Goal: Obtain resource: Download file/media

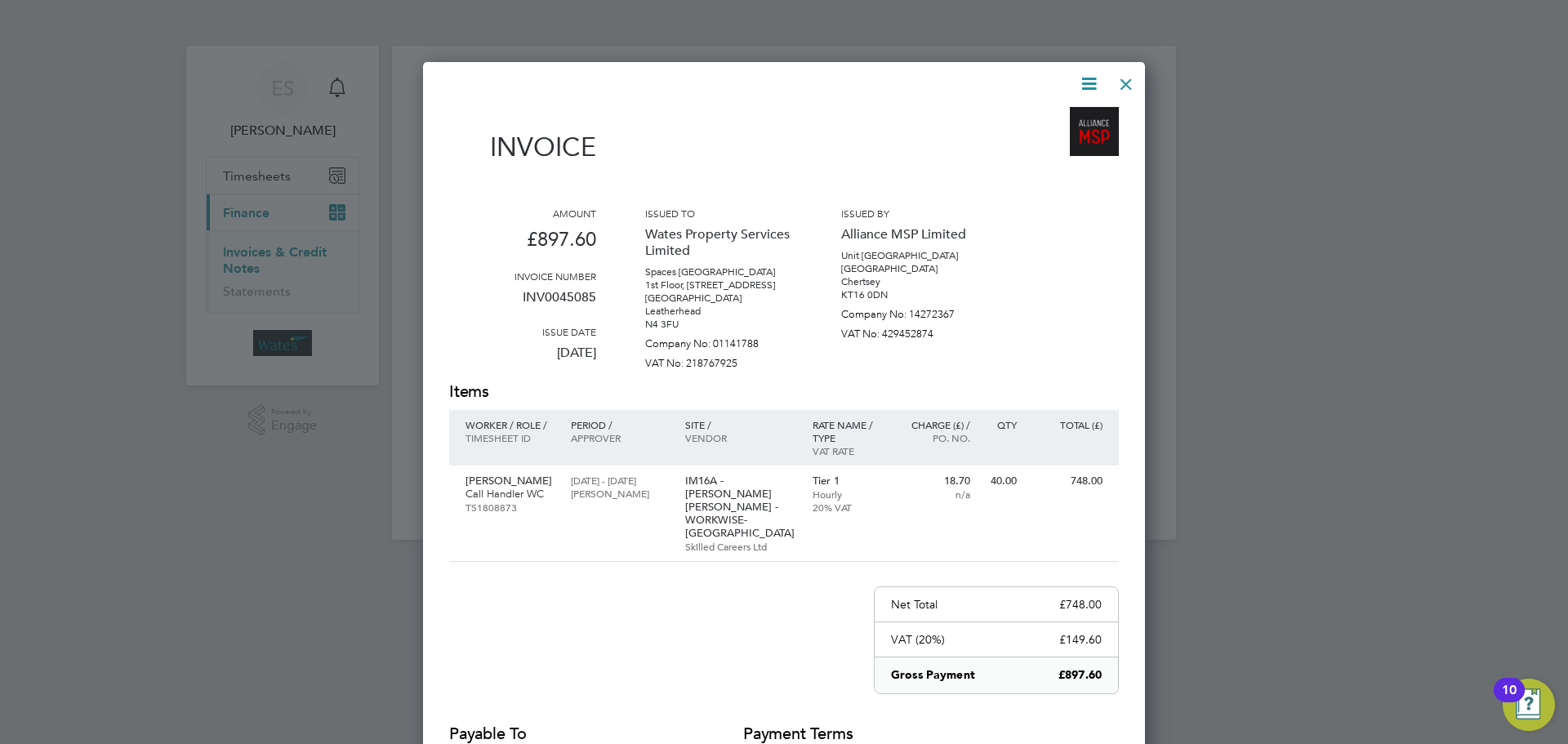
scroll to position [814, 723]
click at [1118, 74] on div at bounding box center [1126, 80] width 29 height 29
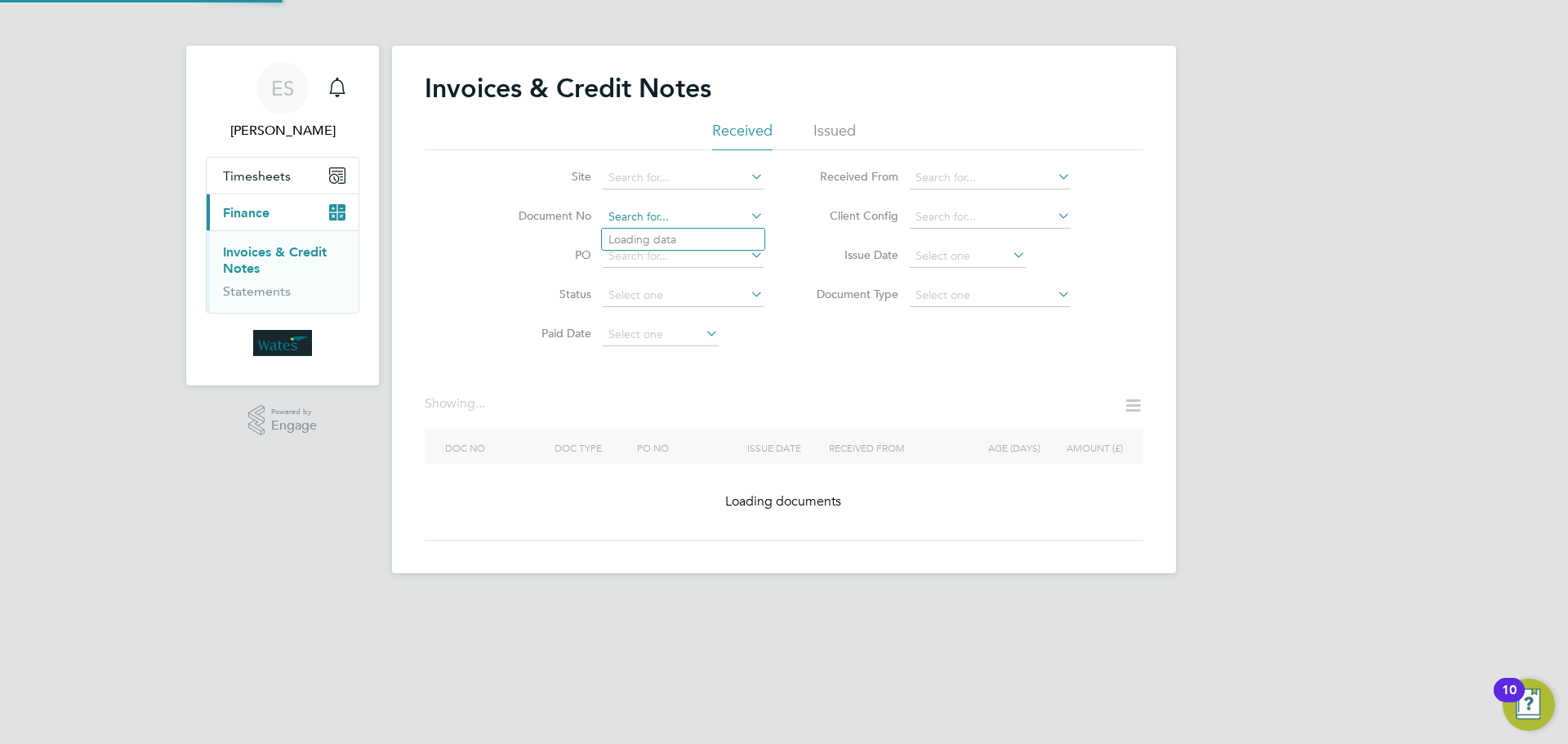
click at [743, 214] on input at bounding box center [683, 217] width 161 height 23
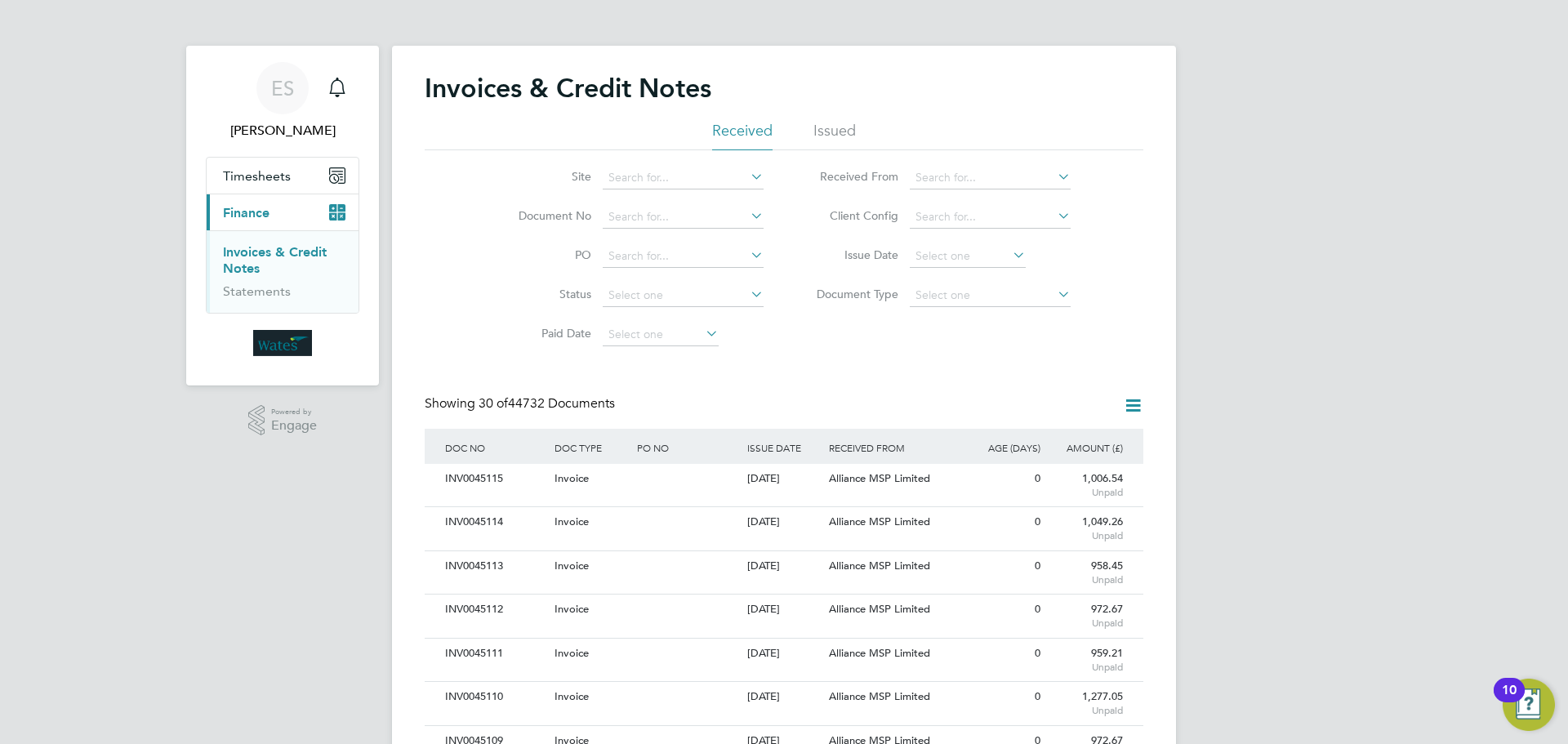
click at [1021, 243] on li "Issue Date" at bounding box center [937, 257] width 307 height 39
click at [1009, 253] on icon at bounding box center [1009, 254] width 0 height 23
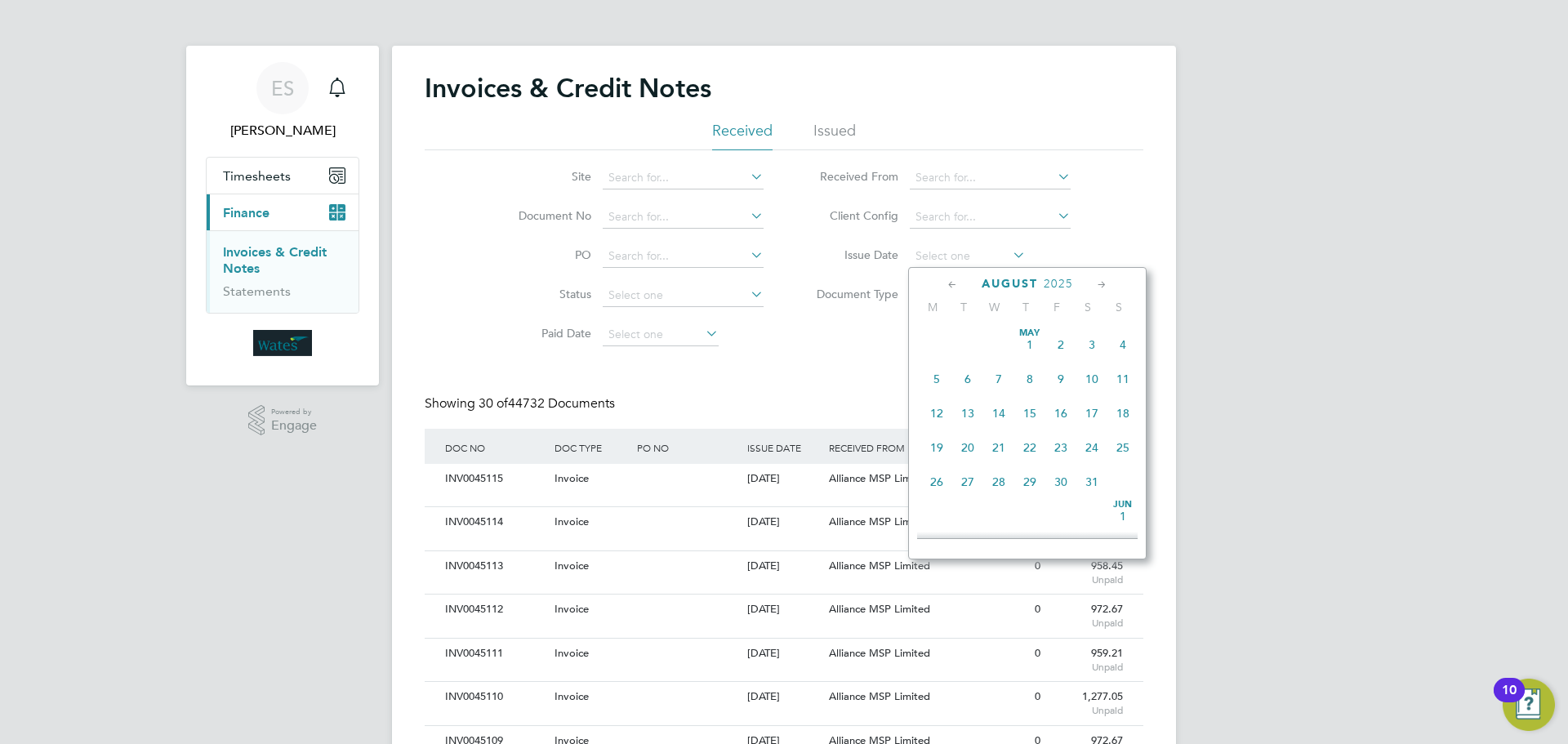
type input "26 Aug 2025"
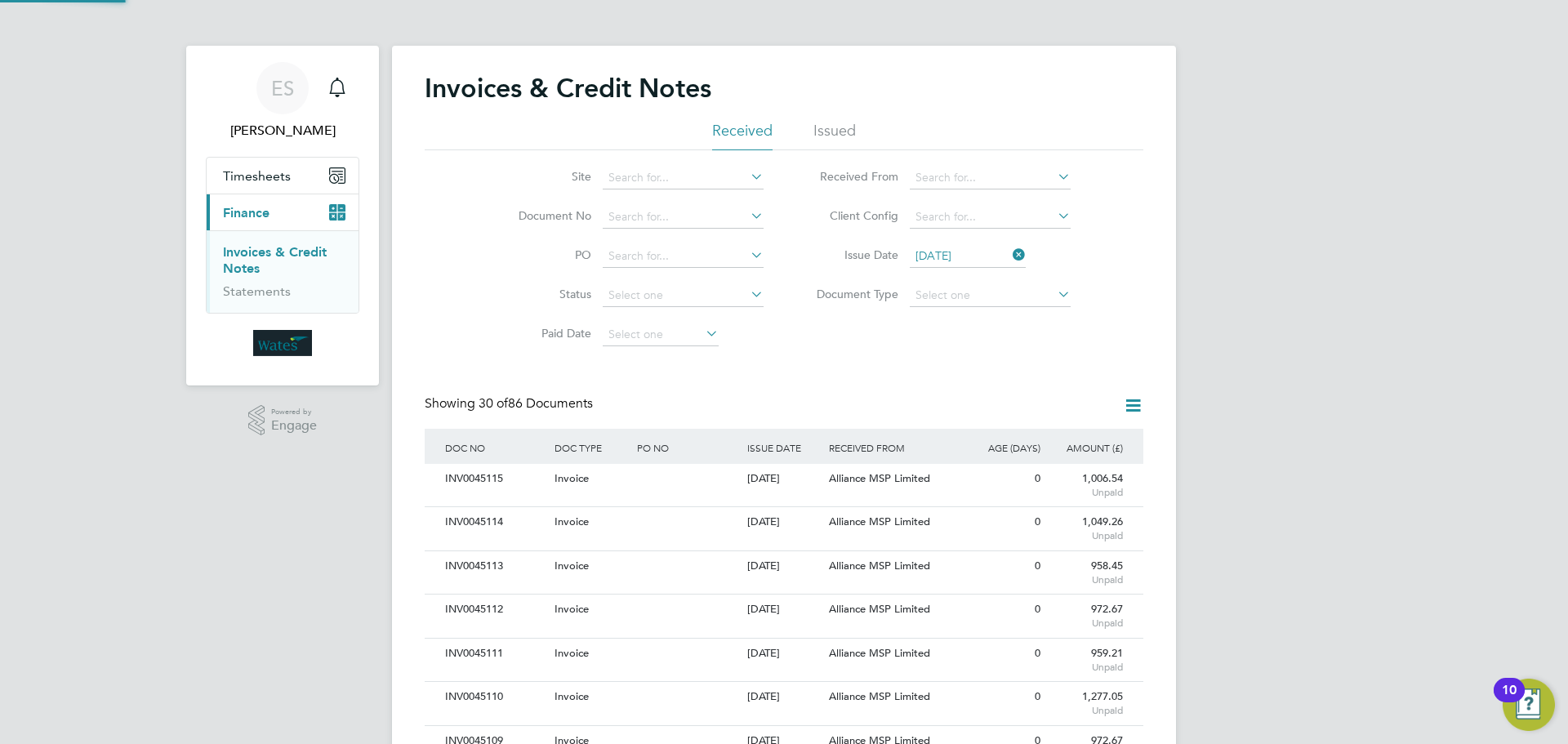
click at [1129, 401] on icon at bounding box center [1133, 405] width 21 height 21
click at [1056, 439] on li "Download invoices" at bounding box center [1065, 444] width 155 height 23
click at [1129, 407] on icon at bounding box center [1133, 405] width 21 height 21
click at [1074, 463] on li "Download credit notes" at bounding box center [1065, 467] width 155 height 23
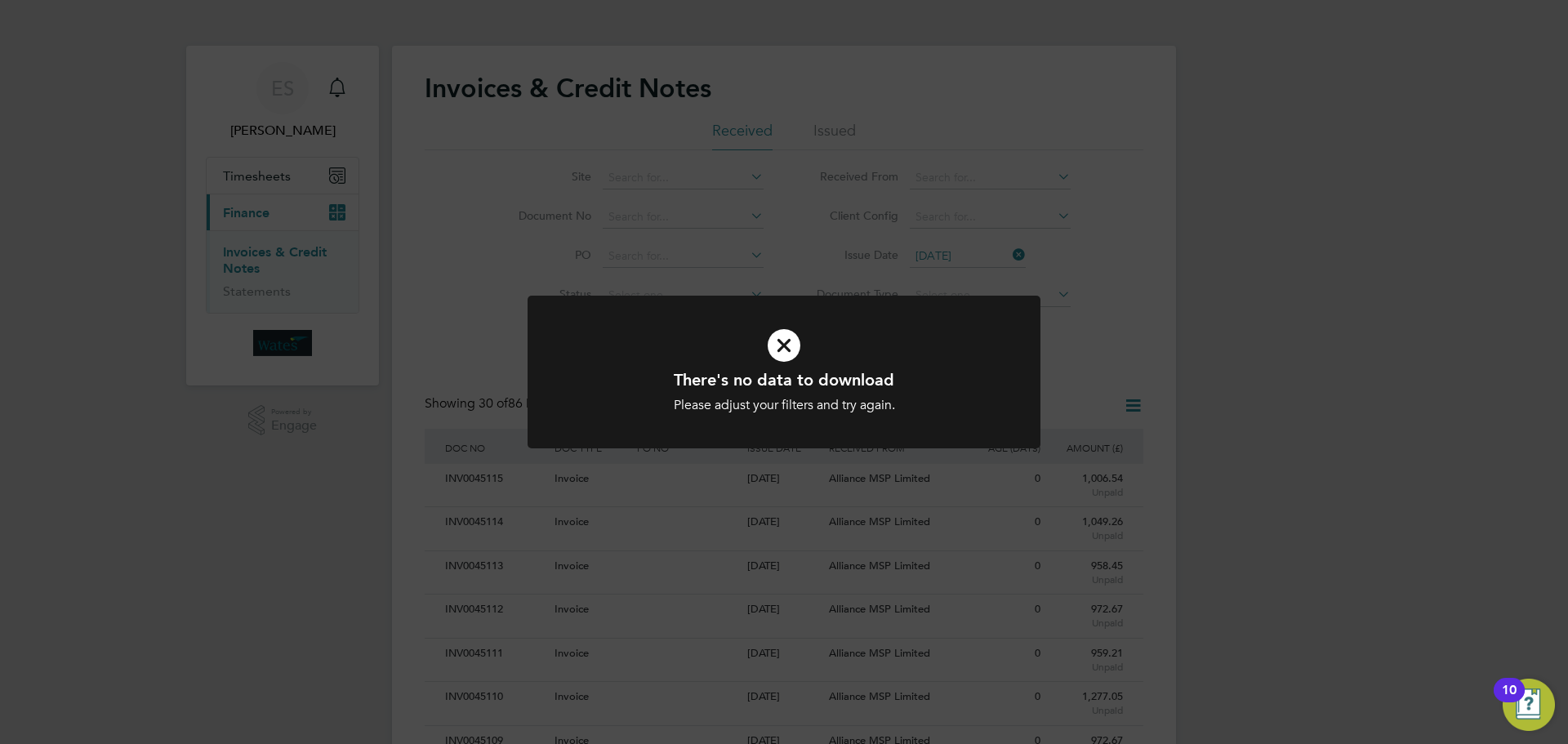
click at [1104, 320] on div "There's no data to download Please adjust your filters and try again. Cancel Ok…" at bounding box center [784, 372] width 1568 height 744
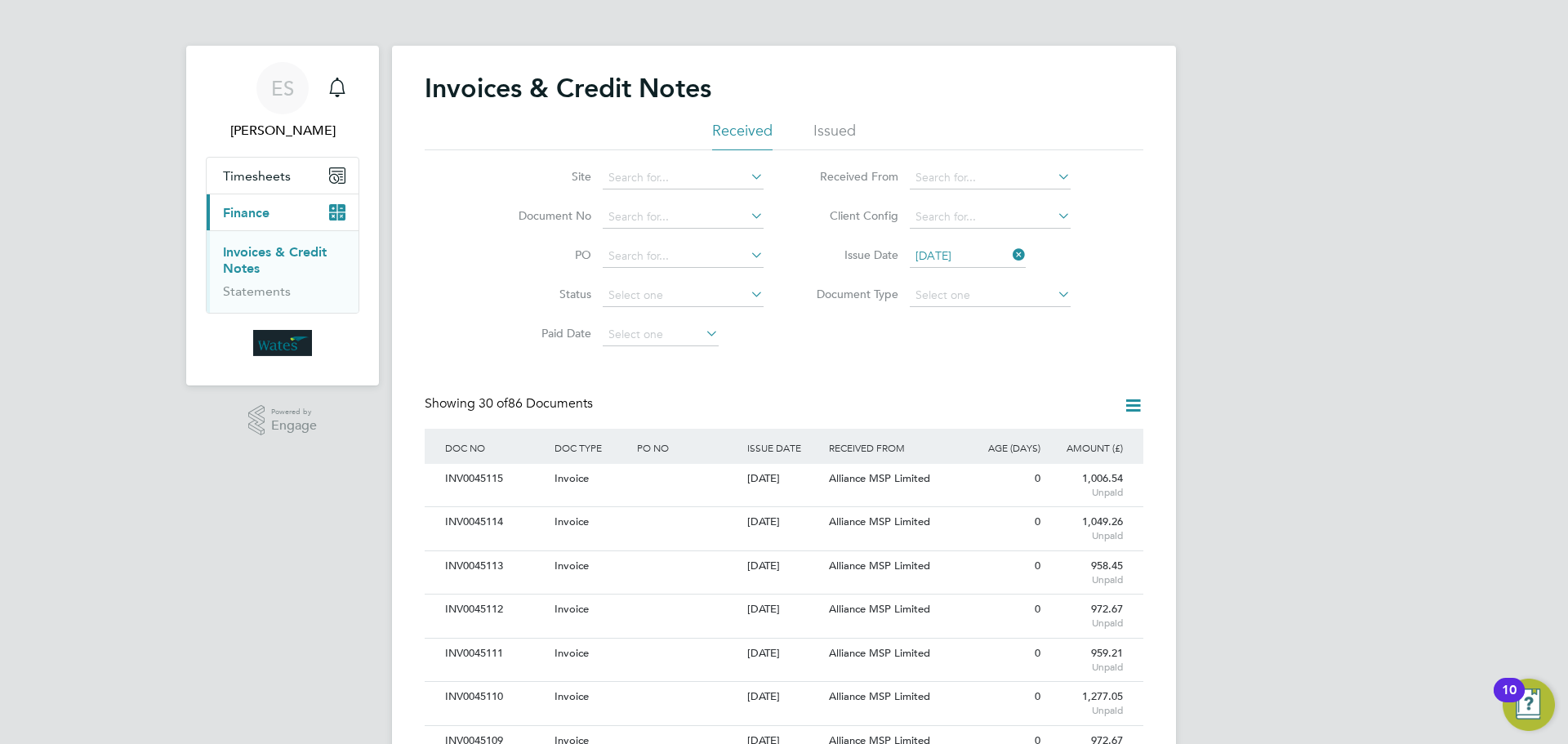
click at [1009, 251] on icon at bounding box center [1009, 254] width 0 height 23
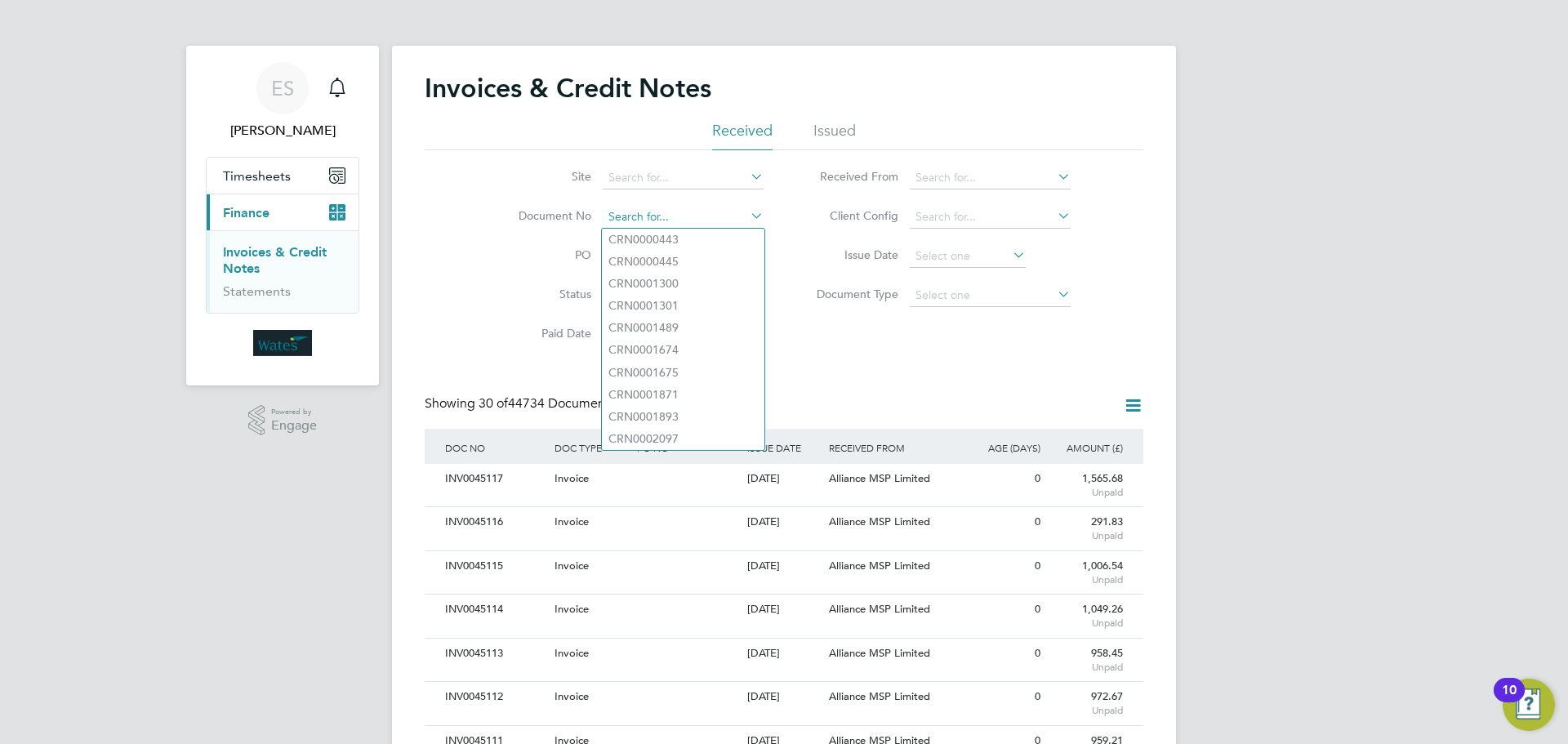
paste input "INV0045086"
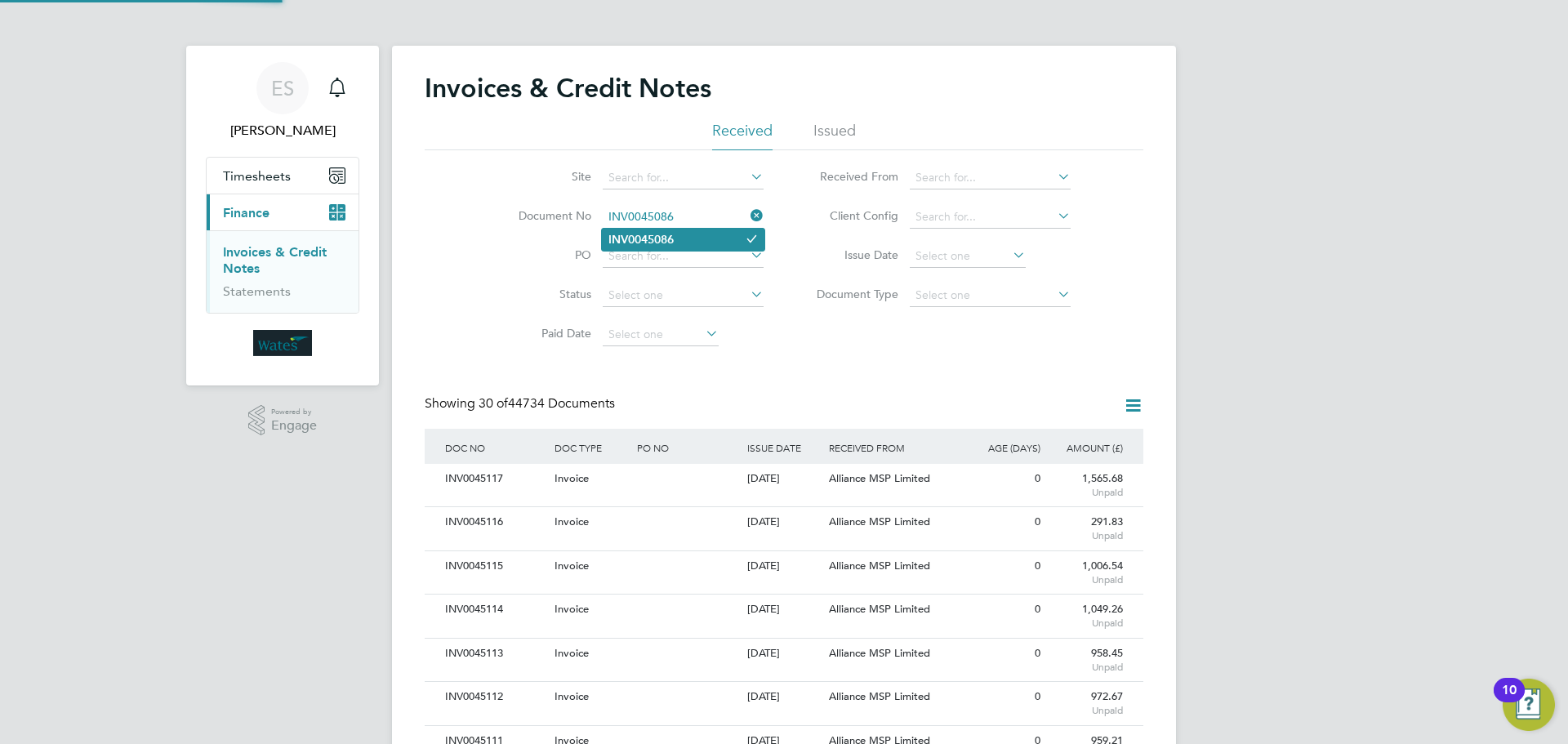
type input "INV0045086"
click at [659, 243] on b "INV0045086" at bounding box center [641, 240] width 66 height 14
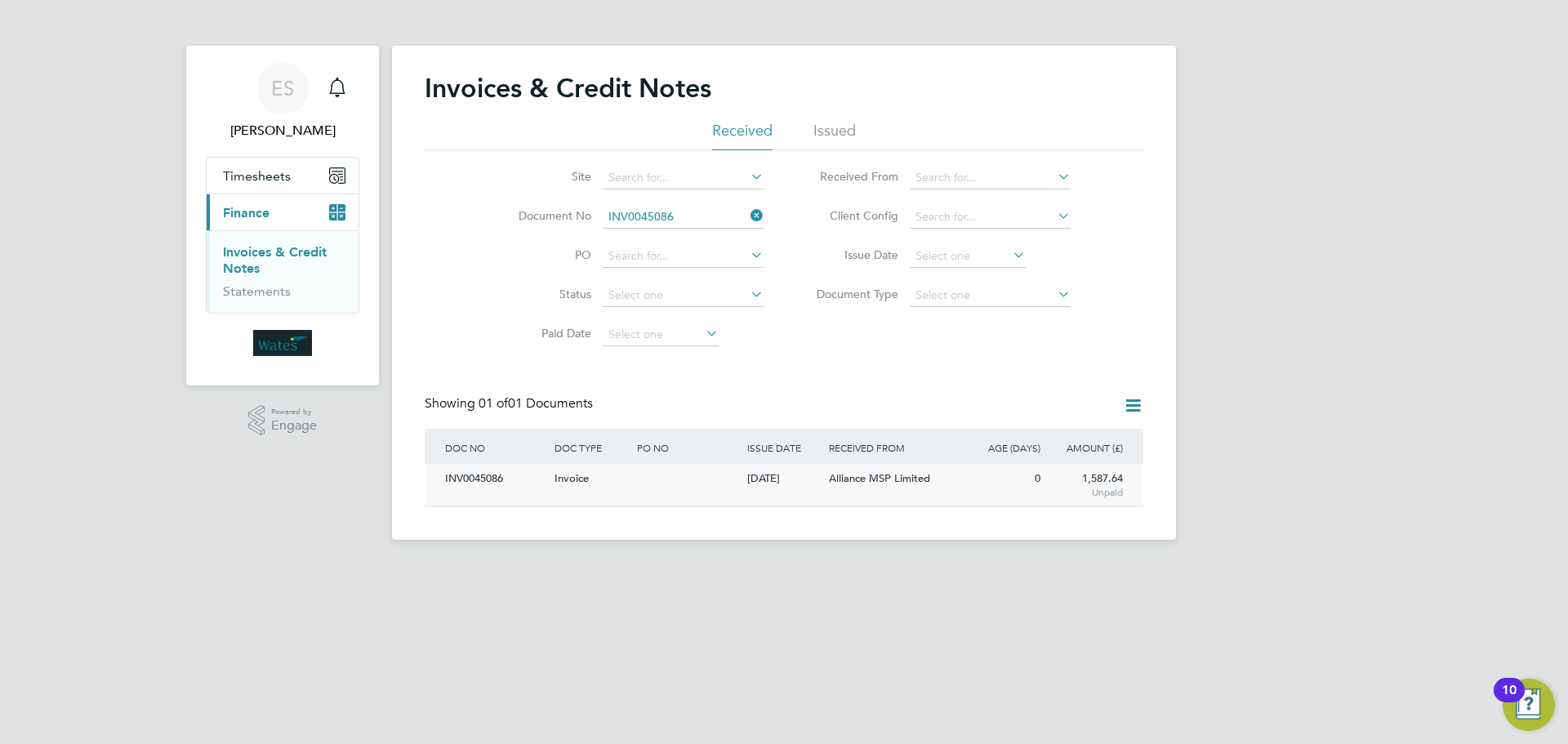
click at [460, 472] on div "INV0045086" at bounding box center [496, 478] width 110 height 30
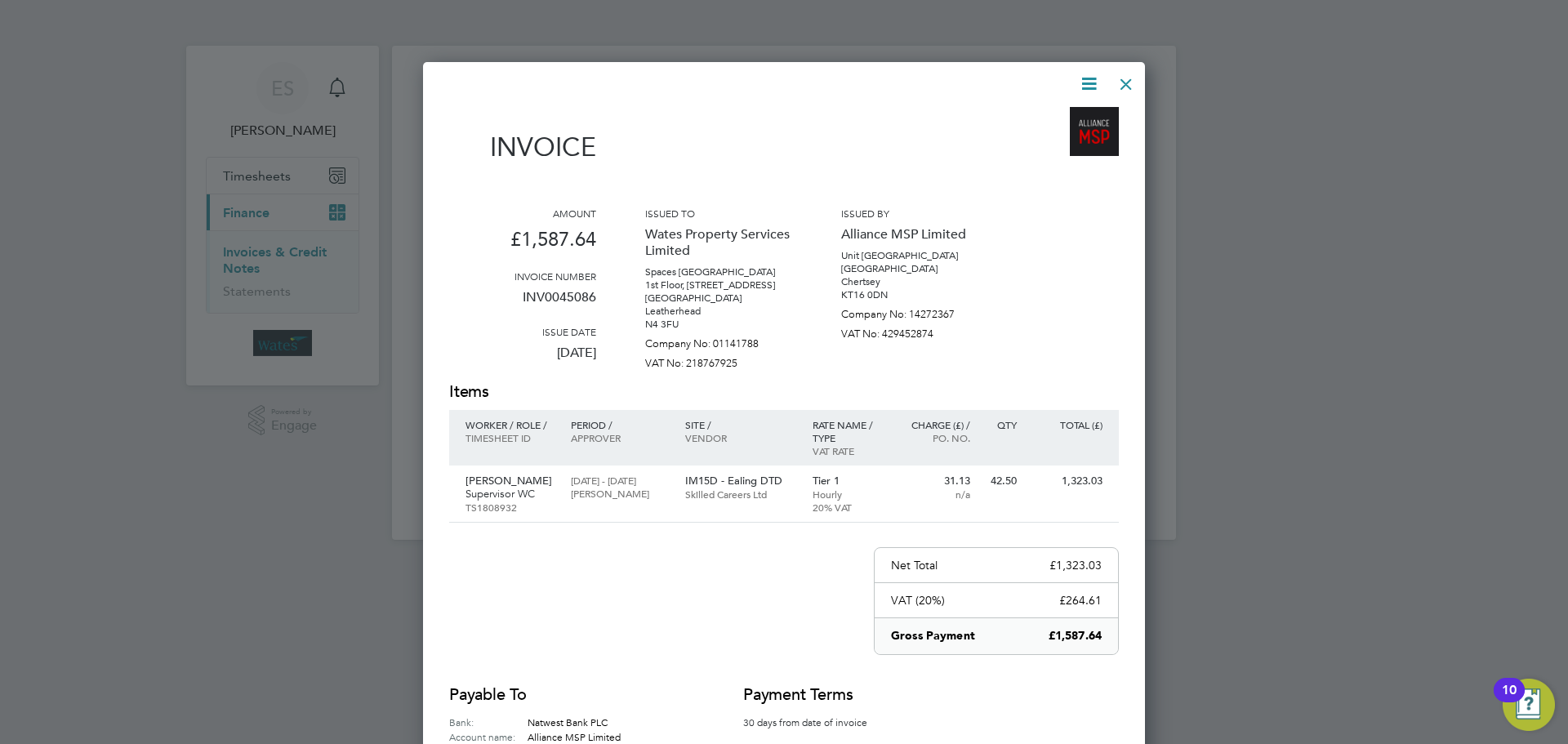
click at [1093, 77] on icon at bounding box center [1089, 83] width 21 height 21
click at [1074, 119] on li "Download Invoice" at bounding box center [1039, 122] width 113 height 23
click at [1079, 79] on icon at bounding box center [1089, 83] width 21 height 21
click at [1055, 140] on li "View timesheet" at bounding box center [1039, 145] width 113 height 23
click at [1081, 81] on icon at bounding box center [1089, 83] width 21 height 21
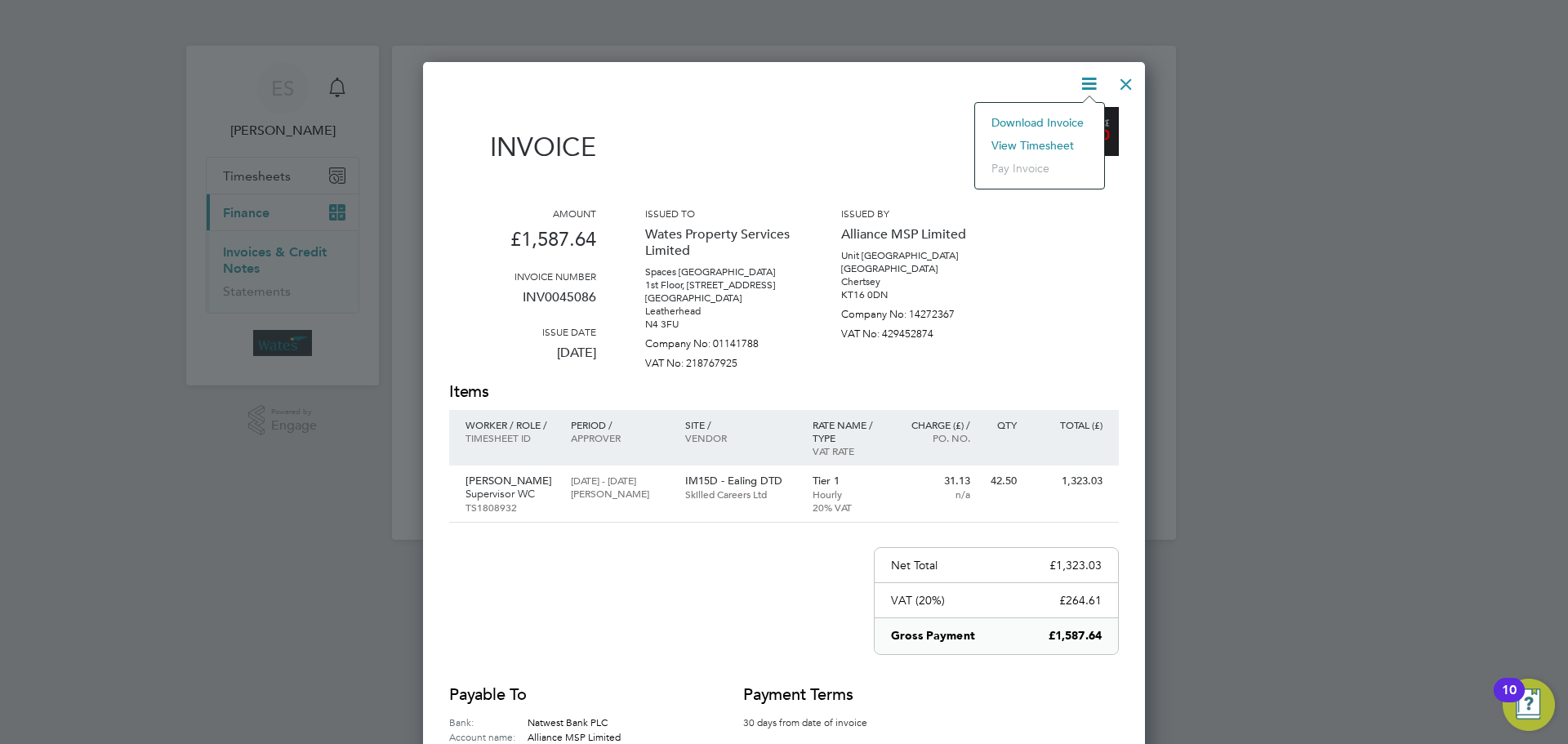
click at [1040, 141] on li "View timesheet" at bounding box center [1039, 145] width 113 height 23
click at [1126, 68] on div at bounding box center [1126, 80] width 29 height 29
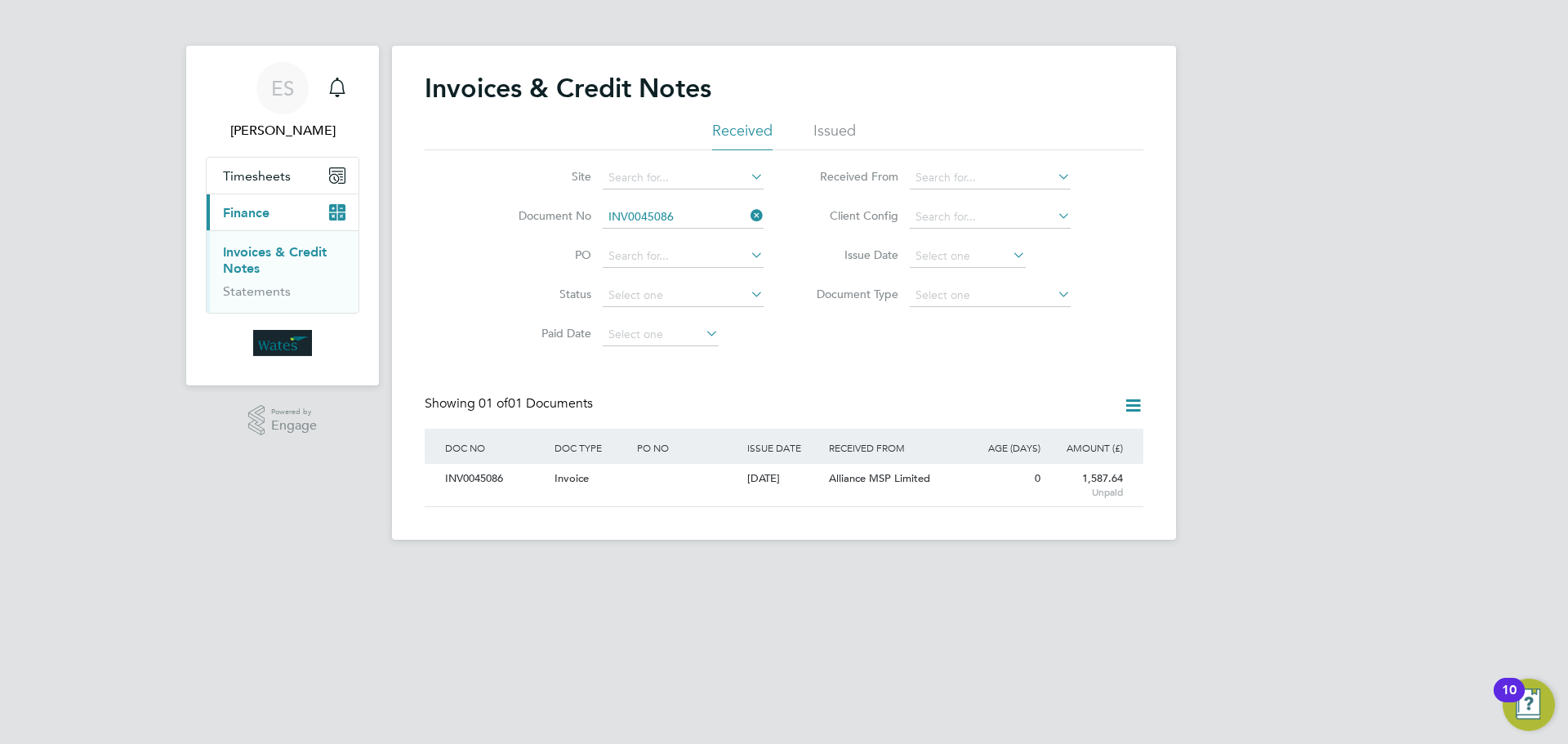
click at [748, 214] on icon at bounding box center [748, 215] width 0 height 23
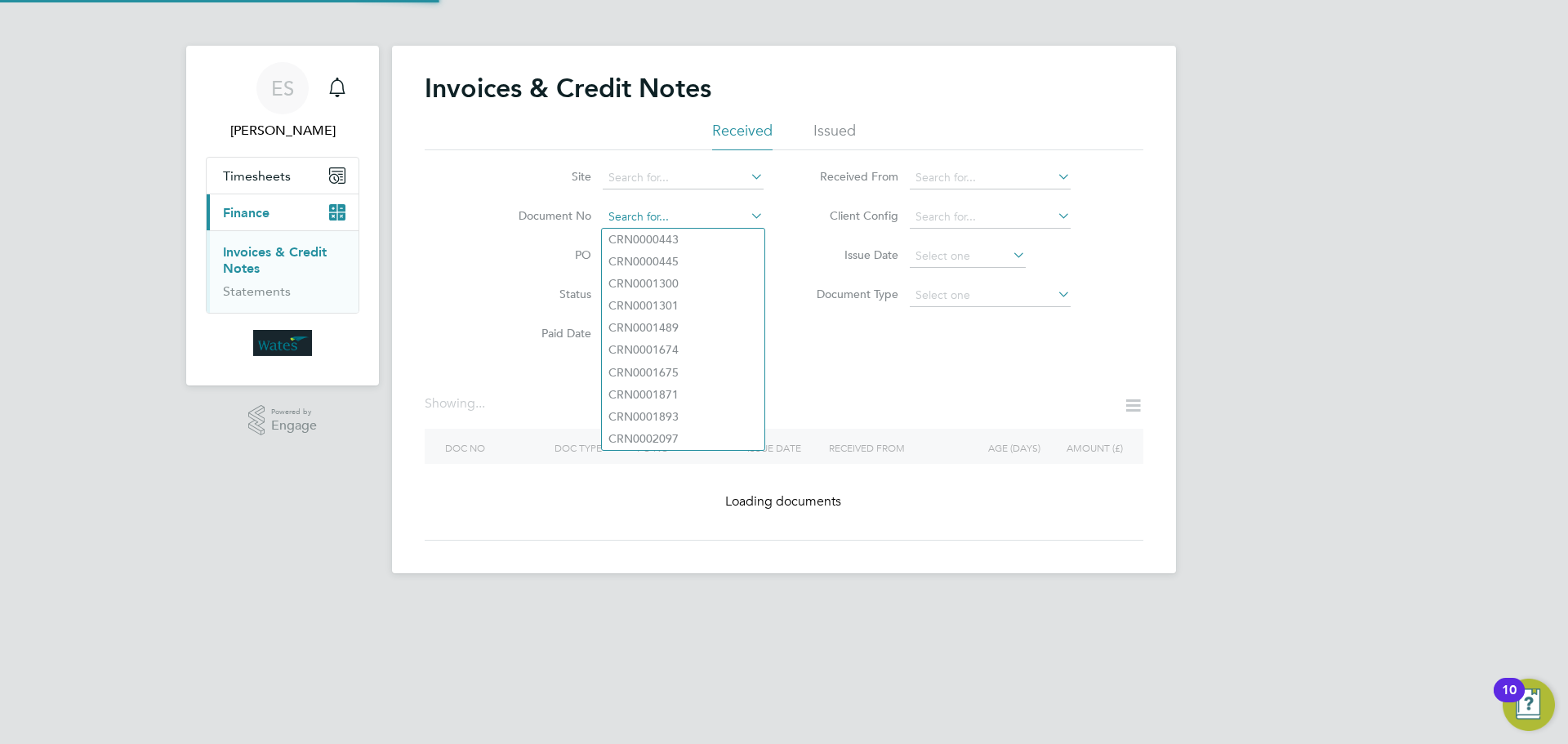
paste input "INV0045087"
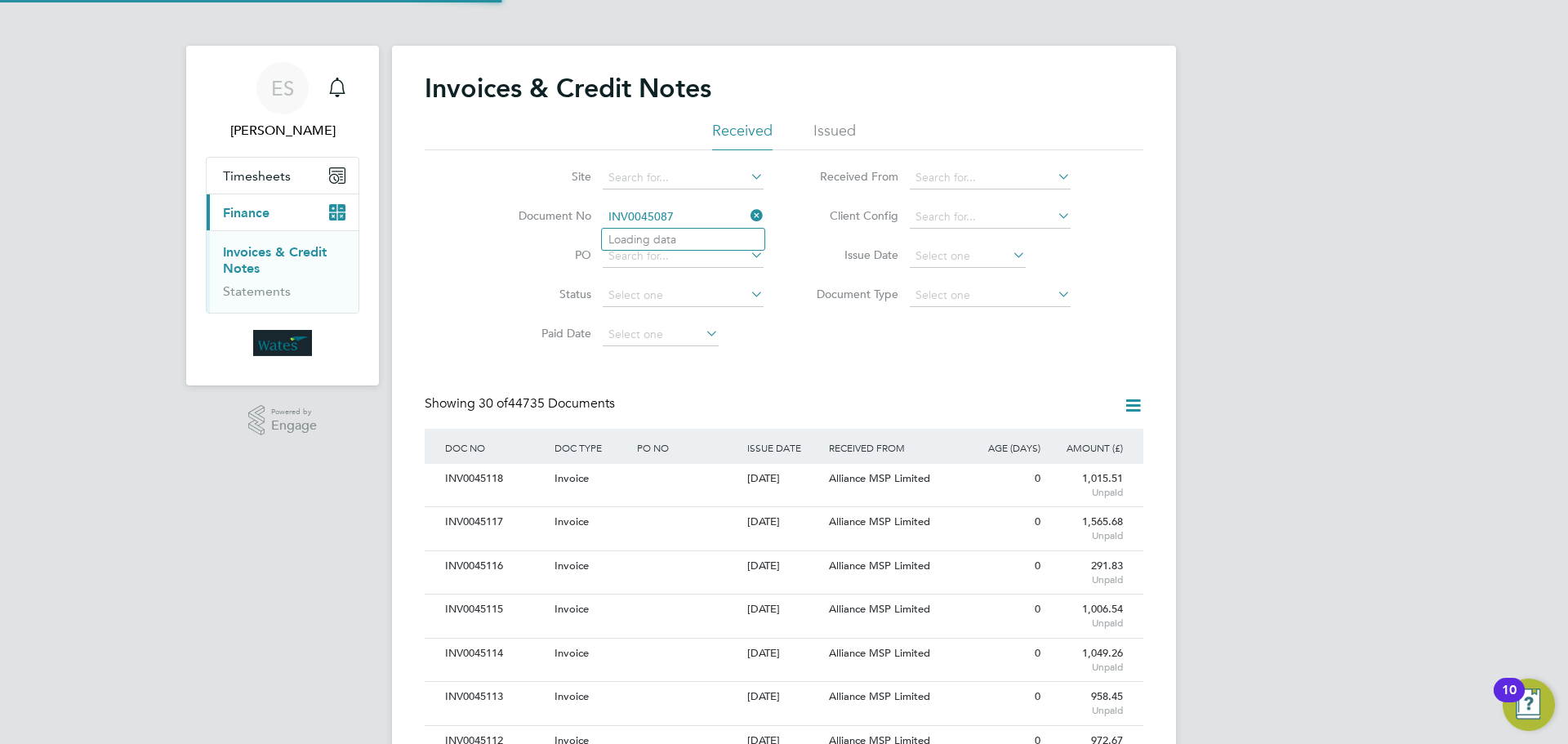
scroll to position [31, 111]
type input "INV0045087"
click at [700, 238] on li "INV0045087" at bounding box center [683, 239] width 163 height 23
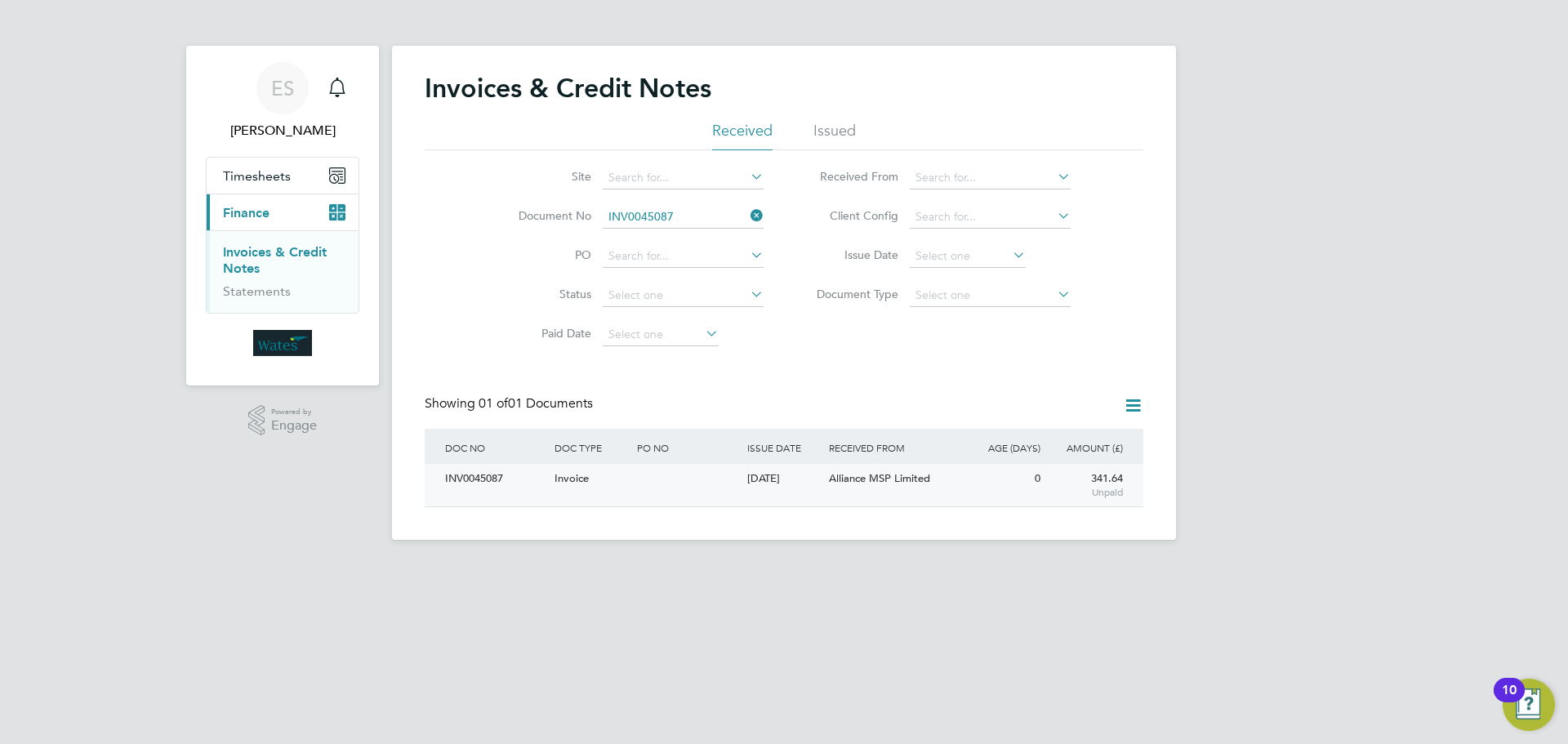
click at [498, 476] on div "INV0045087" at bounding box center [496, 478] width 110 height 30
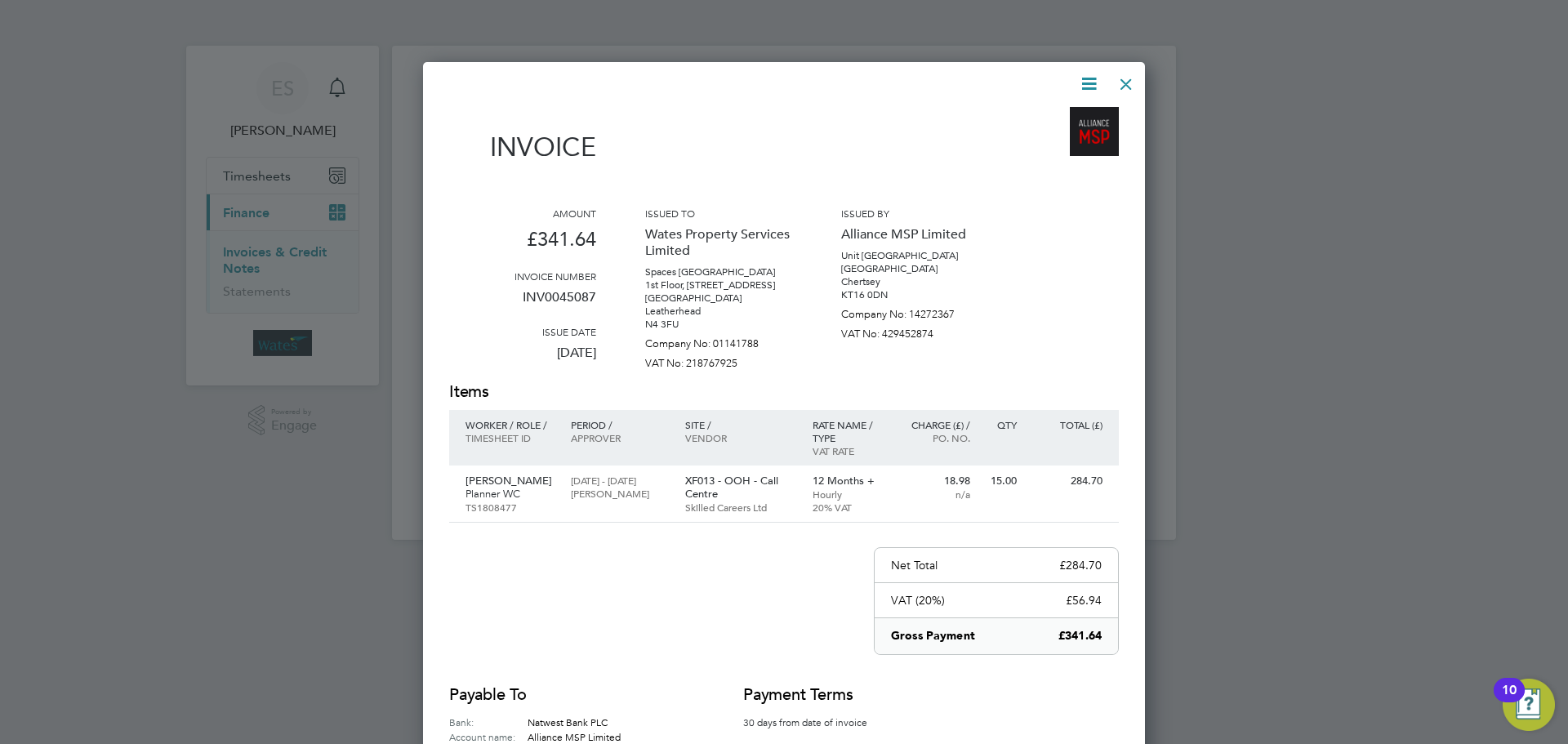
click at [1091, 80] on icon at bounding box center [1089, 83] width 21 height 21
click at [1071, 116] on li "Download Invoice" at bounding box center [1039, 122] width 113 height 23
click at [1080, 74] on icon at bounding box center [1089, 83] width 21 height 21
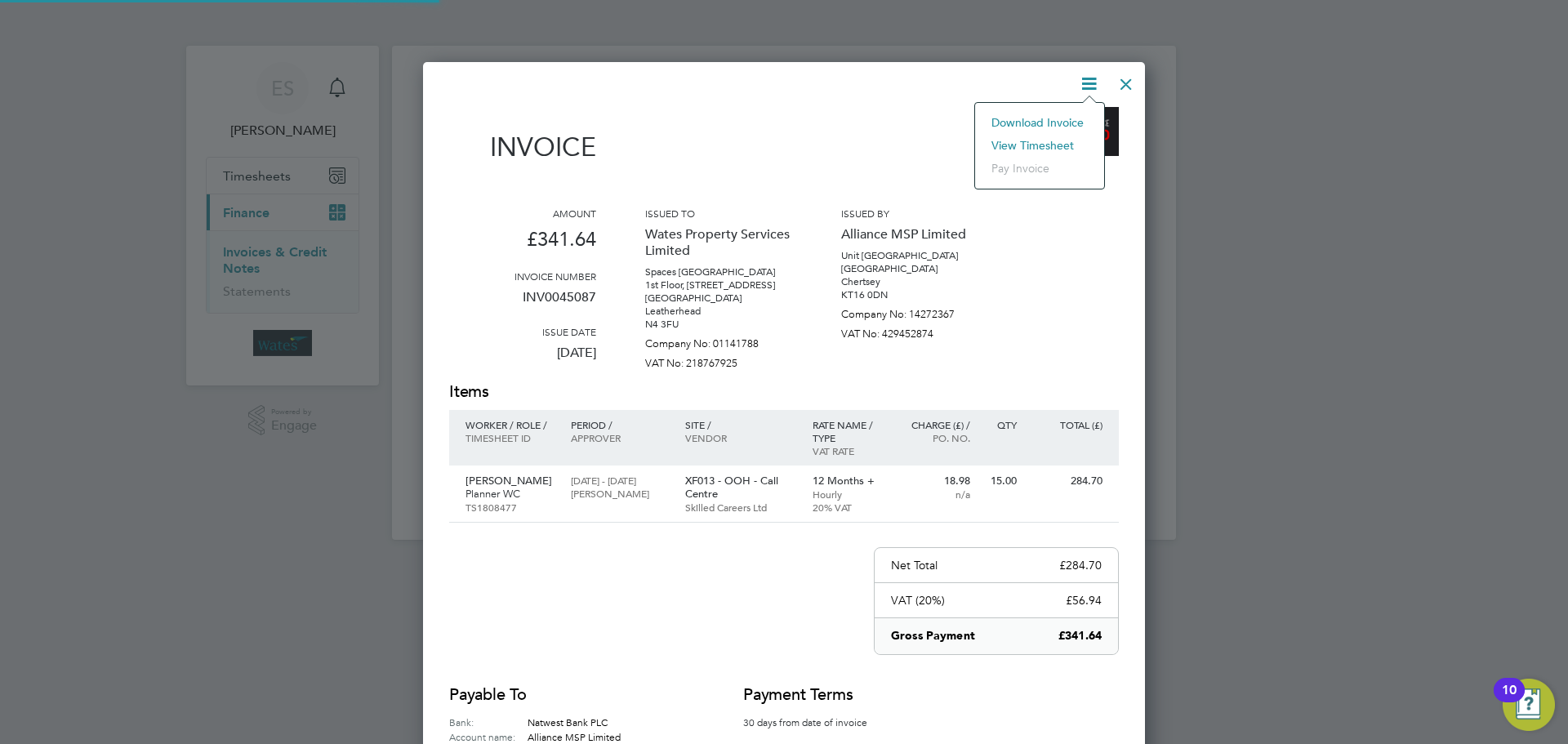
click at [1036, 140] on li "View timesheet" at bounding box center [1039, 145] width 113 height 23
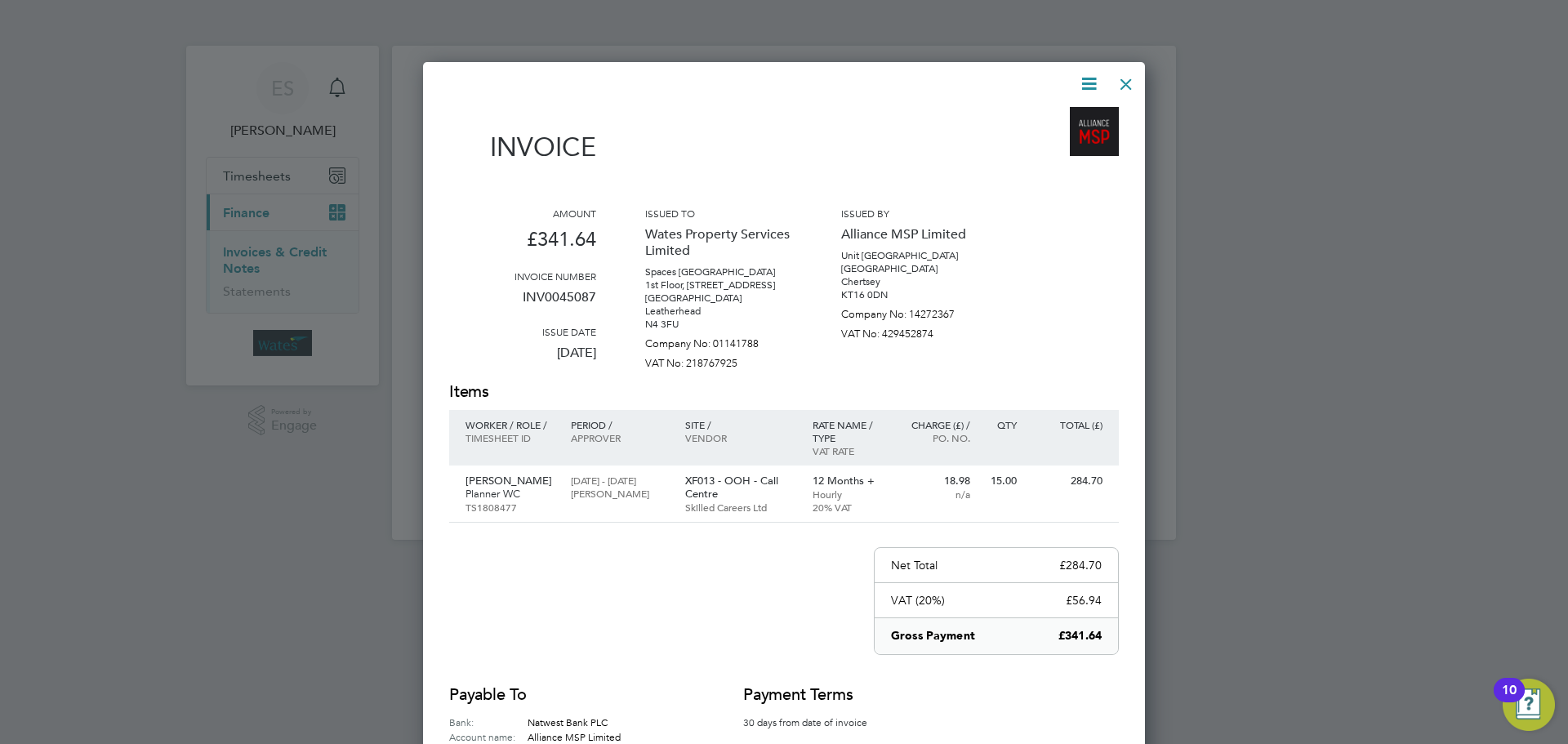
click at [1125, 85] on div at bounding box center [1126, 80] width 29 height 29
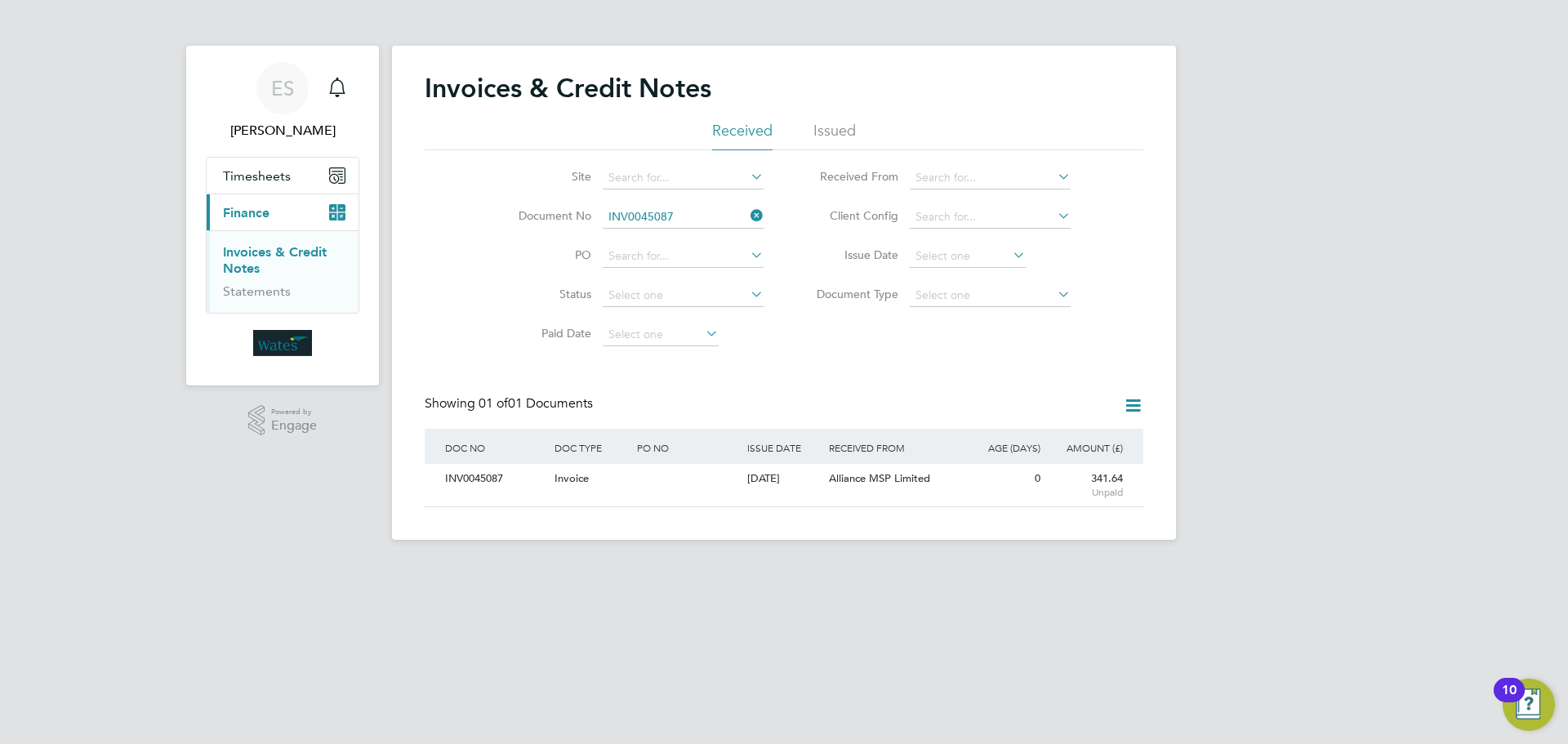
click at [748, 211] on icon at bounding box center [748, 215] width 0 height 23
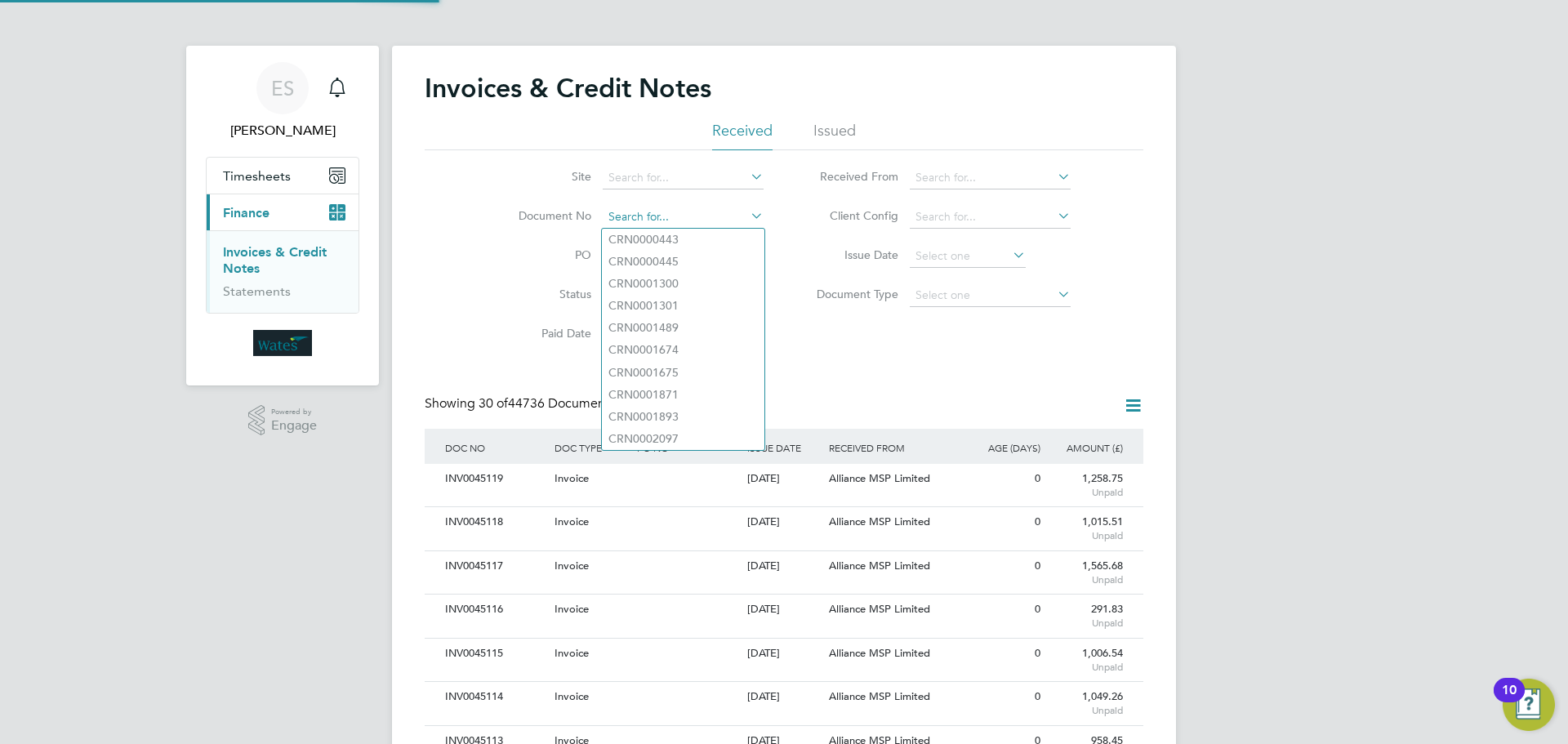
scroll to position [31, 138]
paste input "INV0045088"
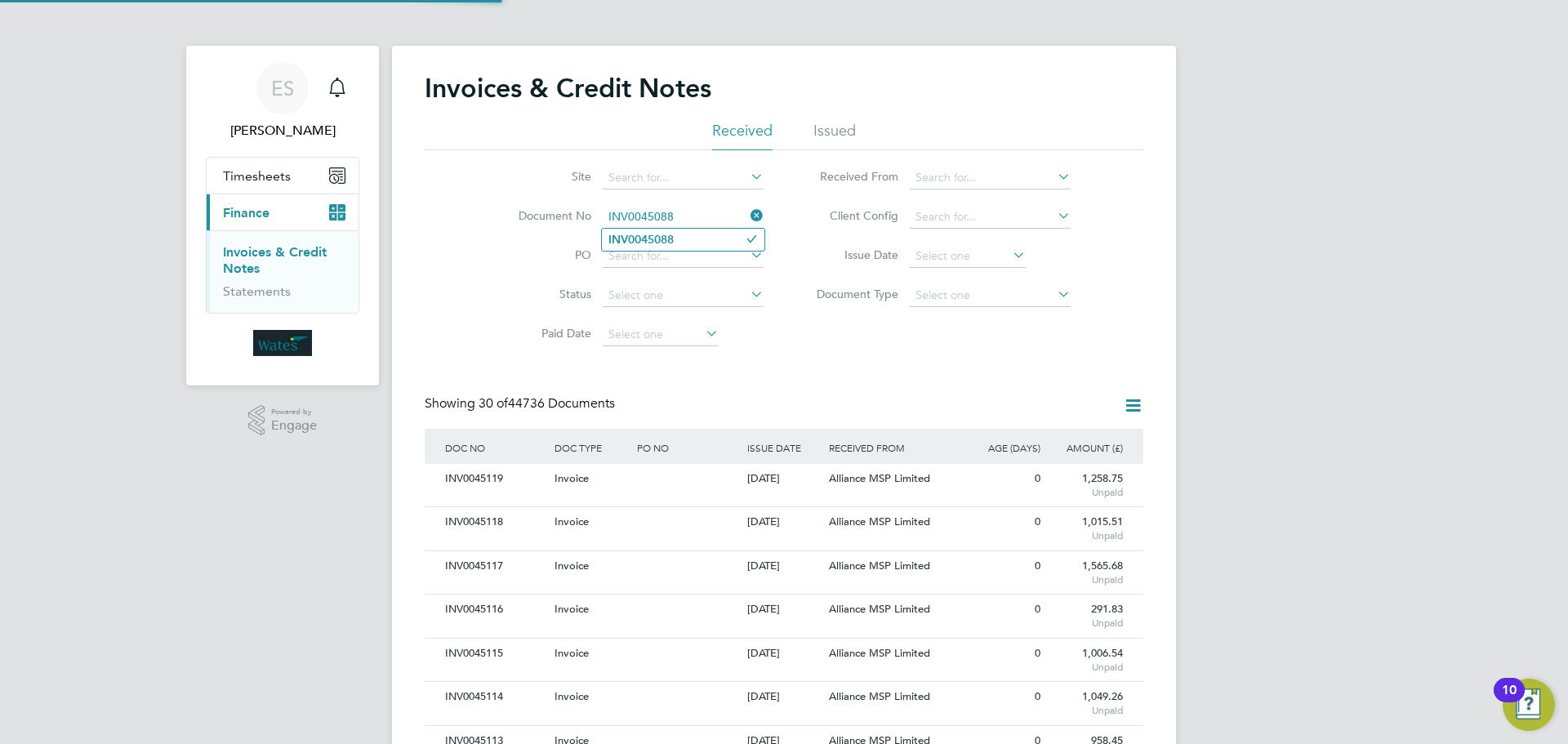
type input "INV0045088"
click at [708, 237] on li "INV0045088" at bounding box center [683, 239] width 163 height 23
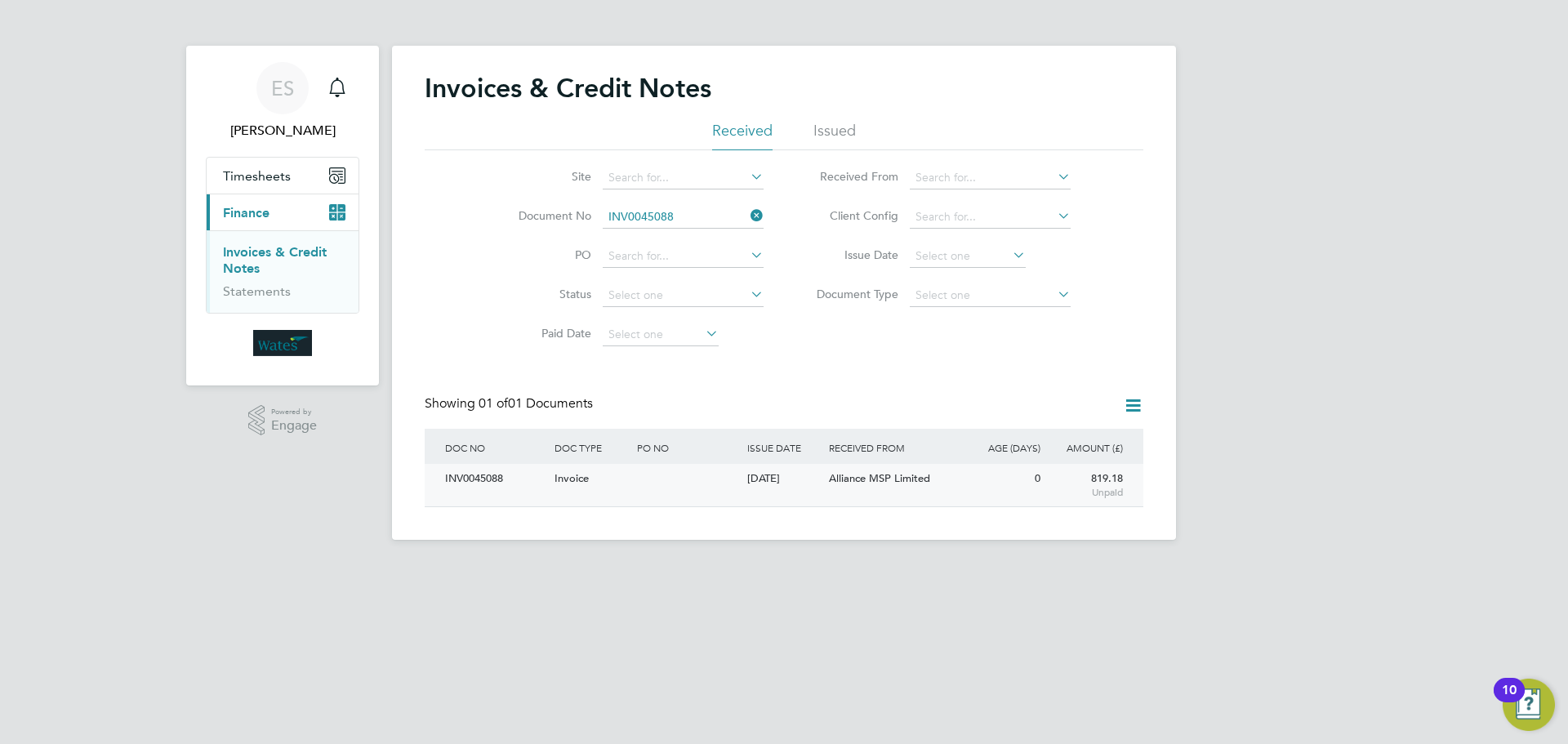
click at [465, 481] on div "INV0045088" at bounding box center [496, 478] width 110 height 30
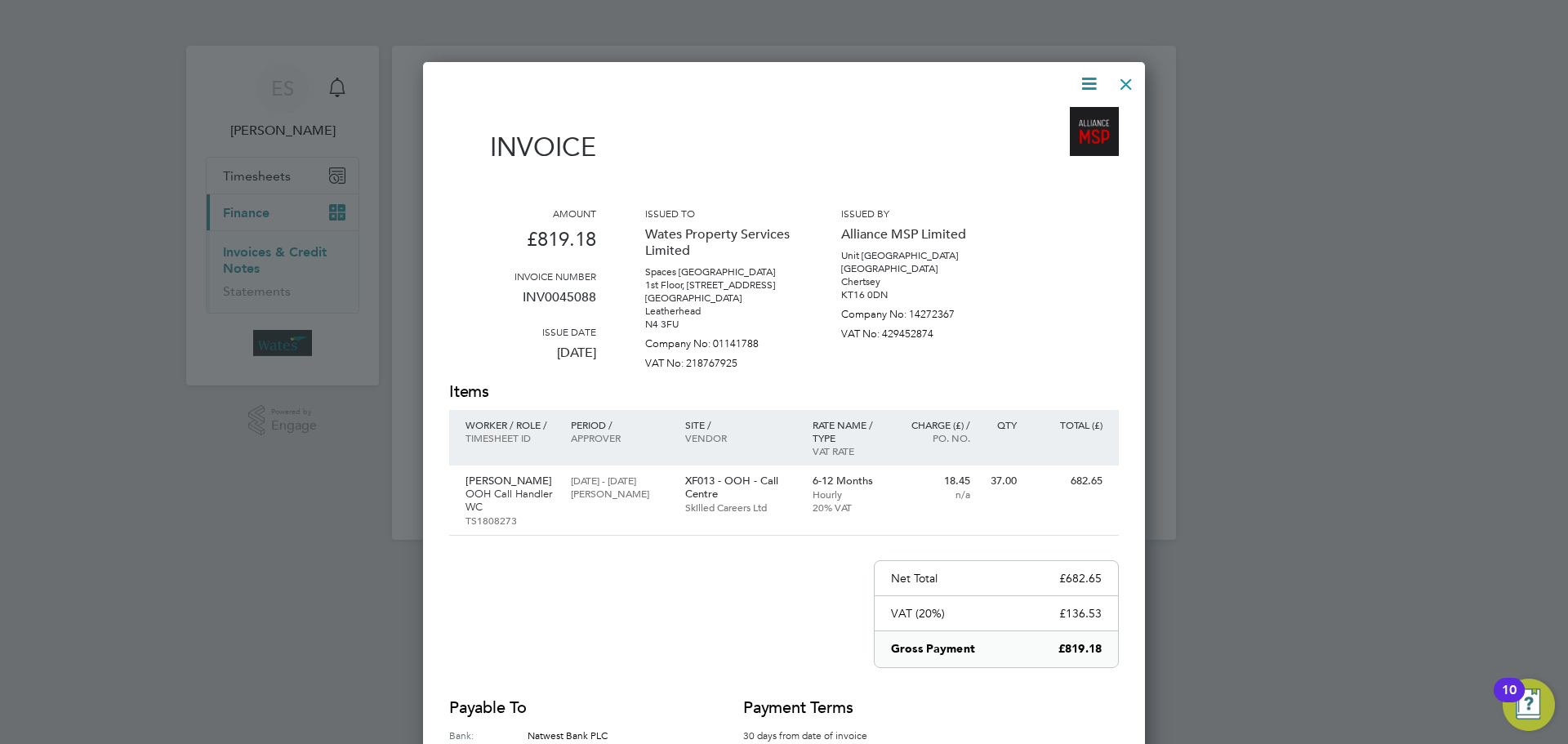
click at [1079, 83] on icon at bounding box center [1089, 83] width 21 height 21
click at [1076, 114] on li "Download Invoice" at bounding box center [1039, 122] width 113 height 23
click at [1094, 74] on icon at bounding box center [1089, 83] width 21 height 21
click at [1053, 139] on li "View timesheet" at bounding box center [1039, 145] width 113 height 23
click at [1120, 83] on div at bounding box center [1126, 80] width 29 height 29
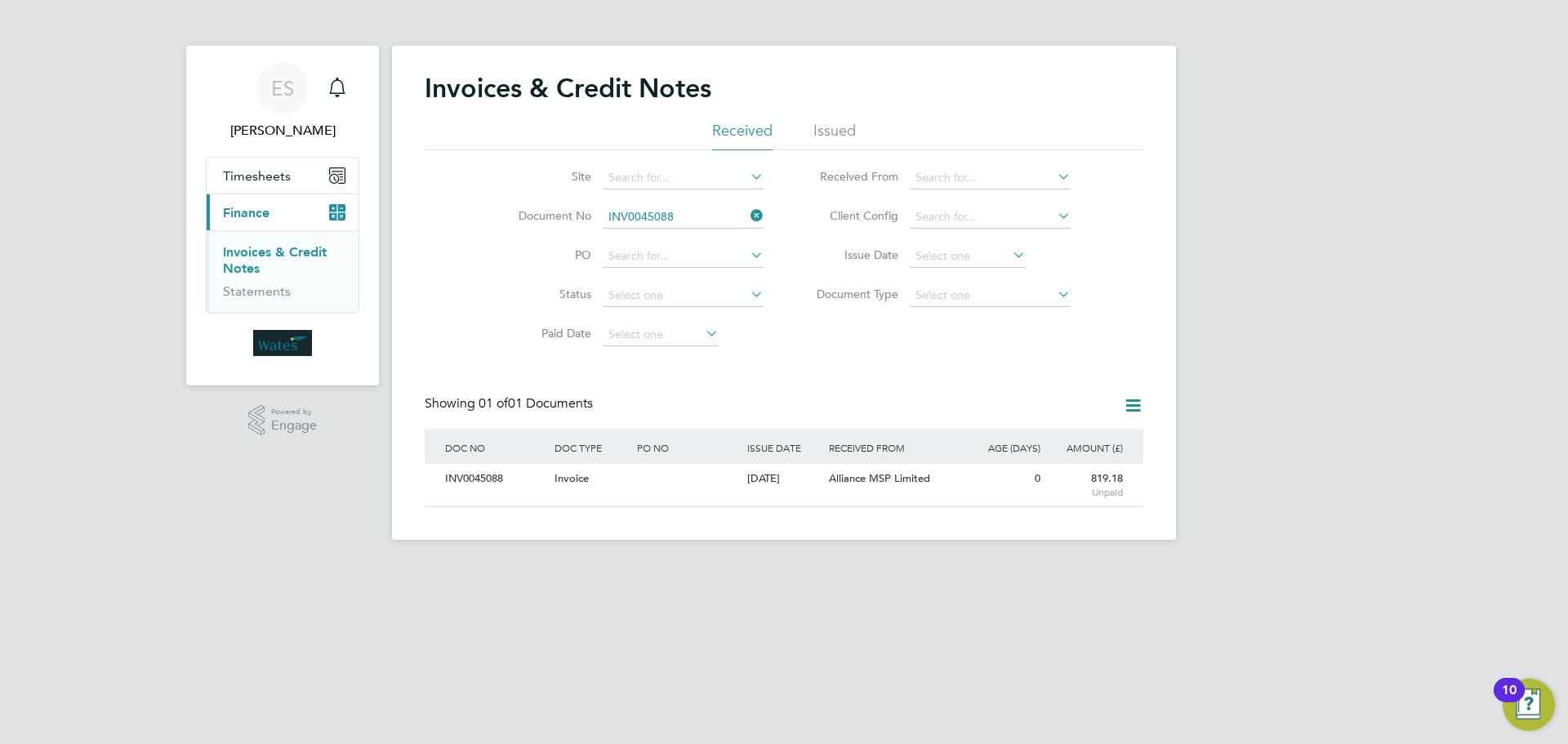
click at [748, 212] on icon at bounding box center [748, 215] width 0 height 23
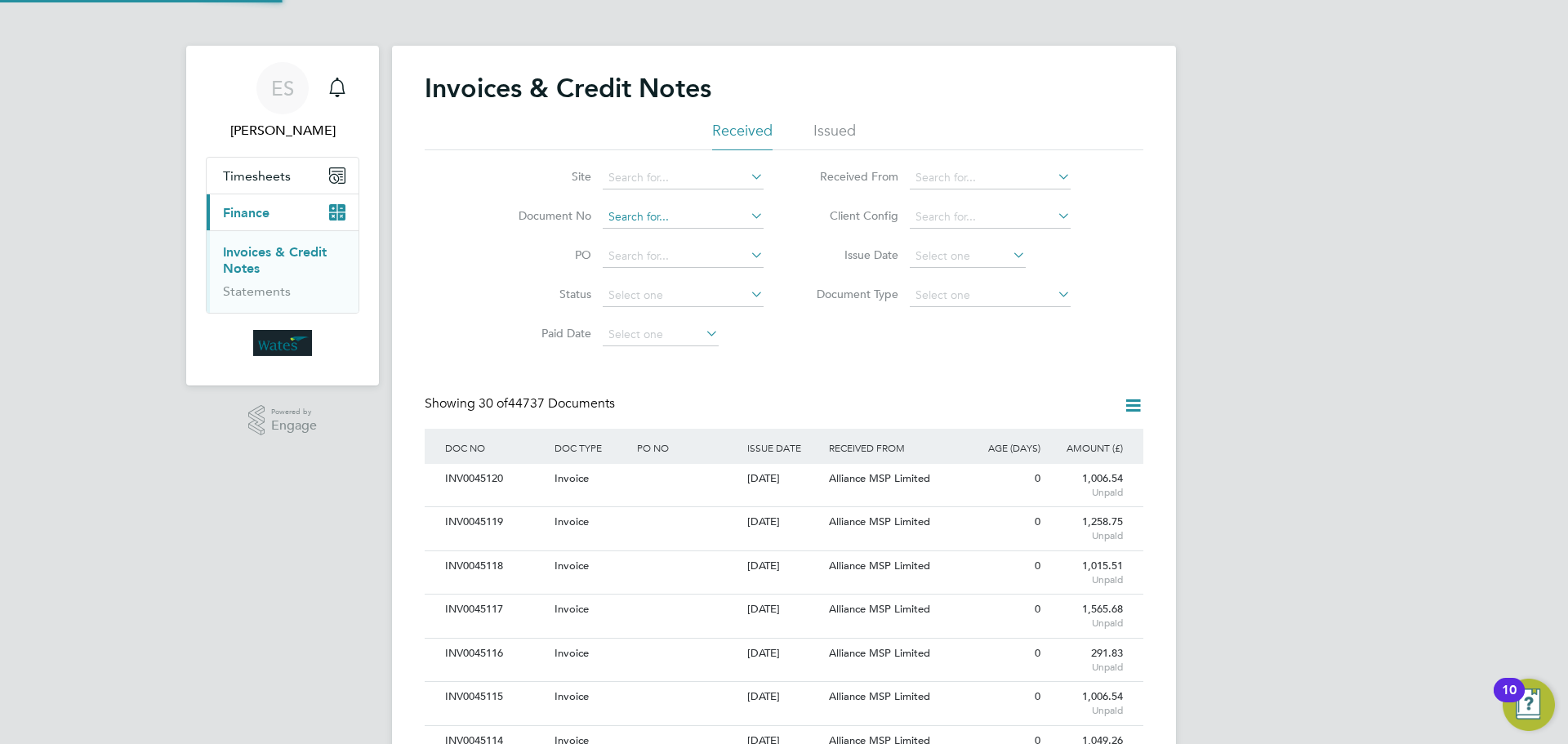
drag, startPoint x: 591, startPoint y: 213, endPoint x: 691, endPoint y: 206, distance: 100.2
click at [691, 206] on input at bounding box center [683, 217] width 161 height 23
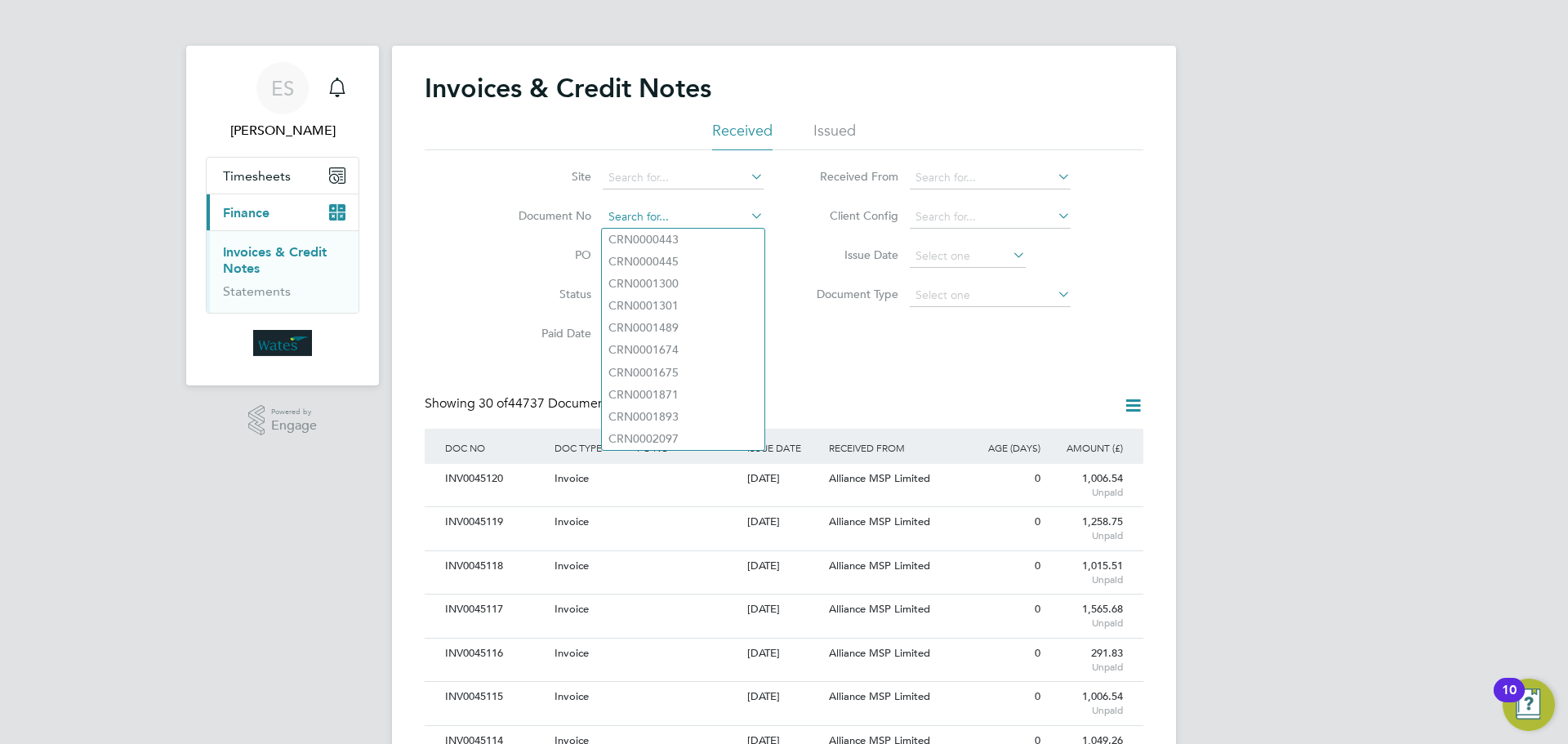
paste input "INV0045089"
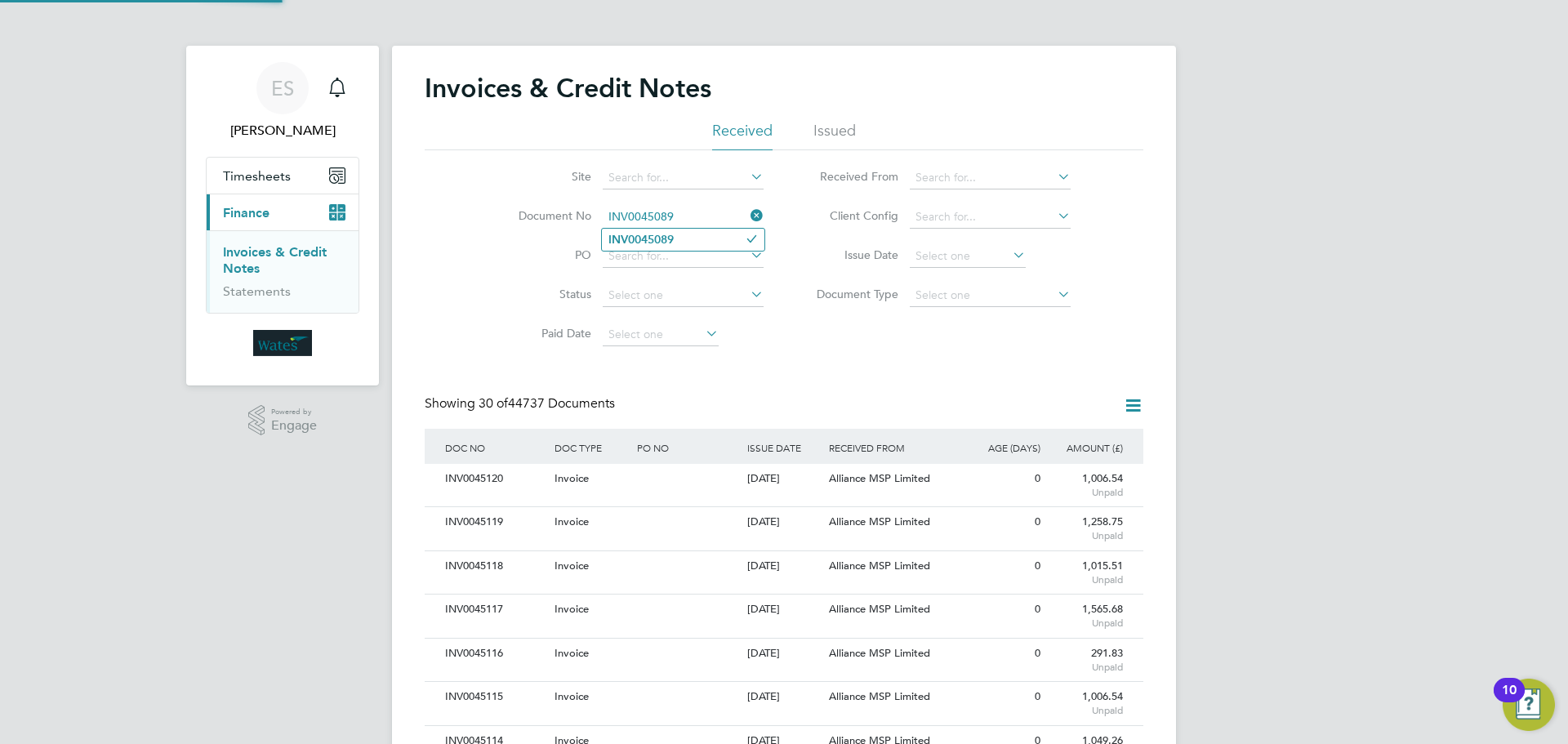
type input "INV0045089"
click at [679, 241] on li "INV0045089" at bounding box center [683, 239] width 163 height 23
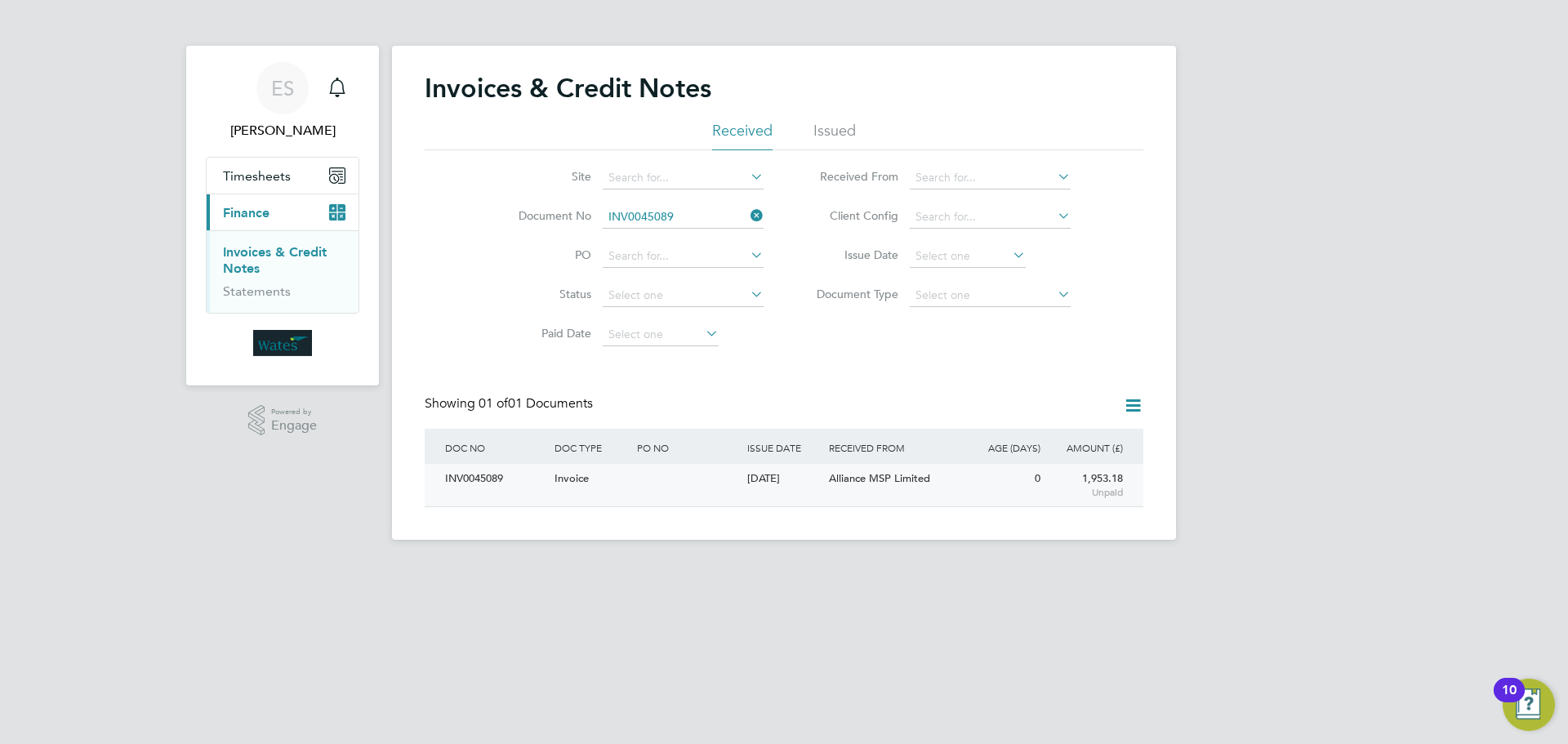
click at [464, 481] on div "INV0045089" at bounding box center [496, 478] width 110 height 30
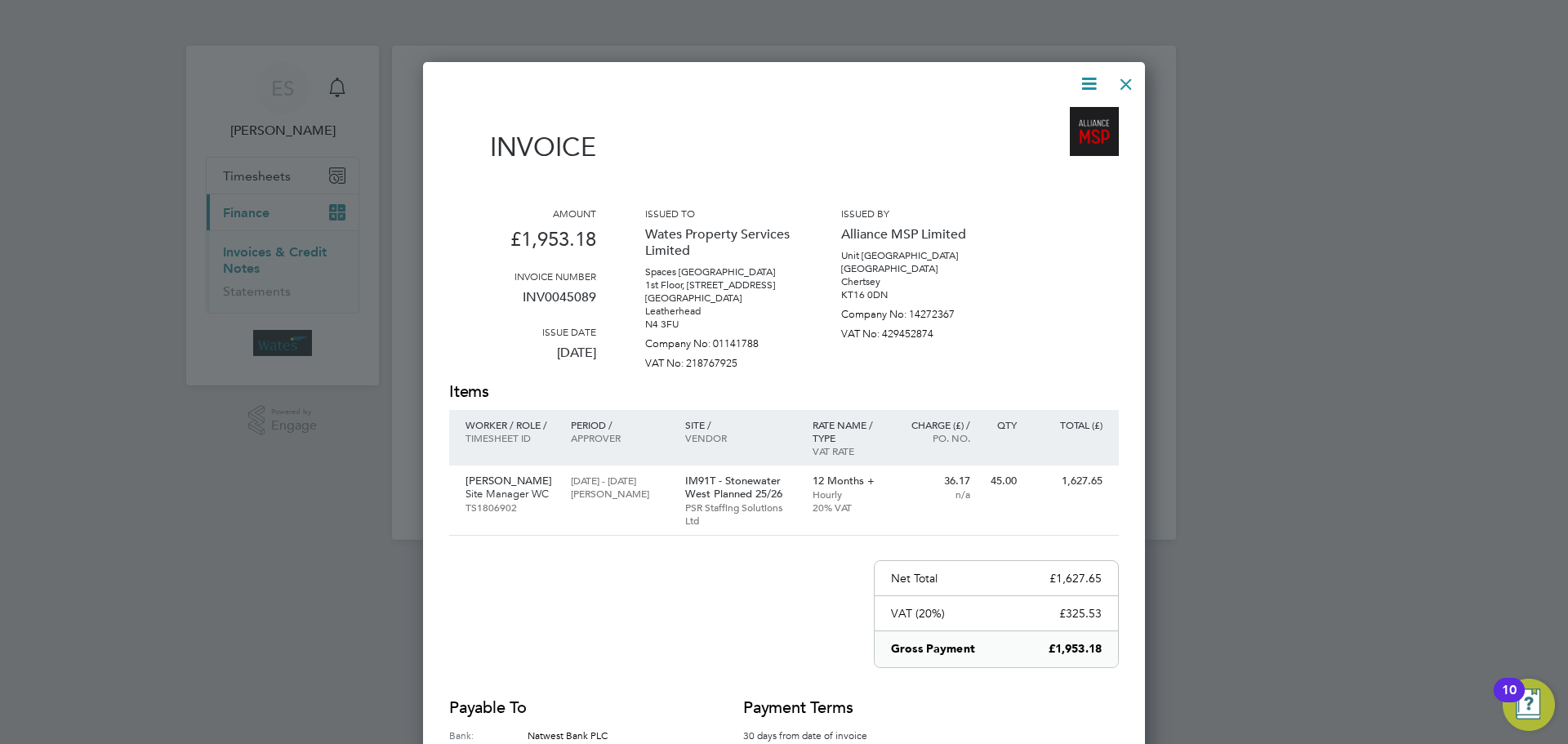
click at [1089, 81] on icon at bounding box center [1089, 83] width 21 height 21
click at [1061, 115] on li "Download Invoice" at bounding box center [1039, 122] width 113 height 23
click at [1088, 74] on icon at bounding box center [1089, 83] width 21 height 21
click at [1035, 145] on li "View timesheet" at bounding box center [1039, 145] width 113 height 23
click at [1086, 86] on icon at bounding box center [1089, 83] width 21 height 21
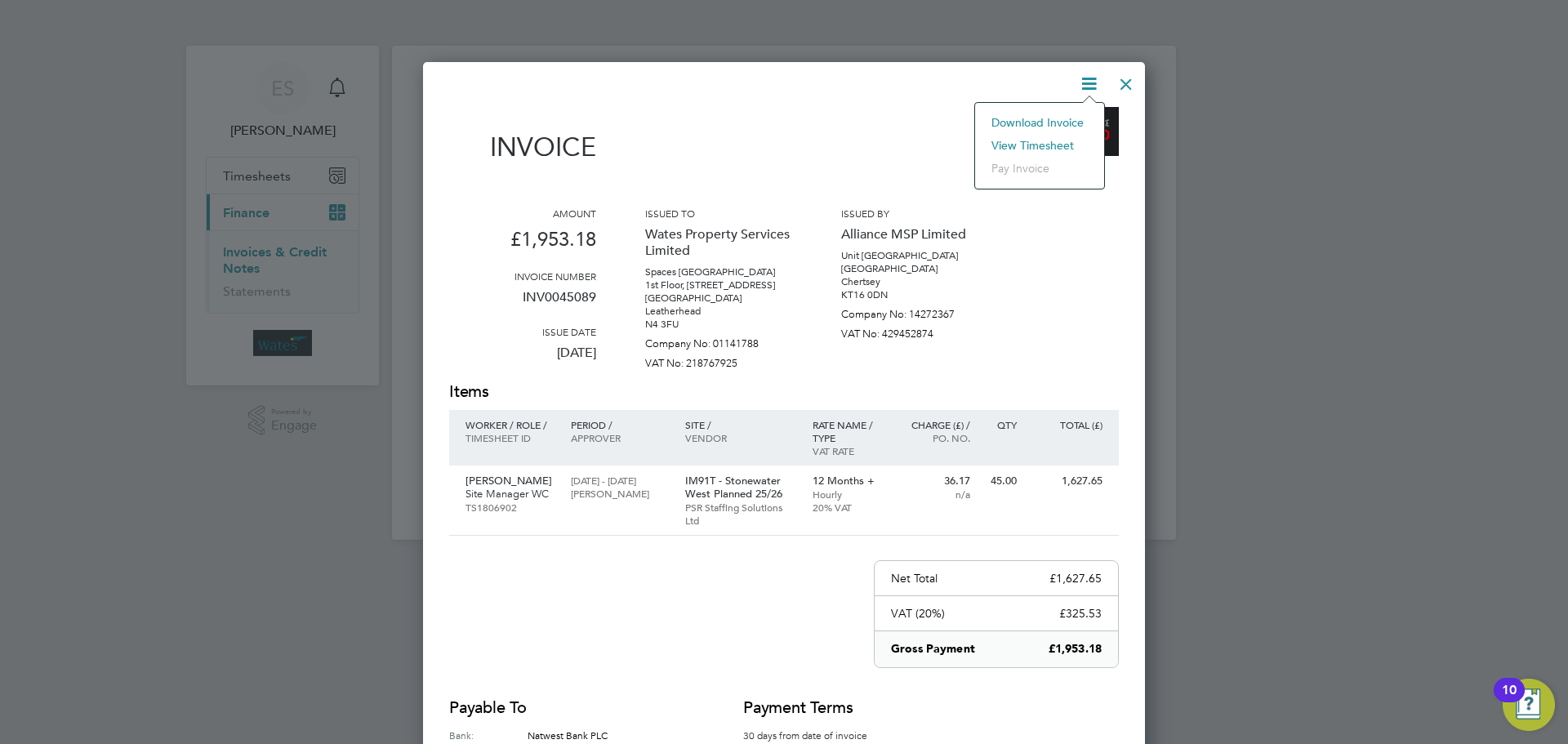
click at [1062, 136] on li "View timesheet" at bounding box center [1039, 145] width 113 height 23
click at [1129, 74] on div at bounding box center [1126, 80] width 29 height 29
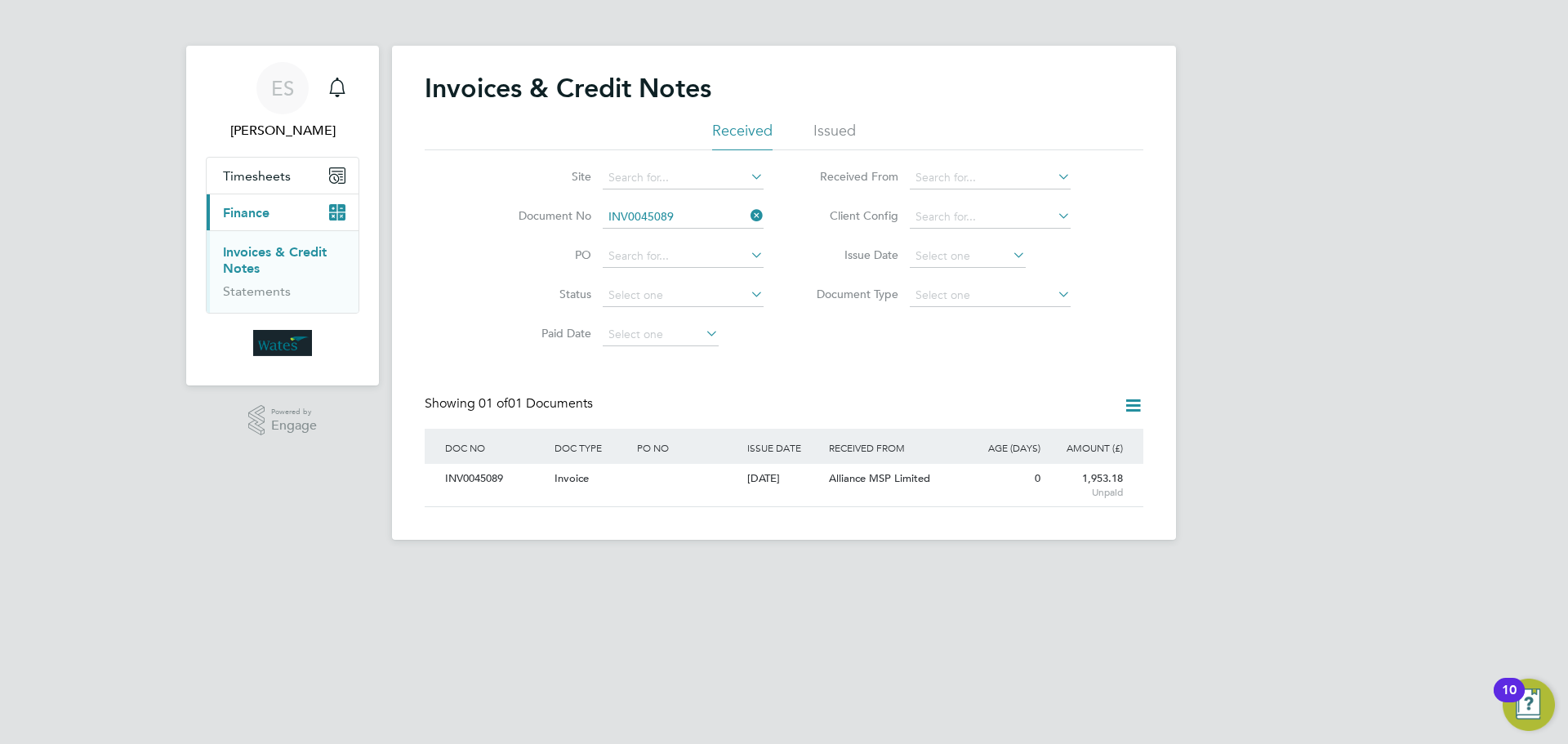
click at [748, 212] on icon at bounding box center [748, 215] width 0 height 23
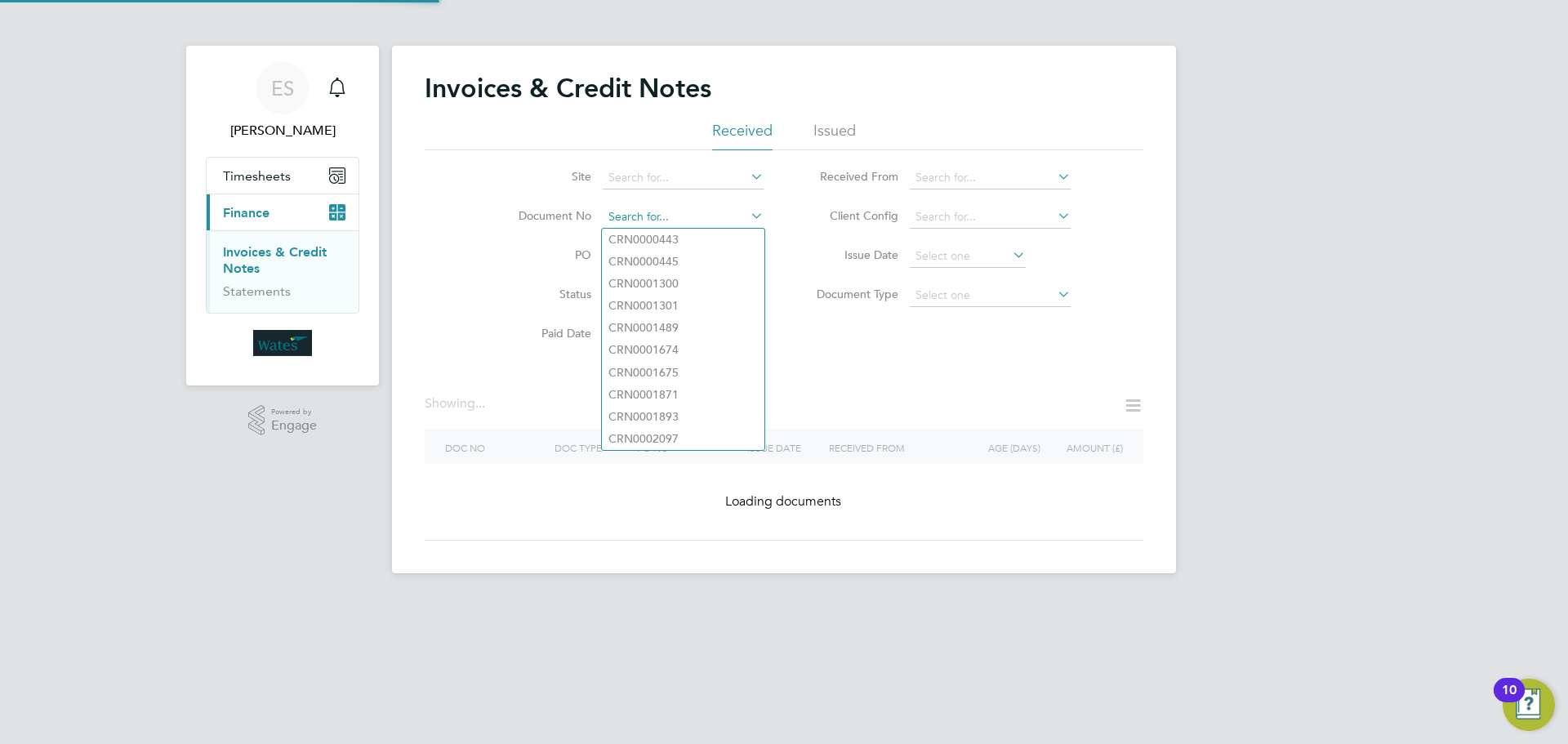
paste input "INV0045090"
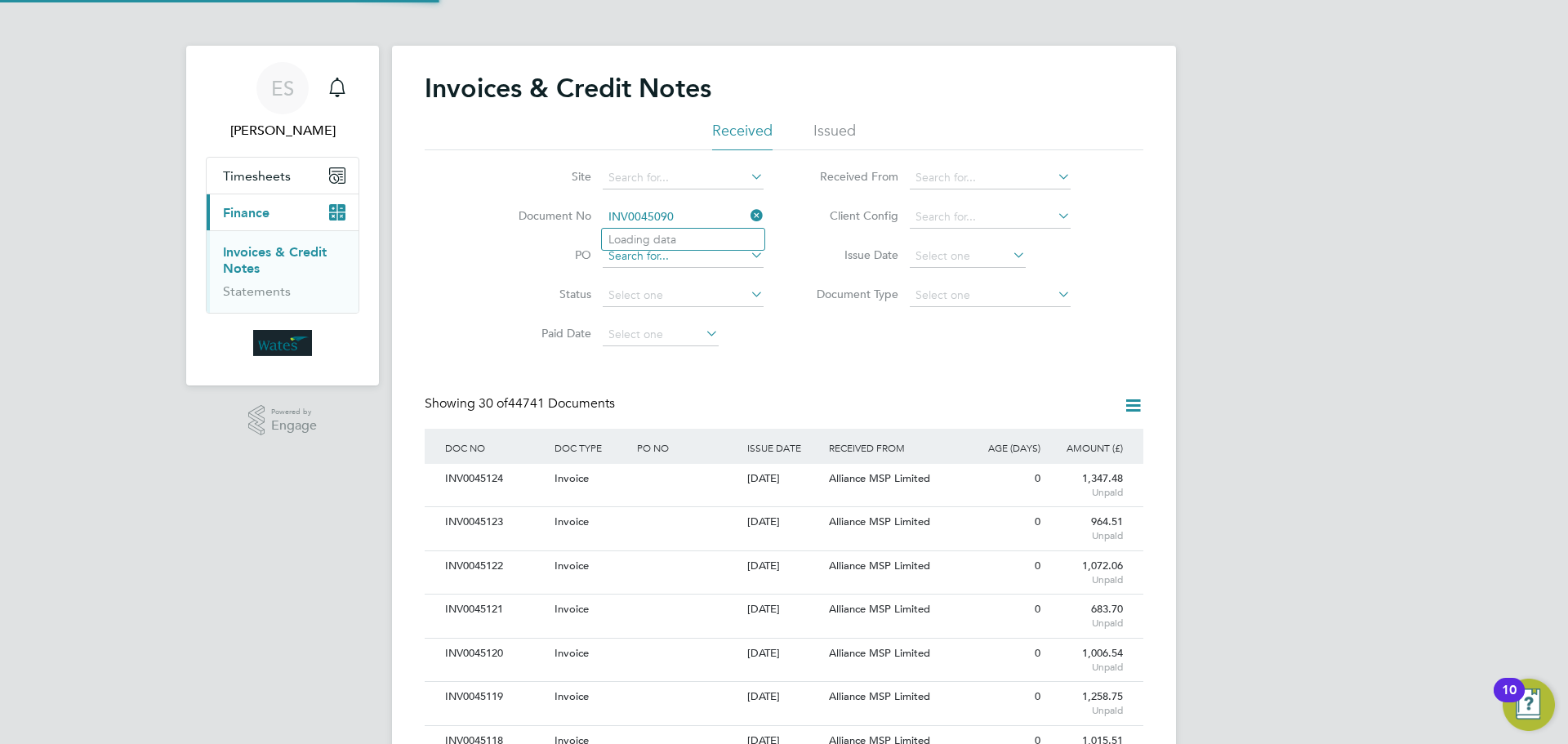
scroll to position [31, 111]
type input "INV0045090"
click at [698, 243] on li "INV0045090" at bounding box center [683, 239] width 163 height 23
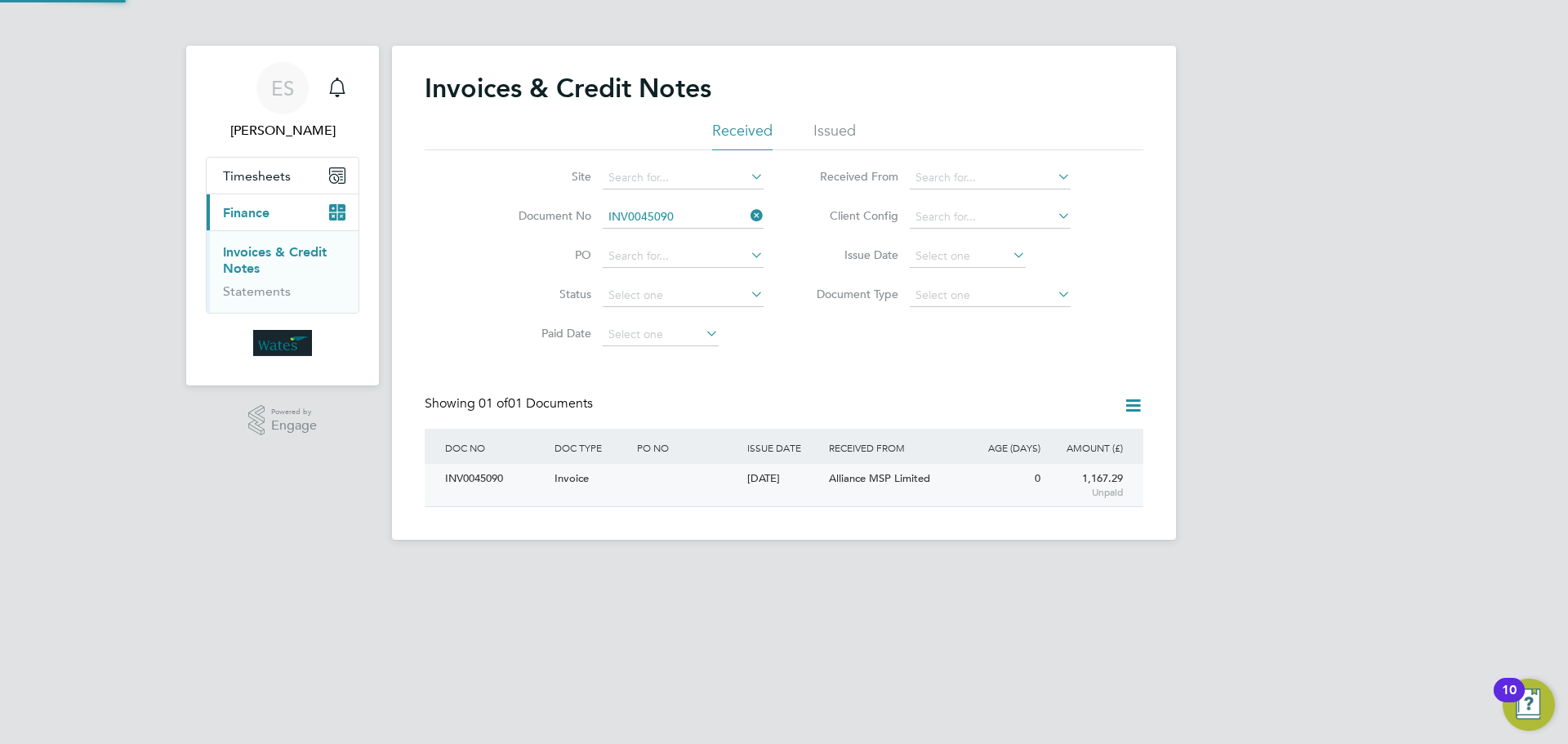
click at [484, 479] on div "INV0045090" at bounding box center [496, 478] width 110 height 30
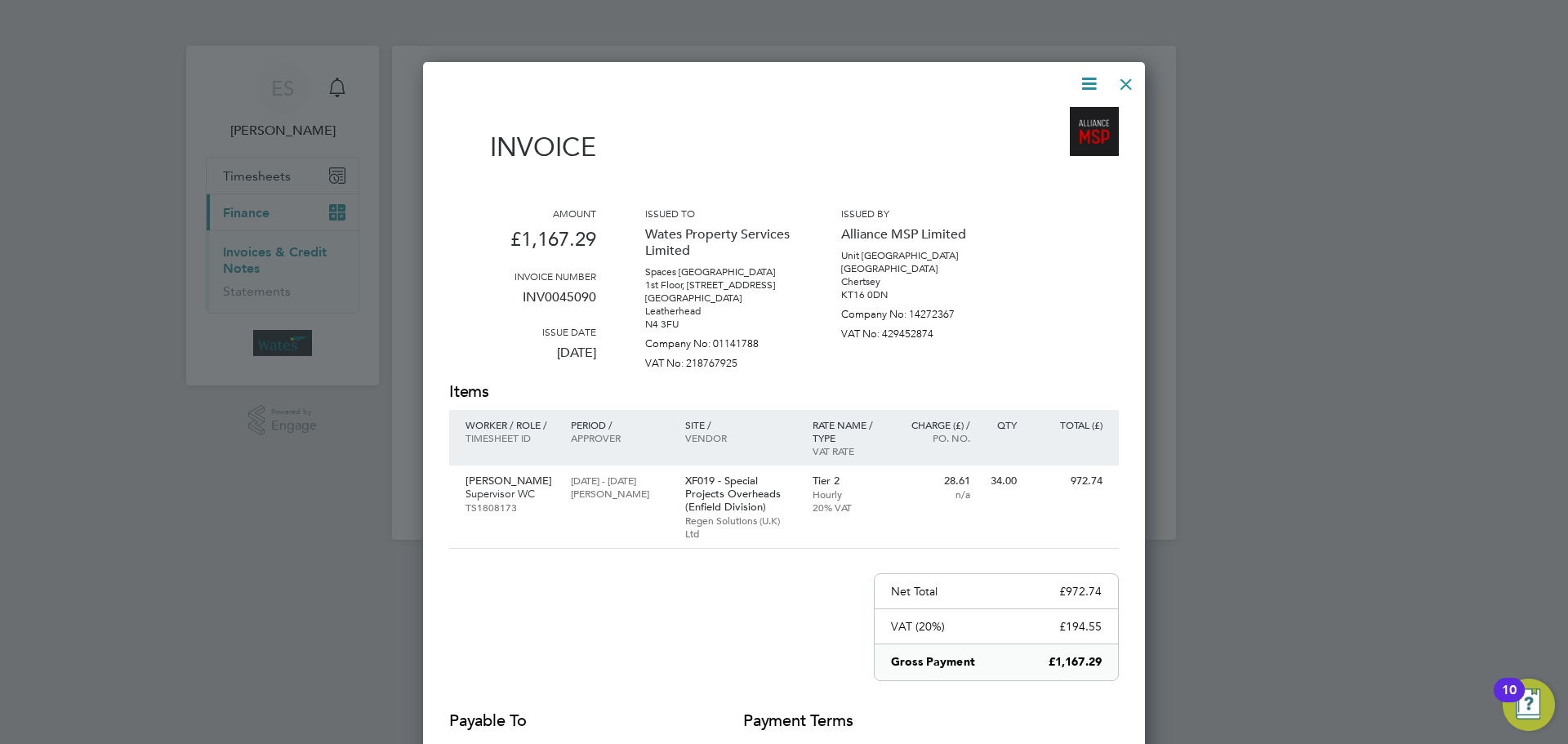
click at [1079, 84] on icon at bounding box center [1089, 83] width 21 height 21
click at [1071, 113] on li "Download Invoice" at bounding box center [1039, 122] width 113 height 23
click at [1086, 81] on icon at bounding box center [1089, 83] width 21 height 21
click at [1035, 141] on li "View timesheet" at bounding box center [1039, 145] width 113 height 23
click at [1134, 81] on div at bounding box center [1126, 80] width 29 height 29
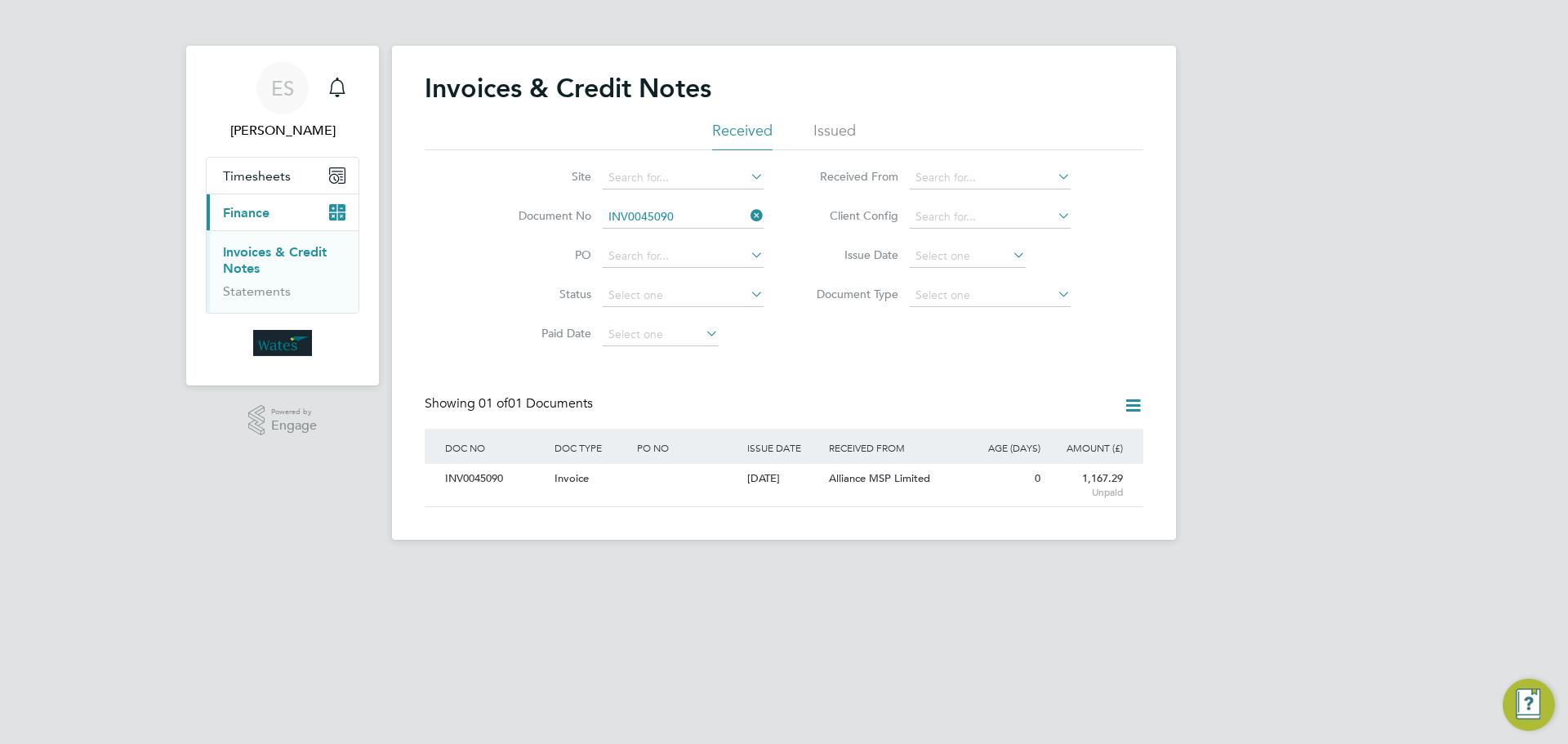
click at [748, 214] on icon at bounding box center [748, 215] width 0 height 23
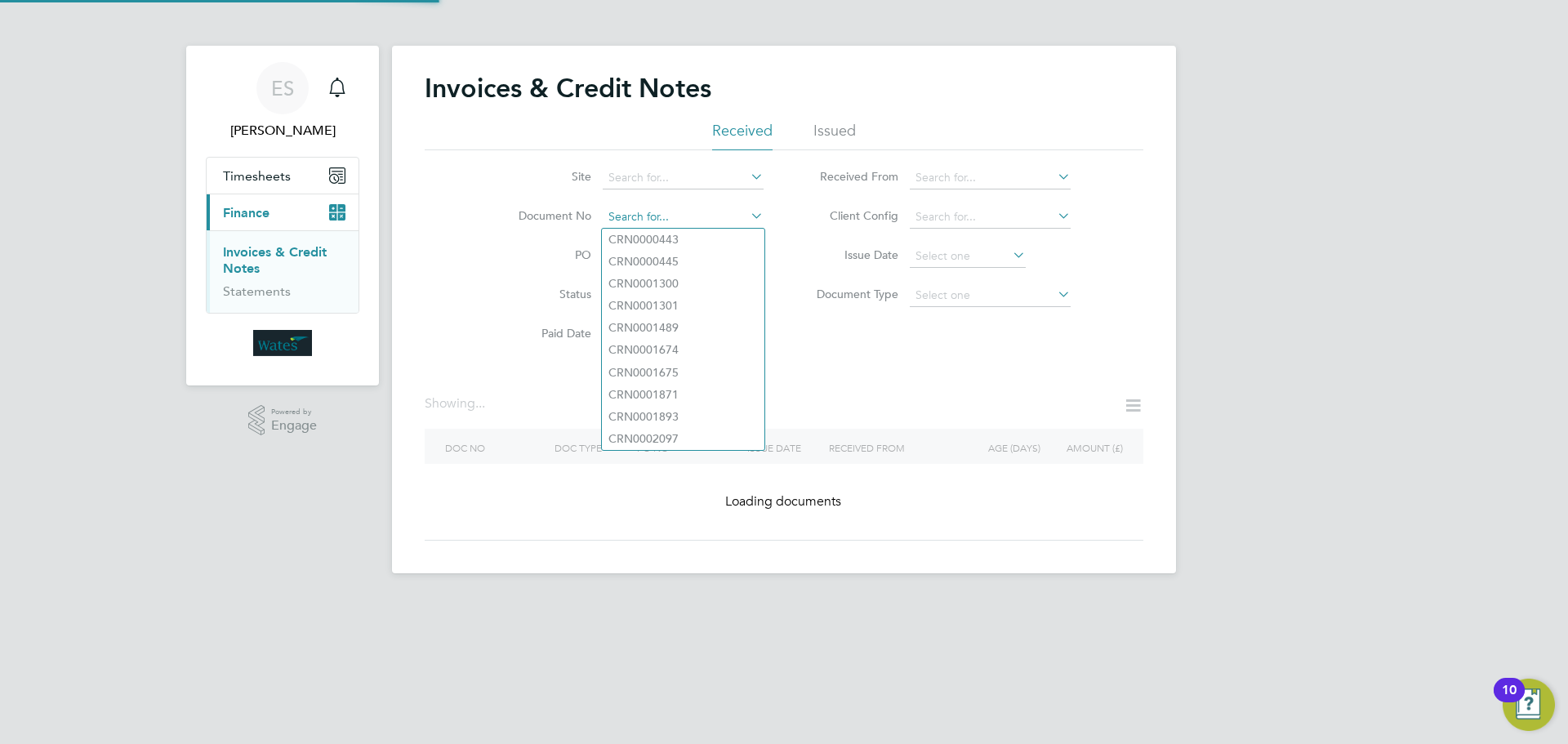
paste input "INV0045091"
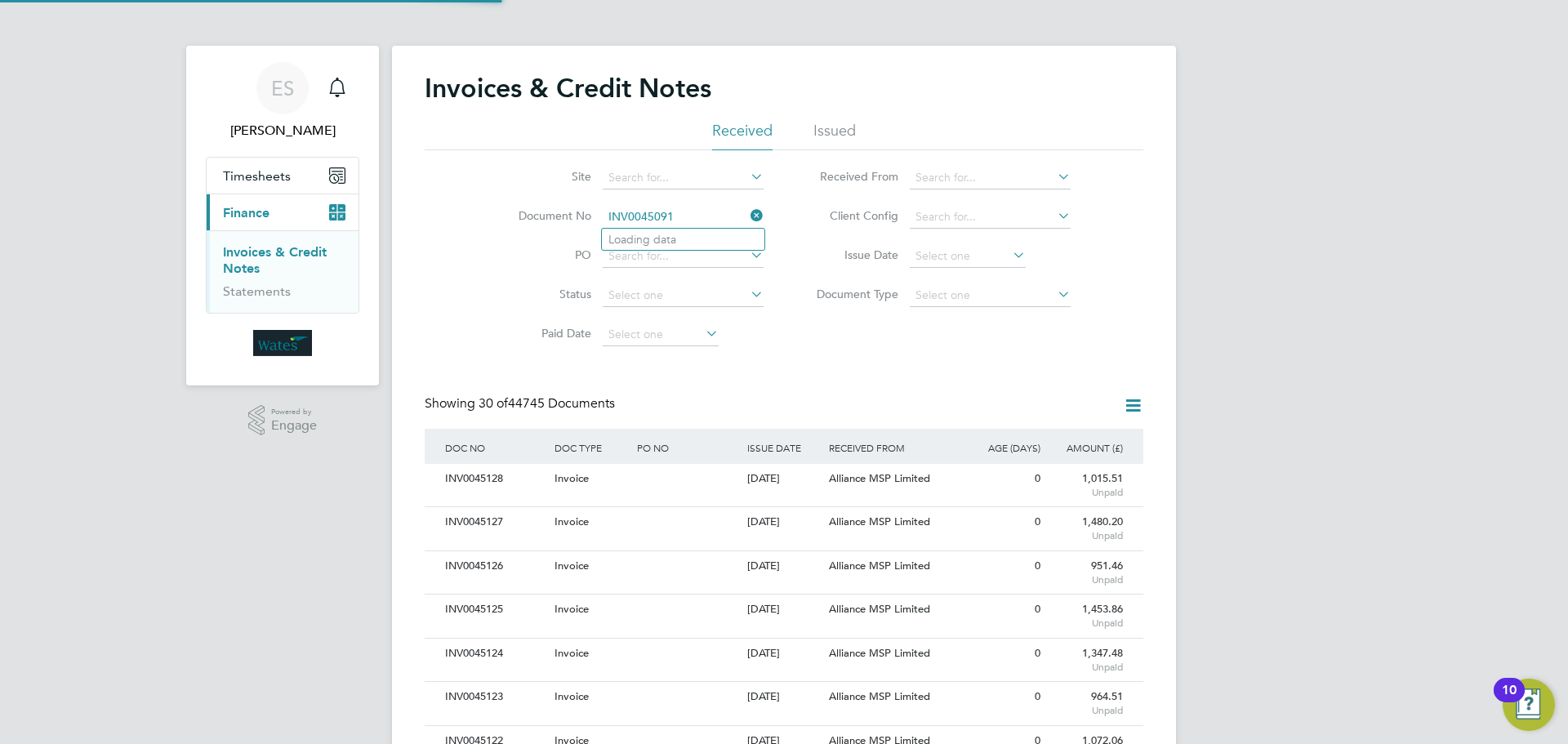
scroll to position [31, 111]
type input "INV0045091"
click at [682, 239] on li "INV0045091" at bounding box center [683, 239] width 163 height 23
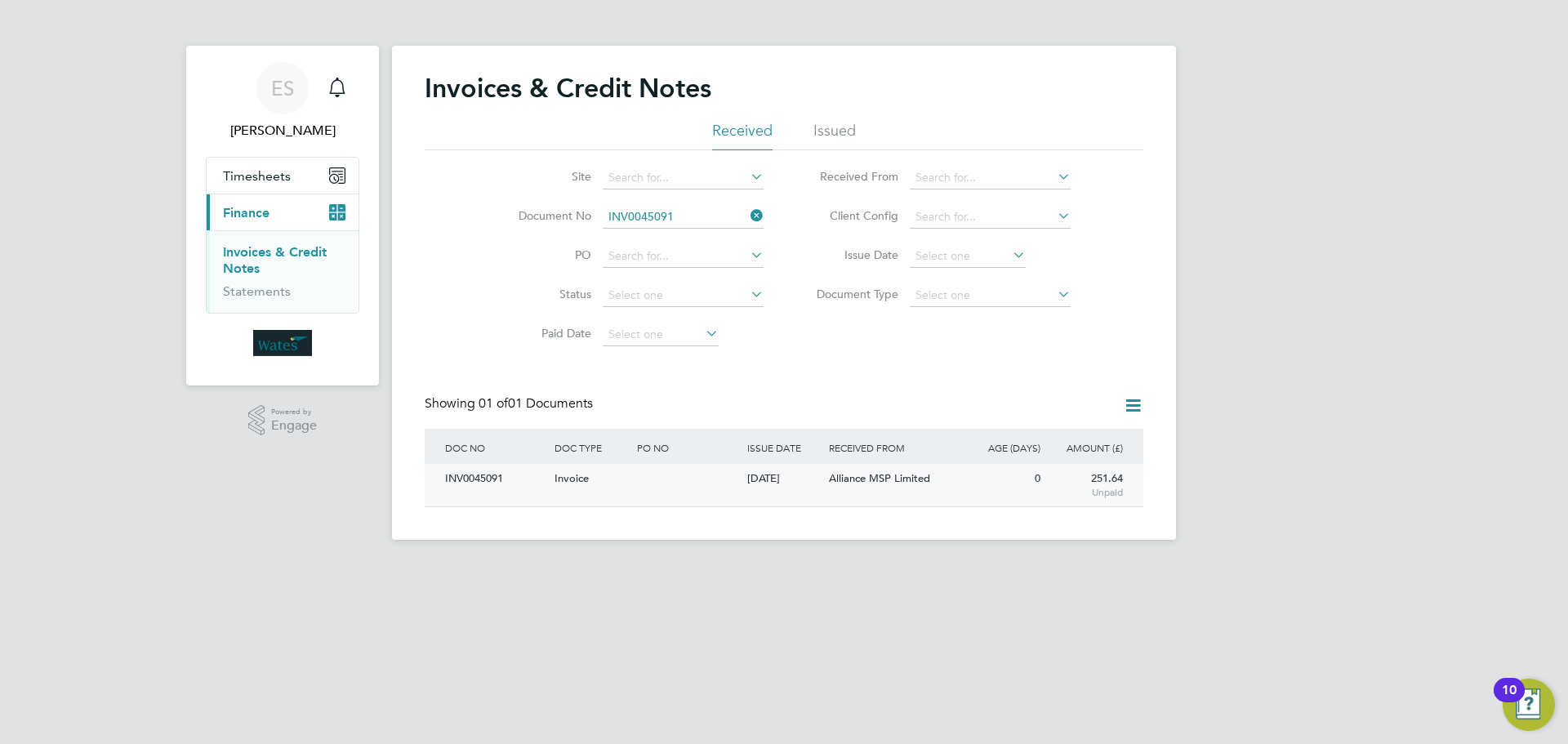
click at [483, 475] on div "INV0045091" at bounding box center [496, 478] width 110 height 30
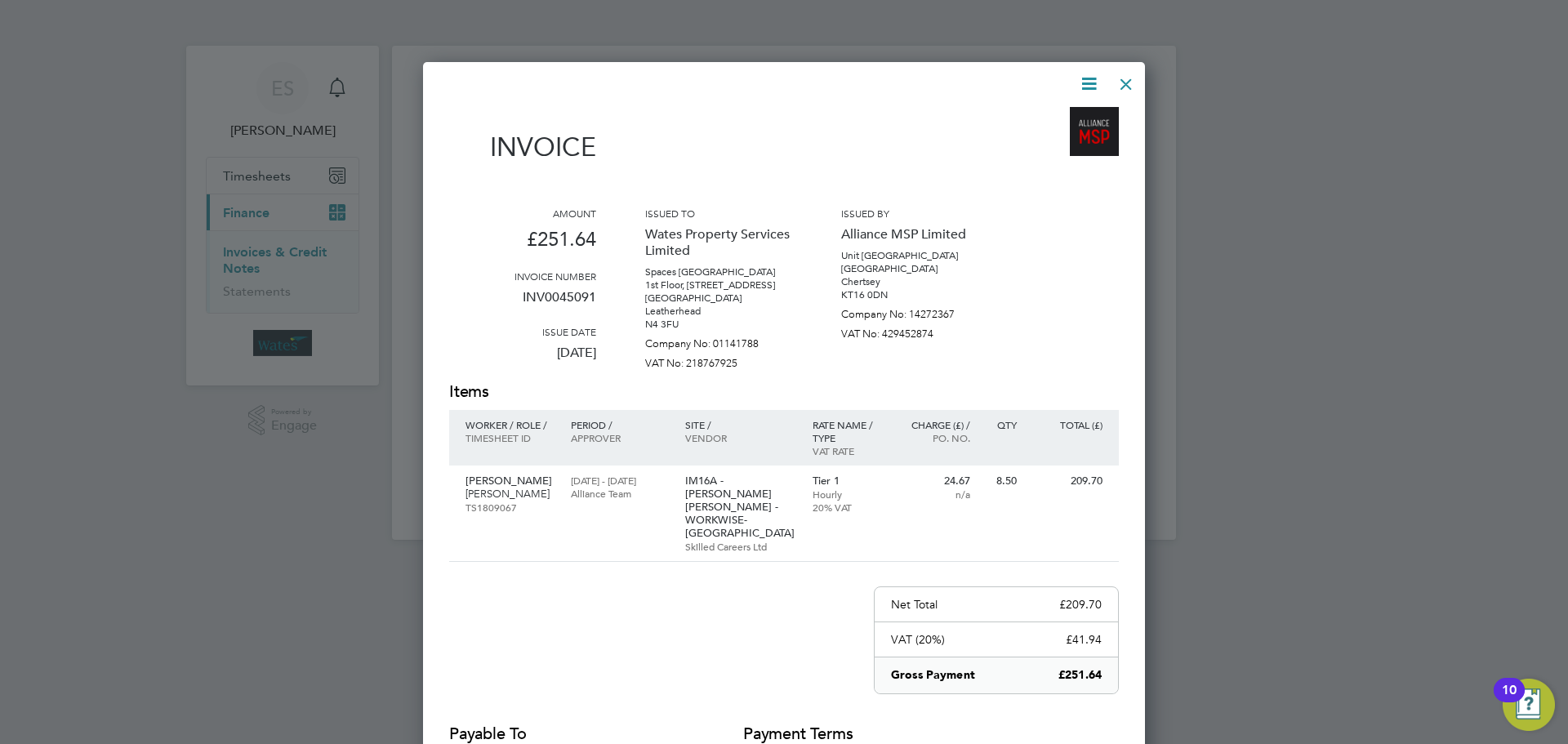
click at [1091, 78] on icon at bounding box center [1089, 83] width 21 height 21
click at [1076, 116] on li "Download Invoice" at bounding box center [1039, 122] width 113 height 23
click at [1093, 77] on icon at bounding box center [1089, 83] width 21 height 21
click at [1017, 137] on li "View timesheet" at bounding box center [1039, 145] width 113 height 23
click at [1123, 76] on div at bounding box center [1126, 80] width 29 height 29
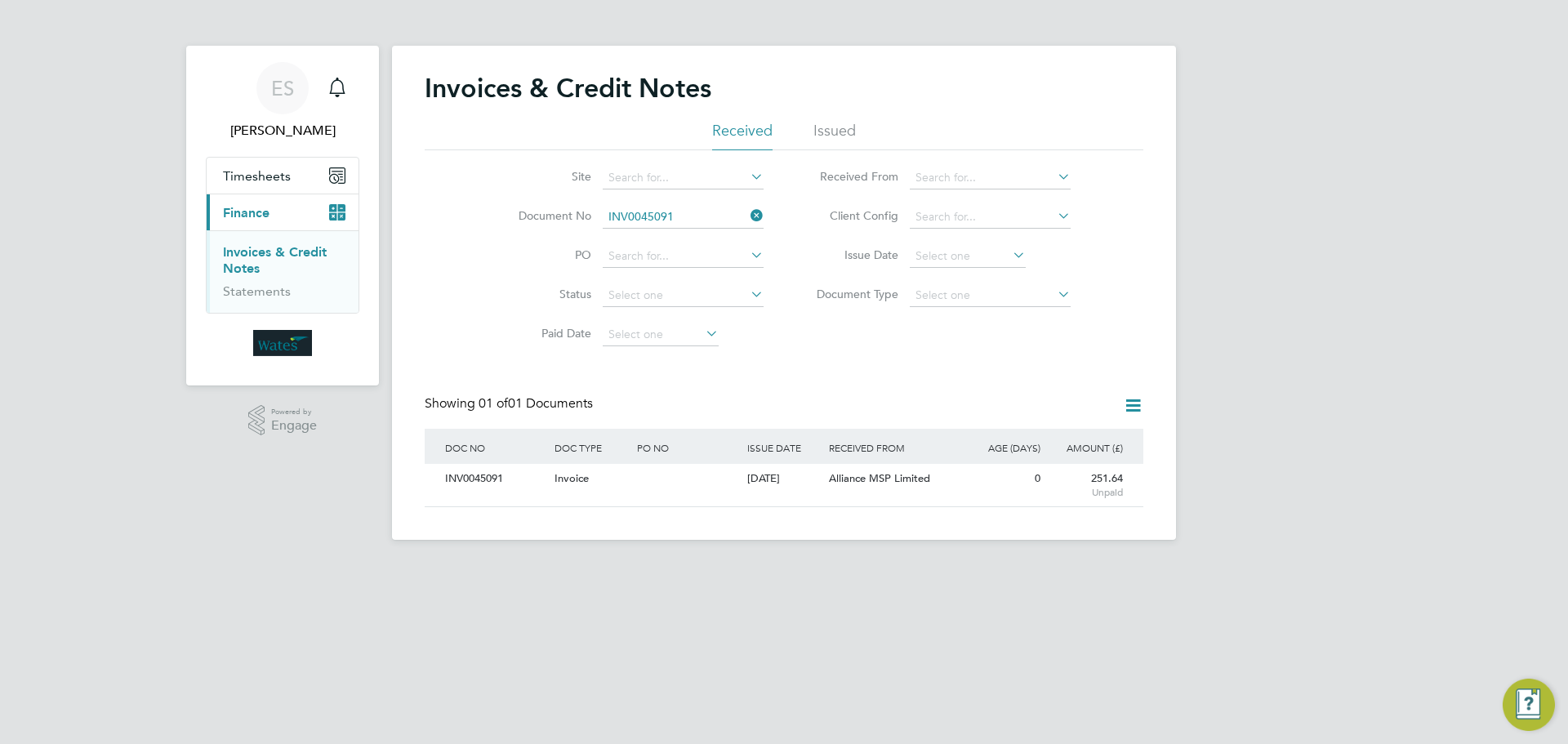
click at [748, 219] on icon at bounding box center [748, 215] width 0 height 23
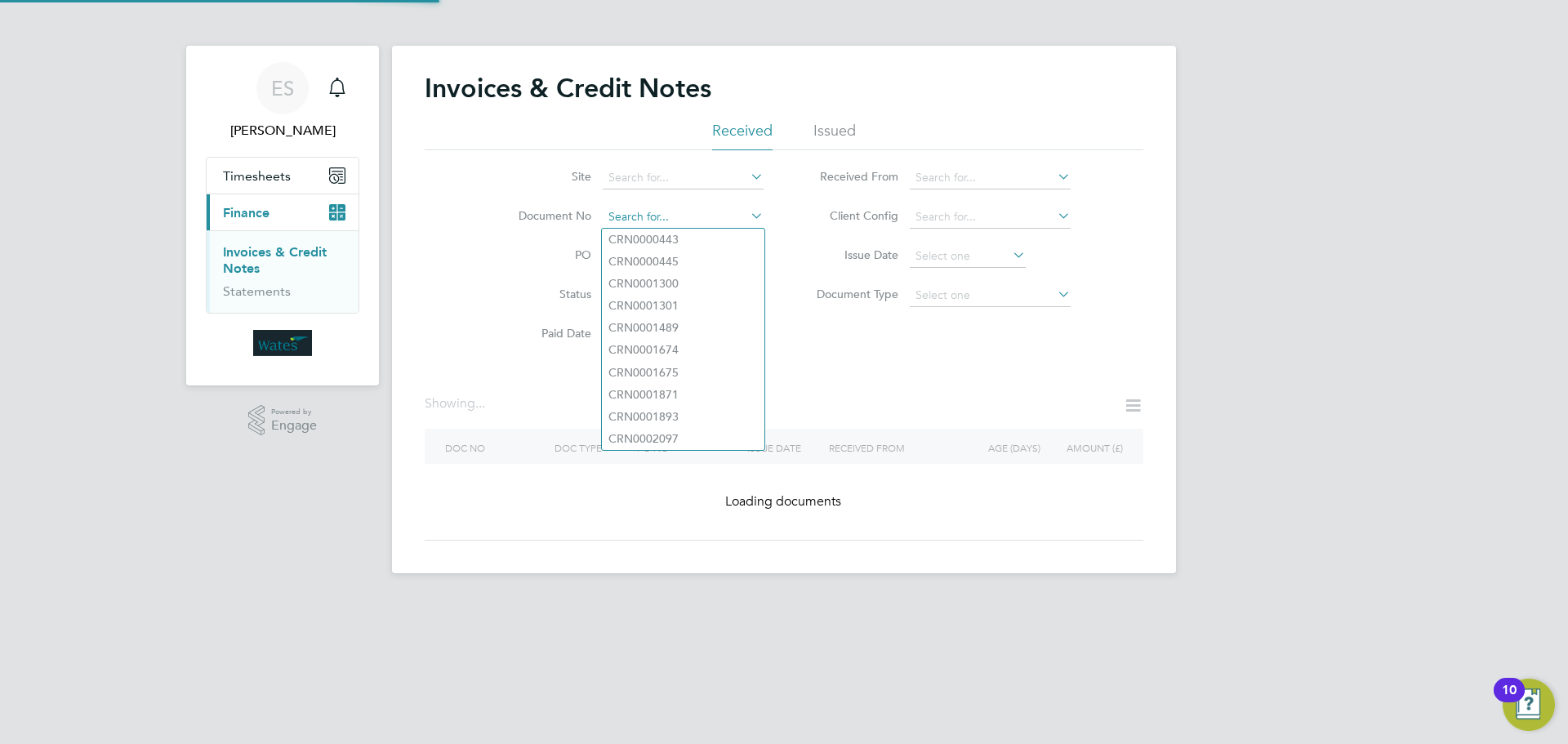
paste input "INV0045092"
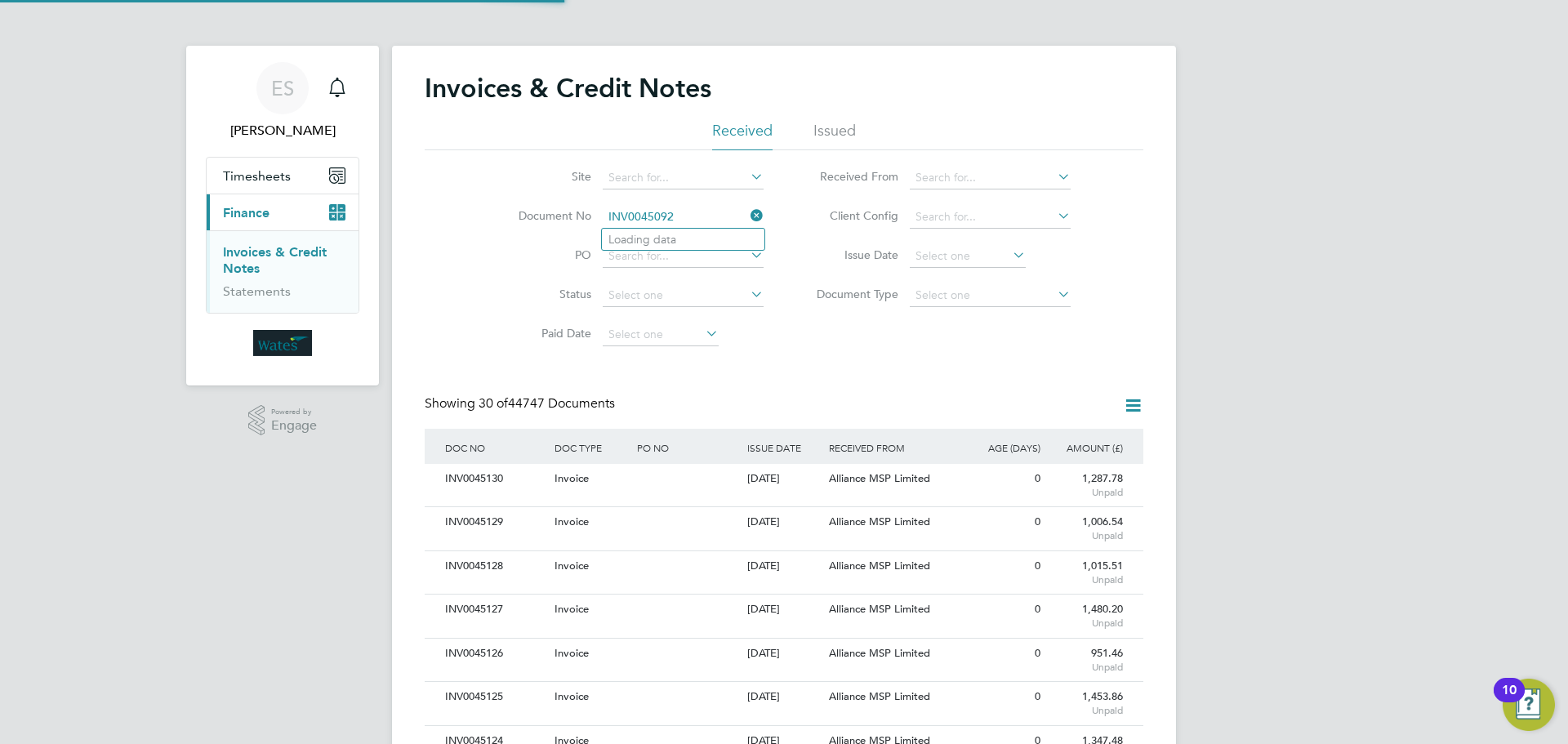
scroll to position [31, 111]
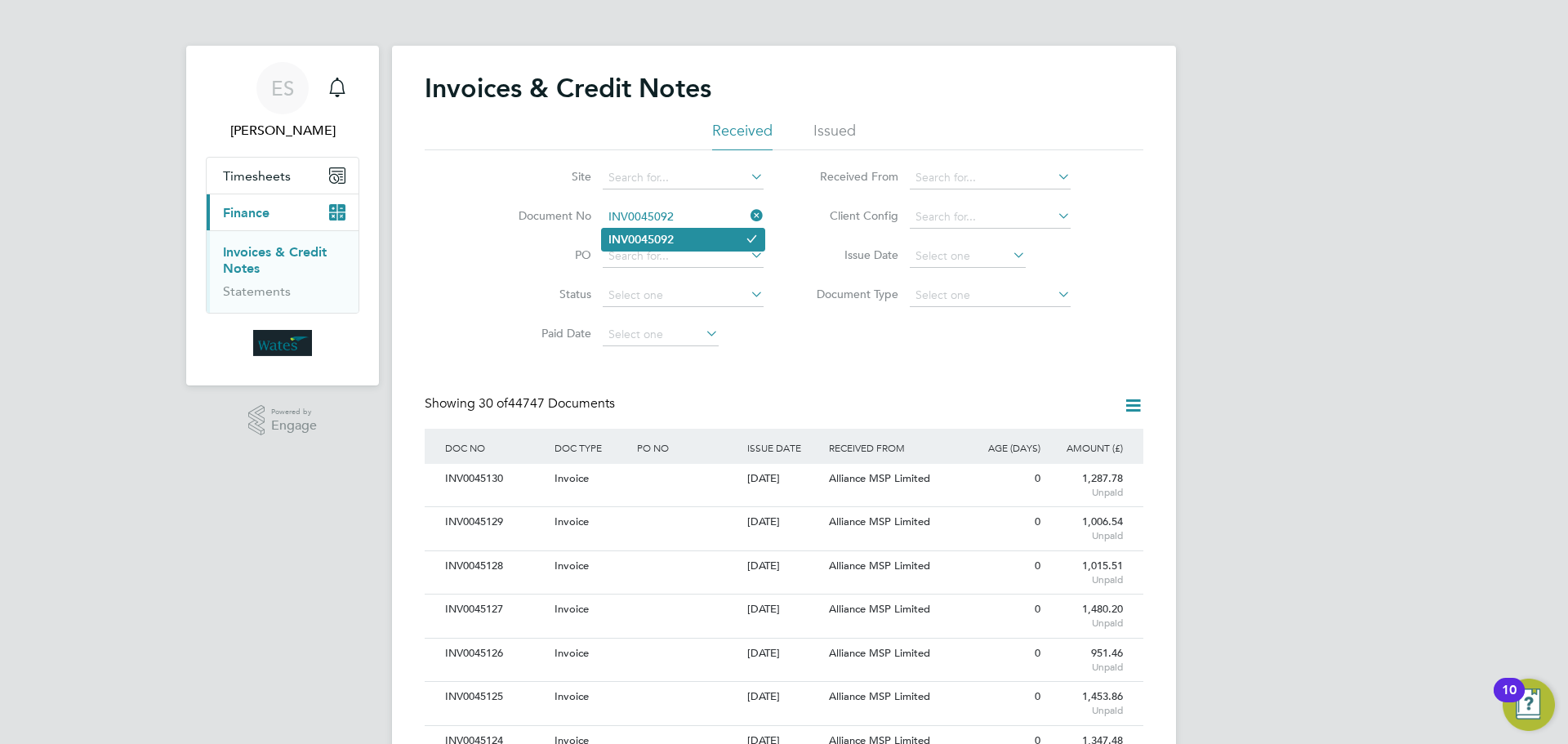
type input "INV0045092"
click at [694, 235] on li "INV0045092" at bounding box center [683, 239] width 163 height 23
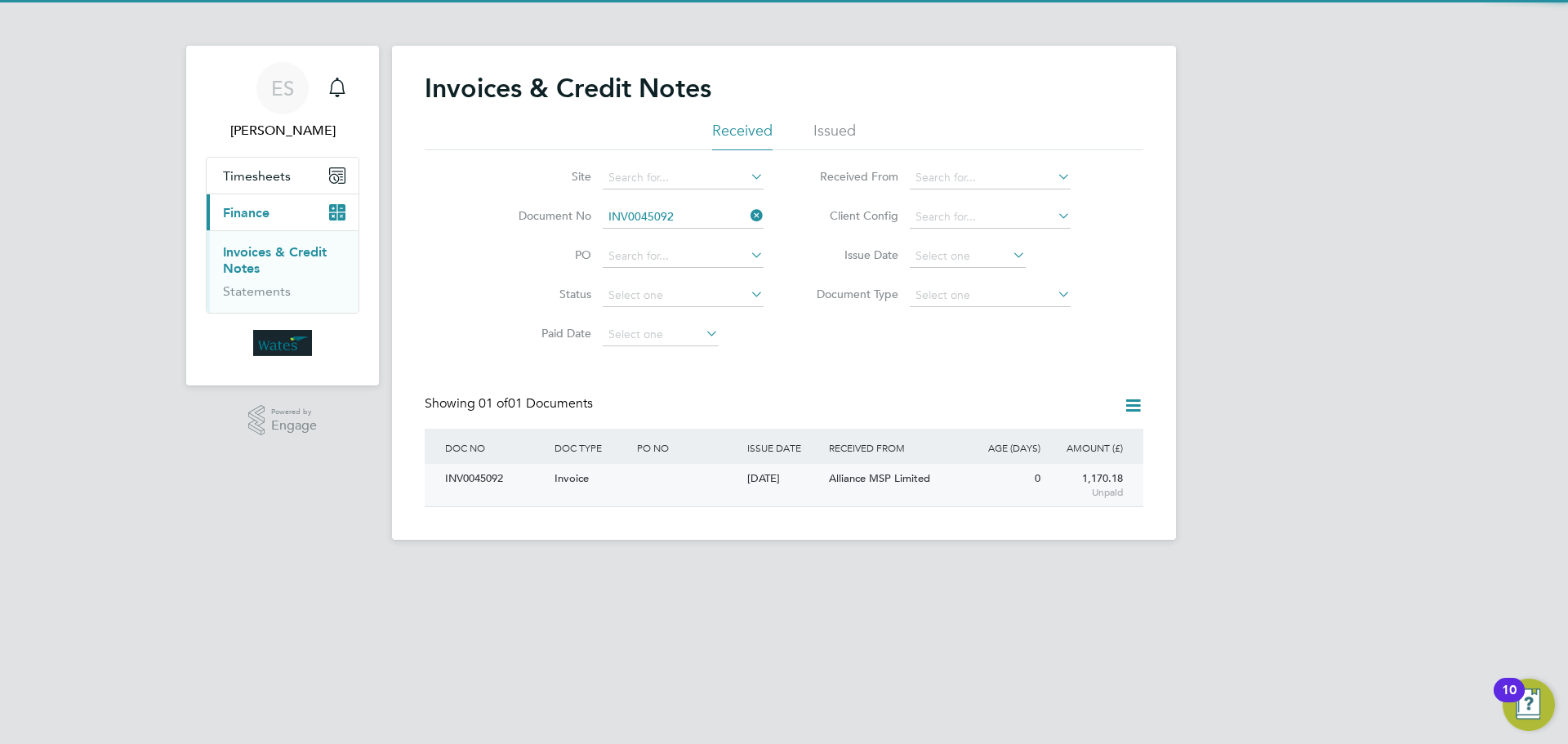
click at [471, 477] on div "INV0045092" at bounding box center [496, 478] width 110 height 30
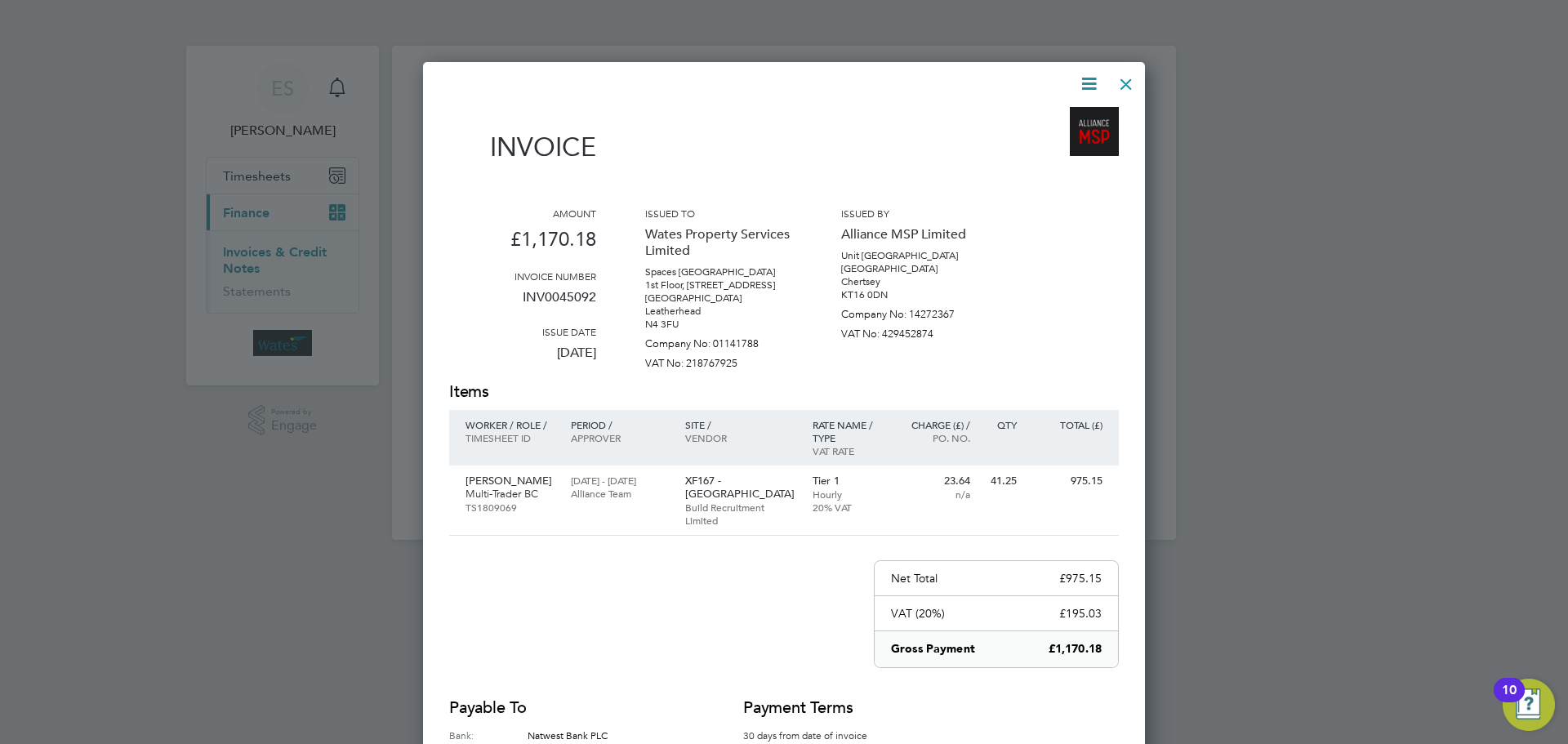
click at [1096, 83] on icon at bounding box center [1089, 83] width 21 height 21
click at [1047, 116] on li "Download Invoice" at bounding box center [1039, 122] width 113 height 23
click at [1086, 83] on icon at bounding box center [1089, 83] width 21 height 21
click at [1033, 140] on li "View timesheet" at bounding box center [1039, 145] width 113 height 23
click at [1129, 80] on div at bounding box center [1126, 80] width 29 height 29
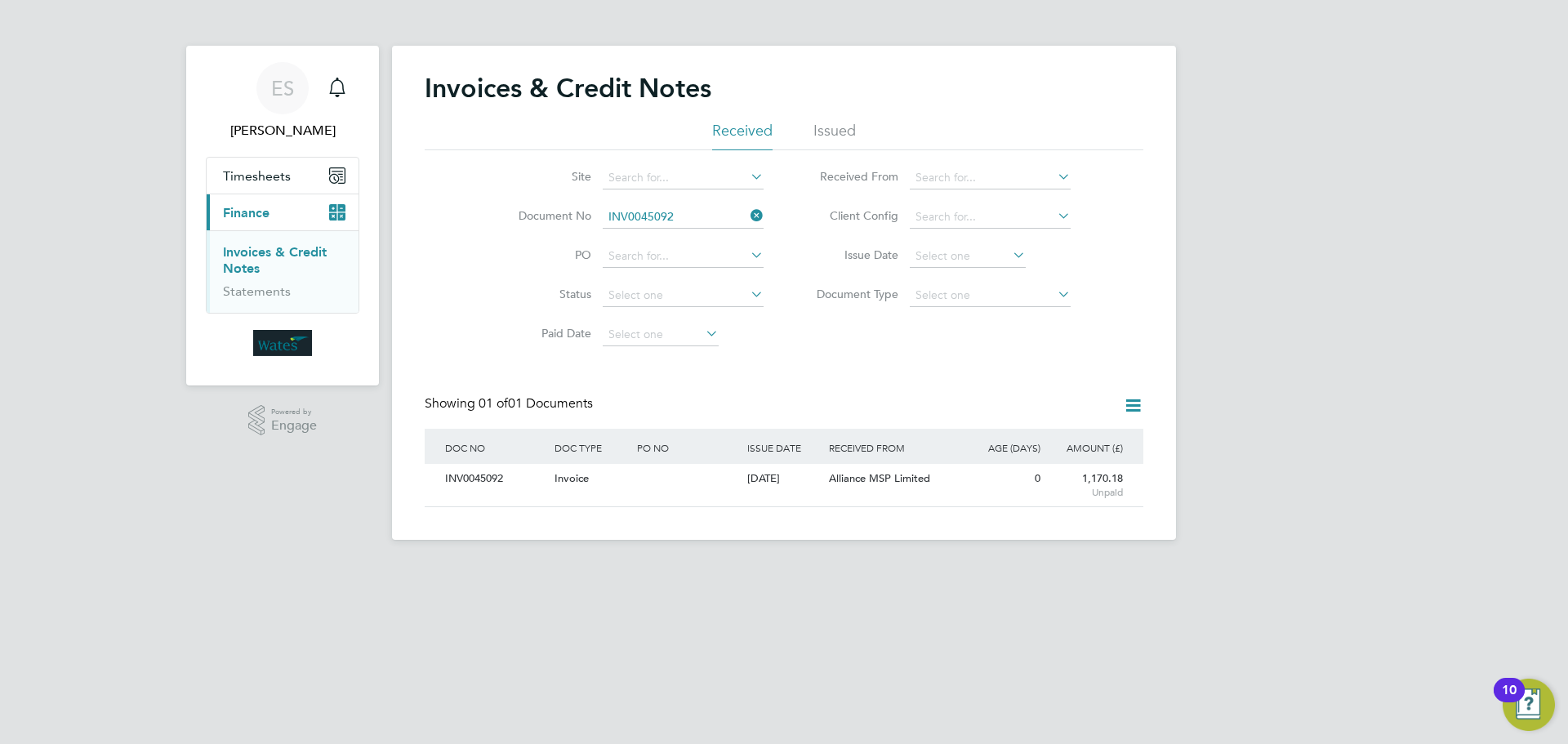
click at [748, 215] on icon at bounding box center [748, 215] width 0 height 23
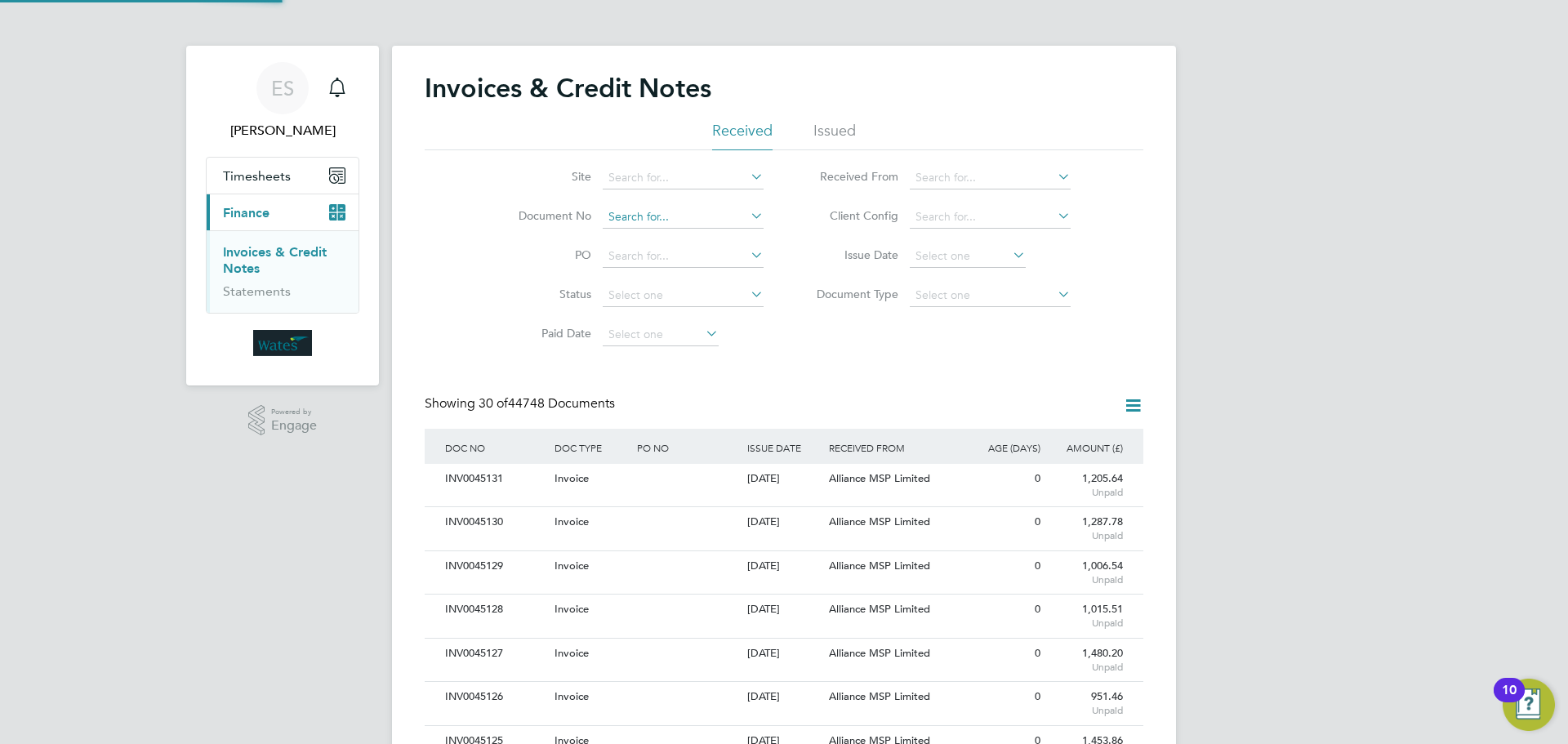
scroll to position [31, 111]
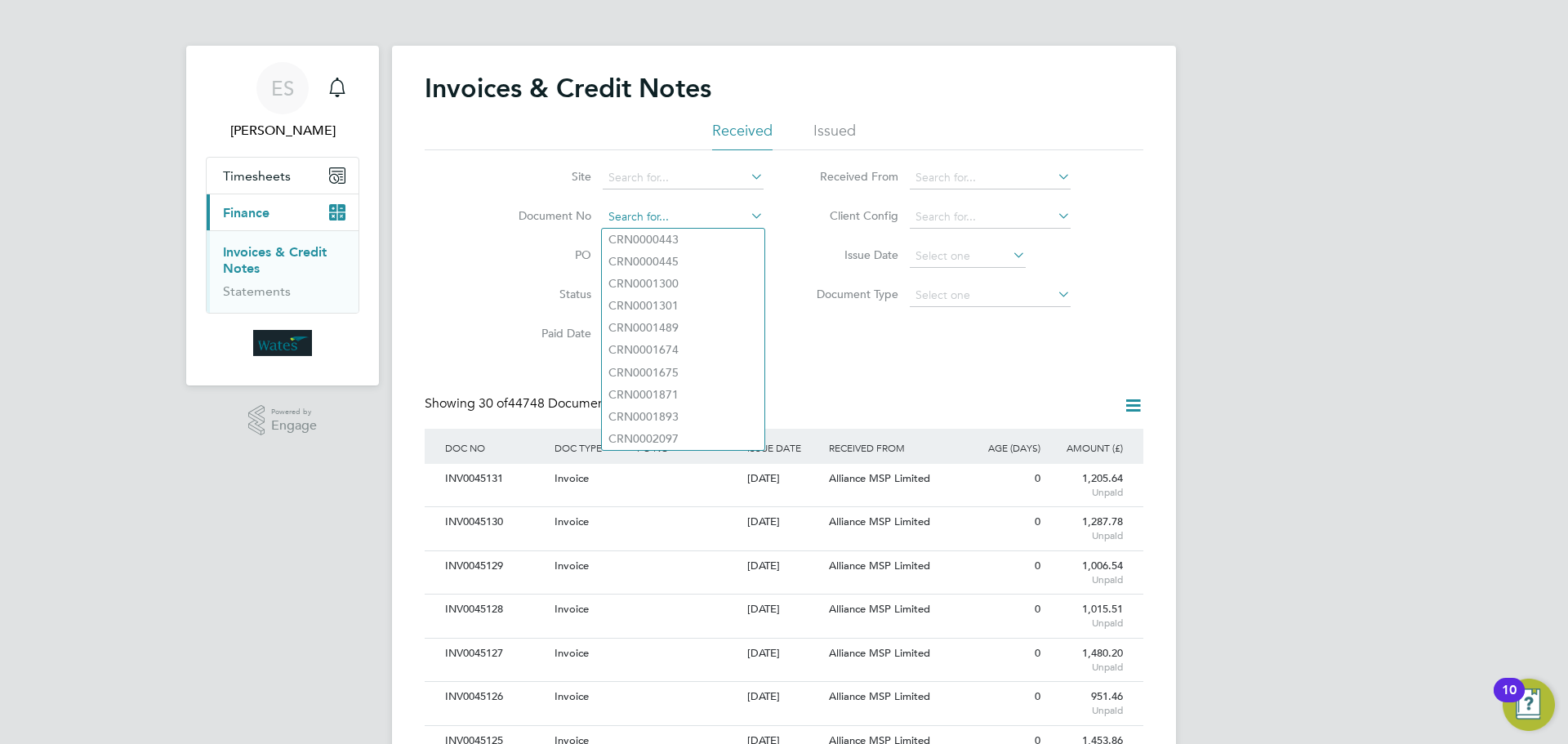
paste input "INV0045093"
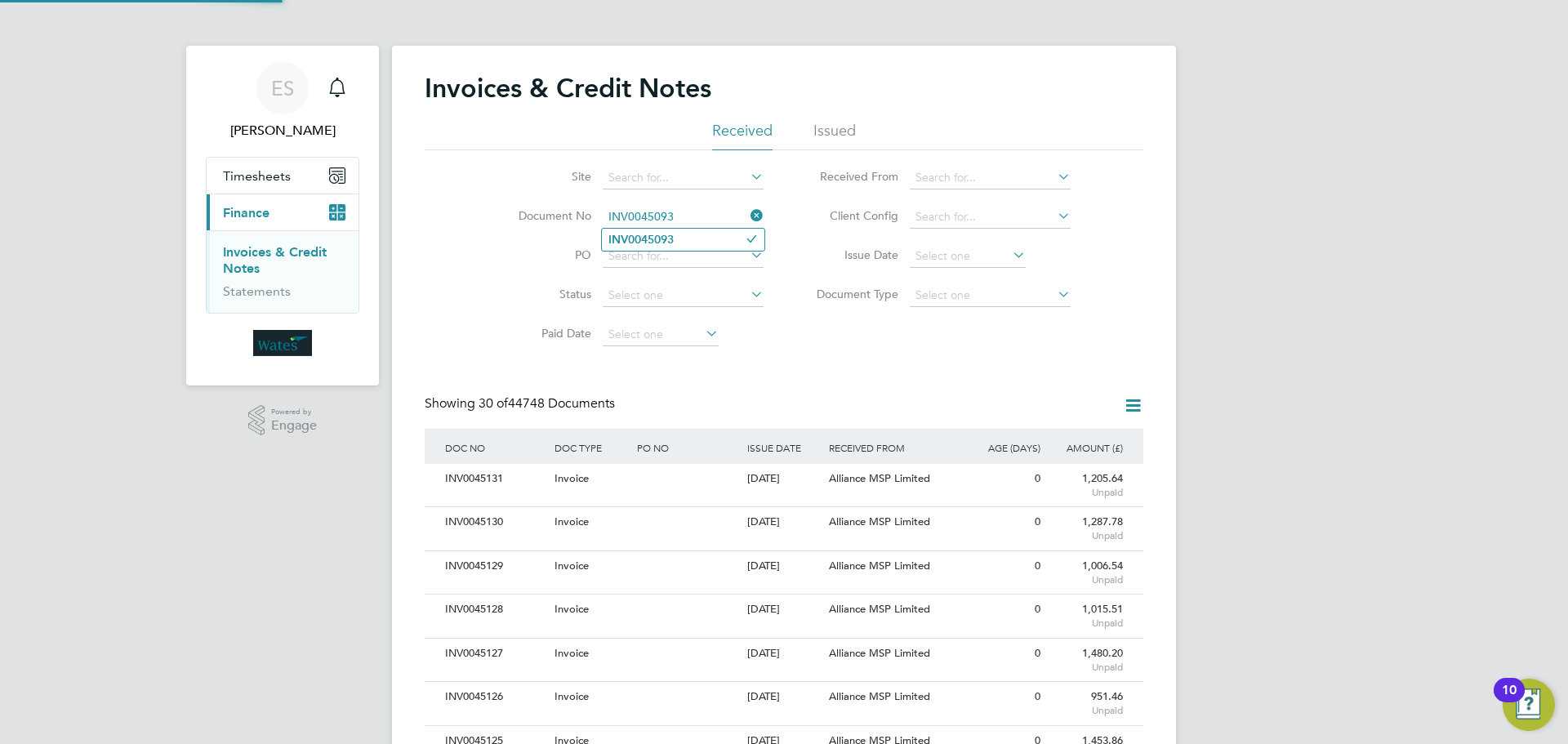
type input "INV0045093"
click at [672, 240] on b "INV0045093" at bounding box center [641, 240] width 66 height 14
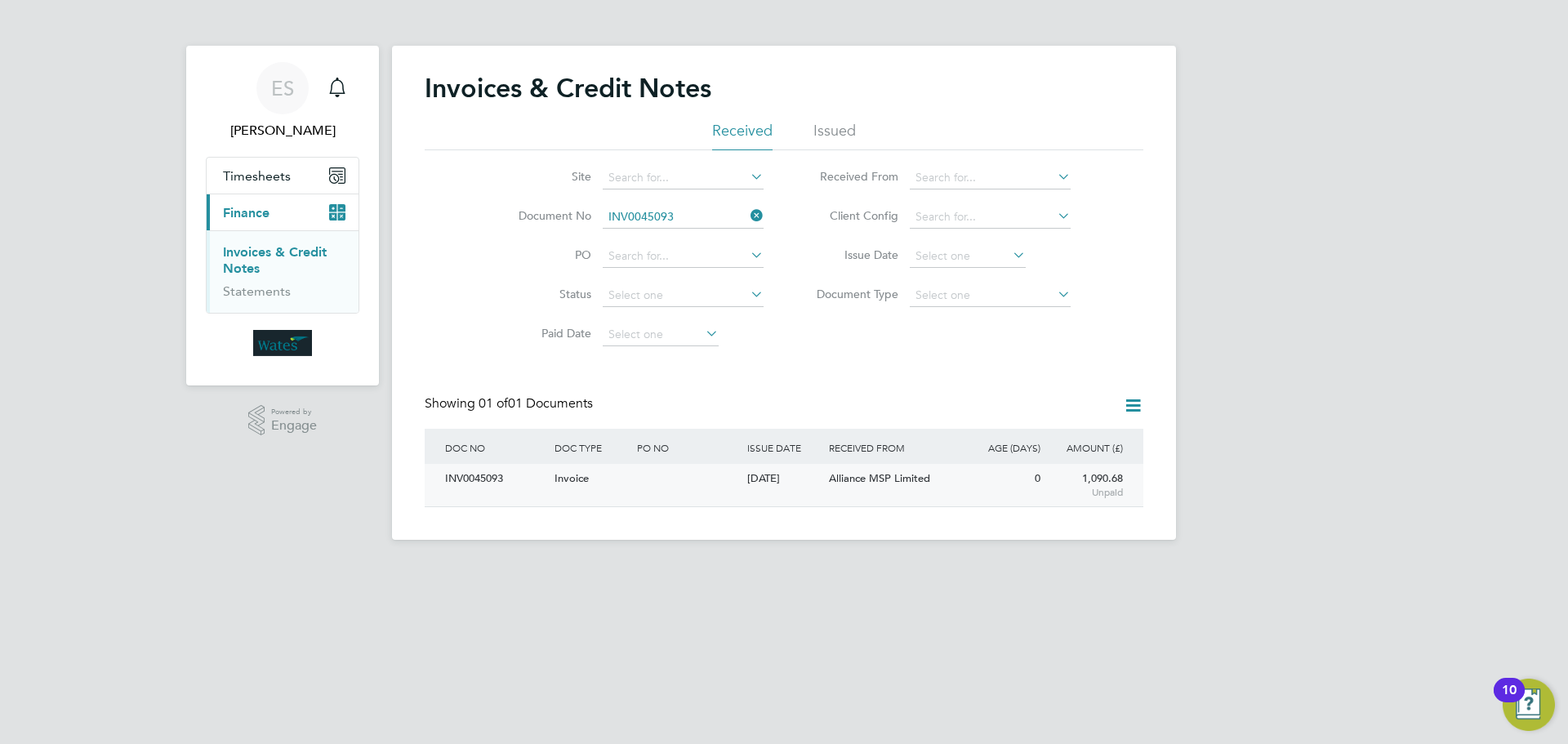
click at [505, 475] on div "INV0045093" at bounding box center [496, 478] width 110 height 30
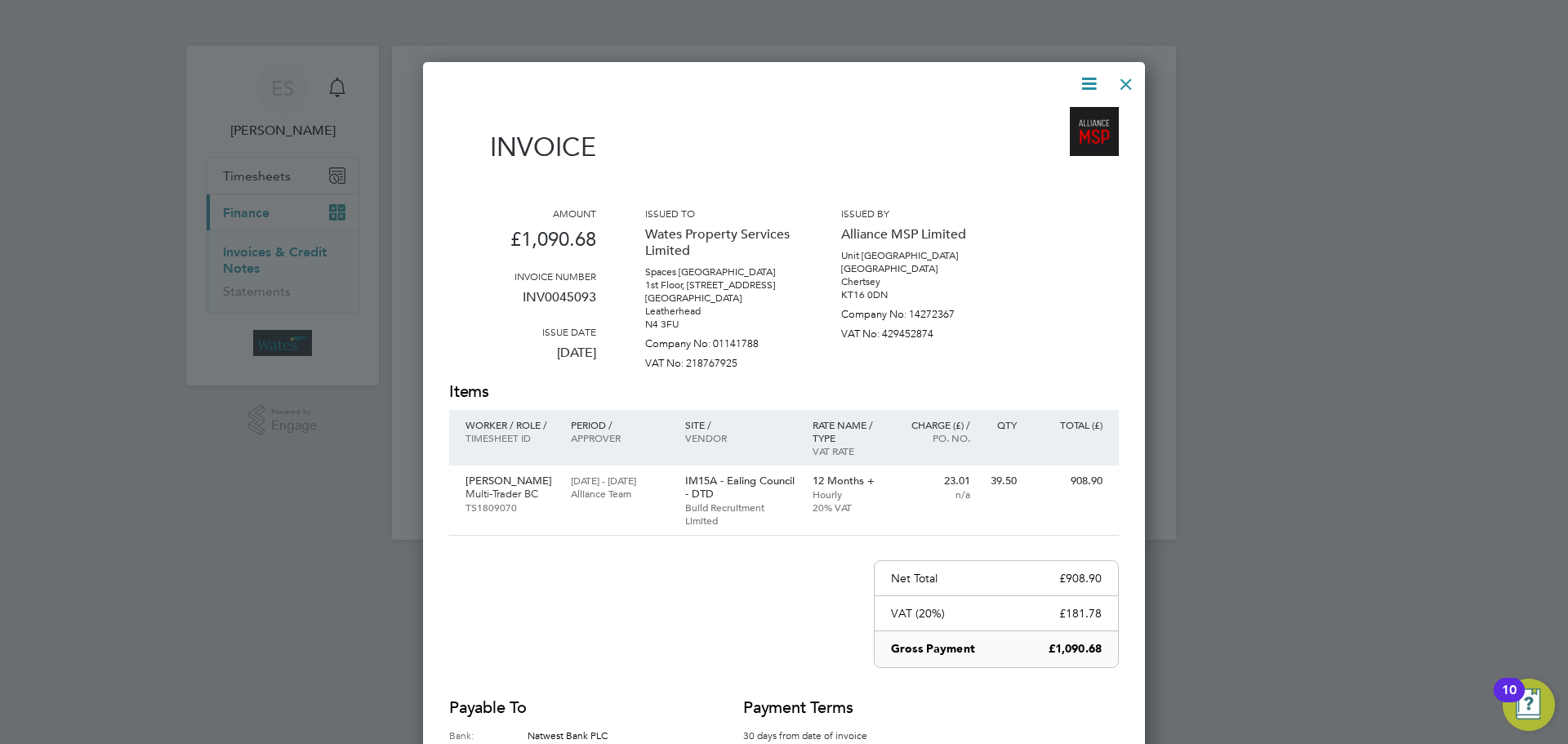
click at [1094, 81] on icon at bounding box center [1089, 83] width 21 height 21
click at [1058, 120] on li "Download Invoice" at bounding box center [1039, 122] width 113 height 23
click at [1069, 88] on div at bounding box center [773, 83] width 650 height 21
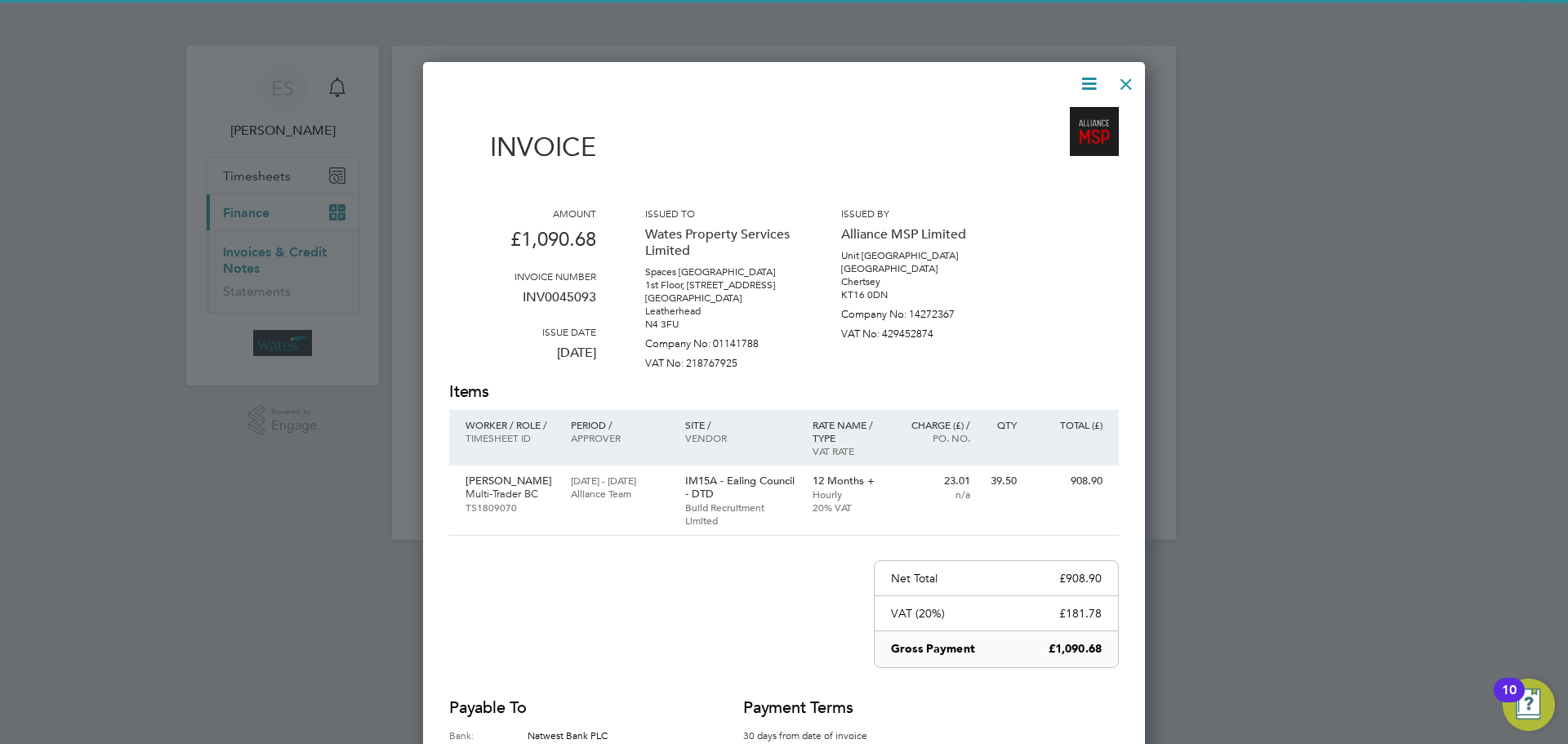
click at [1087, 84] on icon at bounding box center [1089, 83] width 21 height 21
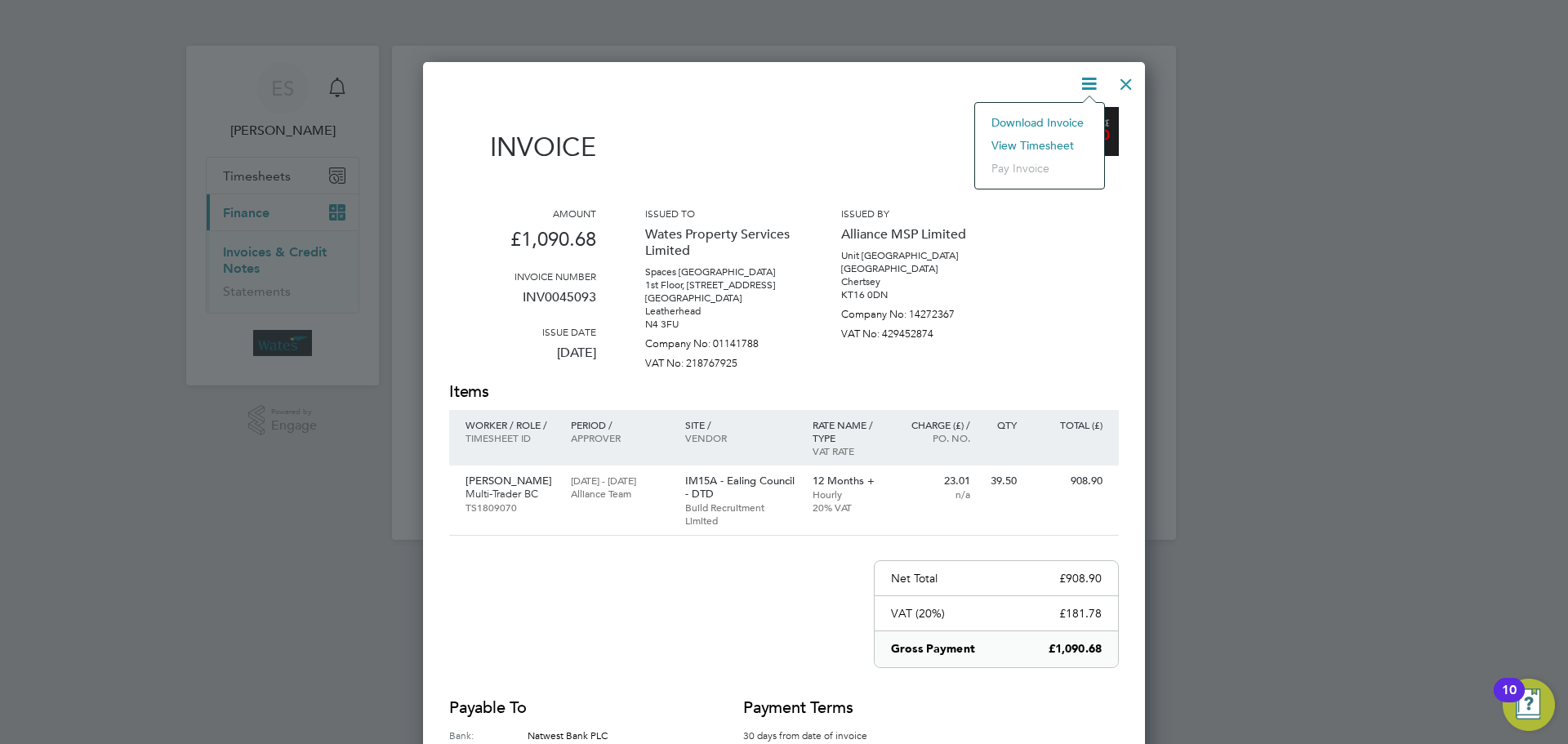
click at [1045, 144] on li "View timesheet" at bounding box center [1039, 145] width 113 height 23
click at [1114, 79] on div at bounding box center [1126, 80] width 29 height 29
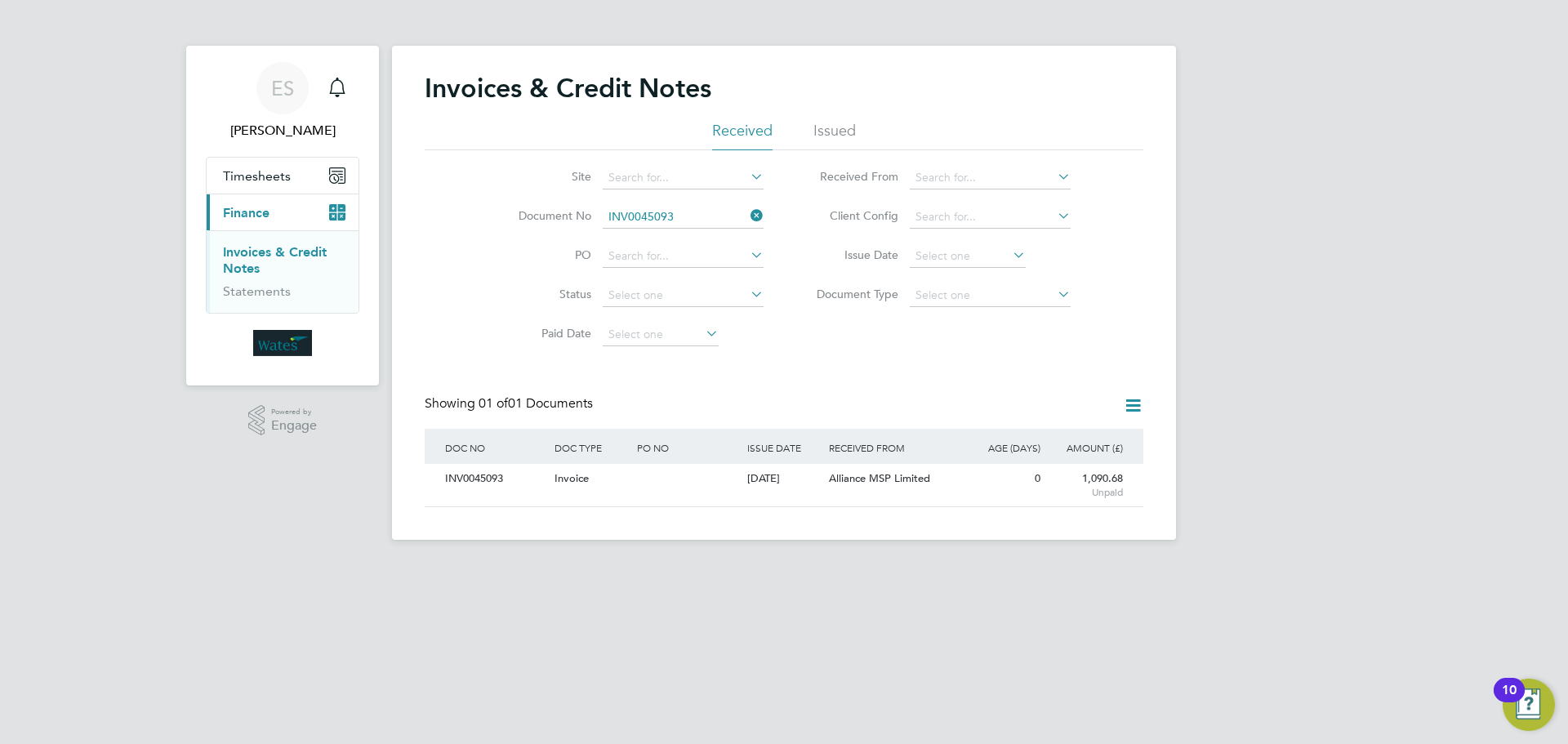
click at [748, 216] on icon at bounding box center [748, 215] width 0 height 23
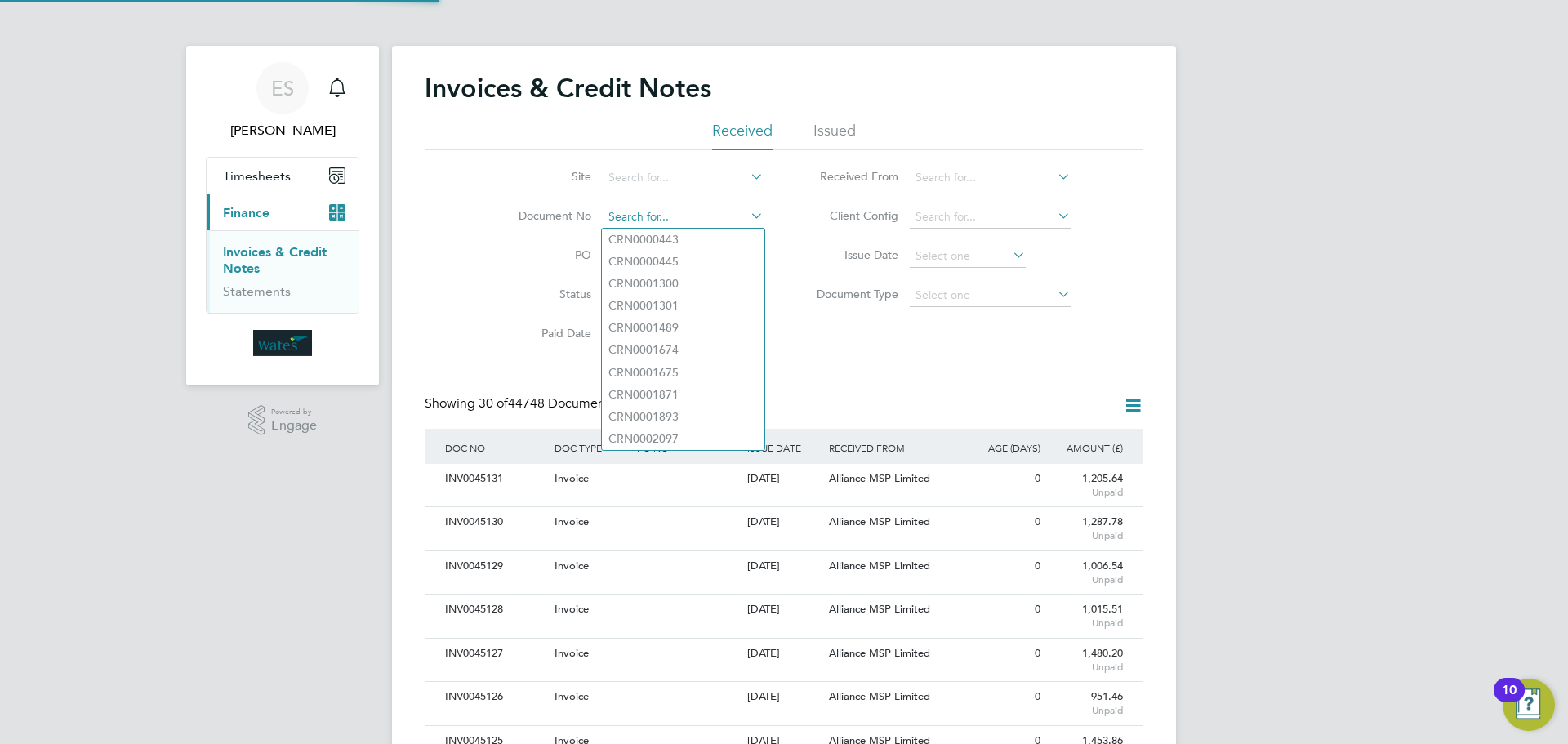
scroll to position [31, 111]
paste input "INV0045094"
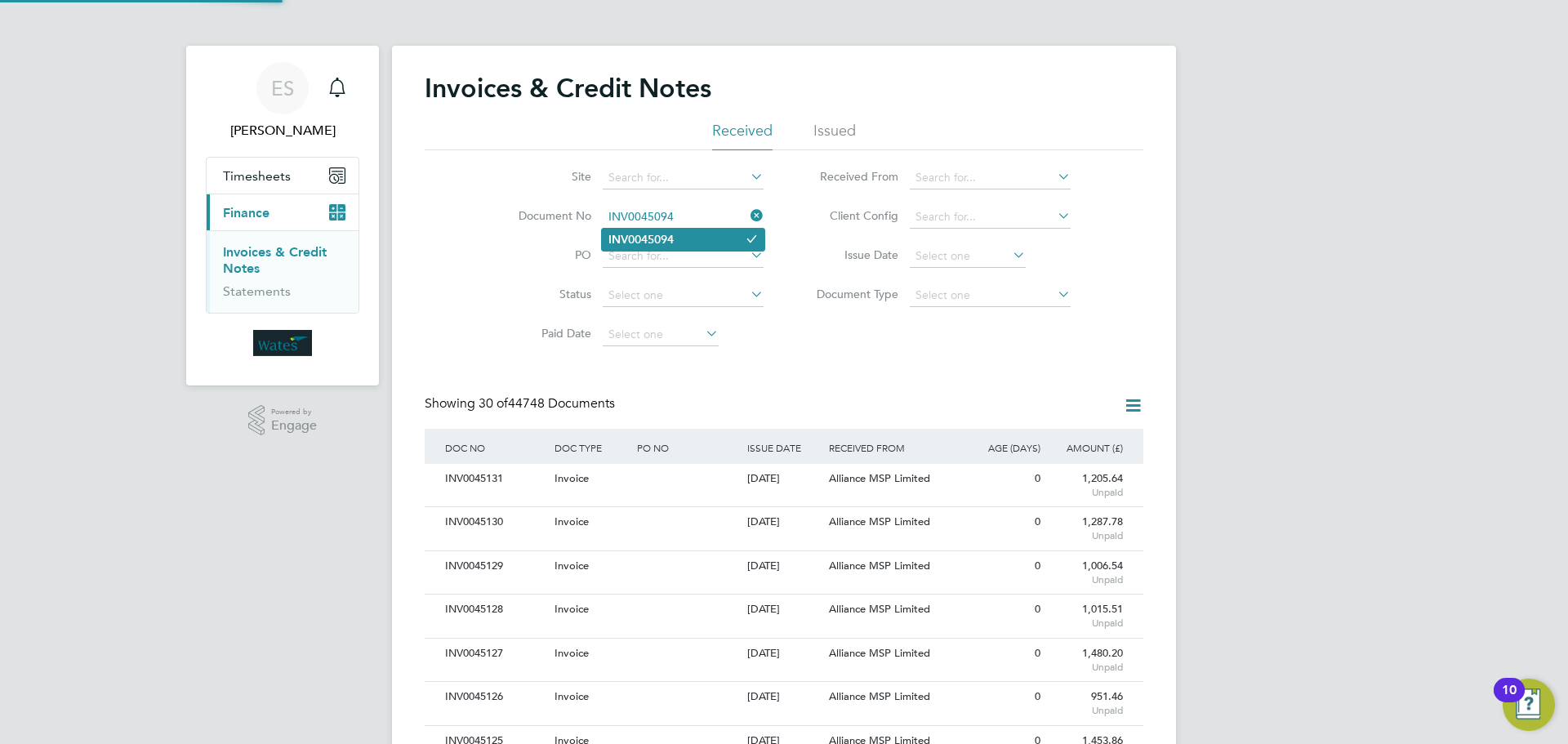
type input "INV0045094"
click at [656, 236] on b "INV0045094" at bounding box center [641, 240] width 66 height 14
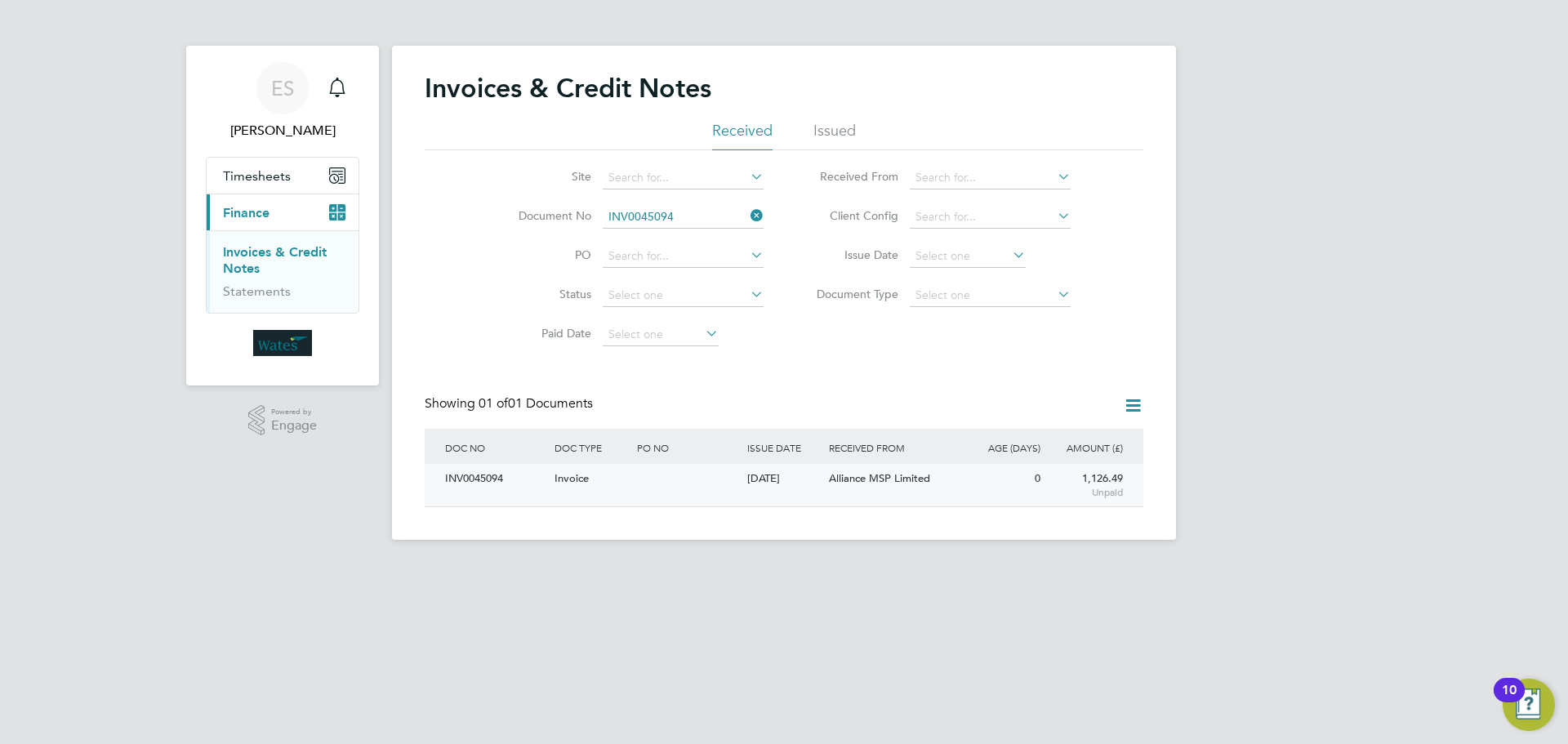
click at [476, 472] on div "INV0045094" at bounding box center [496, 478] width 110 height 30
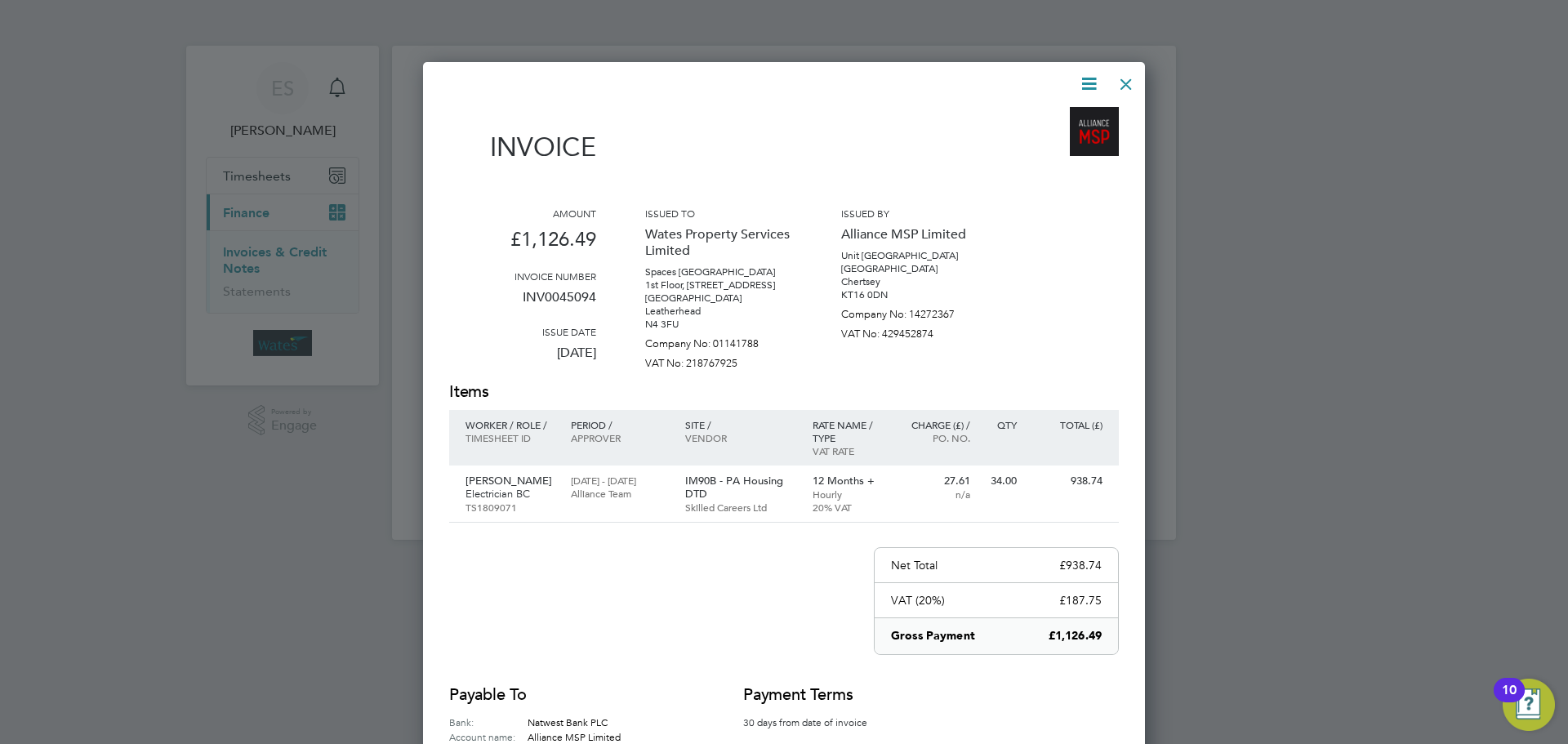
click at [1084, 79] on icon at bounding box center [1089, 83] width 21 height 21
click at [1066, 111] on li "Download Invoice" at bounding box center [1039, 122] width 113 height 23
click at [1079, 86] on icon at bounding box center [1089, 83] width 21 height 21
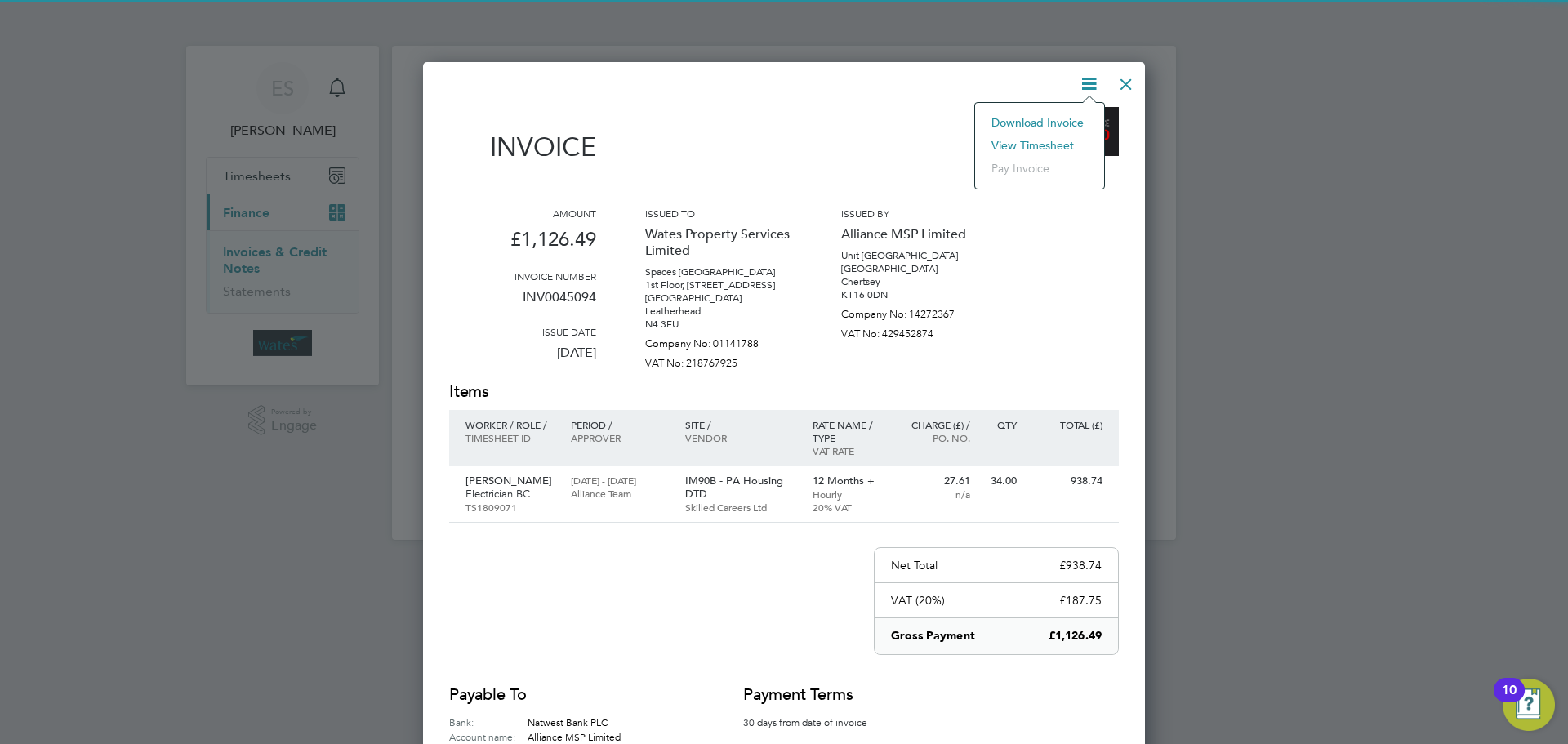
click at [1041, 143] on li "View timesheet" at bounding box center [1039, 145] width 113 height 23
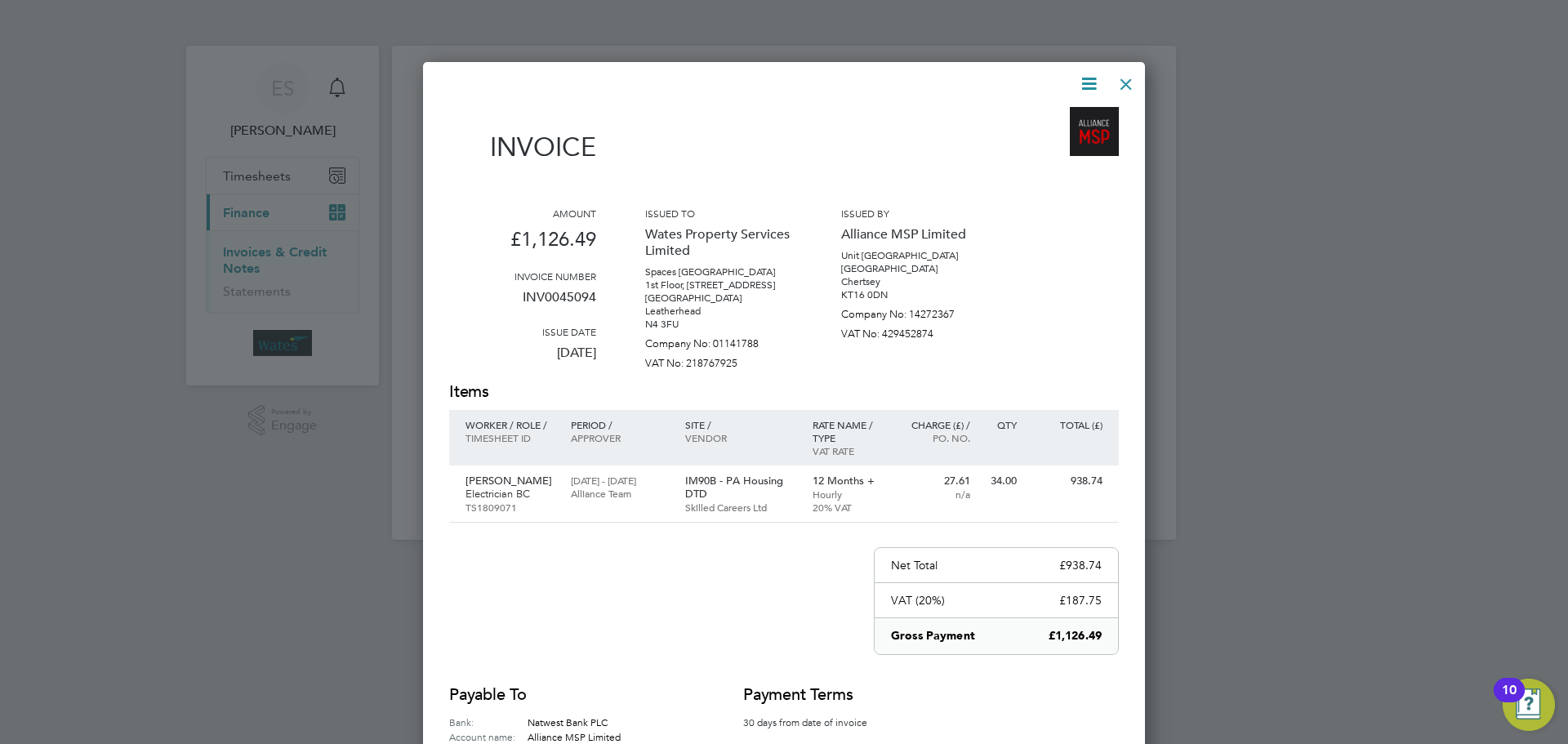
click at [1117, 78] on div at bounding box center [1126, 80] width 29 height 29
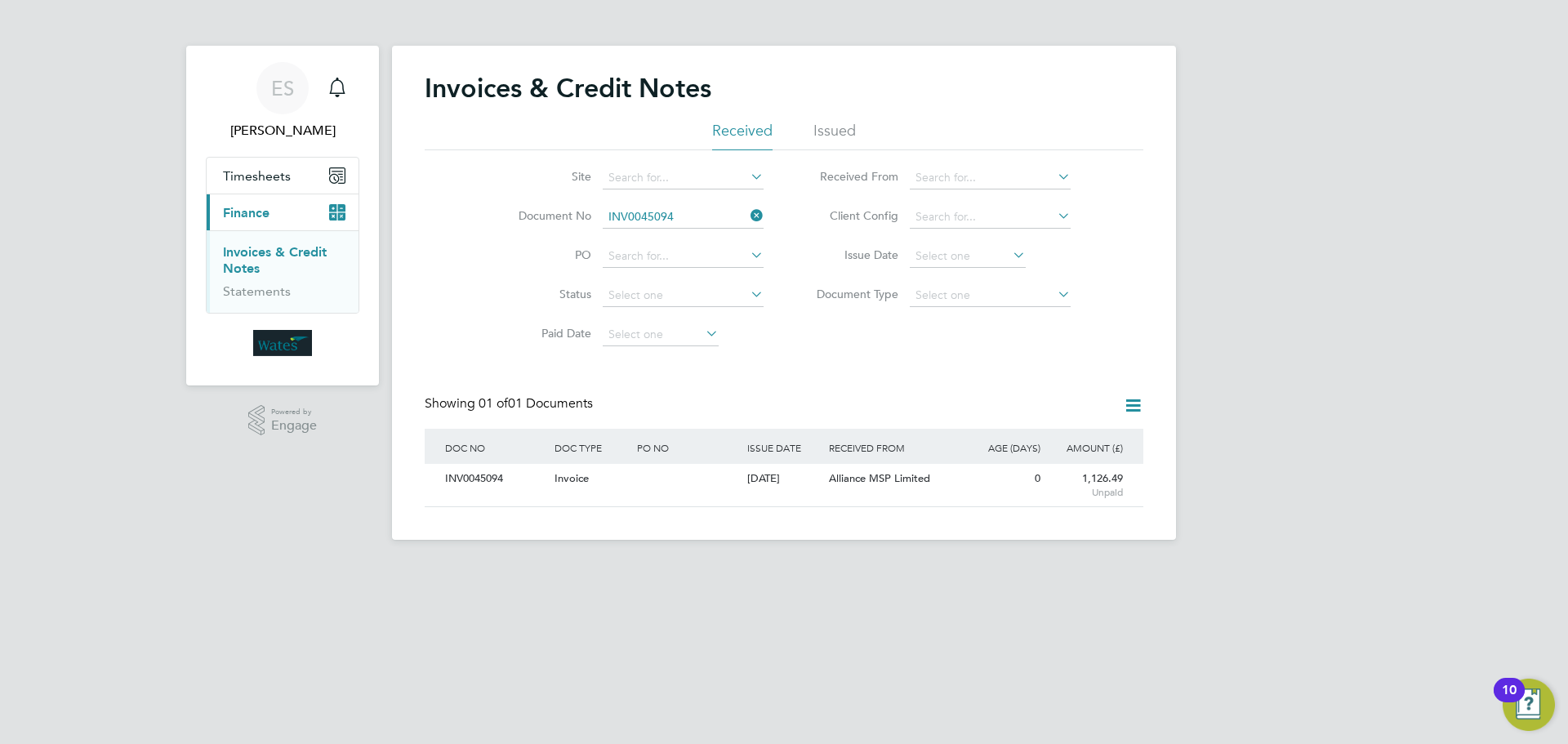
click at [748, 215] on icon at bounding box center [748, 215] width 0 height 23
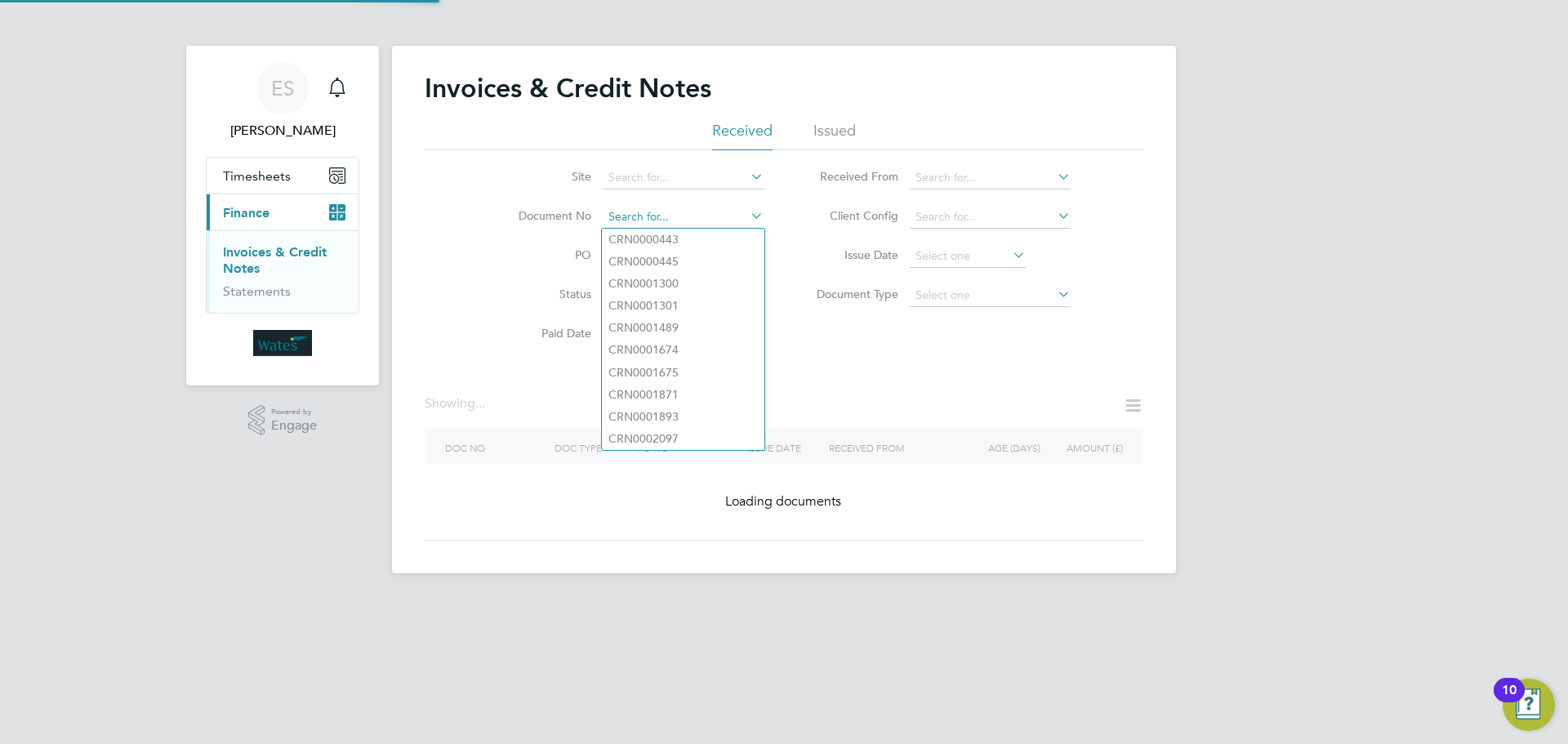
paste input "INV0045095"
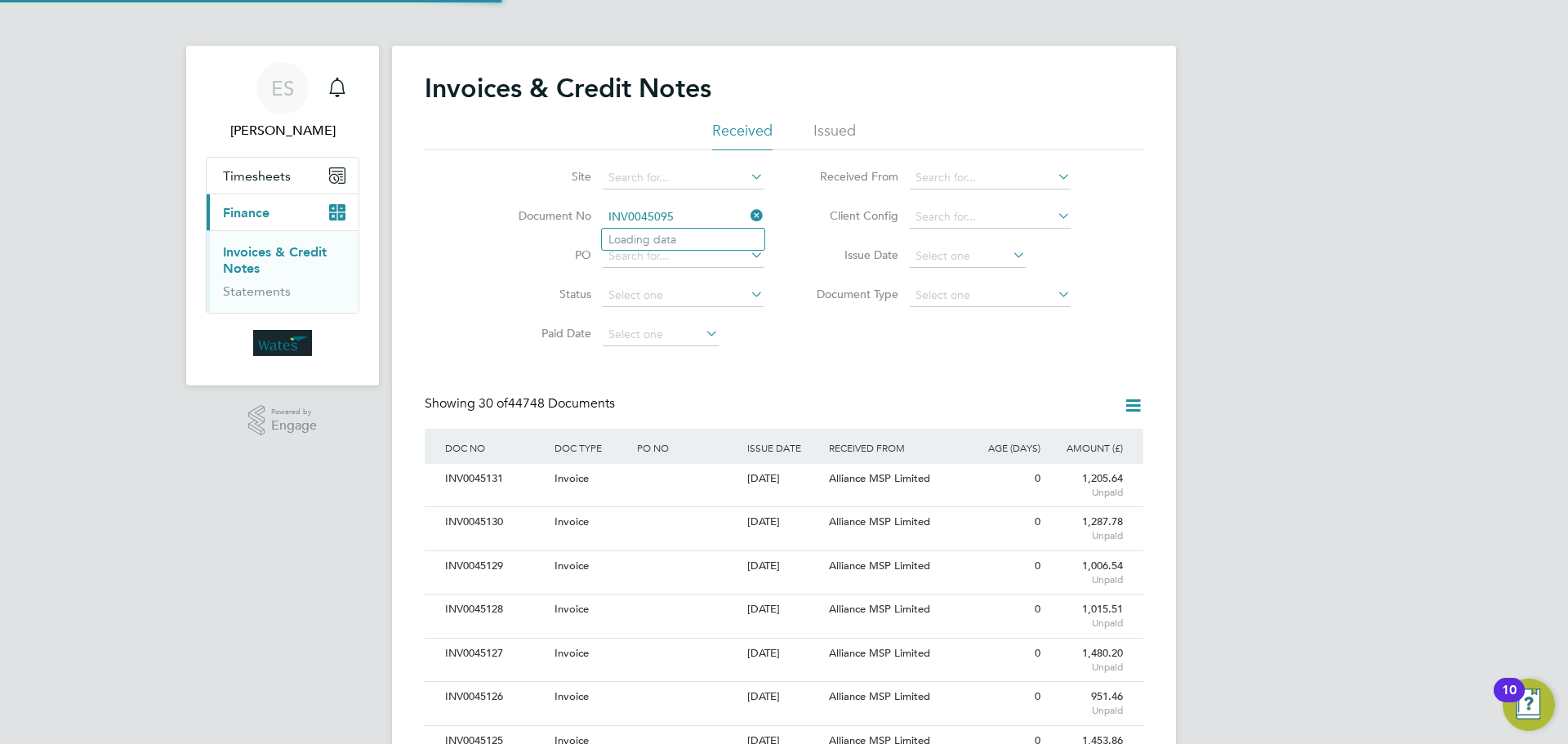
scroll to position [31, 111]
type input "INV0045095"
click at [699, 238] on li "INV0045095" at bounding box center [683, 239] width 163 height 23
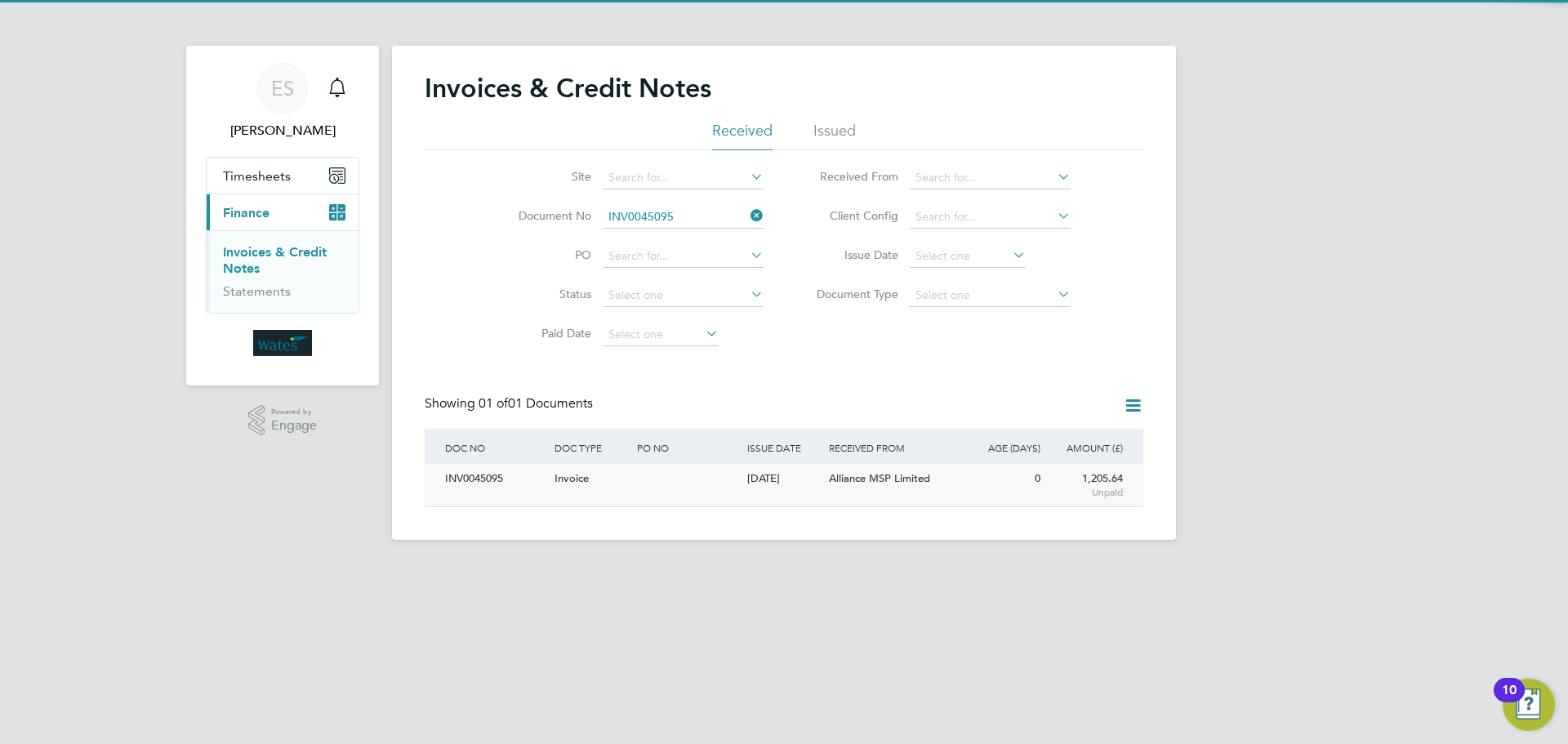
click at [522, 468] on div "INV0045095" at bounding box center [496, 478] width 110 height 30
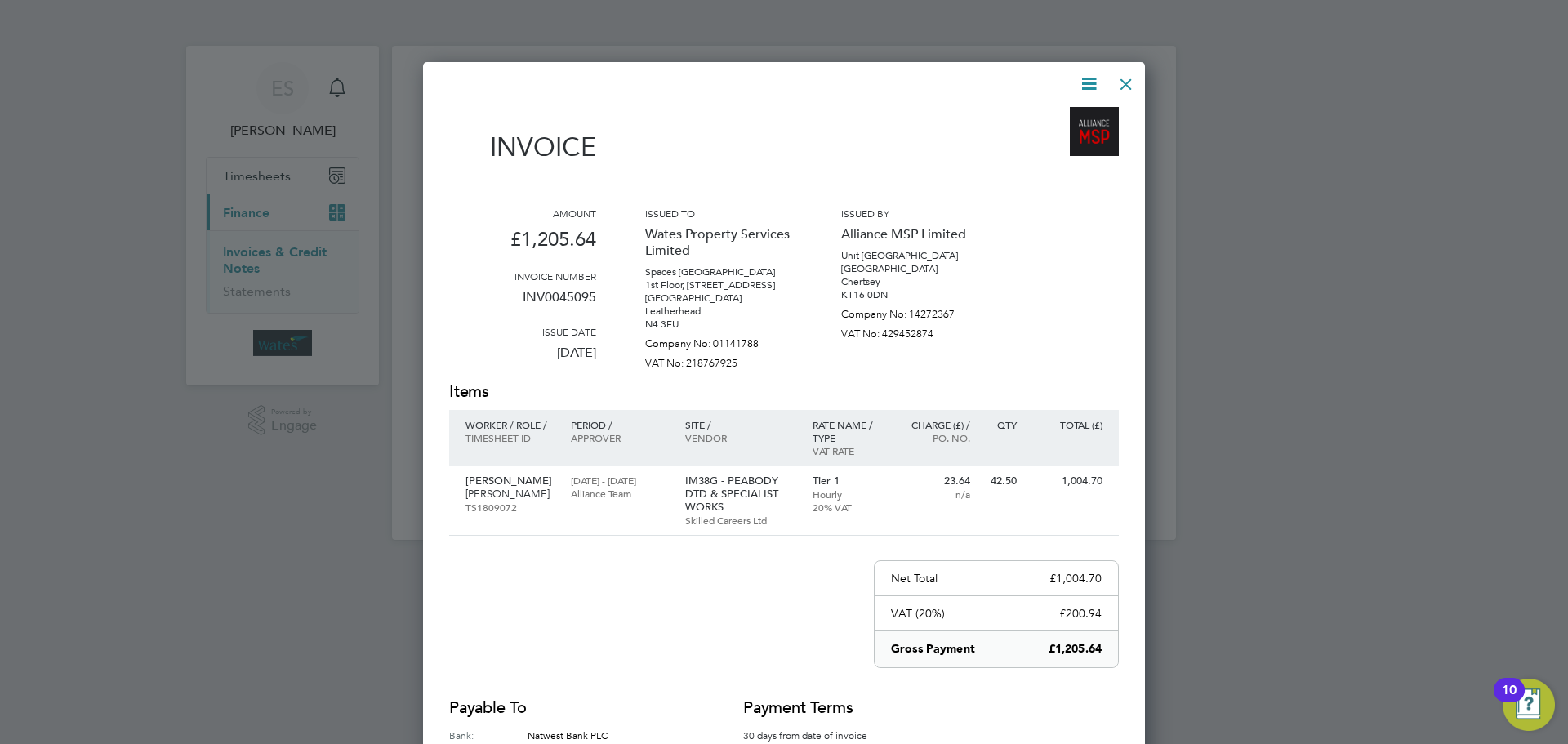
click at [1093, 75] on icon at bounding box center [1089, 83] width 21 height 21
click at [1066, 119] on li "Download Invoice" at bounding box center [1039, 122] width 113 height 23
click at [1091, 74] on icon at bounding box center [1089, 83] width 21 height 21
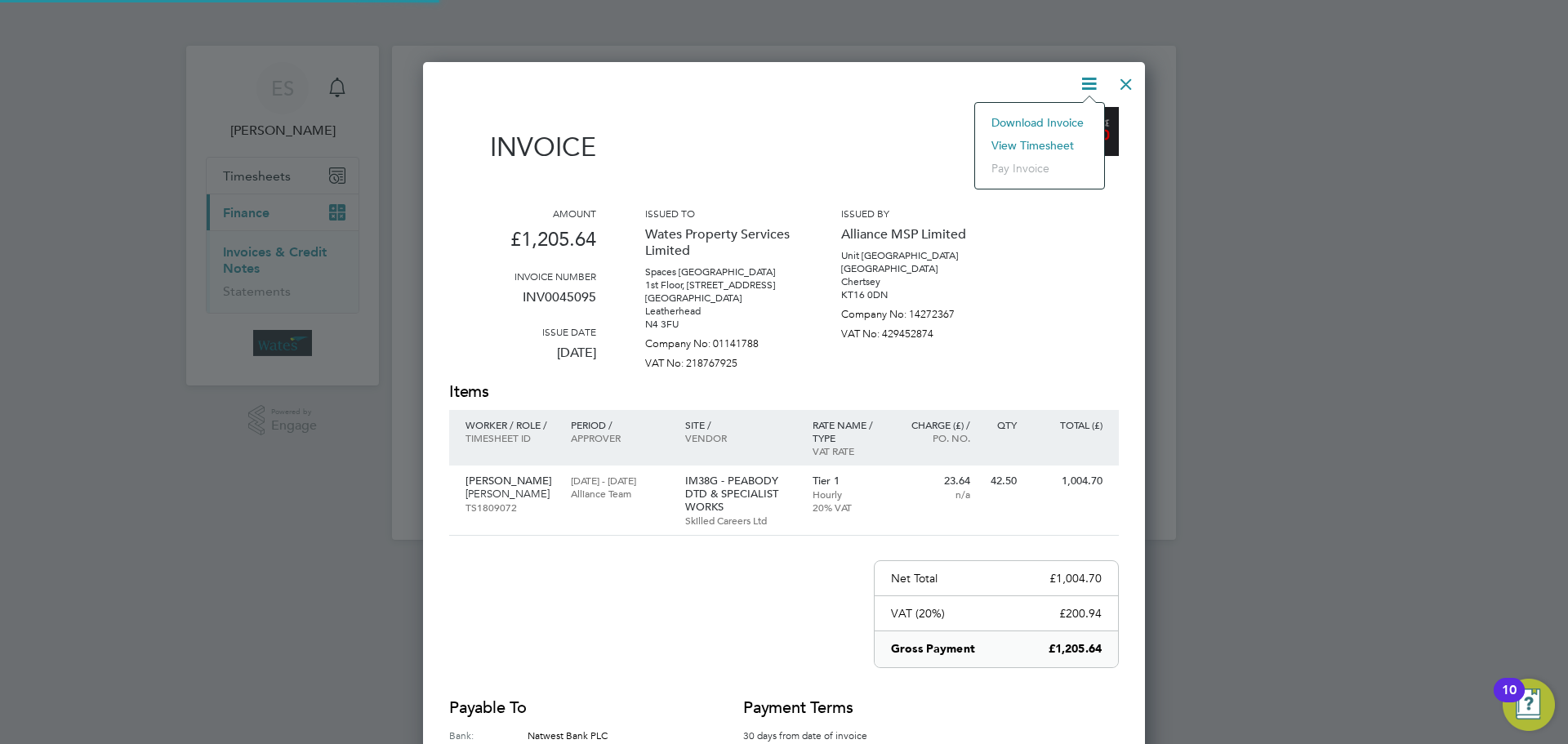
click at [1037, 139] on li "View timesheet" at bounding box center [1039, 145] width 113 height 23
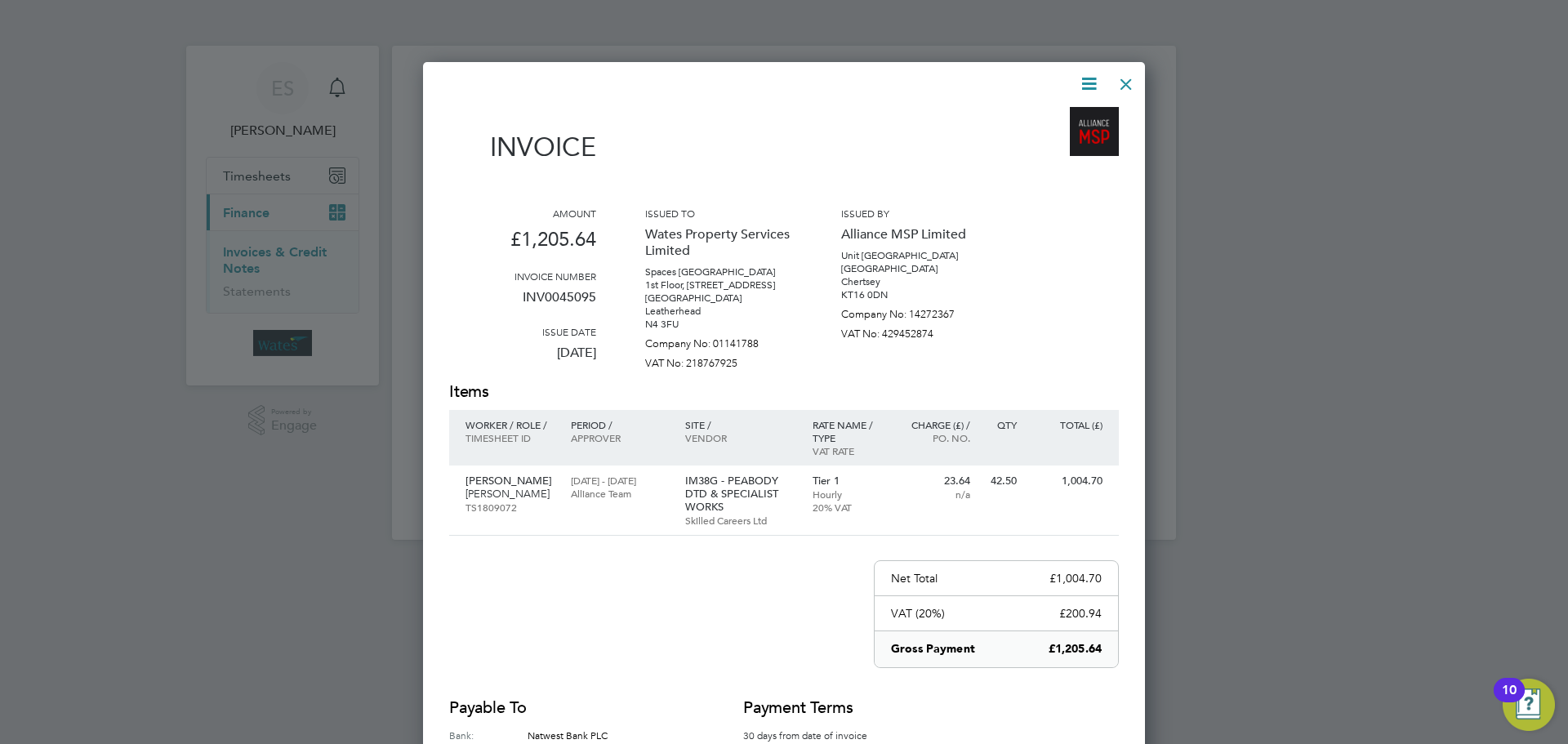
click at [1125, 81] on div at bounding box center [1126, 80] width 29 height 29
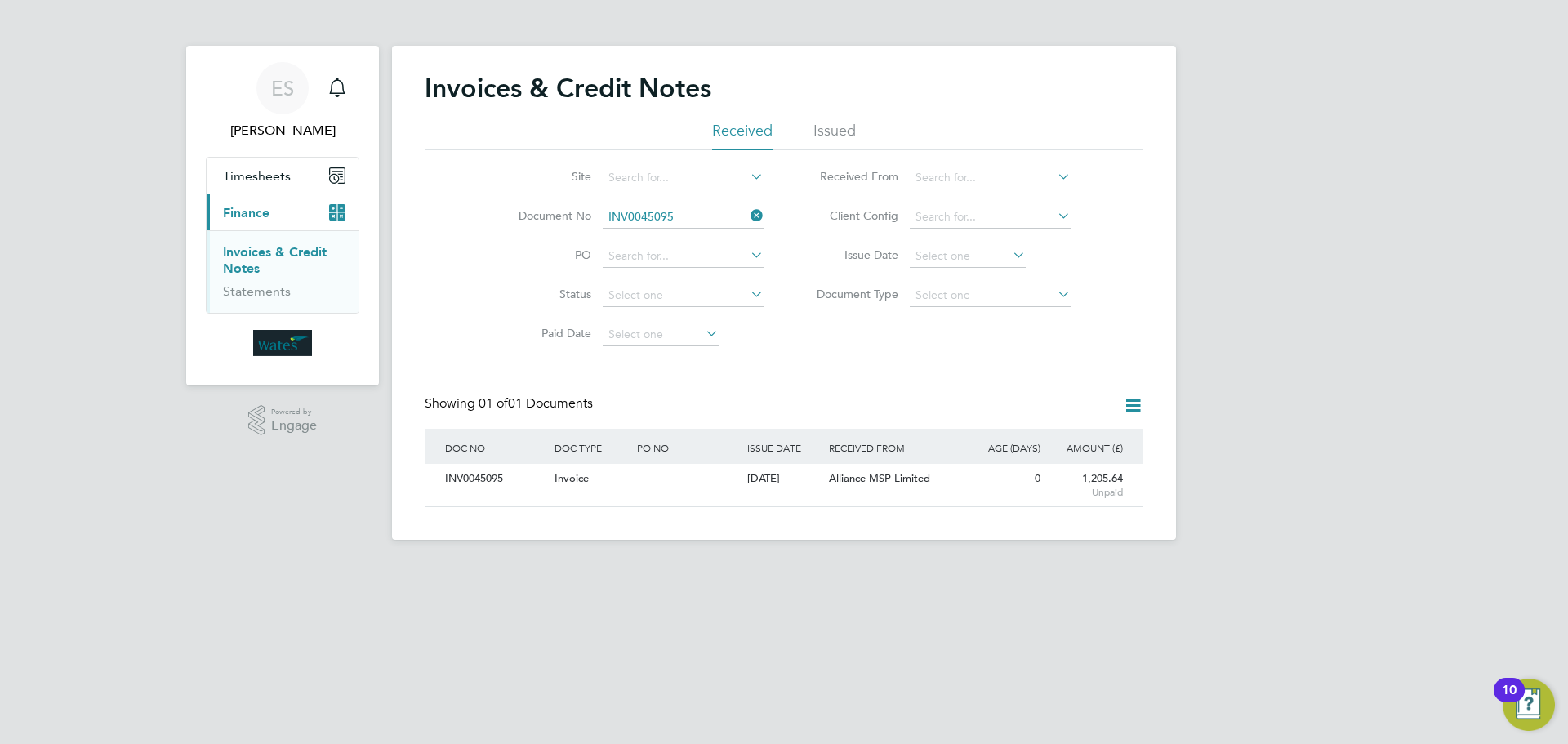
click at [748, 209] on icon at bounding box center [748, 215] width 0 height 23
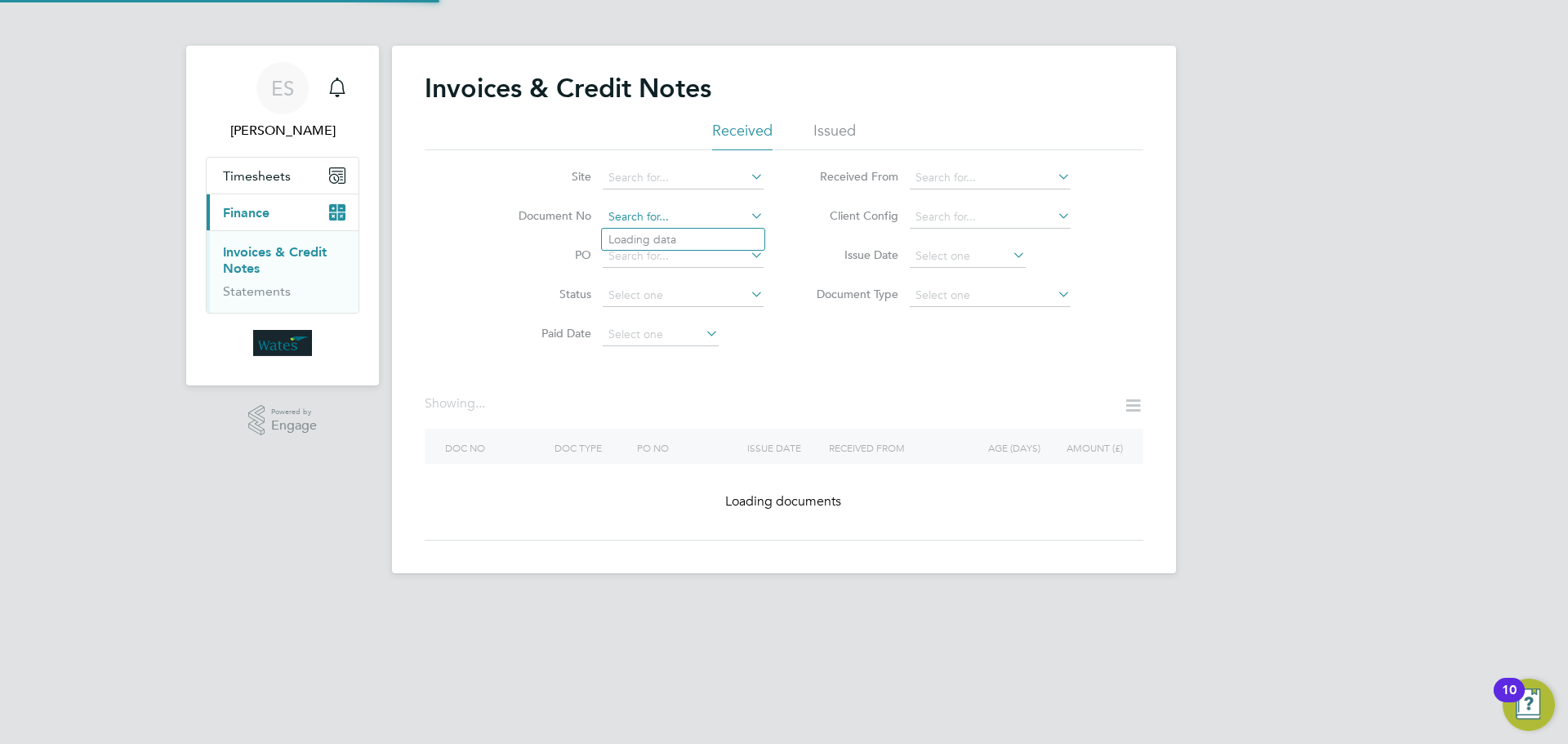
paste input "INV0045096"
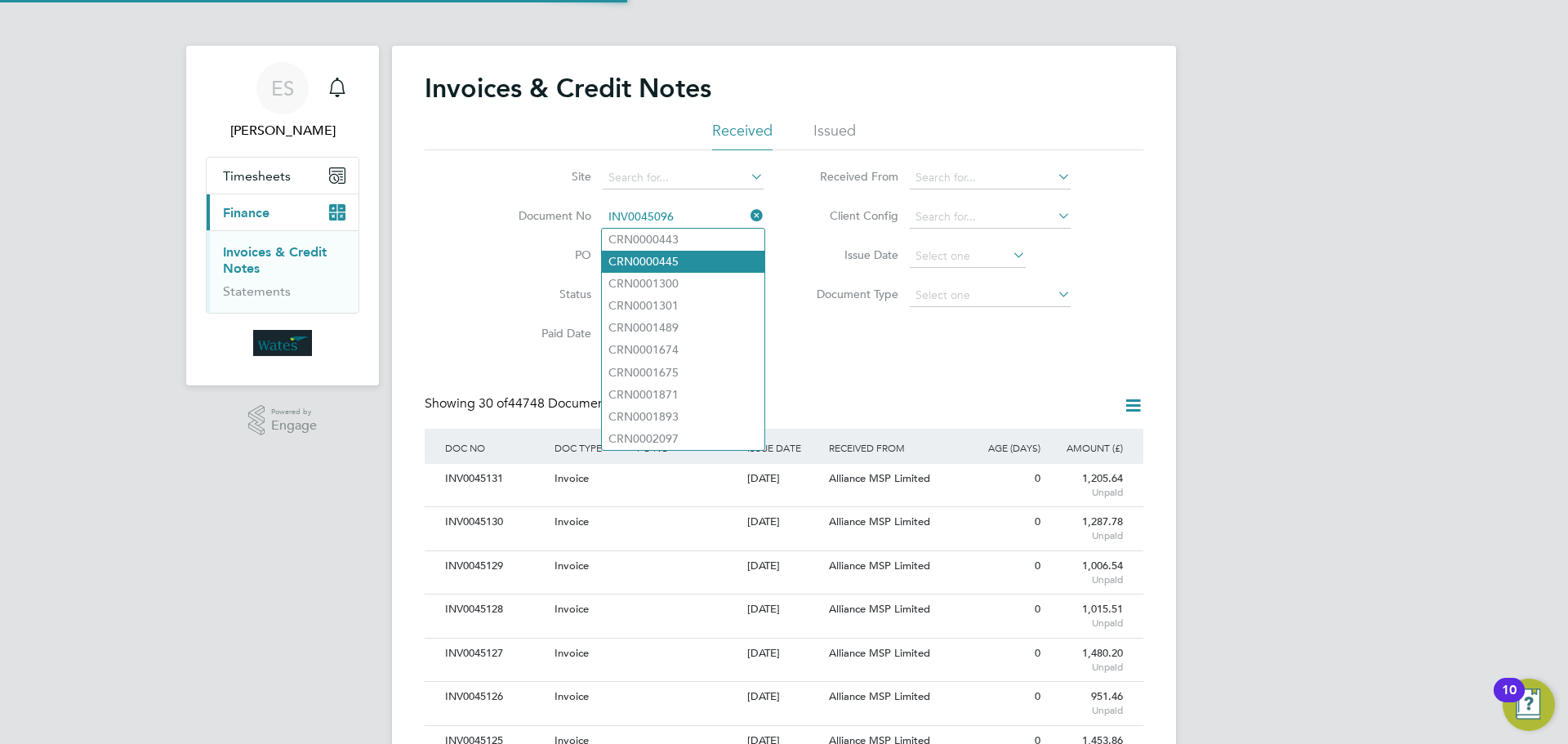
scroll to position [31, 111]
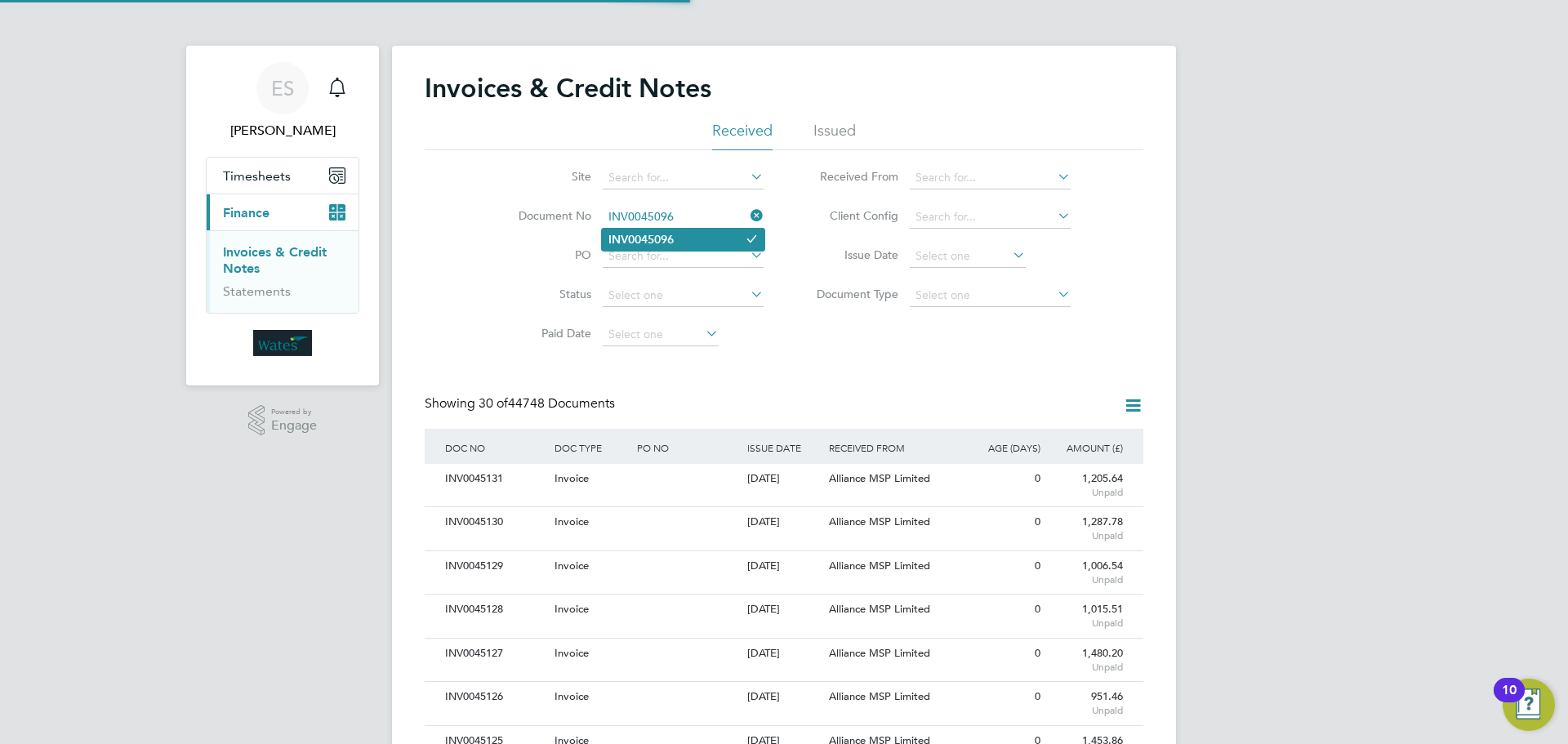
type input "INV0045096"
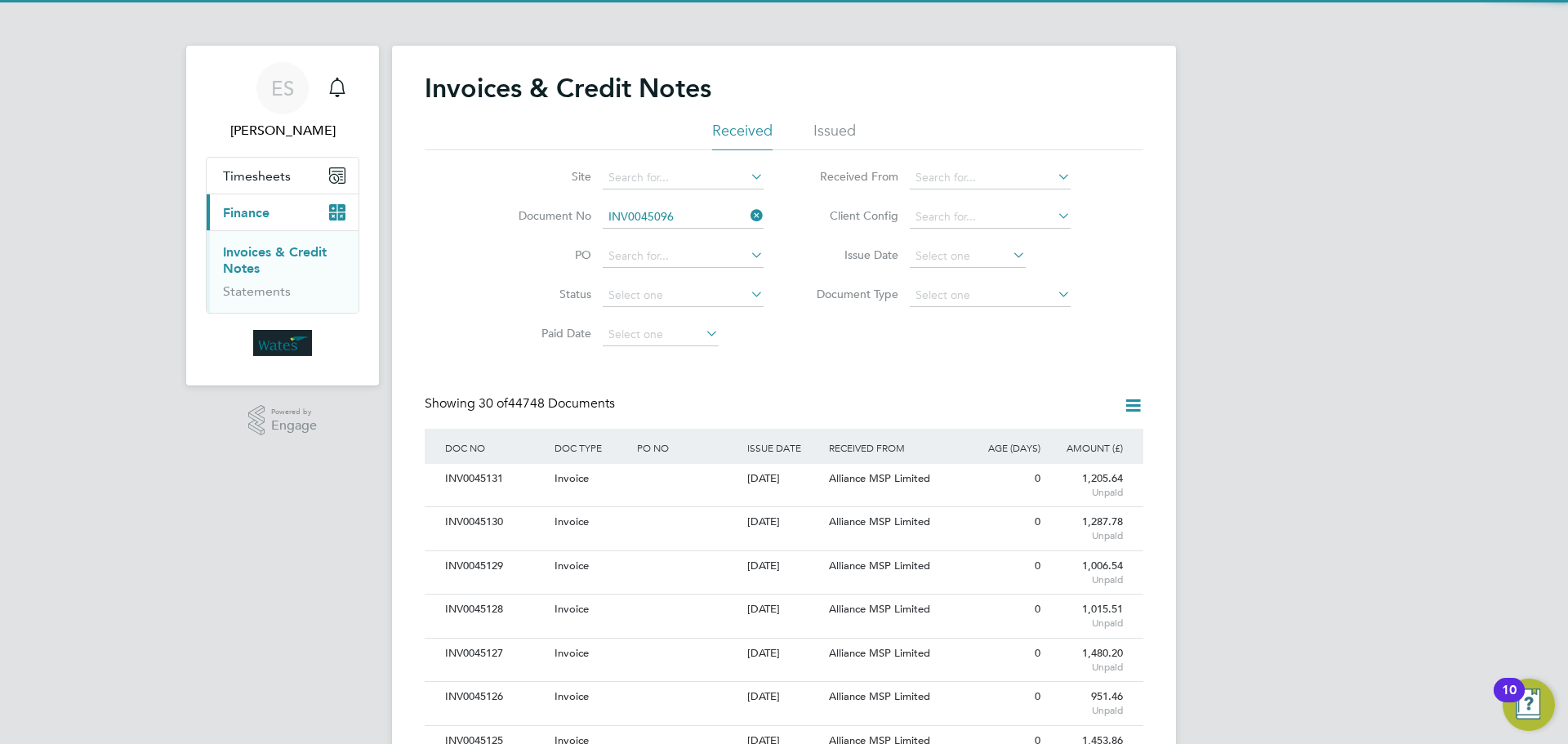
click at [681, 228] on li "INV0045096" at bounding box center [683, 239] width 163 height 23
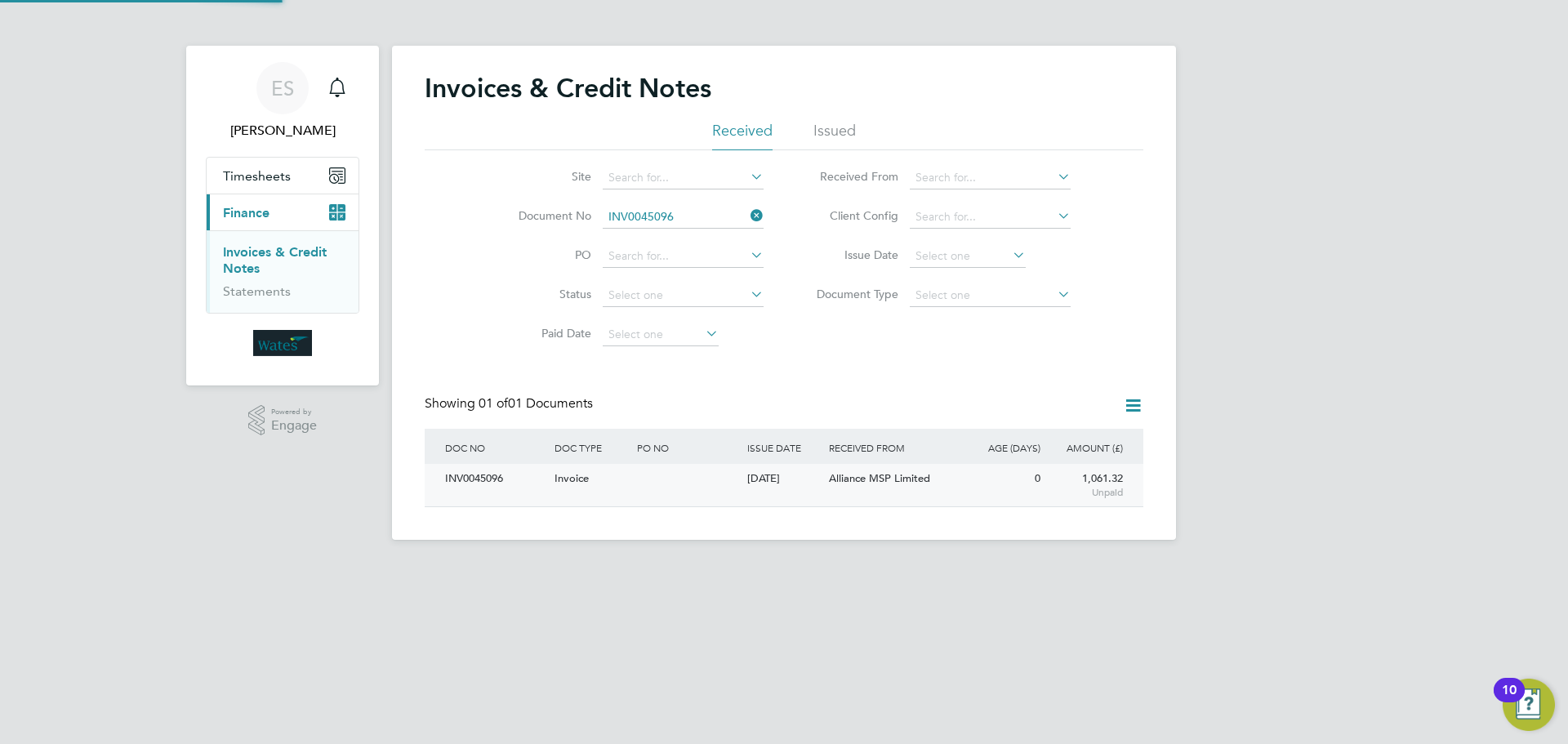
click at [490, 476] on div "INV0045096" at bounding box center [496, 478] width 110 height 30
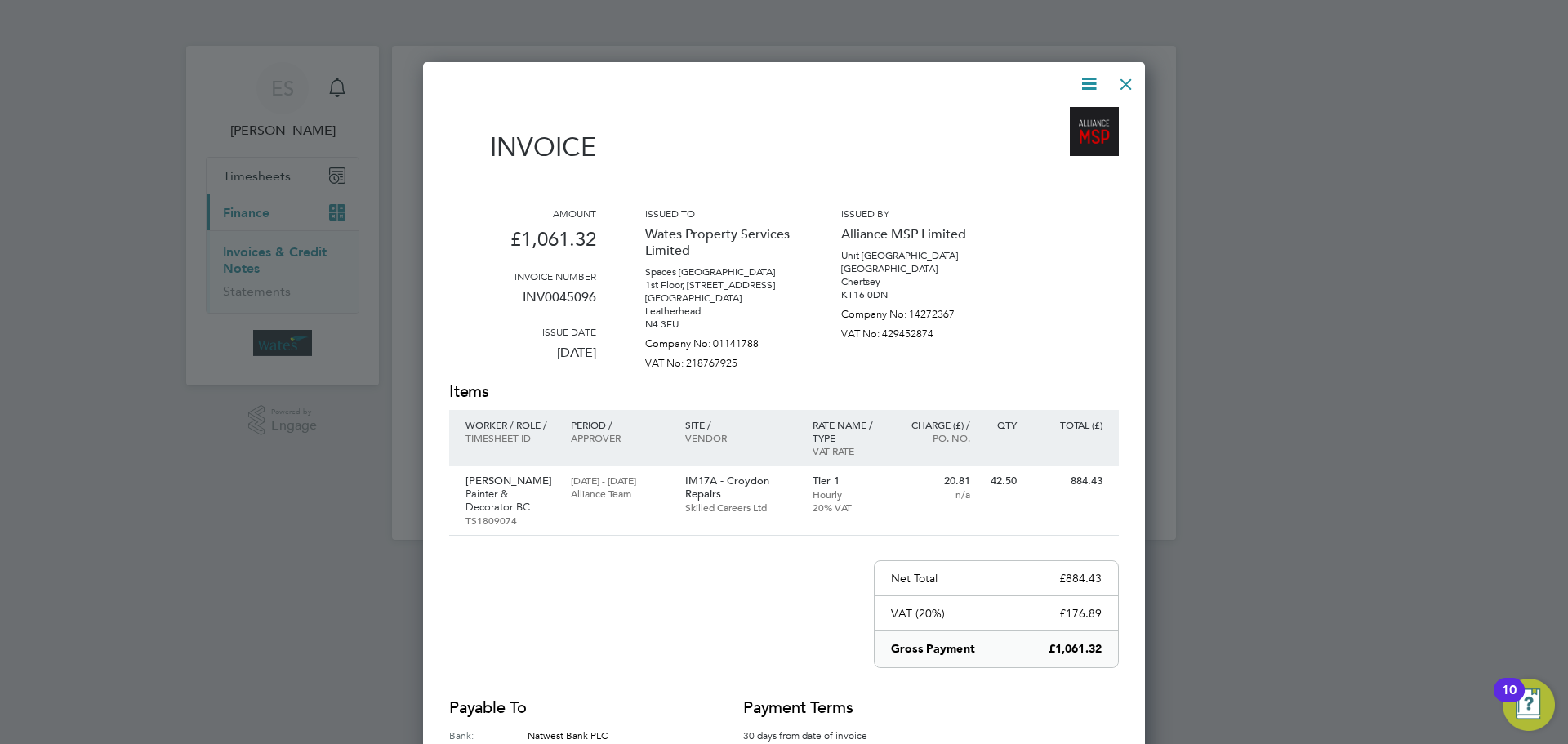
click at [1091, 79] on icon at bounding box center [1089, 83] width 21 height 21
click at [1065, 117] on li "Download Invoice" at bounding box center [1039, 122] width 113 height 23
click at [1087, 78] on icon at bounding box center [1089, 83] width 21 height 21
click at [1054, 135] on li "View timesheet" at bounding box center [1039, 145] width 113 height 23
click at [1124, 81] on div at bounding box center [1126, 80] width 29 height 29
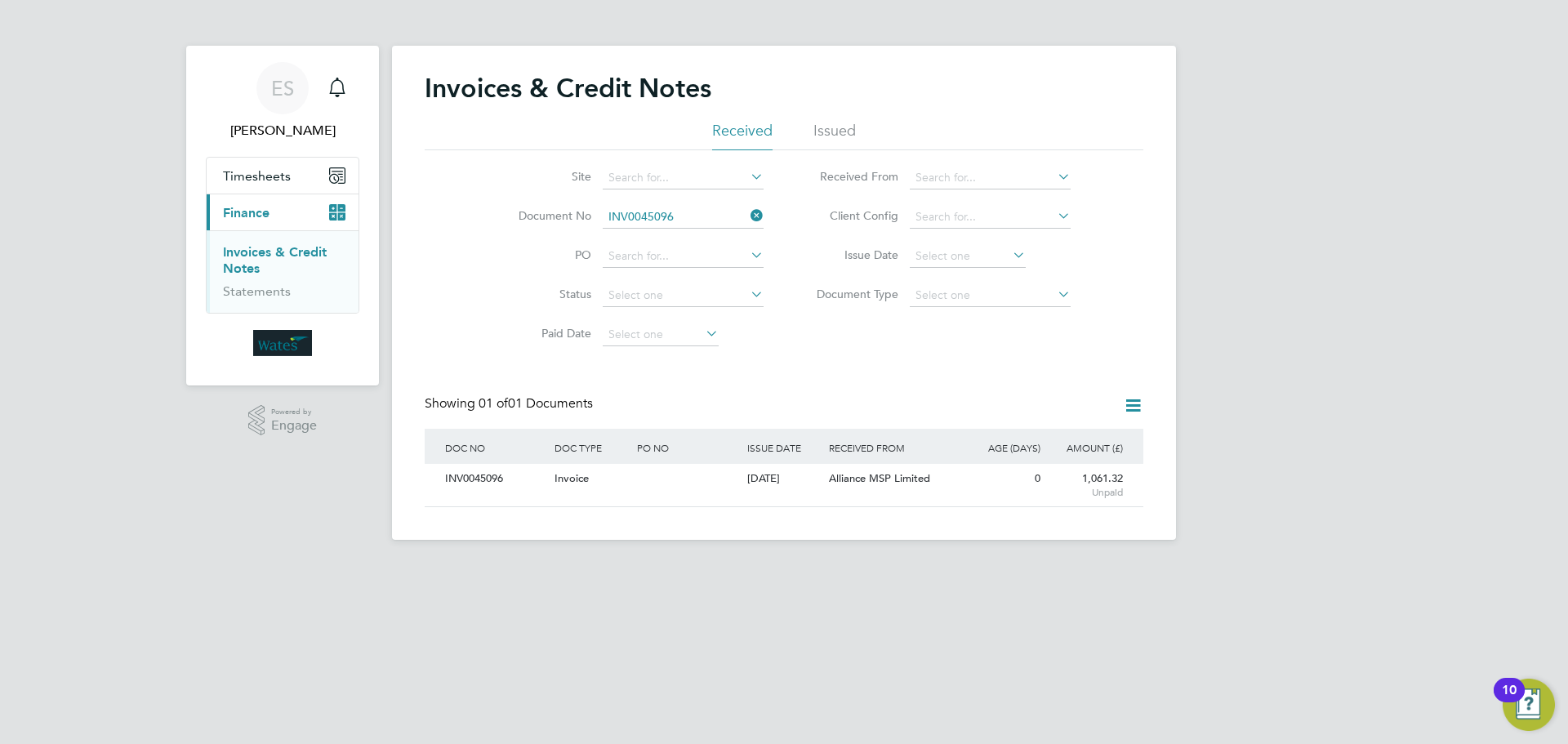
click at [748, 217] on icon at bounding box center [748, 215] width 0 height 23
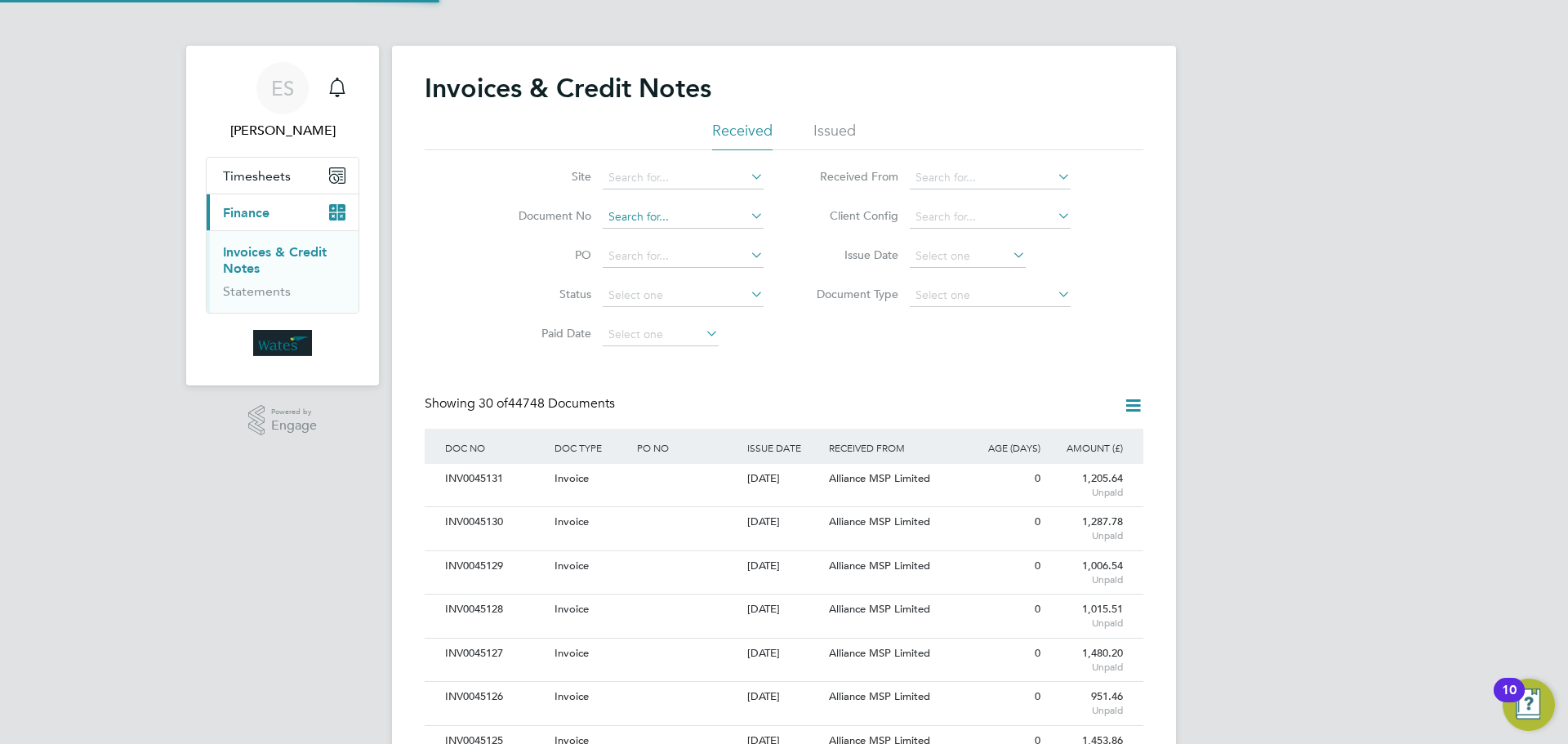
scroll to position [31, 111]
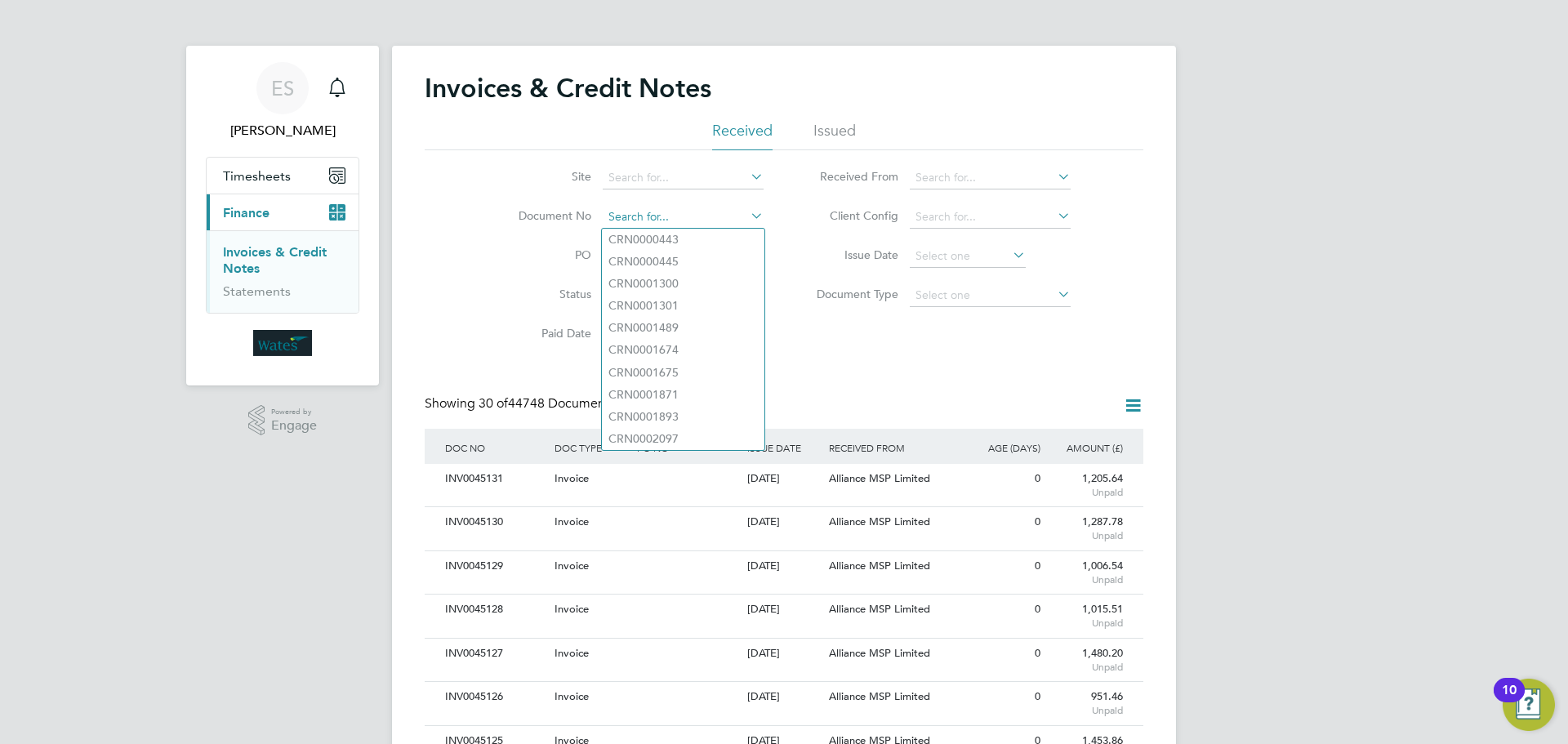
paste input "INV0045097"
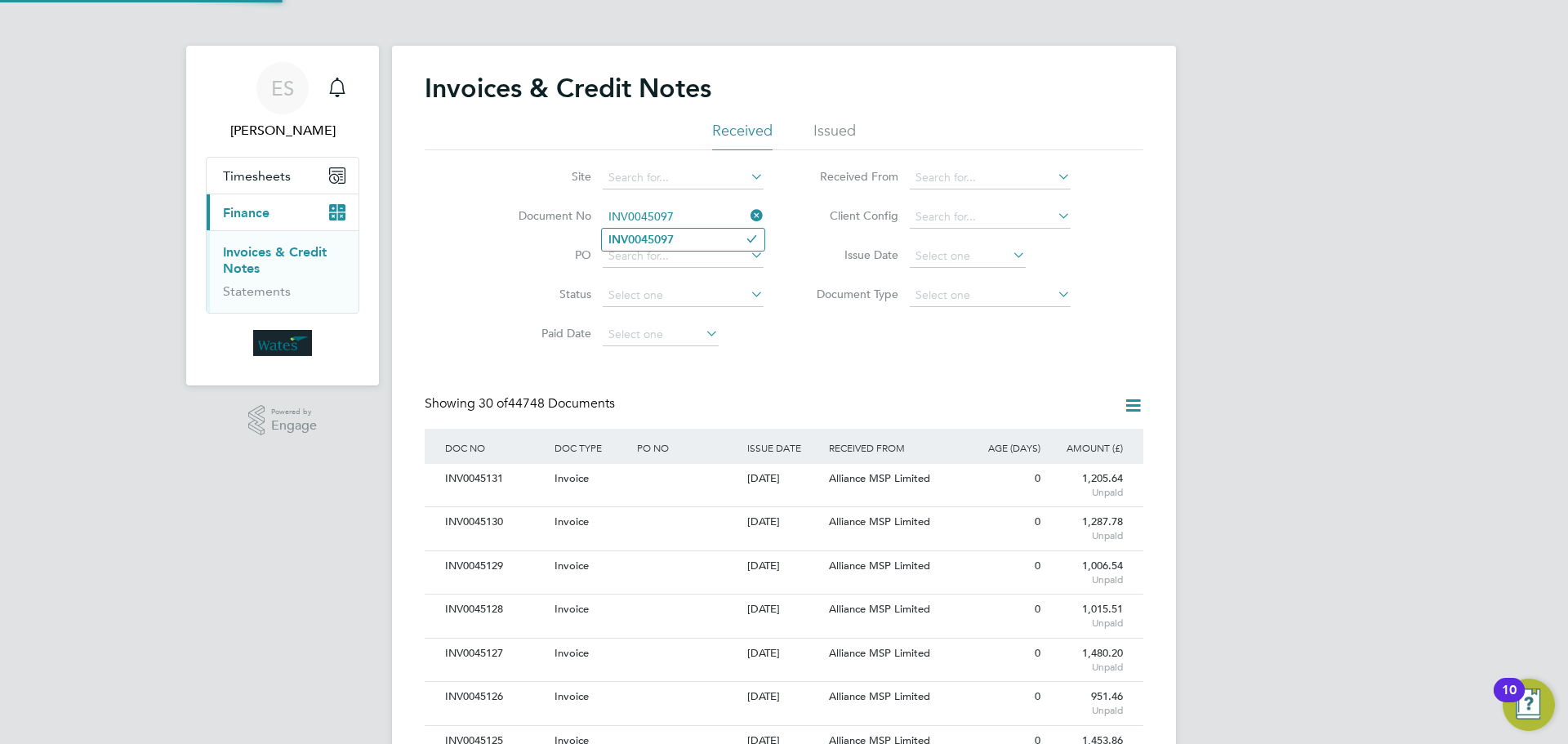
type input "INV0045097"
click at [673, 235] on b "INV0045097" at bounding box center [641, 240] width 66 height 14
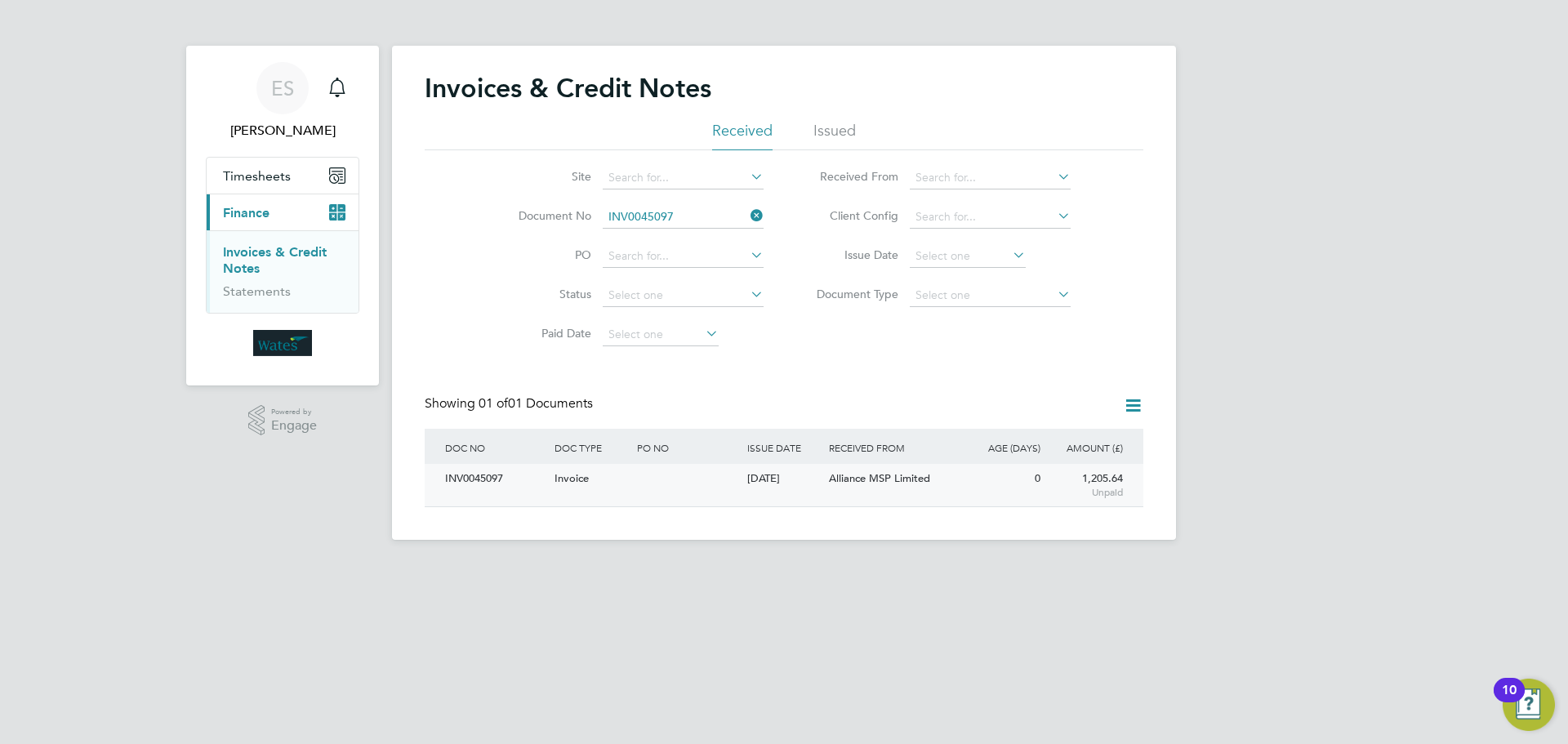
click at [484, 476] on div "INV0045097" at bounding box center [496, 478] width 110 height 30
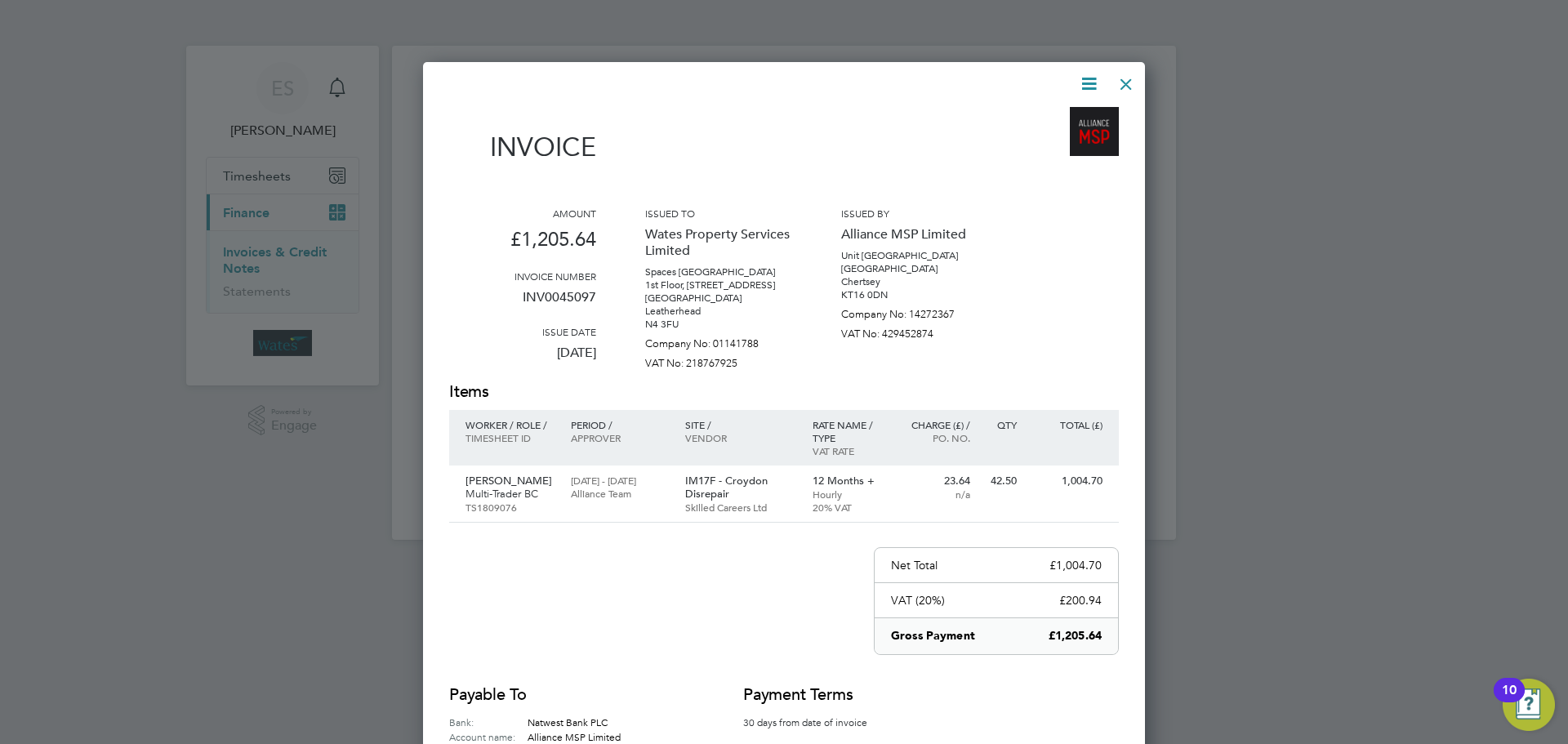
click at [1089, 75] on icon at bounding box center [1089, 83] width 21 height 21
click at [1071, 115] on li "Download Invoice" at bounding box center [1039, 122] width 113 height 23
click at [1085, 76] on icon at bounding box center [1089, 83] width 21 height 21
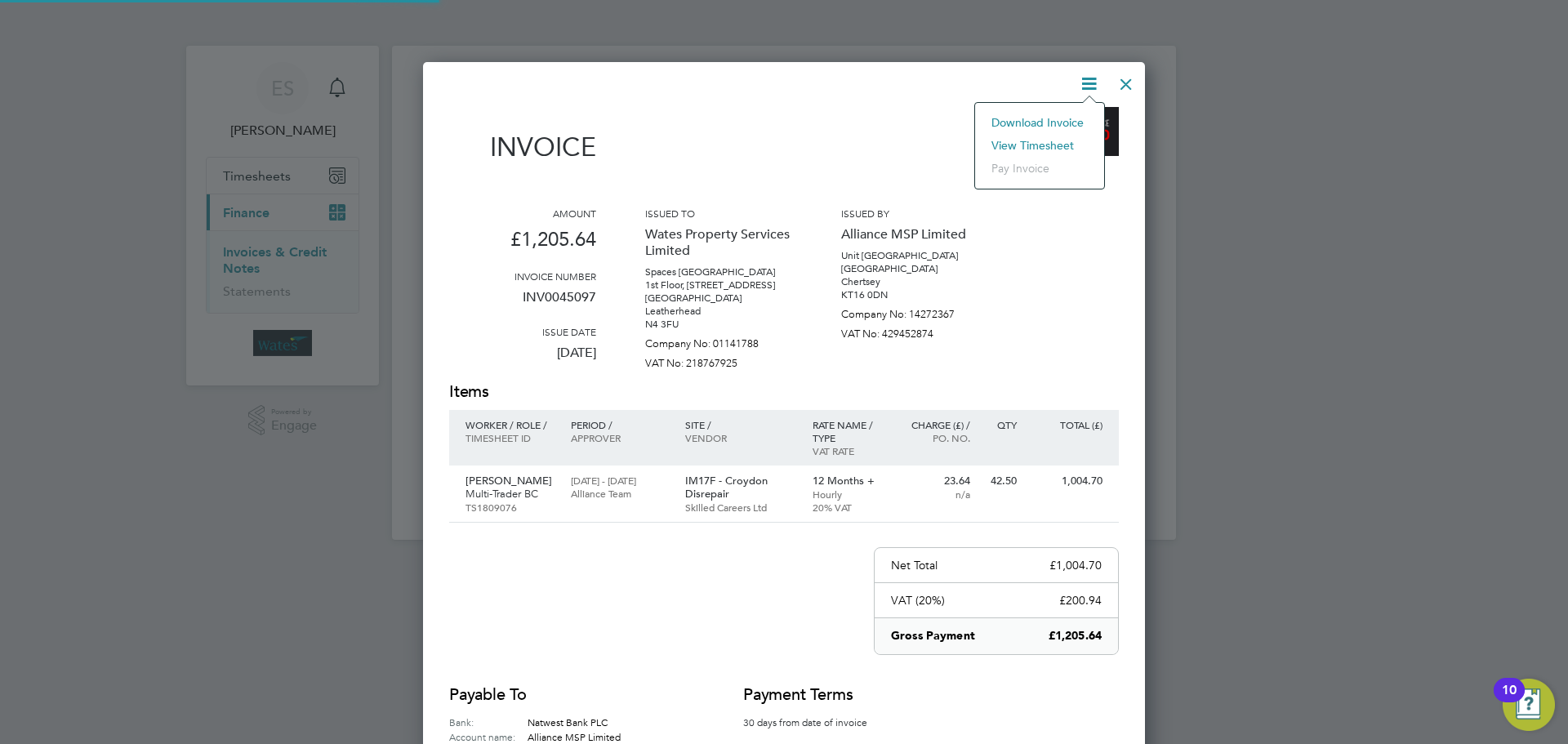
click at [1057, 141] on li "View timesheet" at bounding box center [1039, 145] width 113 height 23
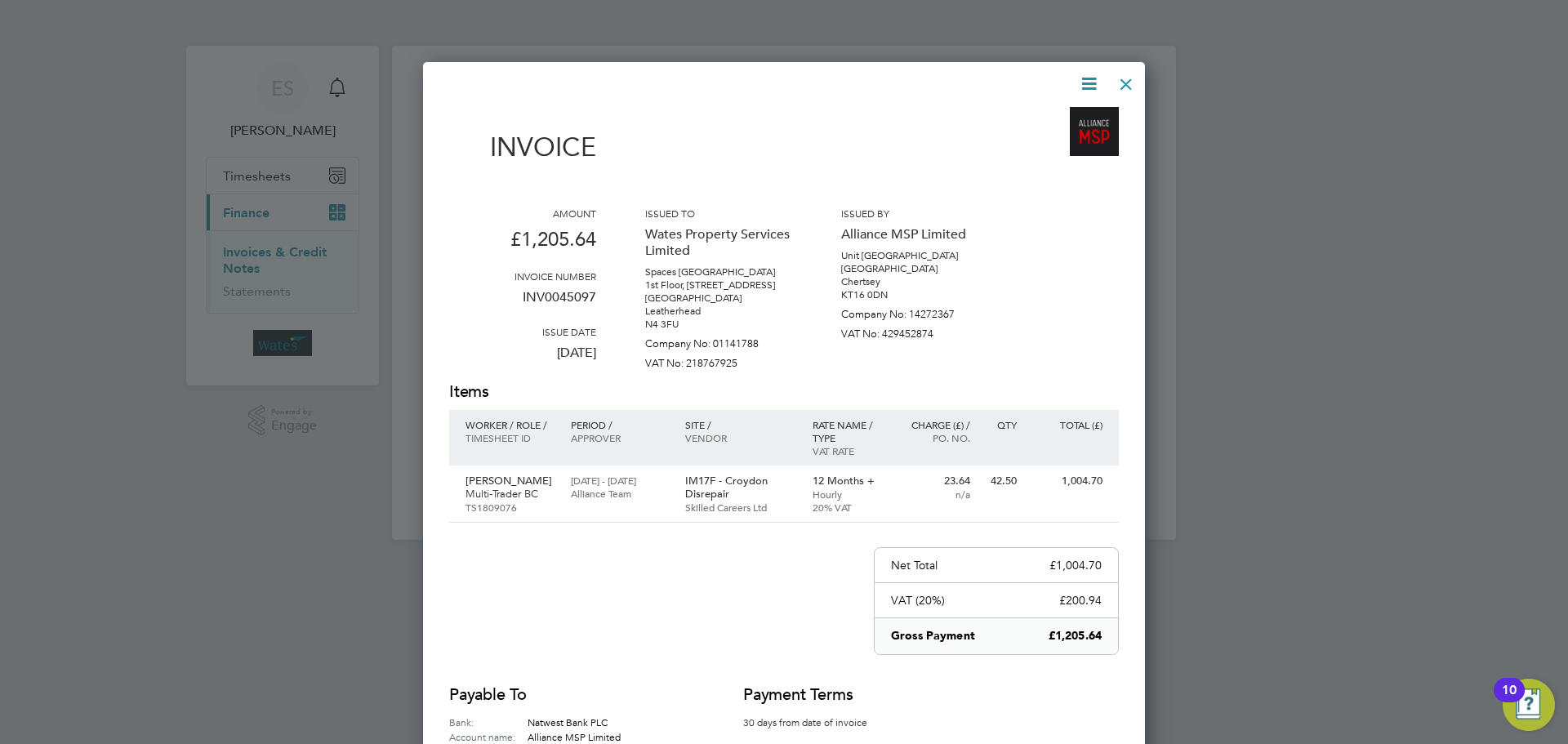
click at [1115, 79] on div at bounding box center [1126, 80] width 29 height 29
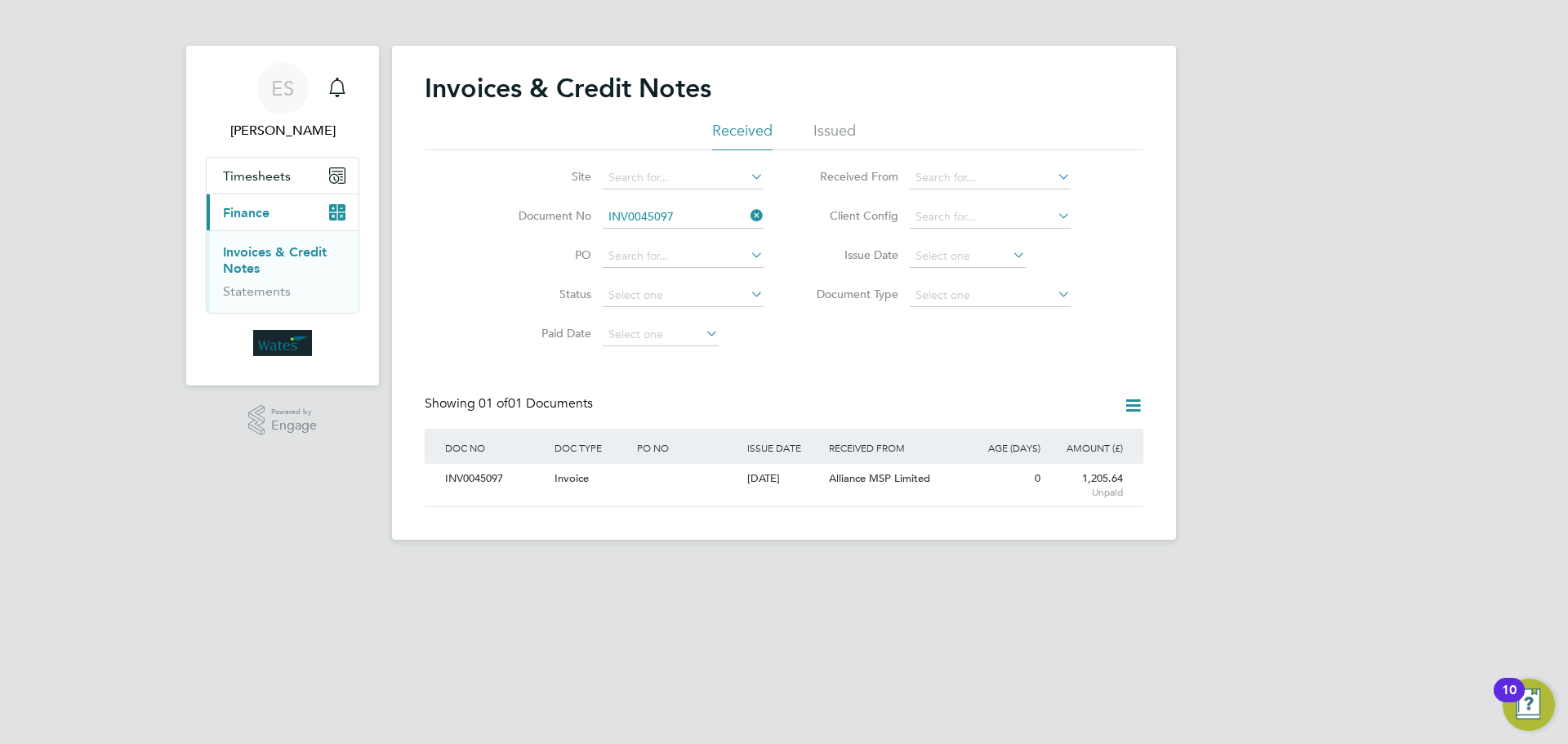
click at [748, 214] on icon at bounding box center [748, 215] width 0 height 23
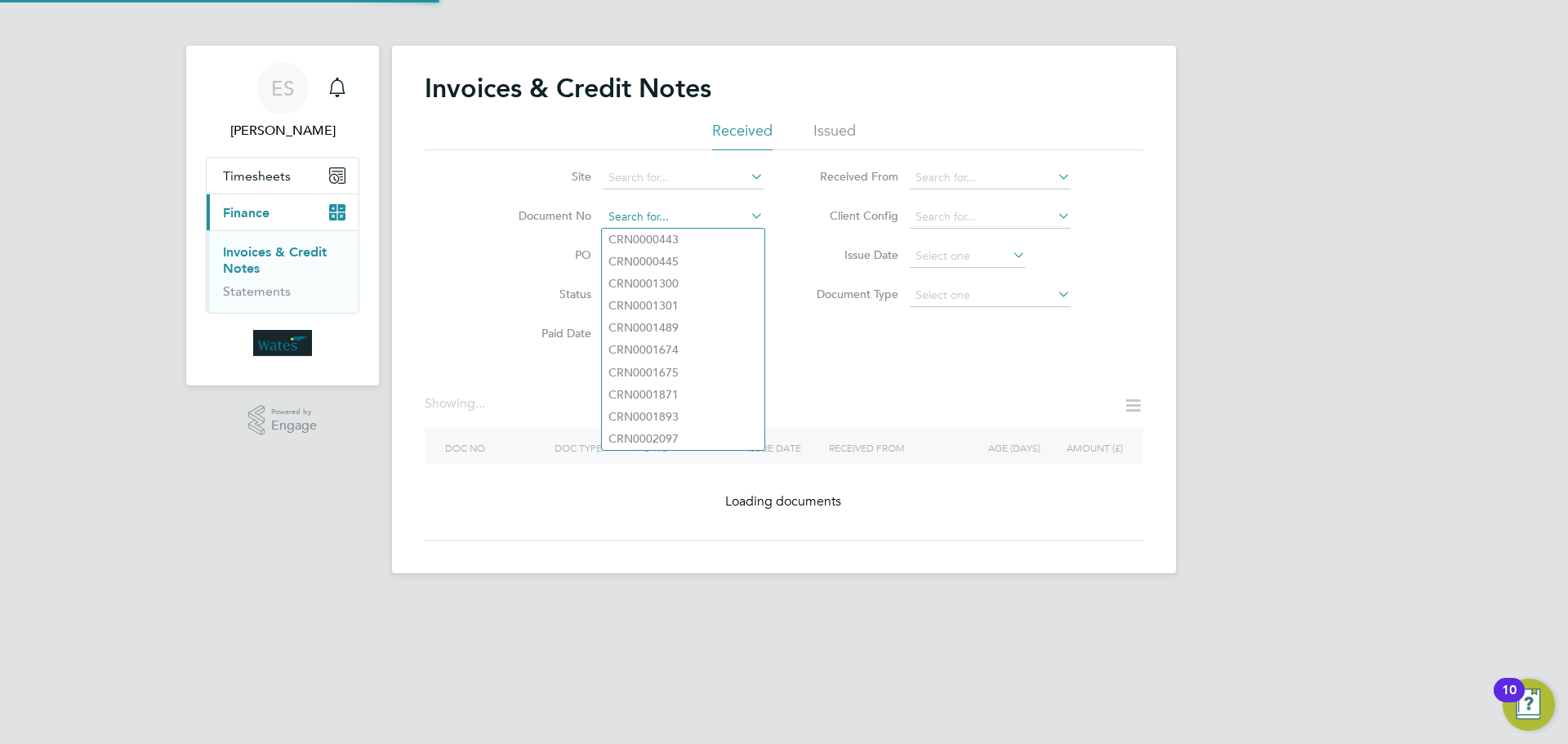
paste input "INV0045098"
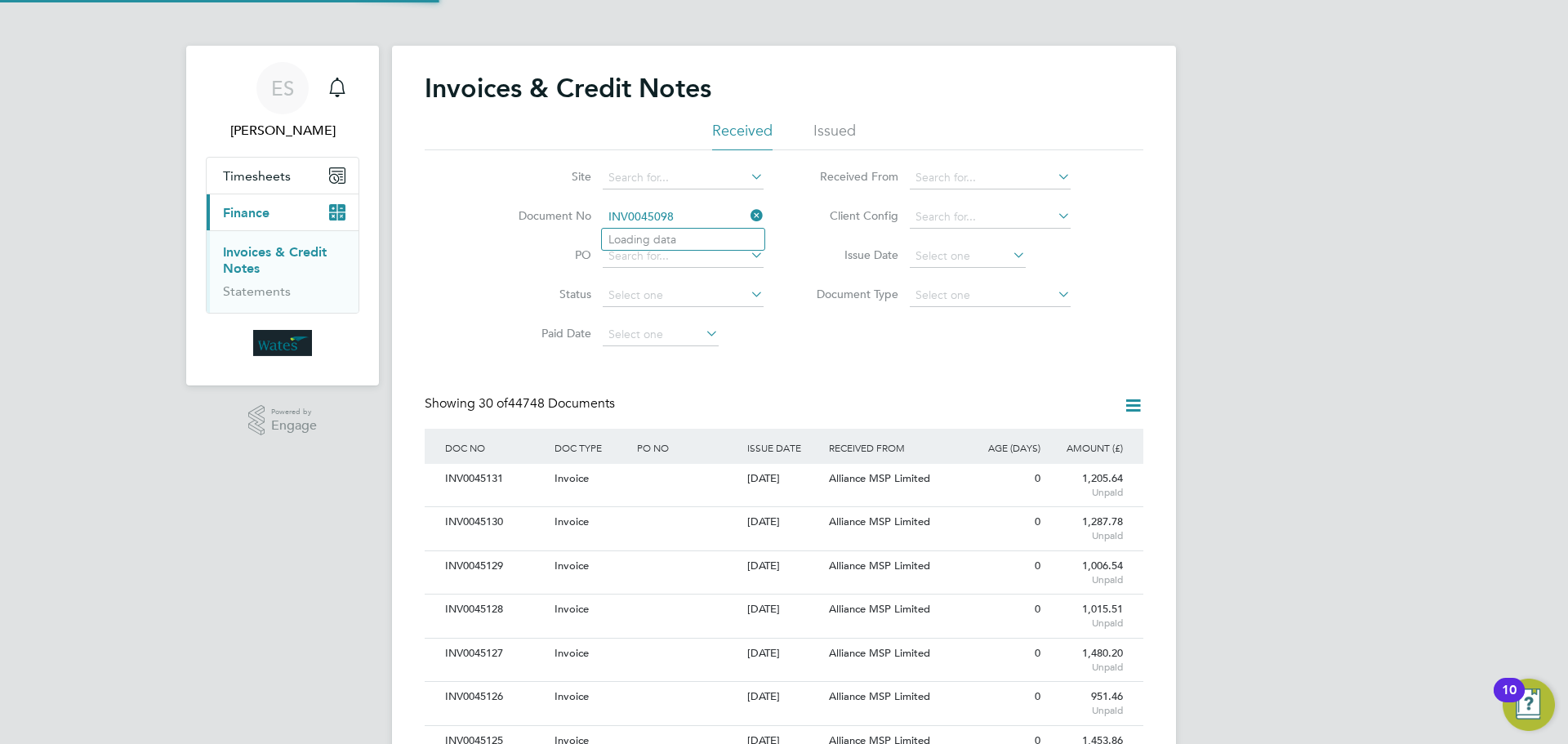
scroll to position [31, 111]
type input "INV0045098"
click at [672, 239] on b "INV0045098" at bounding box center [641, 240] width 66 height 14
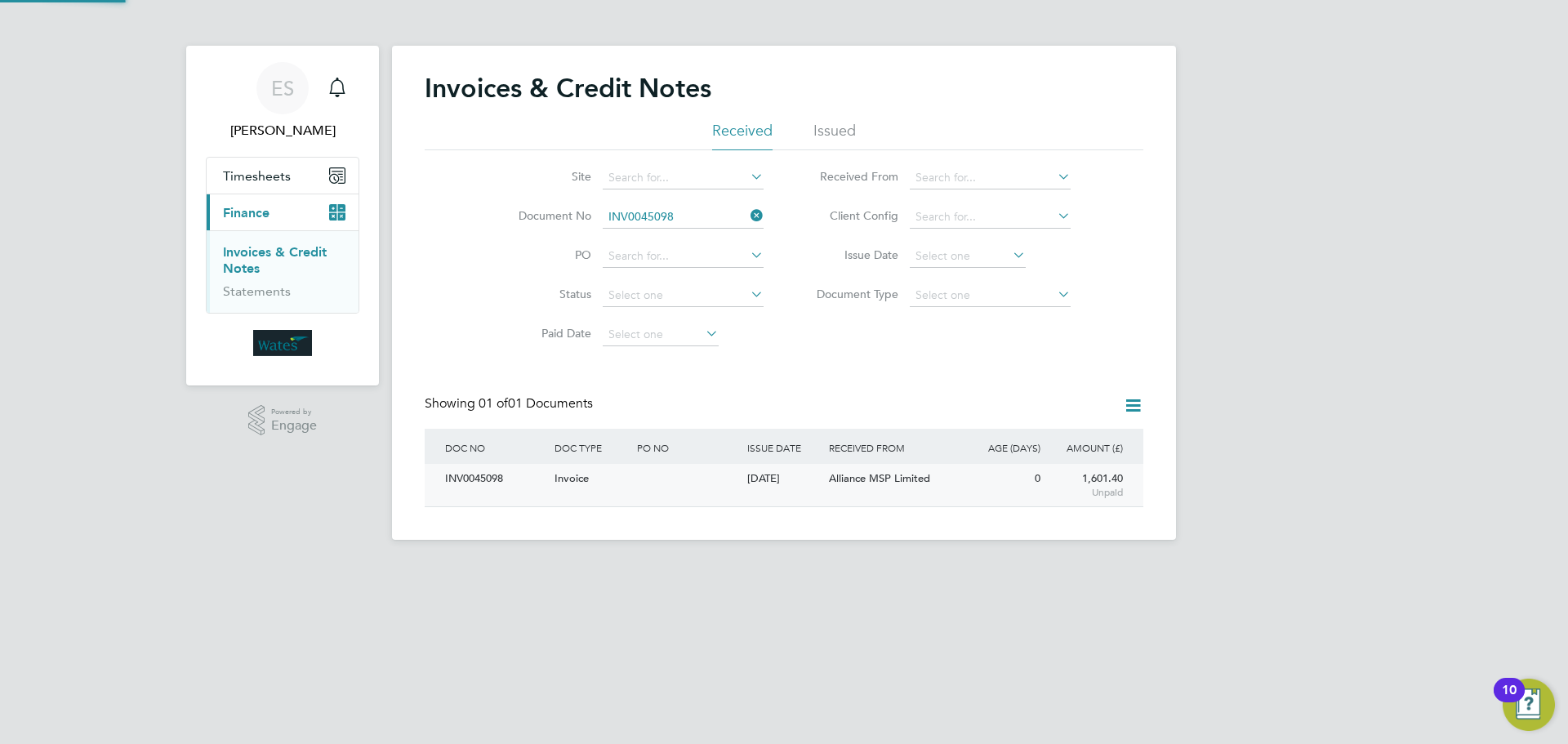
click at [510, 473] on div "INV0045098" at bounding box center [496, 478] width 110 height 30
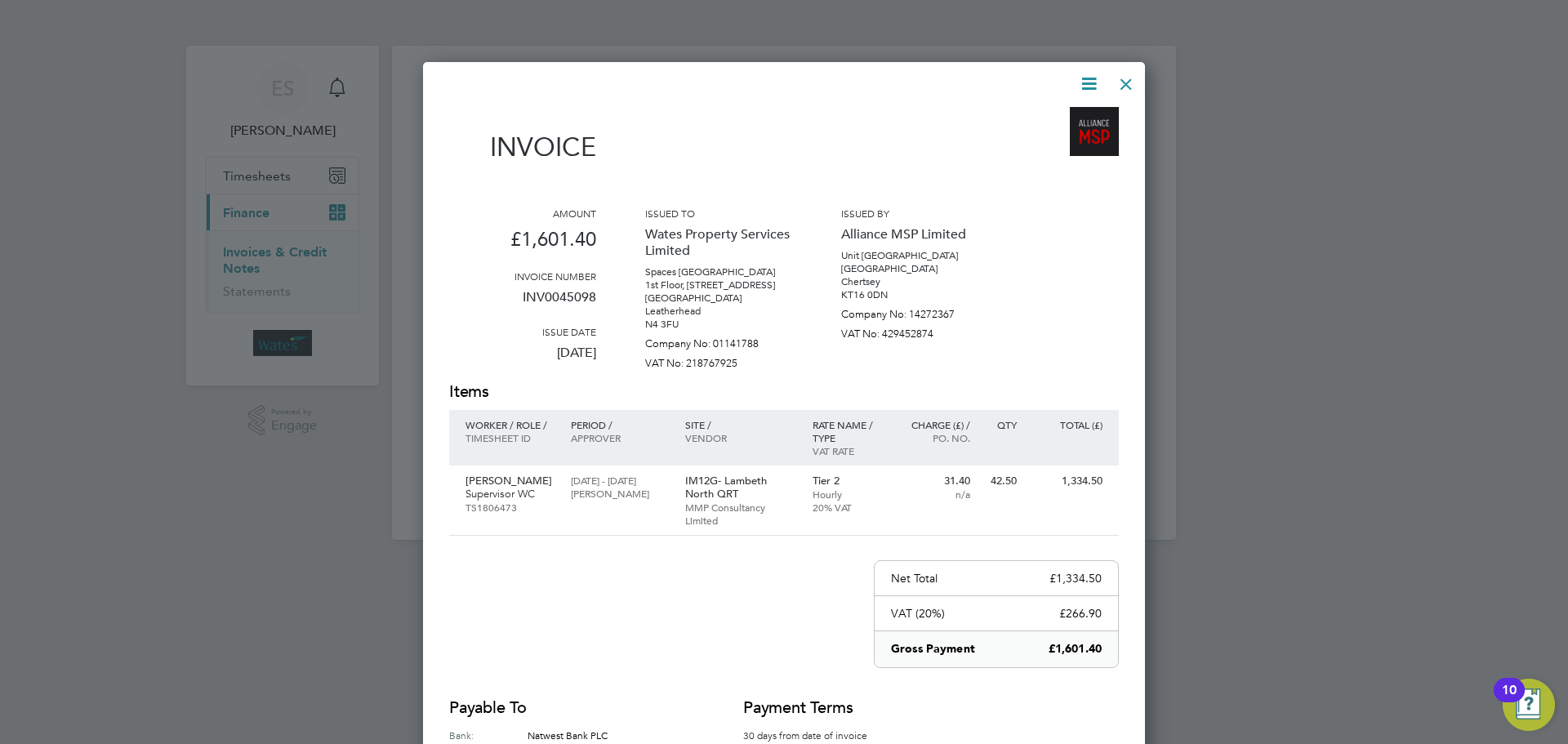
click at [1092, 85] on icon at bounding box center [1089, 83] width 21 height 21
click at [1071, 116] on li "Download Invoice" at bounding box center [1039, 122] width 113 height 23
click at [1084, 79] on icon at bounding box center [1089, 83] width 21 height 21
click at [1053, 140] on li "View timesheet" at bounding box center [1039, 145] width 113 height 23
click at [1115, 80] on div at bounding box center [1126, 80] width 29 height 29
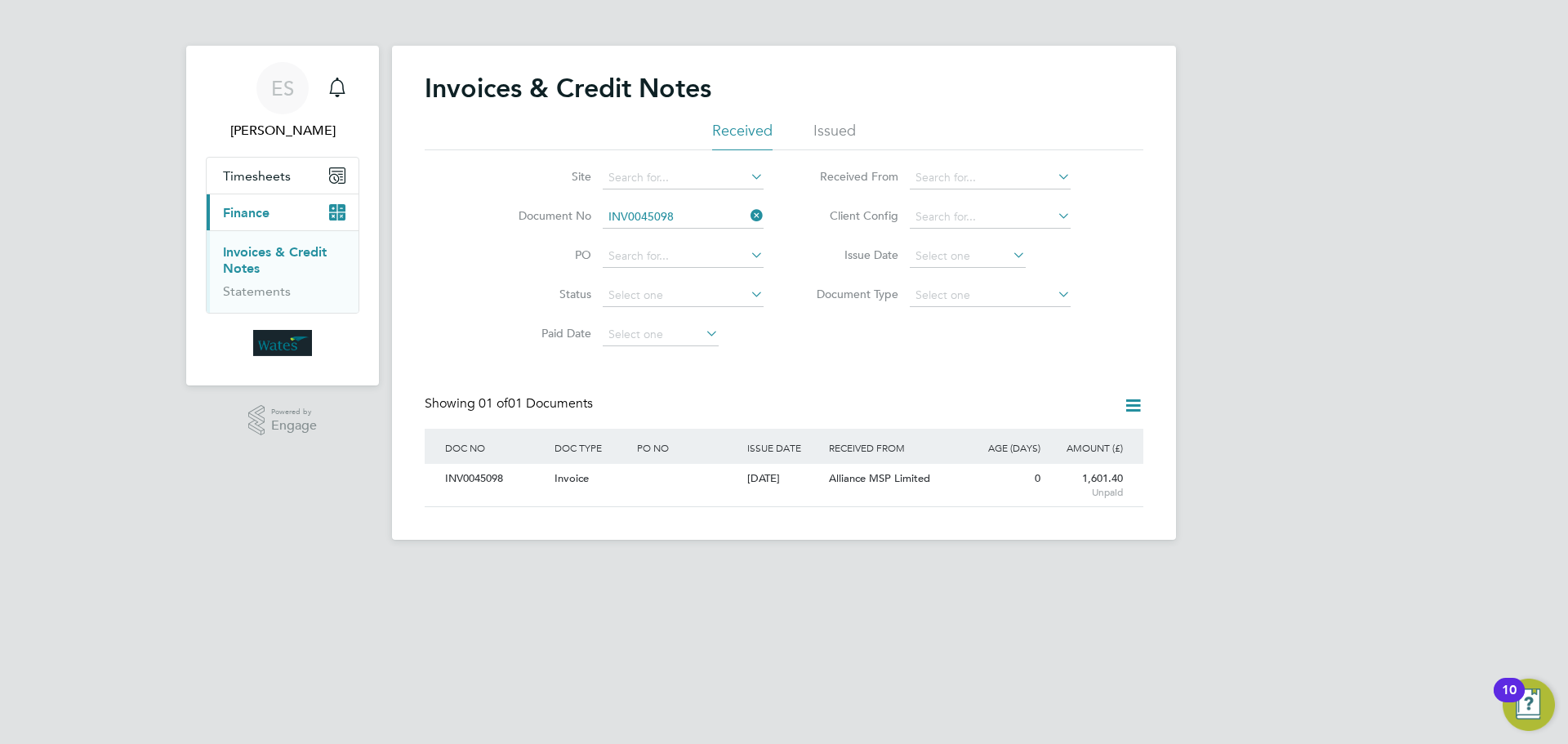
click at [748, 213] on icon at bounding box center [748, 215] width 0 height 23
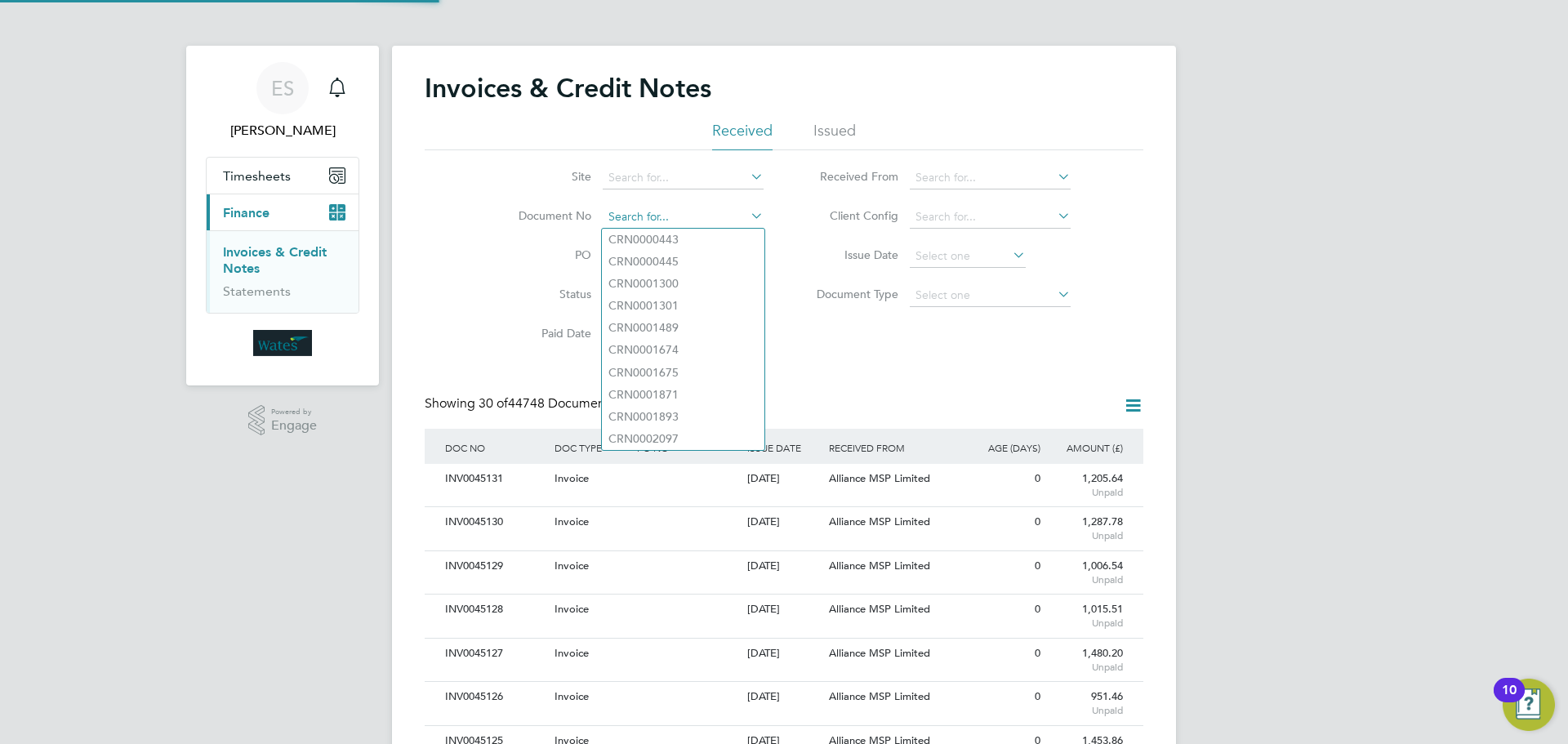
scroll to position [31, 138]
paste input "INV0045099"
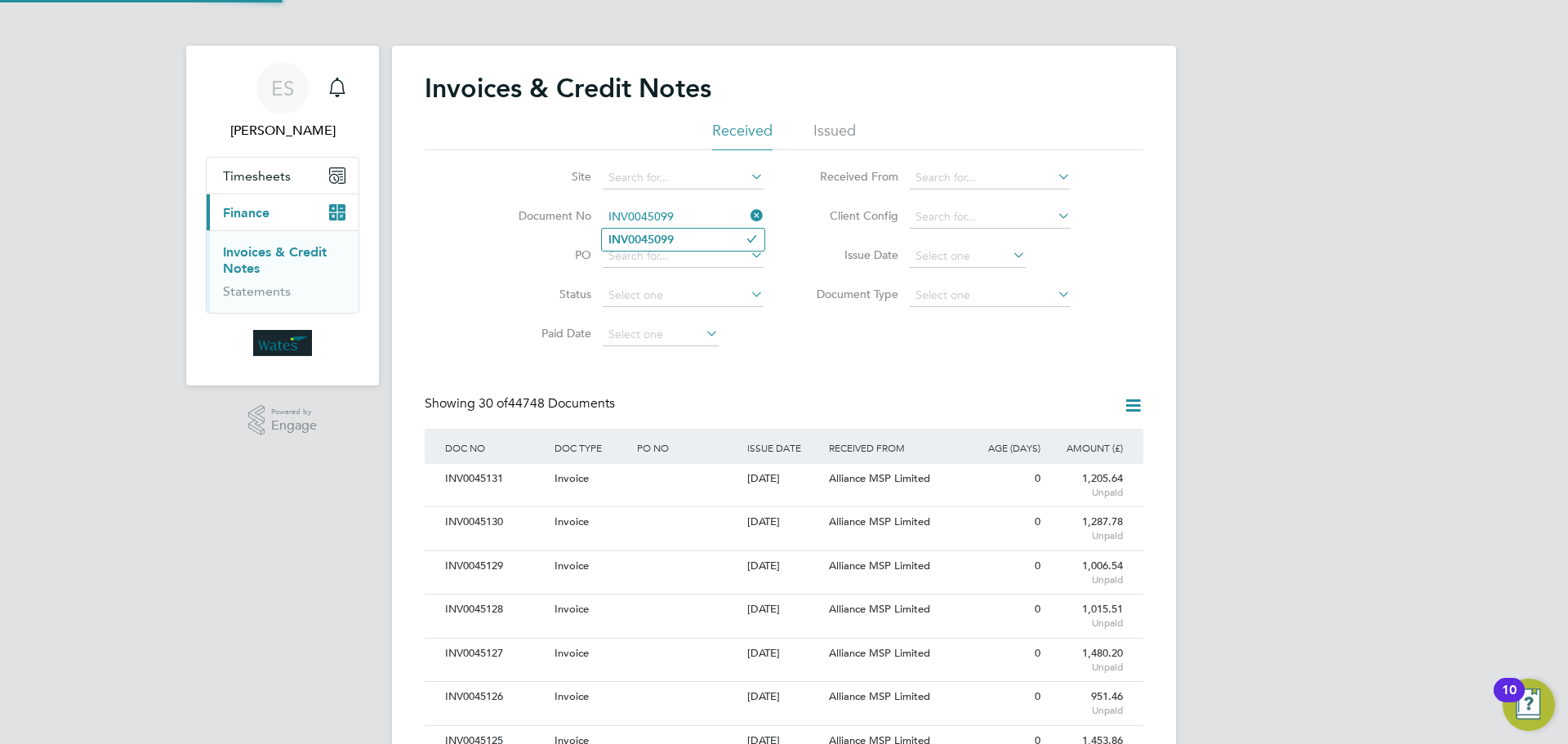
type input "INV0045099"
click at [669, 237] on b "INV0045099" at bounding box center [641, 240] width 66 height 14
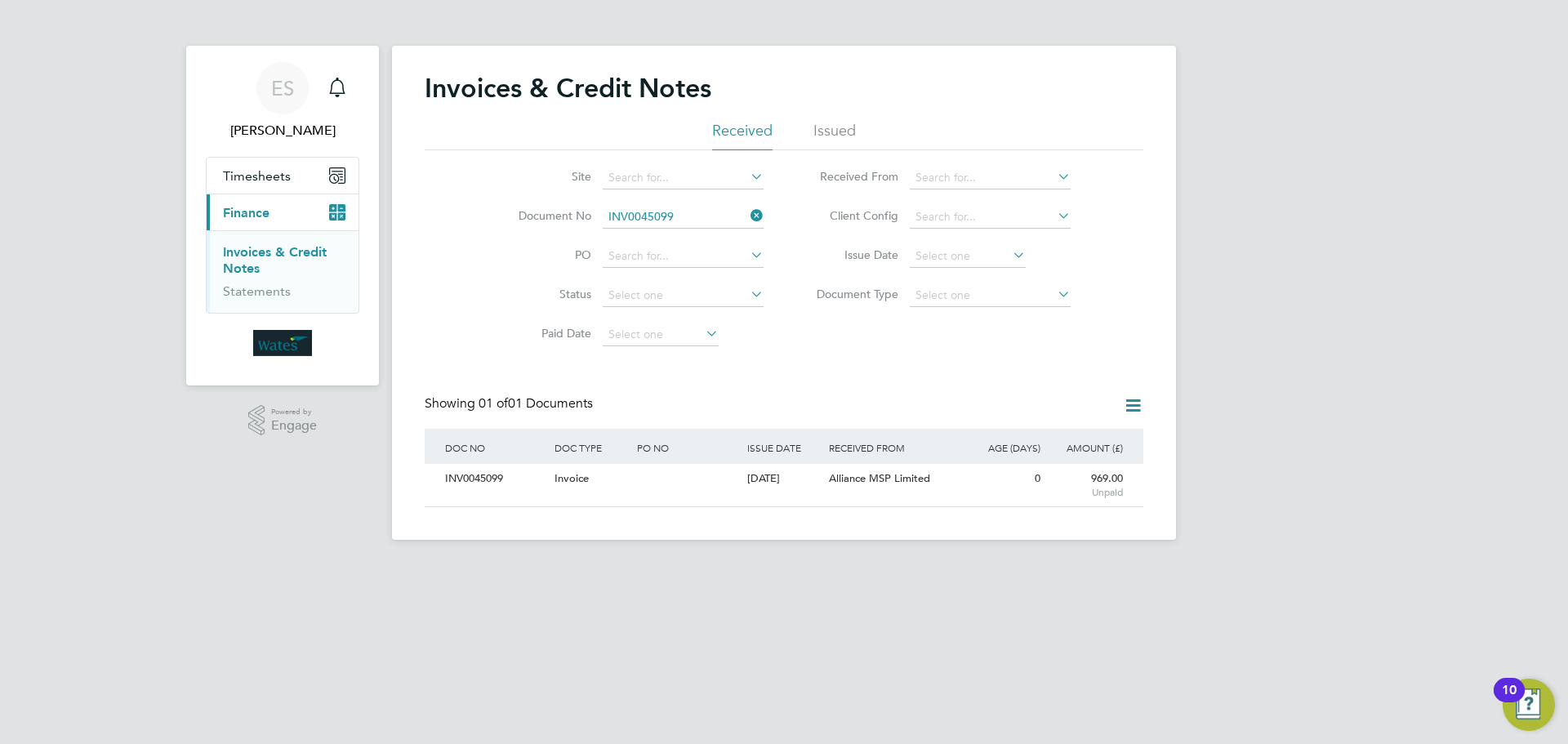
click at [488, 489] on div "INV0045099" at bounding box center [496, 478] width 110 height 30
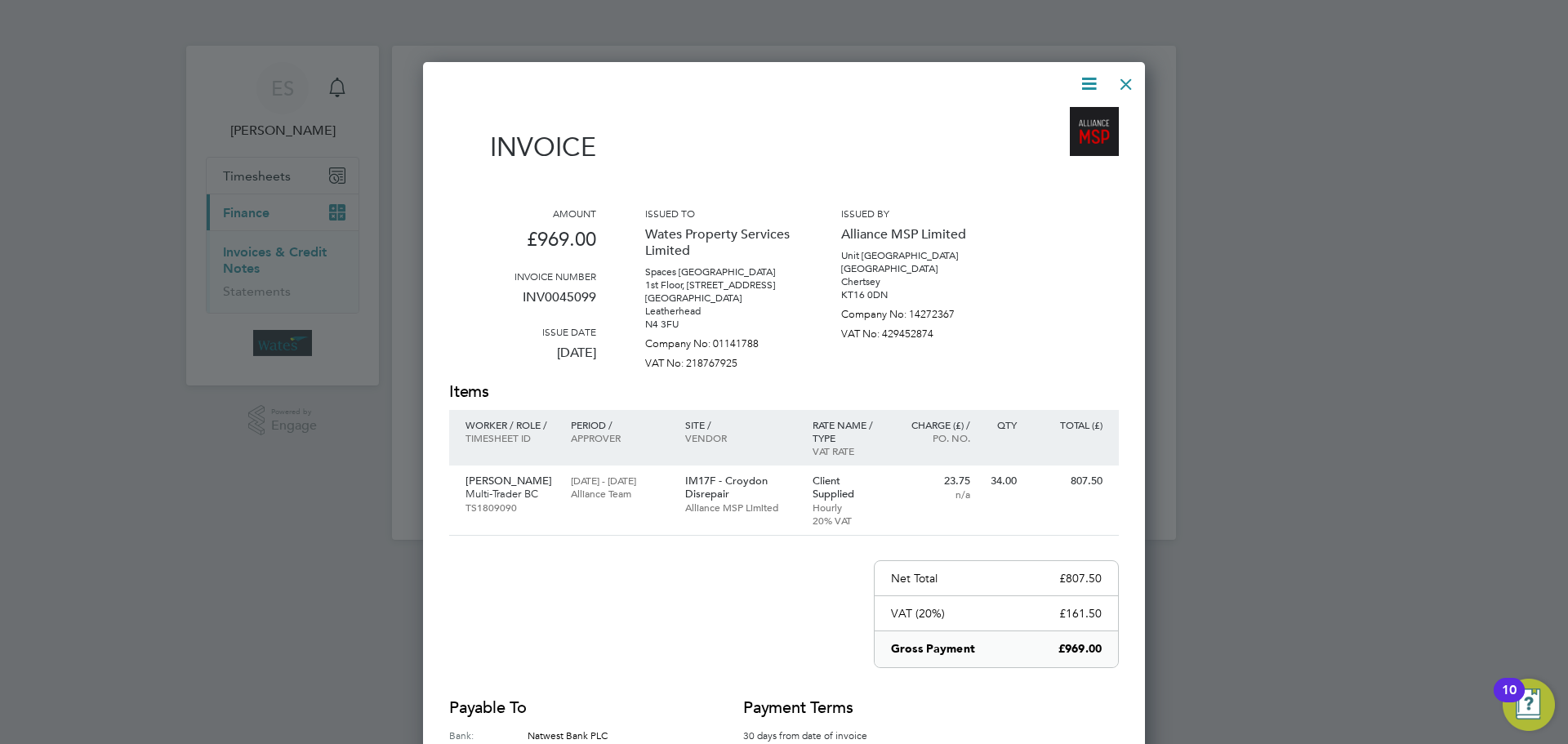
click at [1094, 76] on icon at bounding box center [1089, 83] width 21 height 21
click at [1070, 119] on li "Download Invoice" at bounding box center [1039, 122] width 113 height 23
click at [1079, 80] on icon at bounding box center [1089, 83] width 21 height 21
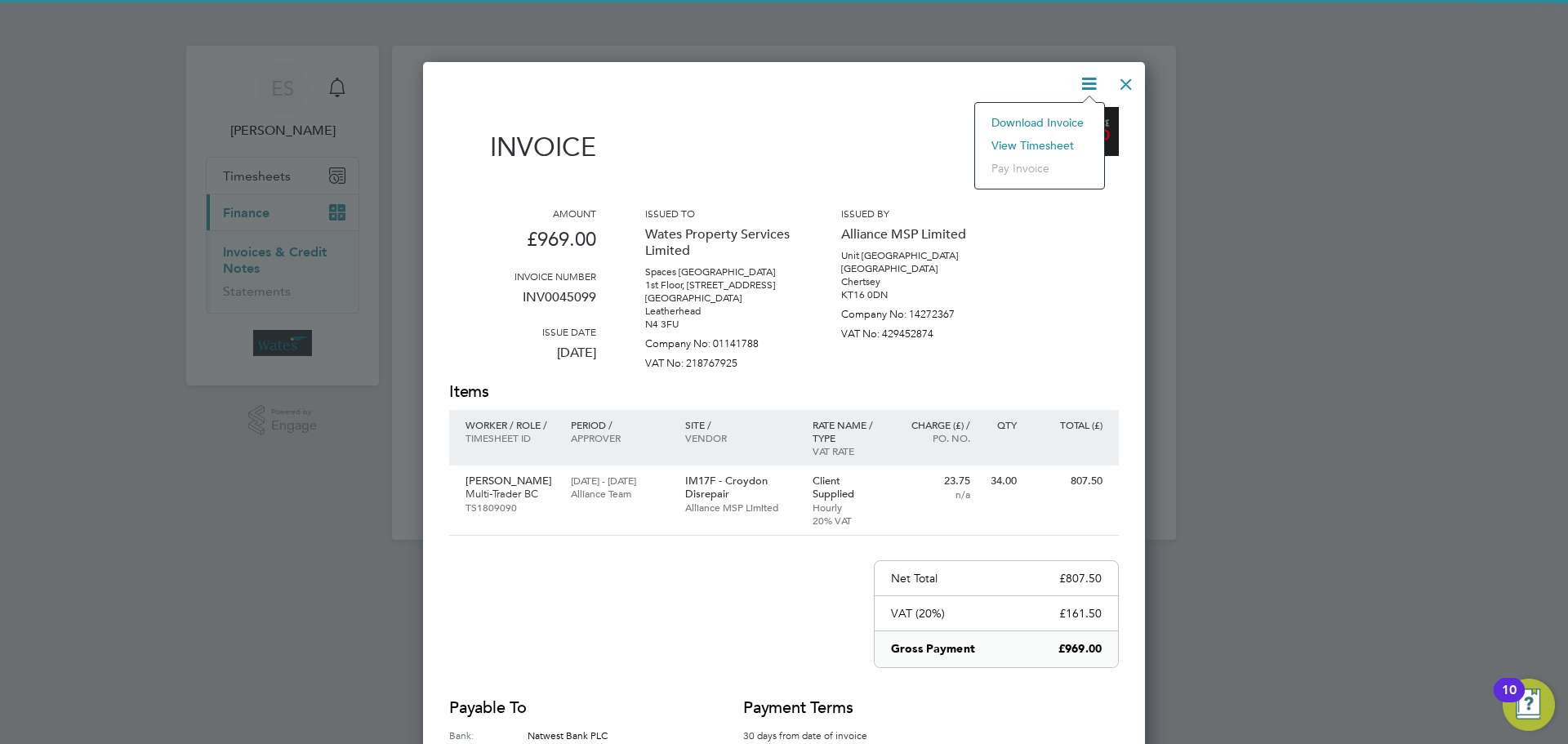
click at [1032, 137] on li "View timesheet" at bounding box center [1039, 145] width 113 height 23
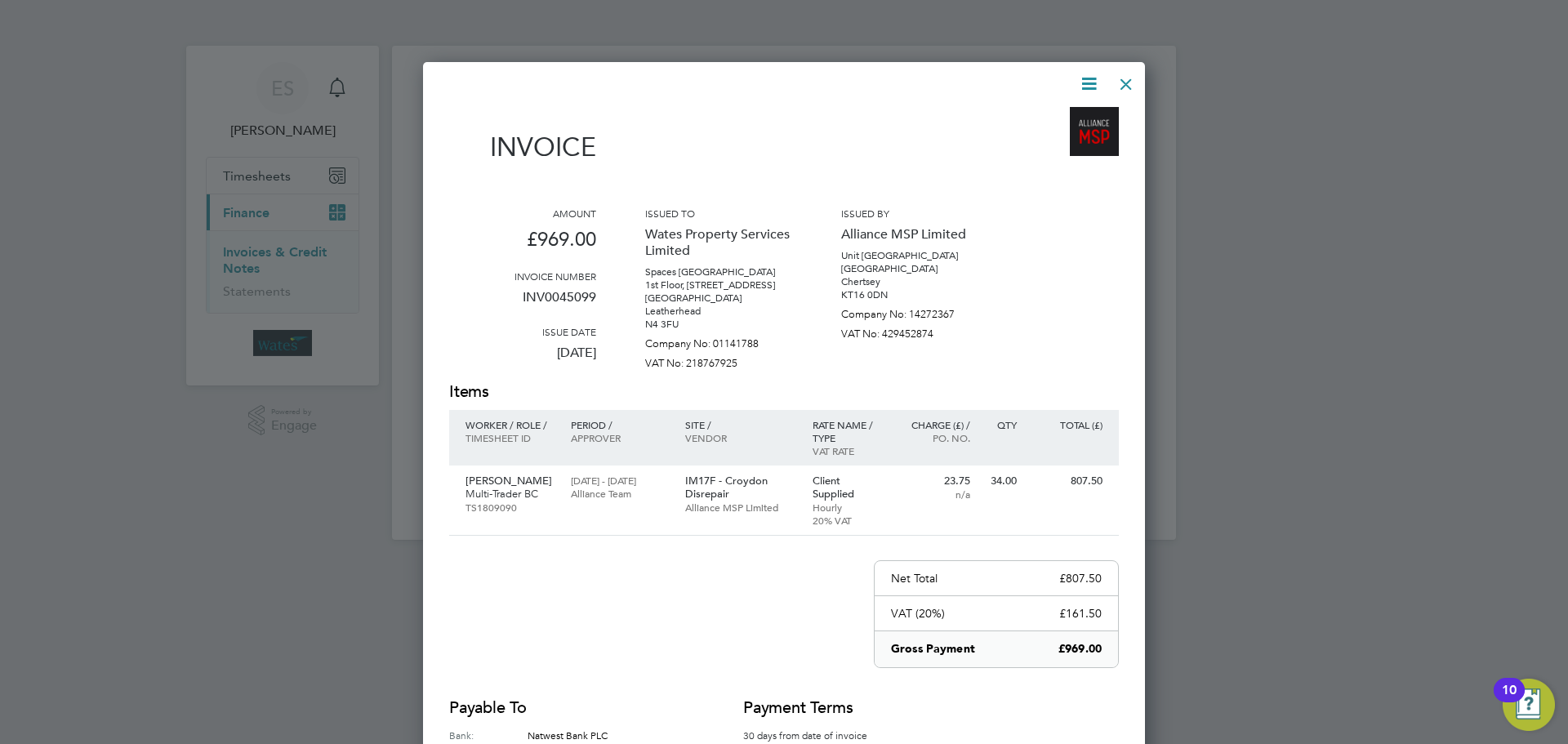
click at [1131, 84] on div at bounding box center [1126, 80] width 29 height 29
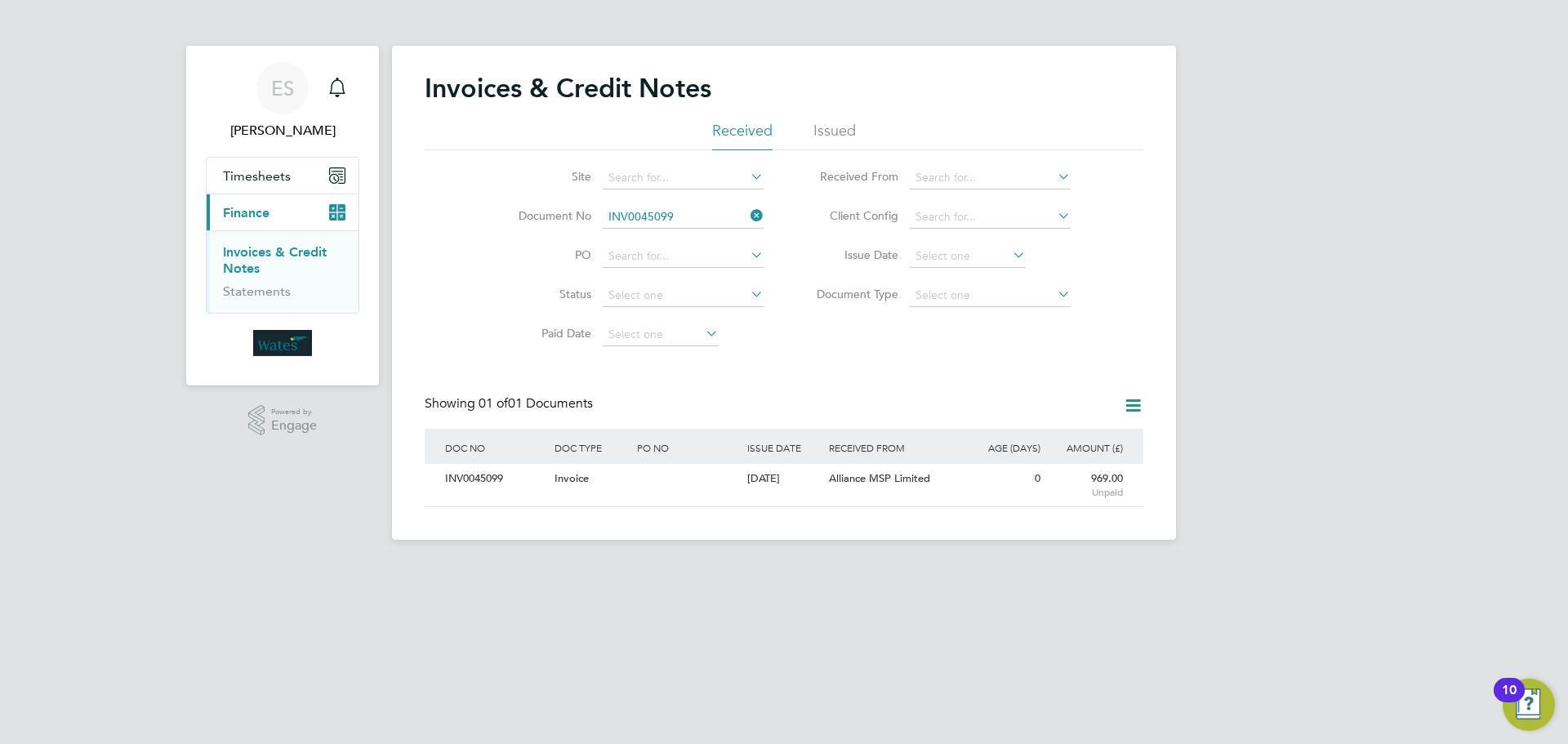
click at [748, 215] on icon at bounding box center [748, 215] width 0 height 23
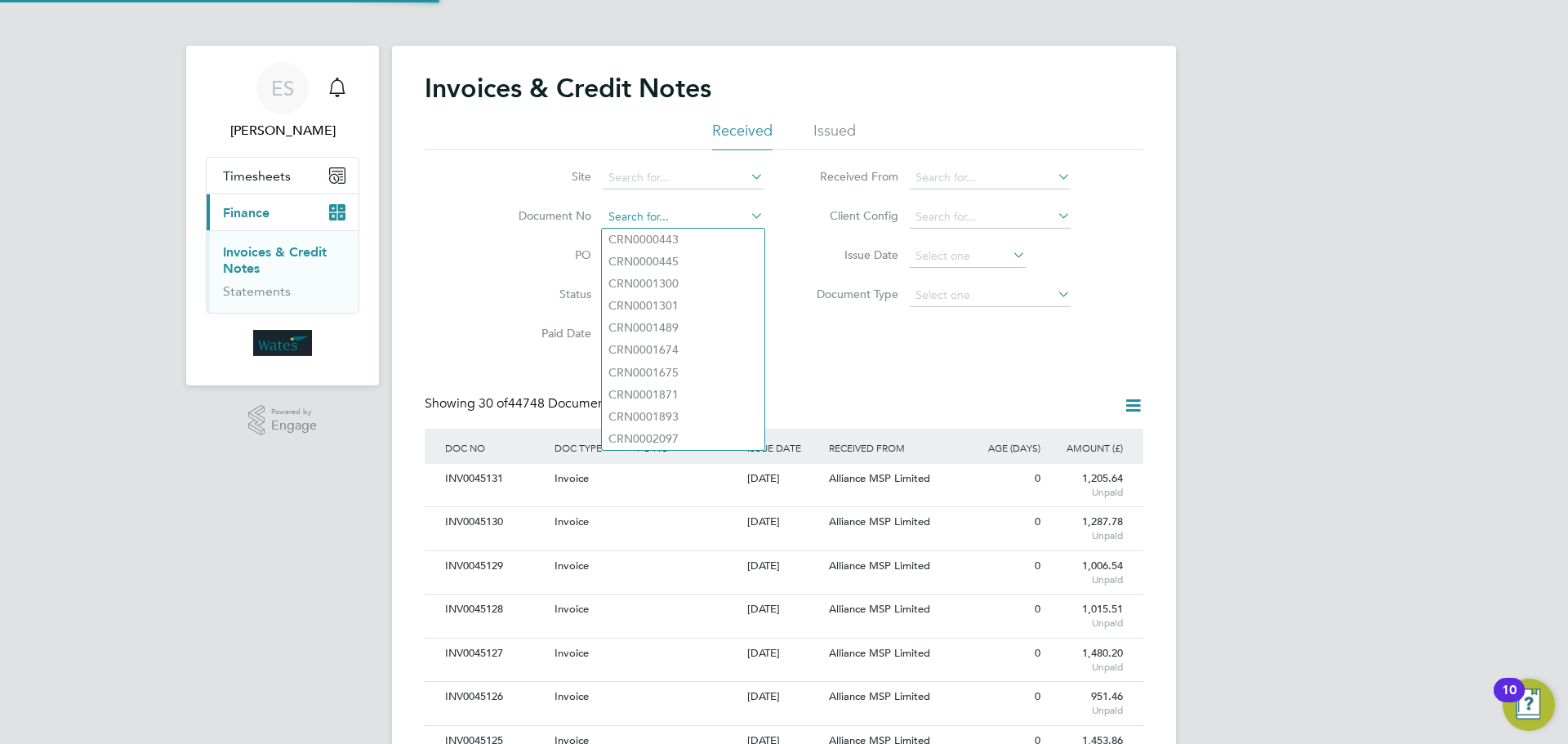
scroll to position [31, 111]
paste input "INV0045100"
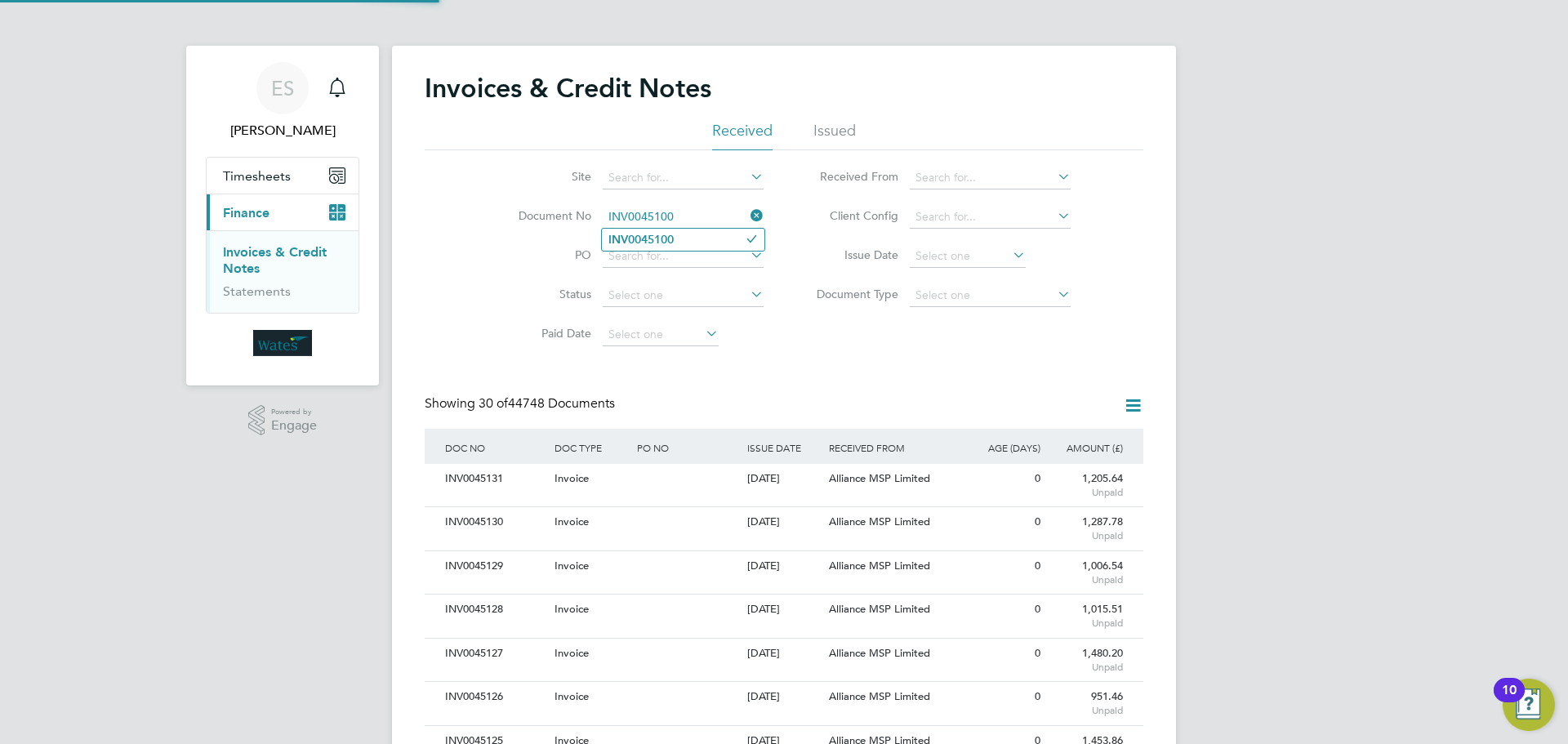
type input "INV0045100"
click at [670, 239] on b "INV0045100" at bounding box center [641, 240] width 66 height 14
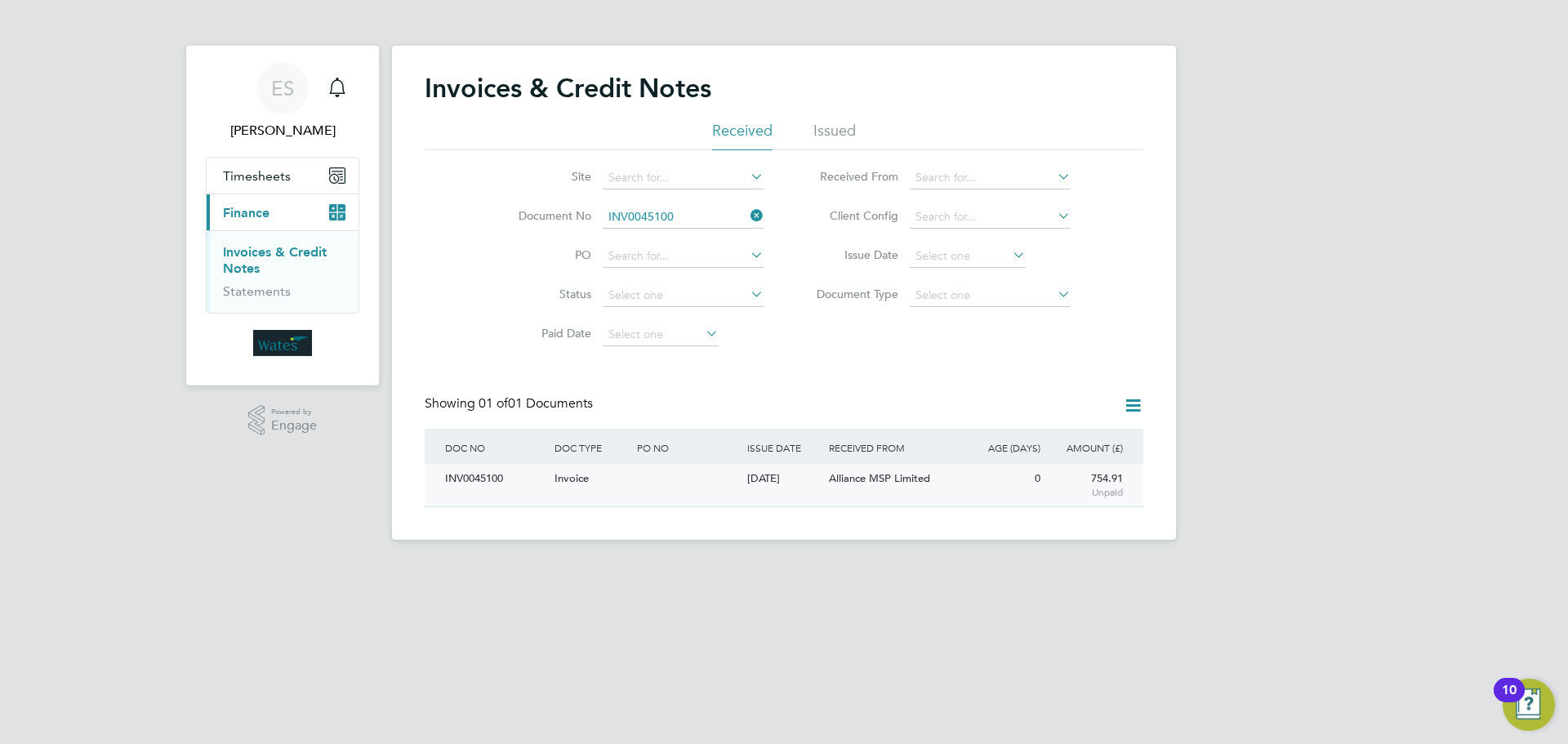
click at [490, 475] on div "INV0045100" at bounding box center [496, 478] width 110 height 30
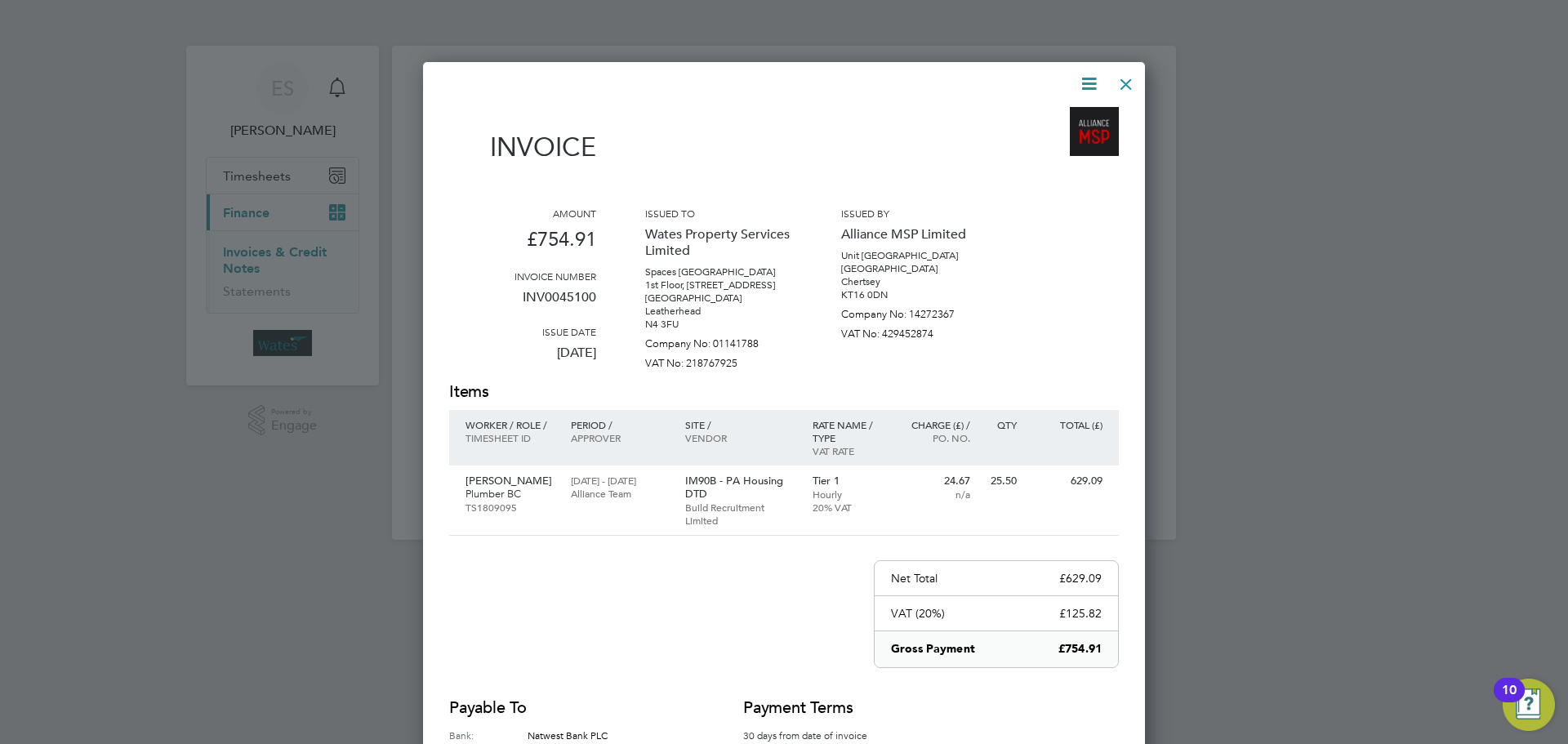
click at [1087, 79] on icon at bounding box center [1089, 83] width 21 height 21
click at [1054, 119] on li "Download Invoice" at bounding box center [1039, 122] width 113 height 23
click at [1082, 83] on icon at bounding box center [1089, 83] width 21 height 21
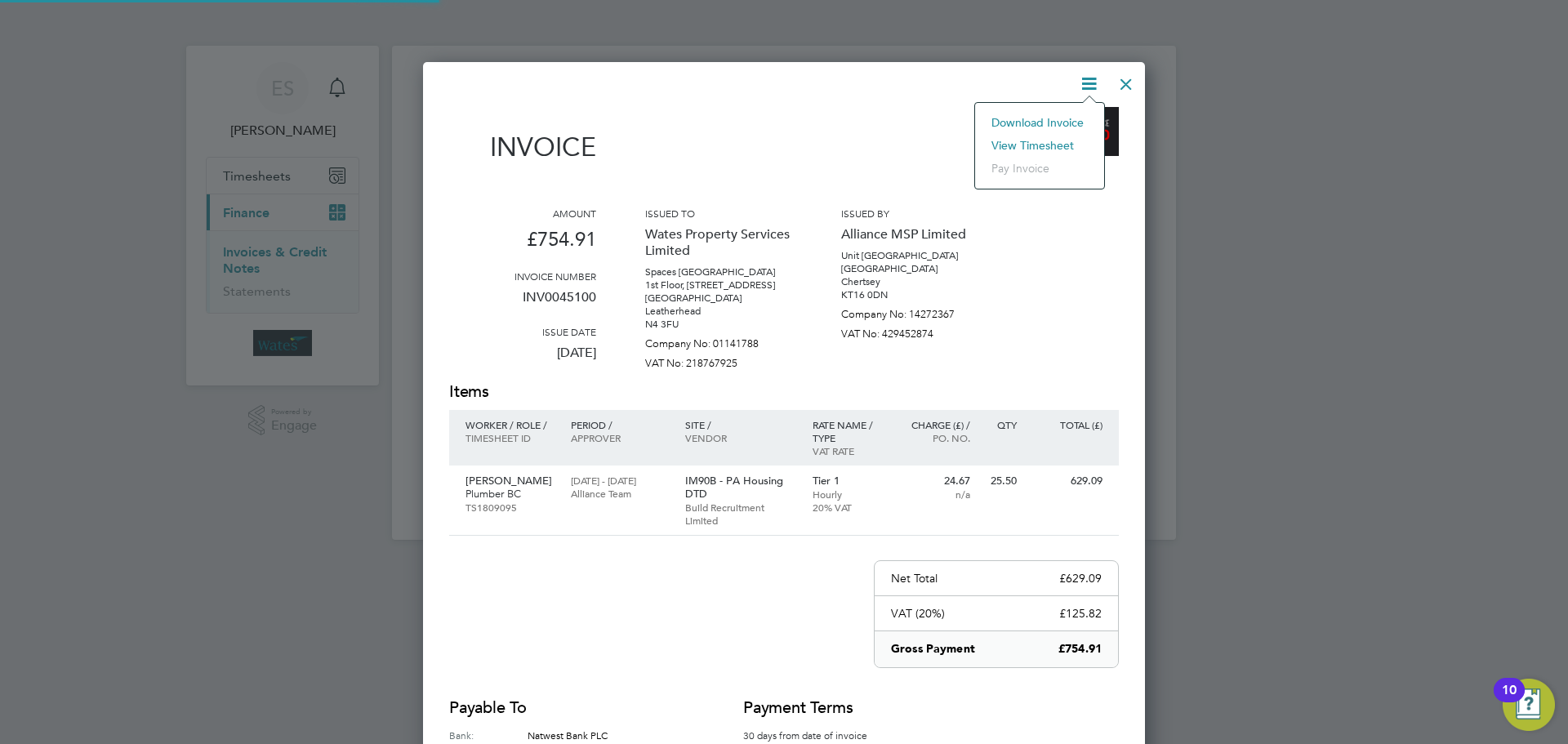
click at [1052, 137] on li "View timesheet" at bounding box center [1039, 145] width 113 height 23
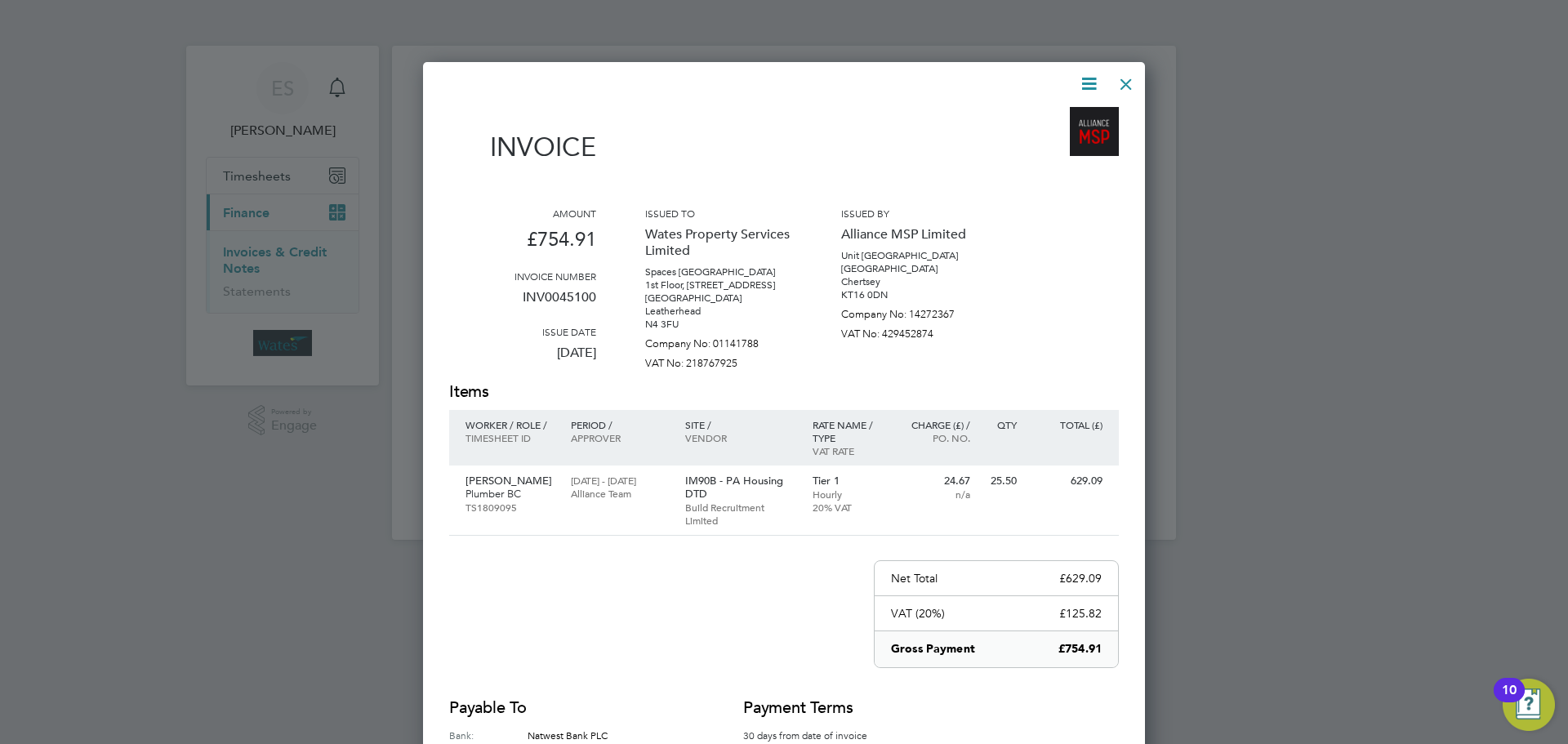
click at [1130, 79] on div at bounding box center [1126, 80] width 29 height 29
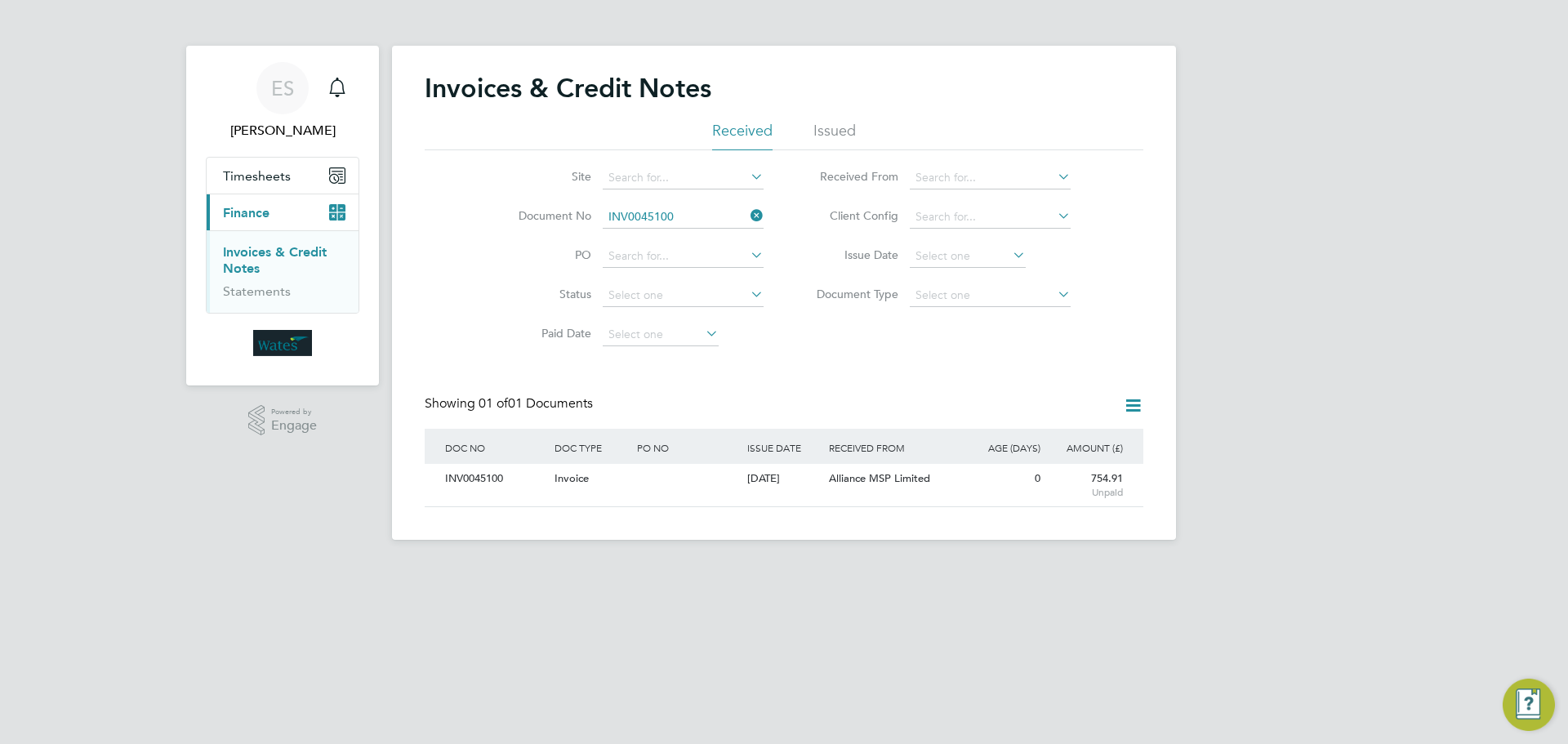
click at [748, 216] on icon at bounding box center [748, 215] width 0 height 23
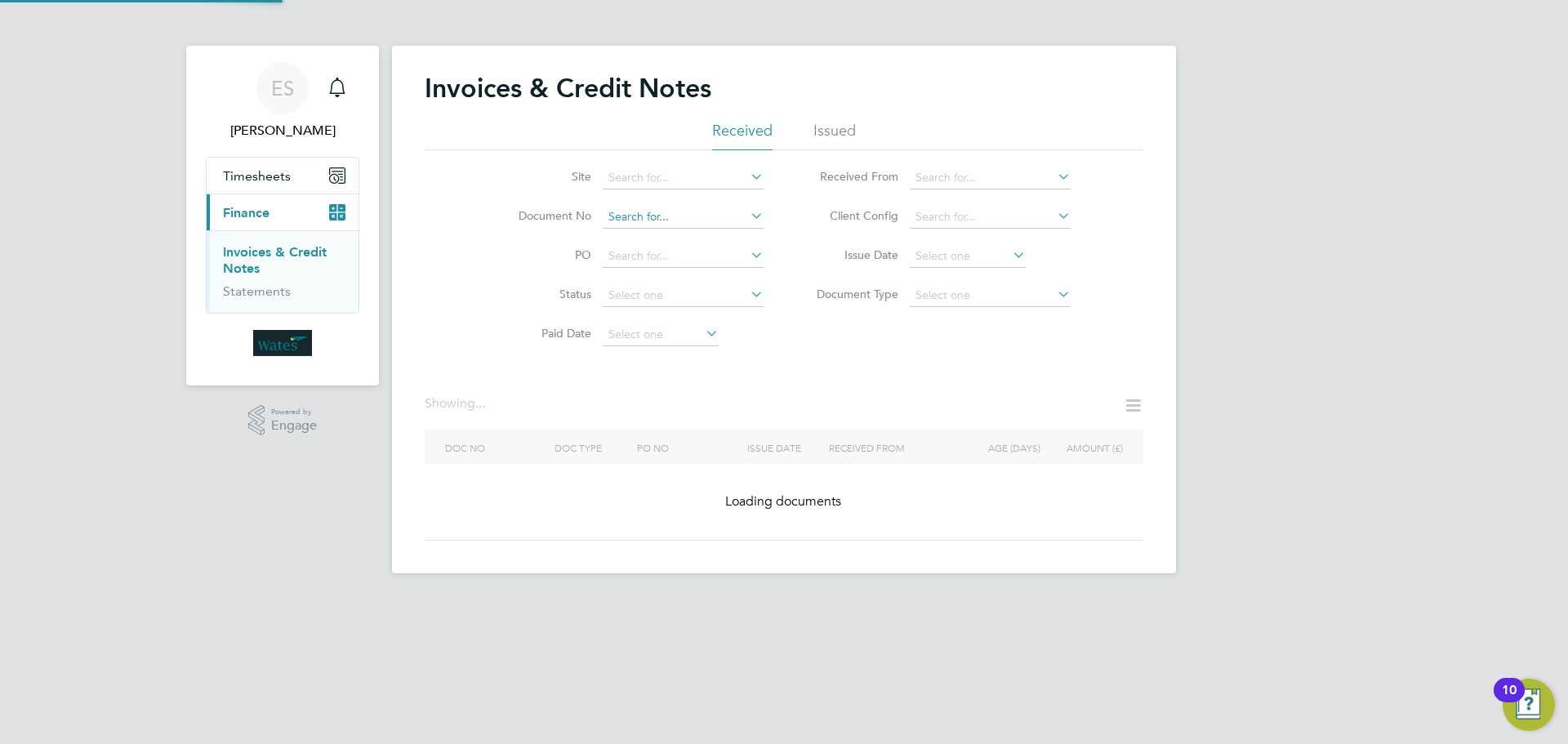
drag, startPoint x: 620, startPoint y: 231, endPoint x: 640, endPoint y: 217, distance: 24.4
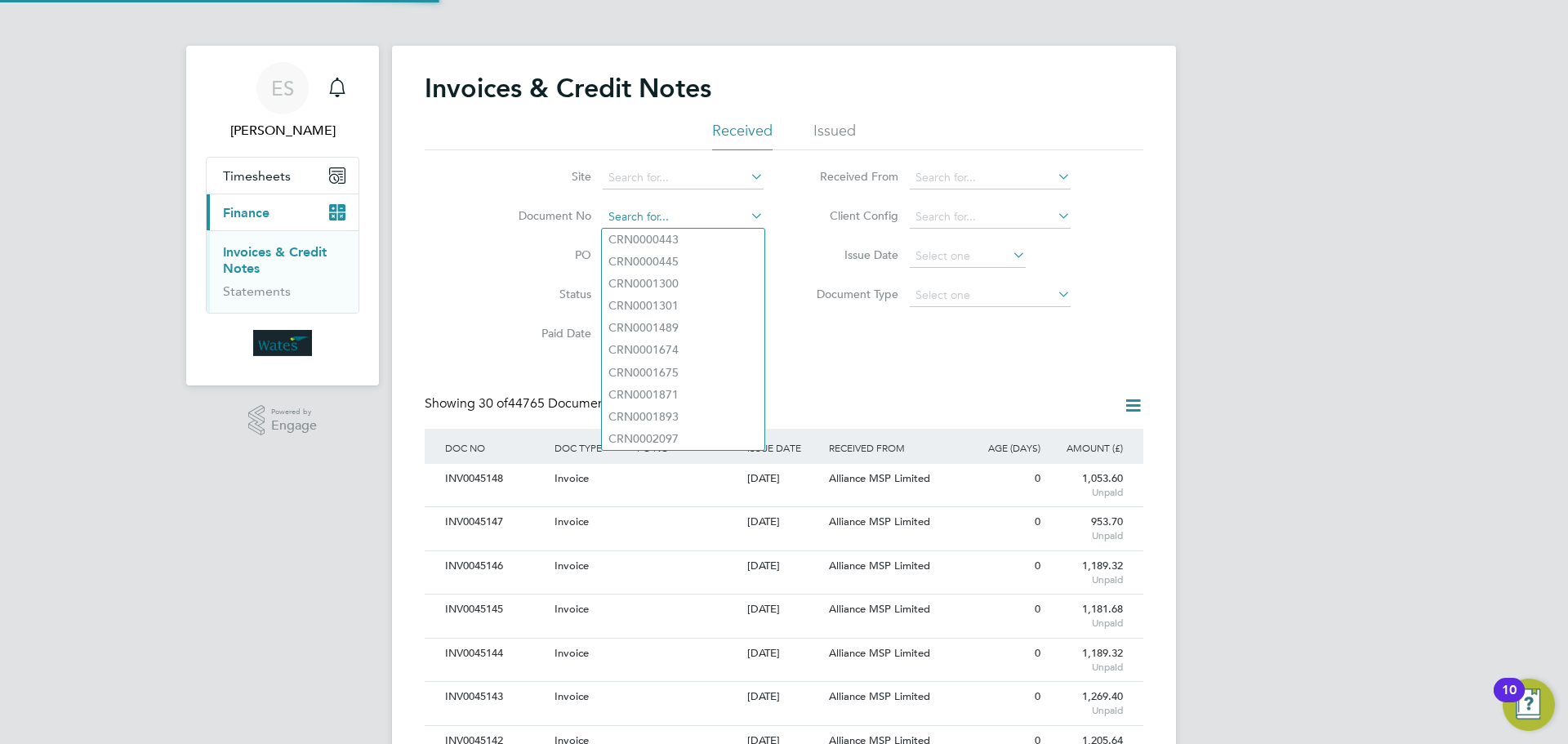
paste input "INV0045101"
type input "INV0045101"
click at [697, 233] on li "INV0045101" at bounding box center [683, 239] width 163 height 23
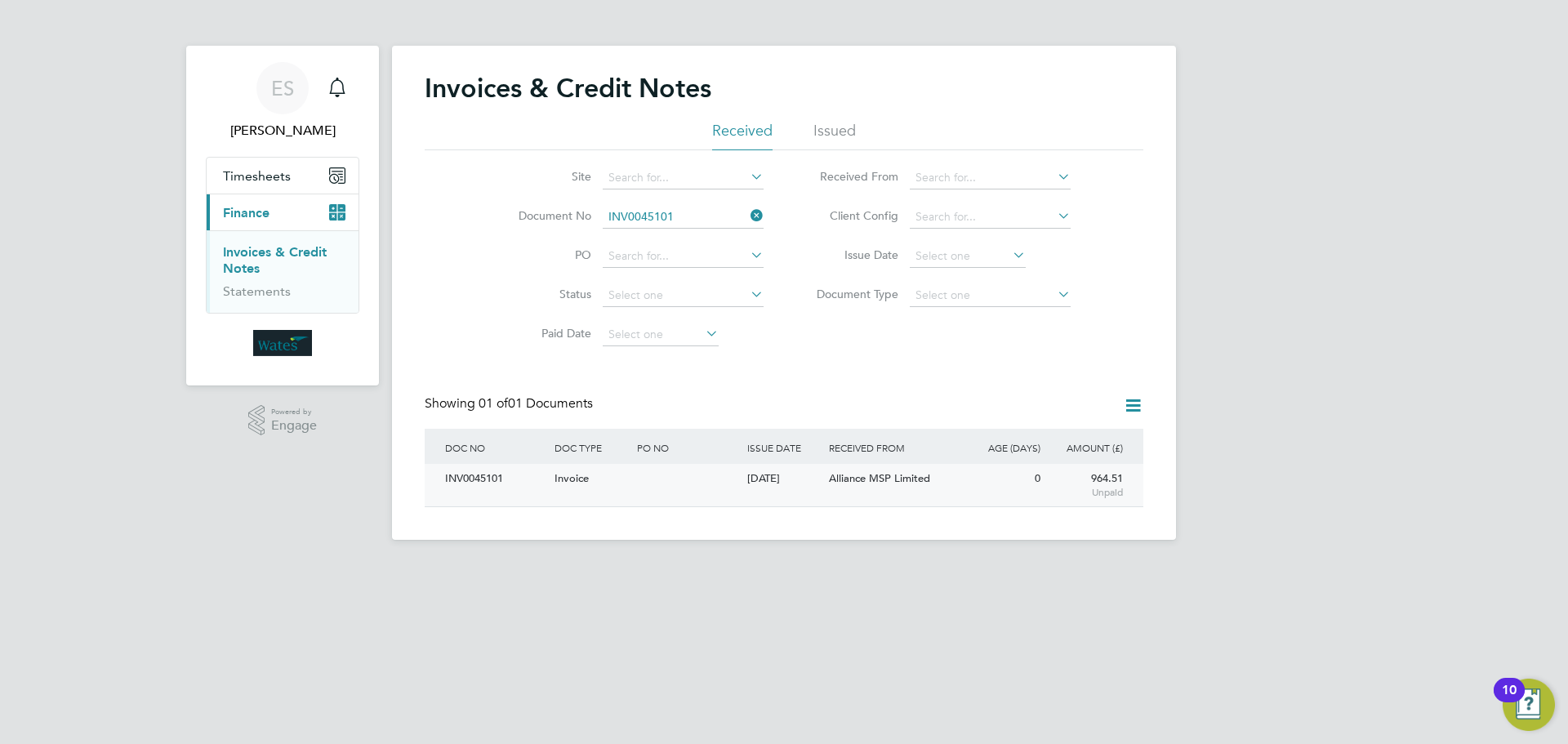
click at [493, 488] on div "INV0045101" at bounding box center [496, 478] width 110 height 30
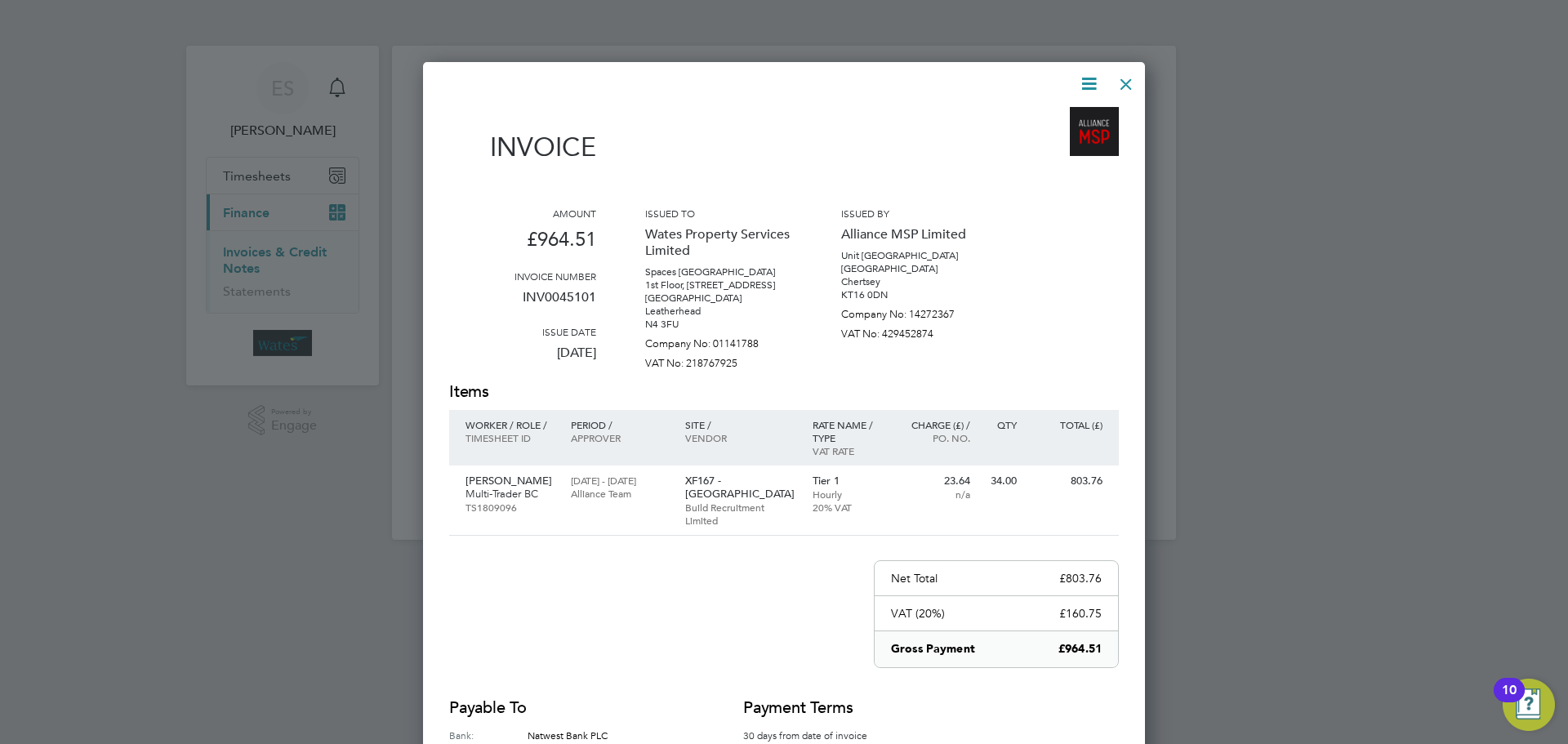
click at [1084, 82] on icon at bounding box center [1089, 83] width 21 height 21
click at [1055, 113] on li "Download Invoice" at bounding box center [1039, 122] width 113 height 23
click at [1095, 84] on icon at bounding box center [1089, 83] width 21 height 21
click at [1015, 143] on li "View timesheet" at bounding box center [1039, 145] width 113 height 23
click at [1131, 77] on div at bounding box center [1126, 80] width 29 height 29
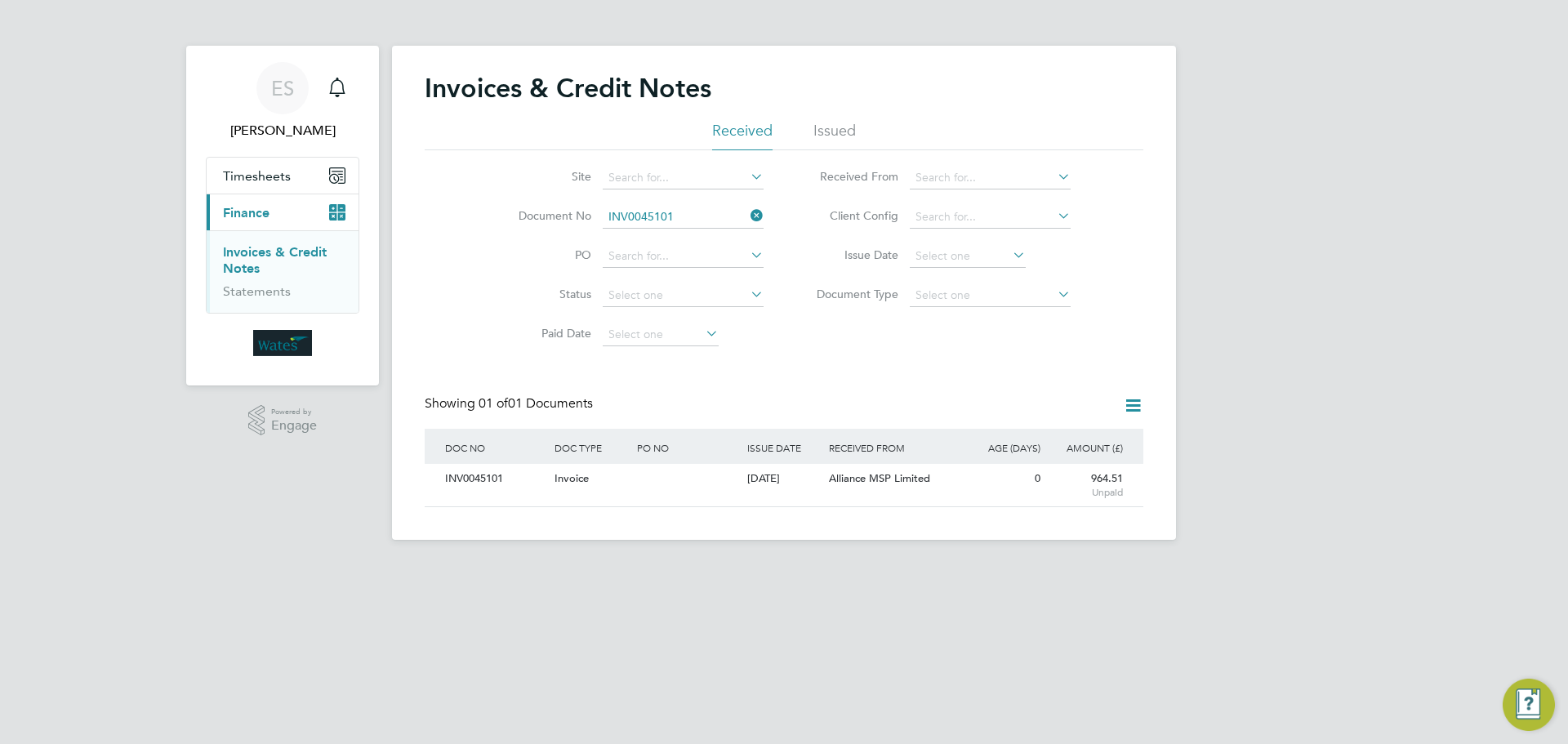
click at [748, 212] on icon at bounding box center [748, 215] width 0 height 23
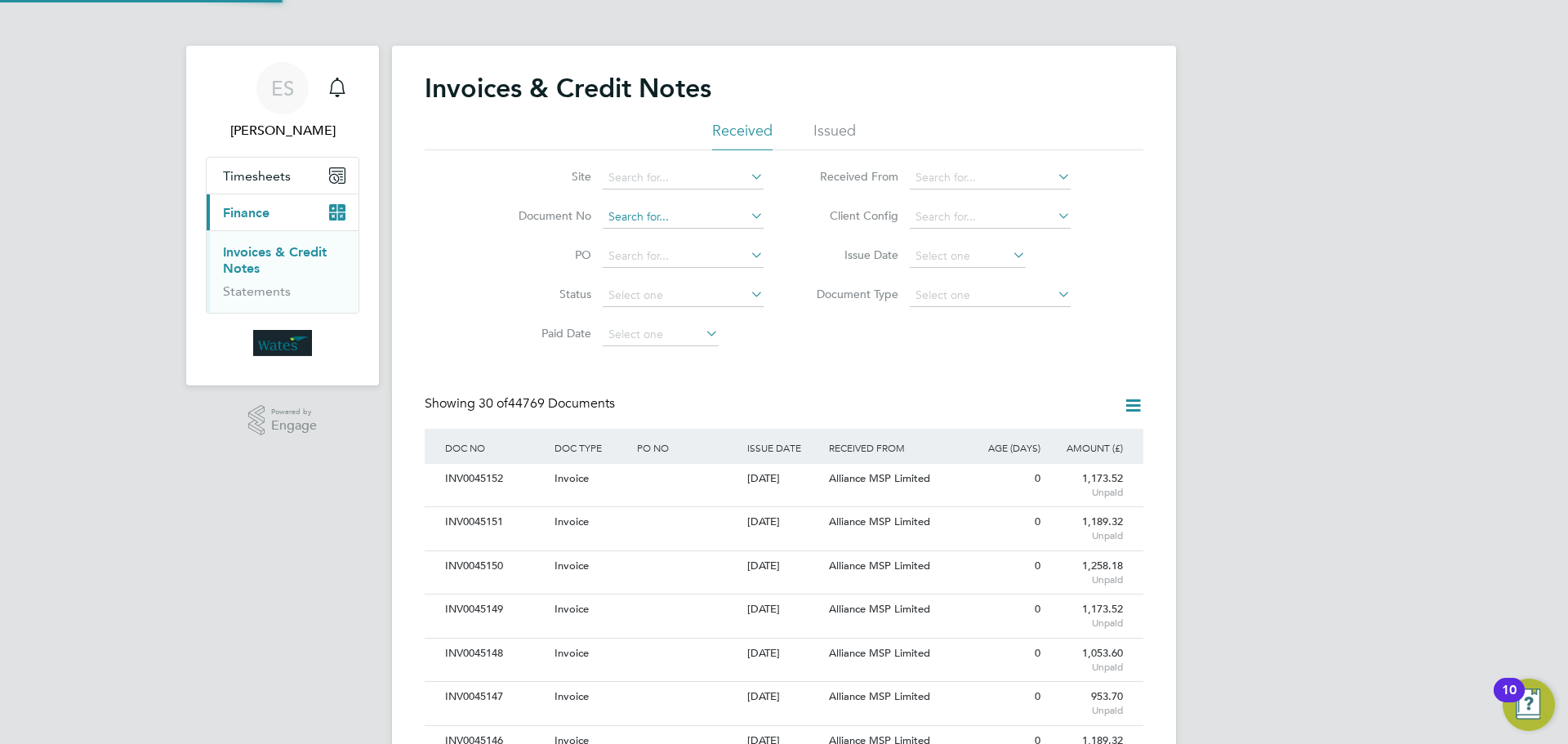
scroll to position [31, 111]
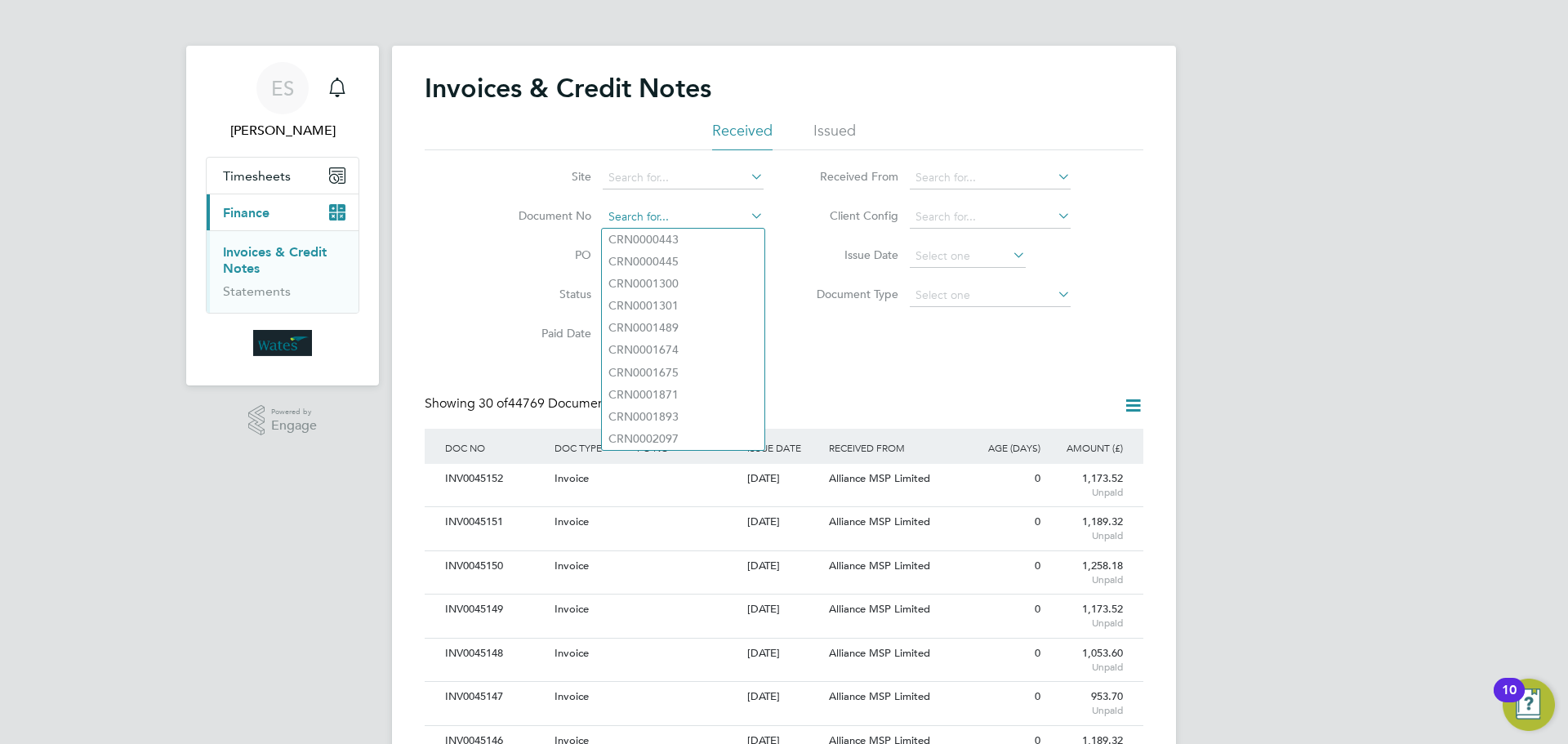
paste input "INV0045102"
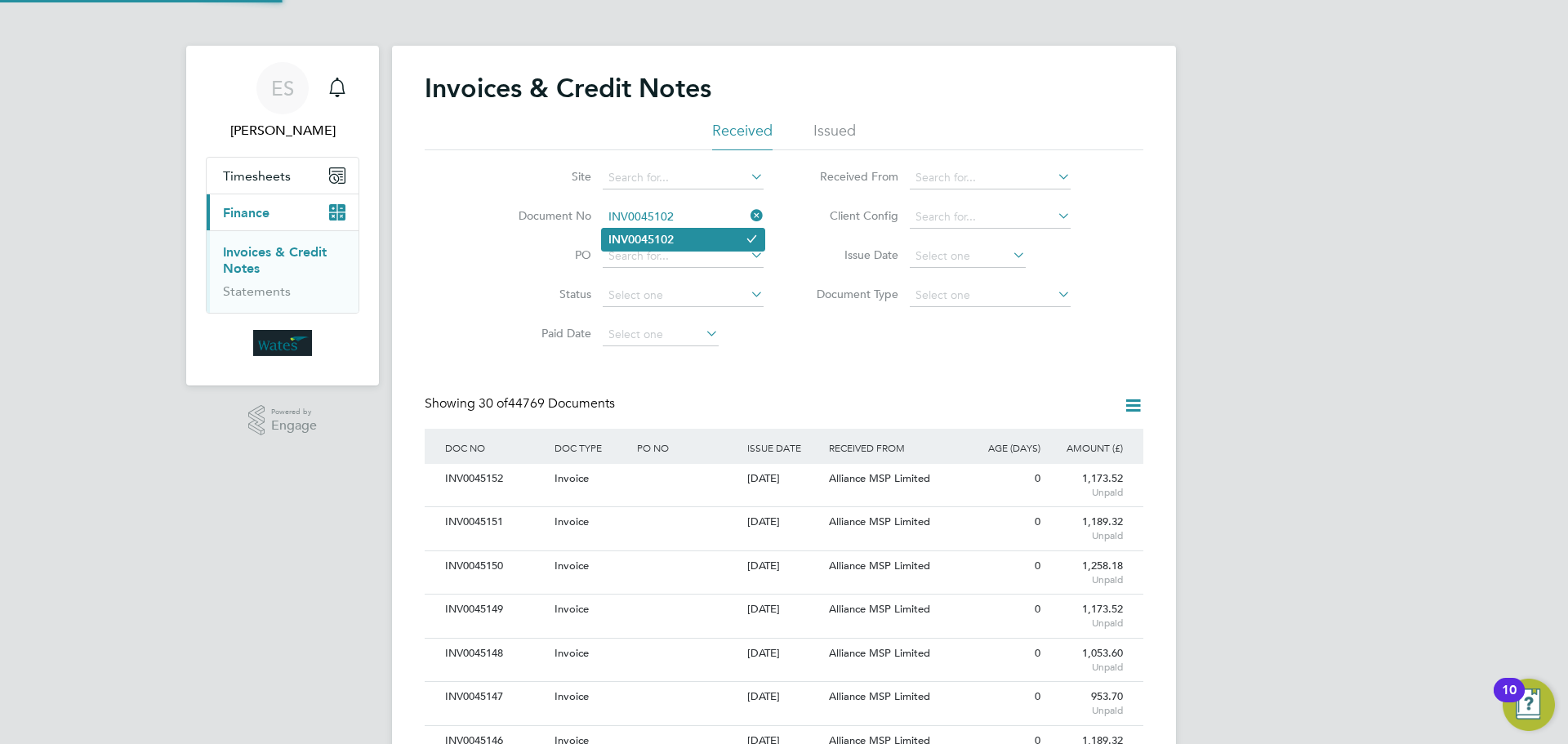
type input "INV0045102"
click at [666, 246] on li "INV0045102" at bounding box center [683, 239] width 163 height 23
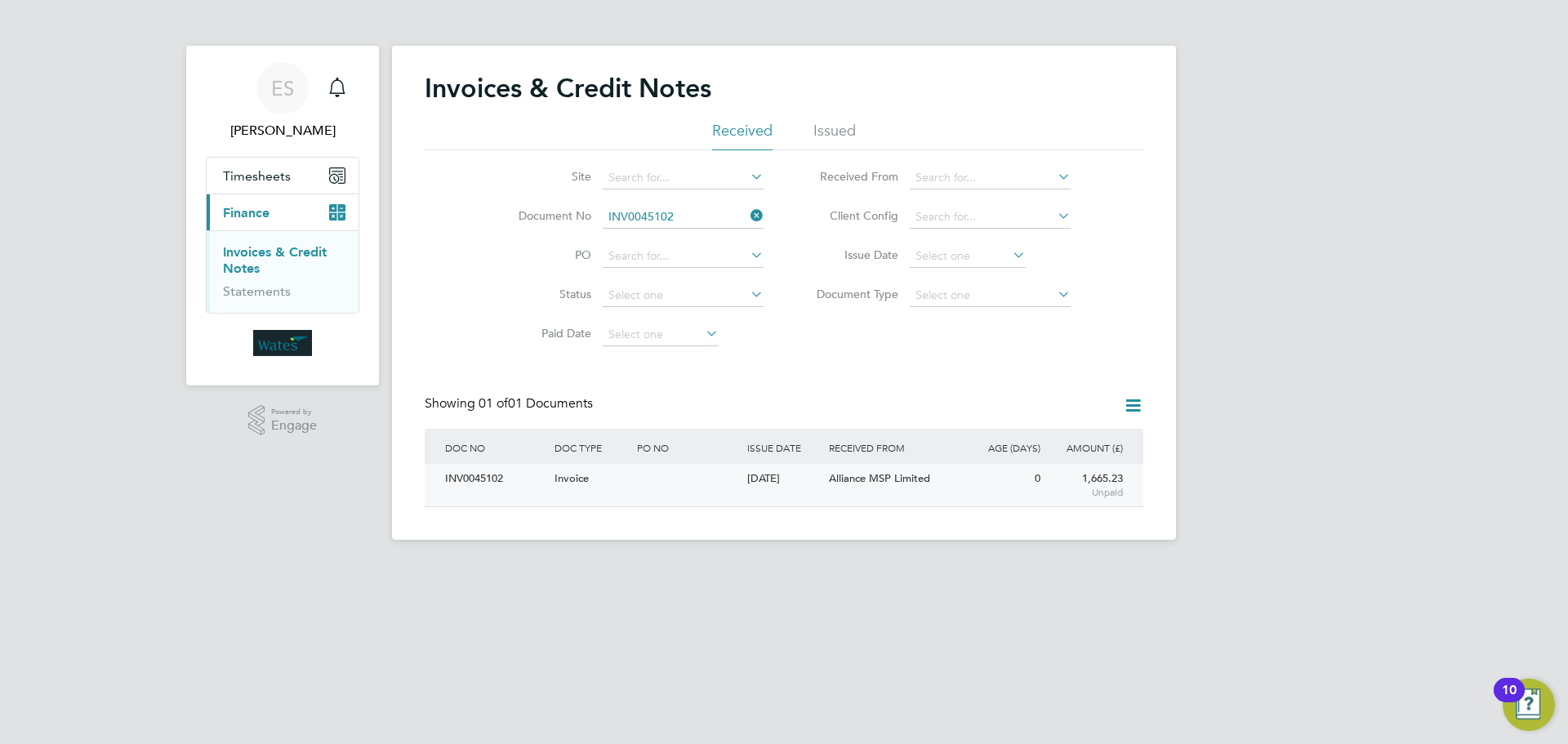
click at [493, 473] on div "INV0045102" at bounding box center [496, 478] width 110 height 30
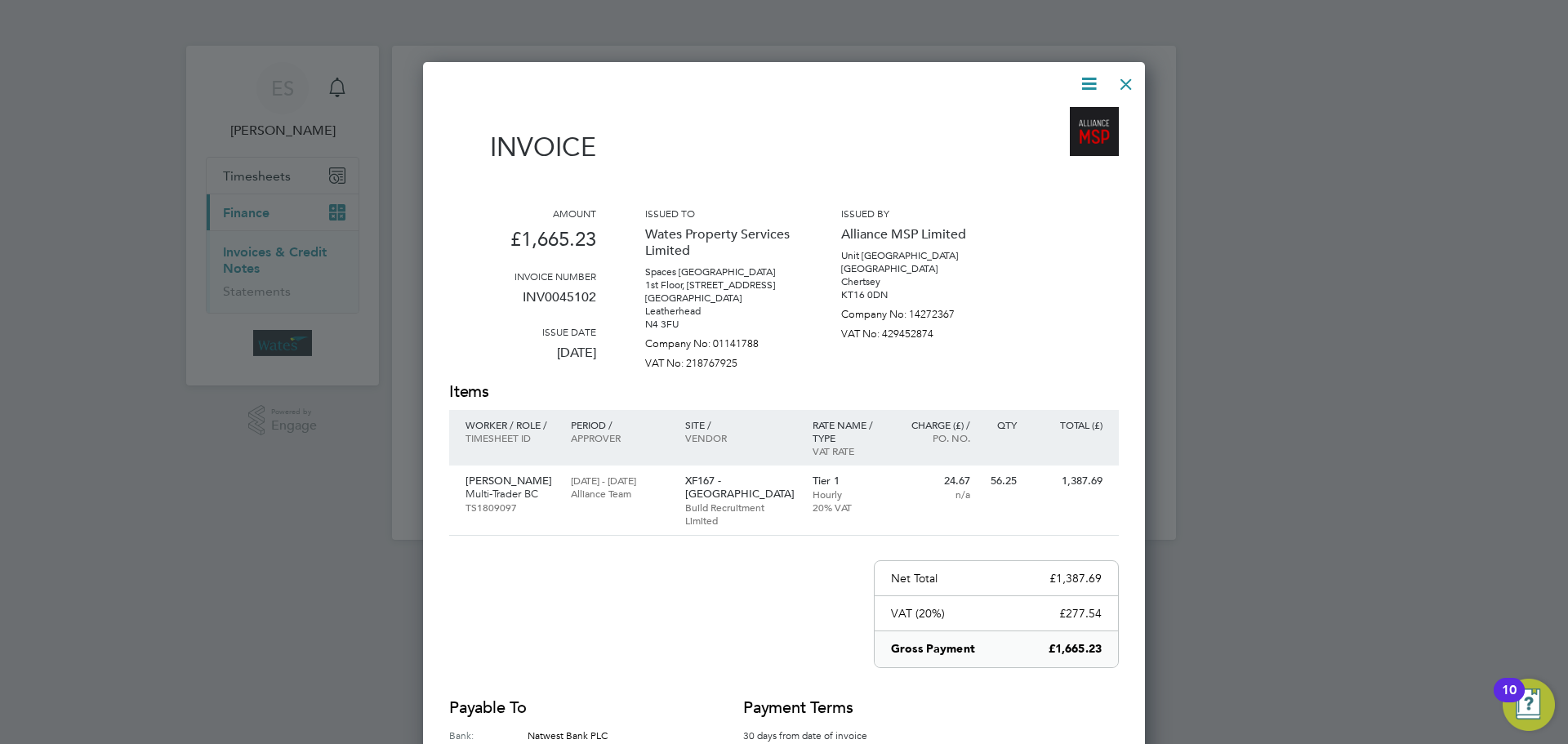
click at [1095, 82] on icon at bounding box center [1089, 83] width 21 height 21
click at [1079, 118] on li "Download Invoice" at bounding box center [1039, 122] width 113 height 23
click at [1091, 74] on icon at bounding box center [1089, 83] width 21 height 21
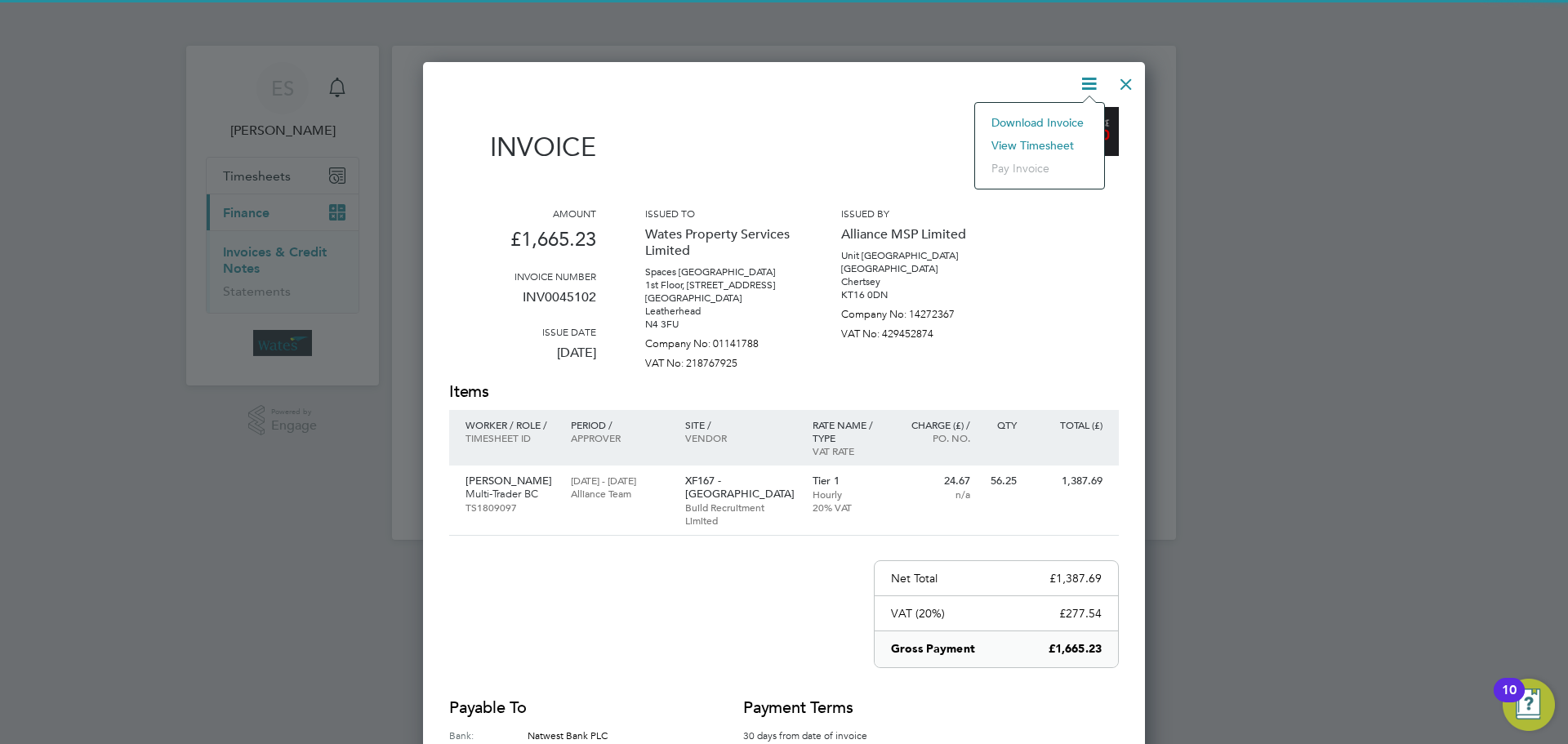
click at [1059, 140] on li "View timesheet" at bounding box center [1039, 145] width 113 height 23
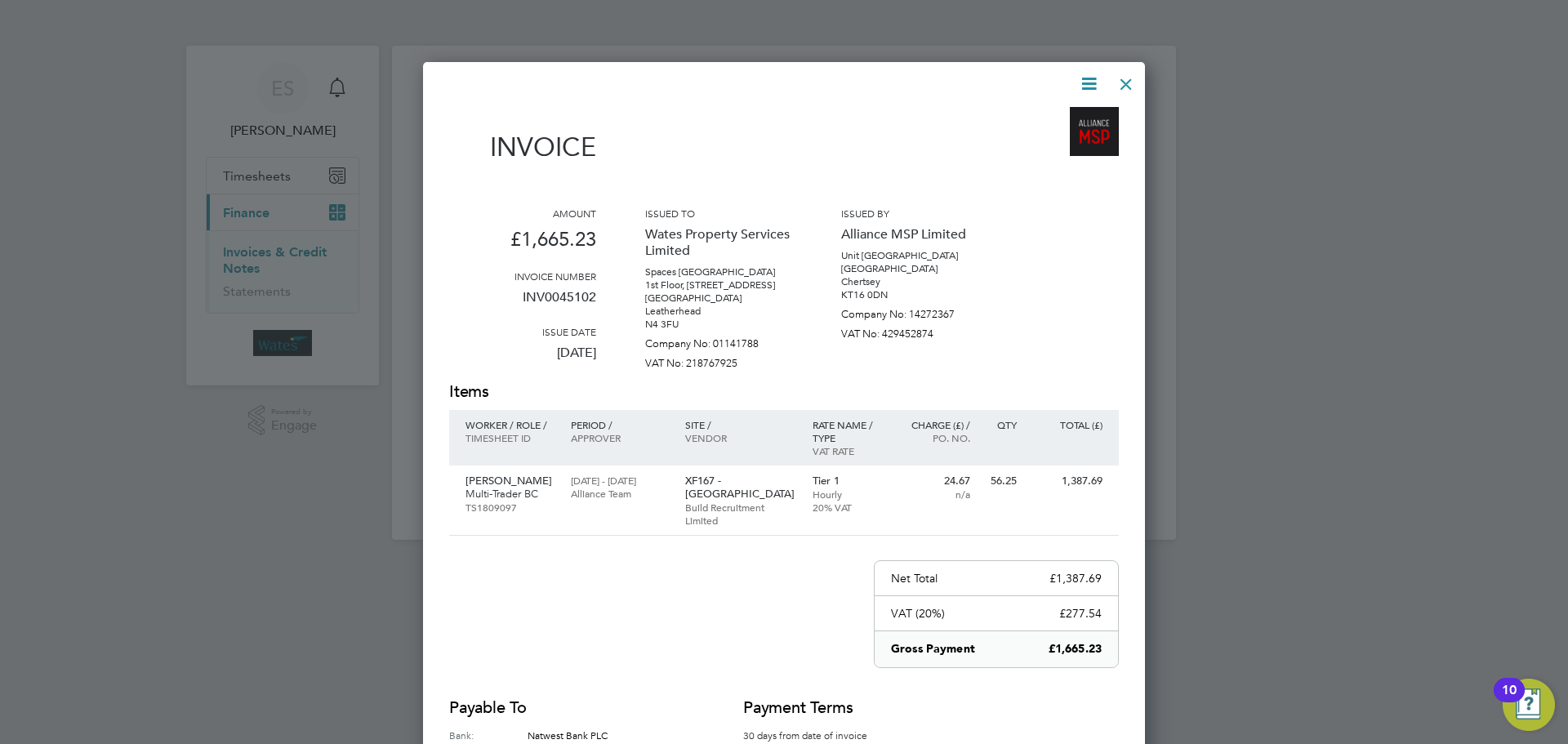
click at [1127, 84] on div at bounding box center [1126, 80] width 29 height 29
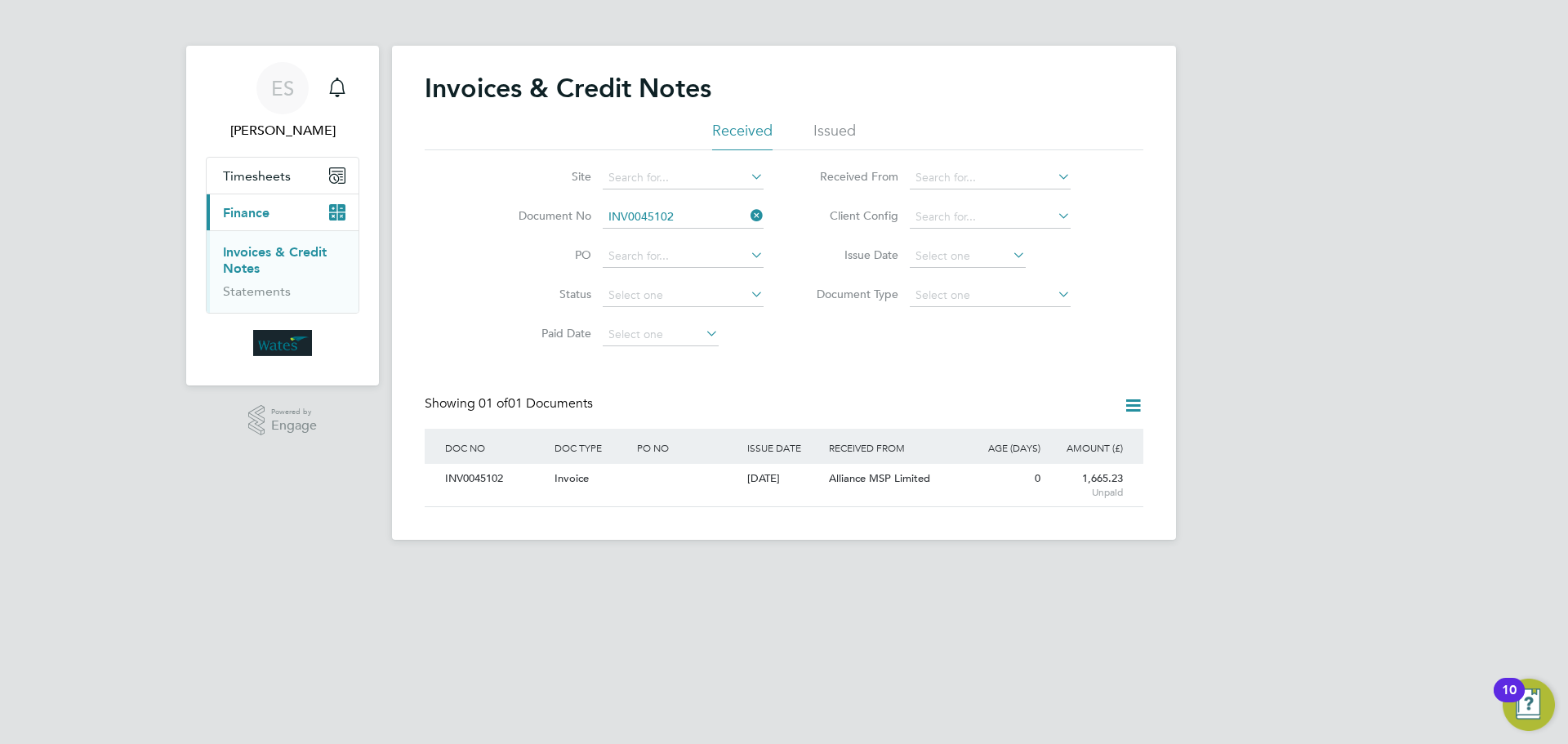
click at [748, 217] on icon at bounding box center [748, 215] width 0 height 23
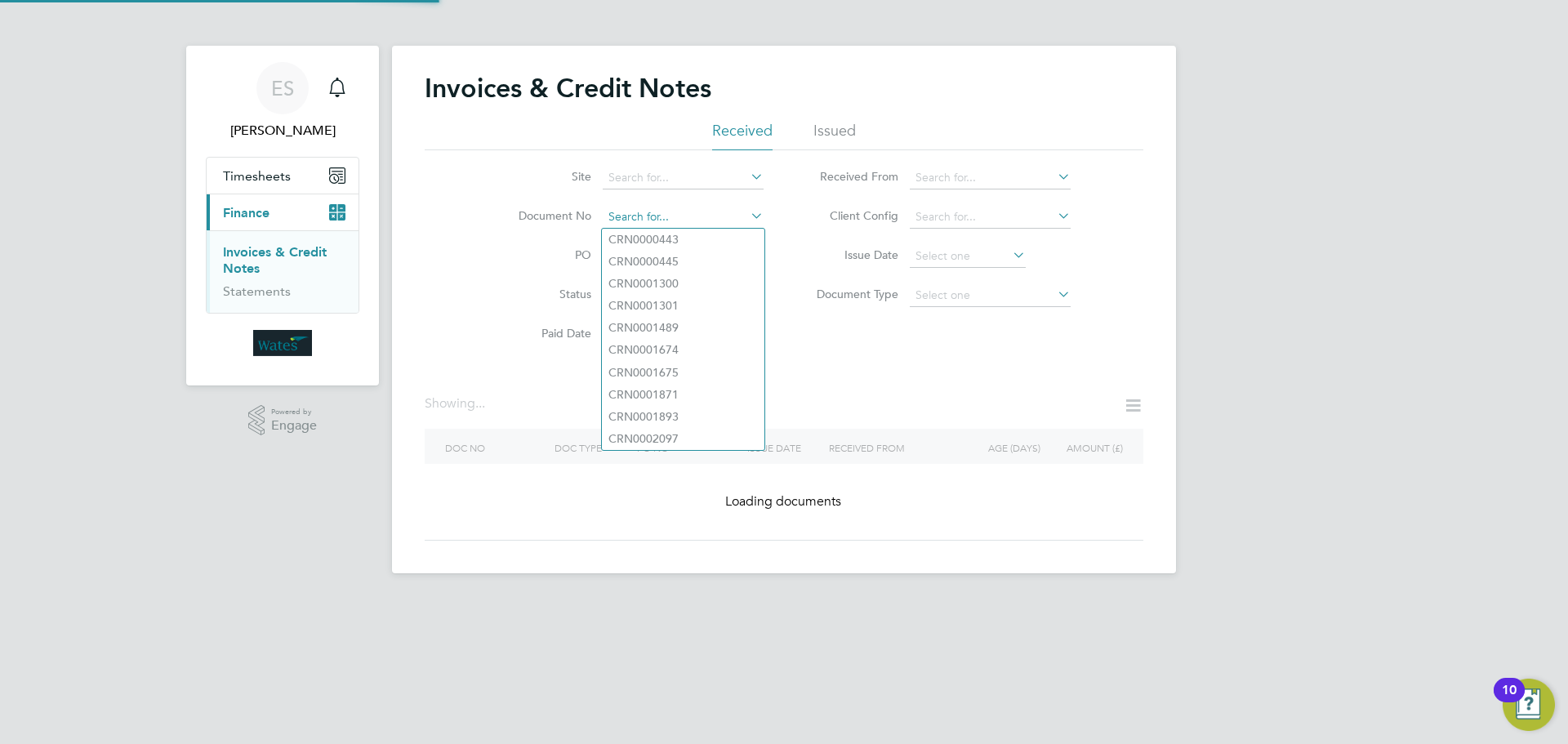
paste input "INV0045103"
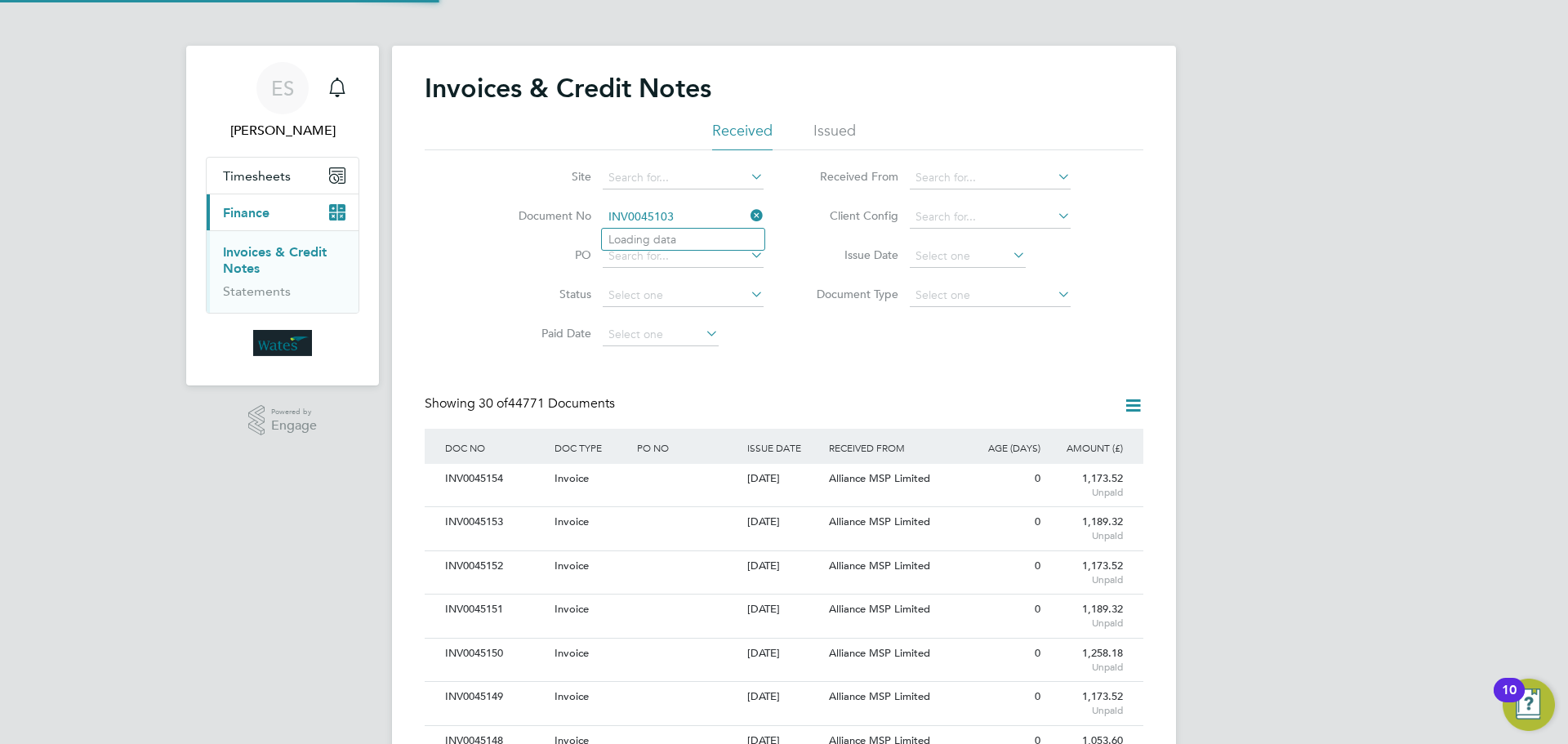
scroll to position [31, 111]
type input "INV0045103"
click at [710, 236] on li "INV0045103" at bounding box center [683, 239] width 163 height 23
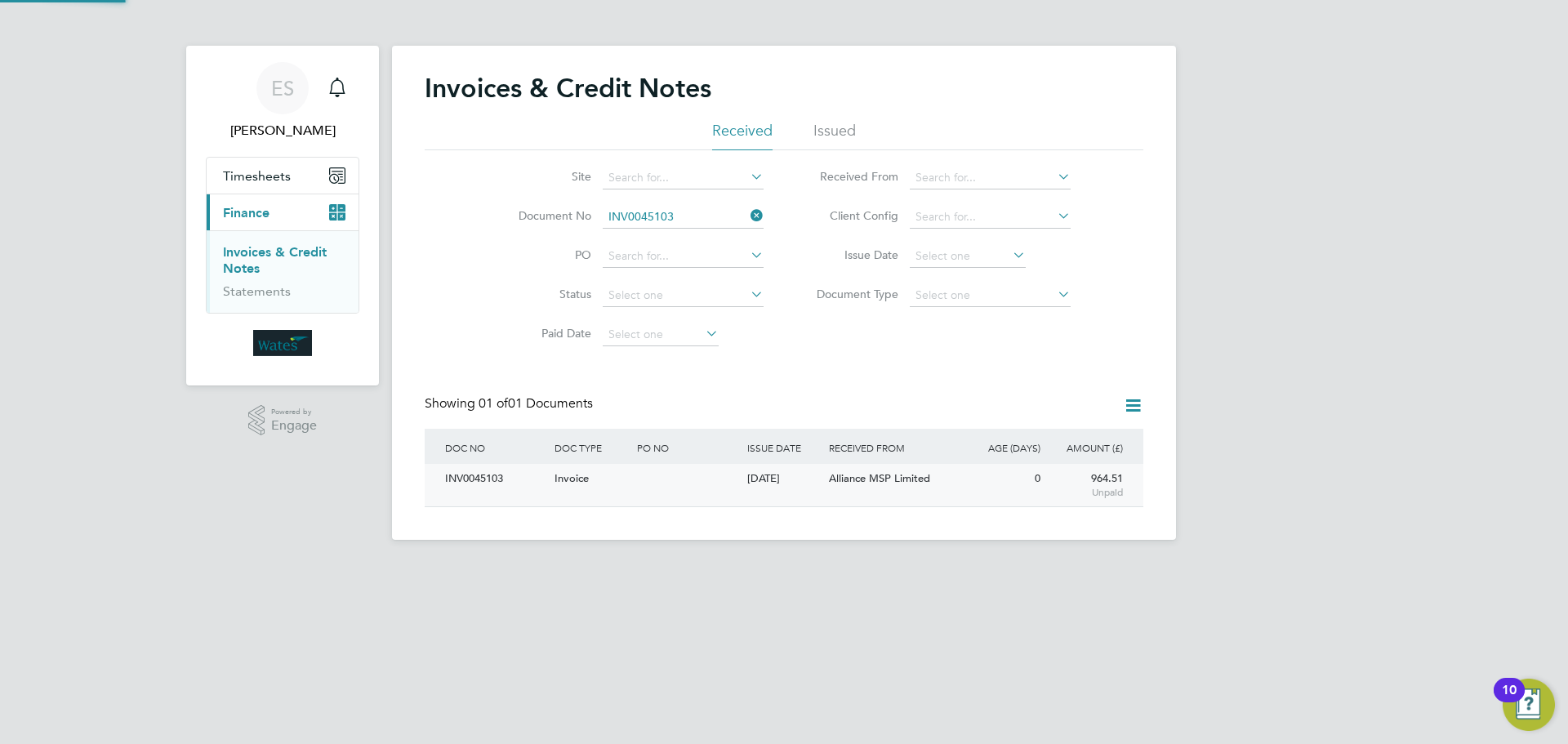
click at [478, 471] on div "INV0045103" at bounding box center [496, 478] width 110 height 30
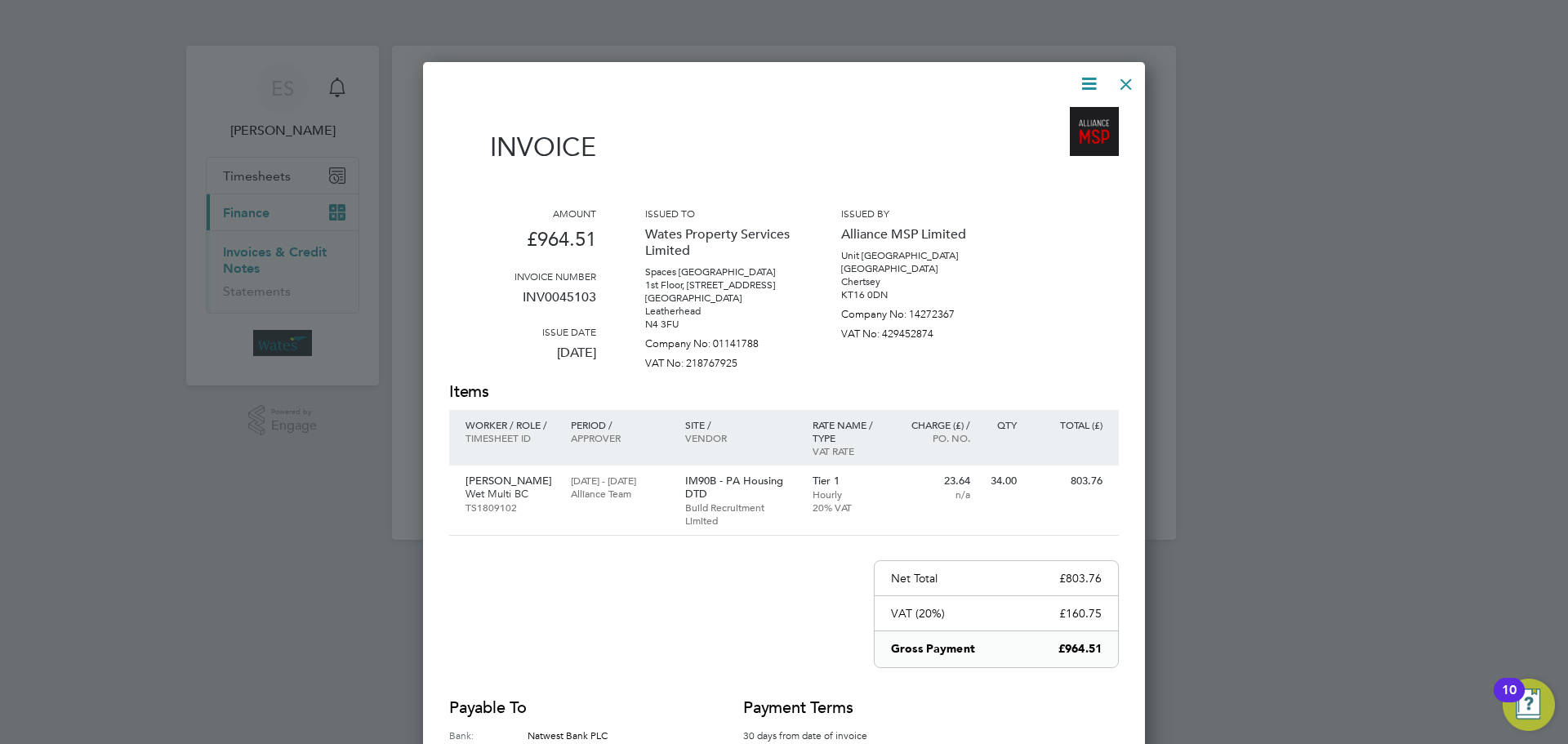
click at [1080, 79] on icon at bounding box center [1089, 83] width 21 height 21
click at [1070, 114] on li "Download Invoice" at bounding box center [1039, 122] width 113 height 23
drag, startPoint x: 1086, startPoint y: 79, endPoint x: 1085, endPoint y: 87, distance: 8.1
click at [1086, 79] on icon at bounding box center [1089, 83] width 21 height 21
click at [1048, 143] on li "View timesheet" at bounding box center [1039, 145] width 113 height 23
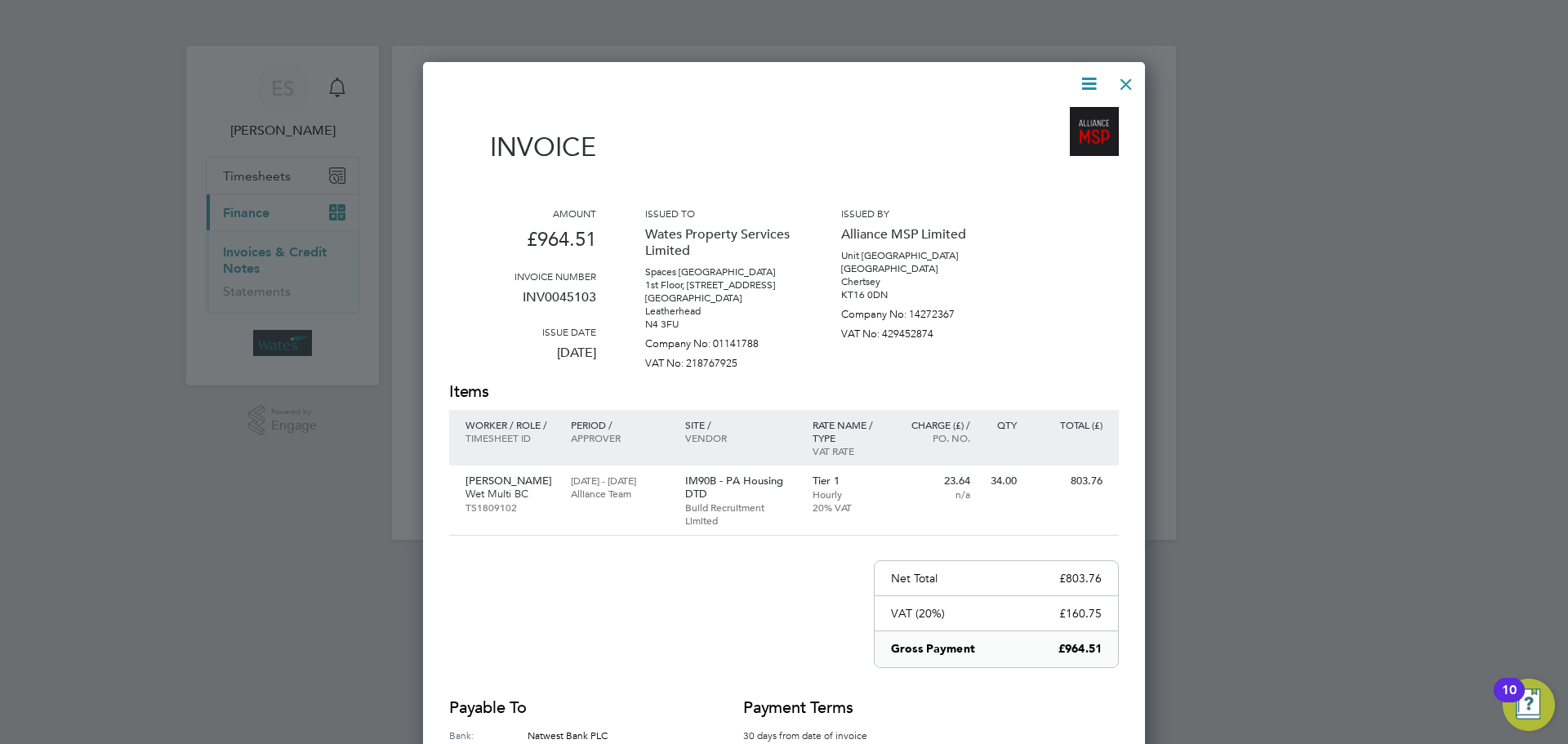
click at [1125, 86] on div at bounding box center [1126, 80] width 29 height 29
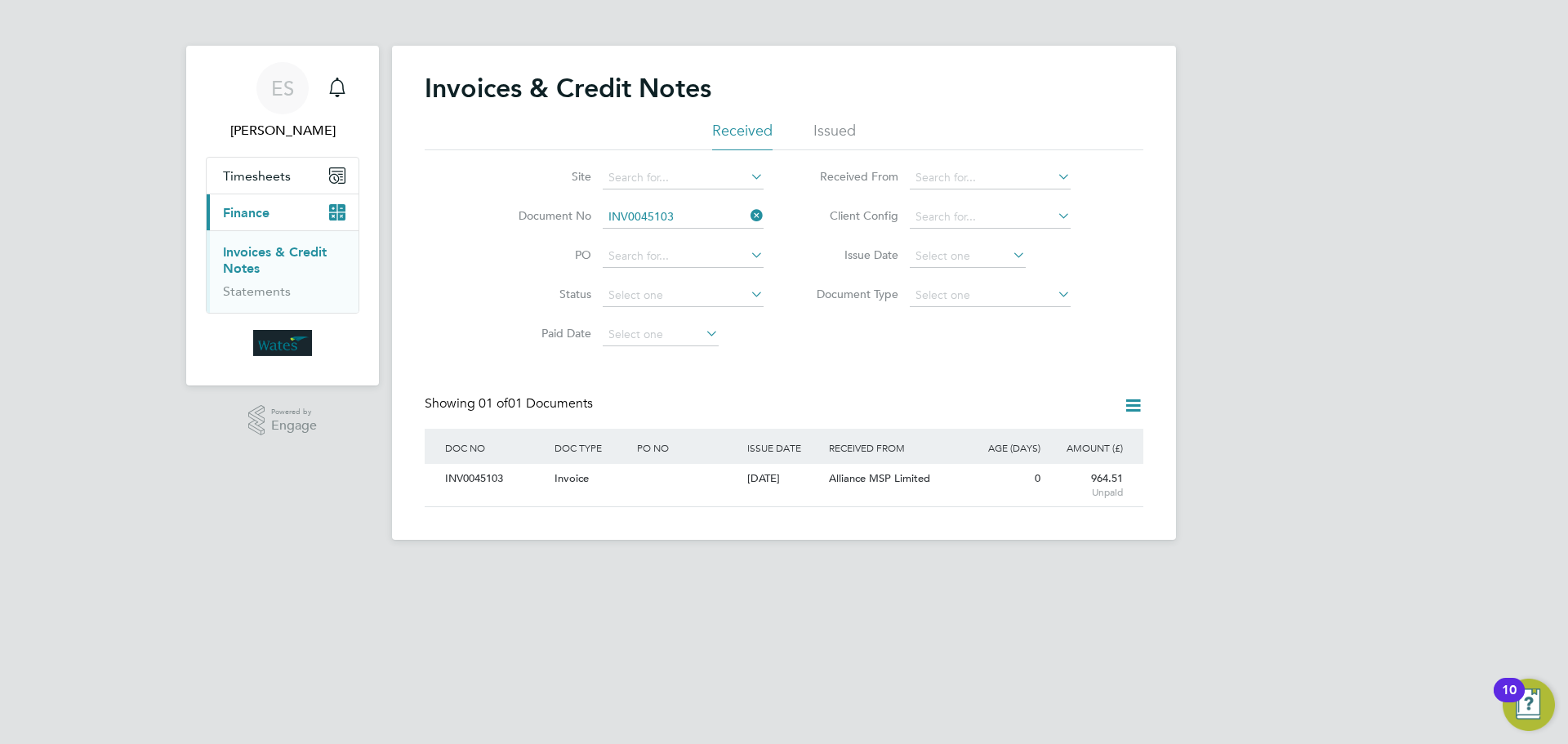
click at [748, 212] on icon at bounding box center [748, 215] width 0 height 23
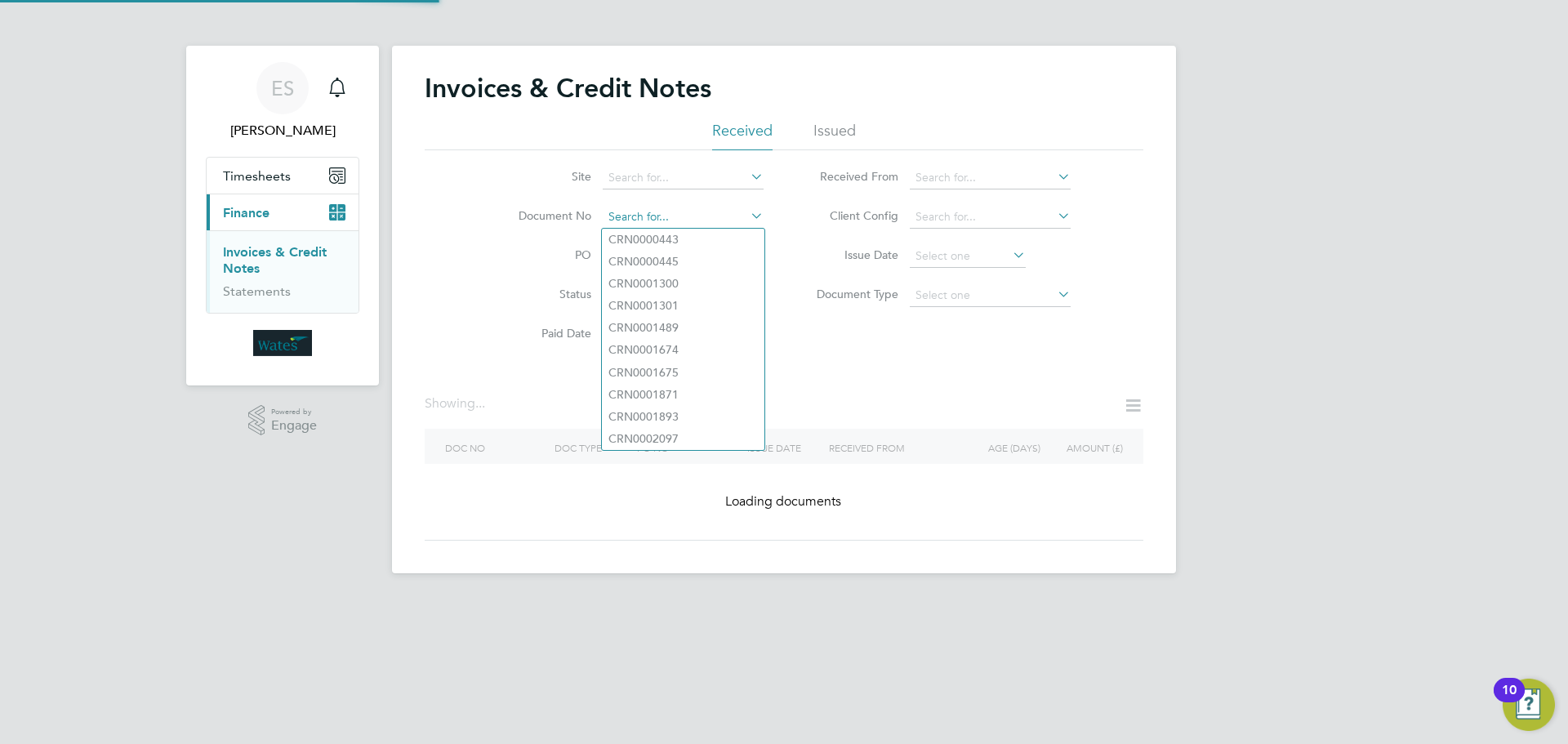
paste input "INV0045104"
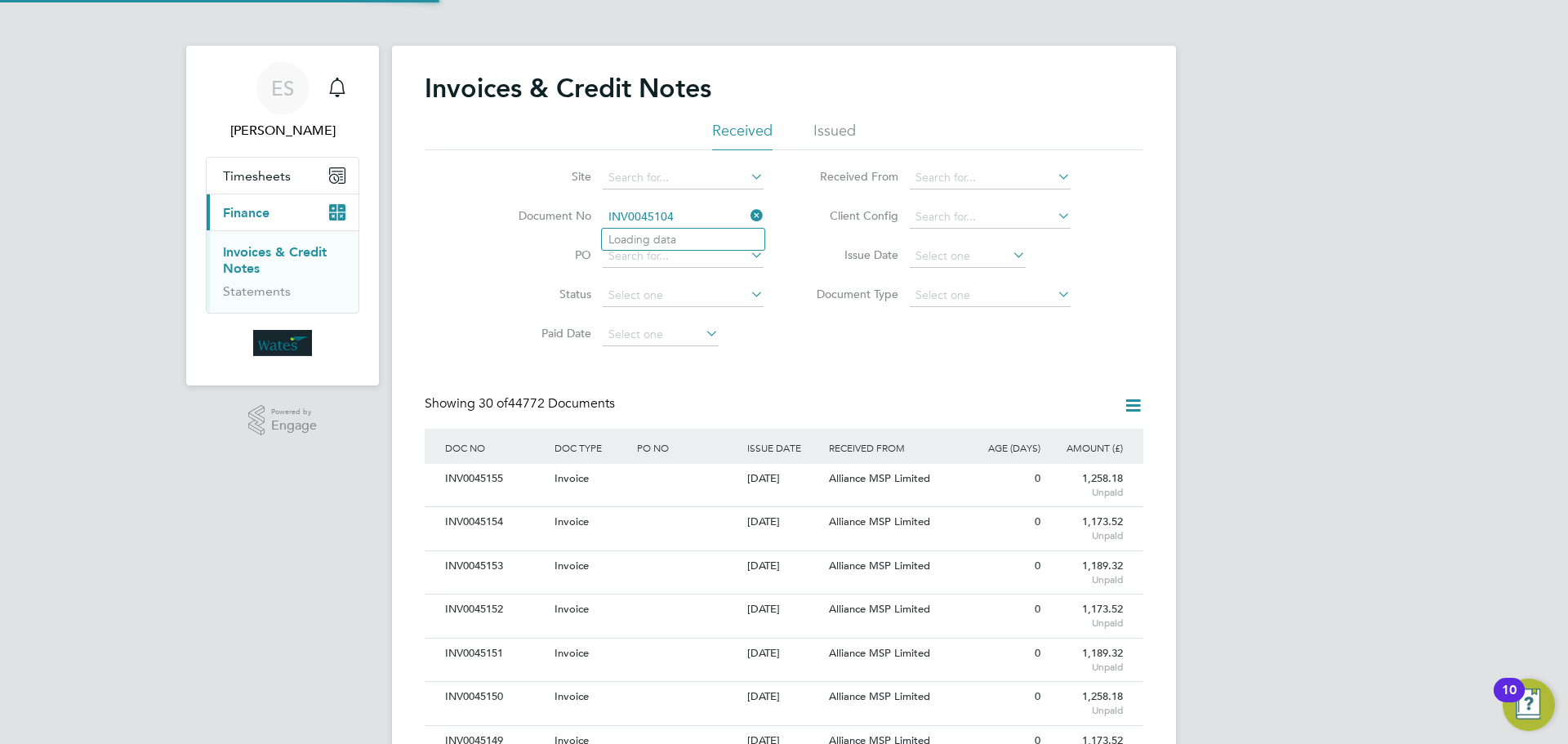
scroll to position [31, 138]
type input "INV0045104"
click at [648, 235] on b "INV0045104" at bounding box center [641, 240] width 66 height 14
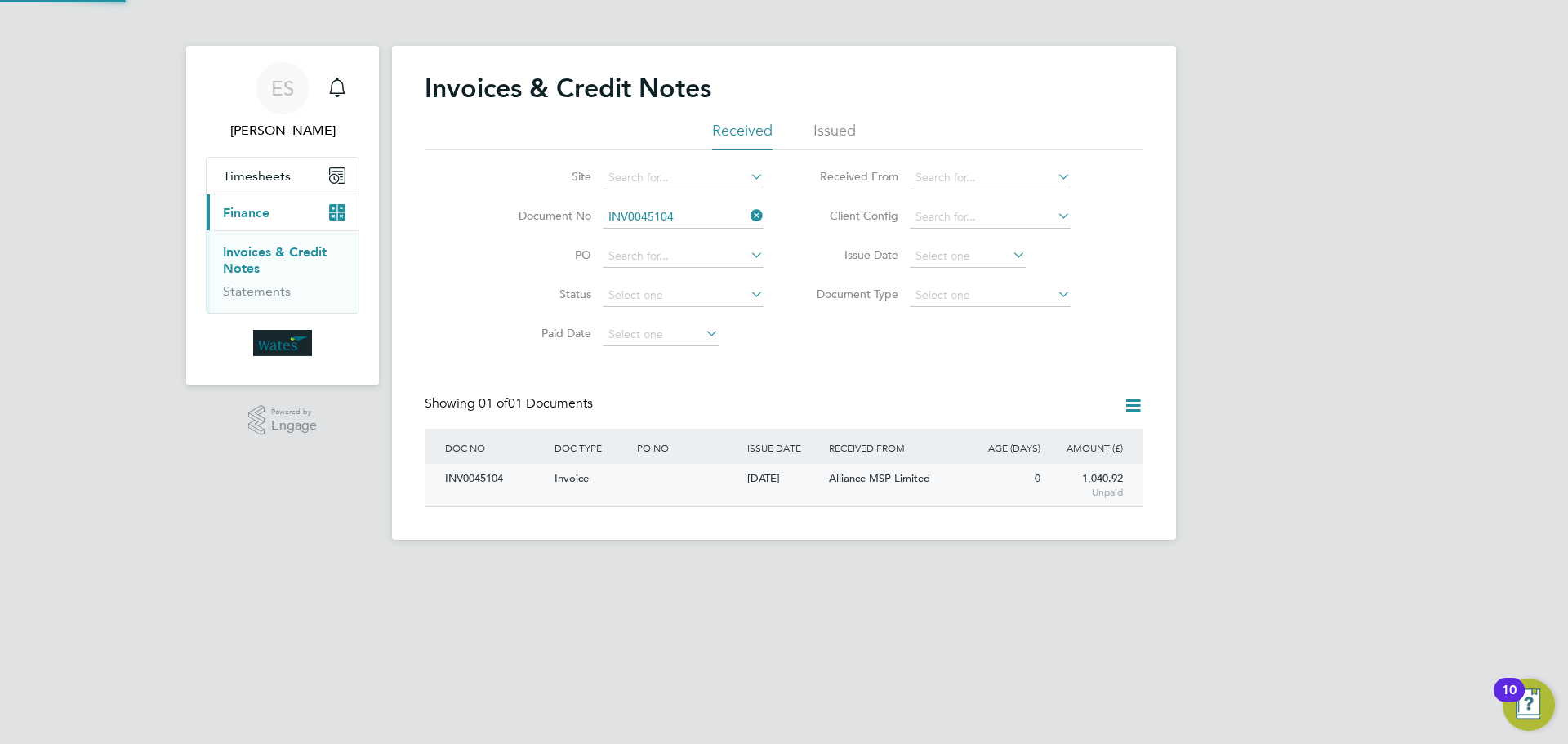
click at [511, 477] on div "INV0045104" at bounding box center [496, 478] width 110 height 30
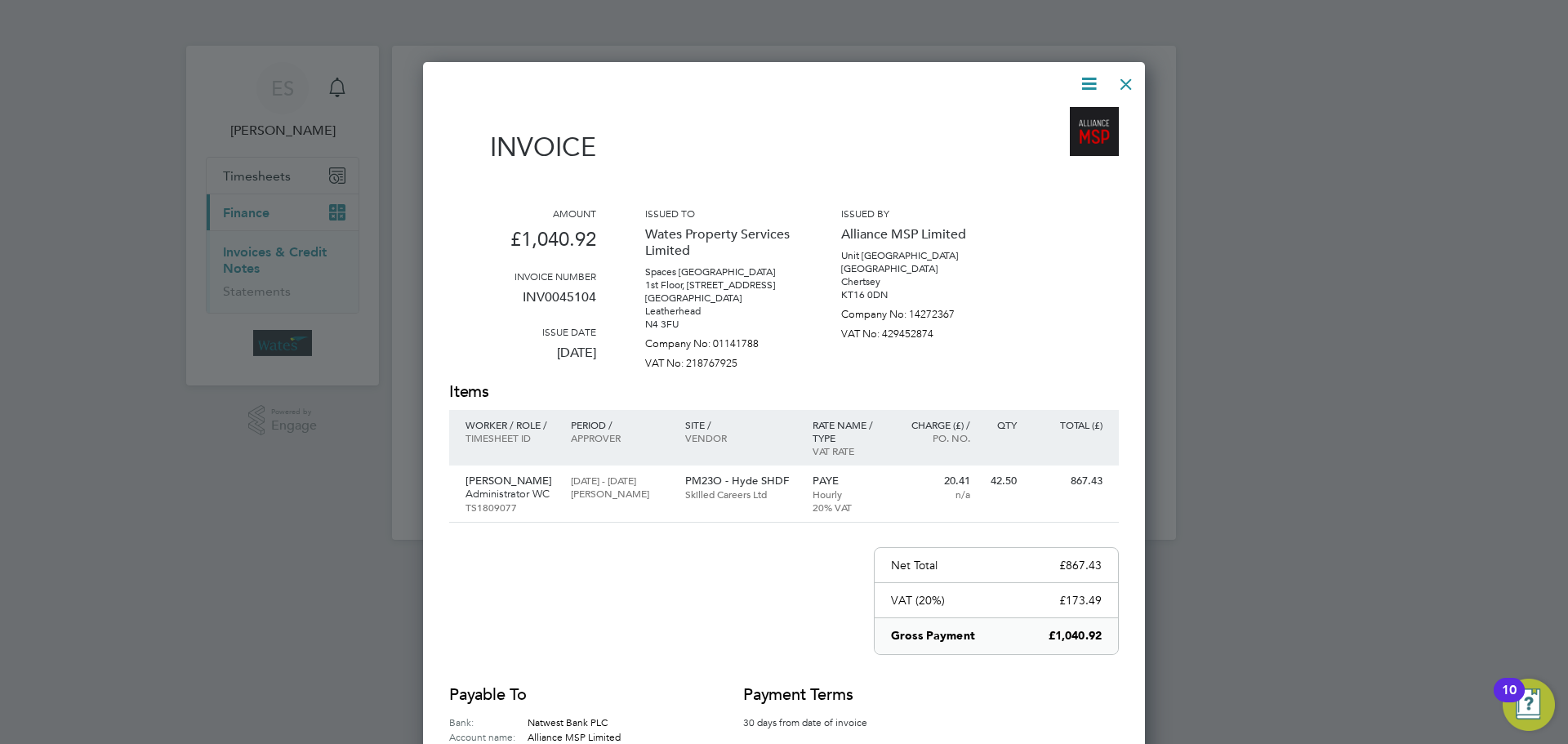
click at [1095, 77] on icon at bounding box center [1089, 83] width 21 height 21
click at [1074, 115] on li "Download Invoice" at bounding box center [1039, 122] width 113 height 23
click at [1090, 76] on icon at bounding box center [1089, 83] width 21 height 21
click at [1056, 134] on li "View timesheet" at bounding box center [1039, 145] width 113 height 23
click at [1127, 76] on div at bounding box center [1126, 80] width 29 height 29
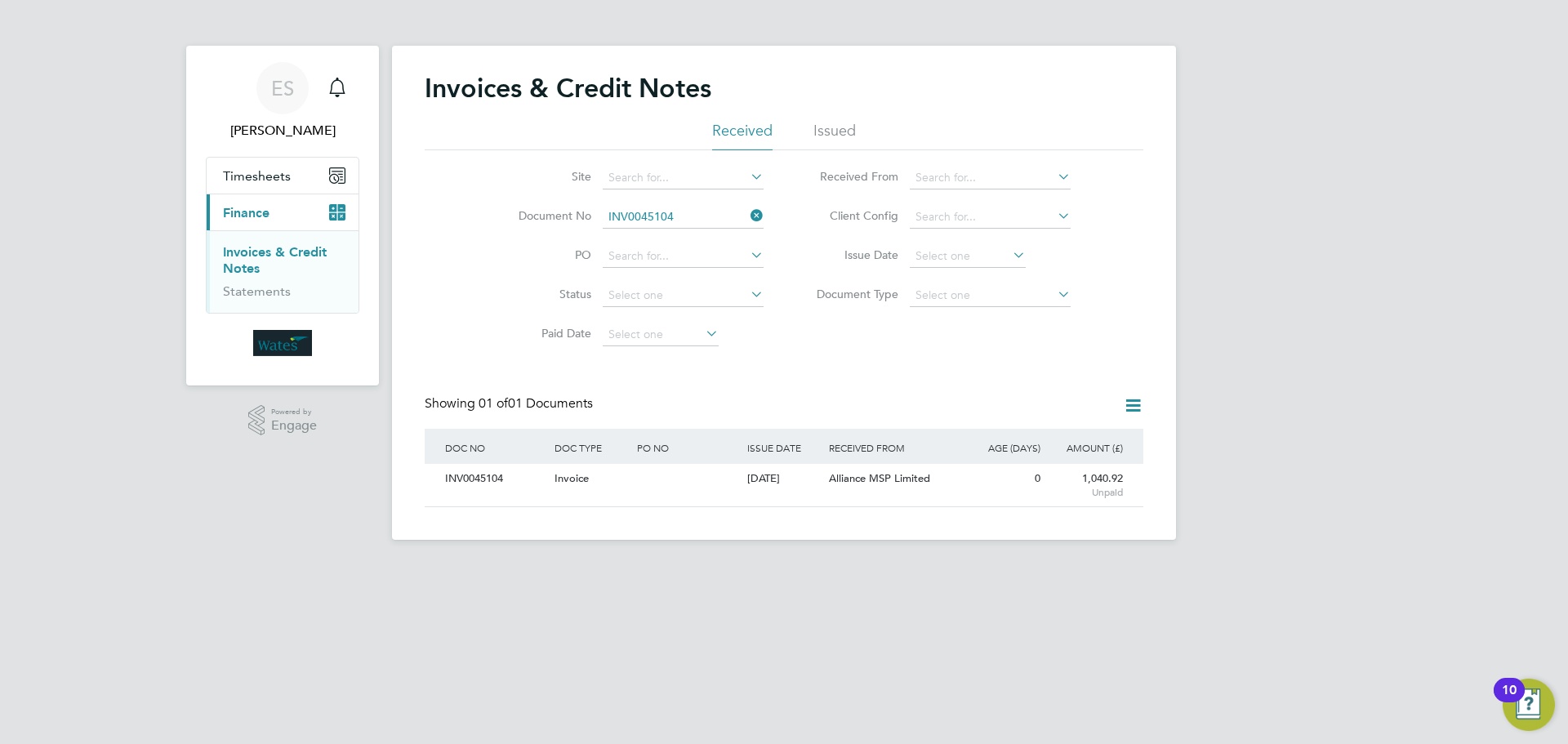
click at [748, 210] on icon at bounding box center [748, 215] width 0 height 23
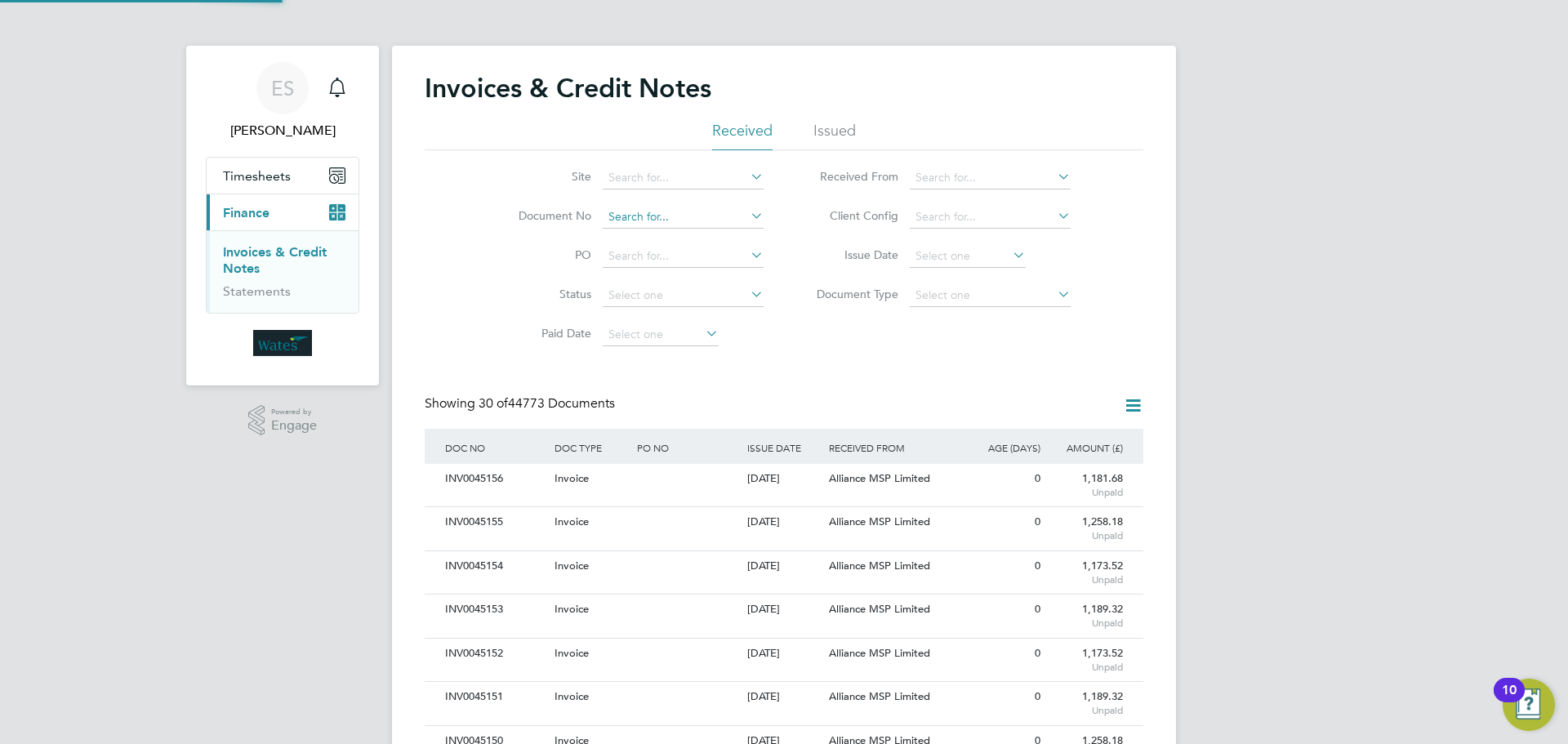
scroll to position [31, 138]
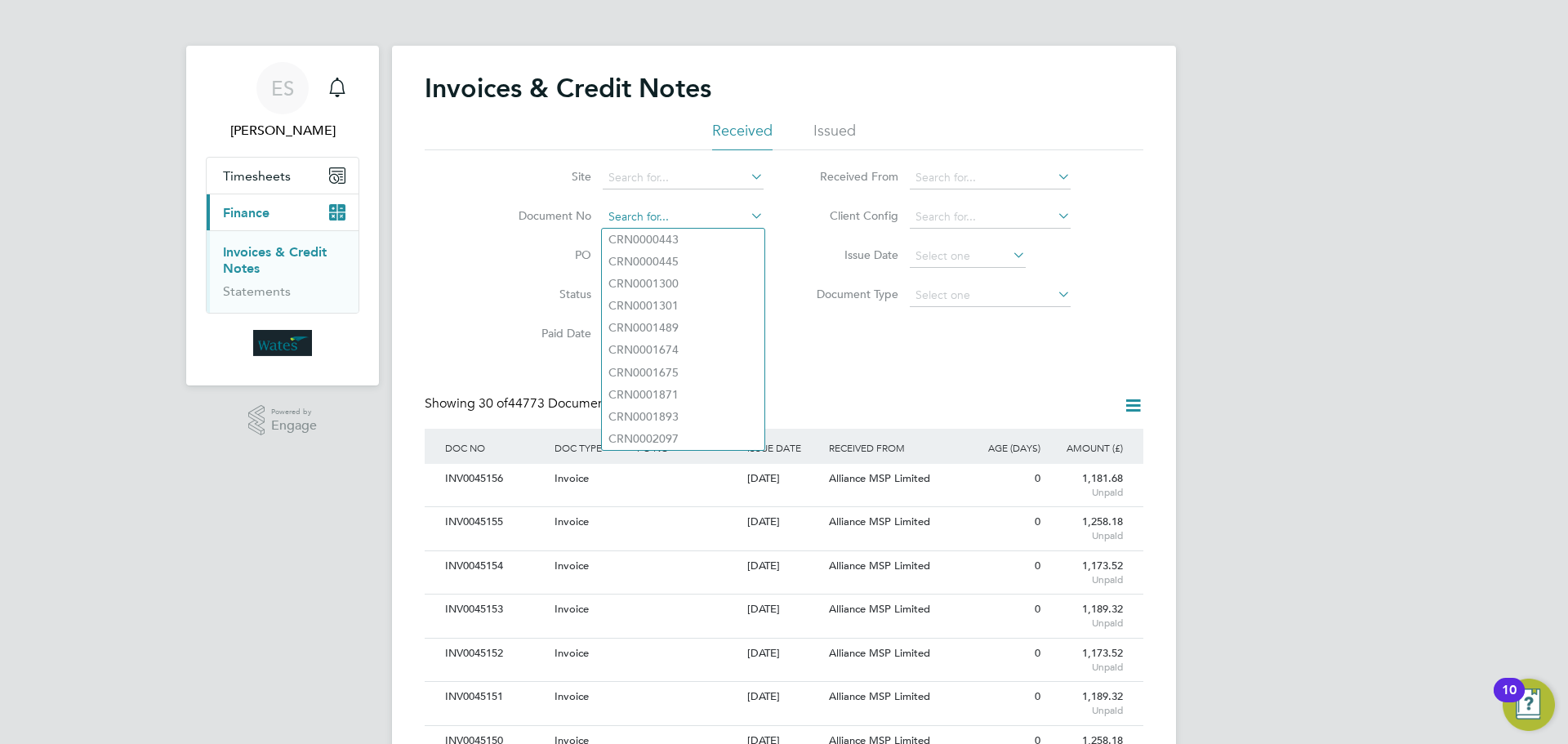
paste input "INV0045105"
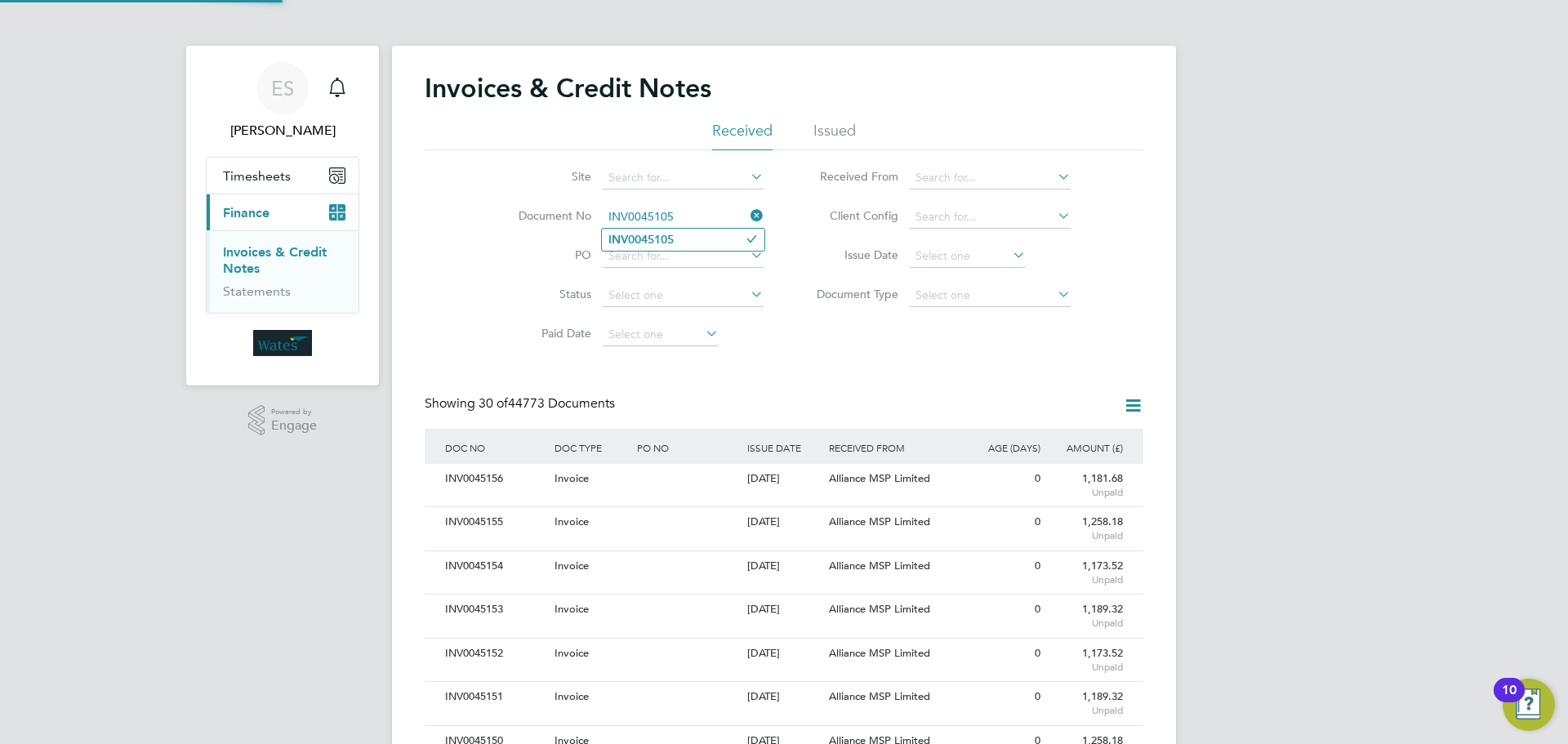
type input "INV0045105"
click at [688, 236] on li "INV0045105" at bounding box center [683, 239] width 163 height 23
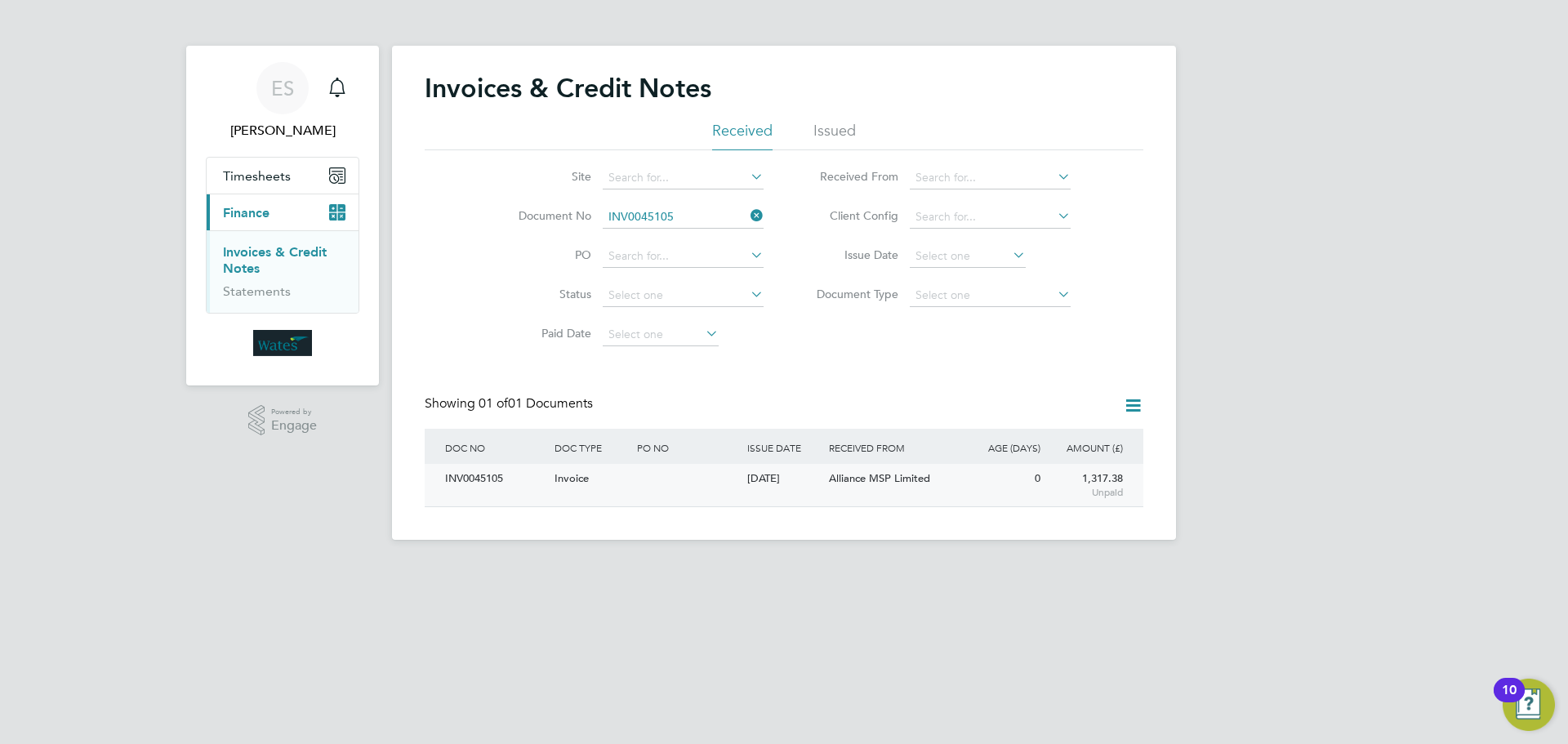
click at [481, 479] on div "INV0045105" at bounding box center [496, 478] width 110 height 30
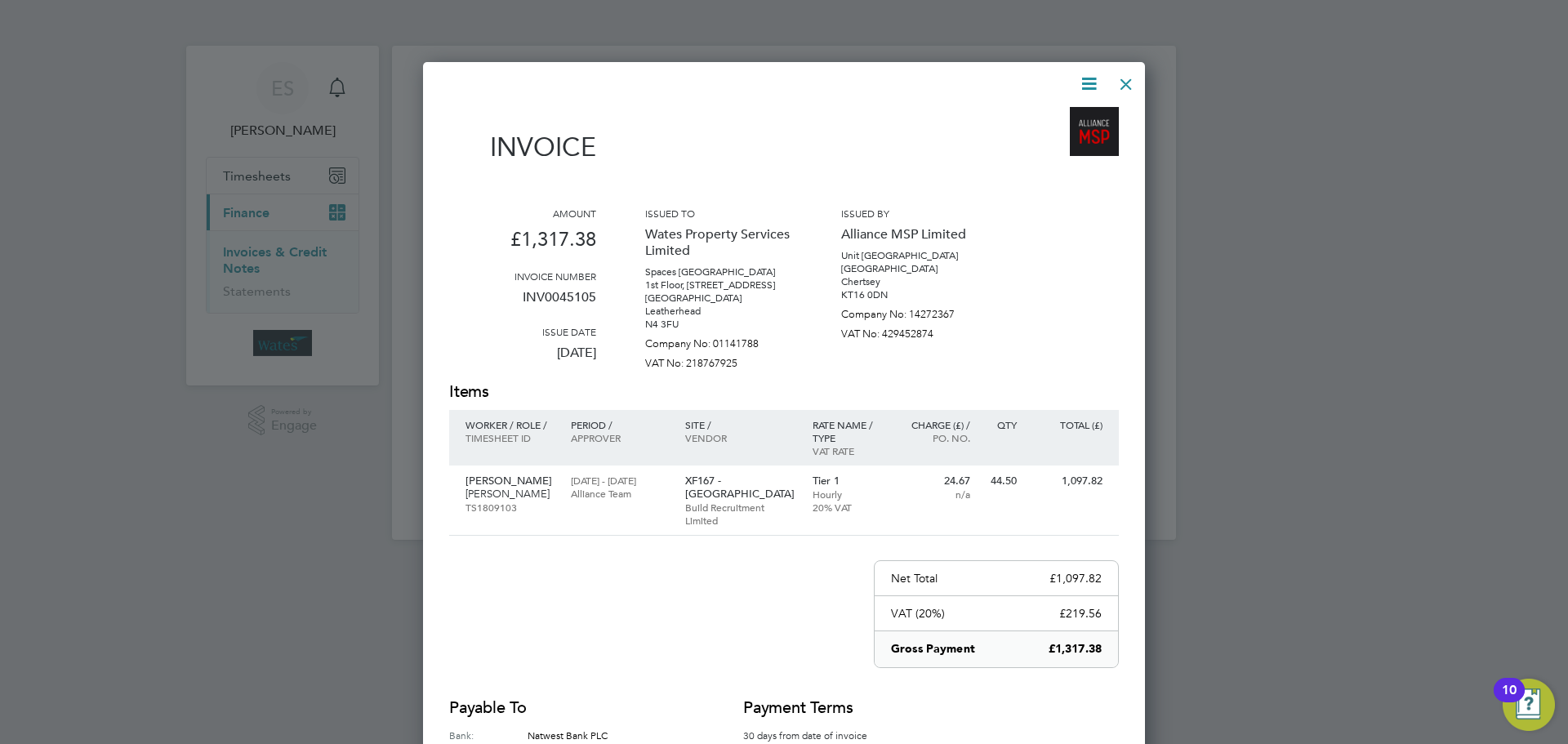
click at [1090, 78] on icon at bounding box center [1089, 83] width 21 height 21
click at [1043, 116] on li "Download Invoice" at bounding box center [1039, 122] width 113 height 23
click at [1096, 74] on icon at bounding box center [1089, 83] width 21 height 21
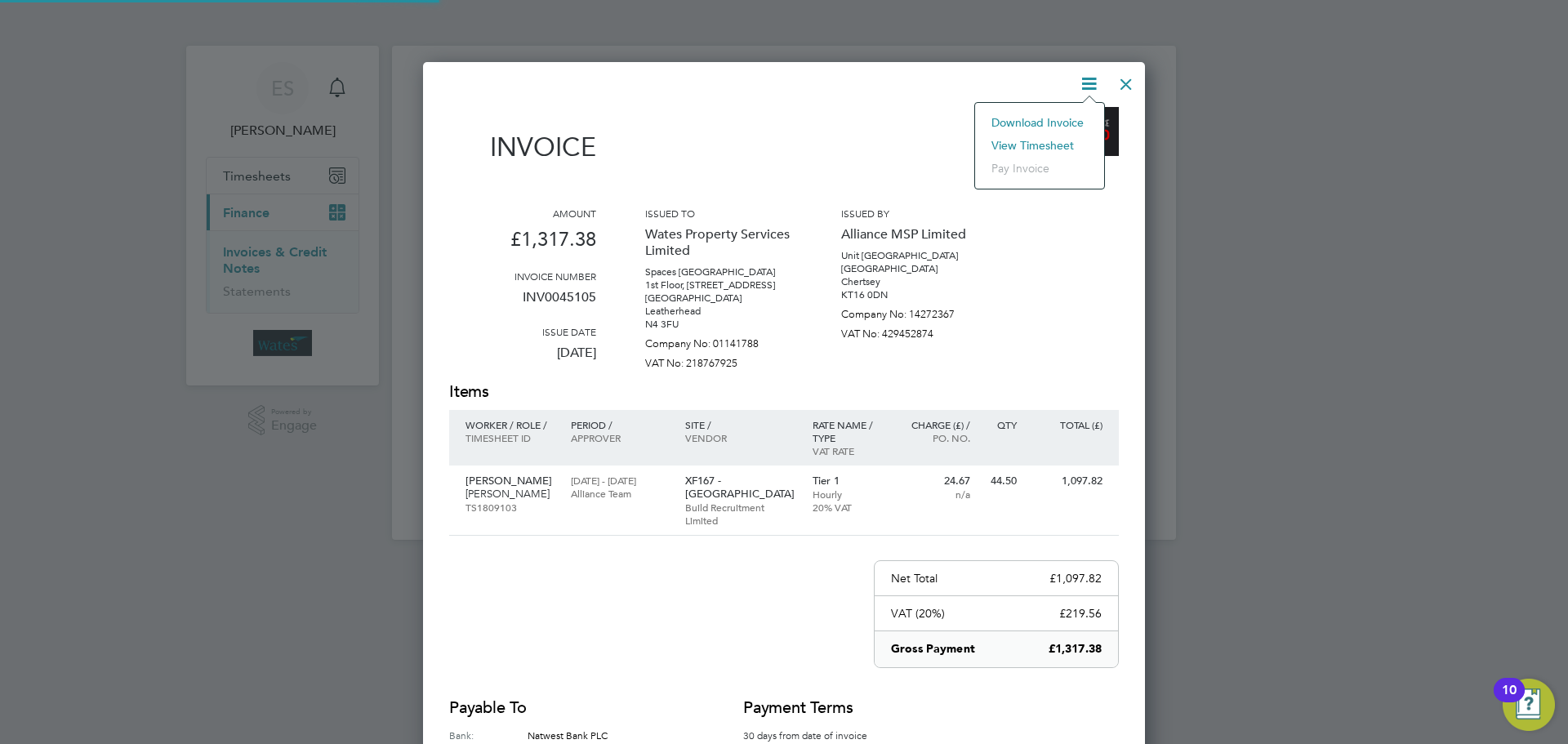
click at [1042, 137] on li "View timesheet" at bounding box center [1039, 145] width 113 height 23
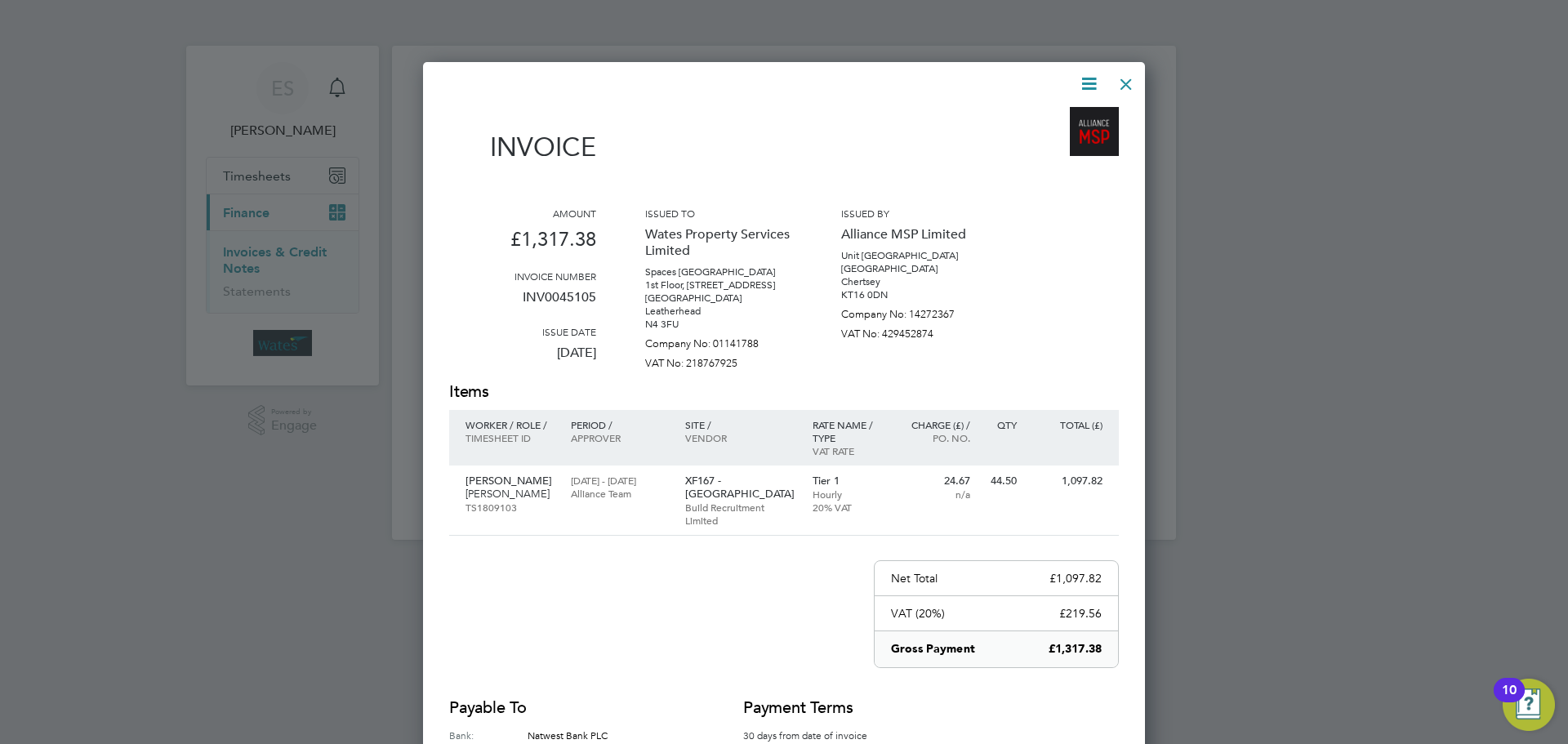
click at [1133, 79] on div at bounding box center [1126, 80] width 29 height 29
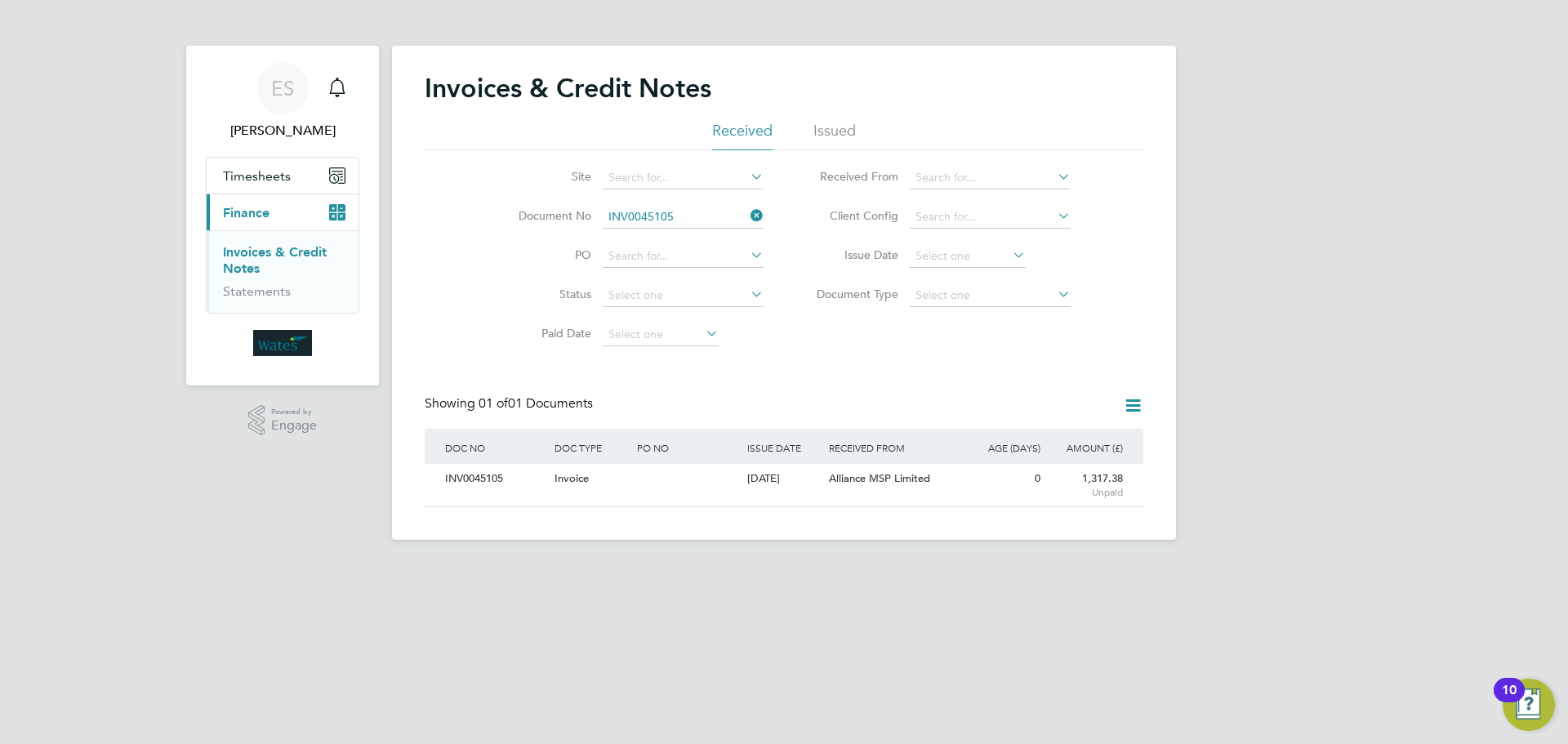
click at [756, 204] on li "Document No INV0045105" at bounding box center [630, 218] width 307 height 39
click at [748, 217] on icon at bounding box center [748, 215] width 0 height 23
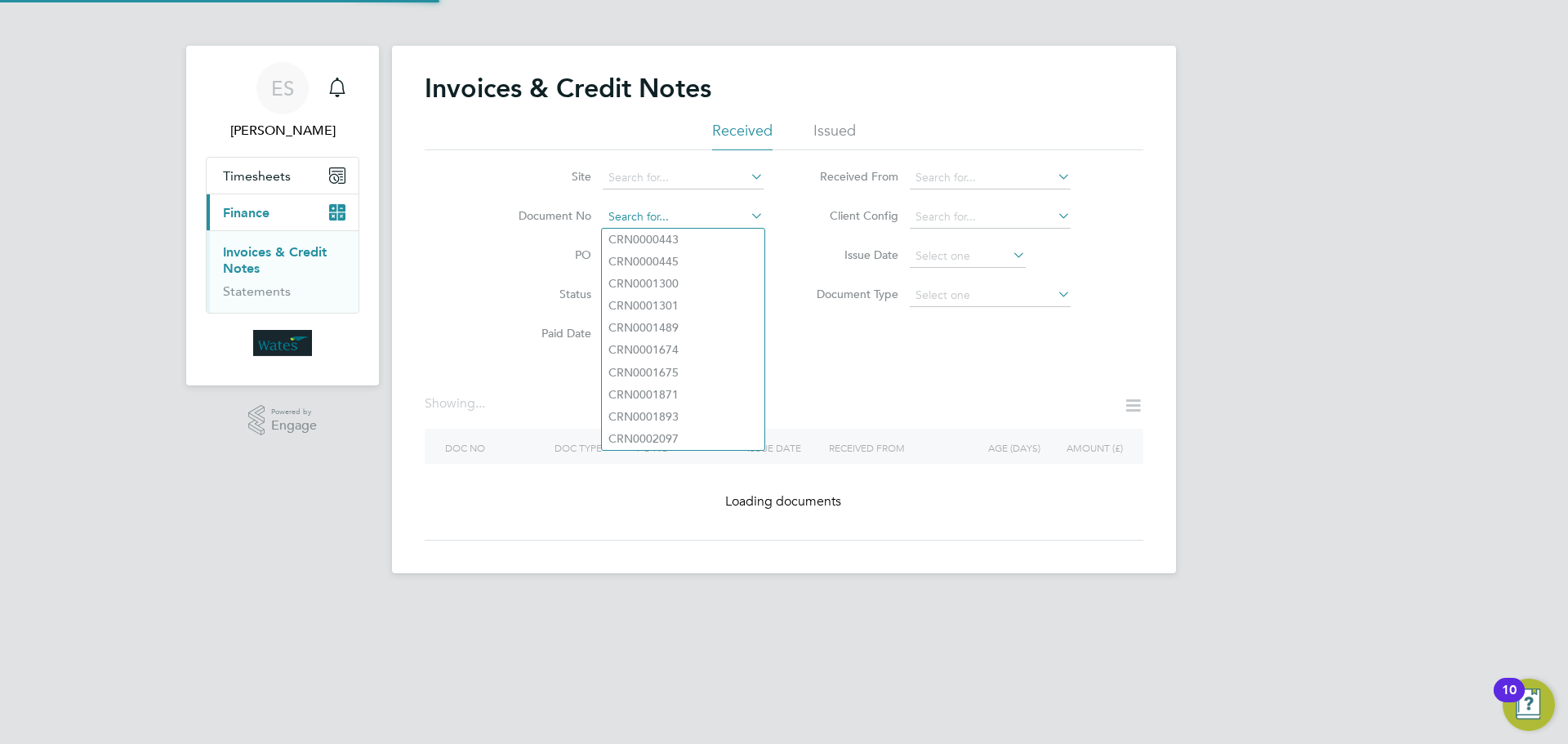
paste input "INV0045106"
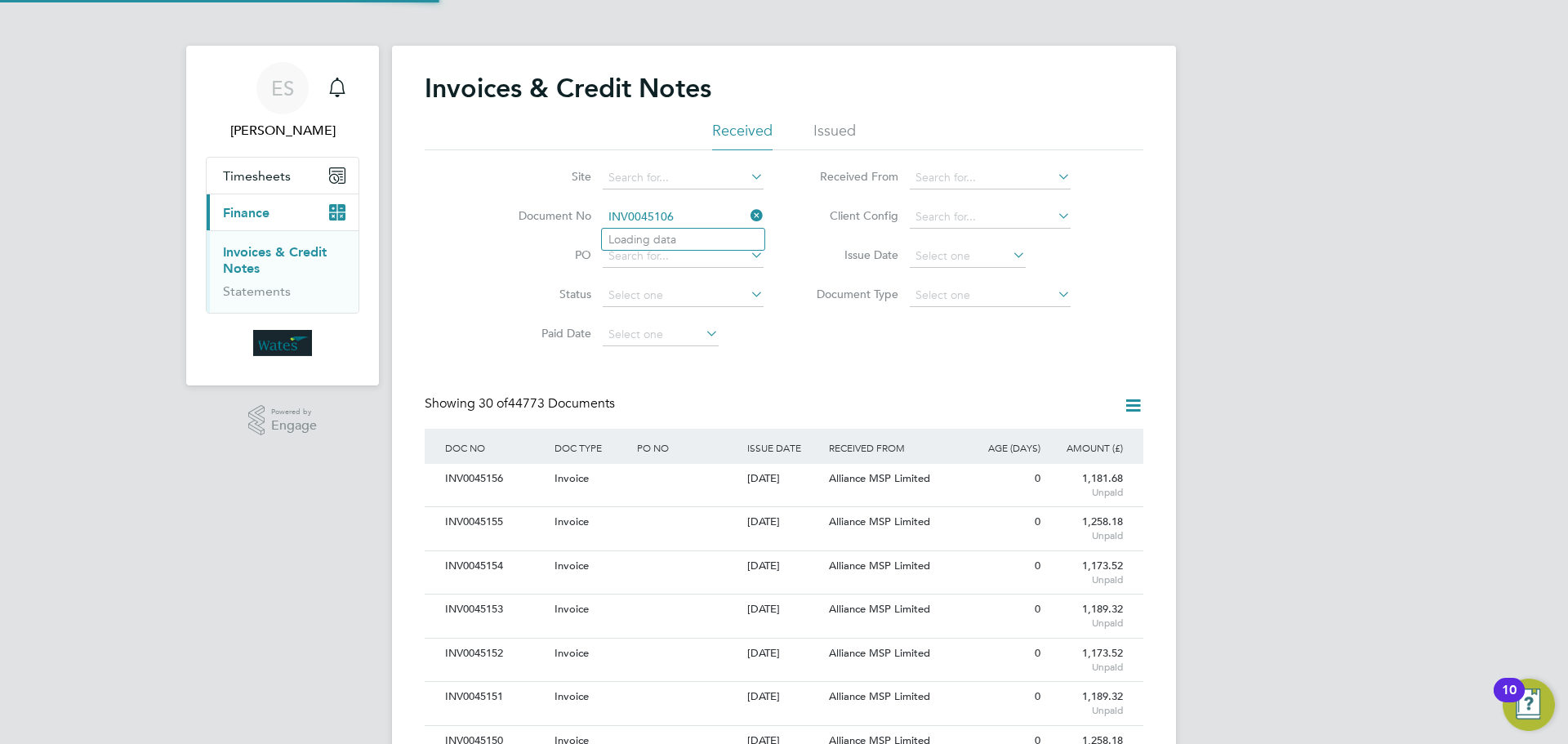
scroll to position [31, 111]
type input "INV0045106"
click at [678, 237] on li "INV0045106" at bounding box center [683, 239] width 163 height 23
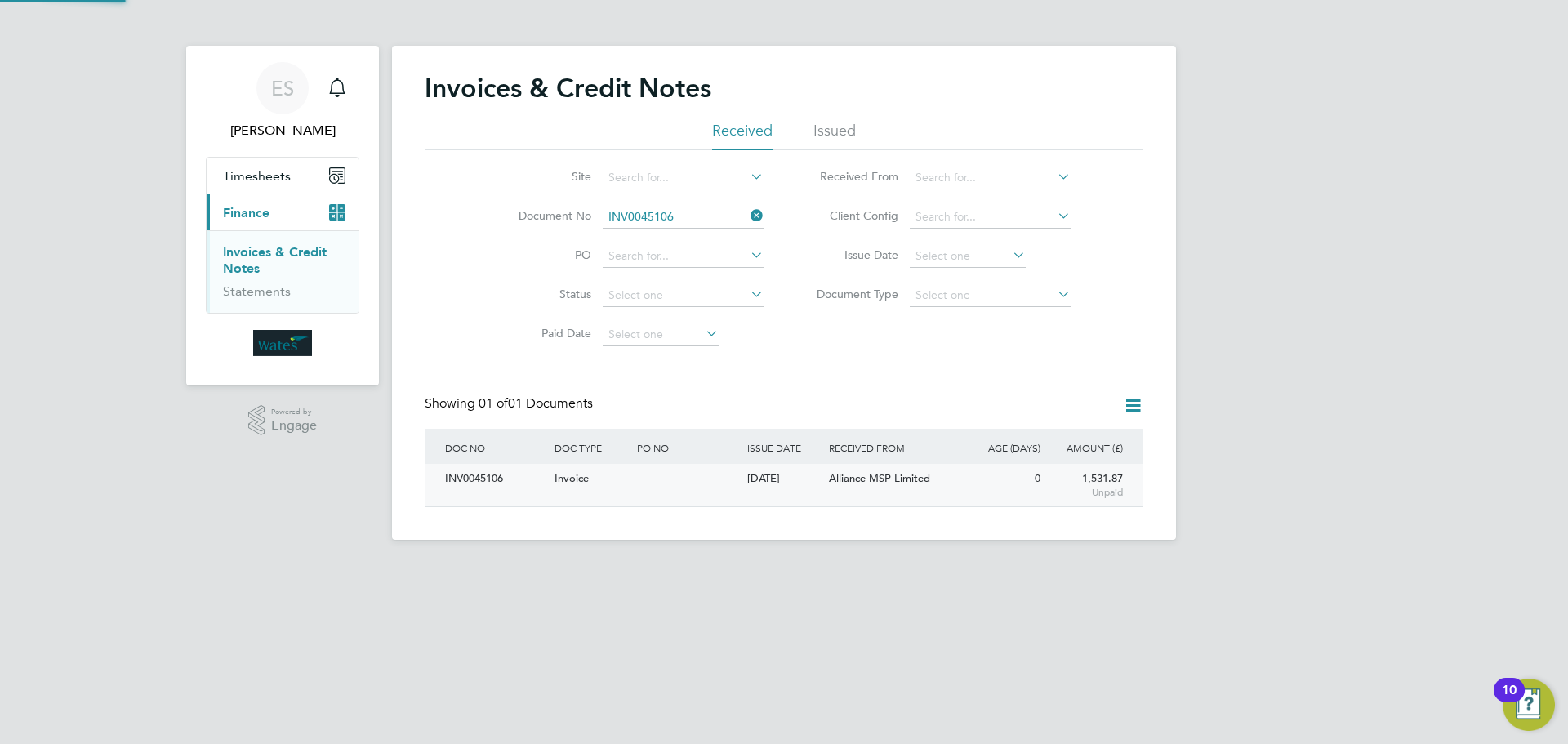
click at [515, 482] on div "INV0045106" at bounding box center [496, 478] width 110 height 30
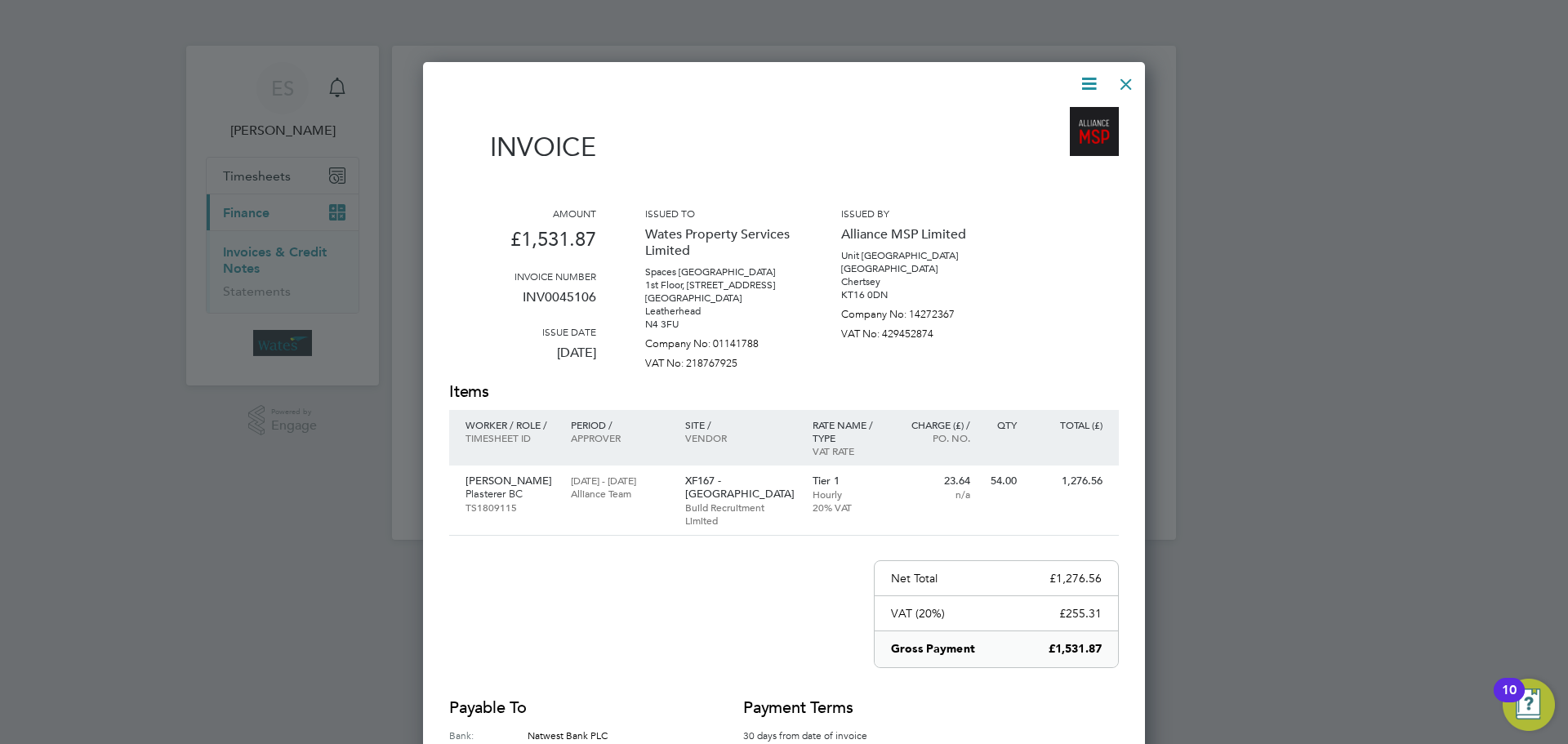
click at [1088, 79] on icon at bounding box center [1089, 83] width 21 height 21
click at [1067, 111] on div "Download Invoice View timesheet Pay invoice" at bounding box center [1039, 145] width 130 height 87
click at [1086, 85] on icon at bounding box center [1089, 83] width 21 height 21
click at [1065, 116] on li "Download Invoice" at bounding box center [1039, 122] width 113 height 23
click at [1086, 81] on icon at bounding box center [1089, 83] width 21 height 21
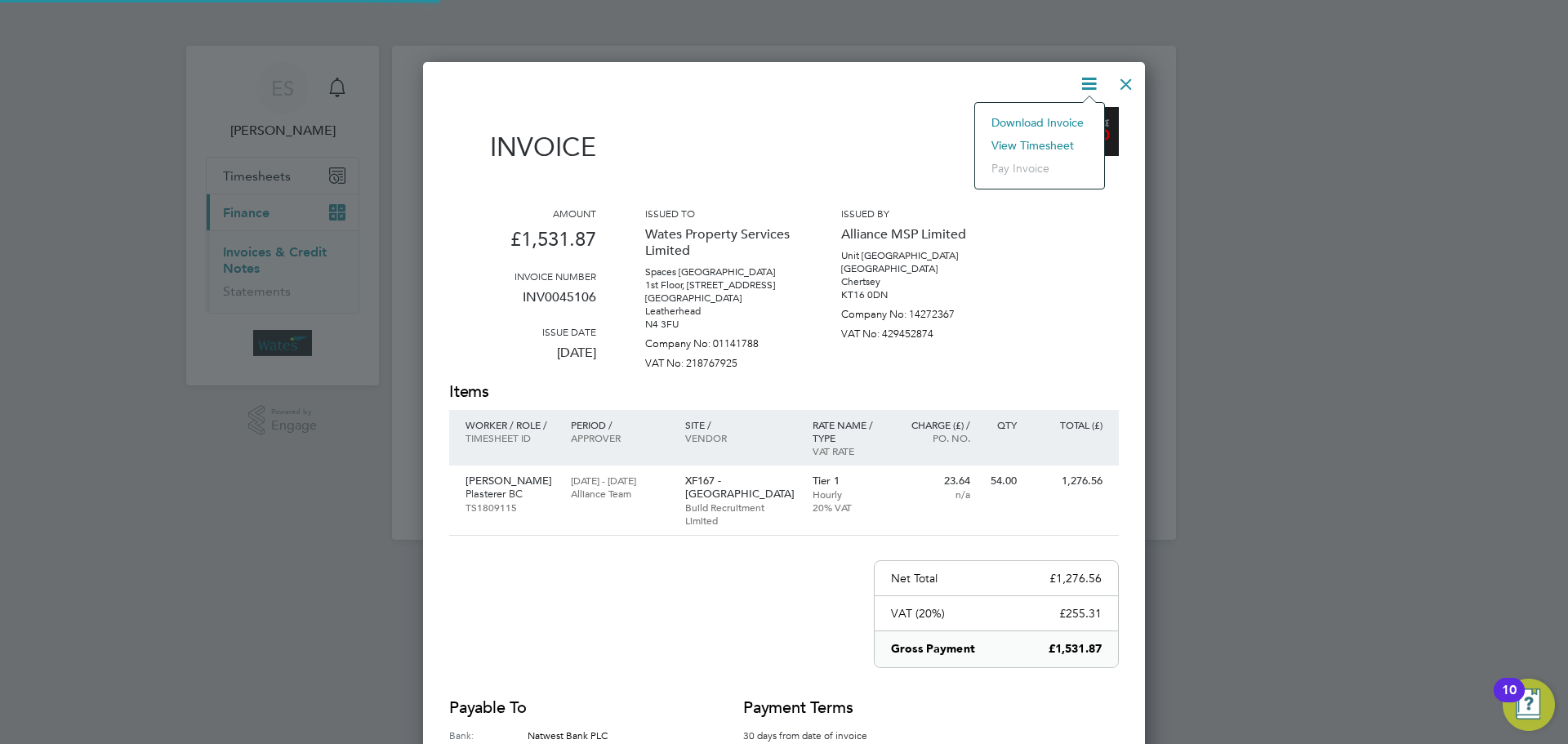
click at [1053, 132] on li "Download Invoice" at bounding box center [1039, 122] width 113 height 23
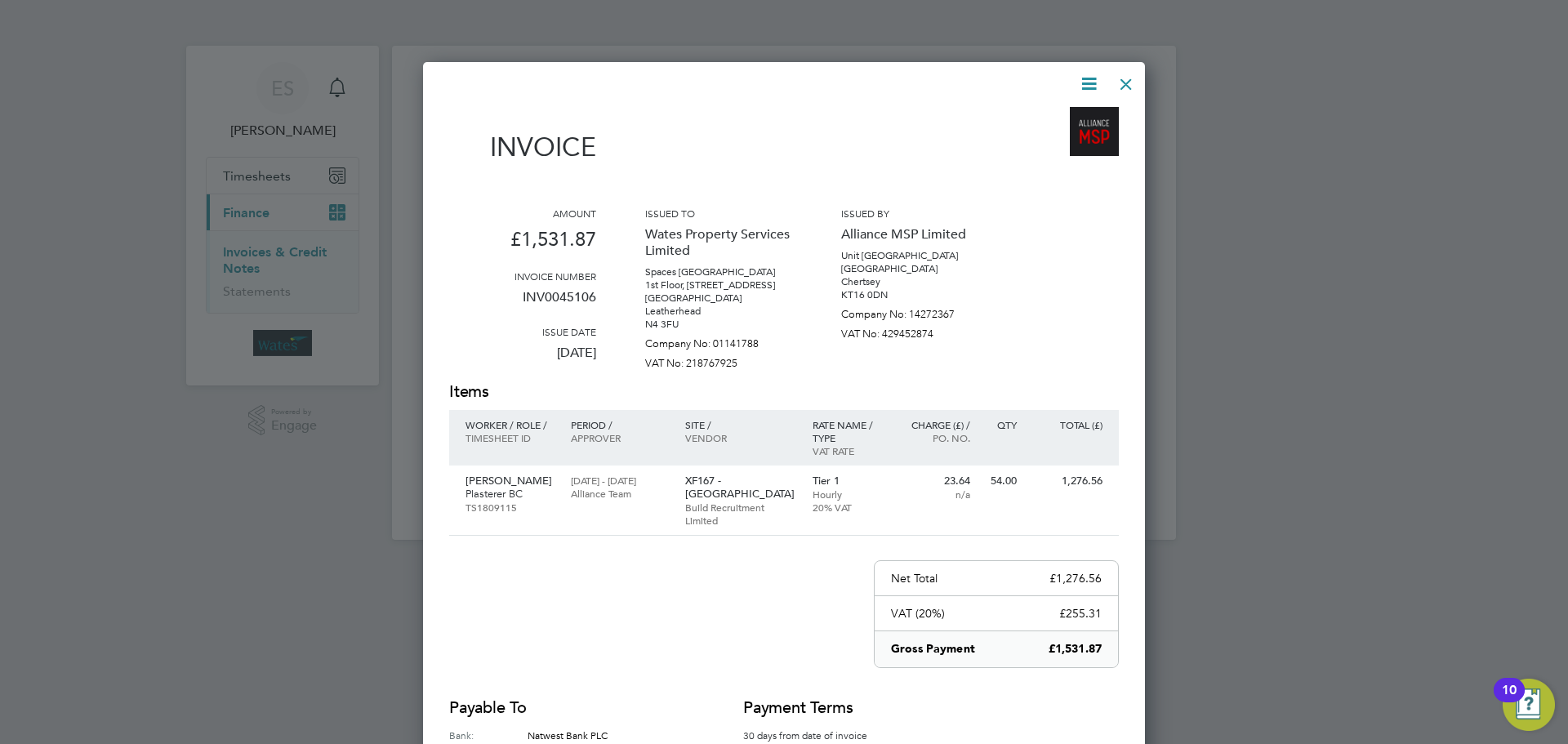
click at [1096, 75] on icon at bounding box center [1089, 83] width 21 height 21
click at [1055, 136] on li "View timesheet" at bounding box center [1039, 145] width 113 height 23
click at [1131, 77] on div at bounding box center [1126, 80] width 29 height 29
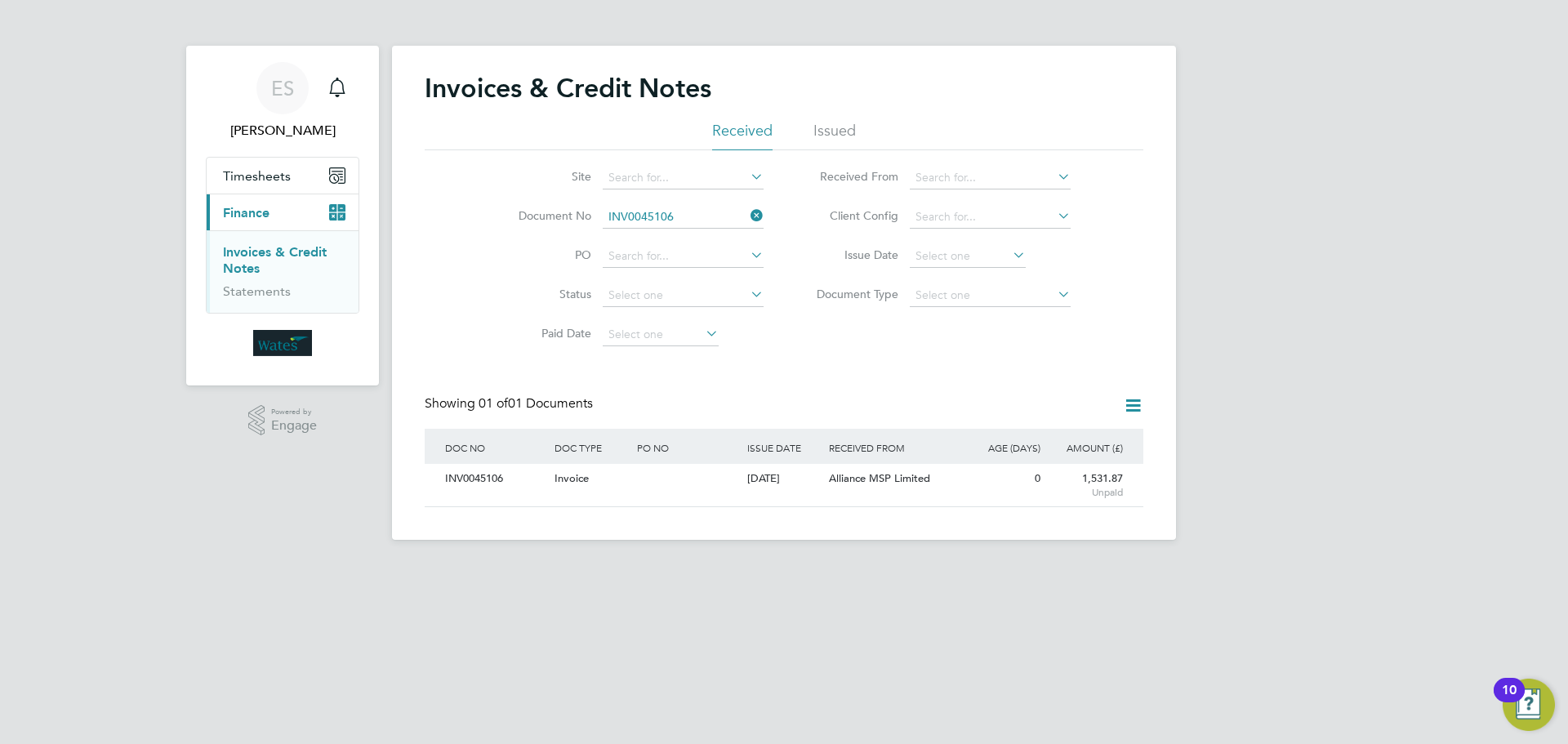
click at [748, 207] on icon at bounding box center [748, 215] width 0 height 23
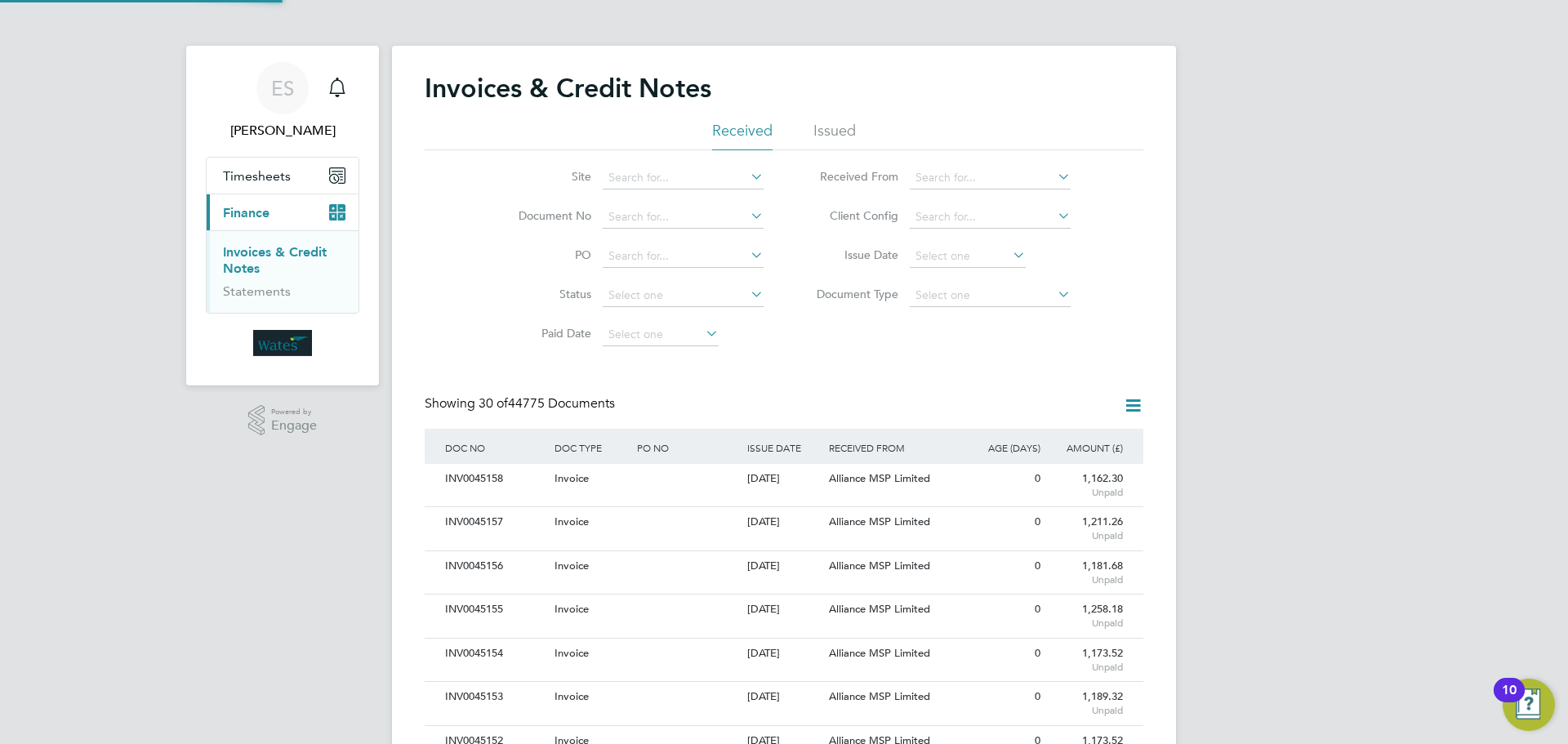
scroll to position [31, 138]
click at [732, 218] on input at bounding box center [683, 217] width 161 height 23
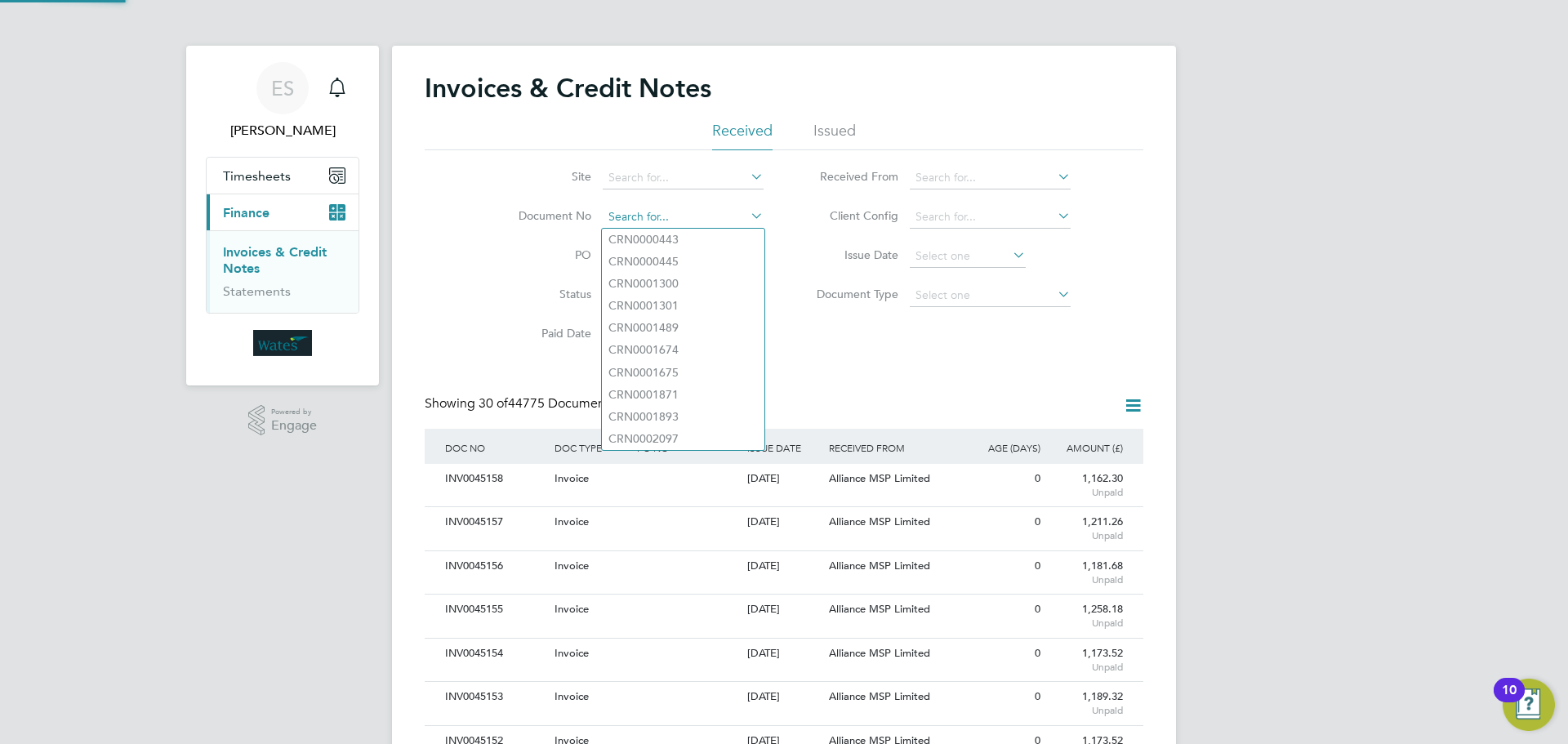
paste input "INV0045107"
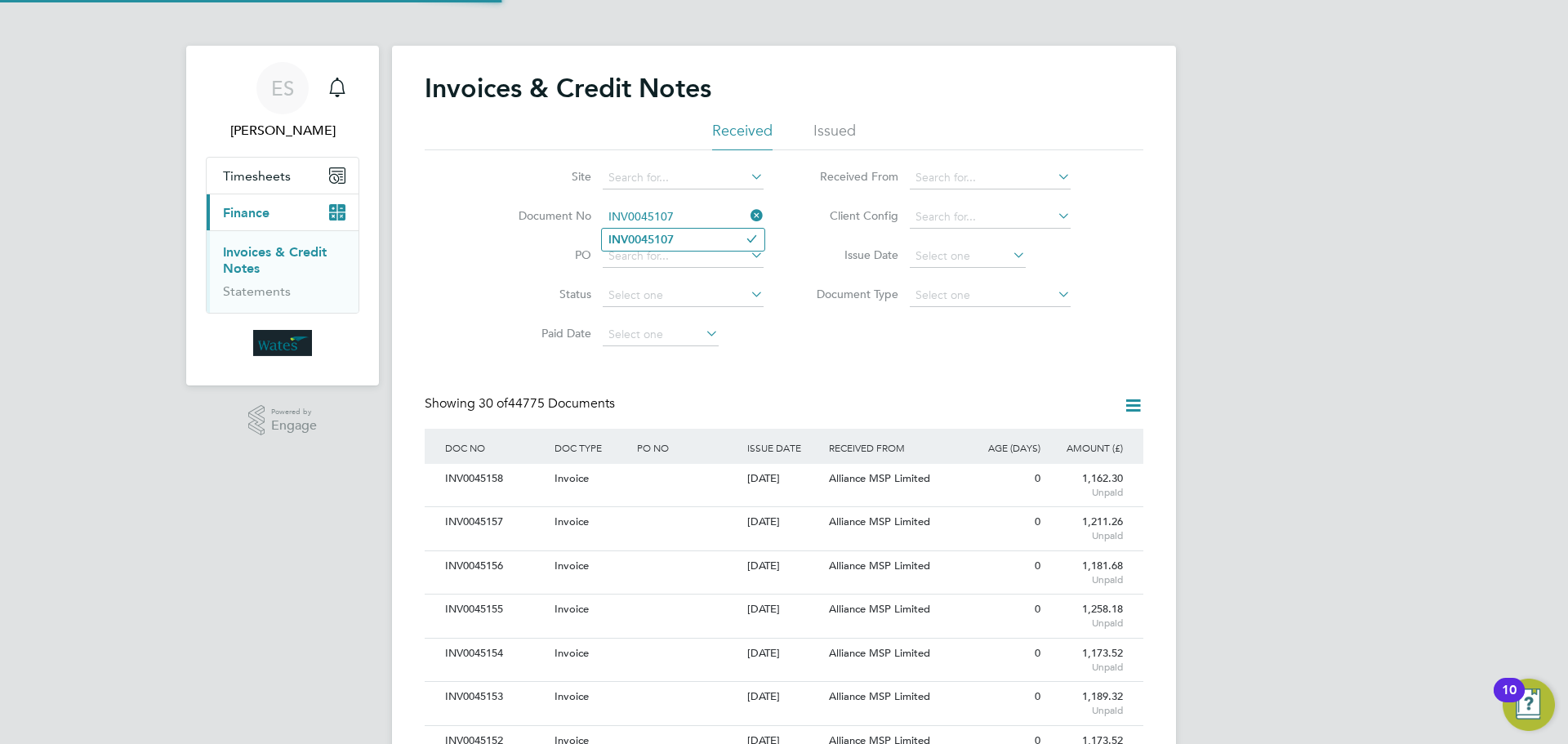
type input "INV0045107"
click at [657, 237] on b "INV0045107" at bounding box center [641, 240] width 66 height 14
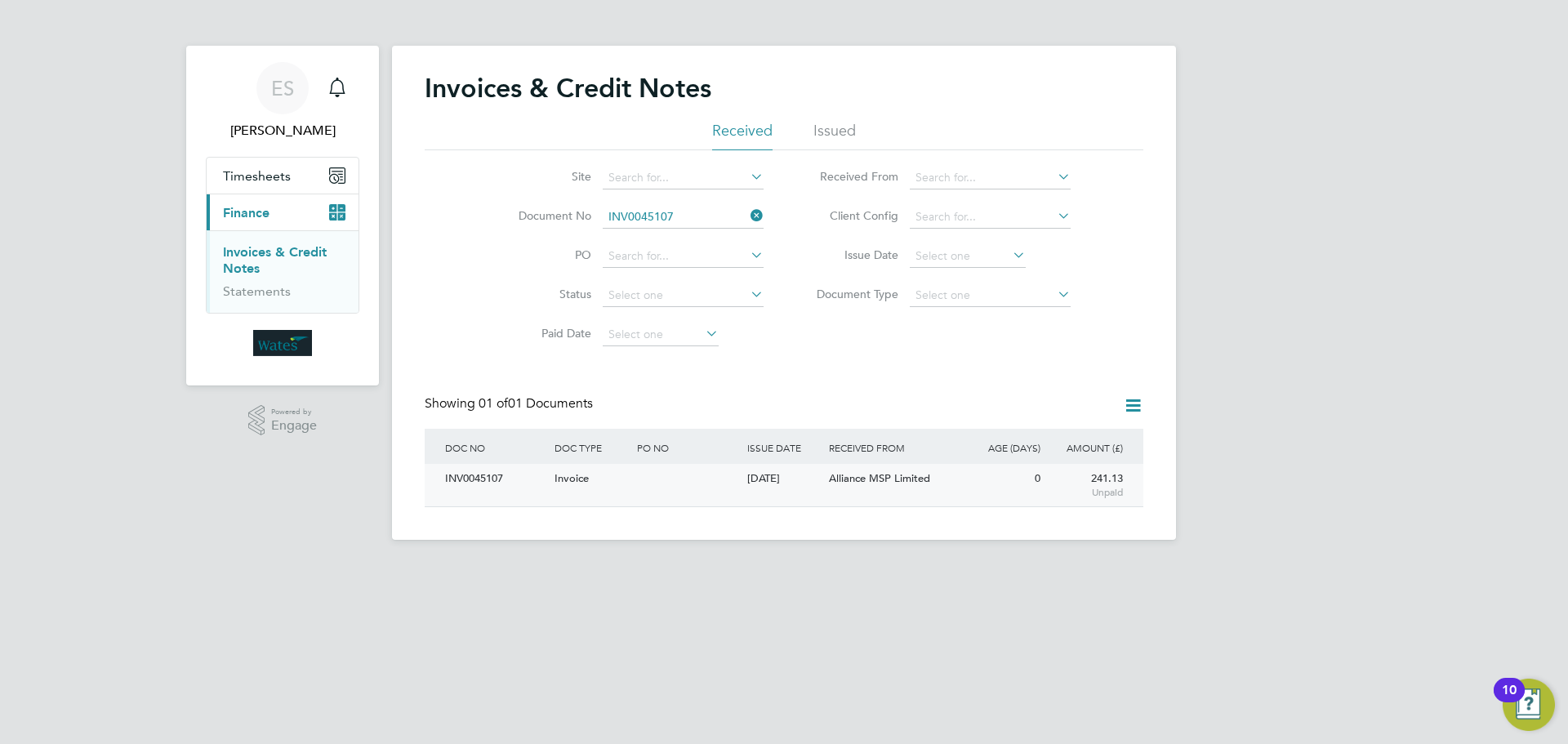
click at [459, 481] on div "INV0045107" at bounding box center [496, 478] width 110 height 30
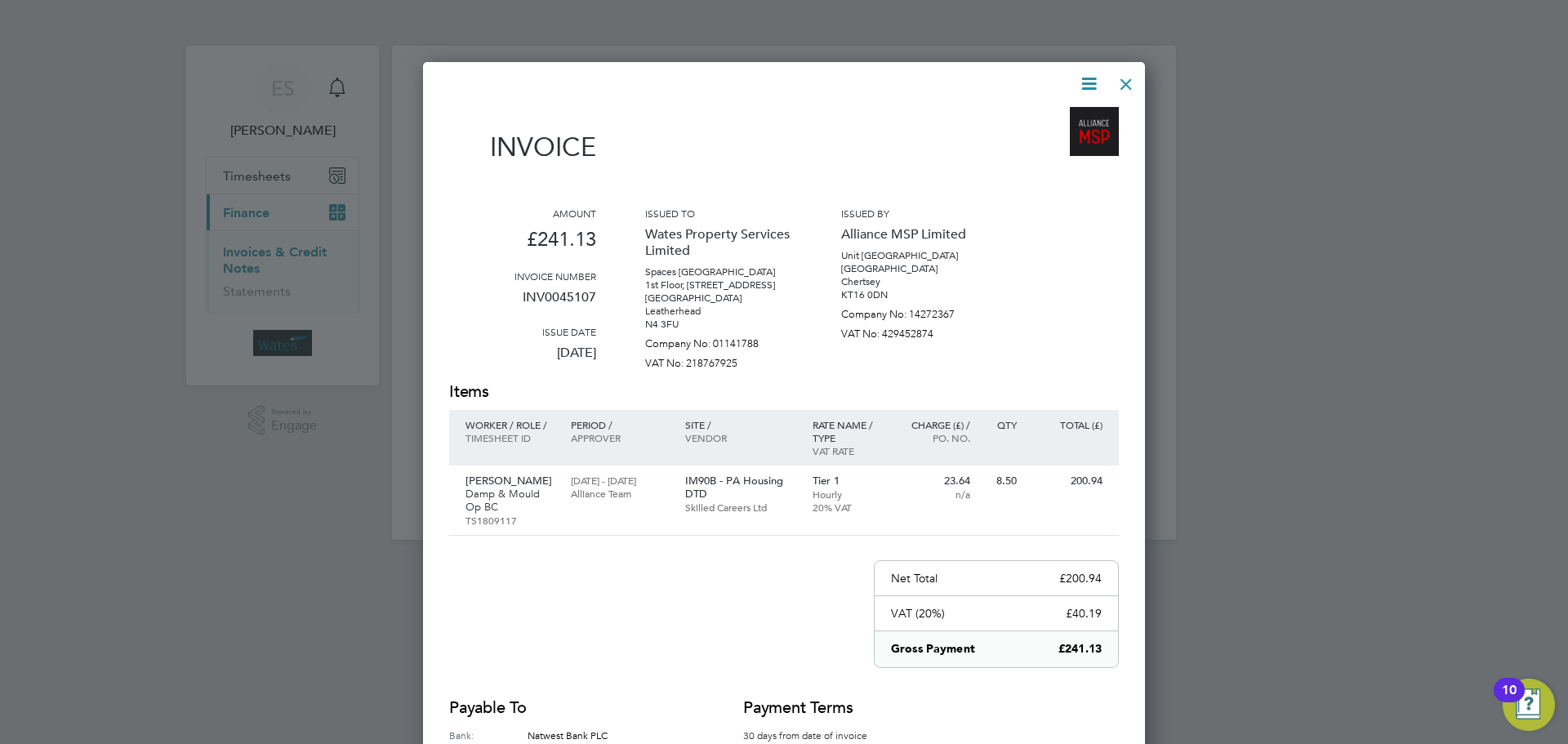
click at [1090, 80] on icon at bounding box center [1089, 83] width 21 height 21
click at [1079, 112] on li "Download Invoice" at bounding box center [1039, 122] width 113 height 23
drag, startPoint x: 1082, startPoint y: 81, endPoint x: 1076, endPoint y: 101, distance: 20.9
click at [1082, 81] on icon at bounding box center [1089, 83] width 21 height 21
click at [1046, 140] on li "View timesheet" at bounding box center [1039, 145] width 113 height 23
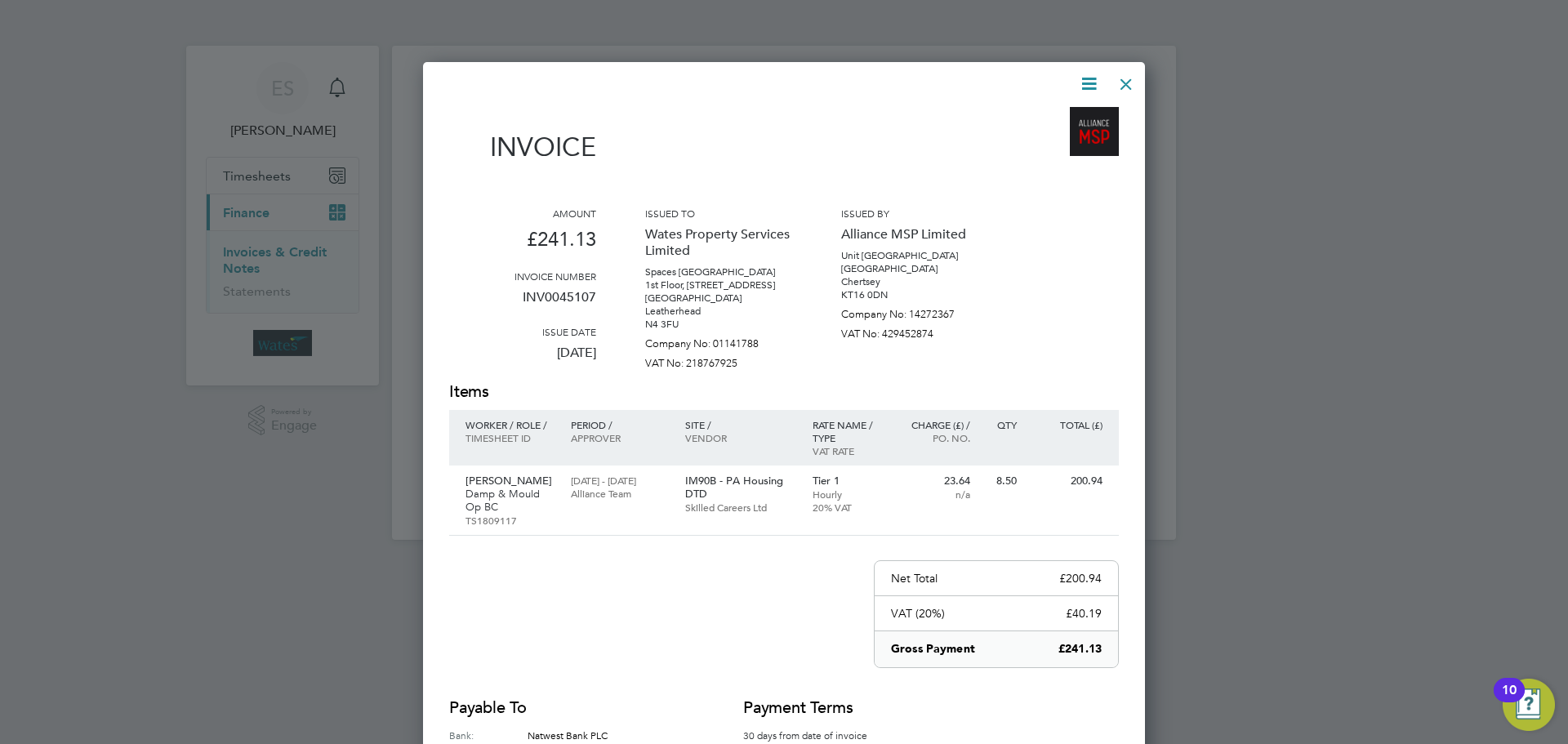
click at [1120, 73] on div at bounding box center [1126, 80] width 29 height 29
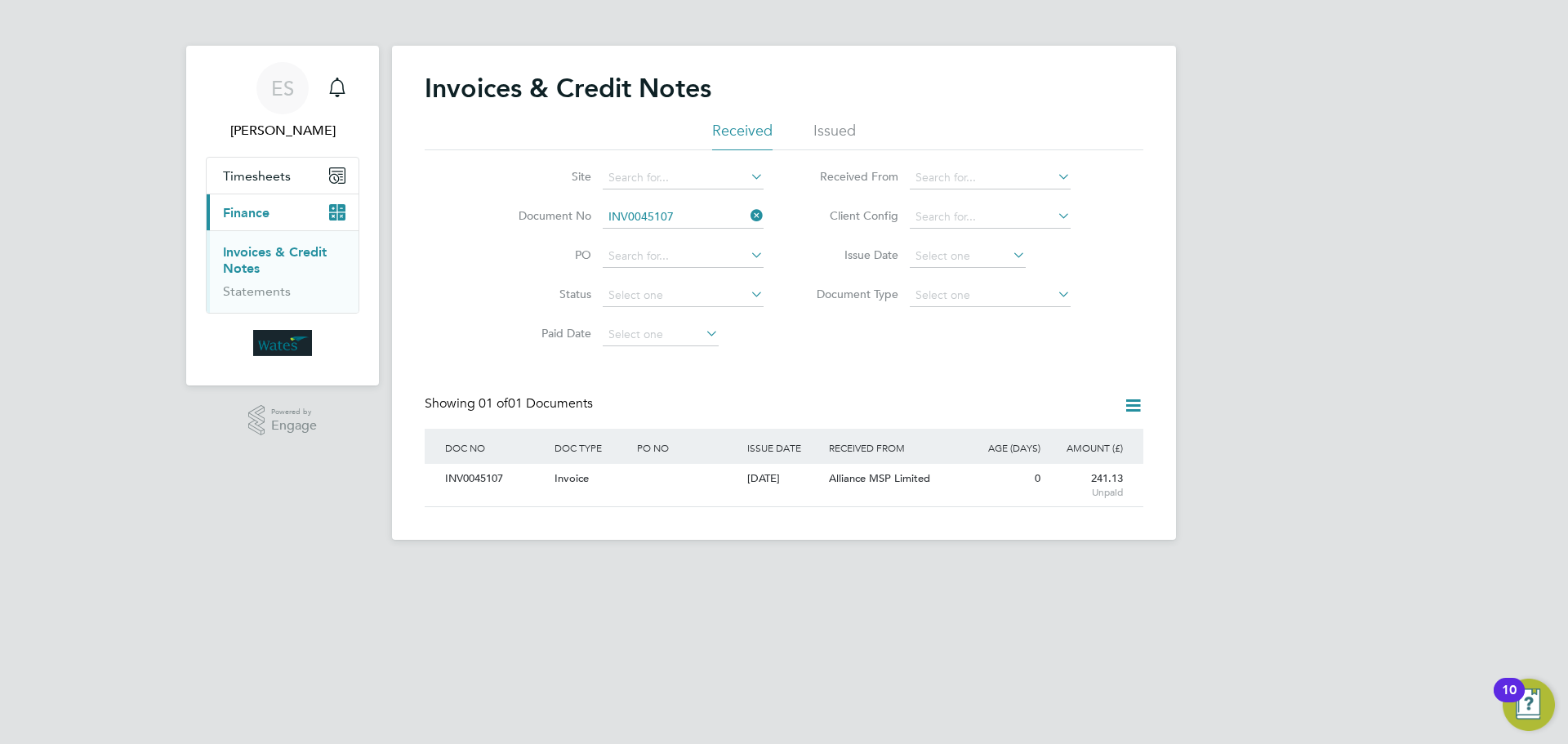
click at [748, 214] on icon at bounding box center [748, 215] width 0 height 23
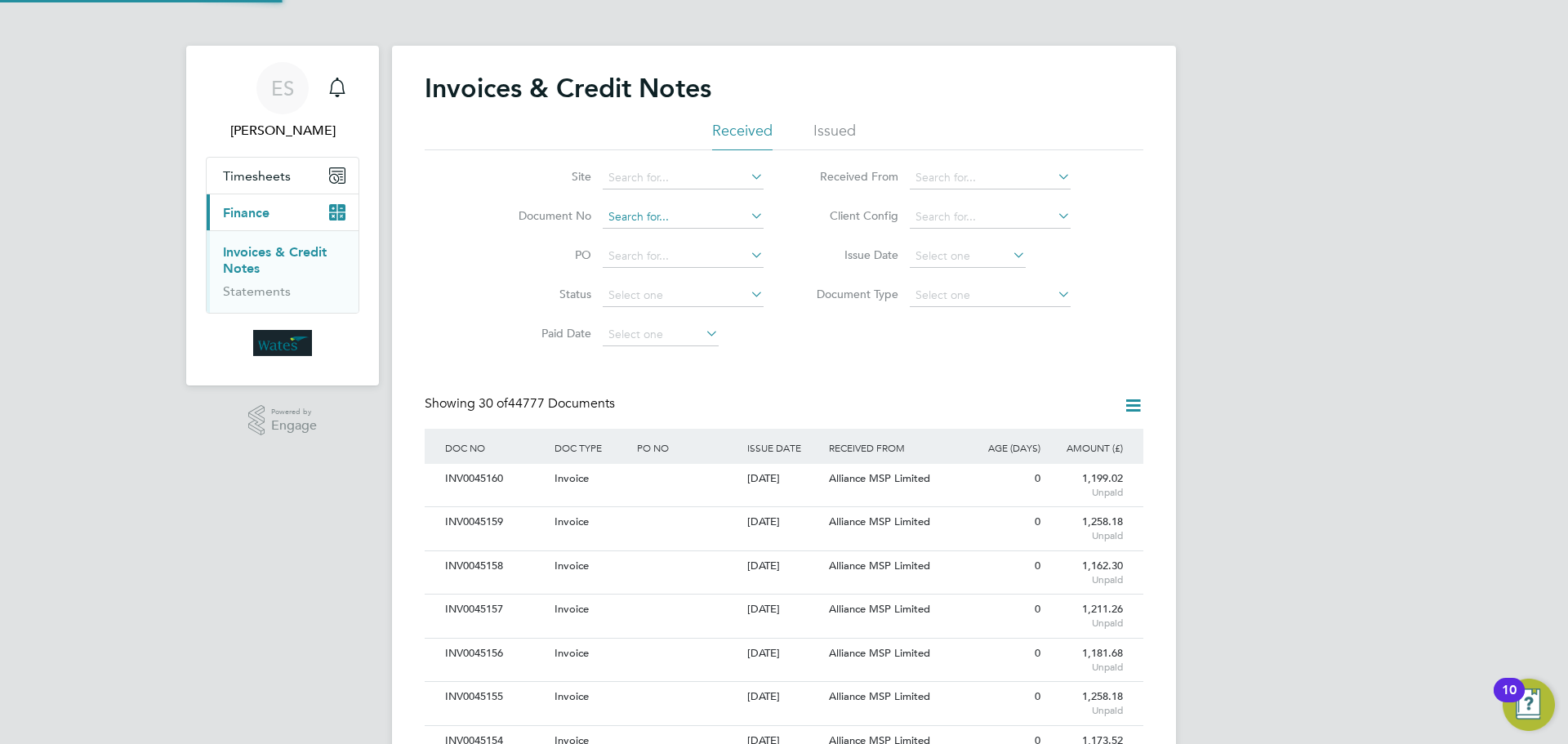
scroll to position [31, 138]
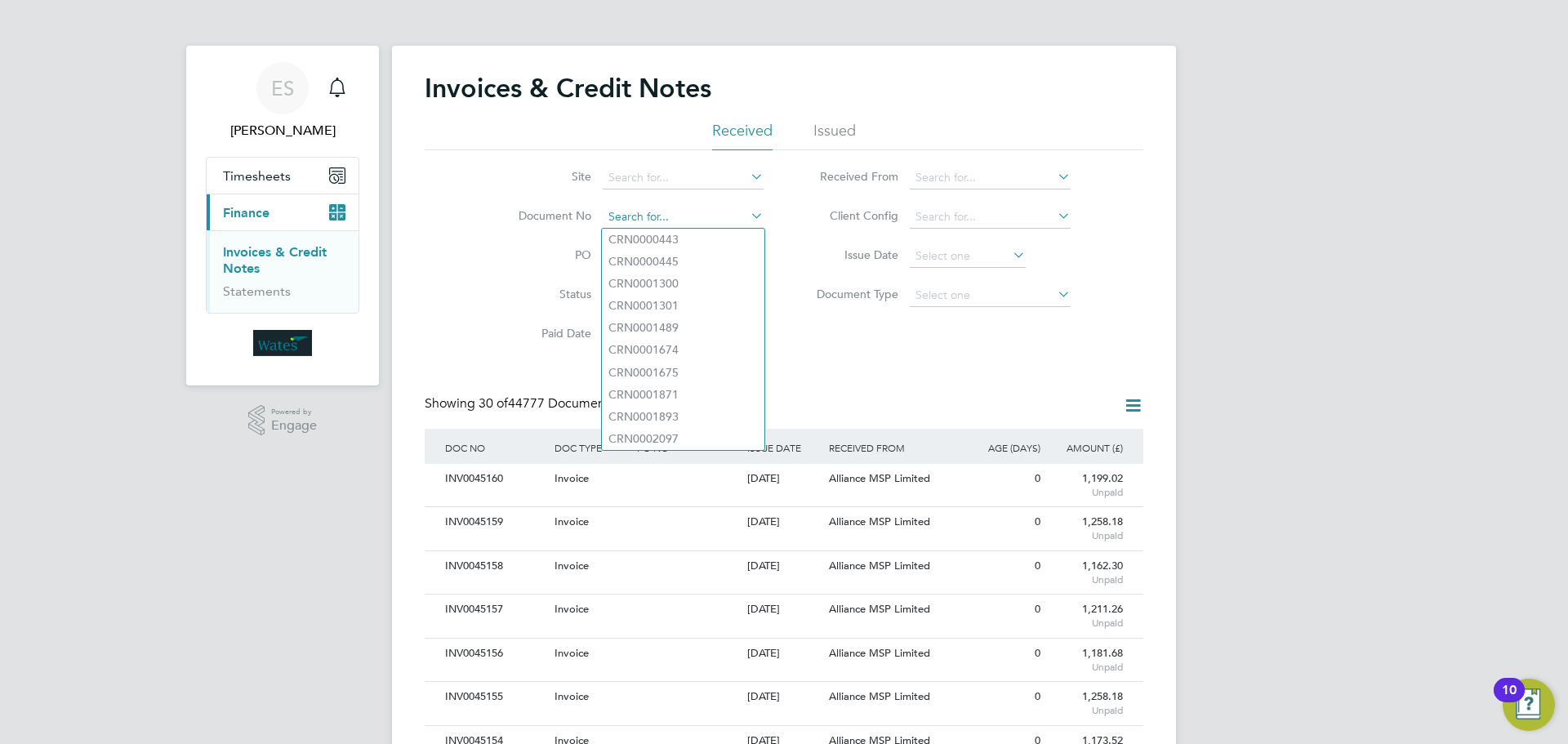
paste input "INV0045108"
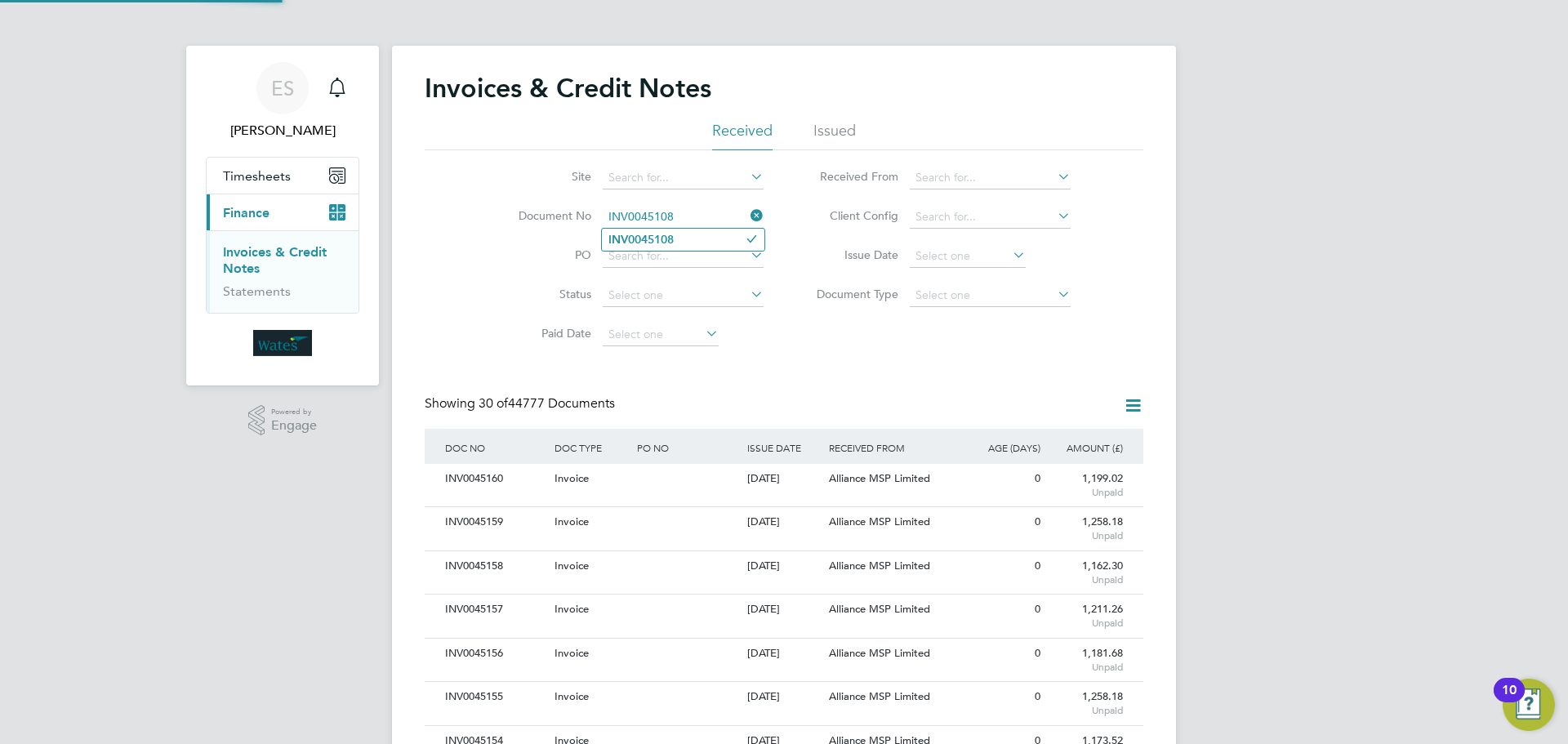
type input "INV0045108"
click at [694, 235] on li "INV0045108" at bounding box center [683, 239] width 163 height 23
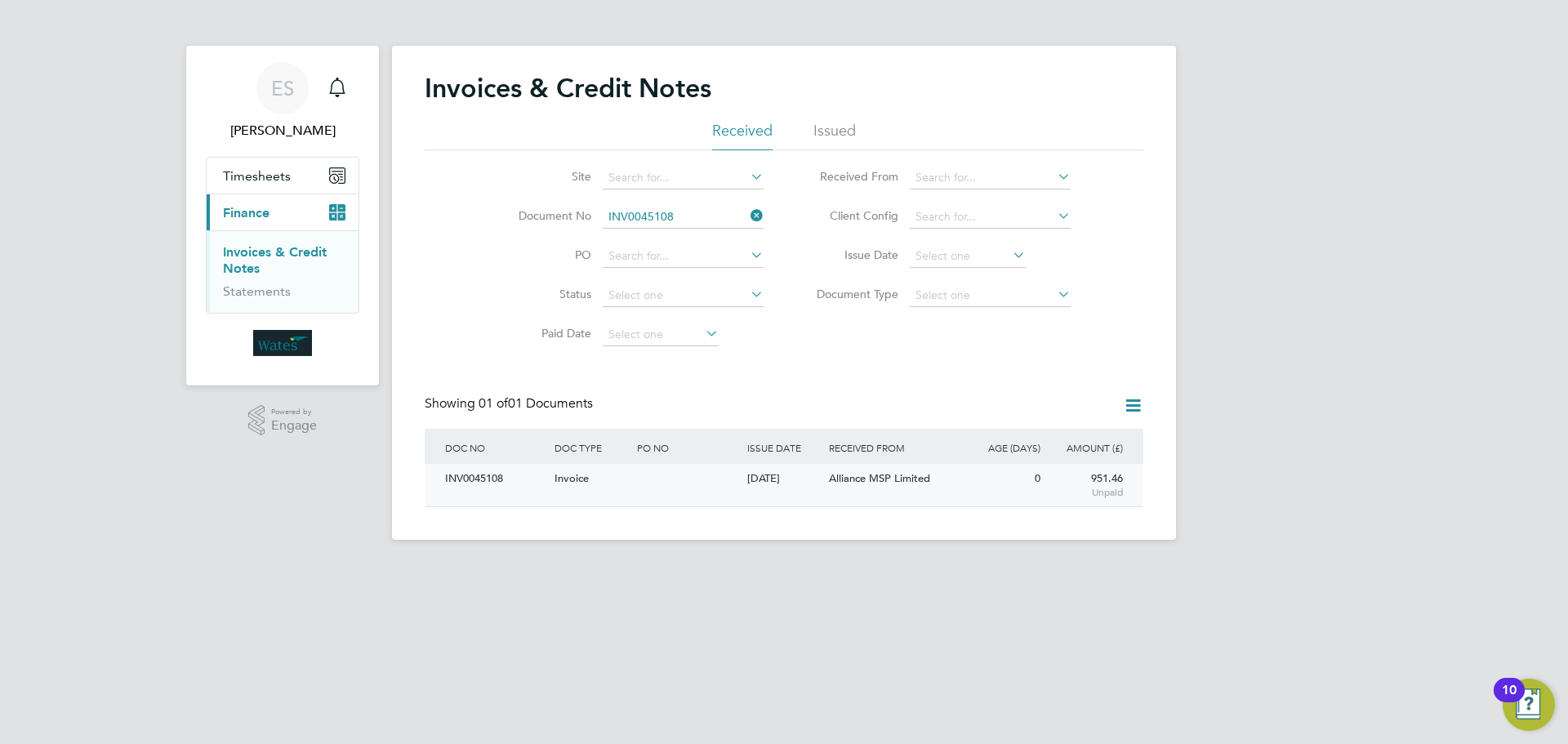
click at [478, 470] on div "INV0045108" at bounding box center [496, 478] width 110 height 30
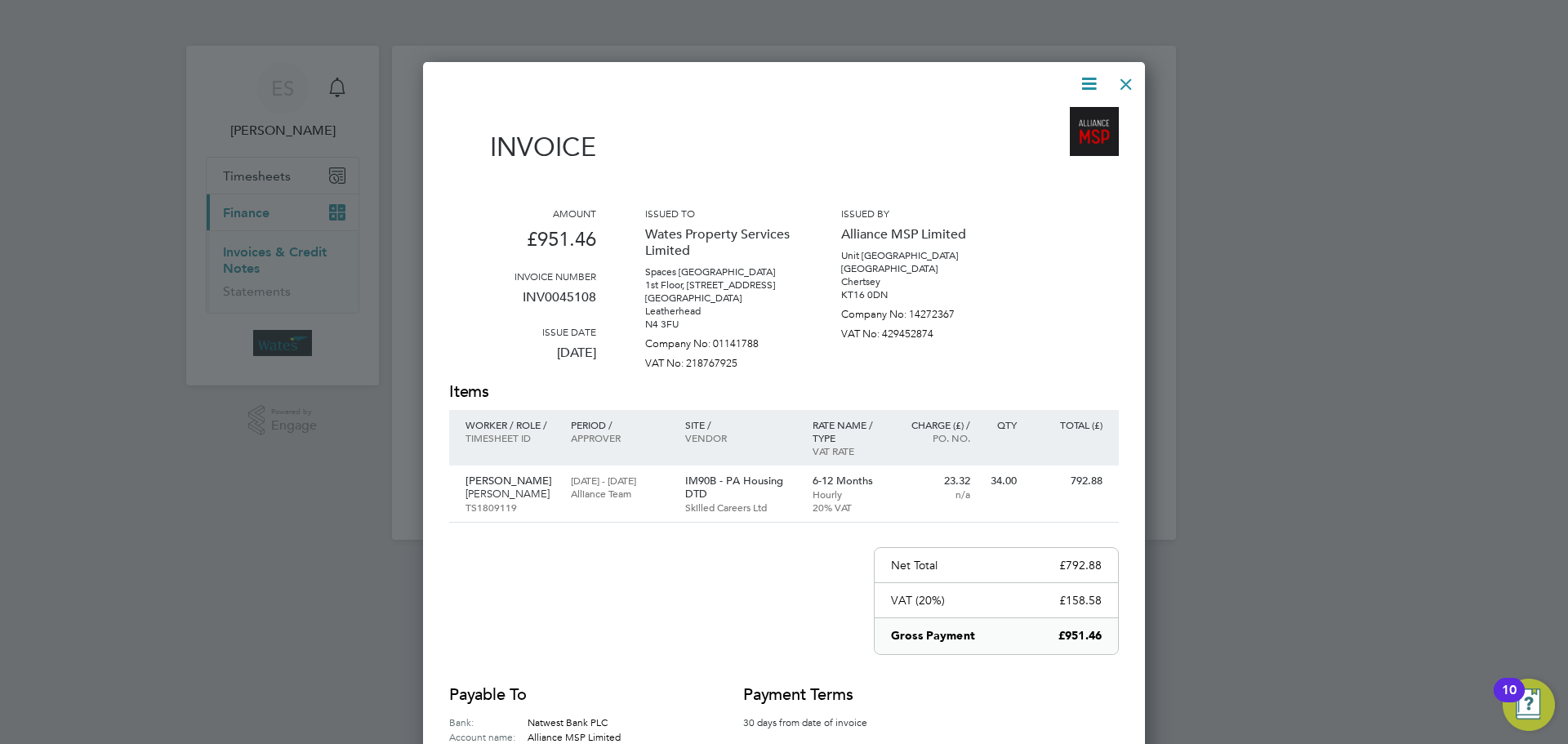
click at [1086, 74] on icon at bounding box center [1089, 83] width 21 height 21
click at [1064, 115] on li "Download Invoice" at bounding box center [1039, 122] width 113 height 23
click at [1089, 77] on icon at bounding box center [1089, 83] width 21 height 21
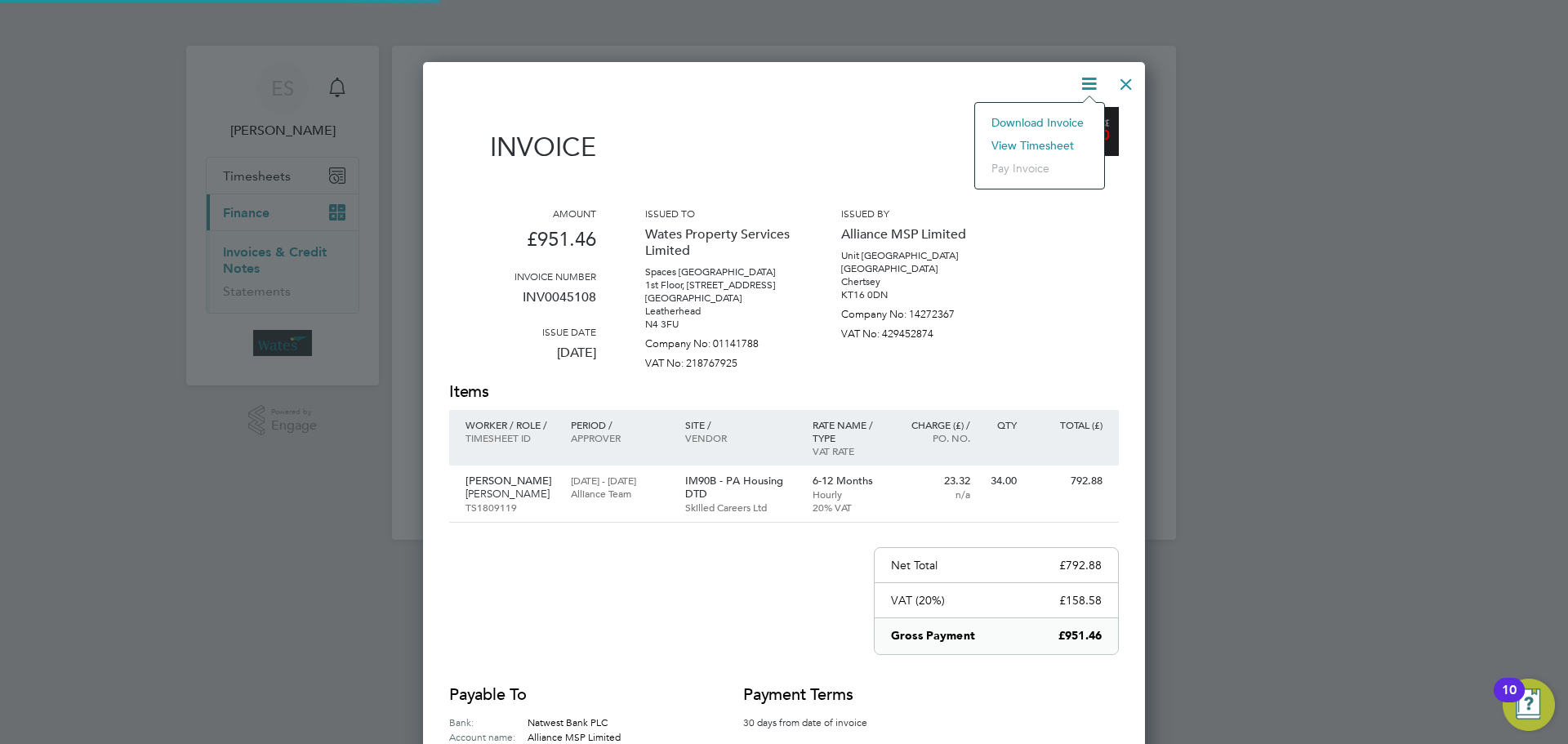
click at [1056, 144] on li "View timesheet" at bounding box center [1039, 145] width 113 height 23
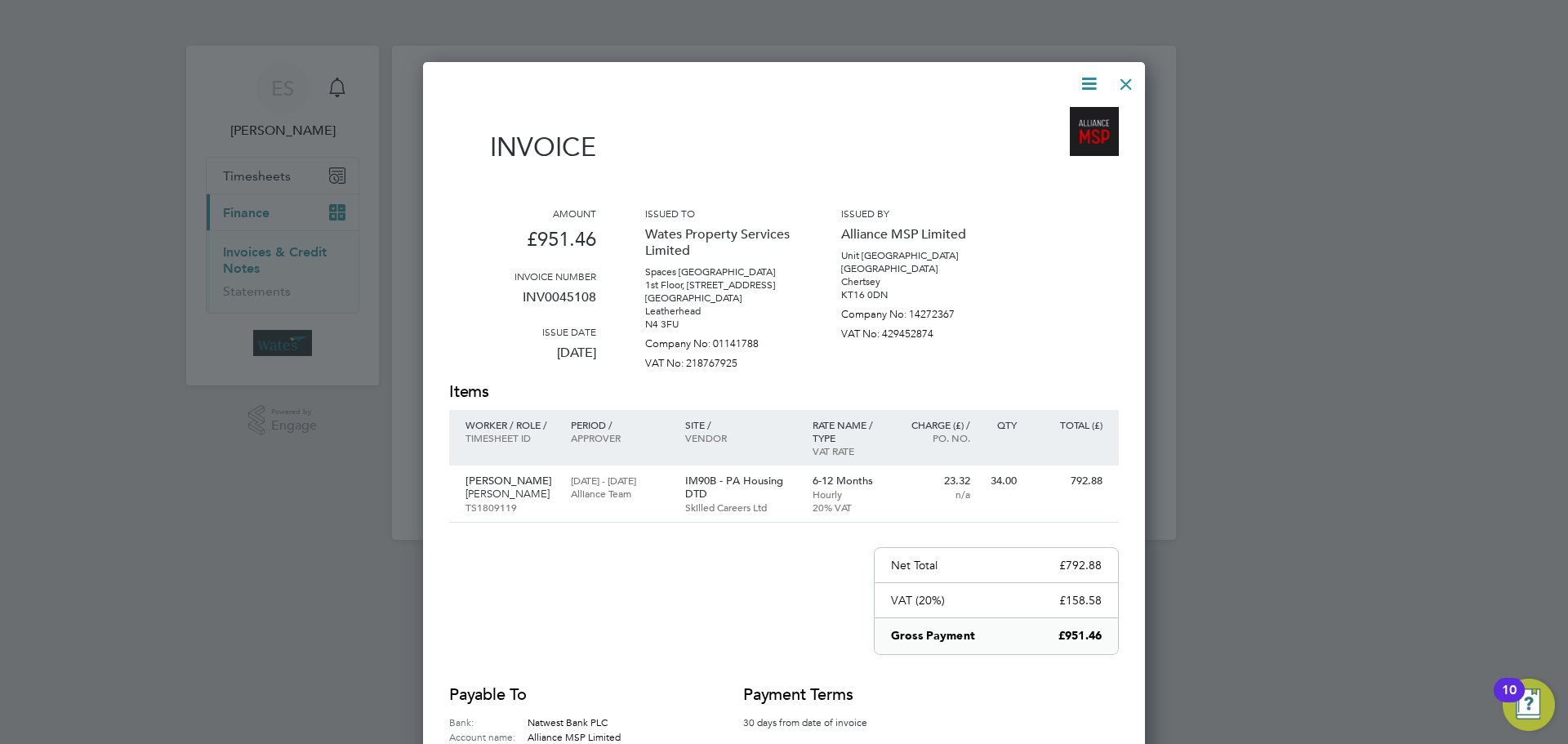
click at [1127, 74] on div at bounding box center [1126, 80] width 29 height 29
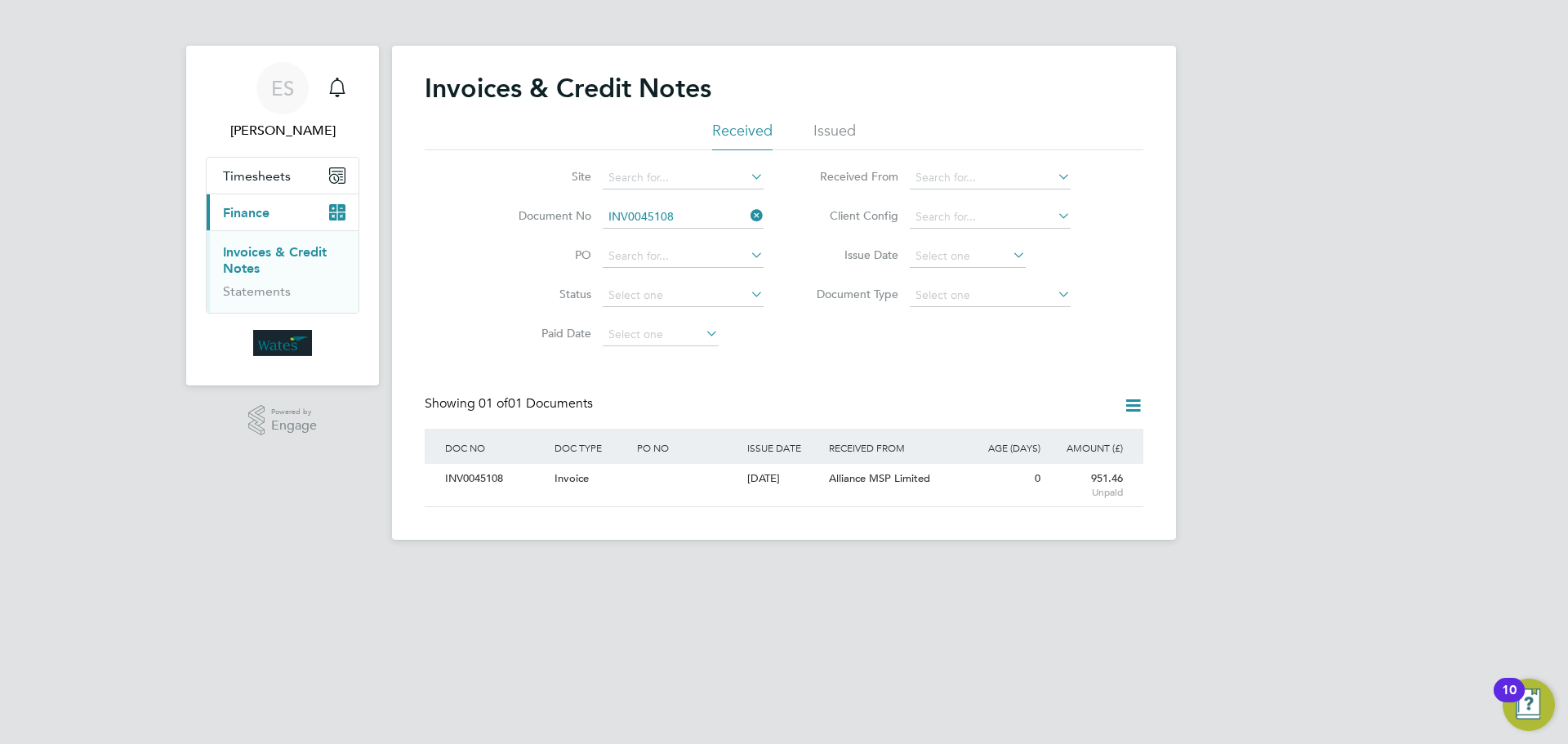
click at [748, 212] on icon at bounding box center [748, 215] width 0 height 23
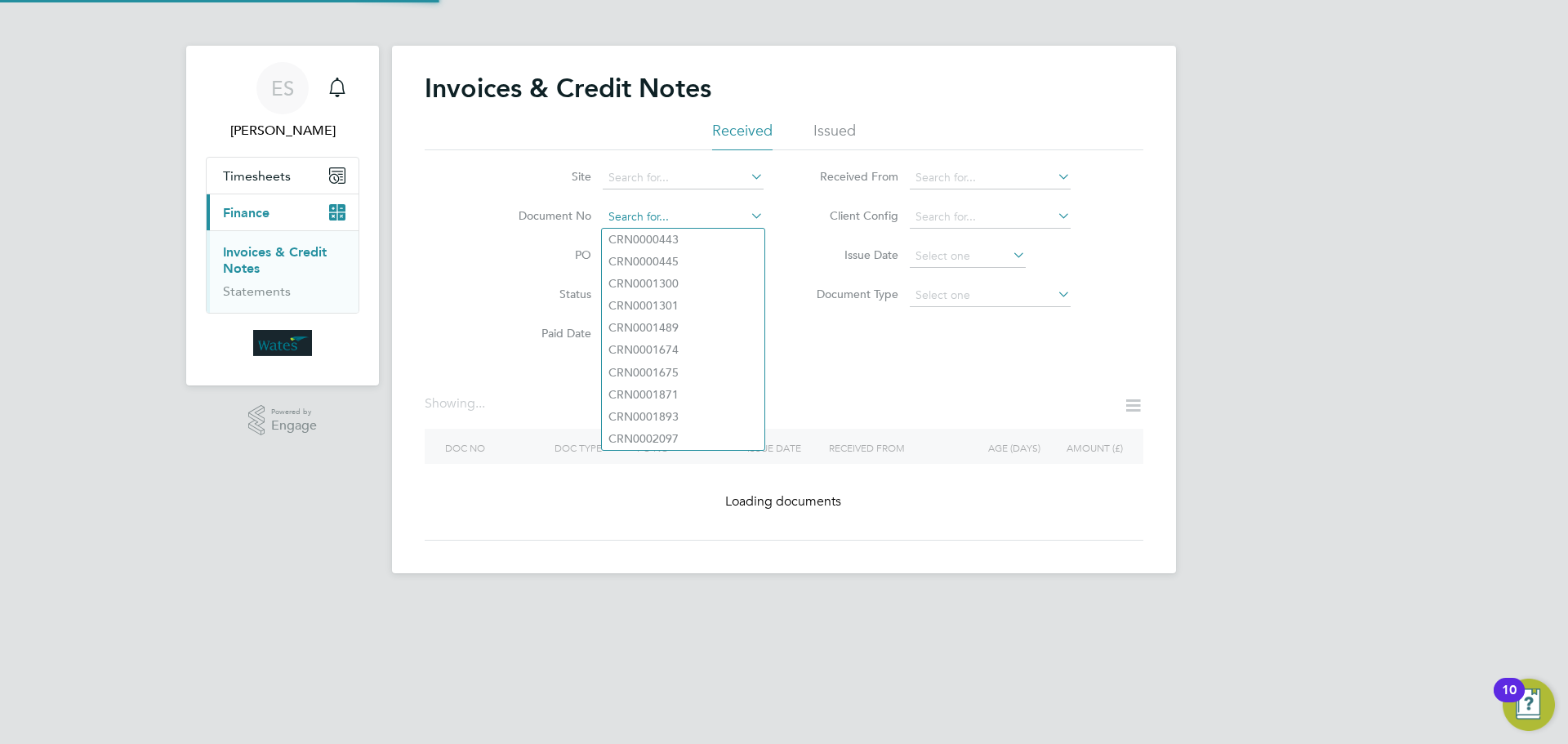
paste input "INV0045109"
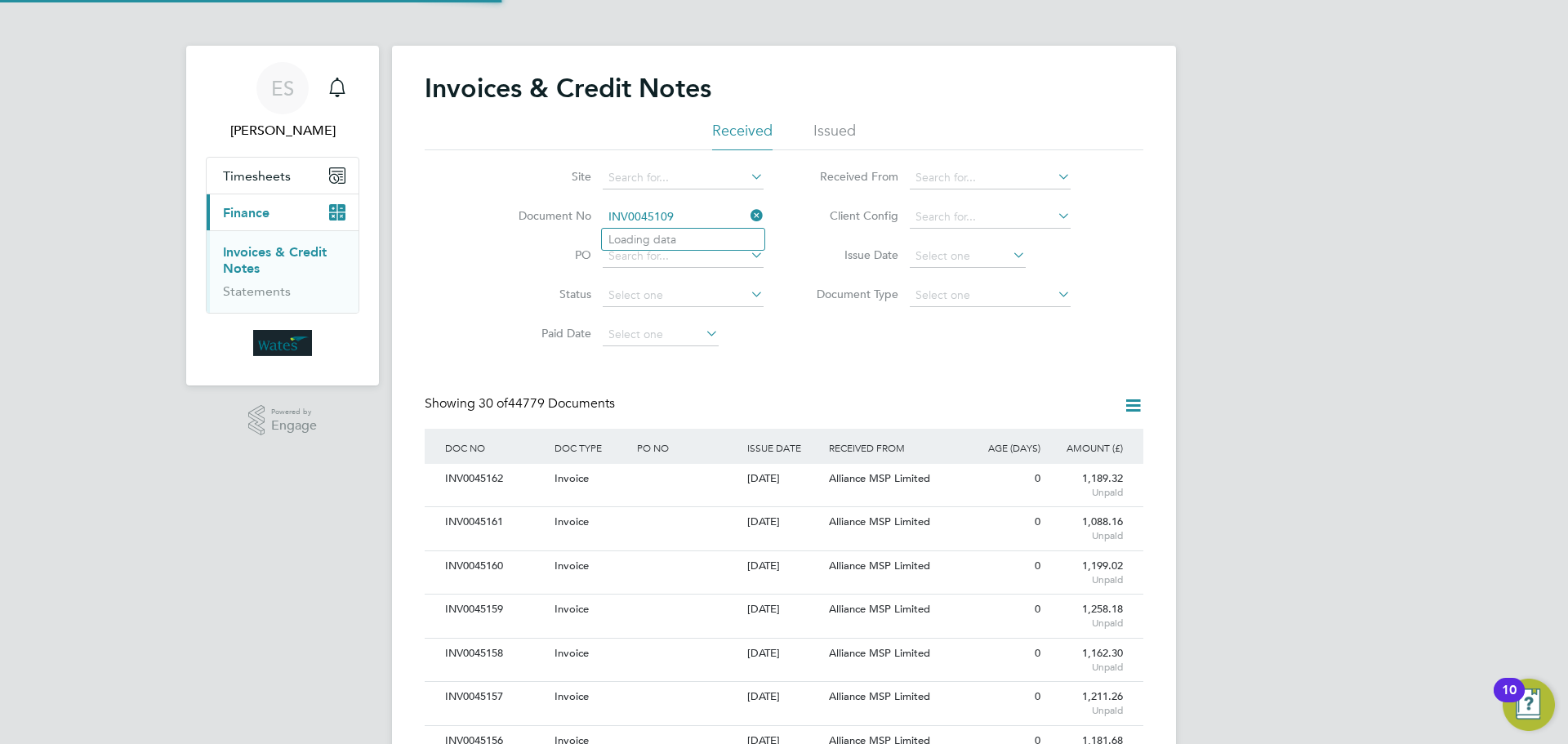
scroll to position [31, 111]
type input "INV0045109"
click at [666, 236] on b "INV0045109" at bounding box center [641, 240] width 66 height 14
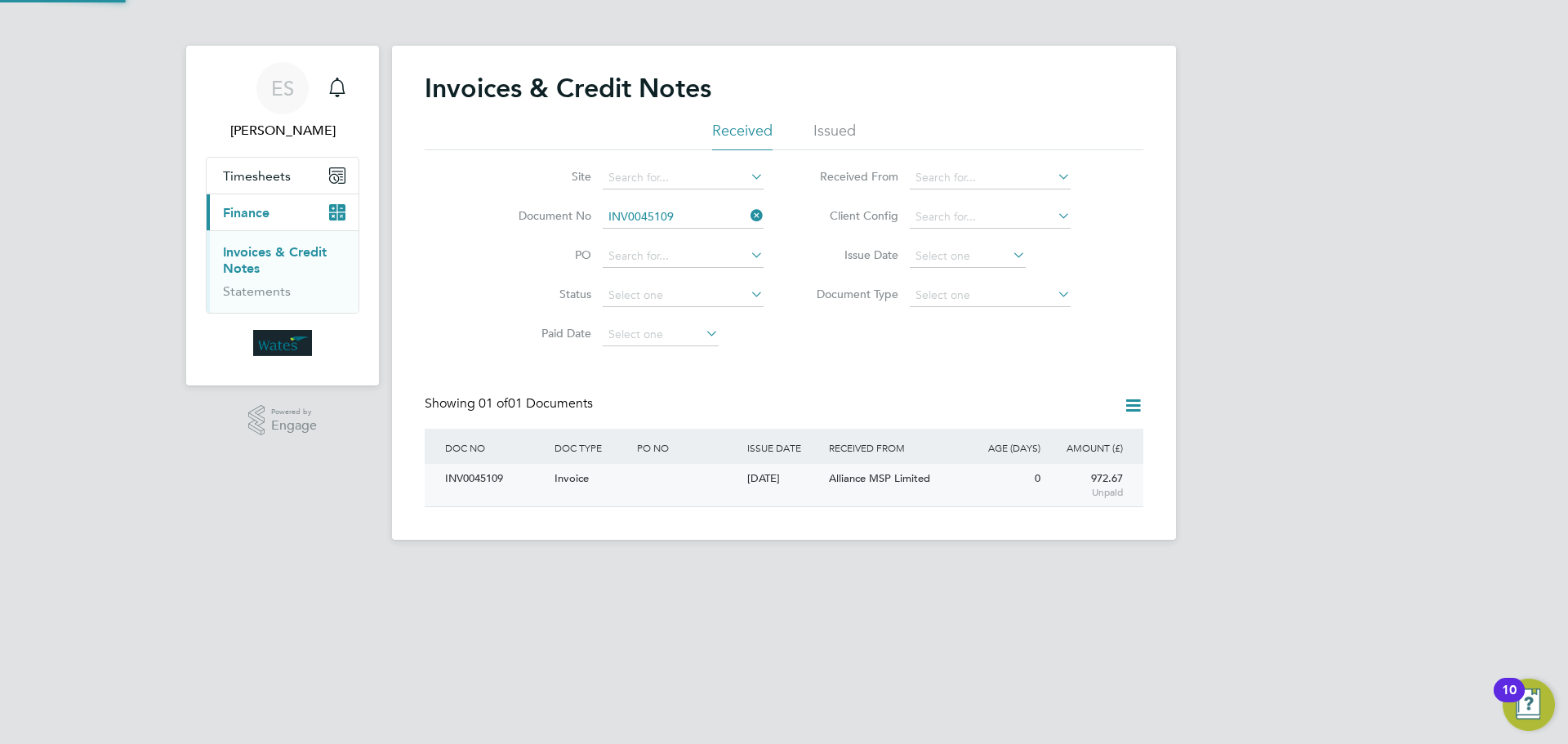
click at [468, 473] on div "INV0045109" at bounding box center [496, 478] width 110 height 30
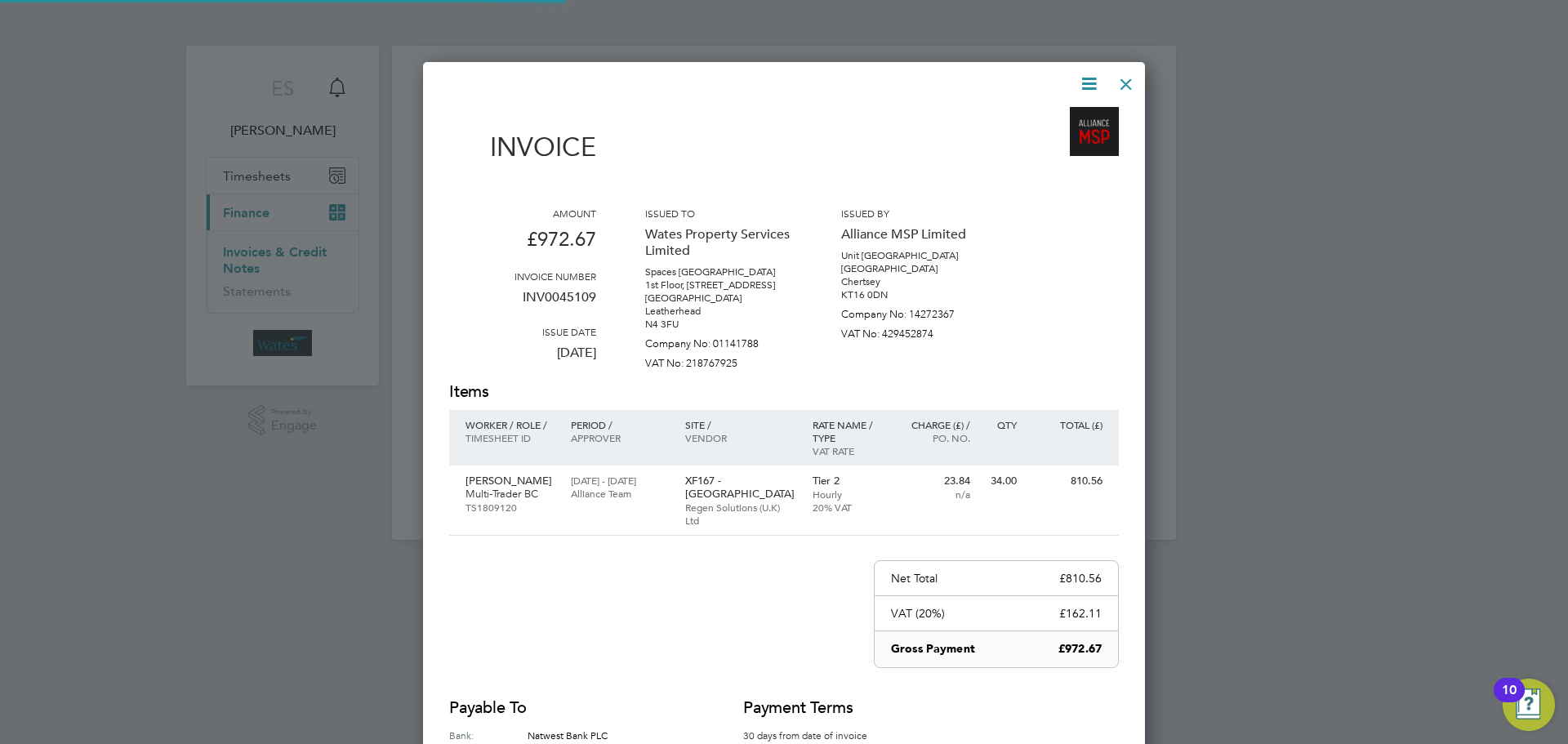
click at [1082, 79] on icon at bounding box center [1089, 83] width 21 height 21
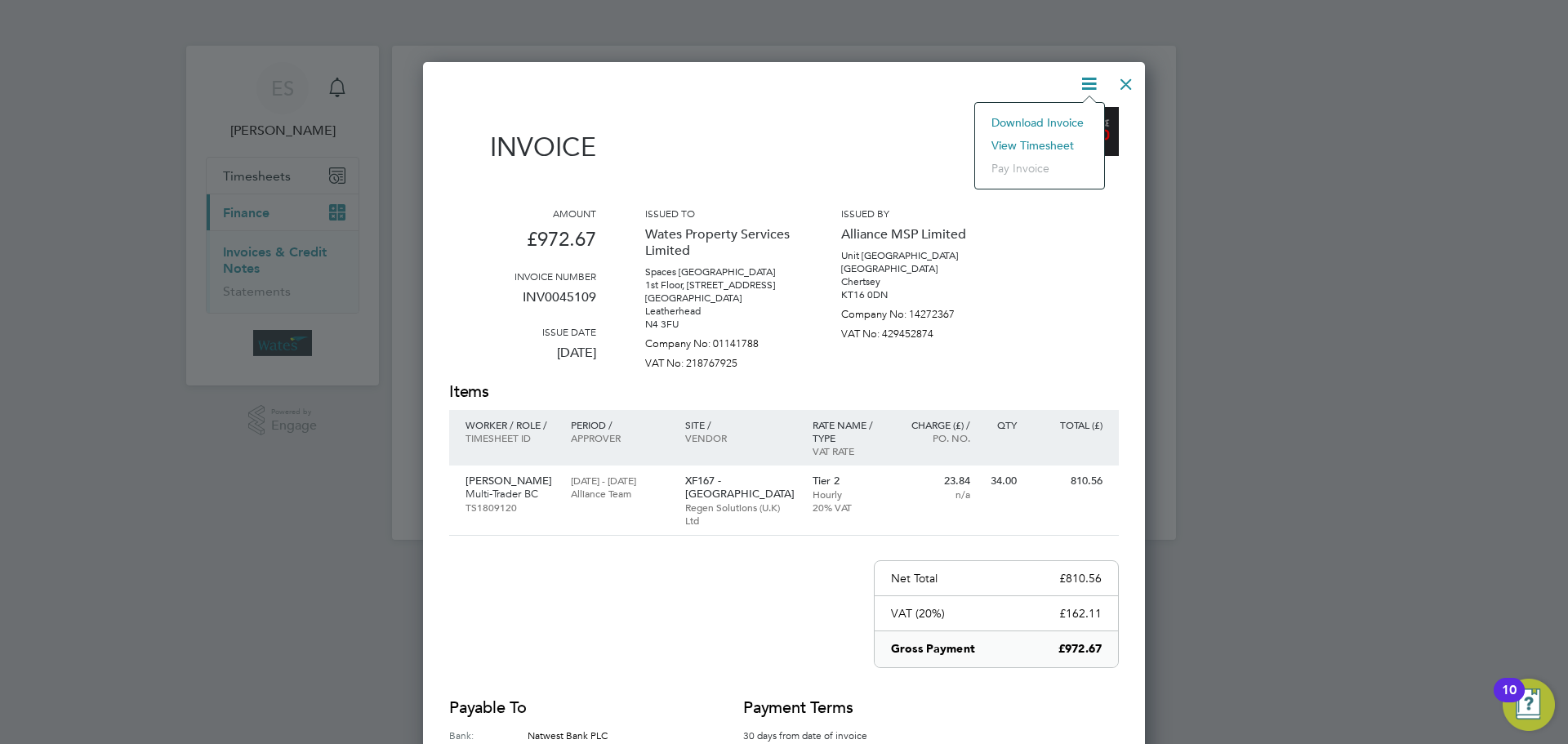
click at [1068, 121] on li "Download Invoice" at bounding box center [1039, 122] width 113 height 23
click at [1092, 74] on icon at bounding box center [1089, 83] width 21 height 21
click at [1054, 139] on li "View timesheet" at bounding box center [1039, 145] width 113 height 23
click at [1123, 83] on div at bounding box center [1126, 80] width 29 height 29
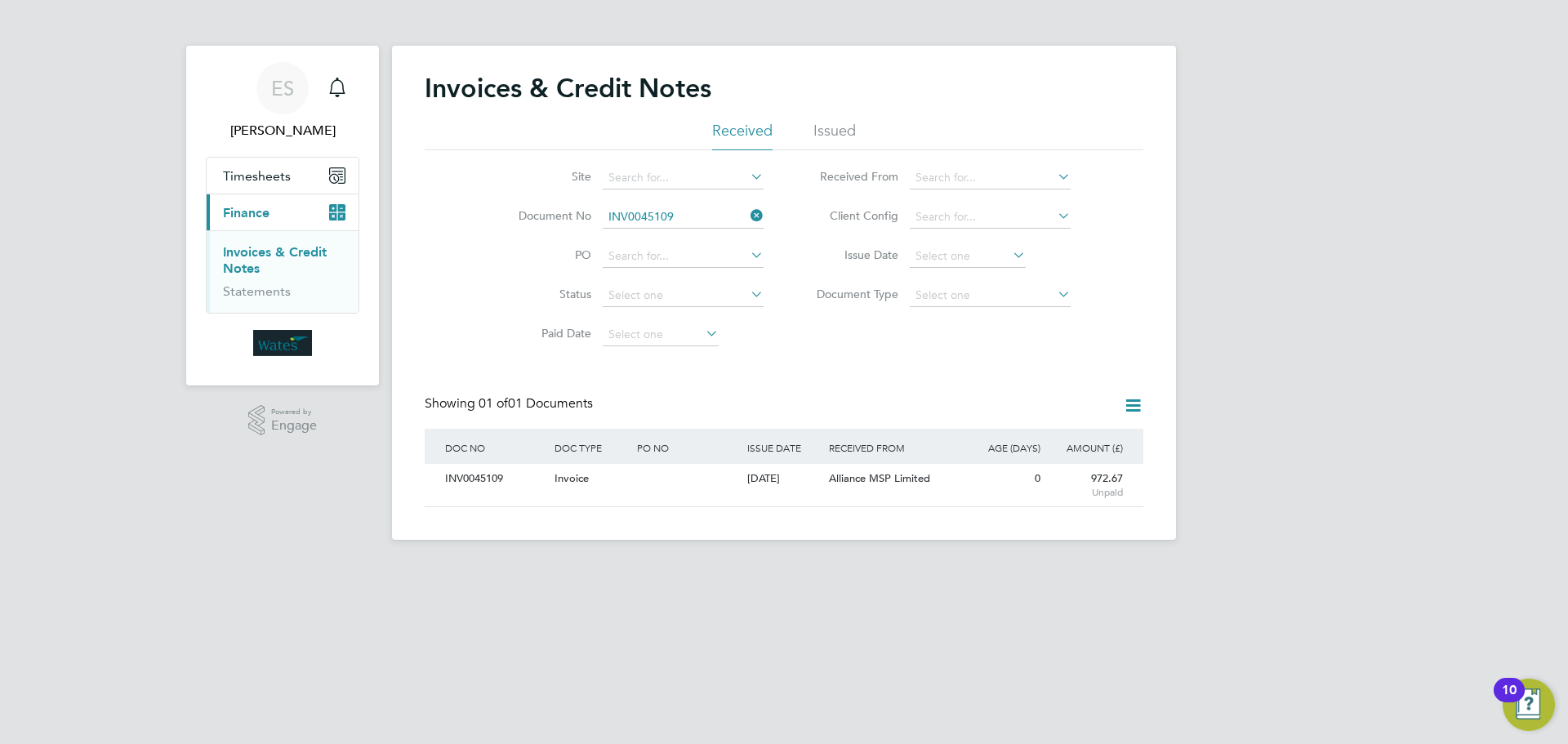
click at [748, 214] on icon at bounding box center [748, 215] width 0 height 23
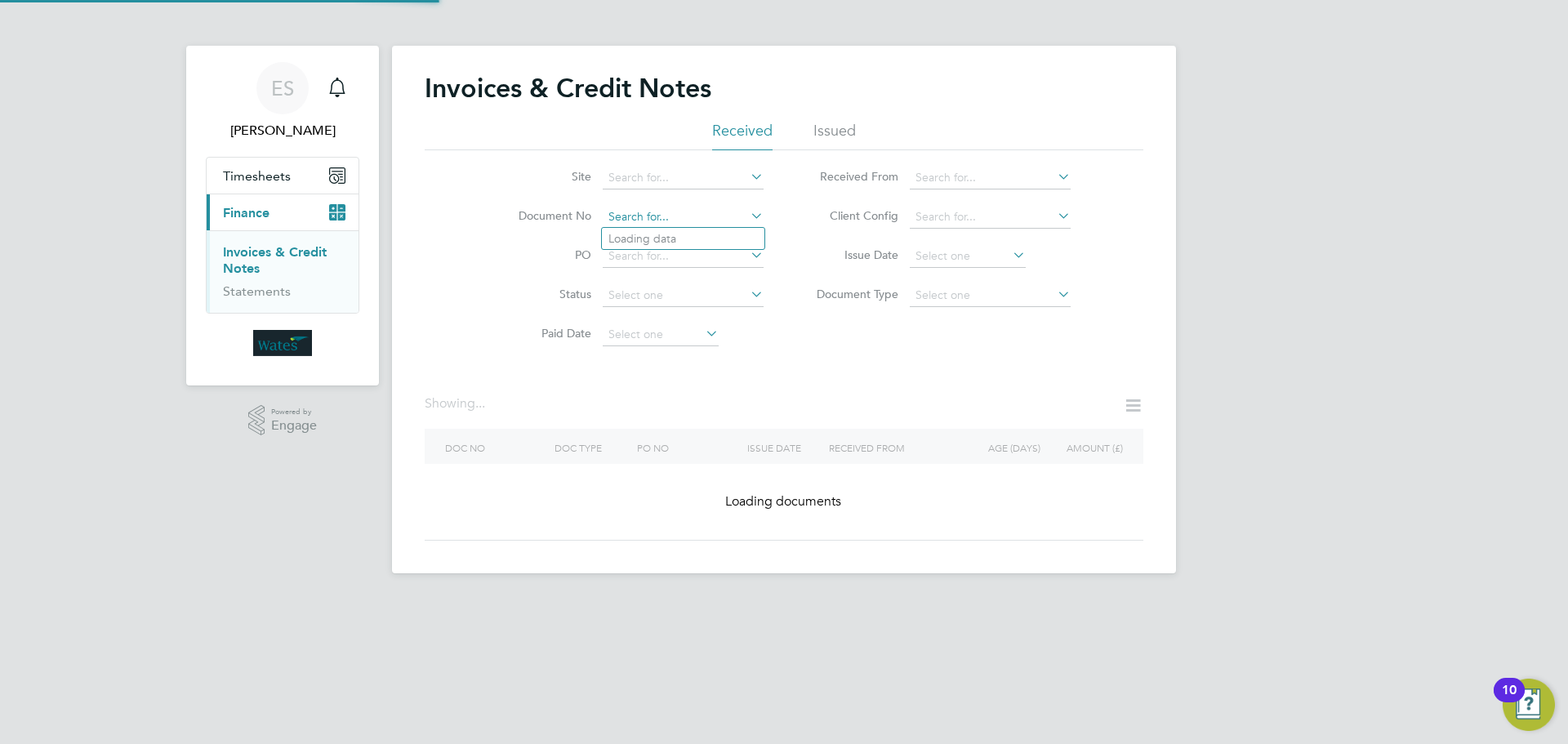
paste input "INV0045110"
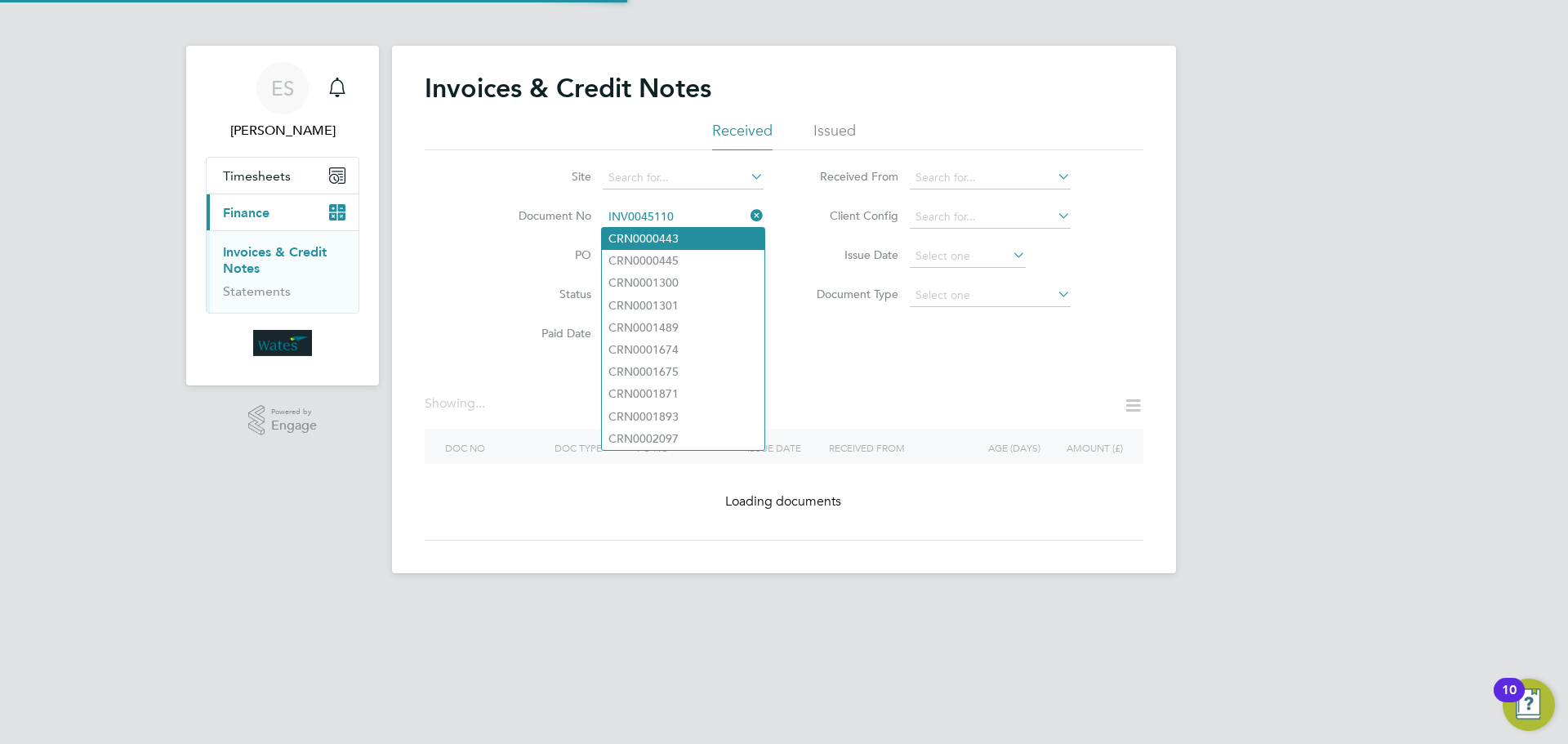
click at [711, 234] on li "CRN0000443" at bounding box center [683, 239] width 163 height 23
type input "CRN0000443"
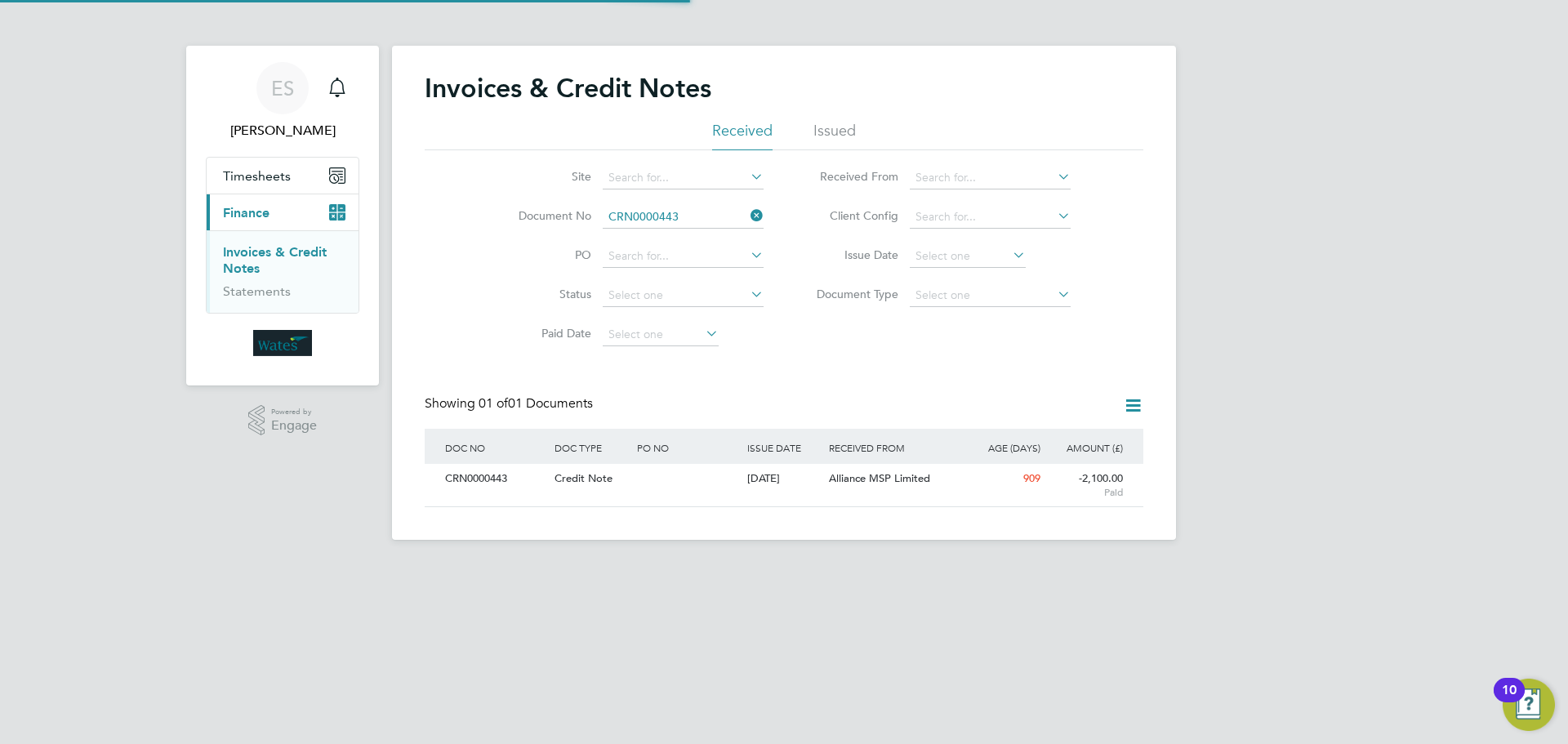
scroll to position [31, 111]
click at [748, 215] on icon at bounding box center [748, 215] width 0 height 23
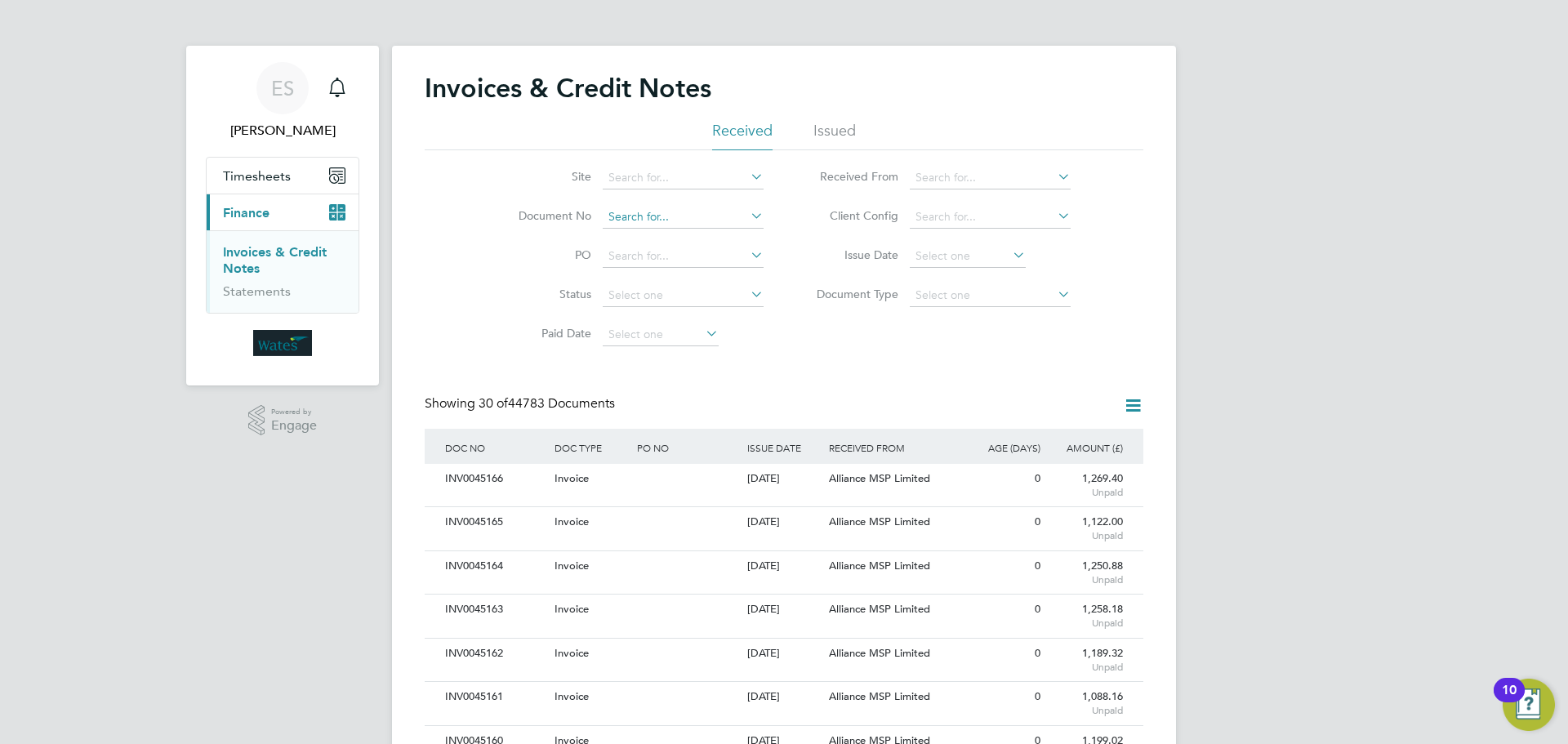
scroll to position [31, 138]
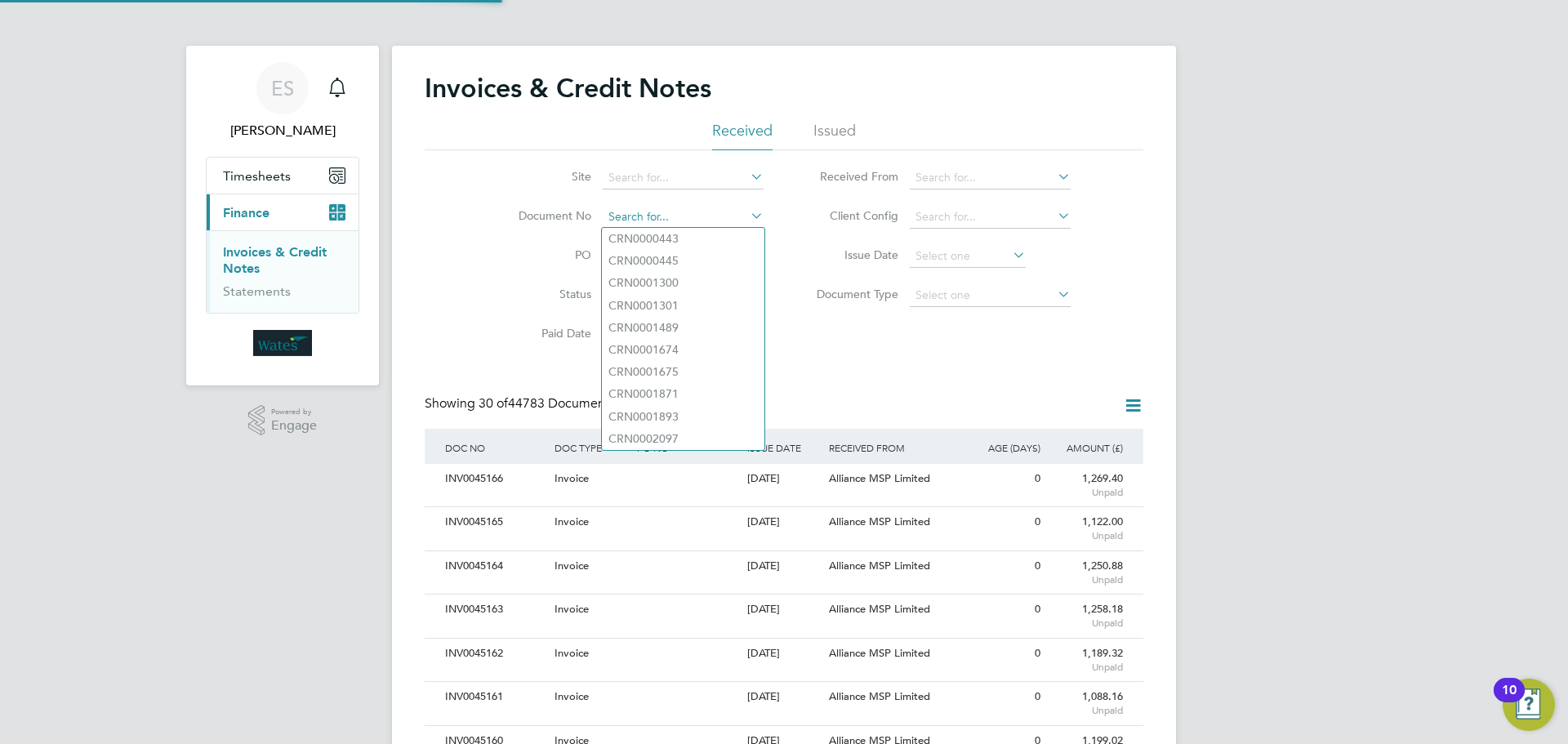
paste input "INV0045110"
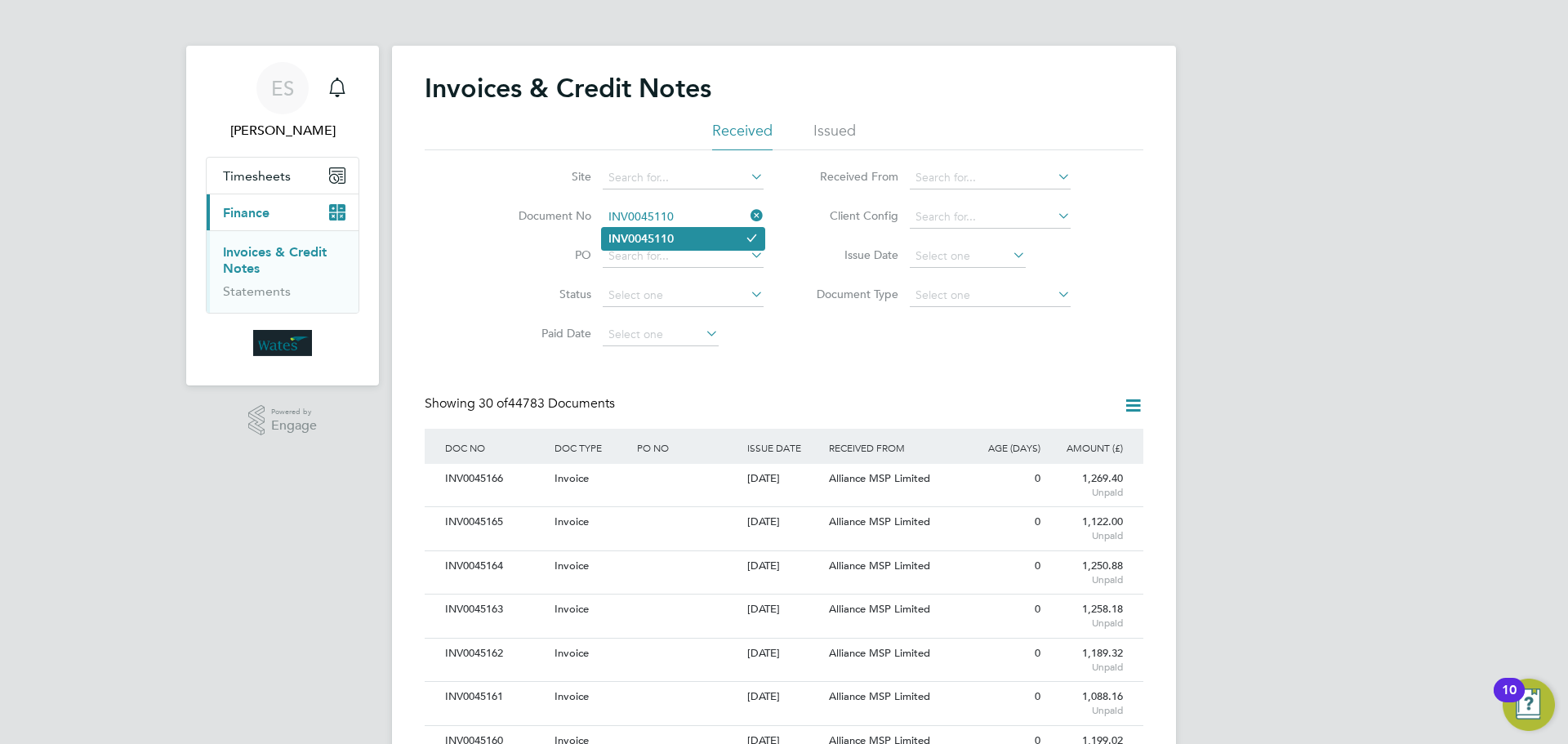
type input "INV0045110"
click at [681, 240] on li "INV0045110" at bounding box center [683, 239] width 163 height 23
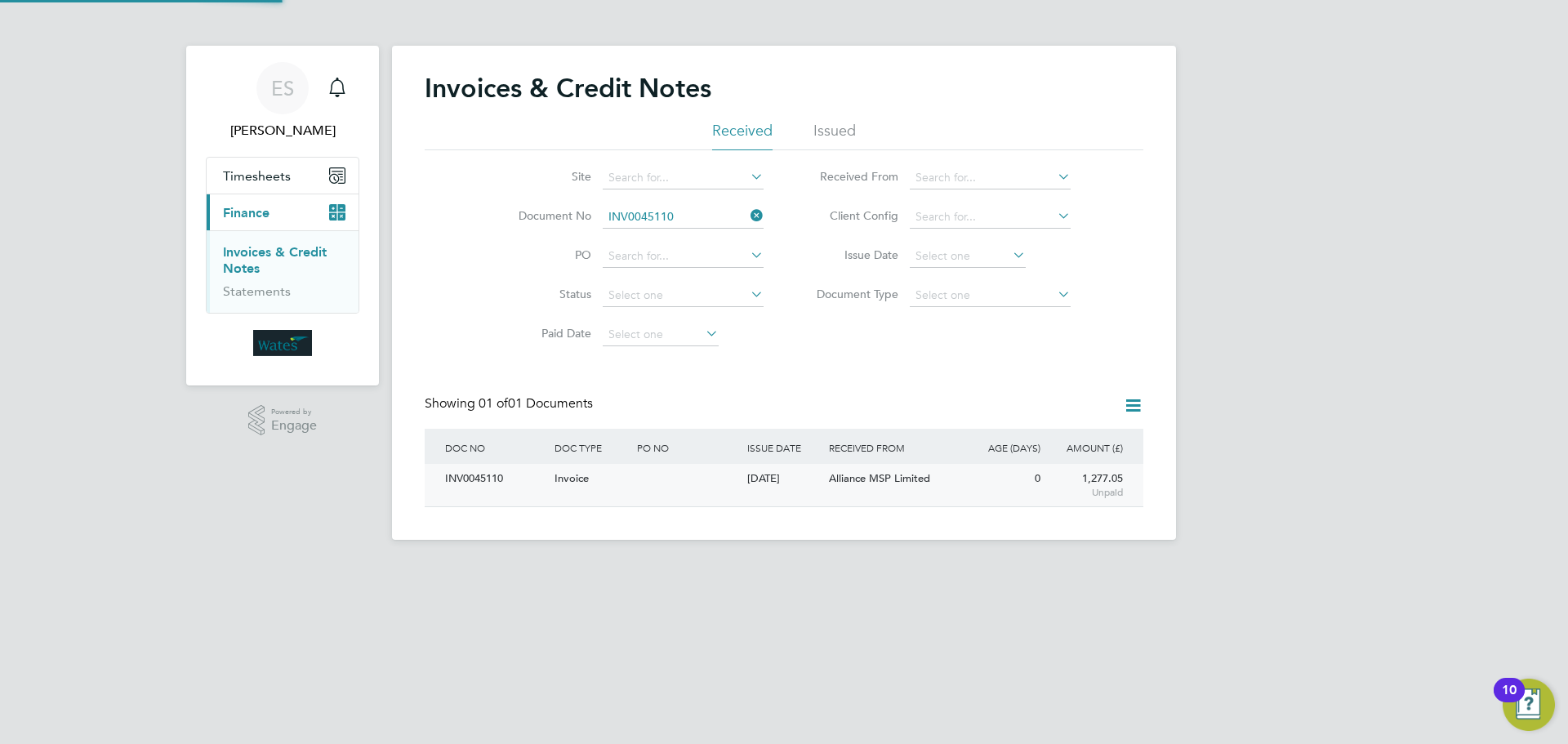
click at [483, 470] on div "INV0045110" at bounding box center [496, 478] width 110 height 30
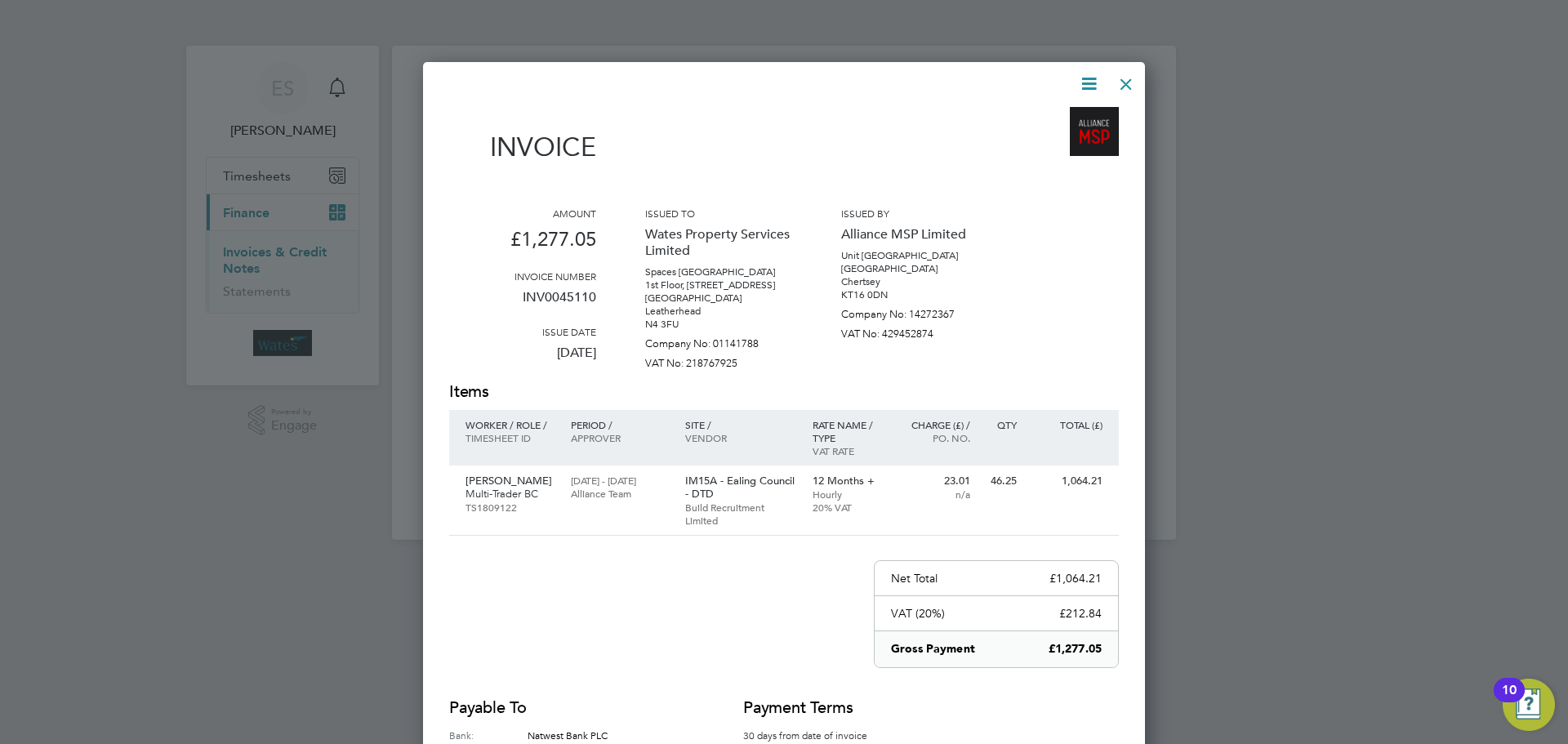
click at [1099, 77] on icon at bounding box center [1089, 83] width 21 height 21
click at [1065, 115] on li "Download Invoice" at bounding box center [1039, 122] width 113 height 23
click at [1081, 78] on icon at bounding box center [1089, 83] width 21 height 21
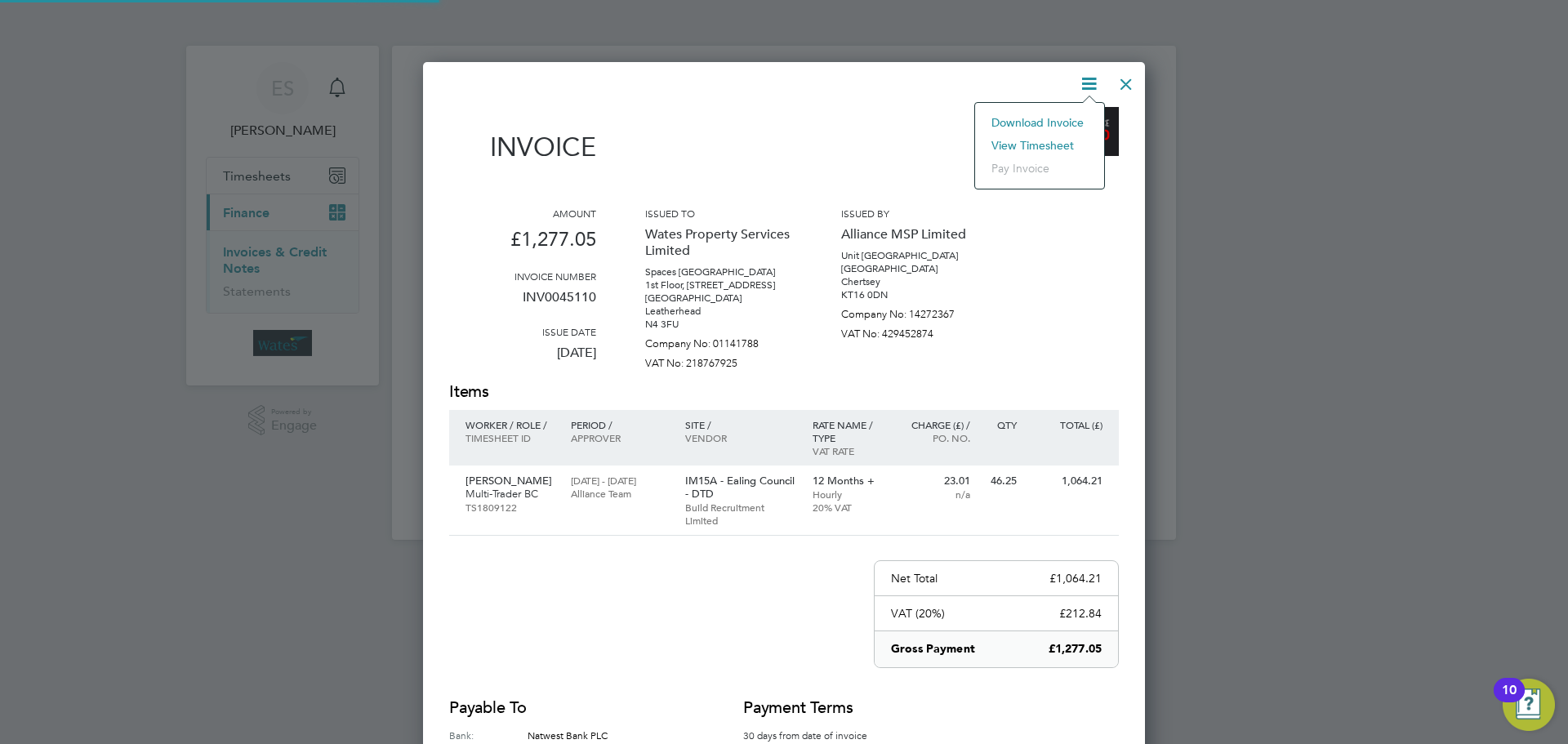
click at [1051, 144] on li "View timesheet" at bounding box center [1039, 145] width 113 height 23
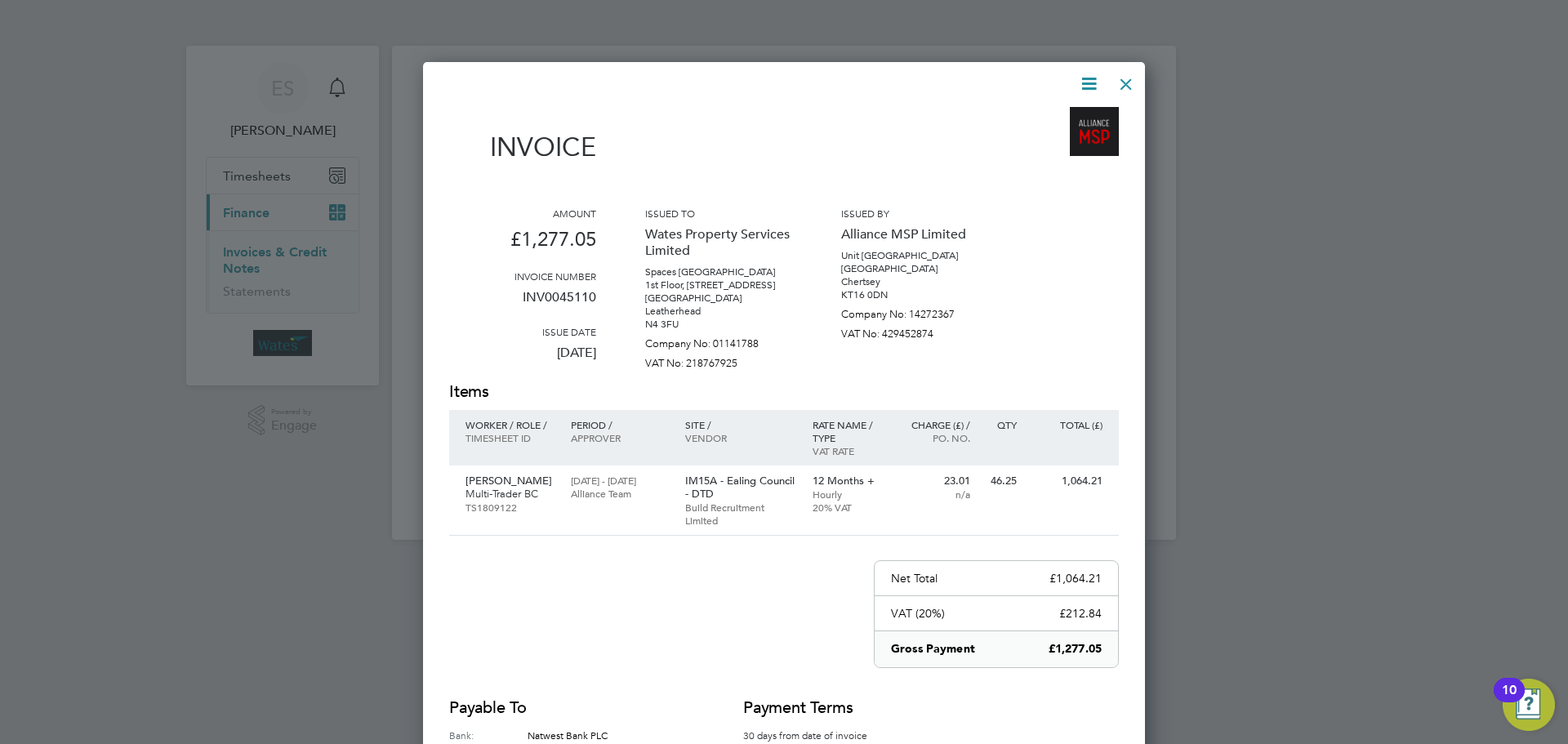
scroll to position [814, 723]
click at [1124, 87] on div at bounding box center [1126, 80] width 29 height 29
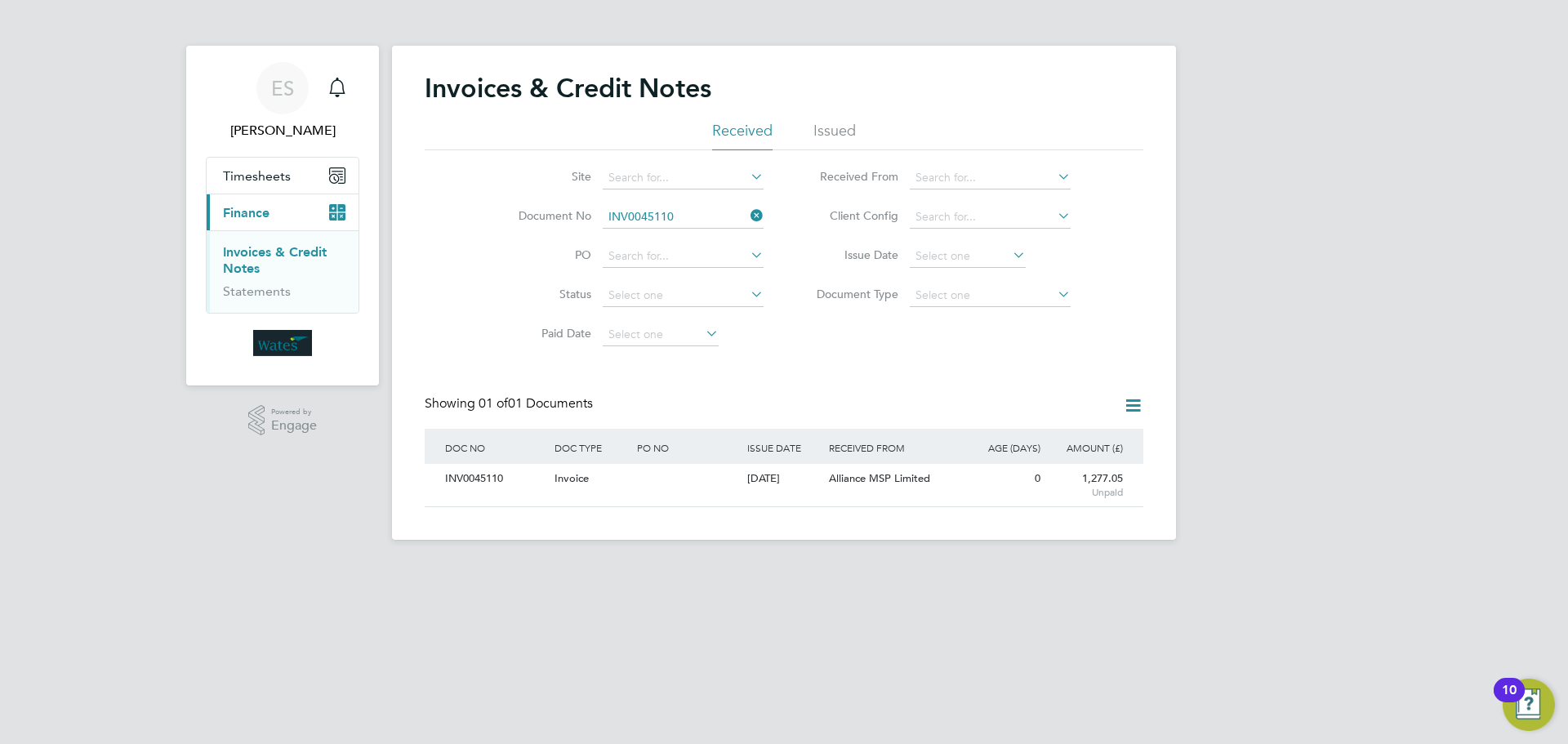
click at [748, 218] on icon at bounding box center [748, 215] width 0 height 23
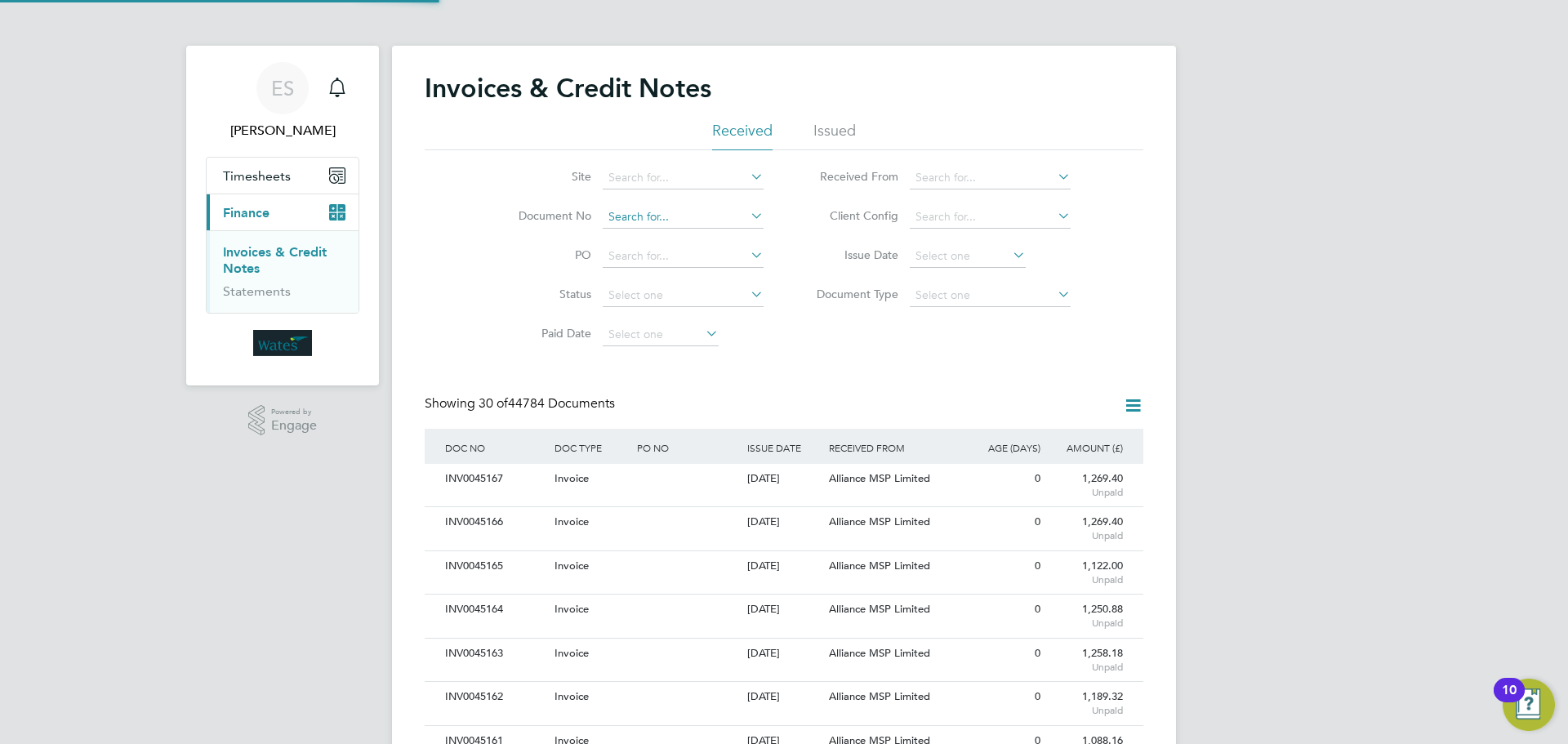
scroll to position [31, 111]
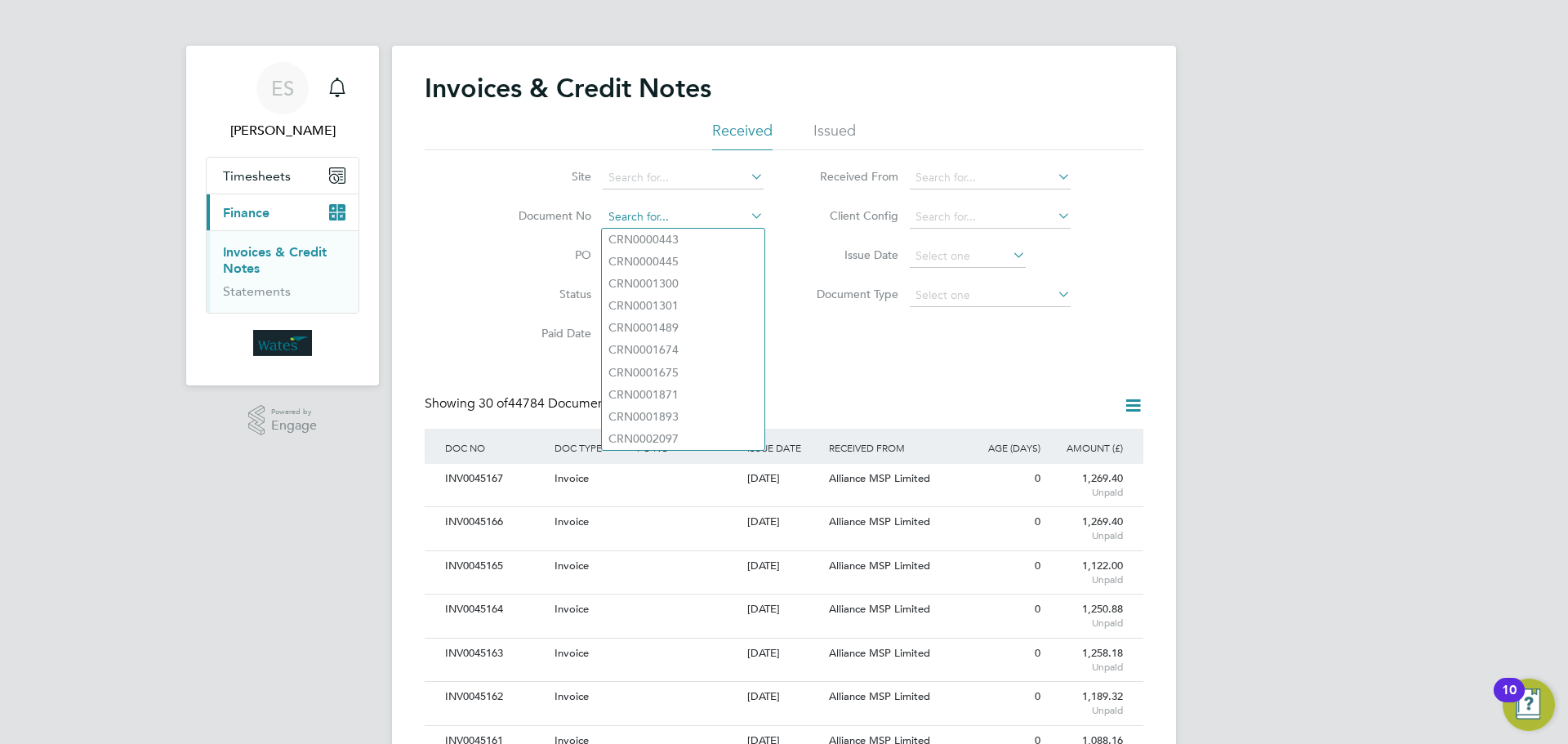
paste input "INV0045111"
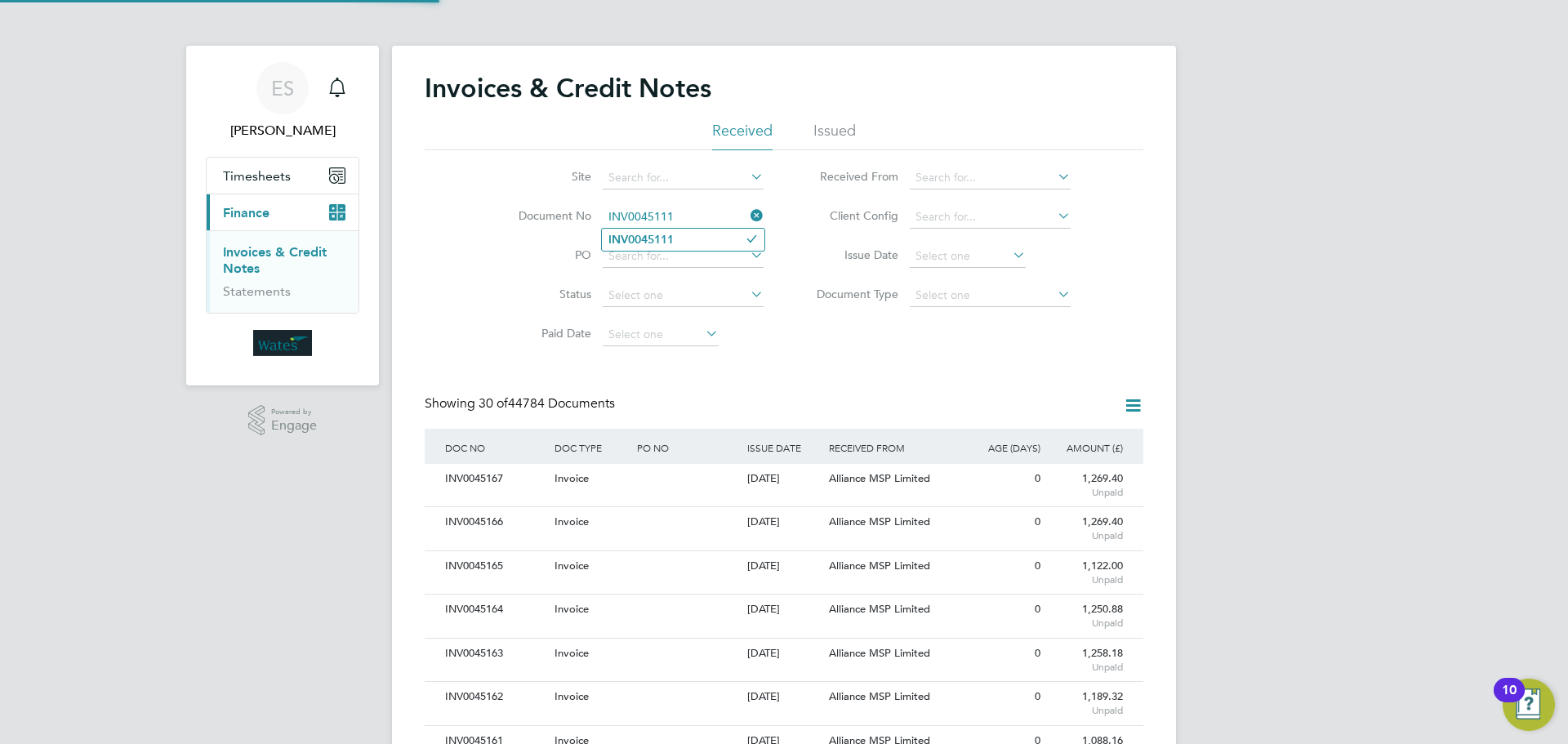
type input "INV0045111"
click at [688, 238] on li "INV0045111" at bounding box center [683, 239] width 163 height 23
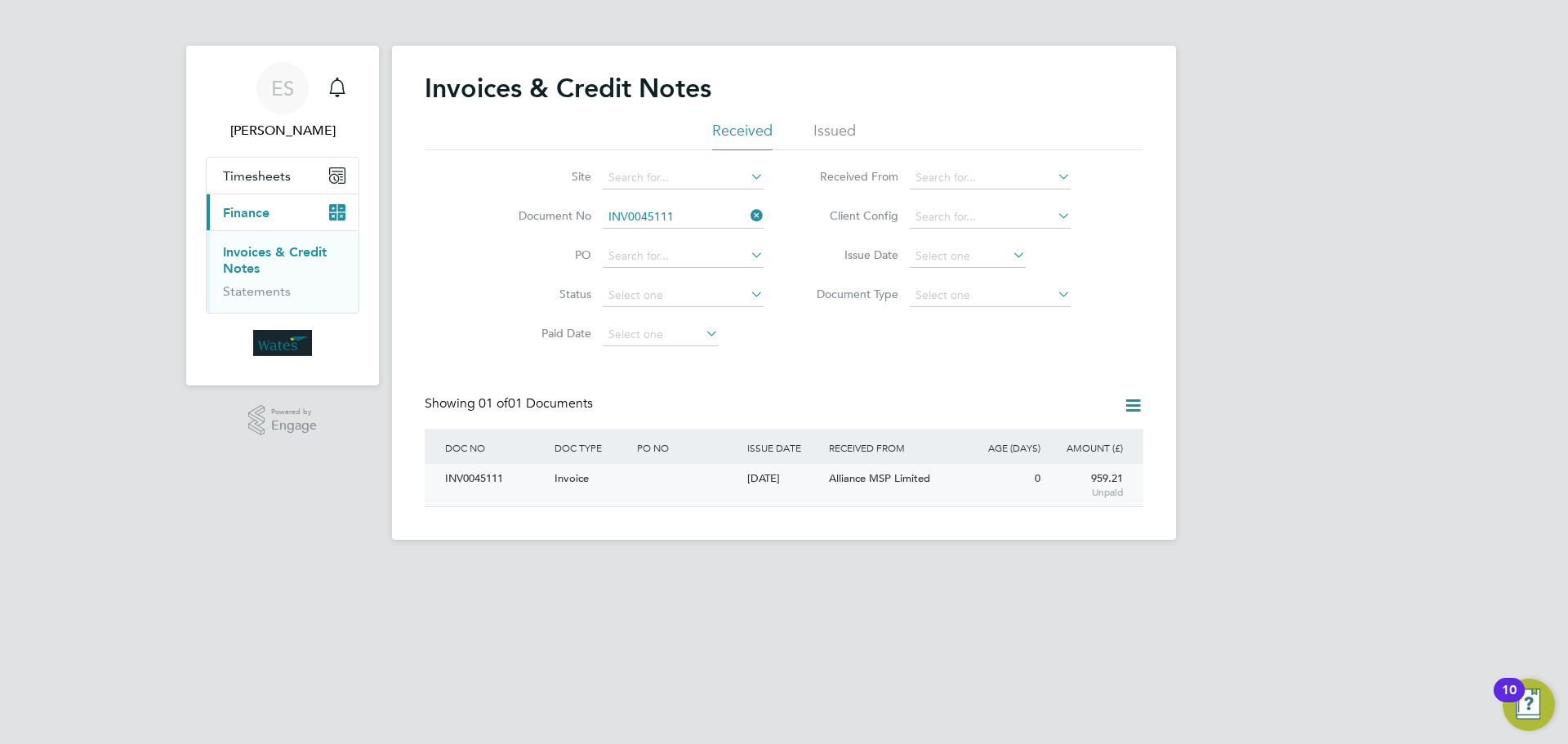
click at [498, 476] on div "INV0045111" at bounding box center [496, 478] width 110 height 30
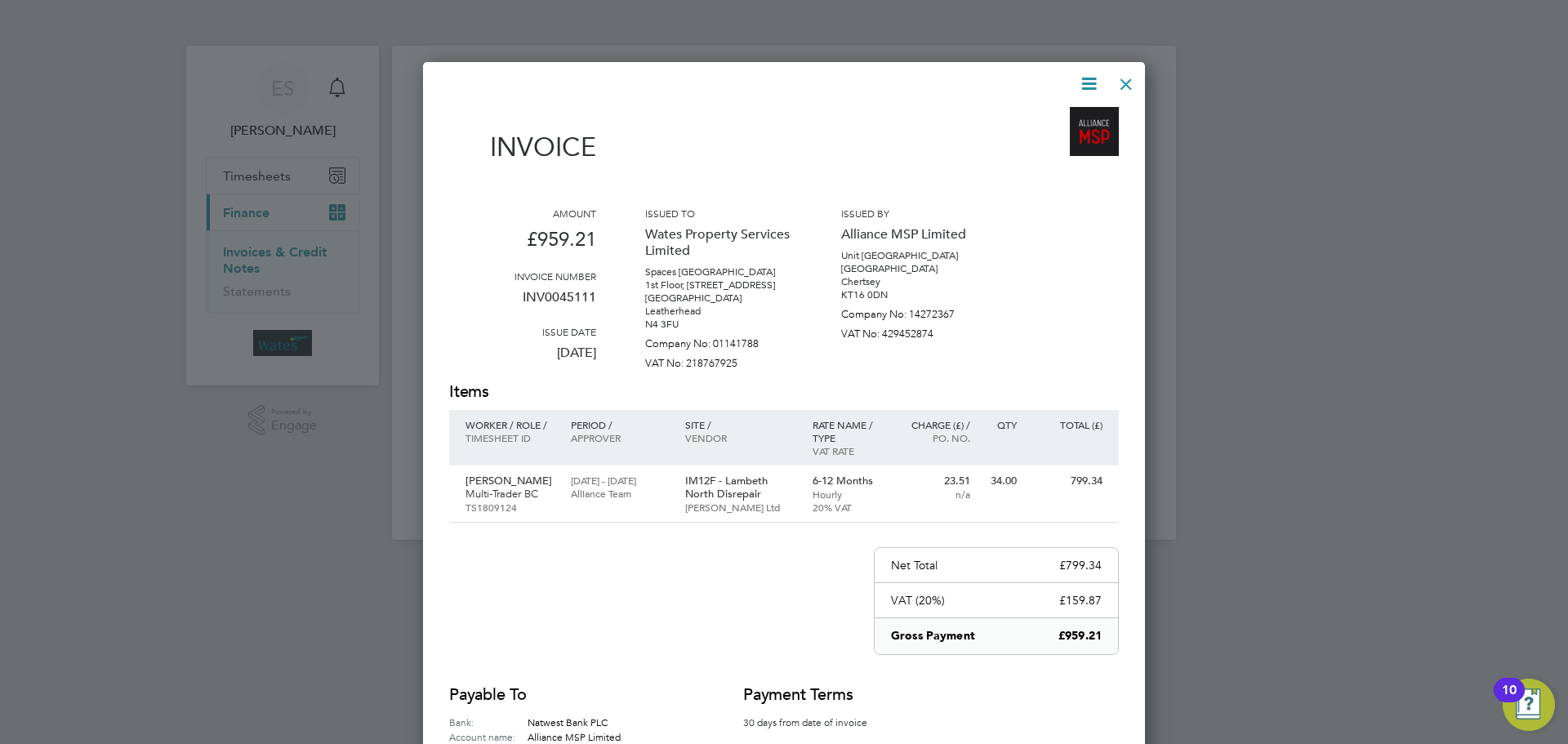
click at [1087, 81] on icon at bounding box center [1089, 83] width 21 height 21
click at [1058, 118] on li "Download Invoice" at bounding box center [1039, 122] width 113 height 23
click at [1082, 81] on icon at bounding box center [1089, 83] width 21 height 21
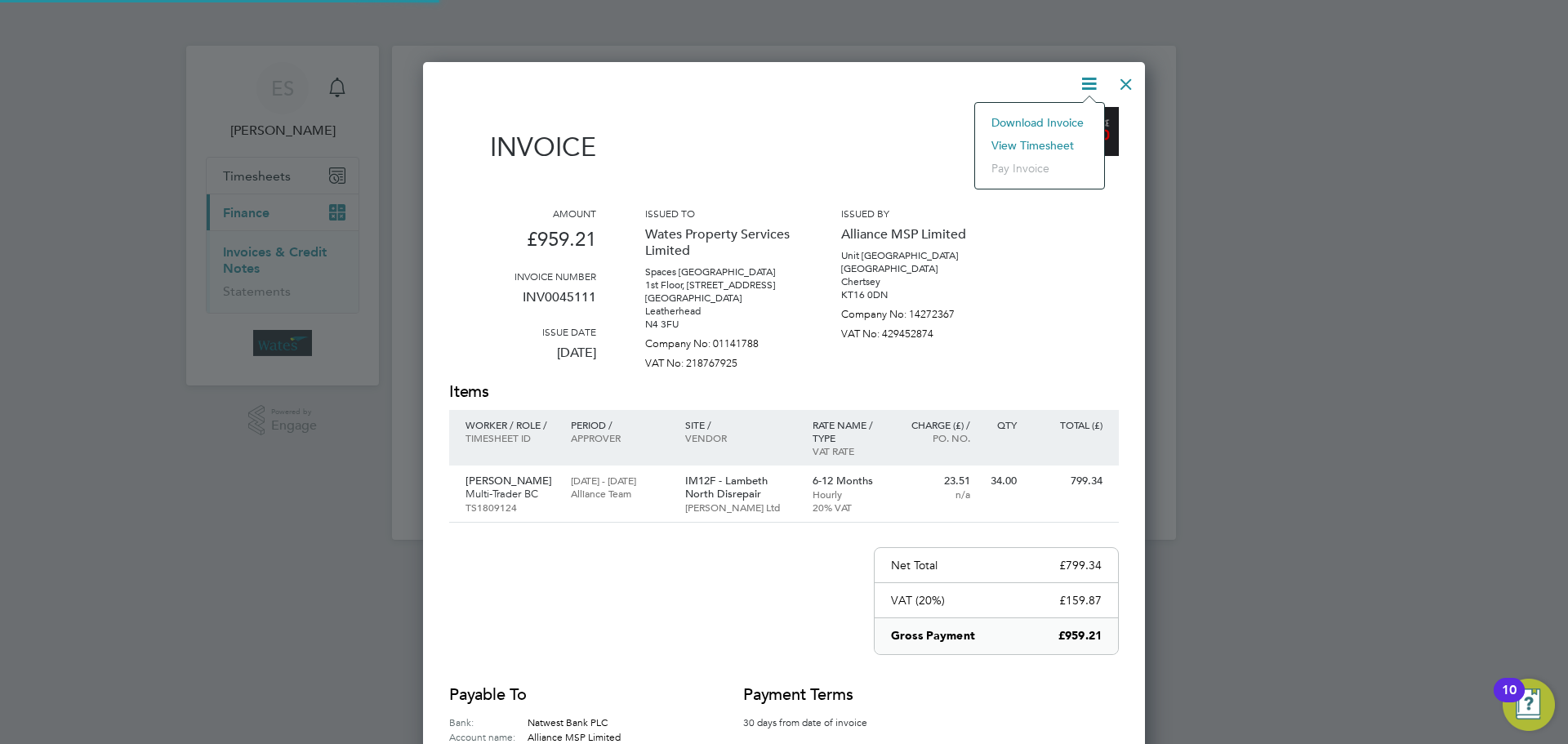
click at [1046, 135] on li "View timesheet" at bounding box center [1039, 145] width 113 height 23
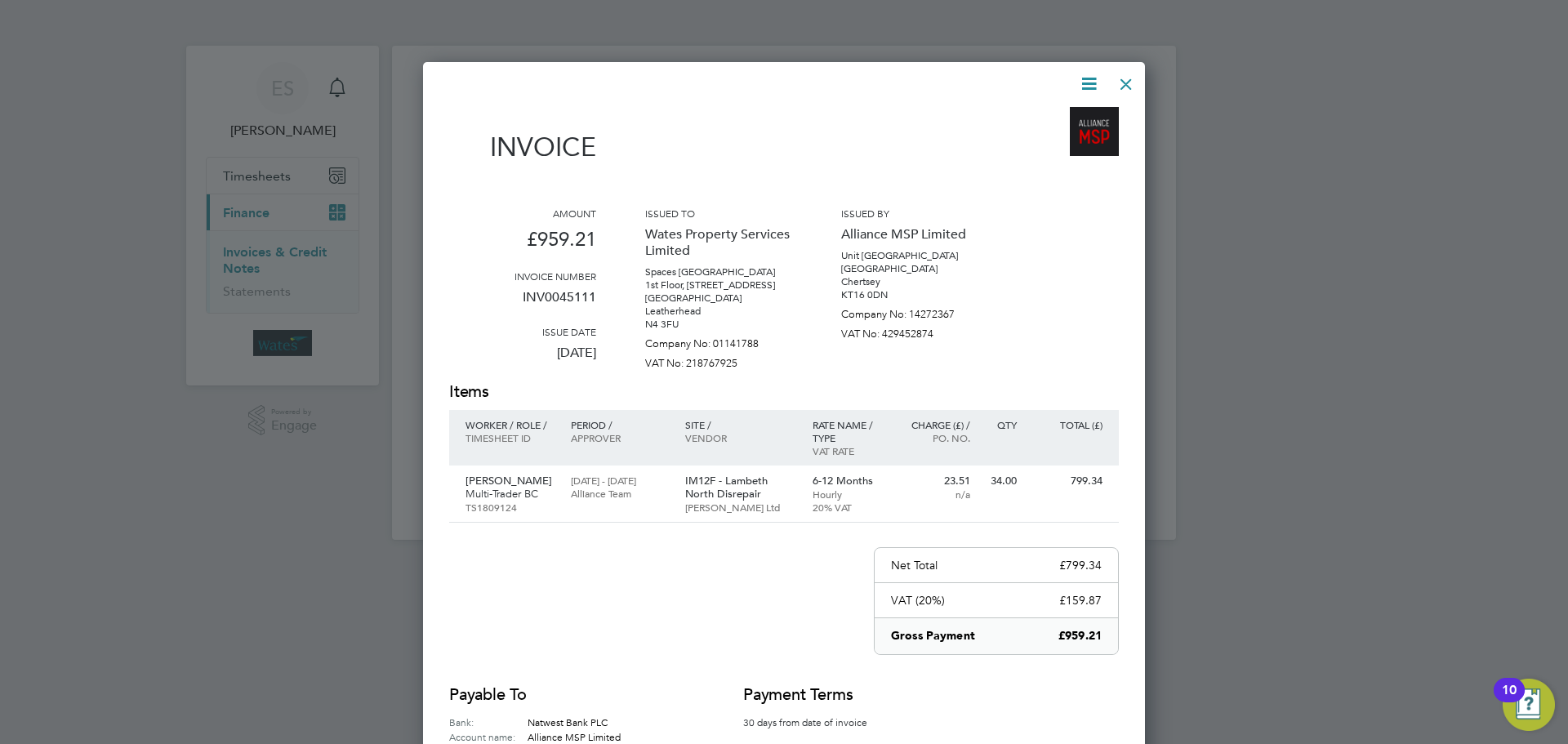
click at [1131, 78] on div at bounding box center [1126, 80] width 29 height 29
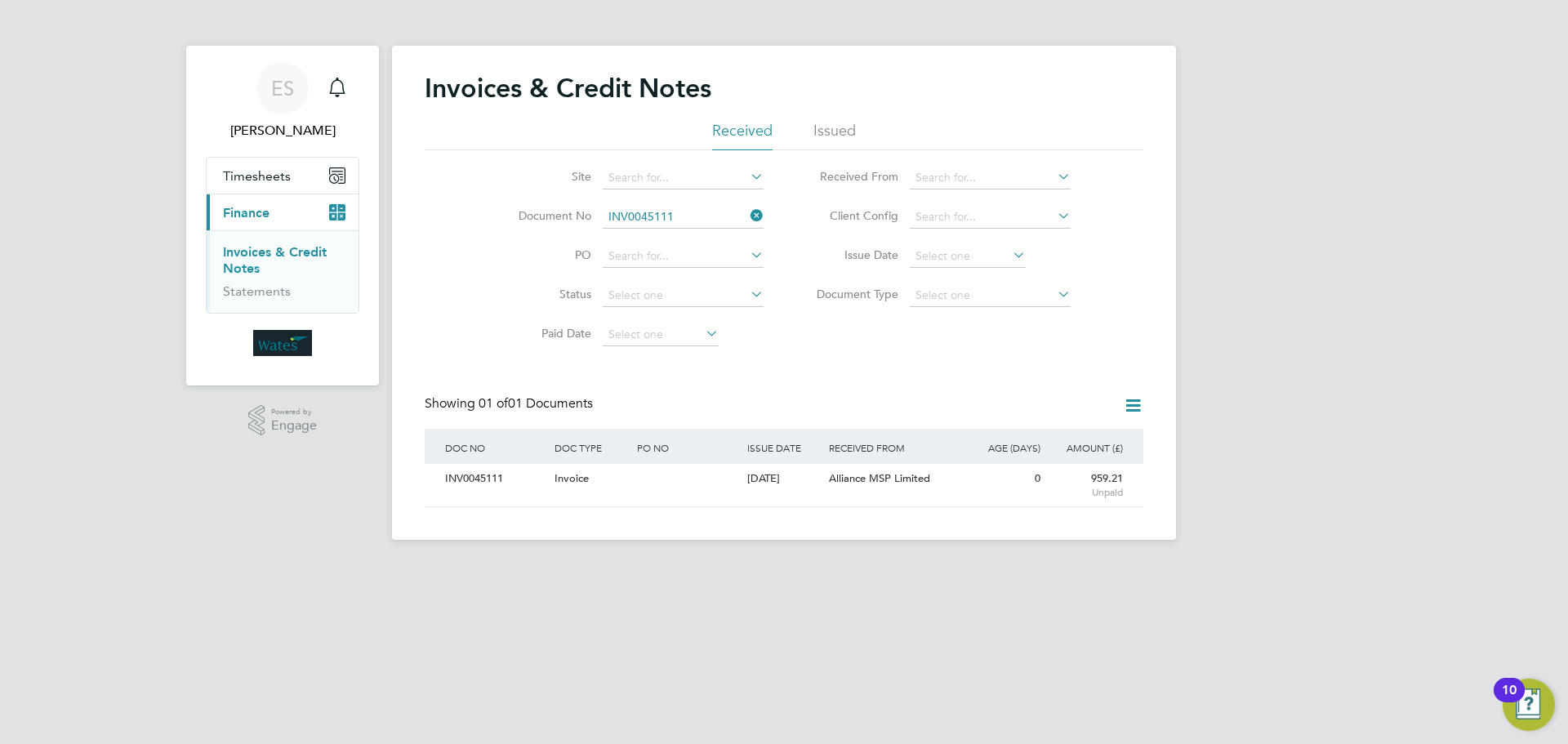
click at [748, 219] on icon at bounding box center [748, 215] width 0 height 23
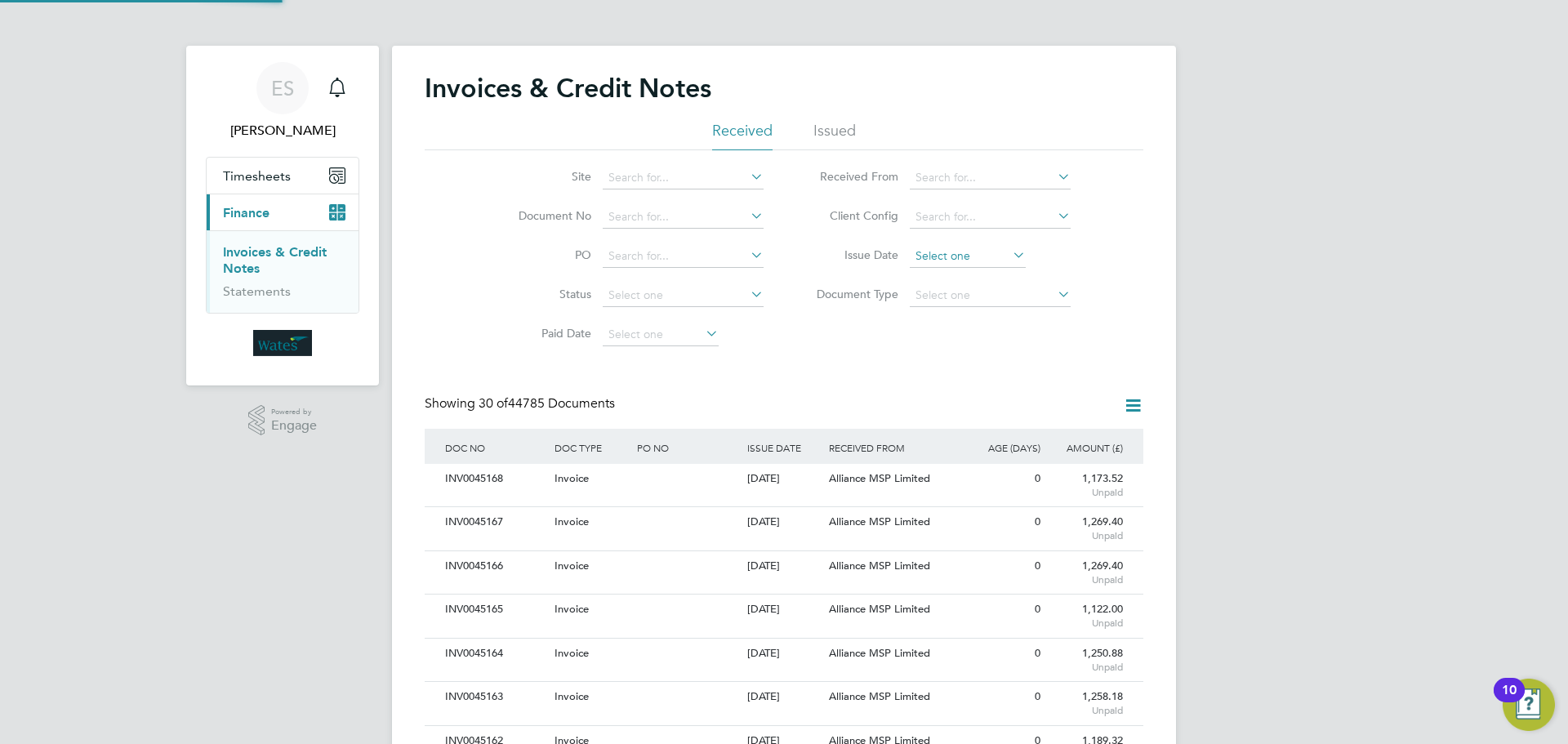
scroll to position [31, 111]
click at [1004, 257] on input at bounding box center [967, 256] width 116 height 23
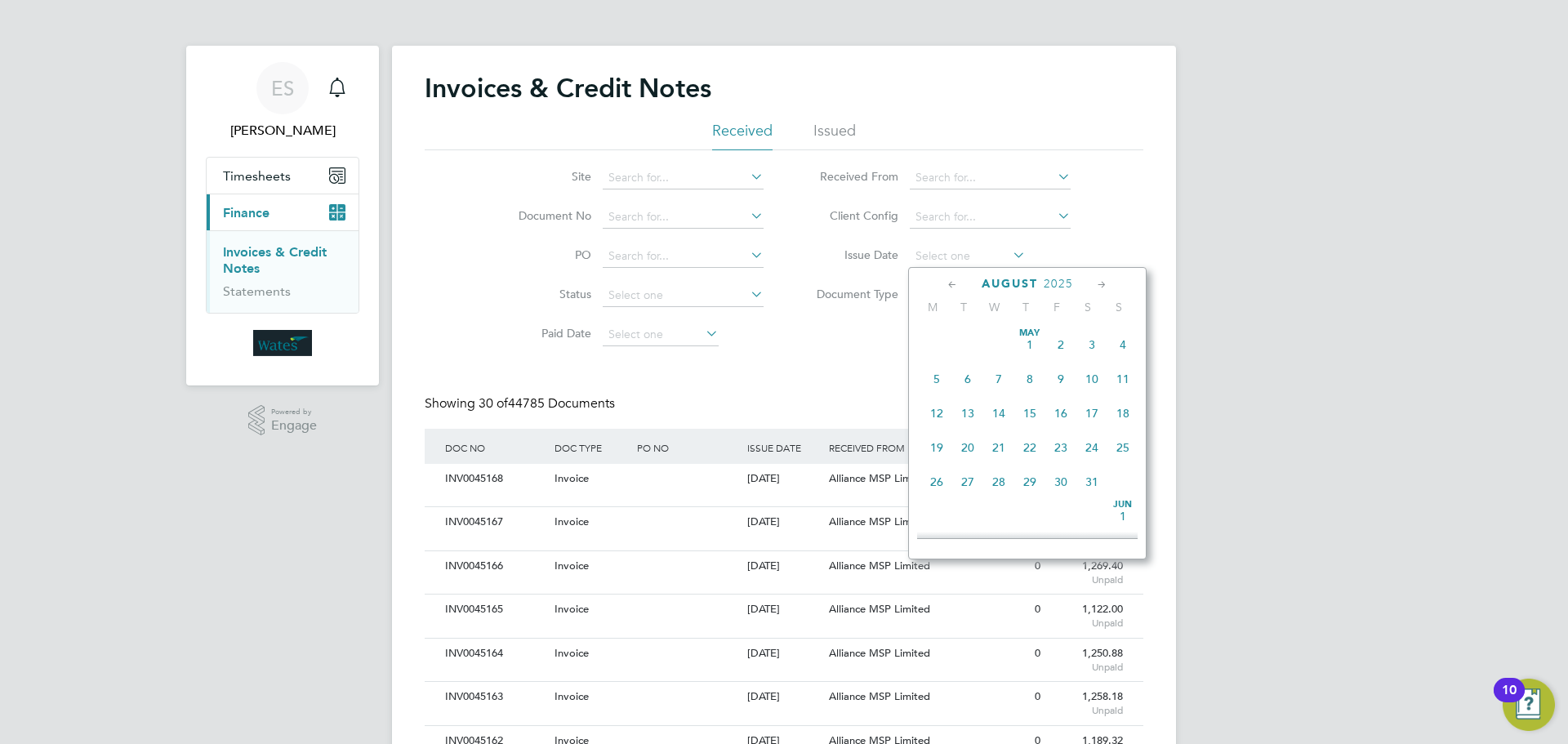
type input "26 Aug 2025"
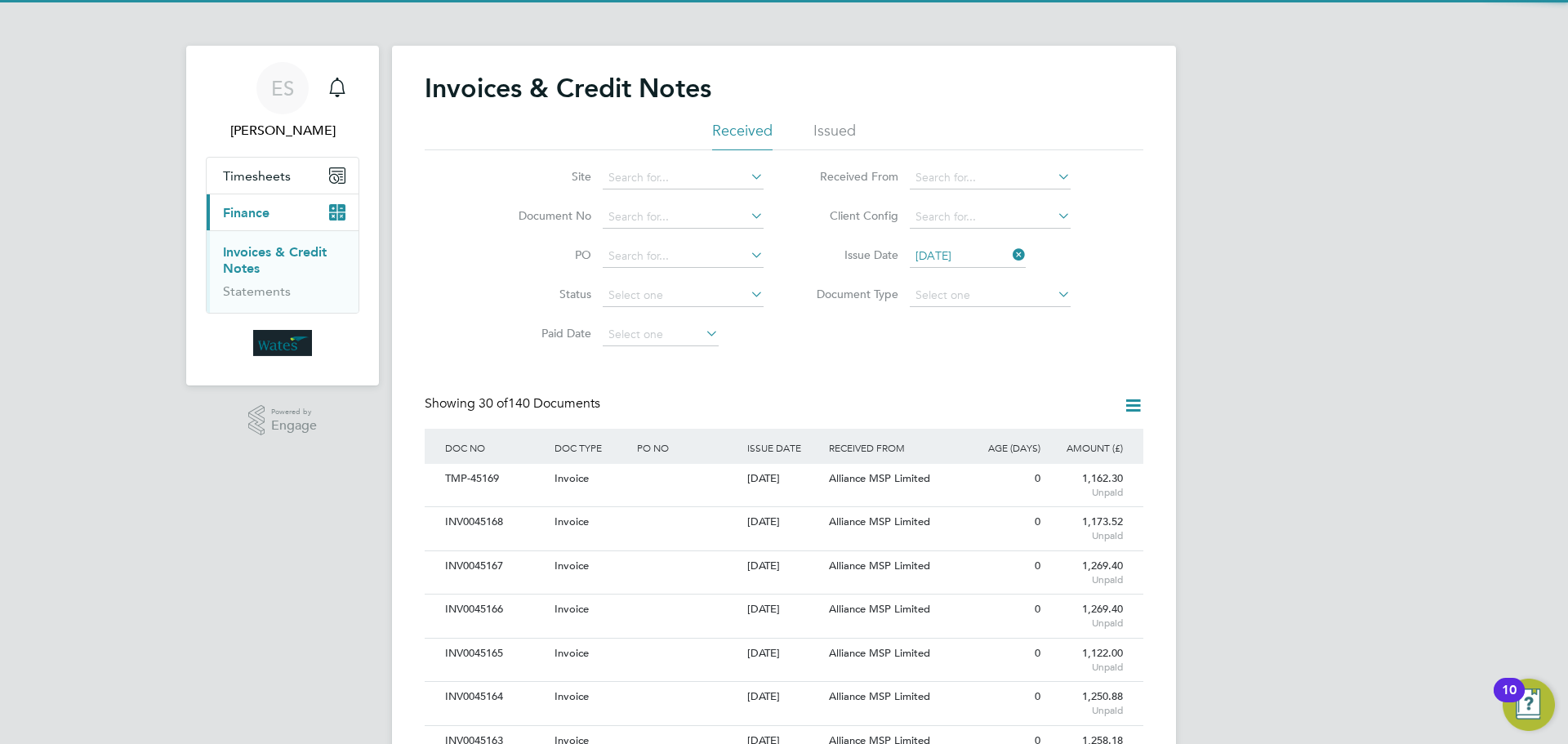
click at [1129, 401] on icon at bounding box center [1133, 405] width 21 height 21
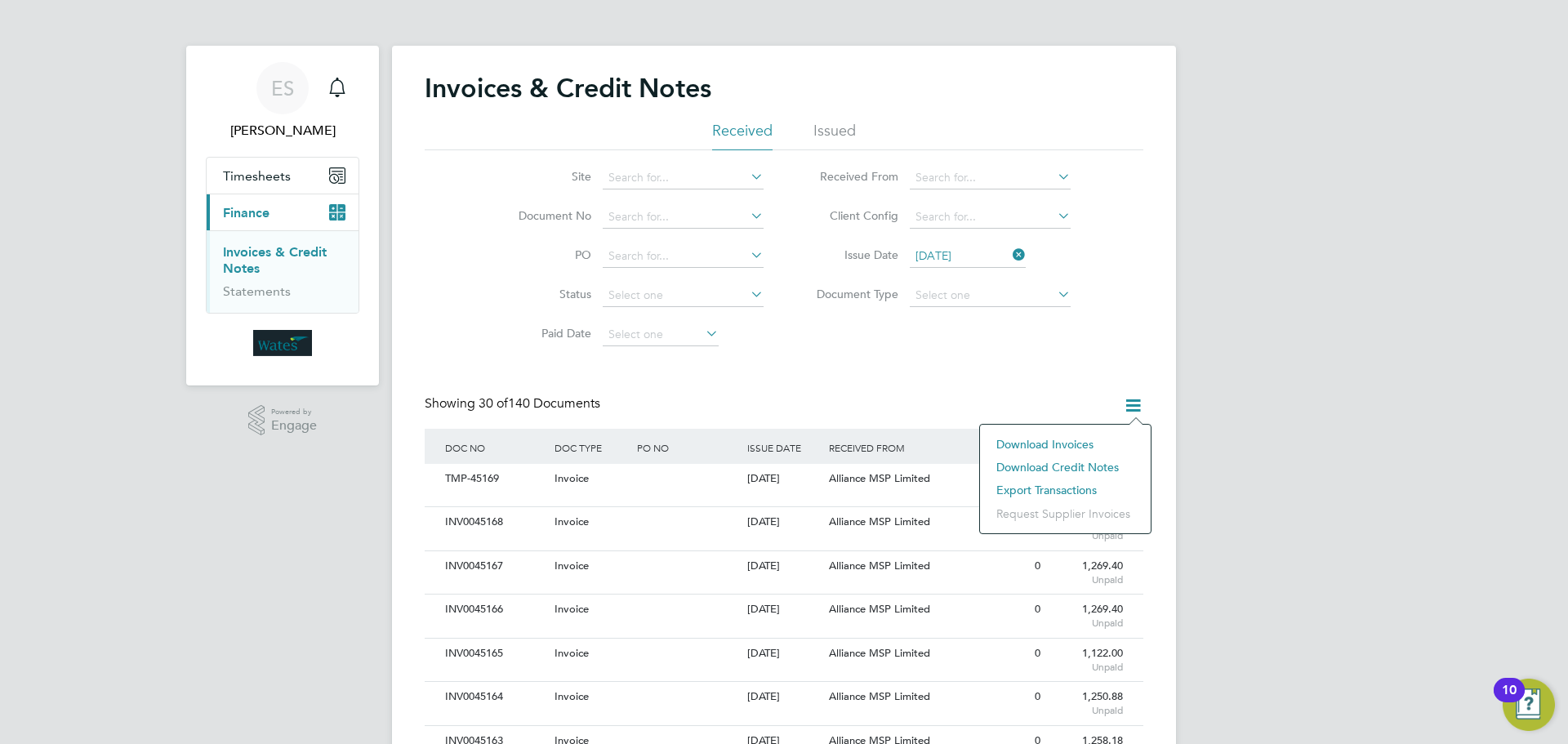
click at [1080, 443] on li "Download invoices" at bounding box center [1065, 444] width 155 height 23
click at [1133, 401] on icon at bounding box center [1133, 405] width 21 height 21
click at [1095, 466] on li "Download credit notes" at bounding box center [1065, 467] width 155 height 23
click at [1133, 410] on div "There's no data to download Please adjust your filters and try again. Cancel Ok…" at bounding box center [784, 372] width 1568 height 744
click at [1129, 402] on icon at bounding box center [1133, 405] width 21 height 21
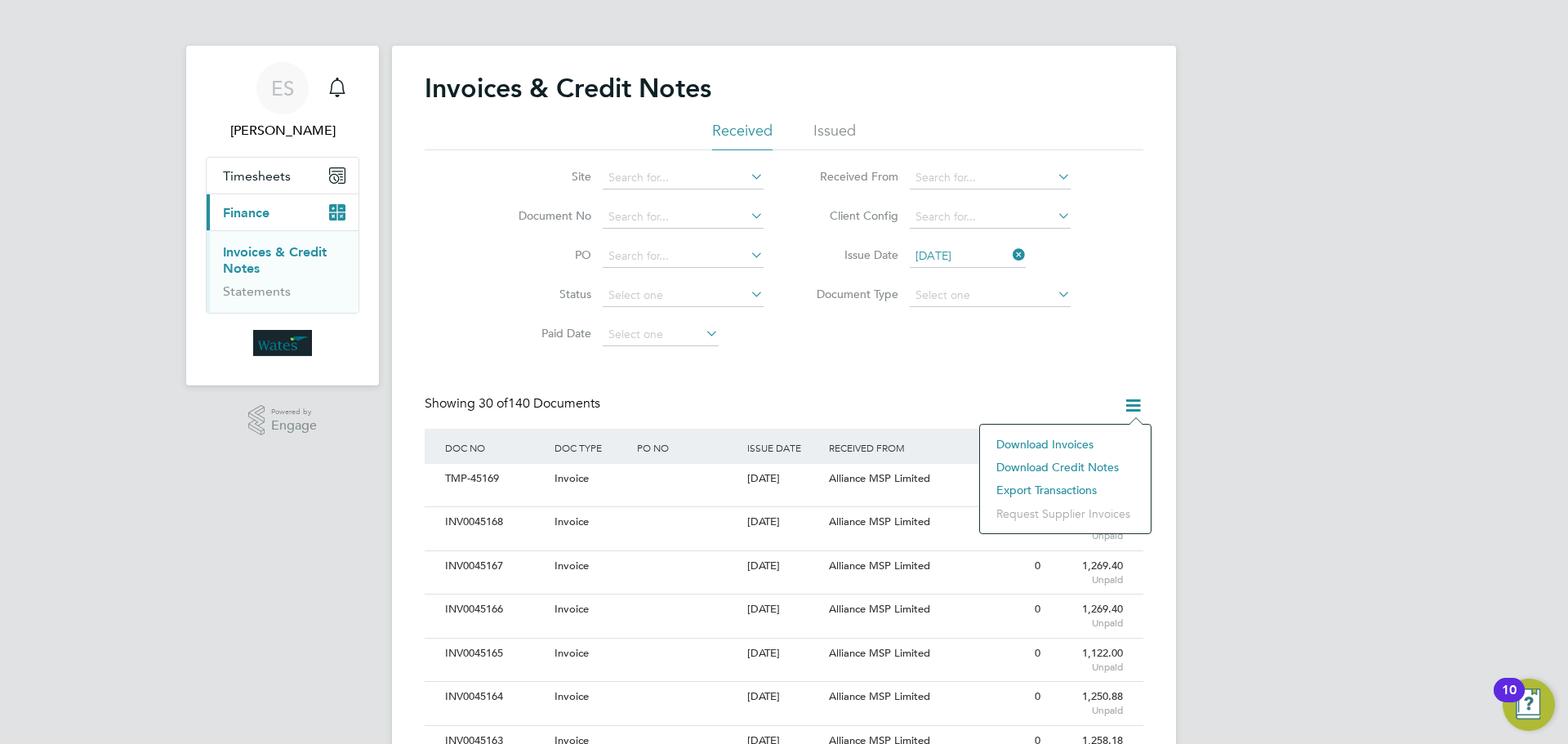
click at [1037, 457] on li "Download credit notes" at bounding box center [1065, 467] width 155 height 23
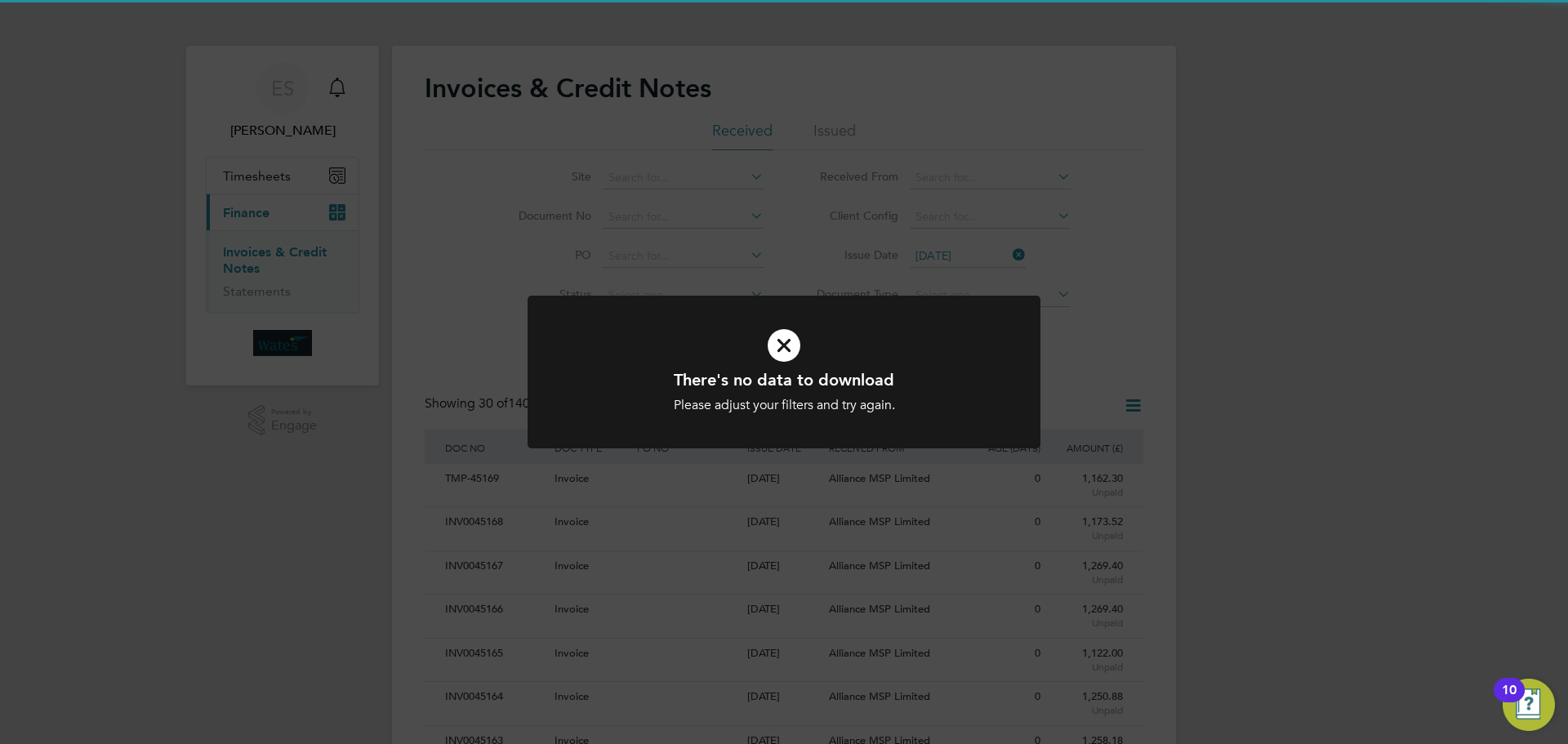
click at [1102, 341] on div "There's no data to download Please adjust your filters and try again. Cancel Ok…" at bounding box center [784, 372] width 1568 height 744
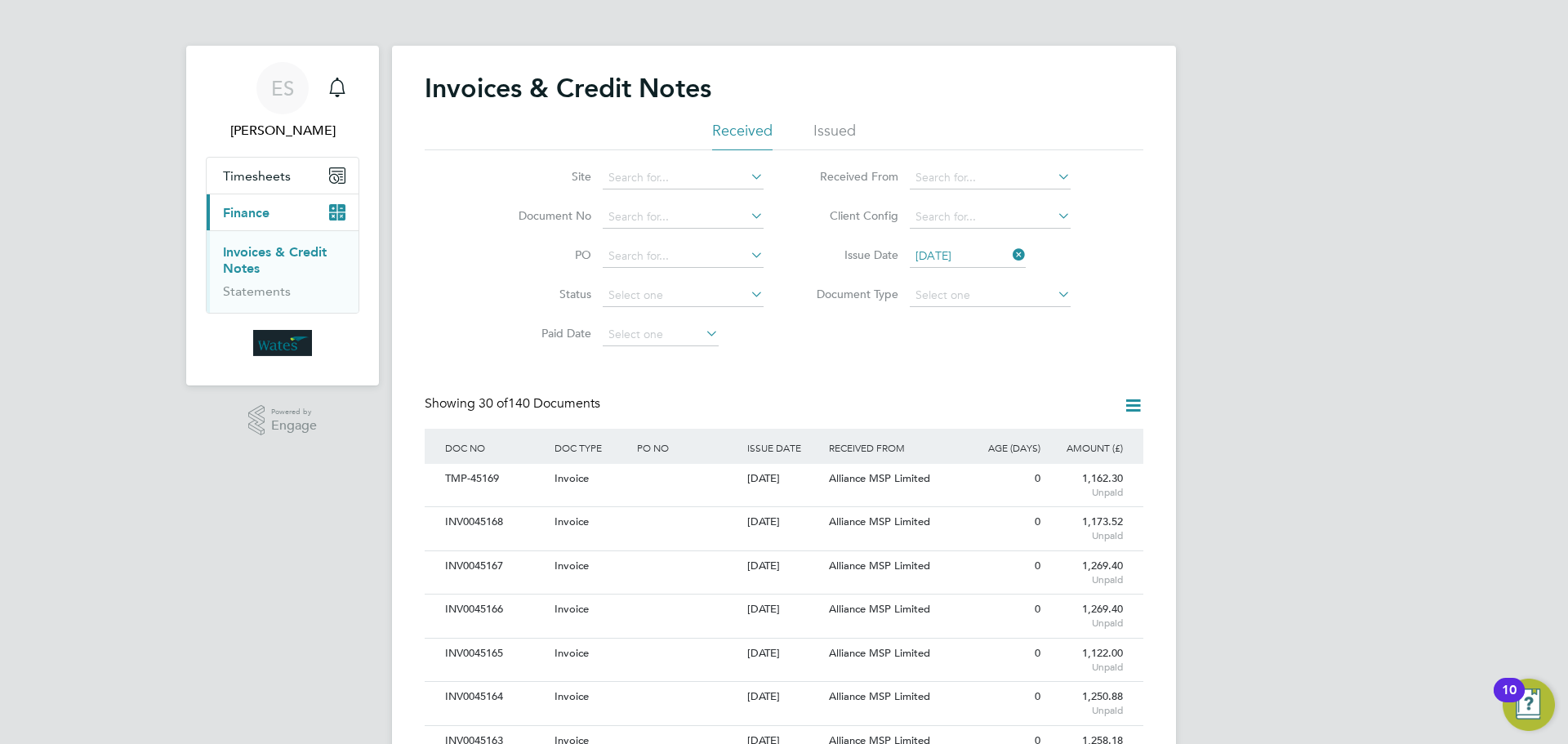
click at [1009, 253] on icon at bounding box center [1009, 254] width 0 height 23
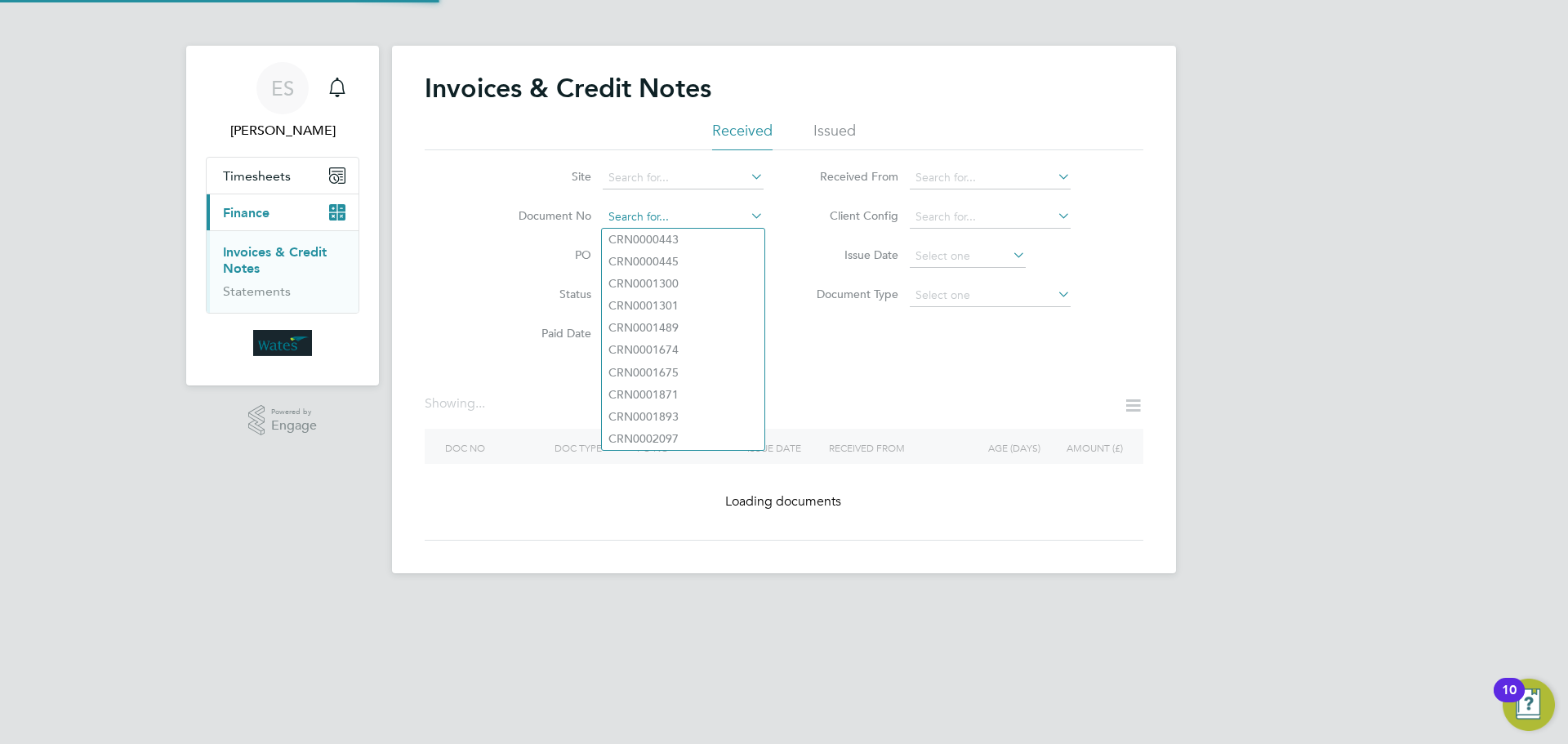
paste input "INV0045112"
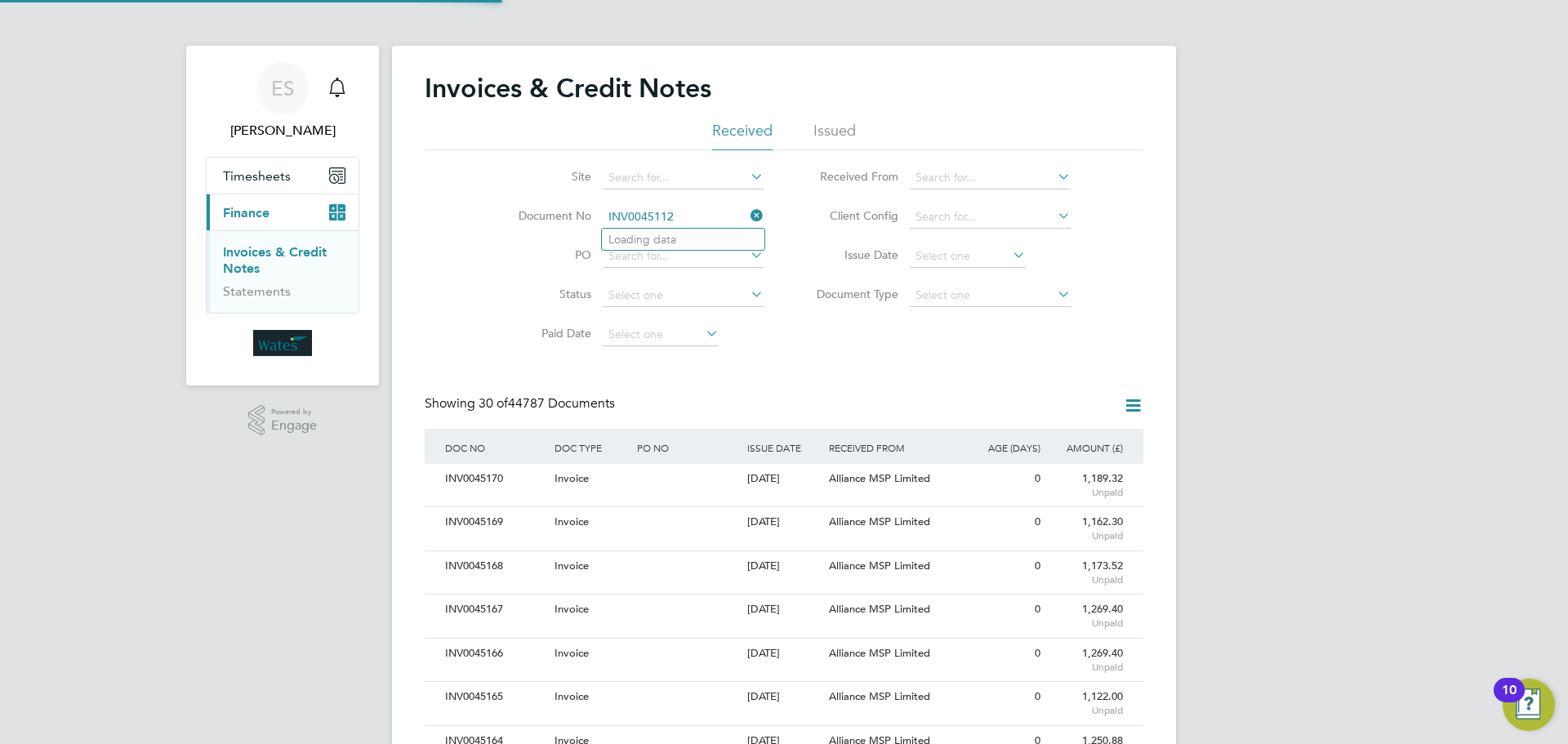
scroll to position [31, 138]
type input "INV0045112"
click at [651, 234] on b "INV0045112" at bounding box center [641, 240] width 66 height 14
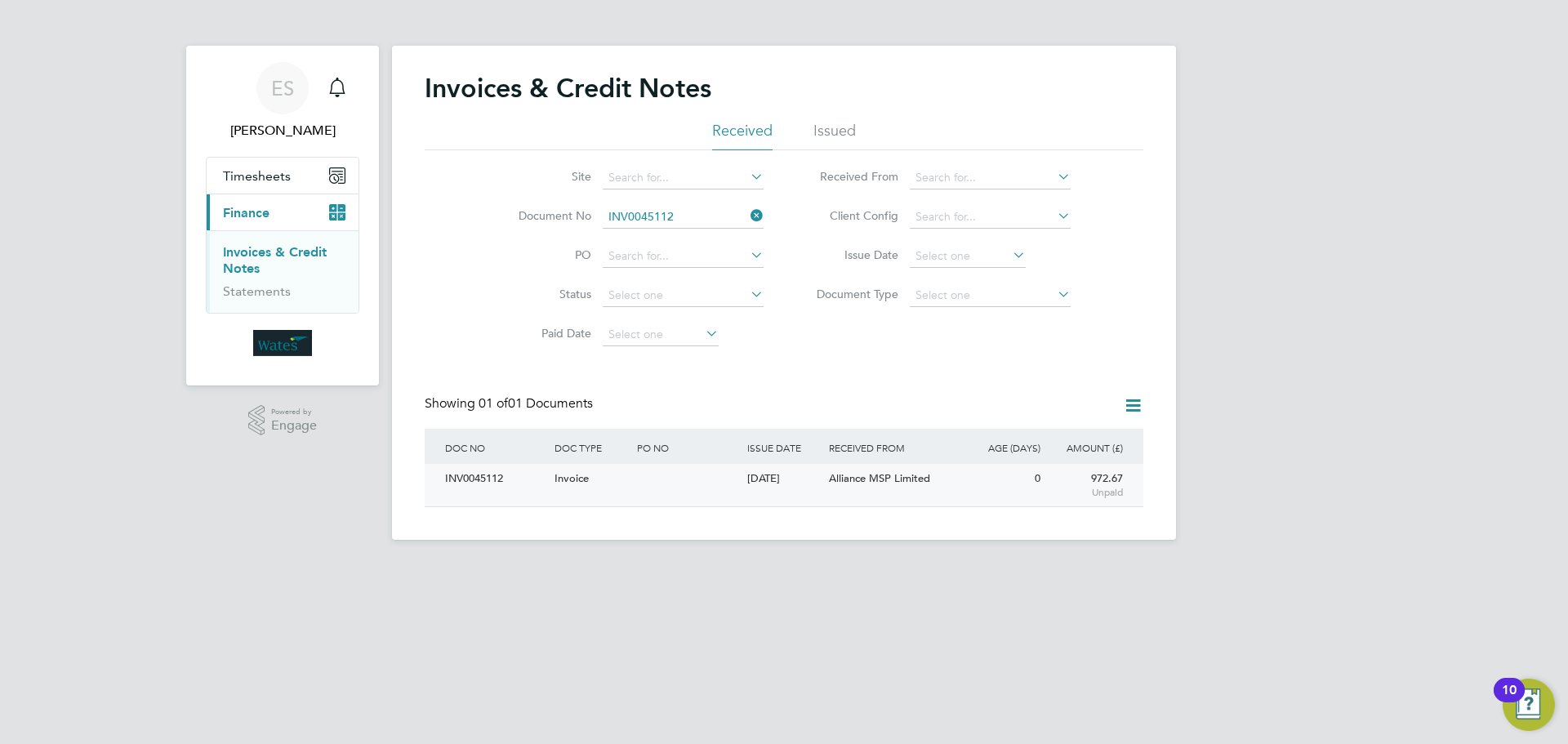
click at [482, 472] on div "INV0045112" at bounding box center [496, 478] width 110 height 30
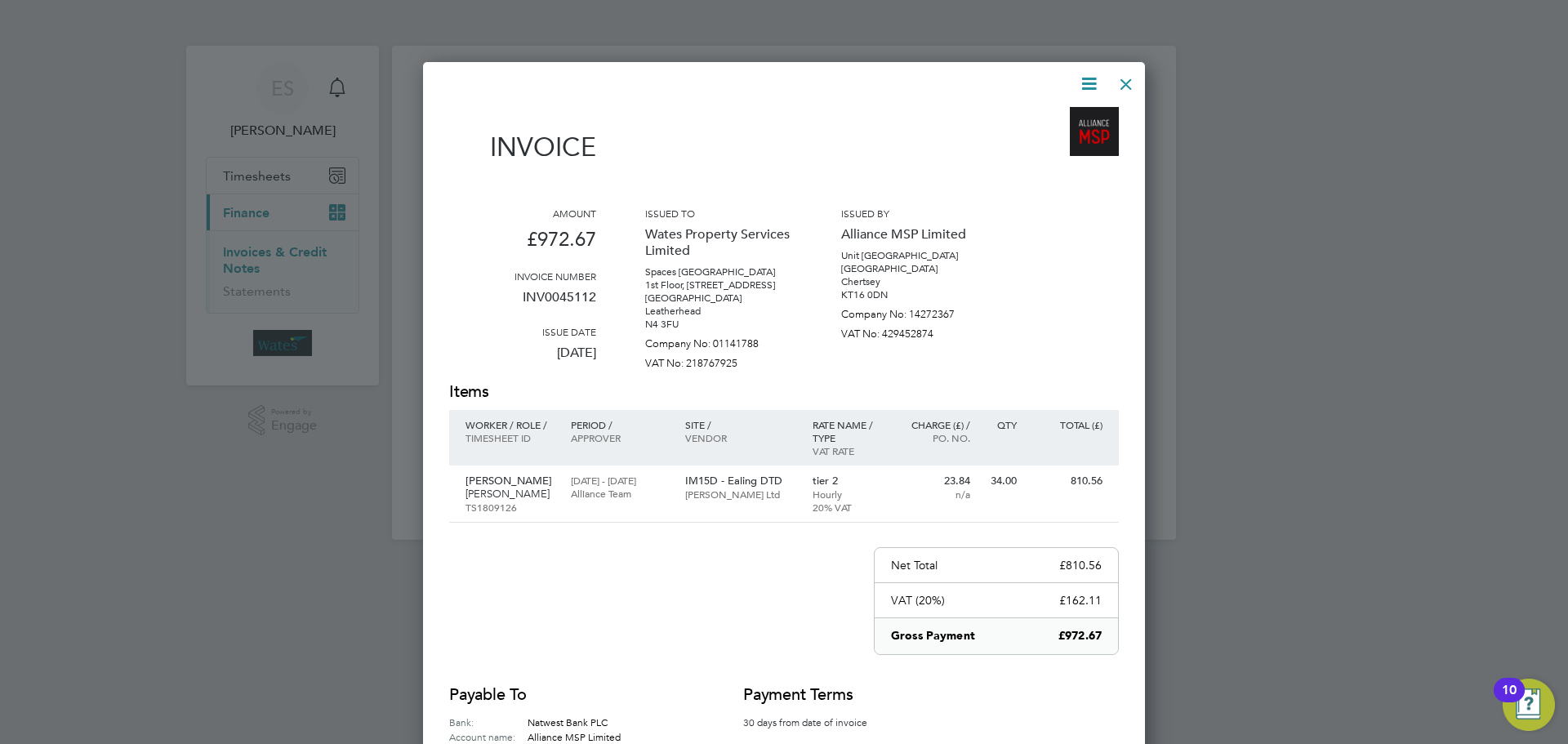
click at [1079, 81] on icon at bounding box center [1089, 83] width 21 height 21
click at [1062, 114] on li "Download Invoice" at bounding box center [1039, 122] width 113 height 23
click at [1083, 76] on icon at bounding box center [1089, 83] width 21 height 21
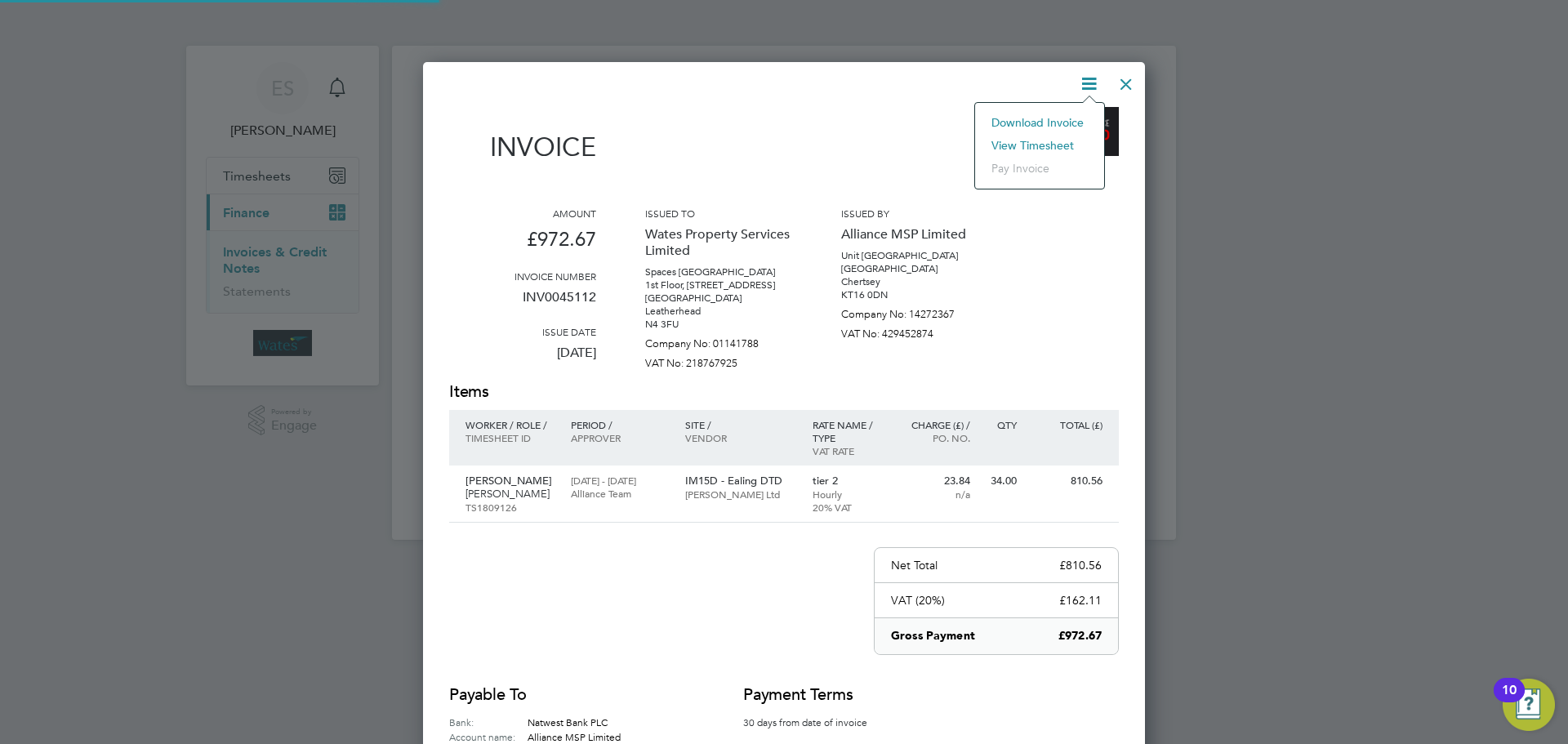
click at [1043, 140] on li "View timesheet" at bounding box center [1039, 145] width 113 height 23
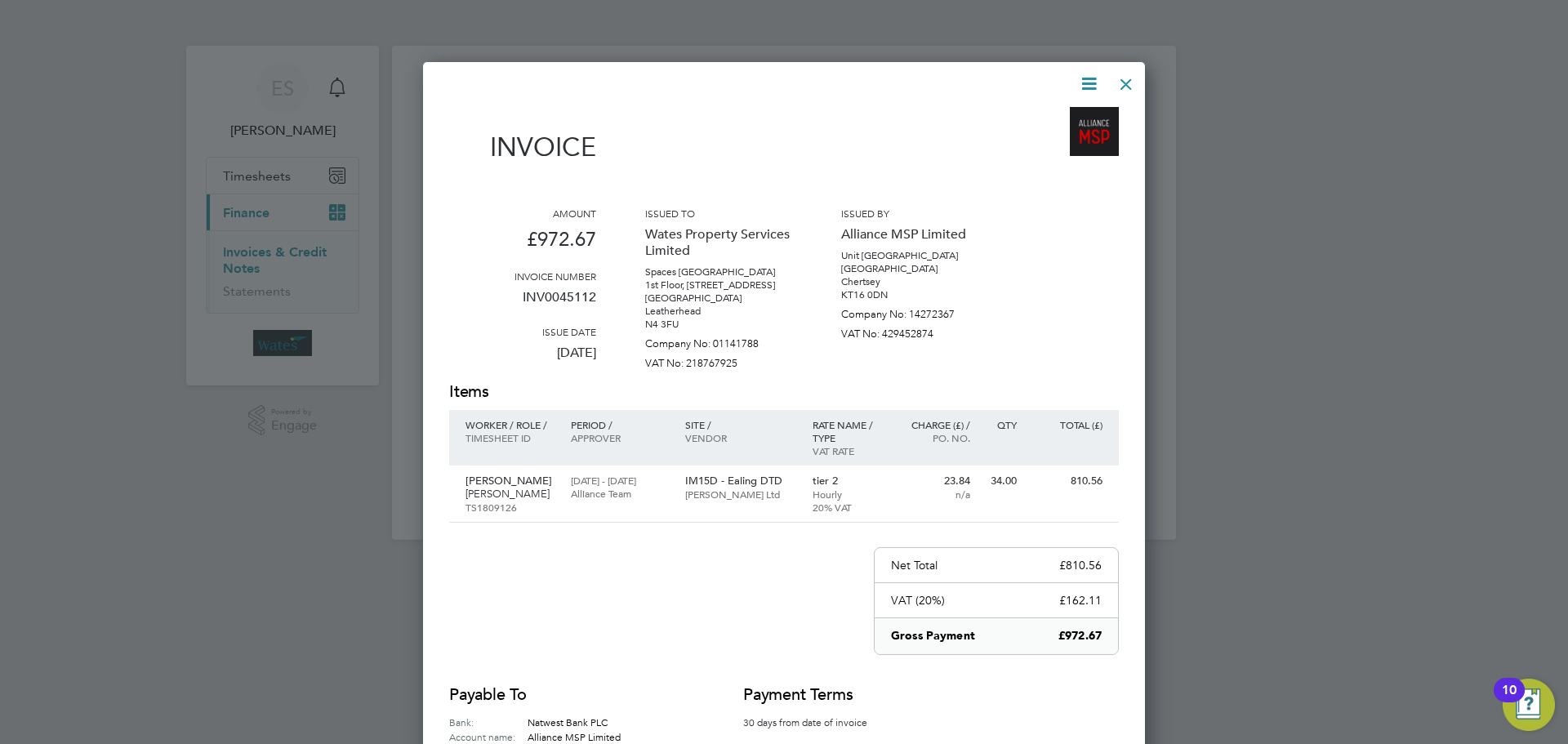
click at [1128, 80] on div at bounding box center [1126, 80] width 29 height 29
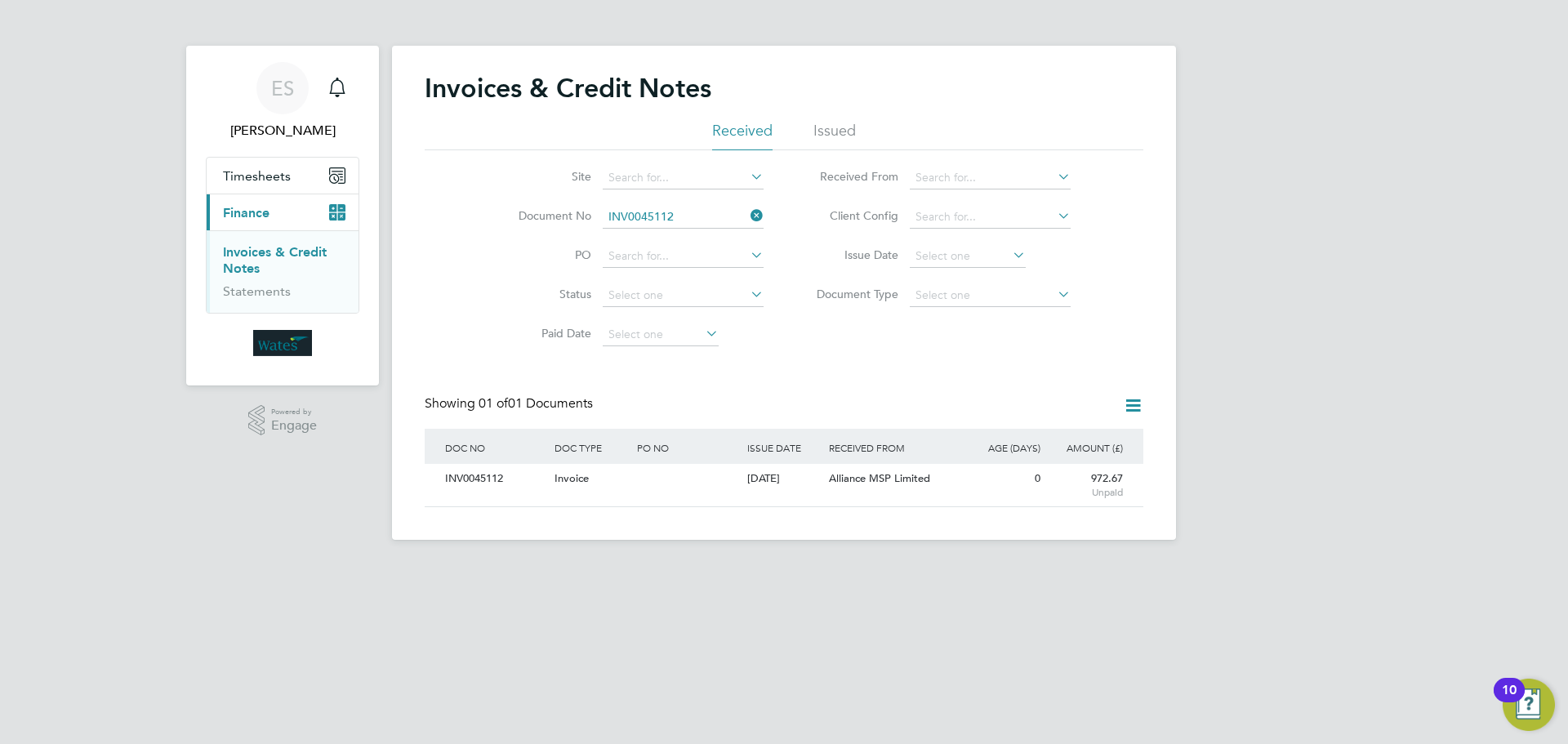
click at [748, 210] on icon at bounding box center [748, 215] width 0 height 23
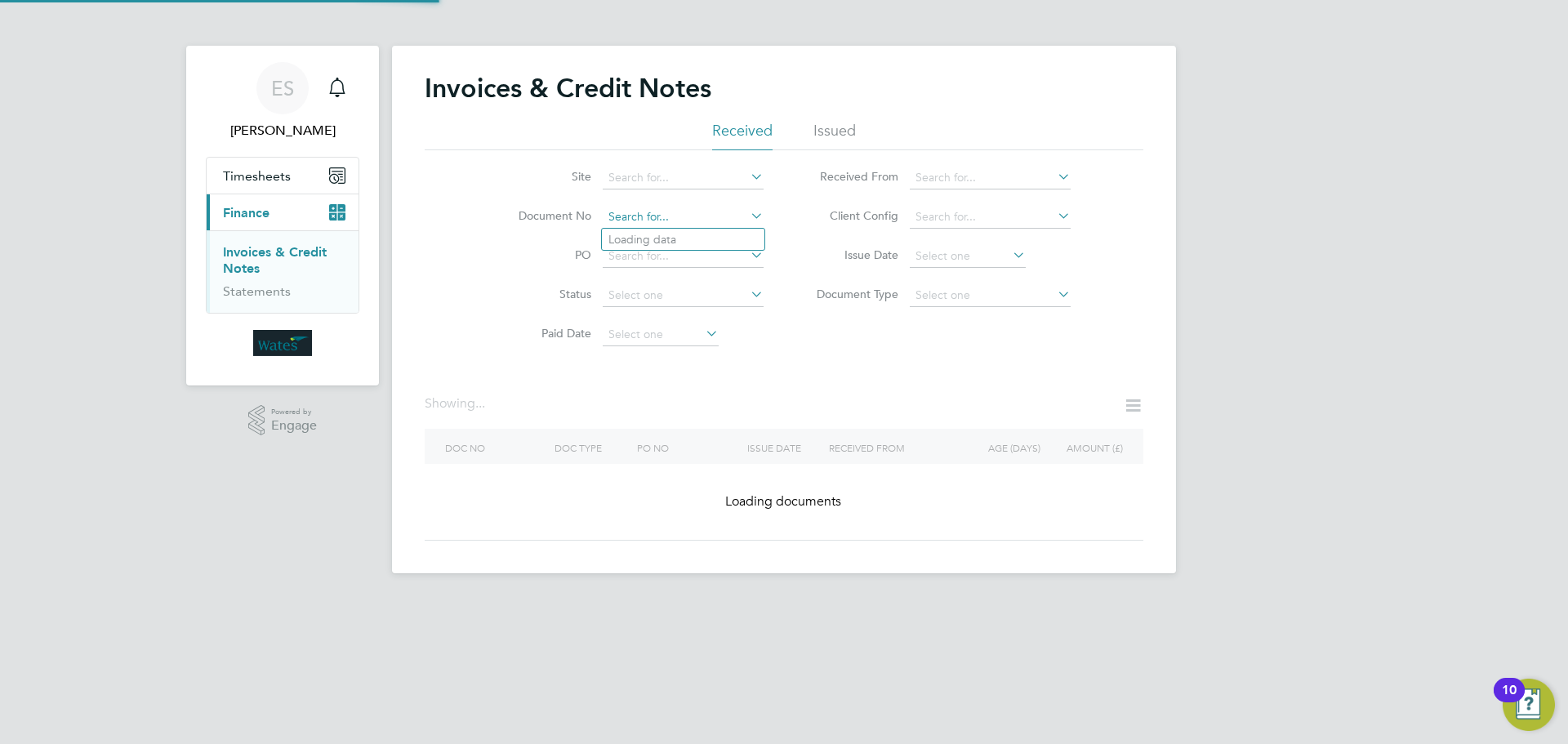
paste input "INV0045113"
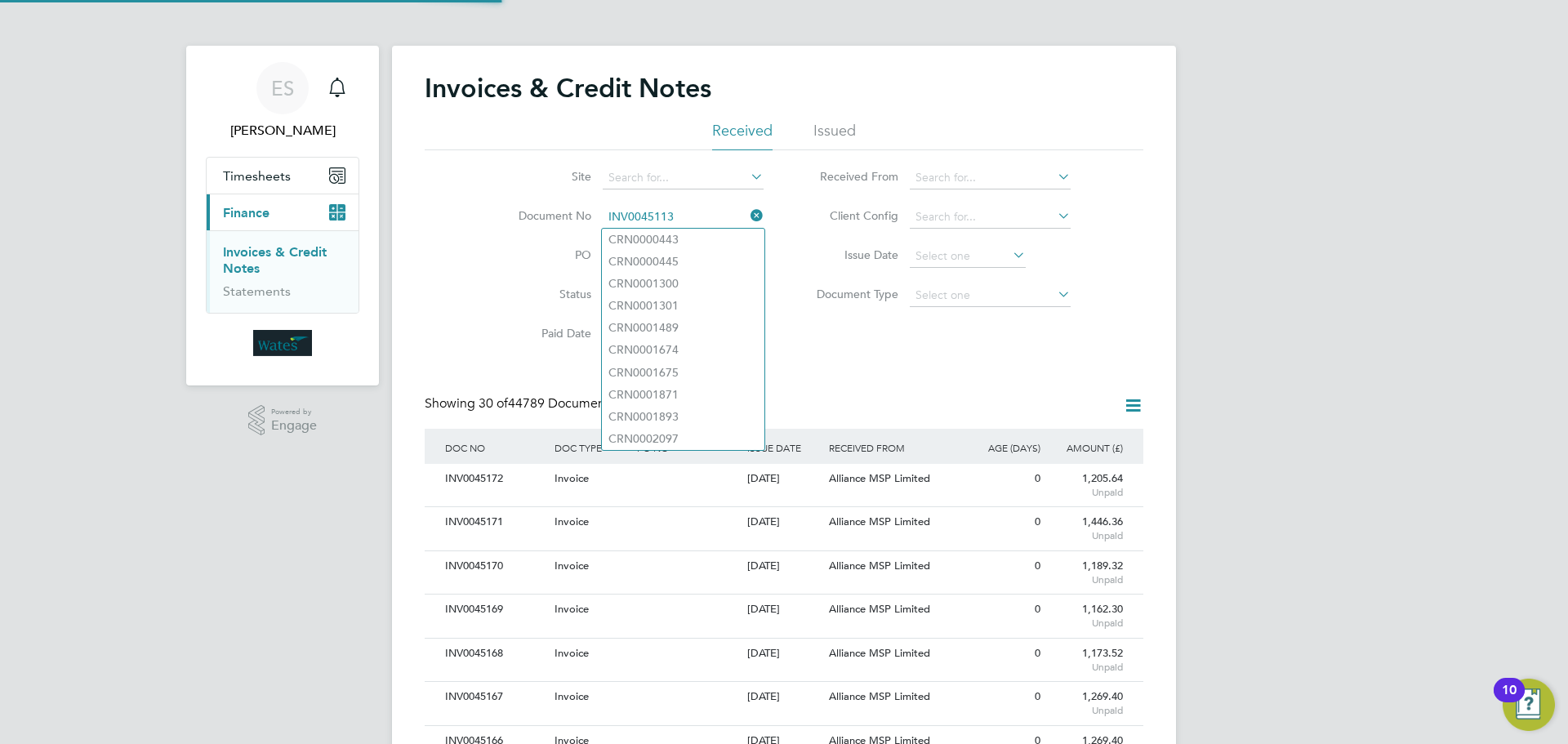
scroll to position [31, 111]
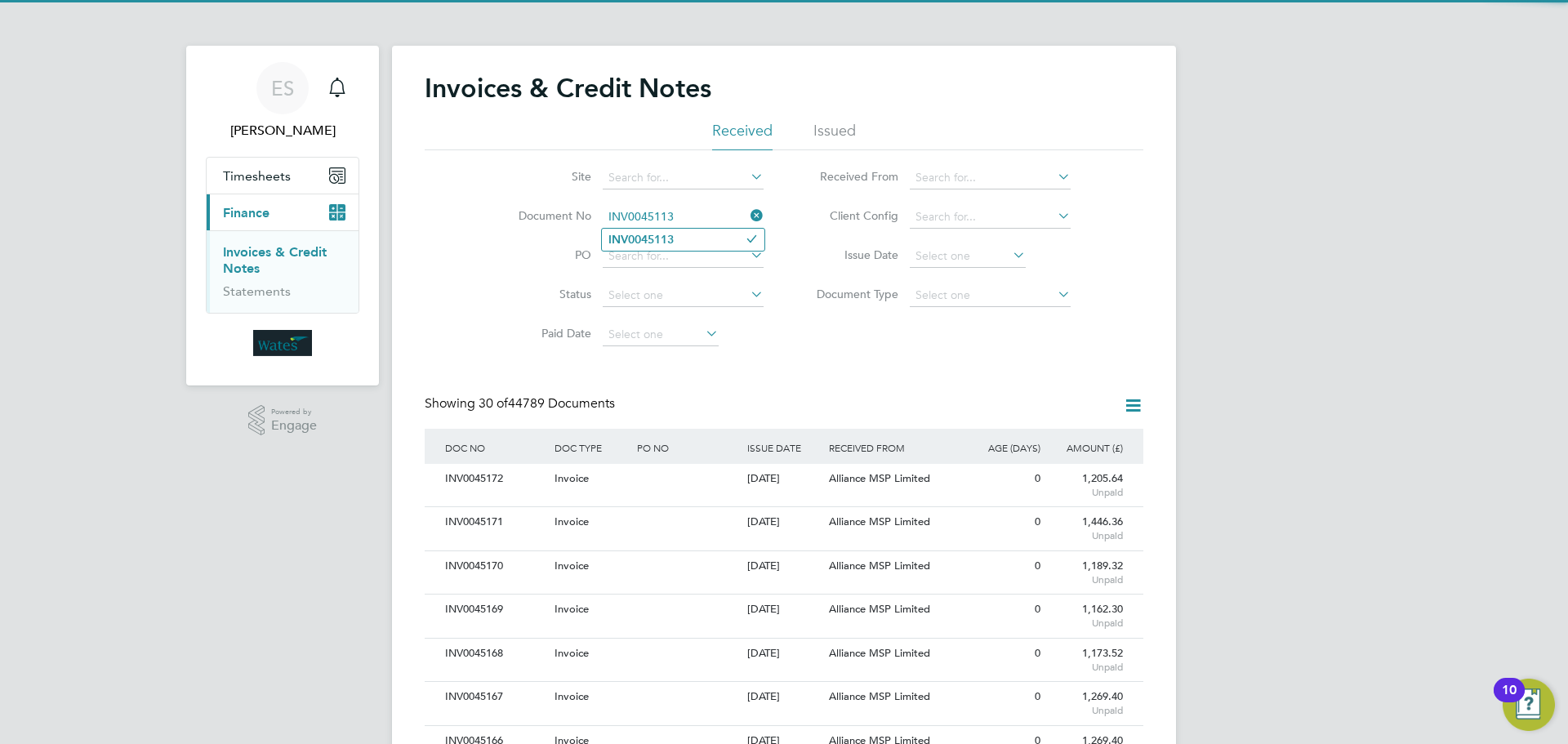
click at [704, 224] on input "INV0045113" at bounding box center [683, 217] width 161 height 23
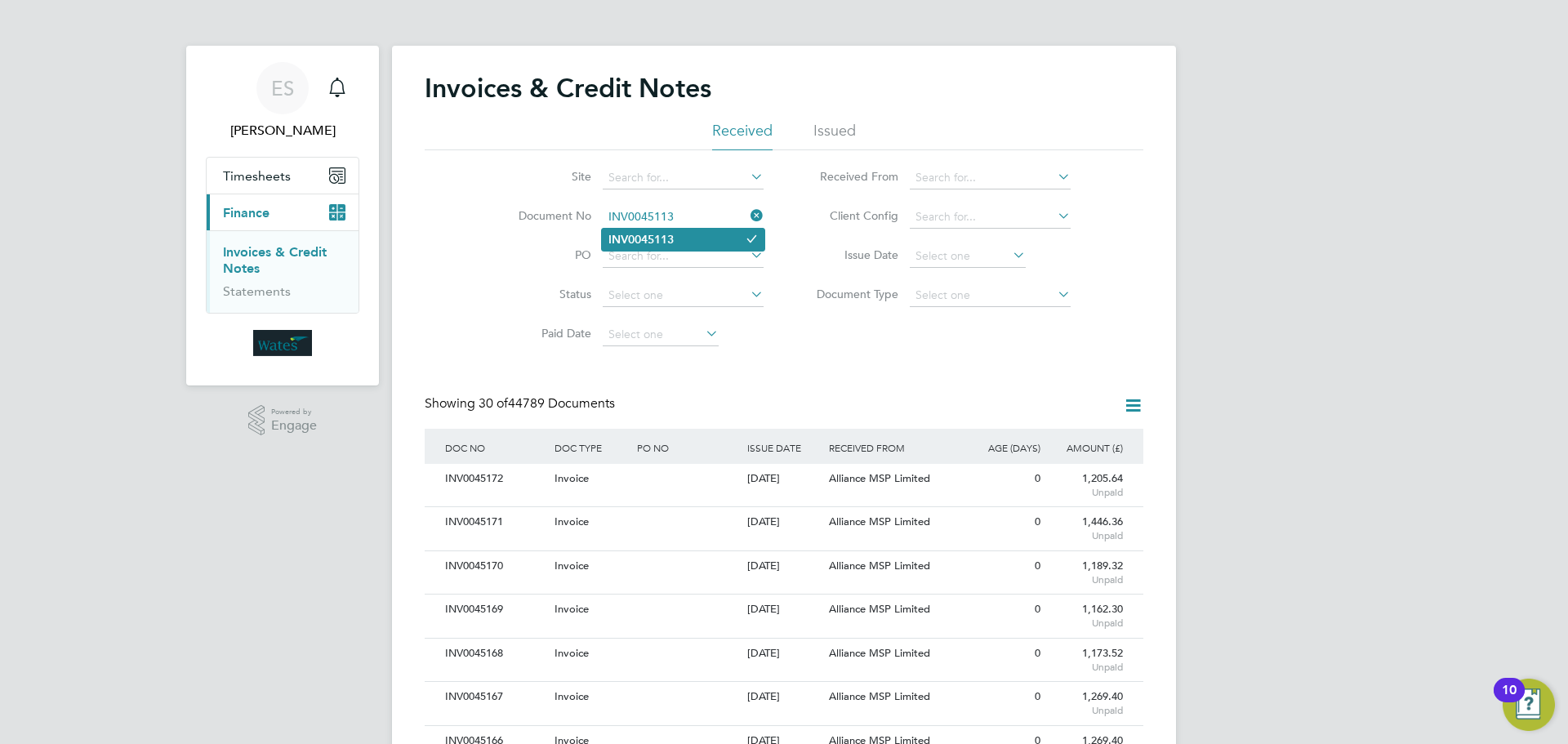
type input "INV0045113"
click at [704, 239] on li "INV0045113" at bounding box center [683, 239] width 163 height 23
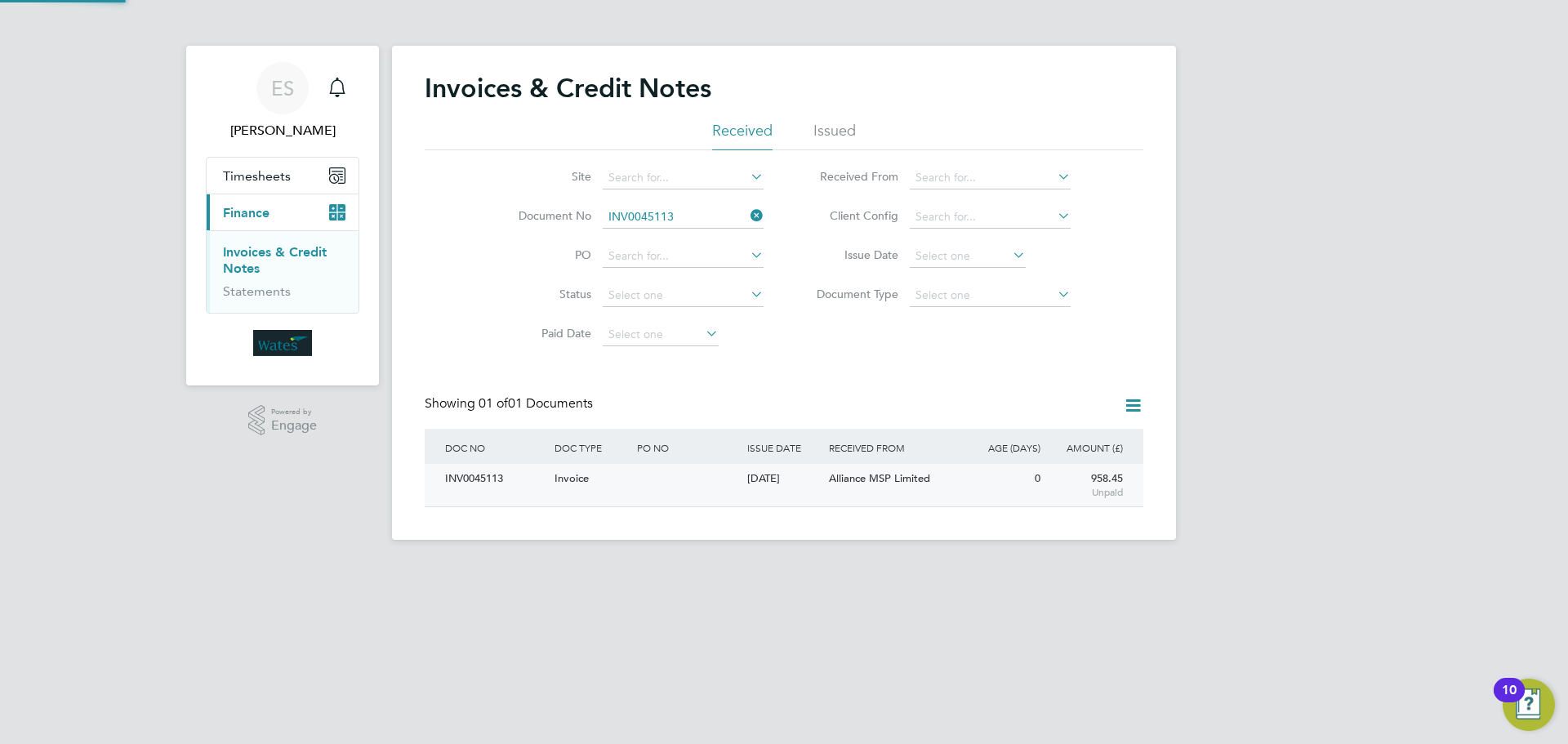
click at [484, 477] on div "INV0045113" at bounding box center [496, 478] width 110 height 30
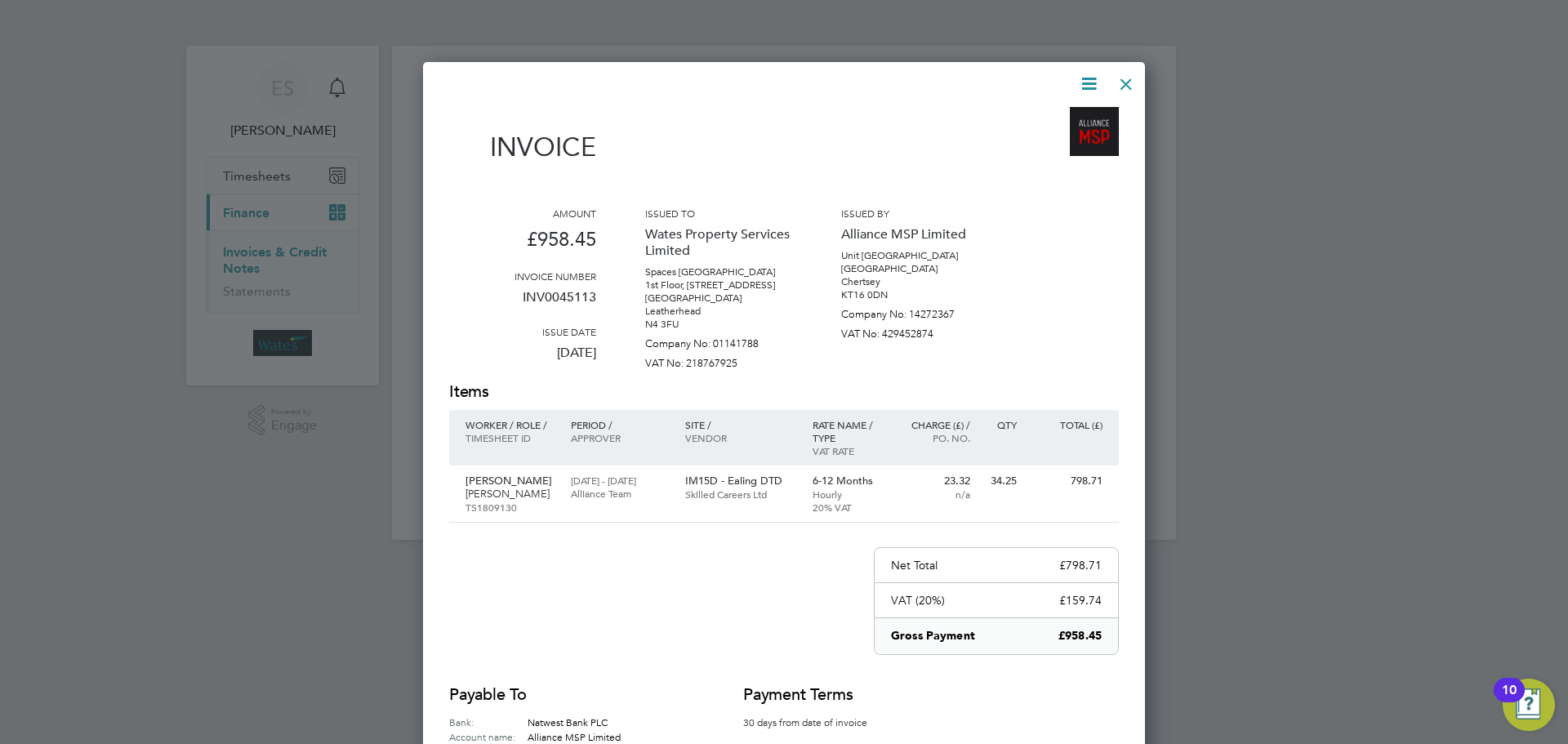
click at [1091, 74] on icon at bounding box center [1089, 83] width 21 height 21
click at [1075, 116] on li "Download Invoice" at bounding box center [1039, 122] width 113 height 23
click at [1090, 74] on icon at bounding box center [1089, 83] width 21 height 21
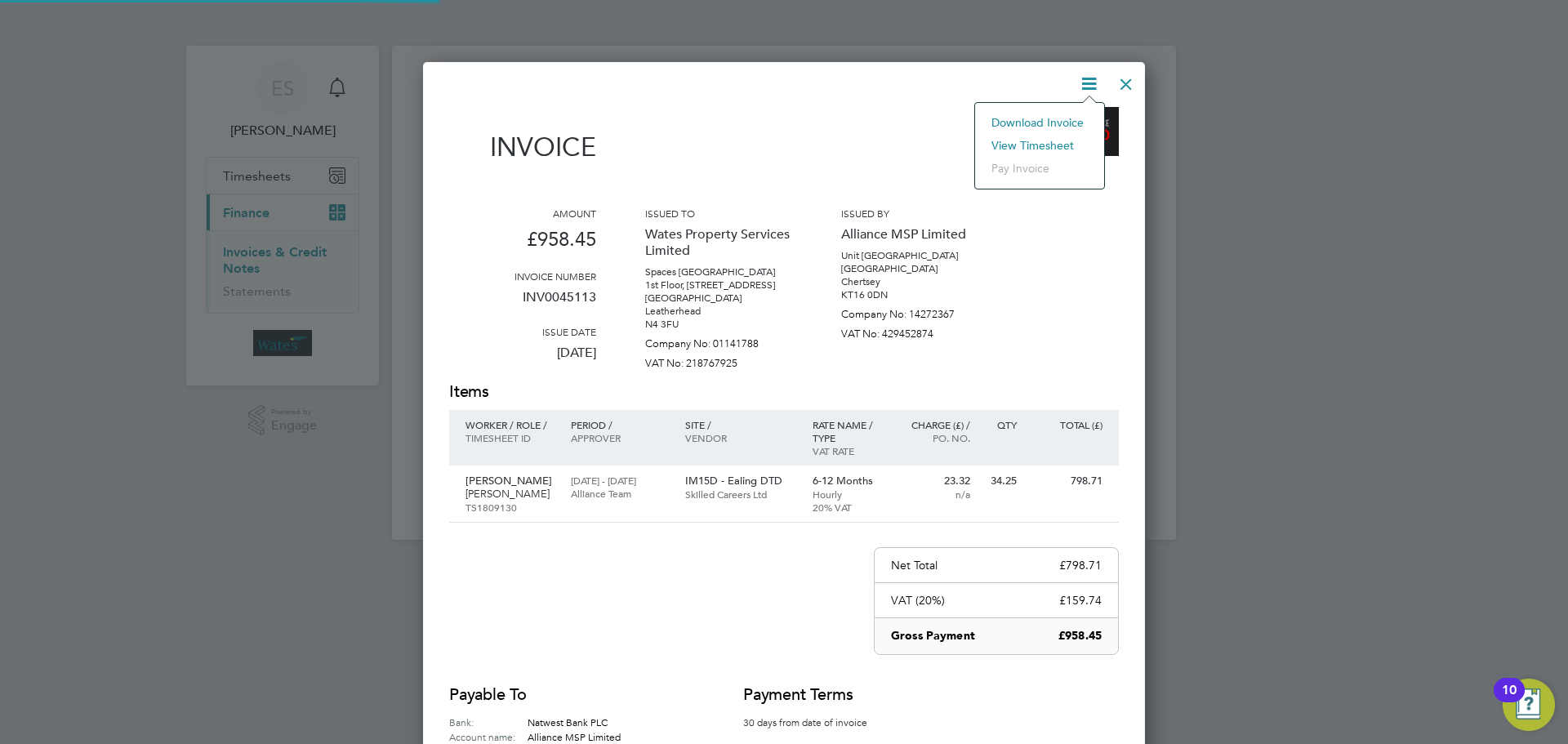
click at [1052, 140] on li "View timesheet" at bounding box center [1039, 145] width 113 height 23
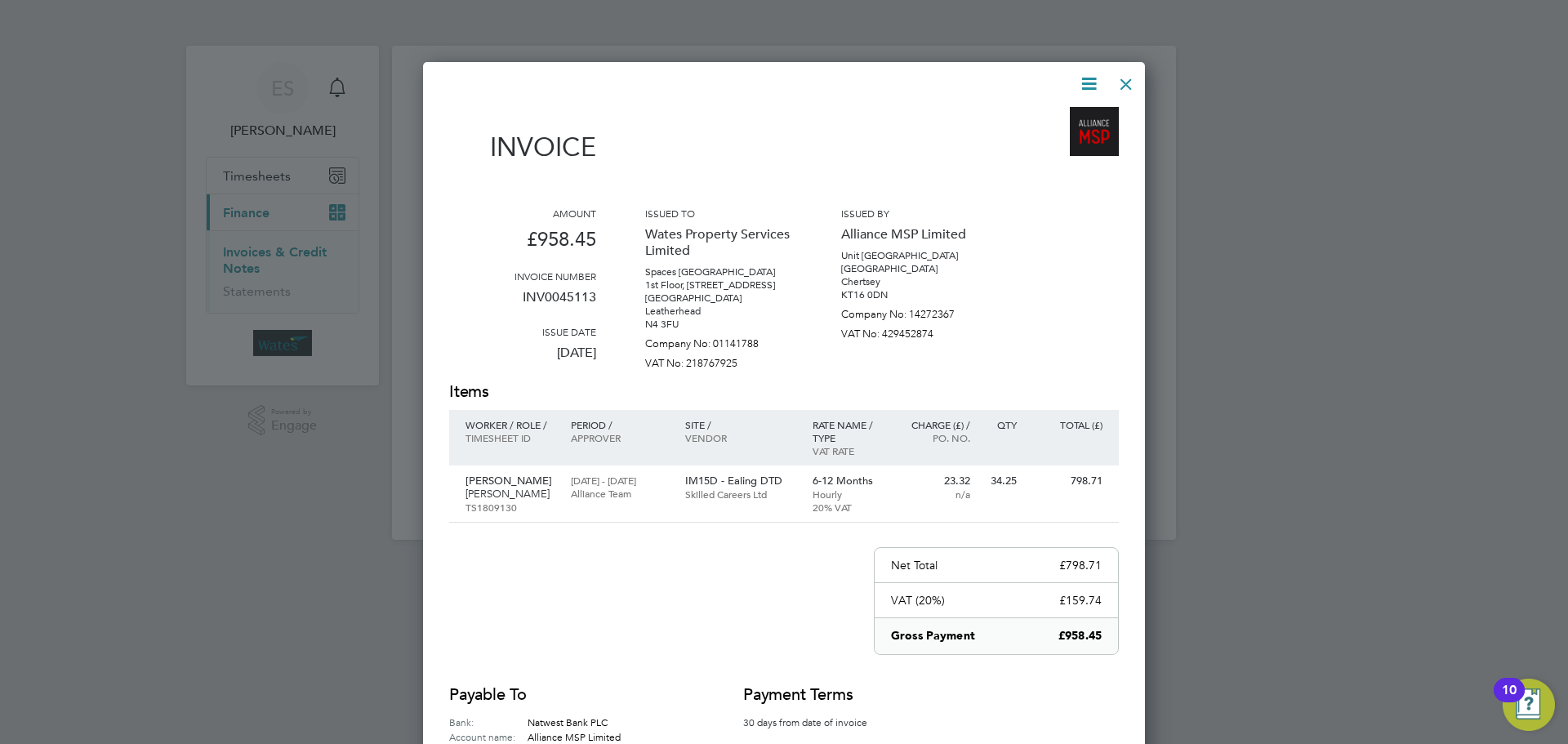
click at [1121, 75] on div at bounding box center [1126, 80] width 29 height 29
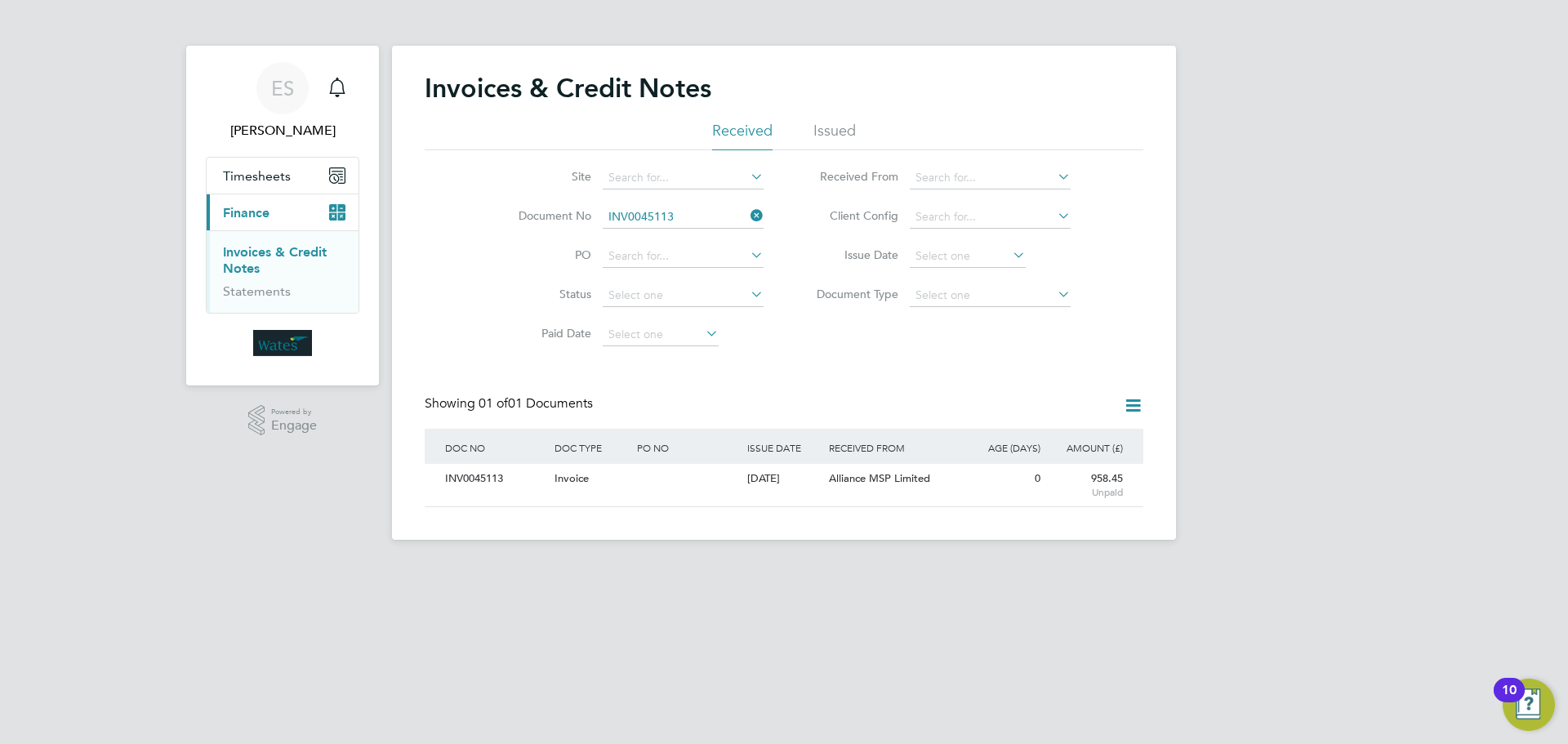
click at [748, 211] on icon at bounding box center [748, 215] width 0 height 23
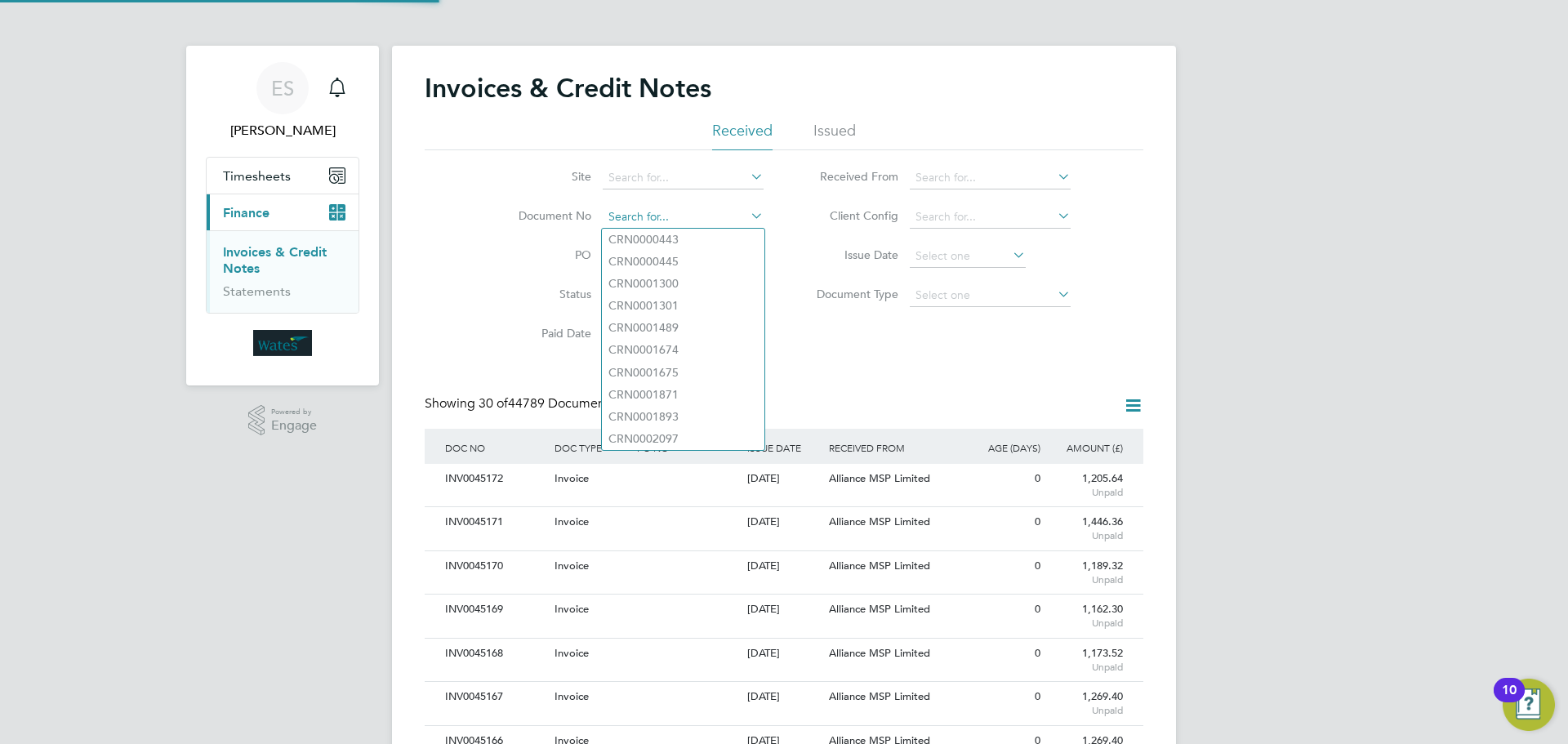
scroll to position [31, 138]
paste input "INV0045114"
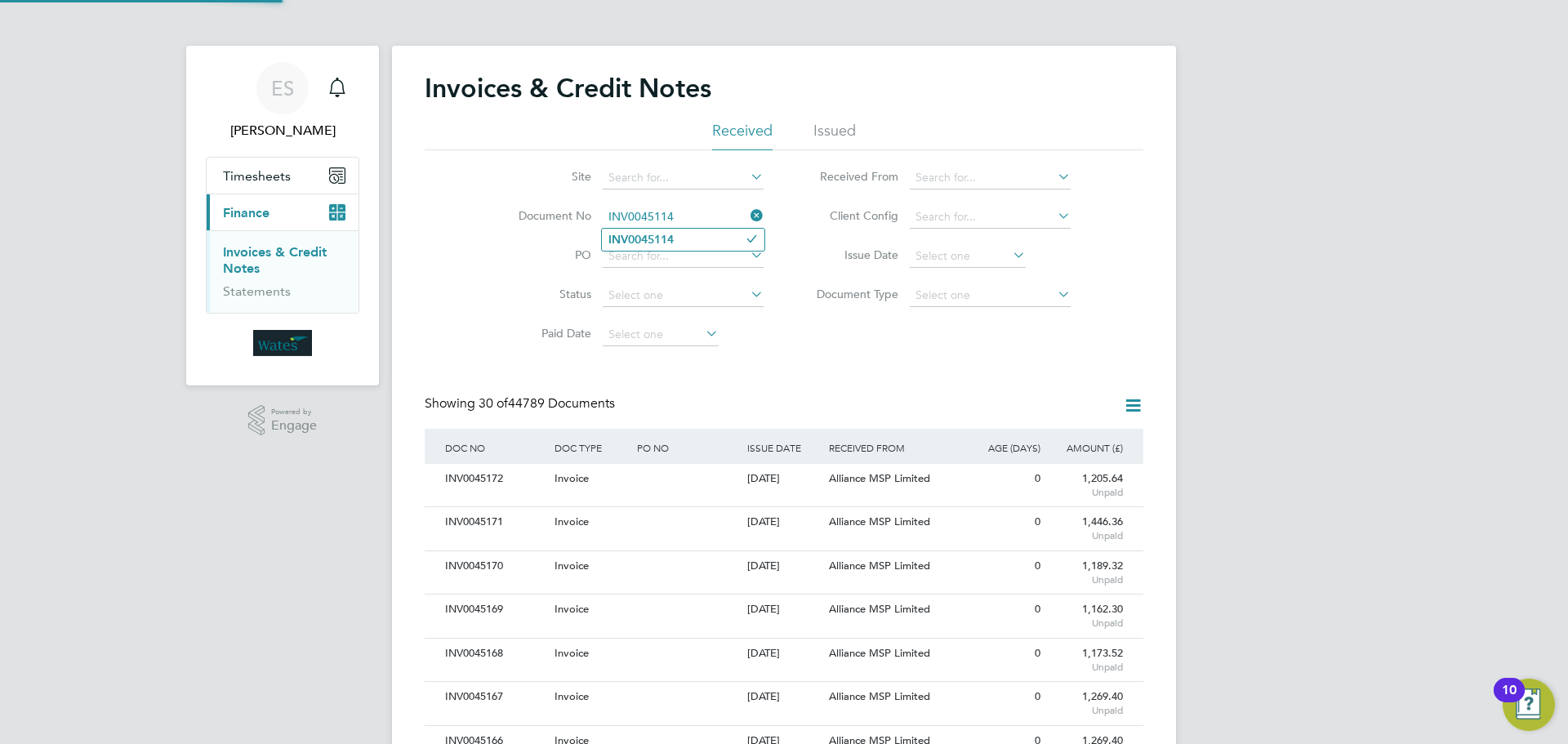
type input "INV0045114"
click at [710, 237] on li "INV0045114" at bounding box center [683, 239] width 163 height 23
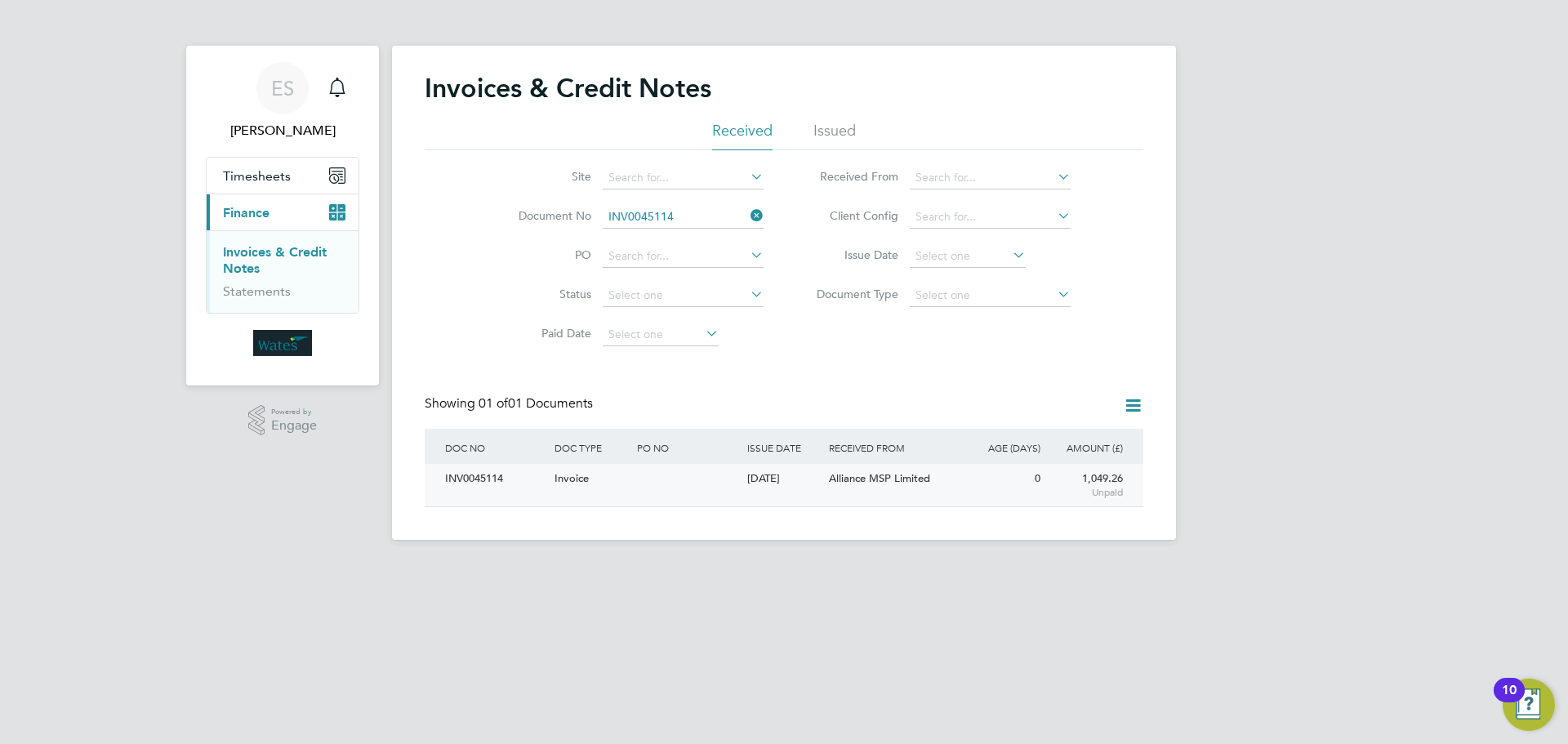
click at [476, 473] on div "INV0045114" at bounding box center [496, 478] width 110 height 30
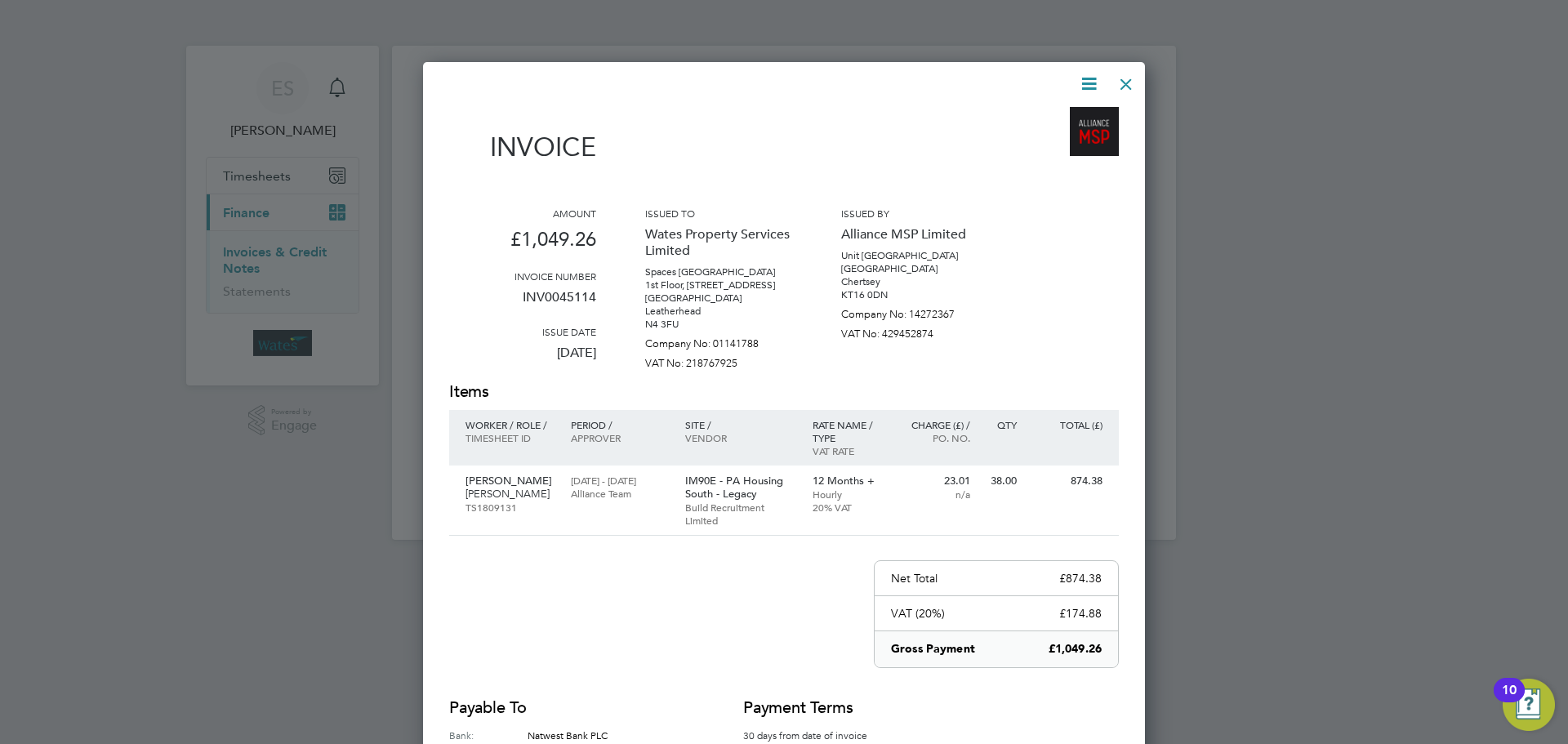
click at [1086, 81] on icon at bounding box center [1089, 83] width 21 height 21
click at [1064, 117] on li "Download Invoice" at bounding box center [1039, 122] width 113 height 23
click at [1079, 83] on icon at bounding box center [1089, 83] width 21 height 21
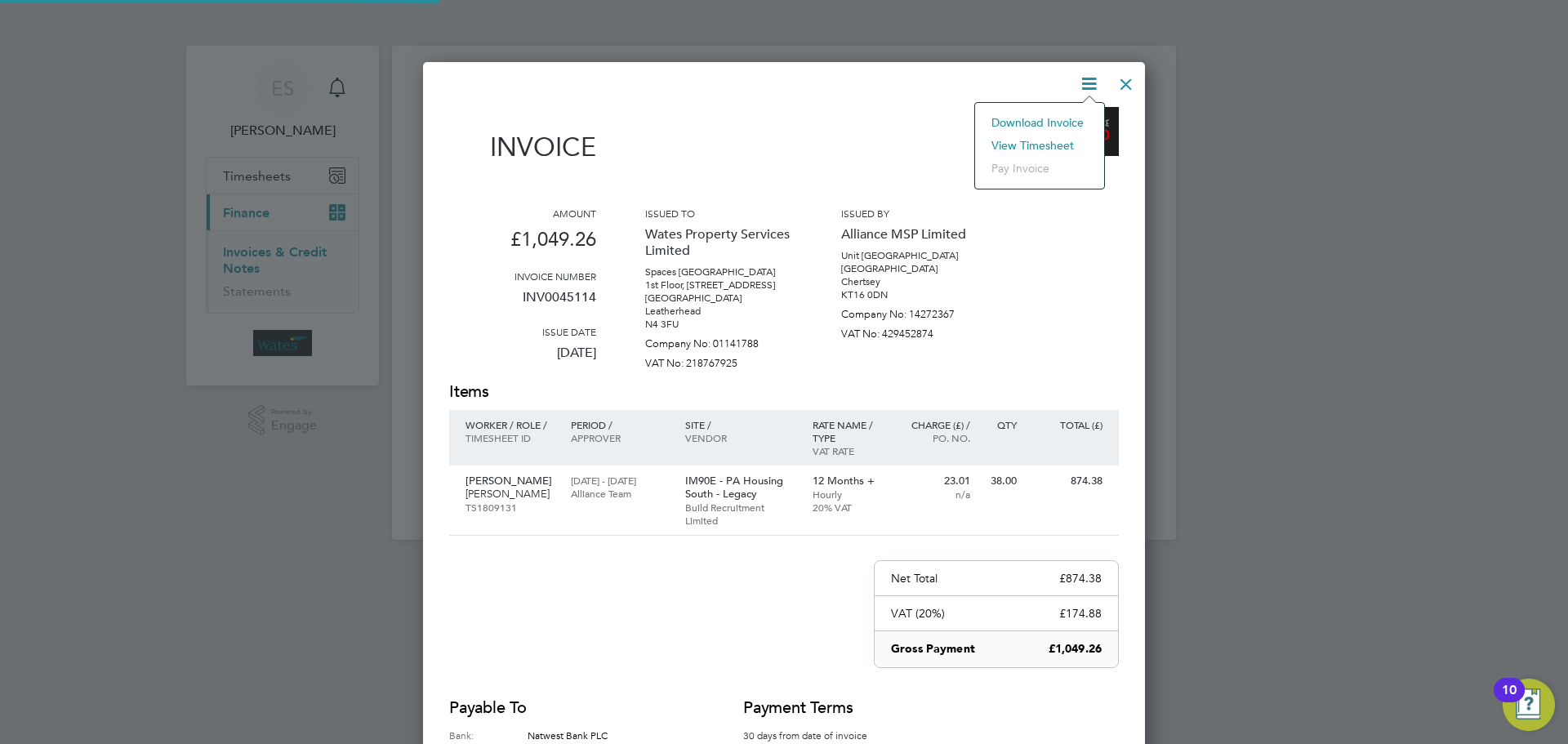
click at [1037, 145] on li "View timesheet" at bounding box center [1039, 145] width 113 height 23
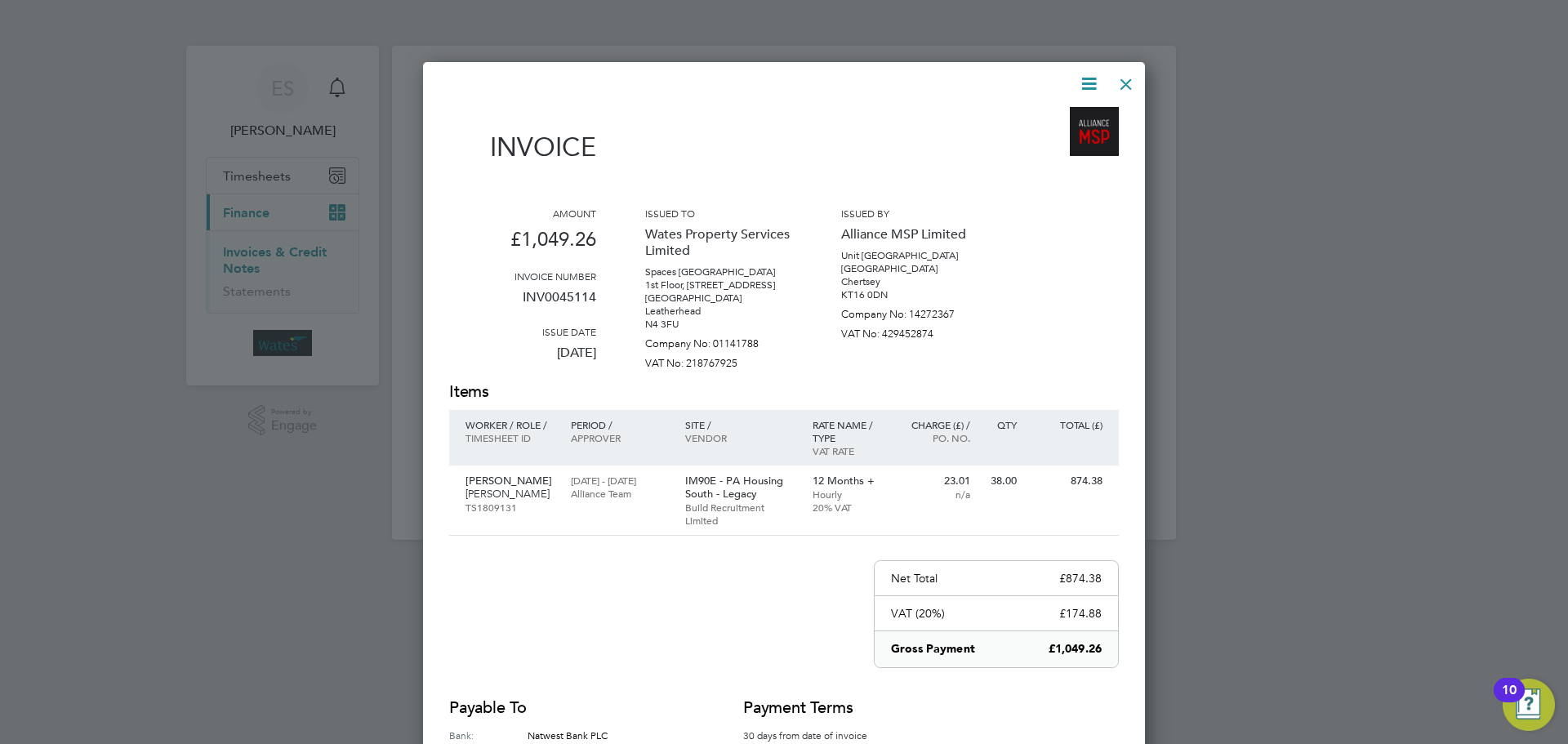
click at [1121, 80] on div at bounding box center [1126, 80] width 29 height 29
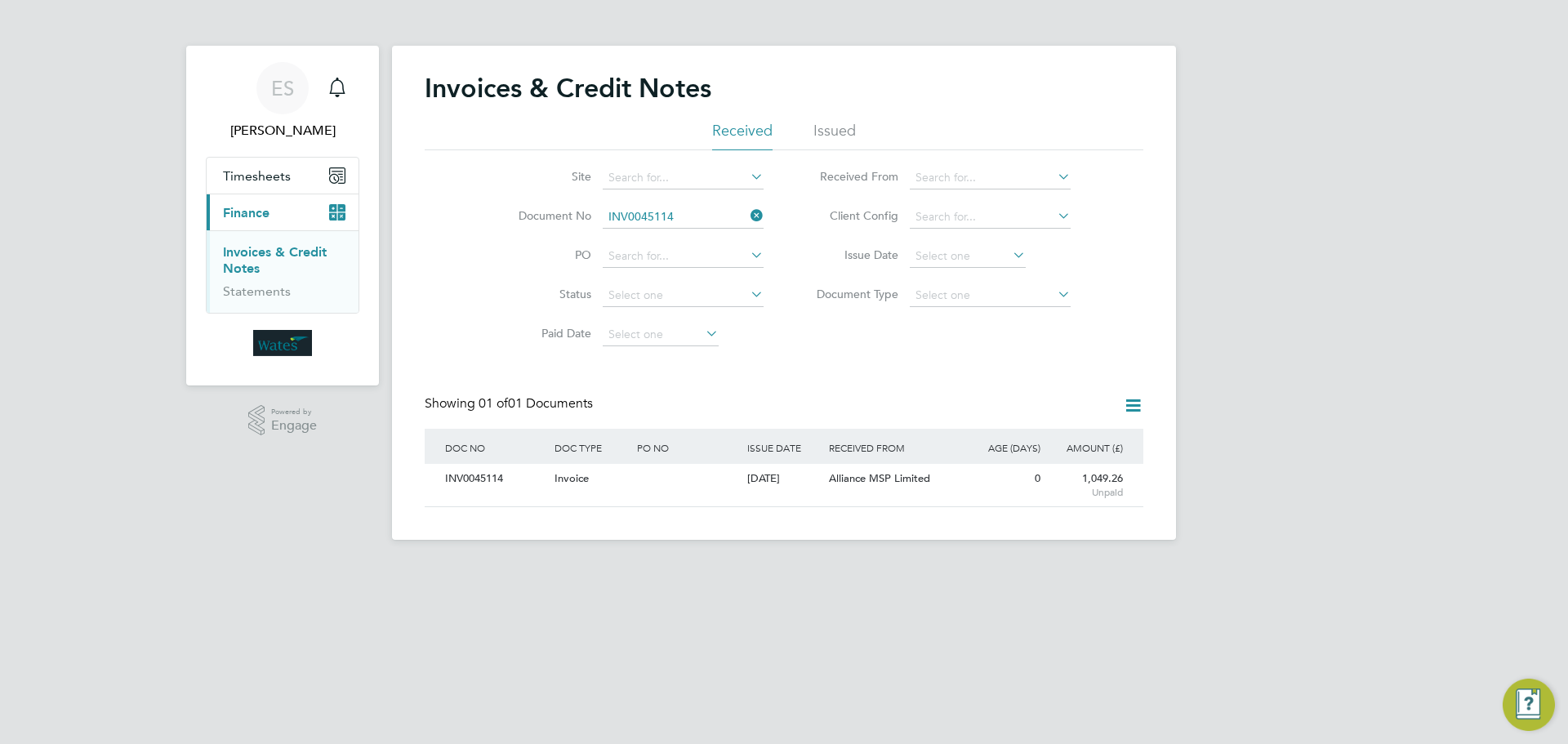
click at [748, 218] on icon at bounding box center [748, 215] width 0 height 23
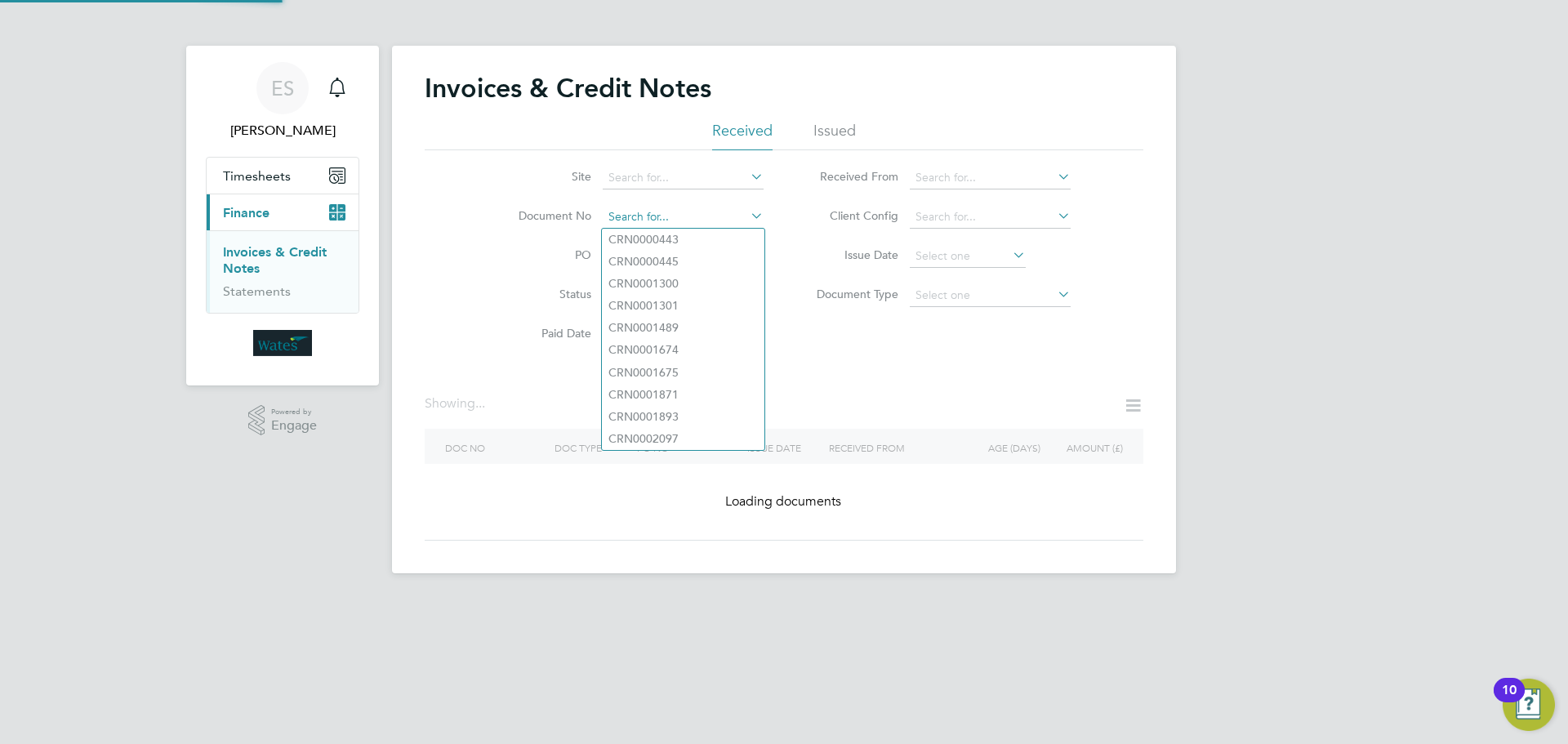
paste input "INV0045115"
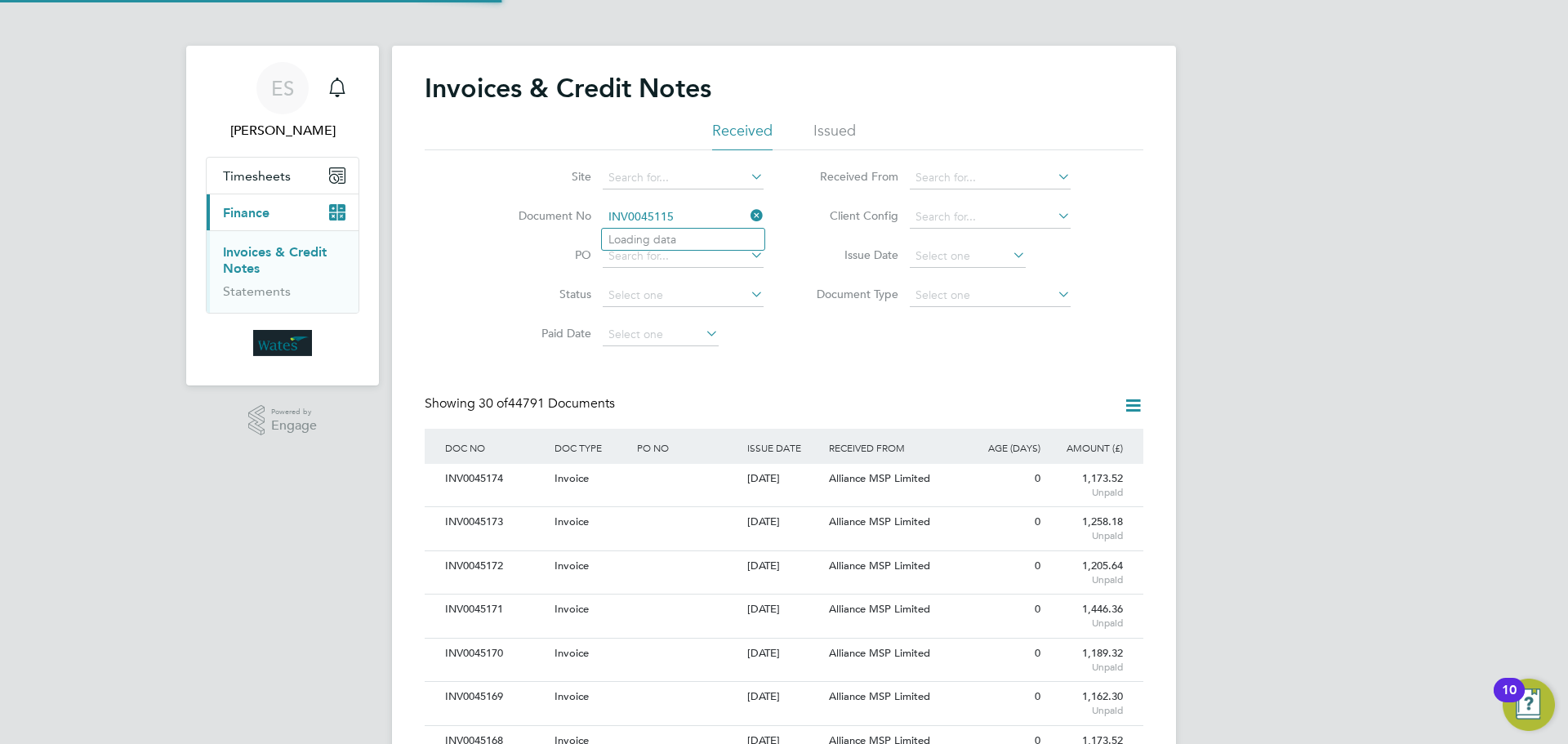
scroll to position [31, 111]
type input "INV0045115"
click at [693, 244] on li "INV0045115" at bounding box center [683, 239] width 163 height 23
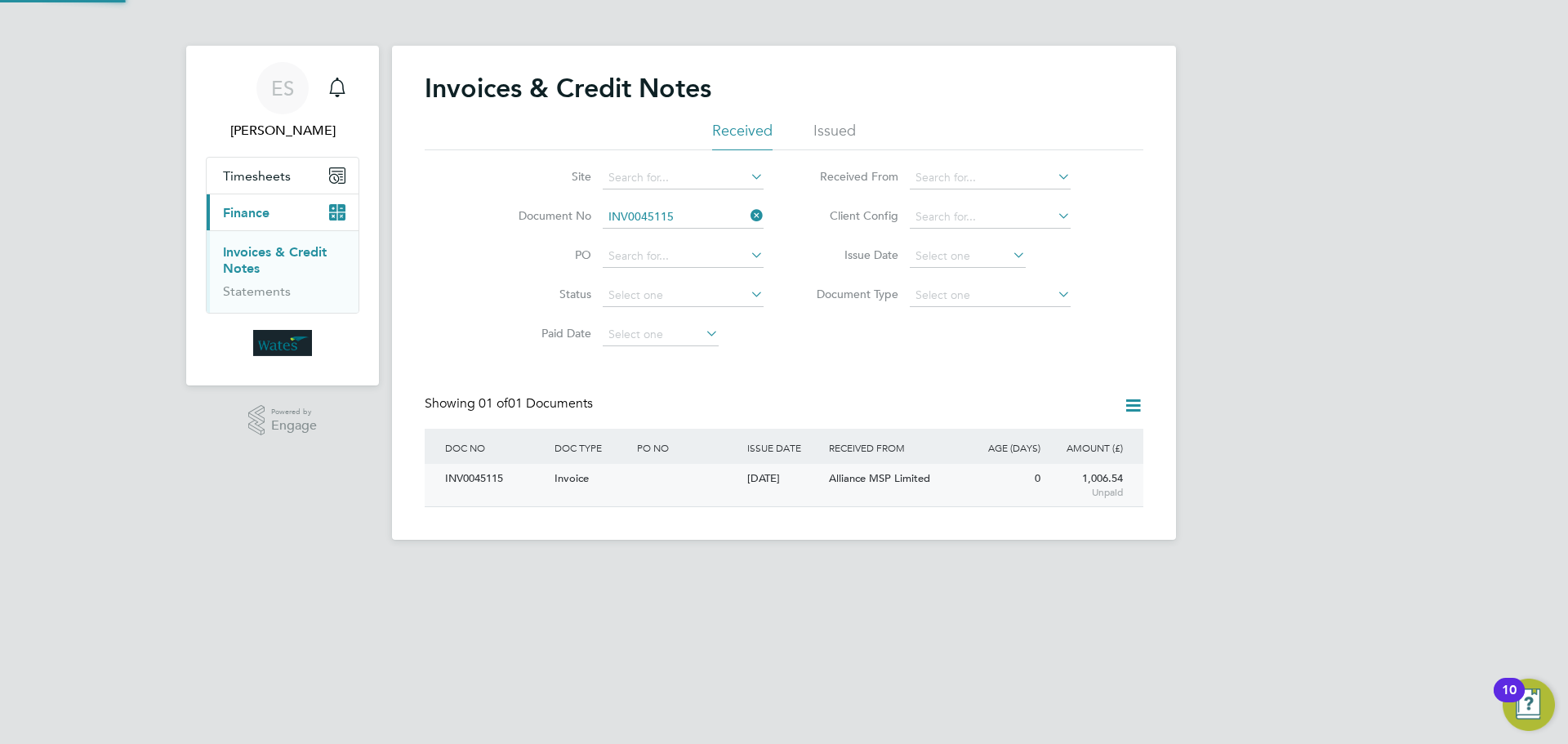
click at [514, 471] on div "INV0045115" at bounding box center [496, 478] width 110 height 30
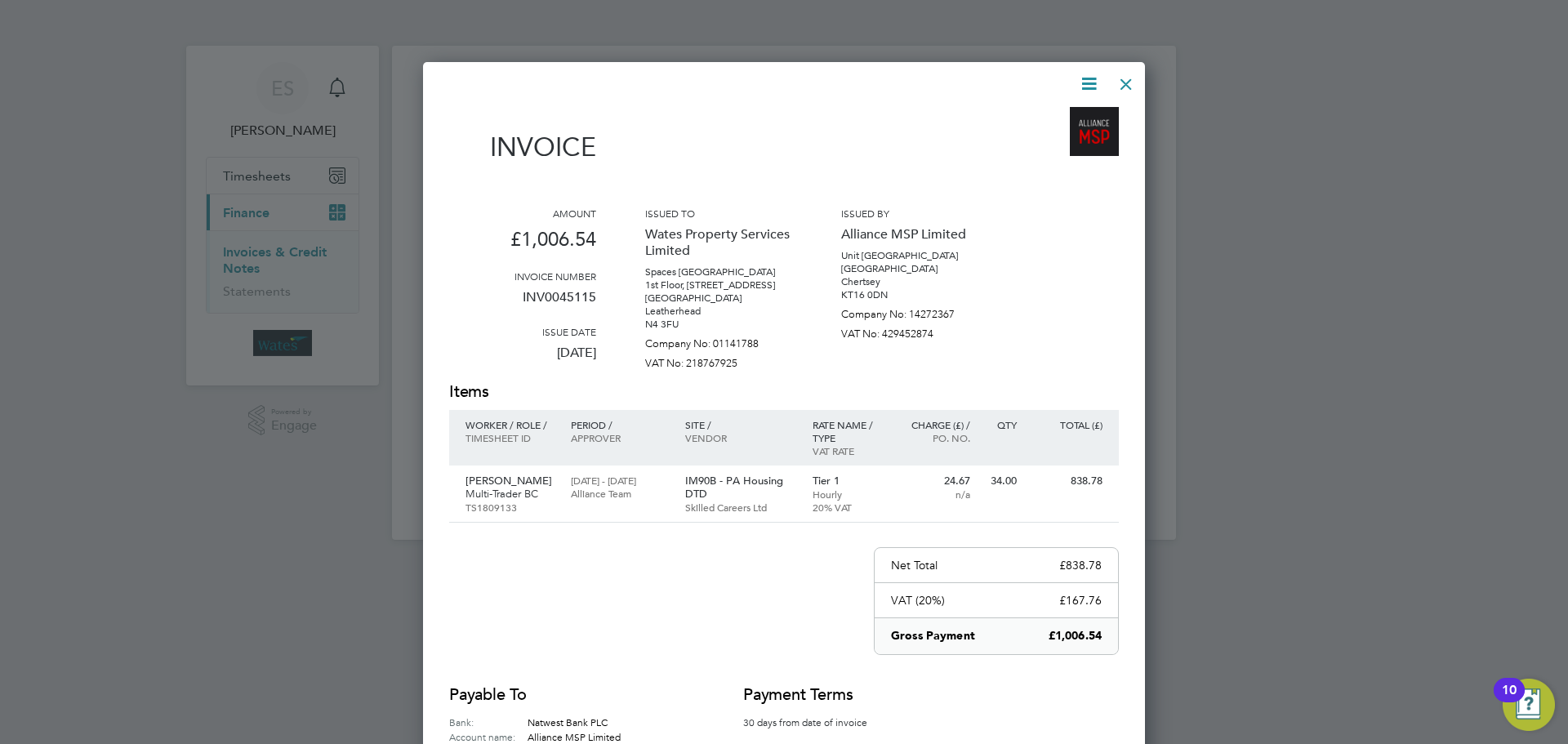
click at [1086, 74] on icon at bounding box center [1089, 83] width 21 height 21
click at [1079, 113] on li "Download Invoice" at bounding box center [1039, 122] width 113 height 23
drag, startPoint x: 1083, startPoint y: 76, endPoint x: 1086, endPoint y: 95, distance: 19.2
click at [1083, 76] on icon at bounding box center [1089, 83] width 21 height 21
click at [1060, 141] on li "View timesheet" at bounding box center [1039, 145] width 113 height 23
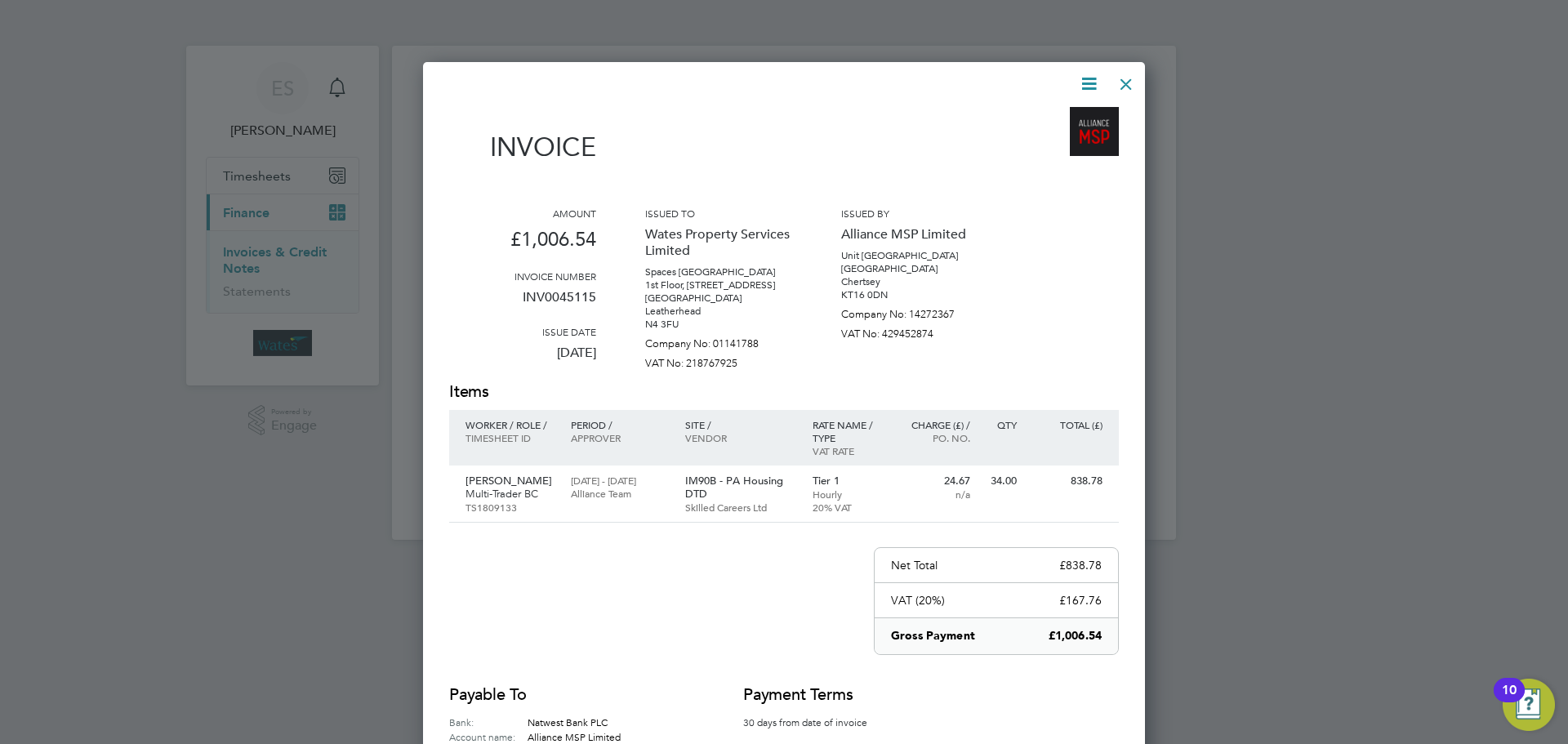
click at [1121, 81] on div at bounding box center [1126, 80] width 29 height 29
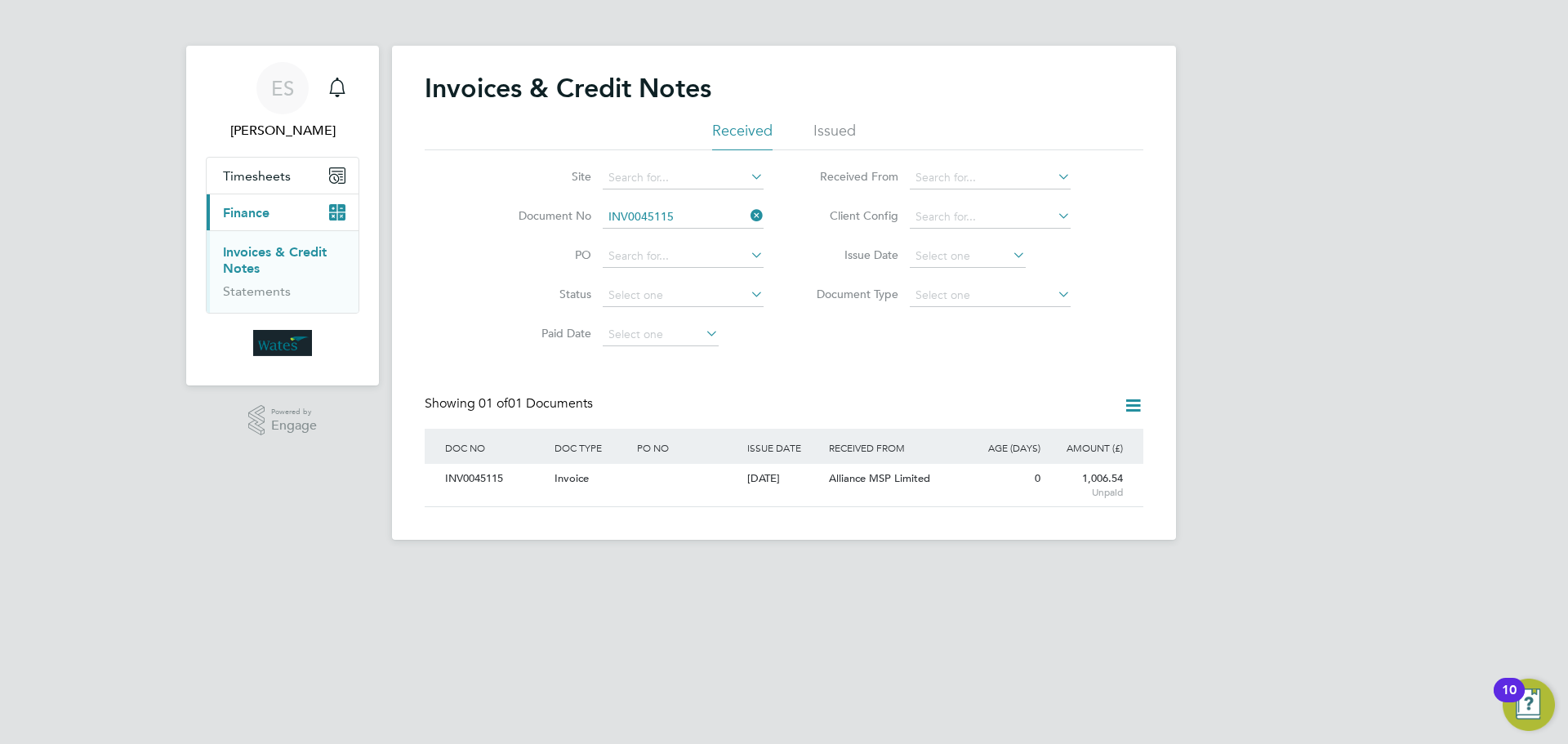
click at [757, 201] on li "Document No INV0045115" at bounding box center [630, 218] width 307 height 39
click at [748, 222] on icon at bounding box center [748, 215] width 0 height 23
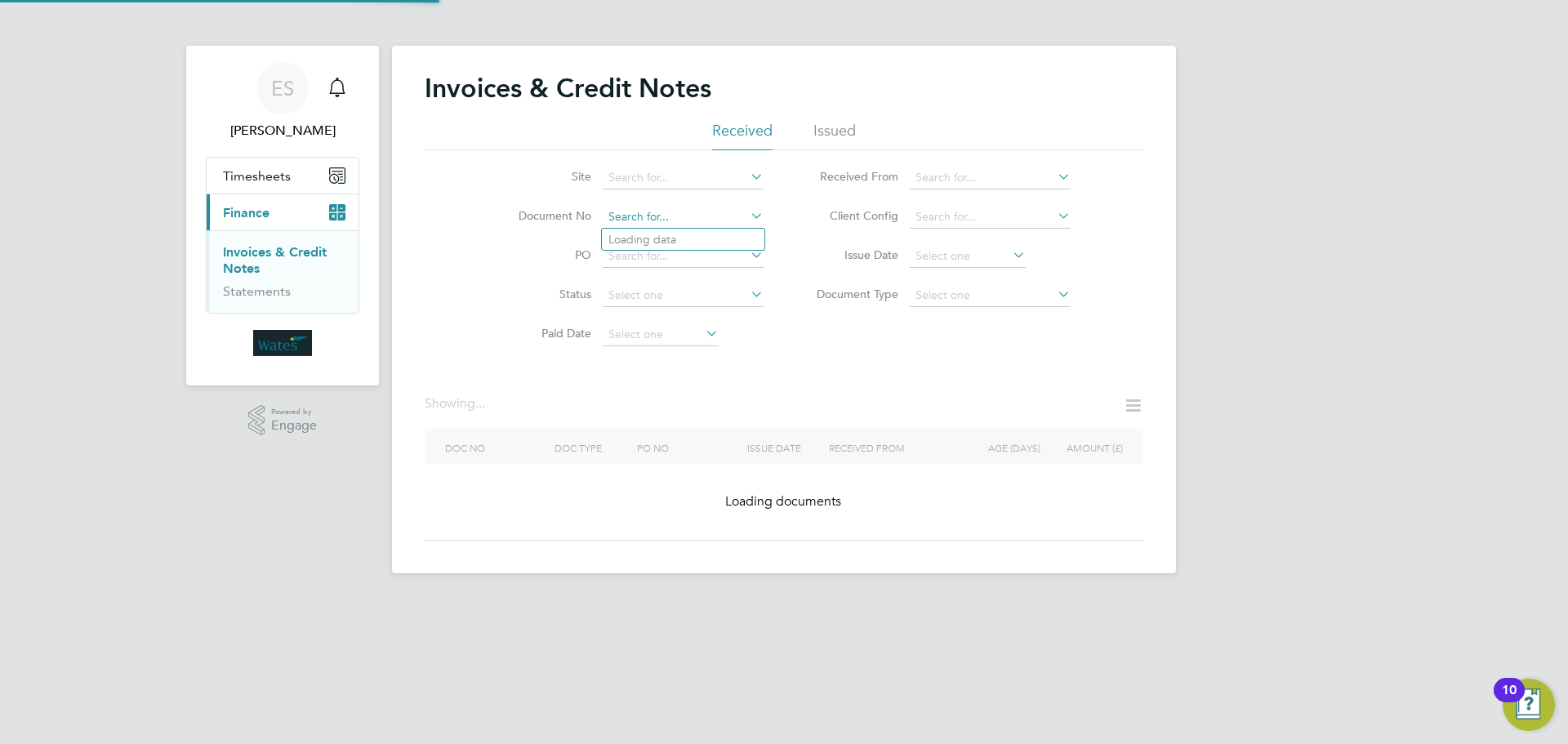
paste input "INV0045116"
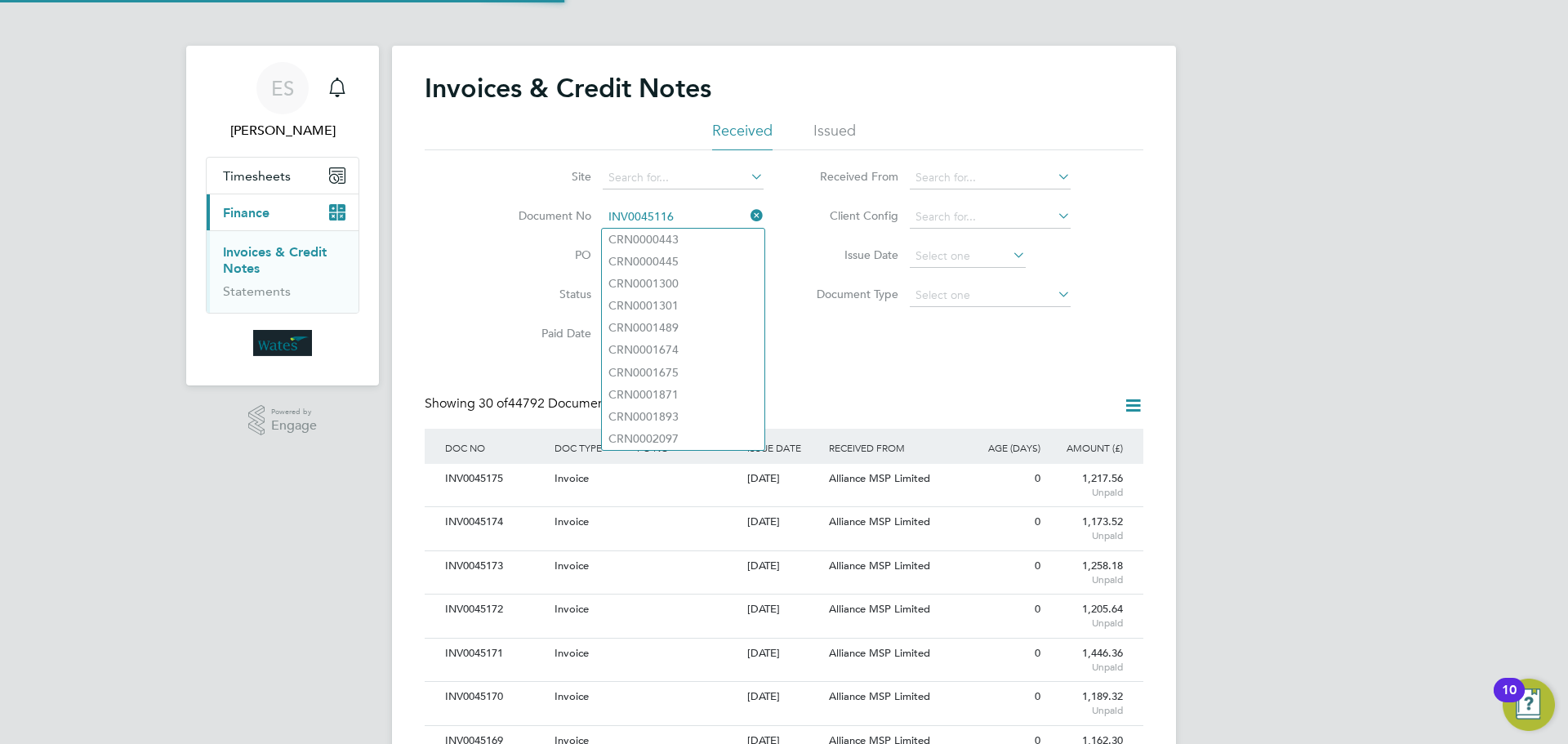
scroll to position [31, 111]
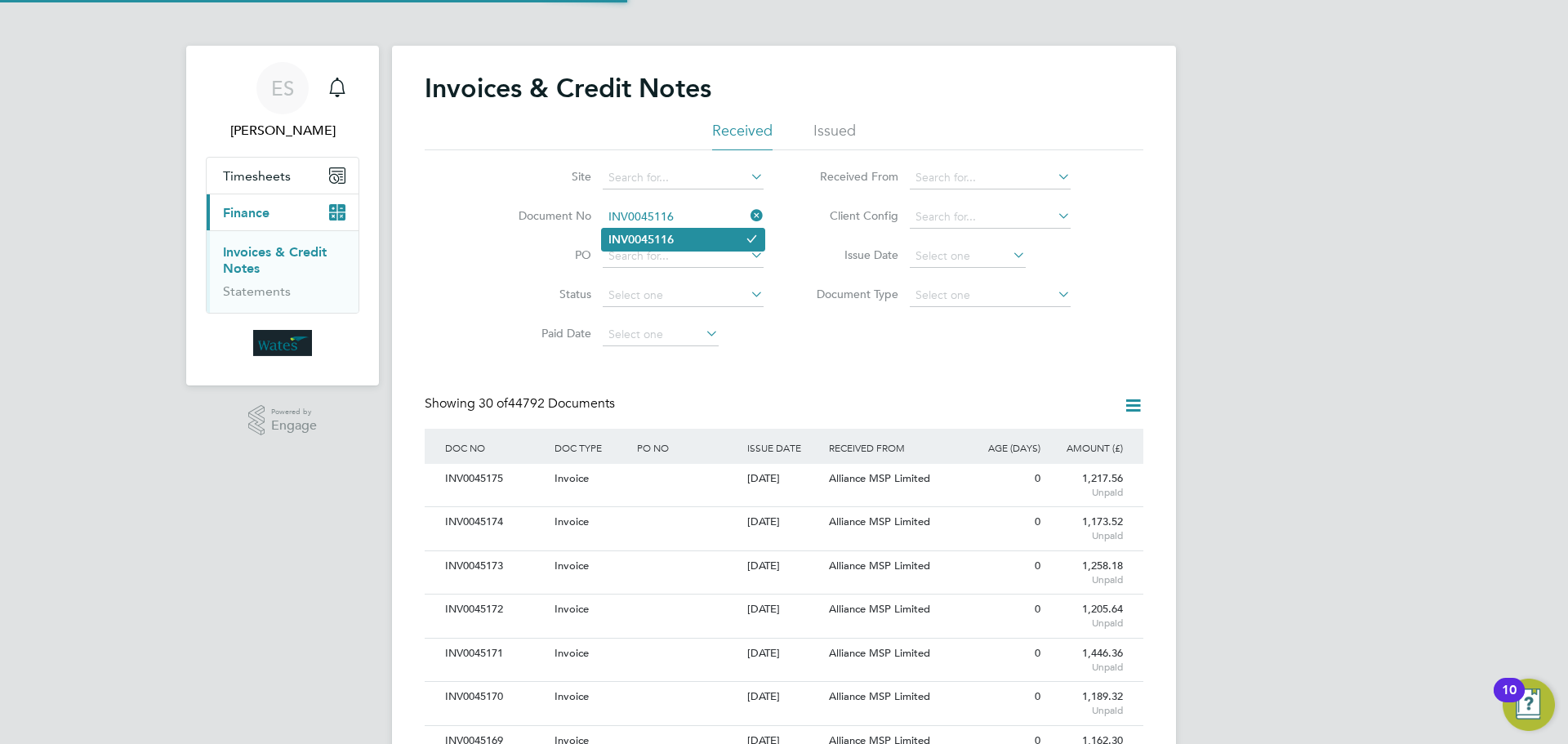
type input "INV0045116"
click at [694, 230] on li "INV0045116" at bounding box center [683, 239] width 163 height 23
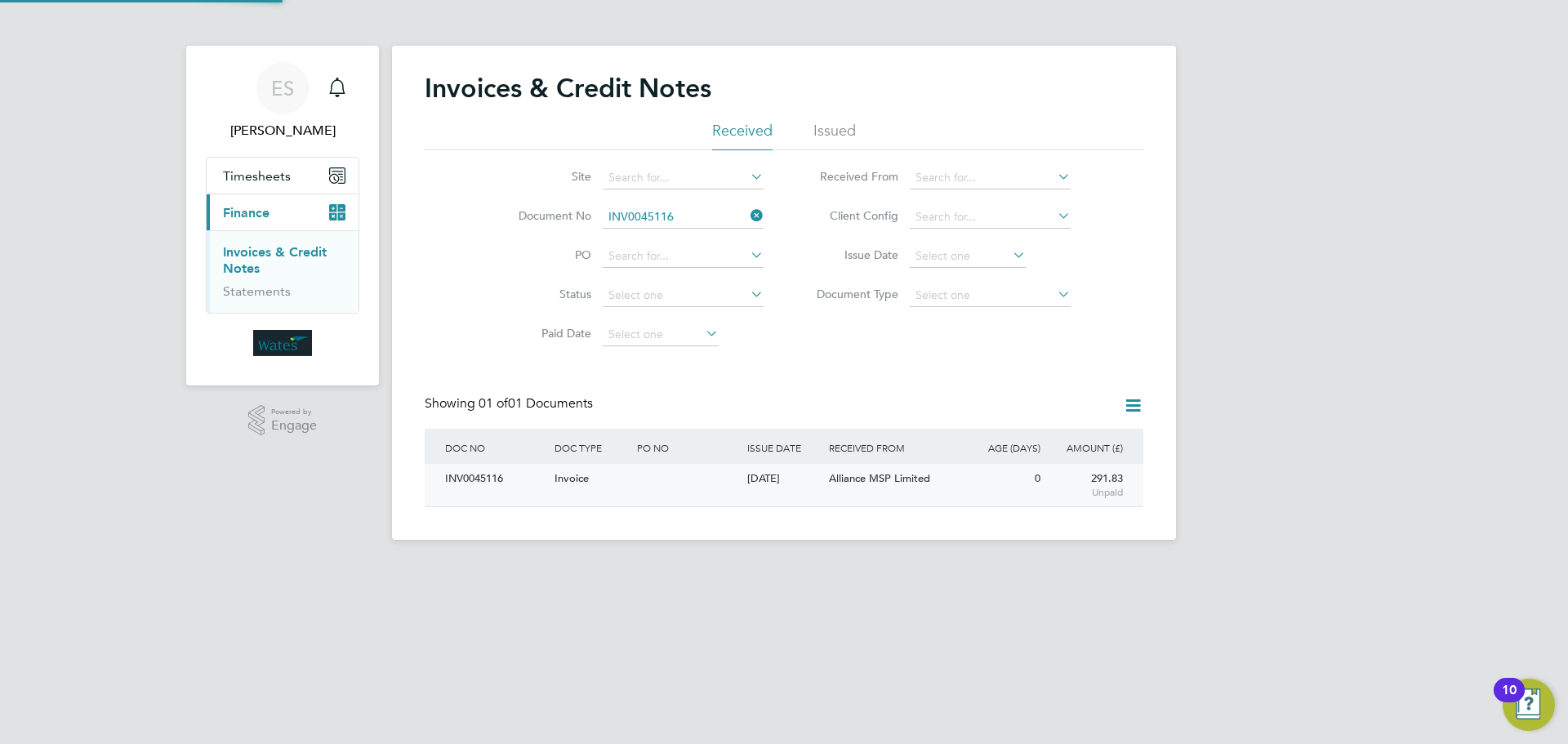
click at [479, 477] on div "INV0045116" at bounding box center [496, 478] width 110 height 30
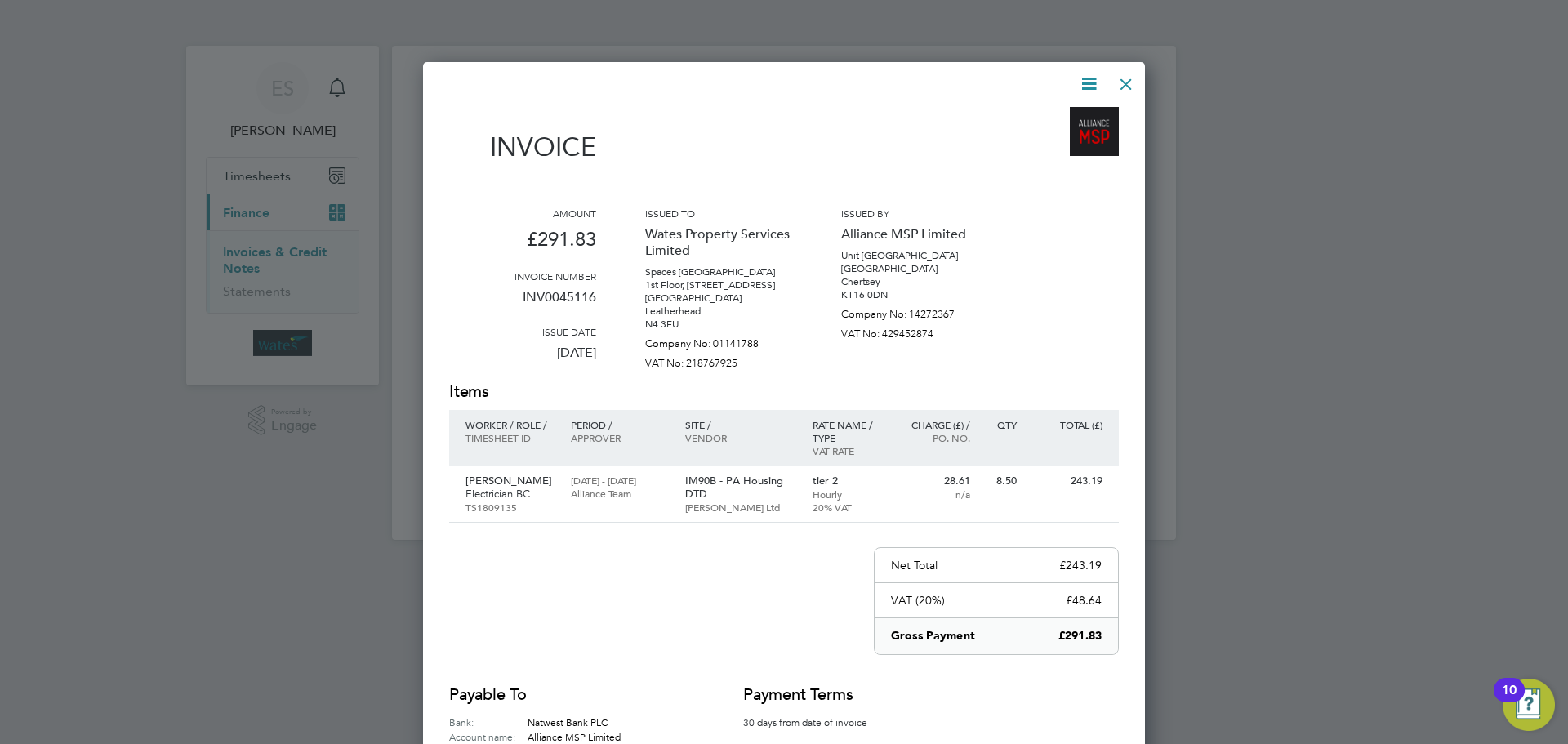
click at [1089, 76] on icon at bounding box center [1089, 83] width 21 height 21
click at [1067, 121] on li "Download Invoice" at bounding box center [1039, 122] width 113 height 23
click at [1079, 79] on icon at bounding box center [1089, 83] width 21 height 21
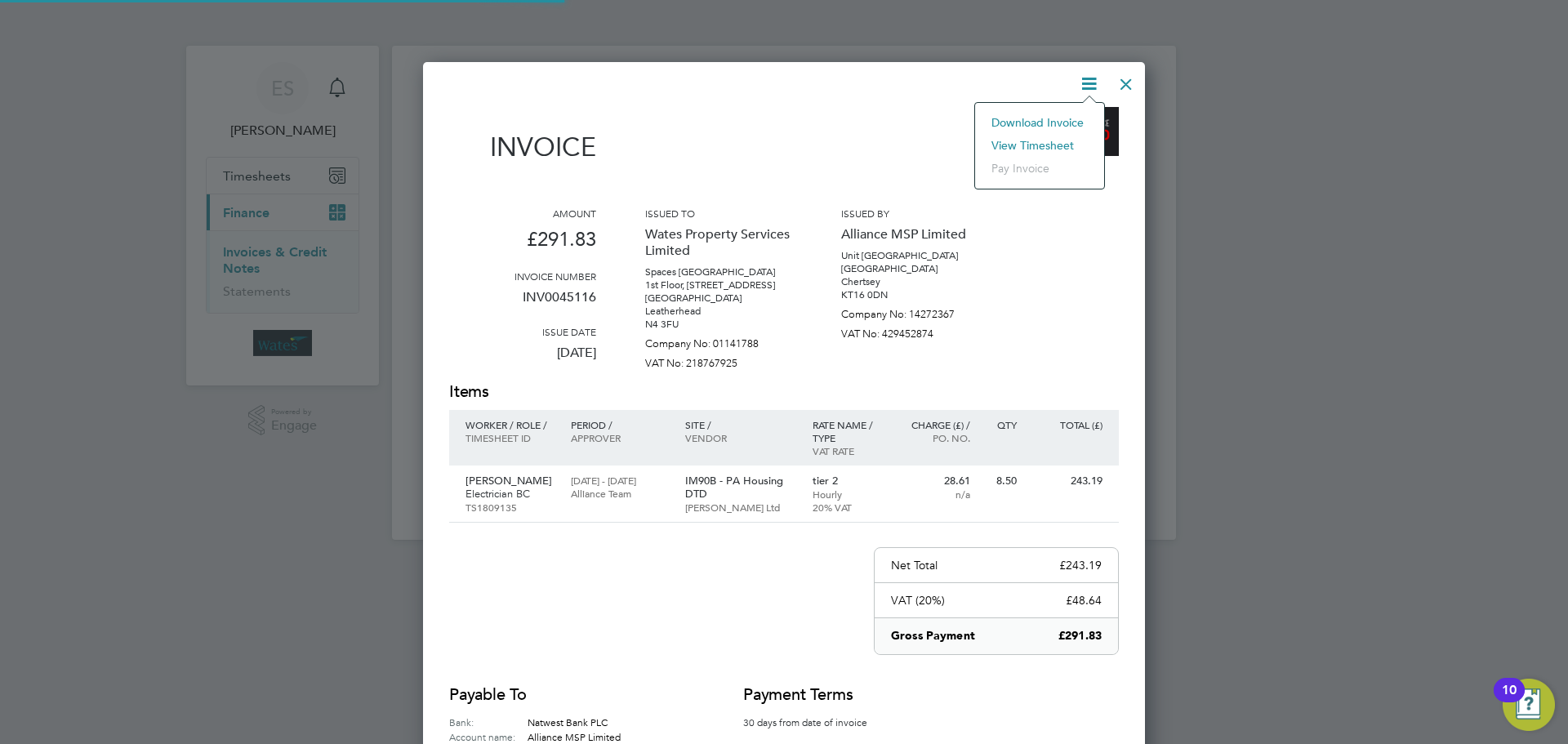
click at [1061, 141] on li "View timesheet" at bounding box center [1039, 145] width 113 height 23
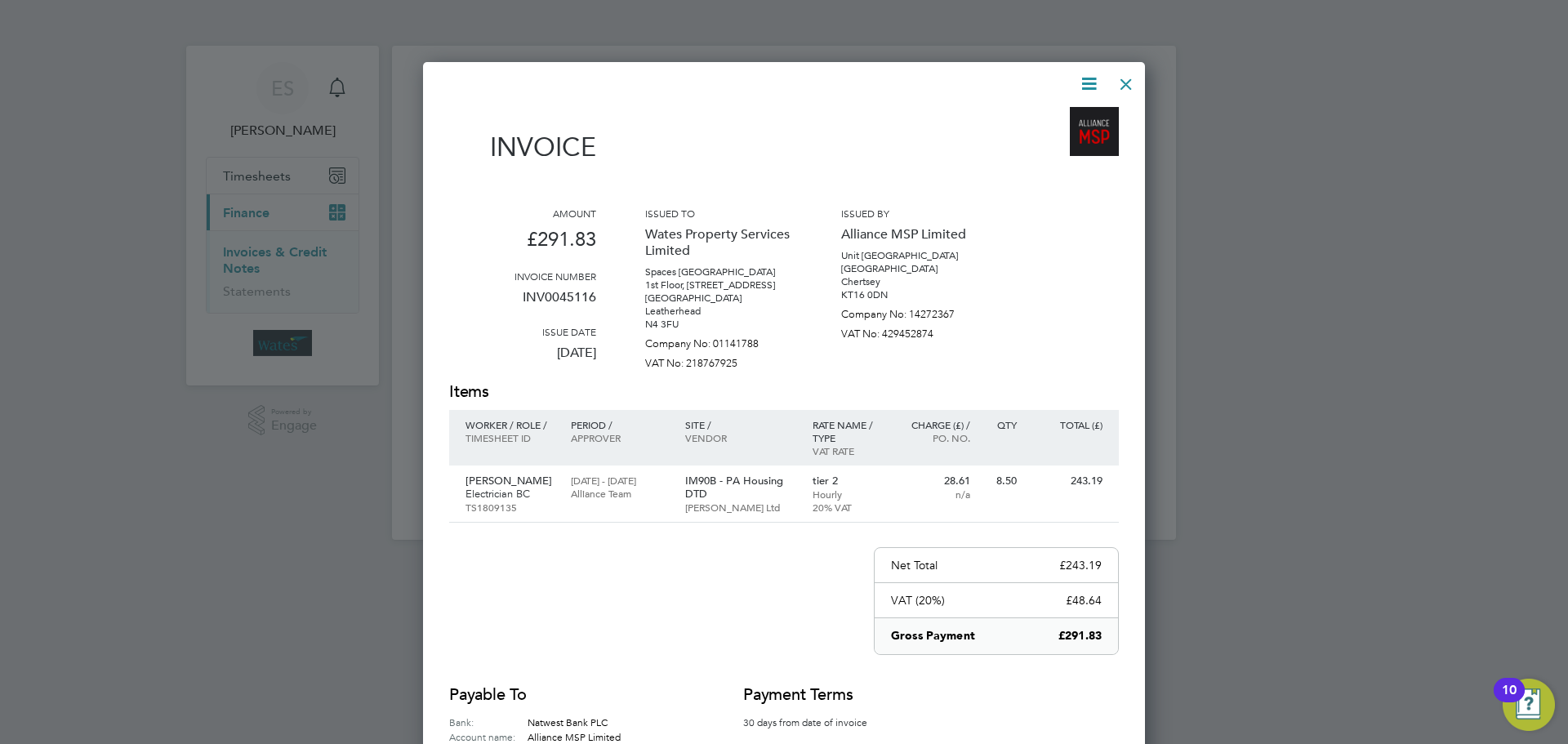
click at [1121, 77] on div at bounding box center [1126, 80] width 29 height 29
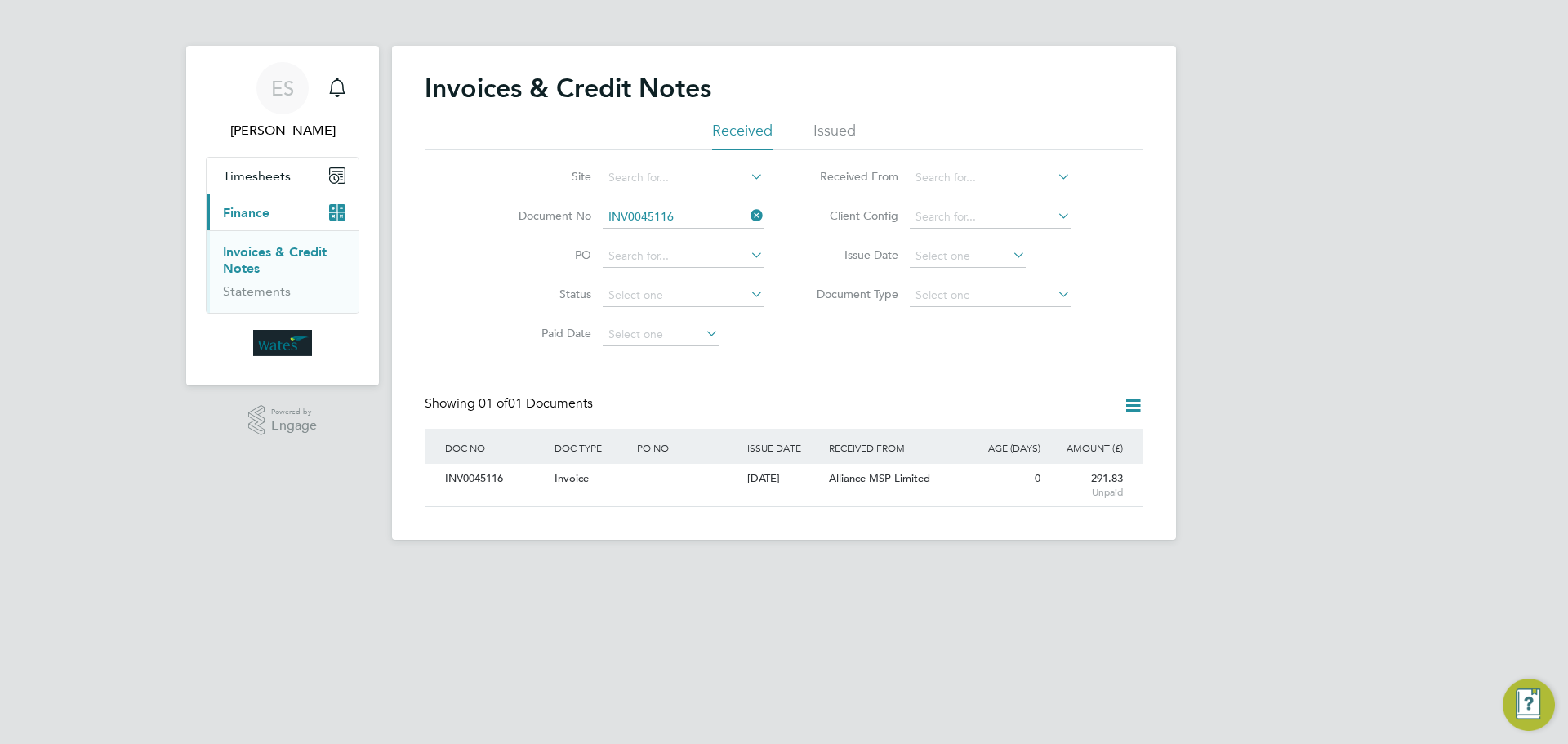
click at [748, 210] on icon at bounding box center [748, 215] width 0 height 23
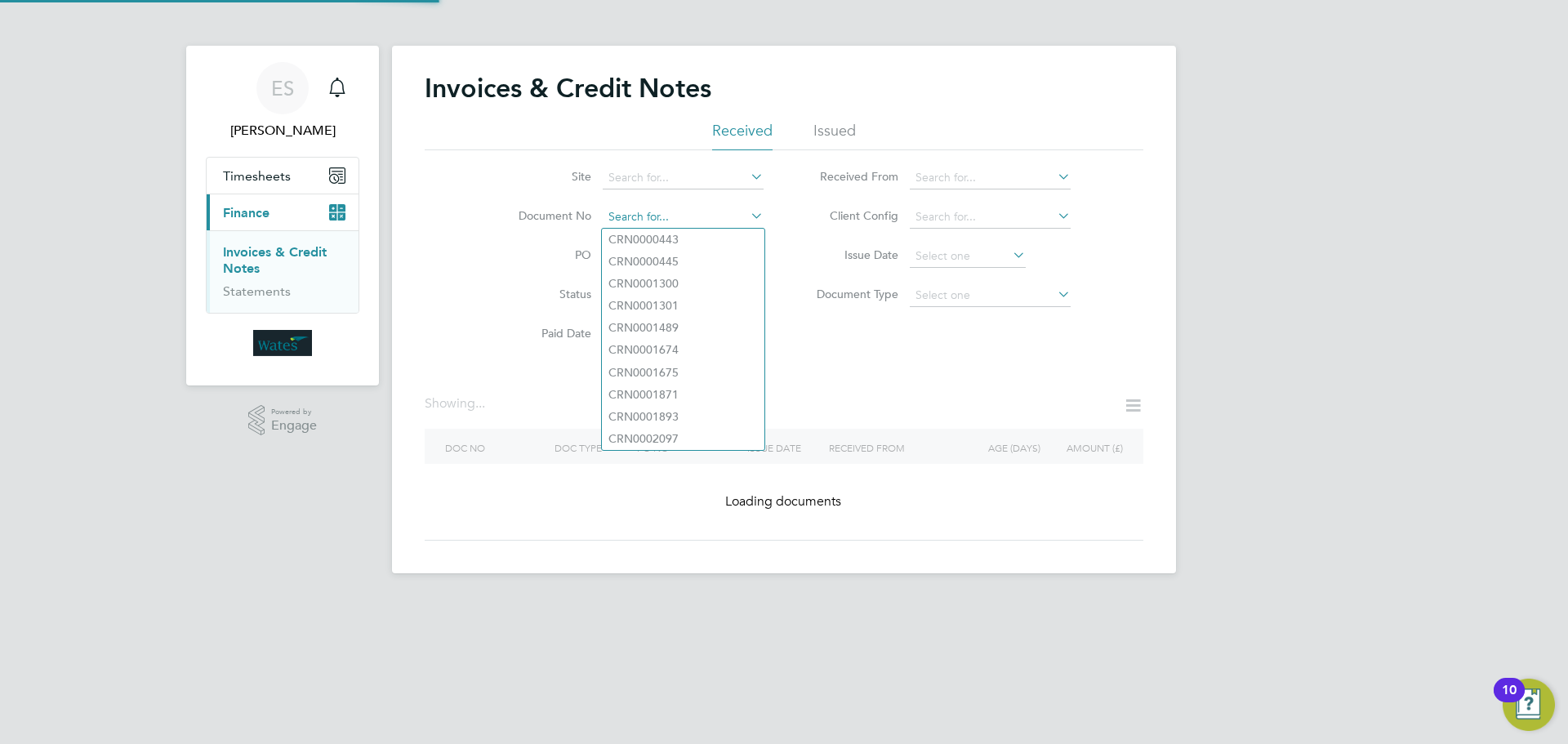
paste input "INV0045117"
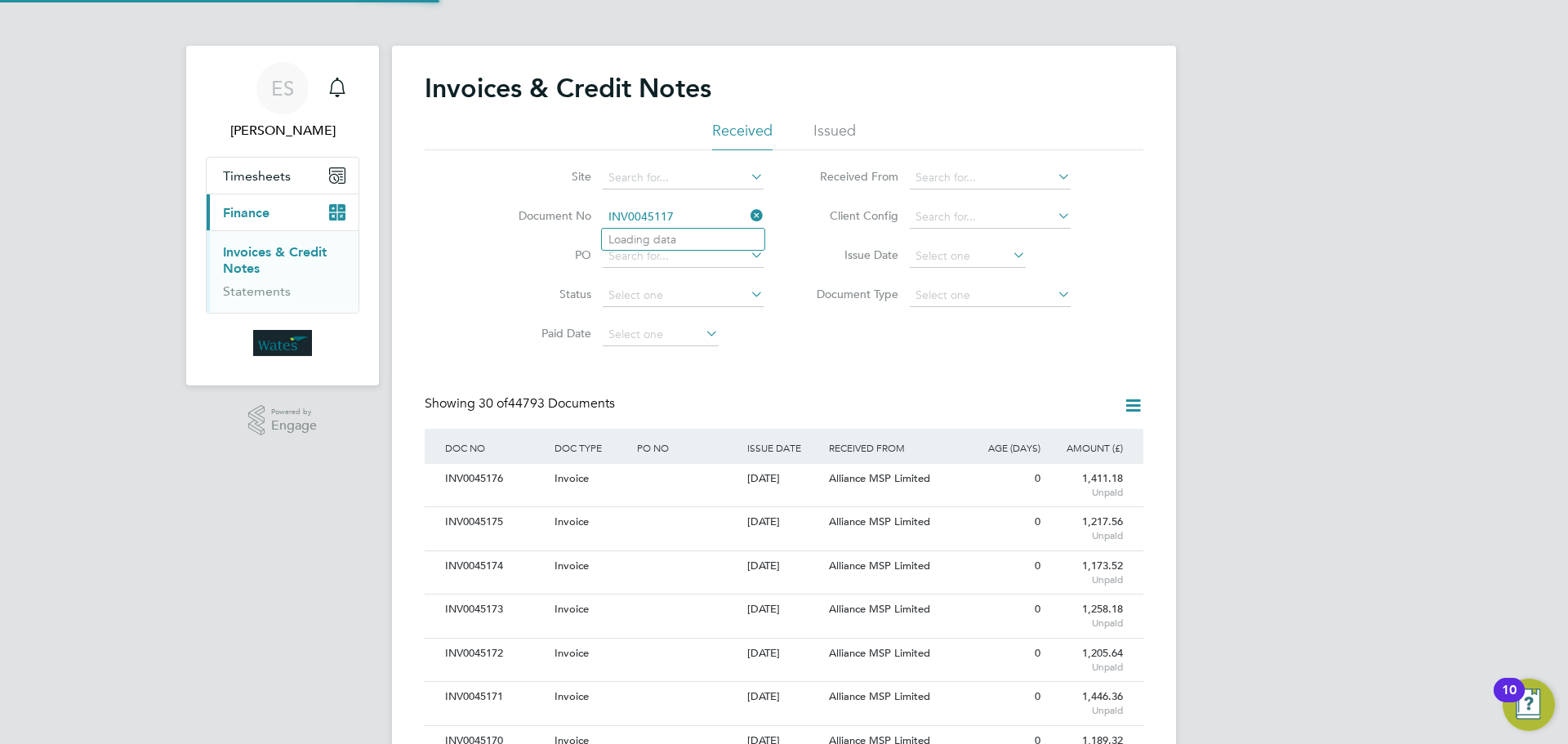
scroll to position [31, 111]
type input "INV0045117"
click at [705, 238] on li "INV0045117" at bounding box center [683, 239] width 163 height 23
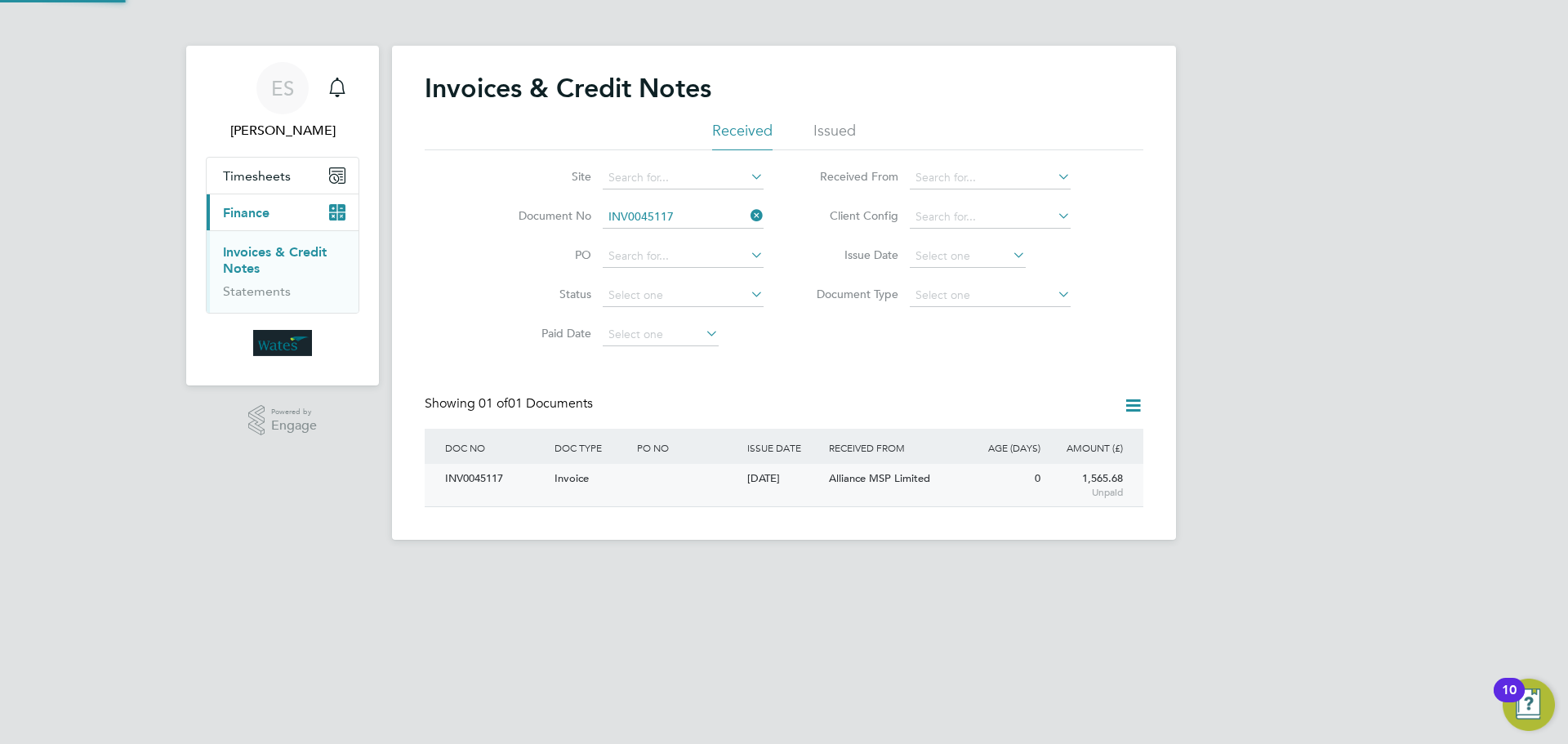
click at [496, 482] on div "INV0045117" at bounding box center [496, 478] width 110 height 30
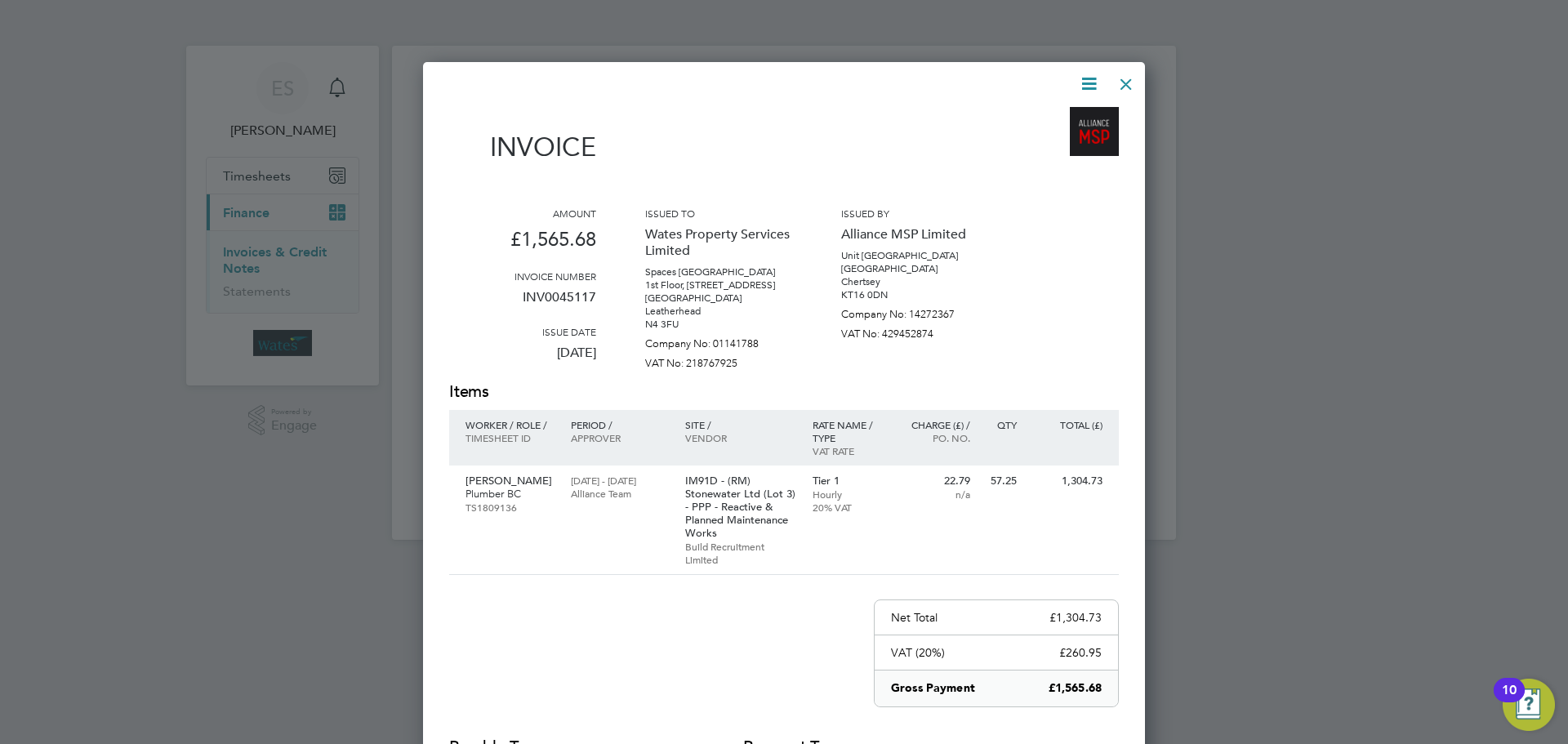
click at [1088, 76] on icon at bounding box center [1089, 83] width 21 height 21
click at [1061, 119] on li "Download Invoice" at bounding box center [1039, 122] width 113 height 23
click at [1085, 75] on icon at bounding box center [1089, 83] width 21 height 21
click at [1030, 135] on li "View timesheet" at bounding box center [1039, 145] width 113 height 23
click at [1121, 76] on div at bounding box center [1126, 80] width 29 height 29
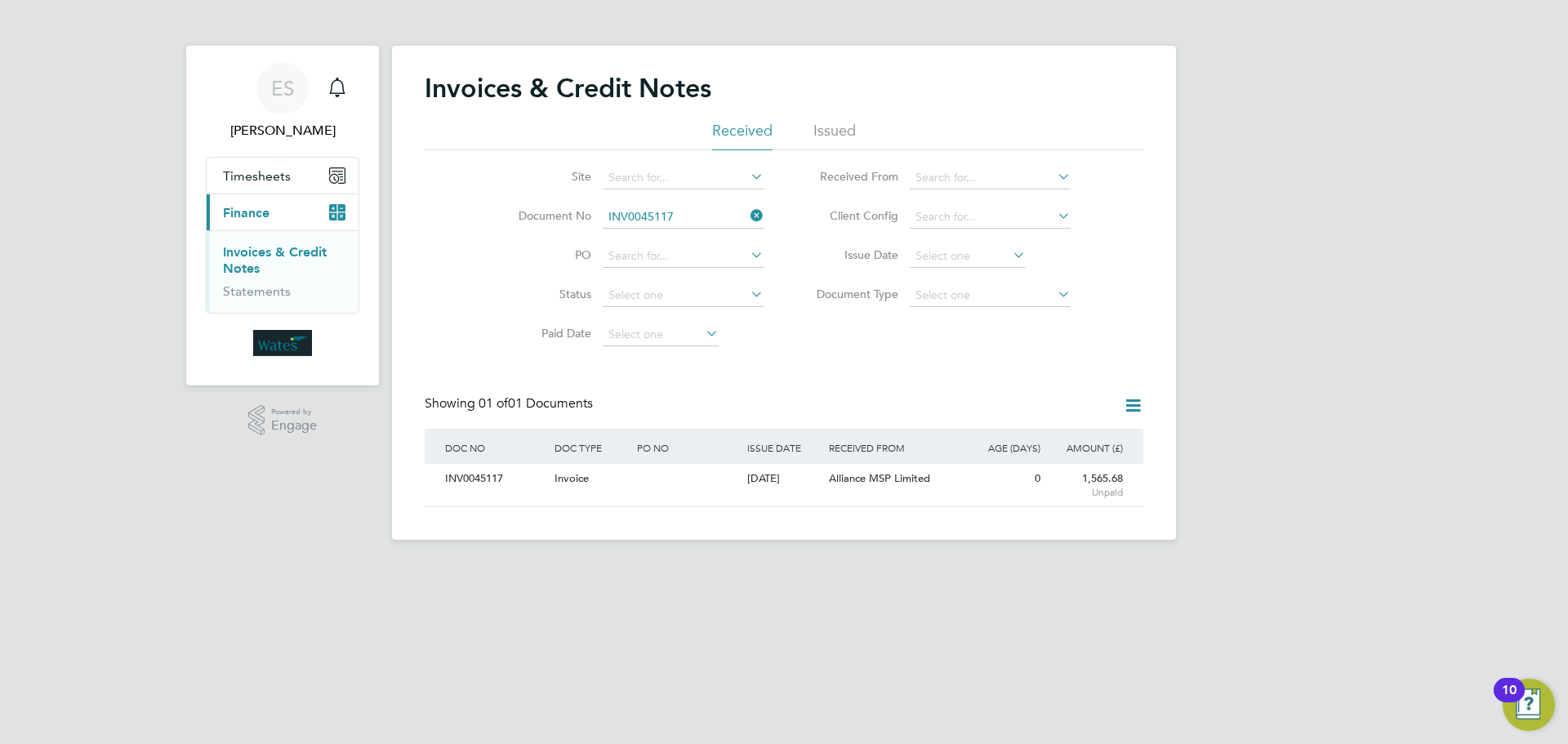
click at [748, 213] on icon at bounding box center [748, 215] width 0 height 23
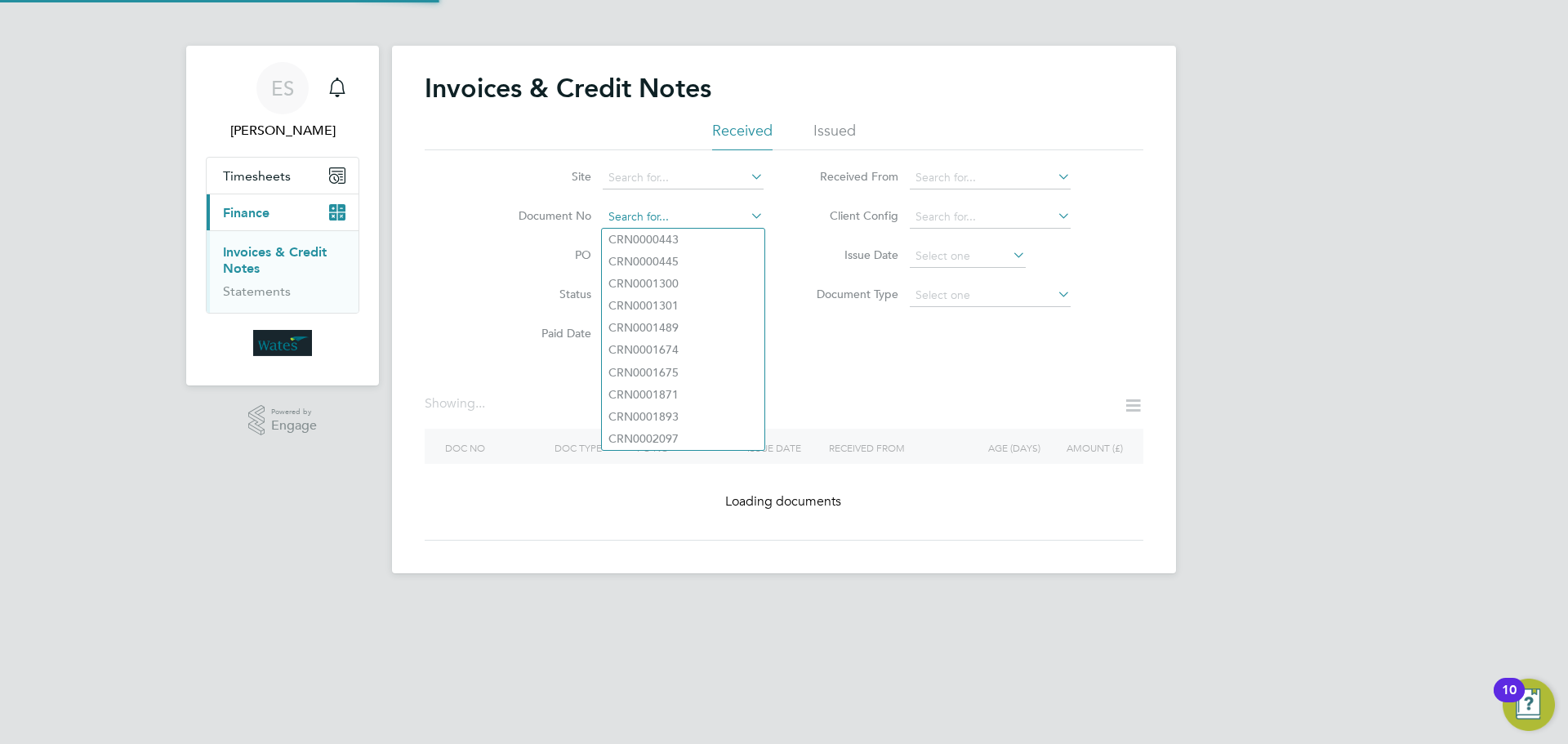
paste input "INV0045118"
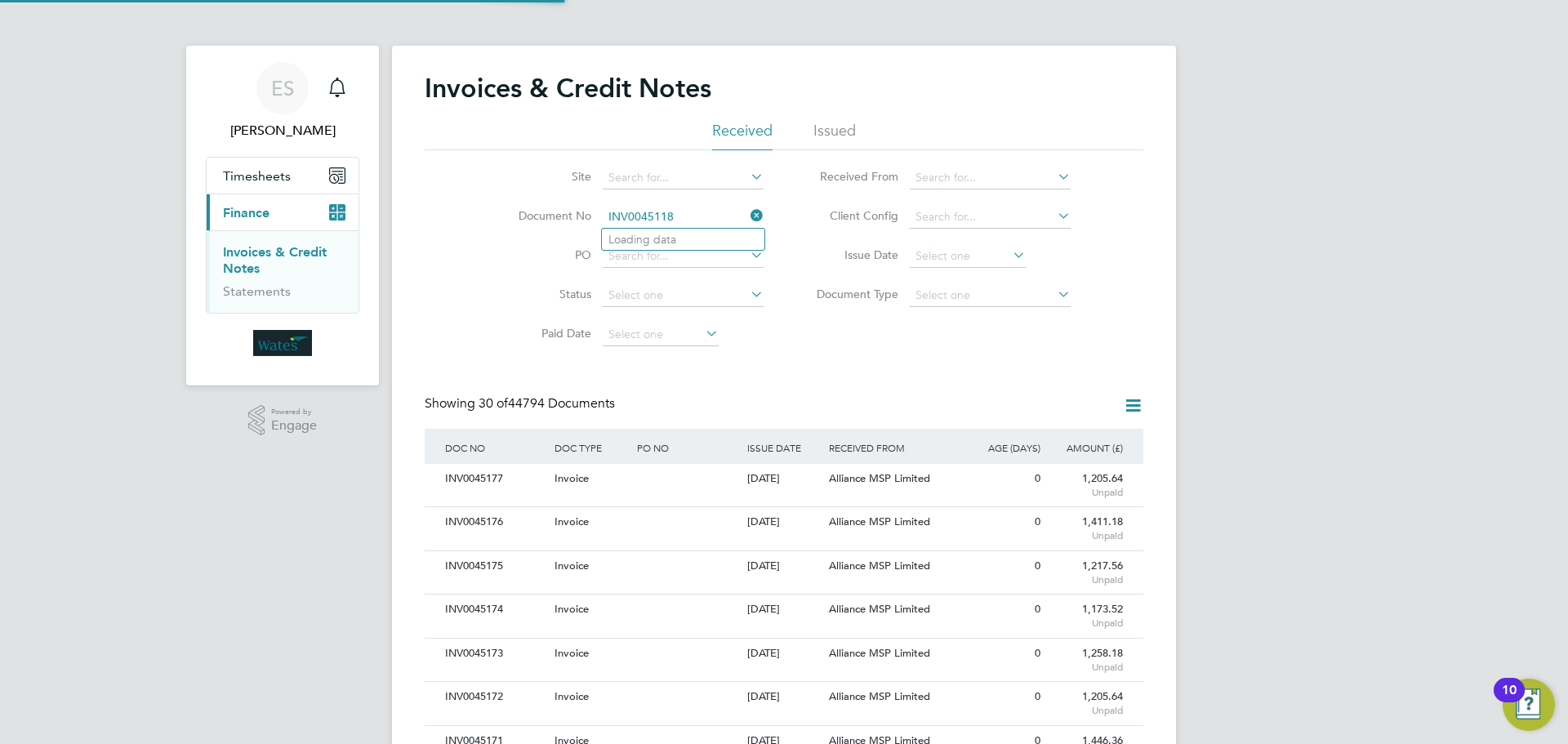
scroll to position [31, 111]
type input "INV0045118"
click at [657, 240] on b "INV0045118" at bounding box center [641, 240] width 66 height 14
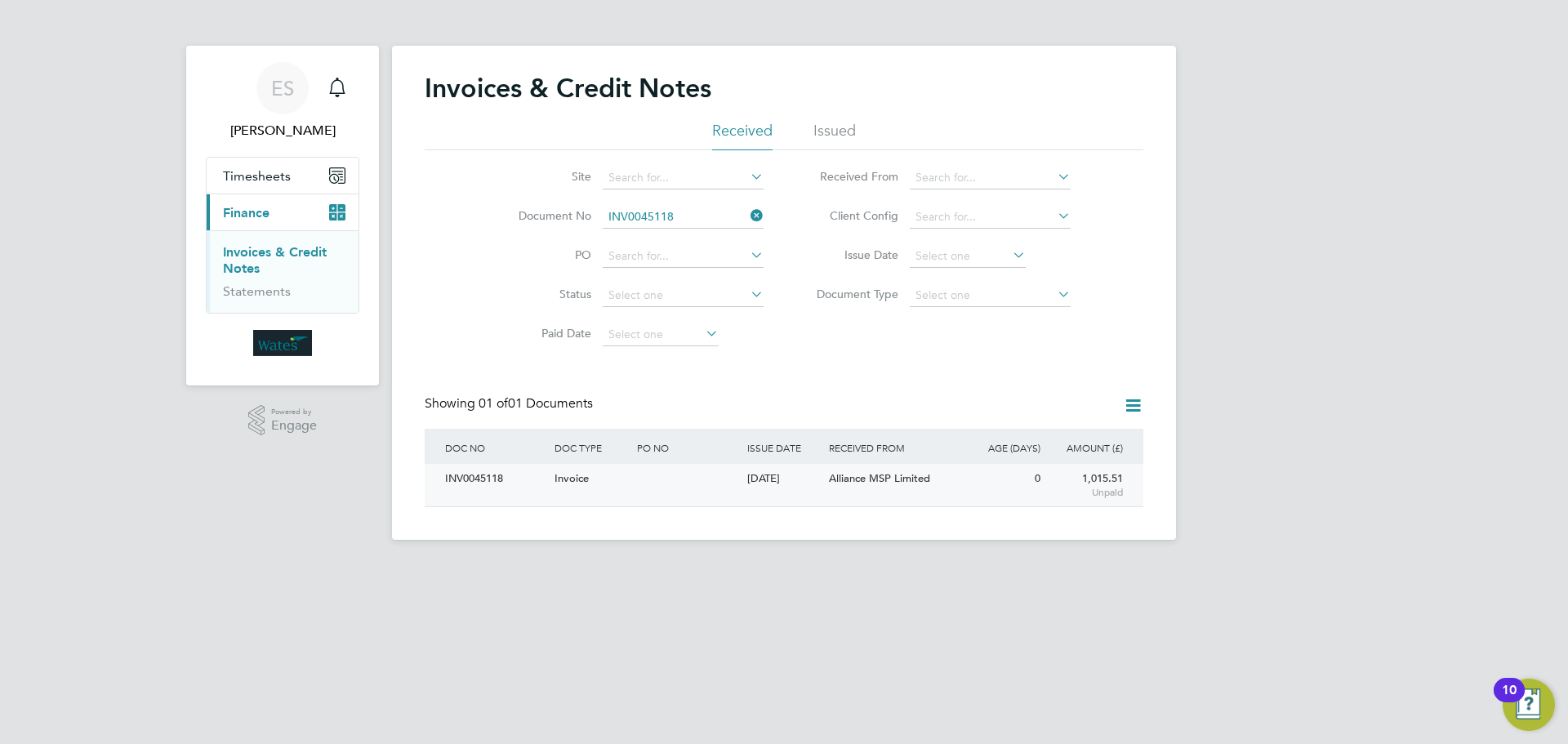
click at [483, 474] on div "INV0045118" at bounding box center [496, 478] width 110 height 30
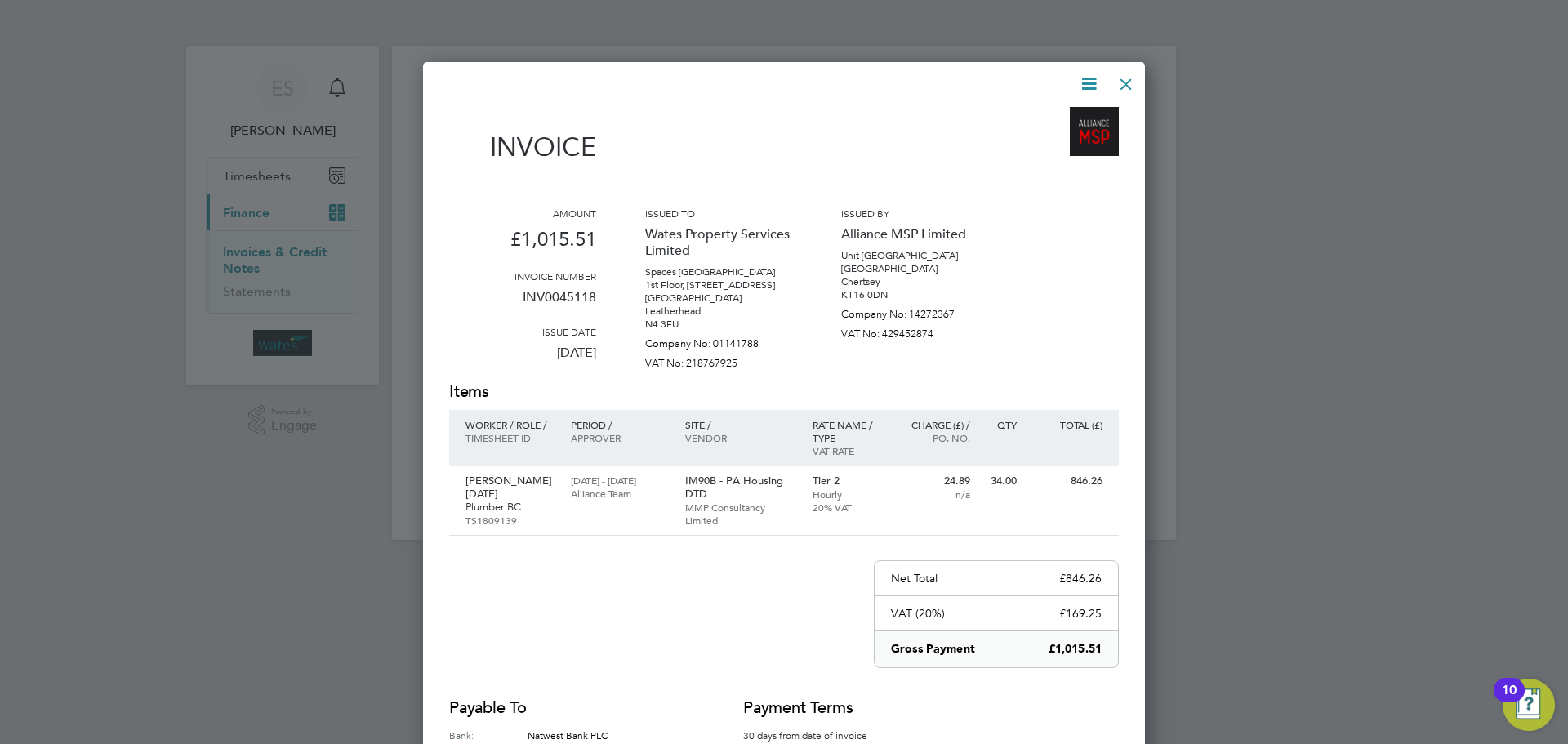
click at [1092, 76] on icon at bounding box center [1089, 83] width 21 height 21
click at [1066, 113] on li "Download Invoice" at bounding box center [1039, 122] width 113 height 23
click at [1091, 74] on icon at bounding box center [1089, 83] width 21 height 21
click at [1033, 134] on li "View timesheet" at bounding box center [1039, 145] width 113 height 23
click at [1120, 88] on div at bounding box center [1126, 80] width 29 height 29
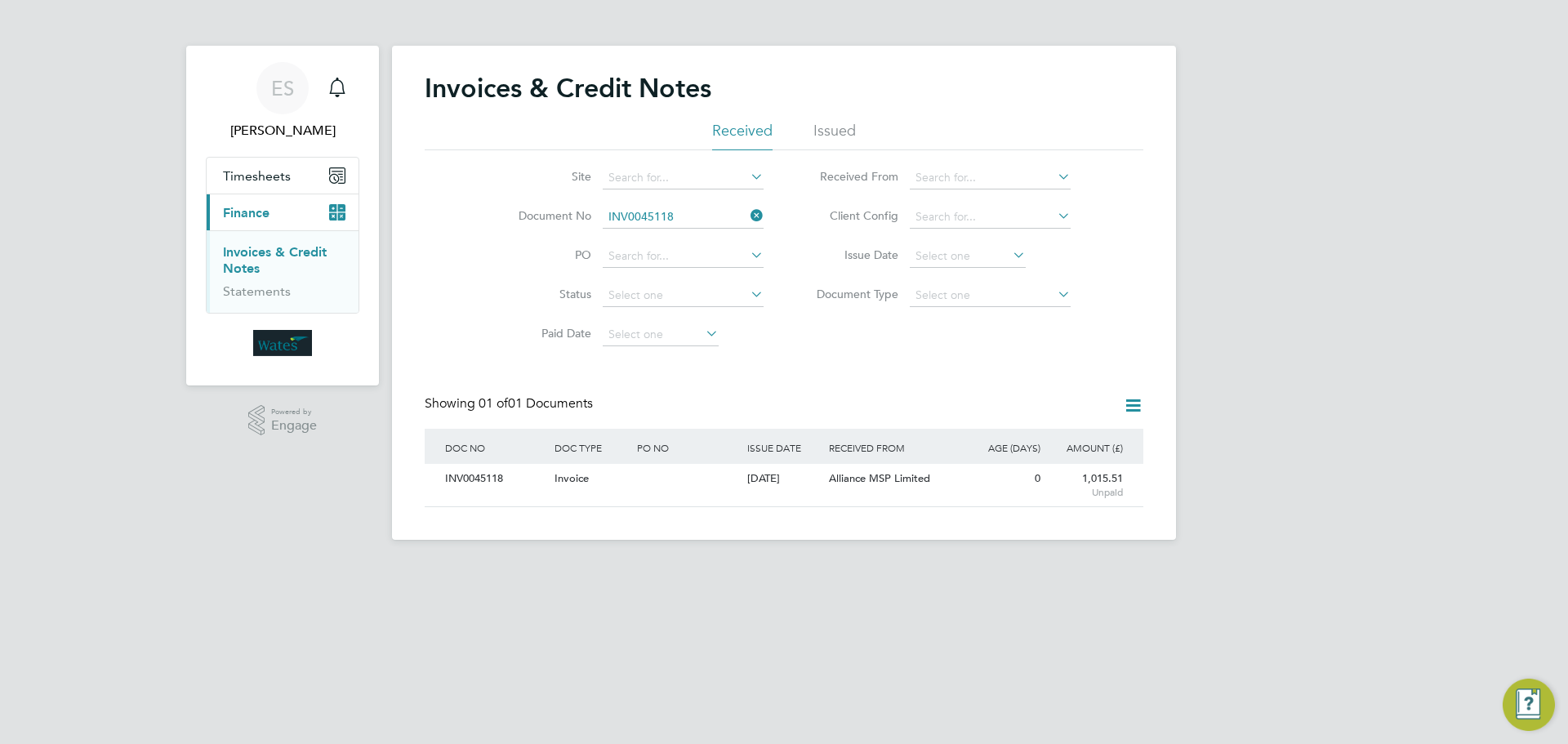
click at [748, 218] on icon at bounding box center [748, 215] width 0 height 23
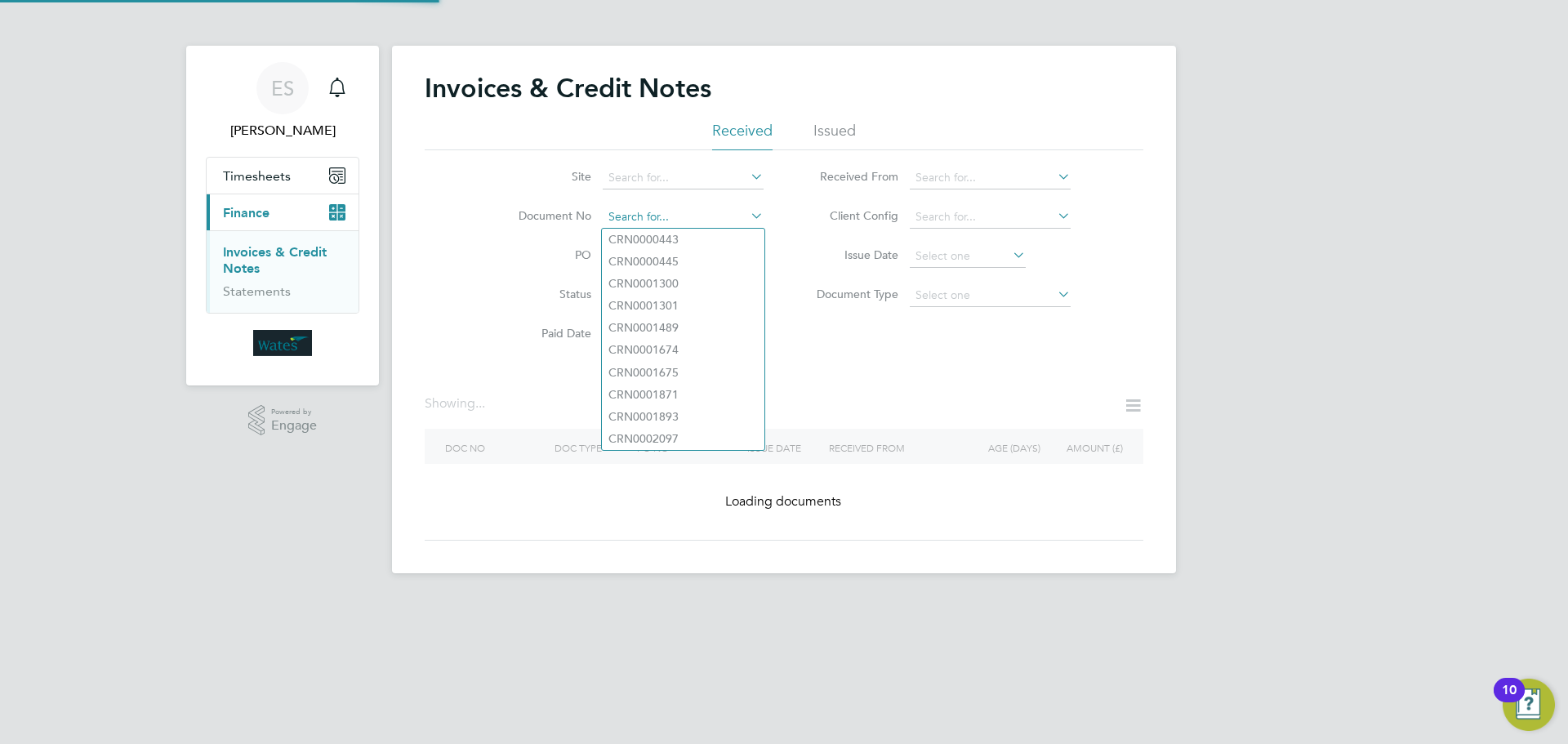
paste input "Retrieving data. Wait a few seconds and try to cut or copy again."
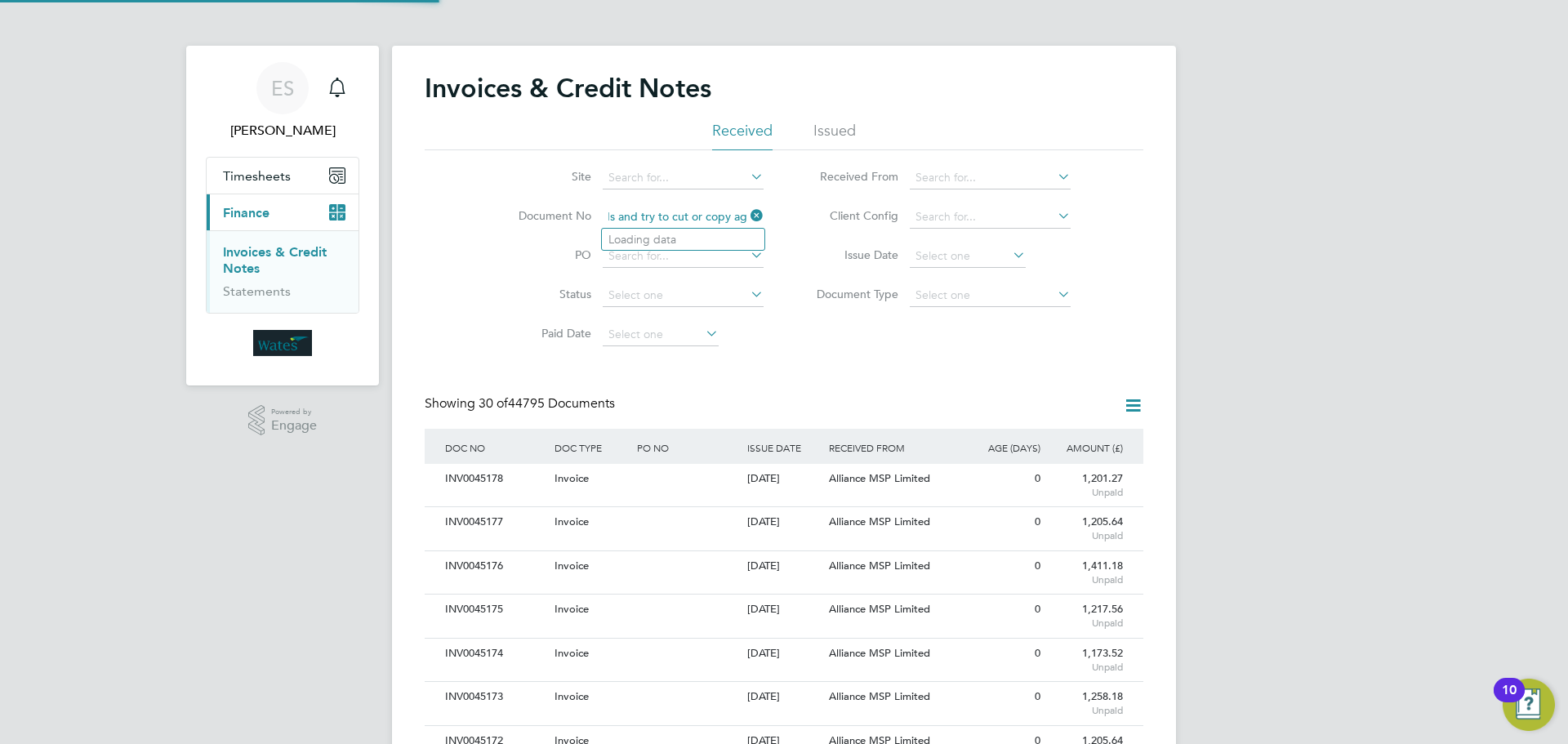
scroll to position [8, 8]
type input "Retrieving data. Wait a few seconds and try to cut or copy again."
click at [748, 208] on icon at bounding box center [748, 215] width 0 height 23
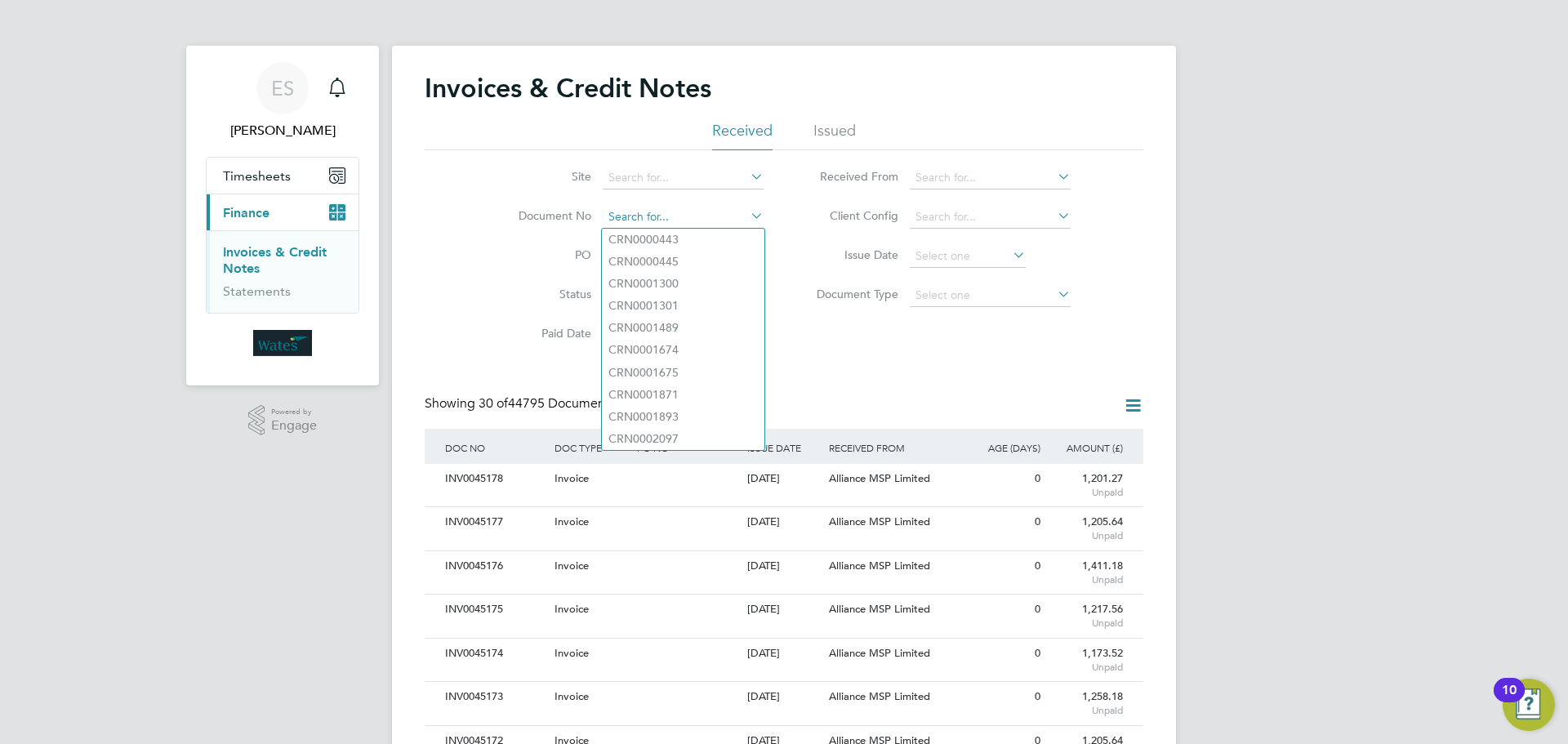
paste input "INV0045119"
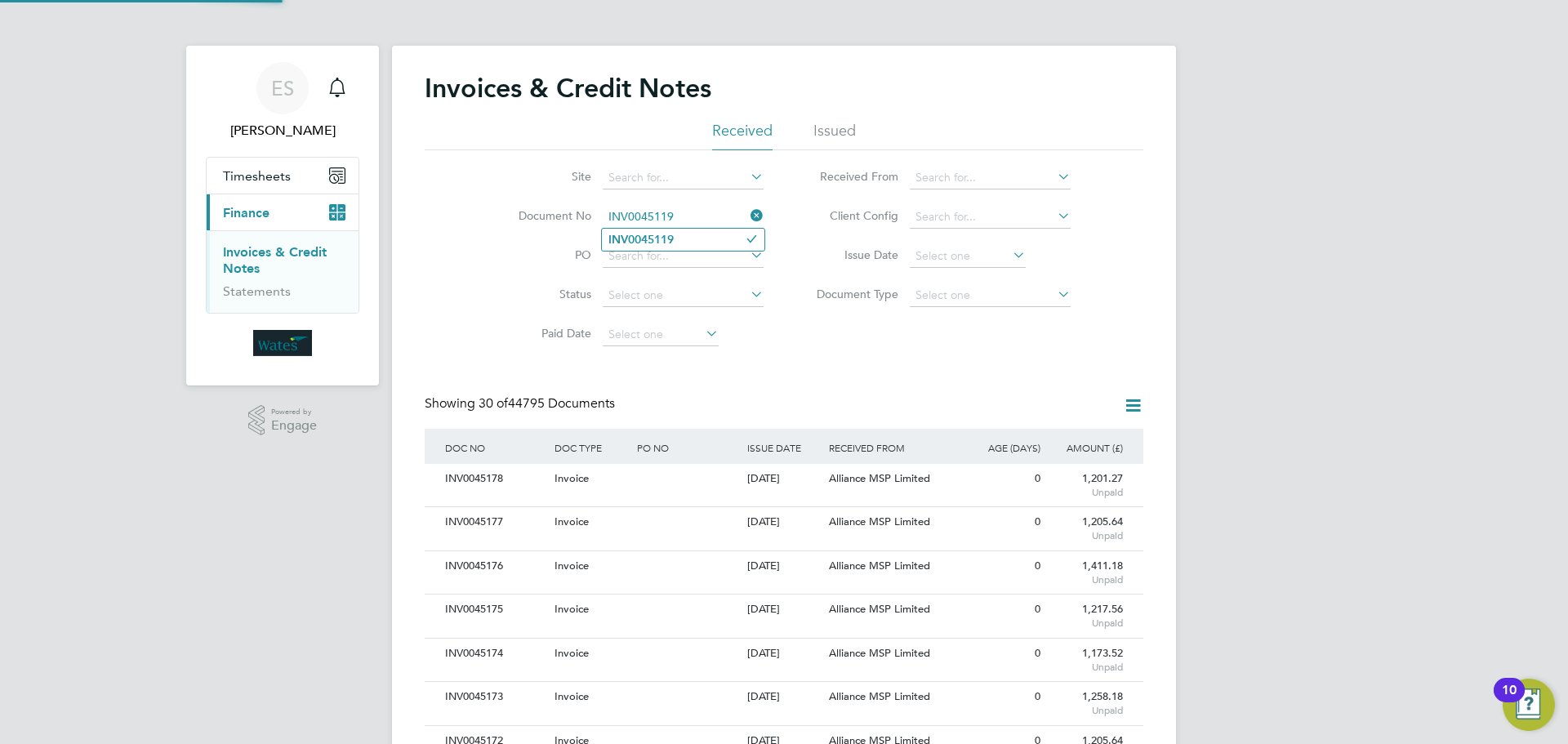
type input "INV0045119"
click at [663, 242] on b "INV0045119" at bounding box center [641, 240] width 66 height 14
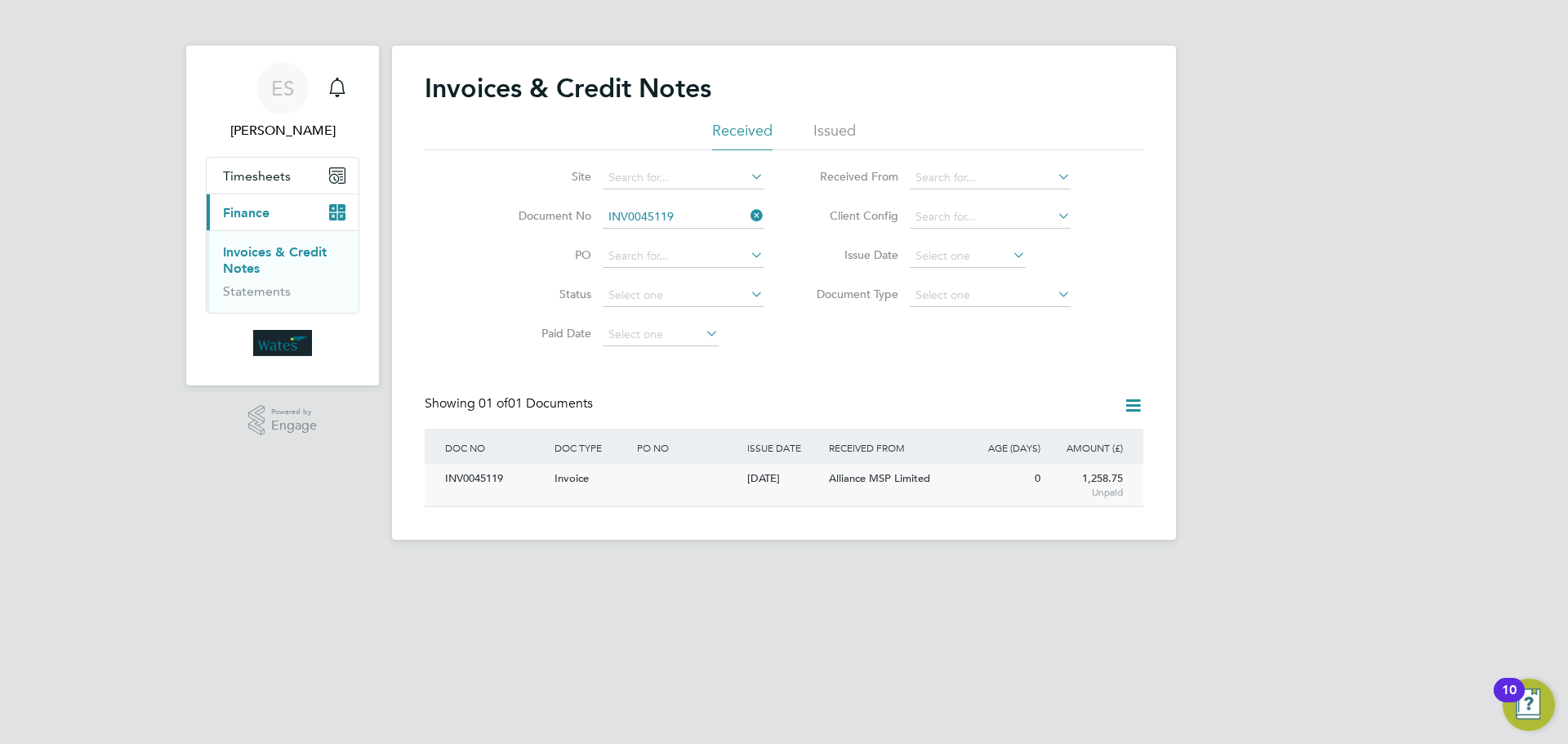
click at [479, 469] on div "INV0045119" at bounding box center [496, 478] width 110 height 30
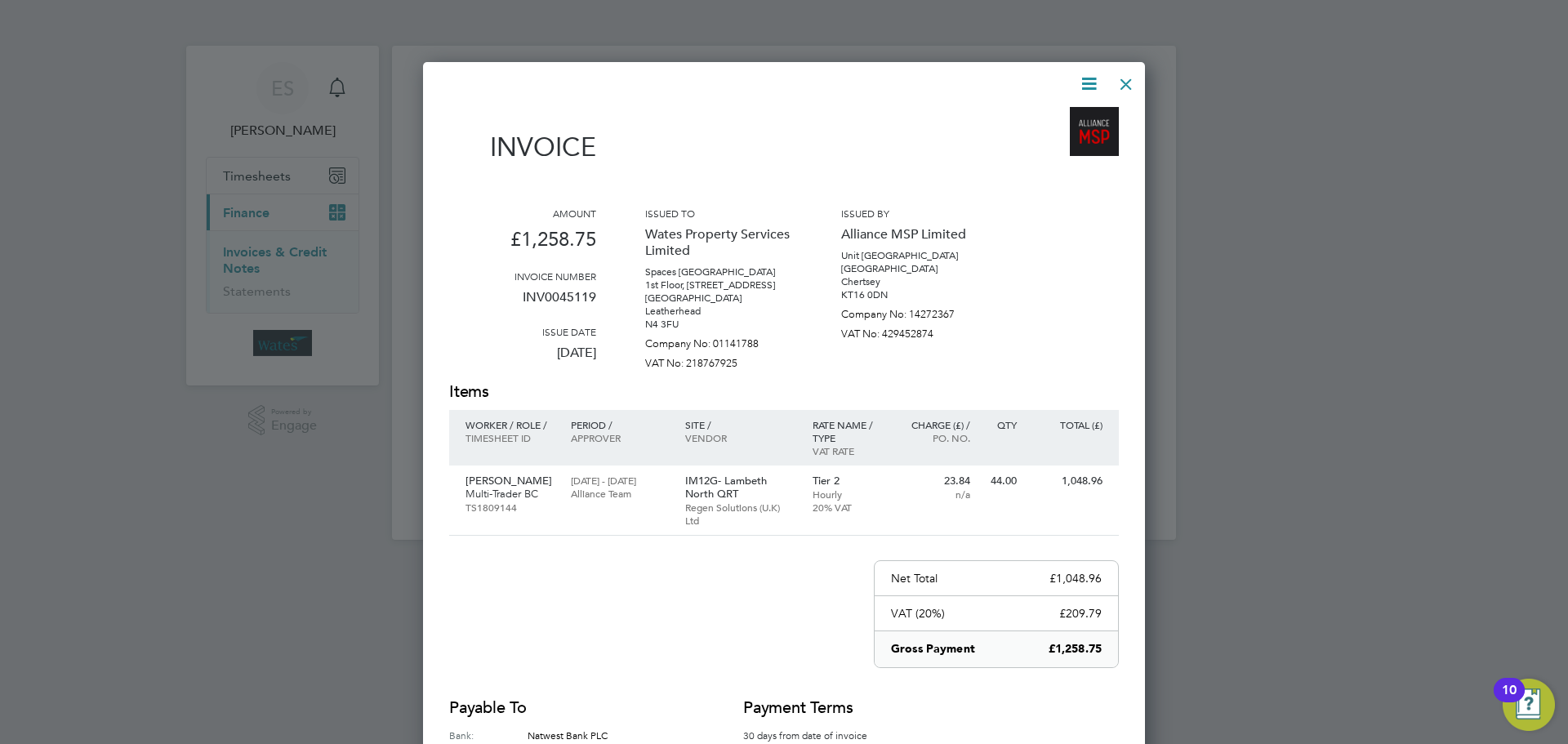
click at [1096, 74] on icon at bounding box center [1089, 83] width 21 height 21
click at [1065, 116] on li "Download Invoice" at bounding box center [1039, 122] width 113 height 23
click at [1084, 84] on icon at bounding box center [1089, 83] width 21 height 21
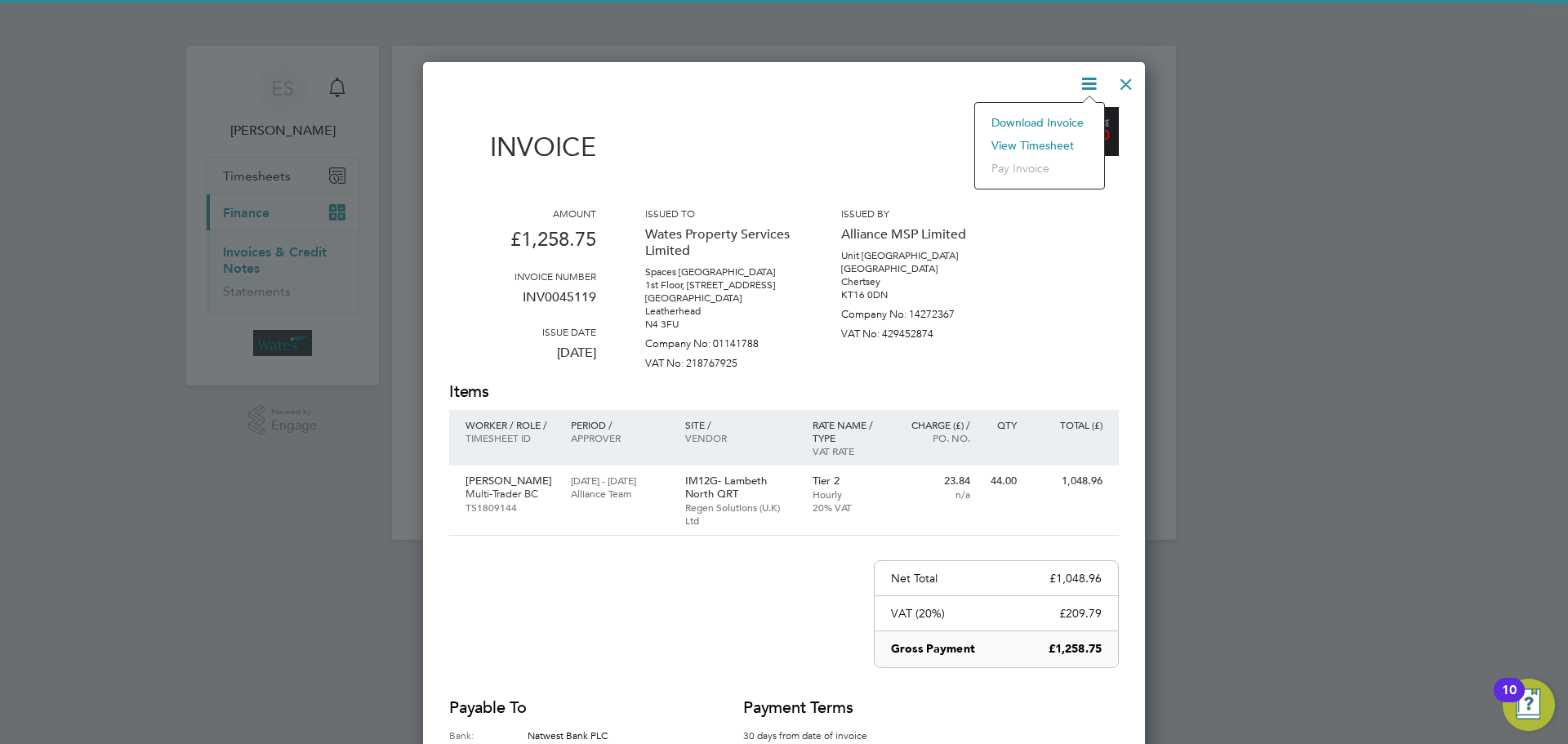
click at [1065, 136] on li "View timesheet" at bounding box center [1039, 145] width 113 height 23
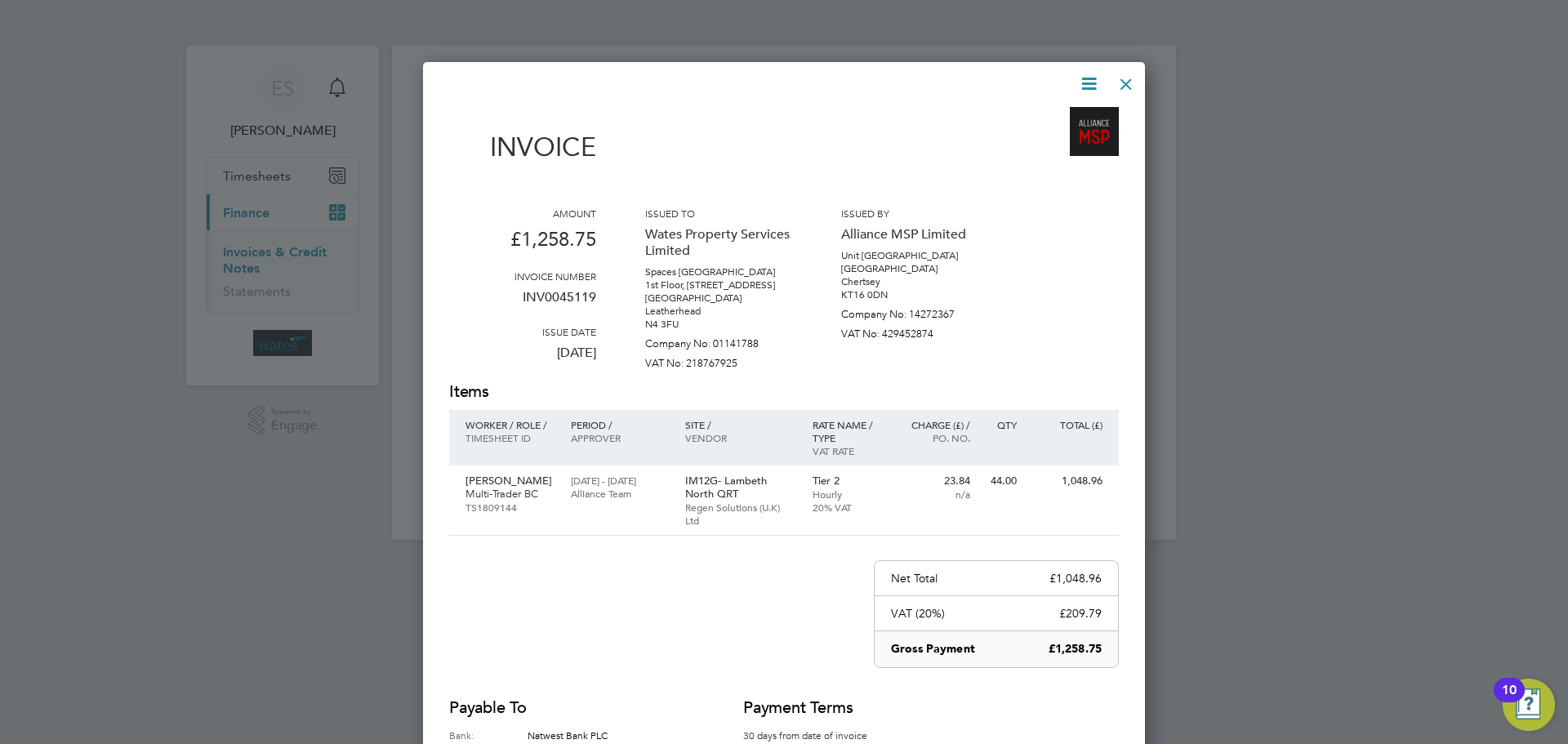
click at [1124, 85] on div at bounding box center [1126, 80] width 29 height 29
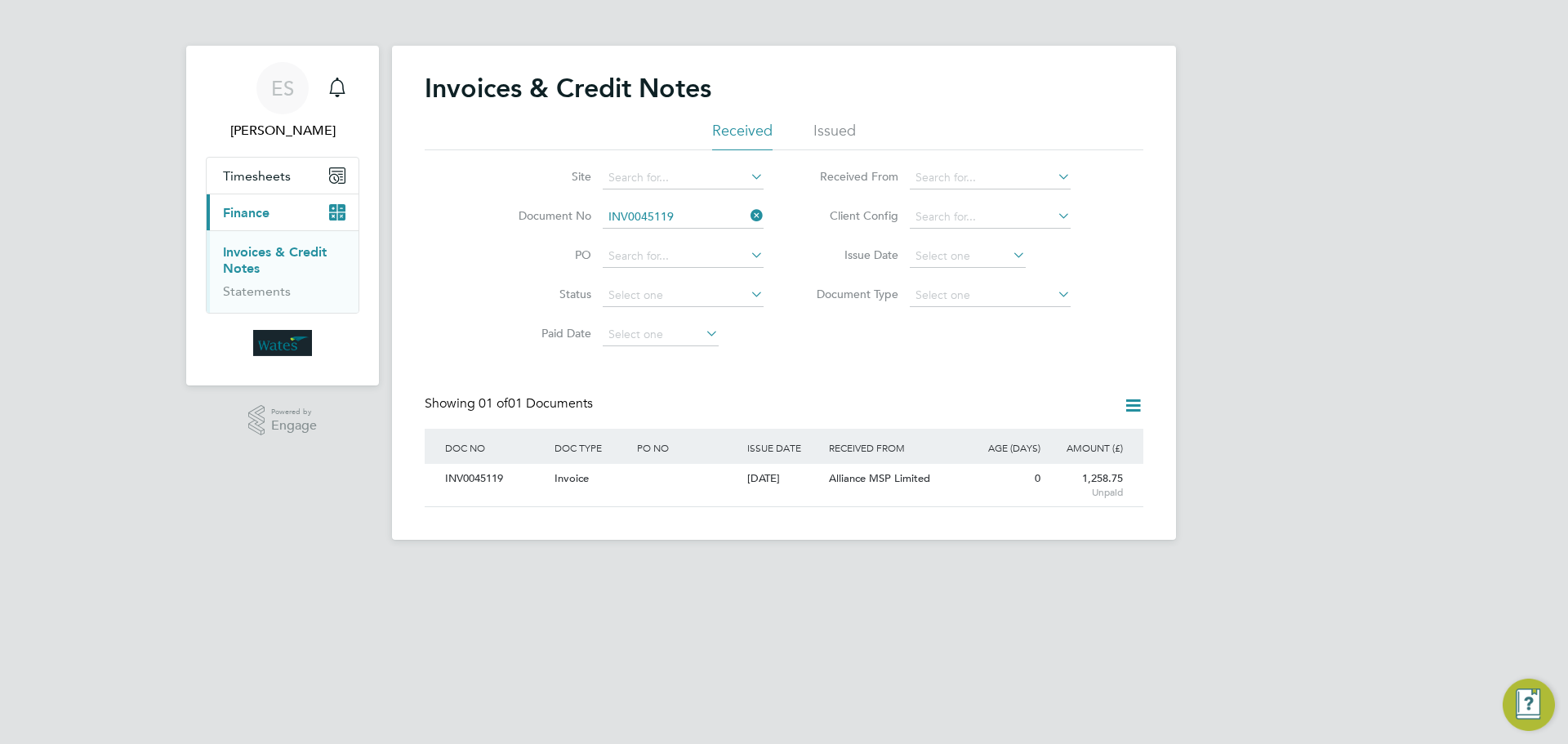
click at [748, 213] on icon at bounding box center [748, 215] width 0 height 23
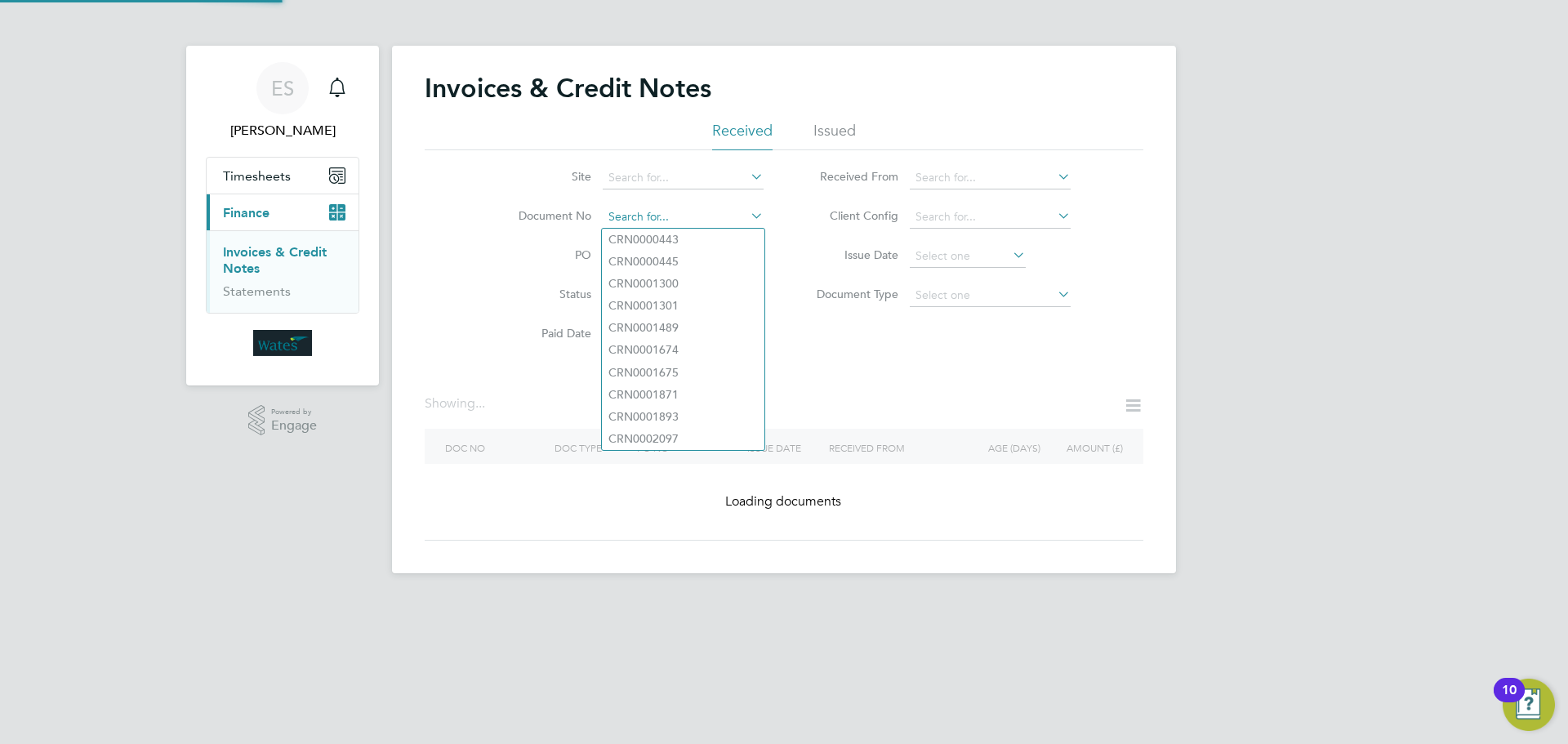
paste input "INV0045120"
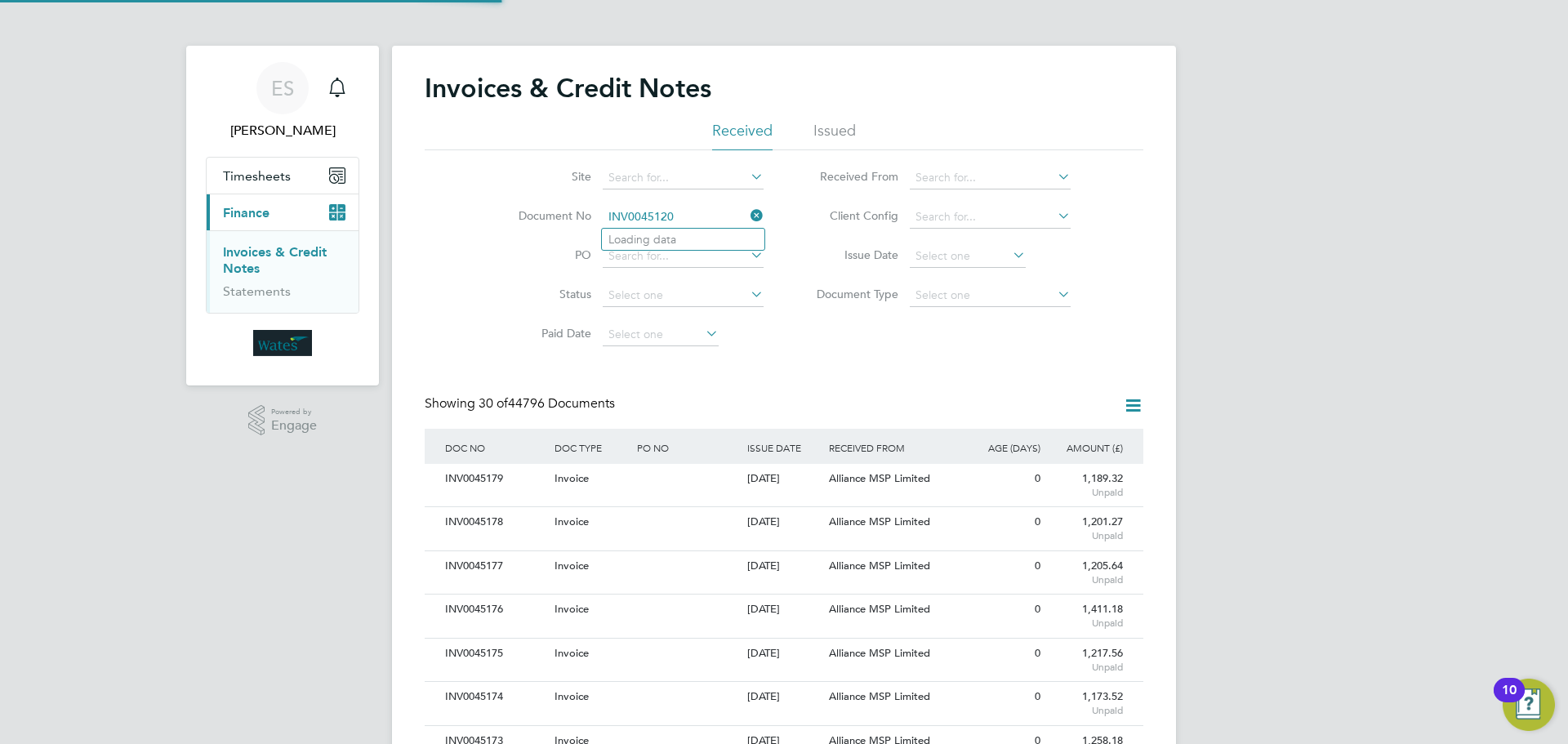
scroll to position [31, 111]
type input "INV0045120"
click at [712, 236] on li "INV0045120" at bounding box center [683, 239] width 163 height 23
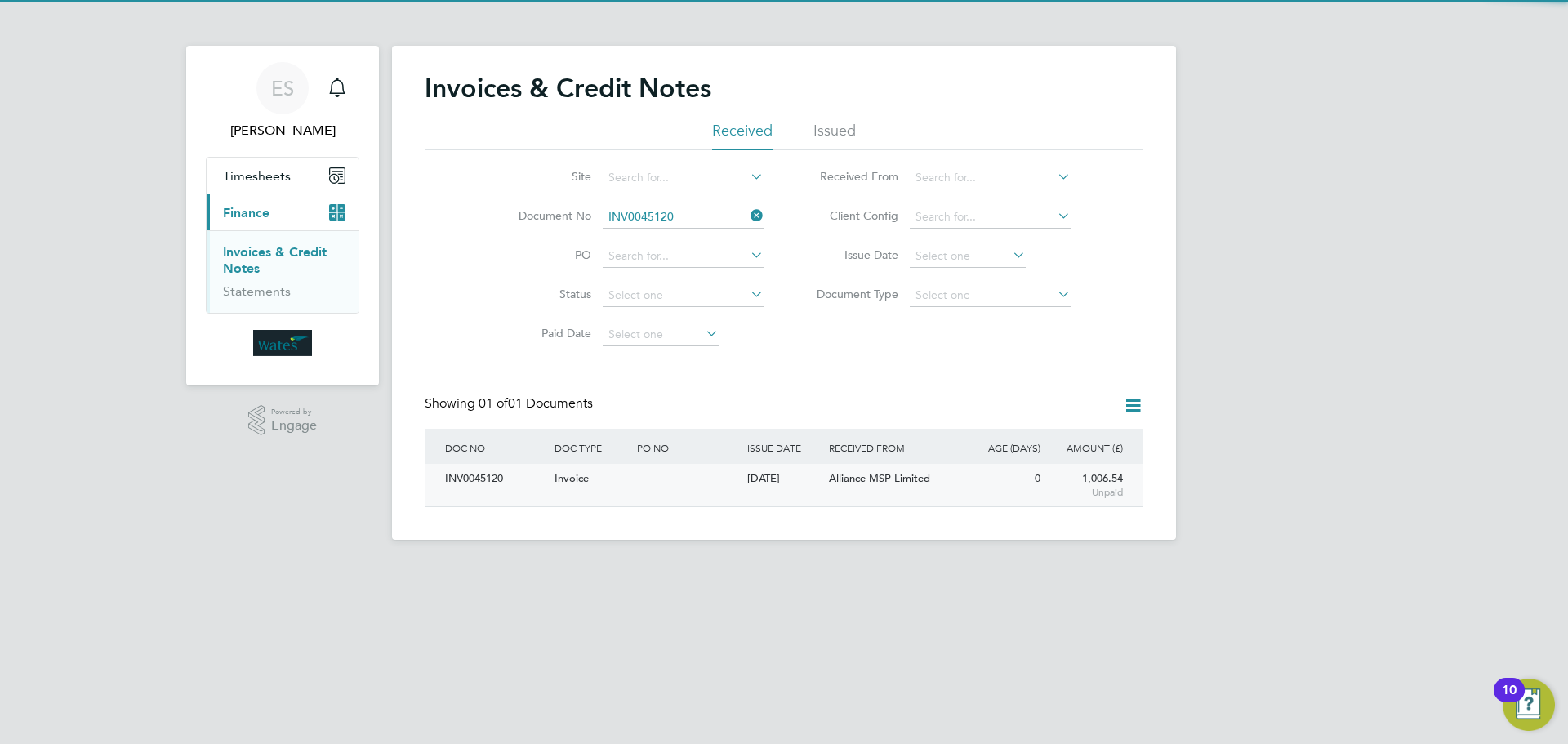
click at [515, 488] on div "INV0045120" at bounding box center [496, 478] width 110 height 30
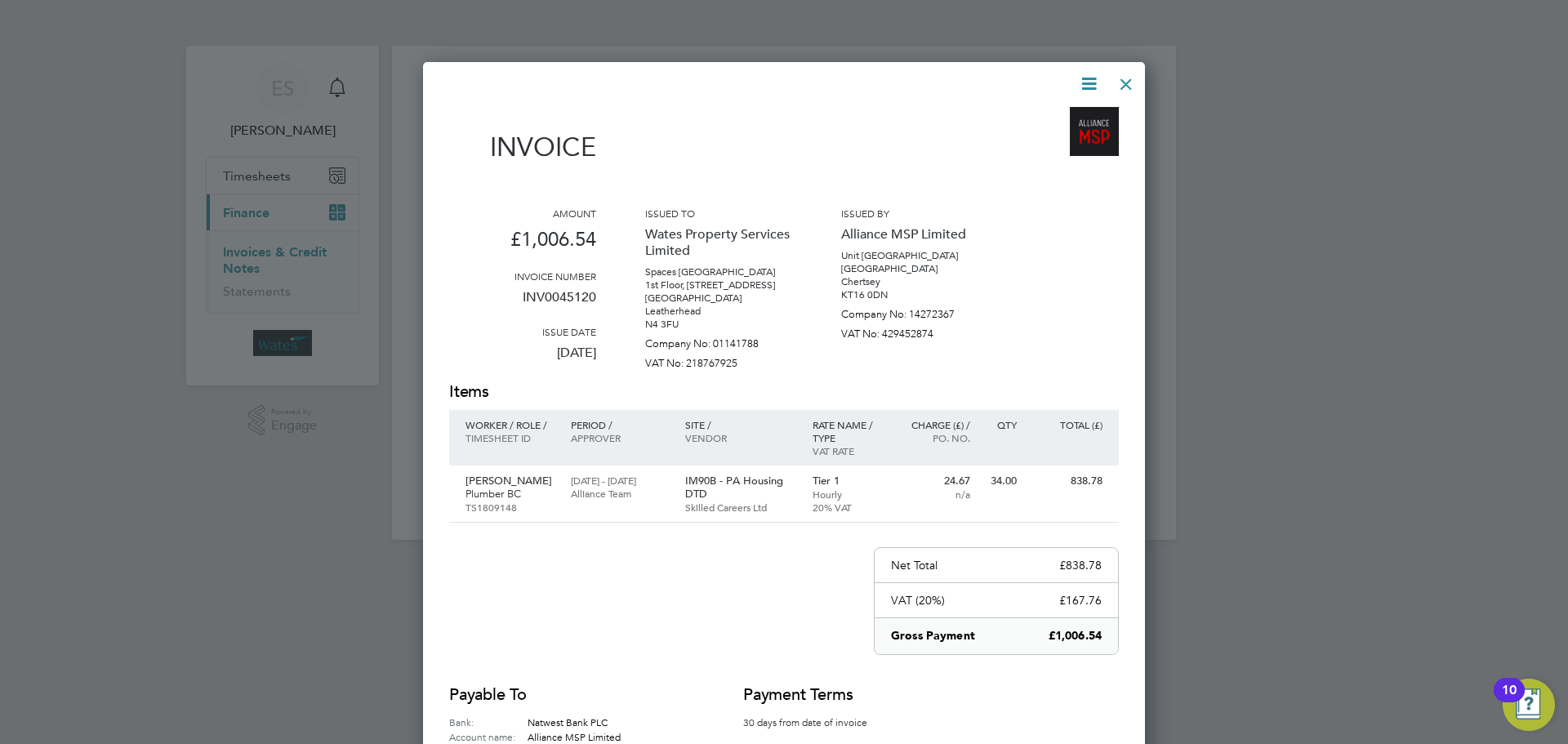
click at [1081, 77] on icon at bounding box center [1089, 83] width 21 height 21
click at [1069, 116] on li "Download Invoice" at bounding box center [1039, 122] width 113 height 23
click at [1091, 79] on icon at bounding box center [1089, 83] width 21 height 21
click at [1034, 137] on li "View timesheet" at bounding box center [1039, 145] width 113 height 23
click at [1120, 87] on div at bounding box center [1126, 80] width 29 height 29
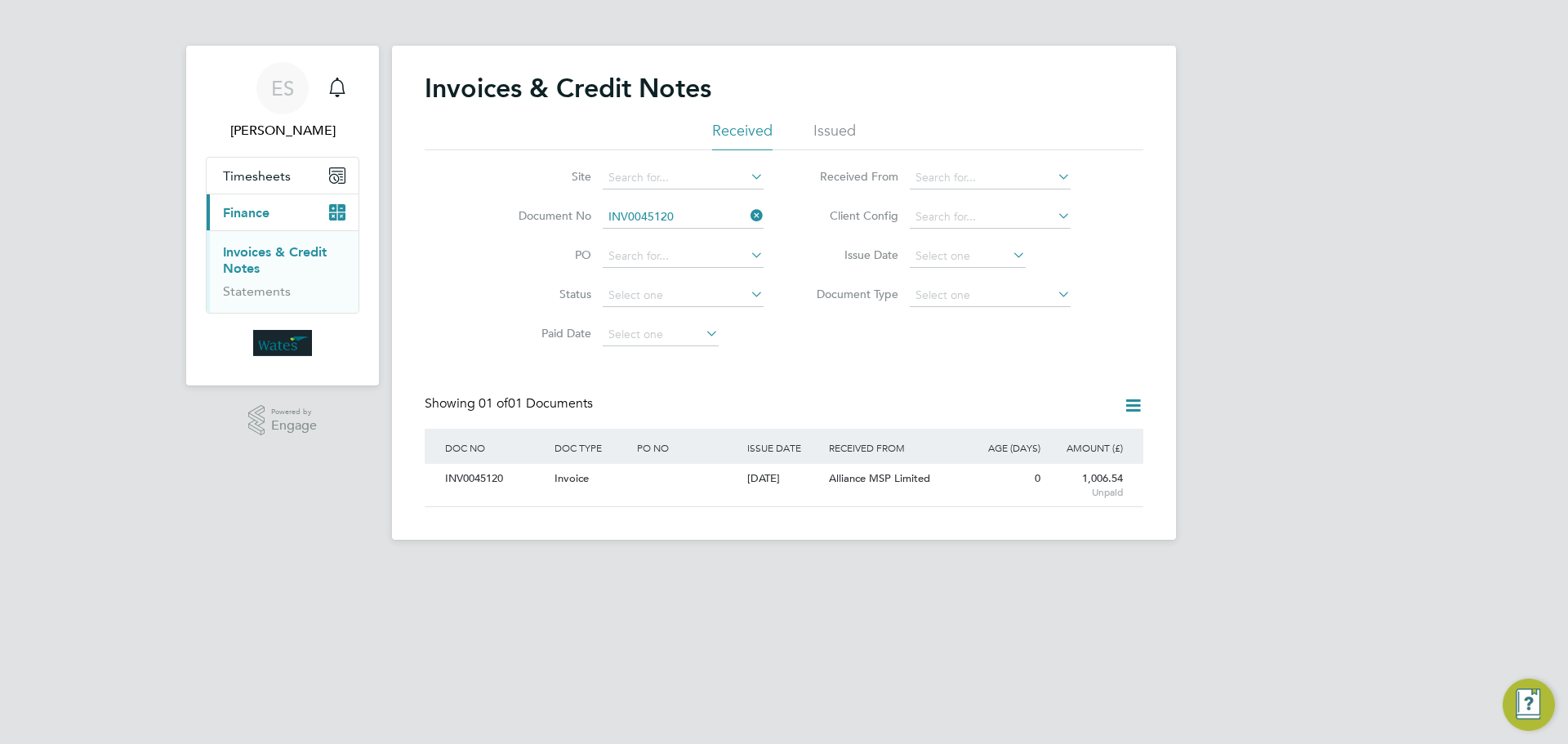
click at [748, 214] on icon at bounding box center [748, 215] width 0 height 23
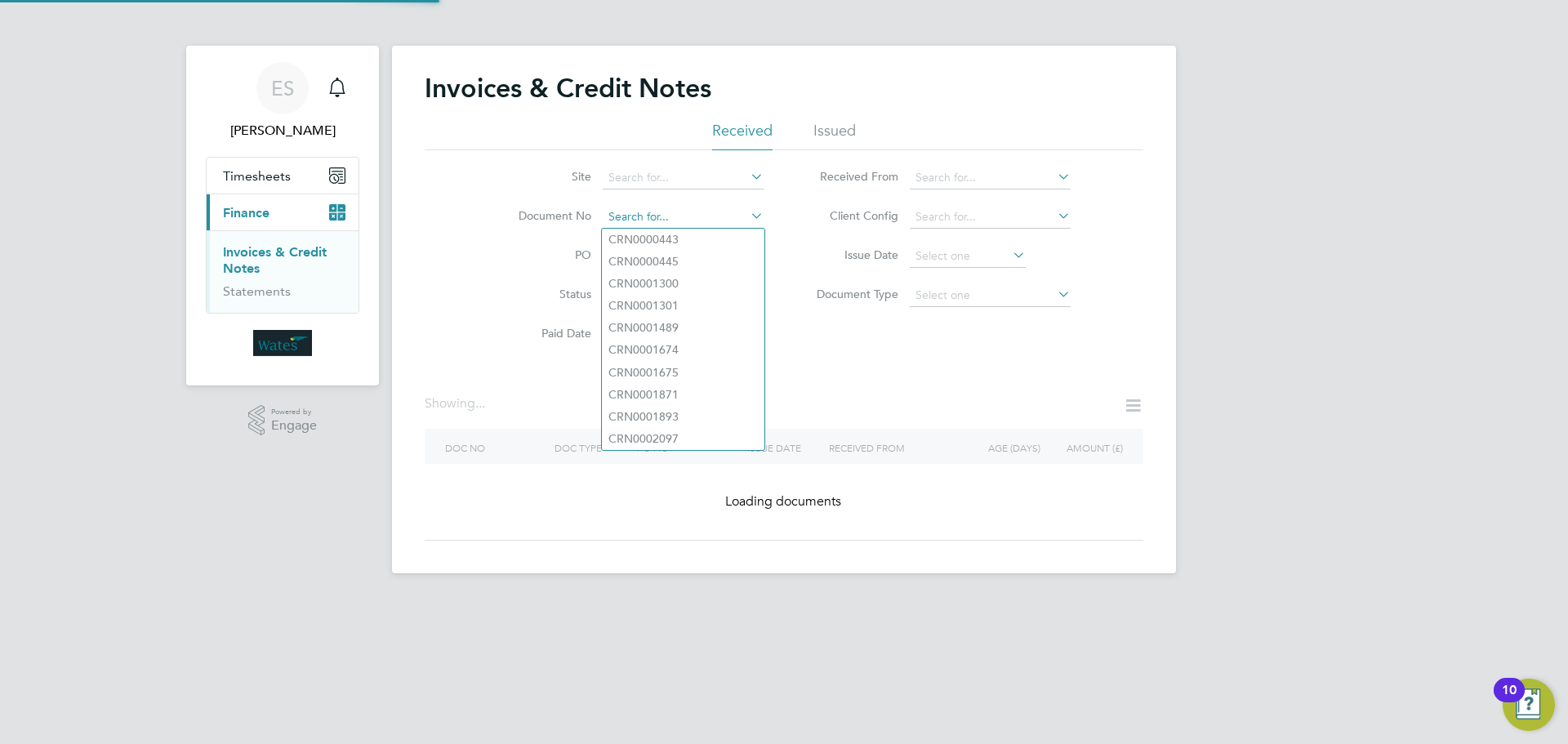
paste input "INV0045121"
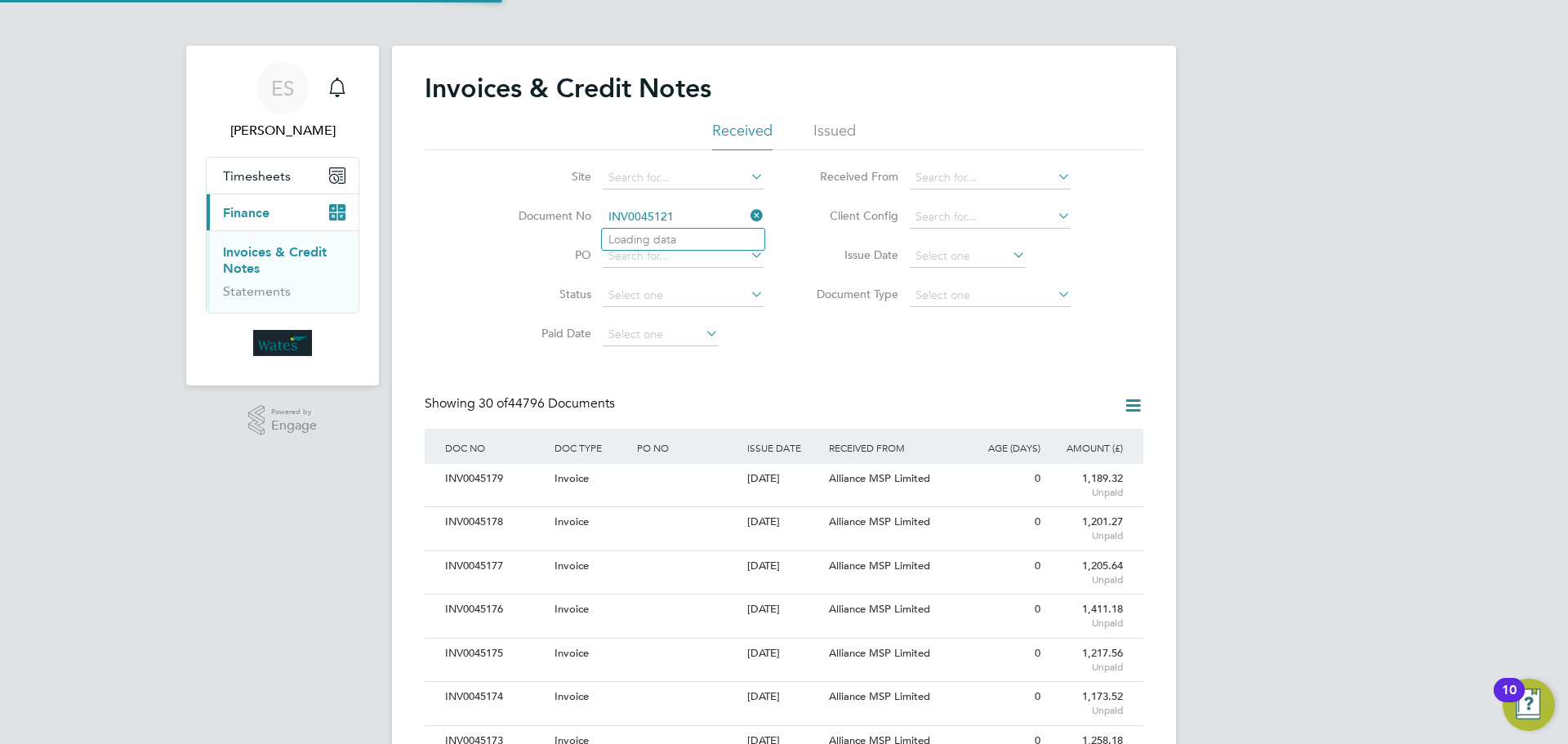
scroll to position [31, 111]
type input "INV0045121"
click at [680, 244] on li "INV0045121" at bounding box center [683, 239] width 163 height 23
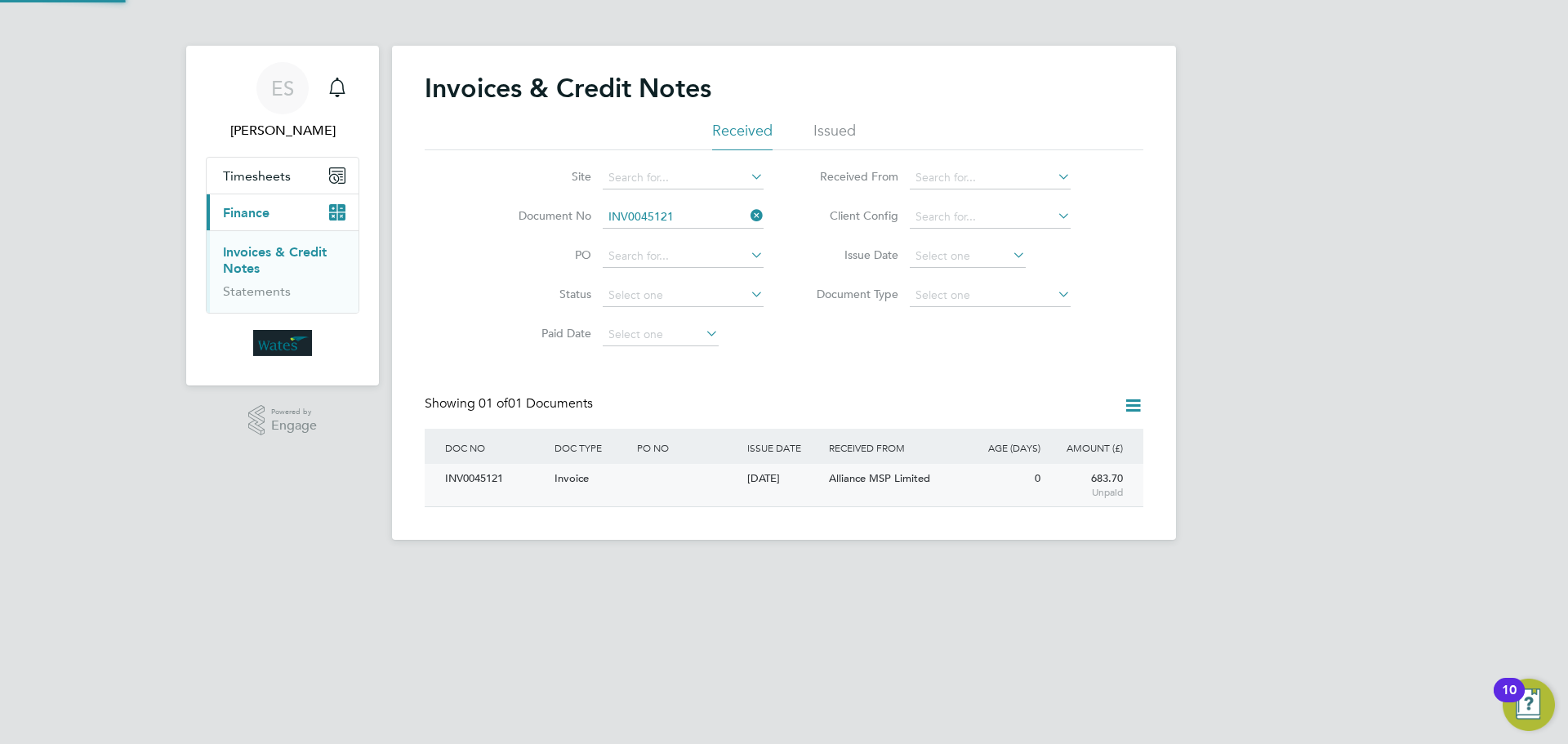
click at [468, 478] on div "INV0045121" at bounding box center [496, 478] width 110 height 30
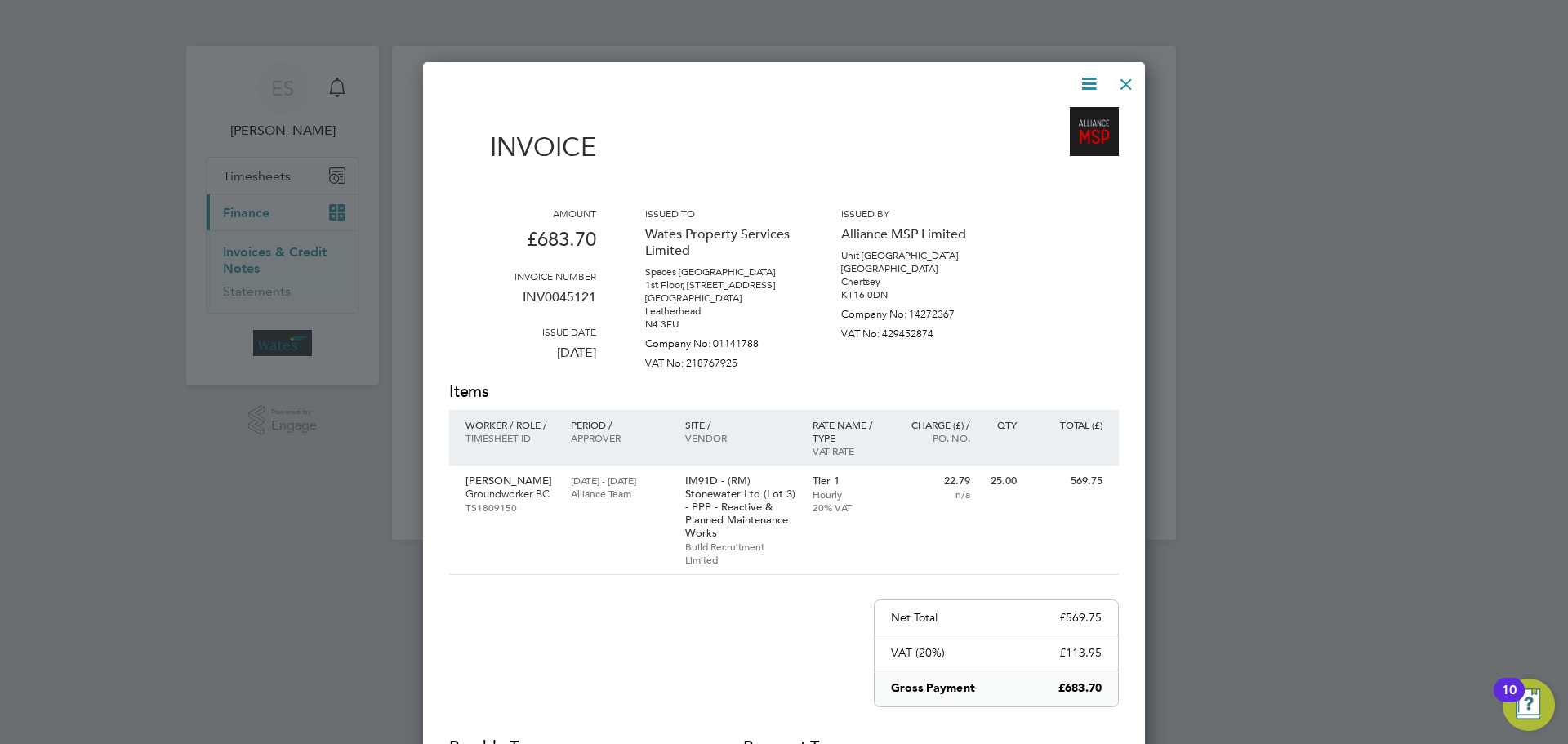
click at [1091, 81] on icon at bounding box center [1089, 83] width 21 height 21
click at [1063, 113] on li "Download Invoice" at bounding box center [1039, 122] width 113 height 23
click at [1089, 79] on icon at bounding box center [1089, 83] width 21 height 21
click at [1054, 137] on li "View timesheet" at bounding box center [1039, 145] width 113 height 23
click at [1130, 82] on div at bounding box center [1126, 80] width 29 height 29
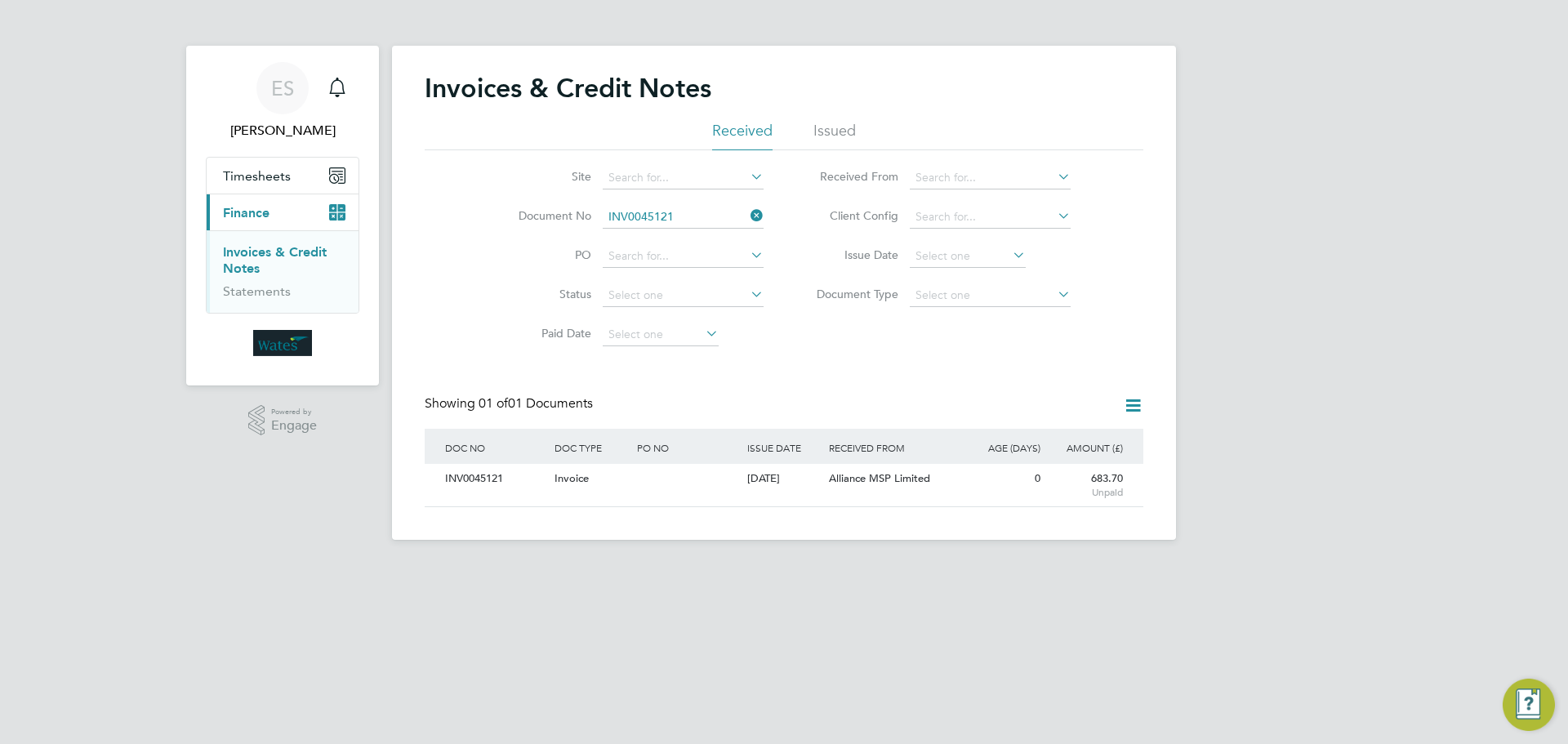
click at [748, 212] on icon at bounding box center [748, 215] width 0 height 23
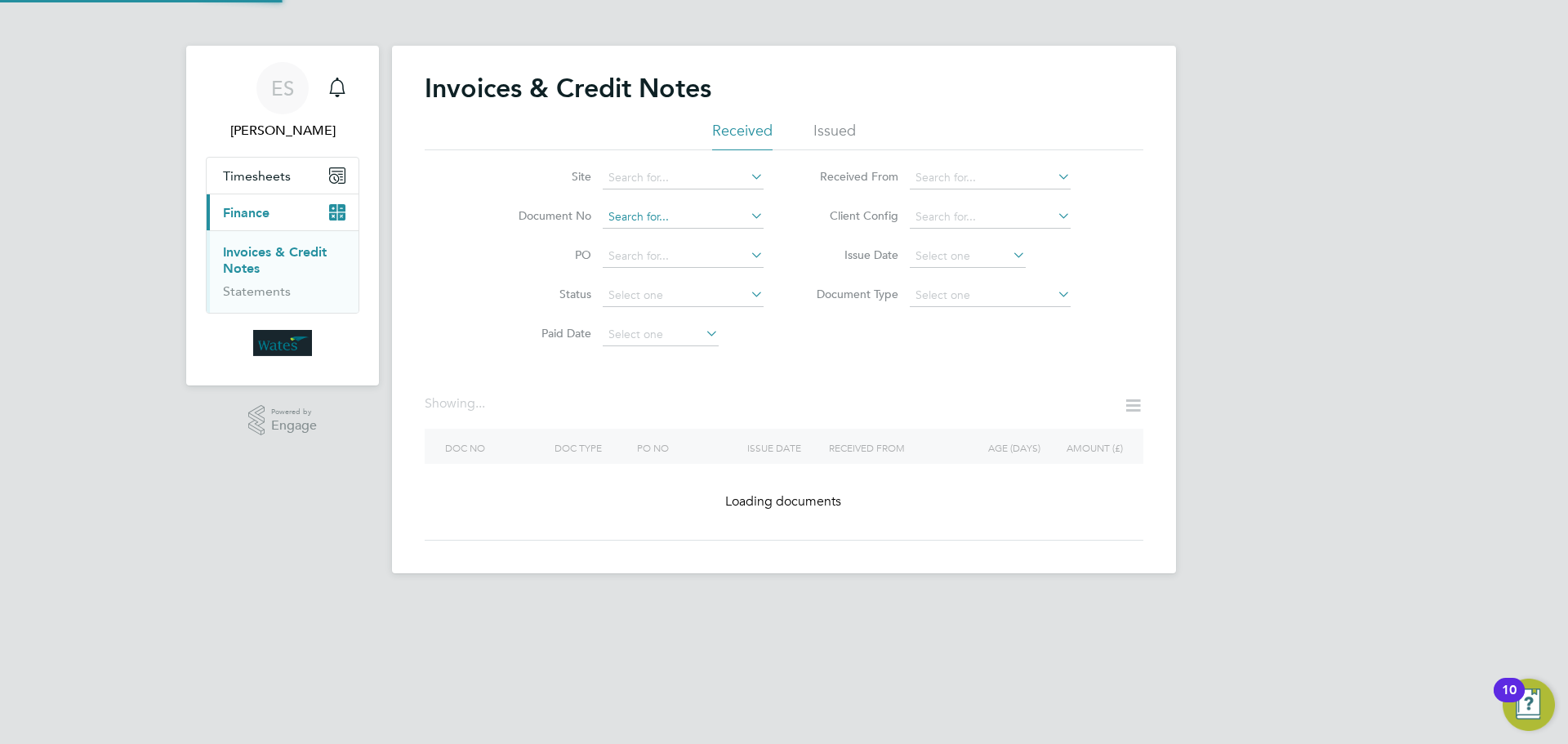
drag, startPoint x: 633, startPoint y: 193, endPoint x: 628, endPoint y: 212, distance: 19.6
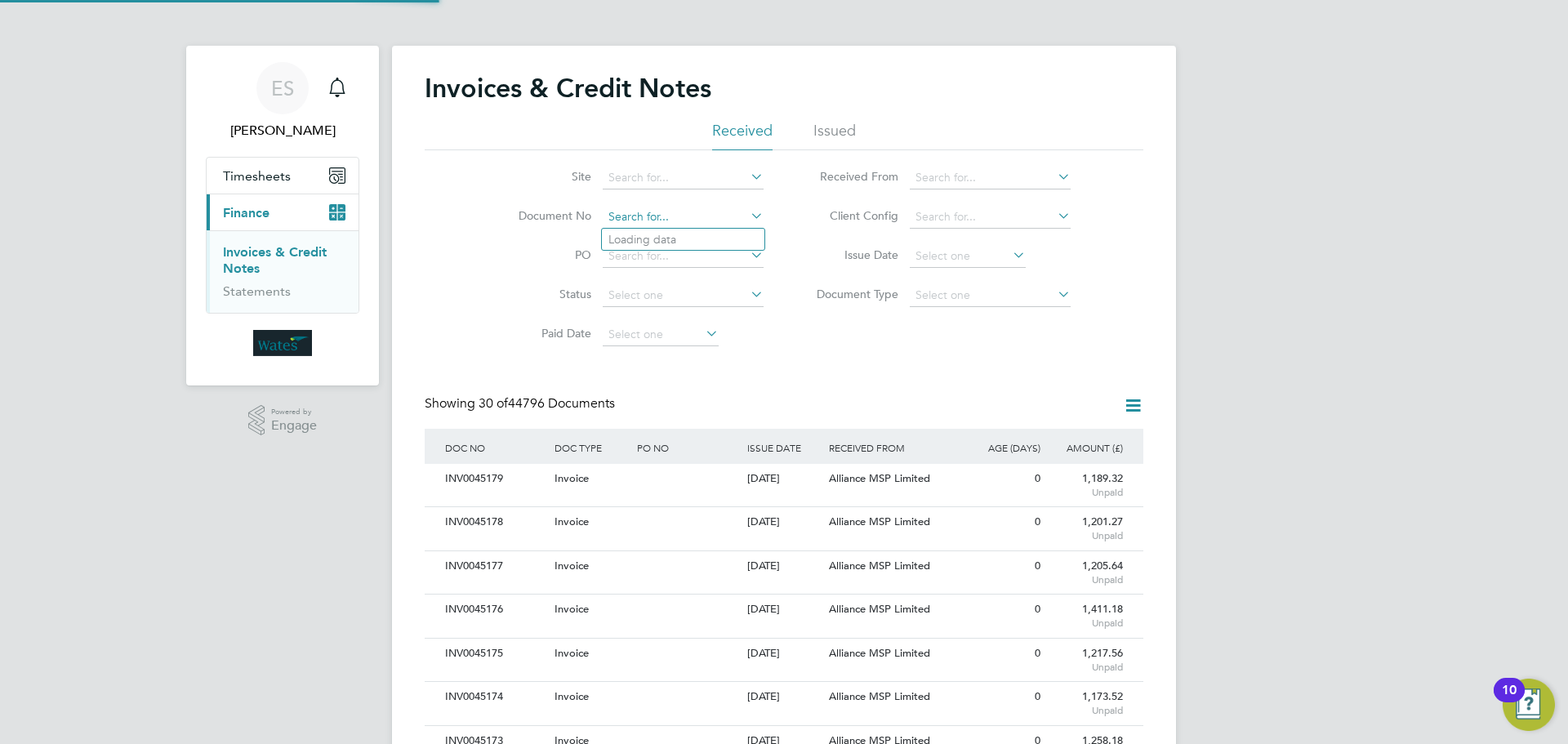
scroll to position [31, 138]
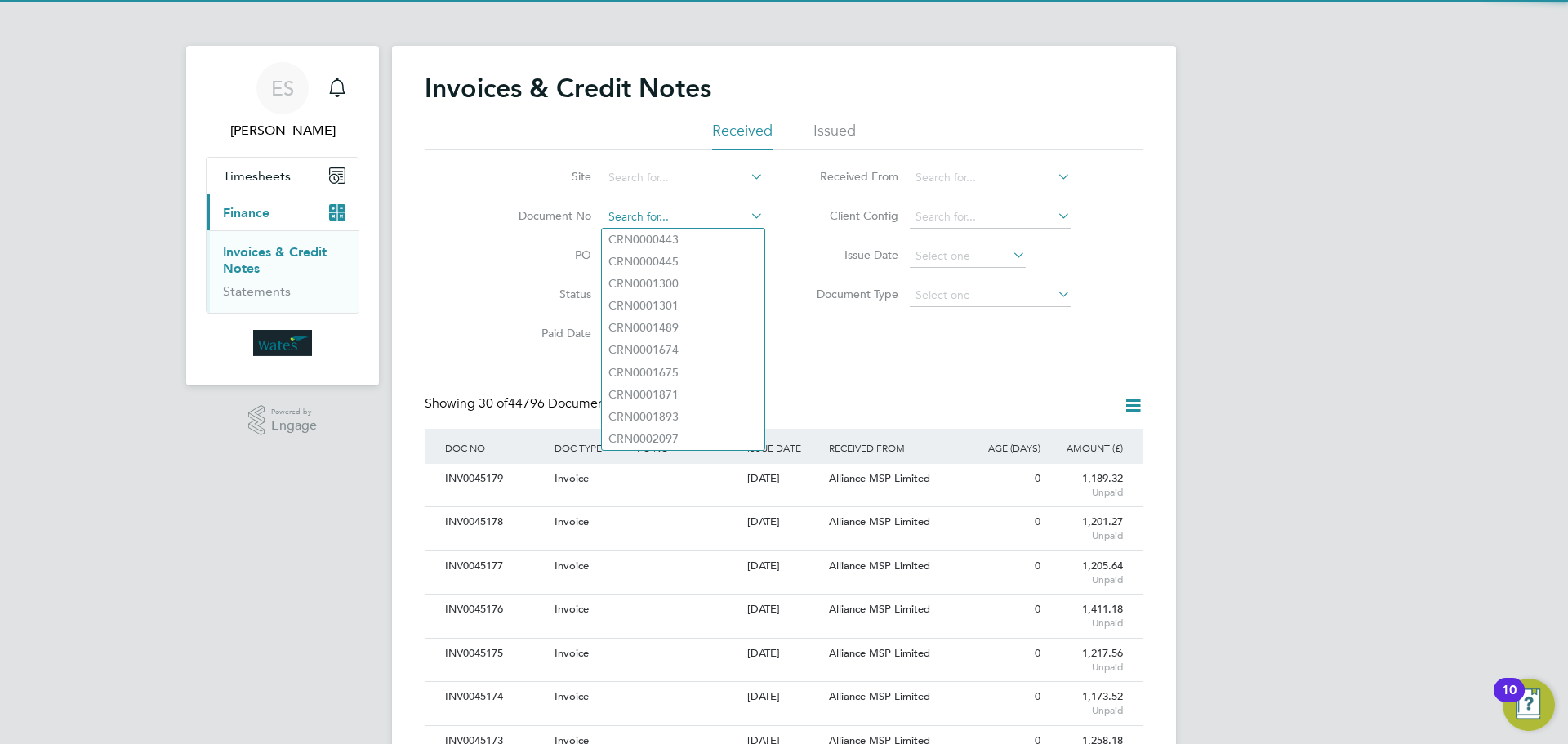
paste input "INV0045122"
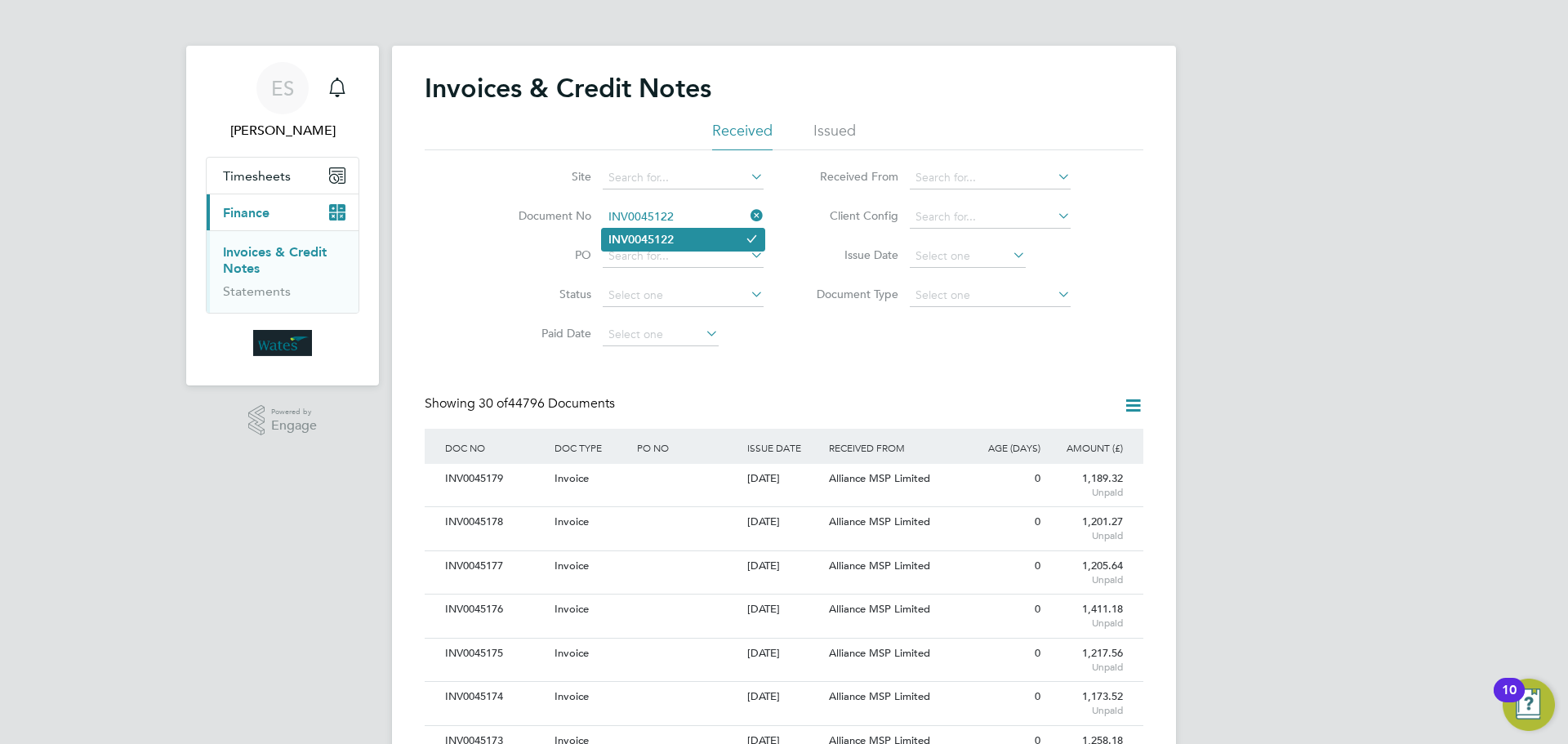
type input "INV0045122"
click at [674, 233] on b "INV0045122" at bounding box center [641, 240] width 66 height 14
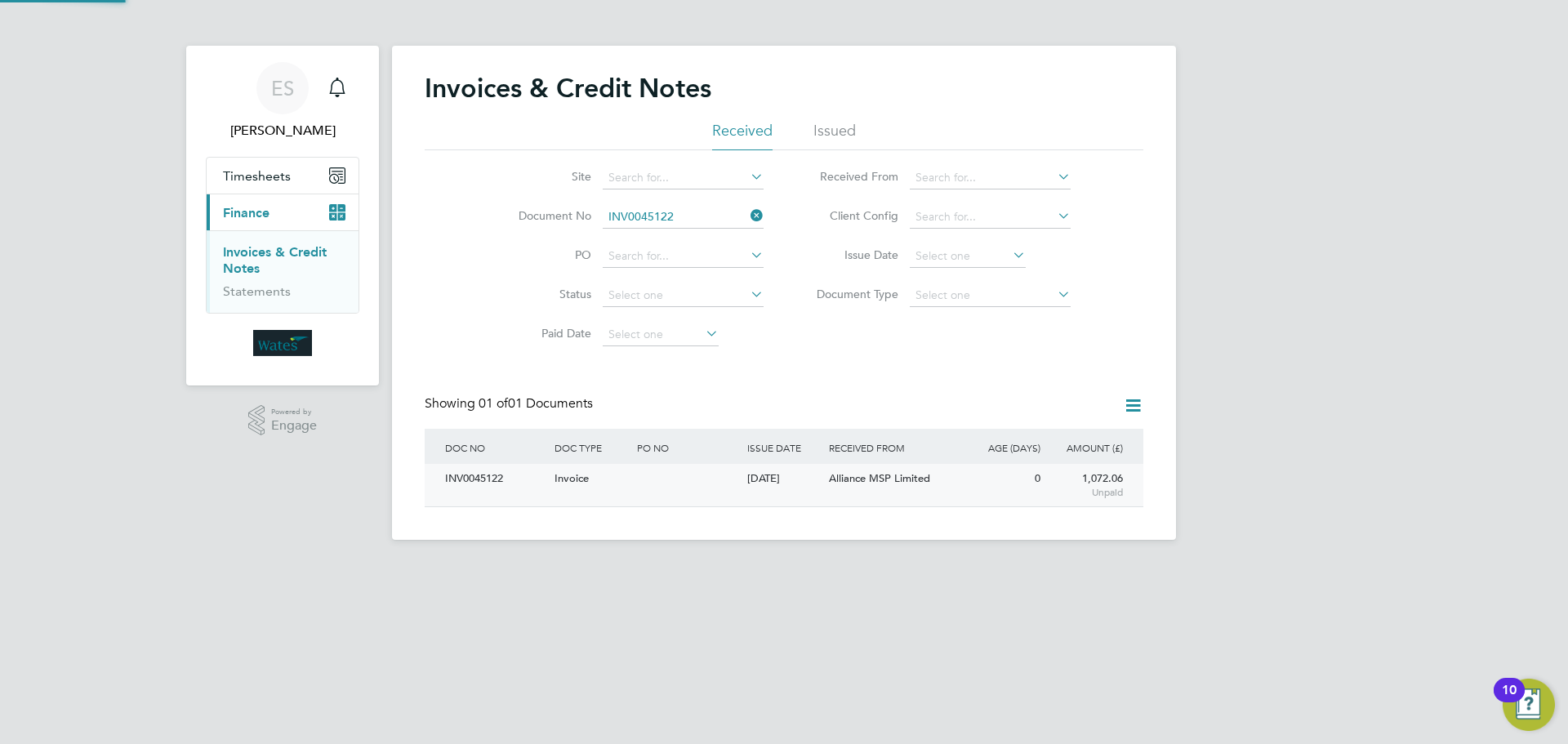
click at [489, 473] on div "INV0045122" at bounding box center [496, 478] width 110 height 30
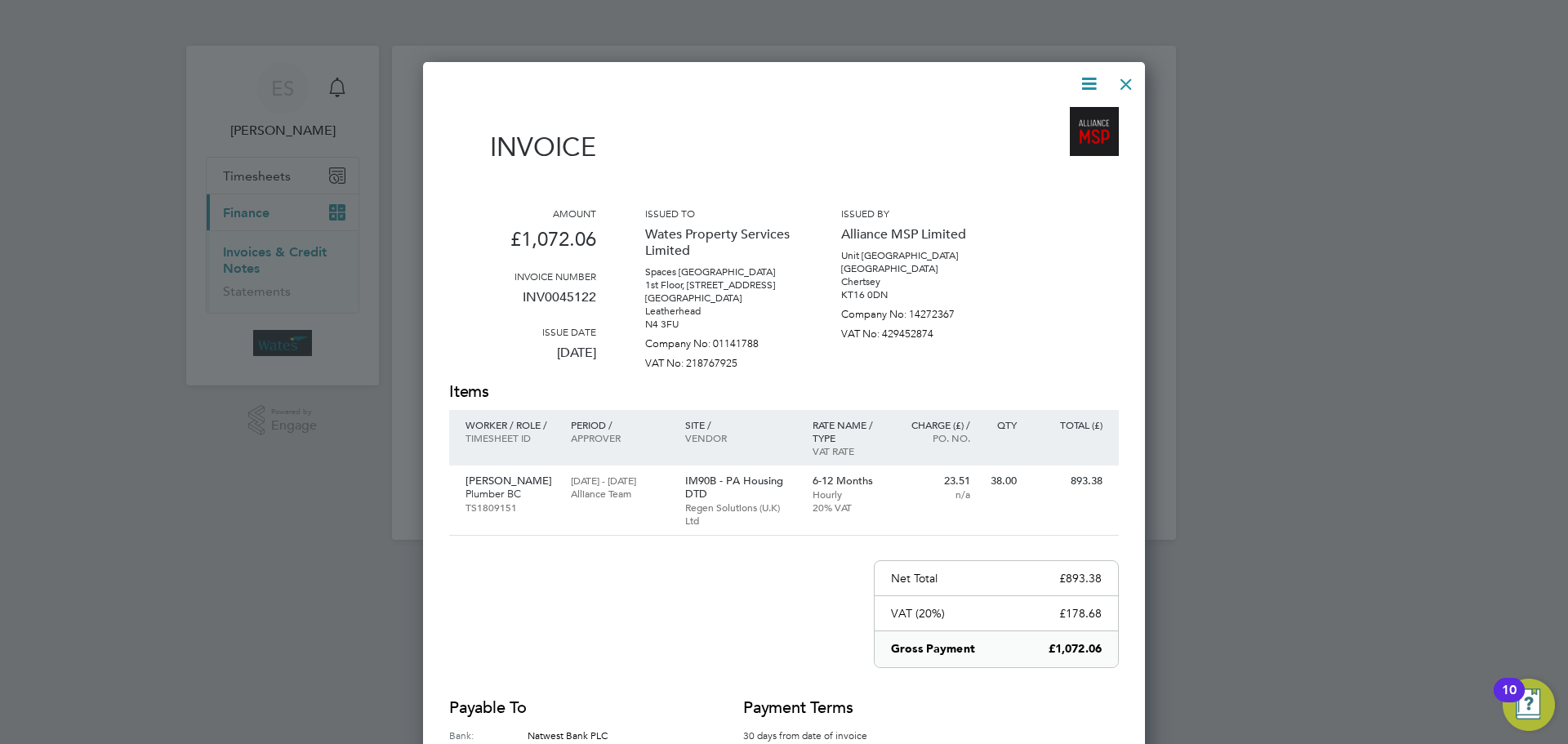
click at [1089, 76] on icon at bounding box center [1089, 83] width 21 height 21
click at [1066, 116] on li "Download Invoice" at bounding box center [1039, 122] width 113 height 23
click at [1084, 81] on icon at bounding box center [1089, 83] width 21 height 21
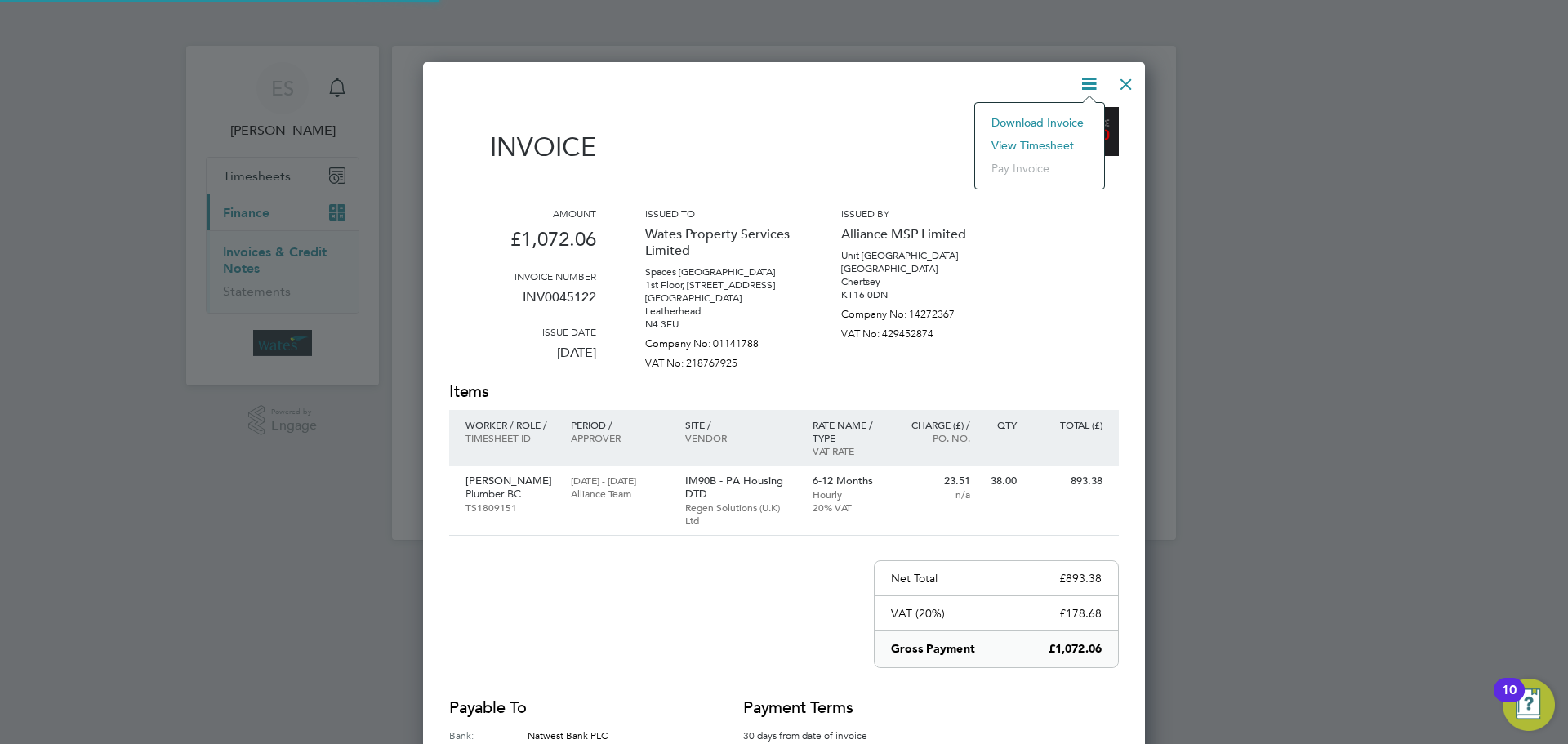
click at [1061, 135] on li "View timesheet" at bounding box center [1039, 145] width 113 height 23
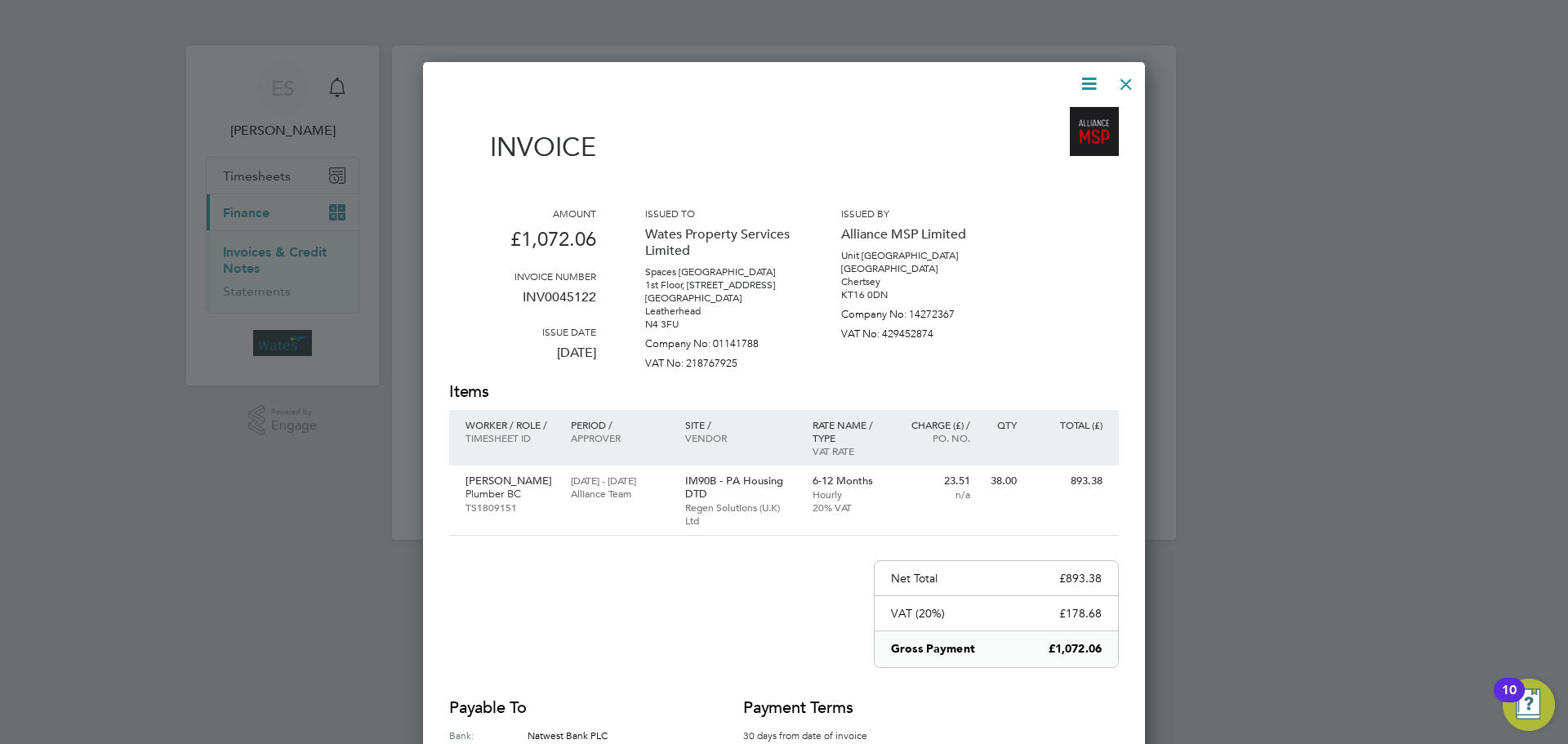
click at [1086, 76] on icon at bounding box center [1089, 83] width 21 height 21
click at [1060, 119] on li "Download Invoice" at bounding box center [1039, 122] width 113 height 23
click at [1086, 86] on icon at bounding box center [1089, 83] width 21 height 21
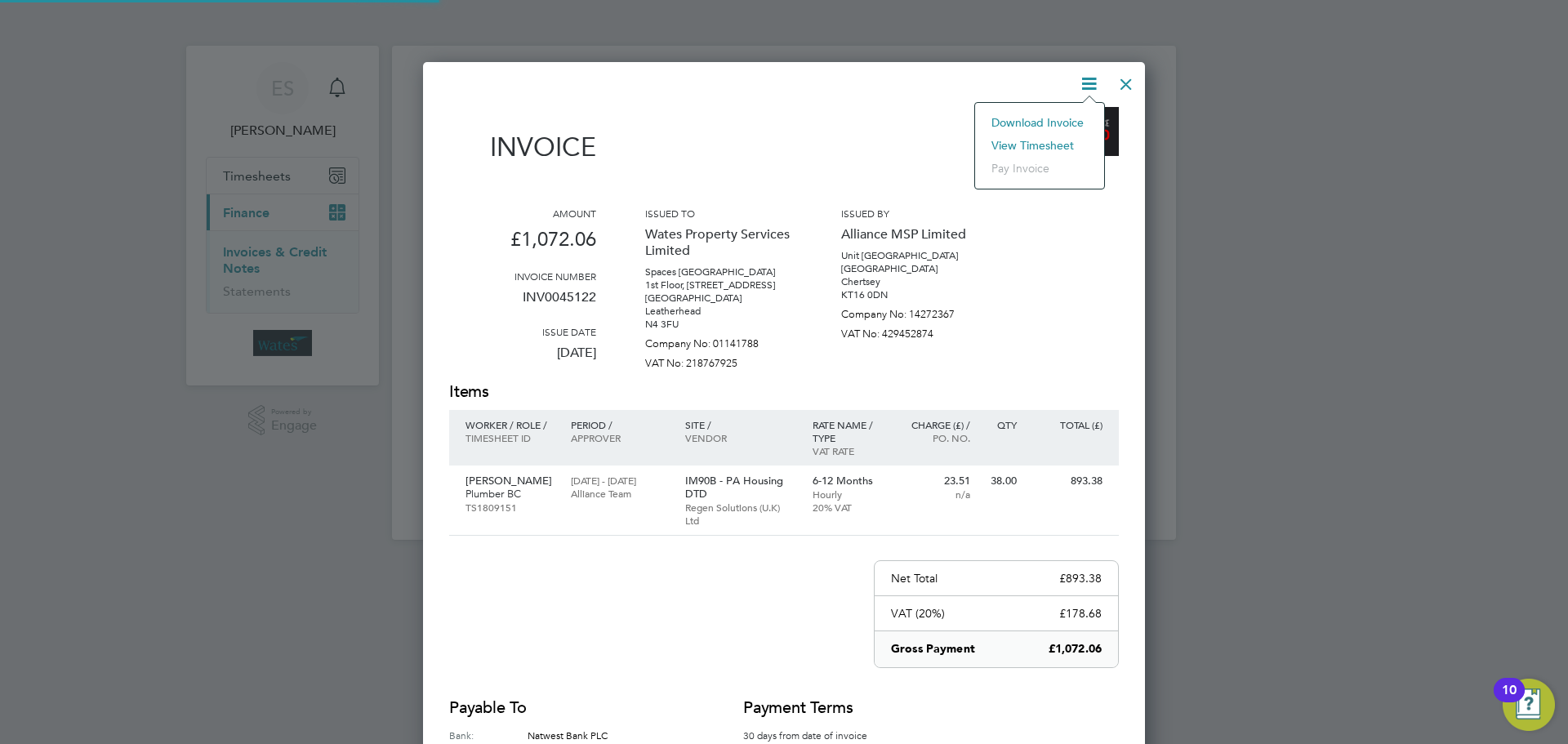
click at [1048, 140] on li "View timesheet" at bounding box center [1039, 145] width 113 height 23
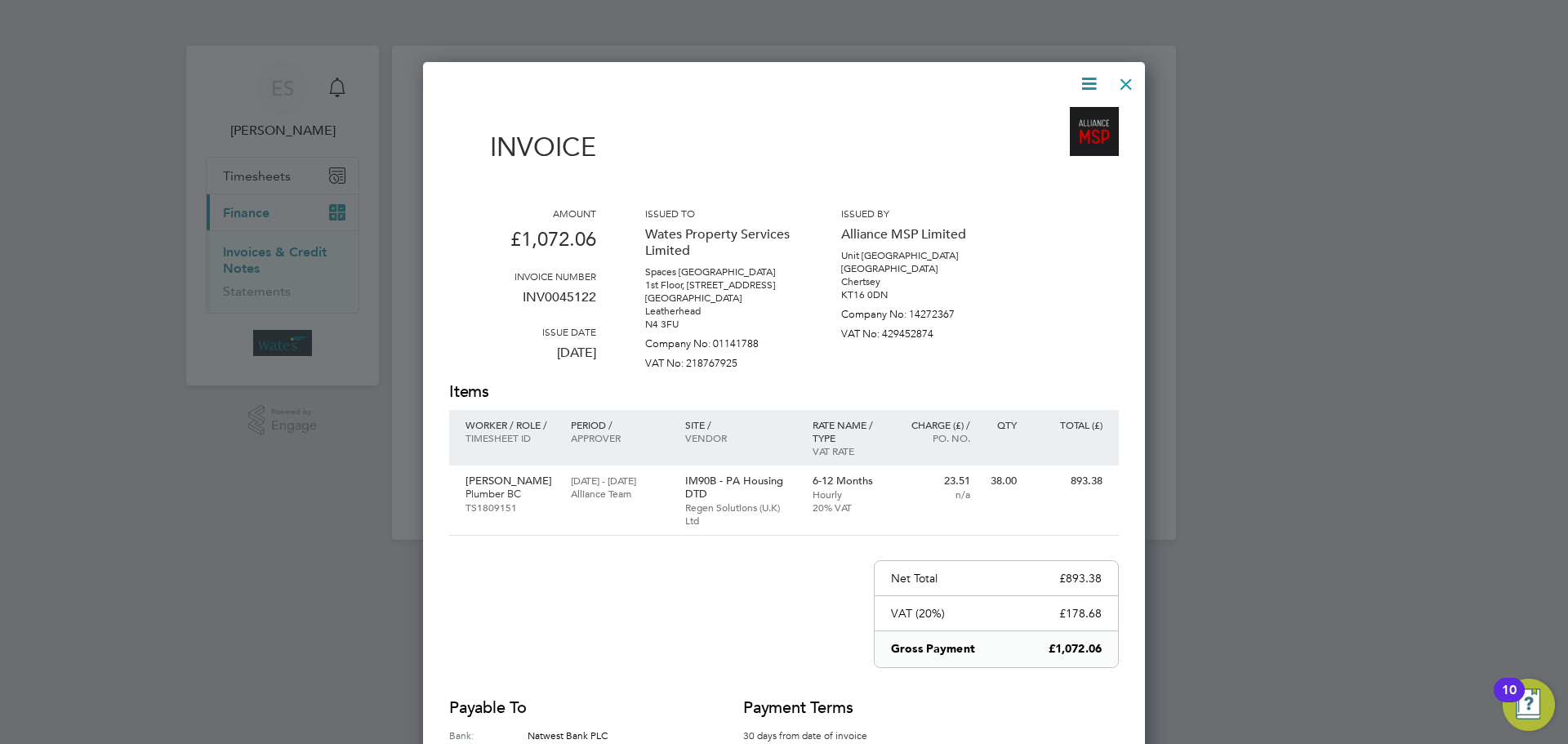
click at [1434, 434] on div at bounding box center [784, 372] width 1568 height 744
click at [1134, 78] on div at bounding box center [1126, 80] width 29 height 29
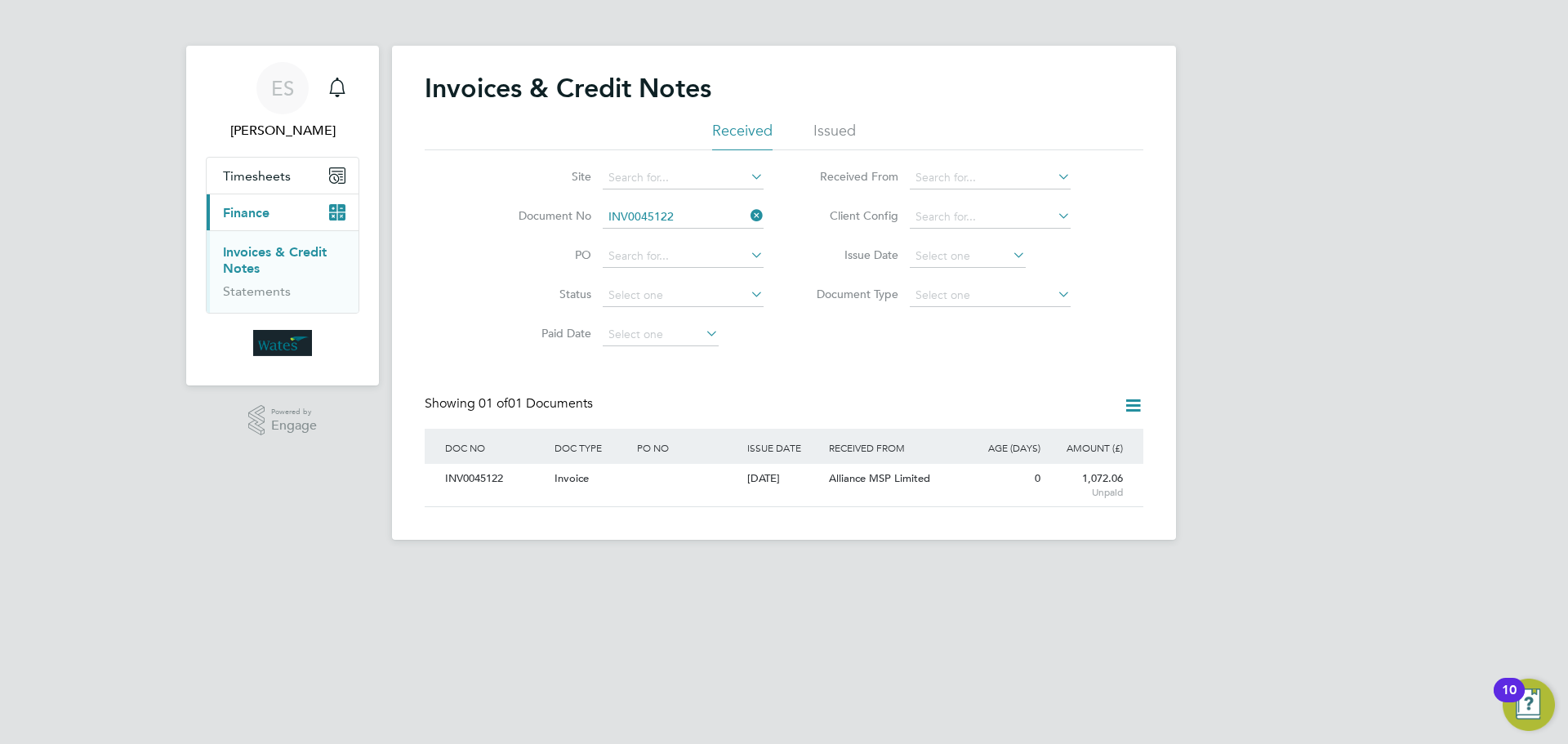
click at [748, 214] on icon at bounding box center [748, 215] width 0 height 23
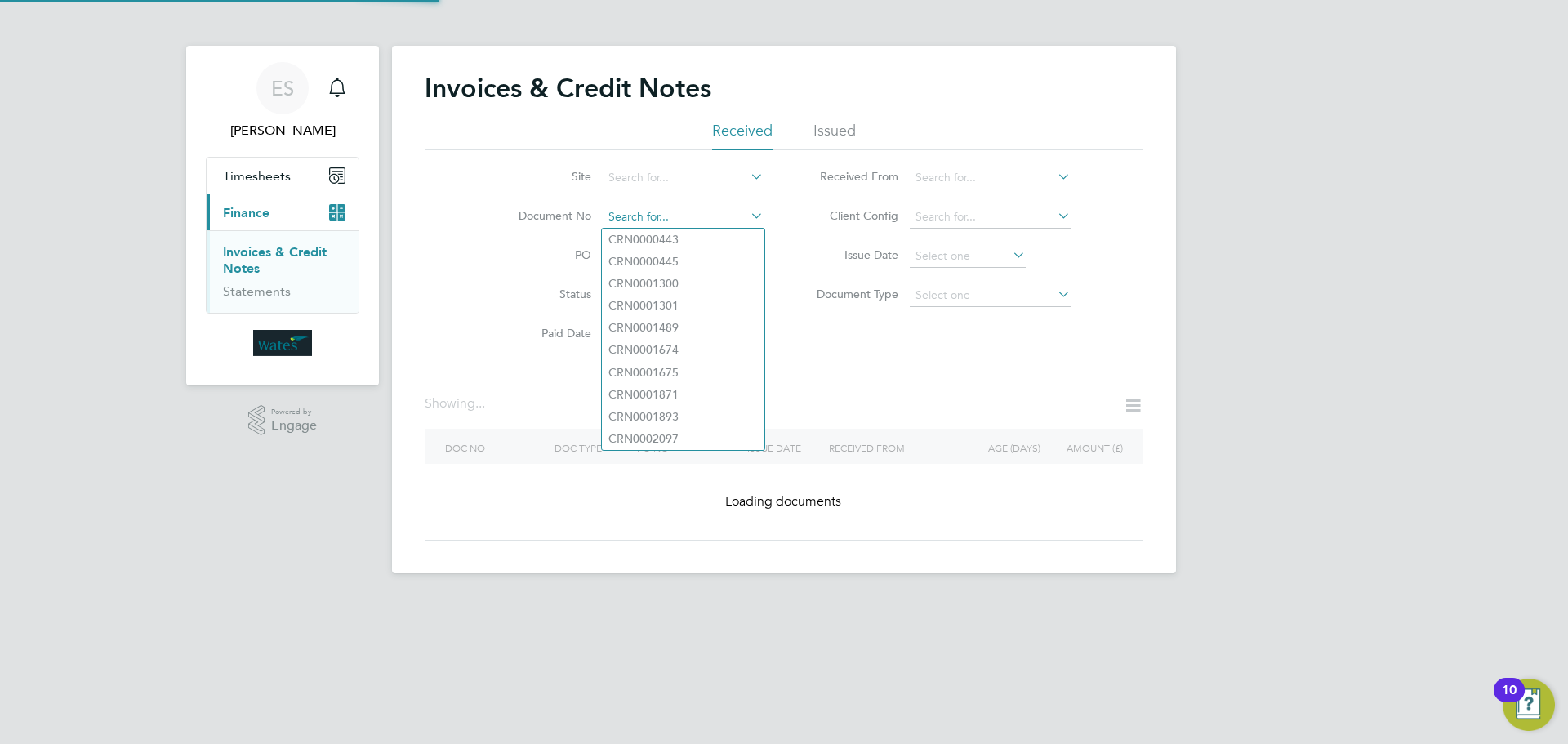
paste input "INV0045123"
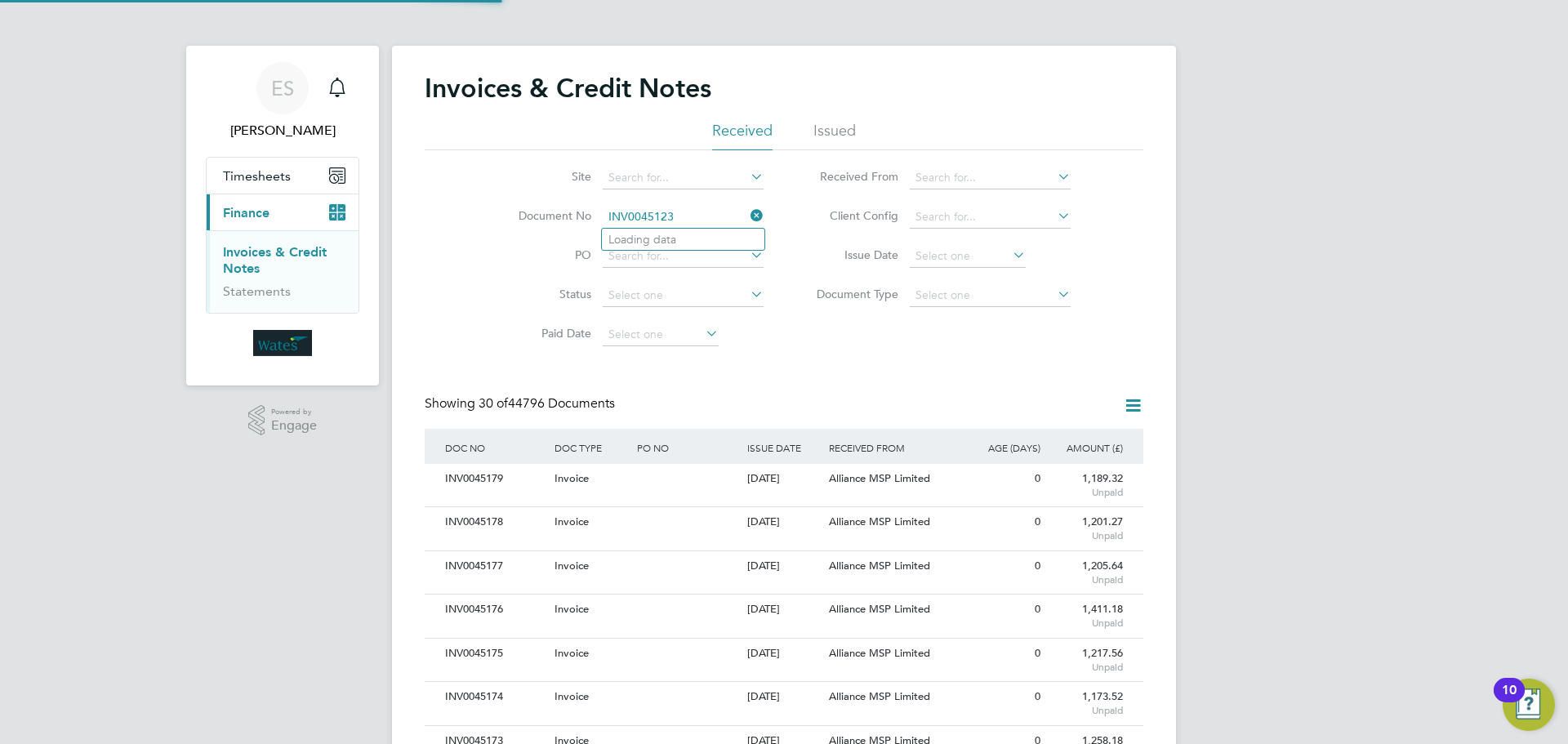
scroll to position [31, 111]
type input "INV0045123"
click at [666, 235] on b "INV0045123" at bounding box center [641, 240] width 66 height 14
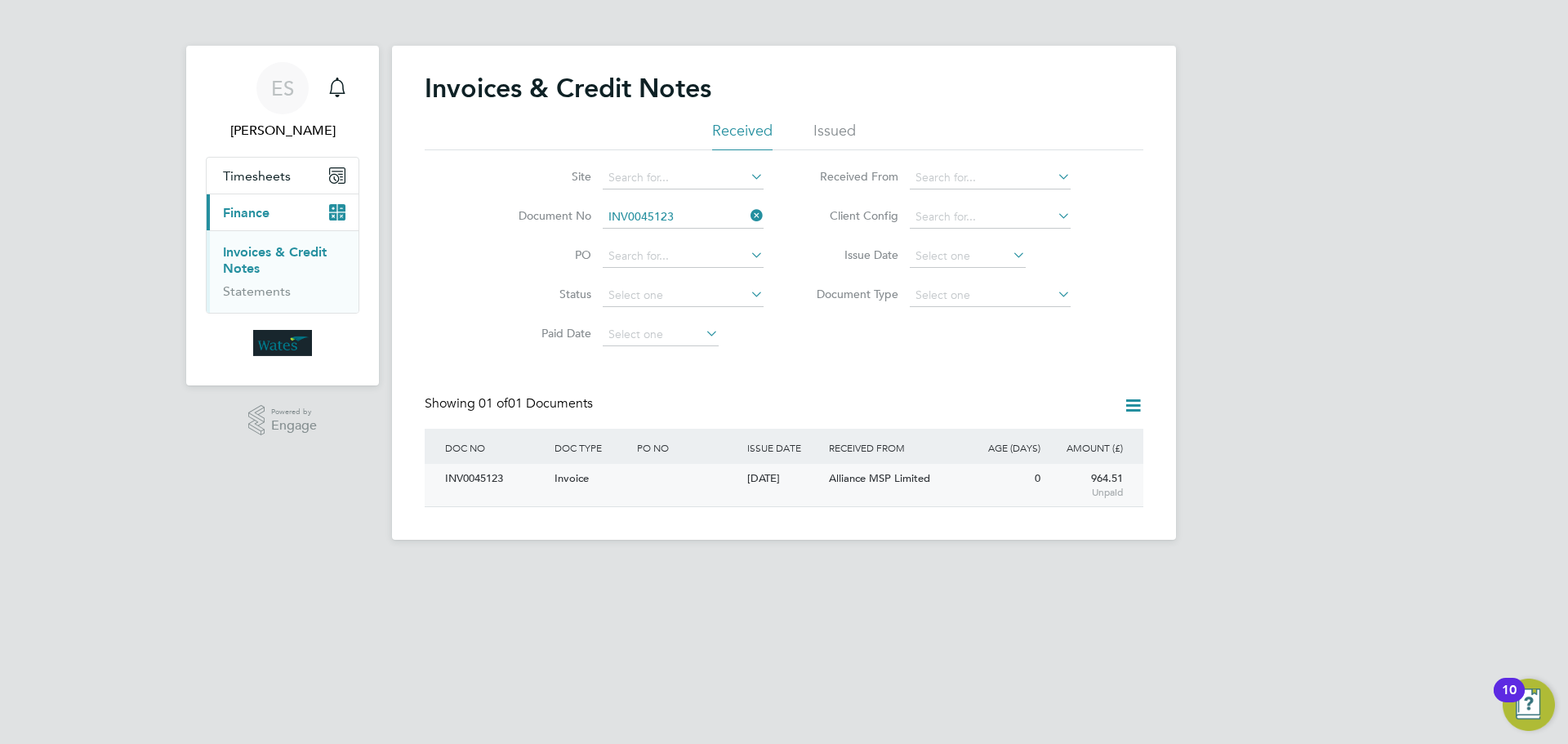
click at [470, 478] on div "INV0045123" at bounding box center [496, 478] width 110 height 30
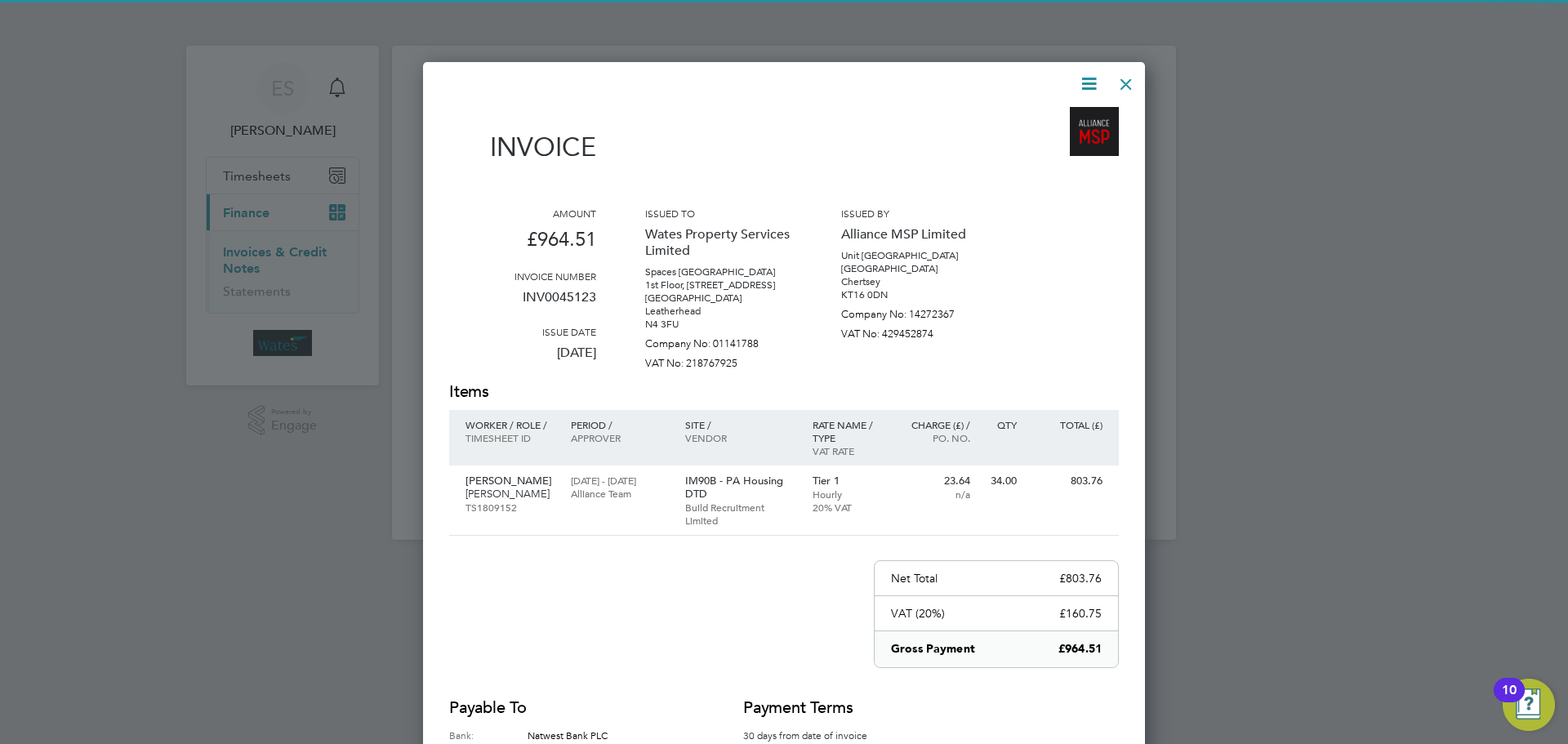
click at [1085, 80] on icon at bounding box center [1089, 83] width 21 height 21
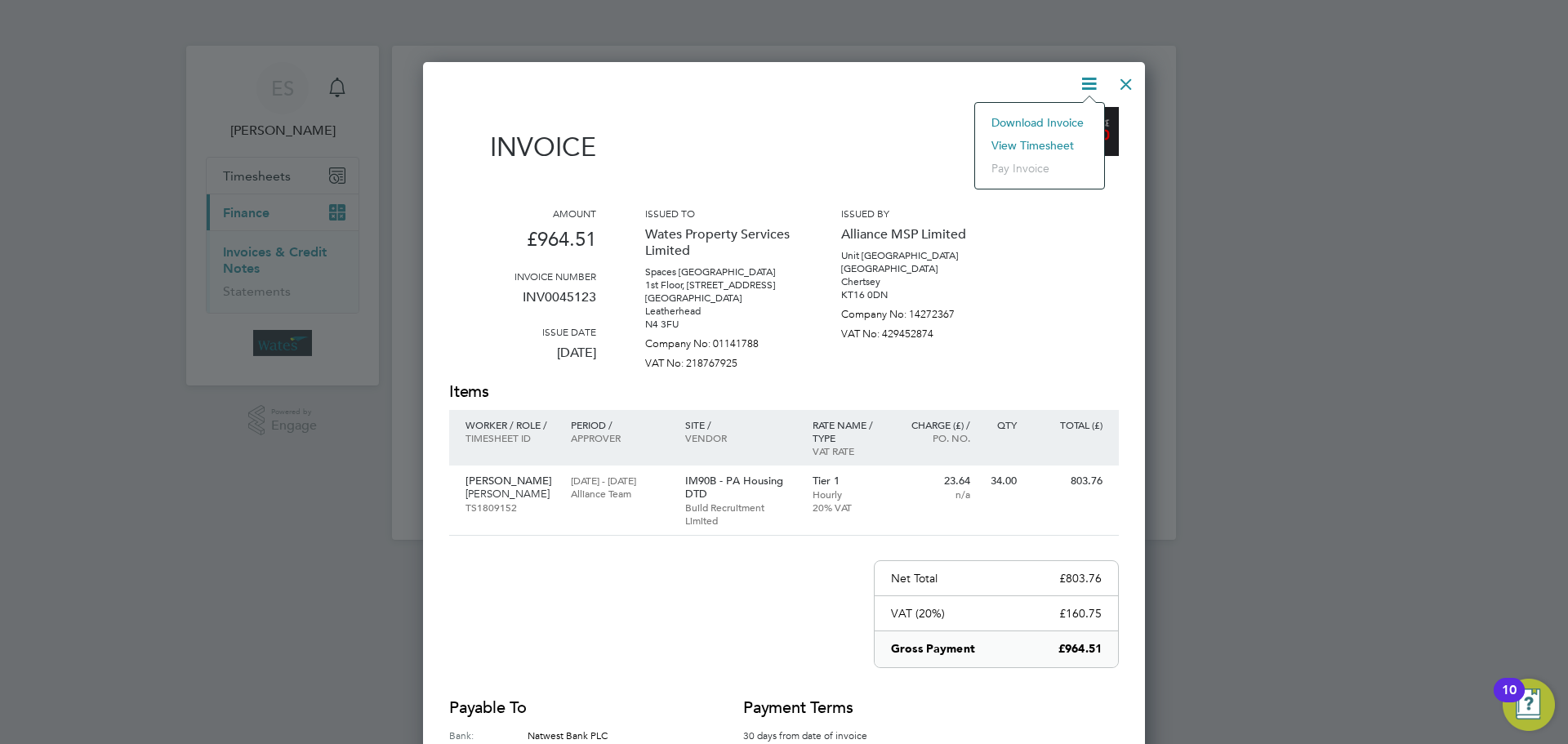
click at [1077, 120] on li "Download Invoice" at bounding box center [1039, 122] width 113 height 23
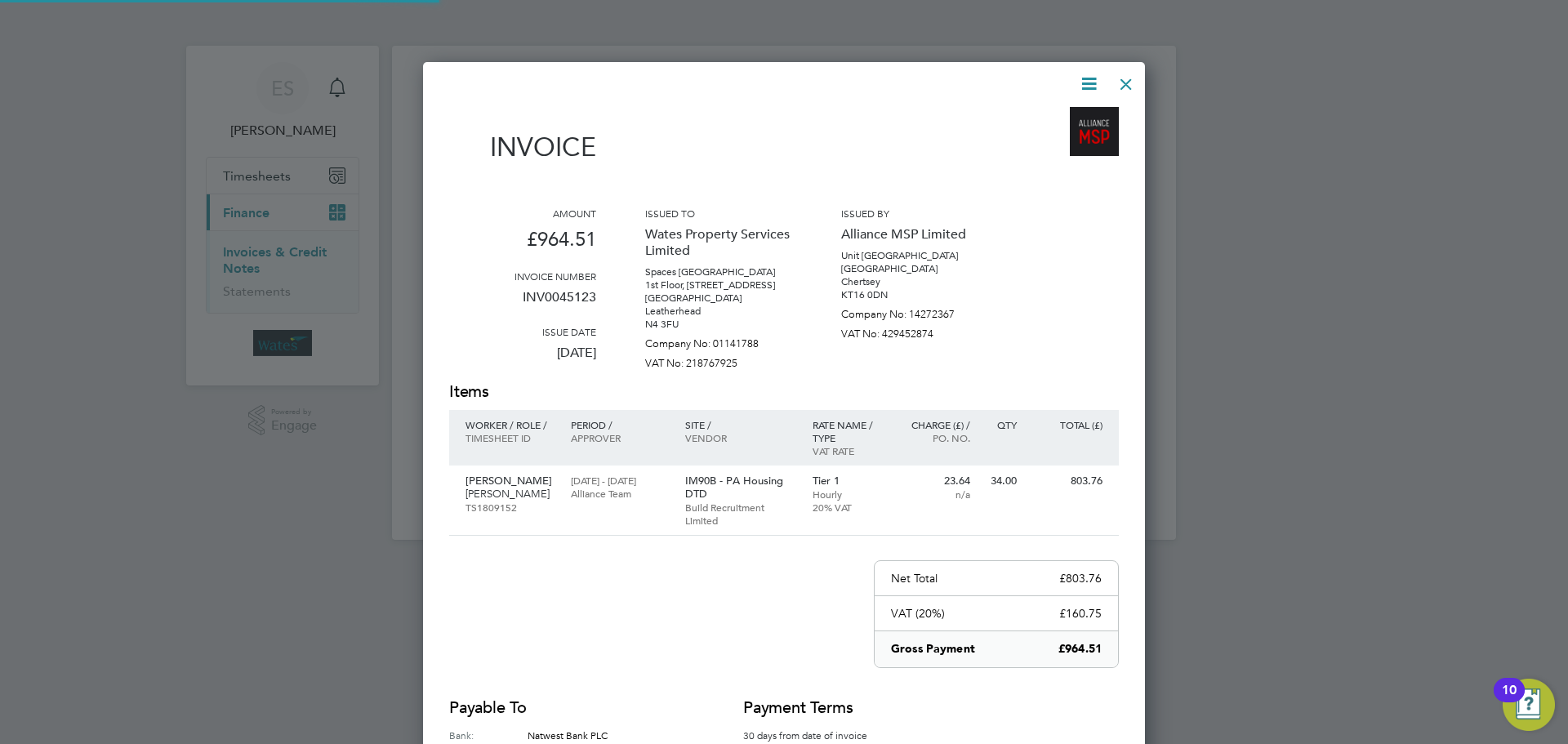
click at [1087, 82] on icon at bounding box center [1089, 83] width 21 height 21
click at [1052, 140] on li "View timesheet" at bounding box center [1039, 145] width 113 height 23
click at [1122, 74] on div at bounding box center [1126, 80] width 29 height 29
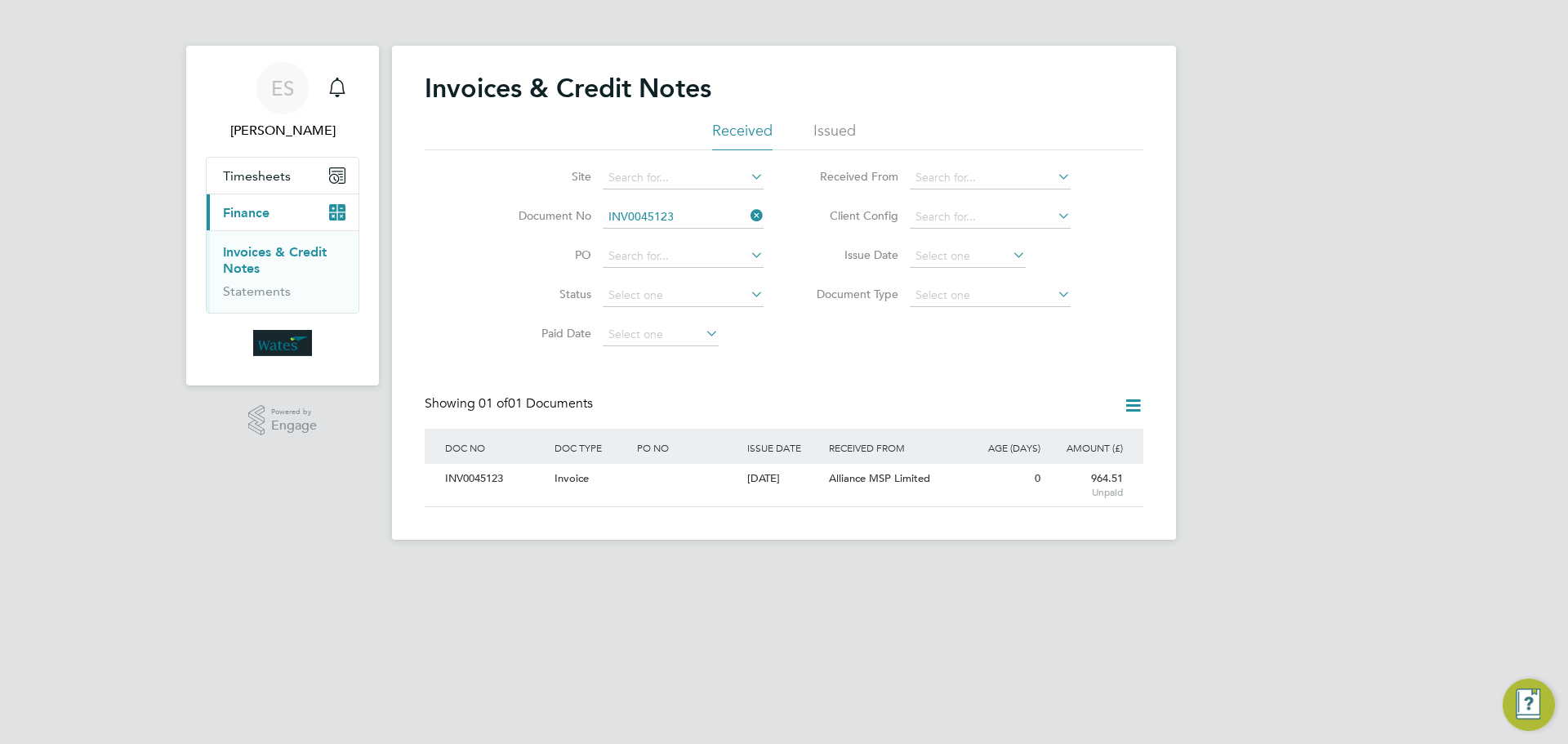
click at [748, 211] on icon at bounding box center [748, 215] width 0 height 23
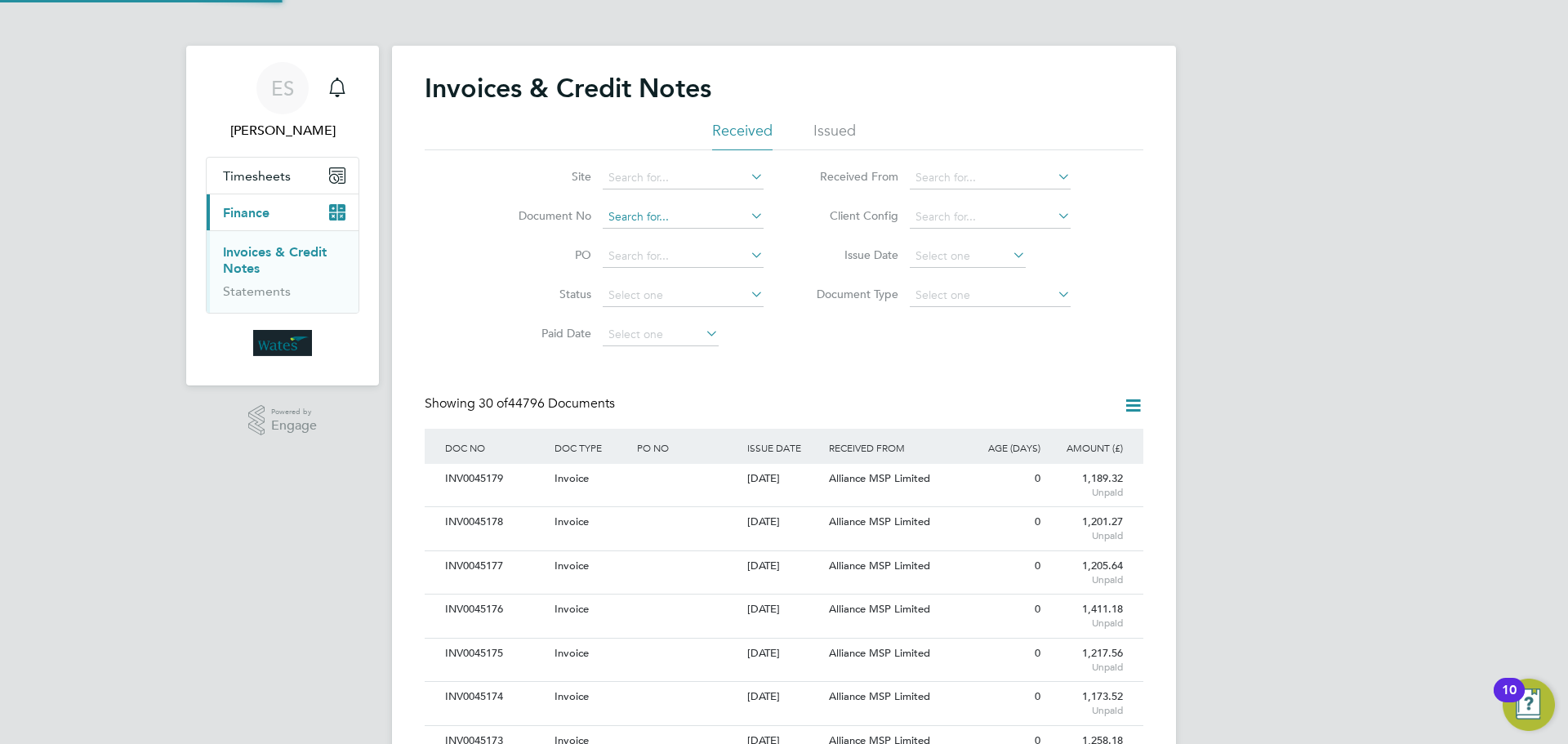
scroll to position [31, 111]
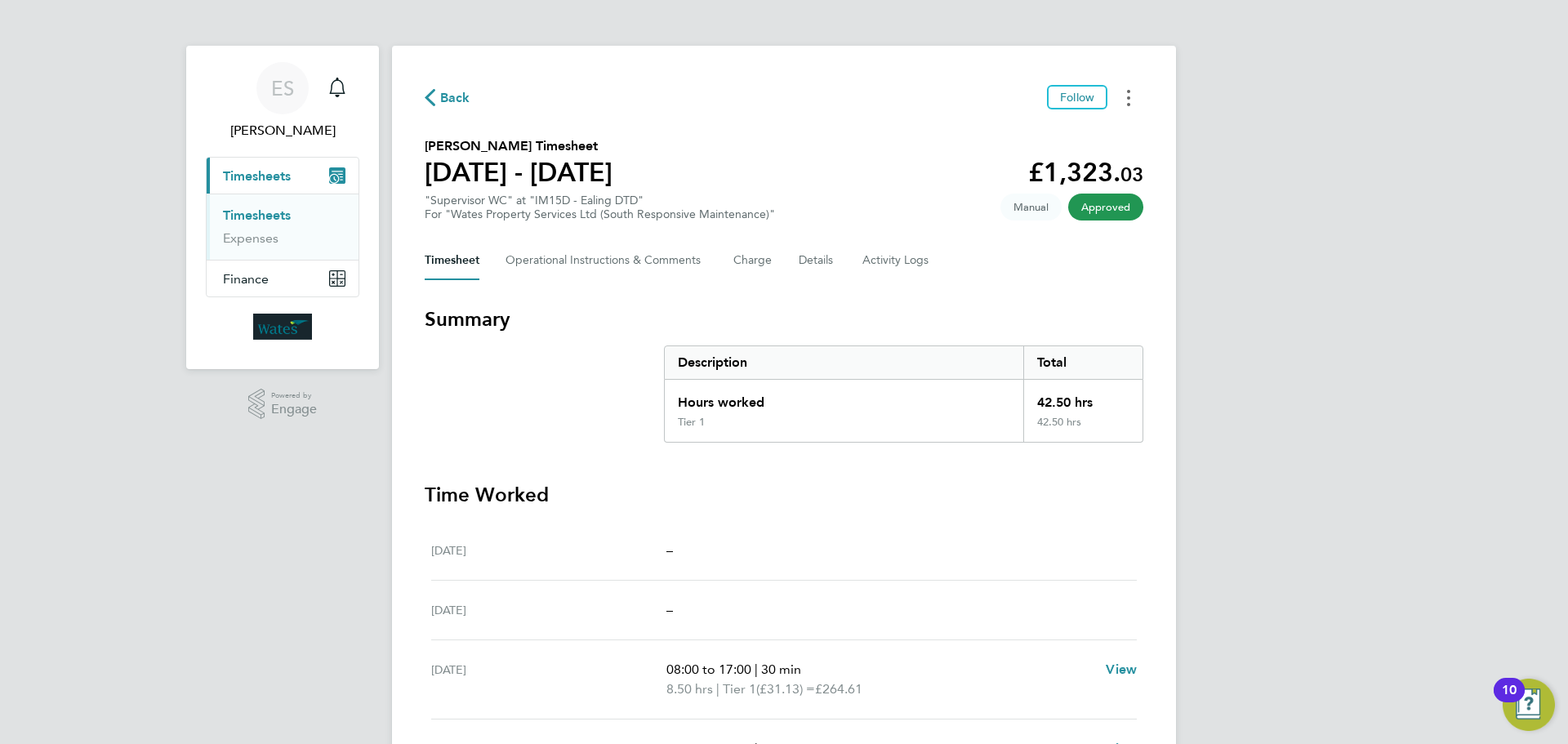
click at [1125, 91] on button "Timesheets Menu" at bounding box center [1129, 98] width 29 height 25
click at [1062, 135] on link "Download timesheet" at bounding box center [1046, 133] width 196 height 32
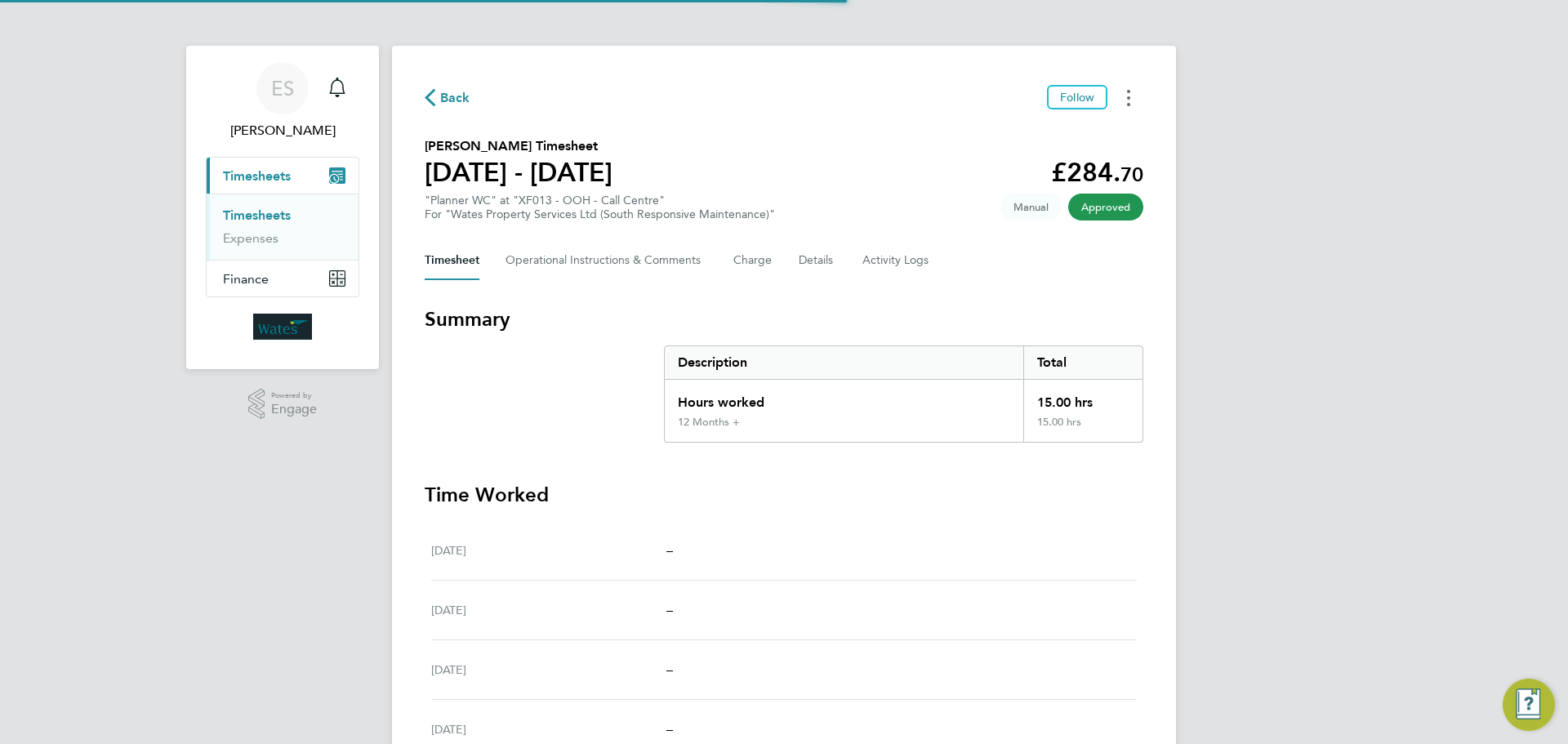
click at [1124, 101] on button "Timesheets Menu" at bounding box center [1129, 98] width 29 height 25
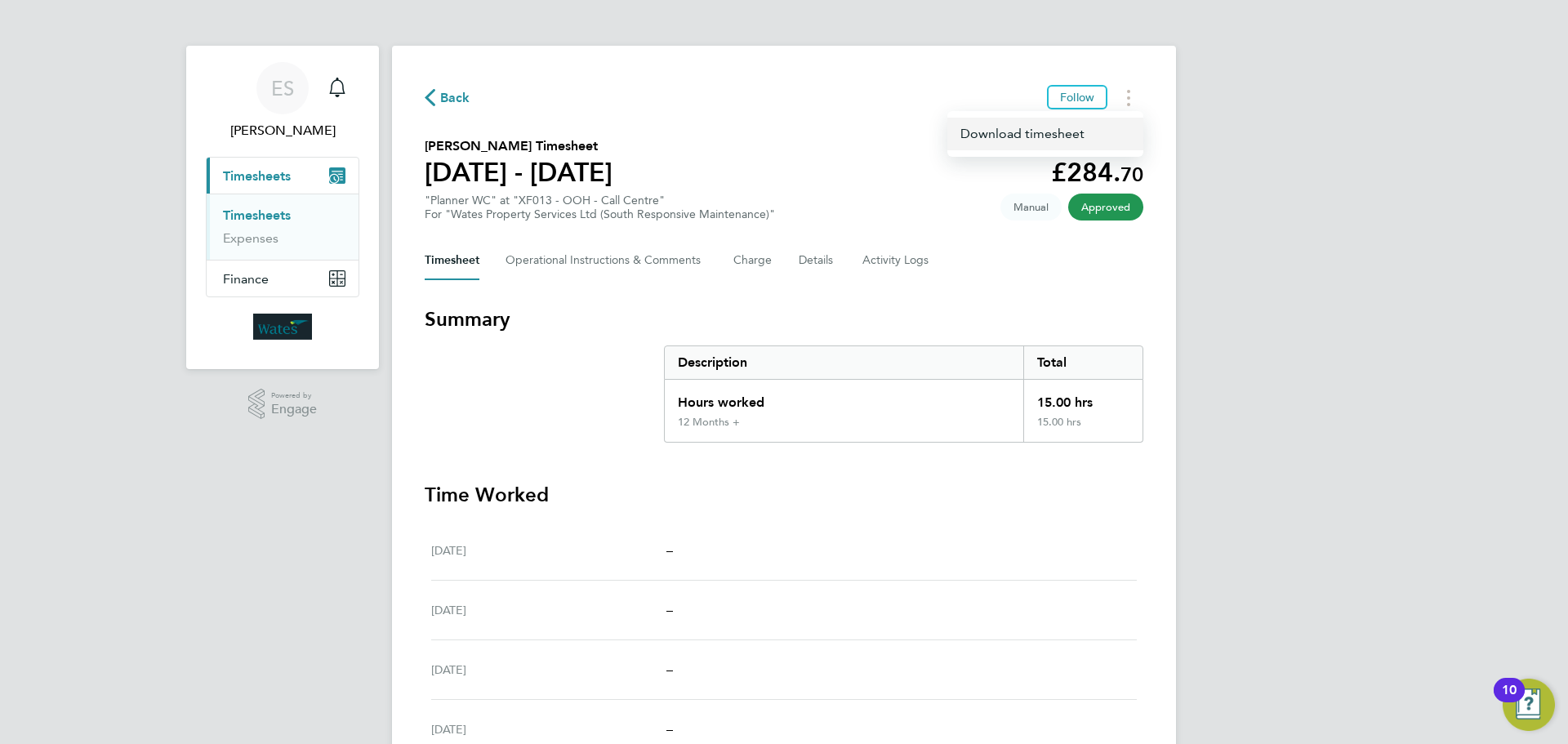
click at [1086, 135] on link "Download timesheet" at bounding box center [1046, 133] width 196 height 32
drag, startPoint x: 1392, startPoint y: 529, endPoint x: 1379, endPoint y: 528, distance: 13.0
click at [1392, 529] on div "ES Emily Summerfield Notifications Applications: Current page: Timesheets Times…" at bounding box center [784, 521] width 1568 height 1043
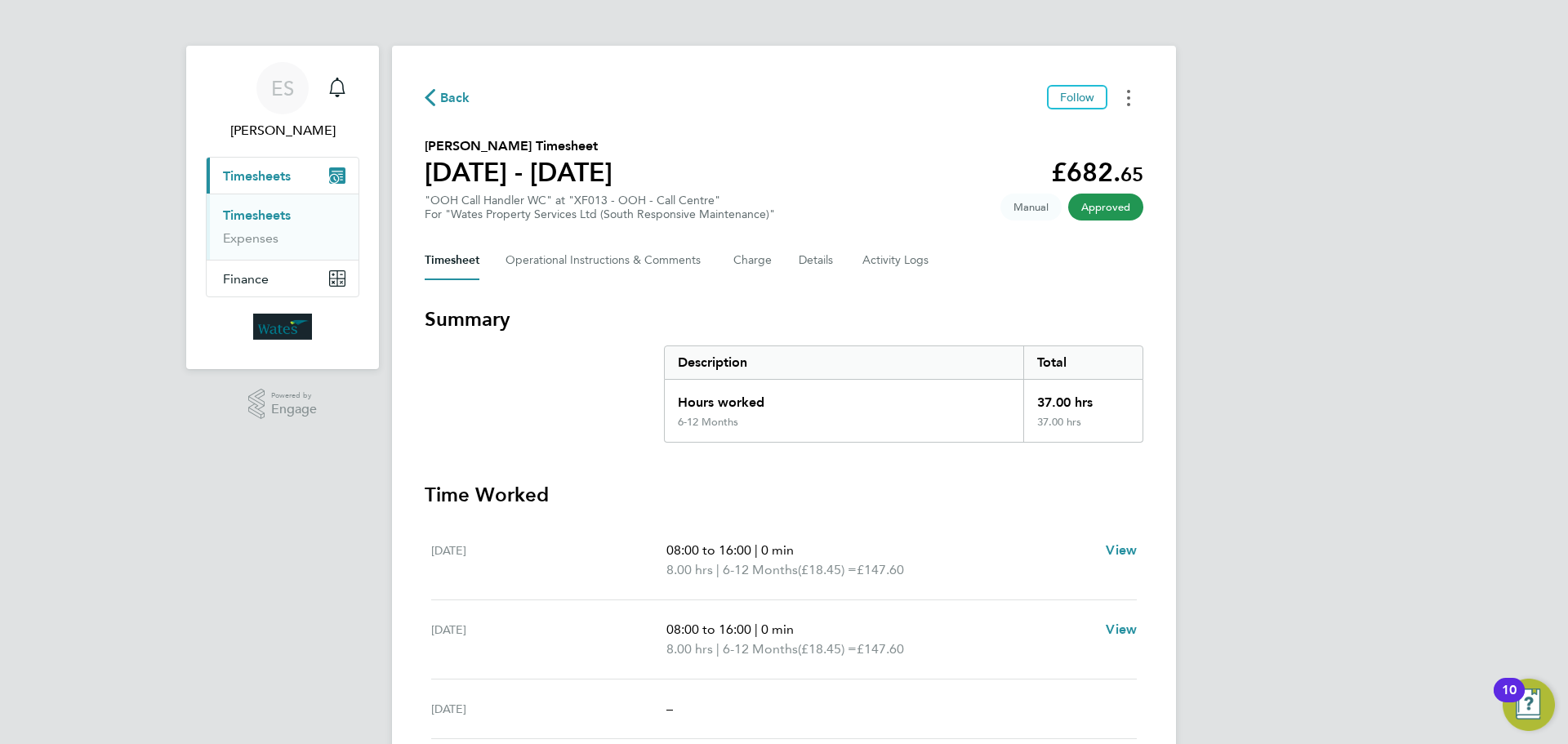
click at [1134, 96] on button "Timesheets Menu" at bounding box center [1129, 98] width 29 height 25
click at [1074, 134] on link "Download timesheet" at bounding box center [1046, 133] width 196 height 32
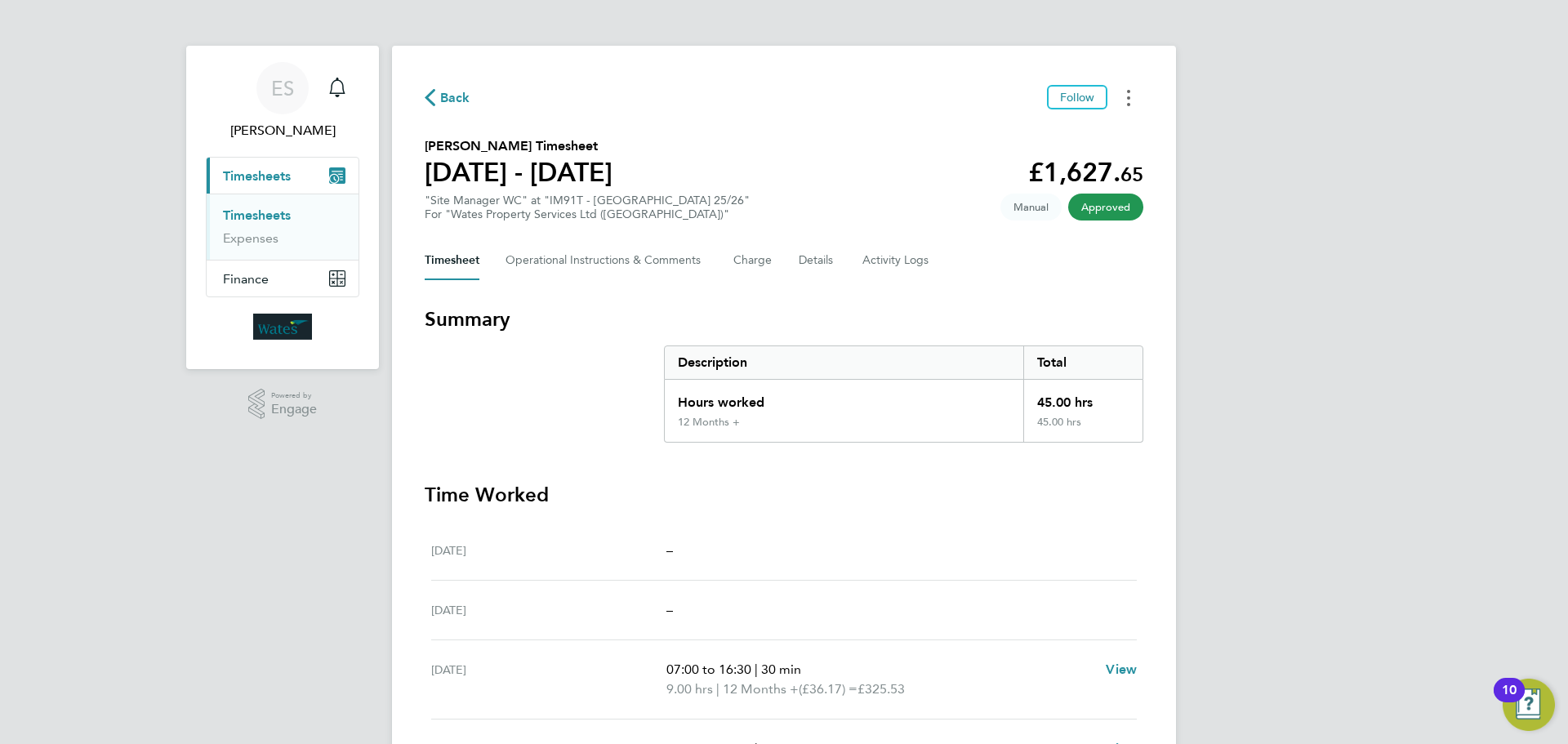
click at [1121, 88] on button "Timesheets Menu" at bounding box center [1129, 98] width 29 height 25
click at [1007, 130] on link "Download timesheet" at bounding box center [1046, 133] width 196 height 32
drag, startPoint x: 1413, startPoint y: 503, endPoint x: 1413, endPoint y: 493, distance: 10.0
click at [1413, 503] on div "ES [PERSON_NAME] Notifications Applications: Current page: Timesheets Timesheet…" at bounding box center [784, 551] width 1568 height 1102
drag, startPoint x: 1139, startPoint y: 91, endPoint x: 1130, endPoint y: 102, distance: 14.2
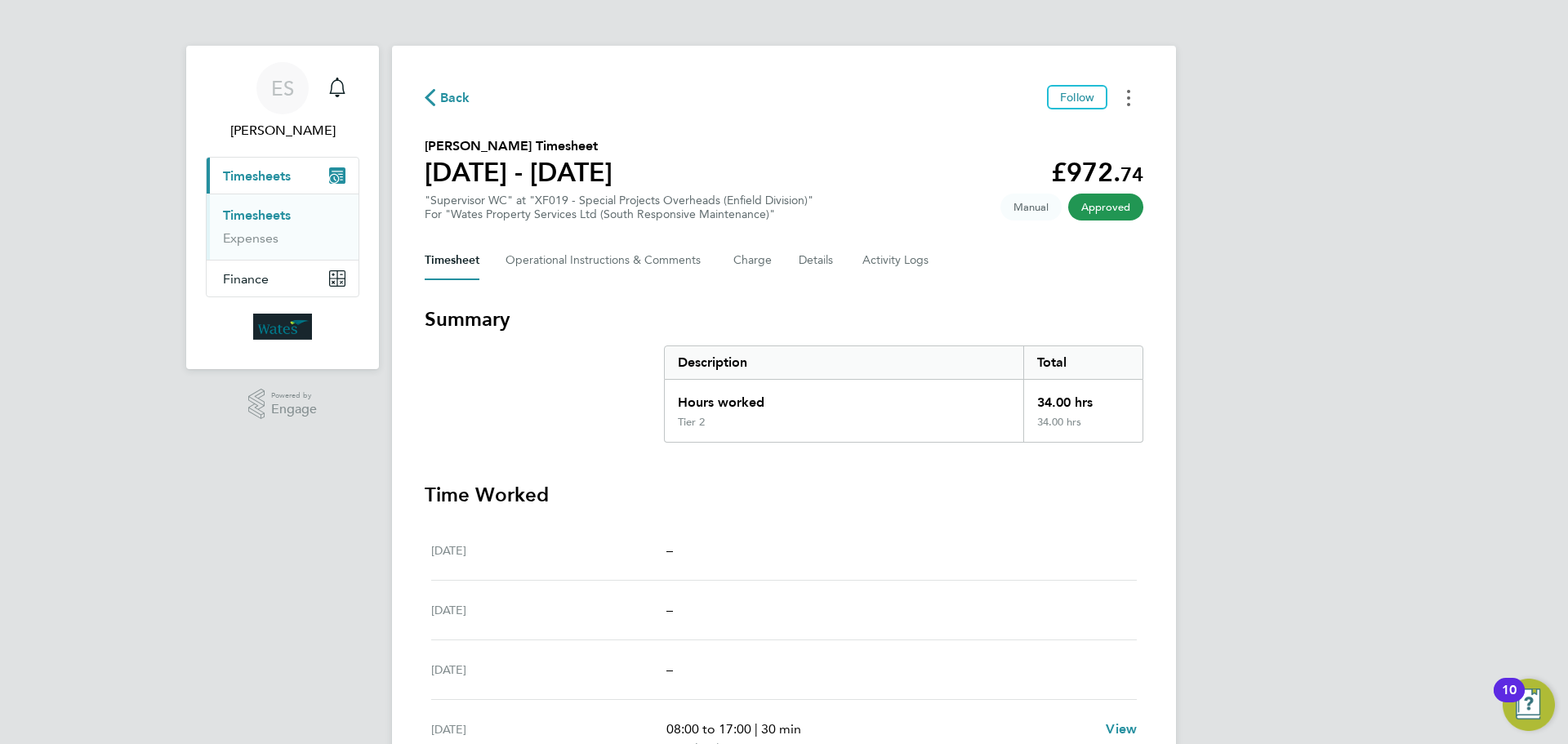
click at [1139, 91] on button "Timesheets Menu" at bounding box center [1129, 98] width 29 height 25
click at [1001, 134] on link "Download timesheet" at bounding box center [1046, 133] width 196 height 32
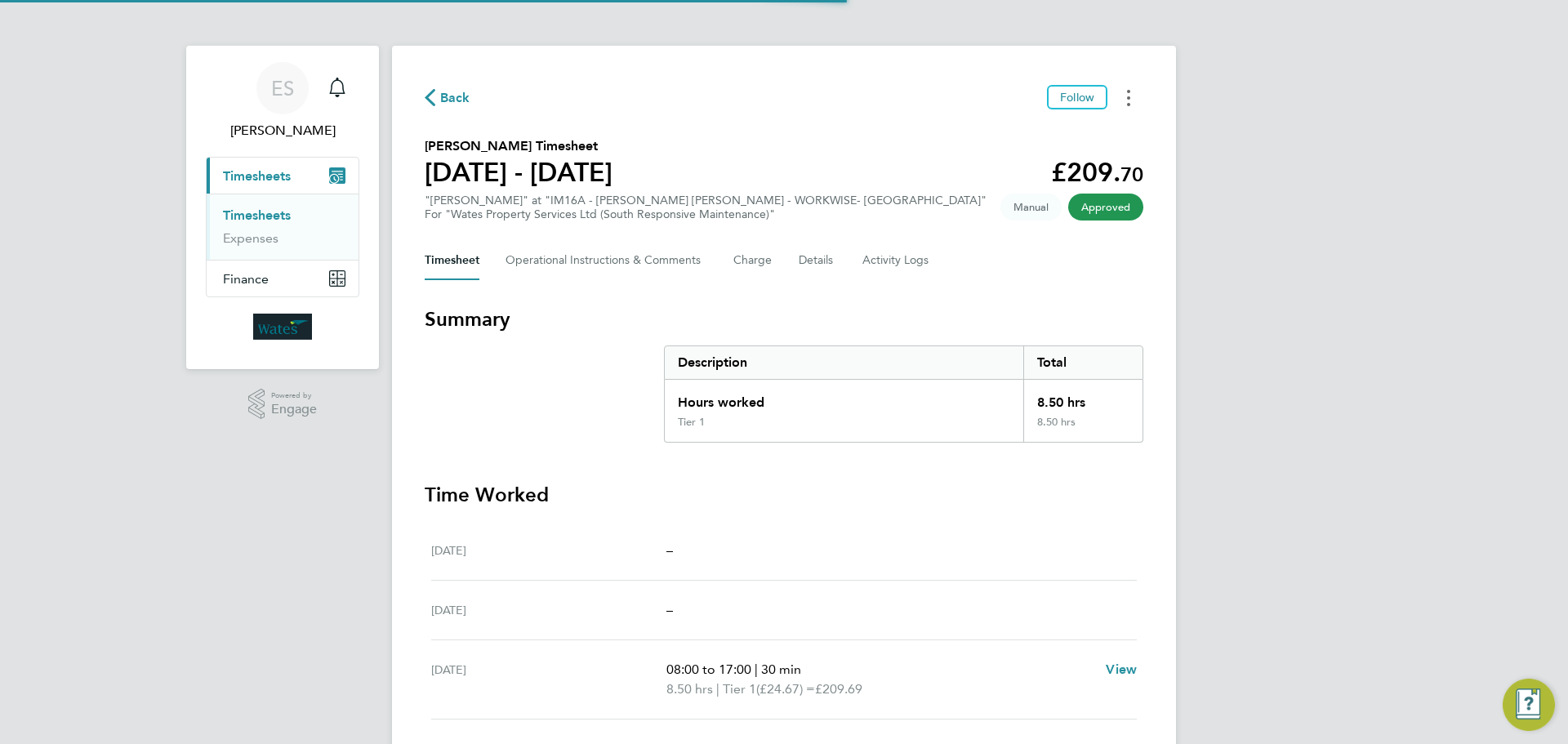
drag, startPoint x: 1126, startPoint y: 91, endPoint x: 1122, endPoint y: 99, distance: 8.9
click at [1126, 91] on button "Timesheets Menu" at bounding box center [1129, 98] width 29 height 25
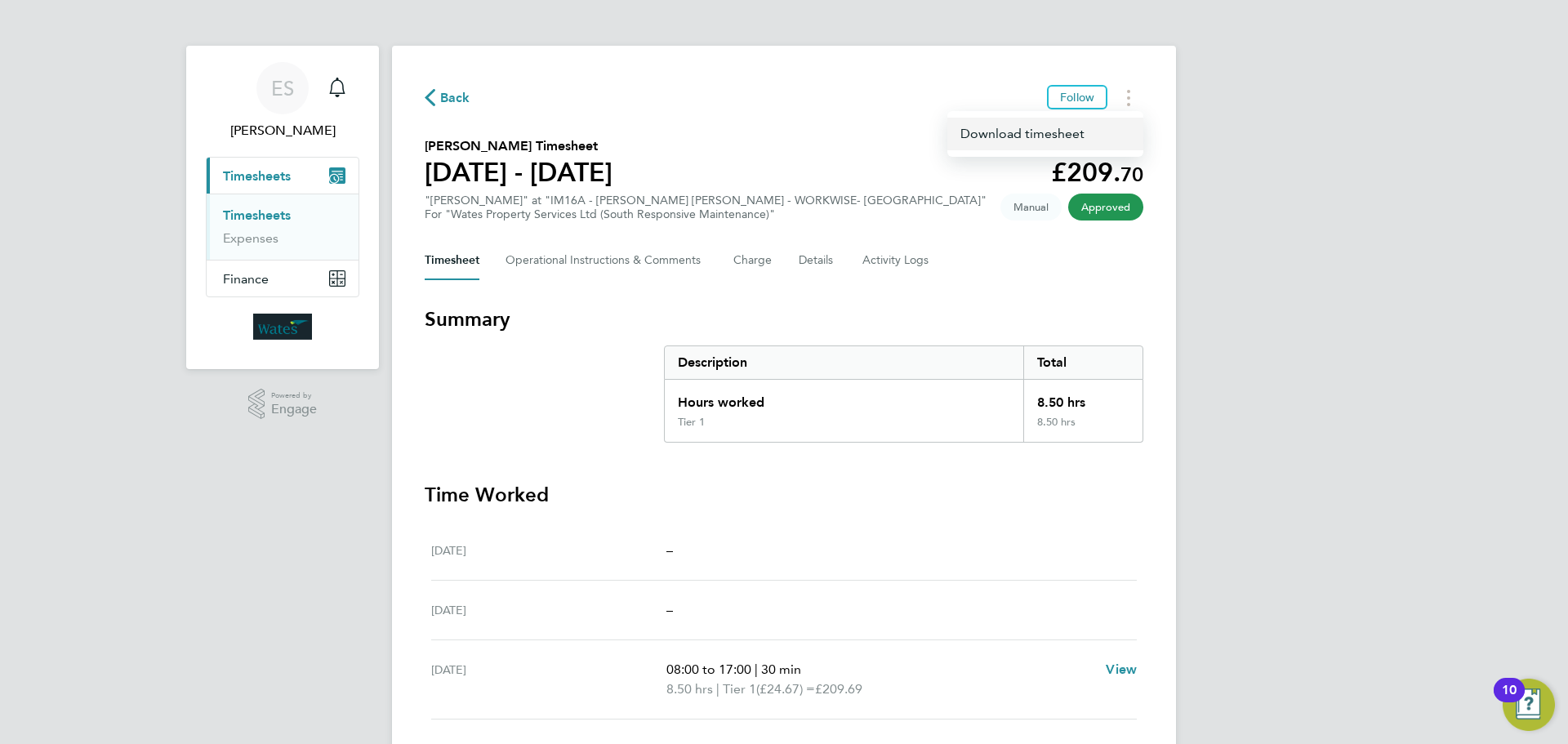
click at [1095, 125] on link "Download timesheet" at bounding box center [1046, 133] width 196 height 32
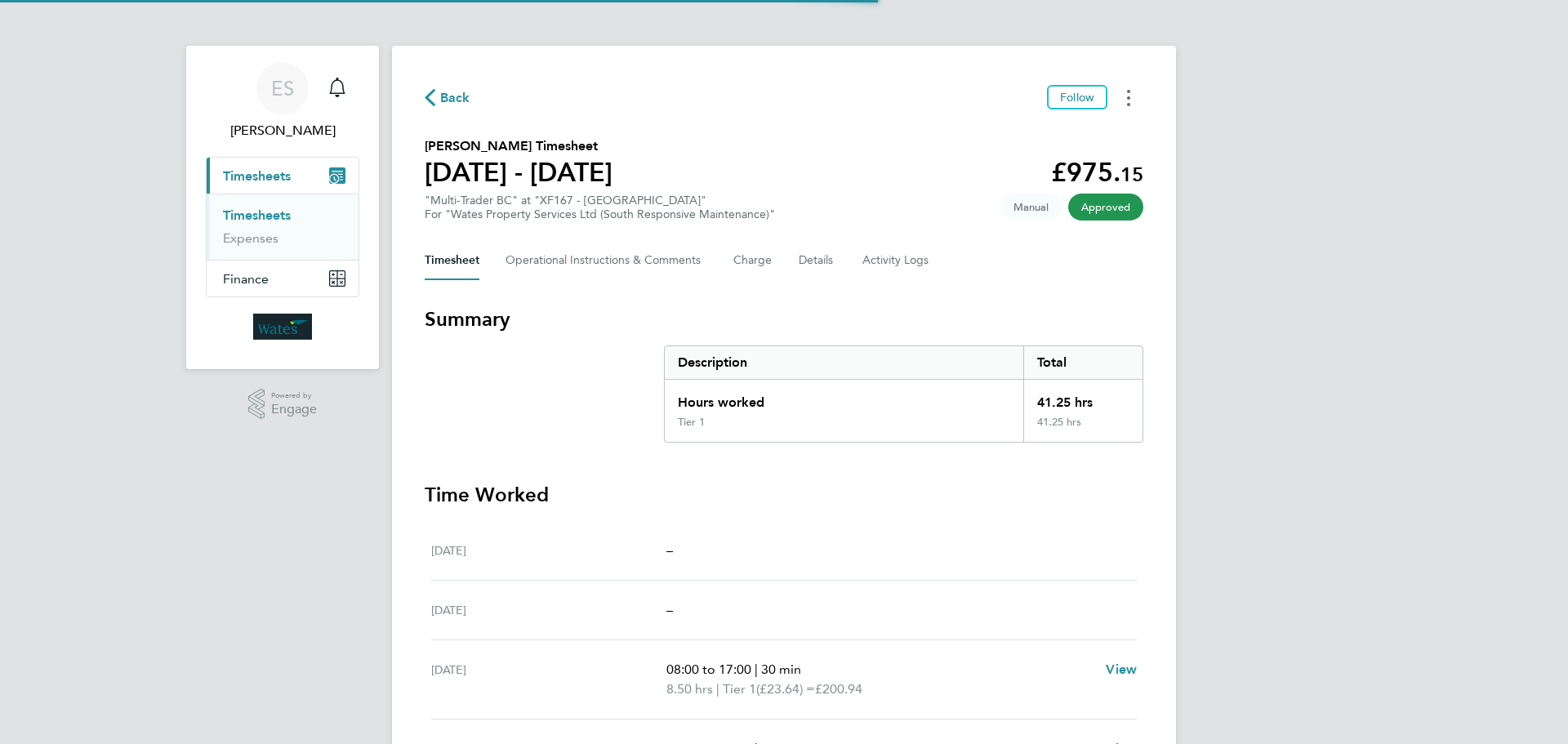
click at [1128, 96] on circle "Timesheets Menu" at bounding box center [1128, 97] width 3 height 3
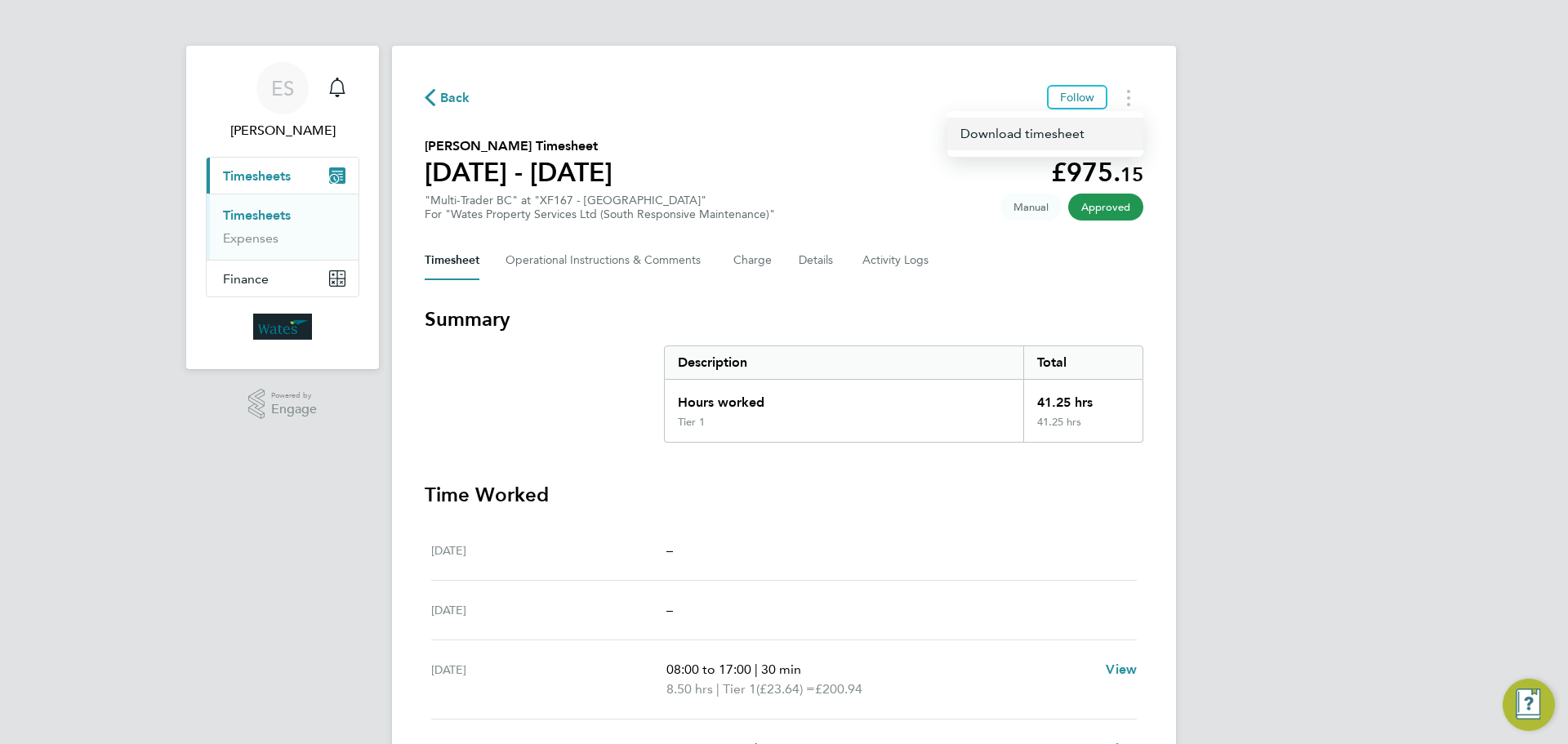
click at [1044, 139] on link "Download timesheet" at bounding box center [1046, 133] width 196 height 32
click at [1466, 387] on div "ES Emily Summerfield Notifications Applications: Current page: Timesheets Times…" at bounding box center [784, 551] width 1568 height 1102
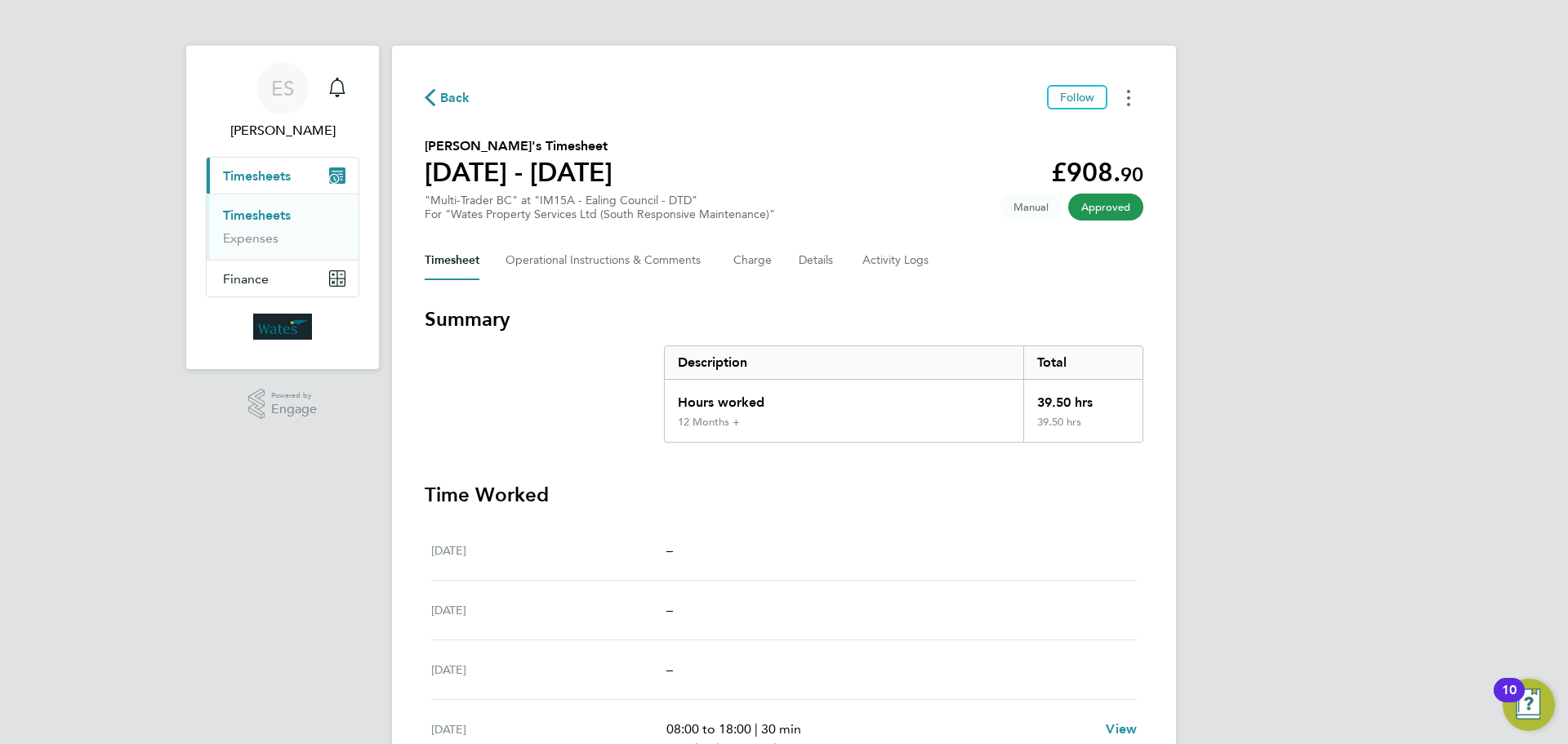
drag, startPoint x: 1134, startPoint y: 93, endPoint x: 1153, endPoint y: 106, distance: 23.0
click at [1134, 93] on button "Timesheets Menu" at bounding box center [1129, 98] width 29 height 25
click at [1070, 132] on link "Download timesheet" at bounding box center [1046, 133] width 196 height 32
click at [1125, 94] on button "Timesheets Menu" at bounding box center [1129, 98] width 29 height 25
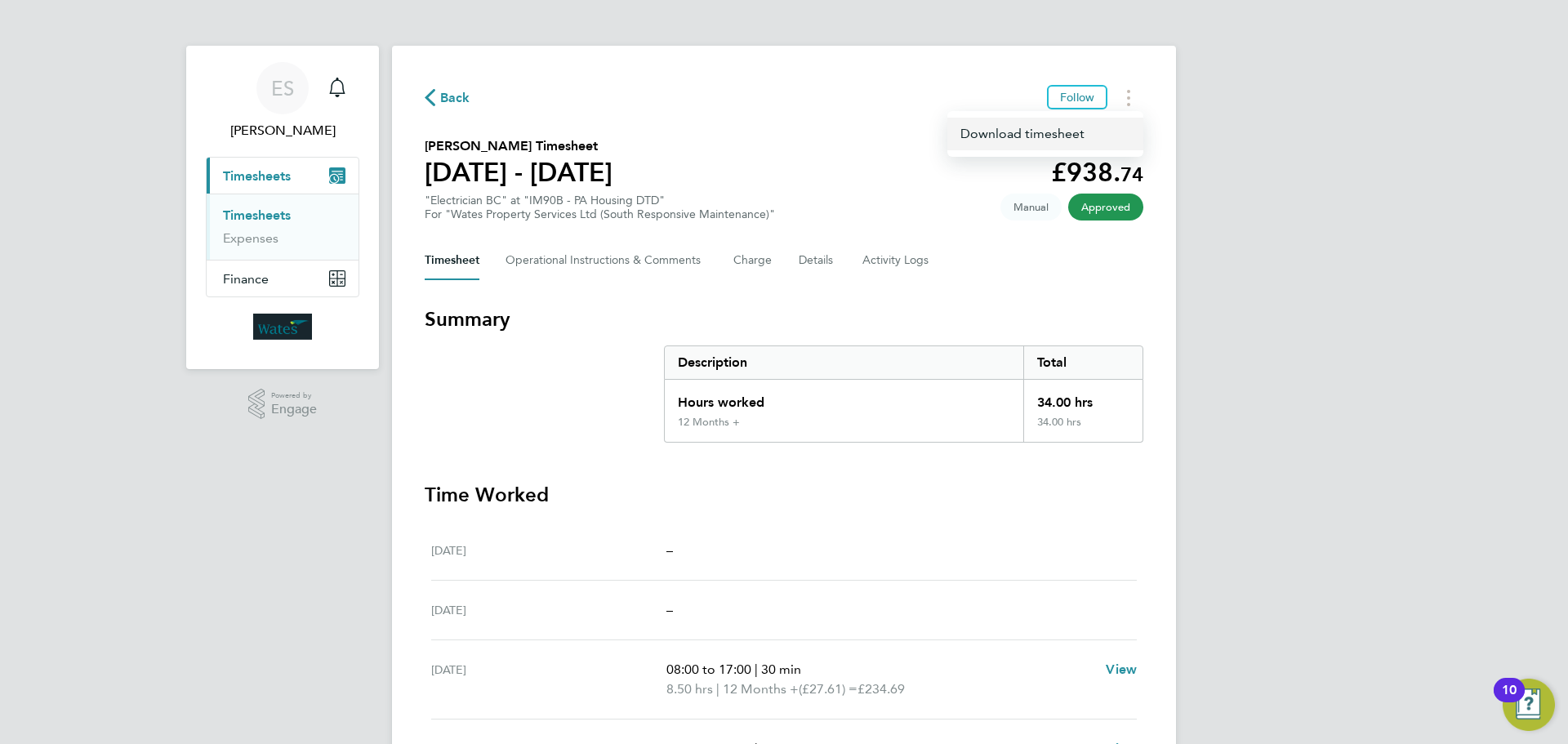
click at [1091, 136] on link "Download timesheet" at bounding box center [1046, 133] width 196 height 32
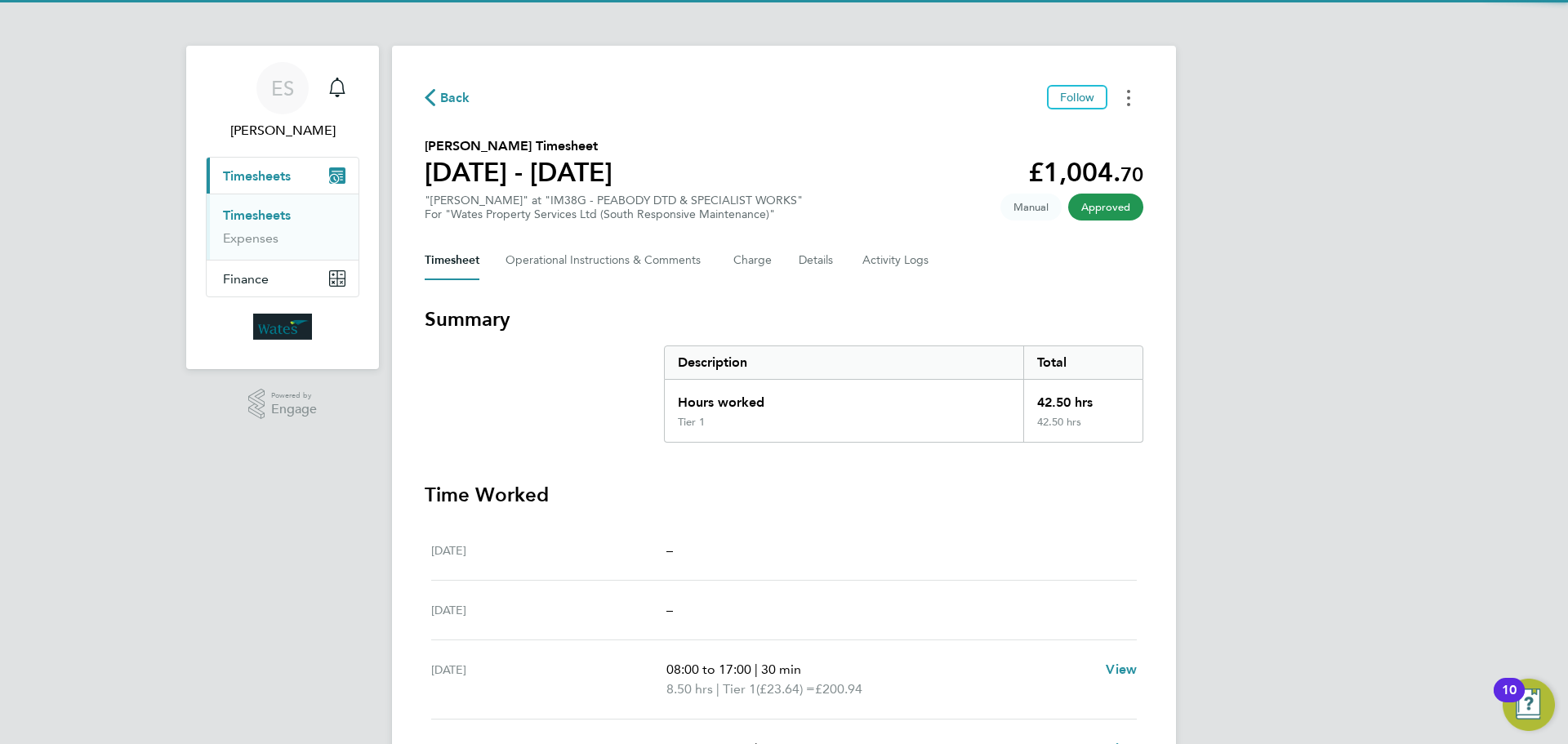
click at [1127, 96] on icon "Timesheets Menu" at bounding box center [1128, 98] width 3 height 17
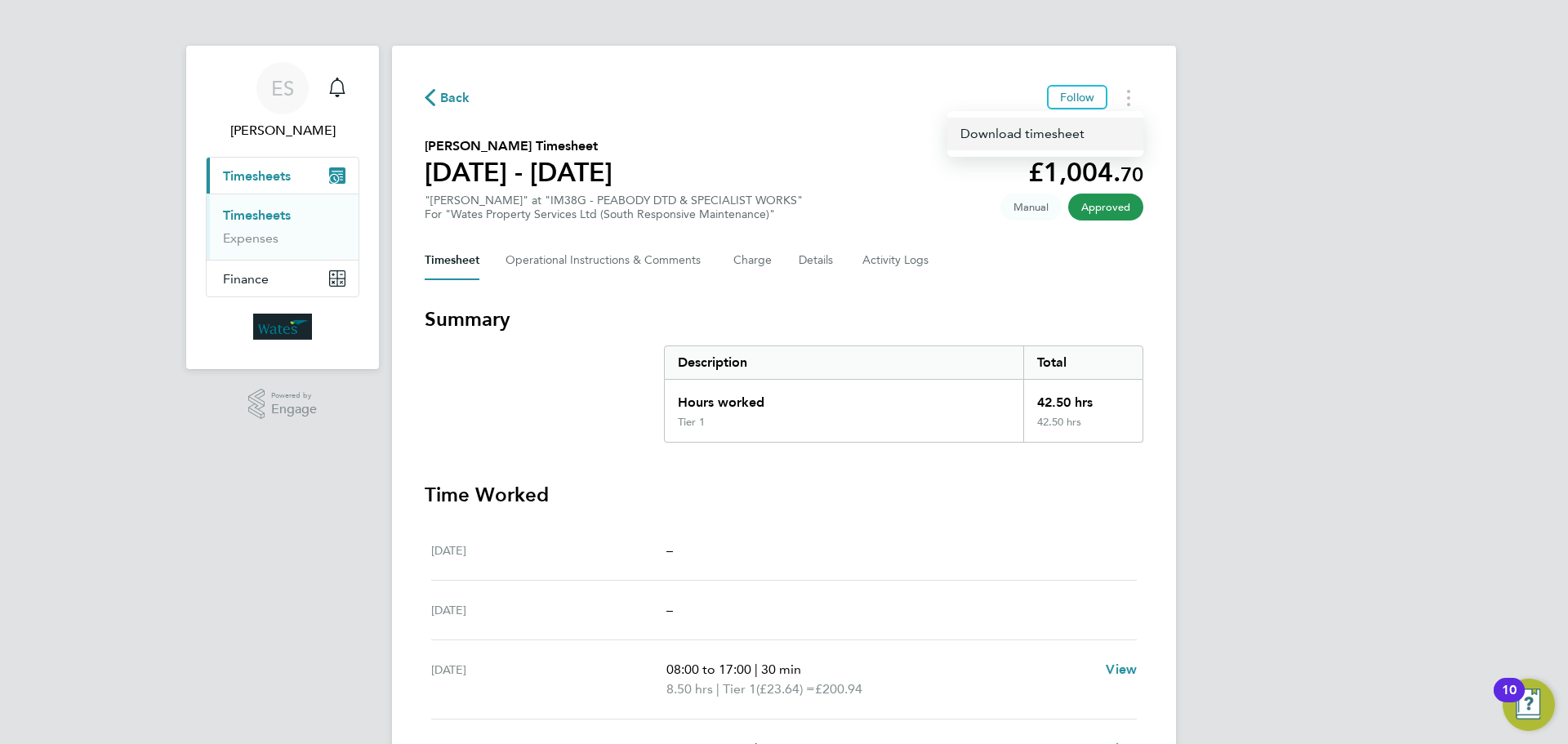
click at [1062, 134] on link "Download timesheet" at bounding box center [1046, 133] width 196 height 32
click at [1140, 94] on button "Timesheets Menu" at bounding box center [1129, 98] width 29 height 25
click at [1079, 130] on link "Download timesheet" at bounding box center [1046, 133] width 196 height 32
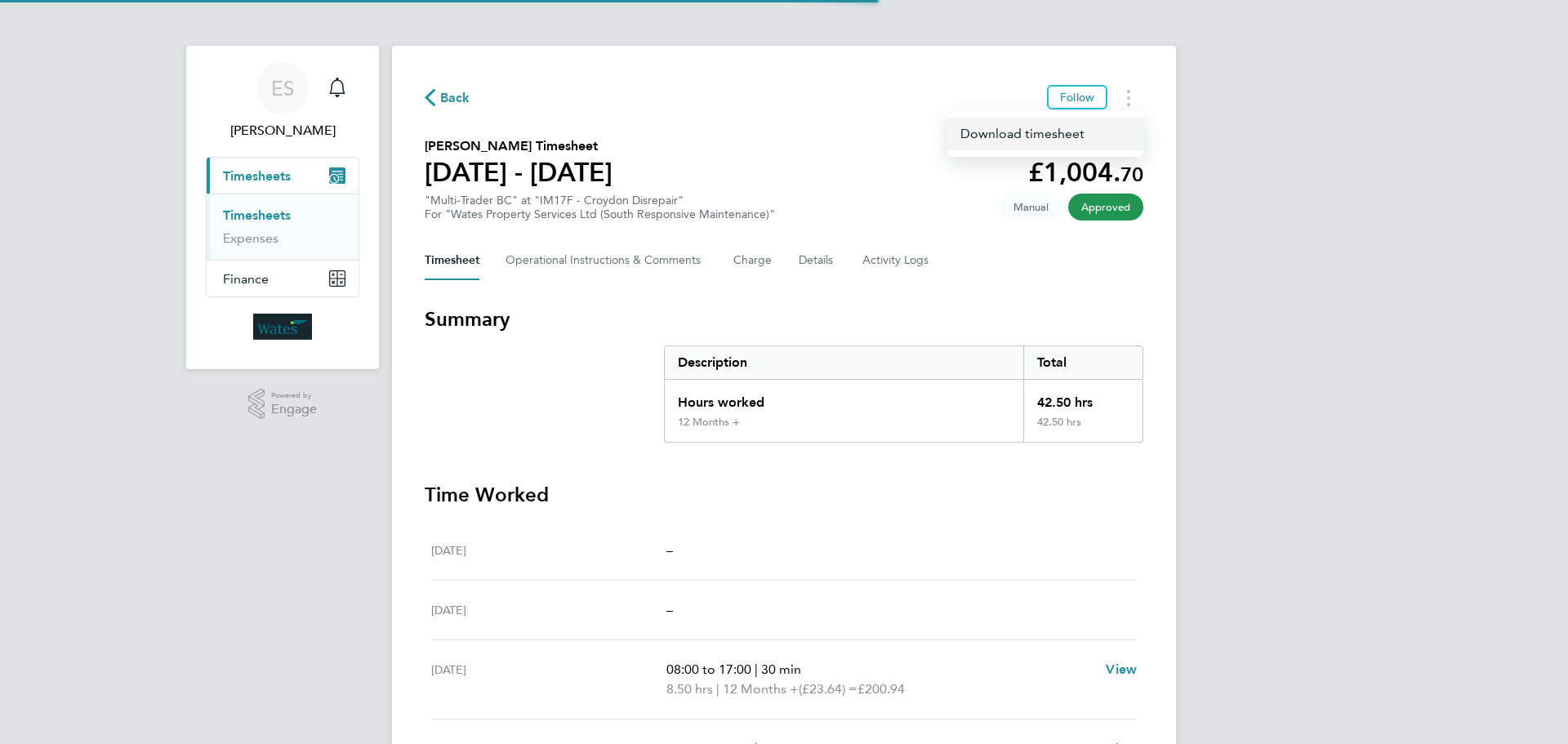
click at [1047, 138] on link "Download timesheet" at bounding box center [1046, 133] width 196 height 32
click at [1130, 101] on icon "Timesheets Menu" at bounding box center [1128, 98] width 3 height 17
click at [1073, 139] on link "Download timesheet" at bounding box center [1046, 133] width 196 height 32
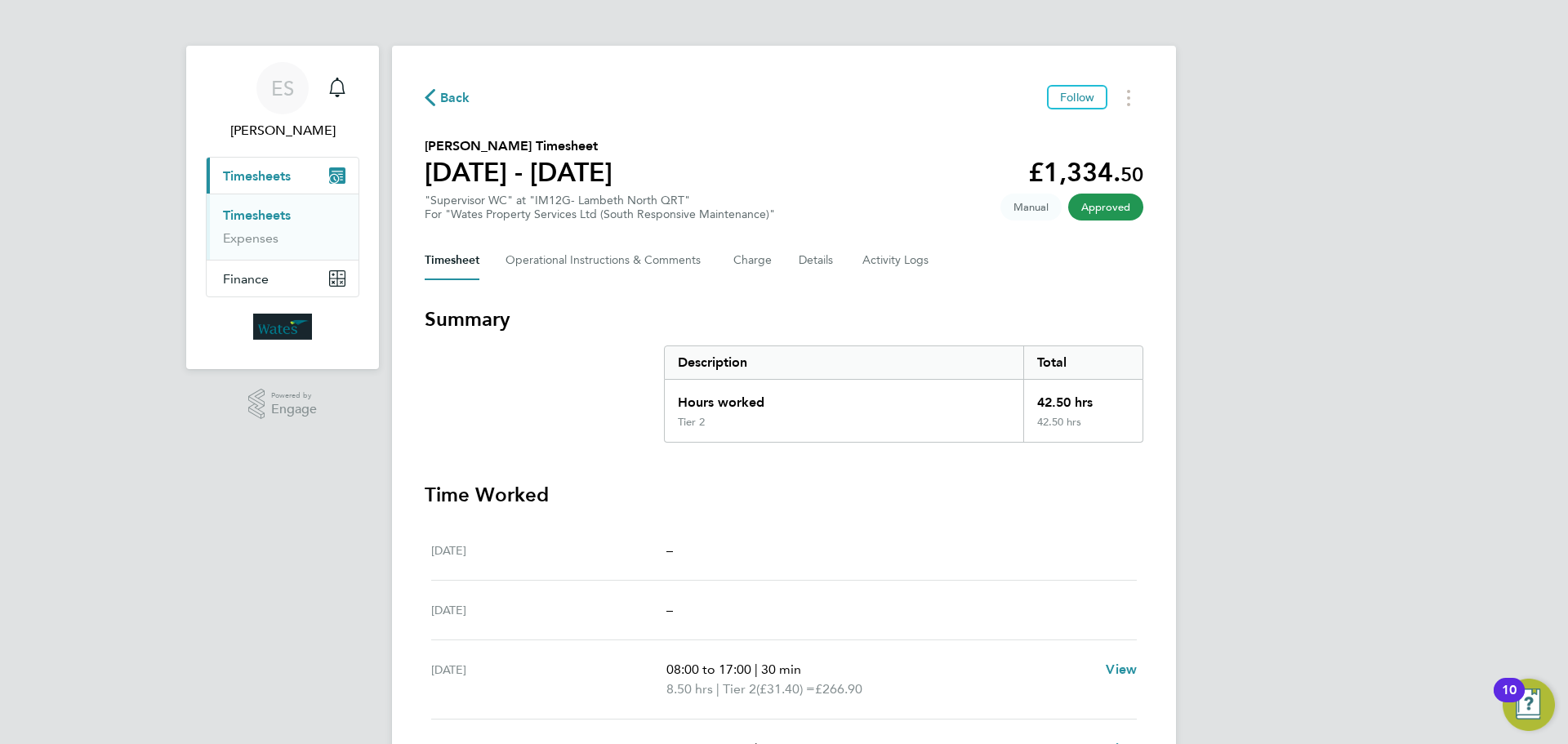
click at [1276, 495] on div "ES Emily Summerfield Notifications Applications: Current page: Timesheets Times…" at bounding box center [784, 551] width 1568 height 1102
click at [1133, 106] on button "Timesheets Menu" at bounding box center [1129, 98] width 29 height 25
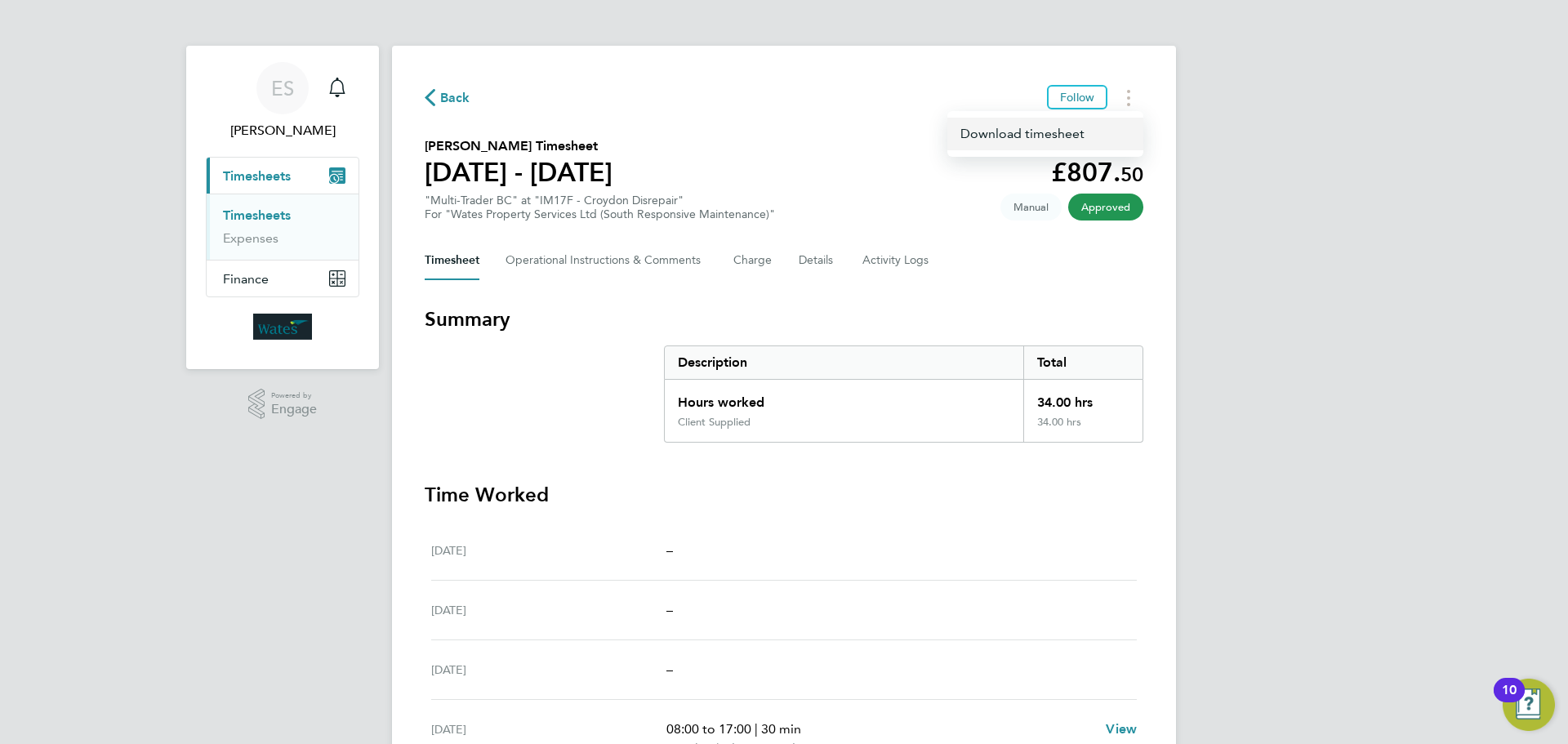
click at [1100, 133] on link "Download timesheet" at bounding box center [1046, 133] width 196 height 32
click at [1370, 261] on div "ES [PERSON_NAME] Notifications Applications: Current page: Timesheets Timesheet…" at bounding box center [784, 541] width 1568 height 1082
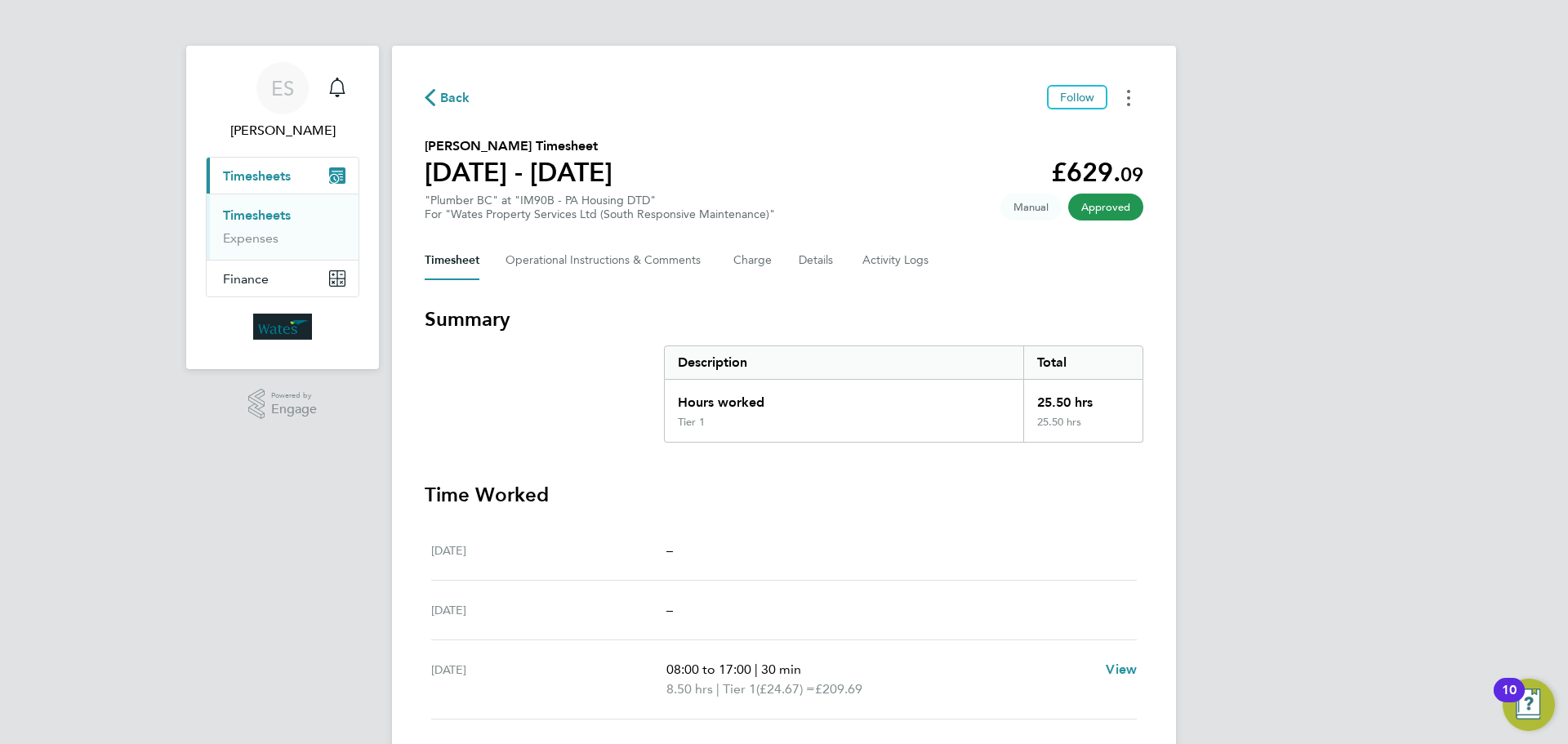
click at [1132, 100] on button "Timesheets Menu" at bounding box center [1129, 98] width 29 height 25
click at [1070, 136] on link "Download timesheet" at bounding box center [1046, 133] width 196 height 32
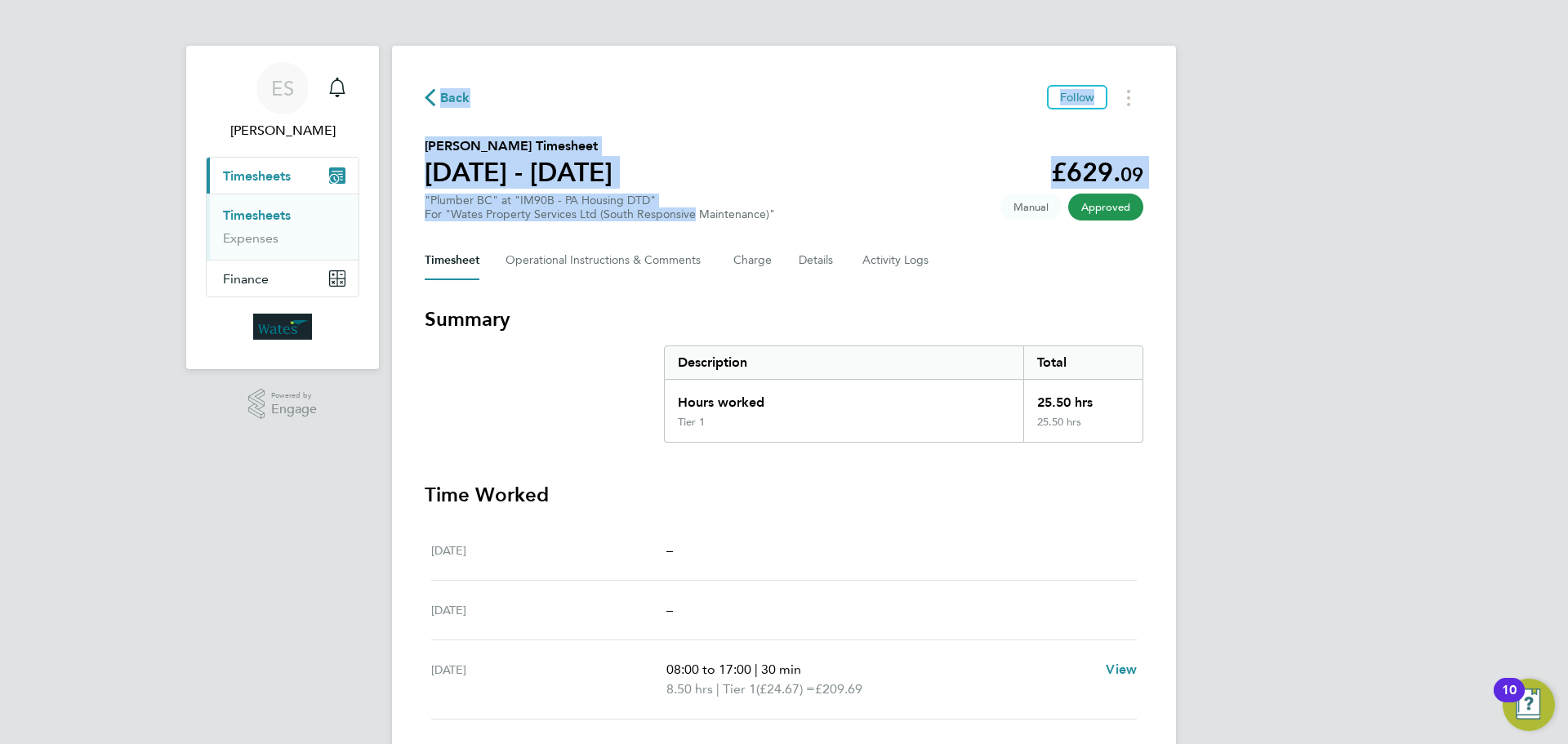
click at [1200, 368] on div "ES Emily Summerfield Notifications Applications: Current page: Timesheets Times…" at bounding box center [784, 531] width 1568 height 1063
click at [831, 122] on div "Back Follow Kenan Young's Timesheet 16 - 22 Aug 2025 £629. 09 "Plumber BC" at "…" at bounding box center [784, 541] width 784 height 991
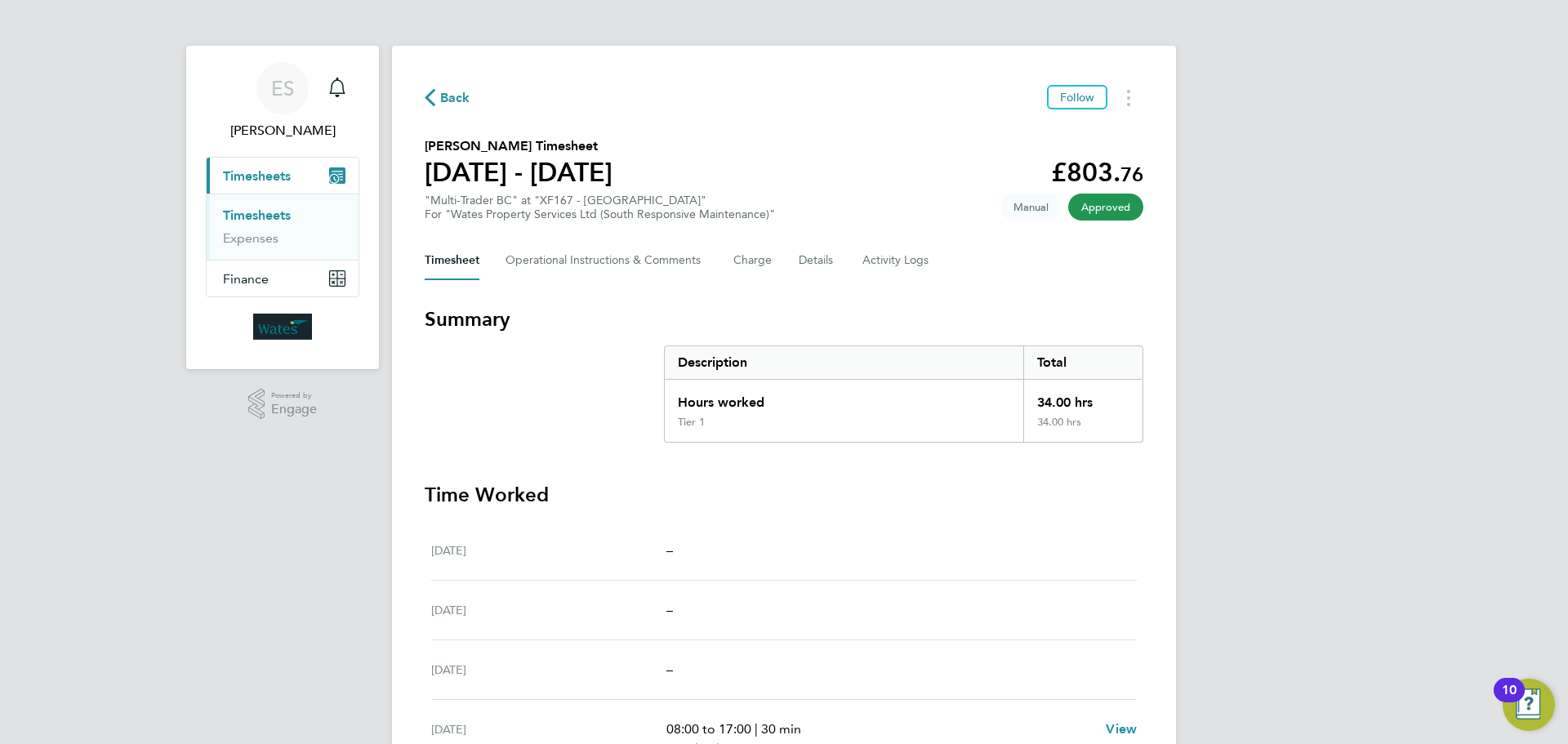
click at [1328, 501] on div "ES [PERSON_NAME] Notifications Applications: Current page: Timesheets Timesheet…" at bounding box center [784, 541] width 1568 height 1082
drag, startPoint x: 1133, startPoint y: 90, endPoint x: 1125, endPoint y: 104, distance: 16.1
click at [1133, 90] on button "Timesheets Menu" at bounding box center [1129, 98] width 29 height 25
click at [1100, 140] on link "Download timesheet" at bounding box center [1046, 133] width 196 height 32
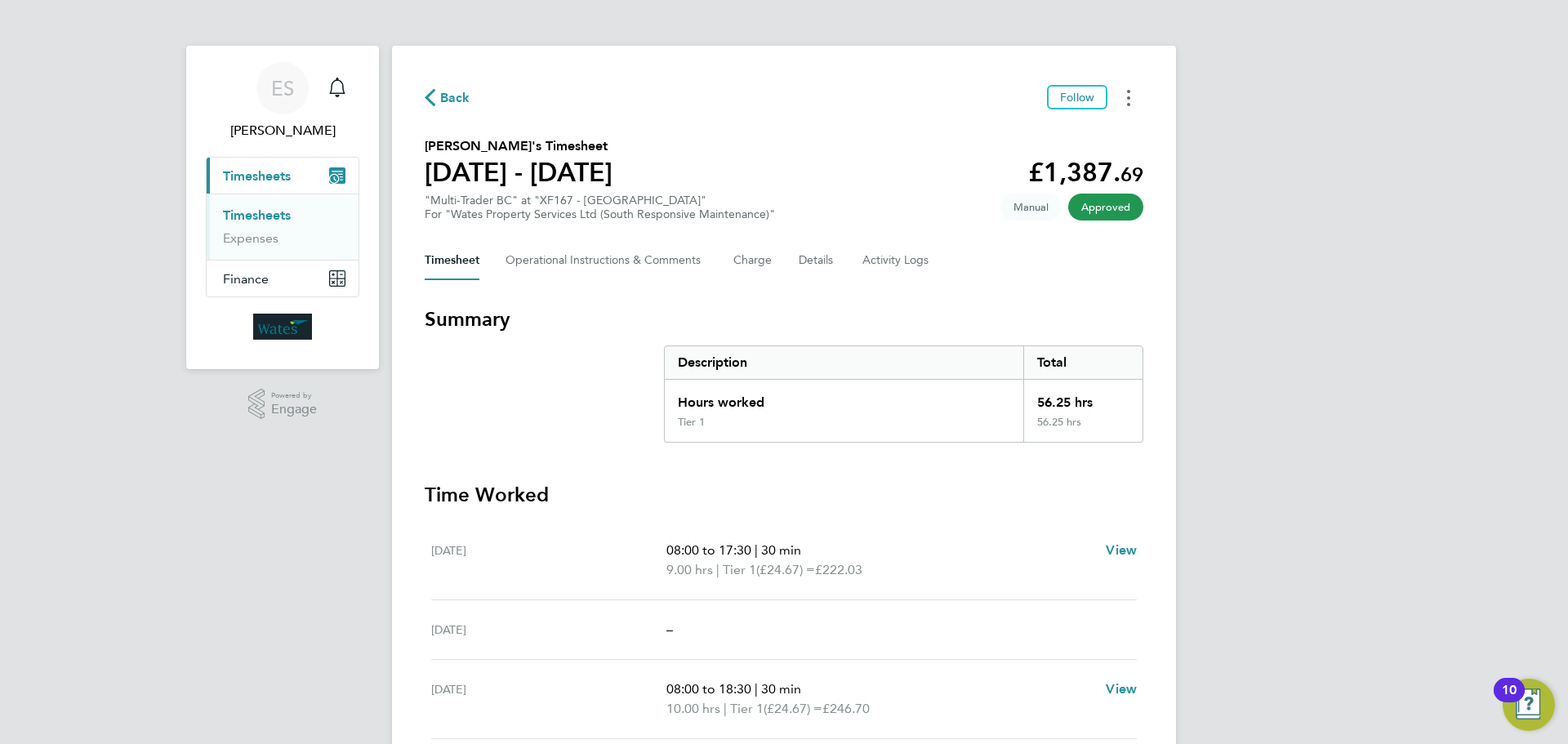
click at [1125, 102] on button "Timesheets Menu" at bounding box center [1129, 98] width 29 height 25
click at [1116, 122] on link "Download timesheet" at bounding box center [1046, 133] width 196 height 32
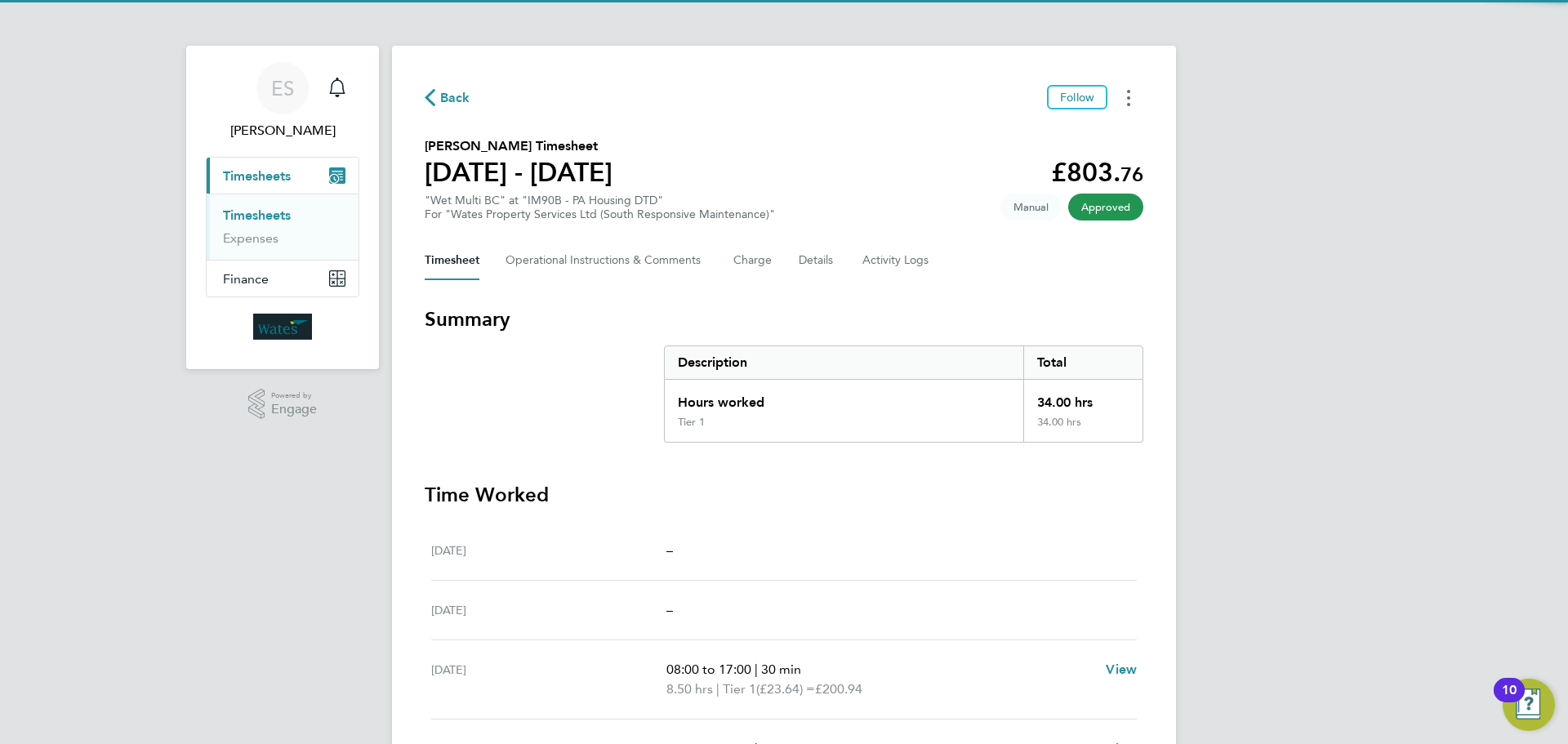
drag, startPoint x: 1135, startPoint y: 96, endPoint x: 1126, endPoint y: 105, distance: 12.7
click at [1135, 96] on button "Timesheets Menu" at bounding box center [1129, 98] width 29 height 25
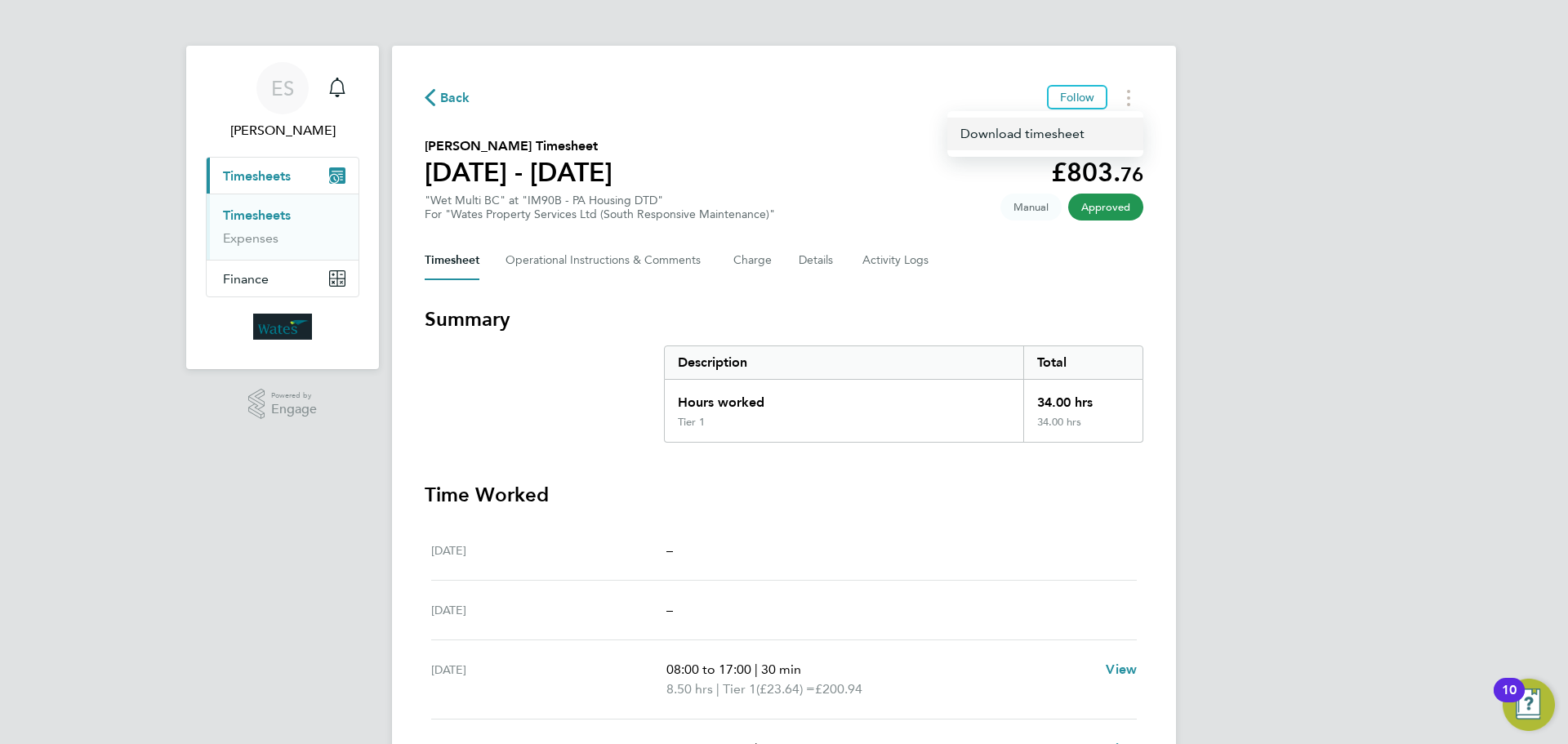
drag, startPoint x: 1126, startPoint y: 105, endPoint x: 1098, endPoint y: 128, distance: 36.2
click at [1098, 128] on link "Download timesheet" at bounding box center [1046, 133] width 196 height 32
click at [1328, 529] on div "ES Emily Summerfield Notifications Applications: Current page: Timesheets Times…" at bounding box center [784, 541] width 1568 height 1082
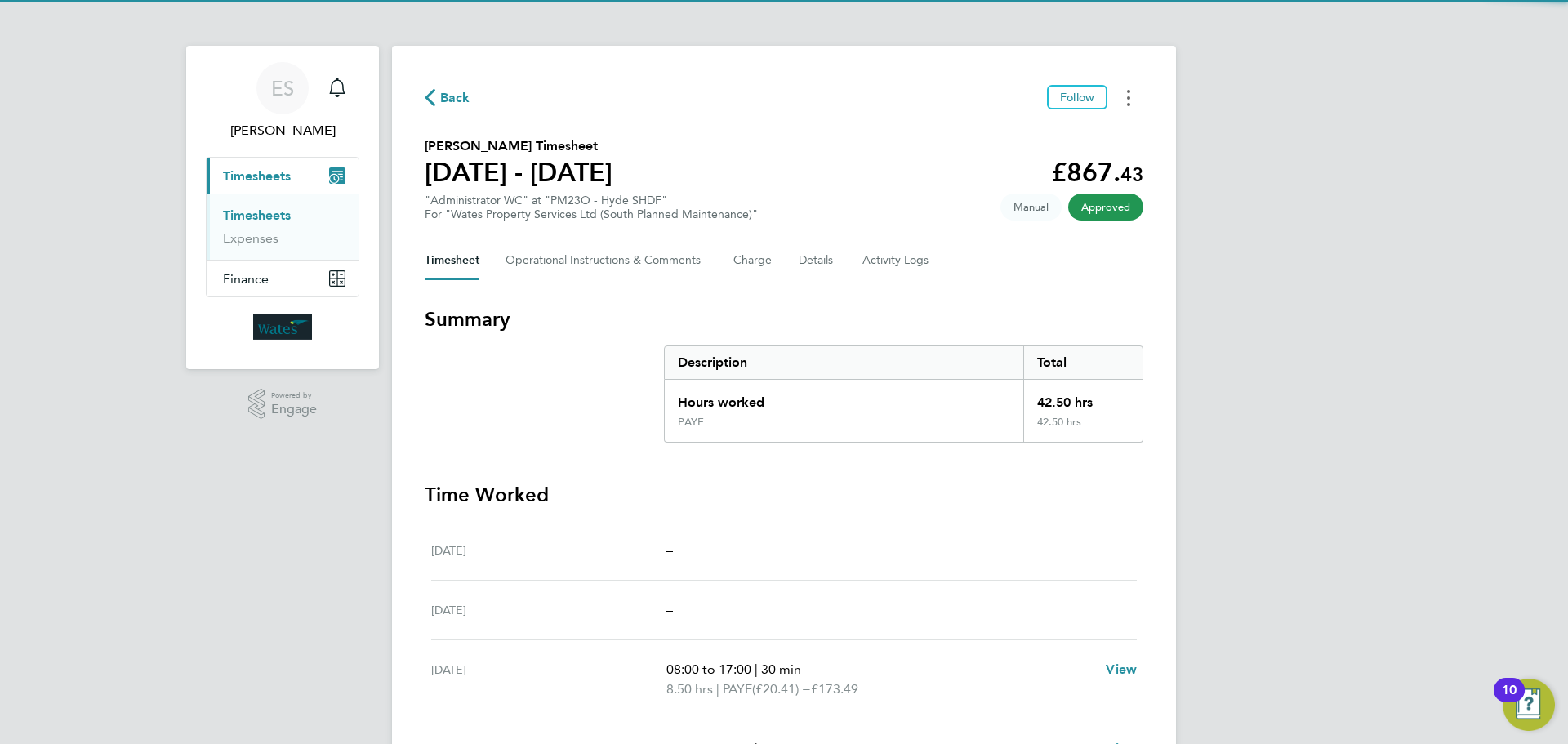
click at [1133, 101] on button "Timesheets Menu" at bounding box center [1129, 98] width 29 height 25
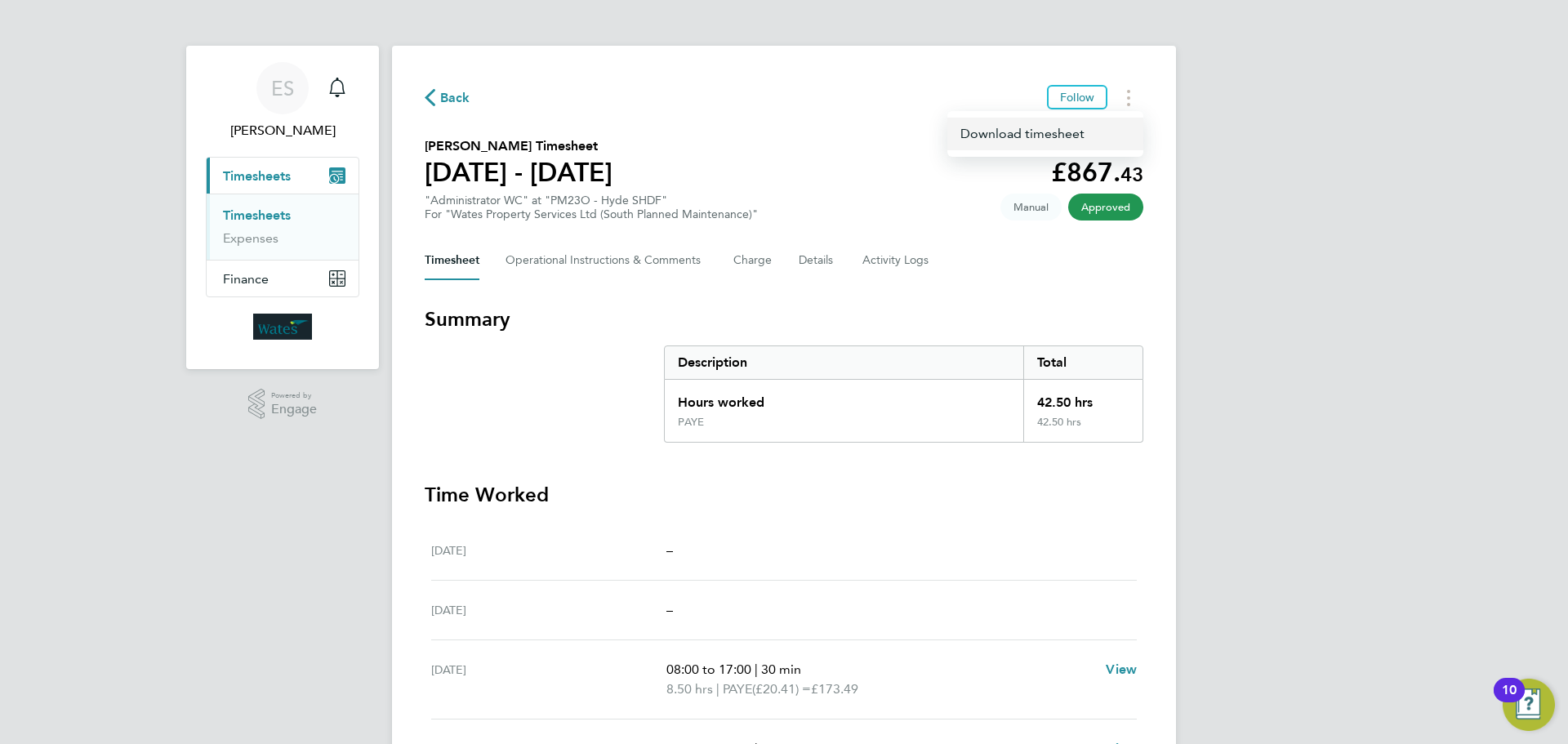
click at [1073, 133] on link "Download timesheet" at bounding box center [1046, 133] width 196 height 32
click at [1130, 102] on icon "Timesheets Menu" at bounding box center [1128, 98] width 3 height 17
drag, startPoint x: 1475, startPoint y: 61, endPoint x: 1482, endPoint y: 42, distance: 20.2
click at [1475, 61] on div "ES [PERSON_NAME] Notifications Applications: Current page: Timesheets Timesheet…" at bounding box center [784, 551] width 1568 height 1102
click at [1137, 92] on button "Timesheets Menu" at bounding box center [1129, 98] width 29 height 25
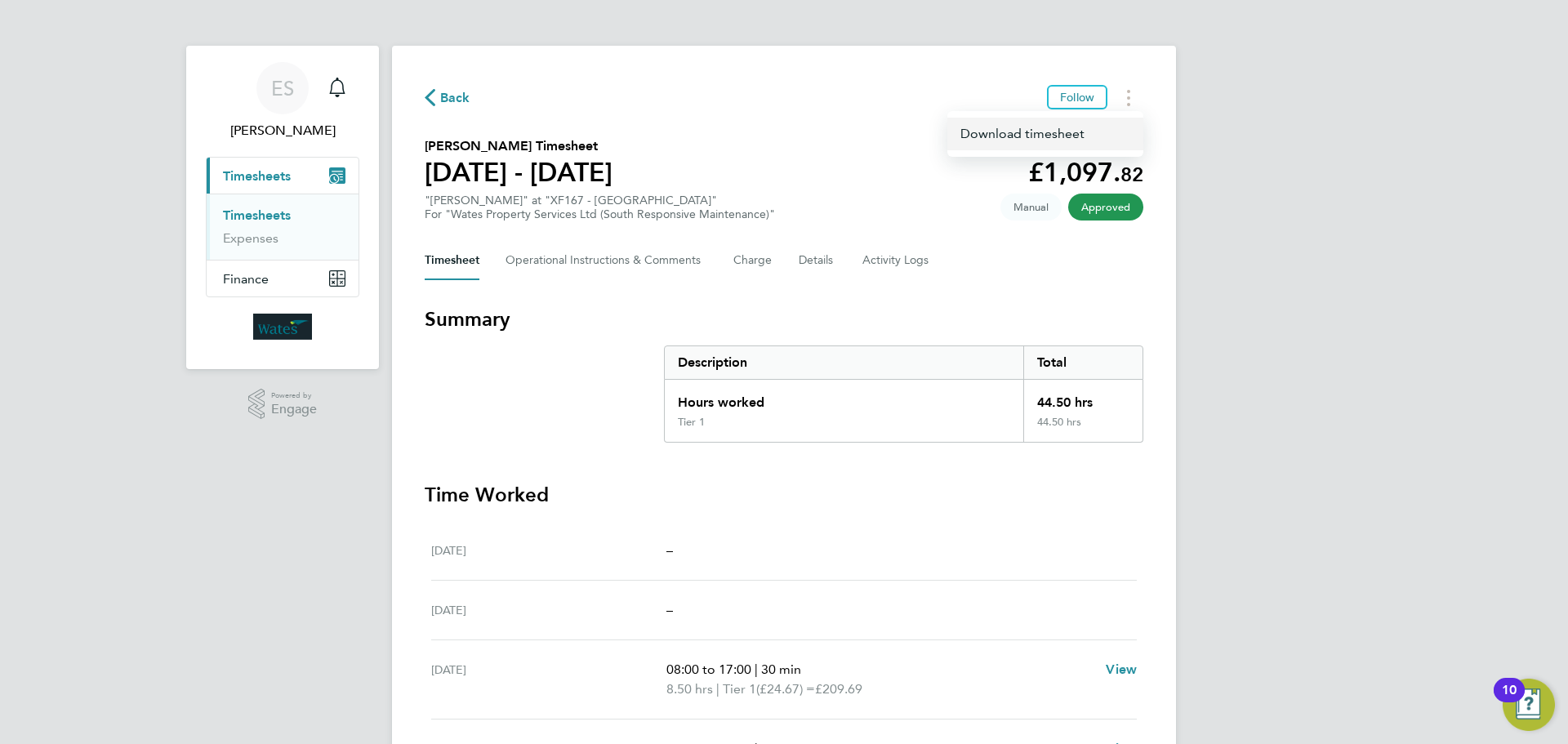
click at [1088, 130] on link "Download timesheet" at bounding box center [1046, 133] width 196 height 32
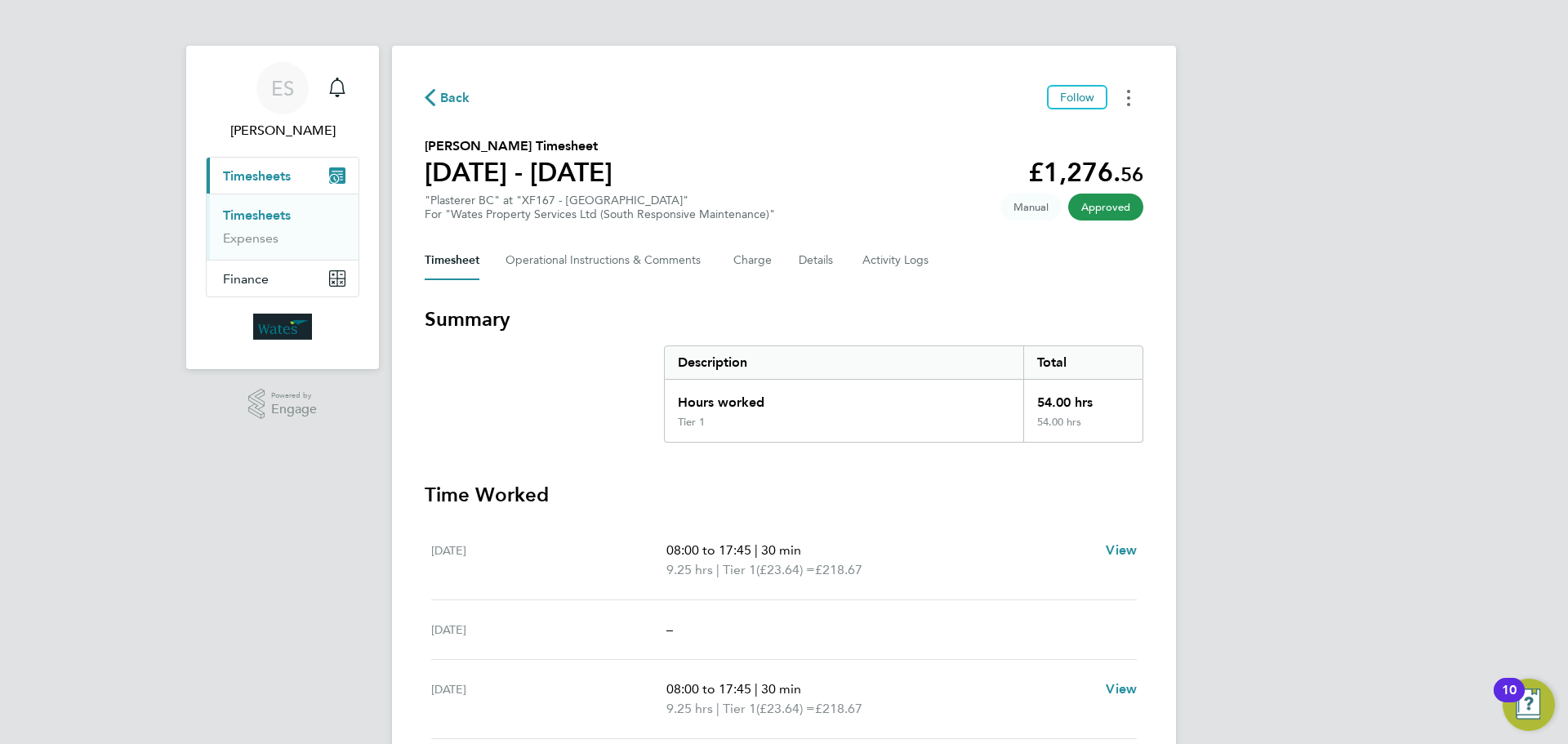
click at [1115, 87] on button "Timesheets Menu" at bounding box center [1129, 98] width 29 height 25
click at [1047, 135] on link "Download timesheet" at bounding box center [1046, 133] width 196 height 32
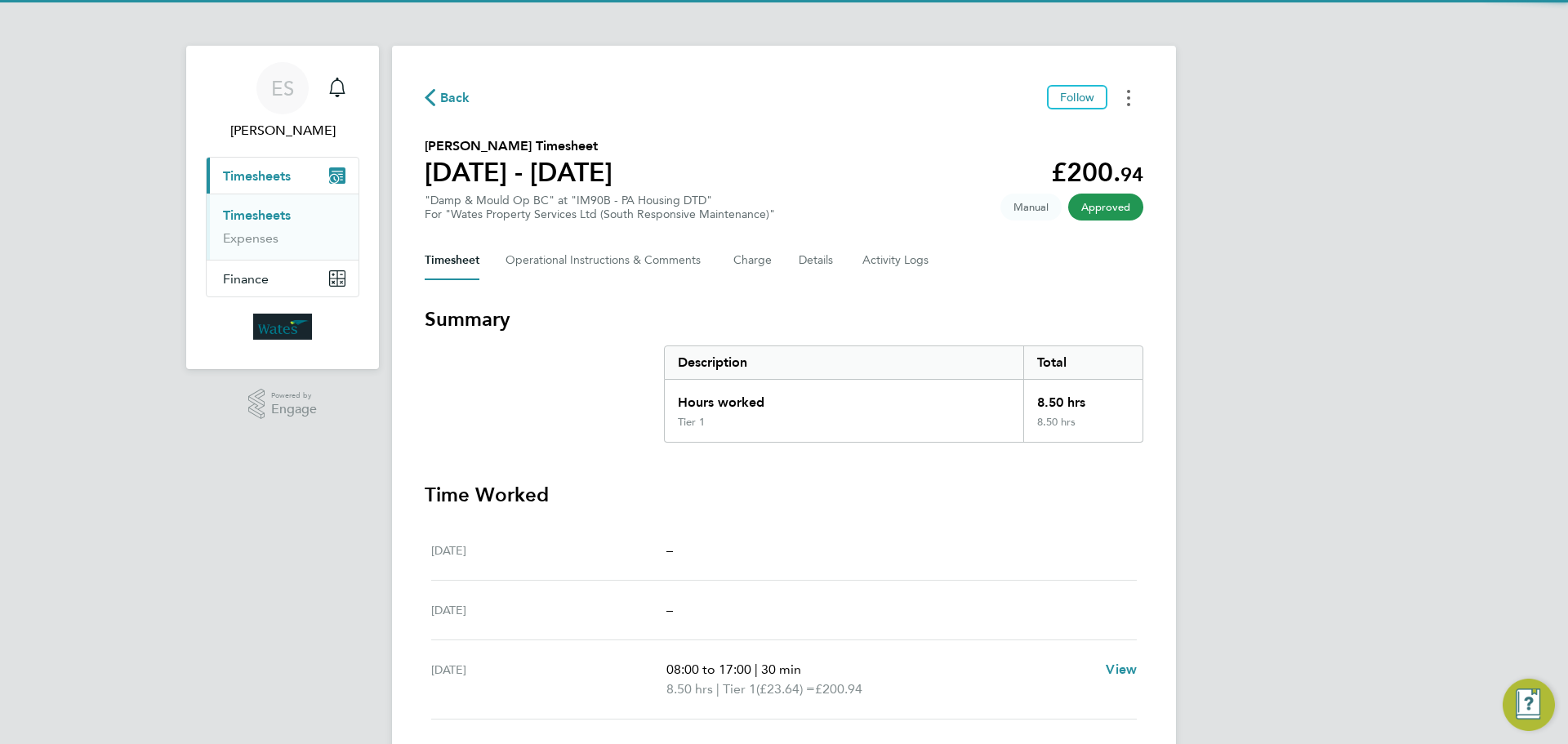
click at [1126, 92] on button "Timesheets Menu" at bounding box center [1129, 98] width 29 height 25
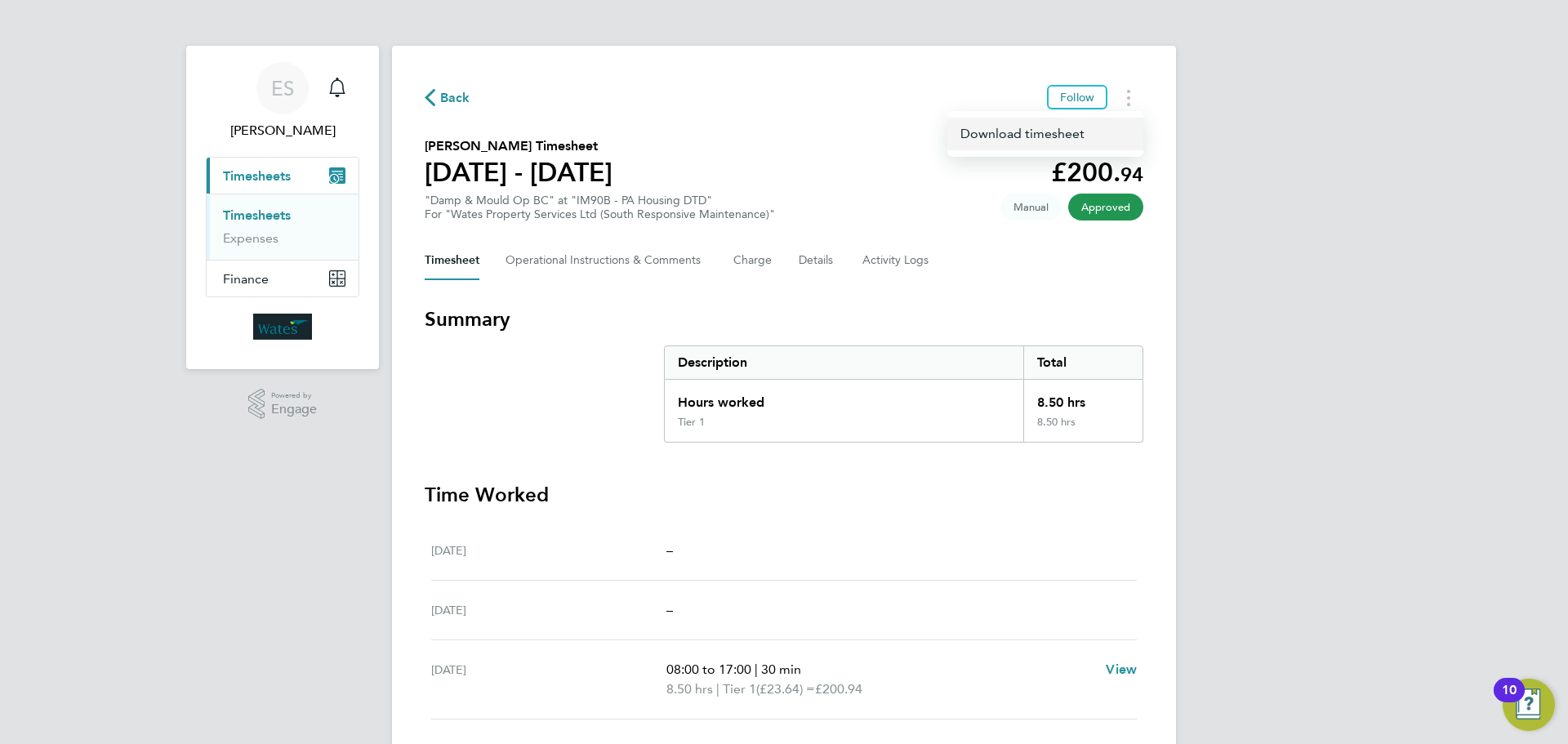
click at [1105, 125] on link "Download timesheet" at bounding box center [1046, 133] width 196 height 32
click at [1388, 174] on div "ES Emily Summerfield Notifications Applications: Current page: Timesheets Times…" at bounding box center [784, 512] width 1568 height 1023
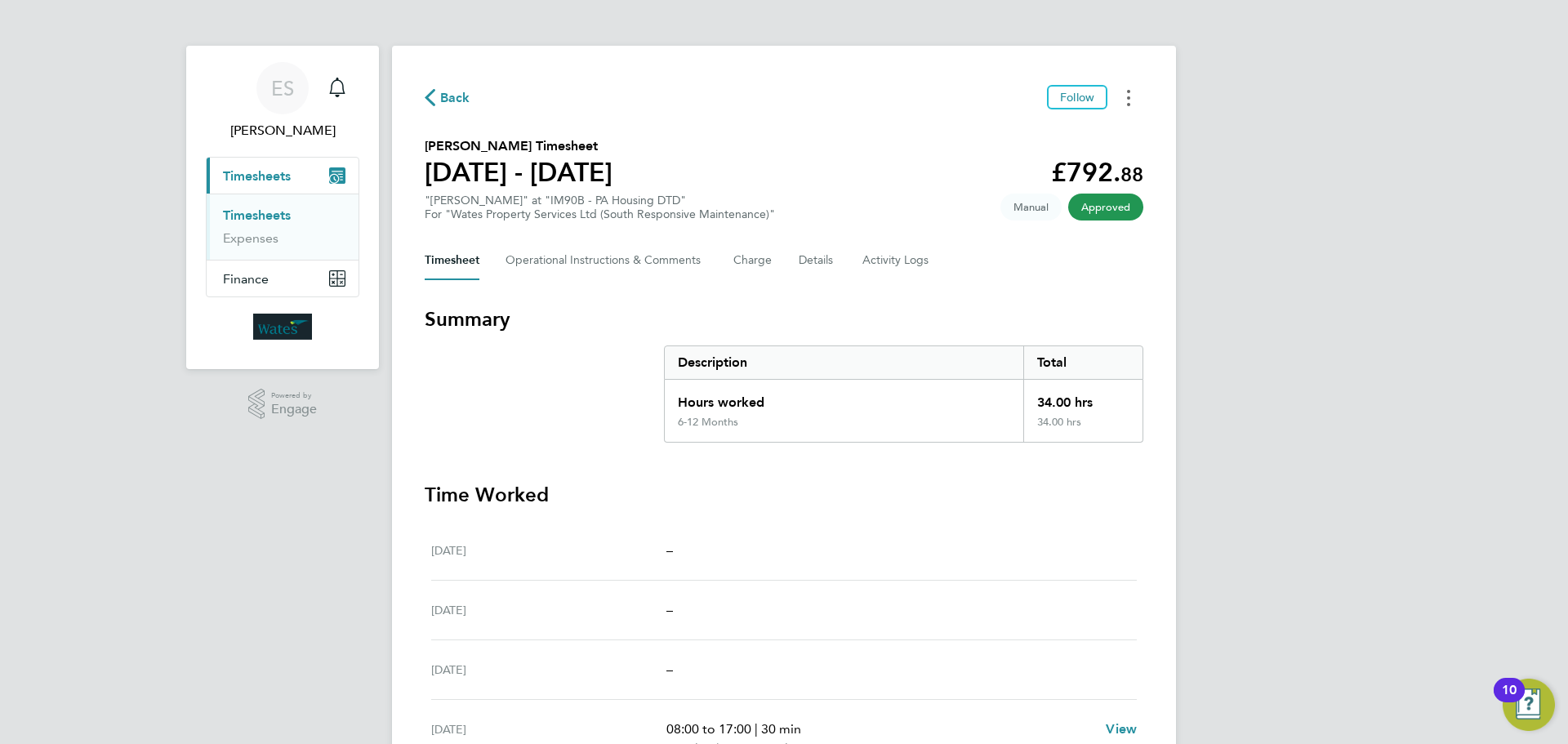
click at [1136, 98] on button "Timesheets Menu" at bounding box center [1129, 98] width 29 height 25
click at [1076, 127] on link "Download timesheet" at bounding box center [1046, 133] width 196 height 32
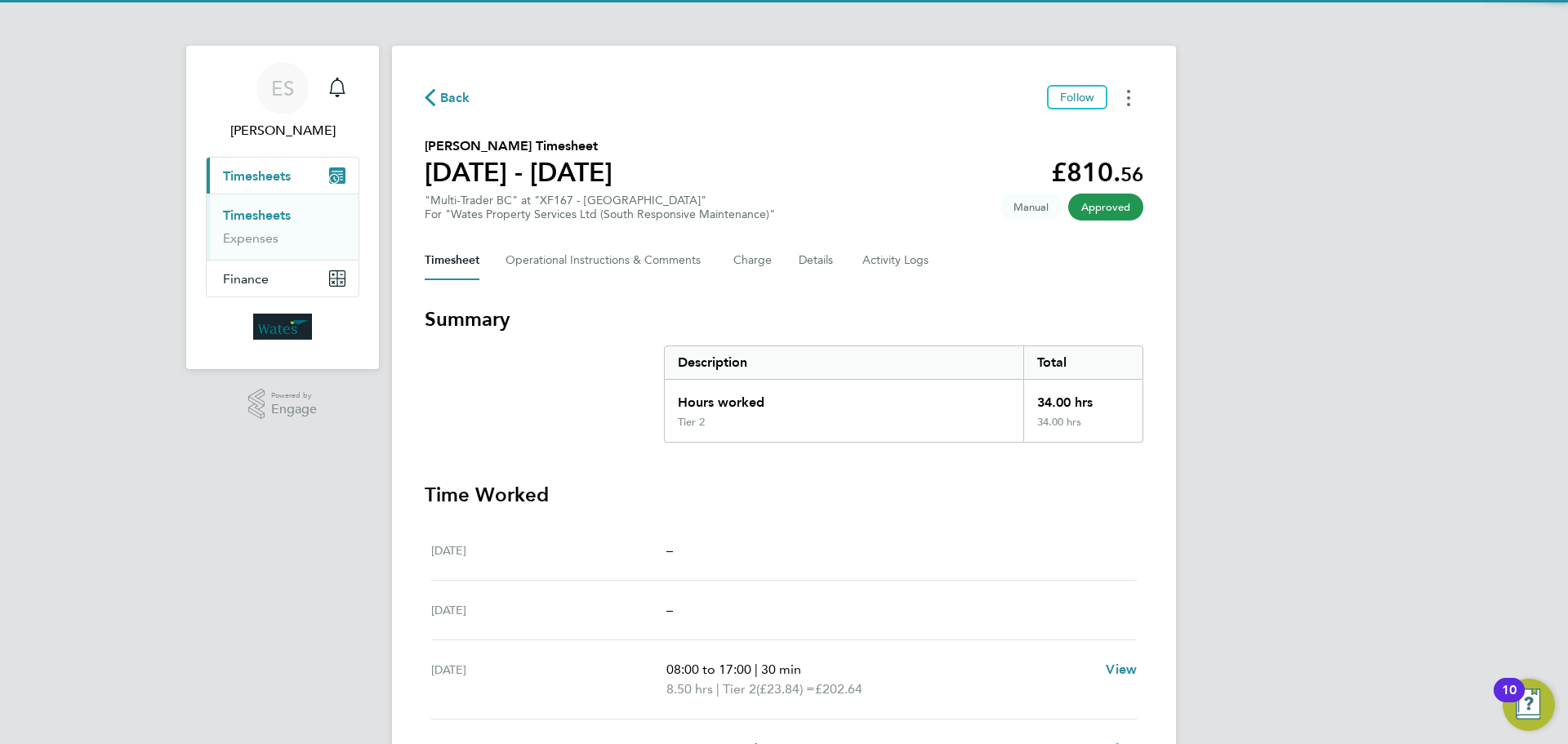
click at [1121, 92] on button "Timesheets Menu" at bounding box center [1129, 98] width 29 height 25
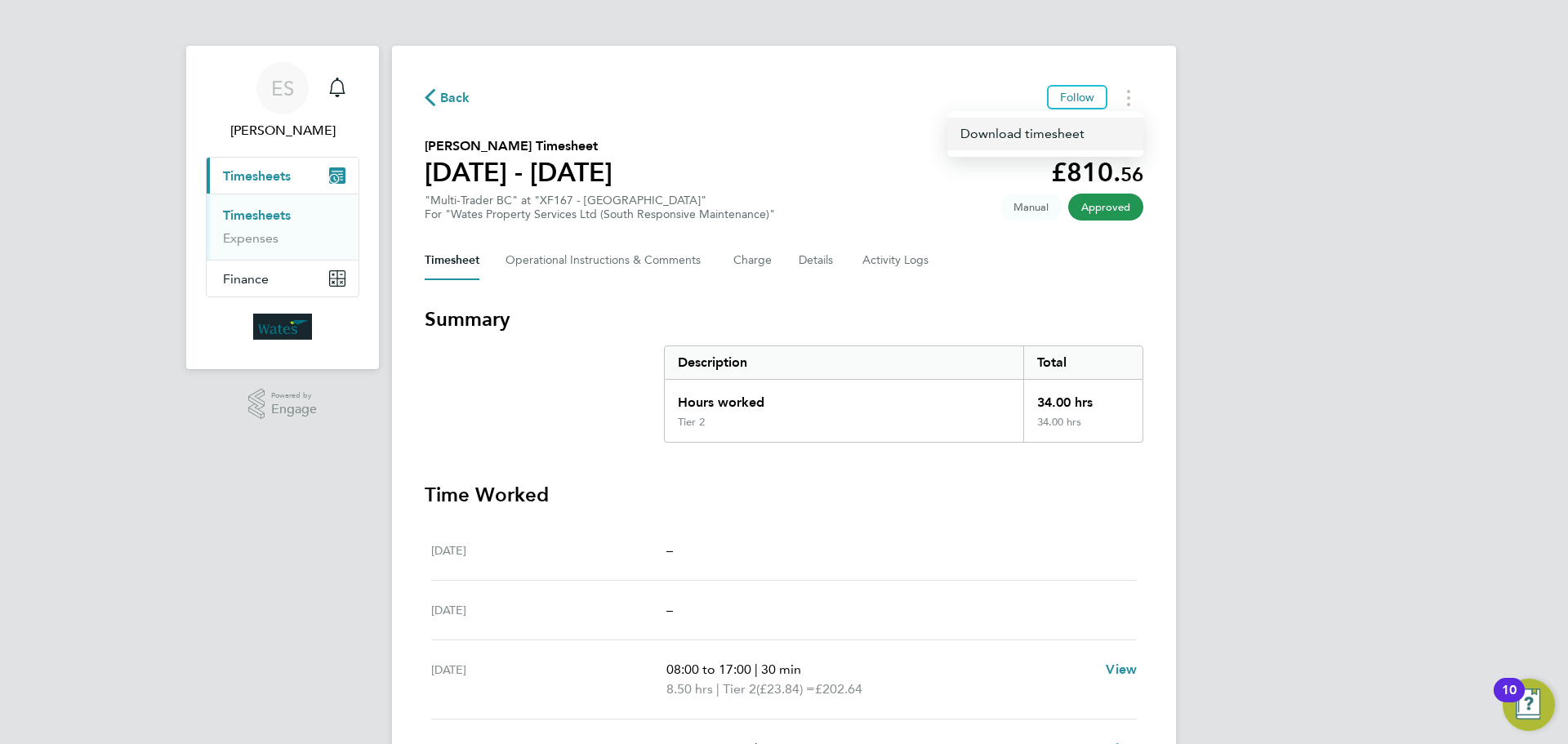
drag, startPoint x: 1081, startPoint y: 129, endPoint x: 1004, endPoint y: 143, distance: 78.3
click at [1081, 129] on link "Download timesheet" at bounding box center [1046, 133] width 196 height 32
drag, startPoint x: 1326, startPoint y: 532, endPoint x: 1313, endPoint y: 511, distance: 24.7
click at [1326, 532] on div "ES Emily Summerfield Notifications Applications: Current page: Timesheets Times…" at bounding box center [784, 541] width 1568 height 1082
click at [1130, 91] on circle "Timesheets Menu" at bounding box center [1128, 91] width 3 height 3
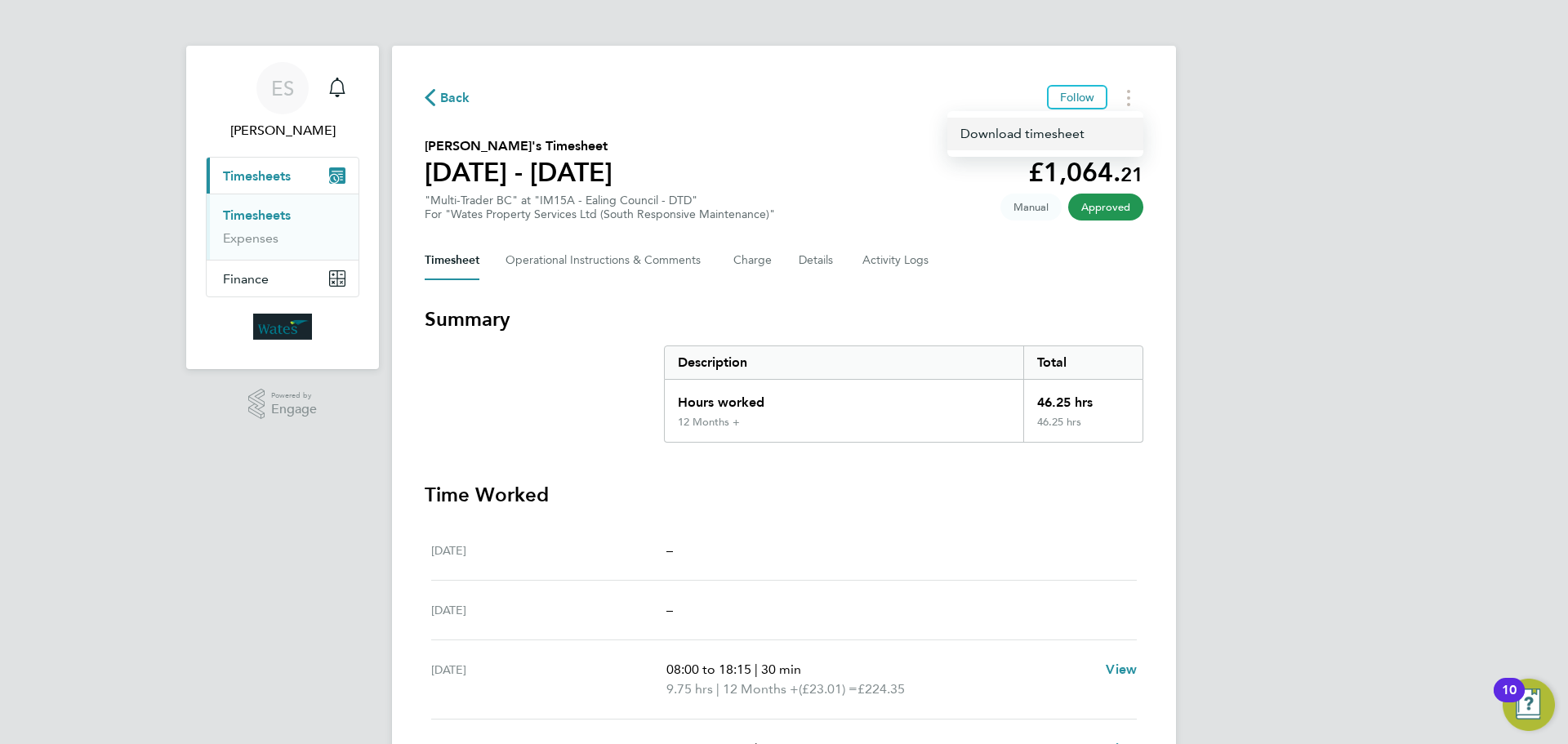
click at [1093, 128] on link "Download timesheet" at bounding box center [1046, 133] width 196 height 32
click at [1287, 501] on div "ES Emily Summerfield Notifications Applications: Current page: Timesheets Times…" at bounding box center [784, 551] width 1568 height 1102
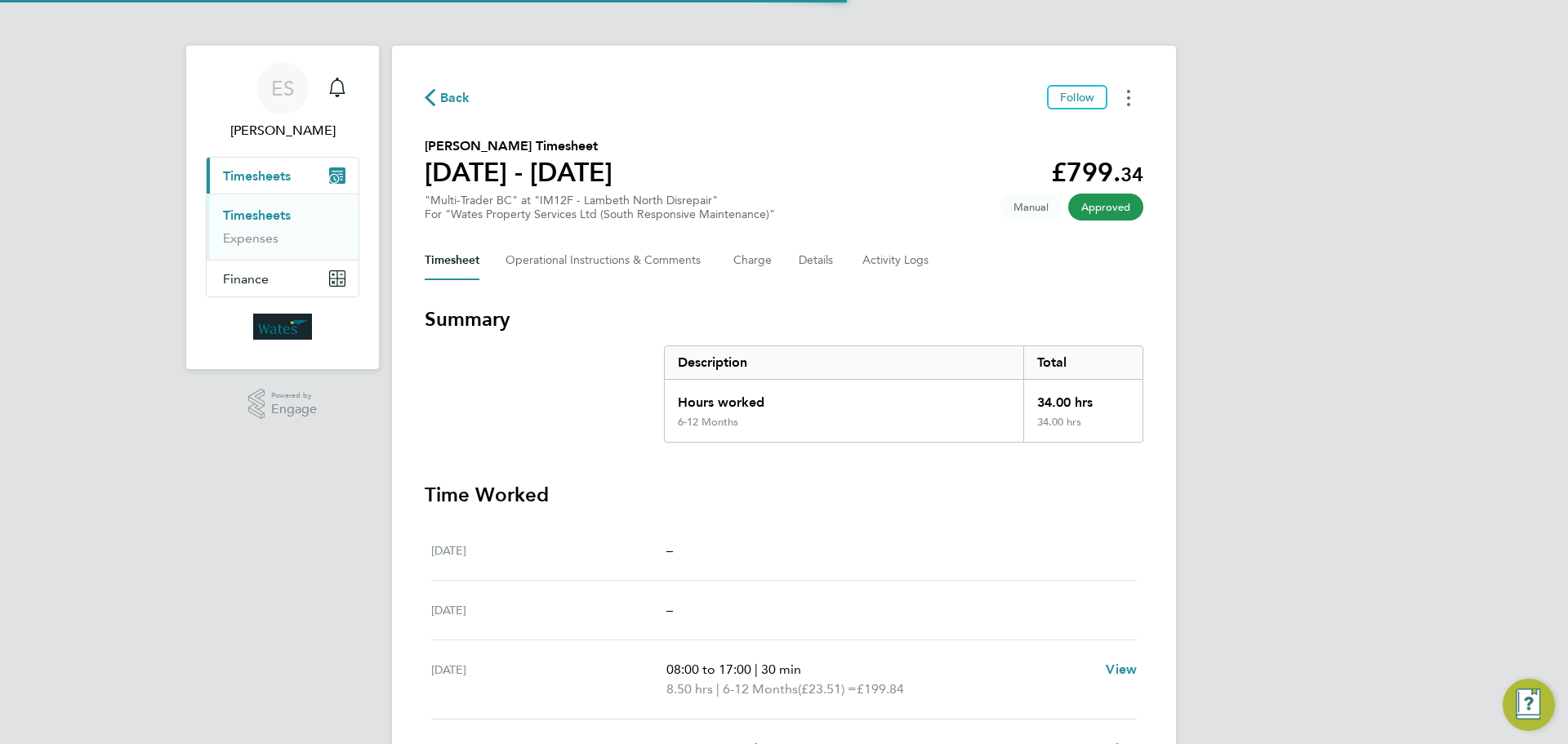
drag, startPoint x: 1129, startPoint y: 87, endPoint x: 1118, endPoint y: 105, distance: 21.1
click at [1129, 87] on button "Timesheets Menu" at bounding box center [1129, 98] width 29 height 25
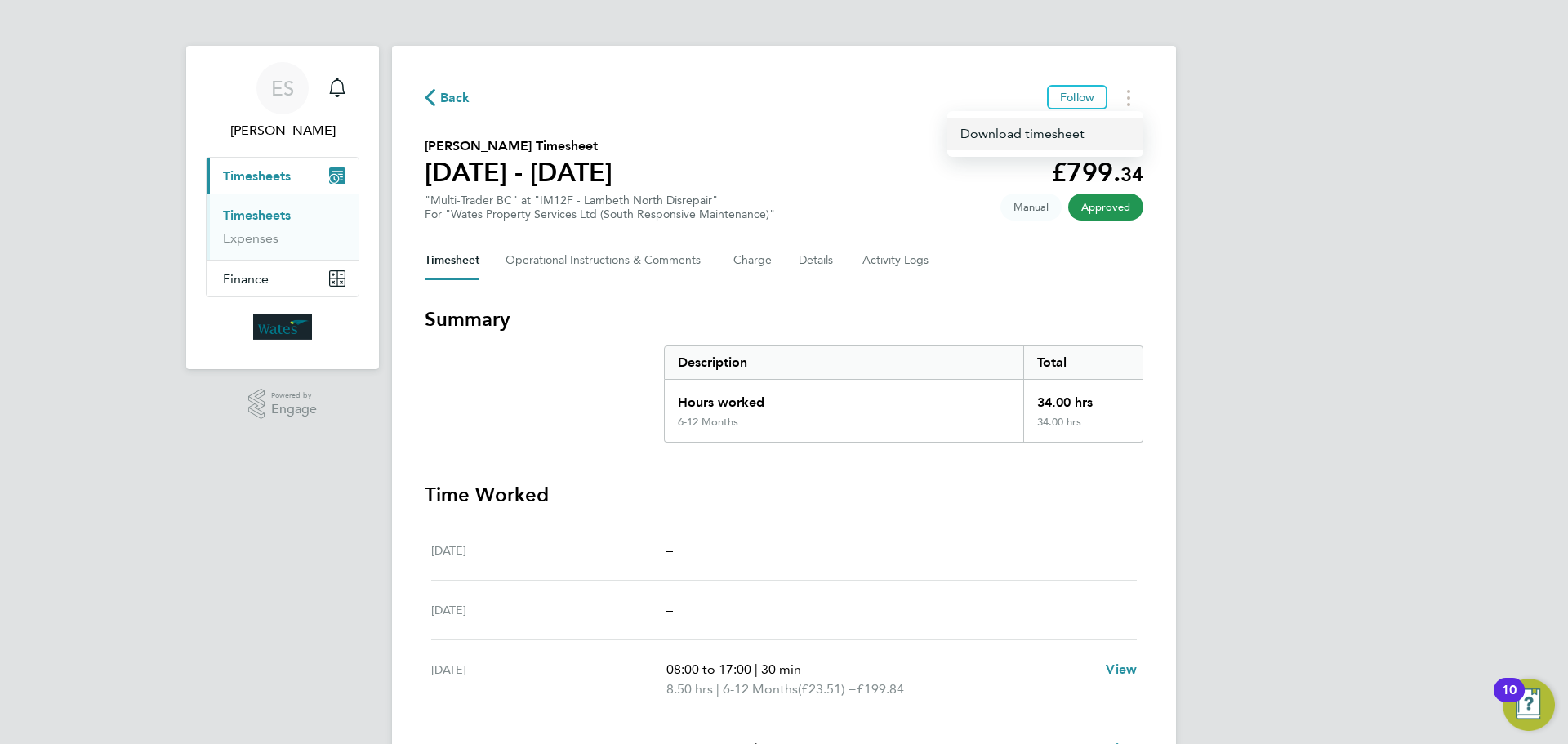
click at [1066, 134] on link "Download timesheet" at bounding box center [1046, 133] width 196 height 32
click at [1294, 267] on div "ES [PERSON_NAME] Notifications Applications: Current page: Timesheets Timesheet…" at bounding box center [784, 541] width 1568 height 1082
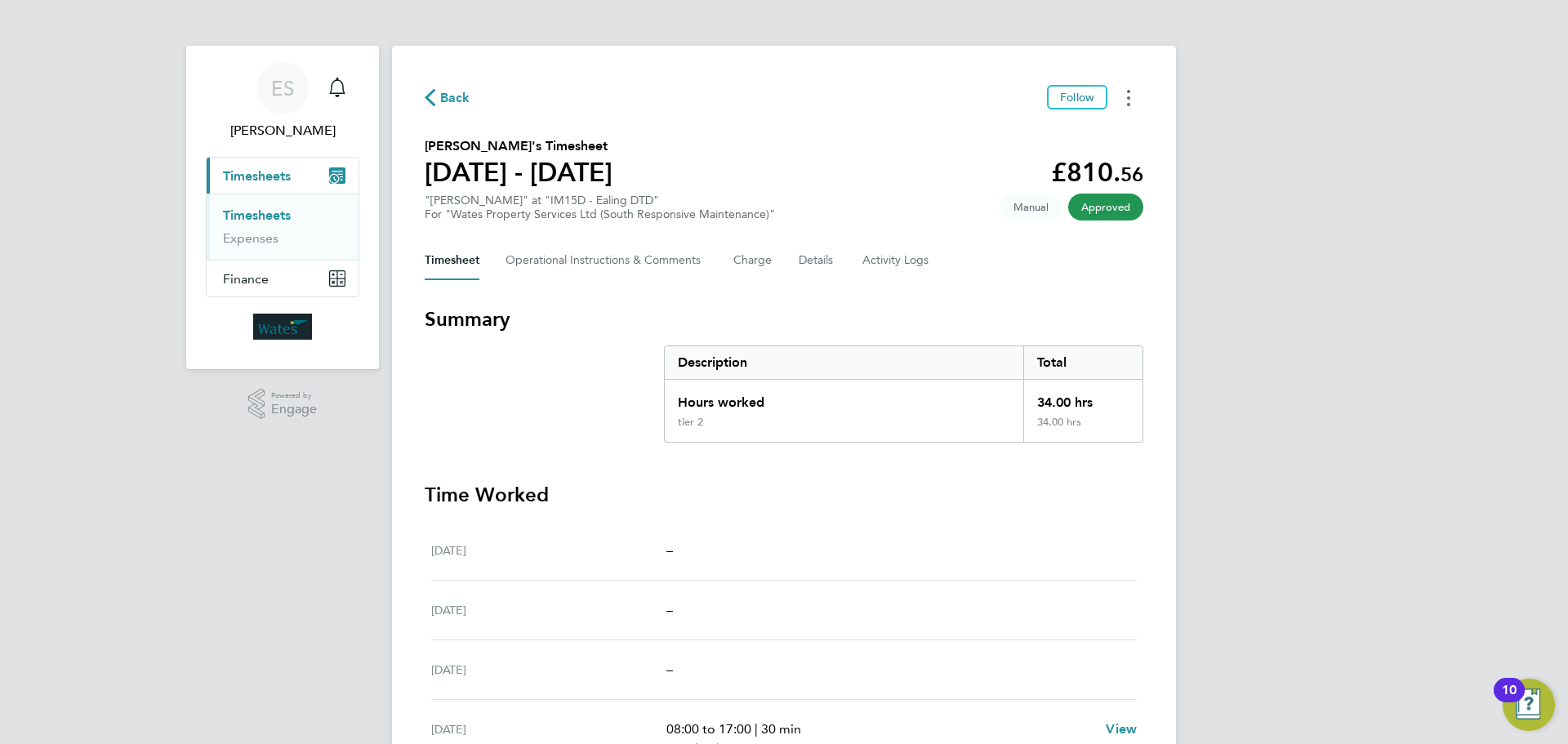
click at [1132, 86] on button "Timesheets Menu" at bounding box center [1129, 98] width 29 height 25
click at [1059, 131] on link "Download timesheet" at bounding box center [1046, 133] width 196 height 32
drag, startPoint x: 1356, startPoint y: 260, endPoint x: 1358, endPoint y: 249, distance: 11.2
click at [1356, 260] on div "ES Emily Summerfield Notifications Applications: Current page: Timesheets Times…" at bounding box center [784, 541] width 1568 height 1082
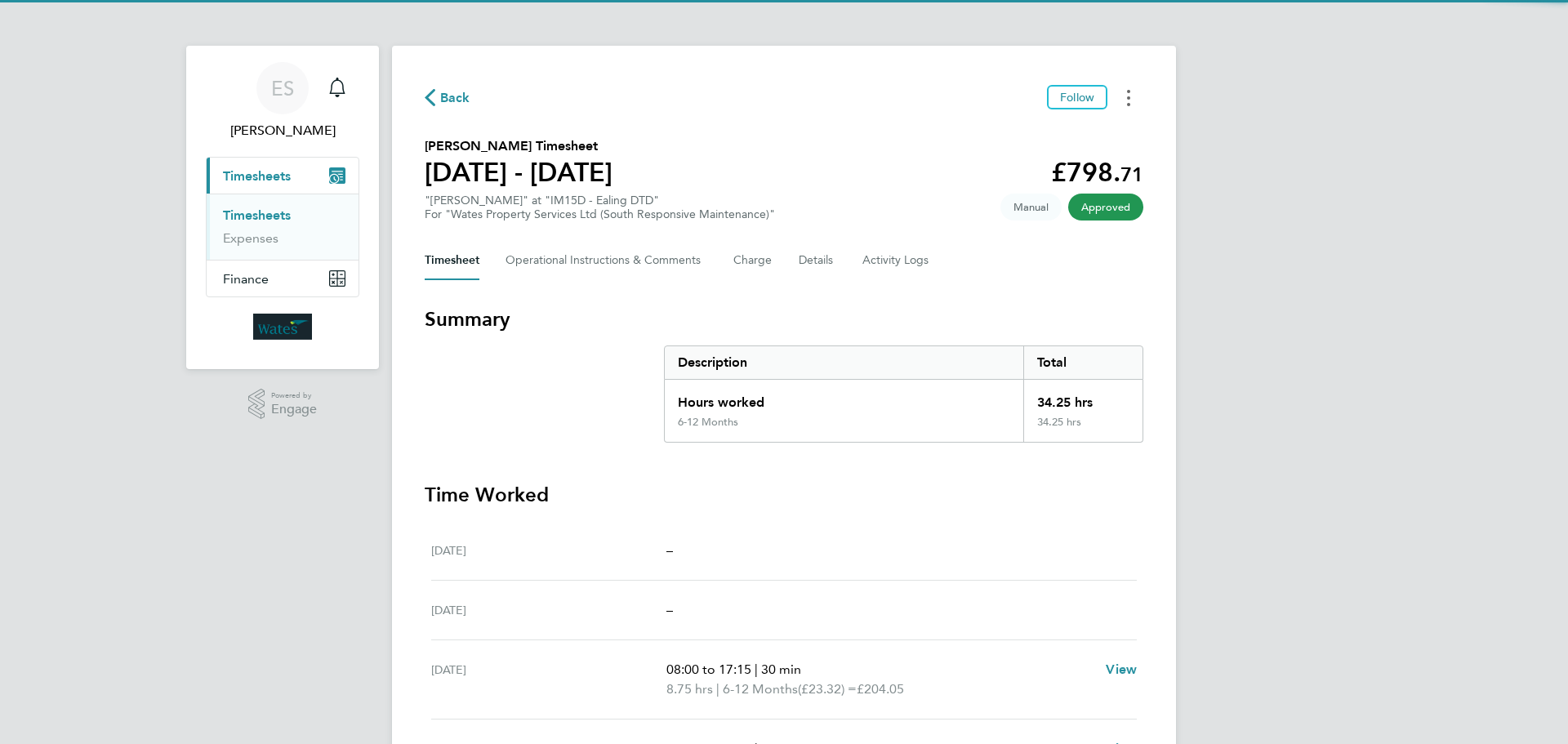
click at [1127, 91] on icon "Timesheets Menu" at bounding box center [1128, 98] width 3 height 17
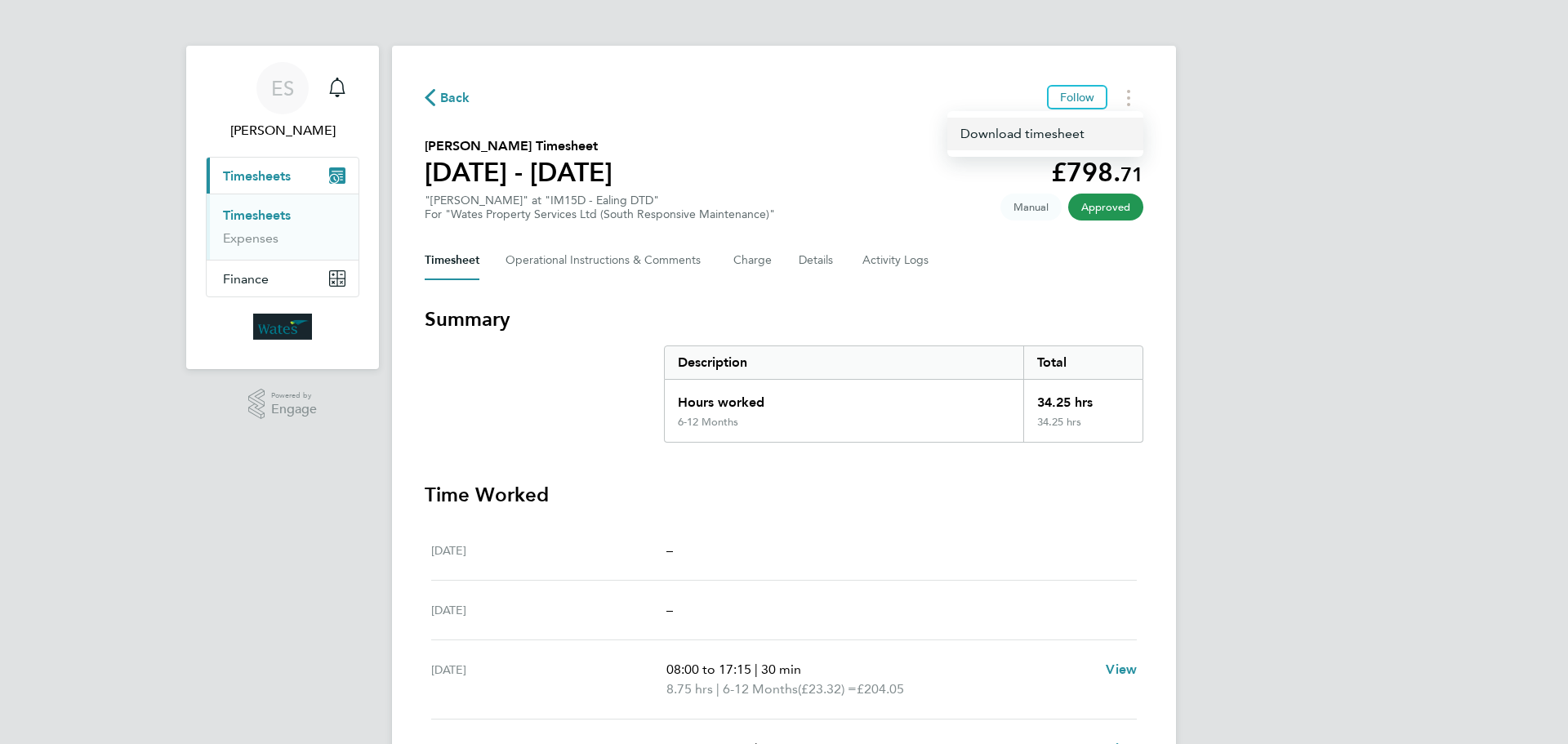
click at [1064, 133] on link "Download timesheet" at bounding box center [1046, 133] width 196 height 32
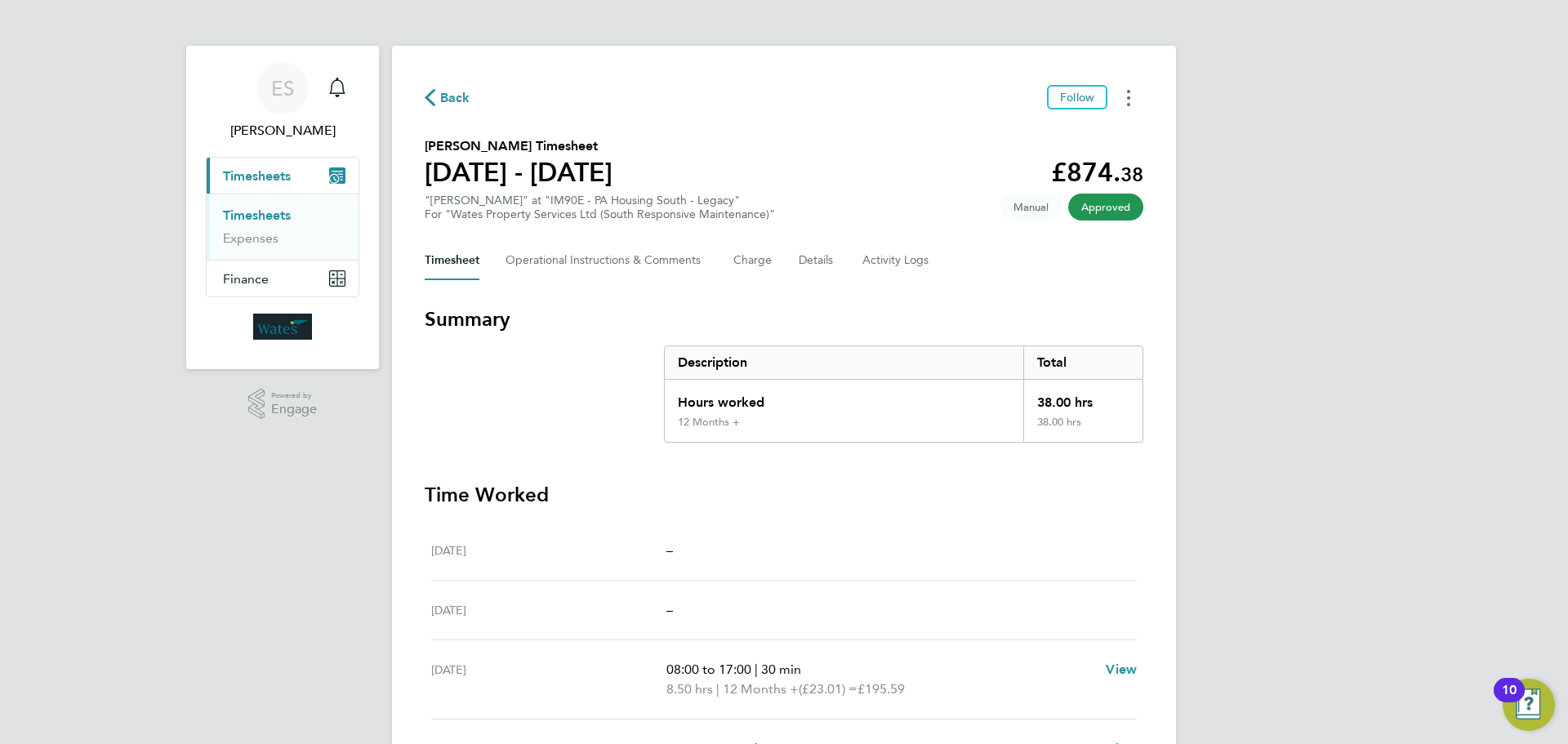
click at [1137, 95] on button "Timesheets Menu" at bounding box center [1129, 98] width 29 height 25
click at [1082, 124] on link "Download timesheet" at bounding box center [1046, 133] width 196 height 32
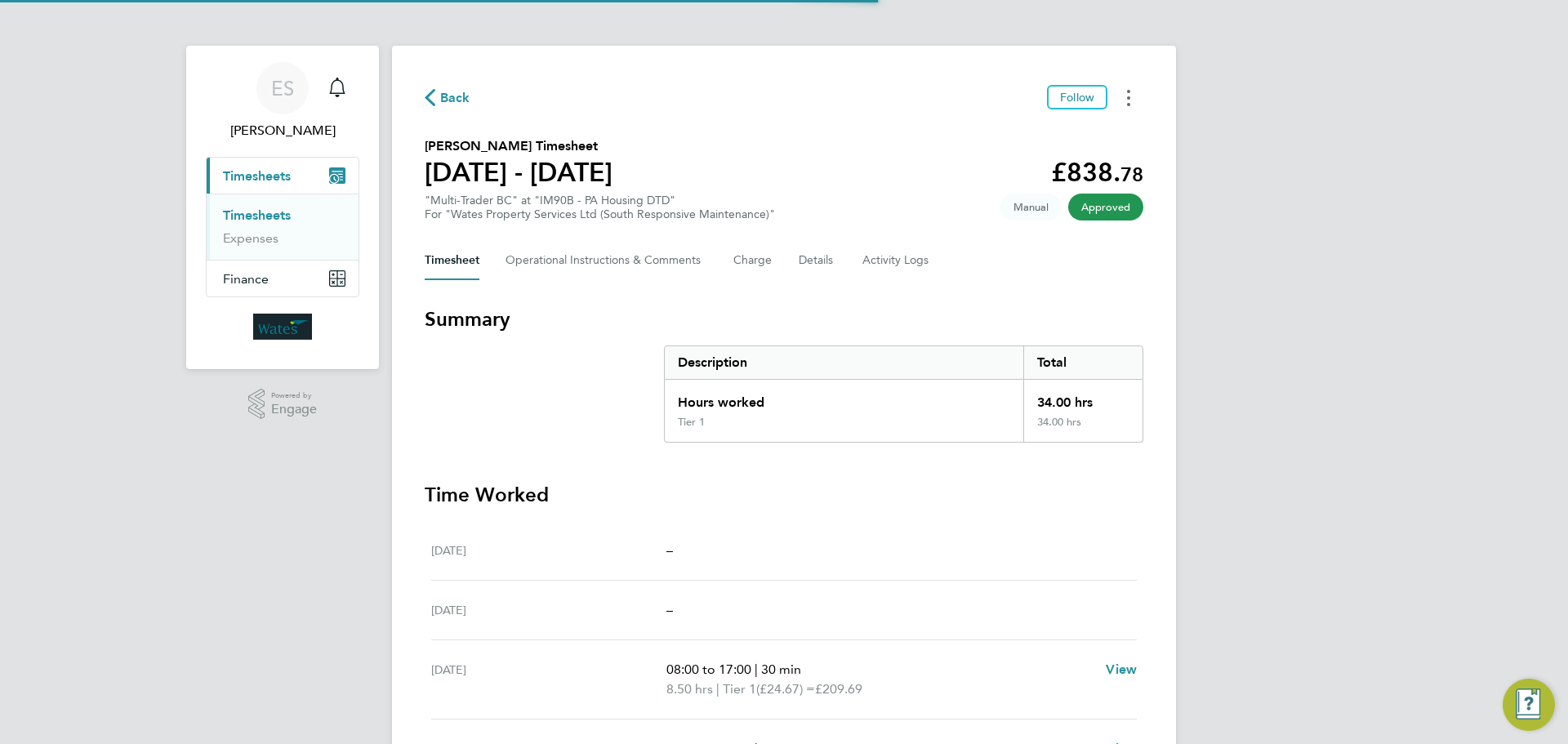
click at [1125, 86] on button "Timesheets Menu" at bounding box center [1129, 98] width 29 height 25
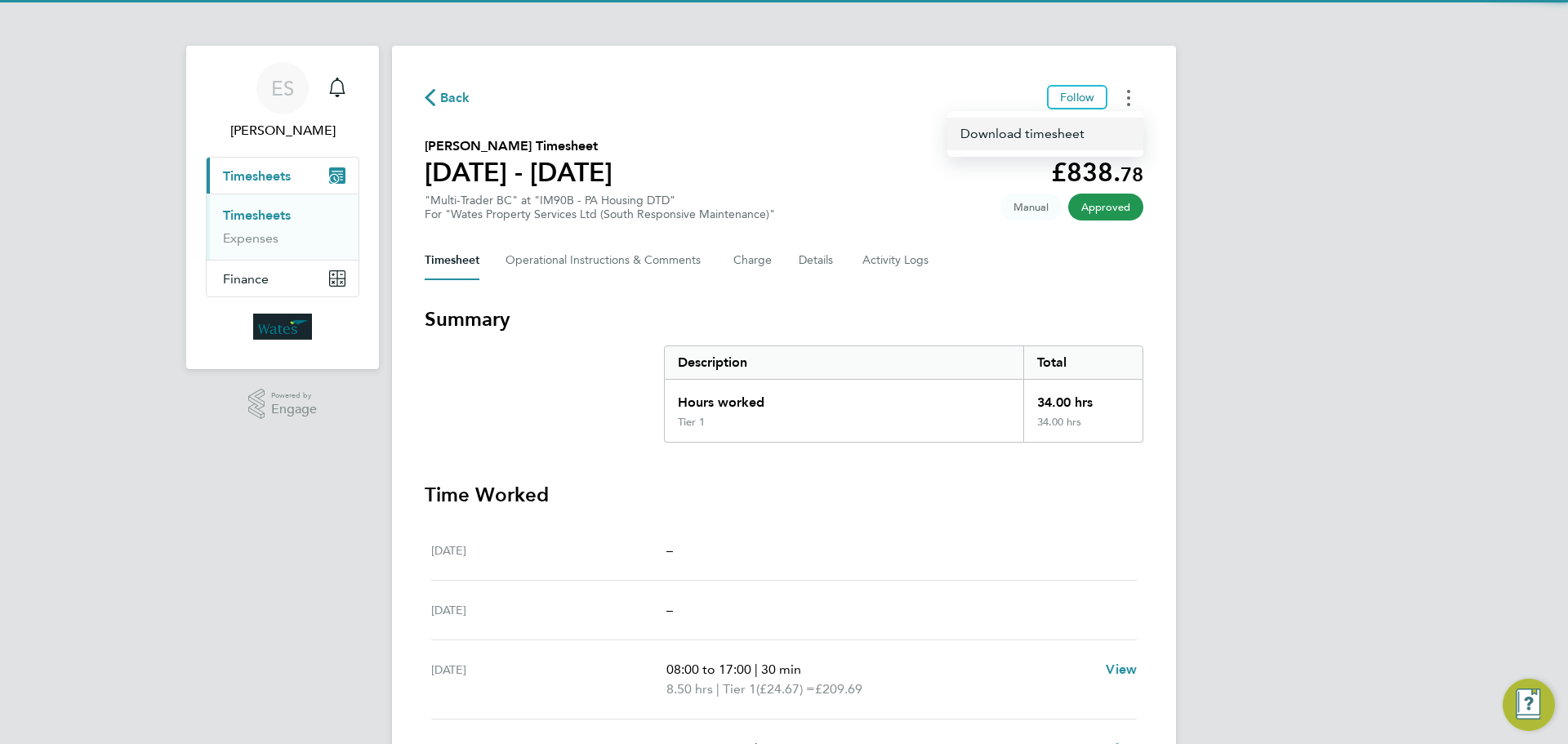
click at [1073, 131] on link "Download timesheet" at bounding box center [1046, 133] width 196 height 32
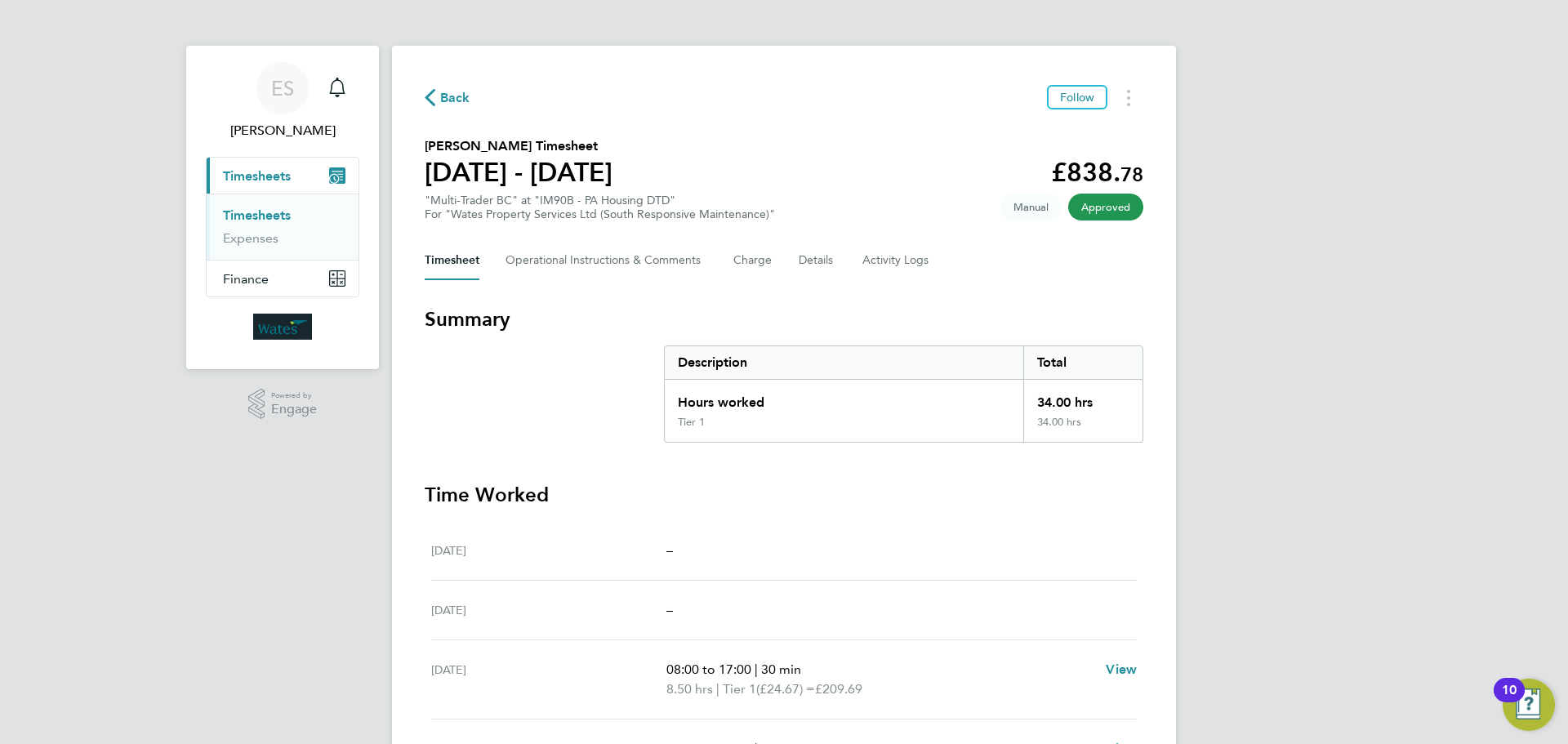
click at [1278, 246] on div "ES Emily Summerfield Notifications Applications: Current page: Timesheets Times…" at bounding box center [784, 541] width 1568 height 1082
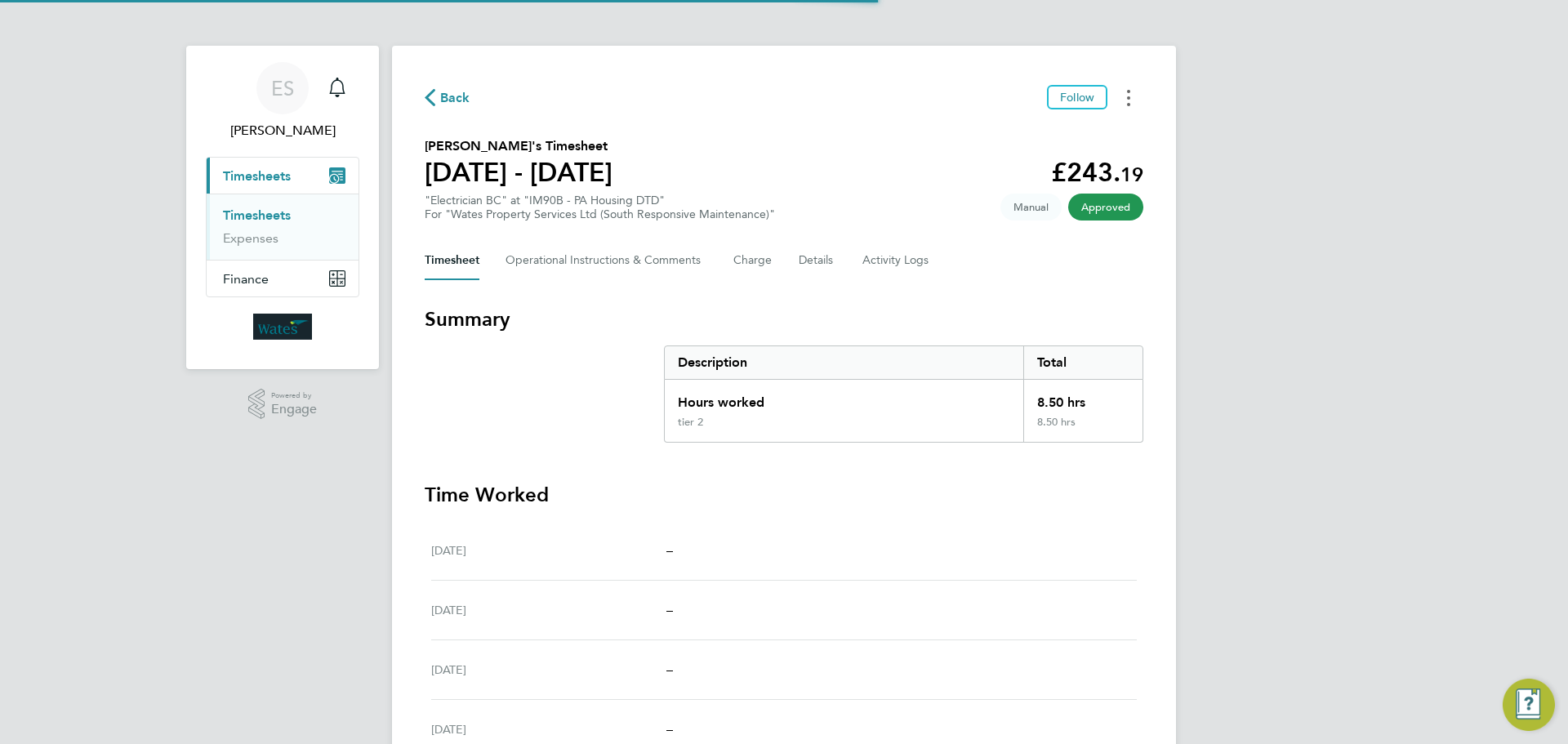
click at [1129, 99] on circle "Timesheets Menu" at bounding box center [1128, 97] width 3 height 3
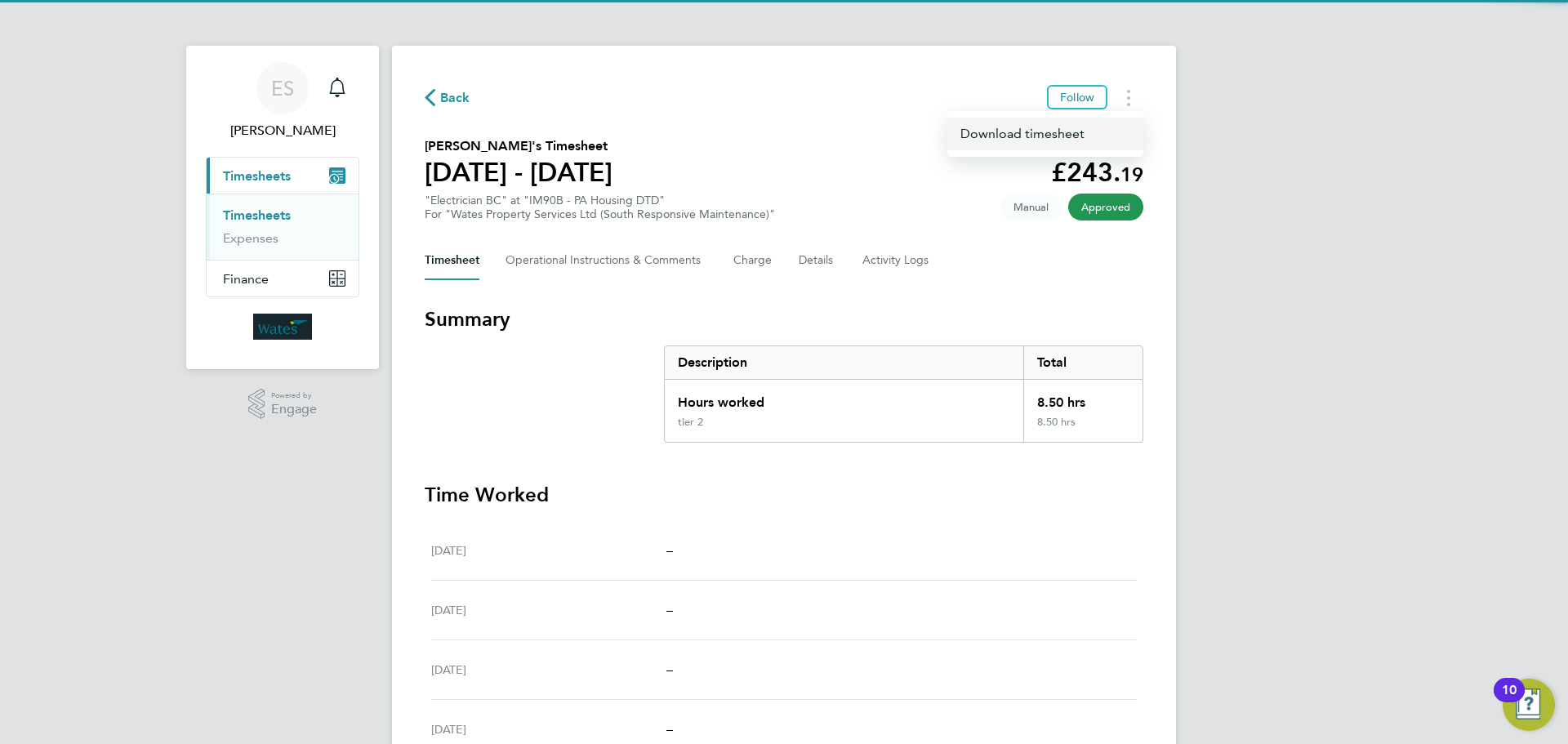
click at [1033, 138] on link "Download timesheet" at bounding box center [1046, 133] width 196 height 32
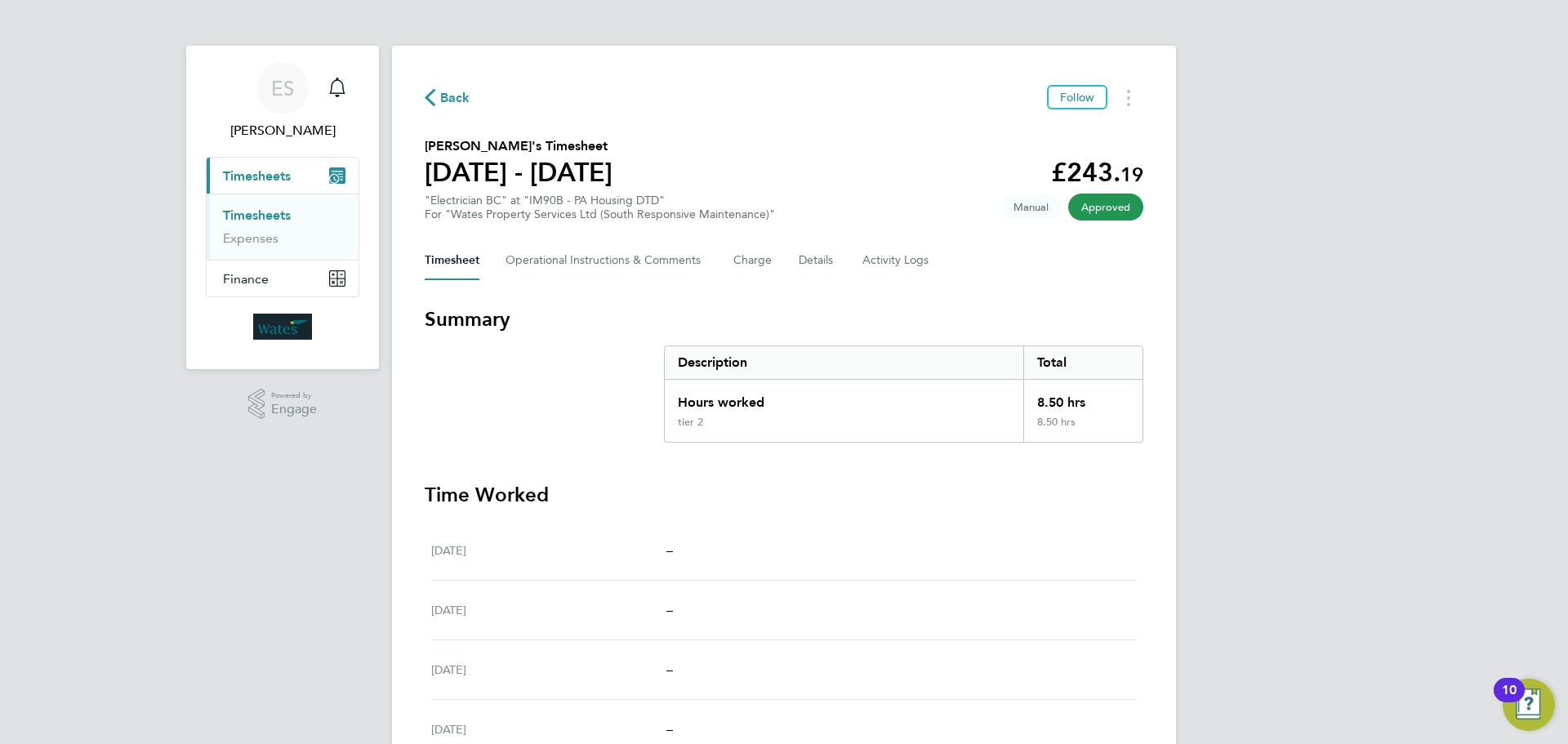
drag, startPoint x: 1336, startPoint y: 632, endPoint x: 1333, endPoint y: 566, distance: 66.1
click at [1336, 632] on div "ES [PERSON_NAME] Notifications Applications: Current page: Timesheets Timesheet…" at bounding box center [784, 512] width 1568 height 1023
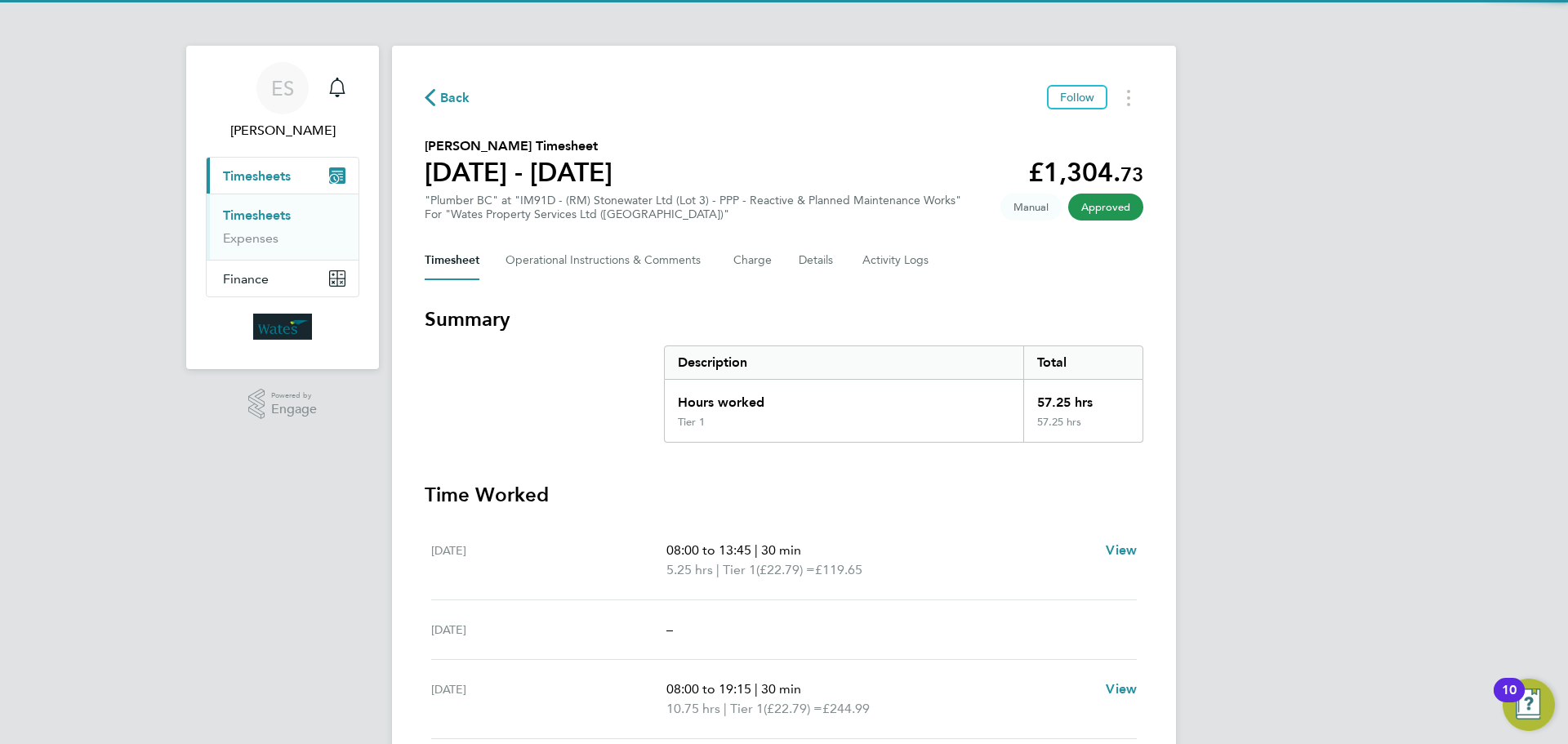
drag, startPoint x: 1130, startPoint y: 96, endPoint x: 1102, endPoint y: 111, distance: 31.8
click at [1130, 96] on button "Timesheets Menu" at bounding box center [1129, 98] width 29 height 25
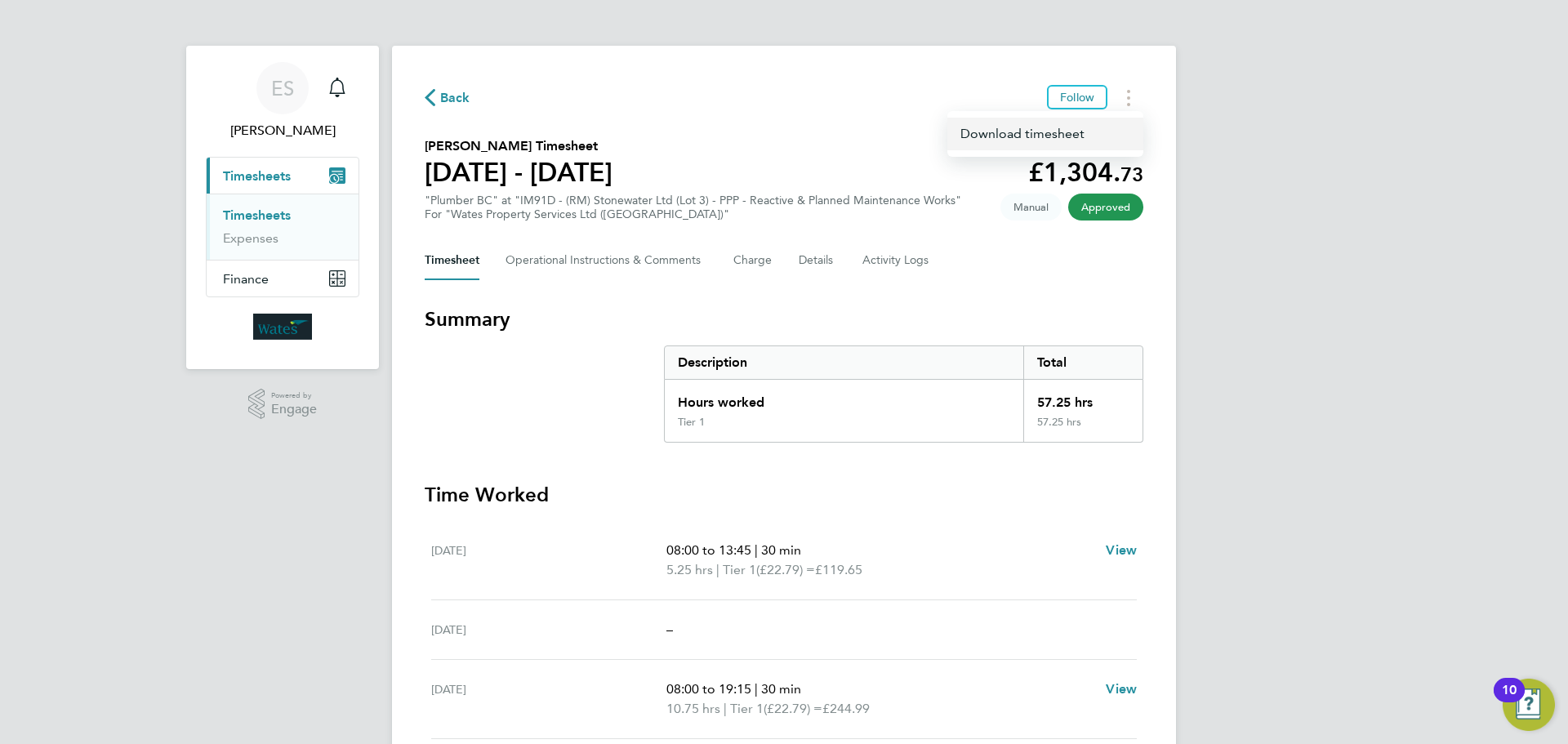
click at [1058, 130] on link "Download timesheet" at bounding box center [1046, 133] width 196 height 32
click at [1354, 552] on div "ES Emily Summerfield Notifications Applications: Current page: Timesheets Times…" at bounding box center [784, 561] width 1568 height 1121
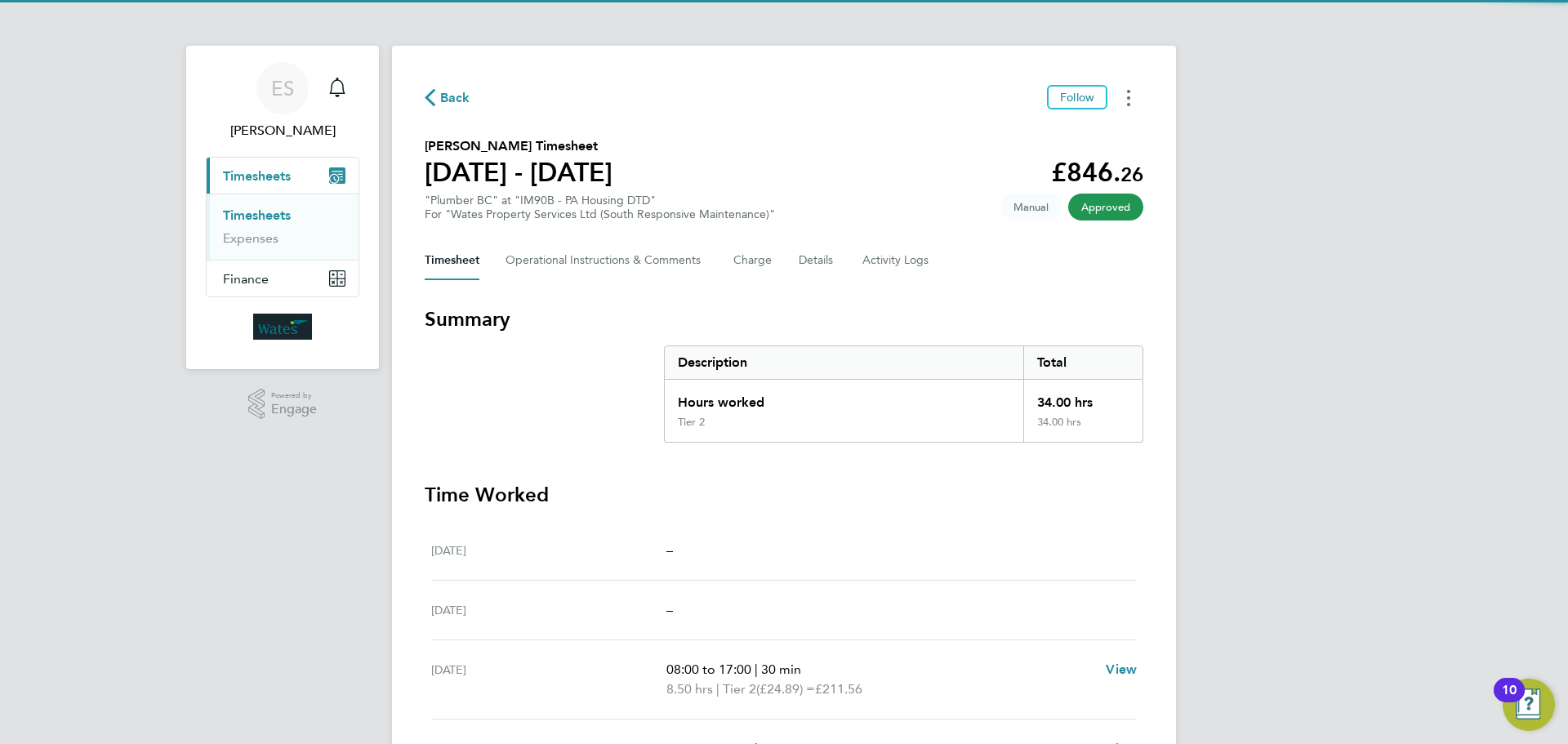
click at [1120, 98] on button "Timesheets Menu" at bounding box center [1129, 98] width 29 height 25
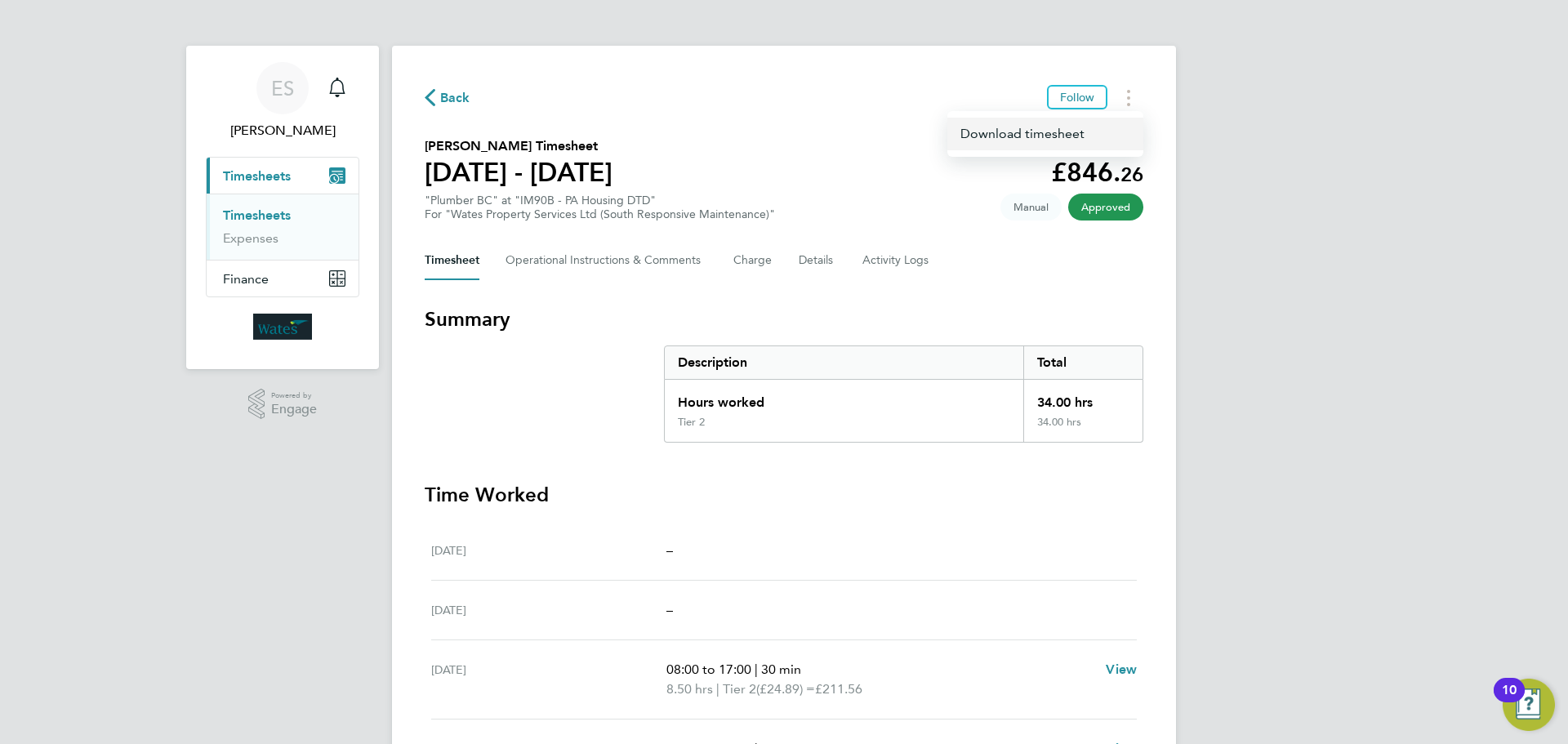
click at [1087, 121] on link "Download timesheet" at bounding box center [1046, 133] width 196 height 32
click at [1450, 417] on div "ES Emily Summerfield Notifications Applications: Current page: Timesheets Times…" at bounding box center [784, 541] width 1568 height 1082
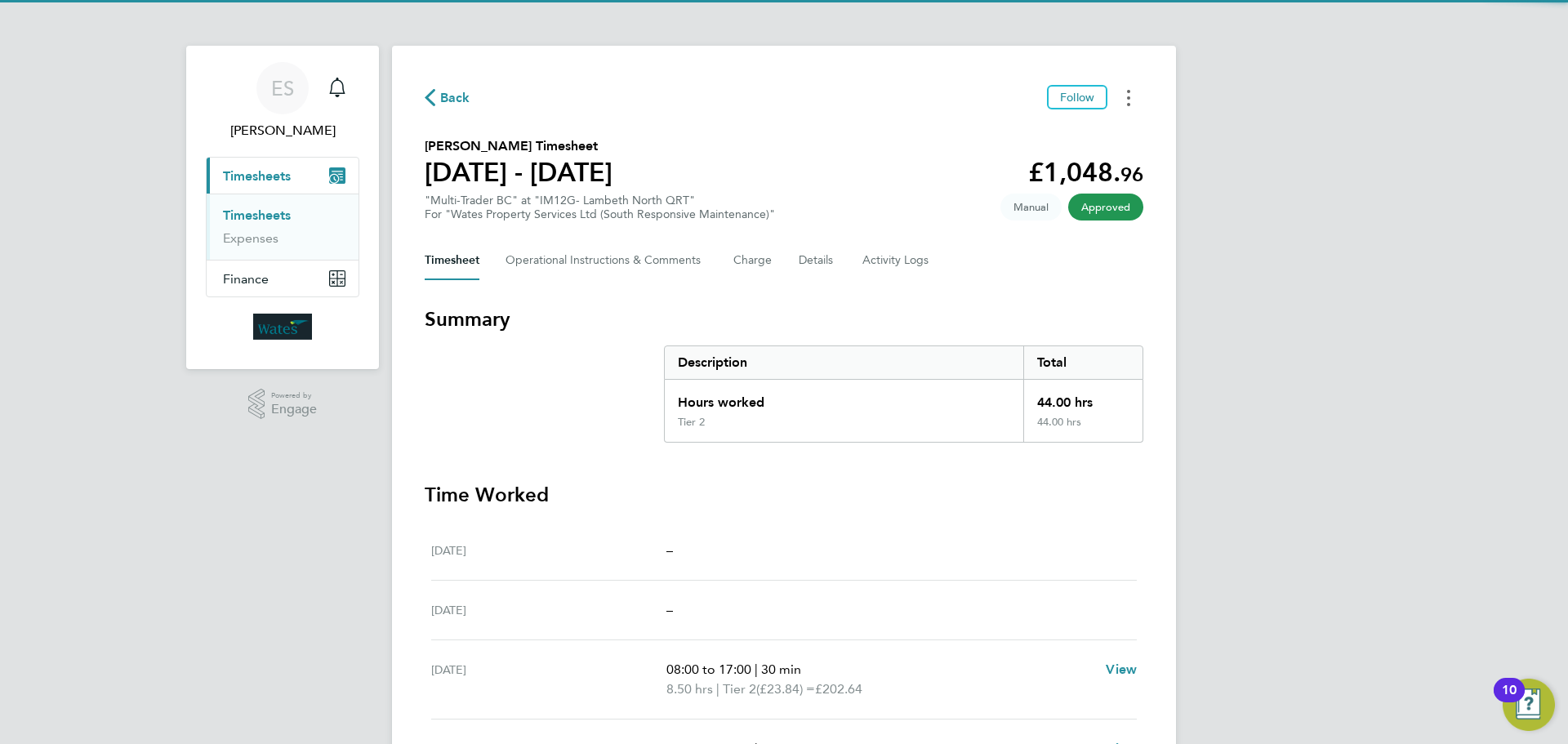
drag, startPoint x: 1120, startPoint y: 93, endPoint x: 1120, endPoint y: 102, distance: 9.0
click at [1120, 93] on button "Timesheets Menu" at bounding box center [1129, 98] width 29 height 25
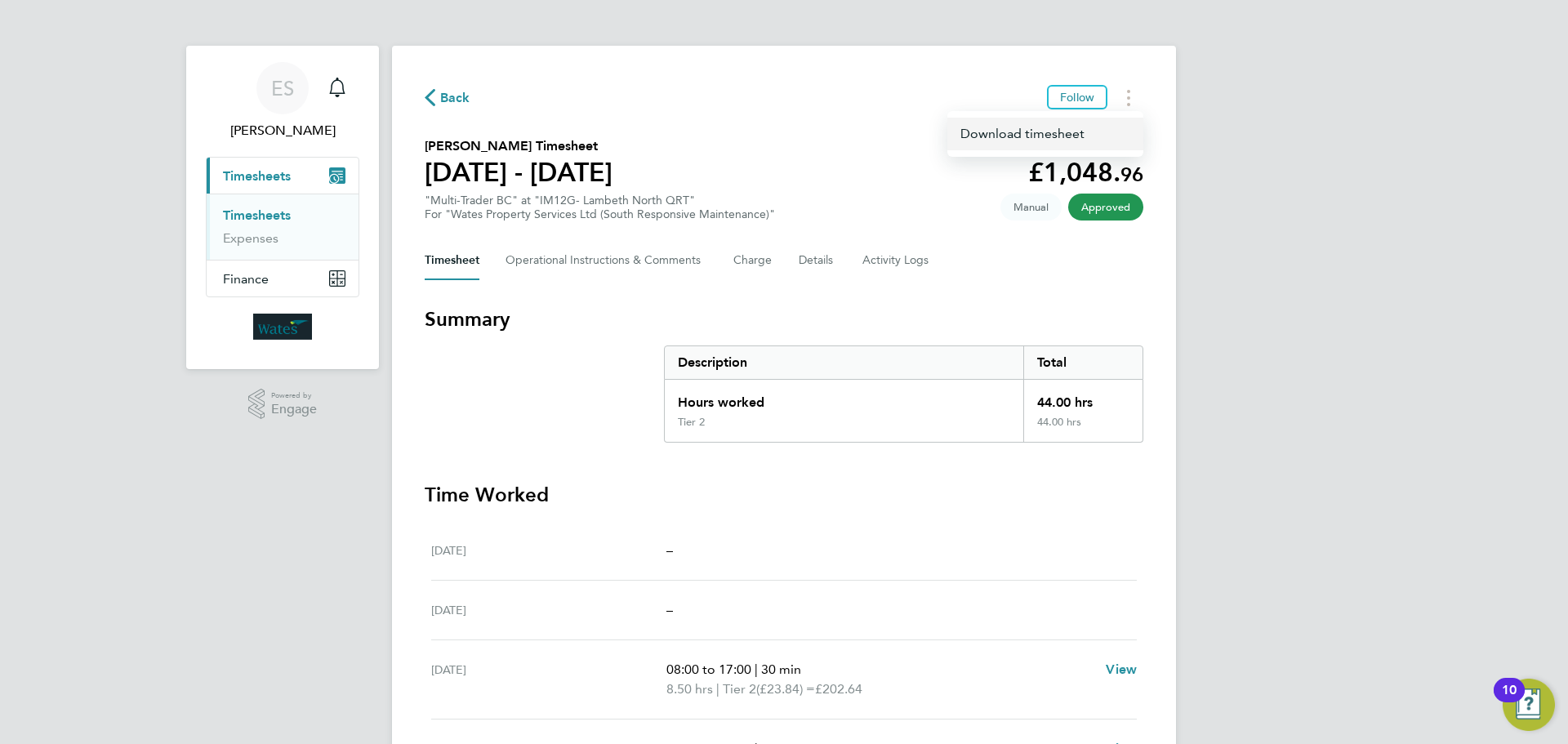
click at [1061, 127] on link "Download timesheet" at bounding box center [1046, 133] width 196 height 32
drag, startPoint x: 1539, startPoint y: 595, endPoint x: 1513, endPoint y: 560, distance: 43.6
click at [1539, 595] on div "ES [PERSON_NAME] Notifications Applications: Current page: Timesheets Timesheet…" at bounding box center [784, 551] width 1568 height 1102
click at [1131, 98] on button "Timesheets Menu" at bounding box center [1129, 98] width 29 height 25
click at [1071, 134] on link "Download timesheet" at bounding box center [1046, 133] width 196 height 32
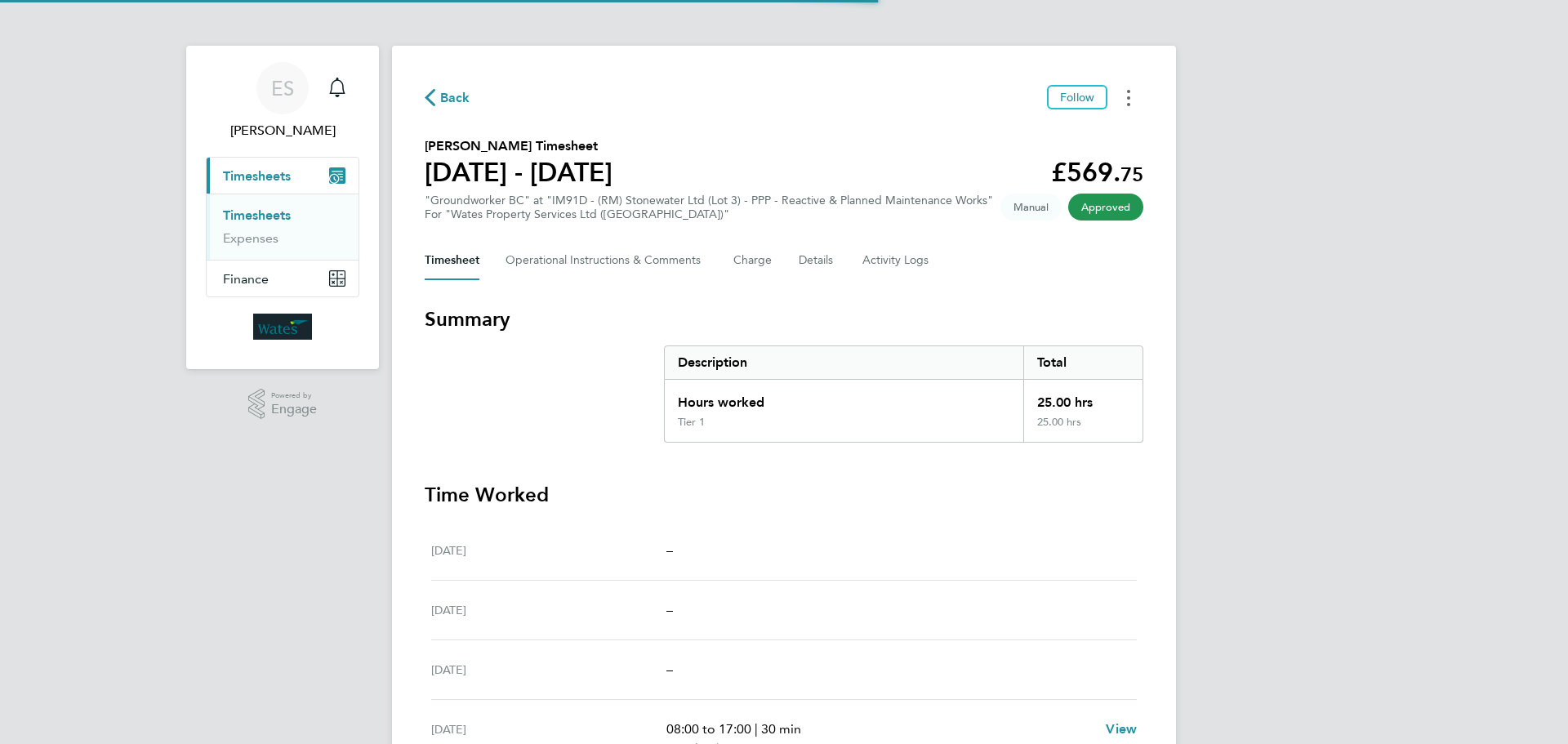
click at [1130, 89] on button "Timesheets Menu" at bounding box center [1129, 98] width 29 height 25
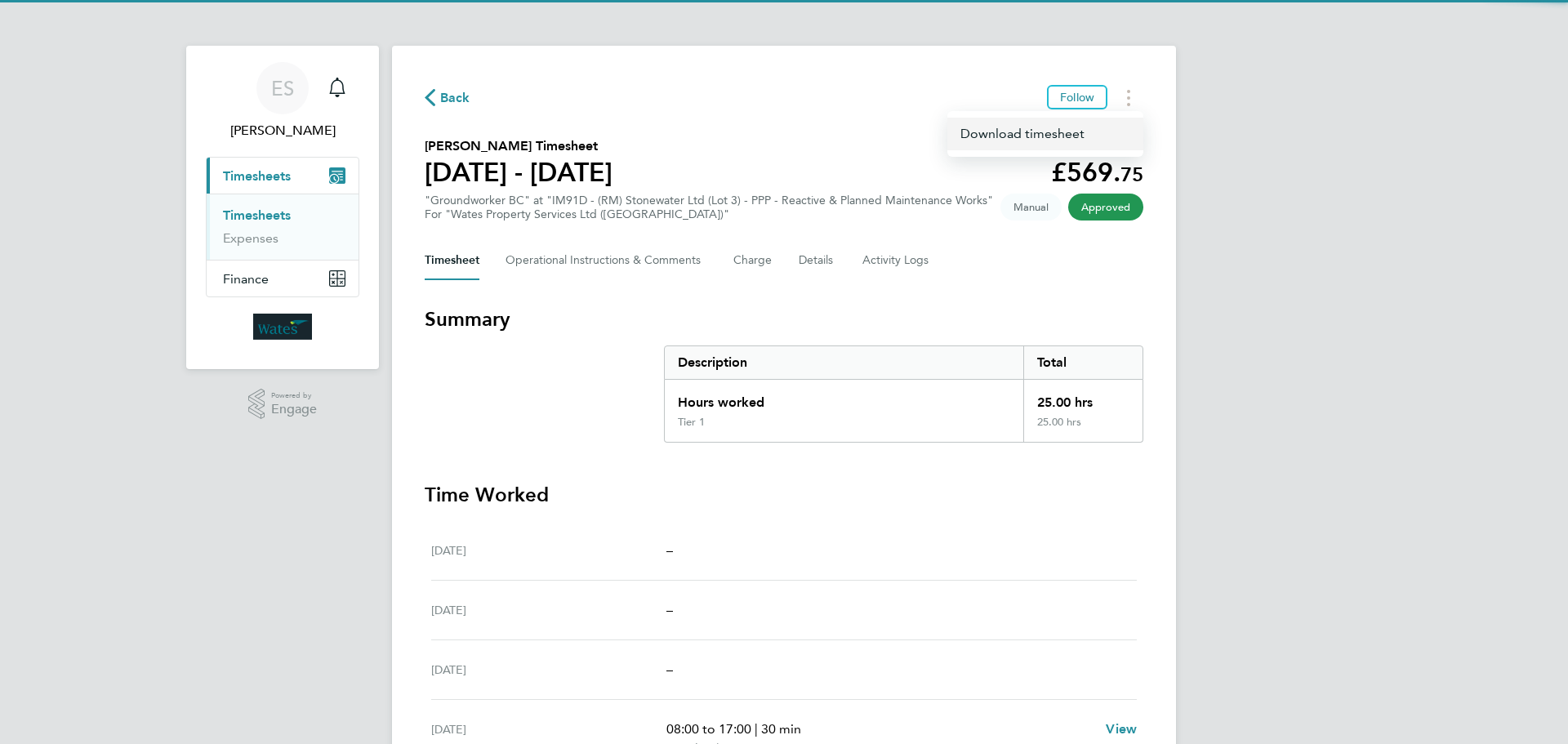
drag, startPoint x: 1115, startPoint y: 105, endPoint x: 1082, endPoint y: 126, distance: 39.1
click at [1082, 126] on link "Download timesheet" at bounding box center [1046, 133] width 196 height 32
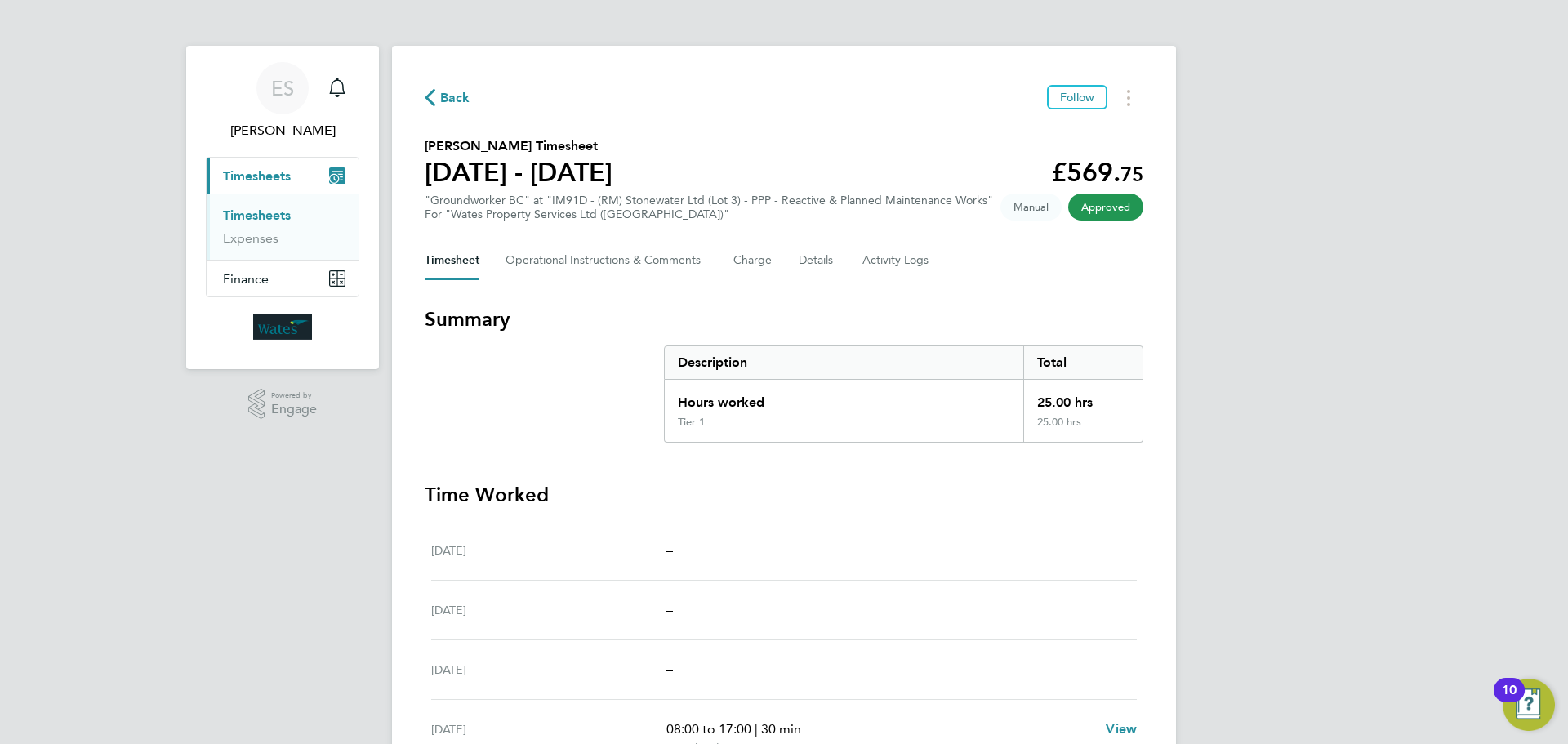
drag, startPoint x: 1305, startPoint y: 462, endPoint x: 1292, endPoint y: 484, distance: 25.6
click at [1305, 462] on div "ES Emily Summerfield Notifications Applications: Current page: Timesheets Times…" at bounding box center [784, 531] width 1568 height 1063
click at [1332, 492] on div "ES Emily Summerfield Notifications Applications: Current page: Timesheets Times…" at bounding box center [784, 531] width 1568 height 1063
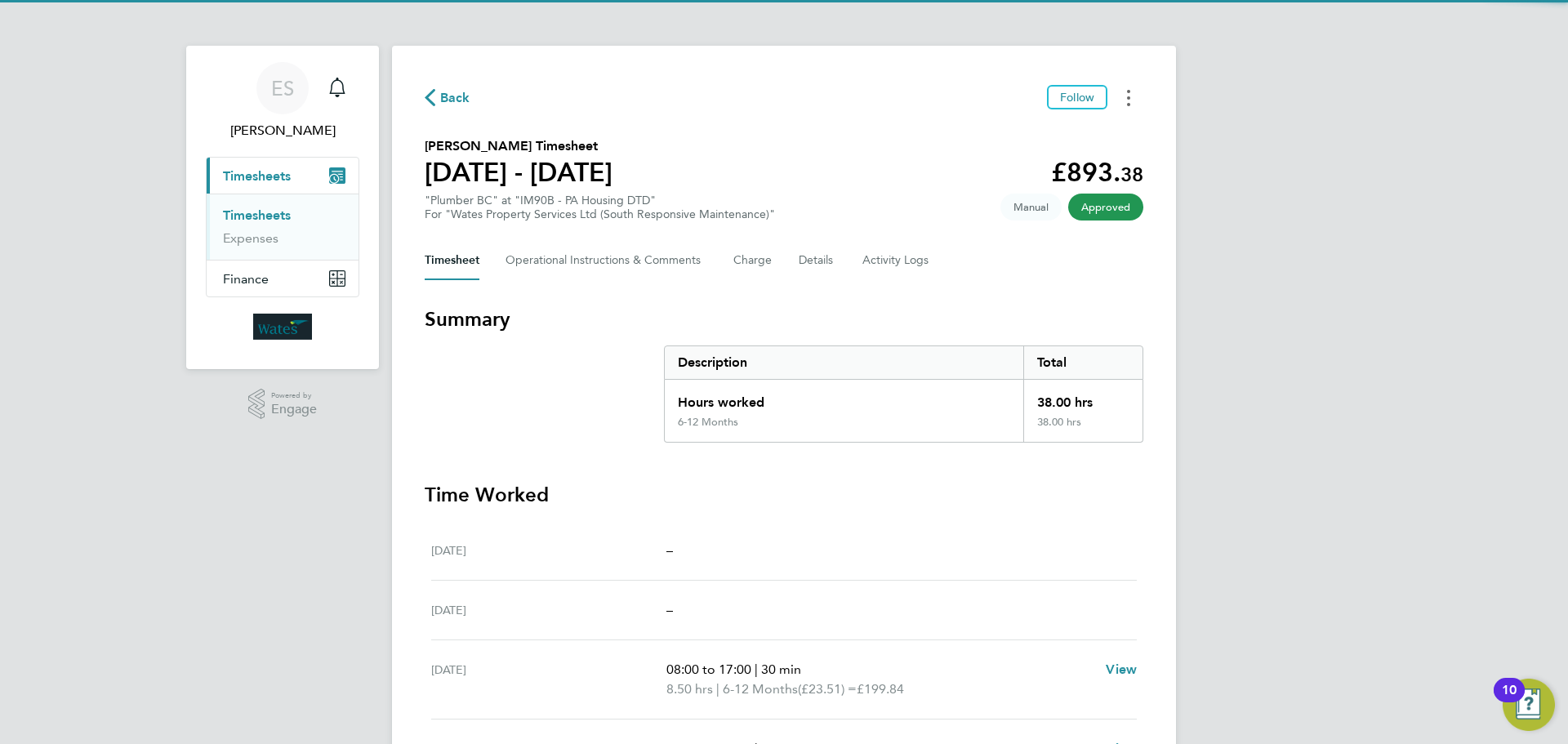
click at [1120, 97] on button "Timesheets Menu" at bounding box center [1129, 98] width 29 height 25
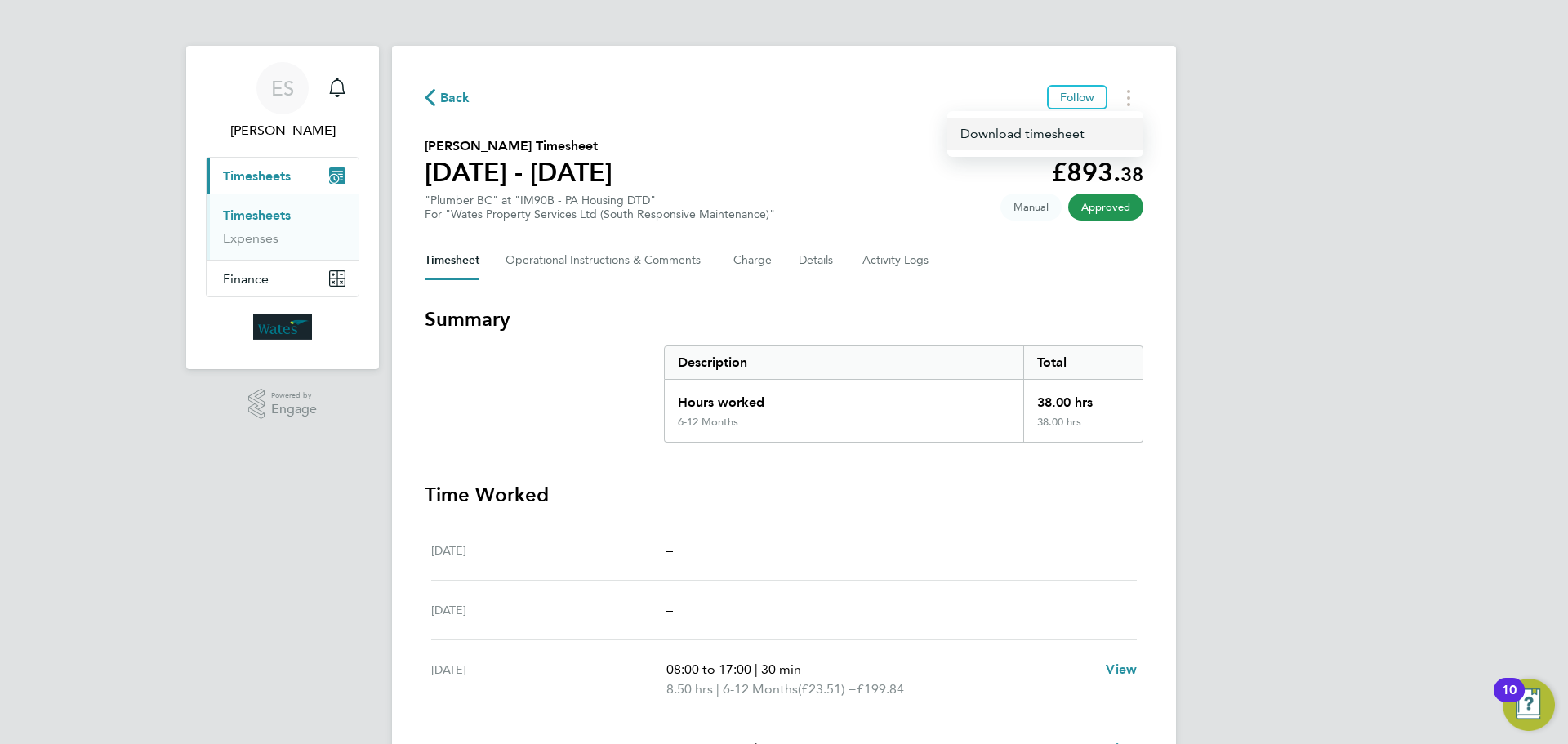
click at [1069, 130] on link "Download timesheet" at bounding box center [1046, 133] width 196 height 32
click at [1369, 559] on div "ES Emily Summerfield Notifications Applications: Current page: Timesheets Times…" at bounding box center [784, 551] width 1568 height 1102
click at [1355, 454] on div "ES Emily Summerfield Notifications Applications: Current page: Timesheets Times…" at bounding box center [784, 551] width 1568 height 1102
click at [1131, 96] on button "Timesheets Menu" at bounding box center [1129, 98] width 29 height 25
click at [1062, 127] on link "Download timesheet" at bounding box center [1046, 133] width 196 height 32
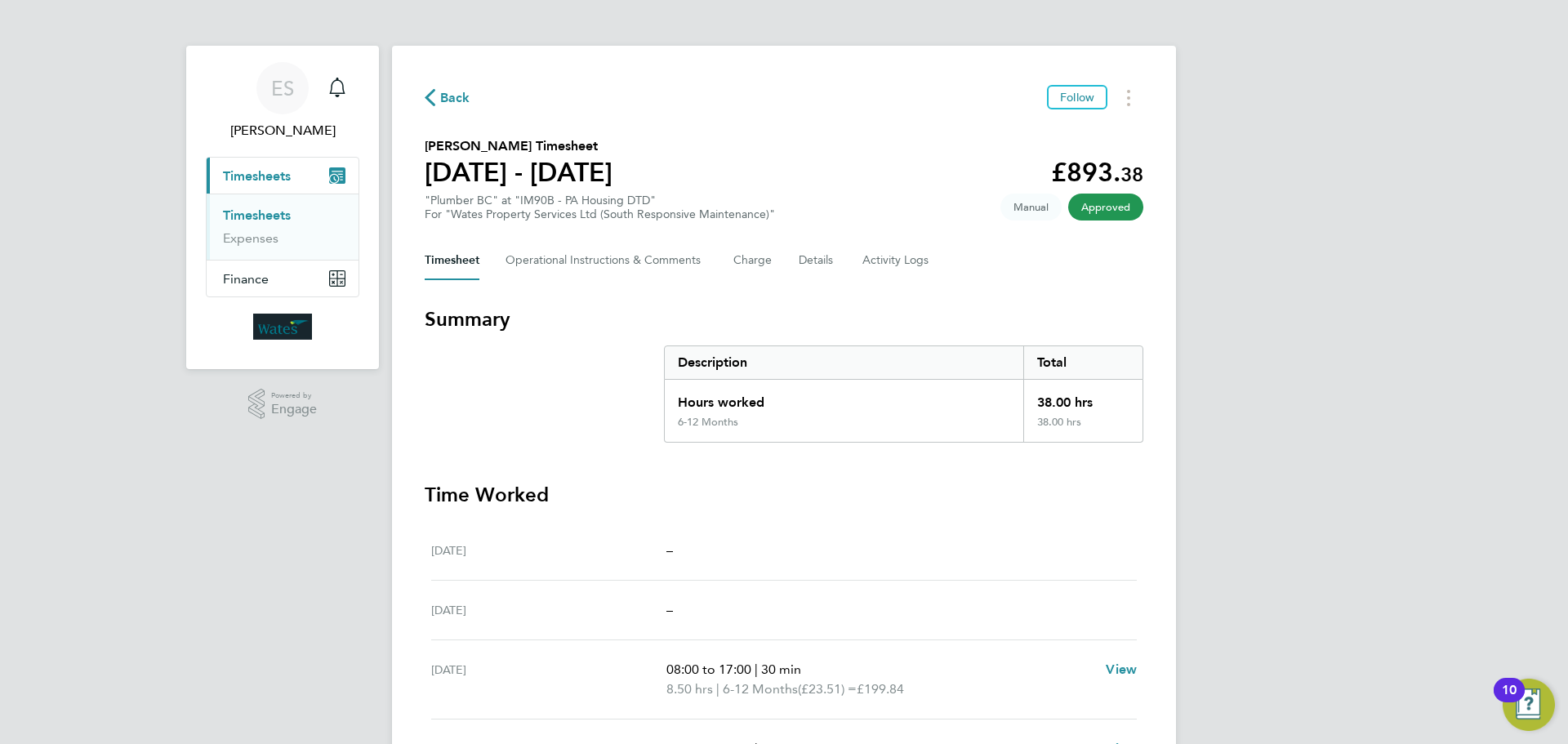
drag, startPoint x: 1404, startPoint y: 223, endPoint x: 1355, endPoint y: 216, distance: 49.5
click at [1404, 223] on div "ES Emily Summerfield Notifications Applications: Current page: Timesheets Times…" at bounding box center [784, 551] width 1568 height 1102
click at [1127, 96] on icon "Timesheets Menu" at bounding box center [1128, 98] width 3 height 17
click at [1042, 131] on link "Download timesheet" at bounding box center [1046, 133] width 196 height 32
click at [1386, 189] on div "ES Emily Summerfield Notifications Applications: Current page: Timesheets Times…" at bounding box center [784, 551] width 1568 height 1102
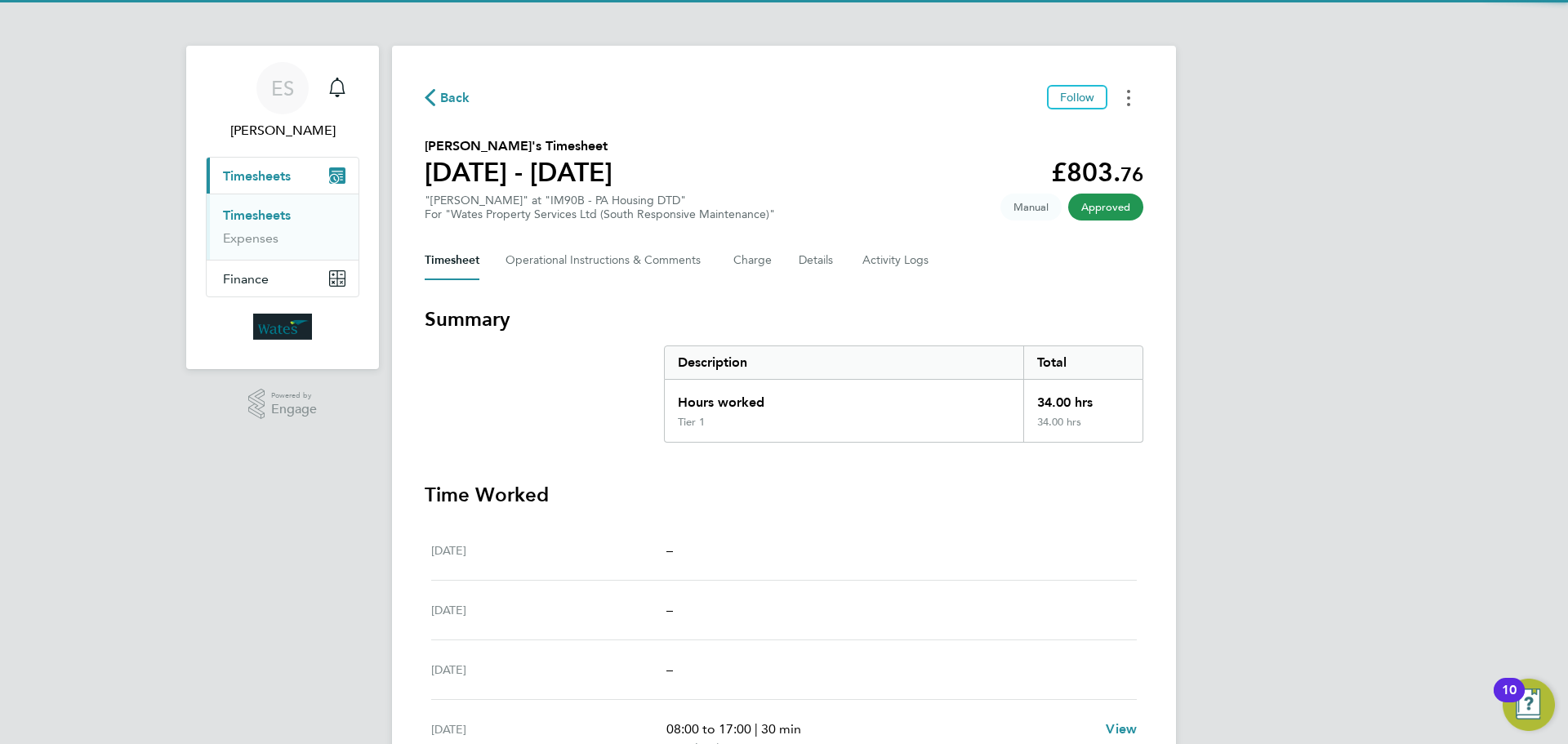
drag, startPoint x: 1135, startPoint y: 94, endPoint x: 1125, endPoint y: 102, distance: 12.8
click at [1135, 94] on button "Timesheets Menu" at bounding box center [1129, 98] width 29 height 25
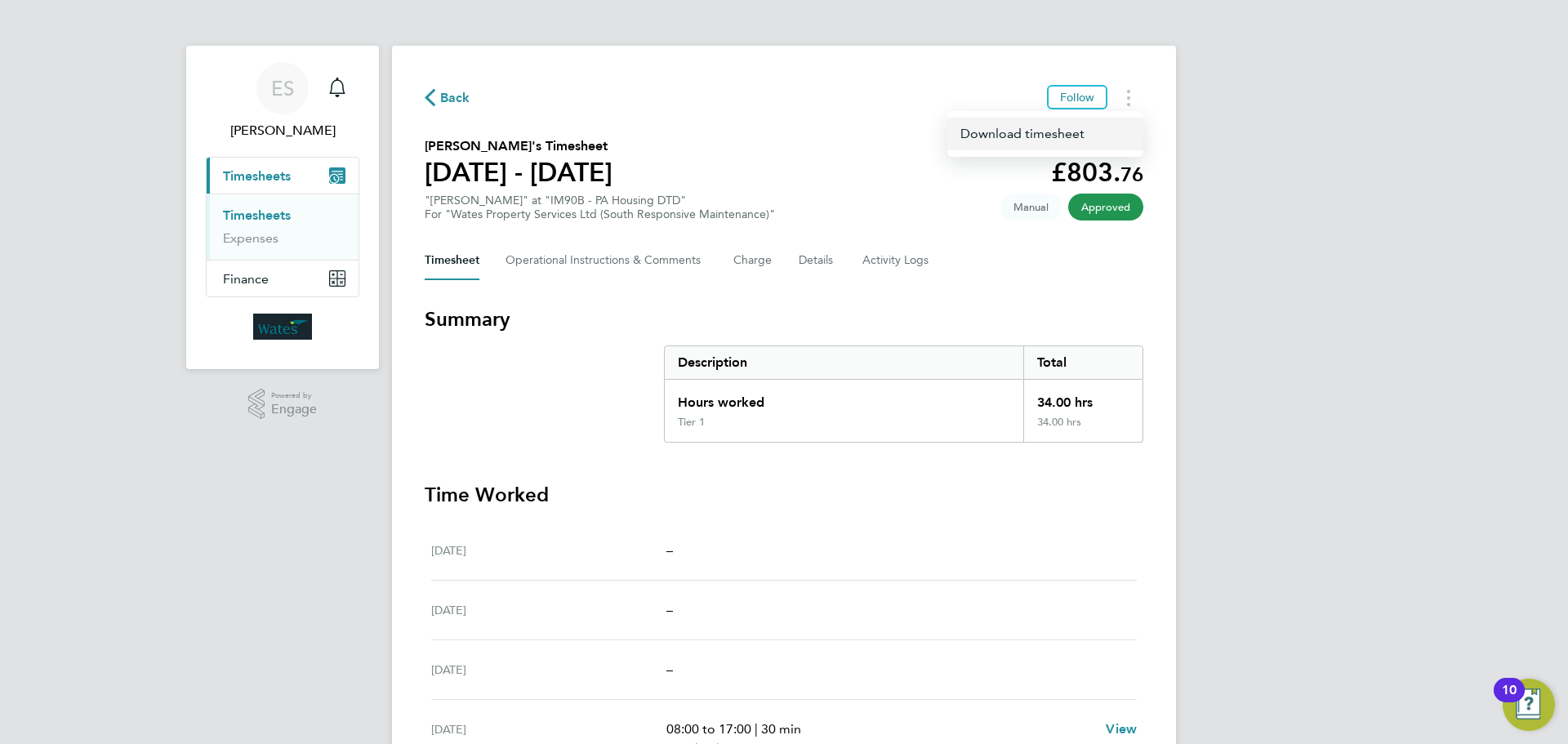
drag, startPoint x: 1125, startPoint y: 102, endPoint x: 1089, endPoint y: 123, distance: 41.7
click at [1089, 123] on link "Download timesheet" at bounding box center [1046, 133] width 196 height 32
click at [1375, 469] on div "ES Emily Summerfield Notifications Applications: Current page: Timesheets Times…" at bounding box center [784, 541] width 1568 height 1082
click at [1125, 93] on button "Timesheets Menu" at bounding box center [1129, 98] width 29 height 25
click at [1078, 135] on link "Download timesheet" at bounding box center [1046, 133] width 196 height 32
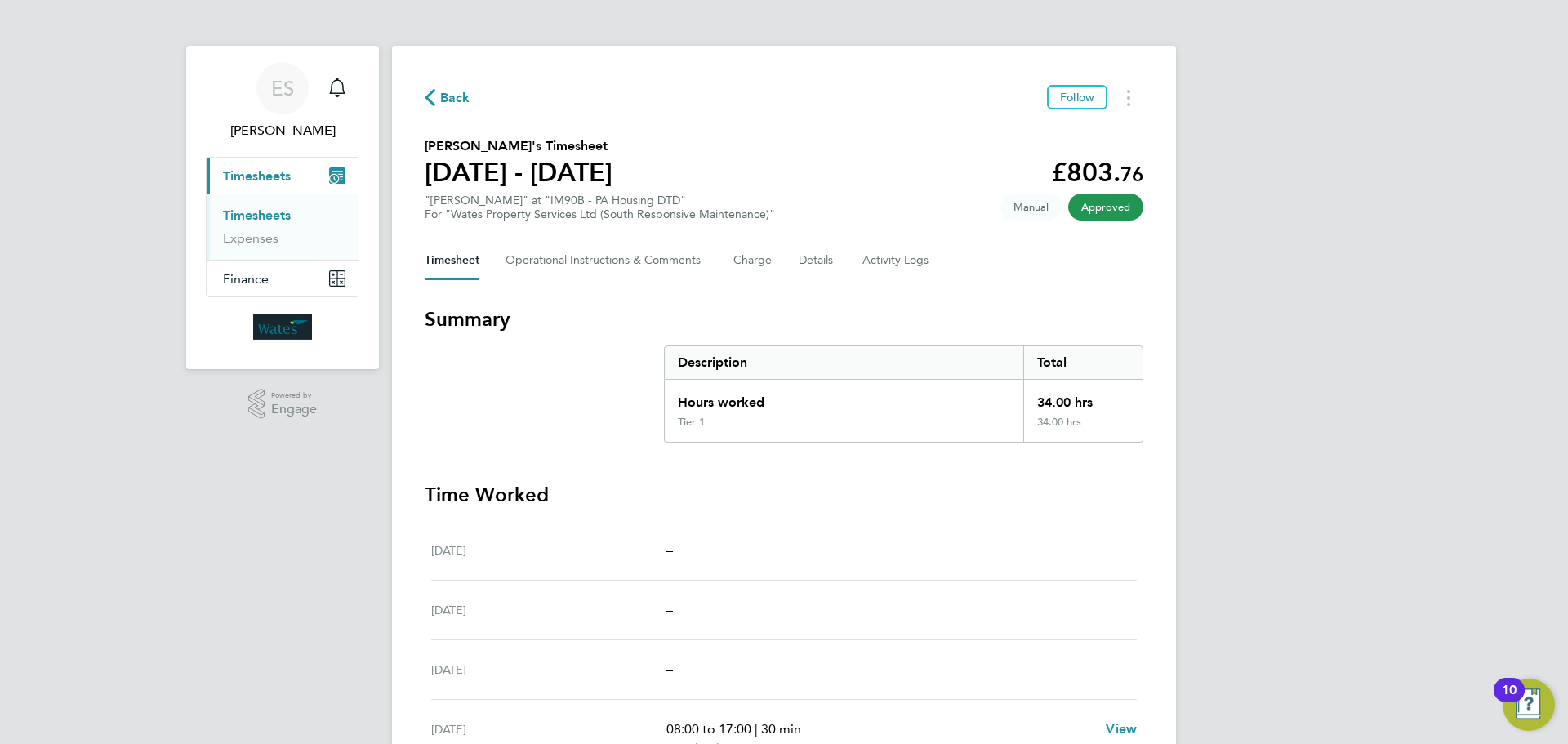
click at [1408, 536] on div "ES Emily Summerfield Notifications Applications: Current page: Timesheets Times…" at bounding box center [784, 541] width 1568 height 1082
click at [1300, 559] on div "ES Emily Summerfield Notifications Applications: Current page: Timesheets Times…" at bounding box center [784, 541] width 1568 height 1082
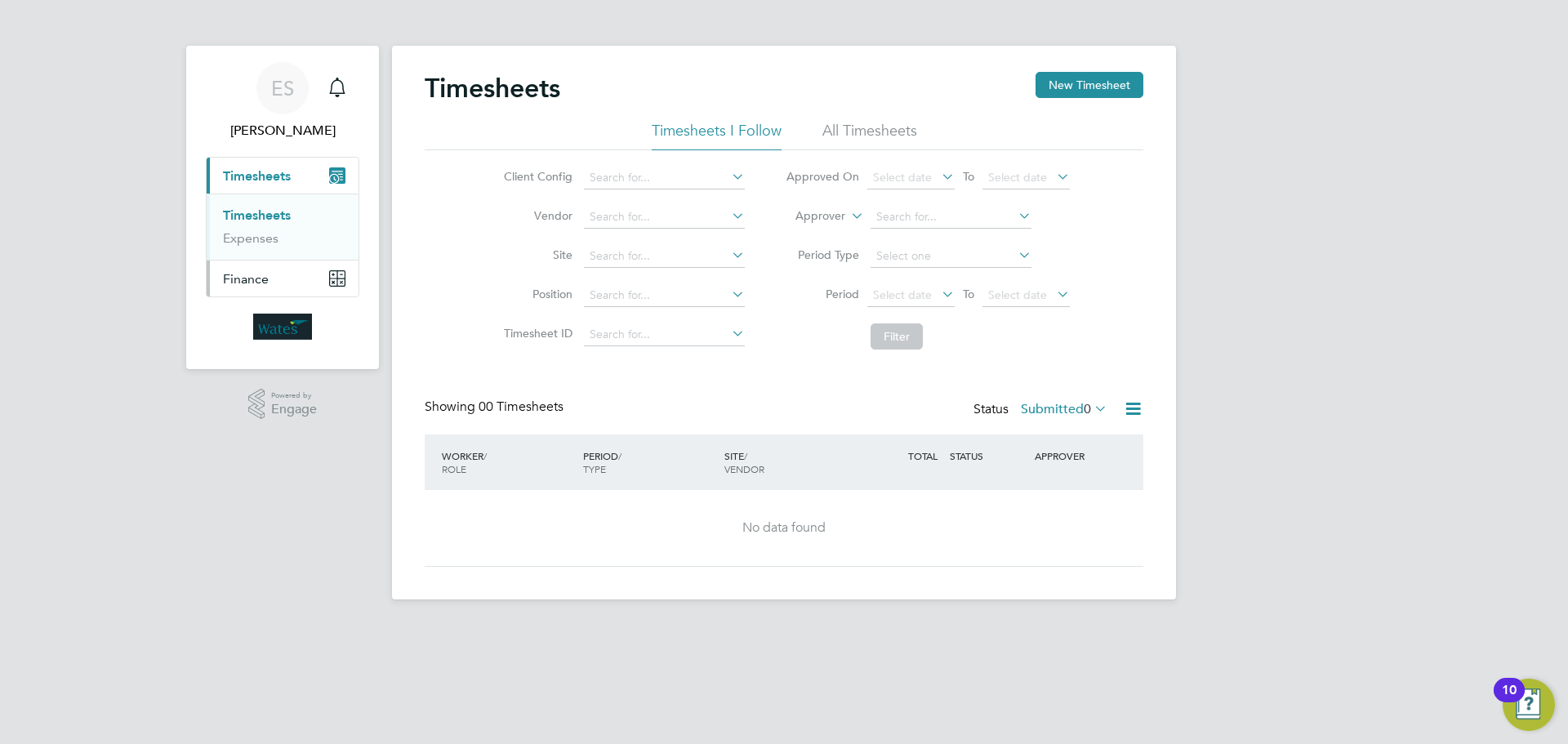
click at [300, 273] on button "Finance" at bounding box center [282, 278] width 152 height 36
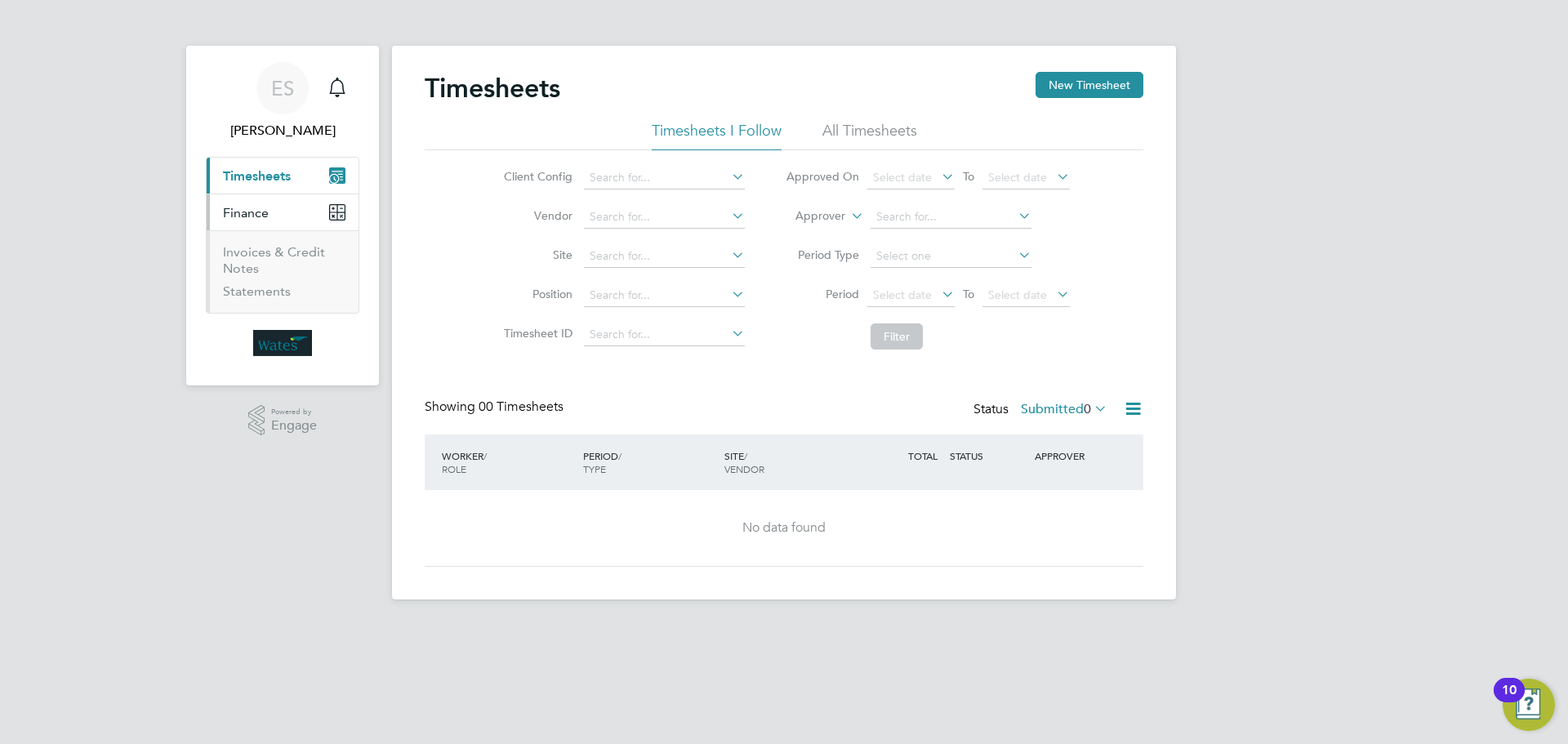
click at [270, 261] on li "Invoices & Credit Notes" at bounding box center [284, 264] width 122 height 39
click at [243, 254] on link "Invoices & Credit Notes" at bounding box center [274, 260] width 102 height 32
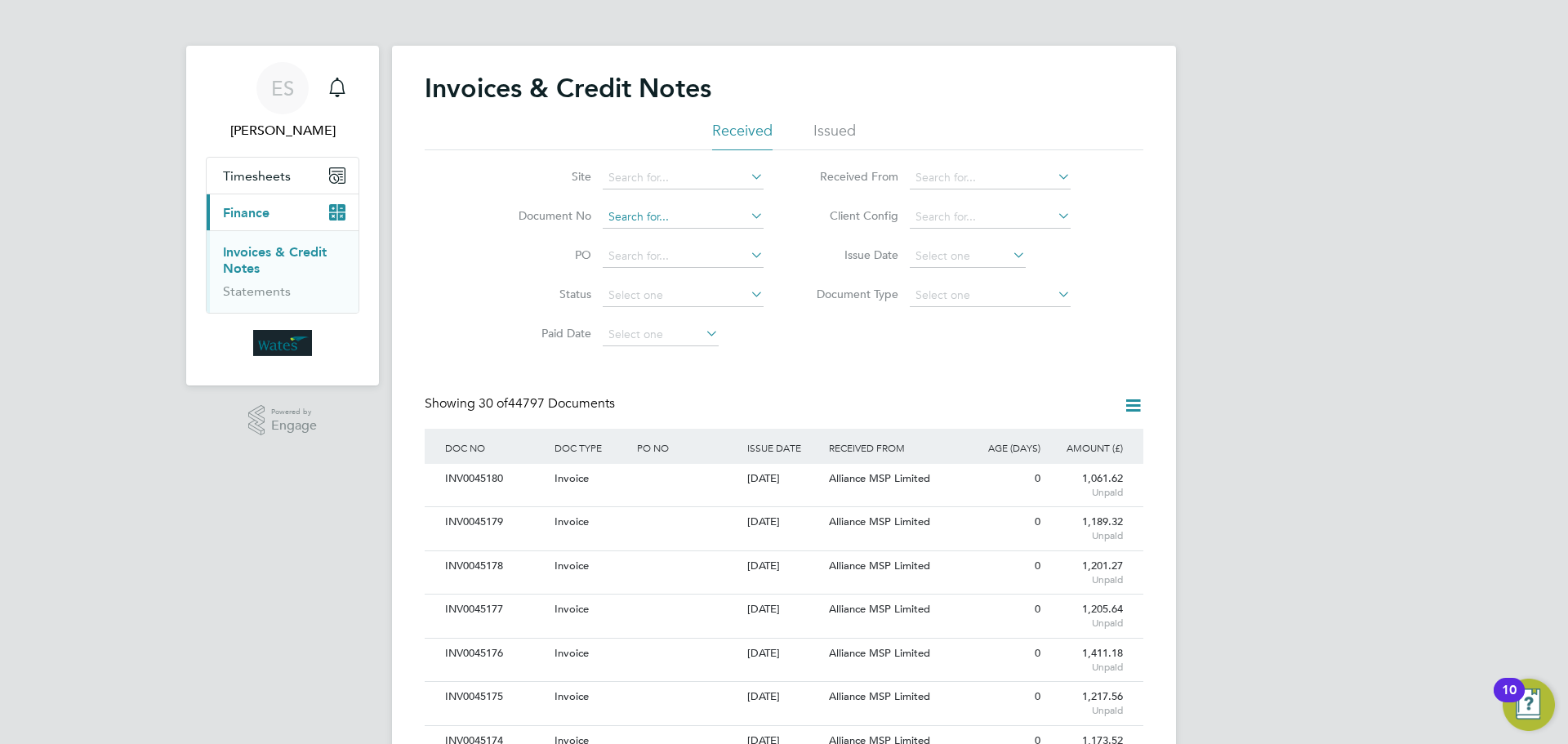
click at [670, 223] on input at bounding box center [683, 217] width 161 height 23
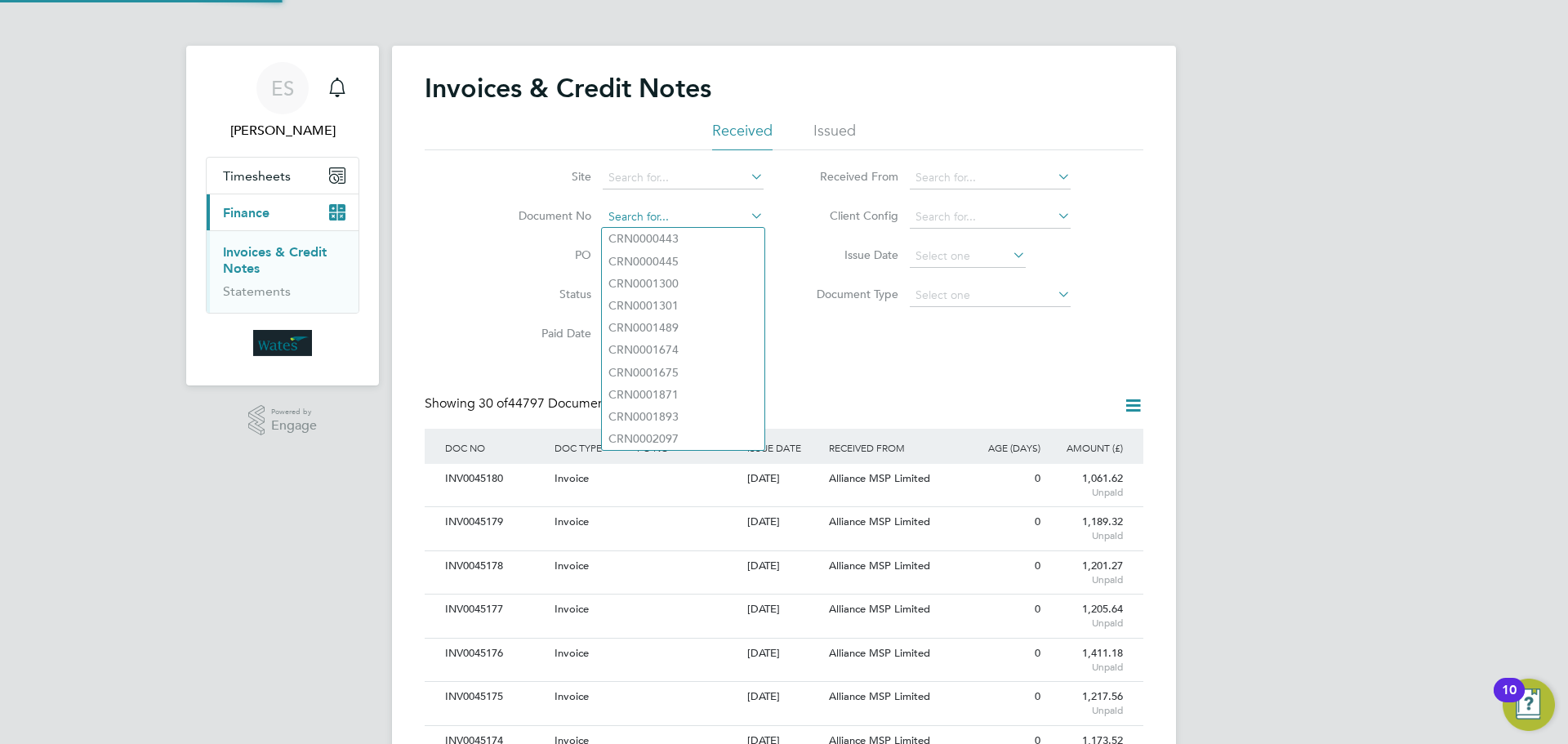
paste input "INV0045122"
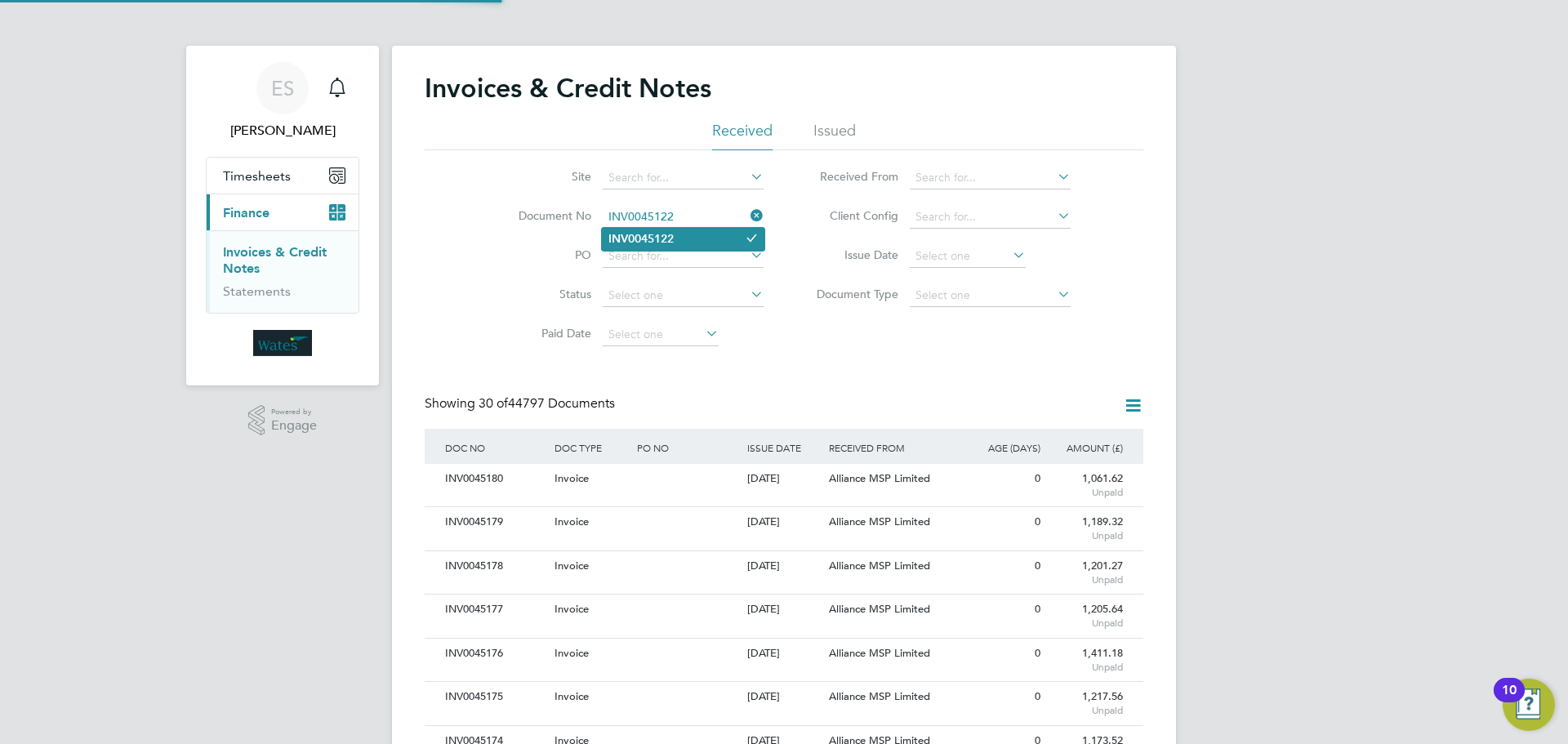
type input "INV0045122"
click at [695, 241] on li "INV0045122" at bounding box center [683, 239] width 163 height 23
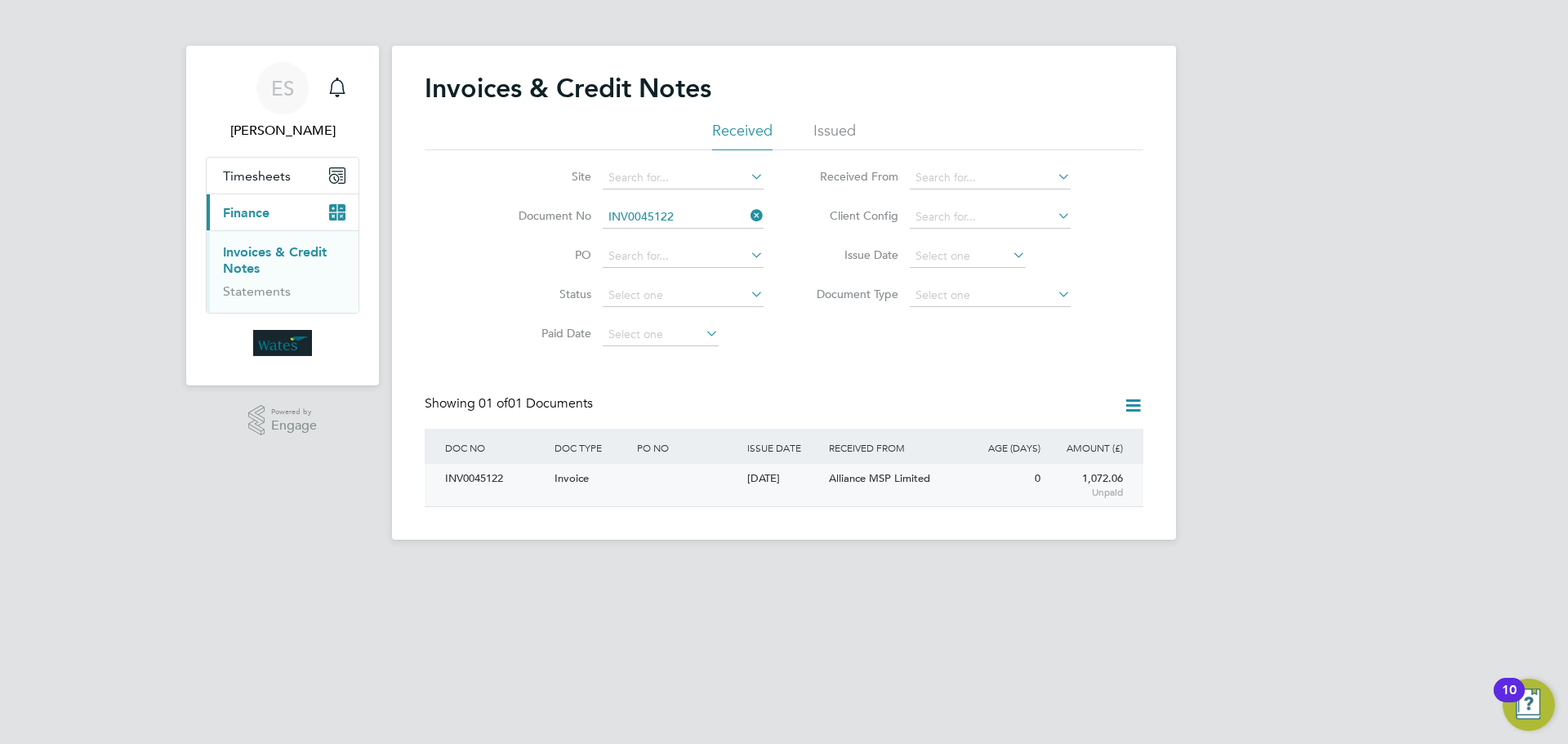
click at [488, 480] on div "INV0045122" at bounding box center [496, 478] width 110 height 30
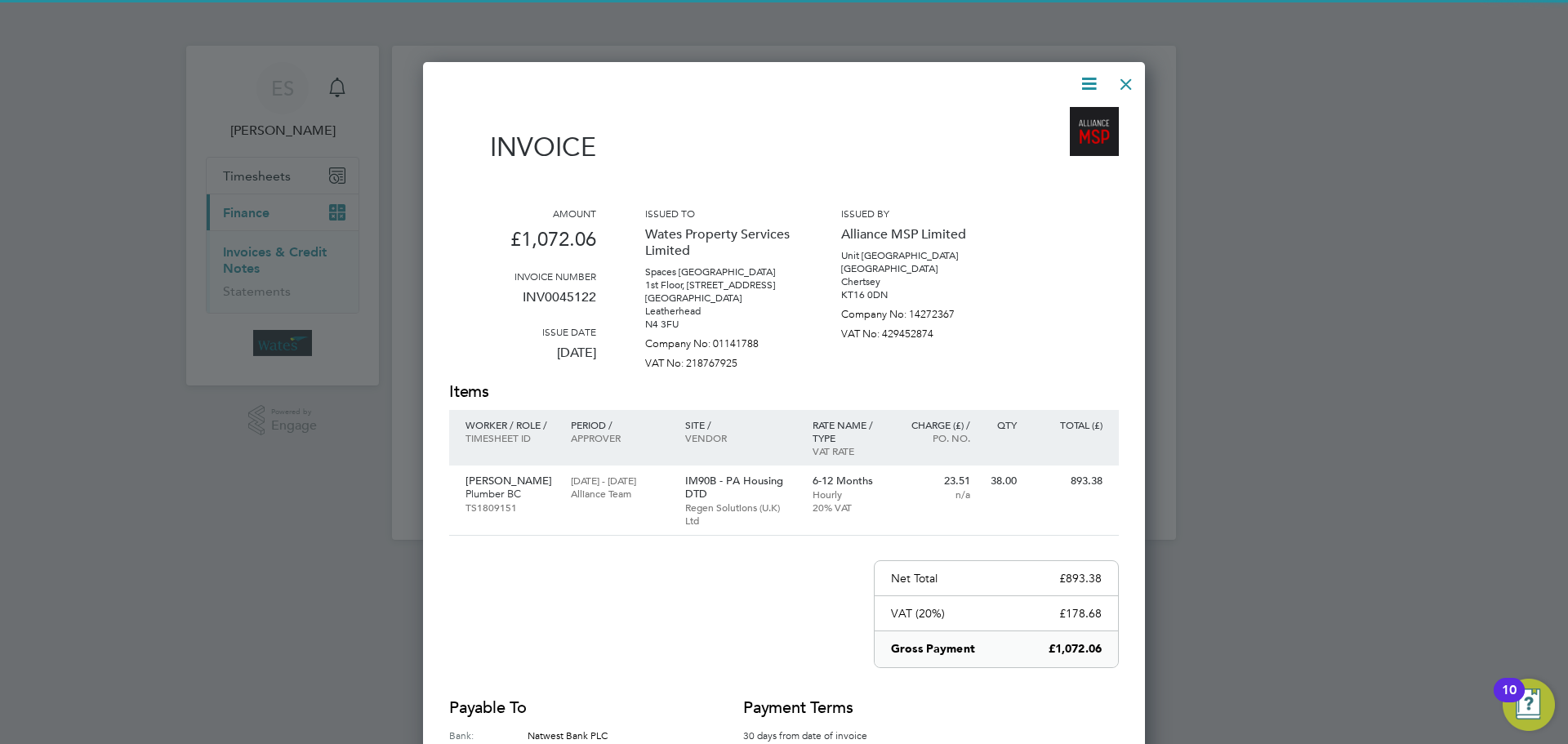
click at [1096, 77] on icon at bounding box center [1089, 83] width 21 height 21
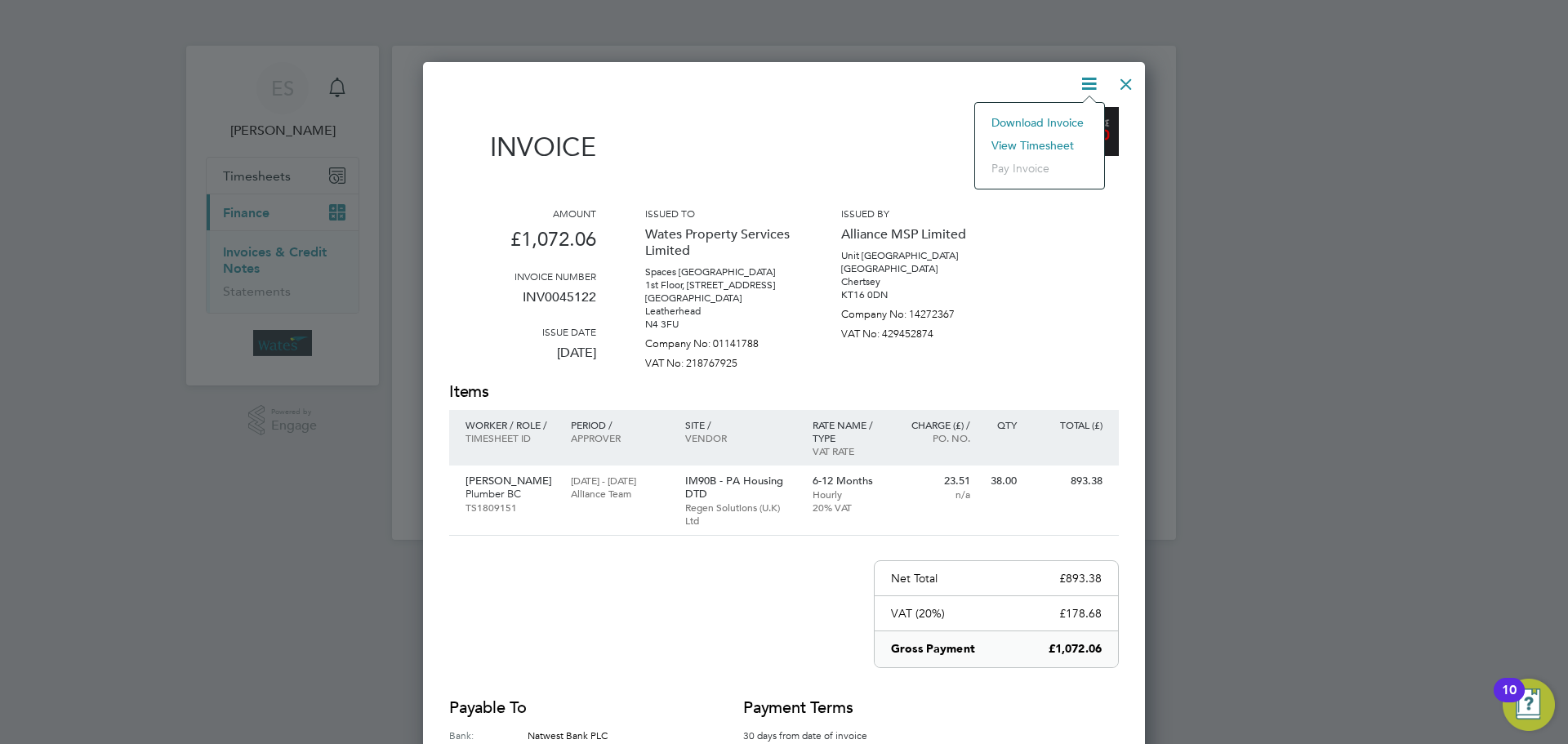
click at [1049, 141] on li "View timesheet" at bounding box center [1039, 145] width 113 height 23
click at [1129, 77] on div at bounding box center [1126, 80] width 29 height 29
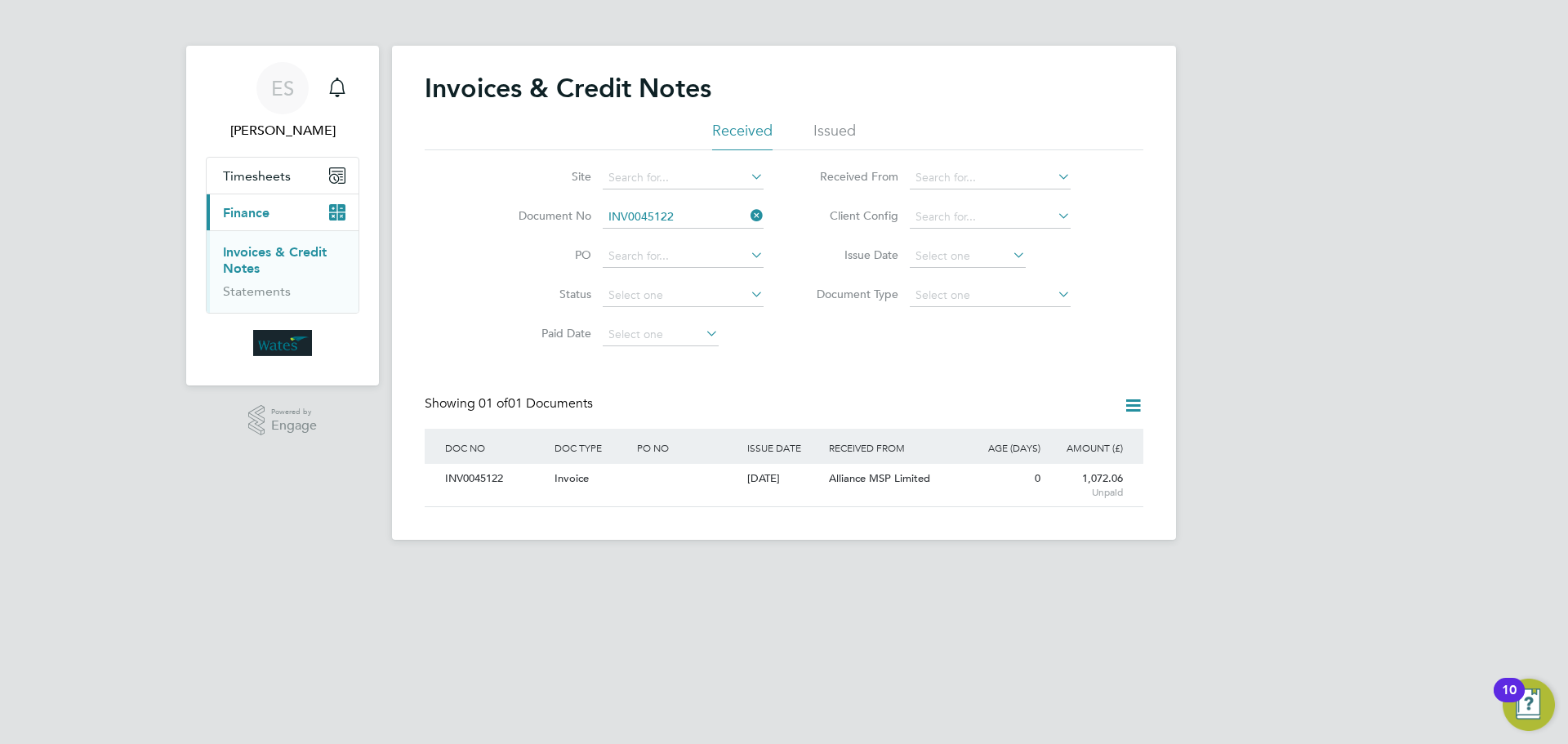
click at [748, 212] on icon at bounding box center [748, 215] width 0 height 23
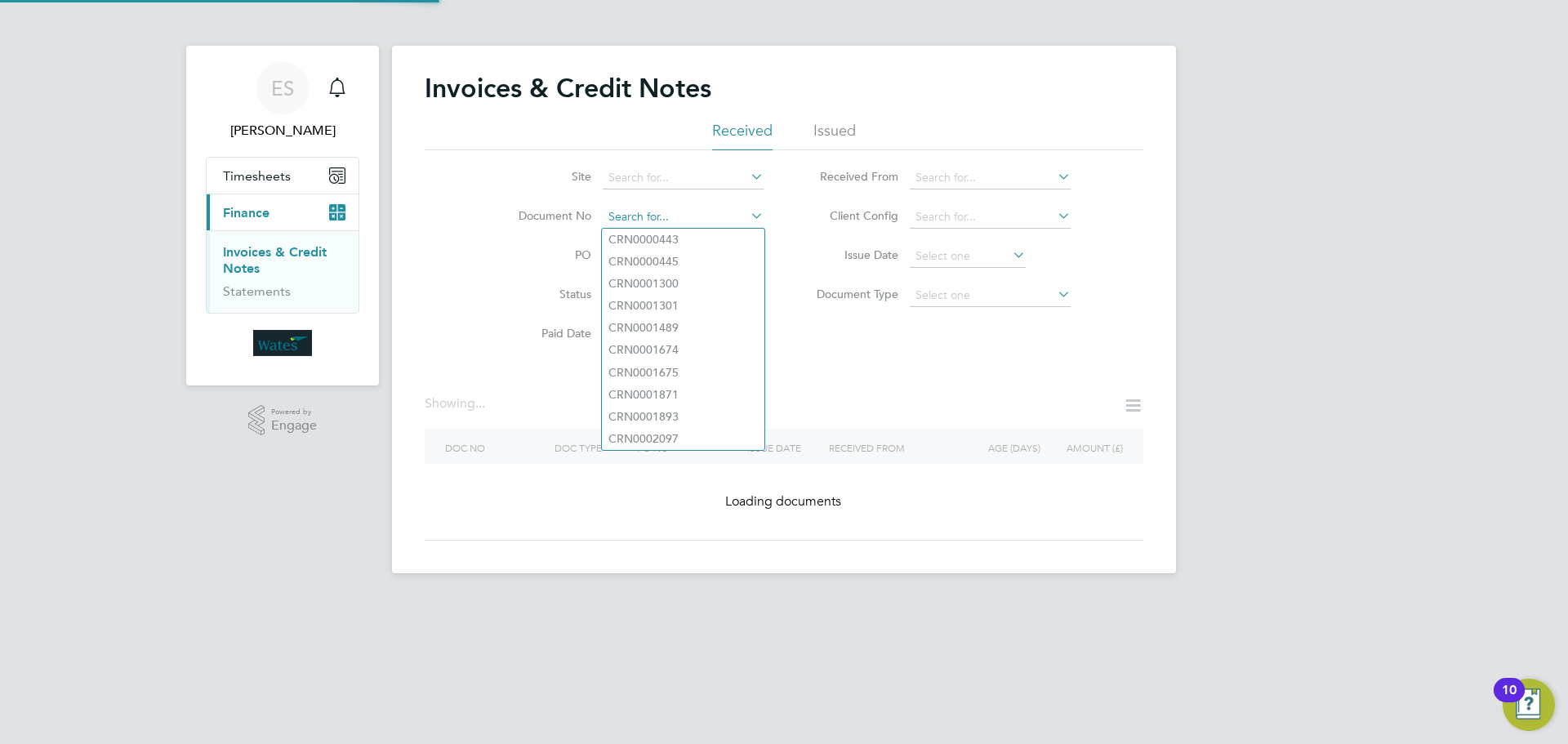
paste input "INV0045123"
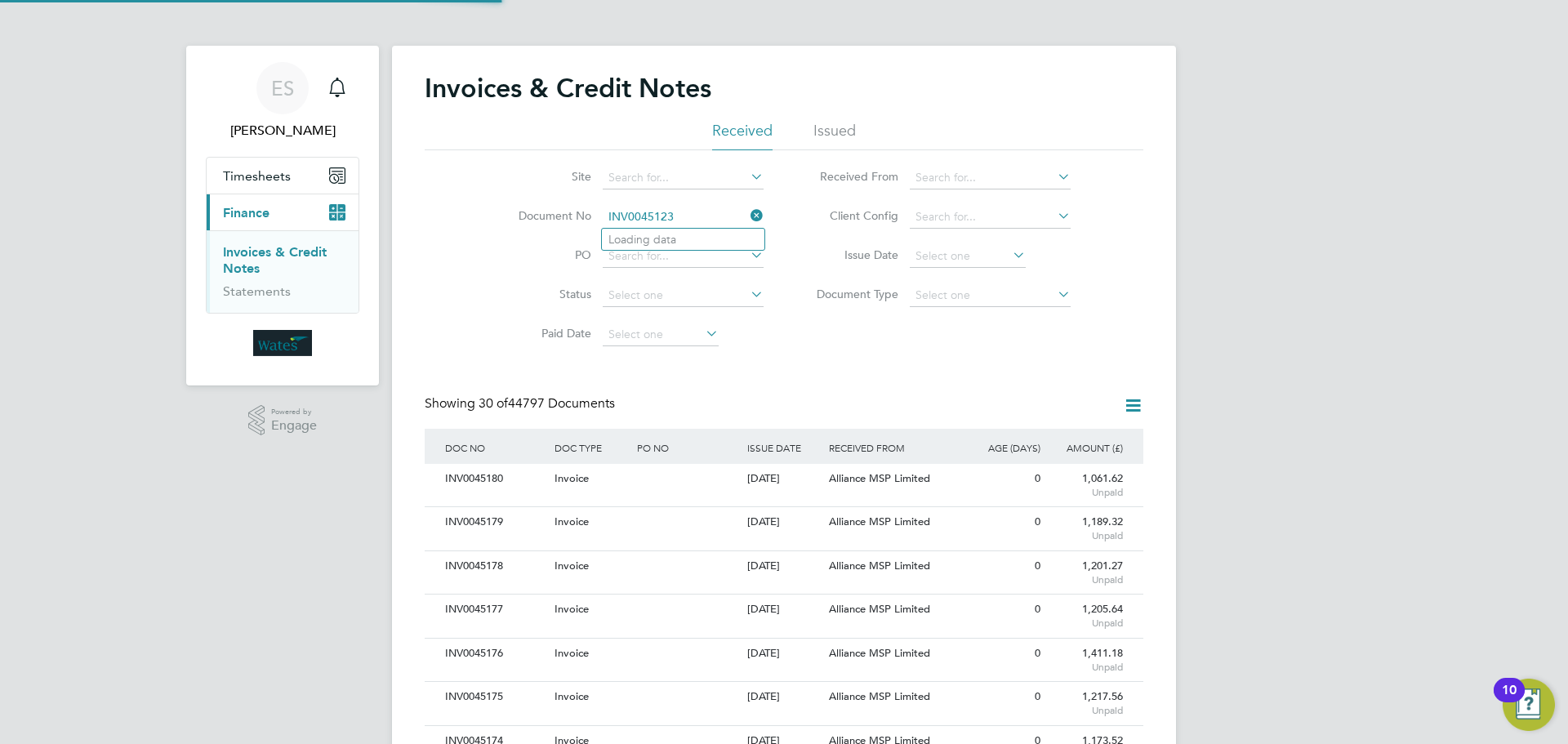
scroll to position [31, 111]
type input "INV0045123"
click at [679, 233] on li "INV0045123" at bounding box center [683, 239] width 163 height 23
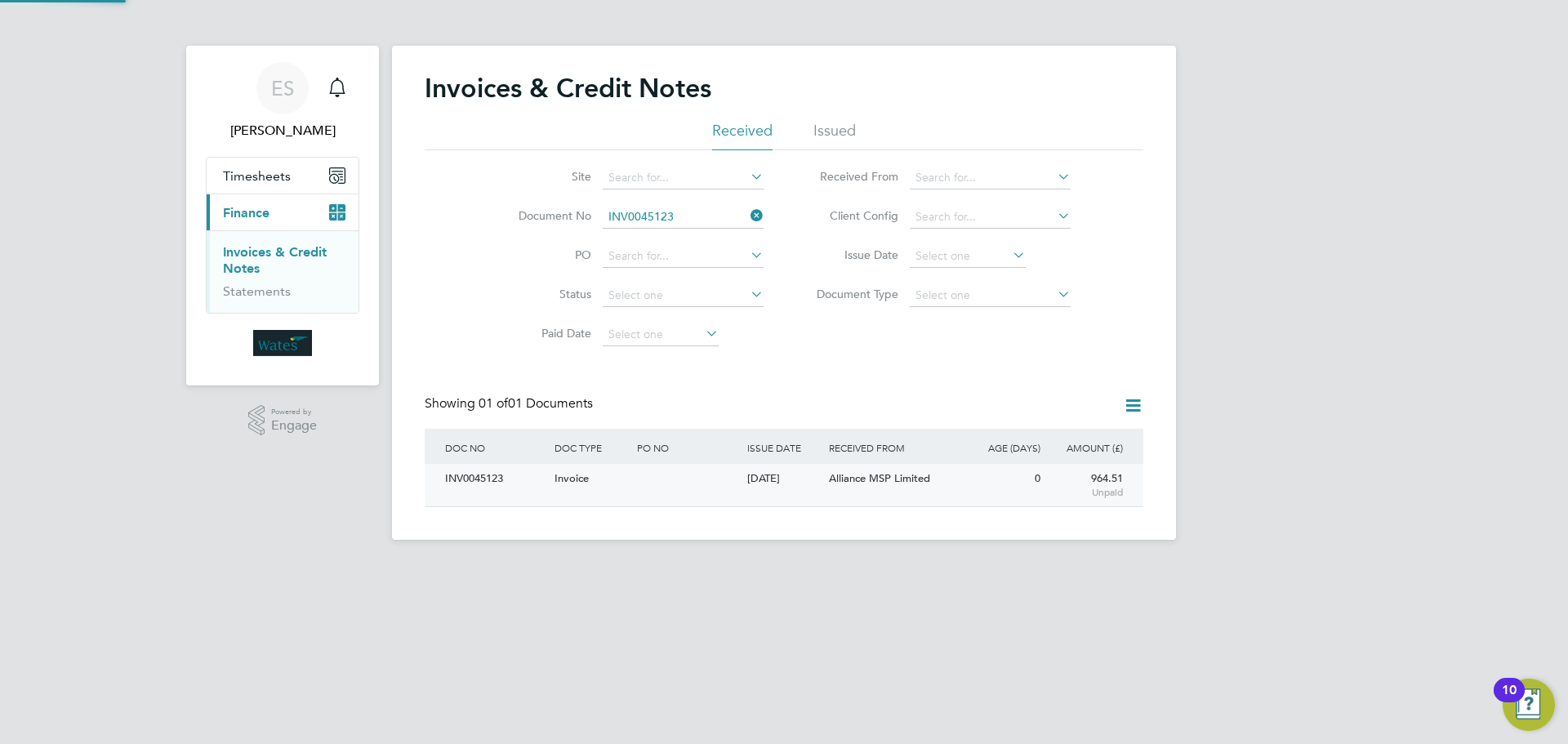
click at [465, 483] on div "INV0045123" at bounding box center [496, 478] width 110 height 30
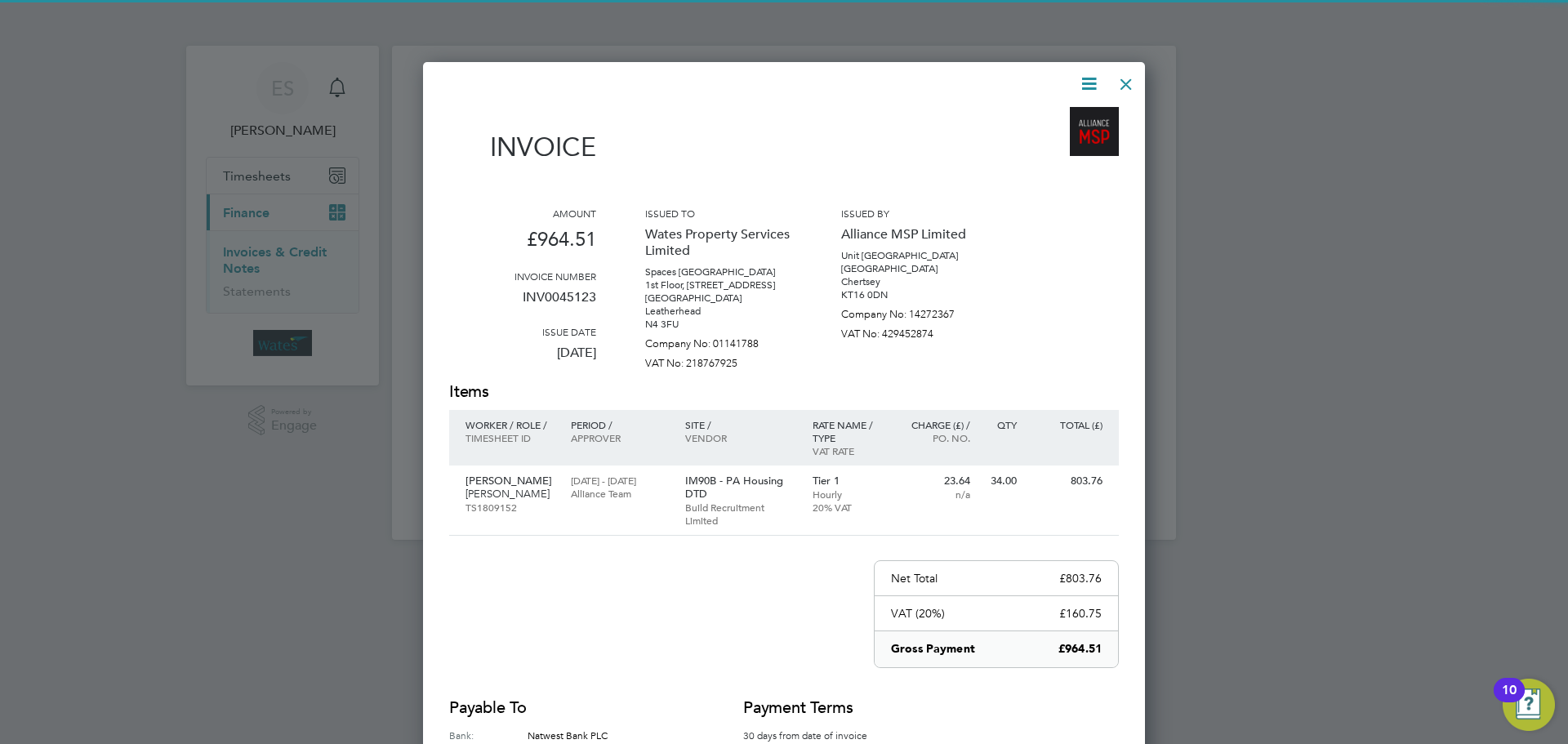
click at [1096, 74] on icon at bounding box center [1089, 83] width 21 height 21
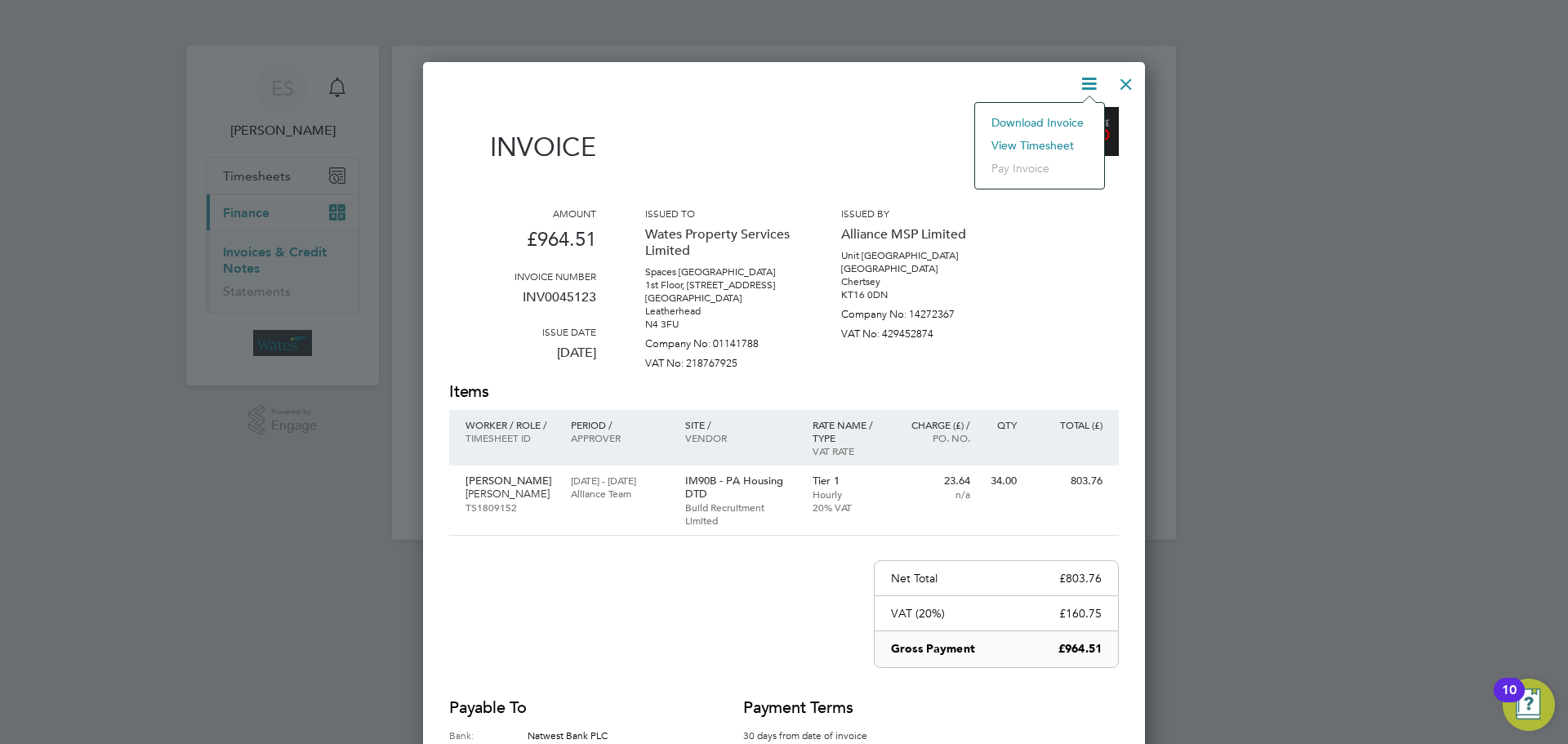
click at [1056, 121] on li "Download Invoice" at bounding box center [1039, 122] width 113 height 23
click at [1081, 80] on icon at bounding box center [1089, 83] width 21 height 21
click at [1048, 141] on li "View timesheet" at bounding box center [1039, 145] width 113 height 23
click at [1128, 79] on div at bounding box center [1126, 80] width 29 height 29
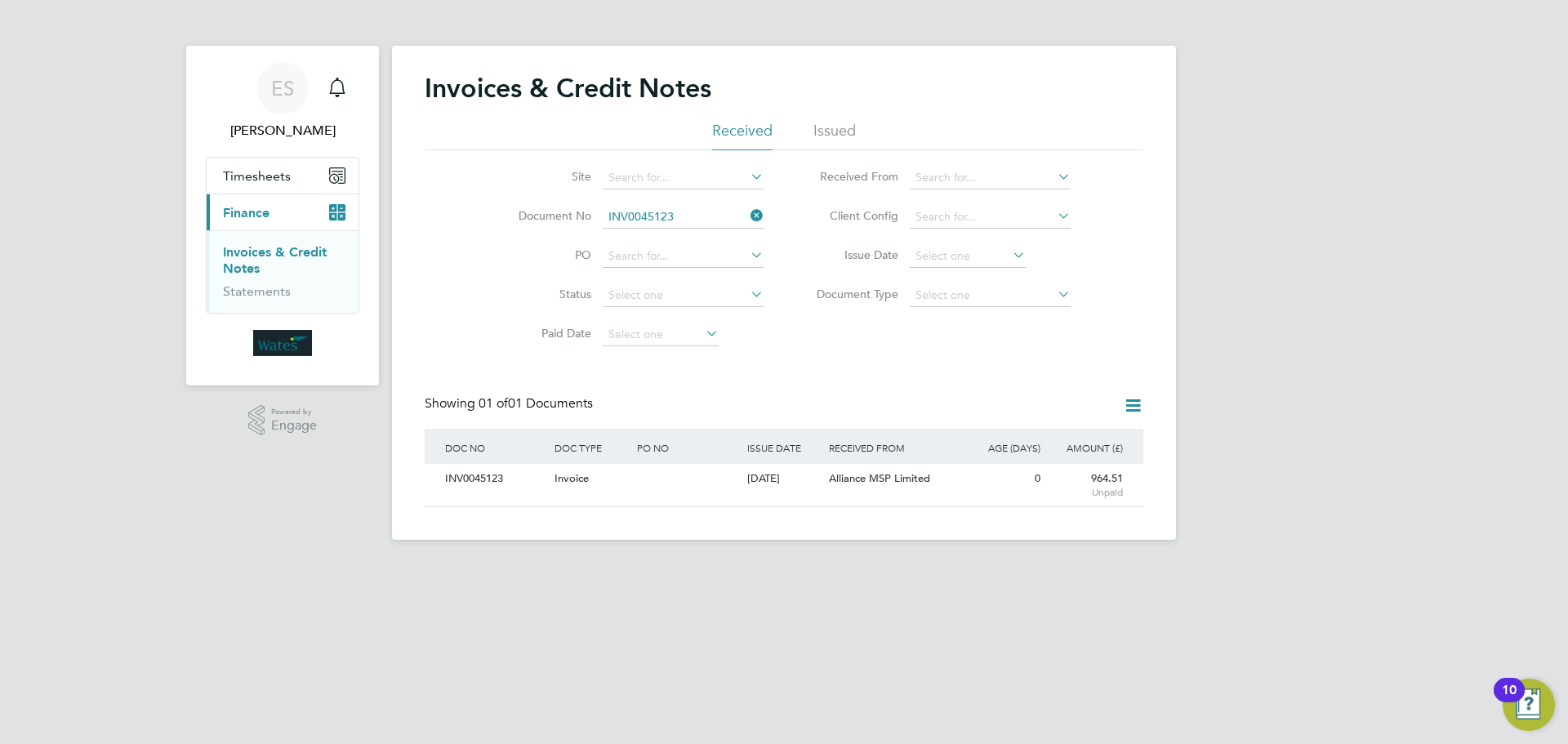
click at [748, 210] on icon at bounding box center [748, 215] width 0 height 23
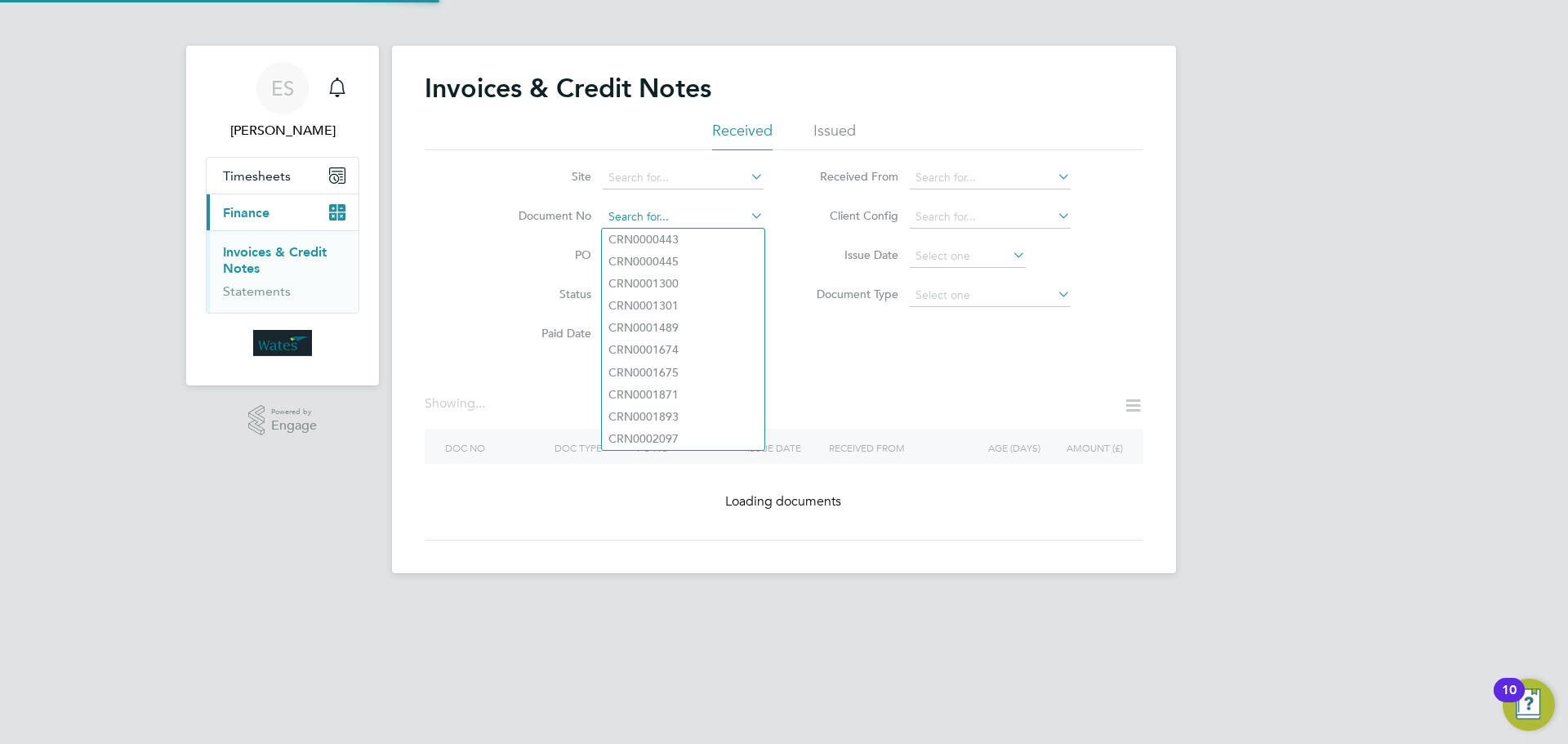
paste input "INV0045124"
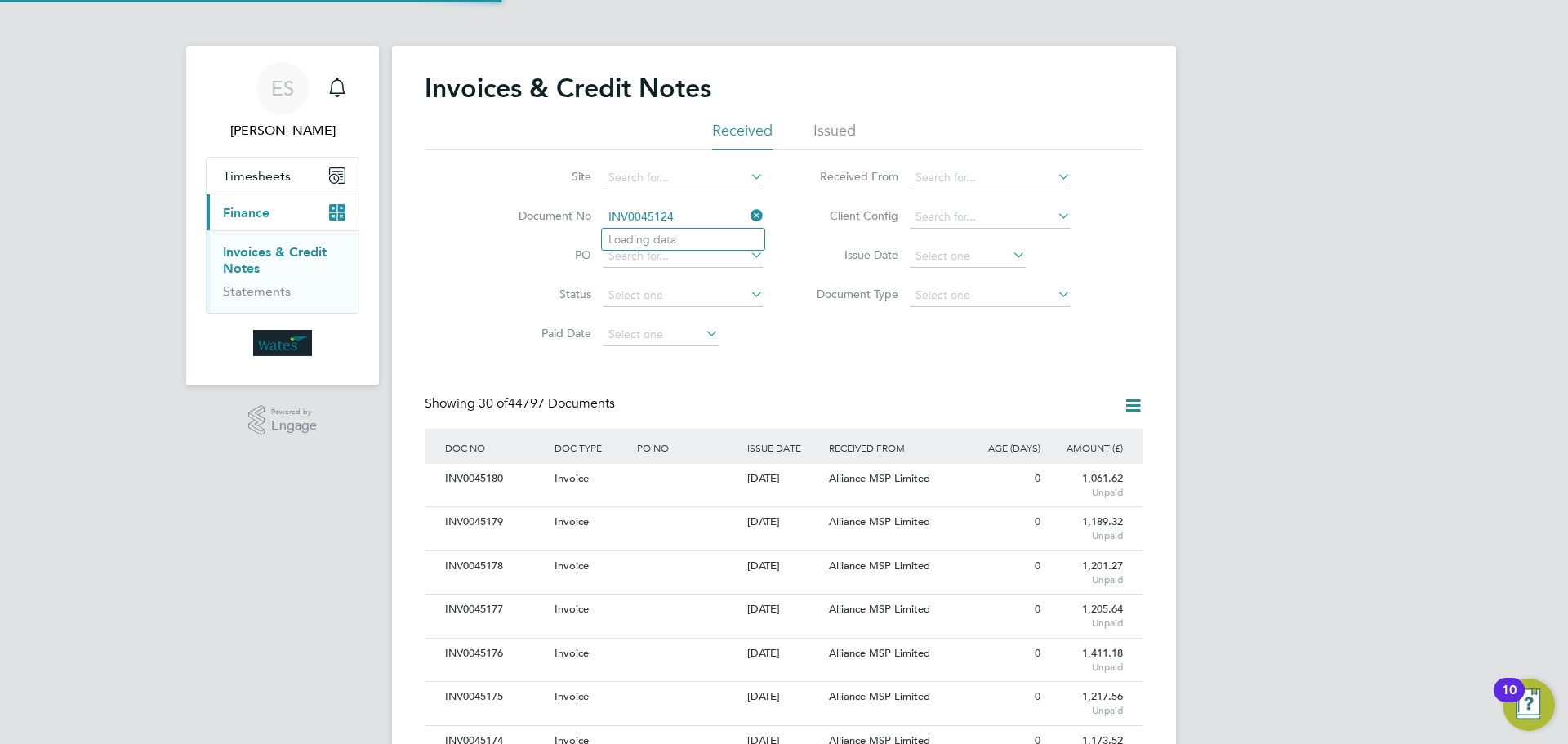
scroll to position [31, 111]
type input "INV0045124"
click at [684, 238] on li "INV0045124" at bounding box center [683, 239] width 163 height 23
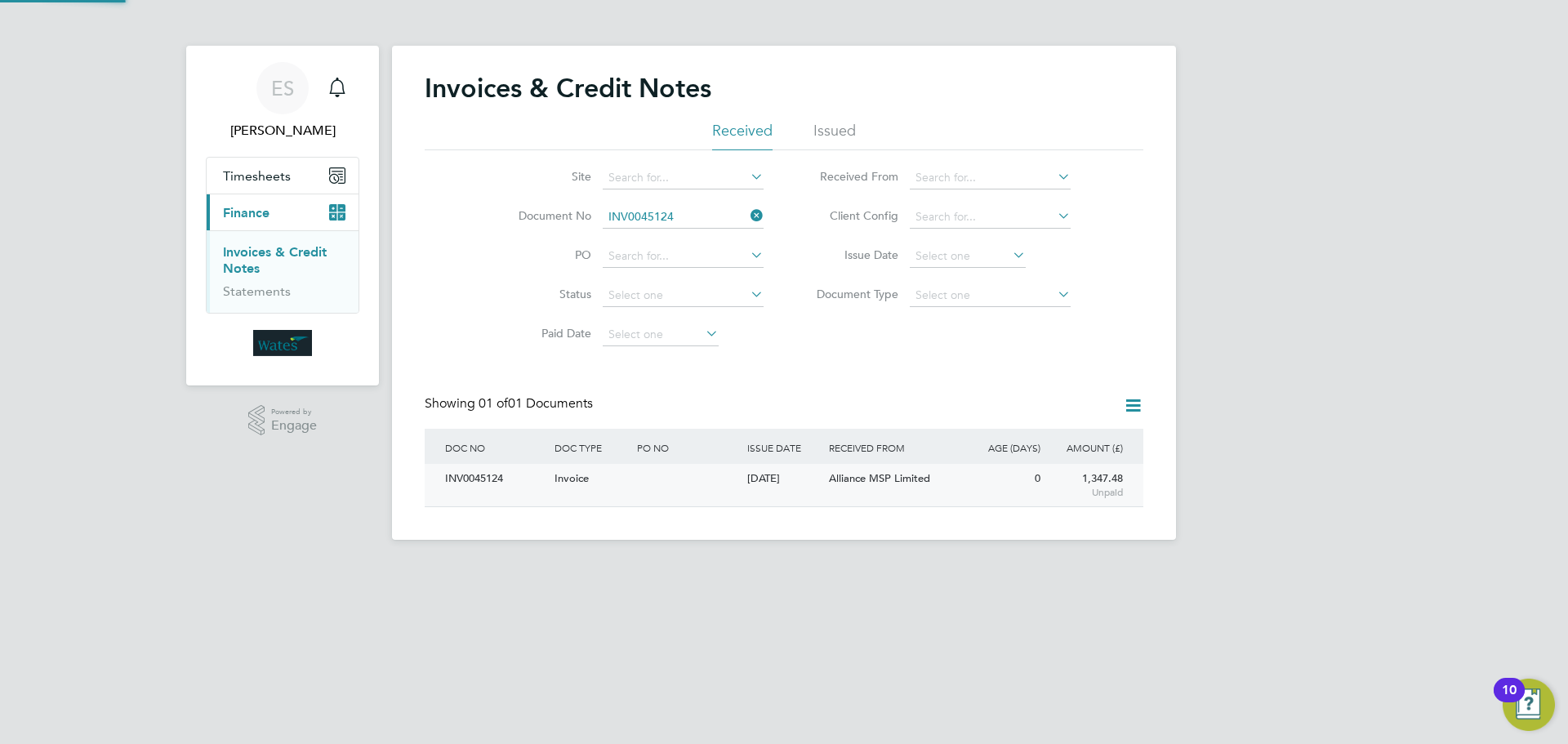
click at [472, 473] on div "INV0045124" at bounding box center [496, 478] width 110 height 30
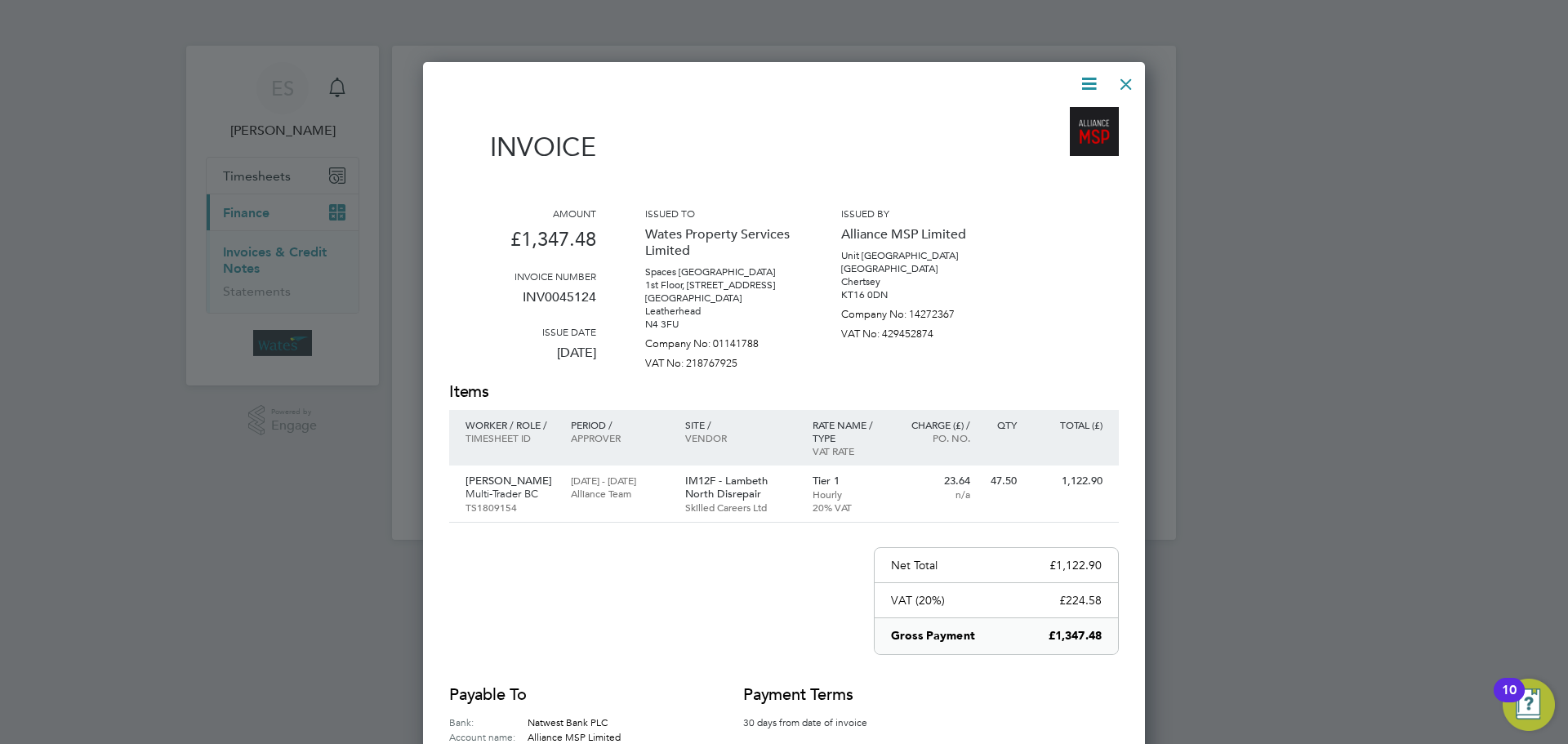
click at [1083, 83] on icon at bounding box center [1089, 83] width 21 height 21
click at [1060, 118] on li "Download Invoice" at bounding box center [1039, 122] width 113 height 23
drag, startPoint x: 1092, startPoint y: 82, endPoint x: 1082, endPoint y: 101, distance: 21.5
click at [1092, 82] on icon at bounding box center [1089, 83] width 21 height 21
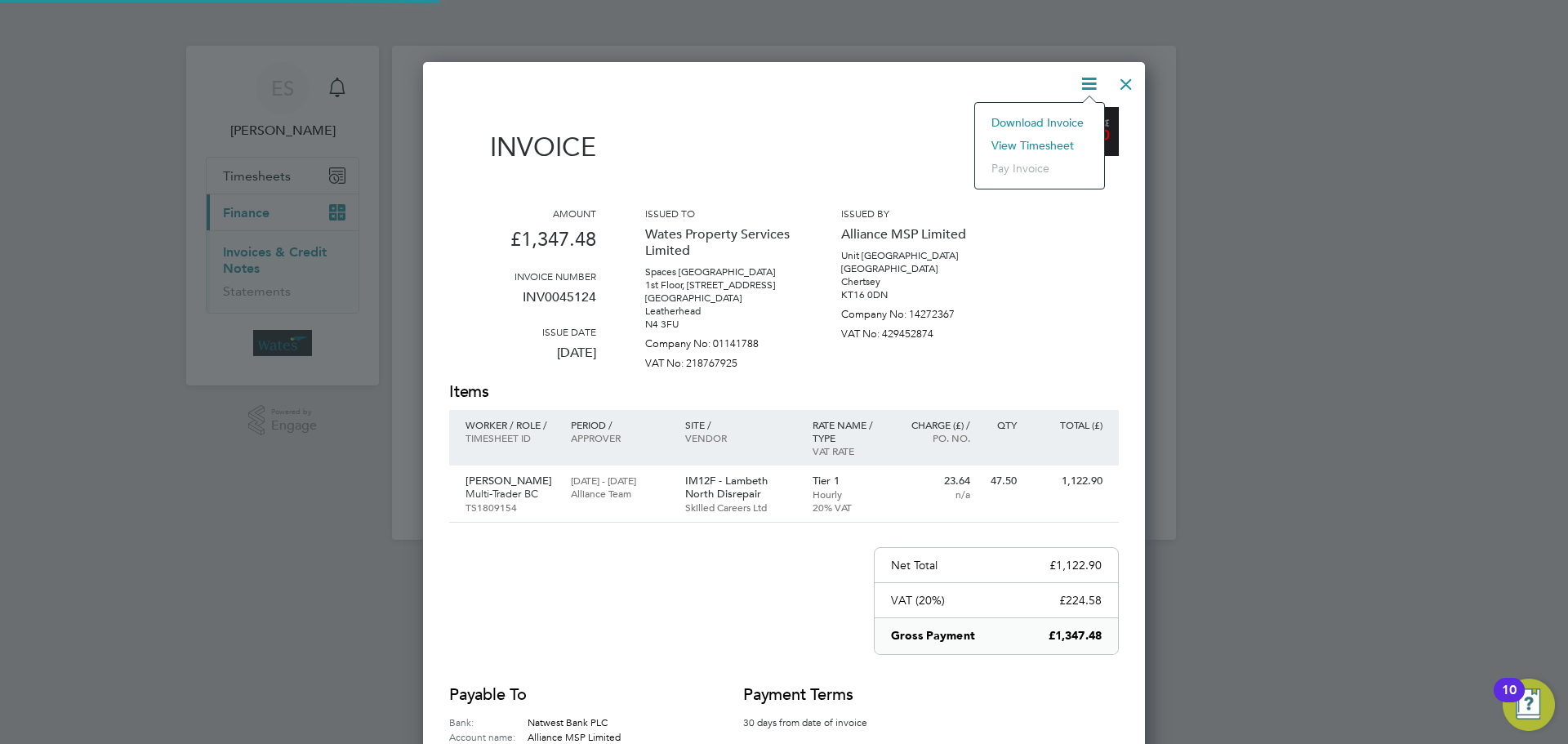
click at [1055, 144] on li "View timesheet" at bounding box center [1039, 145] width 113 height 23
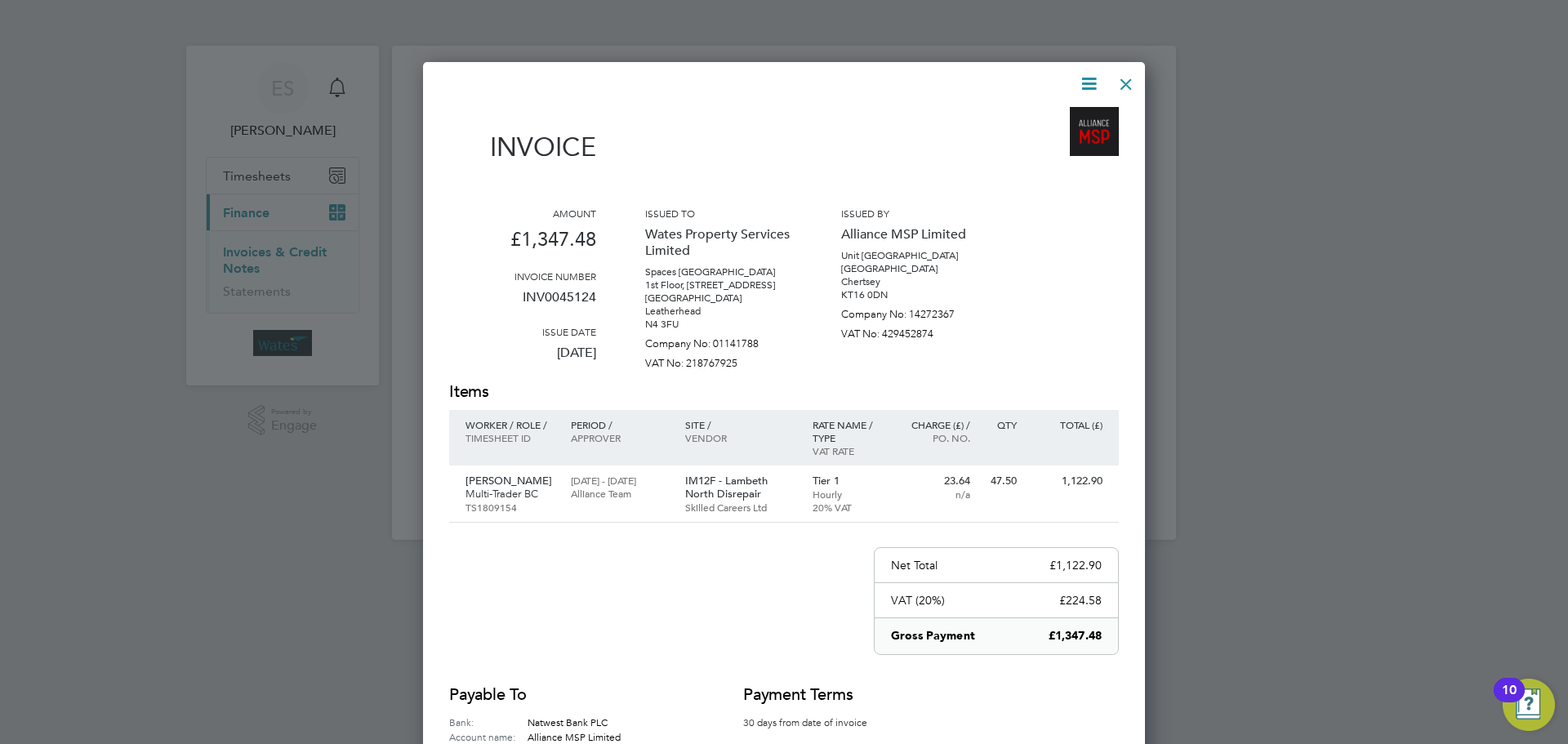
click at [1134, 80] on div at bounding box center [1126, 80] width 29 height 29
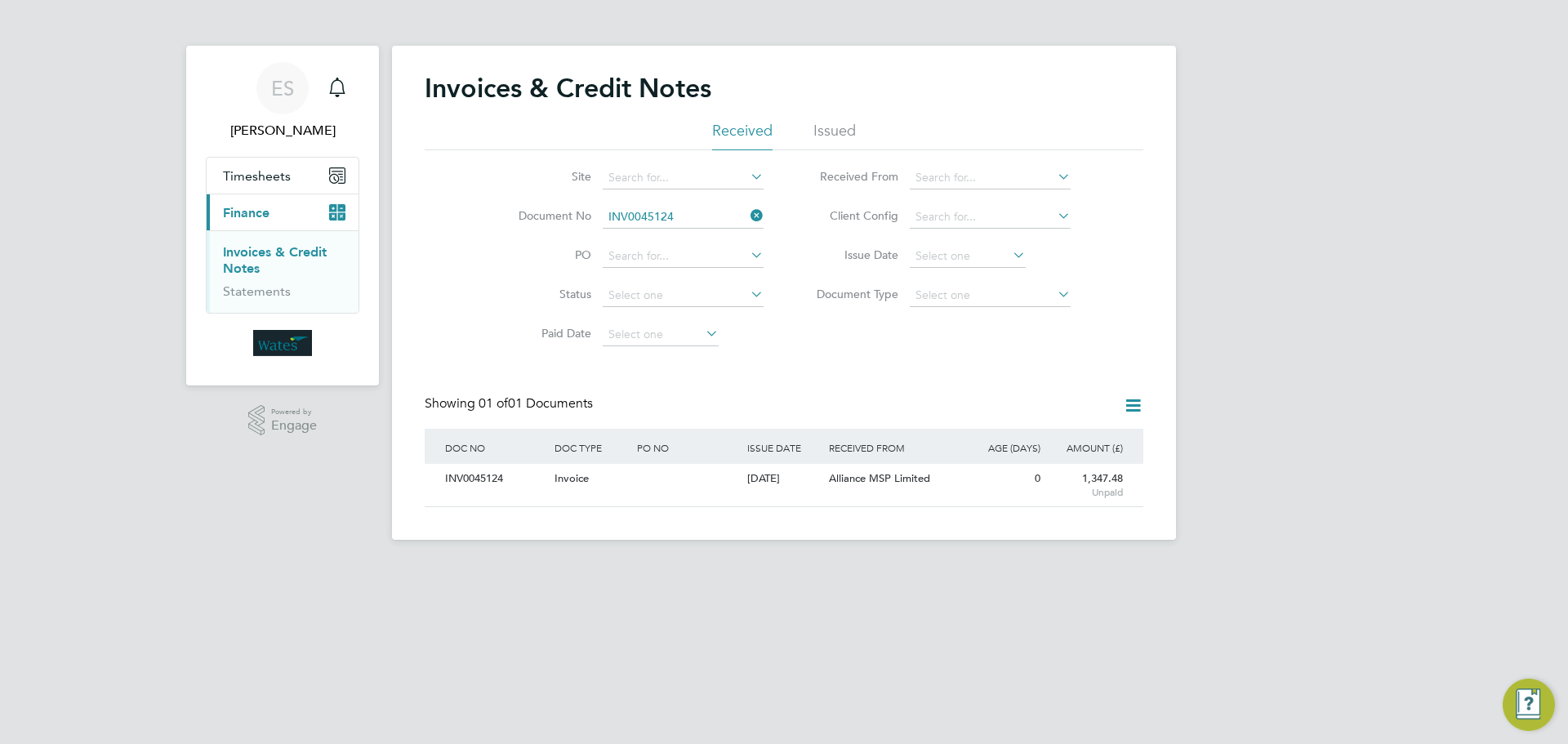
click at [748, 214] on icon at bounding box center [748, 215] width 0 height 23
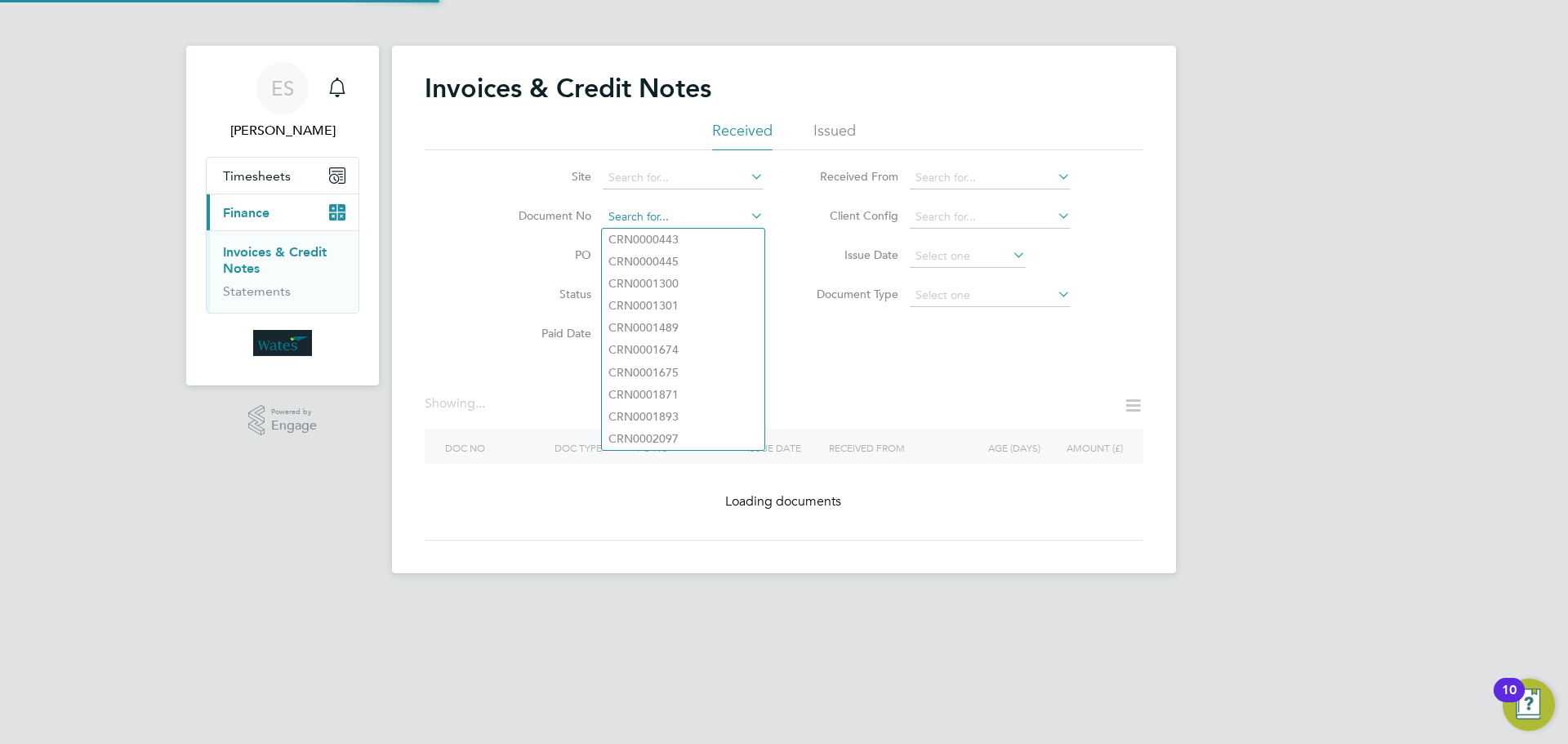
paste input "INV0045125"
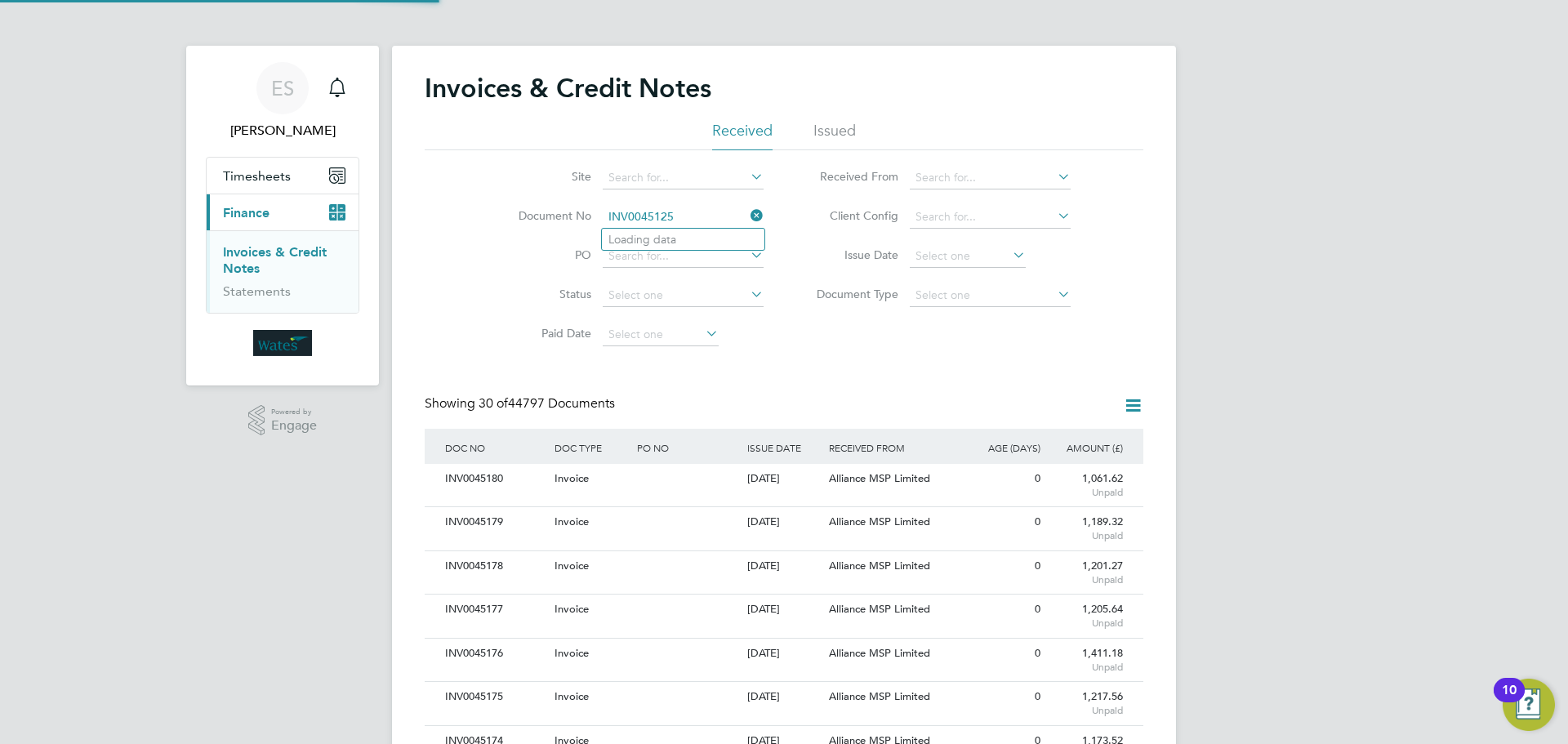
scroll to position [31, 138]
type input "INV0045125"
click at [650, 241] on b "INV0045125" at bounding box center [641, 240] width 66 height 14
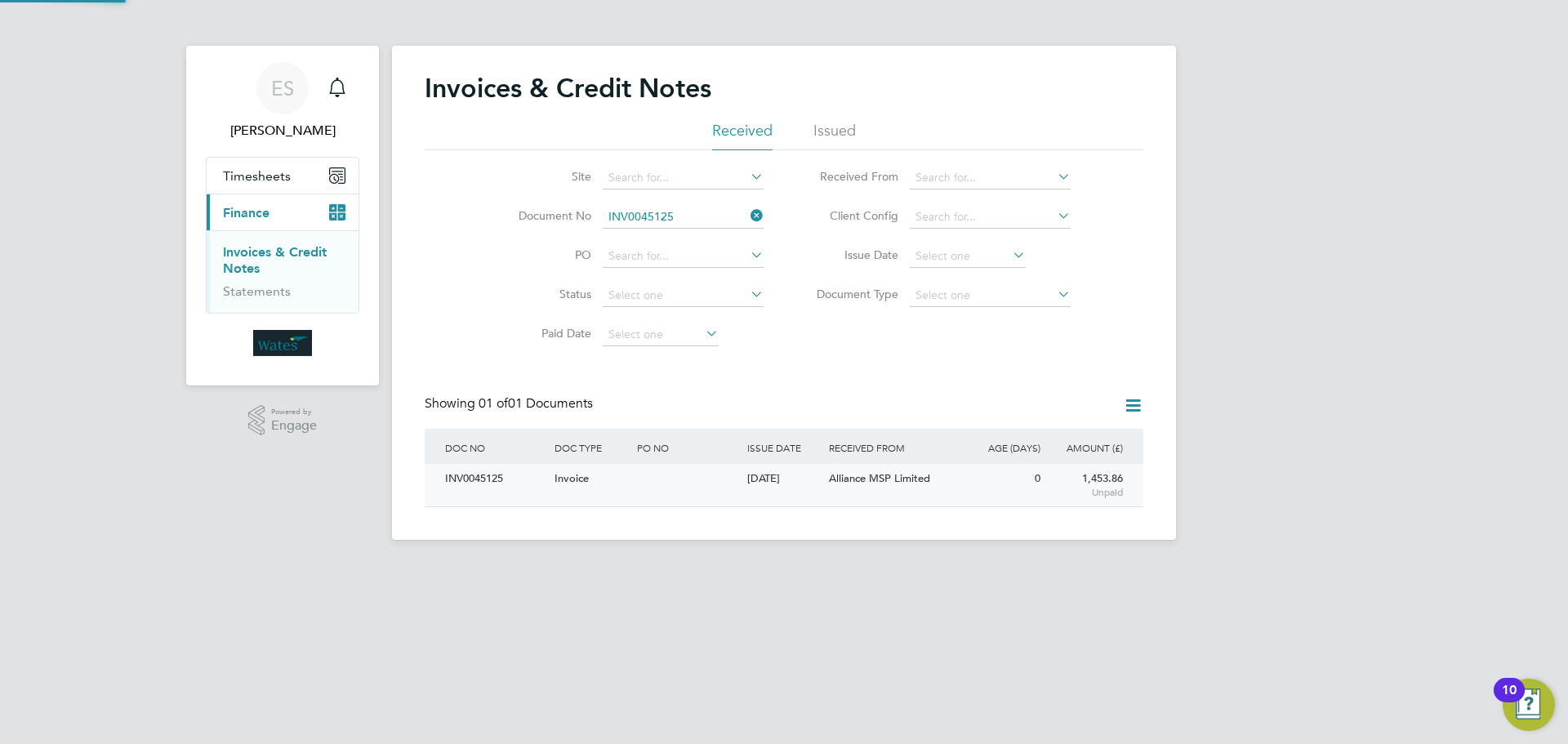
click at [463, 489] on div "INV0045125" at bounding box center [496, 478] width 110 height 30
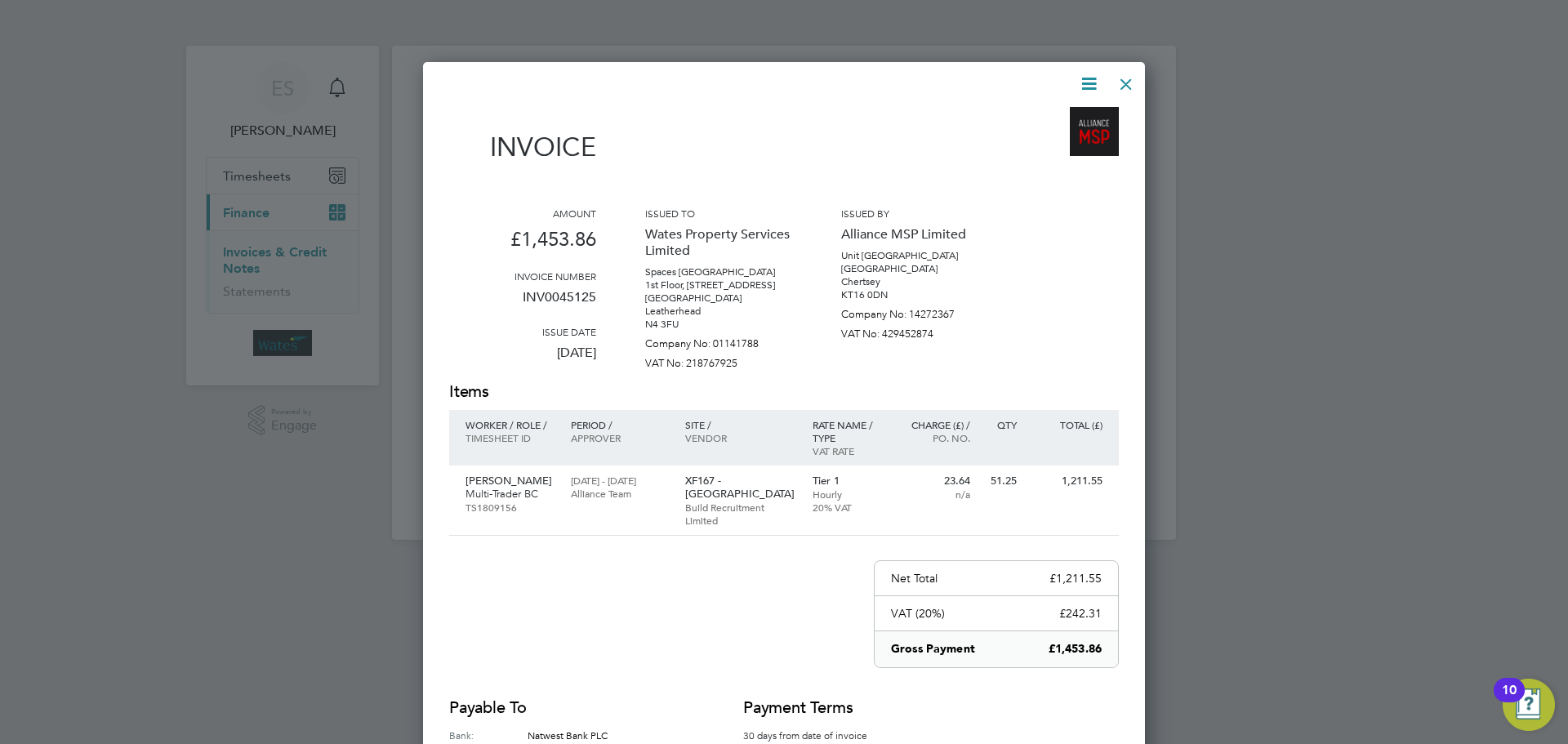
click at [1093, 79] on icon at bounding box center [1089, 83] width 21 height 21
click at [1061, 117] on li "Download Invoice" at bounding box center [1039, 122] width 113 height 23
click at [1091, 81] on icon at bounding box center [1089, 83] width 21 height 21
click at [1047, 140] on li "View timesheet" at bounding box center [1039, 145] width 113 height 23
click at [1129, 72] on div at bounding box center [1126, 80] width 29 height 29
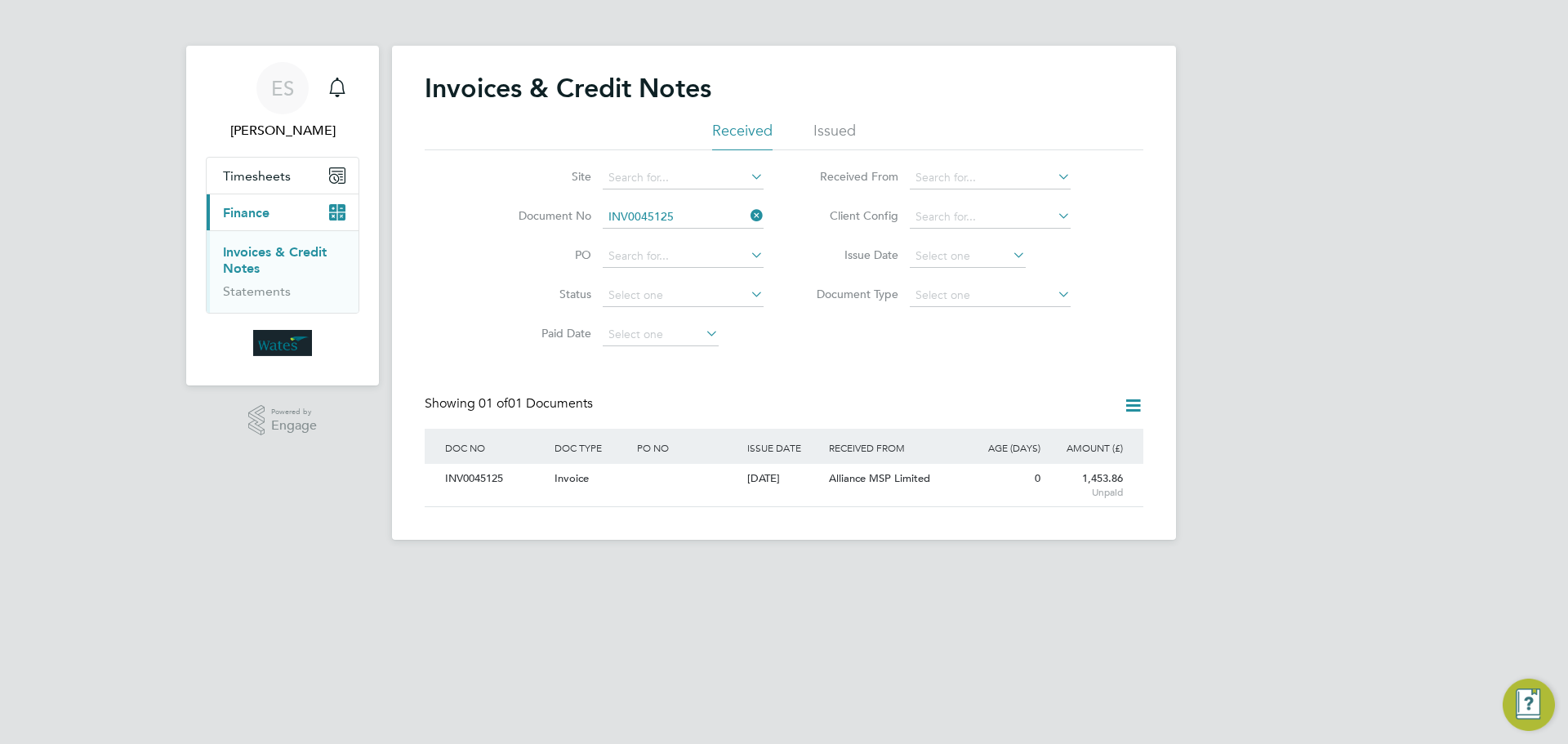
click at [748, 216] on icon at bounding box center [748, 215] width 0 height 23
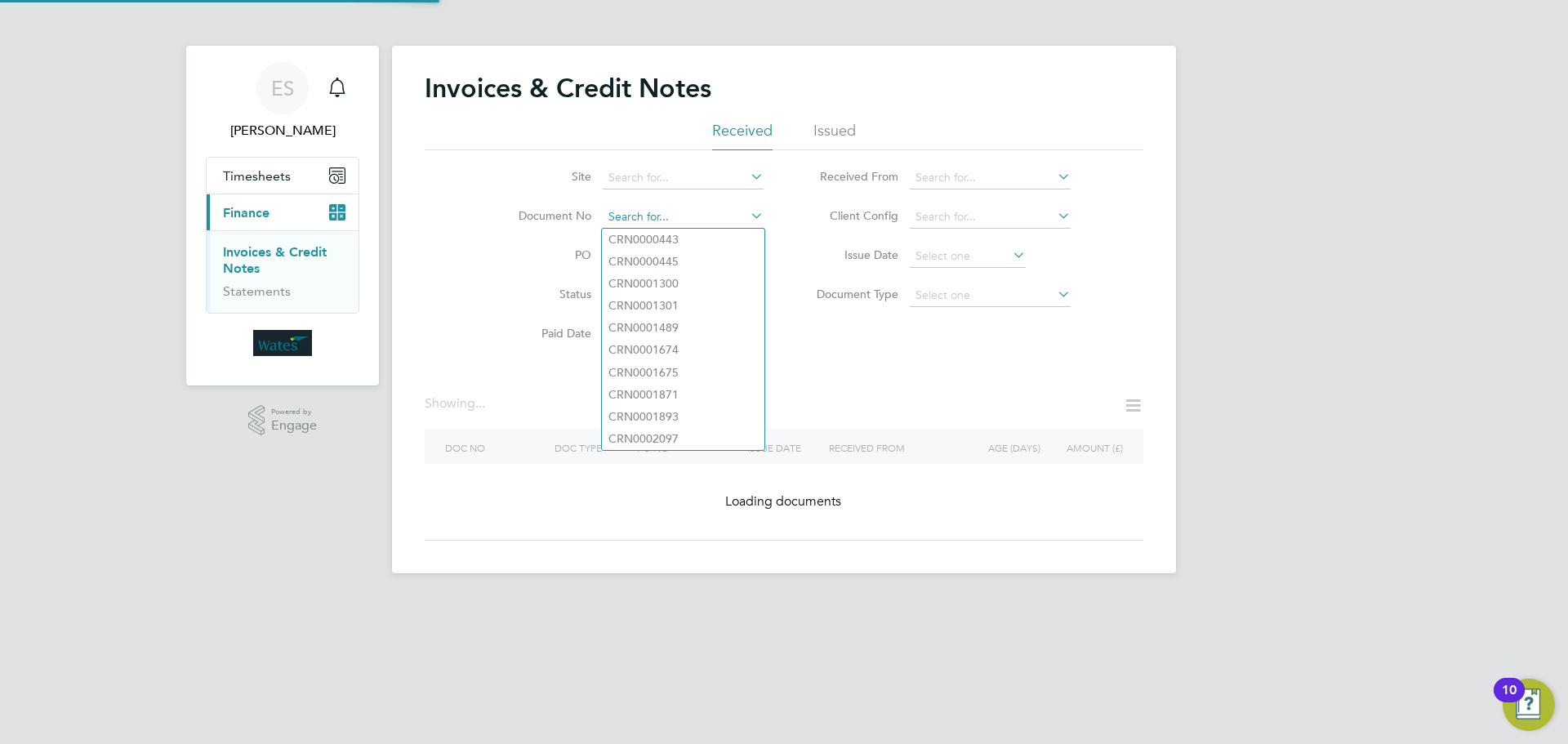
paste input "INV0045126"
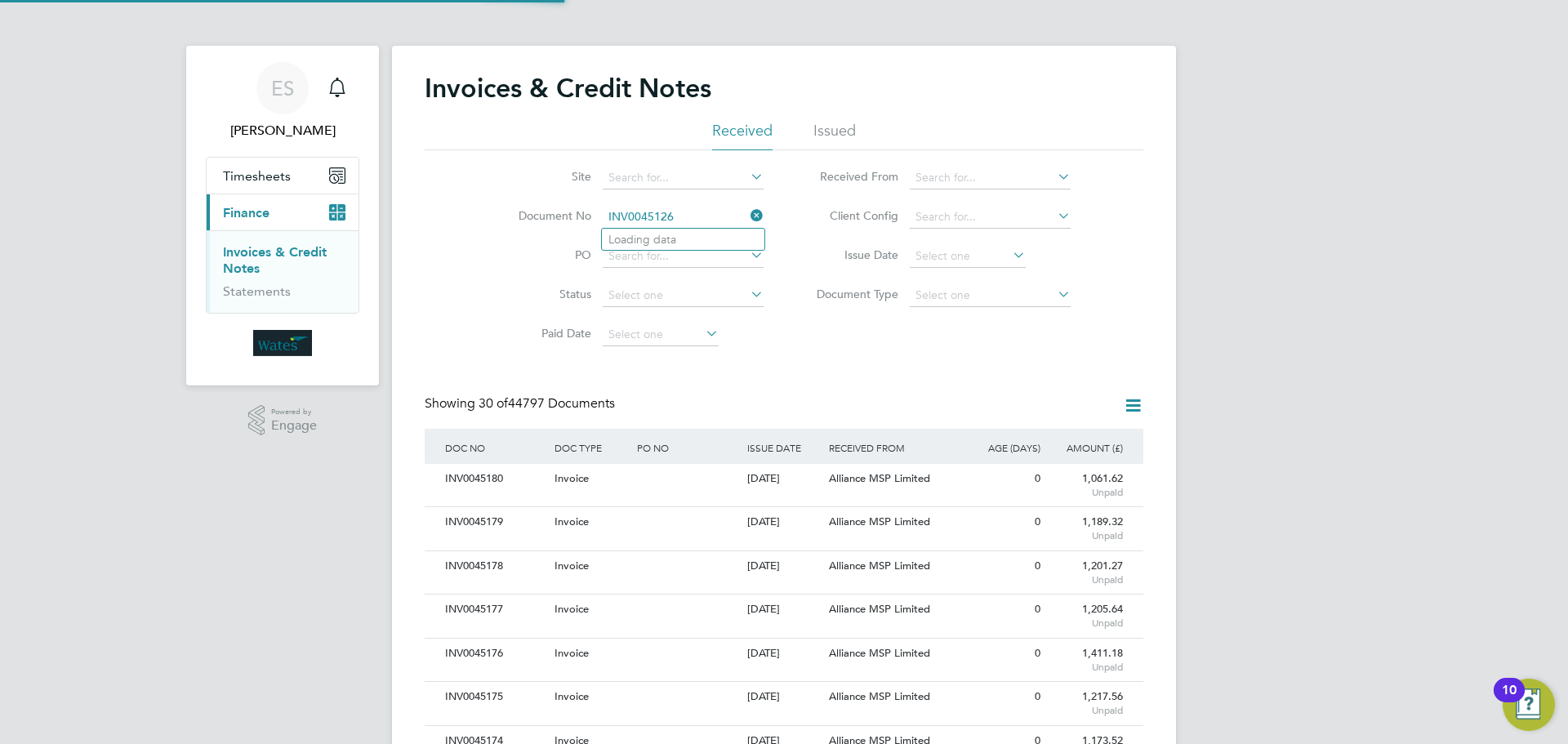
scroll to position [31, 111]
type input "INV0045126"
click at [643, 235] on b "INV0045126" at bounding box center [641, 240] width 66 height 14
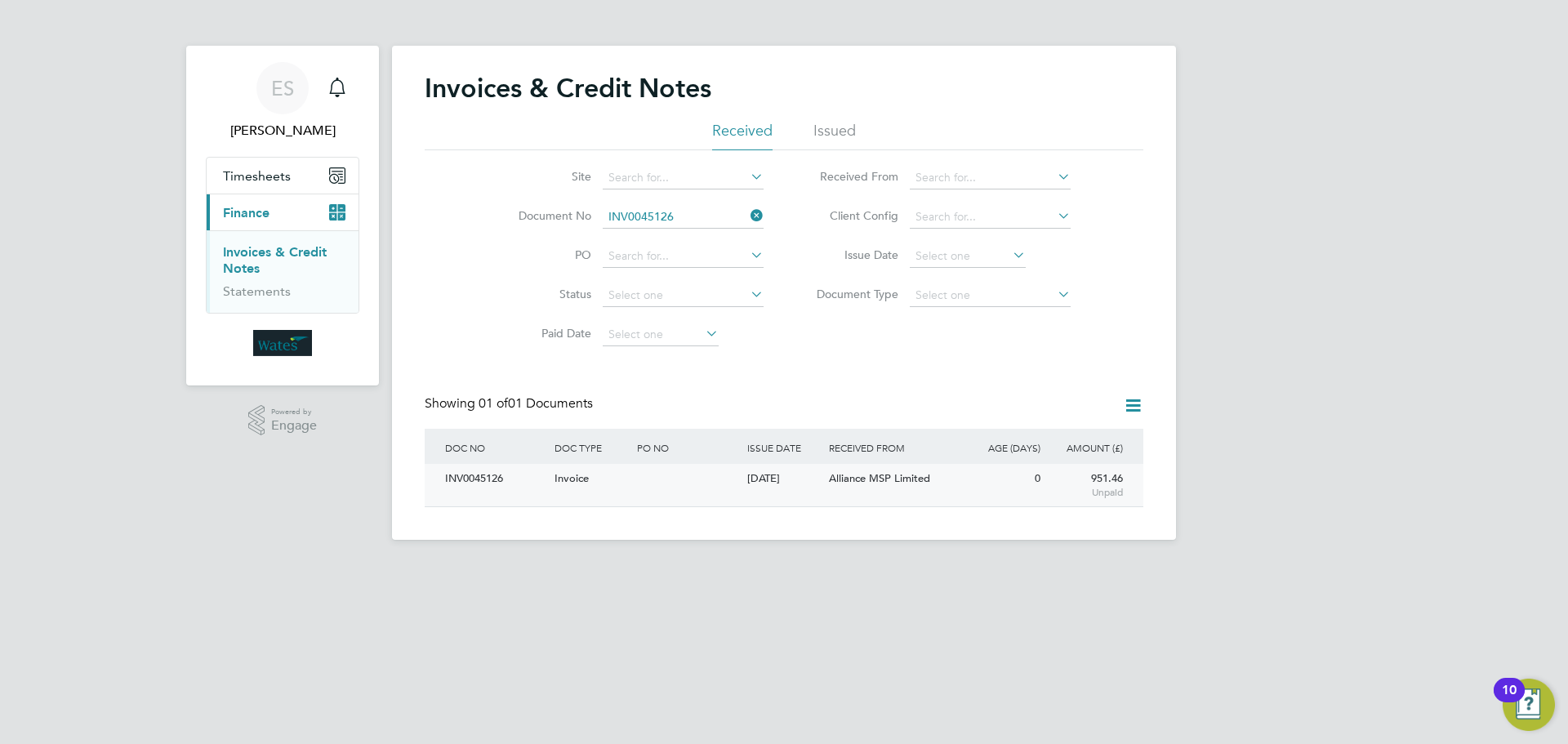
click at [468, 473] on div "INV0045126" at bounding box center [496, 478] width 110 height 30
click at [473, 482] on div "INV0045126" at bounding box center [496, 478] width 110 height 30
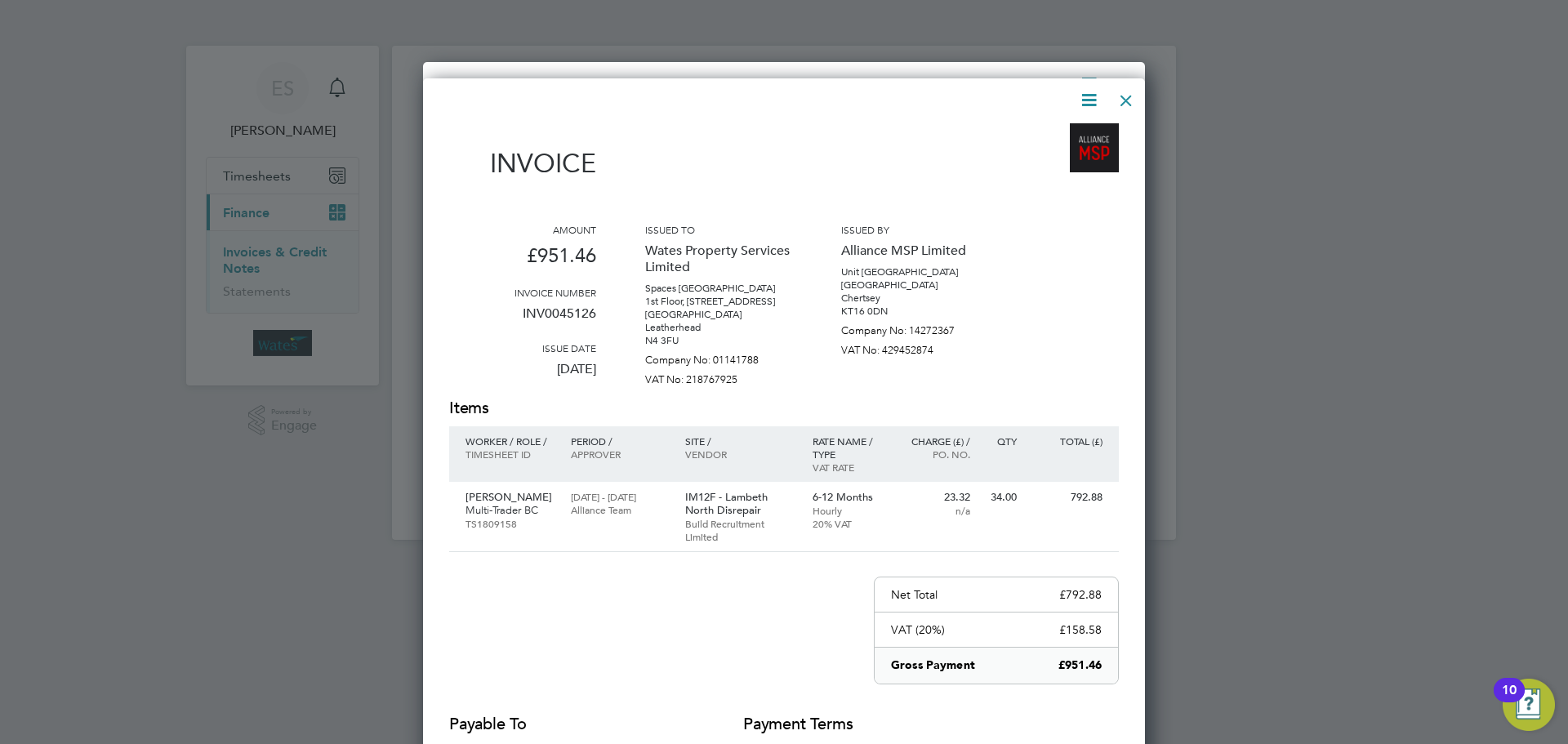
click at [1130, 97] on div at bounding box center [1126, 96] width 29 height 29
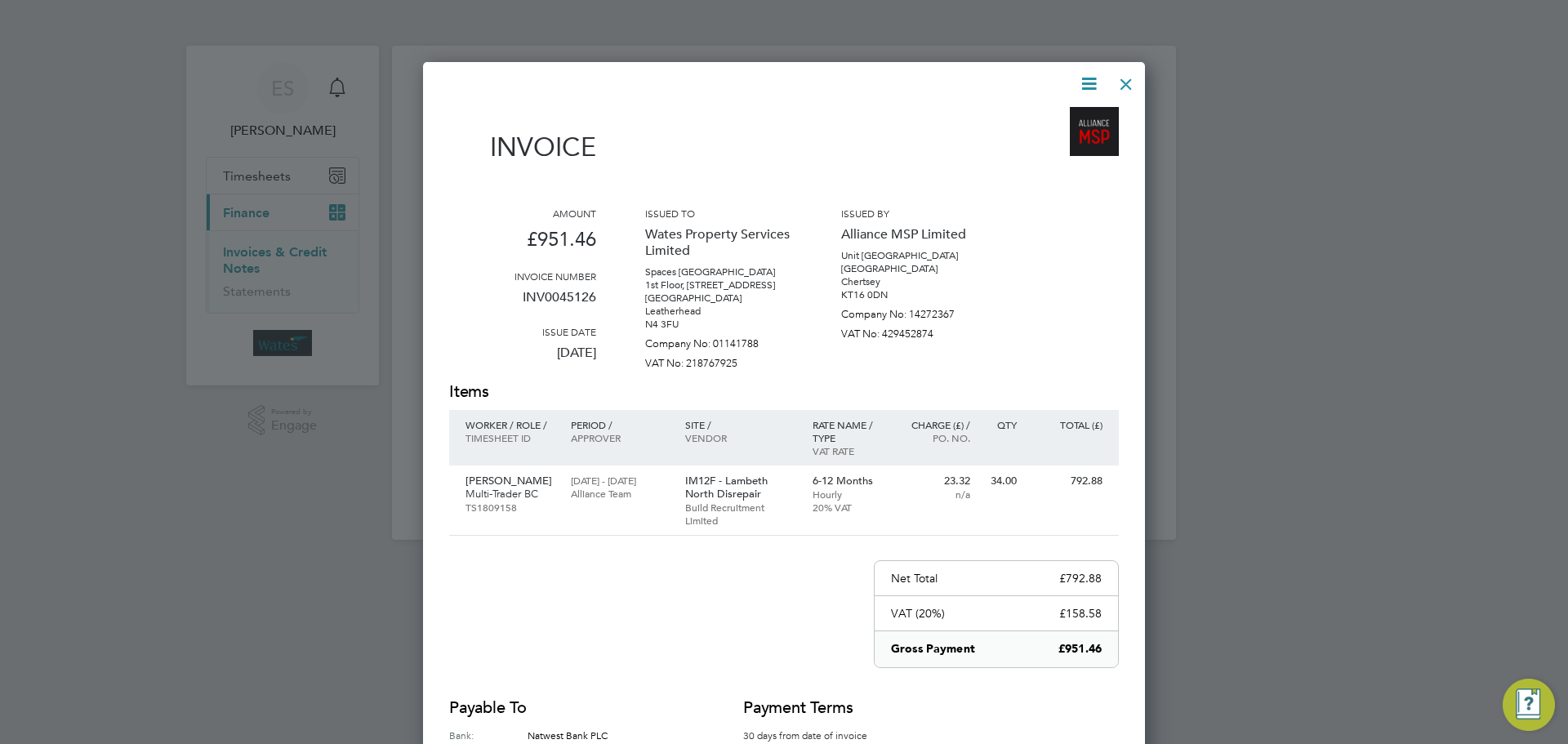
click at [1083, 84] on icon at bounding box center [1089, 83] width 21 height 21
click at [1066, 117] on li "Download Invoice" at bounding box center [1039, 122] width 113 height 23
click at [1081, 80] on icon at bounding box center [1089, 83] width 21 height 21
click at [1059, 140] on li "View timesheet" at bounding box center [1039, 145] width 113 height 23
click at [1025, 139] on li "View timesheet" at bounding box center [1039, 145] width 113 height 23
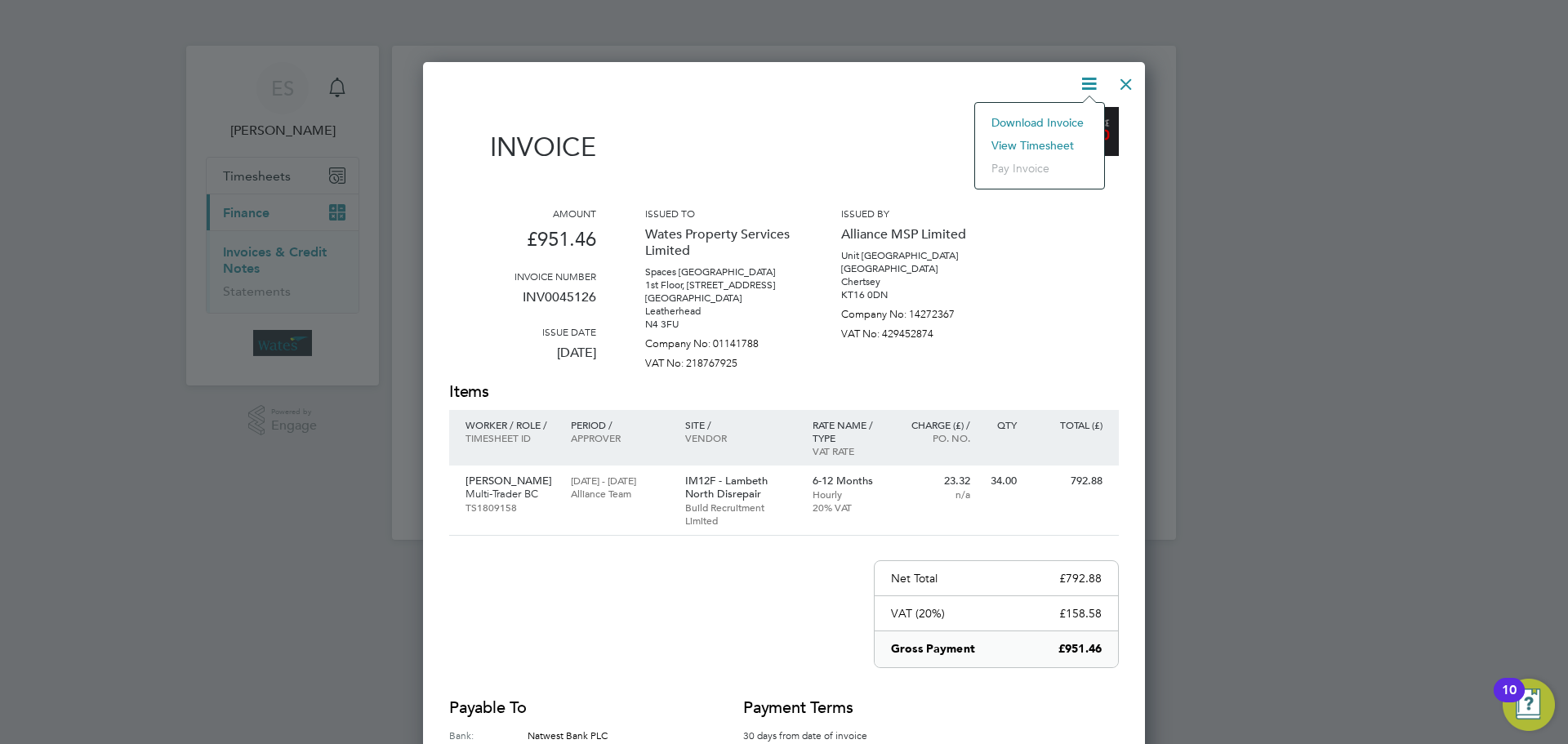
click at [1046, 135] on li "View timesheet" at bounding box center [1039, 145] width 113 height 23
click at [1062, 215] on div "Amount £951.46 Invoice number INV0045126 Issue date 26 Aug 2025 Issued to Wates…" at bounding box center [783, 294] width 669 height 174
click at [1074, 69] on div "Invoice Amount £951.46 Invoice number INV0045126 Issue date 26 Aug 2025 Issued …" at bounding box center [784, 471] width 722 height 818
click at [1083, 80] on icon at bounding box center [1089, 83] width 21 height 21
click at [1047, 137] on li "View timesheet" at bounding box center [1039, 145] width 113 height 23
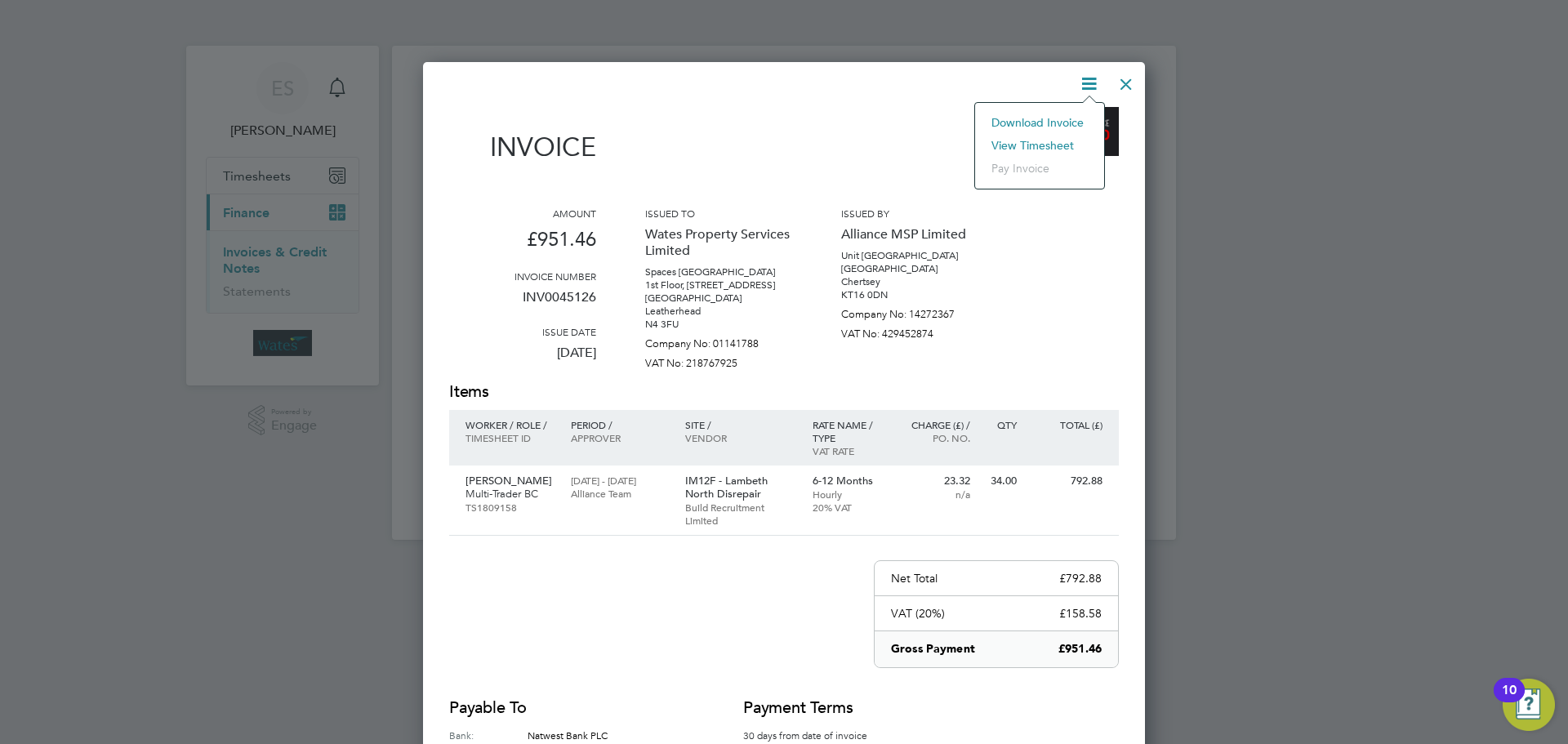
click at [1047, 137] on li "View timesheet" at bounding box center [1039, 145] width 113 height 23
click at [1117, 76] on div at bounding box center [1126, 80] width 29 height 29
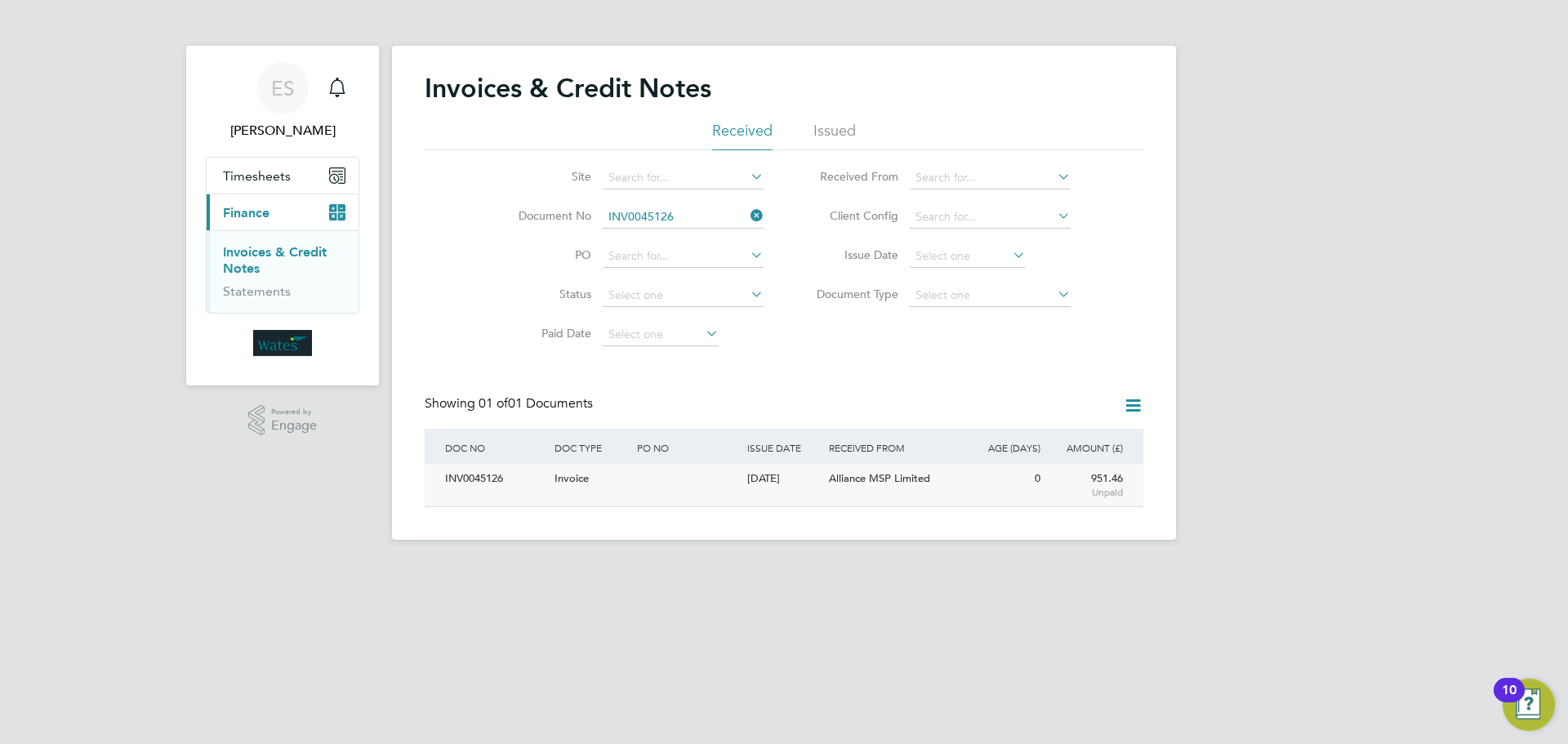
click at [488, 478] on div "INV0045126" at bounding box center [496, 478] width 110 height 30
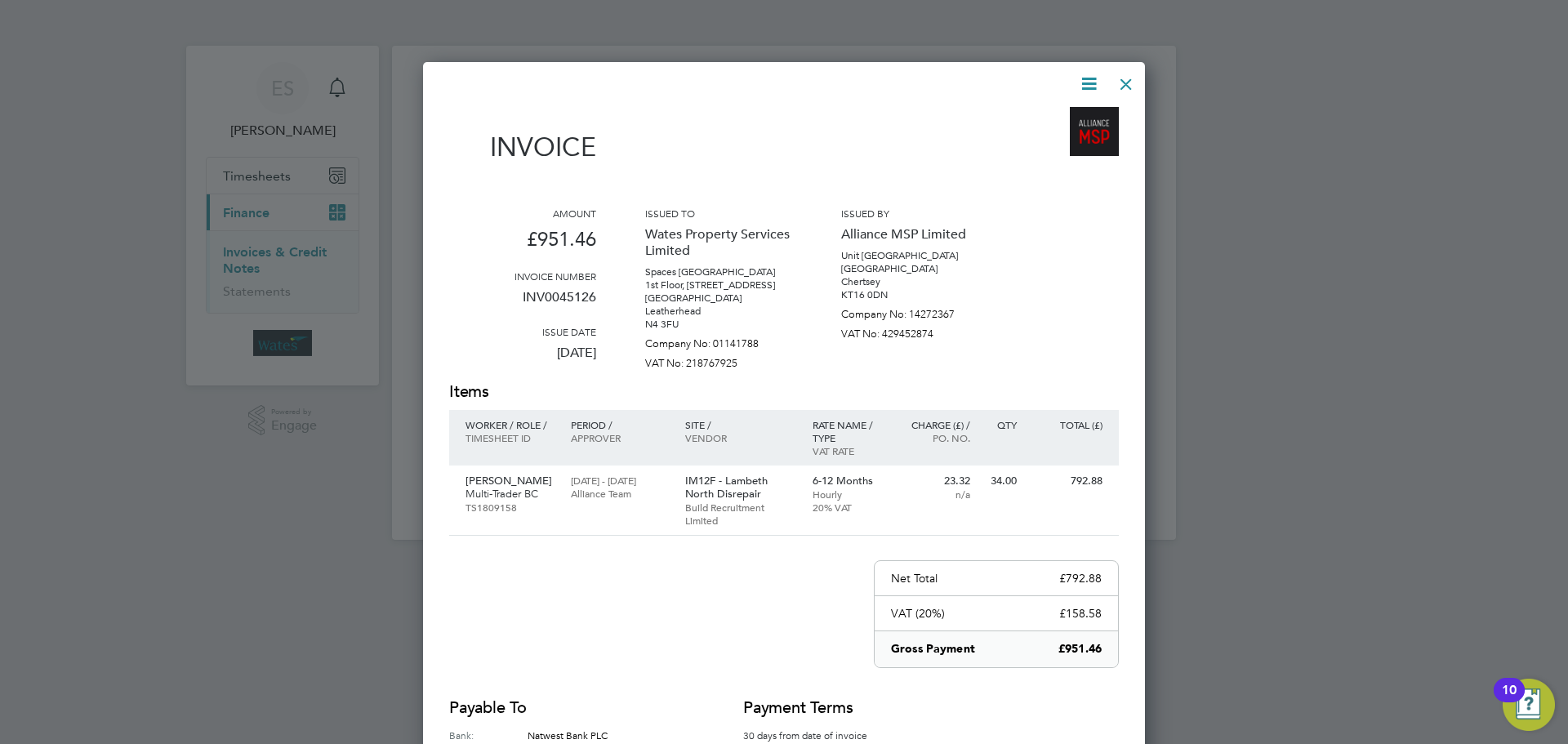
click at [1085, 81] on icon at bounding box center [1089, 83] width 21 height 21
click at [1049, 138] on li "View timesheet" at bounding box center [1039, 145] width 113 height 23
click at [1120, 76] on div at bounding box center [1126, 80] width 29 height 29
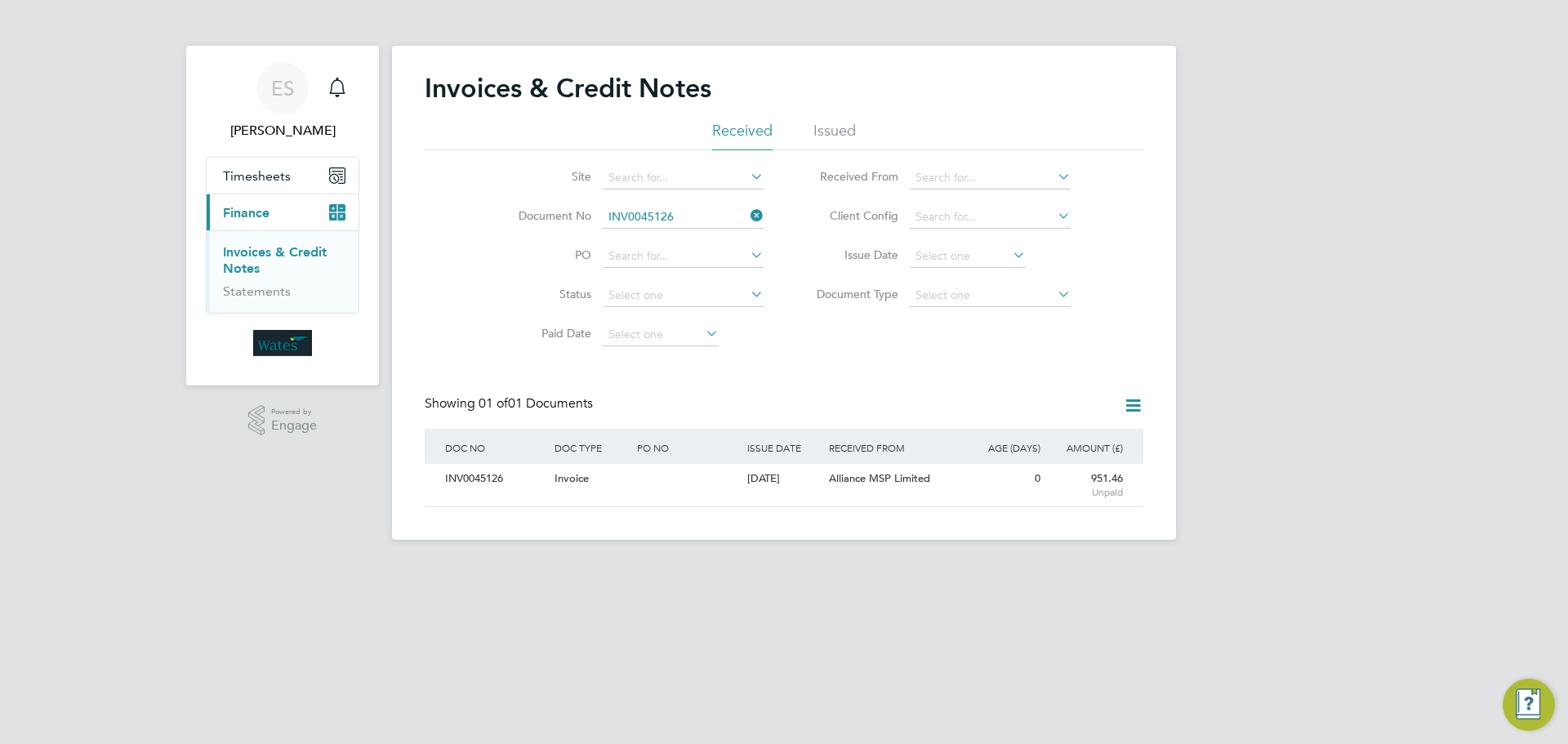
click at [748, 217] on icon at bounding box center [748, 215] width 0 height 23
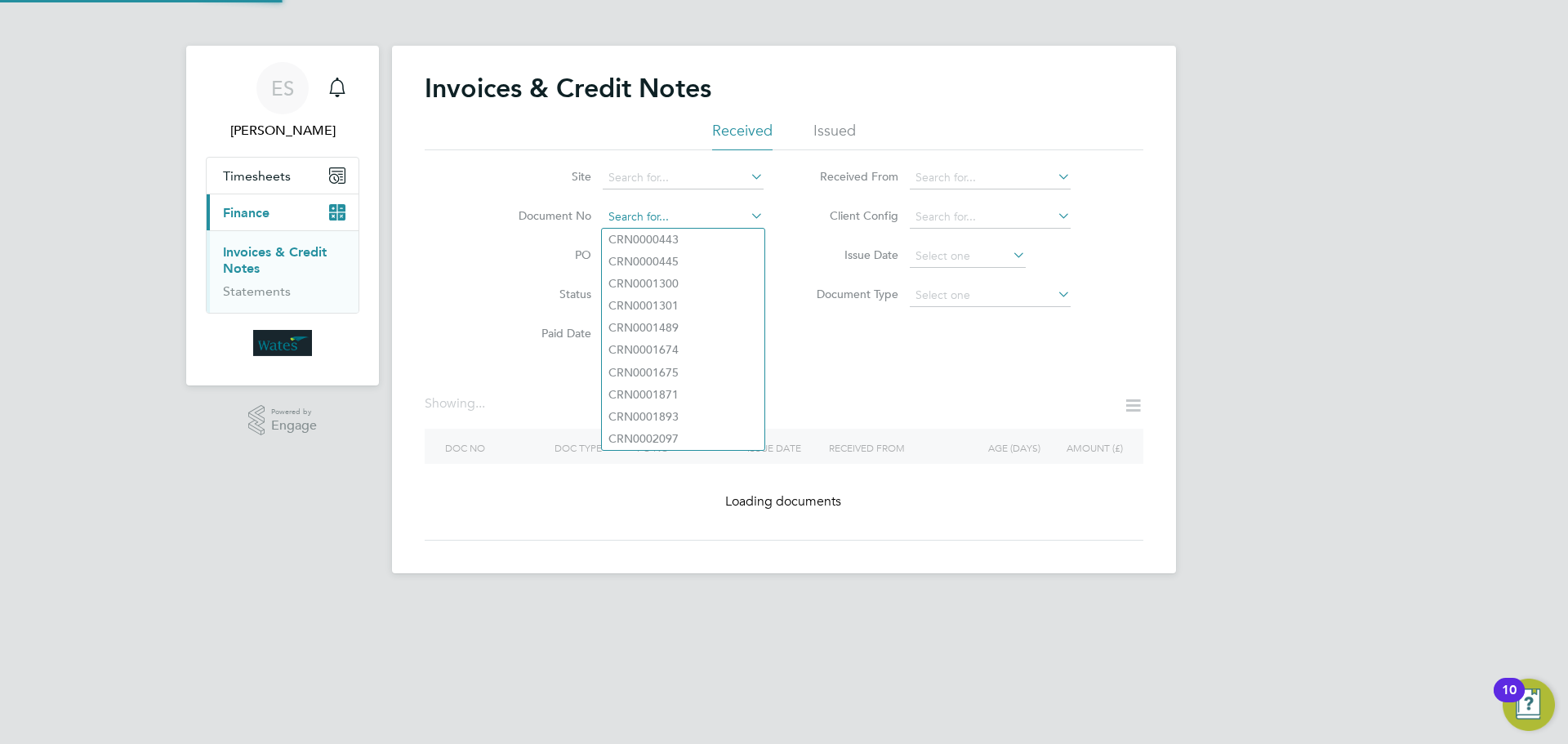
paste input "INV0045127"
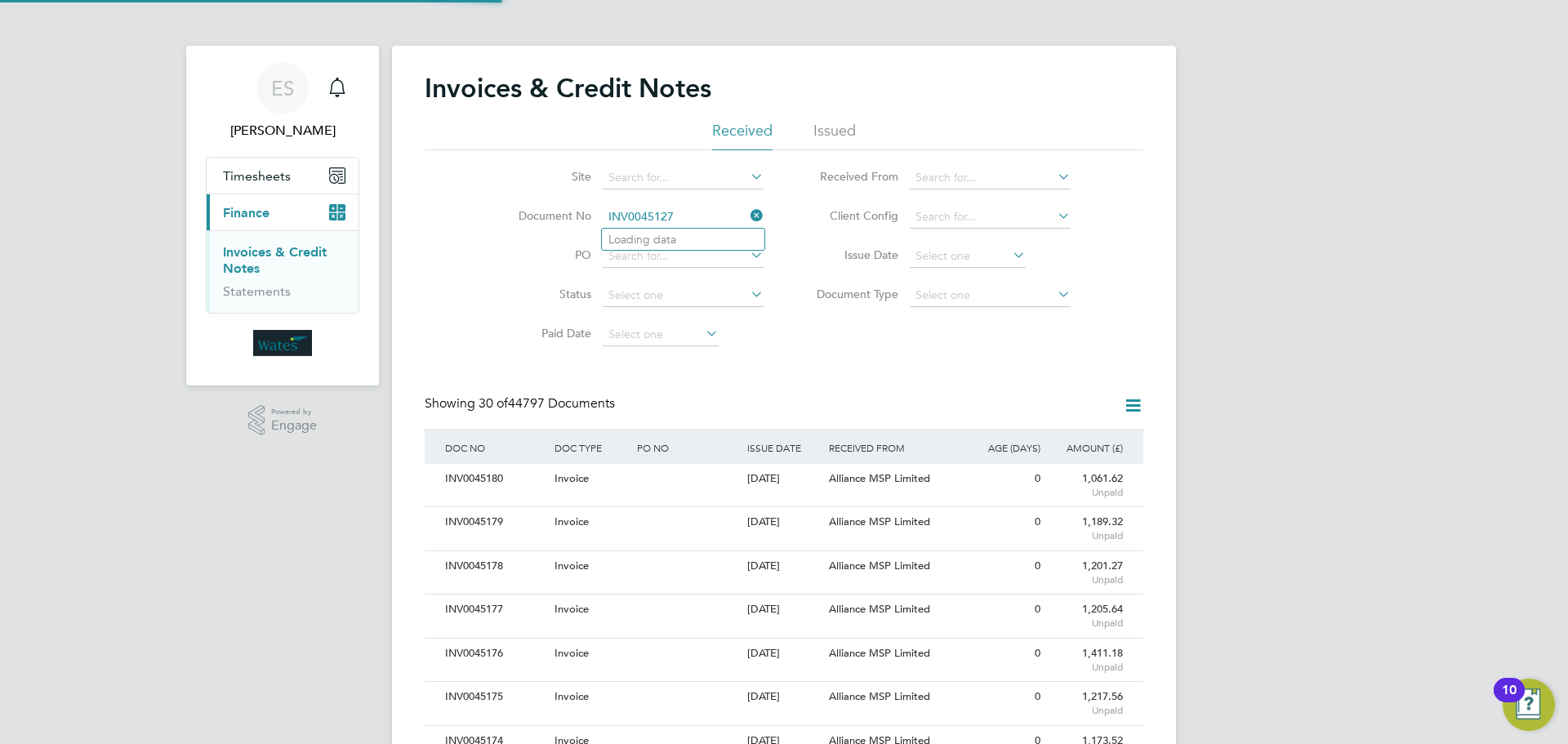
scroll to position [31, 111]
type input "INV0045127"
click at [679, 236] on li "INV0045127" at bounding box center [683, 239] width 163 height 23
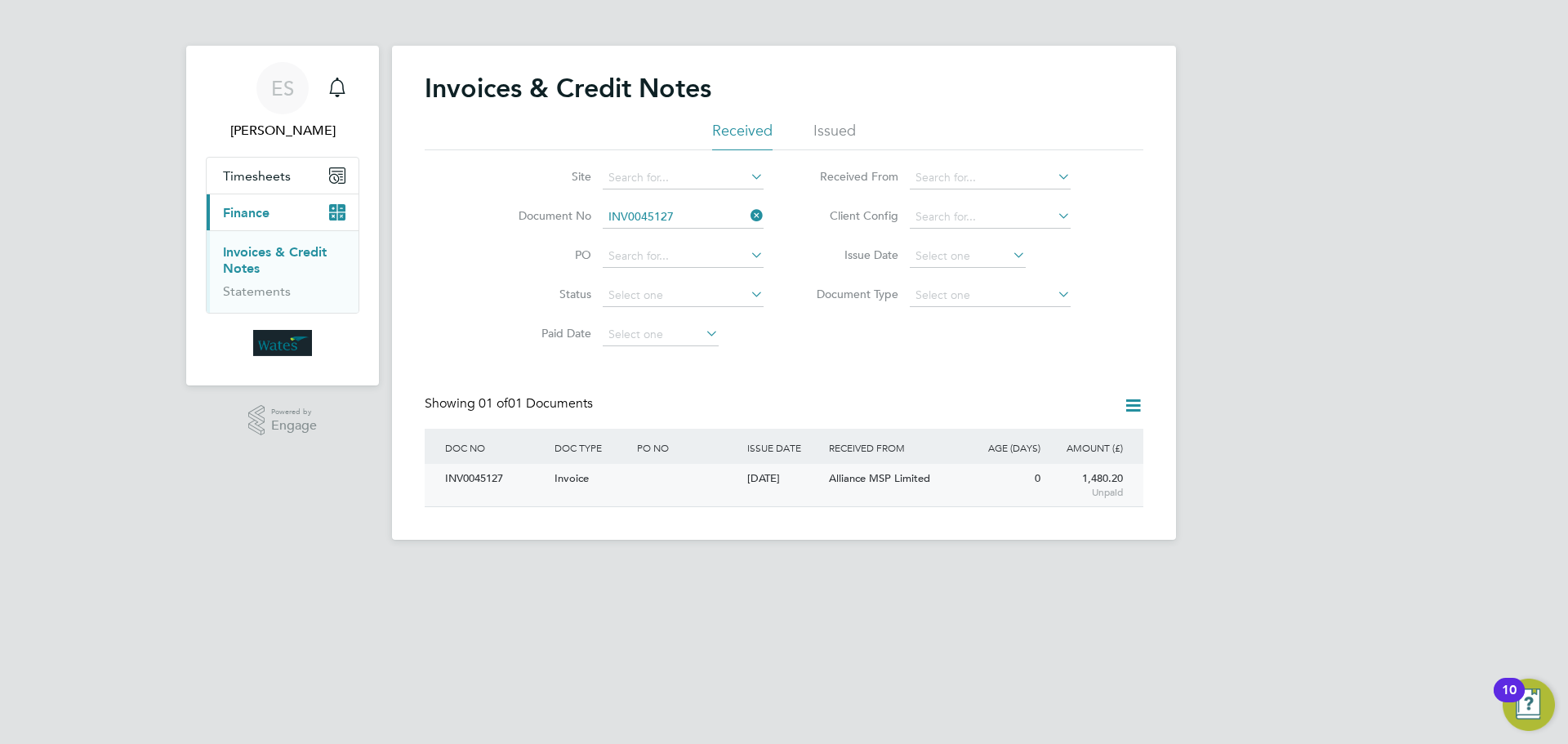
click at [475, 481] on div "INV0045127" at bounding box center [496, 478] width 110 height 30
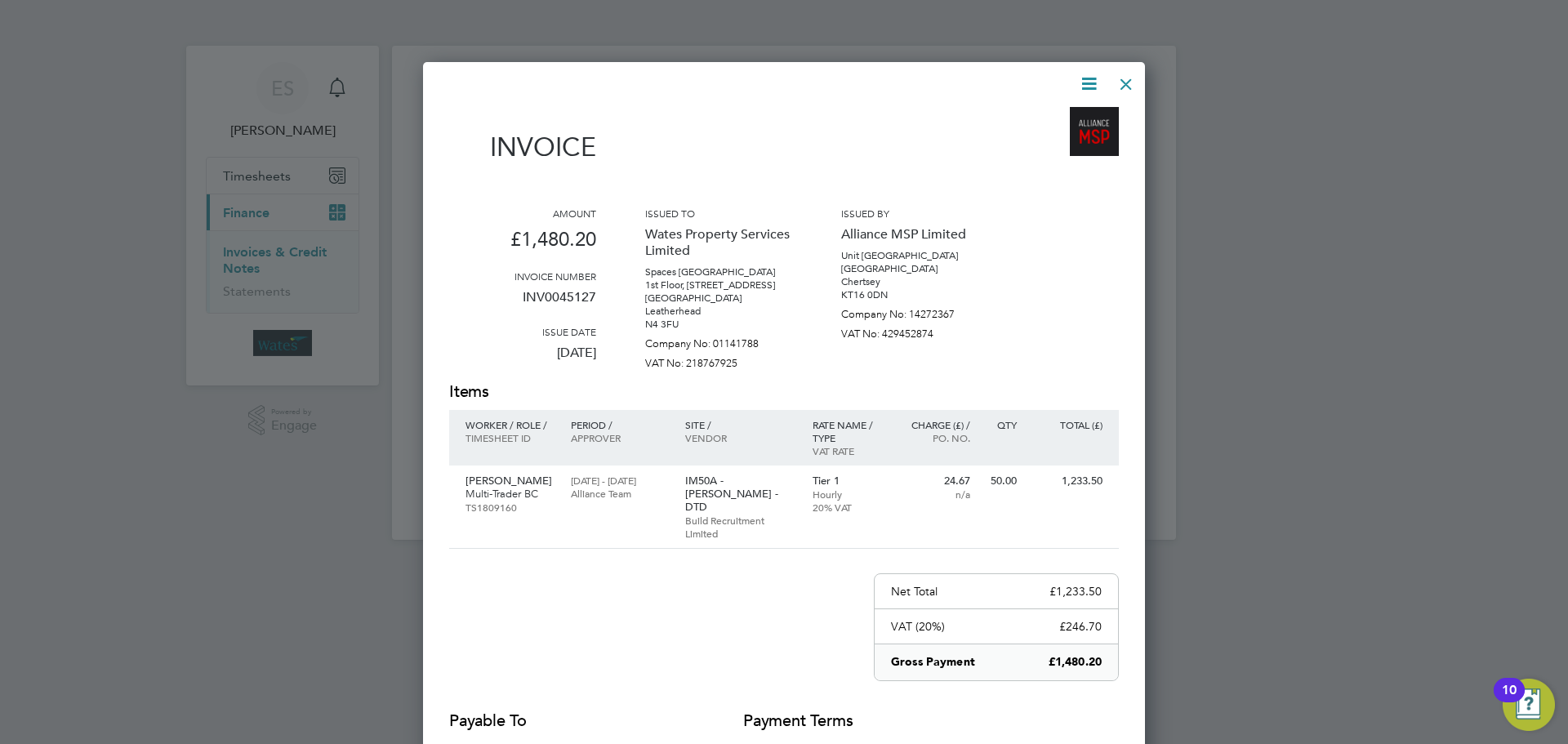
click at [1095, 81] on icon at bounding box center [1089, 83] width 21 height 21
click at [1066, 120] on li "Download Invoice" at bounding box center [1039, 122] width 113 height 23
click at [1086, 79] on icon at bounding box center [1089, 83] width 21 height 21
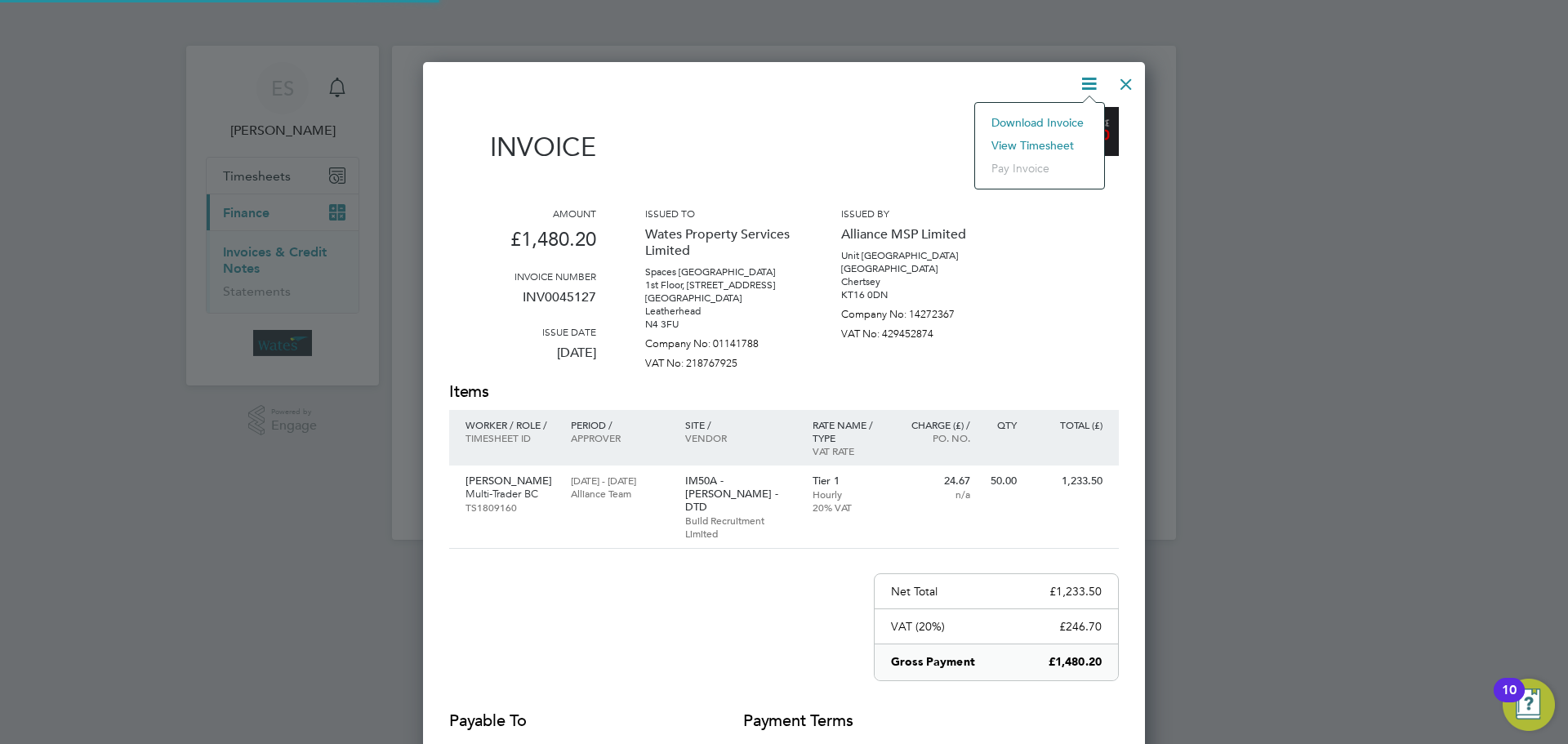
click at [1046, 143] on li "View timesheet" at bounding box center [1039, 145] width 113 height 23
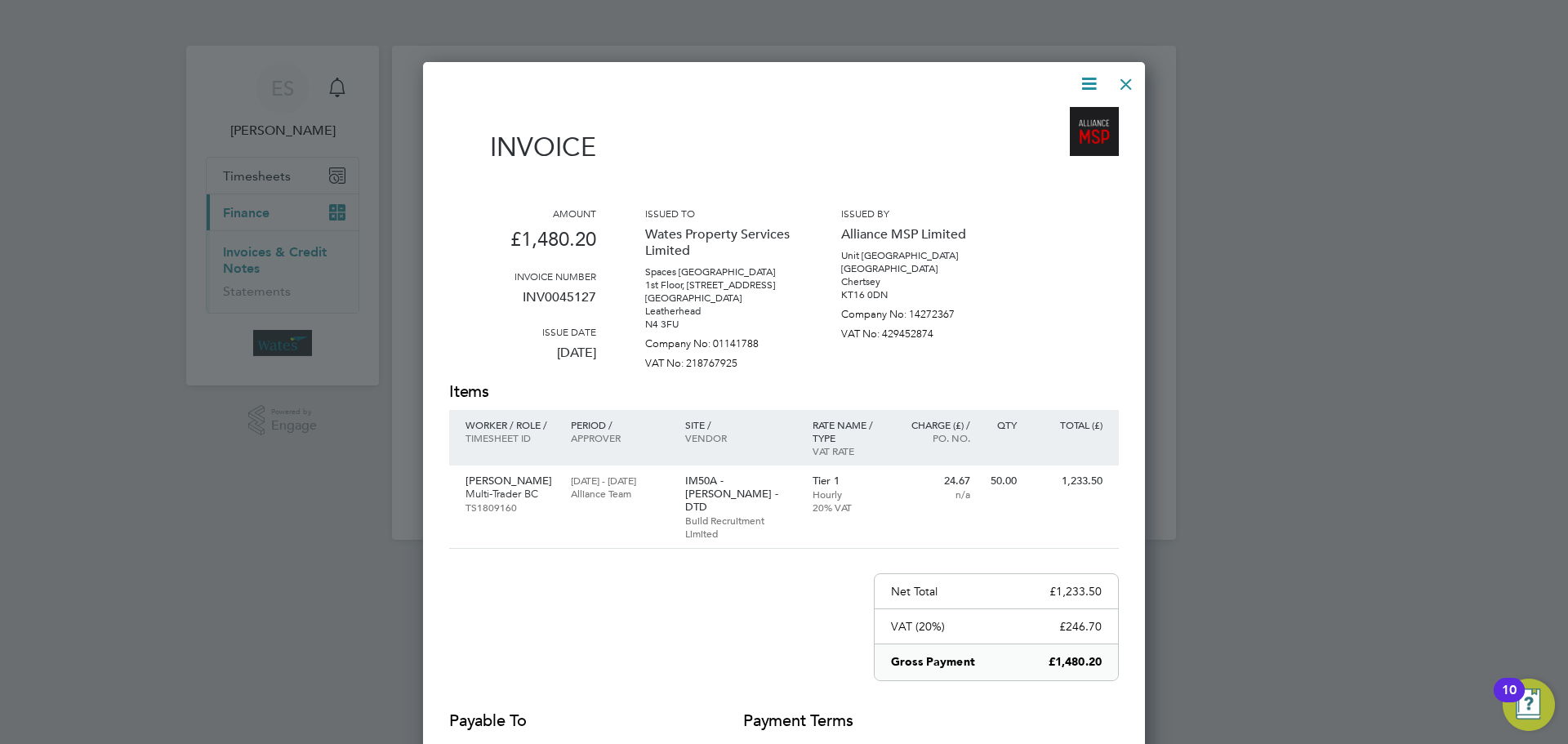
click at [1120, 88] on div at bounding box center [1126, 80] width 29 height 29
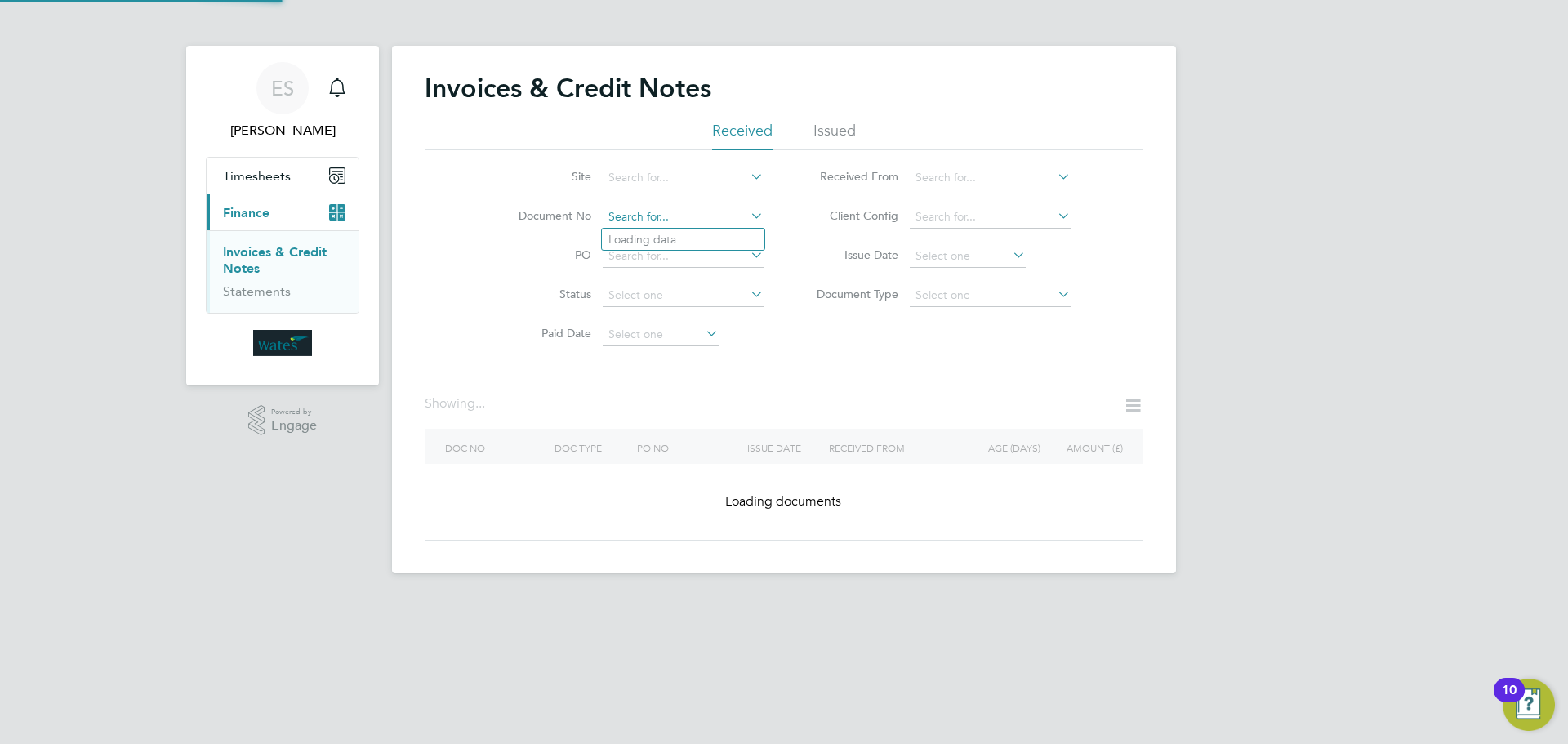
click at [744, 208] on input at bounding box center [683, 217] width 161 height 23
paste input "INV0045128"
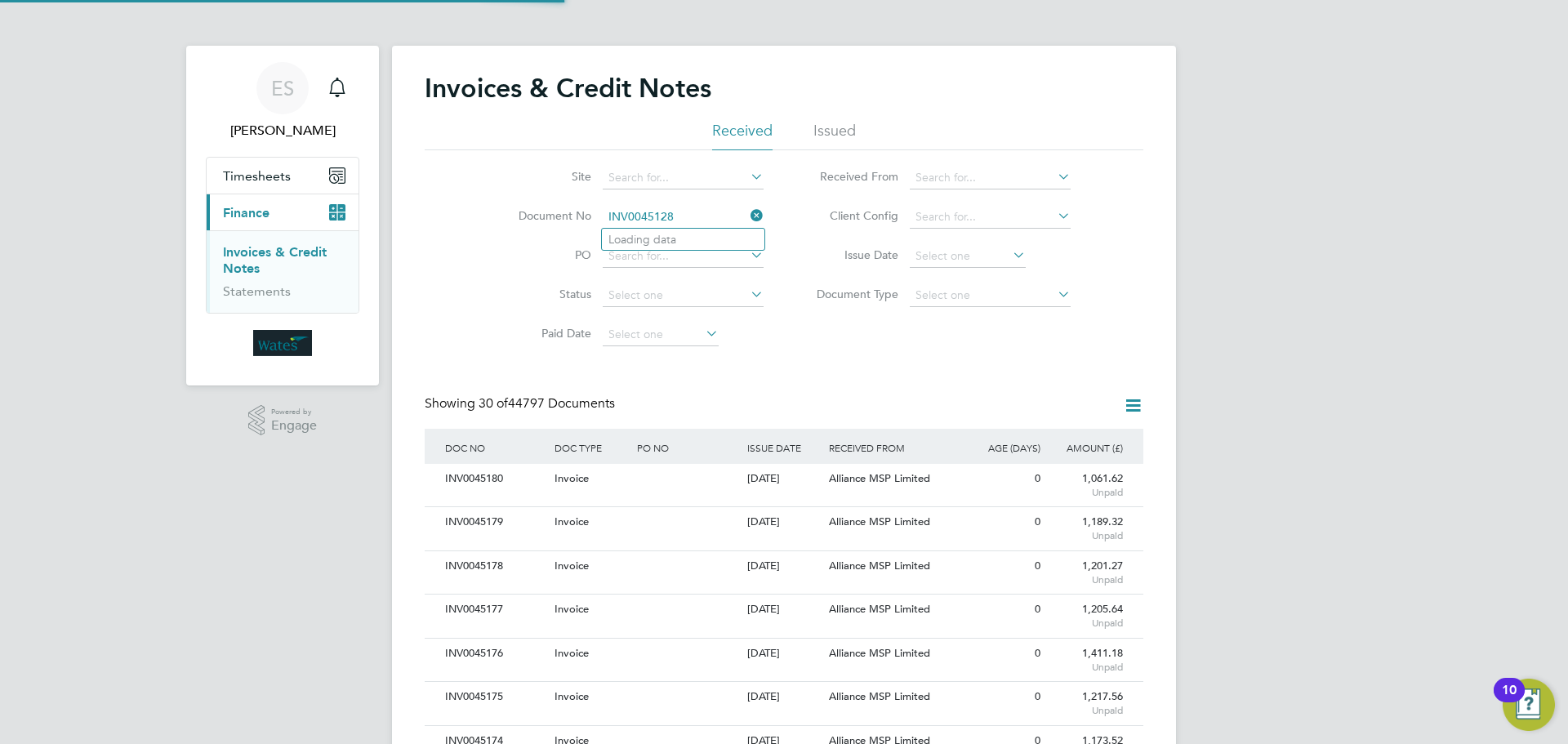
scroll to position [31, 138]
type input "INV0045128"
click at [698, 239] on li "INV0045128" at bounding box center [683, 239] width 163 height 23
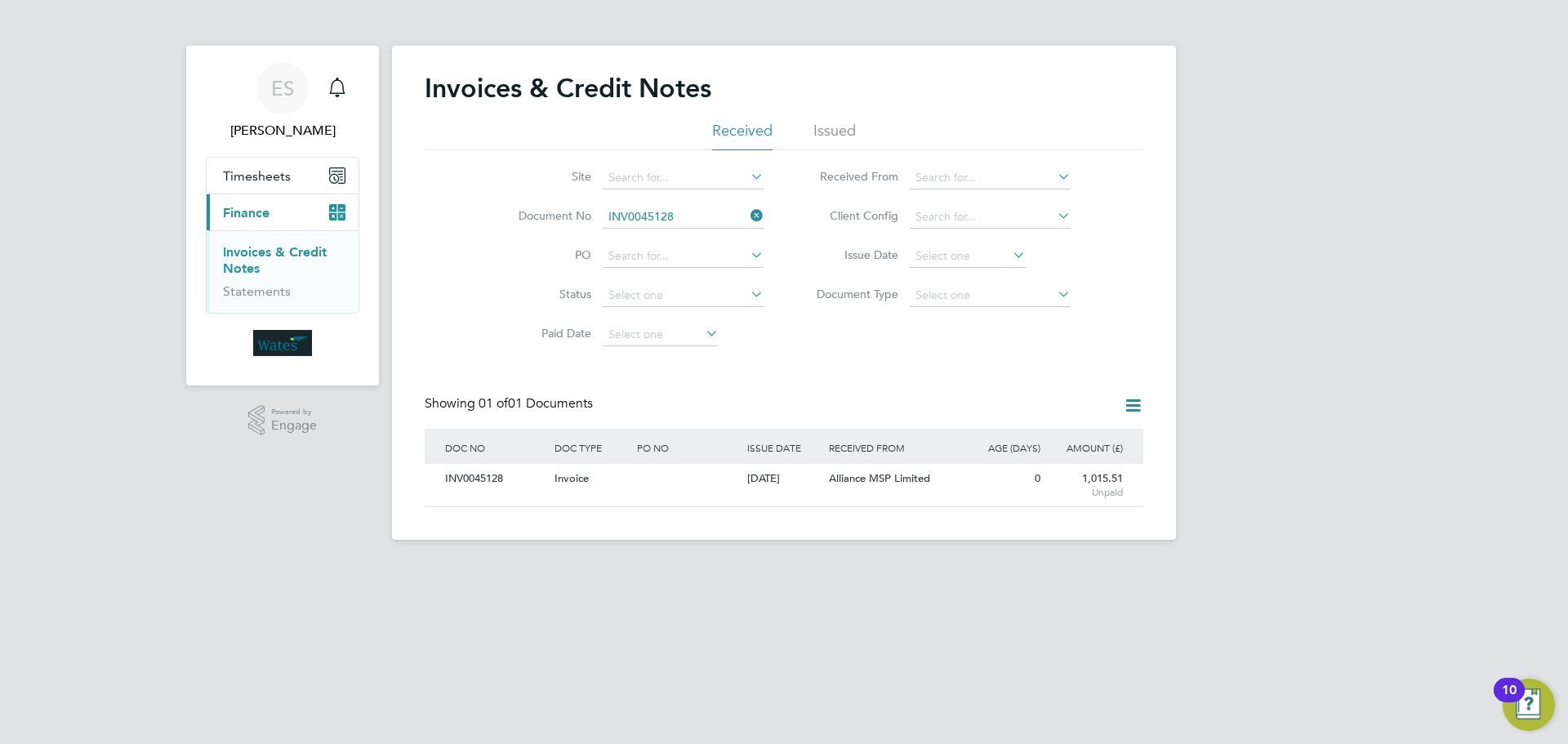
click at [488, 477] on div "INV0045128" at bounding box center [496, 478] width 110 height 30
click at [464, 479] on div "INV0045128" at bounding box center [496, 478] width 110 height 30
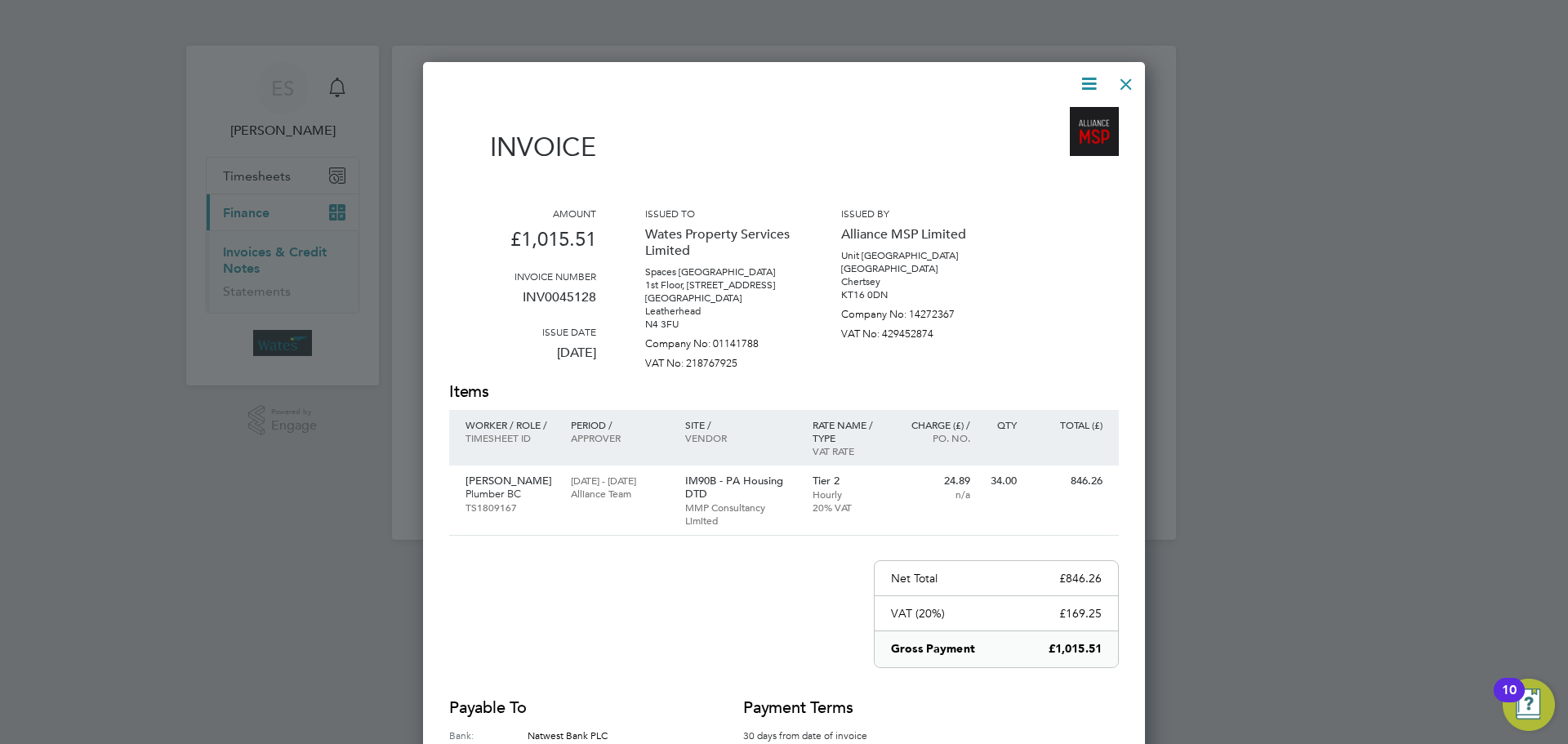
click at [1082, 76] on icon at bounding box center [1089, 83] width 21 height 21
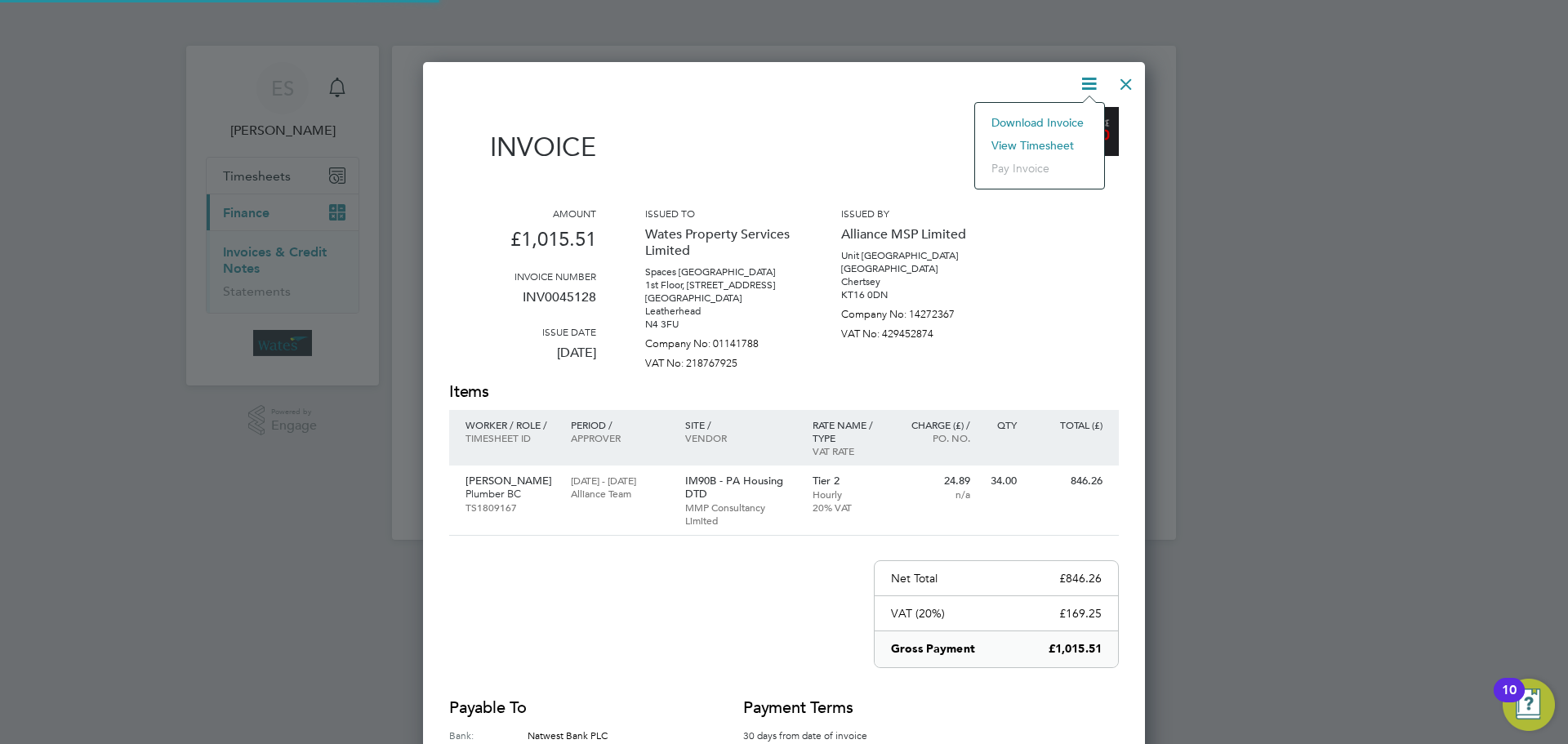
click at [1062, 117] on li "Download Invoice" at bounding box center [1039, 122] width 113 height 23
click at [1091, 81] on icon at bounding box center [1089, 83] width 21 height 21
click at [1037, 141] on li "View timesheet" at bounding box center [1039, 145] width 113 height 23
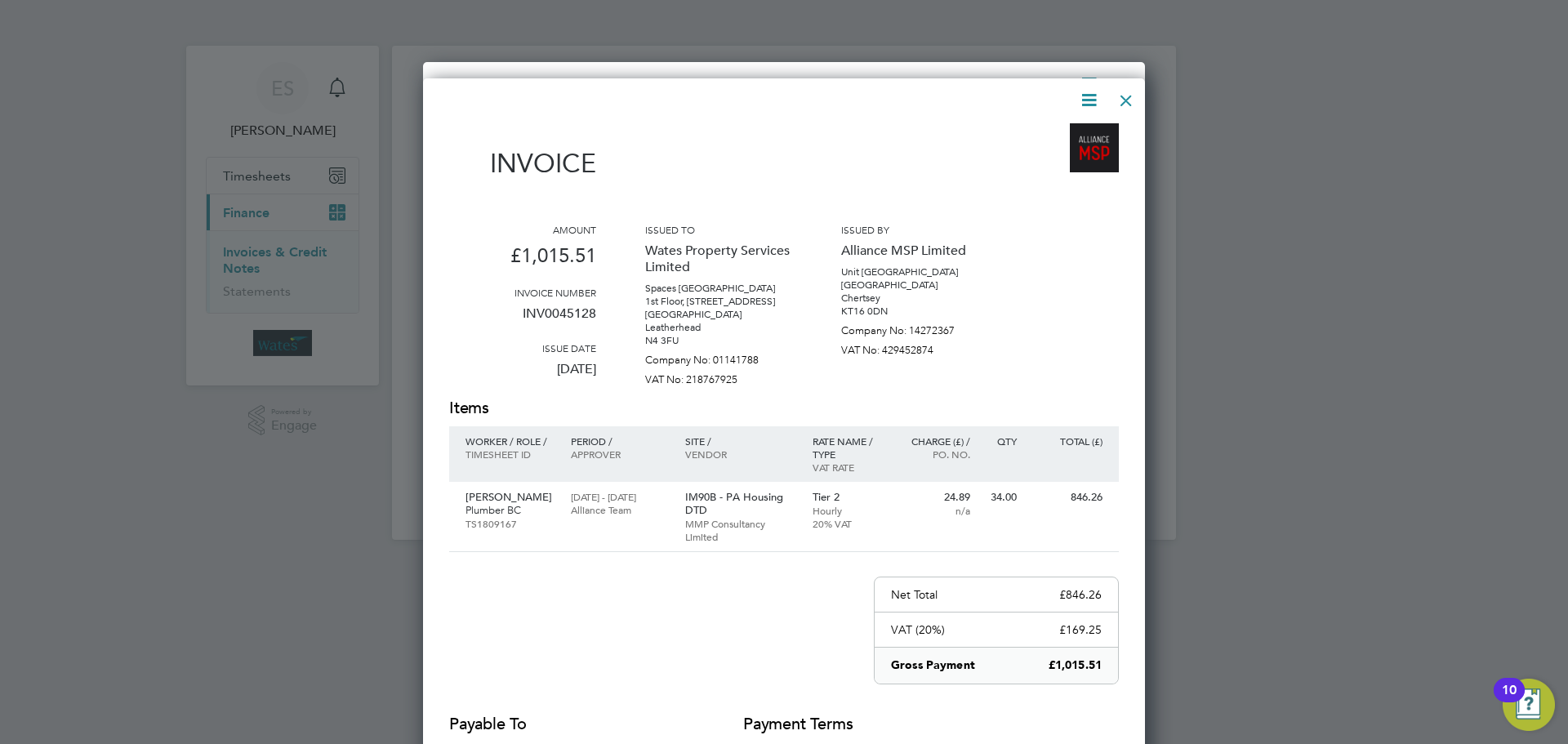
click at [1129, 96] on div at bounding box center [1126, 96] width 29 height 29
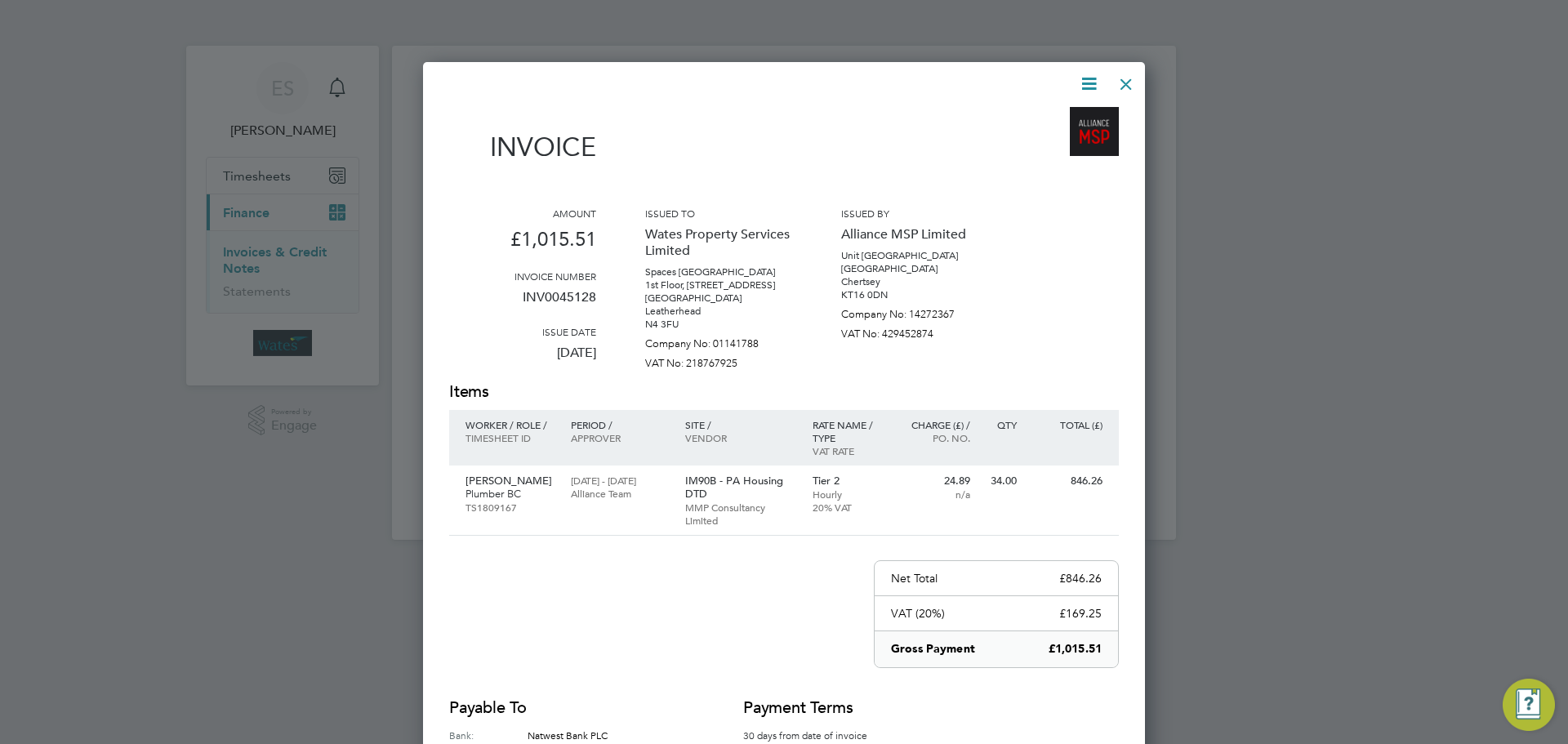
click at [1124, 77] on div at bounding box center [1126, 80] width 29 height 29
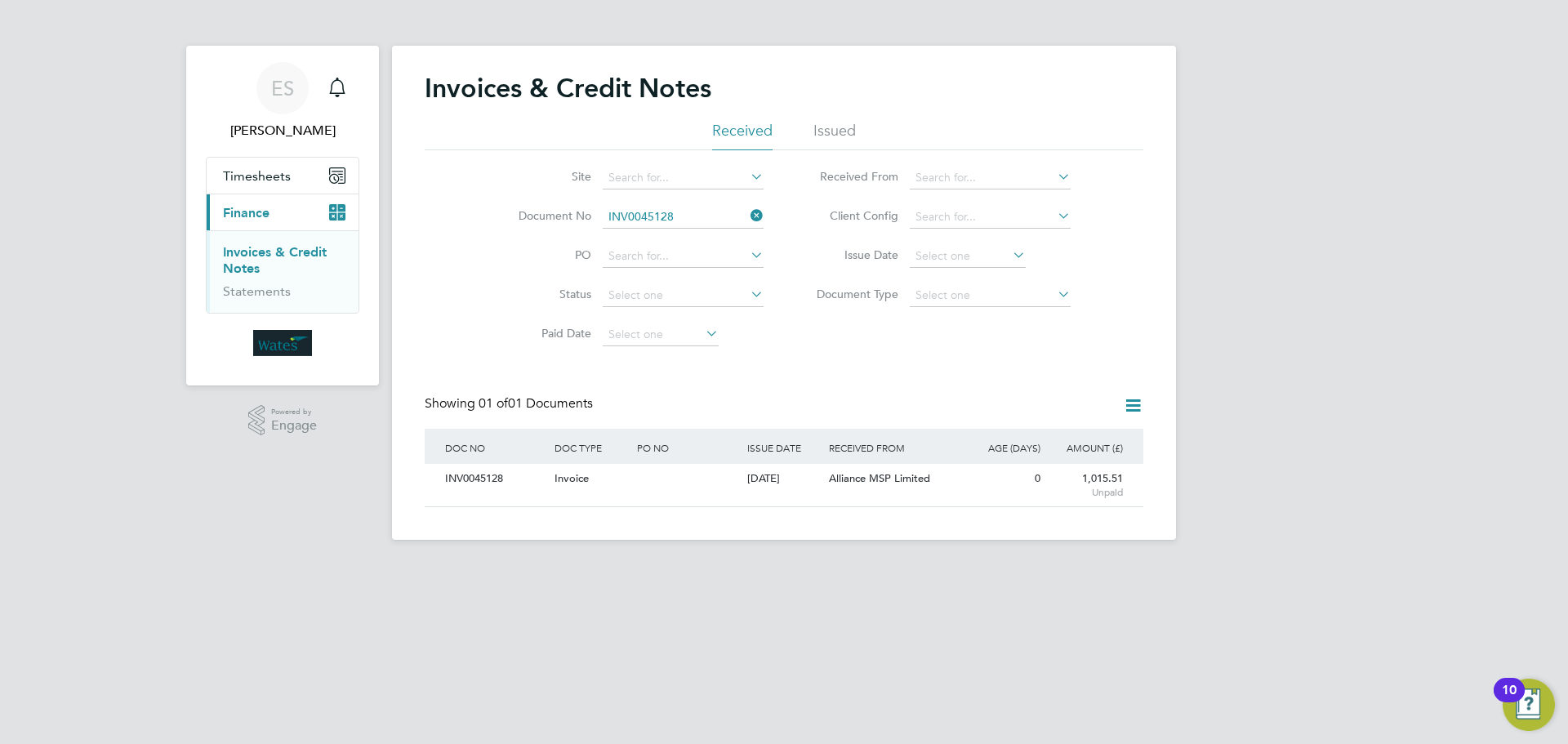
click at [748, 219] on icon at bounding box center [748, 215] width 0 height 23
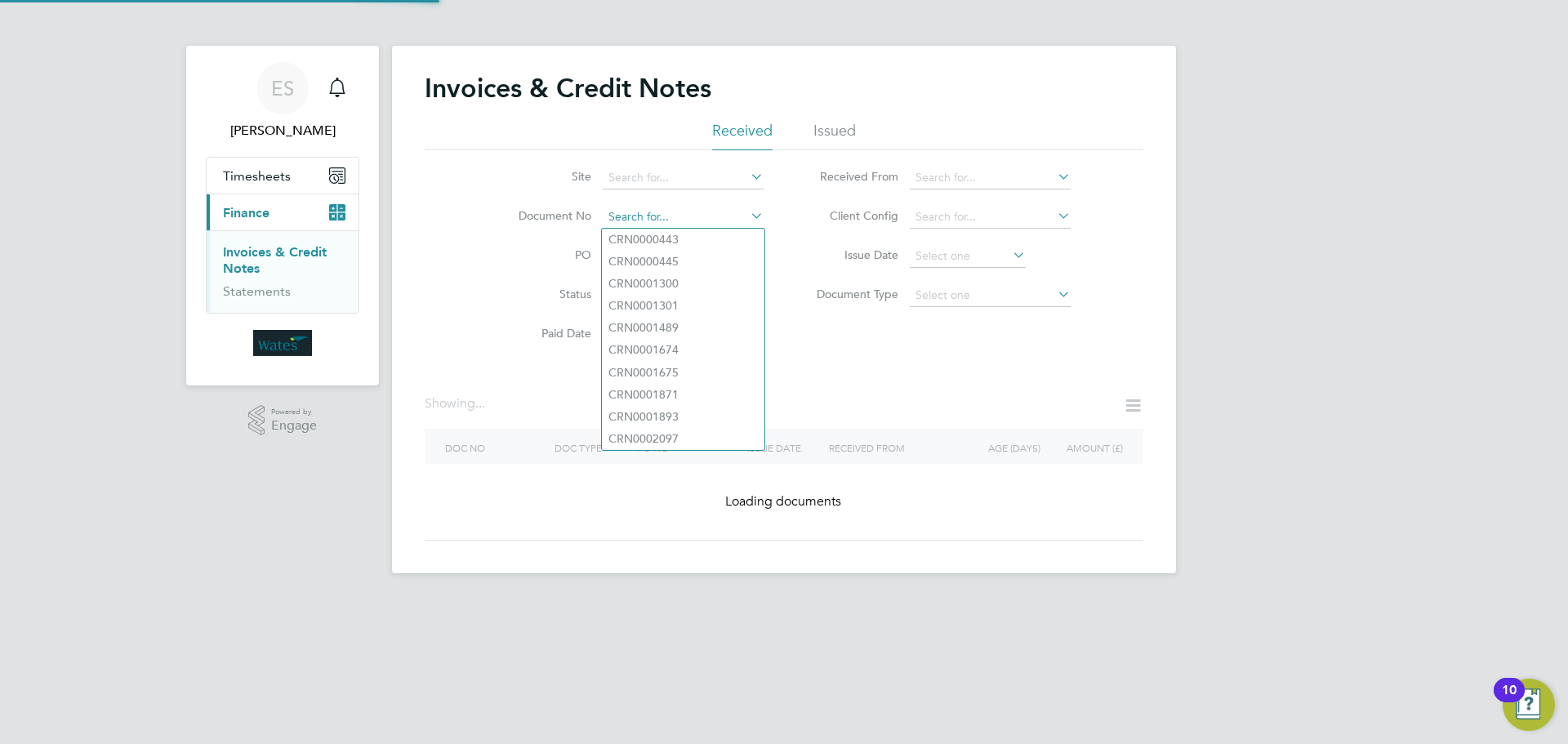
paste input "INV0045129"
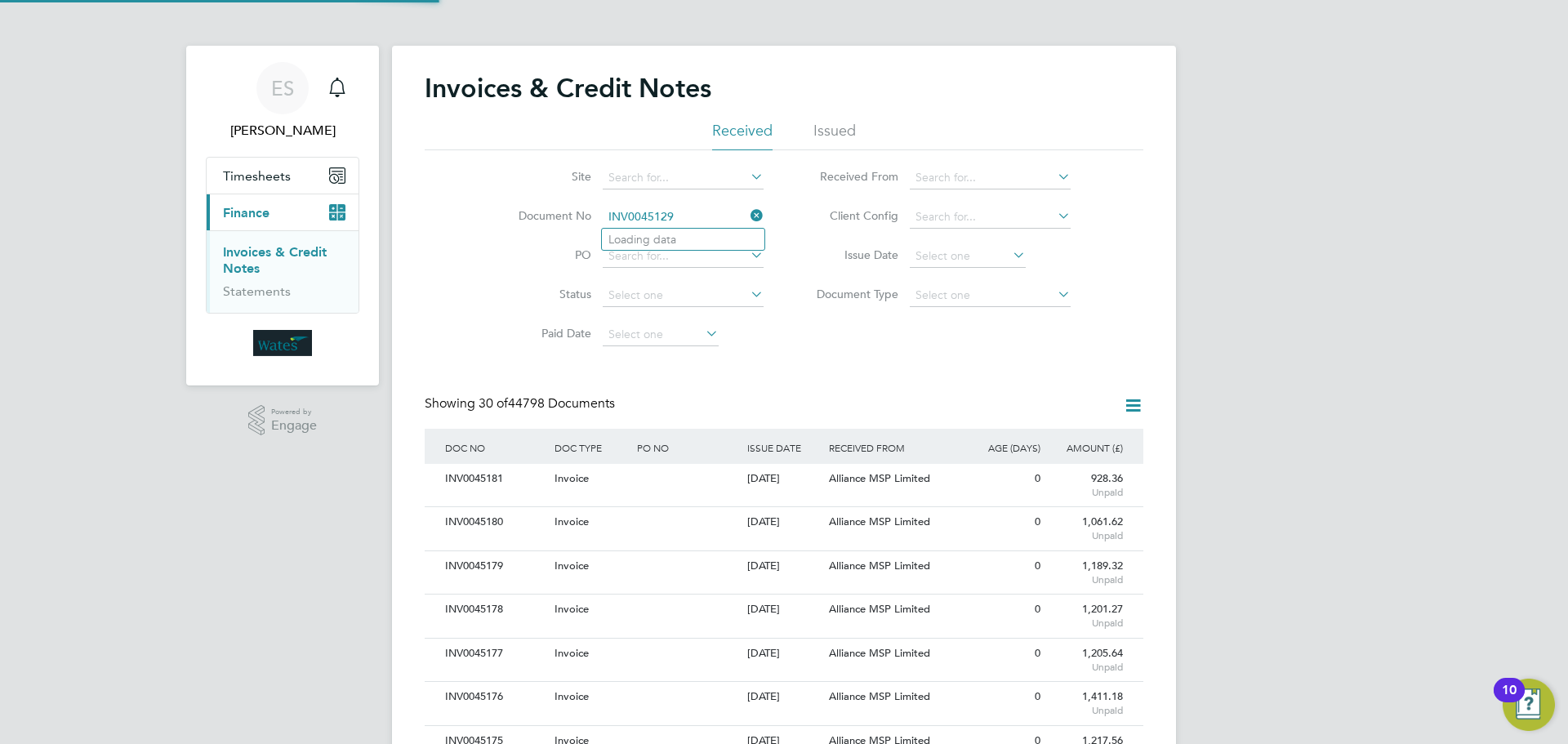
scroll to position [31, 111]
type input "INV0045129"
click at [684, 240] on li "INV0045129" at bounding box center [683, 239] width 163 height 23
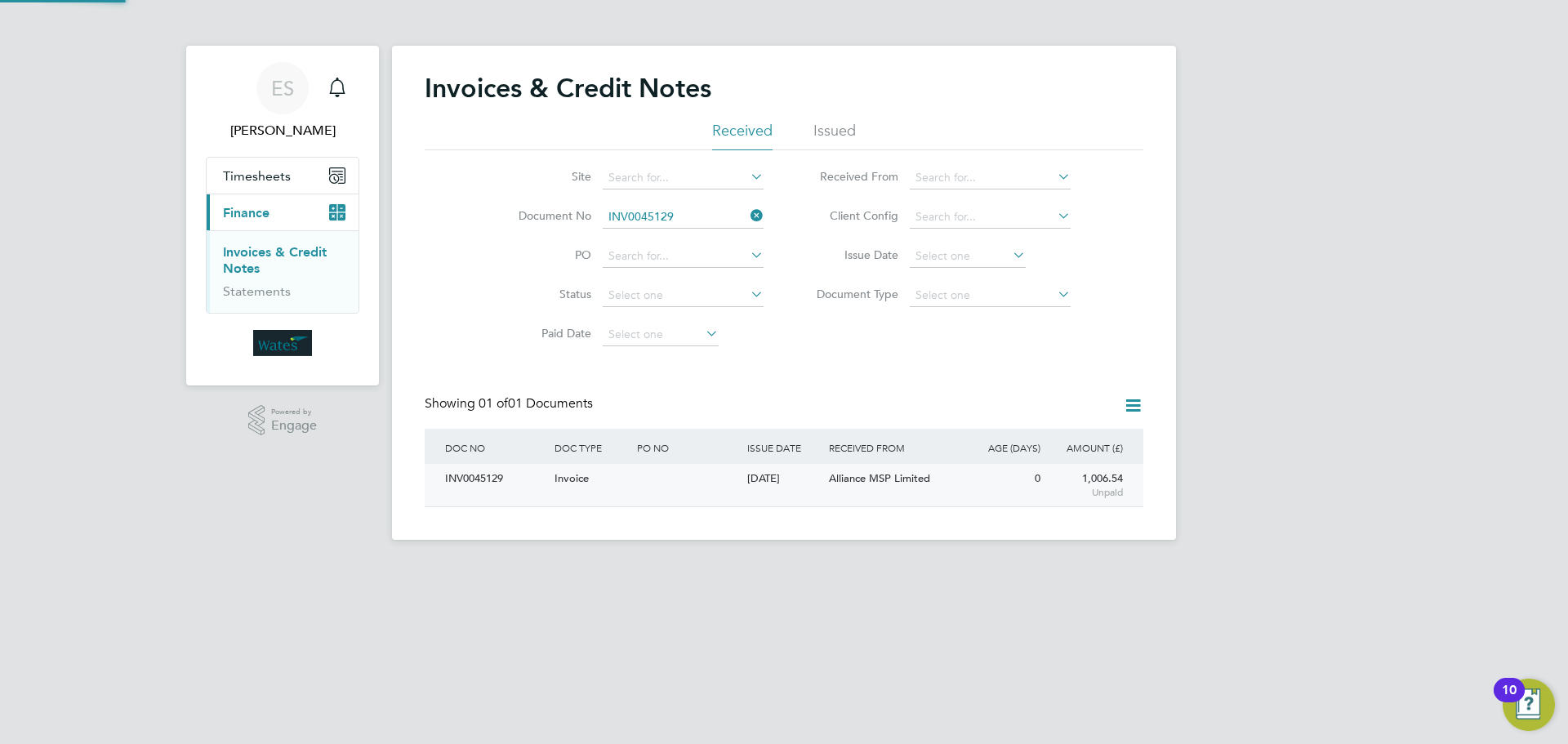
click at [461, 477] on div "INV0045129" at bounding box center [496, 478] width 110 height 30
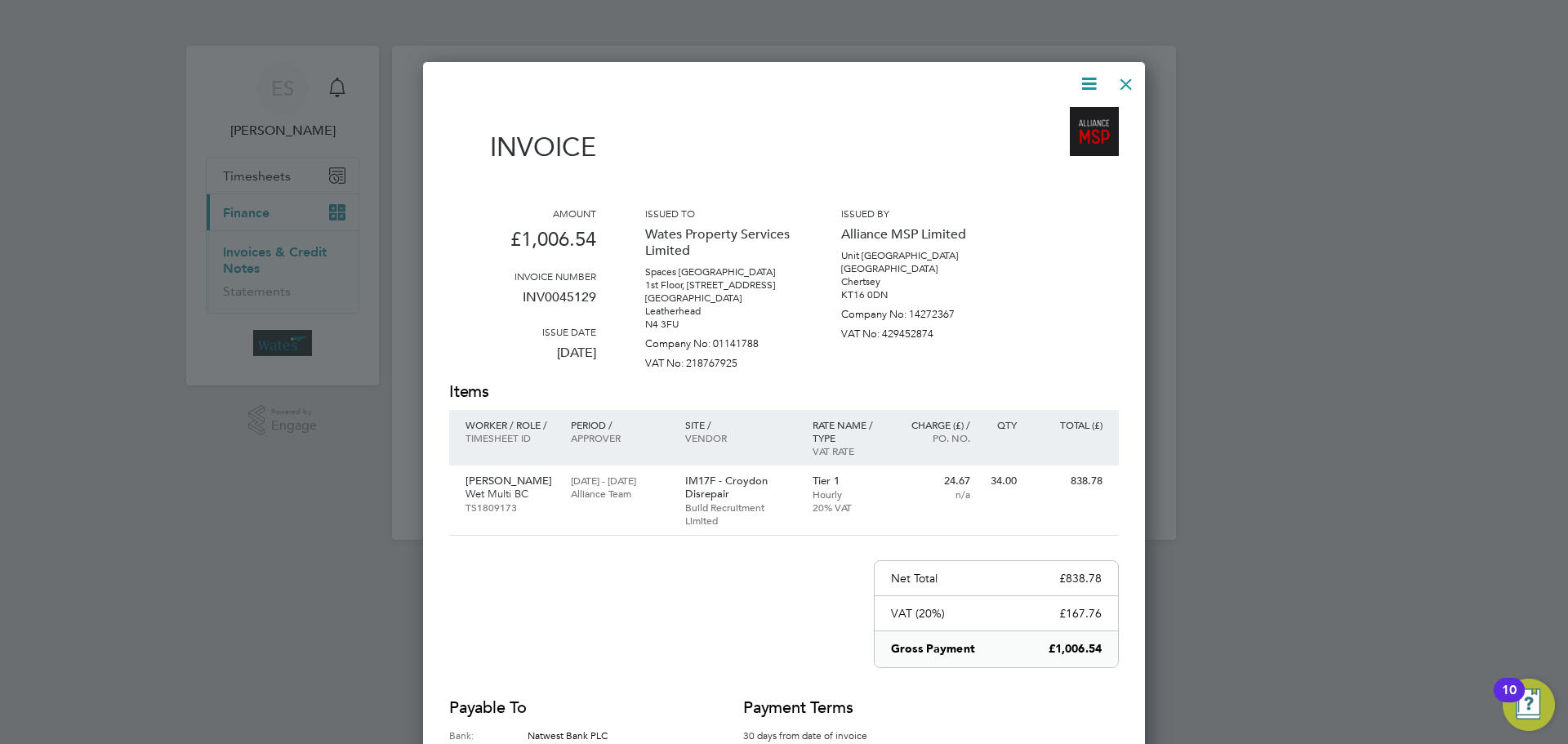
click at [1096, 77] on icon at bounding box center [1089, 83] width 21 height 21
click at [1066, 114] on li "Download Invoice" at bounding box center [1039, 122] width 113 height 23
click at [1082, 76] on icon at bounding box center [1089, 83] width 21 height 21
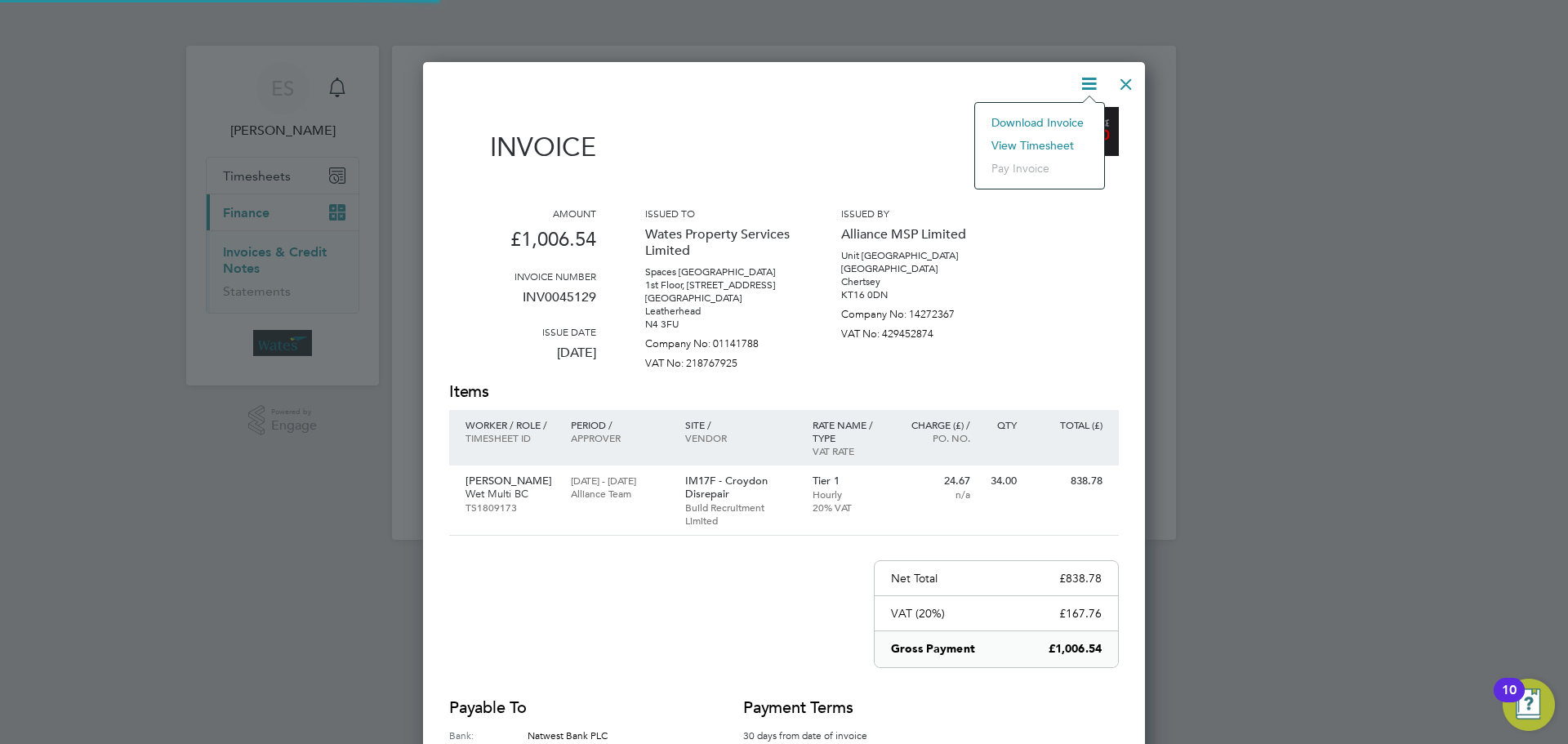
click at [1039, 139] on li "View timesheet" at bounding box center [1039, 145] width 113 height 23
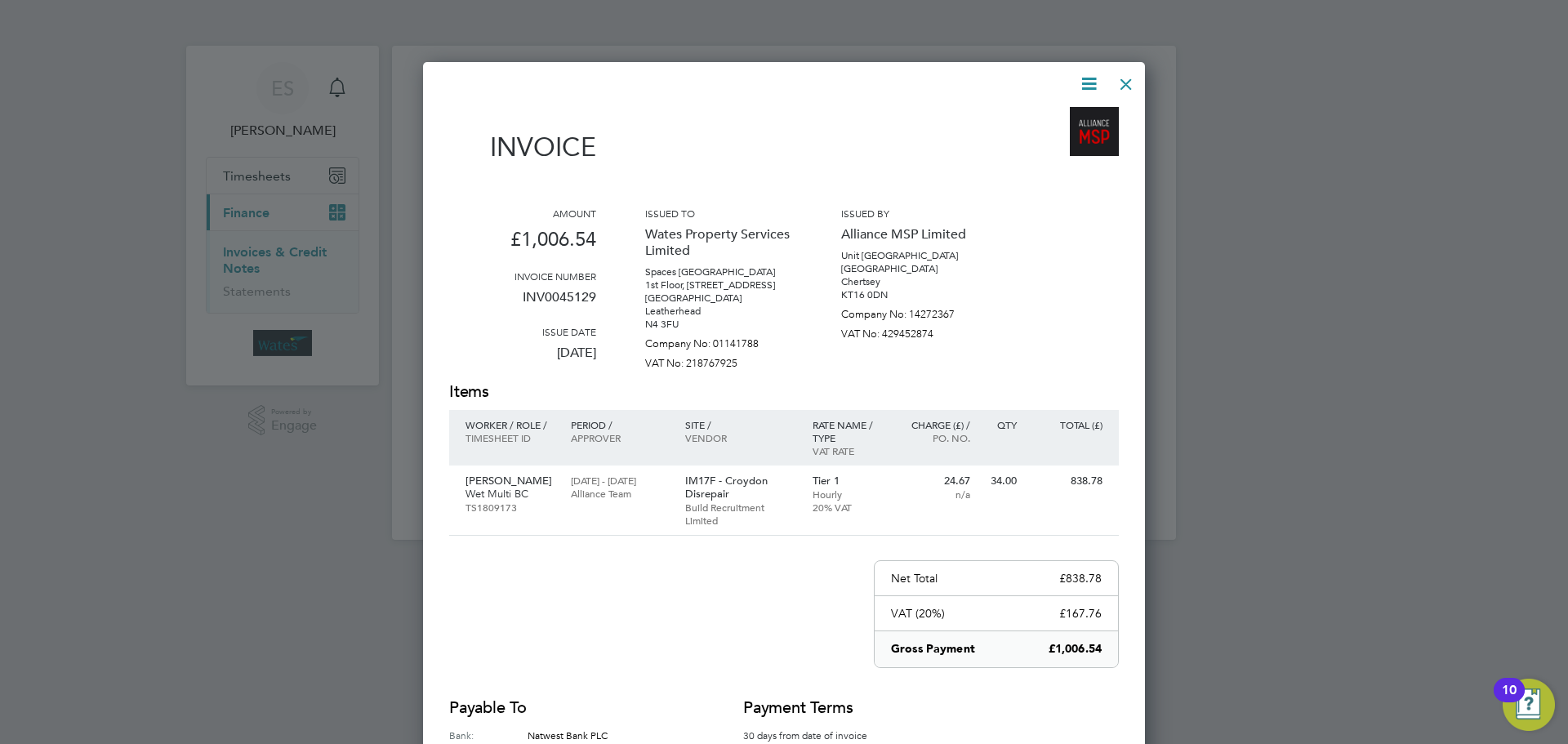
click at [1120, 79] on div at bounding box center [1126, 80] width 29 height 29
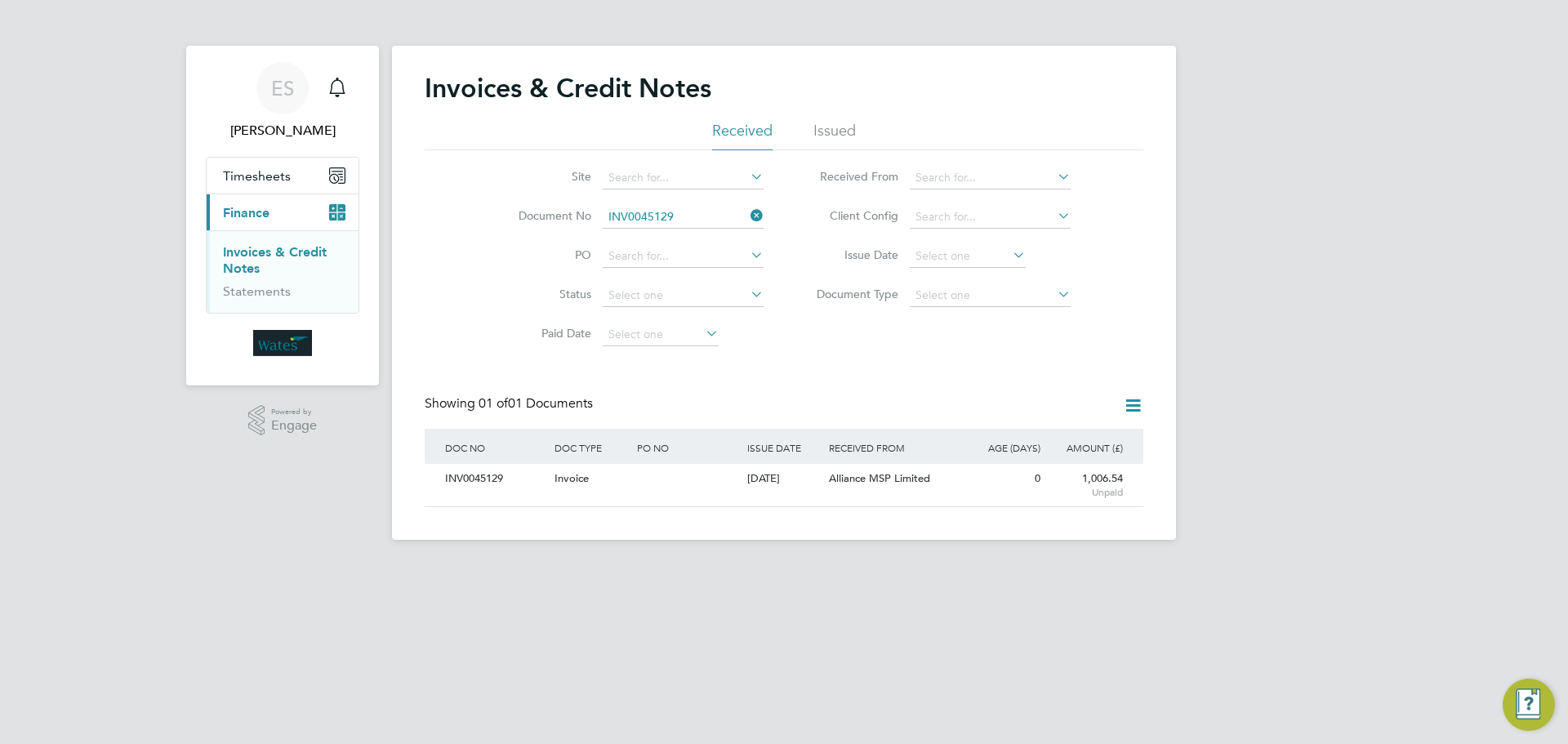
click at [748, 217] on icon at bounding box center [748, 215] width 0 height 23
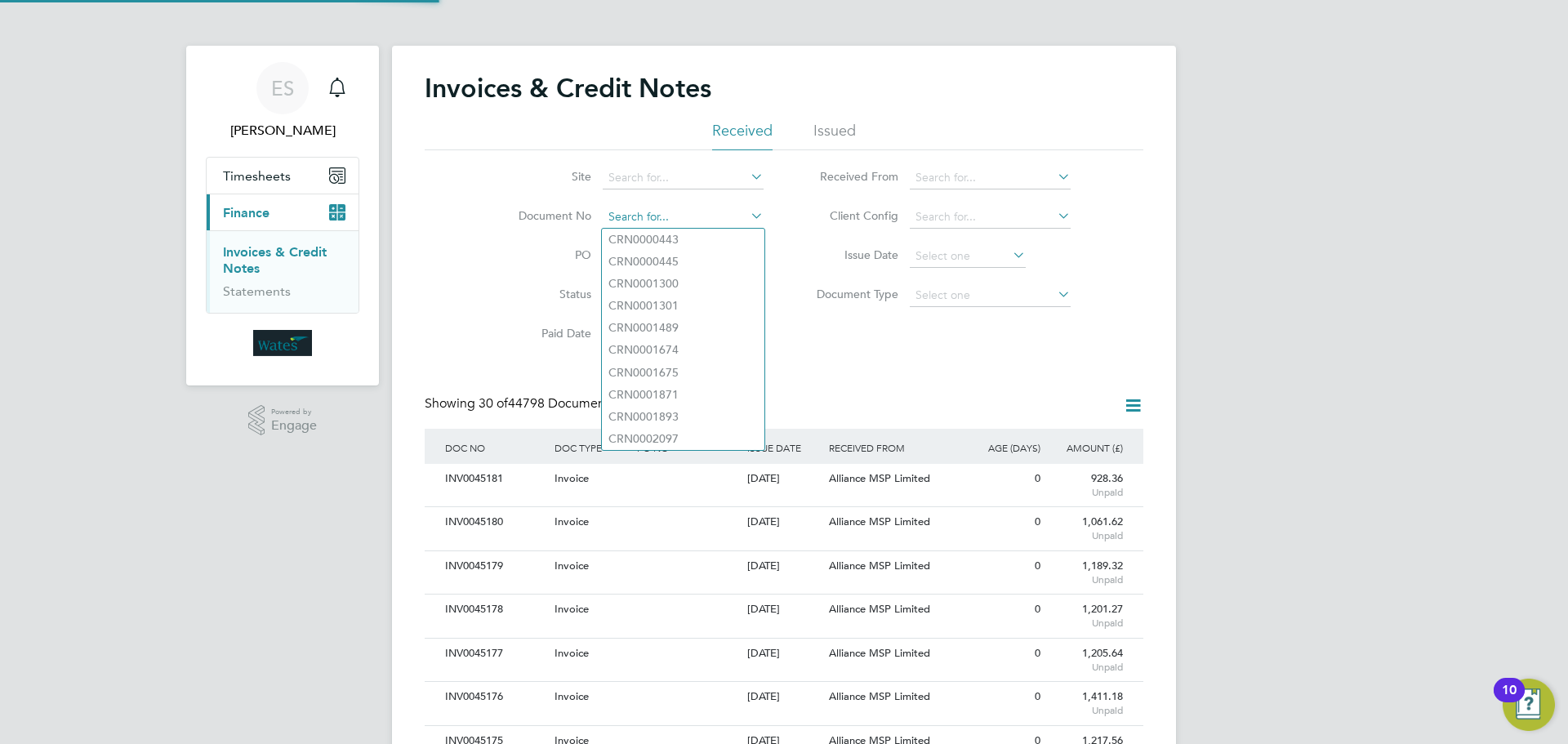
scroll to position [31, 111]
paste input "Retrieving data. Wait a few seconds and try to cut or copy again."
type input "Retrieving data. Wait a few seconds and try to cut or copy again."
click at [748, 211] on icon at bounding box center [748, 215] width 0 height 23
paste input "INV0045130"
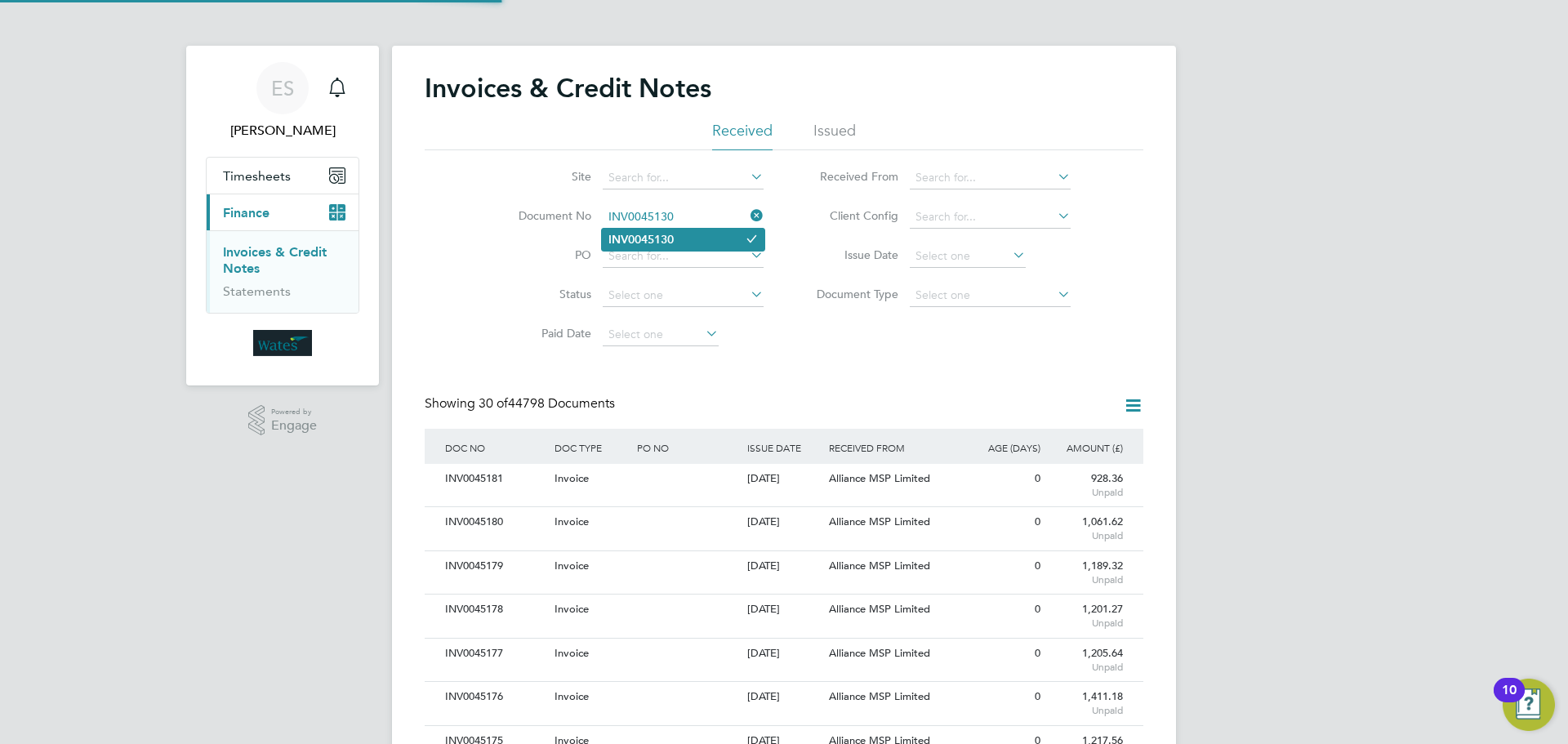
type input "INV0045130"
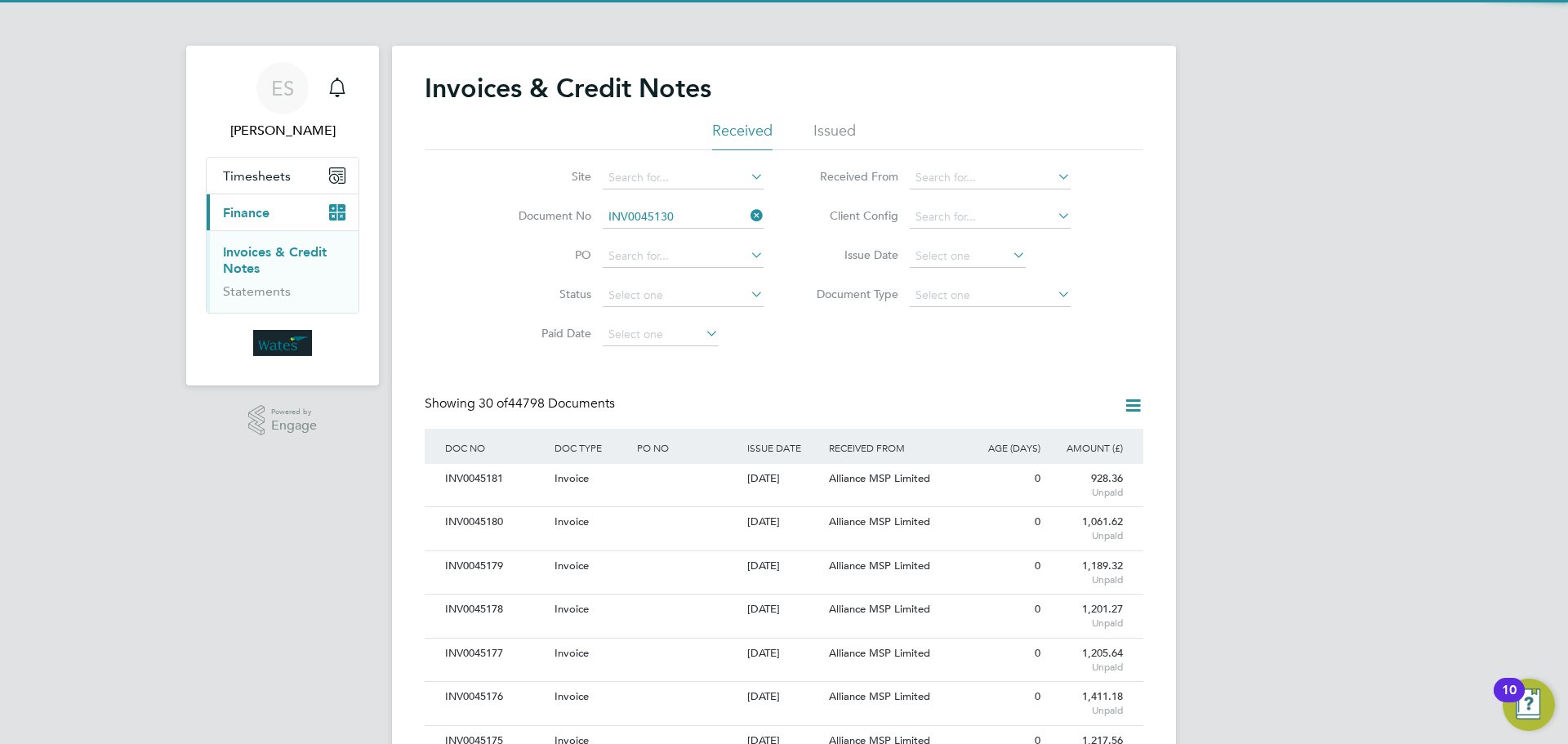
click at [698, 232] on li "INV0045130" at bounding box center [683, 239] width 163 height 23
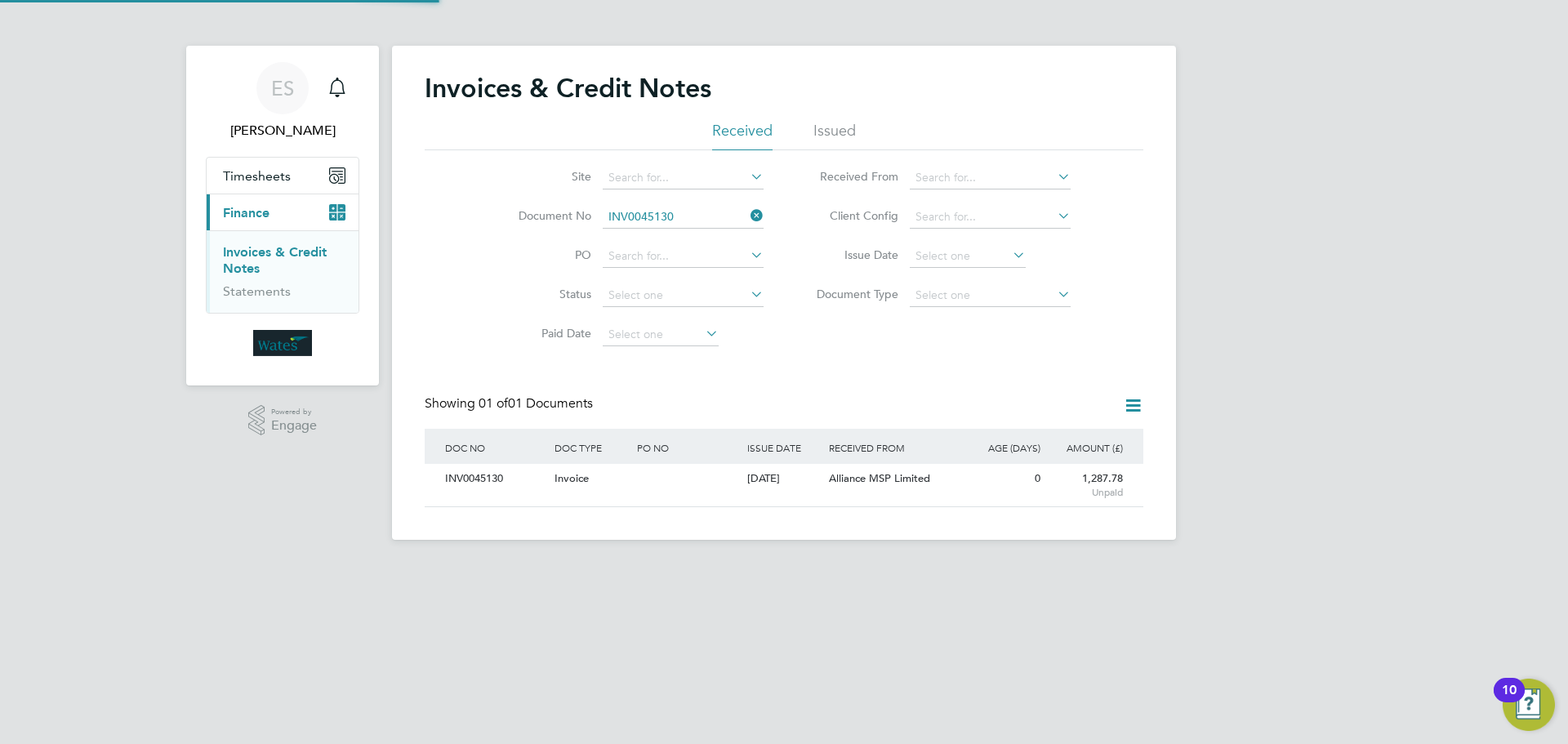
click at [473, 485] on div "INV0045130" at bounding box center [496, 478] width 110 height 30
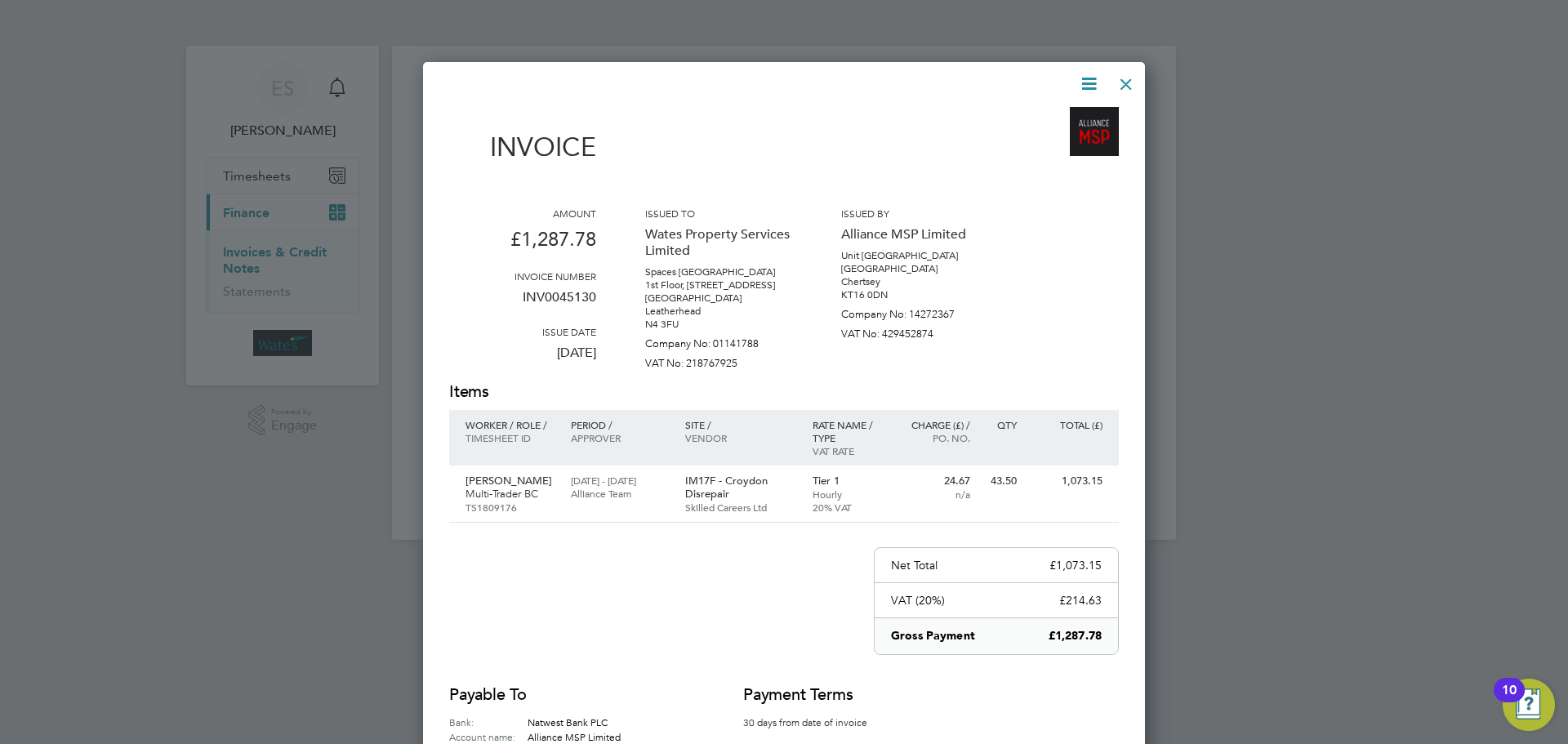
click at [1089, 81] on icon at bounding box center [1089, 83] width 21 height 21
click at [1076, 112] on li "Download Invoice" at bounding box center [1039, 122] width 113 height 23
click at [1083, 84] on icon at bounding box center [1089, 83] width 21 height 21
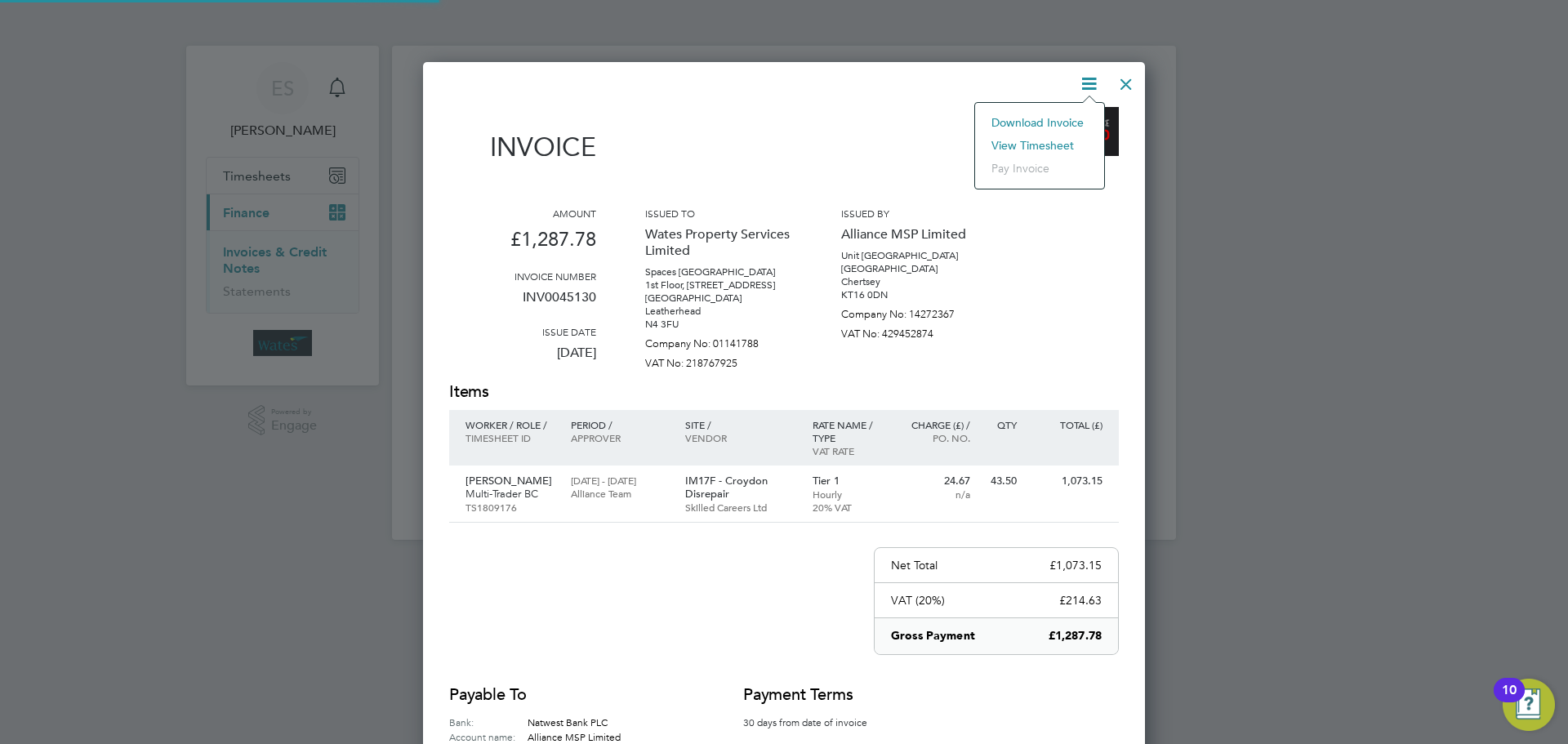
click at [1052, 140] on li "View timesheet" at bounding box center [1039, 145] width 113 height 23
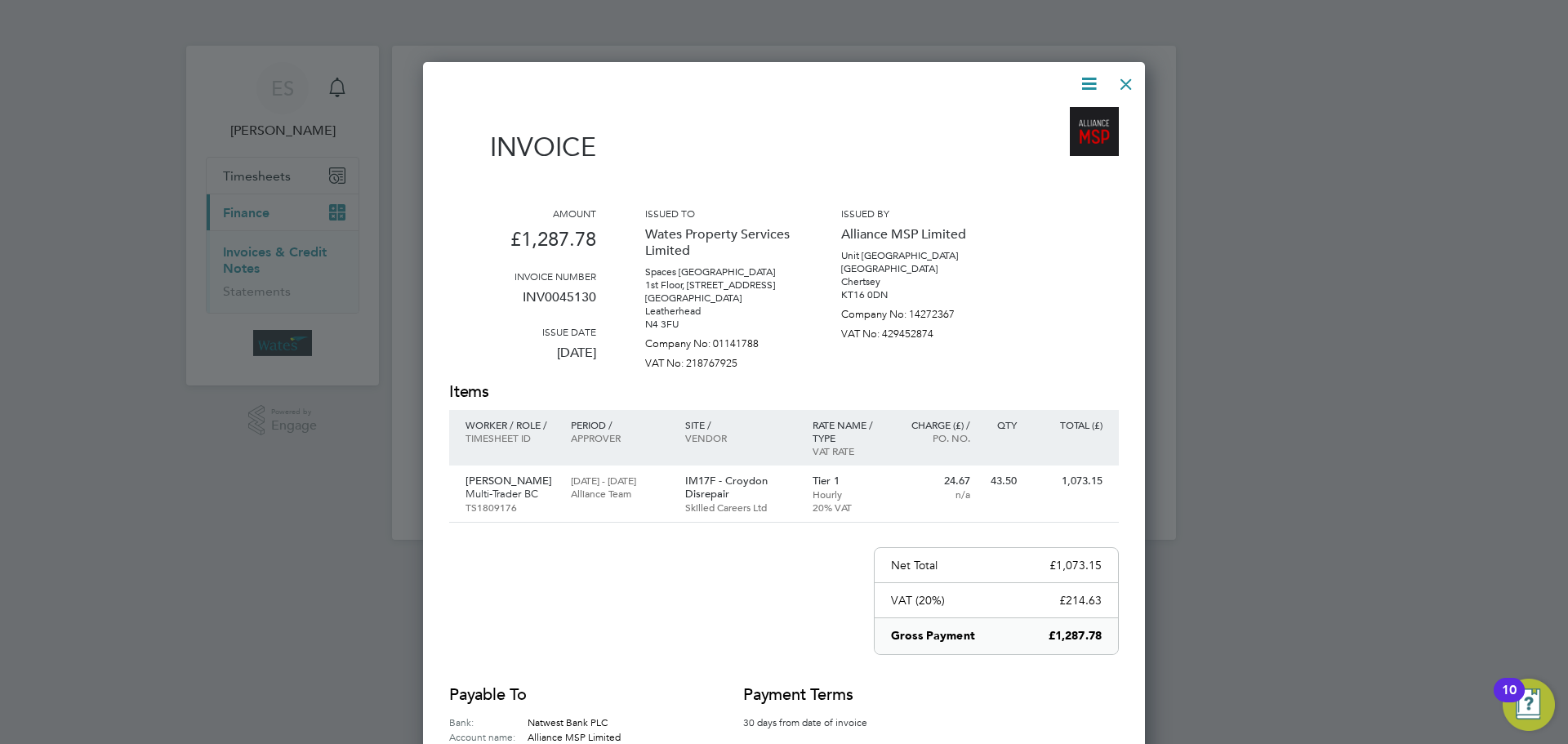
click at [1139, 82] on div at bounding box center [1126, 80] width 29 height 29
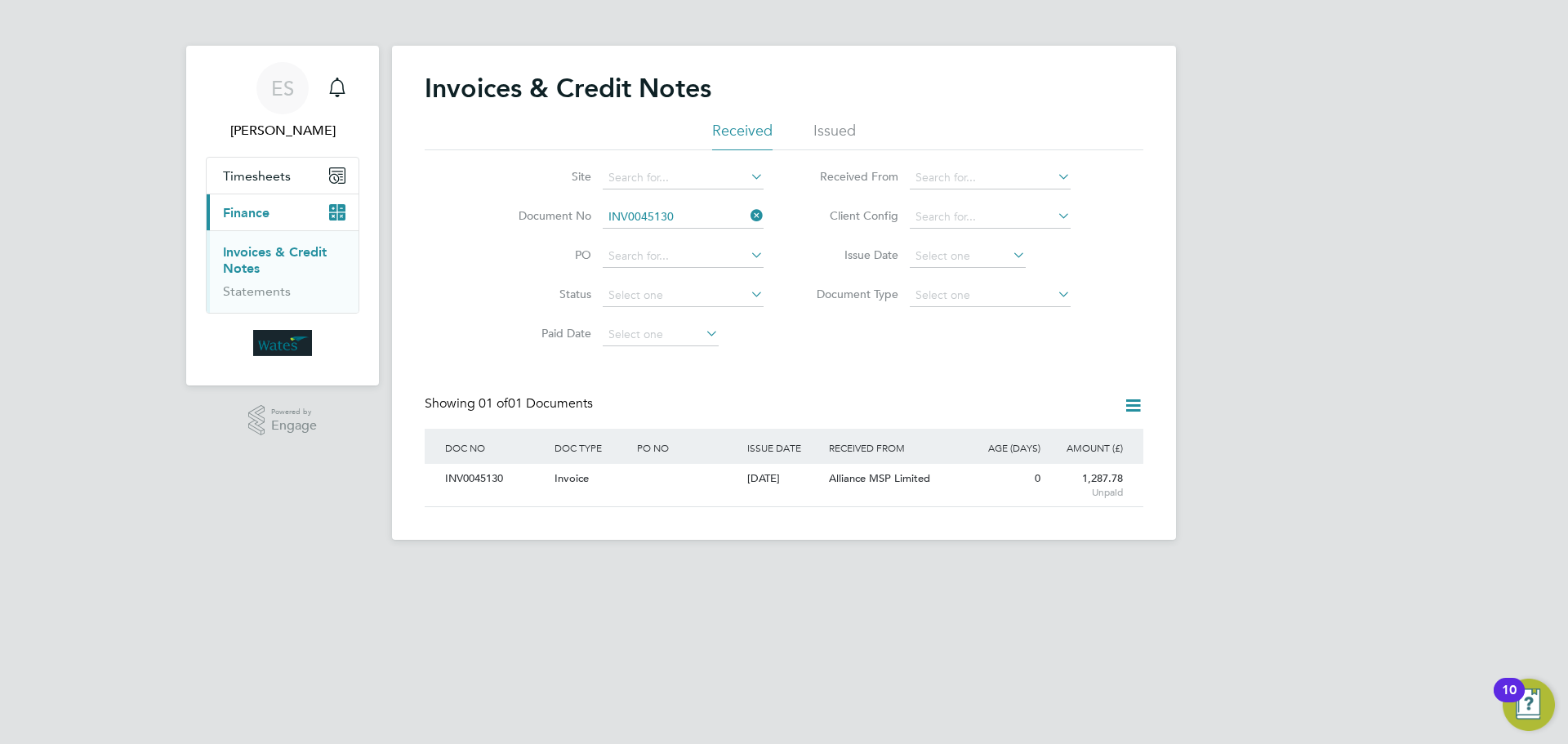
click at [748, 209] on icon at bounding box center [748, 215] width 0 height 23
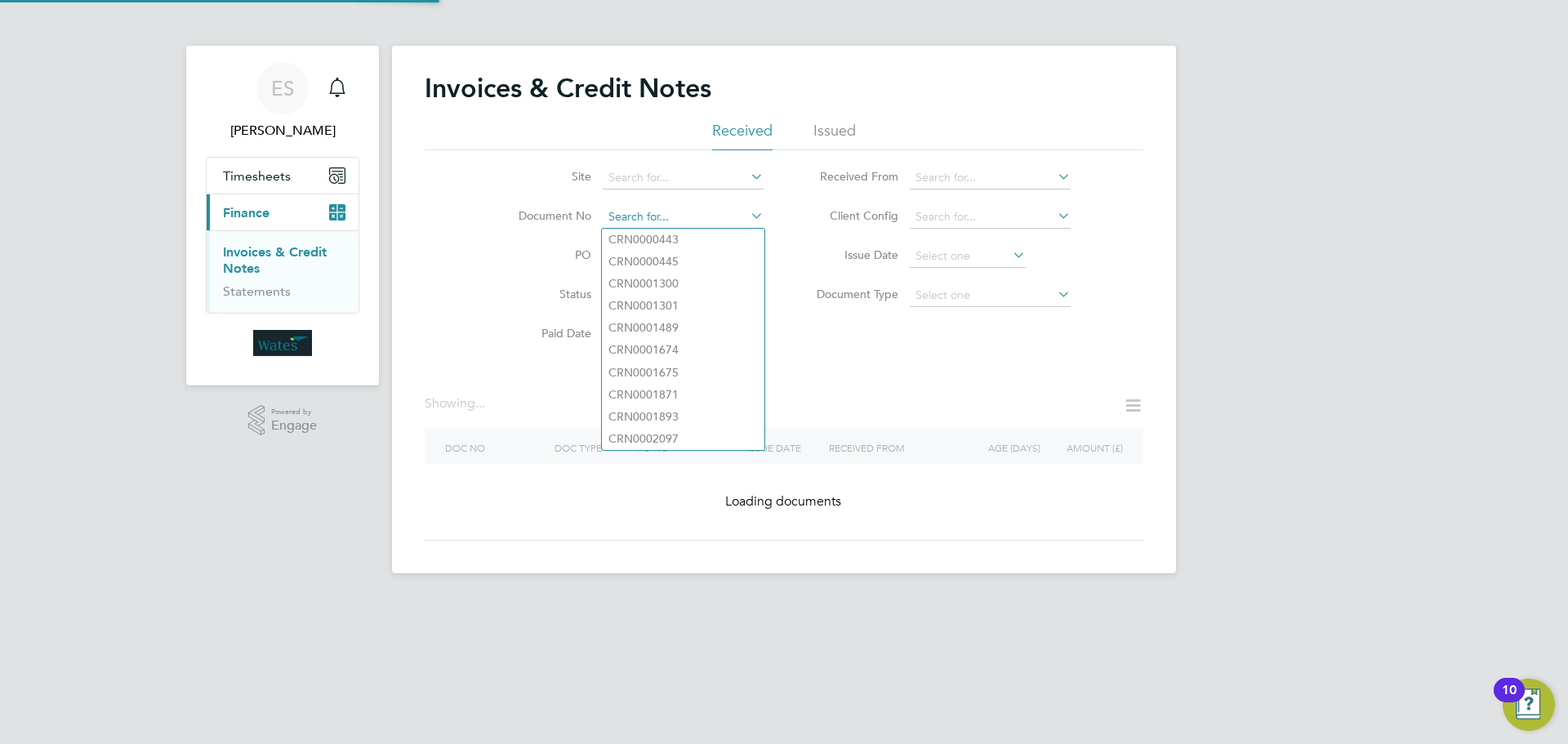
paste input "INV0045131"
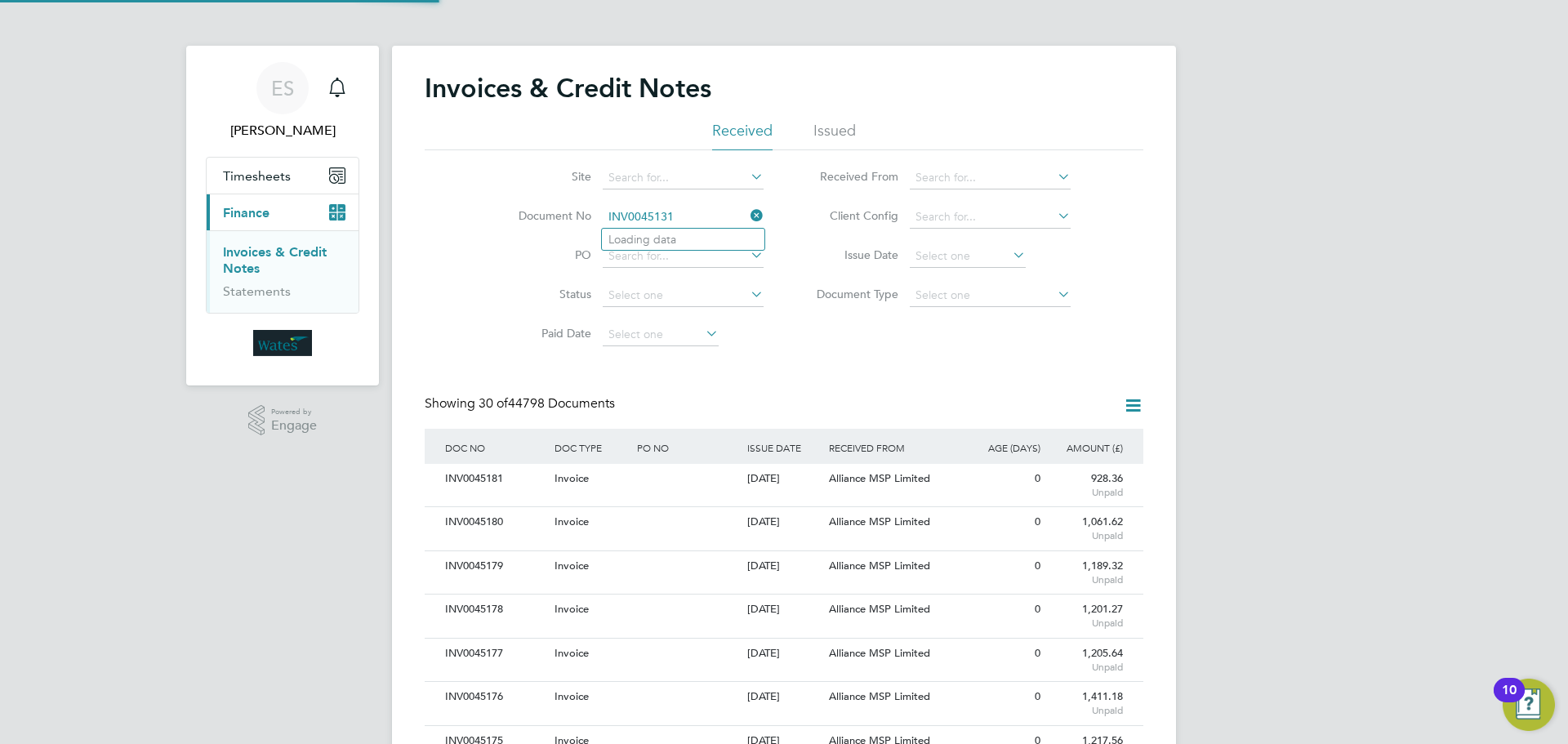
scroll to position [31, 111]
type input "INV0045131"
click at [657, 240] on b "INV0045131" at bounding box center [641, 240] width 66 height 14
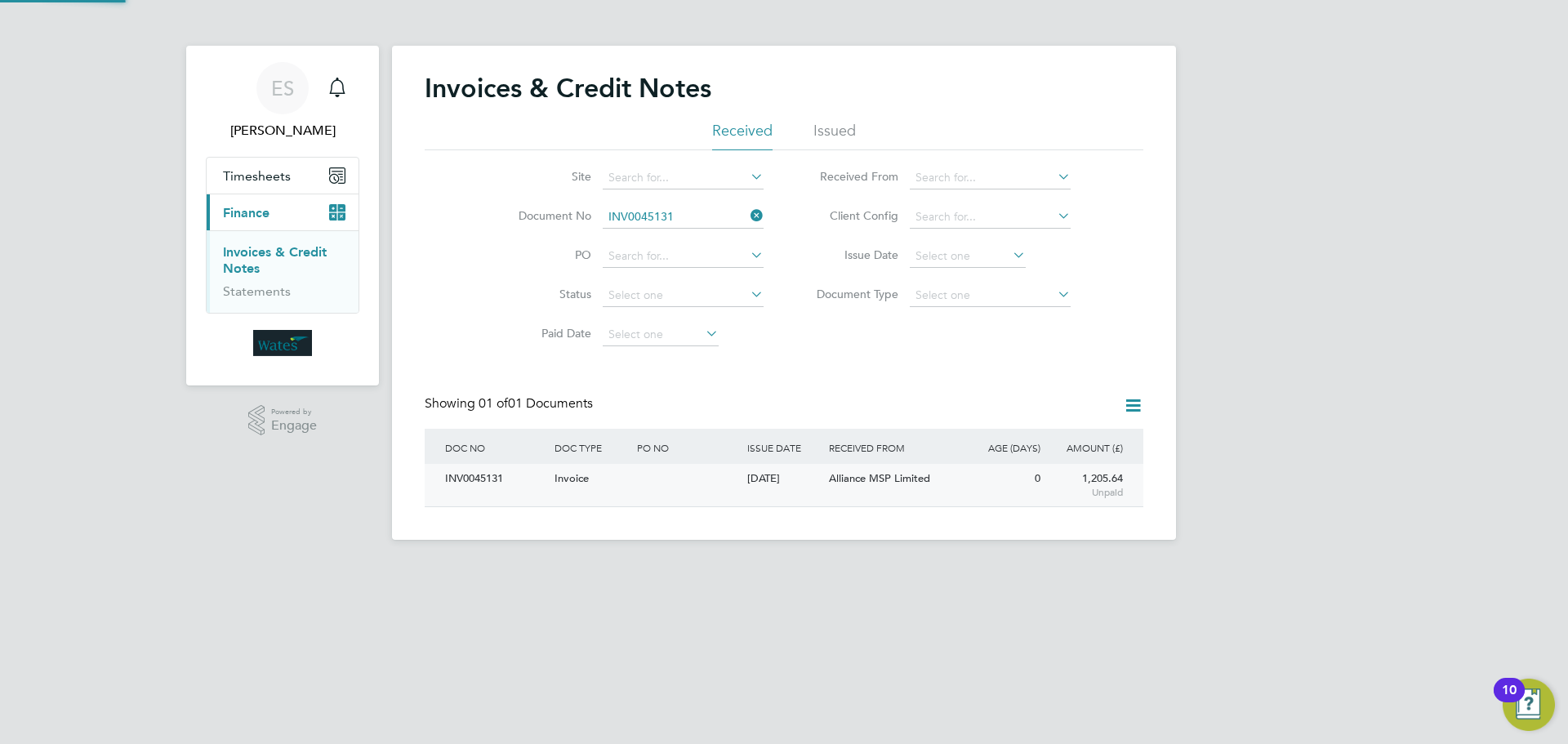
click at [488, 482] on div "INV0045131" at bounding box center [496, 478] width 110 height 30
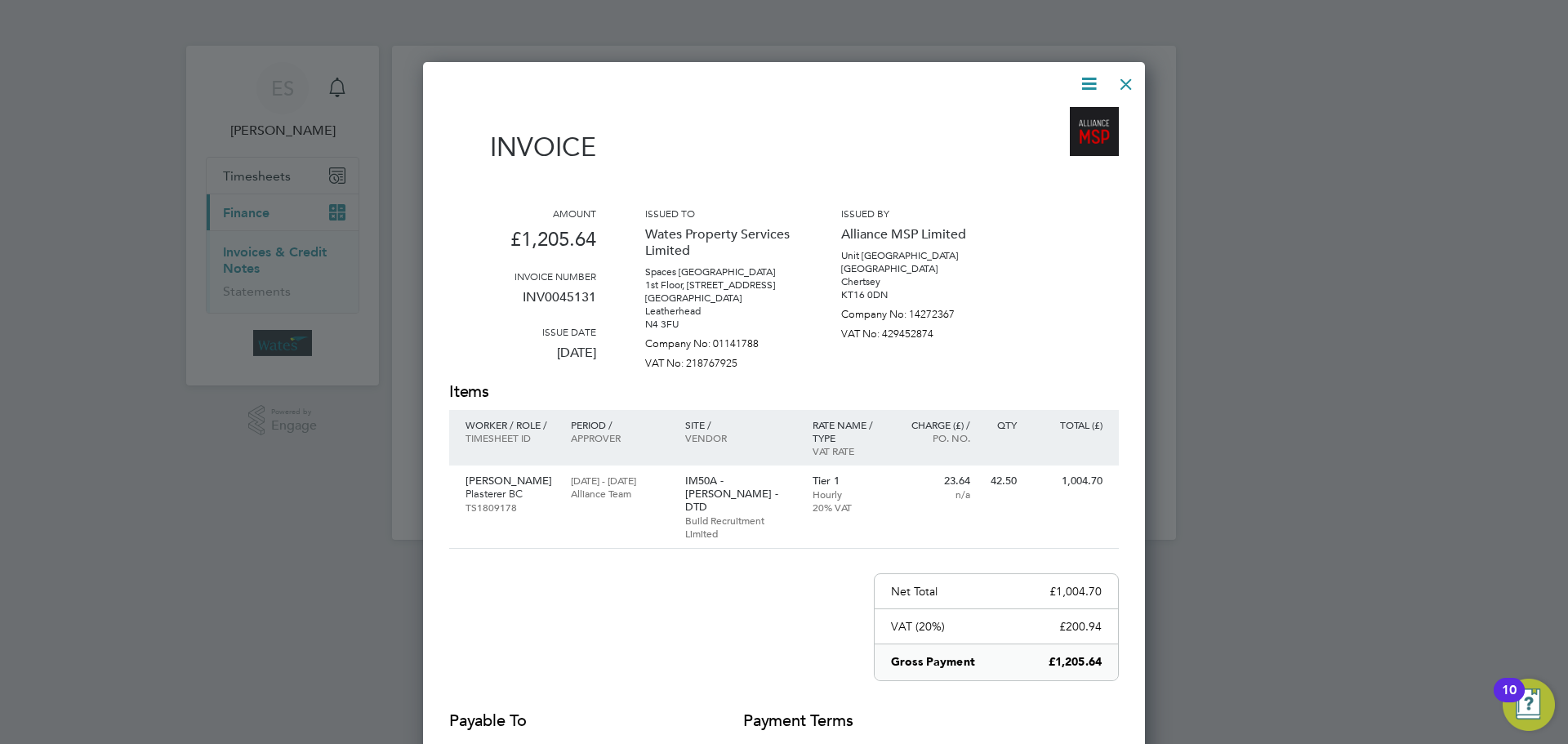
click at [1100, 78] on icon at bounding box center [1089, 83] width 21 height 21
click at [1074, 114] on li "Download Invoice" at bounding box center [1039, 122] width 113 height 23
click at [1079, 76] on icon at bounding box center [1089, 83] width 21 height 21
click at [1040, 140] on li "View timesheet" at bounding box center [1039, 145] width 113 height 23
click at [1133, 76] on div at bounding box center [1126, 80] width 29 height 29
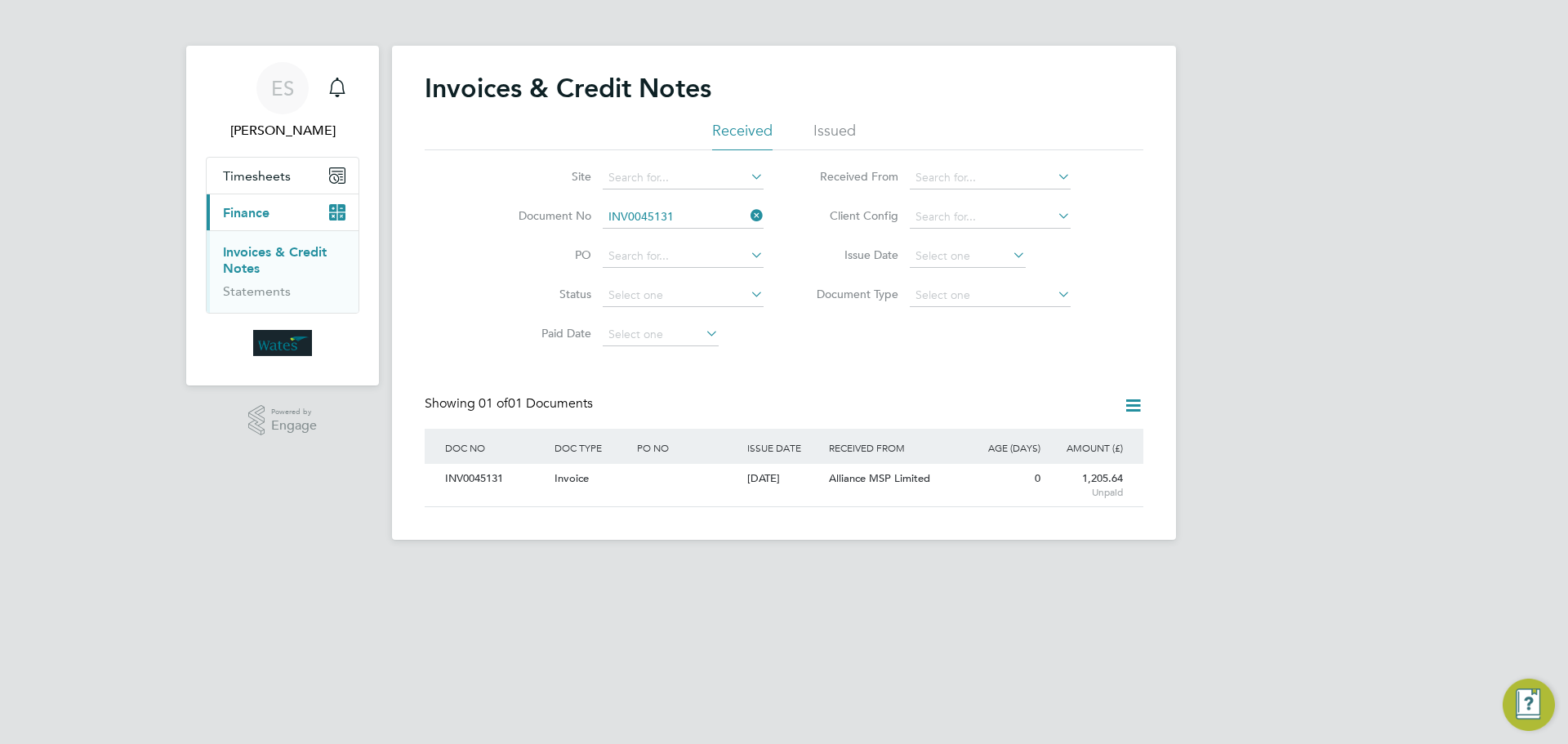
click at [748, 218] on icon at bounding box center [748, 215] width 0 height 23
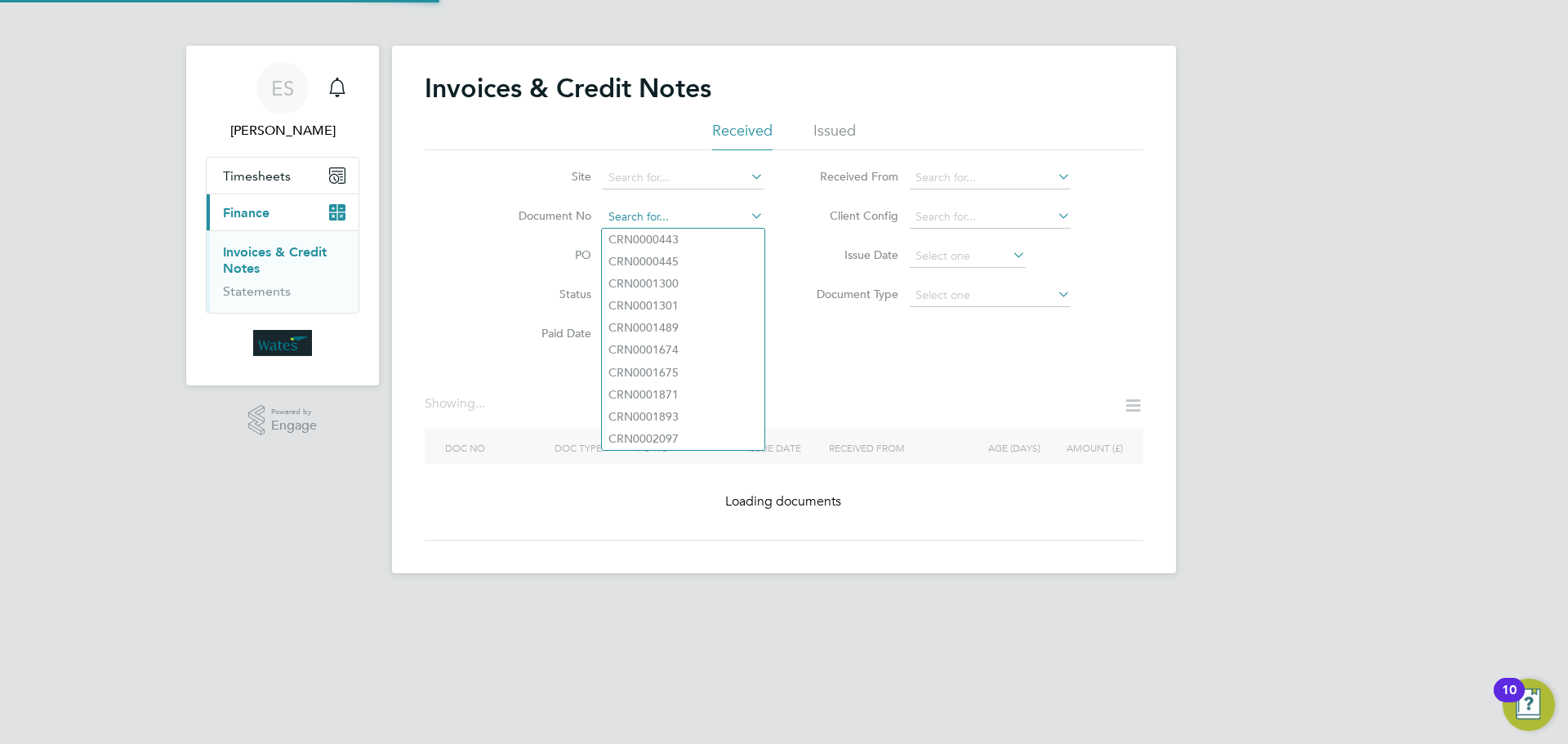
paste input "INV0045132"
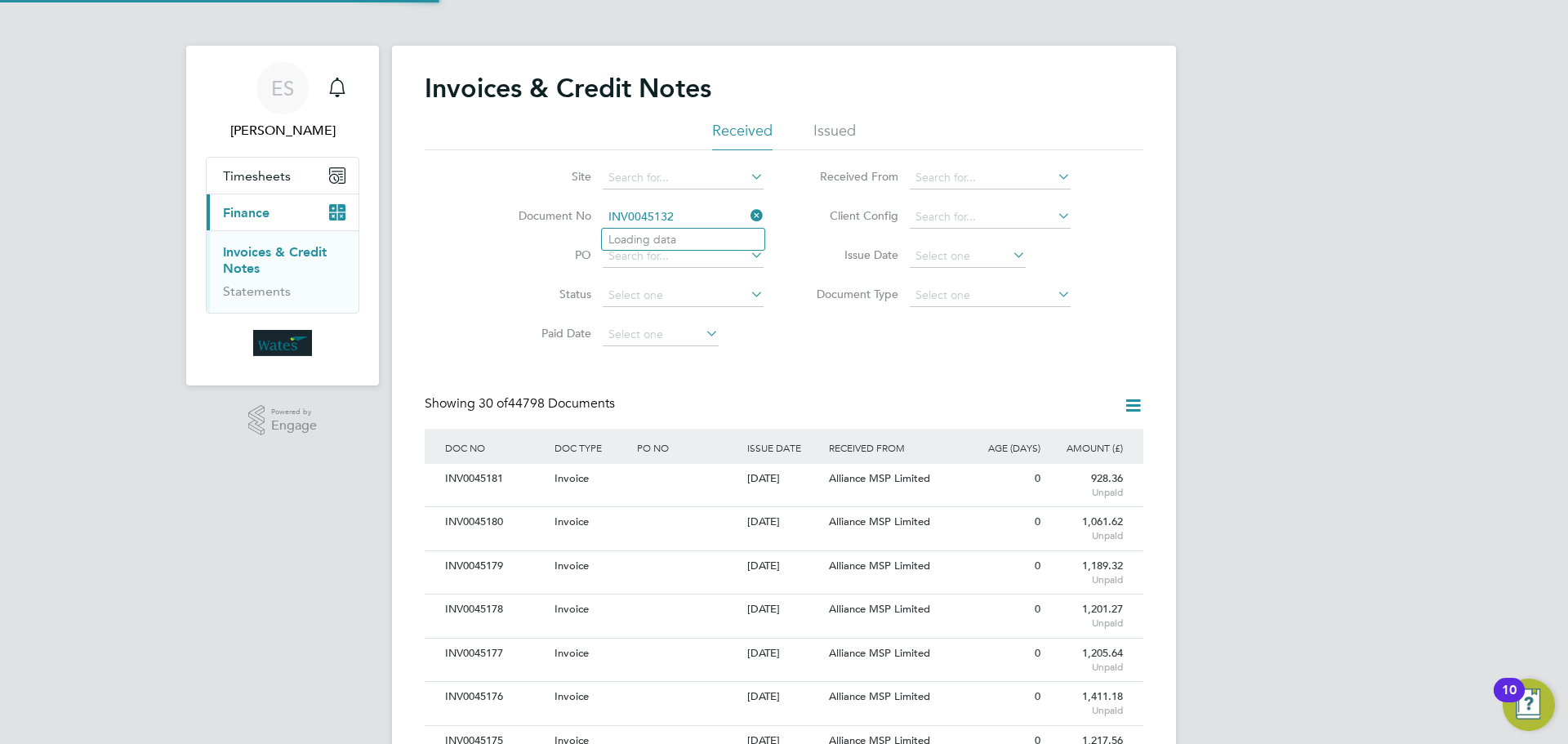
scroll to position [31, 111]
type input "INV0045132"
click at [683, 242] on li "INV0045132" at bounding box center [683, 239] width 163 height 23
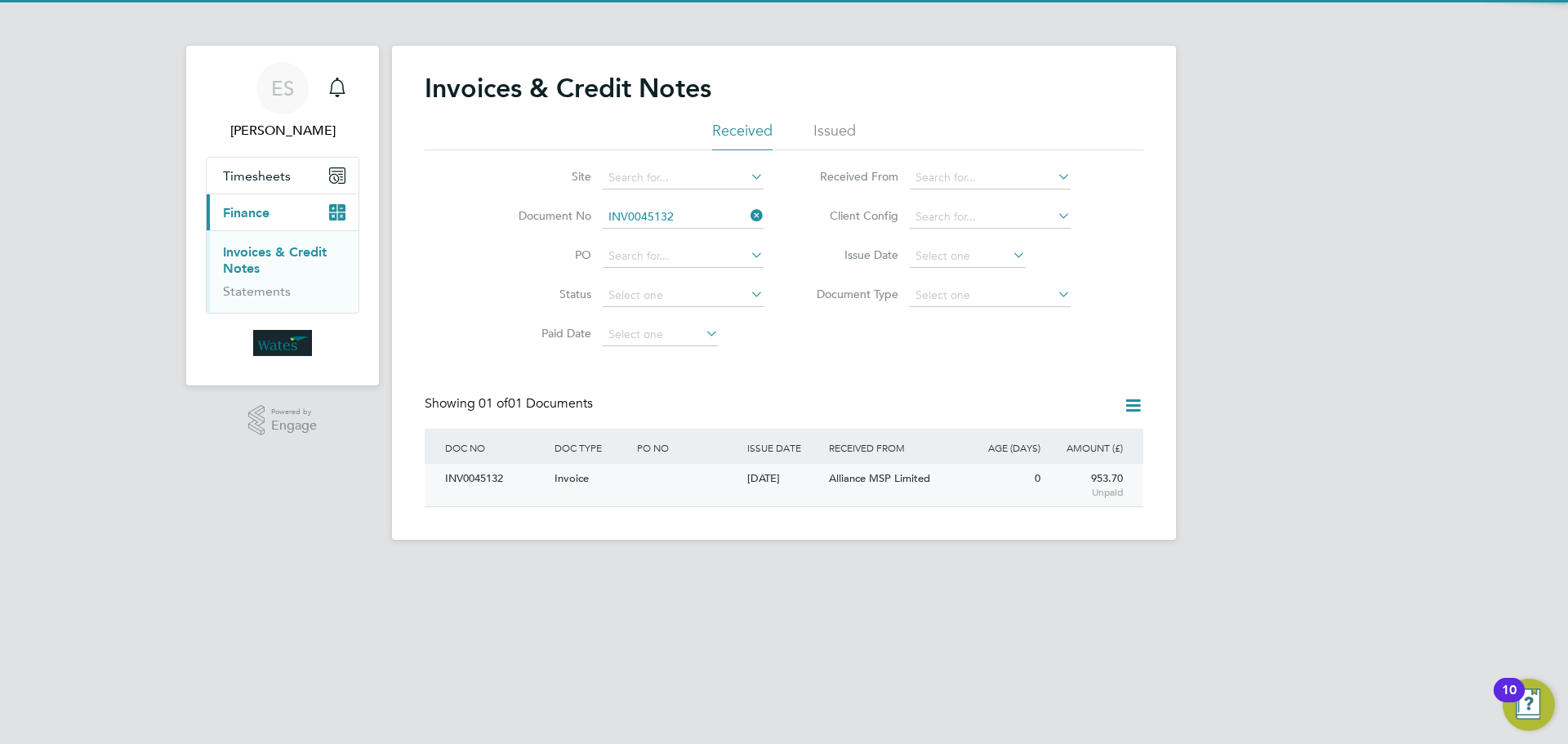
click at [493, 478] on div "INV0045132" at bounding box center [496, 478] width 110 height 30
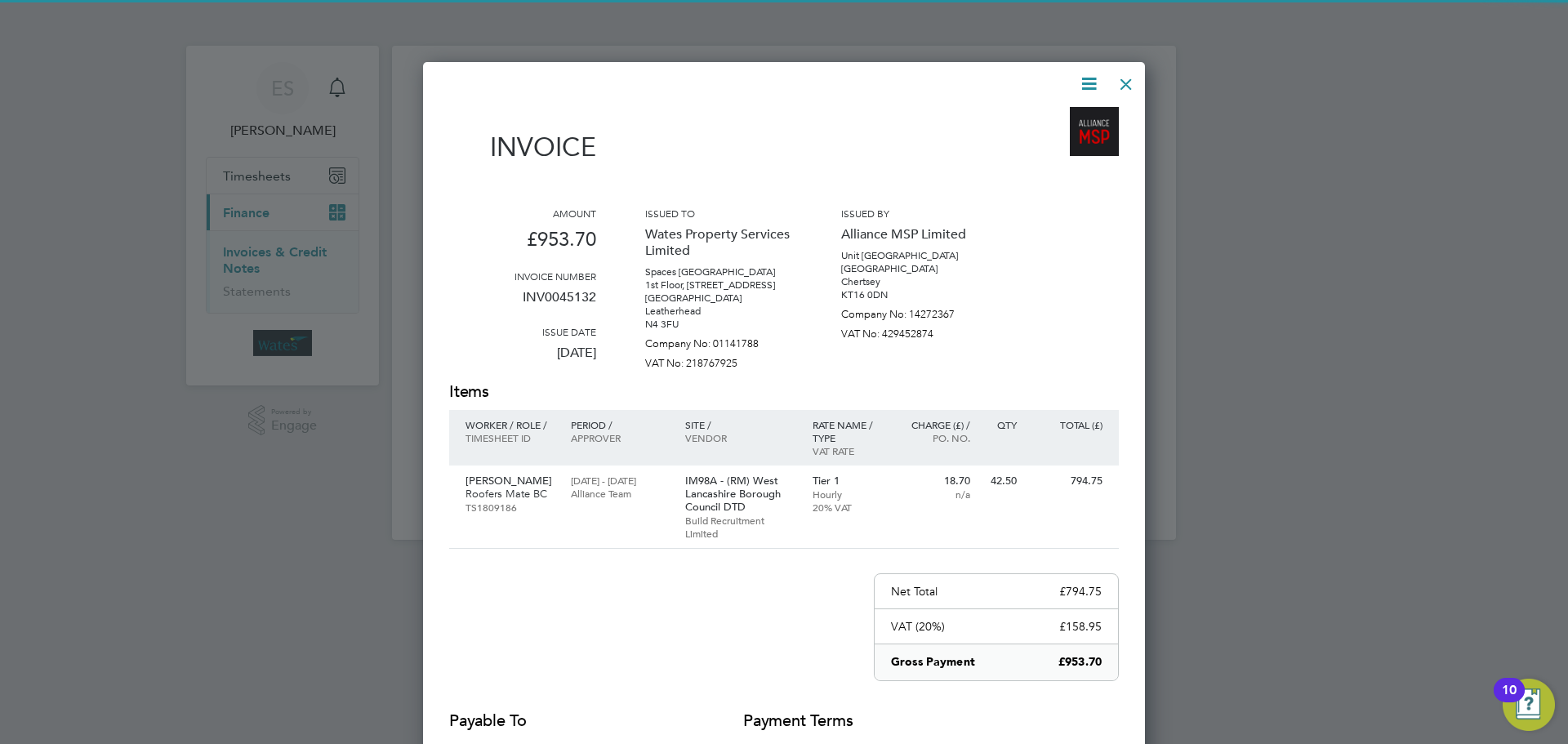
click at [1086, 77] on icon at bounding box center [1089, 83] width 21 height 21
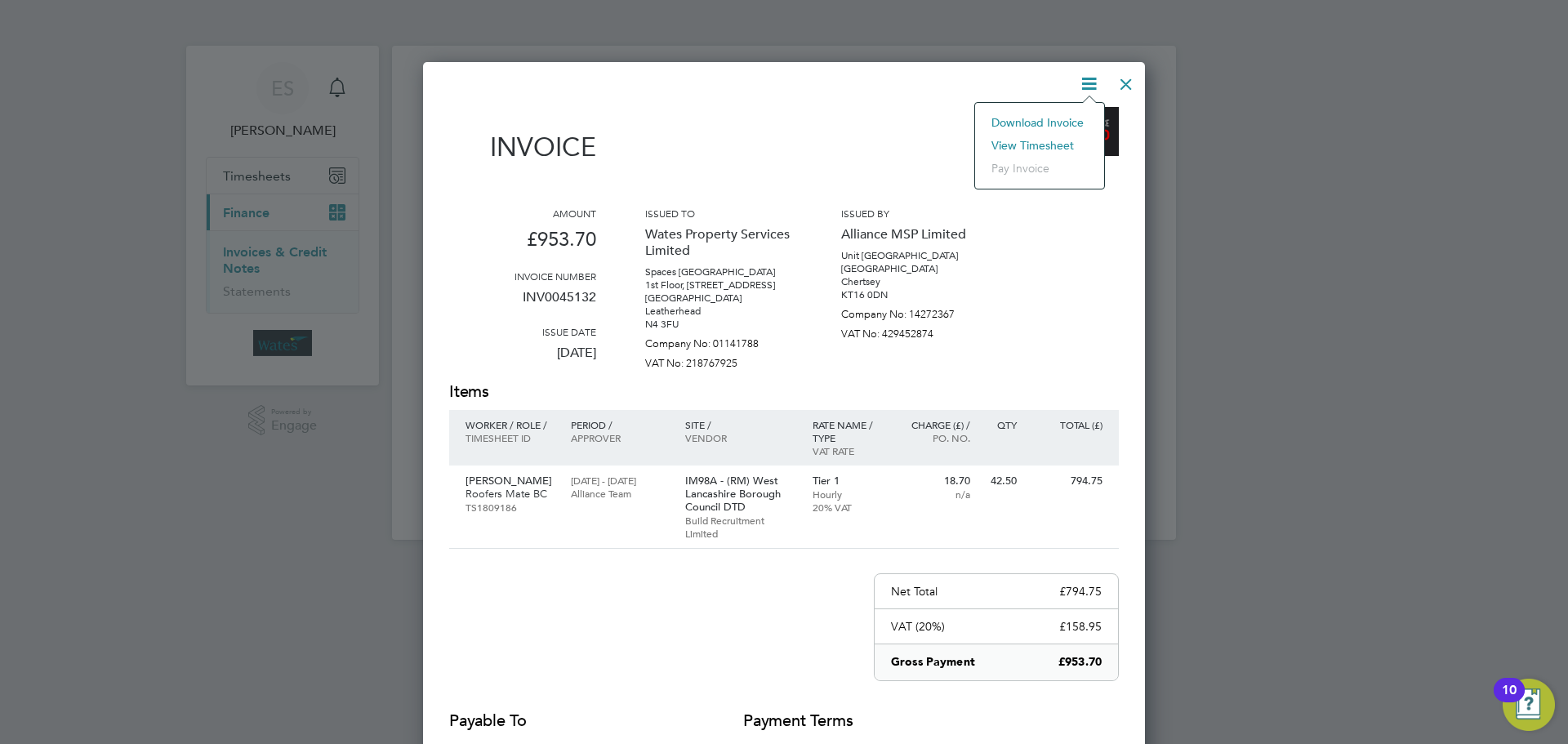
click at [1067, 121] on li "Download Invoice" at bounding box center [1039, 122] width 113 height 23
drag, startPoint x: 1091, startPoint y: 82, endPoint x: 1091, endPoint y: 96, distance: 14.0
click at [1091, 82] on icon at bounding box center [1089, 83] width 21 height 21
click at [1056, 135] on li "View timesheet" at bounding box center [1039, 145] width 113 height 23
click at [1120, 78] on div at bounding box center [1126, 80] width 29 height 29
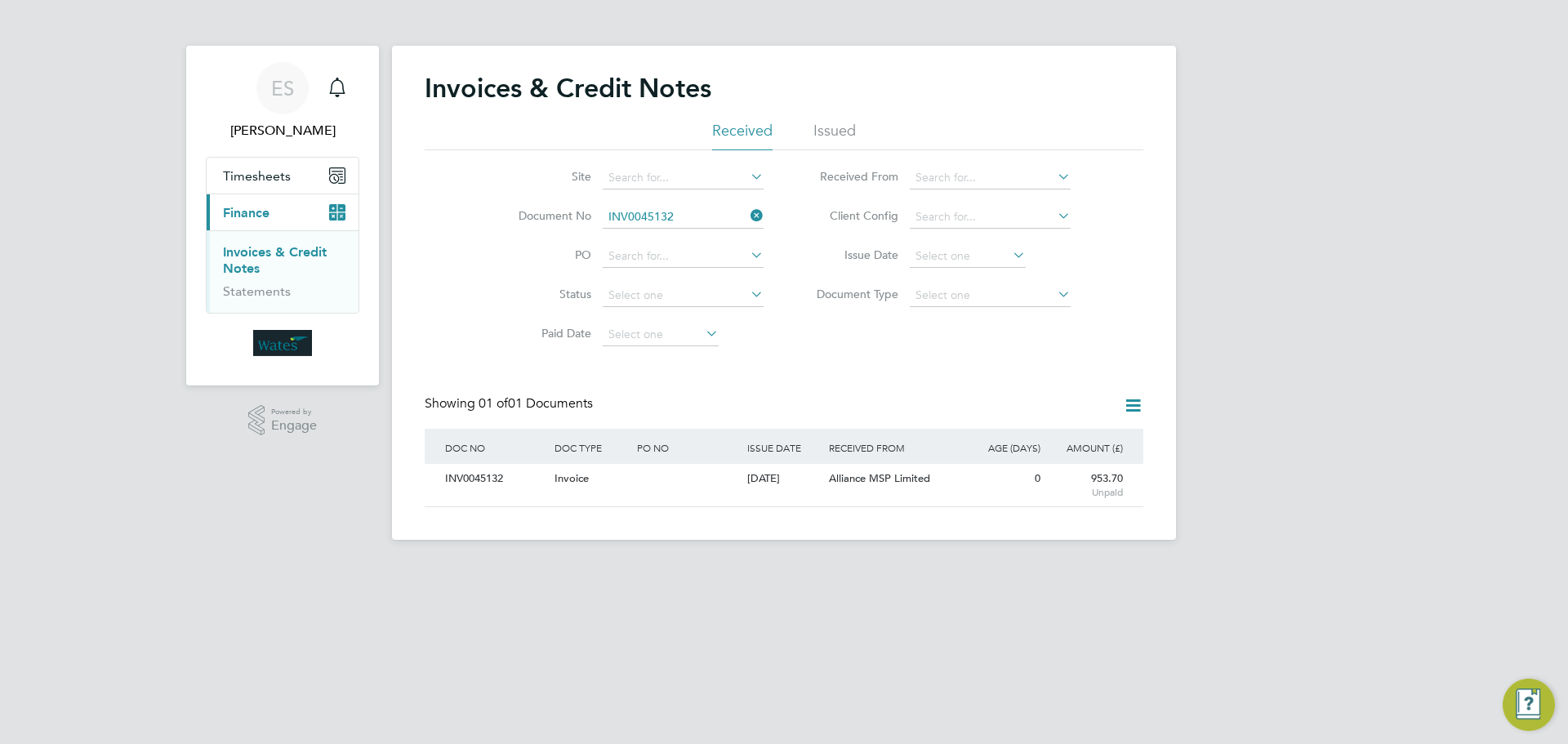
click at [748, 217] on icon at bounding box center [748, 215] width 0 height 23
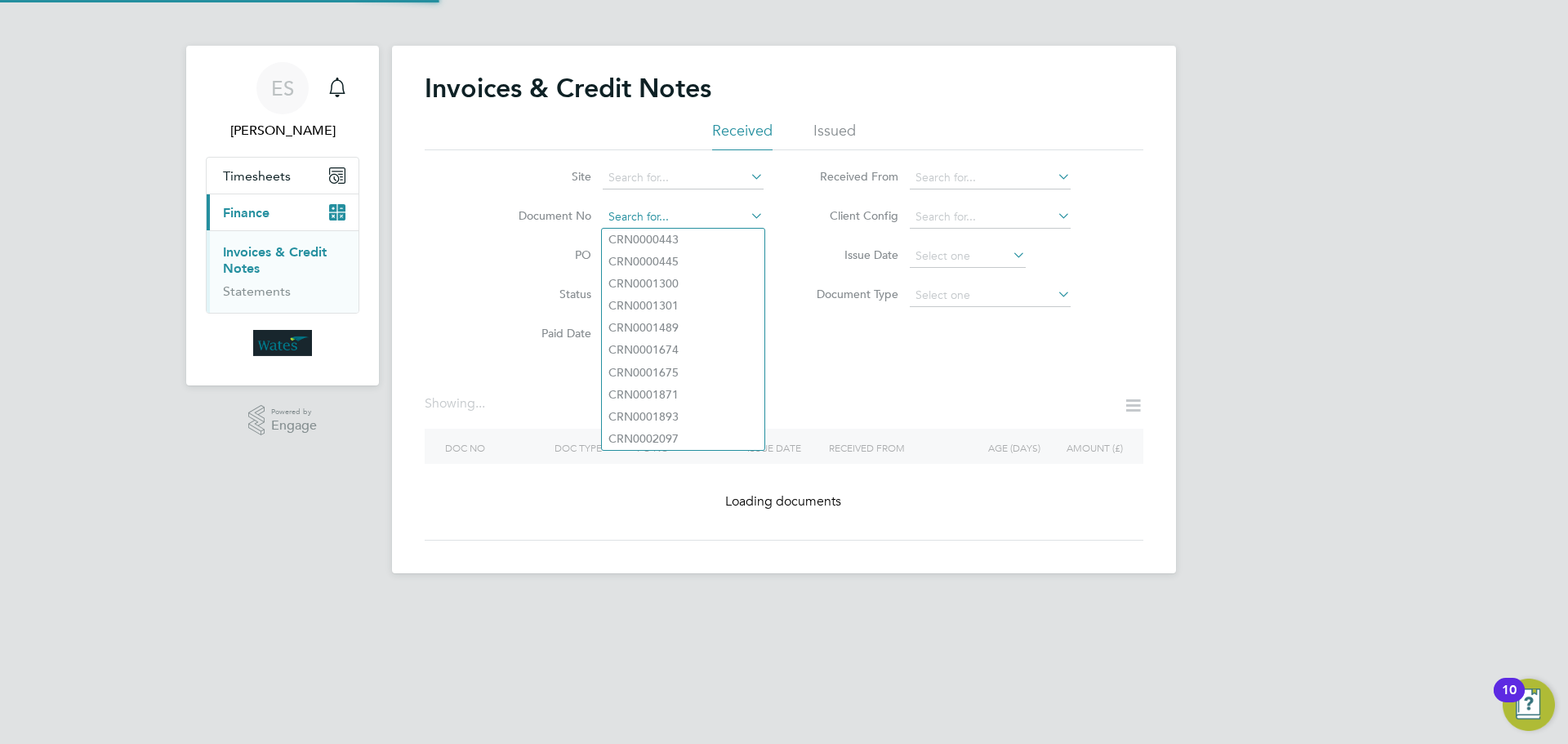
paste input "INV0045133"
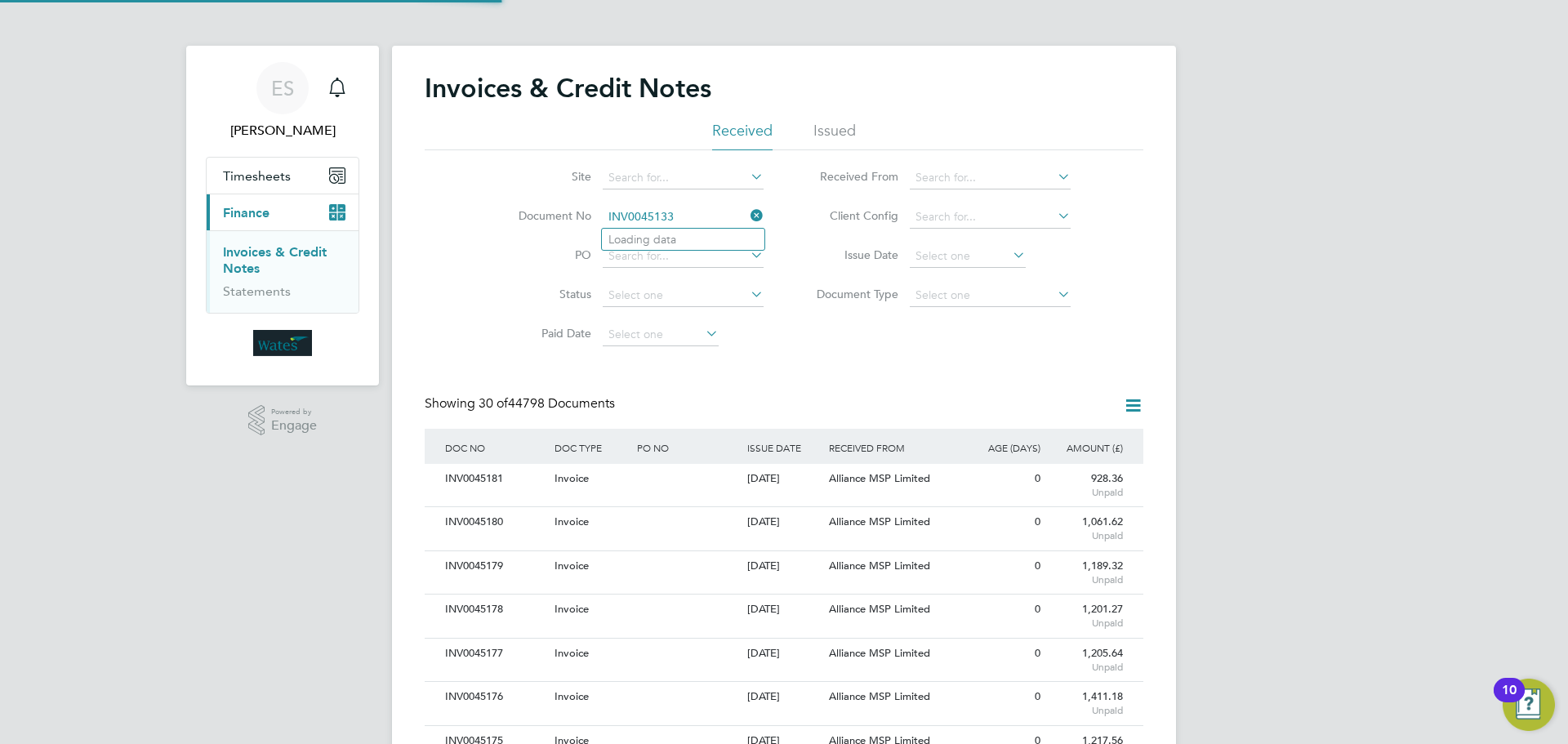
scroll to position [31, 138]
type input "INV0045133"
click at [674, 235] on b "INV0045133" at bounding box center [641, 240] width 66 height 14
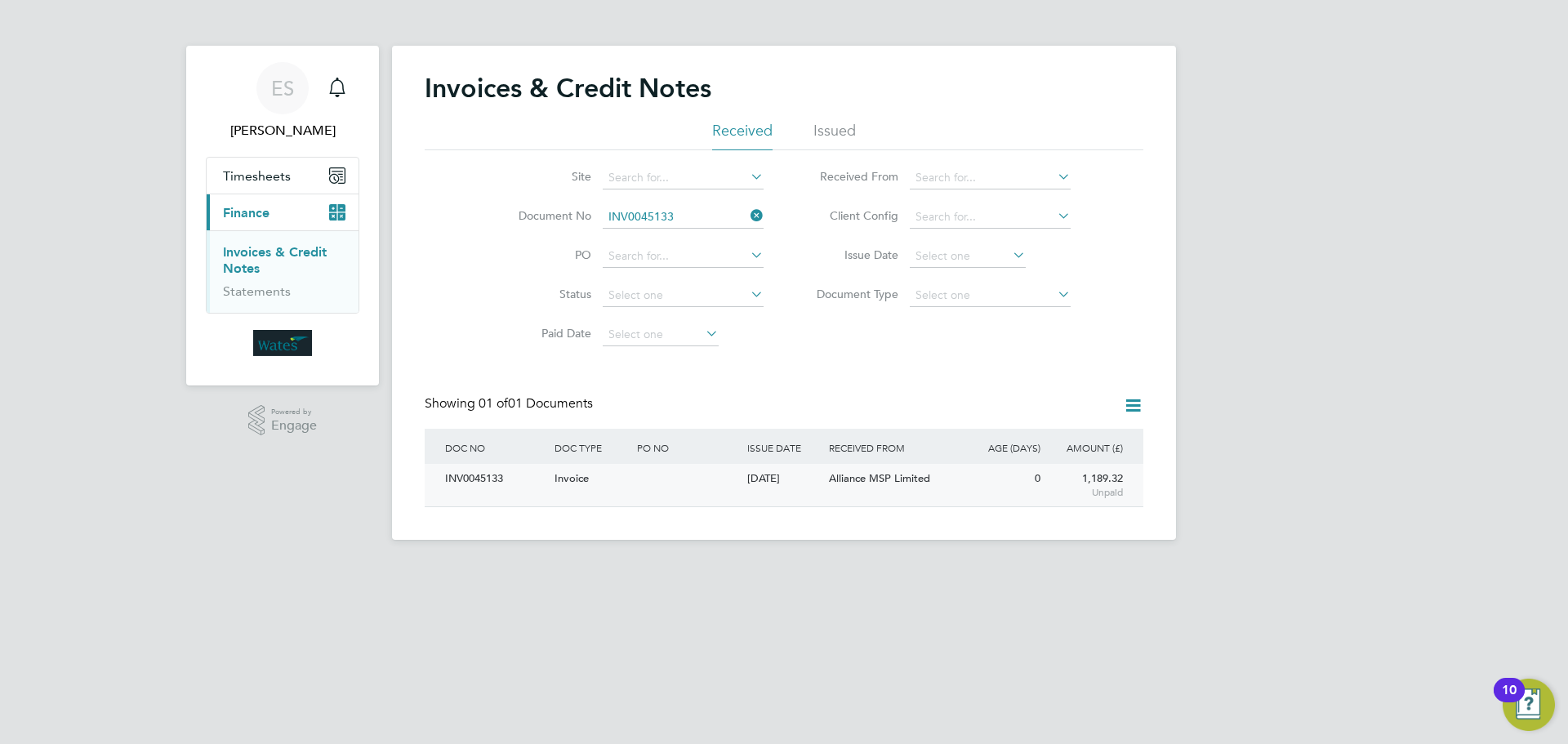
click at [479, 467] on div "INV0045133" at bounding box center [496, 478] width 110 height 30
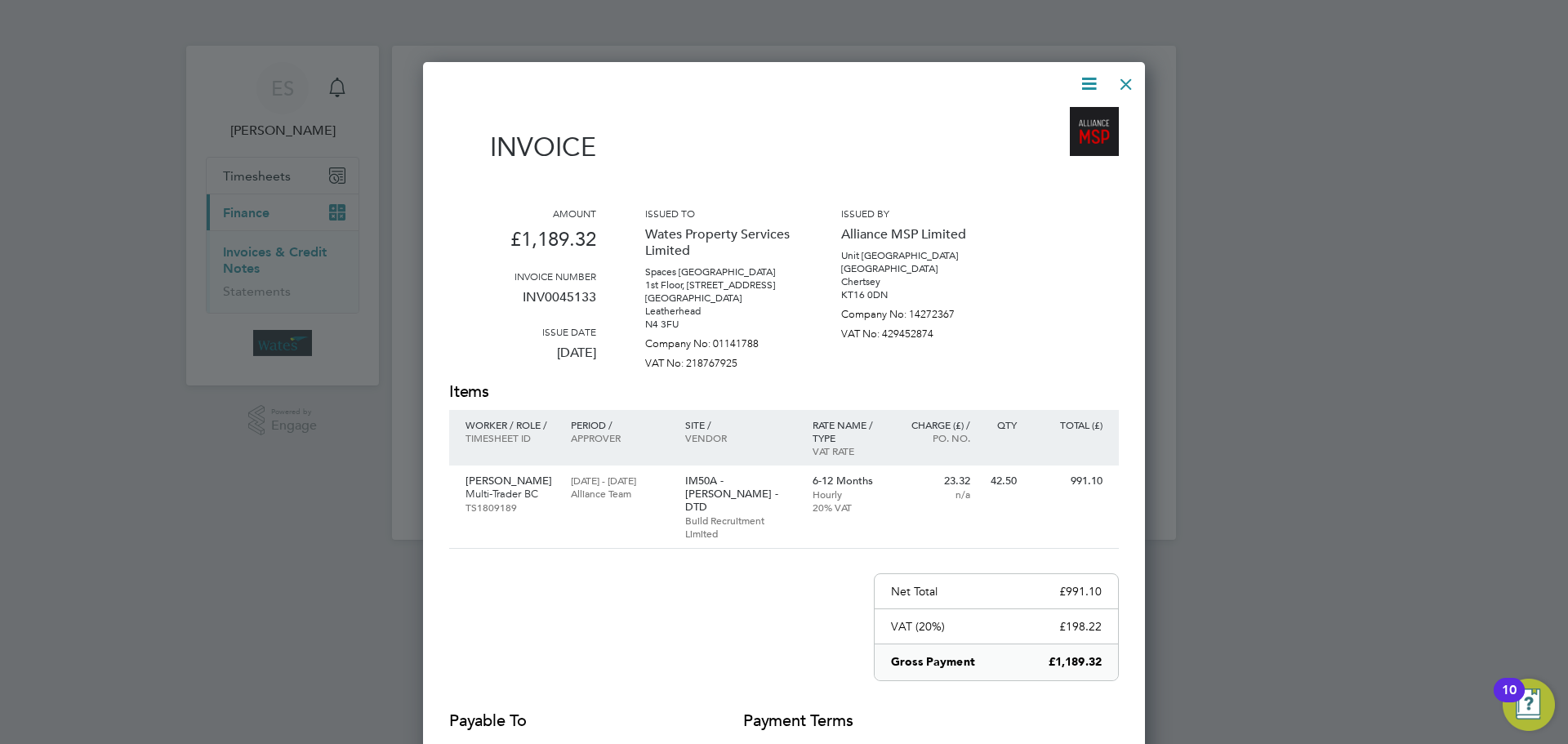
click at [1095, 74] on icon at bounding box center [1089, 83] width 21 height 21
click at [1076, 112] on li "Download Invoice" at bounding box center [1039, 122] width 113 height 23
click at [1091, 76] on icon at bounding box center [1089, 83] width 21 height 21
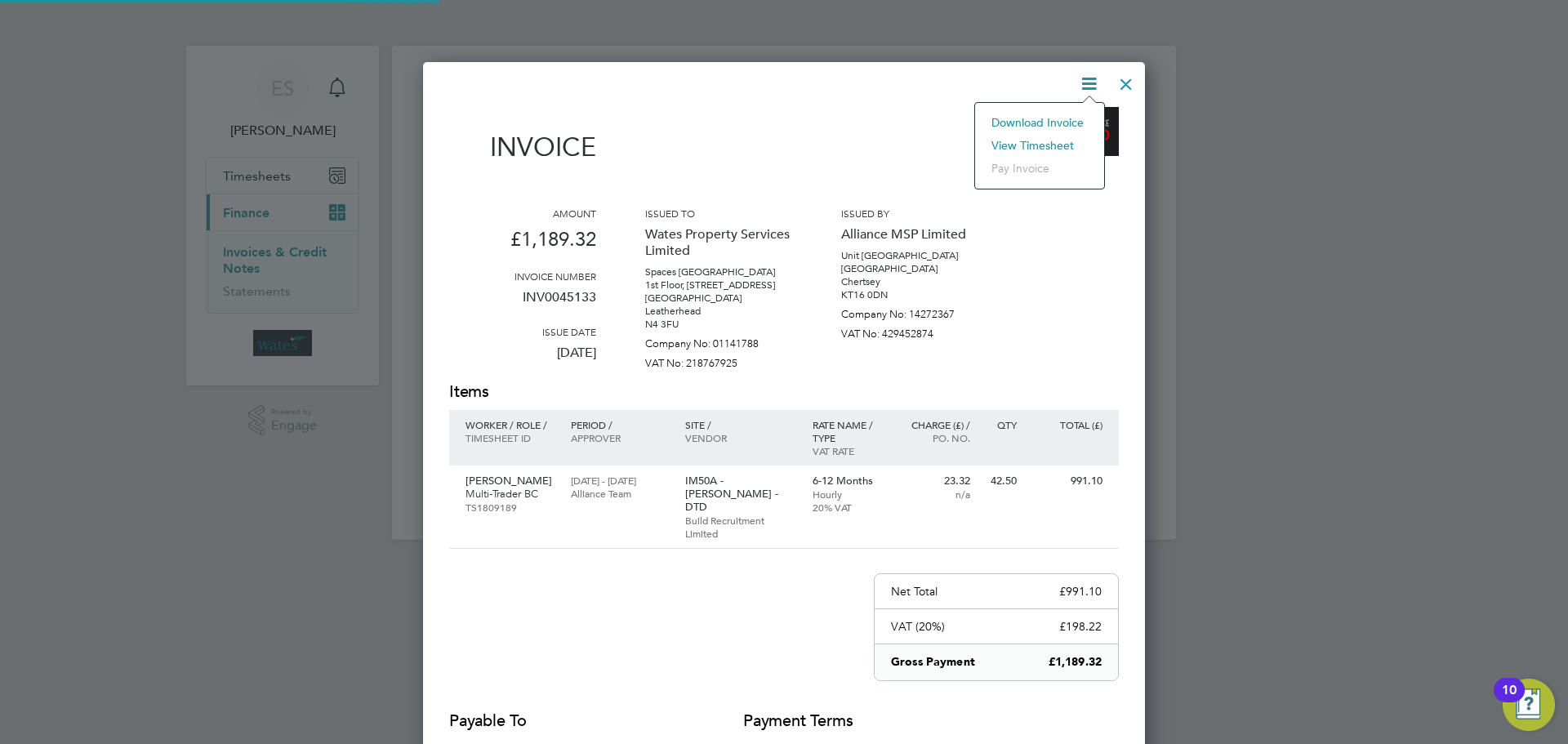
click at [1046, 133] on li "Download Invoice" at bounding box center [1039, 122] width 113 height 23
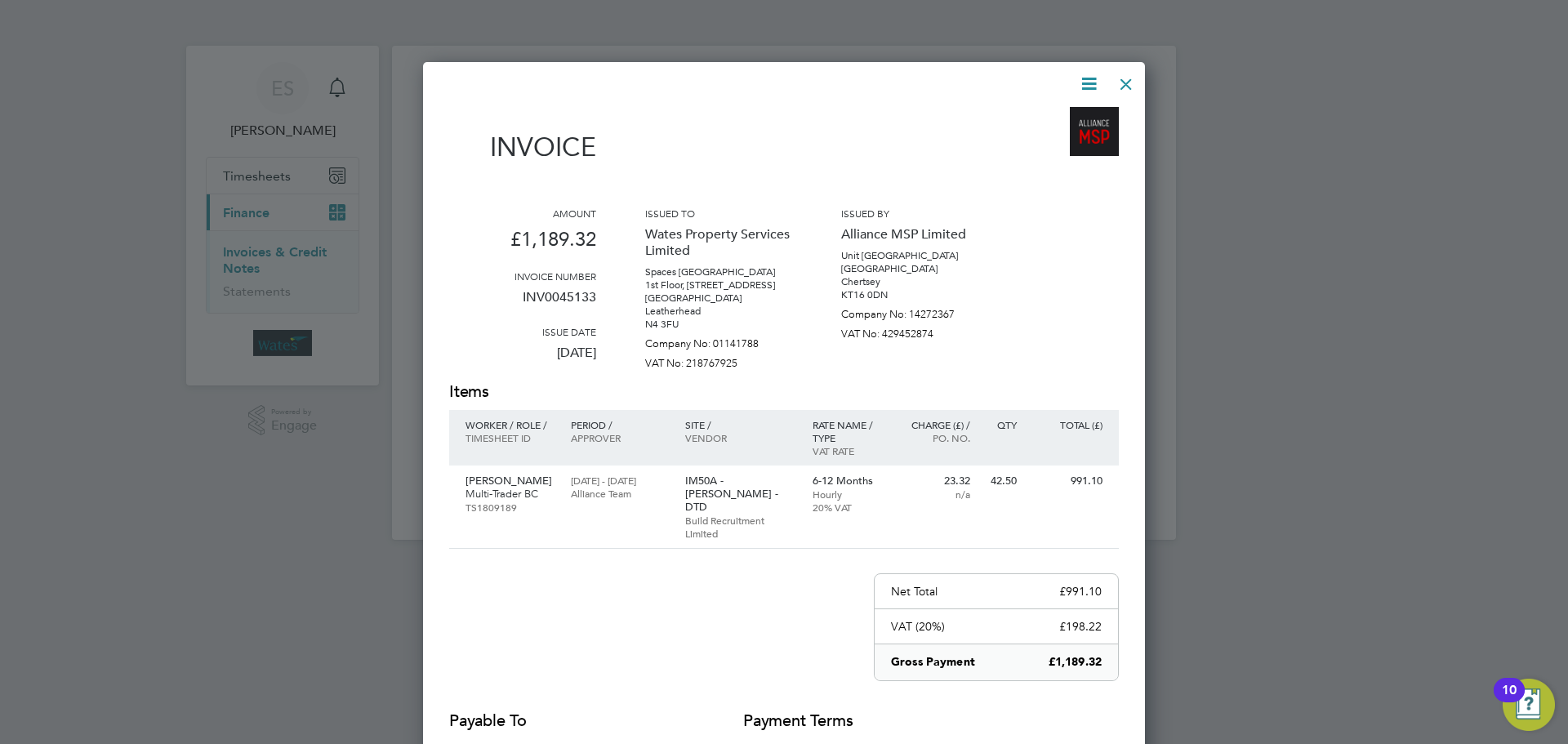
click at [1085, 83] on icon at bounding box center [1089, 83] width 21 height 21
click at [1046, 139] on li "View timesheet" at bounding box center [1039, 145] width 113 height 23
click at [1117, 77] on div at bounding box center [1126, 80] width 29 height 29
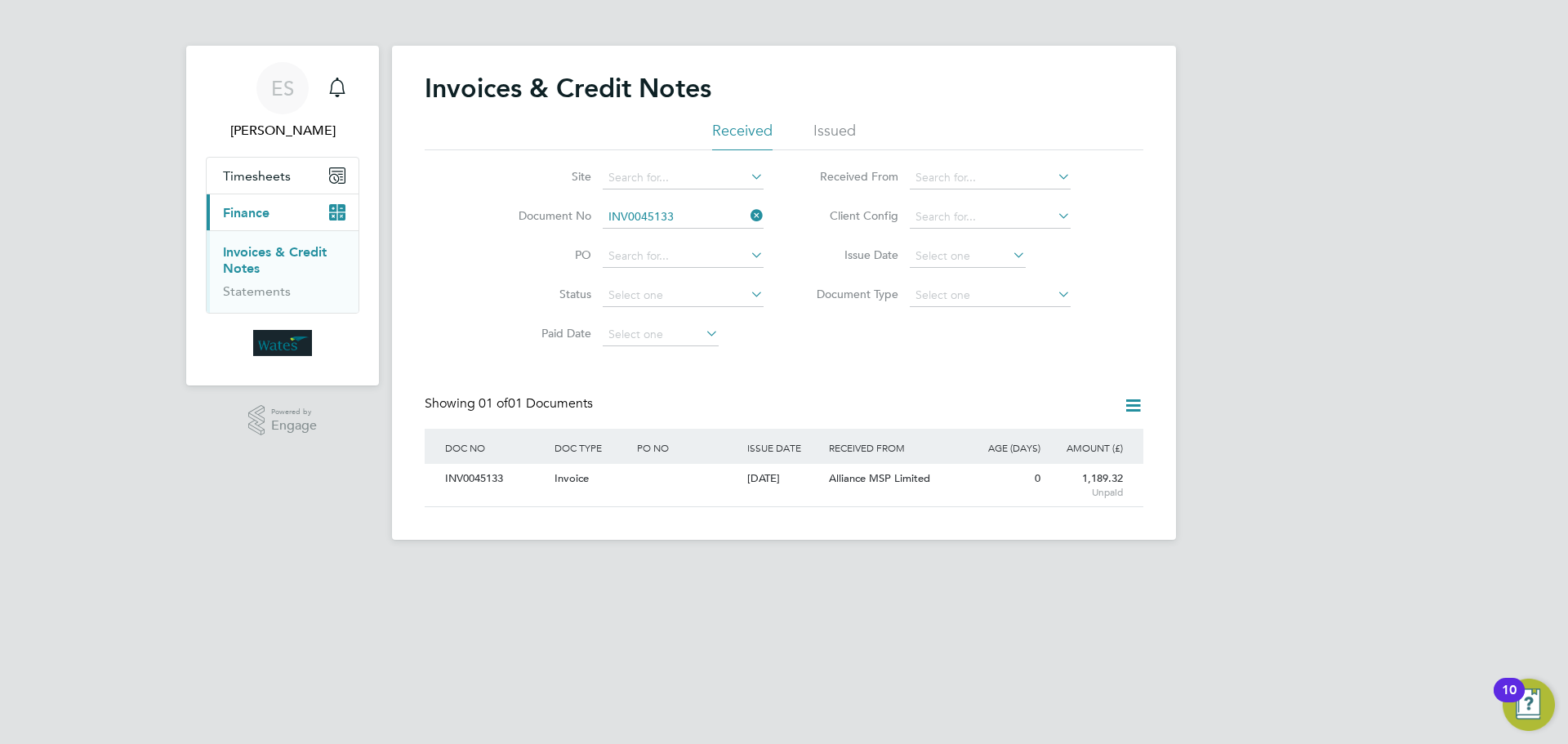
click at [748, 215] on icon at bounding box center [748, 215] width 0 height 23
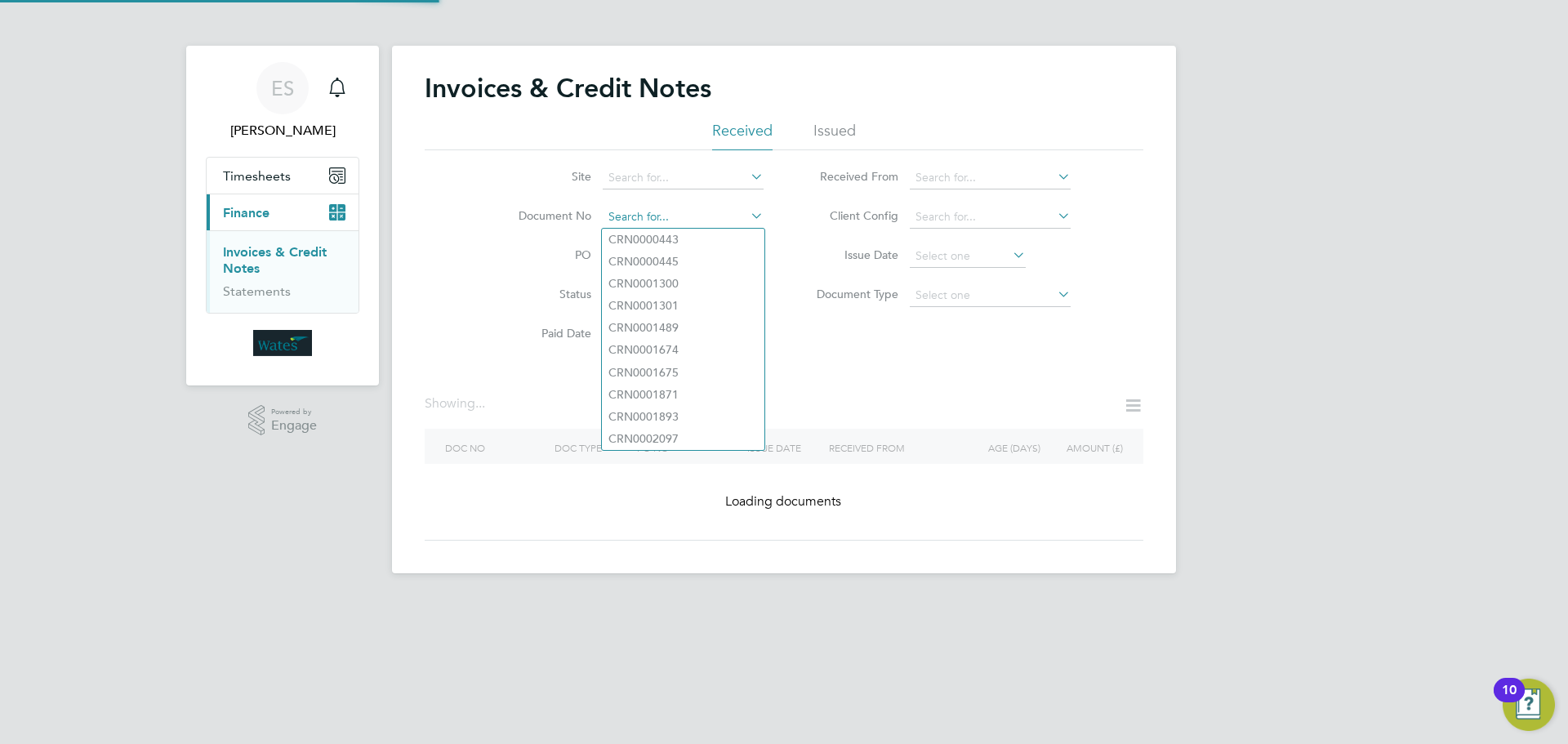
paste input "INV0045134"
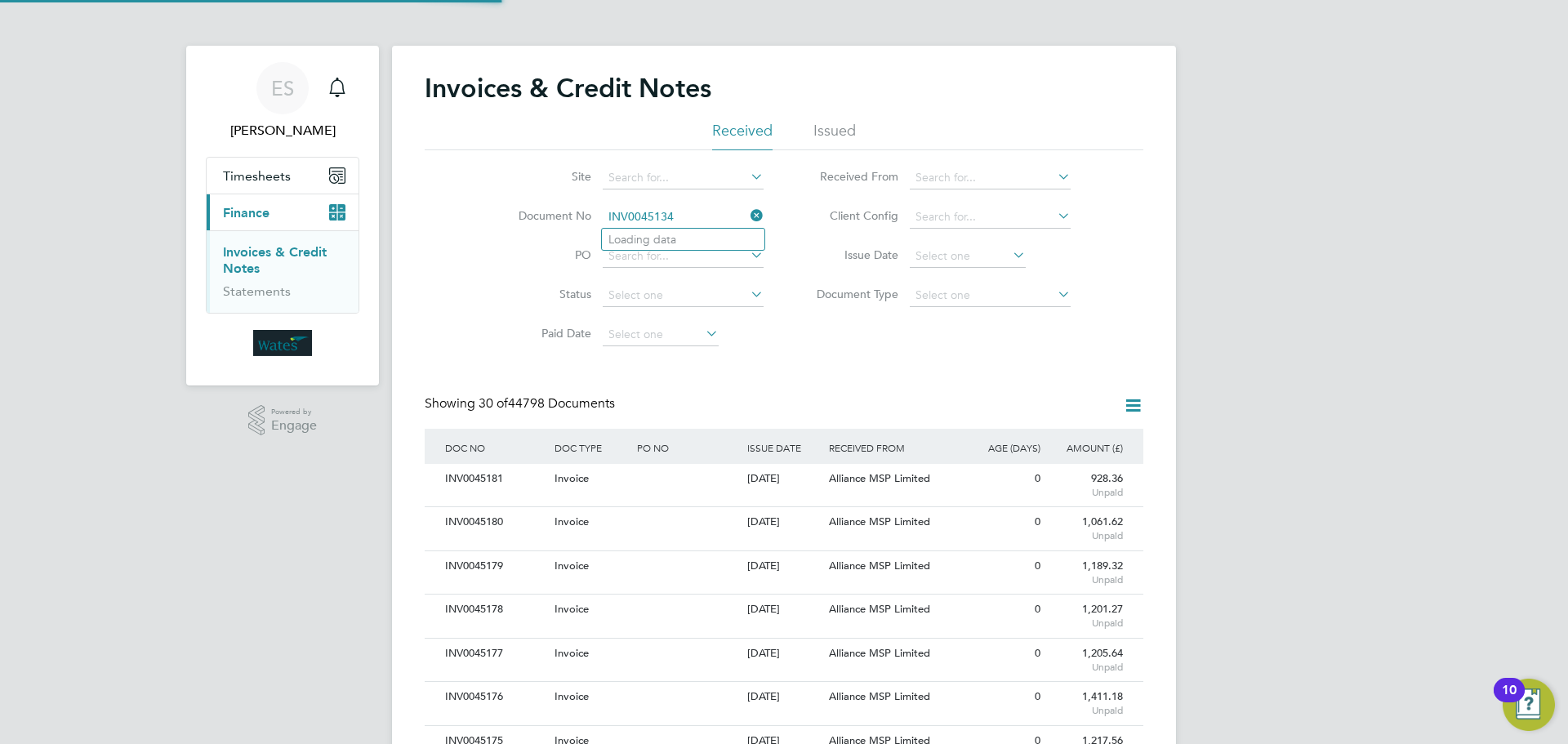
scroll to position [31, 111]
type input "INV0045134"
click at [704, 240] on li "INV0045134" at bounding box center [683, 239] width 163 height 23
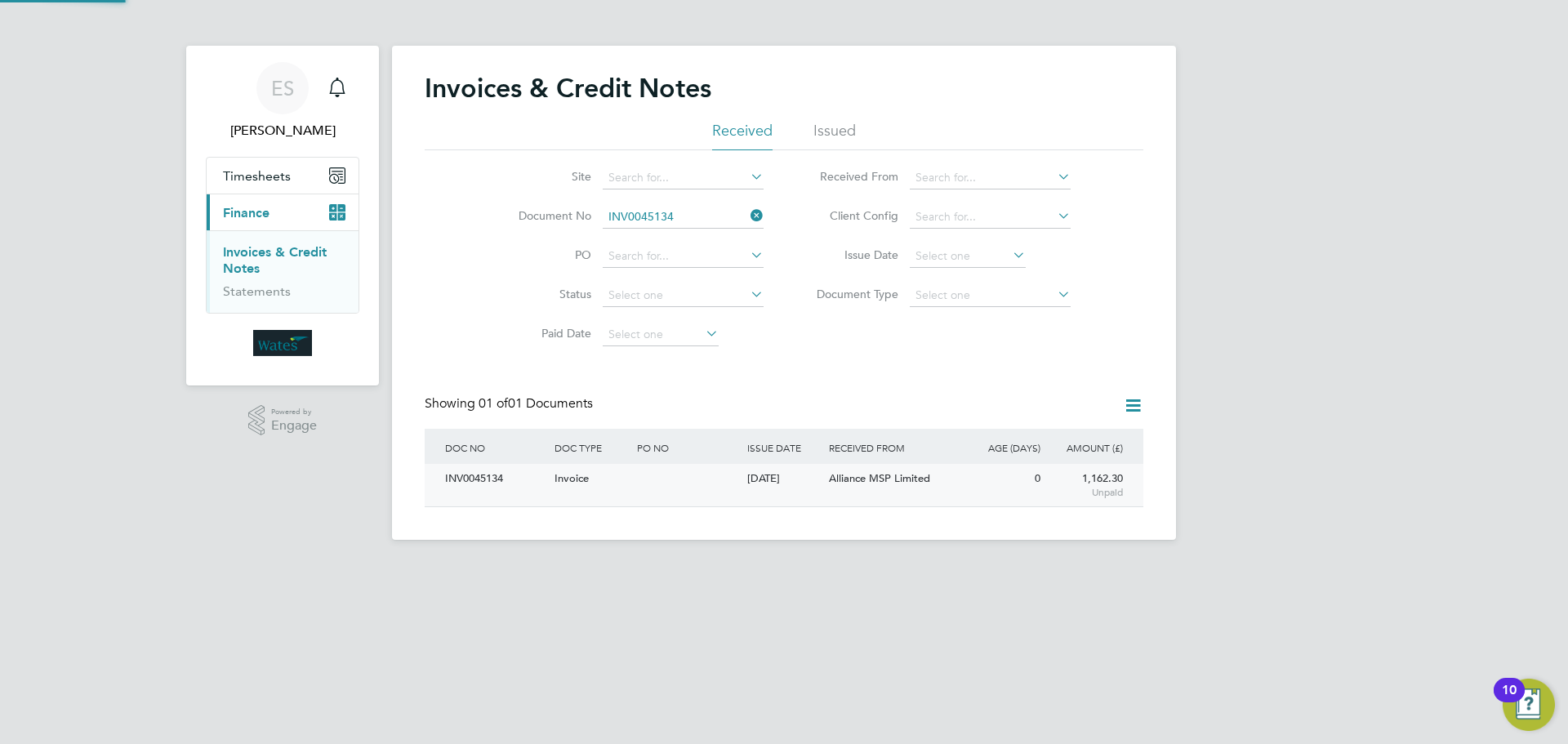
click at [517, 474] on div "INV0045134" at bounding box center [496, 478] width 110 height 30
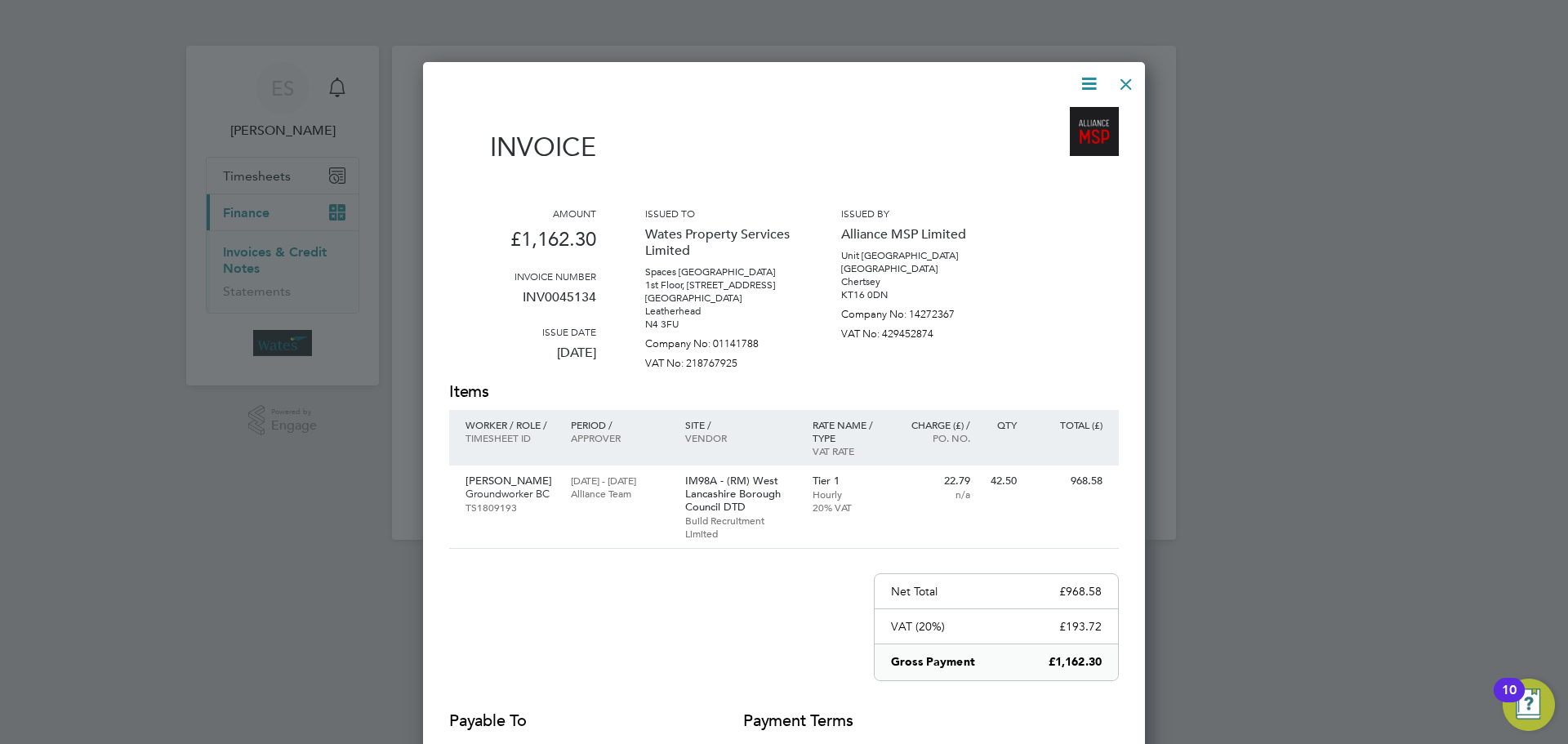
click at [1097, 79] on icon at bounding box center [1089, 83] width 21 height 21
click at [1081, 115] on li "Download Invoice" at bounding box center [1039, 122] width 113 height 23
drag, startPoint x: 1095, startPoint y: 76, endPoint x: 1073, endPoint y: 104, distance: 35.6
click at [1095, 75] on icon at bounding box center [1089, 83] width 21 height 21
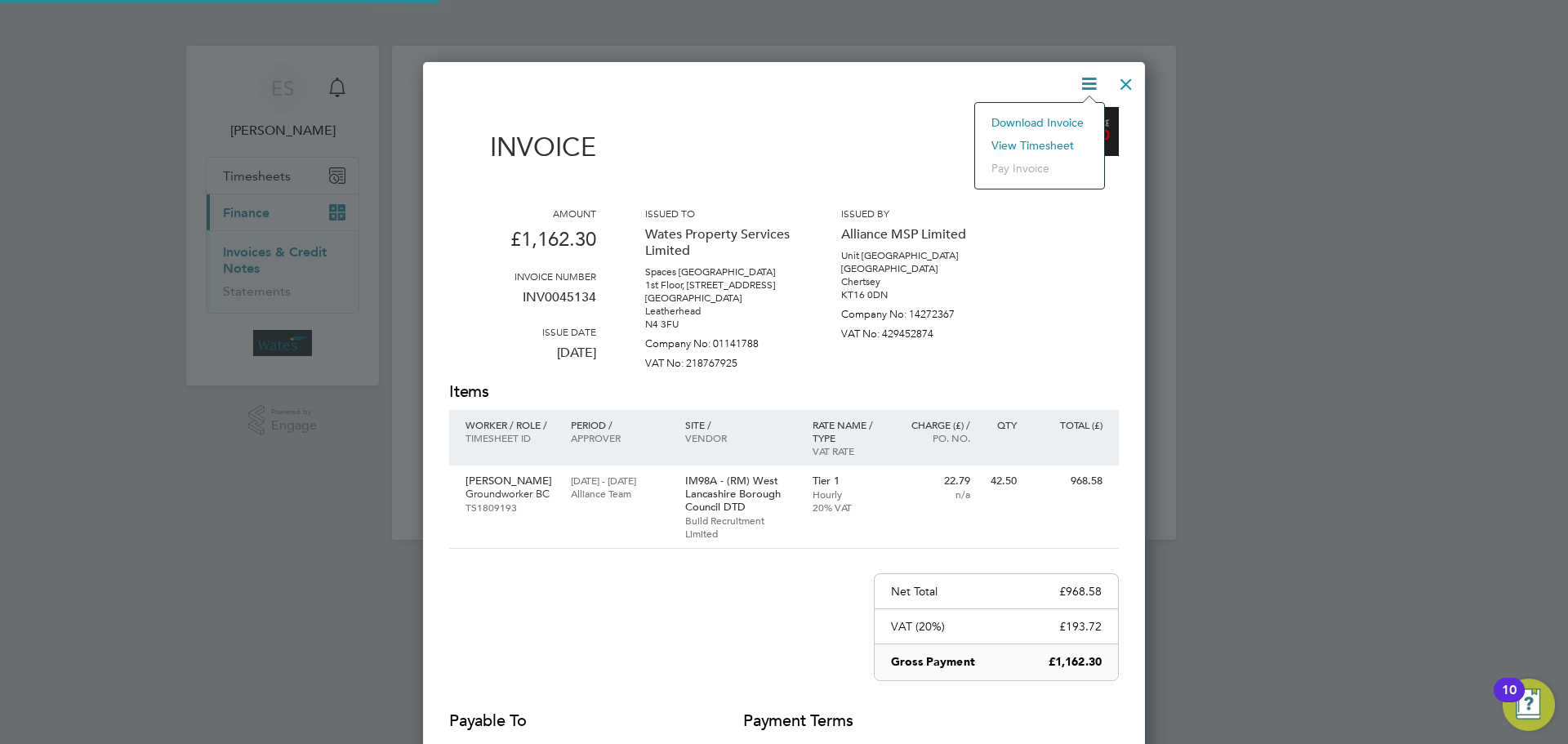
click at [1049, 135] on li "View timesheet" at bounding box center [1039, 145] width 113 height 23
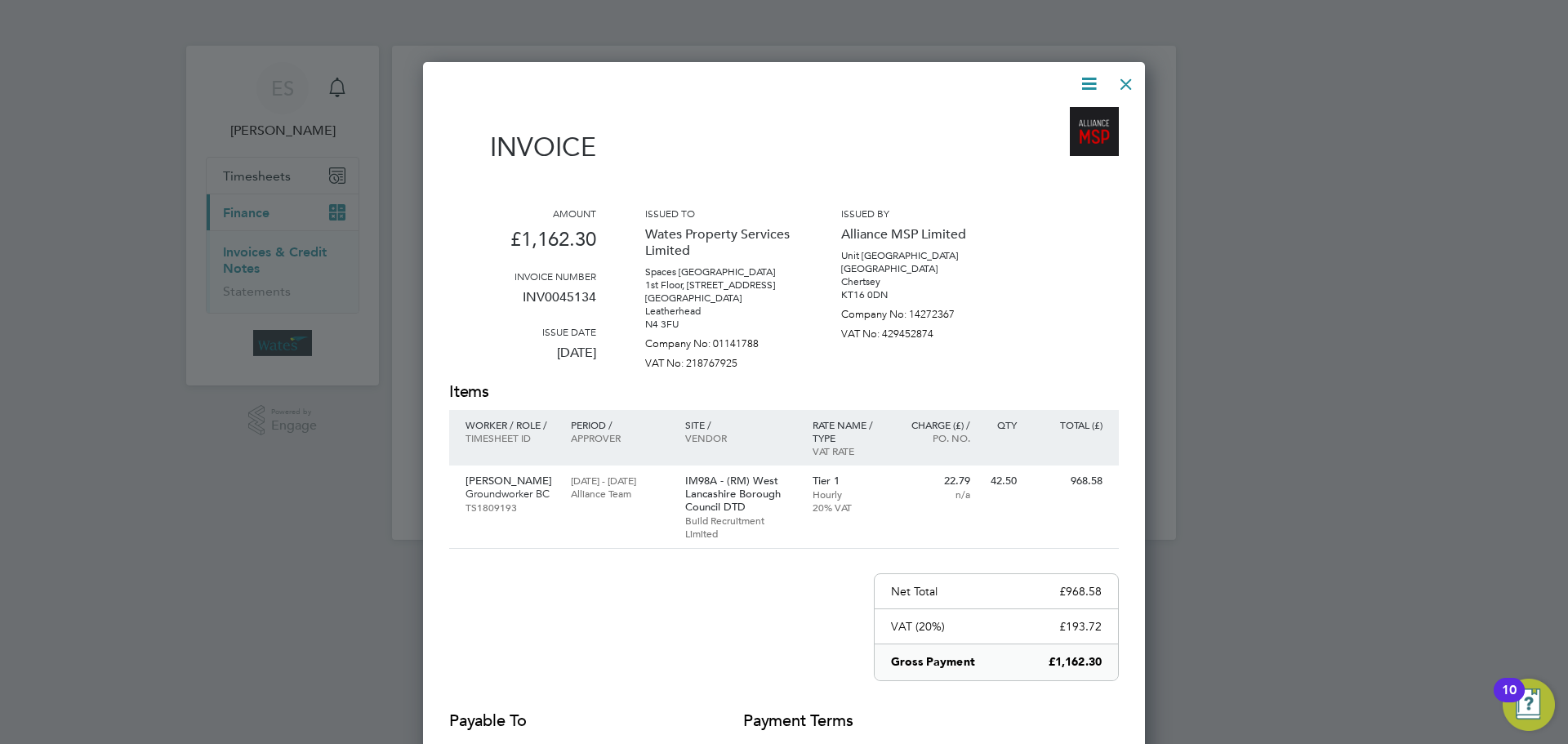
click at [1129, 74] on div at bounding box center [1126, 80] width 29 height 29
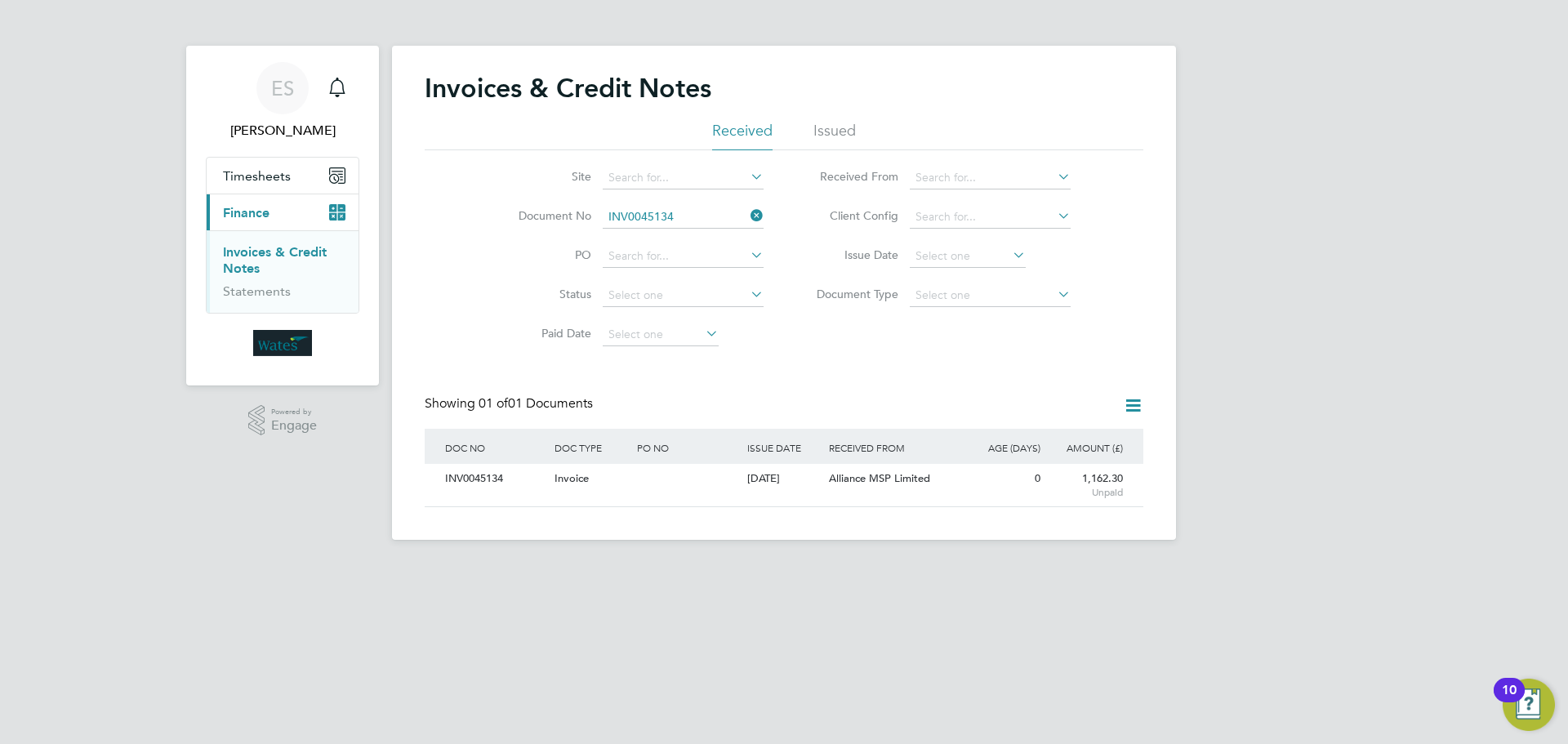
click at [748, 220] on icon at bounding box center [748, 215] width 0 height 23
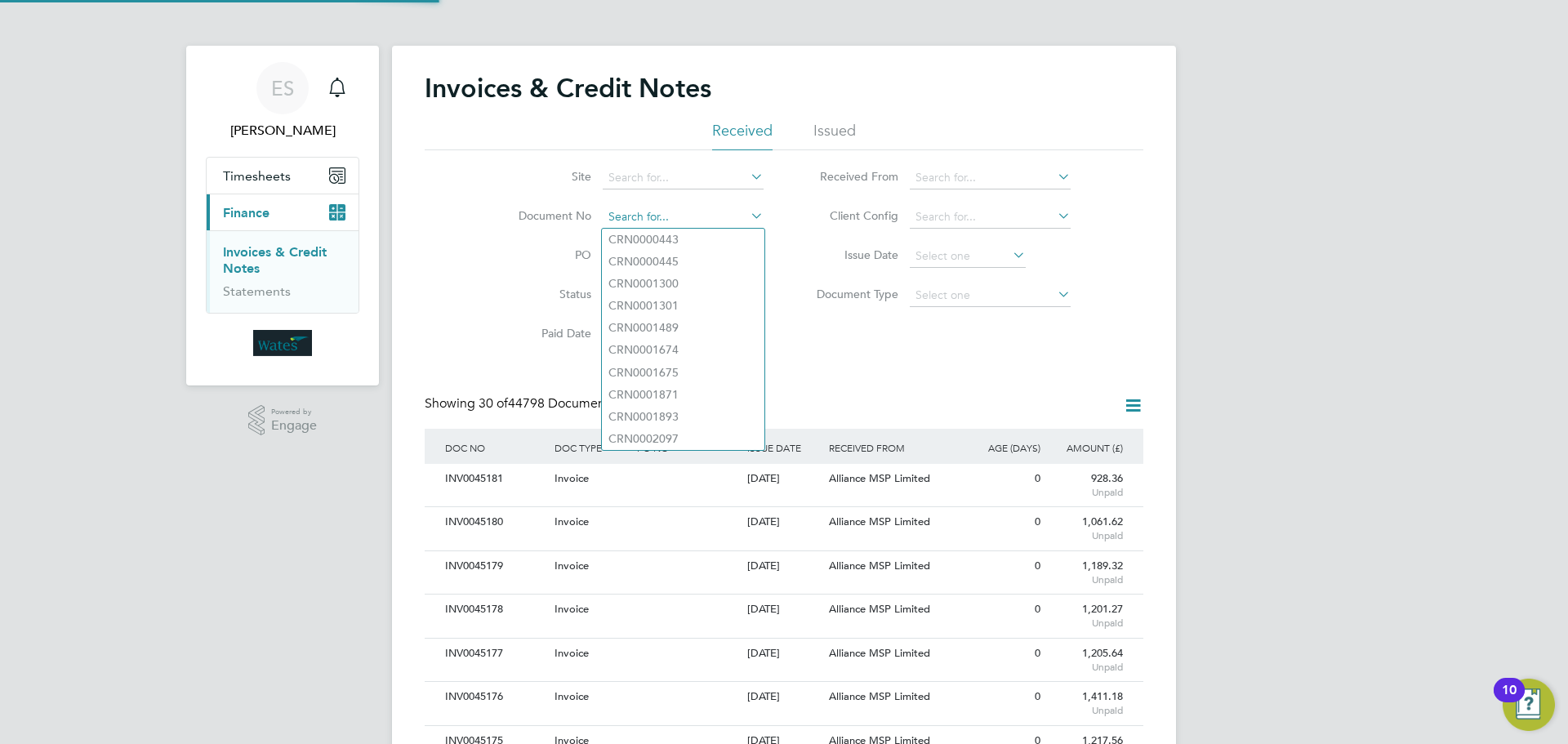
scroll to position [31, 138]
paste input "INV0045135"
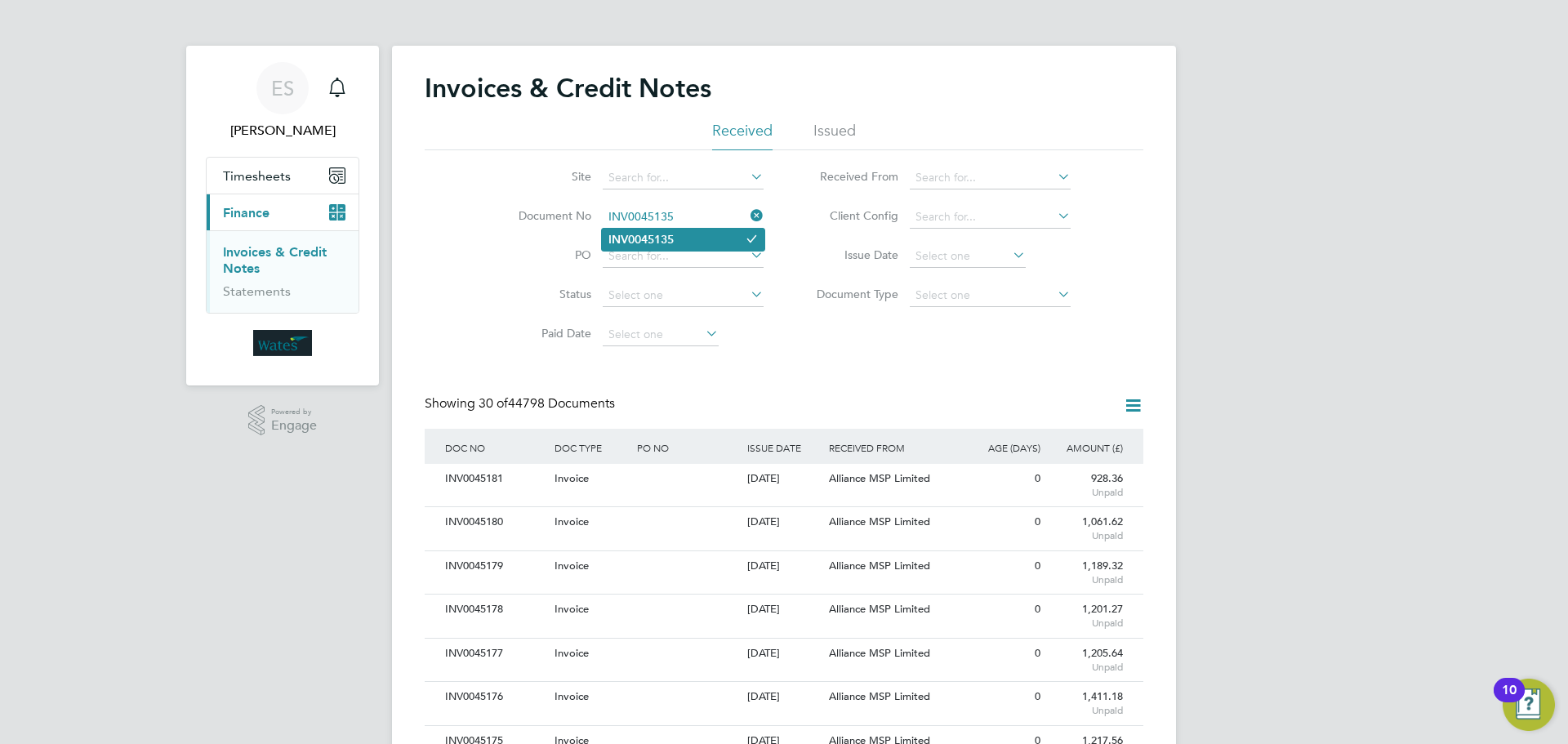
type input "INV0045135"
click at [690, 241] on li "INV0045135" at bounding box center [683, 239] width 163 height 23
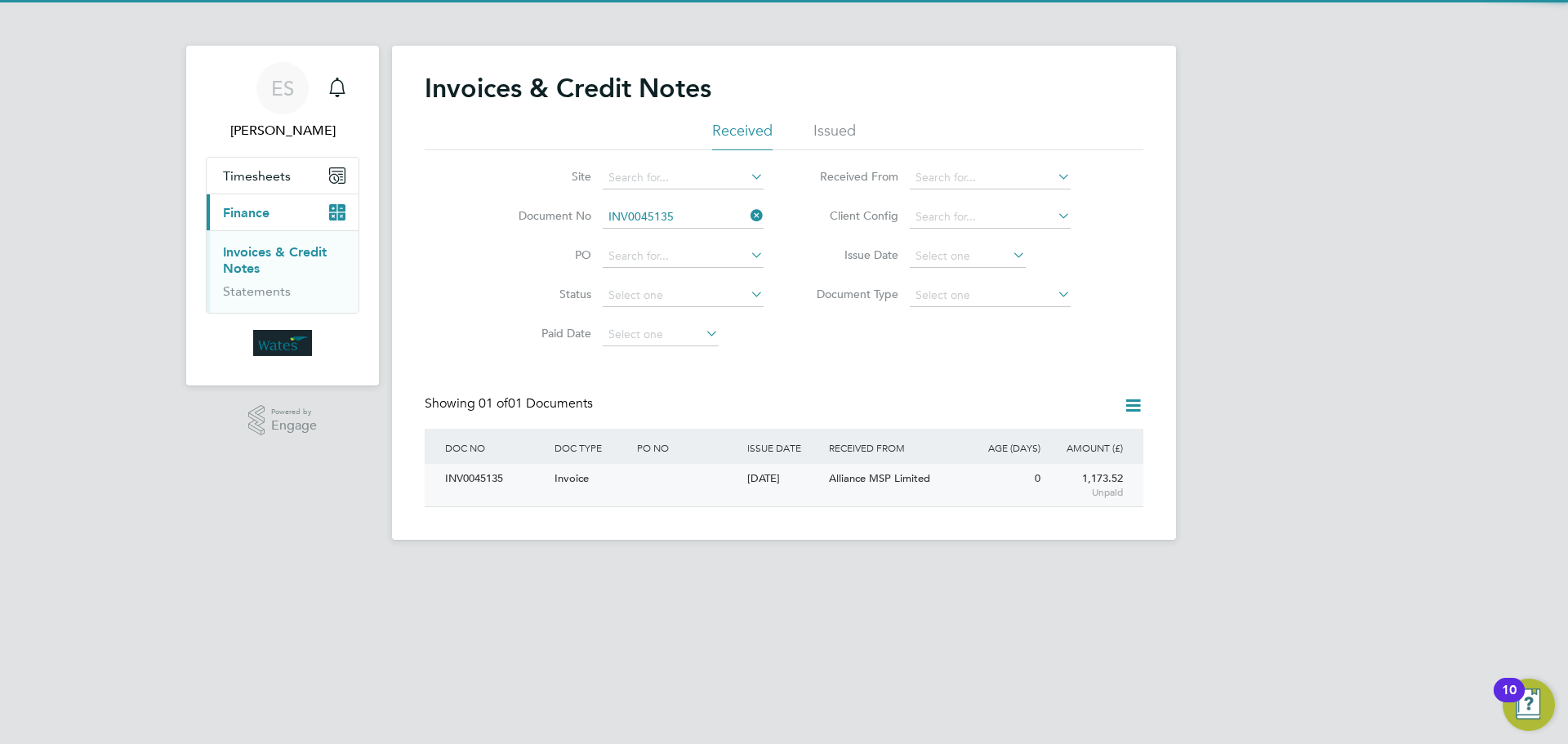
click at [472, 471] on div "INV0045135" at bounding box center [496, 478] width 110 height 30
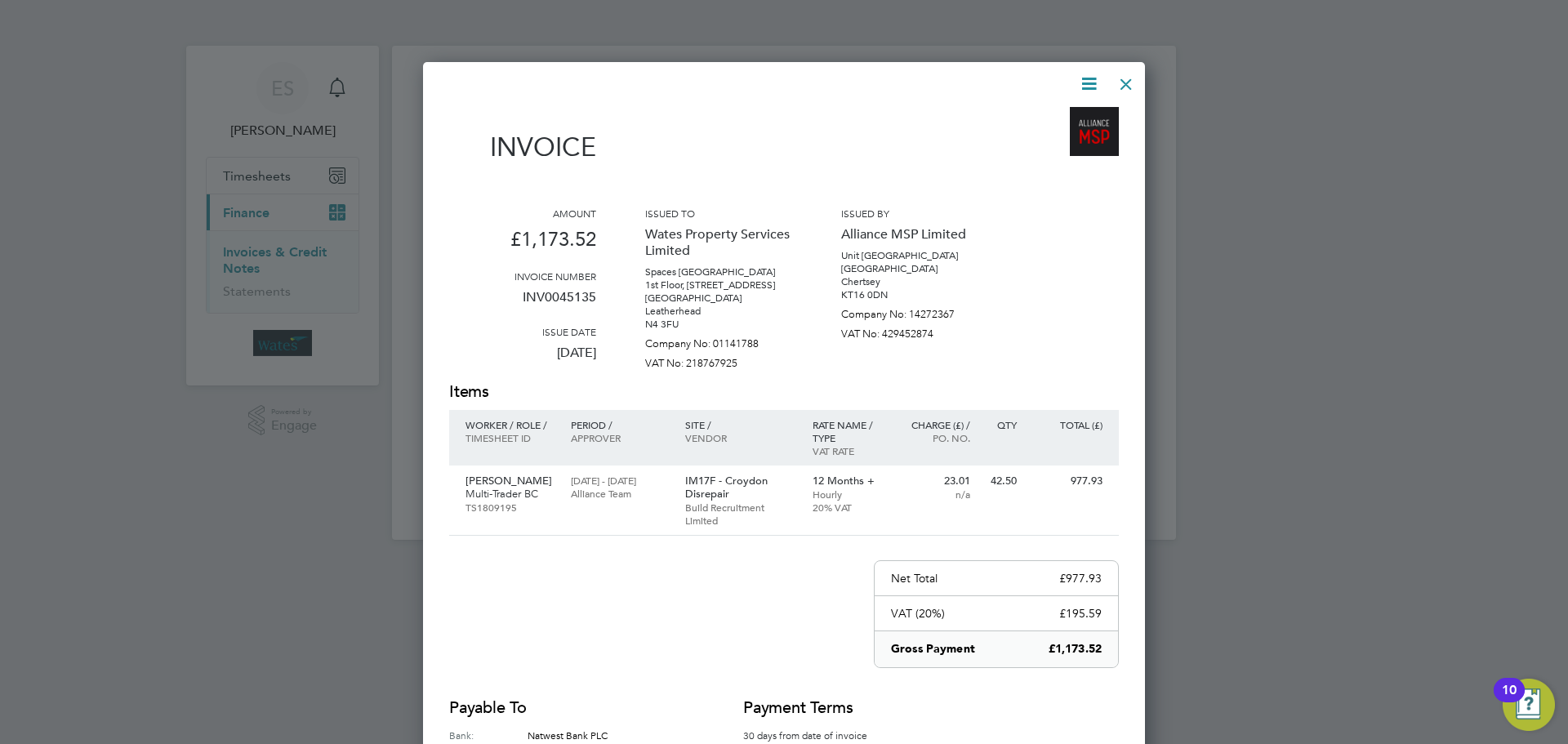
click at [1086, 80] on icon at bounding box center [1089, 83] width 21 height 21
click at [1063, 121] on li "Download Invoice" at bounding box center [1039, 122] width 113 height 23
click at [1079, 86] on icon at bounding box center [1089, 83] width 21 height 21
click at [1059, 135] on li "View timesheet" at bounding box center [1039, 145] width 113 height 23
click at [1130, 81] on div at bounding box center [1126, 80] width 29 height 29
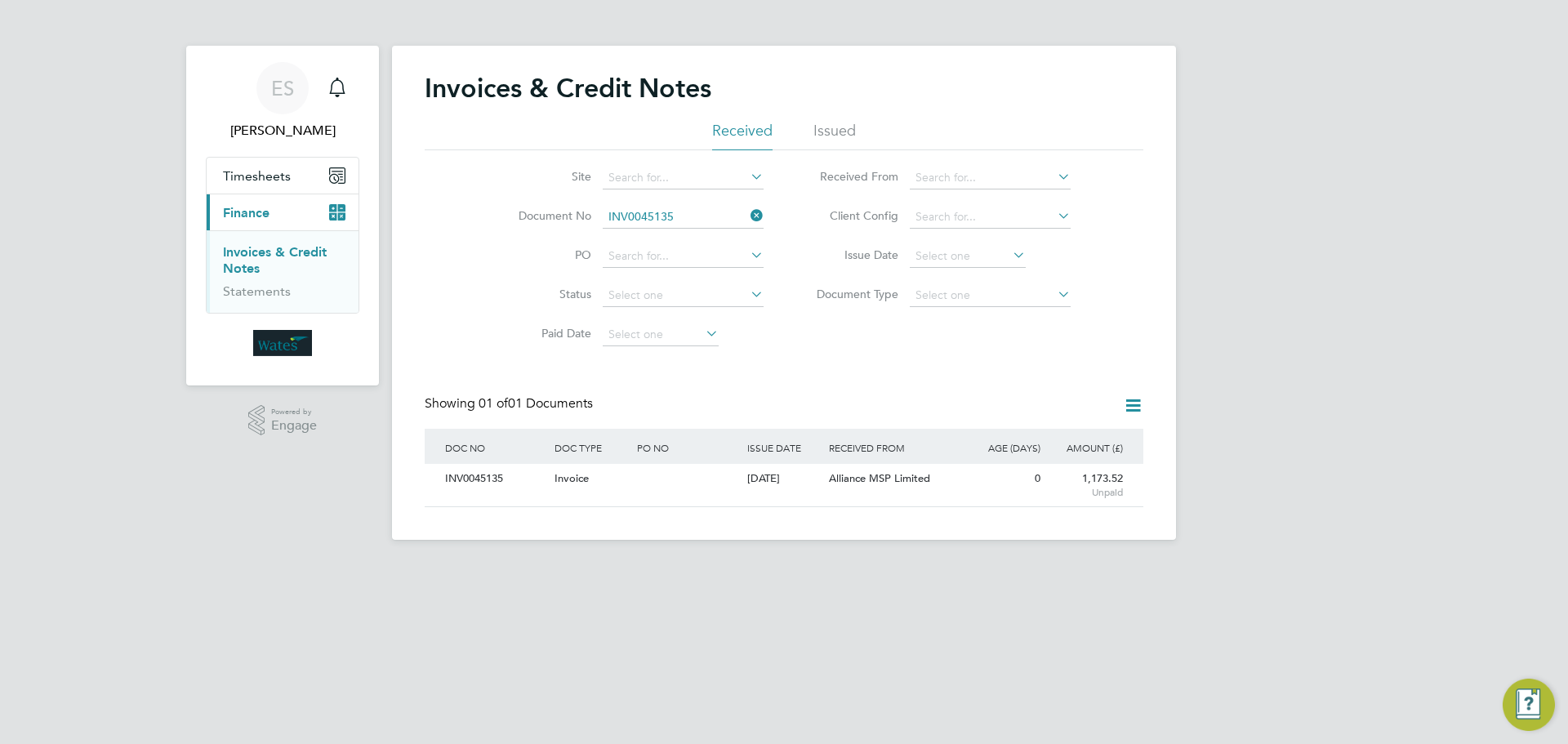
click at [753, 203] on li "Document No INV0045135" at bounding box center [630, 218] width 307 height 39
click at [748, 218] on icon at bounding box center [748, 215] width 0 height 23
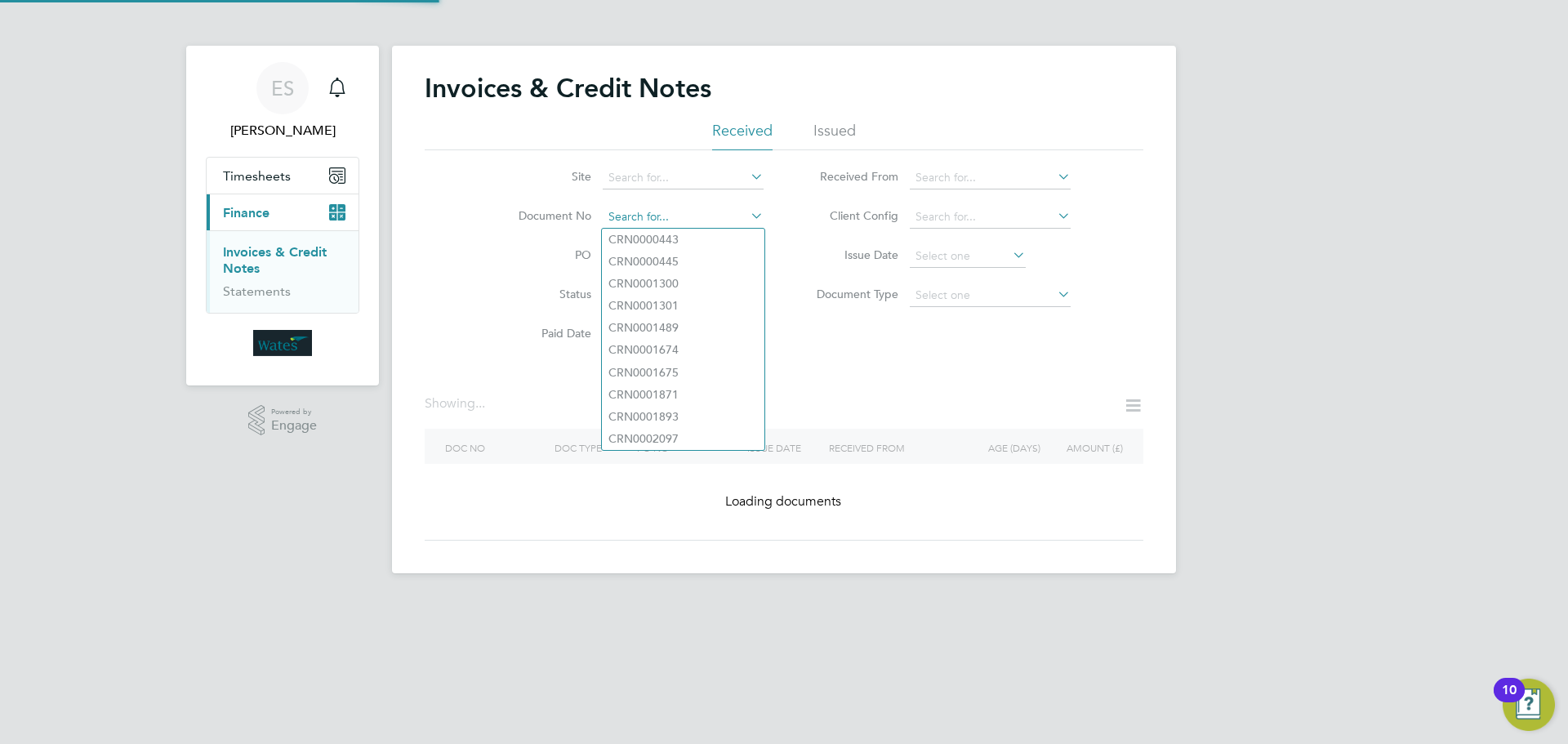
paste input "INV0045136"
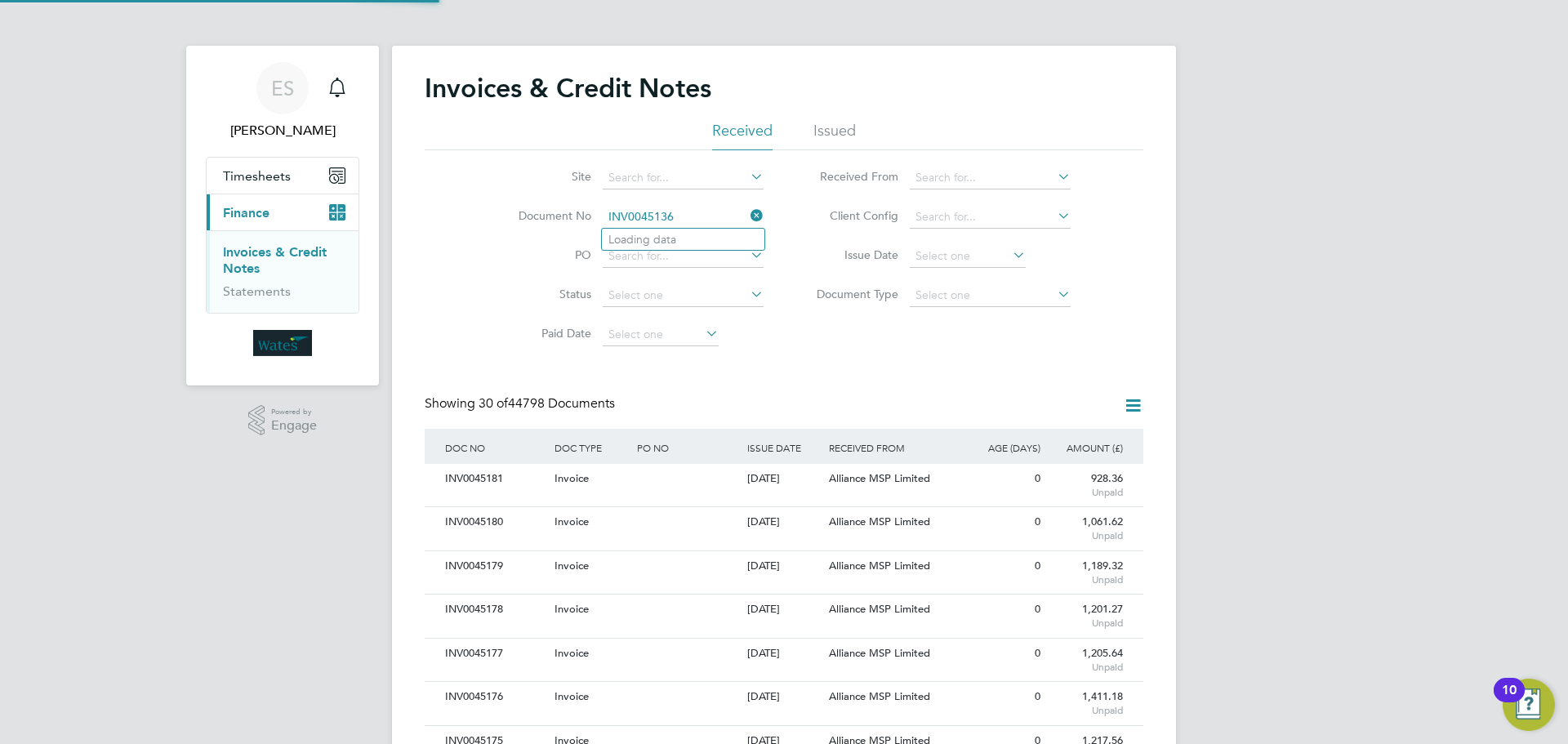
scroll to position [31, 111]
type input "INV0045136"
click at [629, 248] on li "INV0045136" at bounding box center [683, 239] width 163 height 23
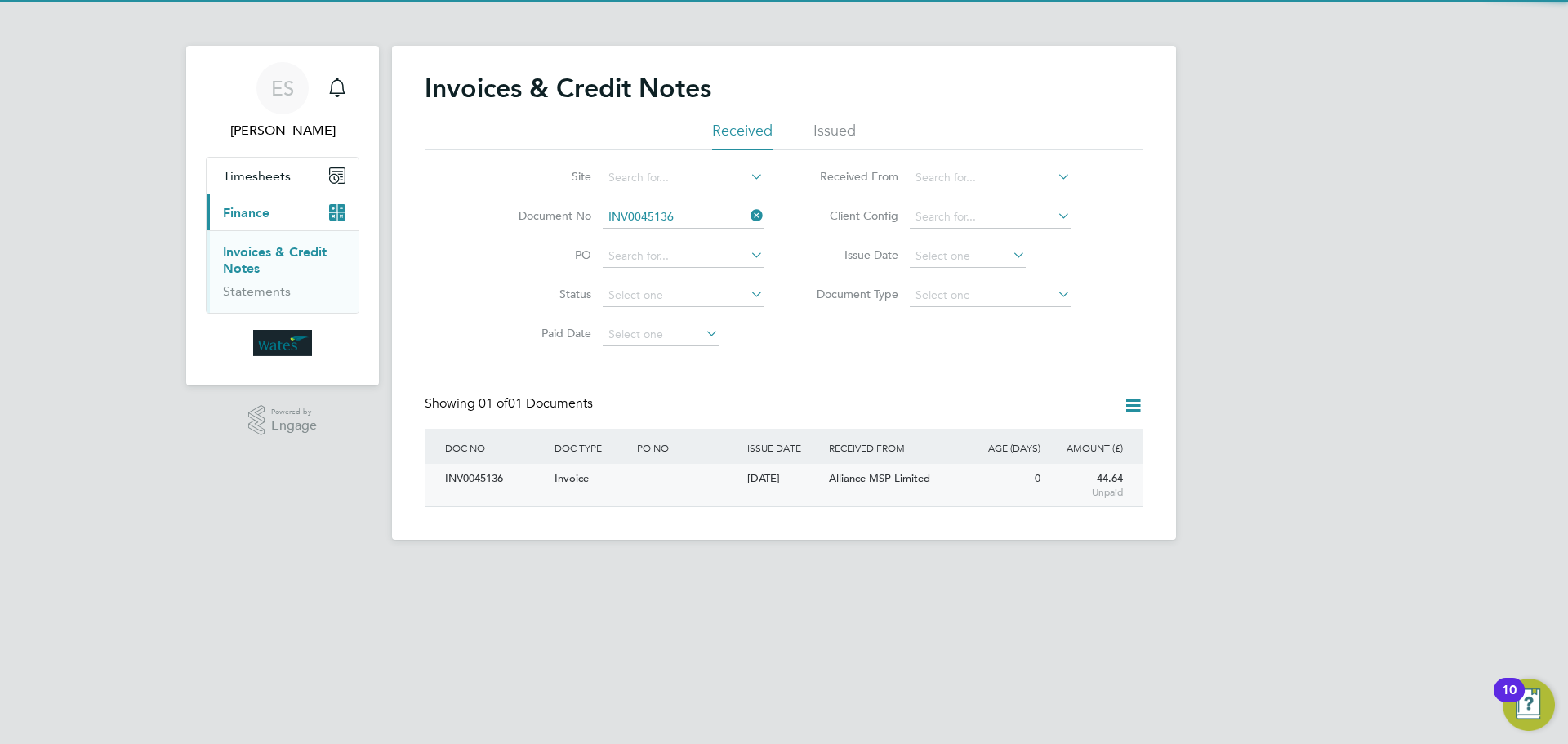
click at [468, 478] on div "INV0045136" at bounding box center [496, 478] width 110 height 30
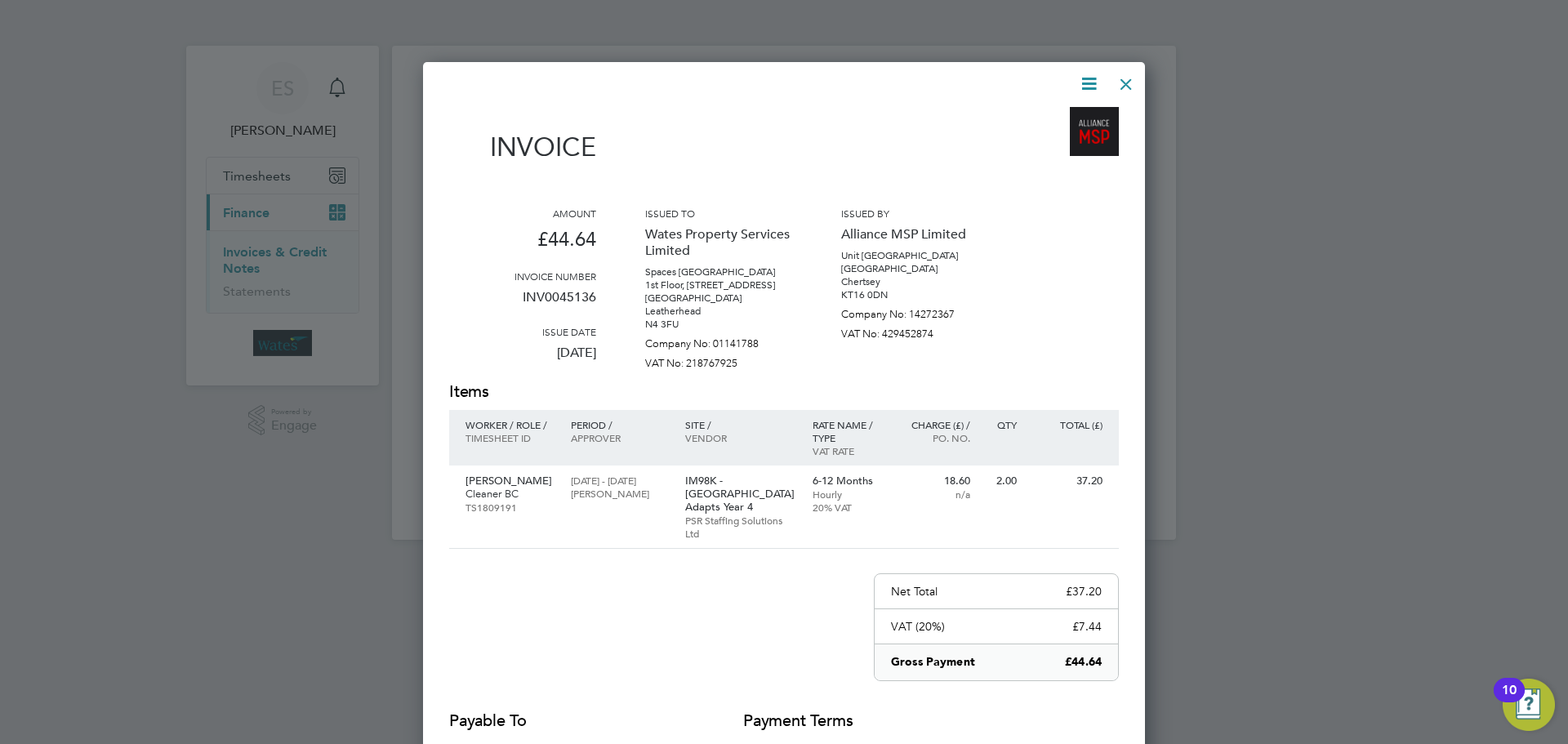
click at [1087, 80] on icon at bounding box center [1089, 83] width 21 height 21
click at [1059, 116] on li "Download Invoice" at bounding box center [1039, 122] width 113 height 23
click at [1079, 81] on icon at bounding box center [1089, 83] width 21 height 21
click at [1029, 145] on li "View timesheet" at bounding box center [1039, 145] width 113 height 23
click at [1128, 78] on div at bounding box center [1126, 80] width 29 height 29
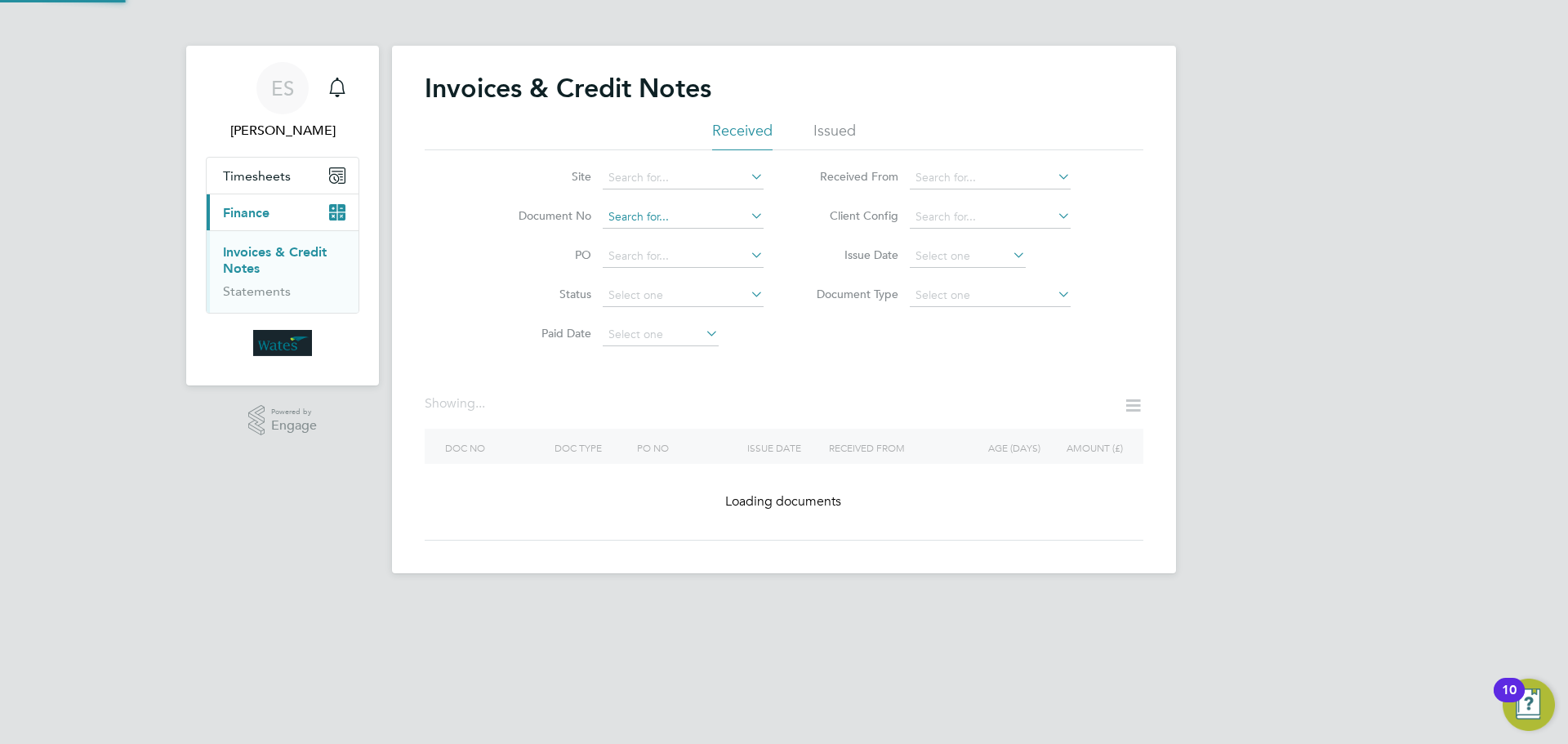
click at [757, 206] on input at bounding box center [683, 217] width 161 height 23
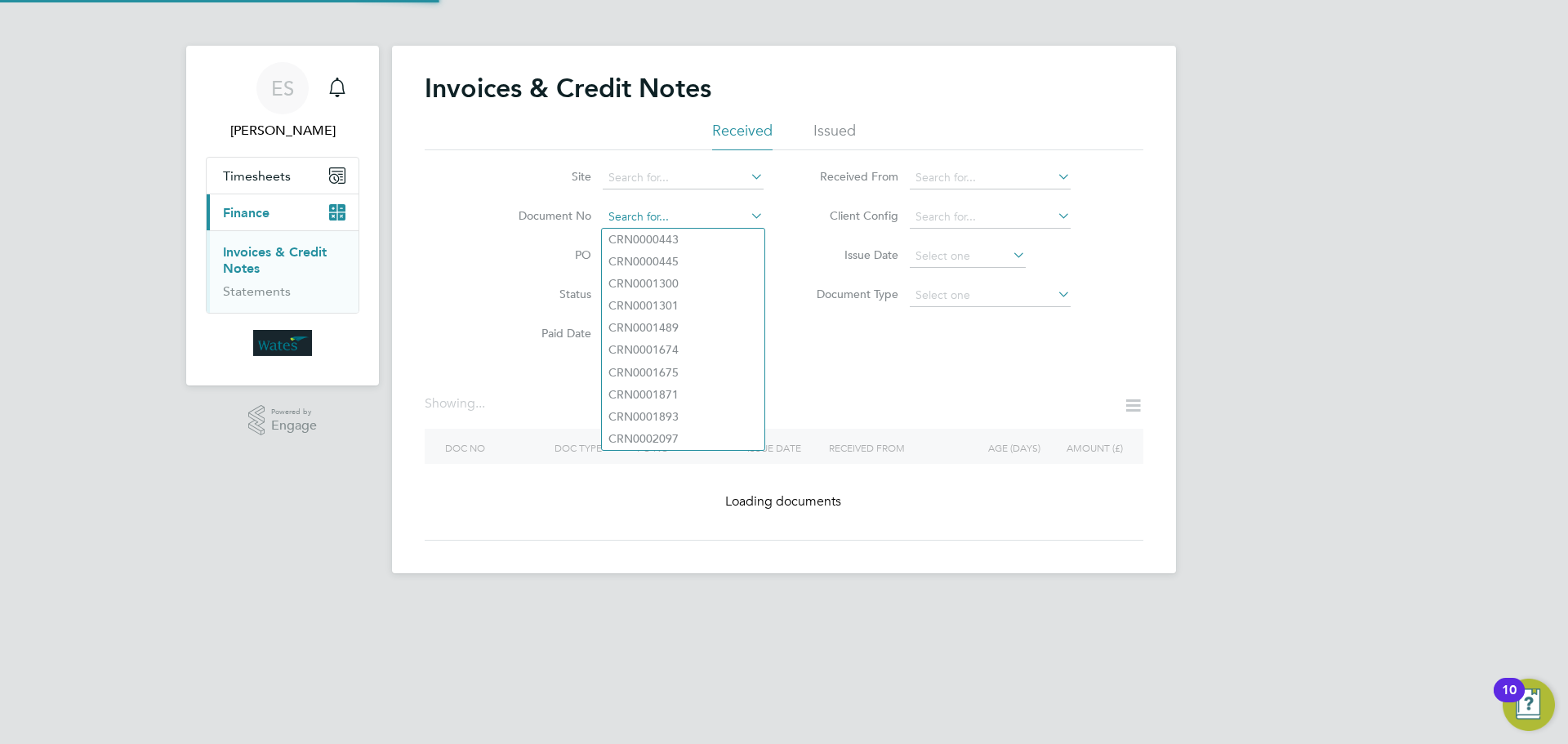
paste input "INV0045137"
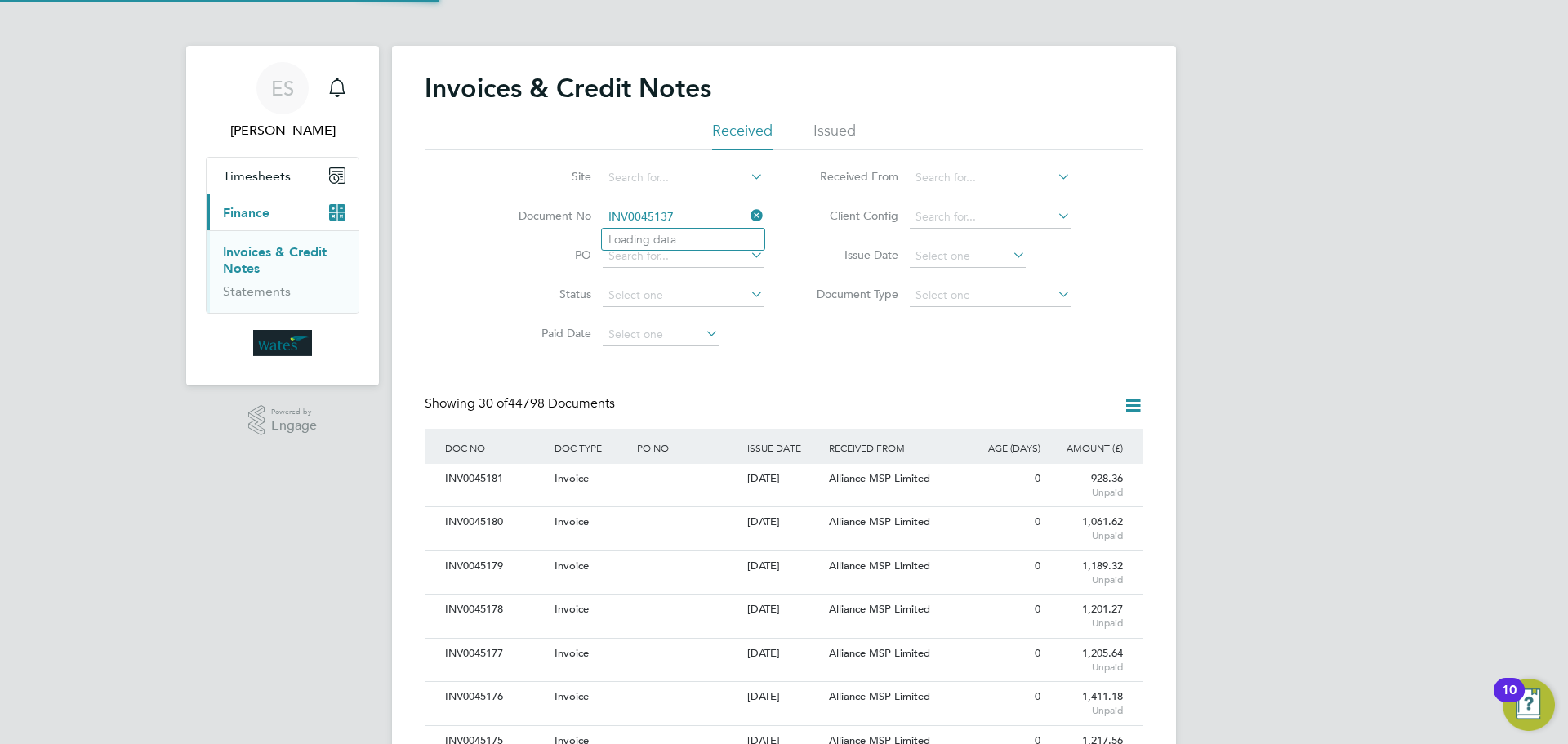
scroll to position [31, 111]
type input "INV0045137"
click at [655, 229] on li "INV0045137" at bounding box center [683, 239] width 163 height 23
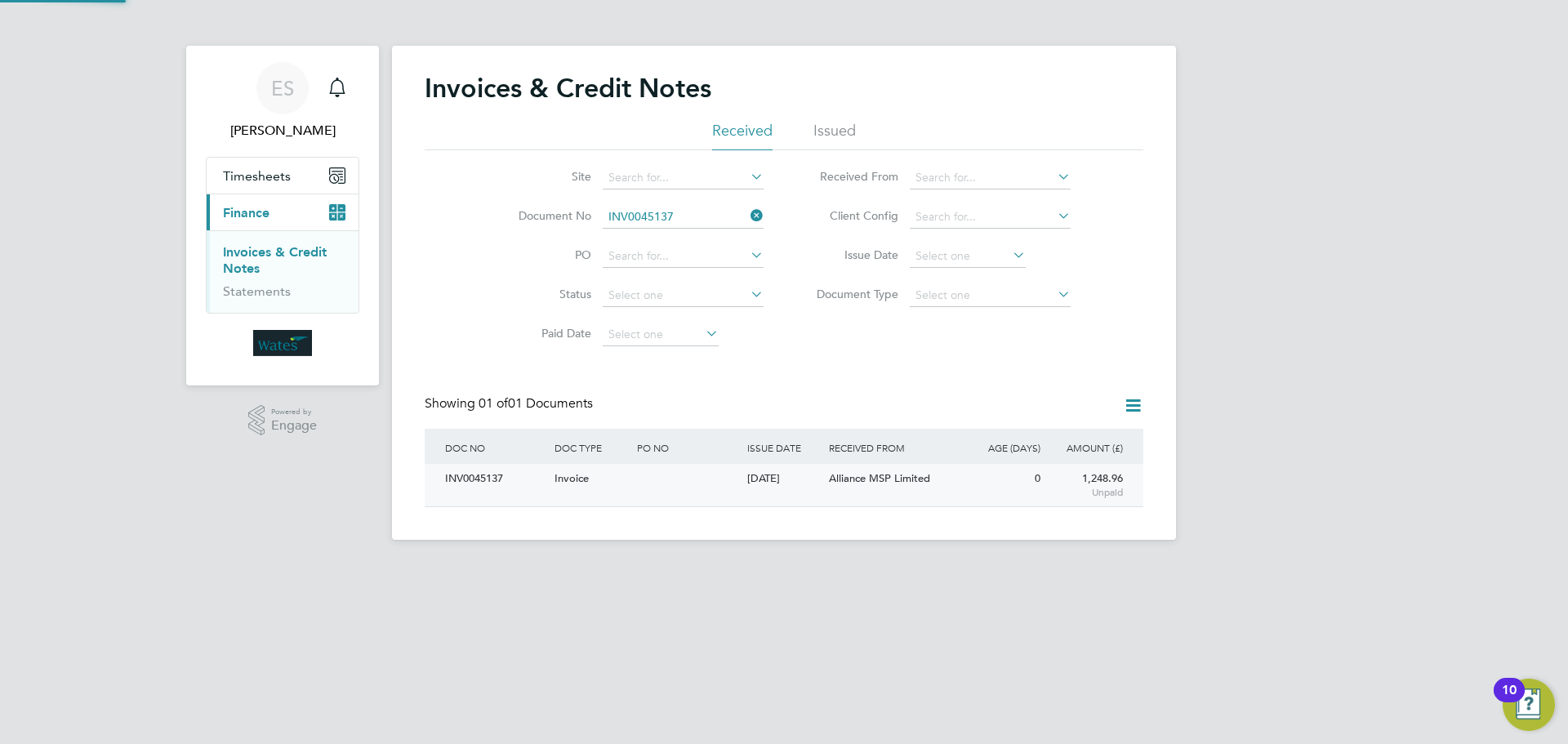
click at [505, 475] on div "INV0045137" at bounding box center [496, 478] width 110 height 30
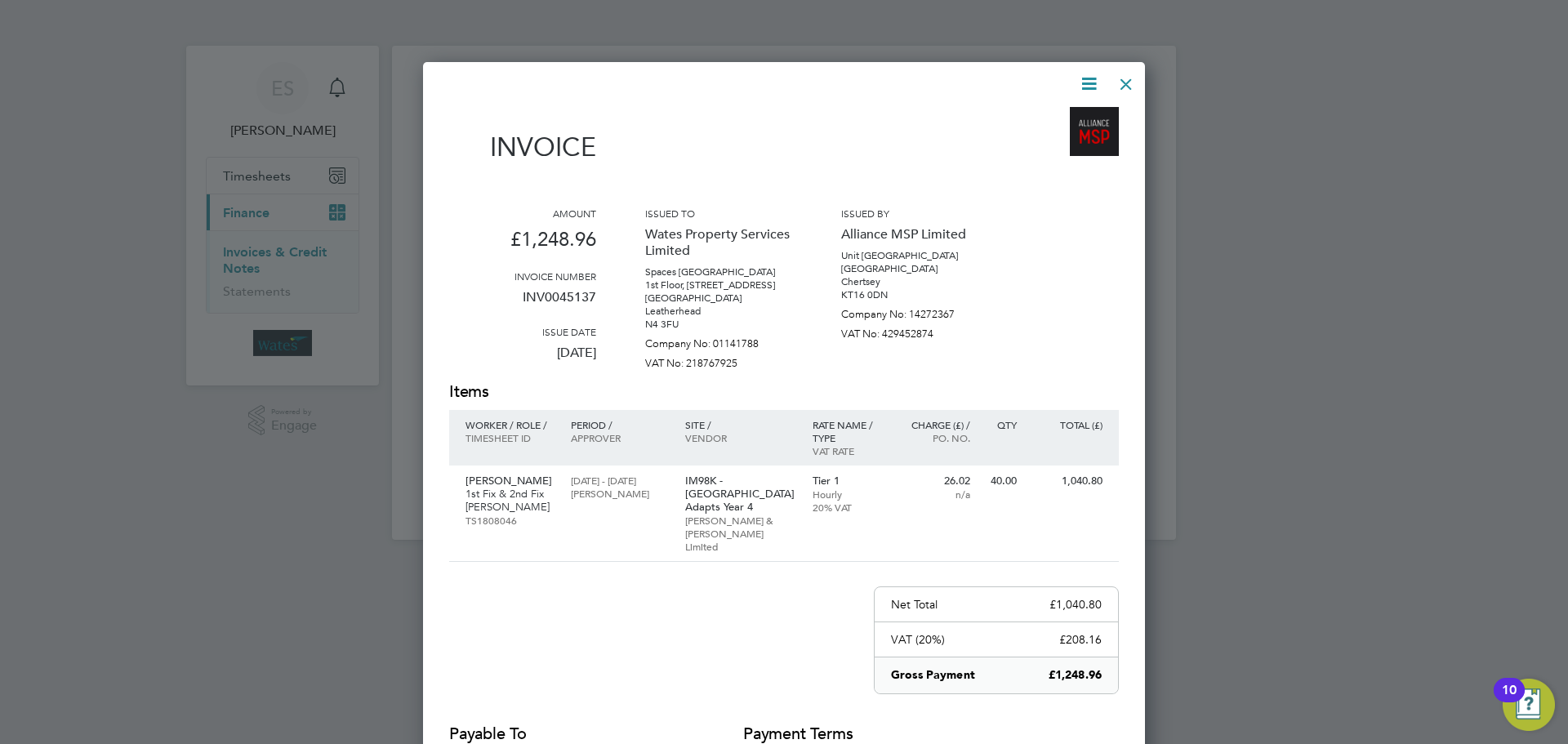
click at [1086, 83] on icon at bounding box center [1089, 83] width 21 height 21
click at [1059, 116] on li "Download Invoice" at bounding box center [1039, 122] width 113 height 23
click at [1092, 74] on icon at bounding box center [1089, 83] width 21 height 21
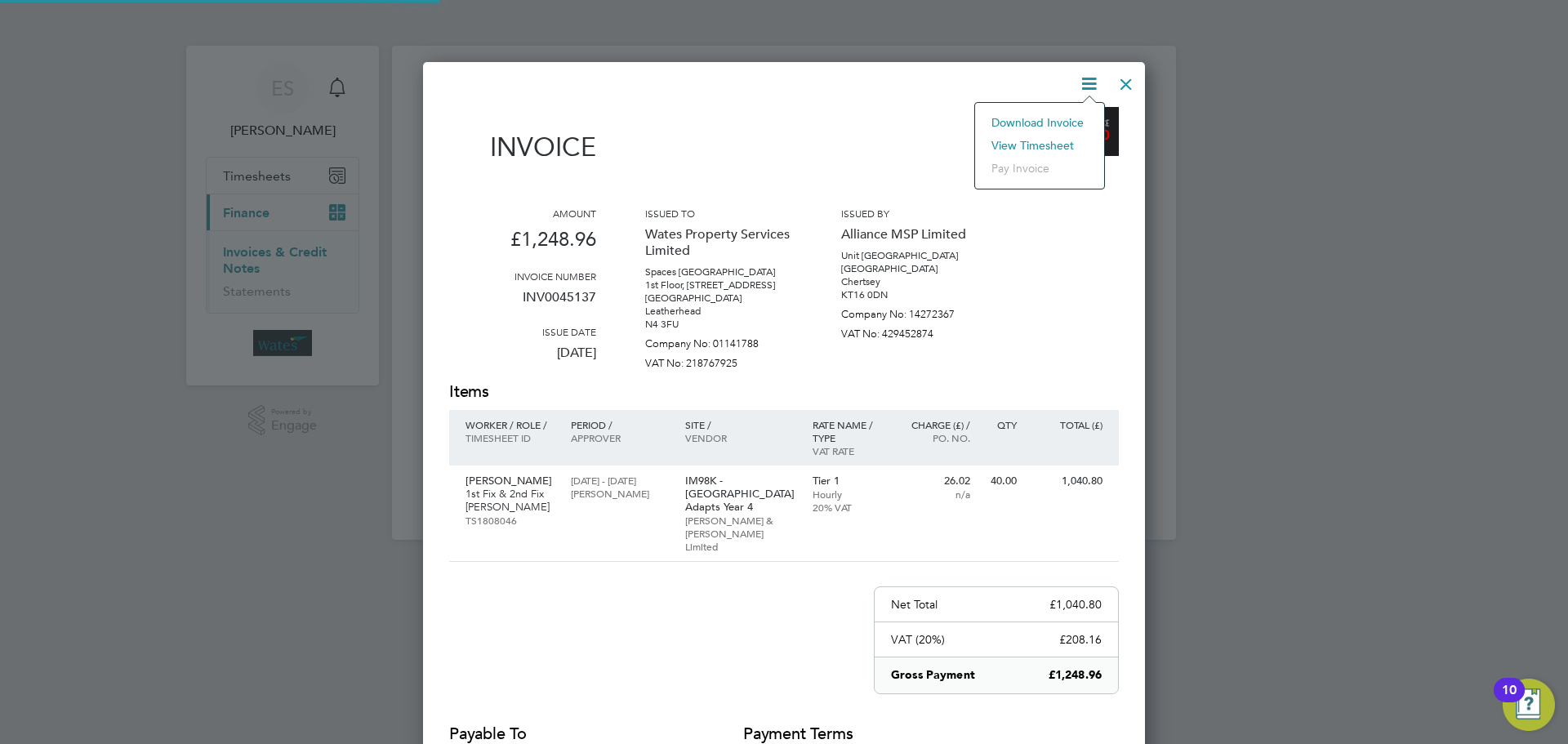
click at [1043, 144] on li "View timesheet" at bounding box center [1039, 145] width 113 height 23
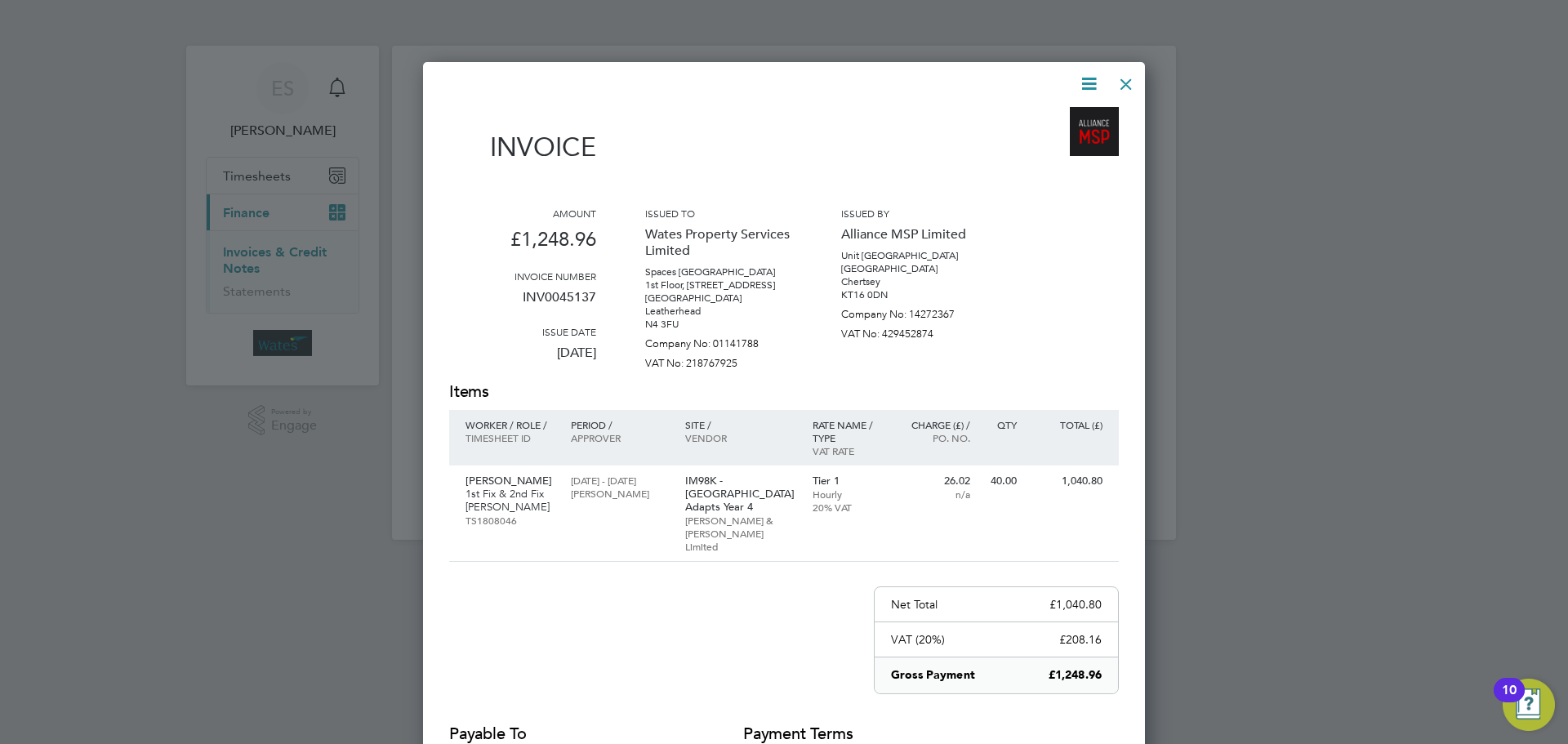
click at [1125, 77] on div at bounding box center [1126, 80] width 29 height 29
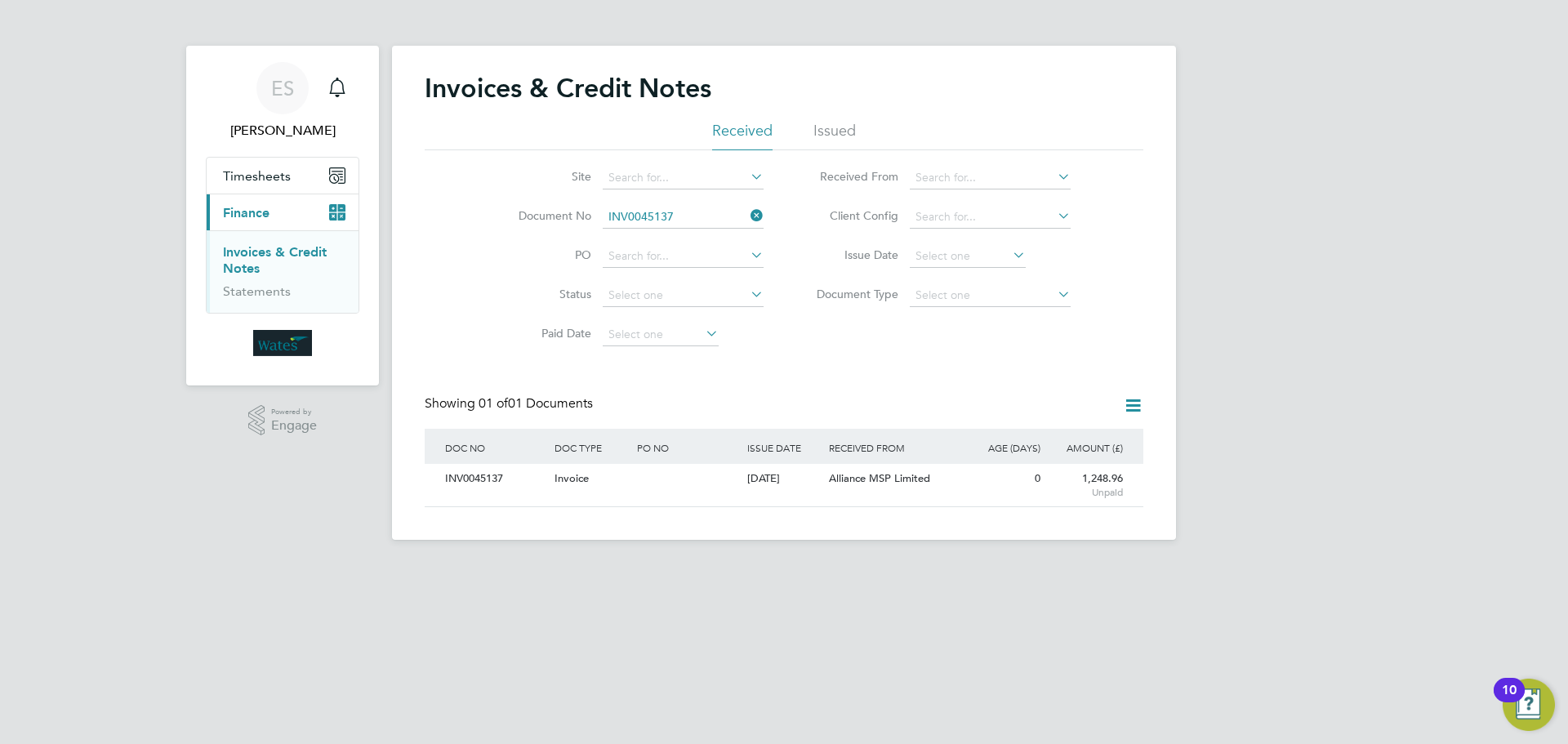
click at [748, 216] on icon at bounding box center [748, 215] width 0 height 23
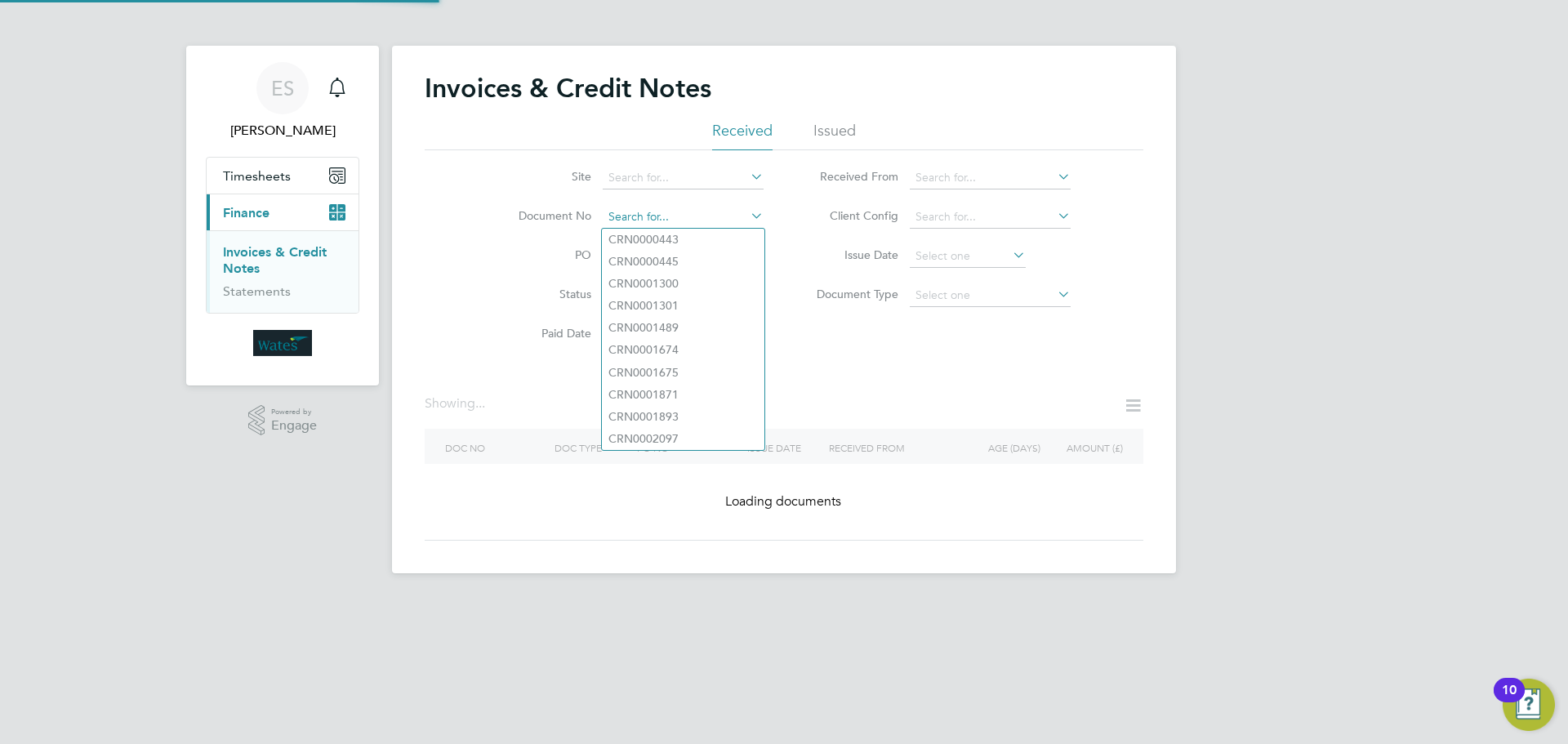
paste input "INV0045139"
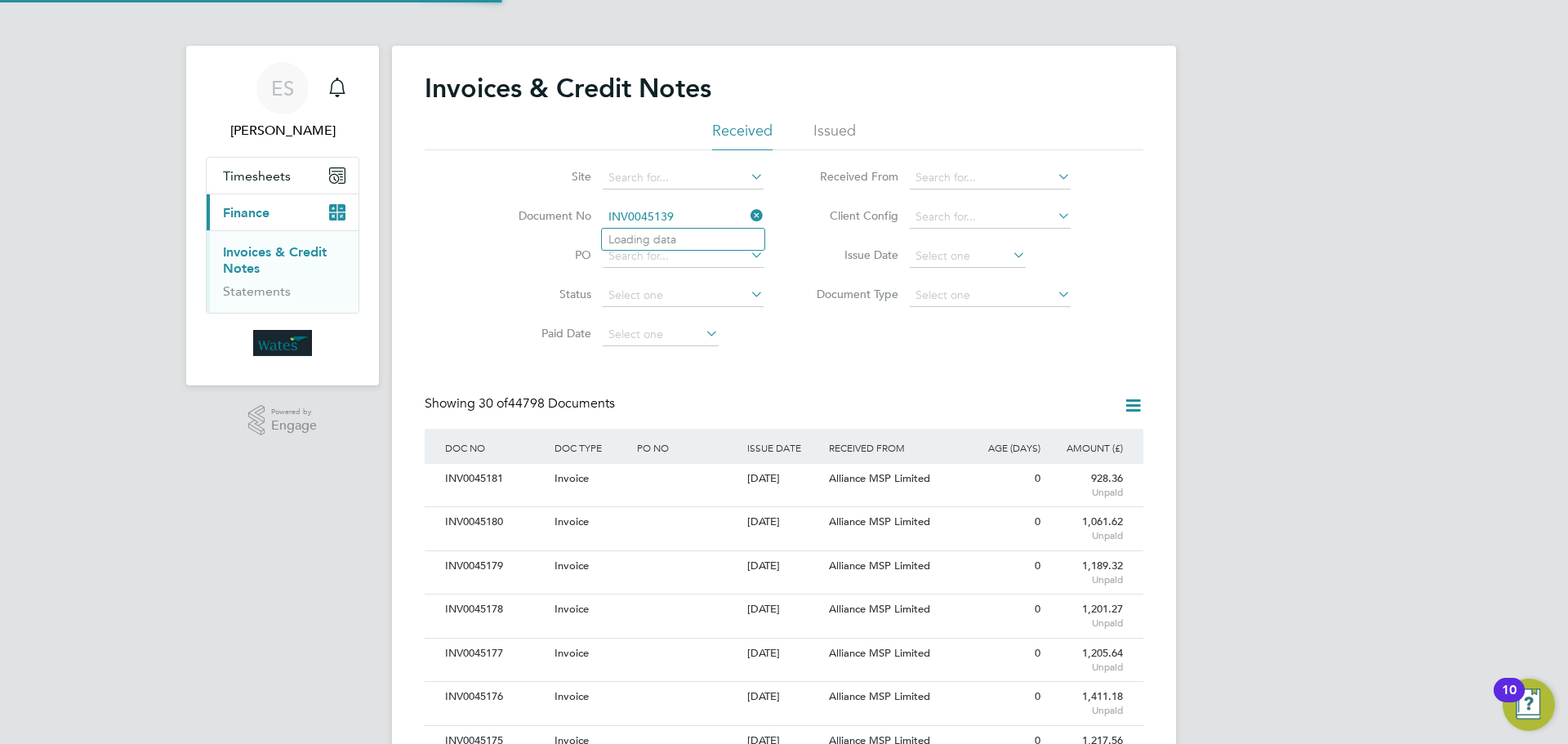
scroll to position [31, 138]
type input "INV0045139"
click at [693, 239] on li "INV0045139" at bounding box center [683, 239] width 163 height 23
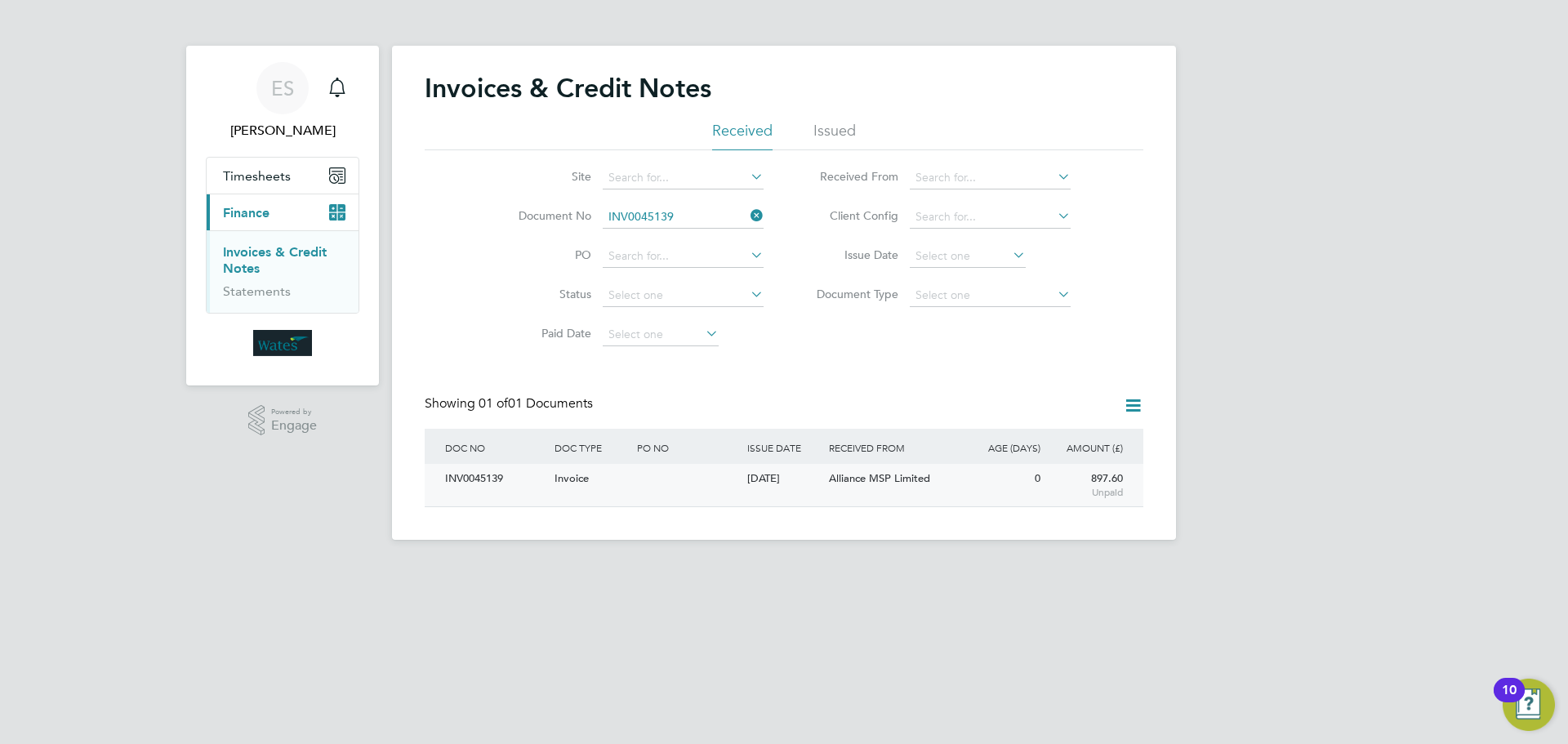
click at [488, 478] on div "INV0045139" at bounding box center [496, 478] width 110 height 30
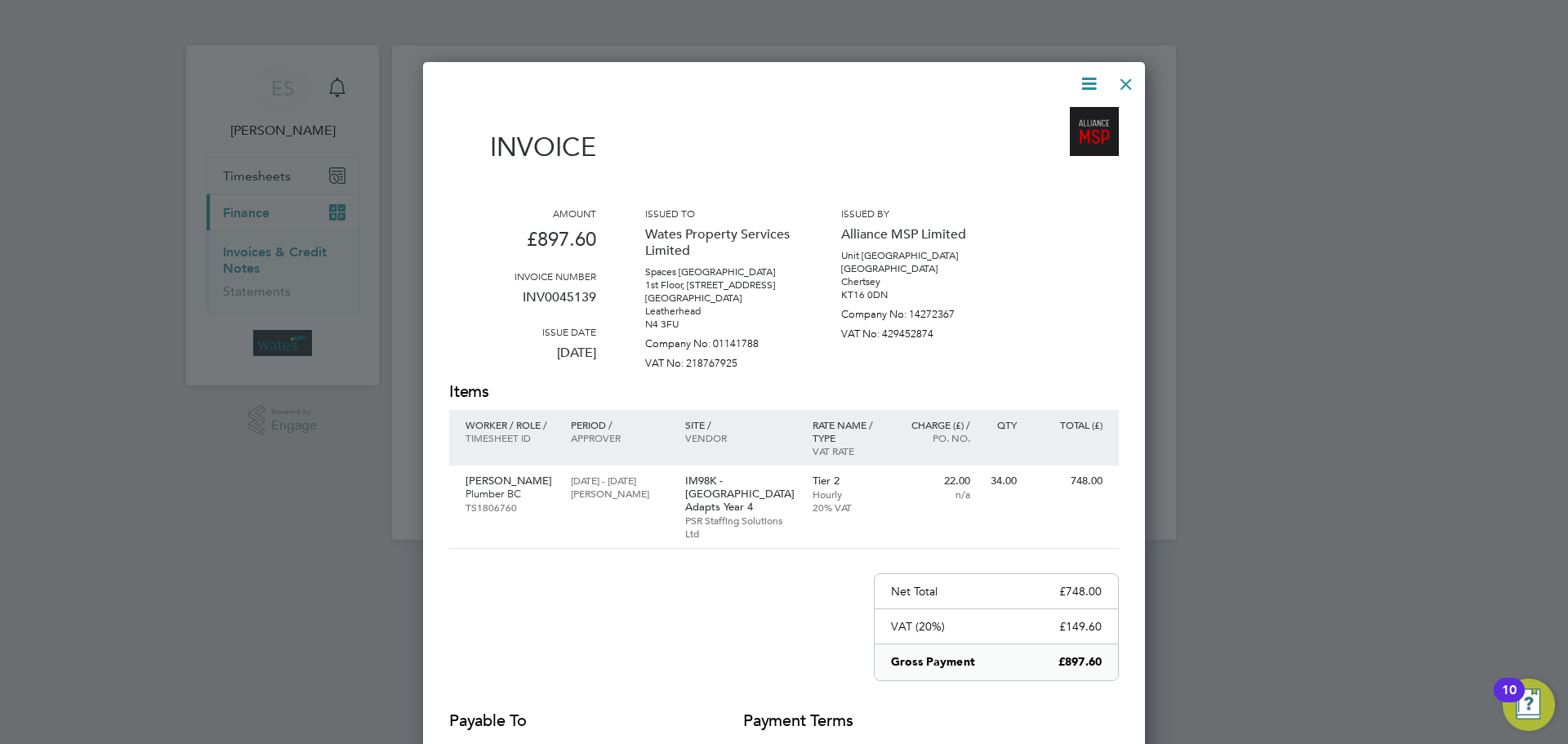
click at [1081, 81] on icon at bounding box center [1089, 83] width 21 height 21
click at [1079, 115] on li "Download Invoice" at bounding box center [1039, 122] width 113 height 23
click at [1086, 76] on icon at bounding box center [1089, 83] width 21 height 21
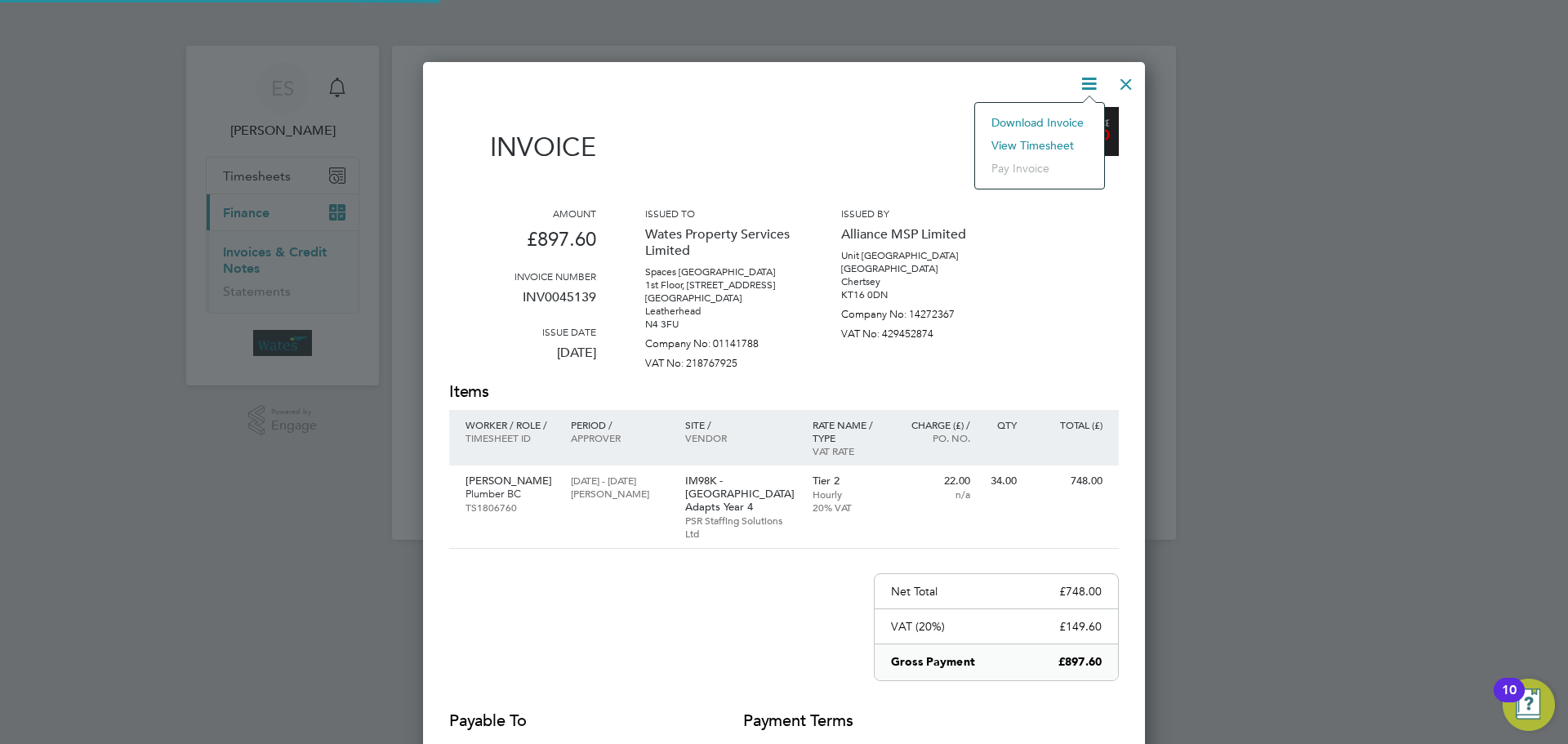
click at [1050, 140] on li "View timesheet" at bounding box center [1039, 145] width 113 height 23
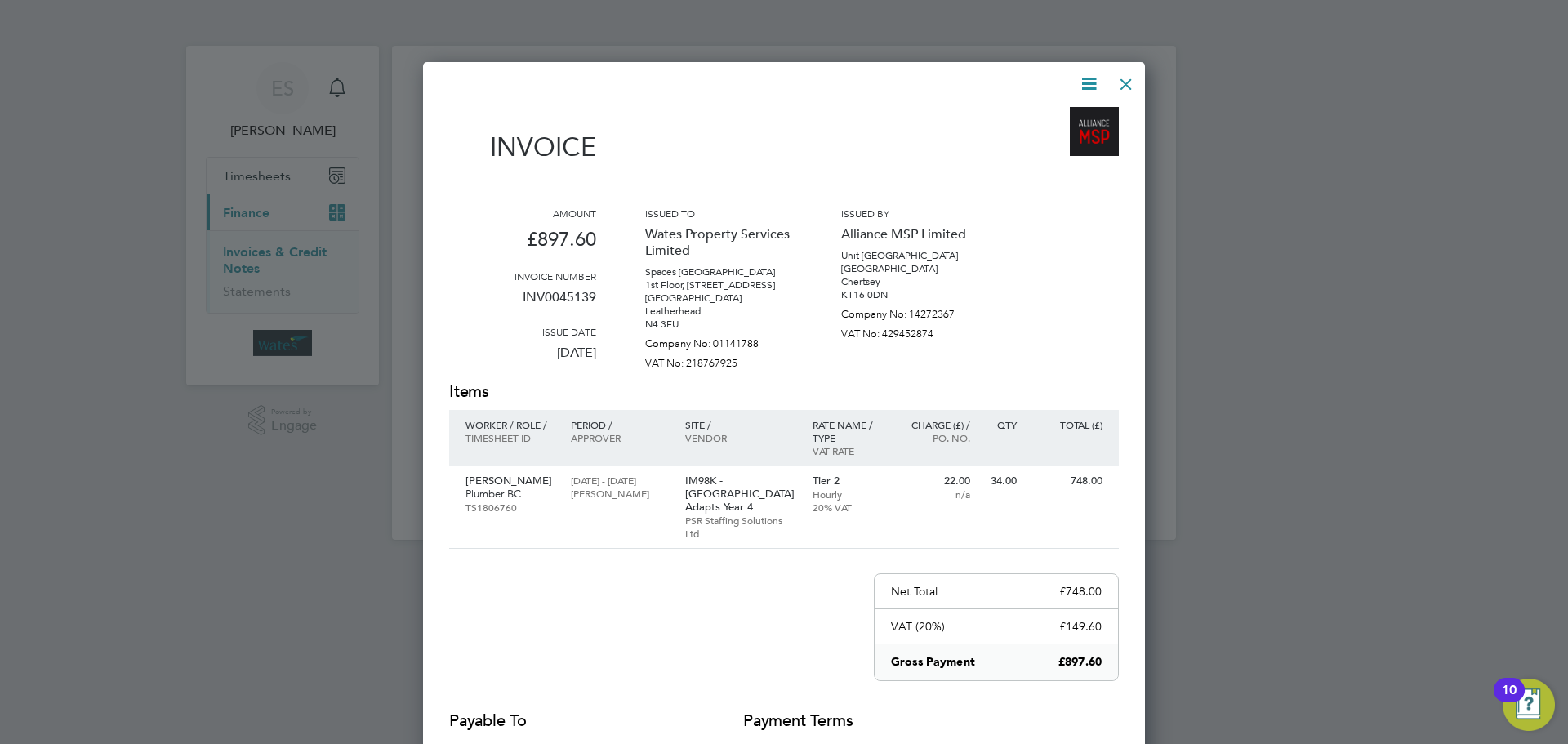
click at [1131, 79] on div at bounding box center [1126, 80] width 29 height 29
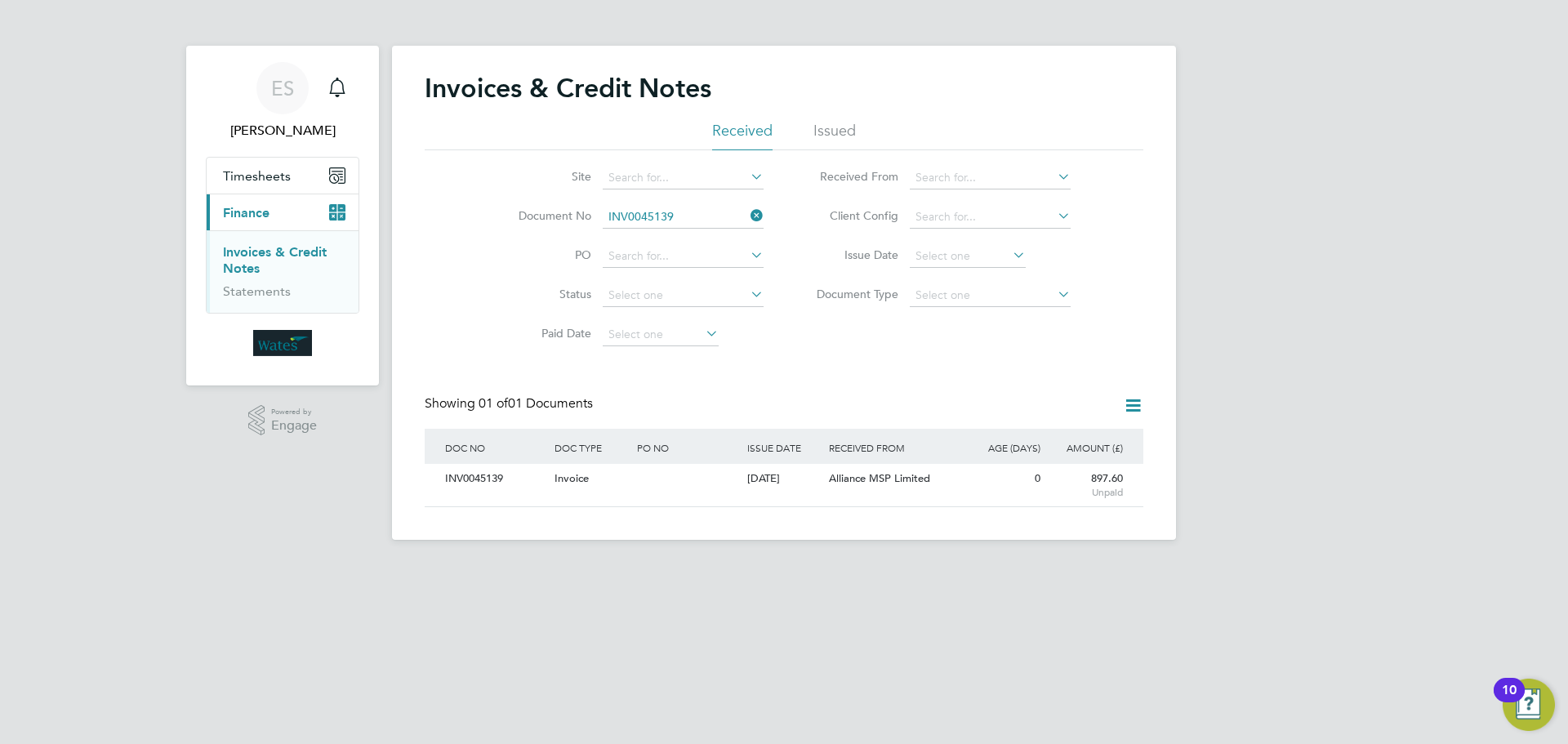
click at [748, 219] on icon at bounding box center [748, 215] width 0 height 23
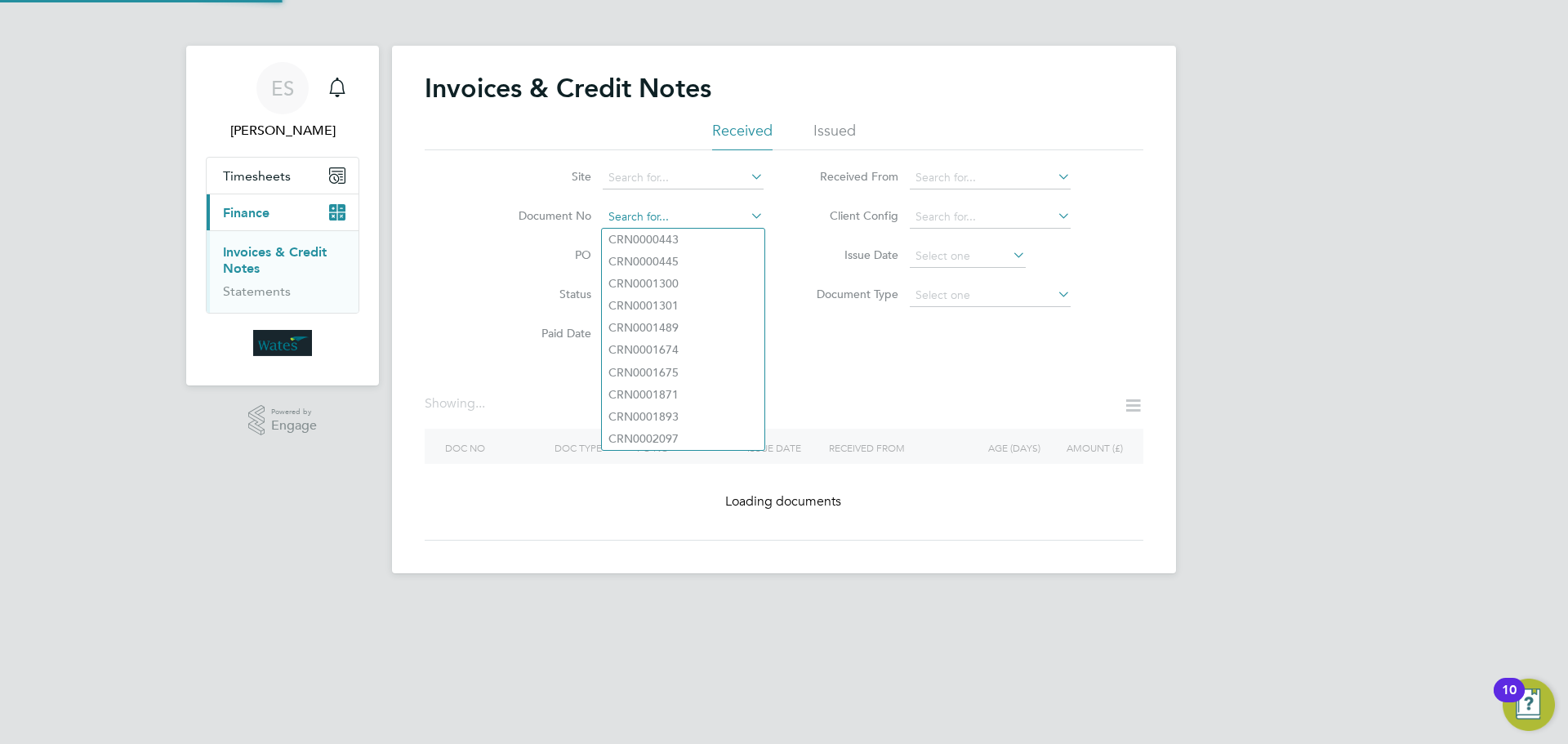
paste input "INV0045138"
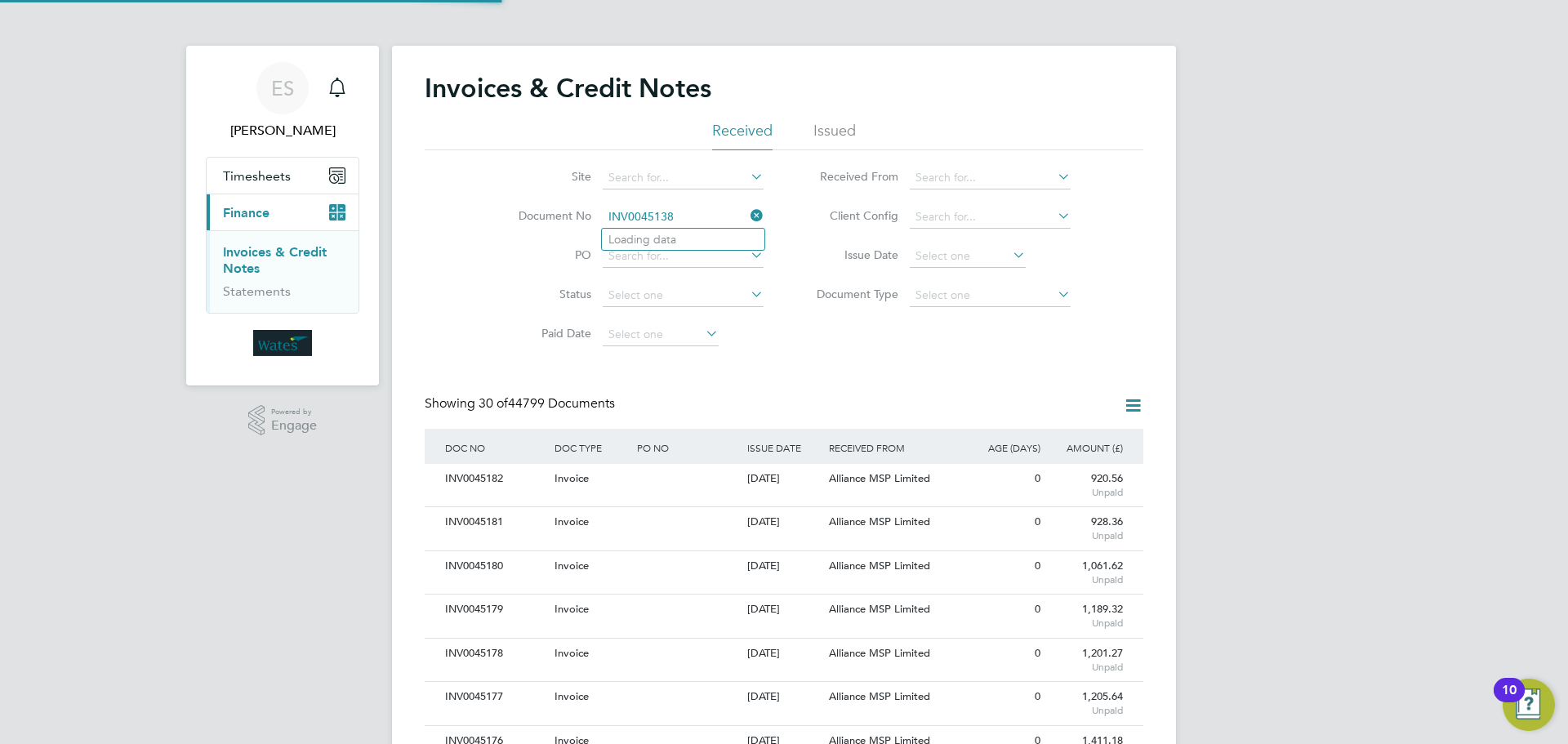
scroll to position [31, 111]
type input "INV0045138"
click at [695, 234] on li "INV0045138" at bounding box center [683, 239] width 163 height 23
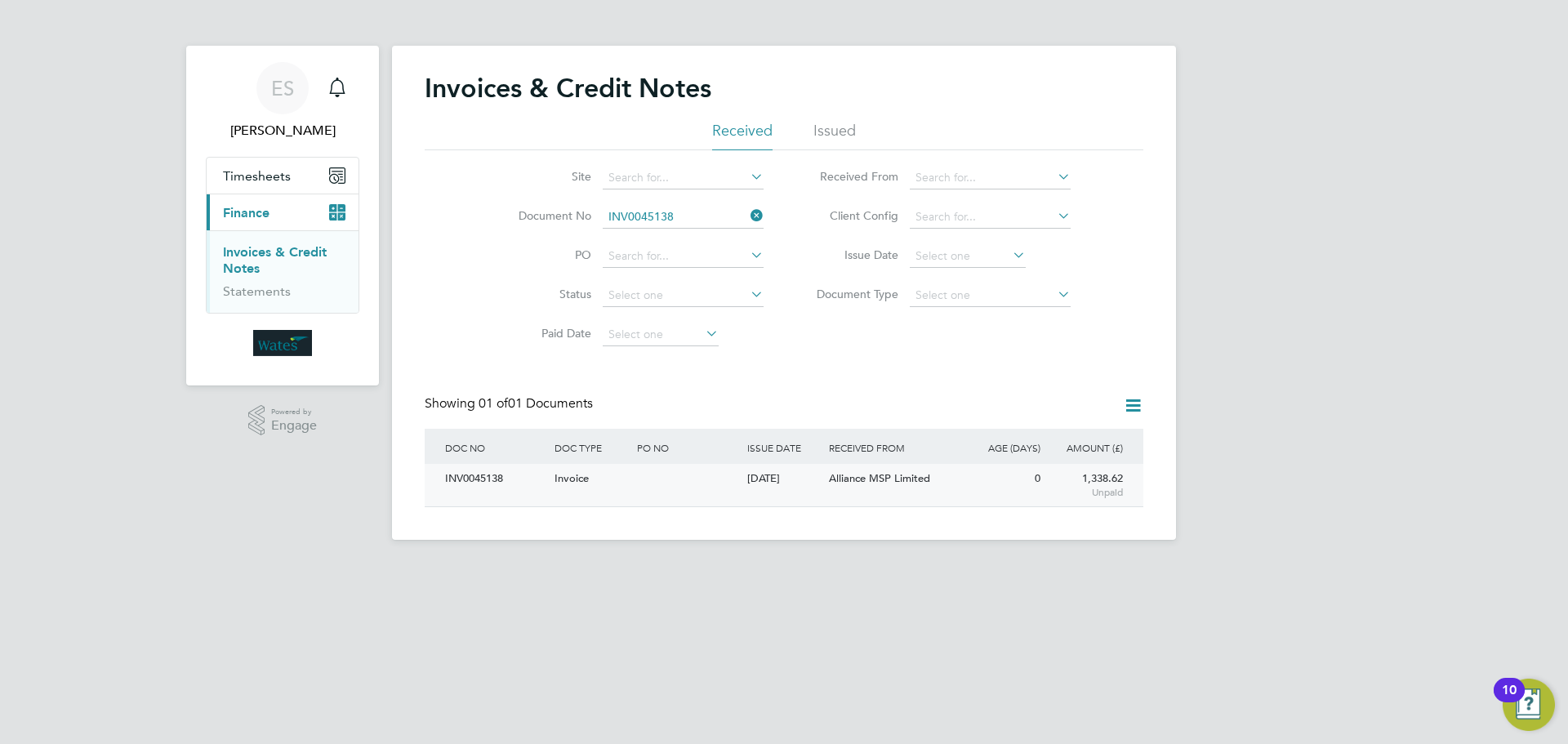
click at [477, 481] on div "INV0045138" at bounding box center [496, 478] width 110 height 30
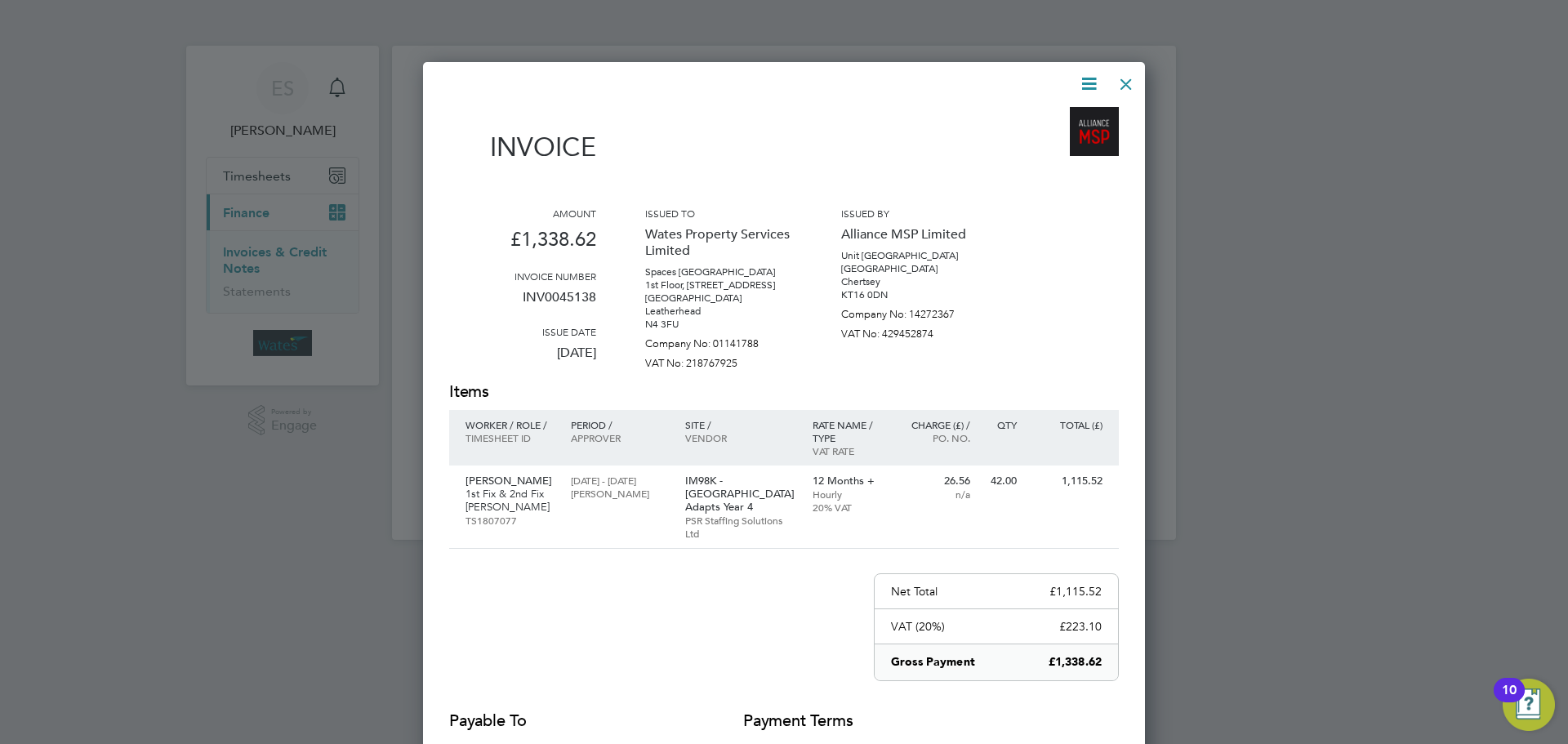
click at [1131, 77] on div at bounding box center [1126, 80] width 29 height 29
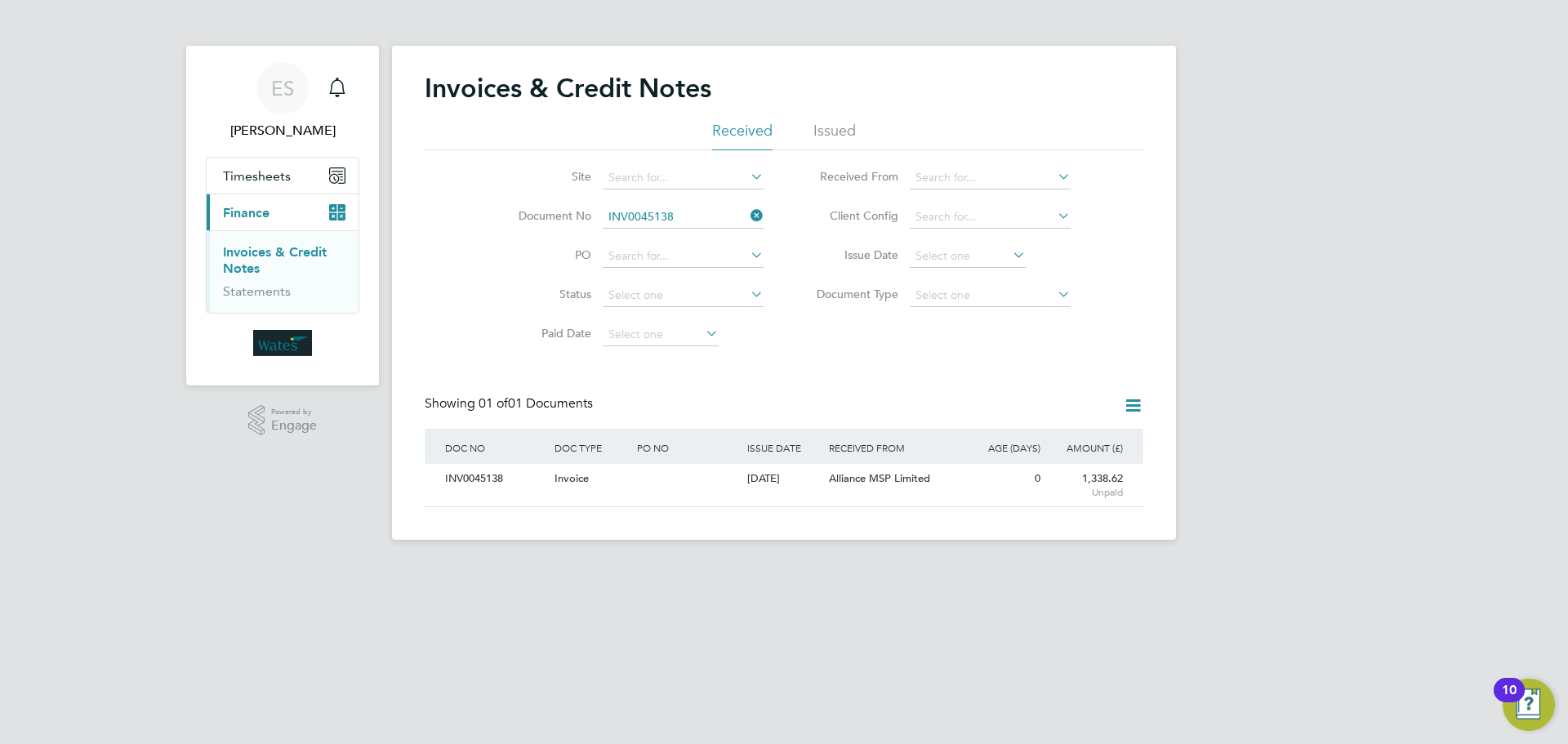
click at [748, 211] on icon at bounding box center [748, 215] width 0 height 23
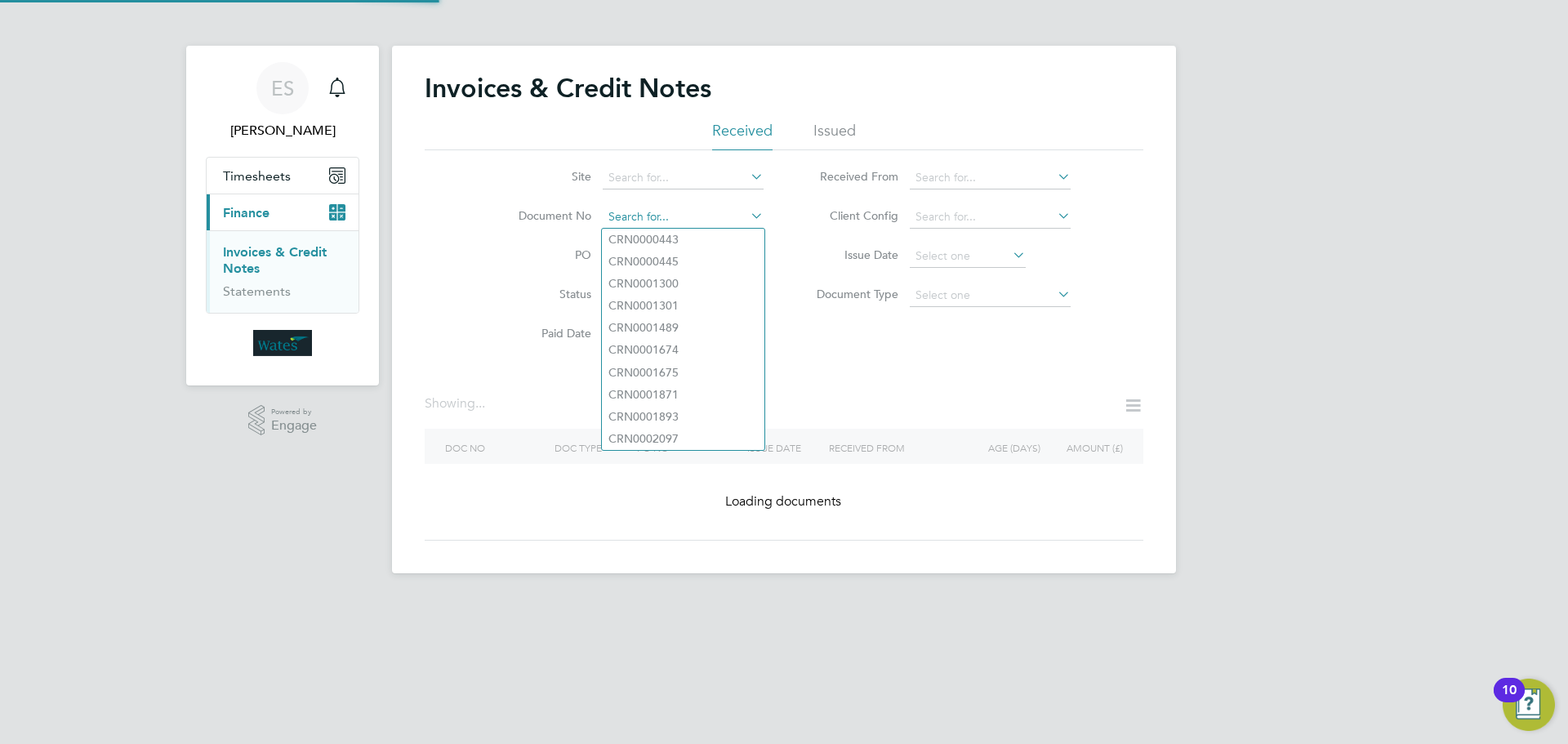
paste input "INV0045137"
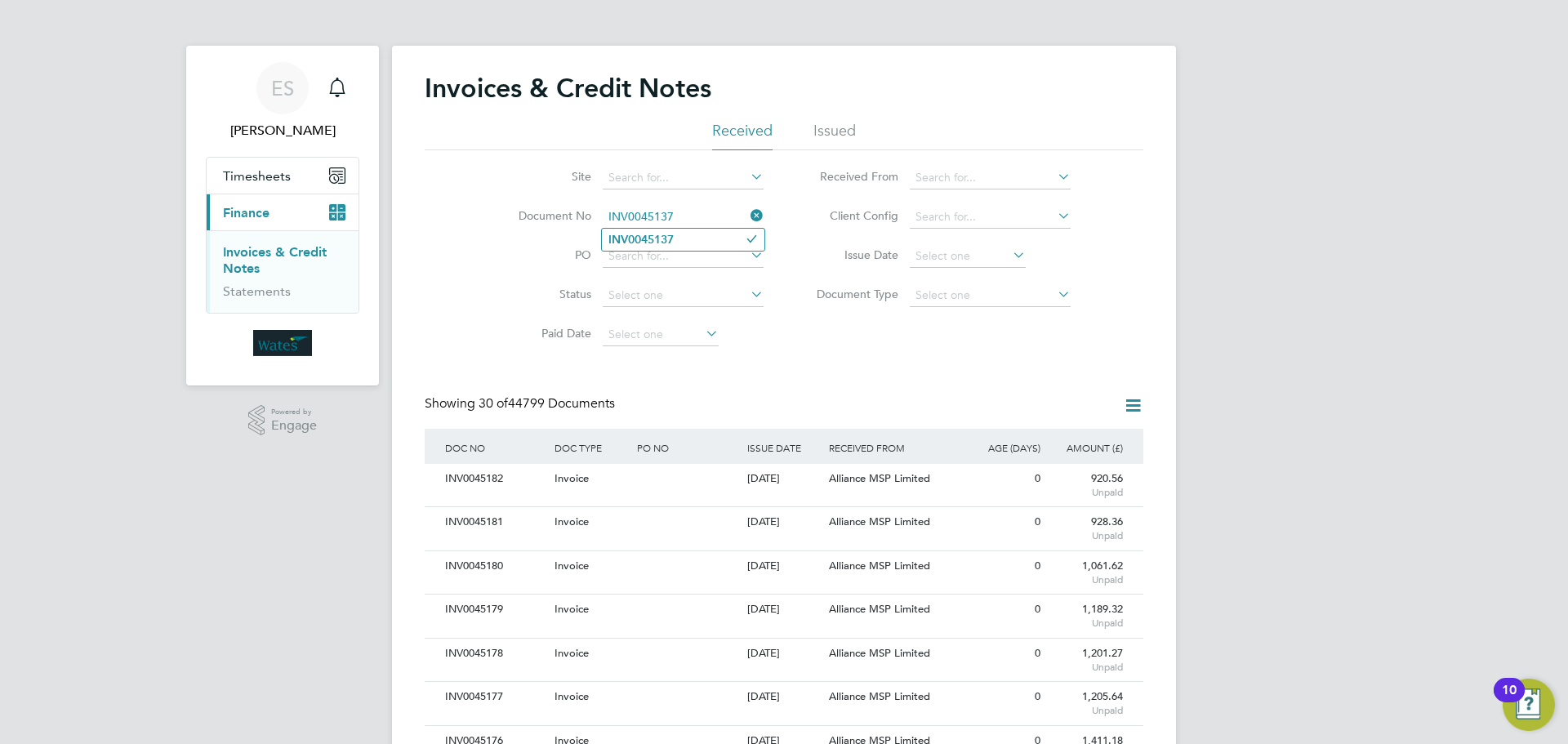
type input "INV0045137"
click at [698, 240] on li "INV0045137" at bounding box center [683, 239] width 163 height 23
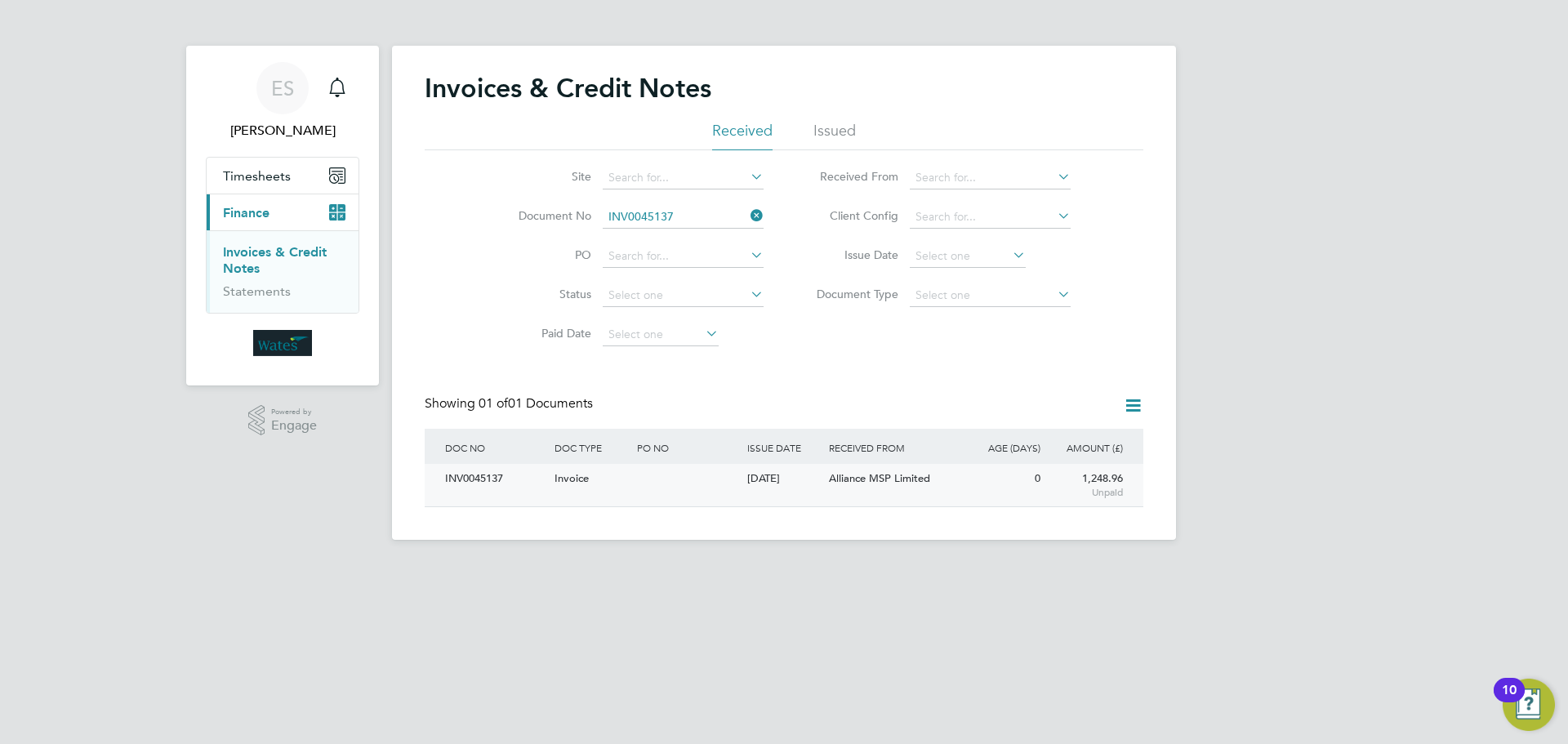
click at [488, 478] on div "INV0045137" at bounding box center [496, 478] width 110 height 30
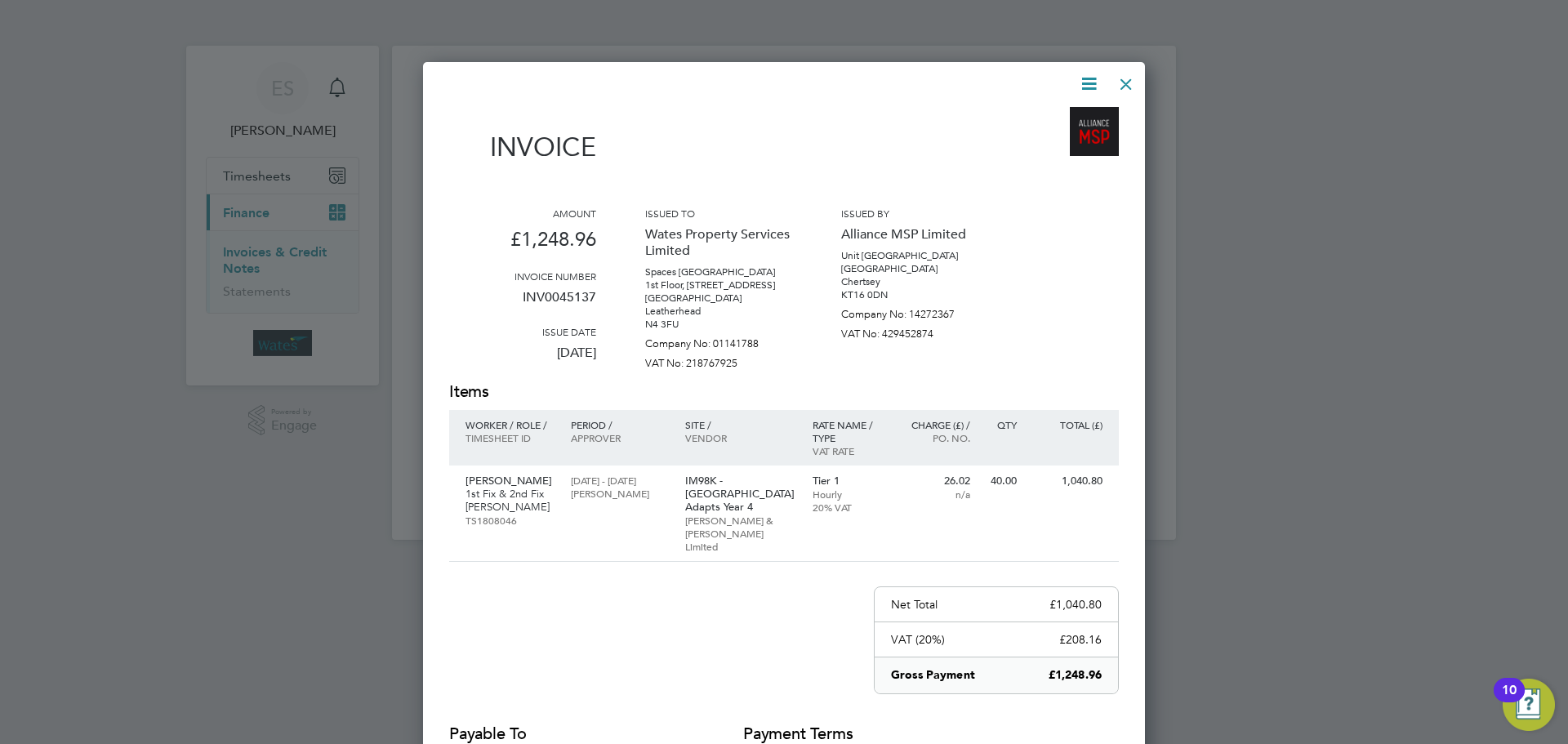
click at [1243, 353] on div at bounding box center [784, 372] width 1568 height 744
click at [1133, 75] on div at bounding box center [1126, 80] width 29 height 29
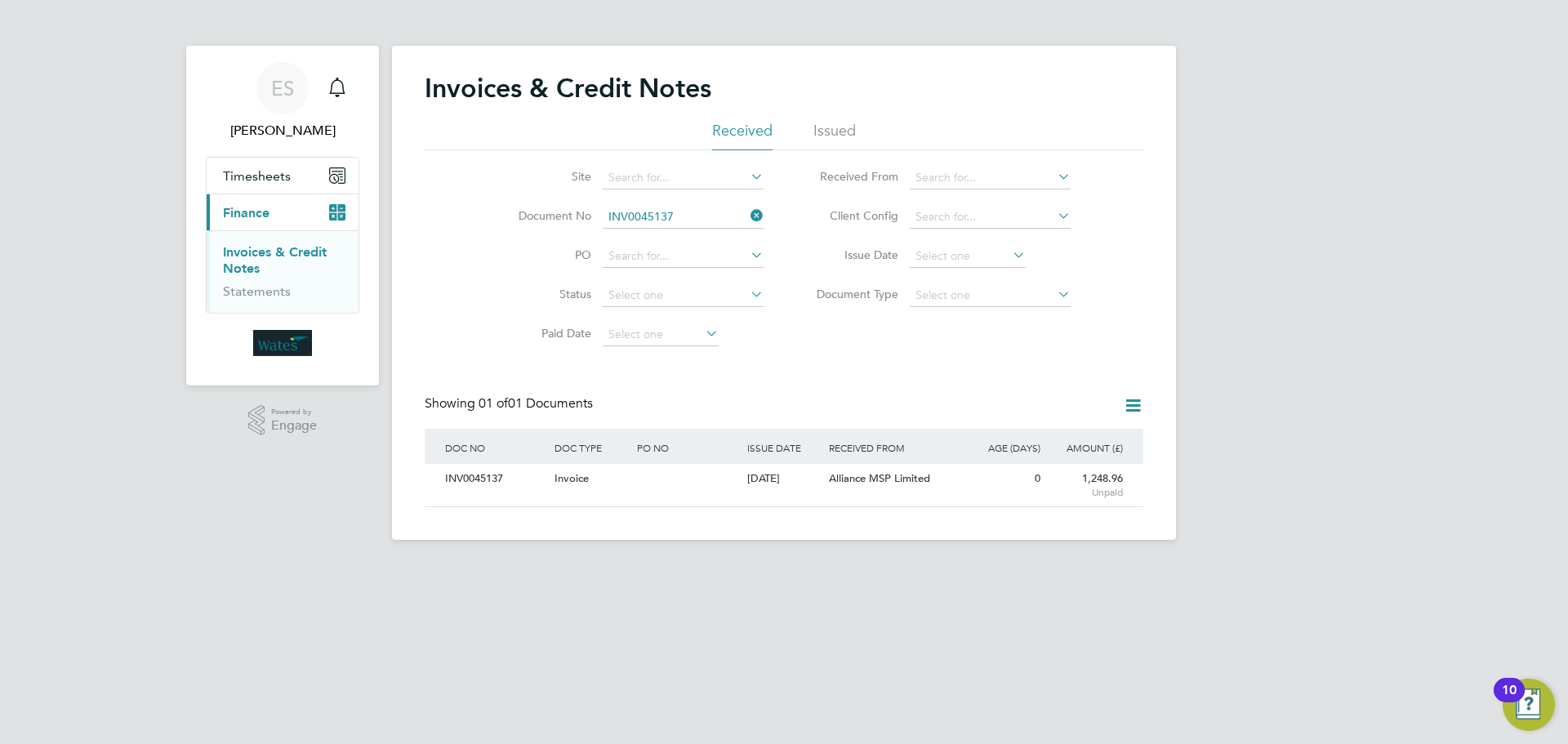
click at [748, 215] on icon at bounding box center [748, 215] width 0 height 23
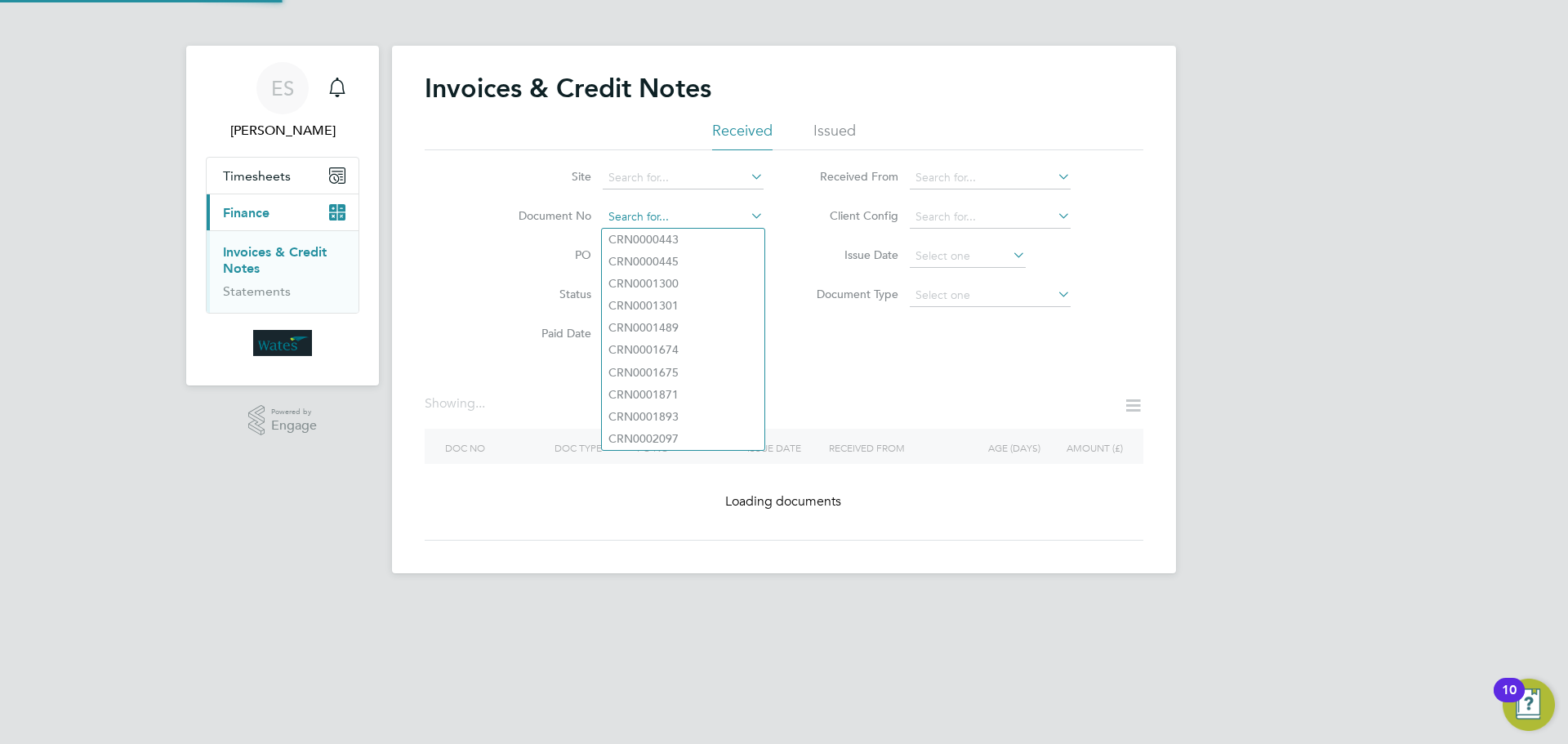
paste input "INV0045138"
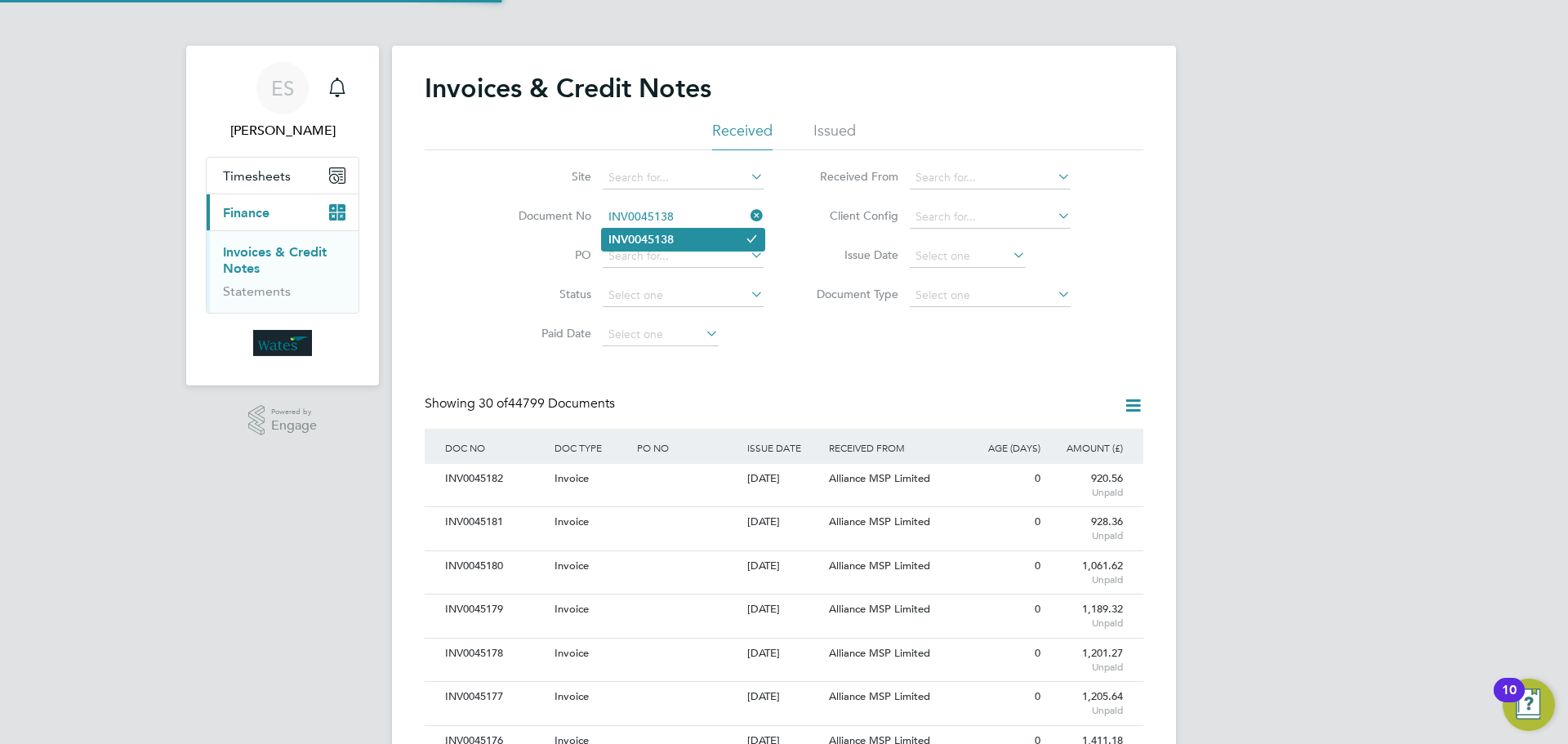
type input "INV0045138"
click at [670, 228] on li "INV0045138" at bounding box center [683, 239] width 163 height 23
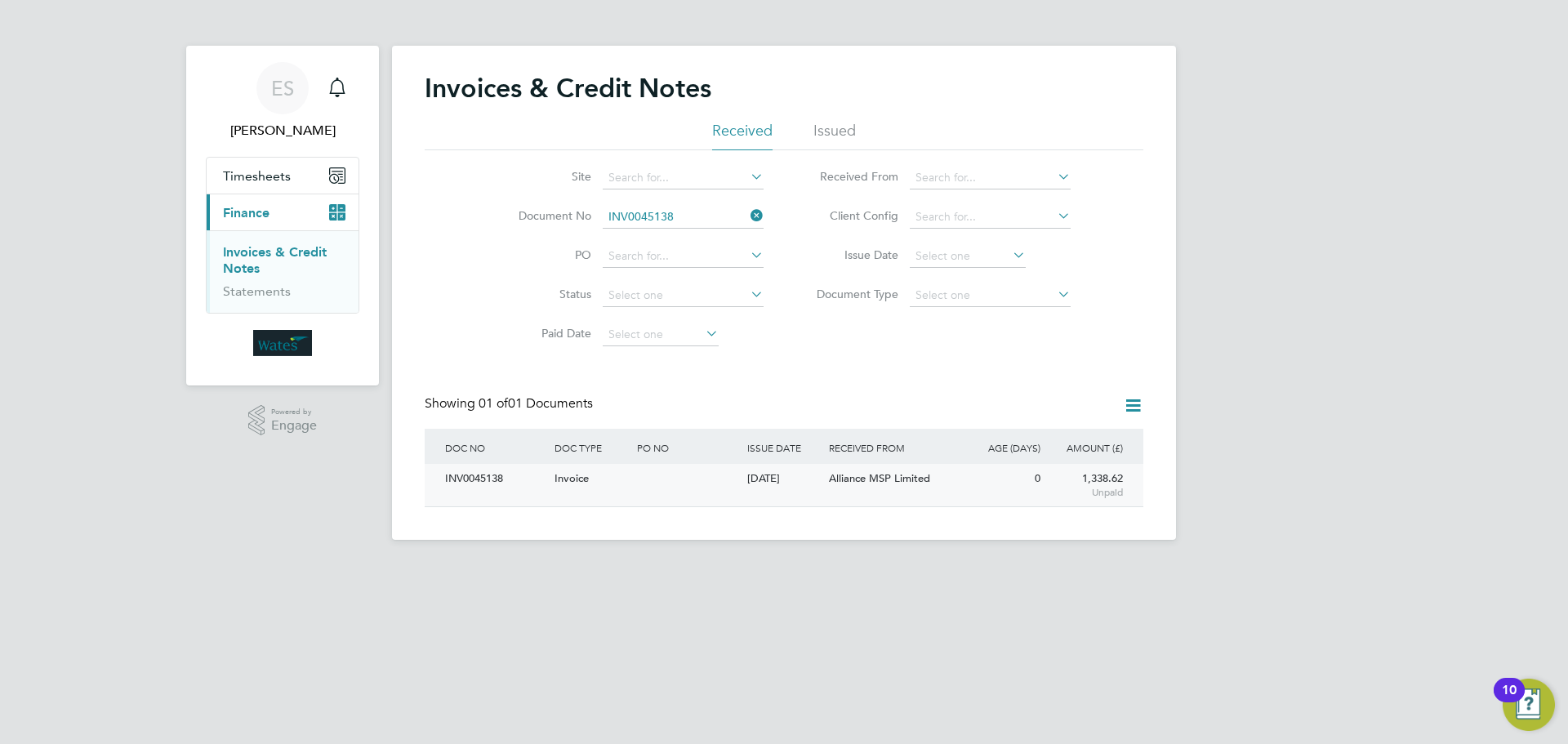
click at [480, 478] on div "INV0045138" at bounding box center [496, 478] width 110 height 30
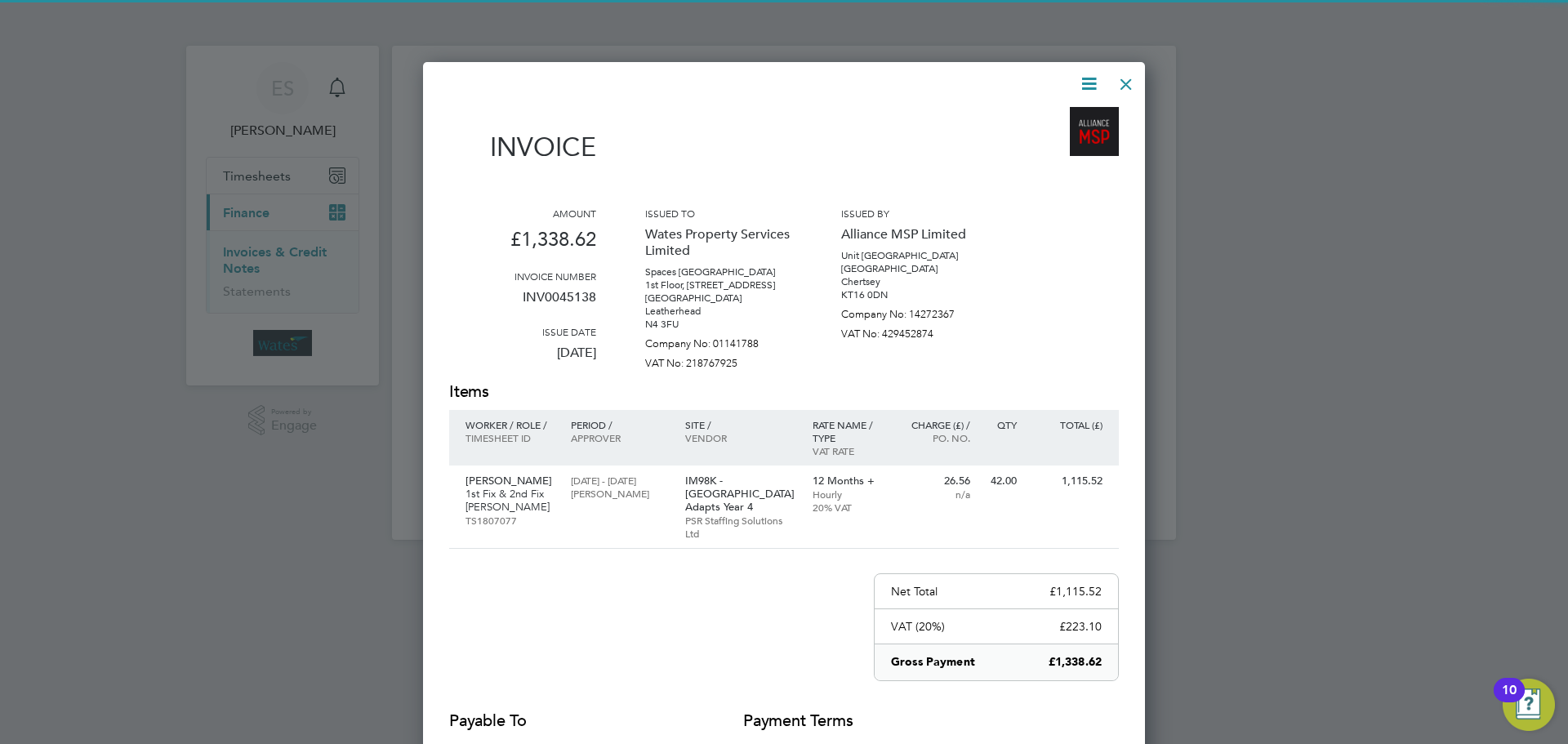
click at [1082, 76] on icon at bounding box center [1089, 83] width 21 height 21
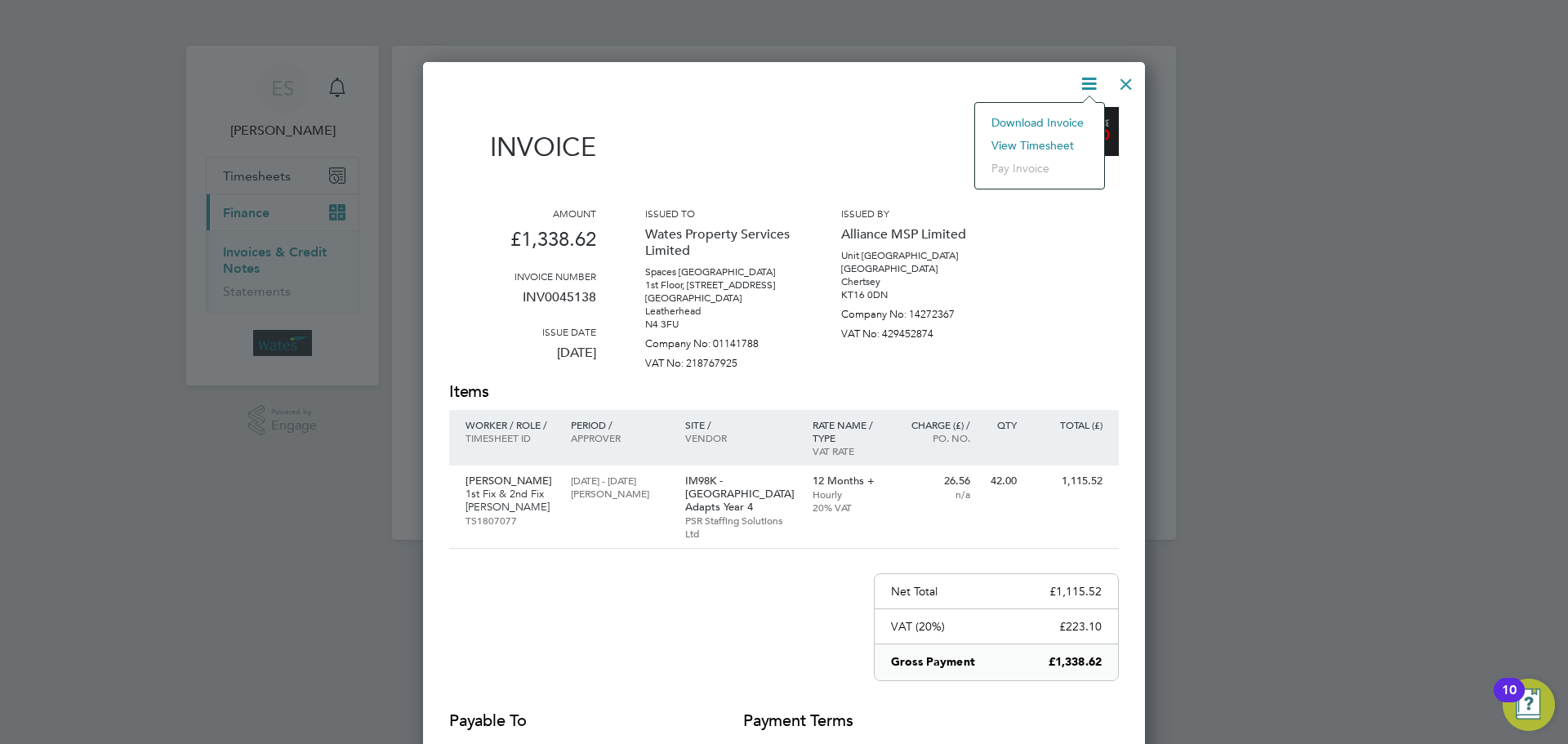
click at [1064, 120] on li "Download Invoice" at bounding box center [1039, 122] width 113 height 23
click at [1092, 74] on icon at bounding box center [1089, 83] width 21 height 21
click at [1052, 138] on li "View timesheet" at bounding box center [1039, 145] width 113 height 23
click at [1127, 77] on div at bounding box center [1126, 80] width 29 height 29
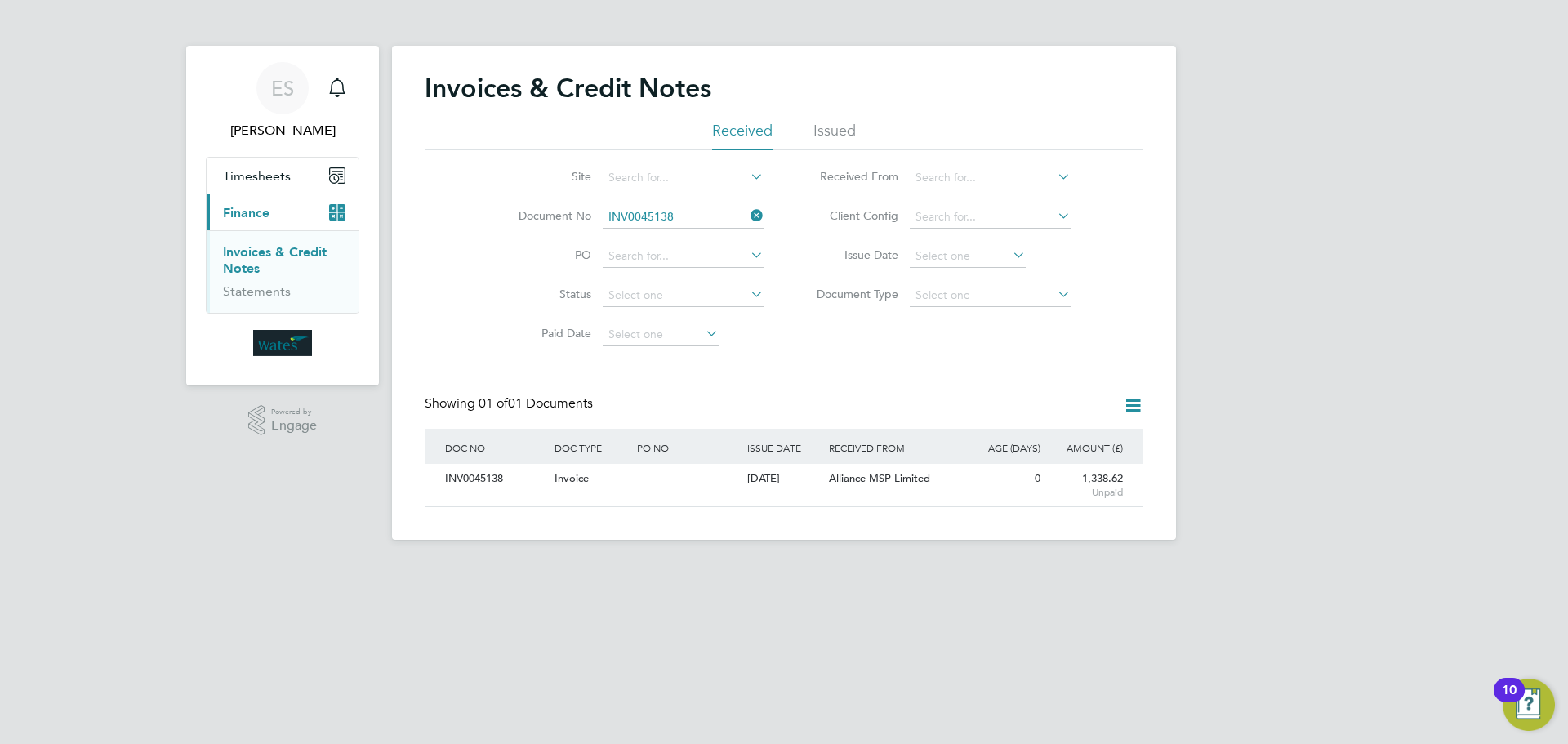
click at [748, 216] on icon at bounding box center [748, 215] width 0 height 23
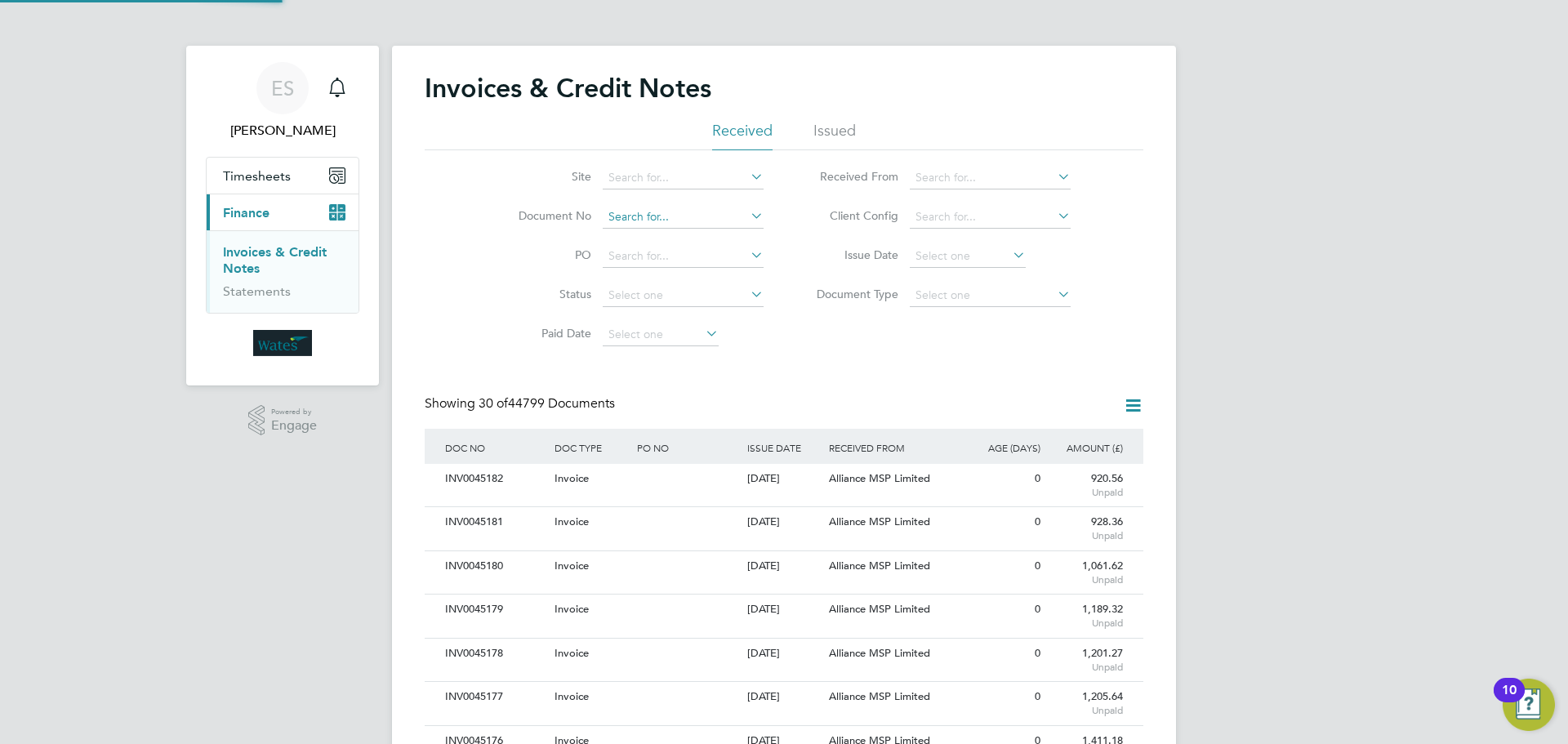
scroll to position [31, 111]
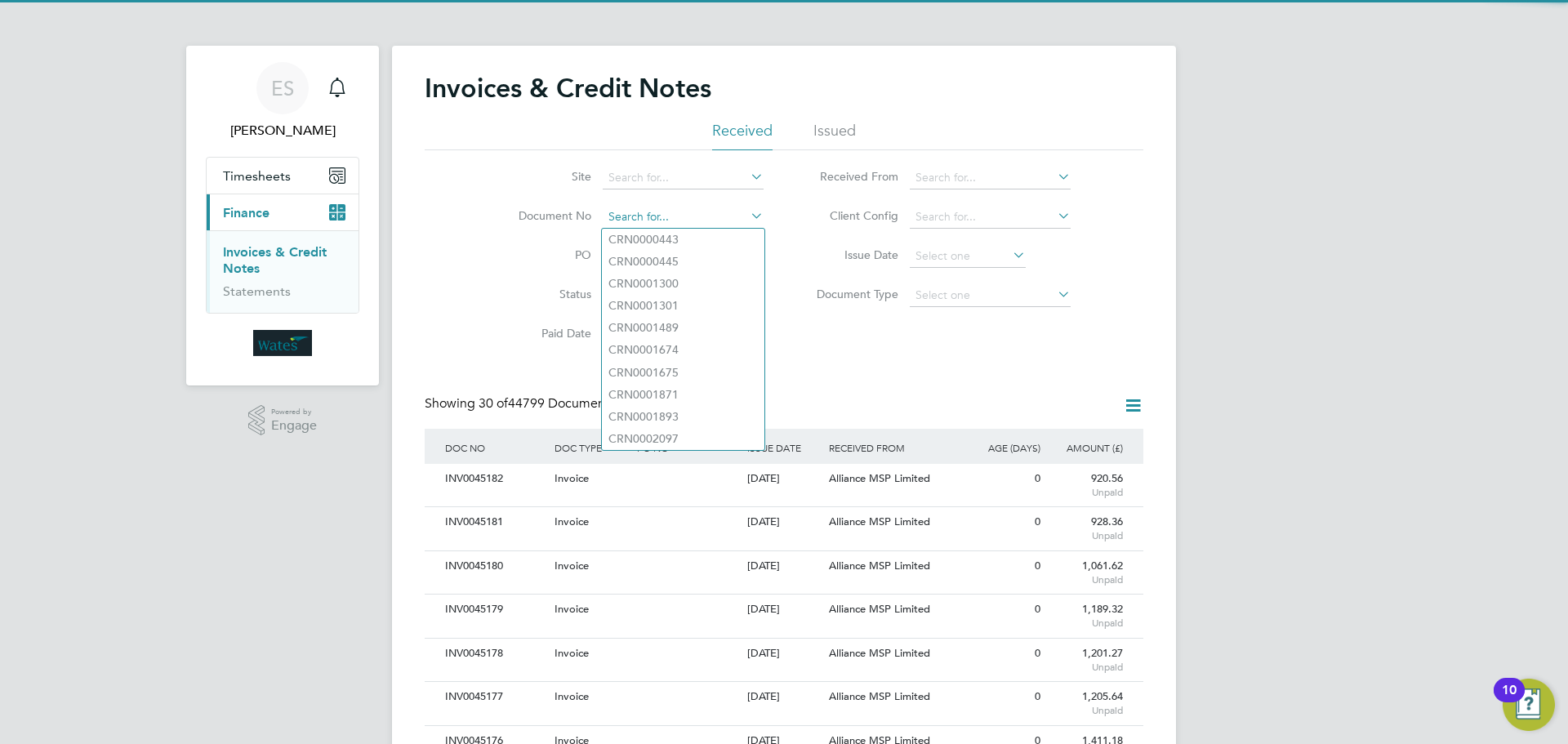
paste input "INV0045140"
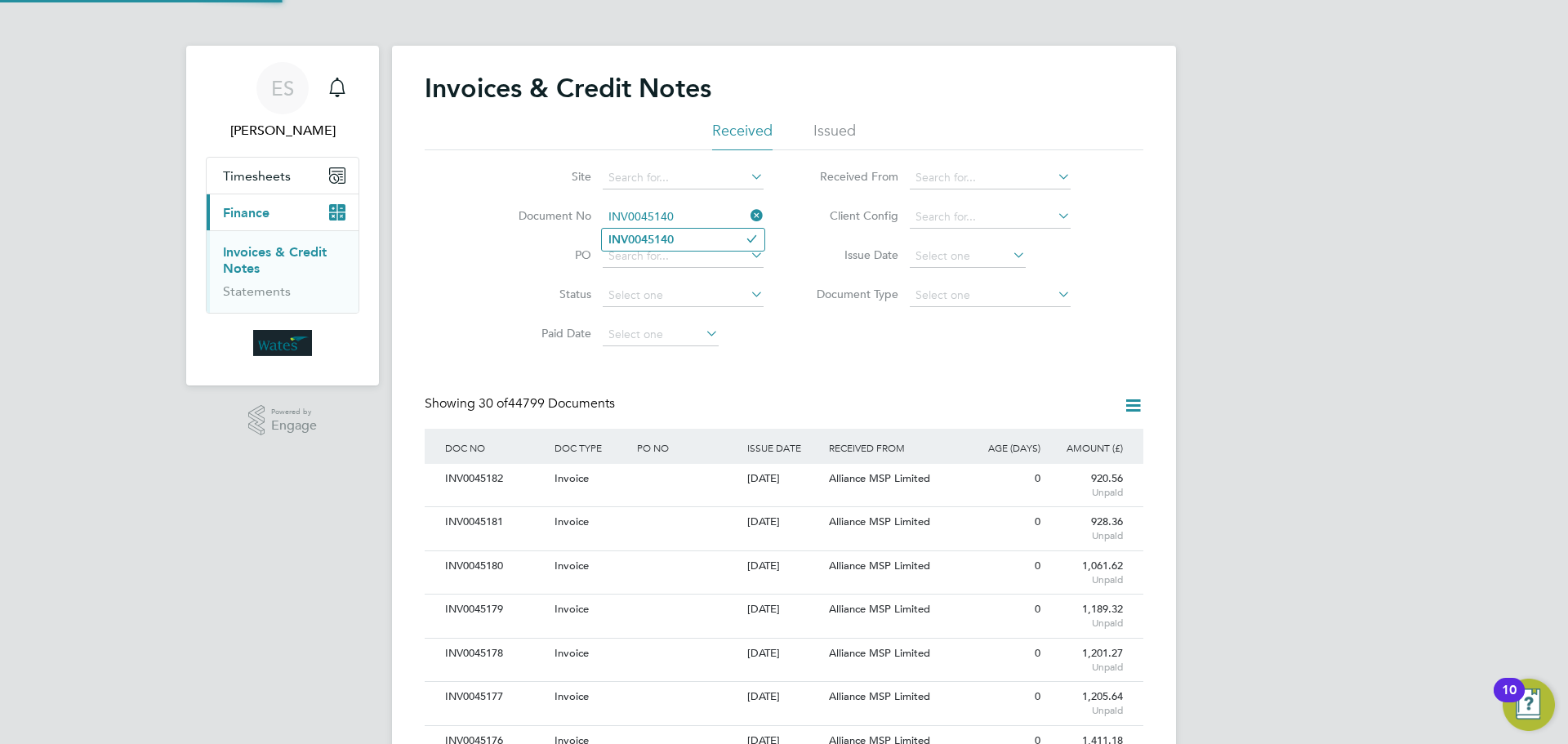
type input "INV0045140"
click at [667, 242] on b "INV0045140" at bounding box center [641, 240] width 66 height 14
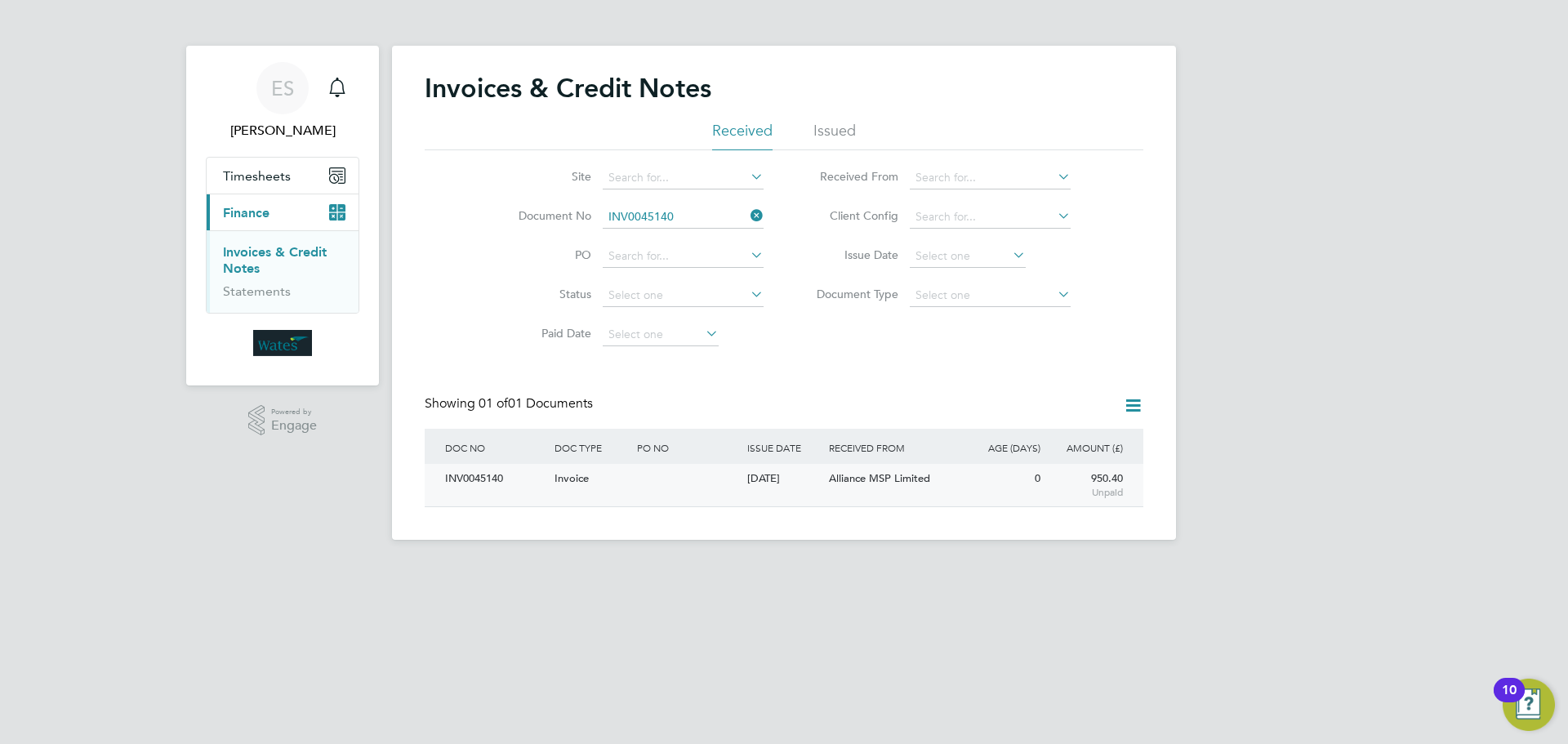
click at [468, 486] on div "INV0045140" at bounding box center [496, 478] width 110 height 30
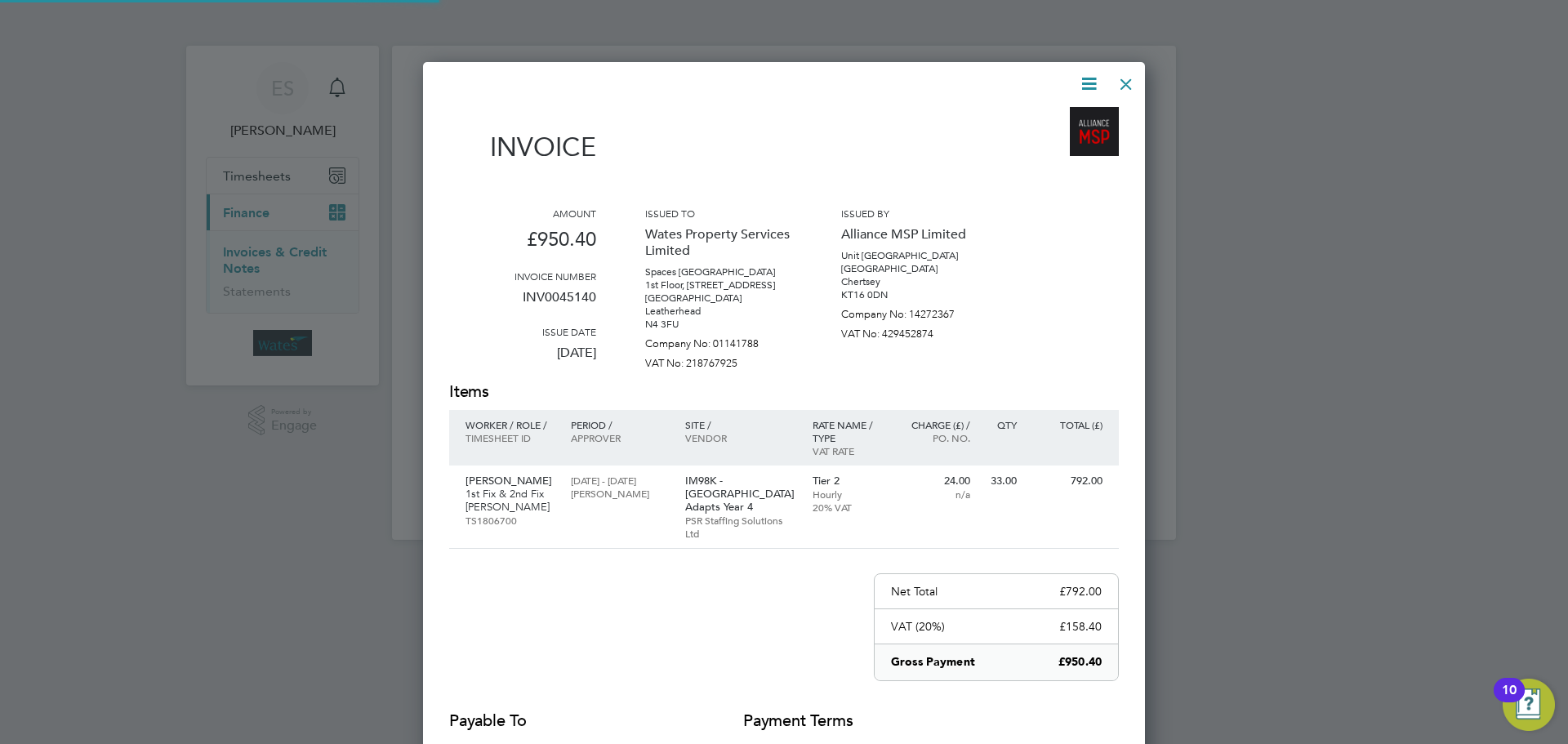
click at [1088, 81] on icon at bounding box center [1089, 83] width 21 height 21
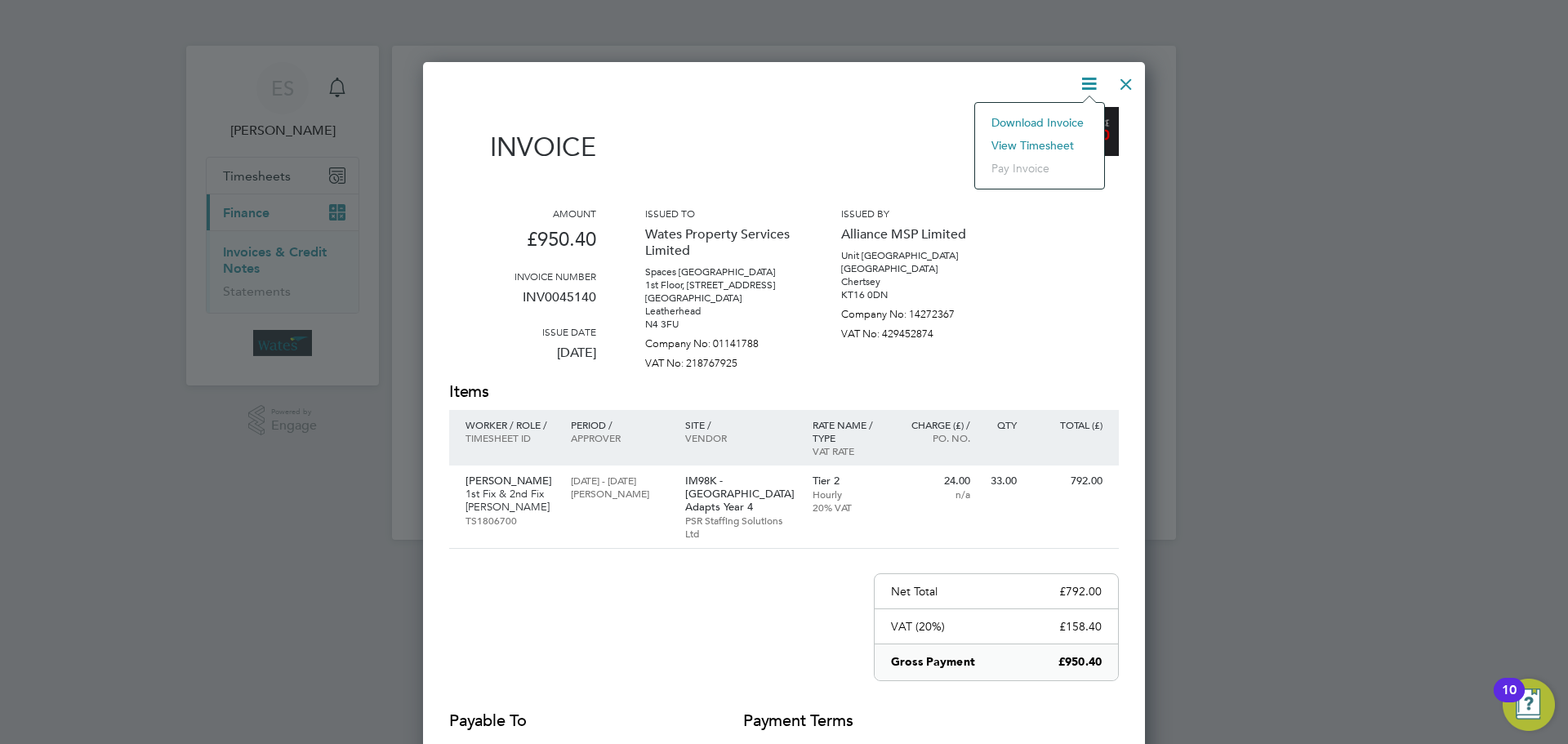
click at [1053, 113] on li "Download Invoice" at bounding box center [1039, 122] width 113 height 23
drag, startPoint x: 1076, startPoint y: 79, endPoint x: 1074, endPoint y: 93, distance: 14.1
click at [1079, 79] on icon at bounding box center [1089, 83] width 21 height 21
click at [1048, 144] on li "View timesheet" at bounding box center [1039, 145] width 113 height 23
click at [1133, 80] on div at bounding box center [1126, 80] width 29 height 29
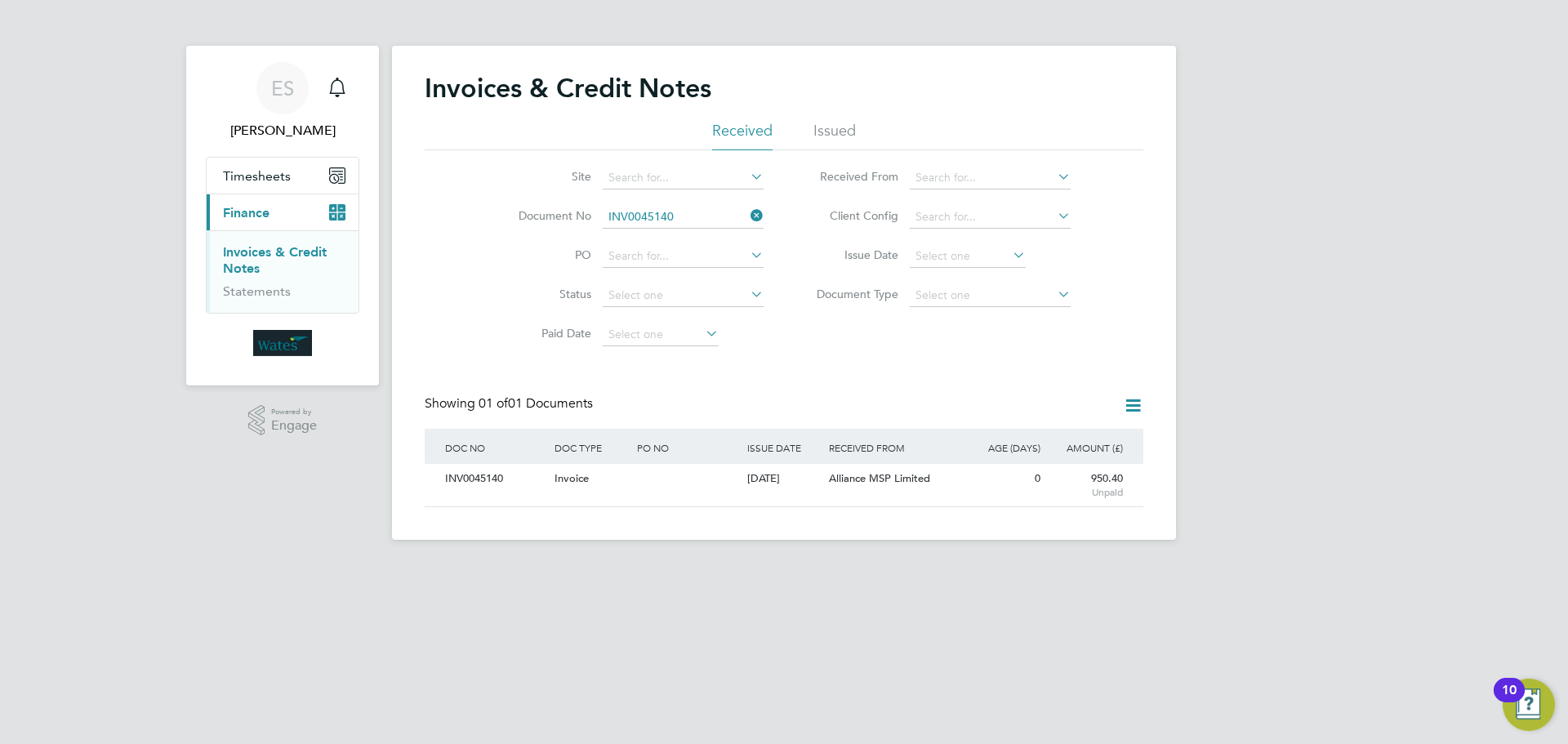
click at [748, 218] on icon at bounding box center [748, 215] width 0 height 23
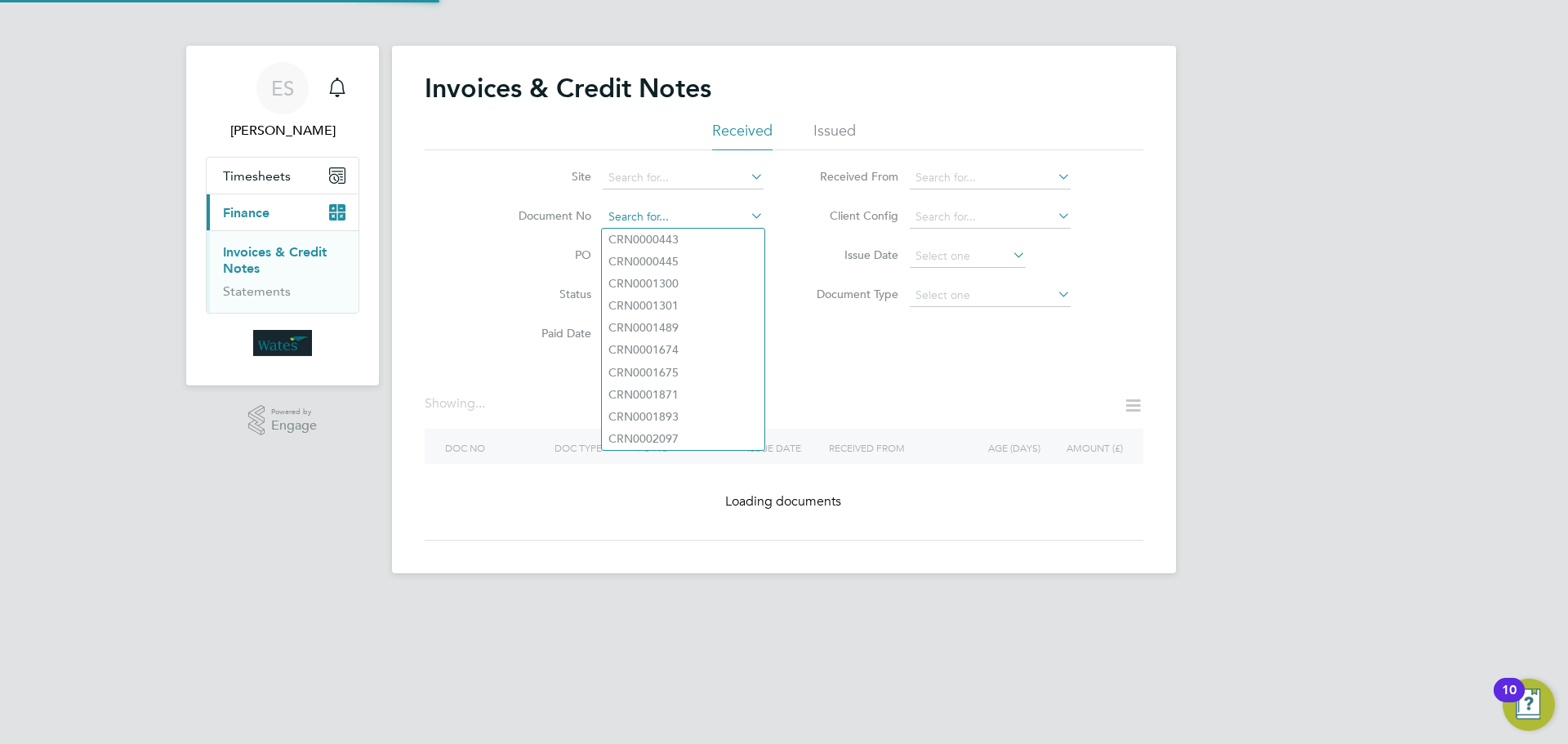
paste input "INV0045141"
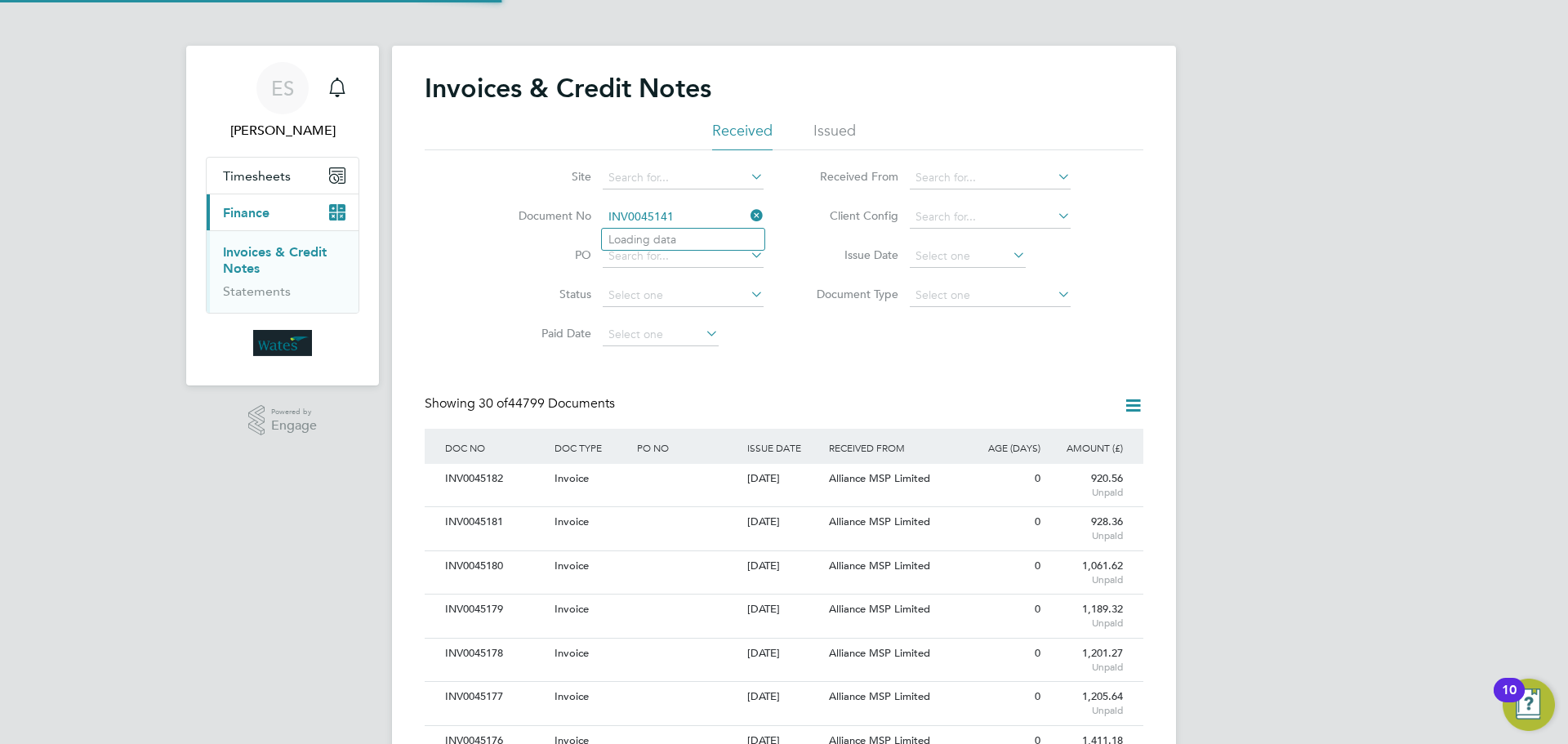
scroll to position [31, 111]
type input "INV0045141"
click at [711, 238] on li "INV0045141" at bounding box center [683, 239] width 163 height 23
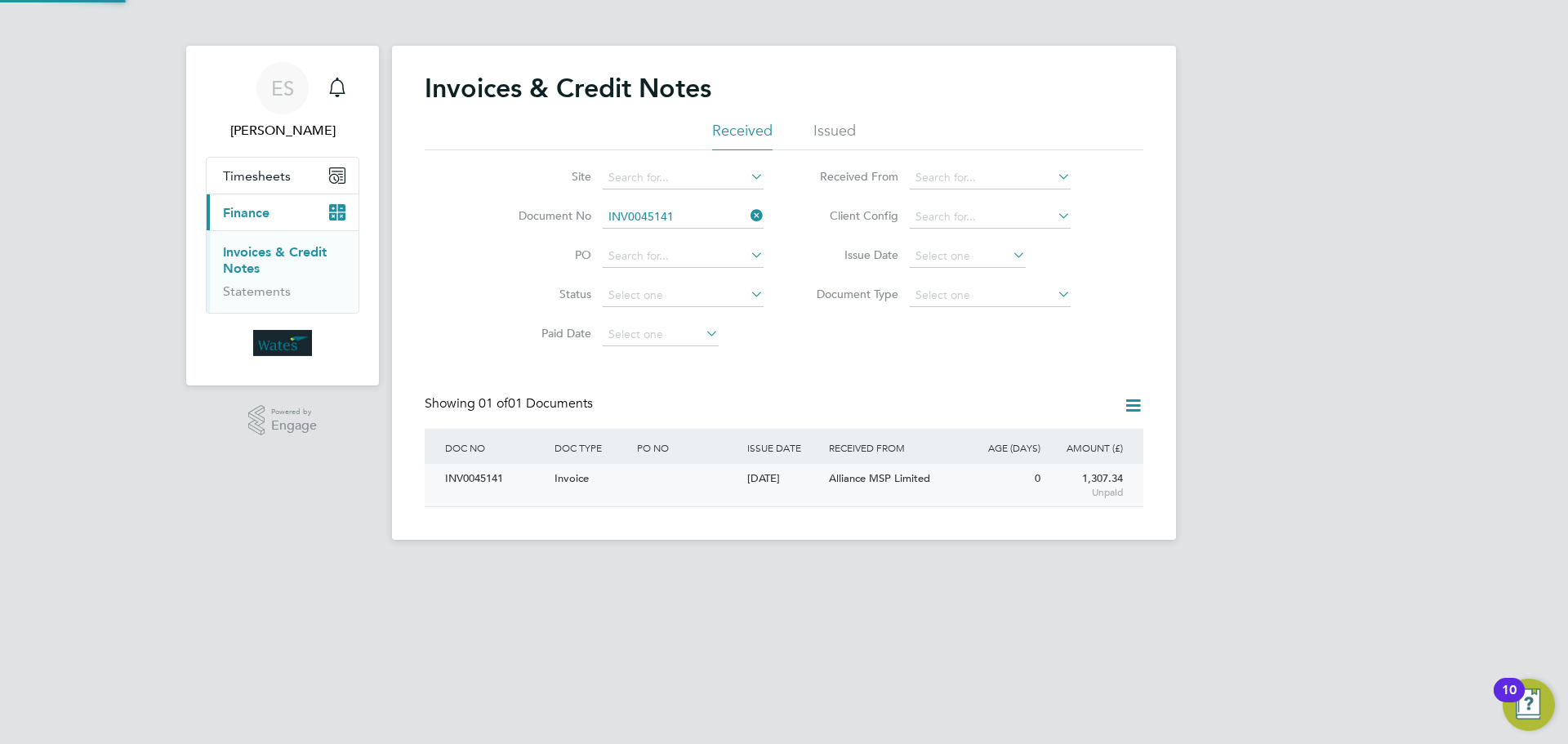
click at [493, 472] on div "INV0045141" at bounding box center [496, 478] width 110 height 30
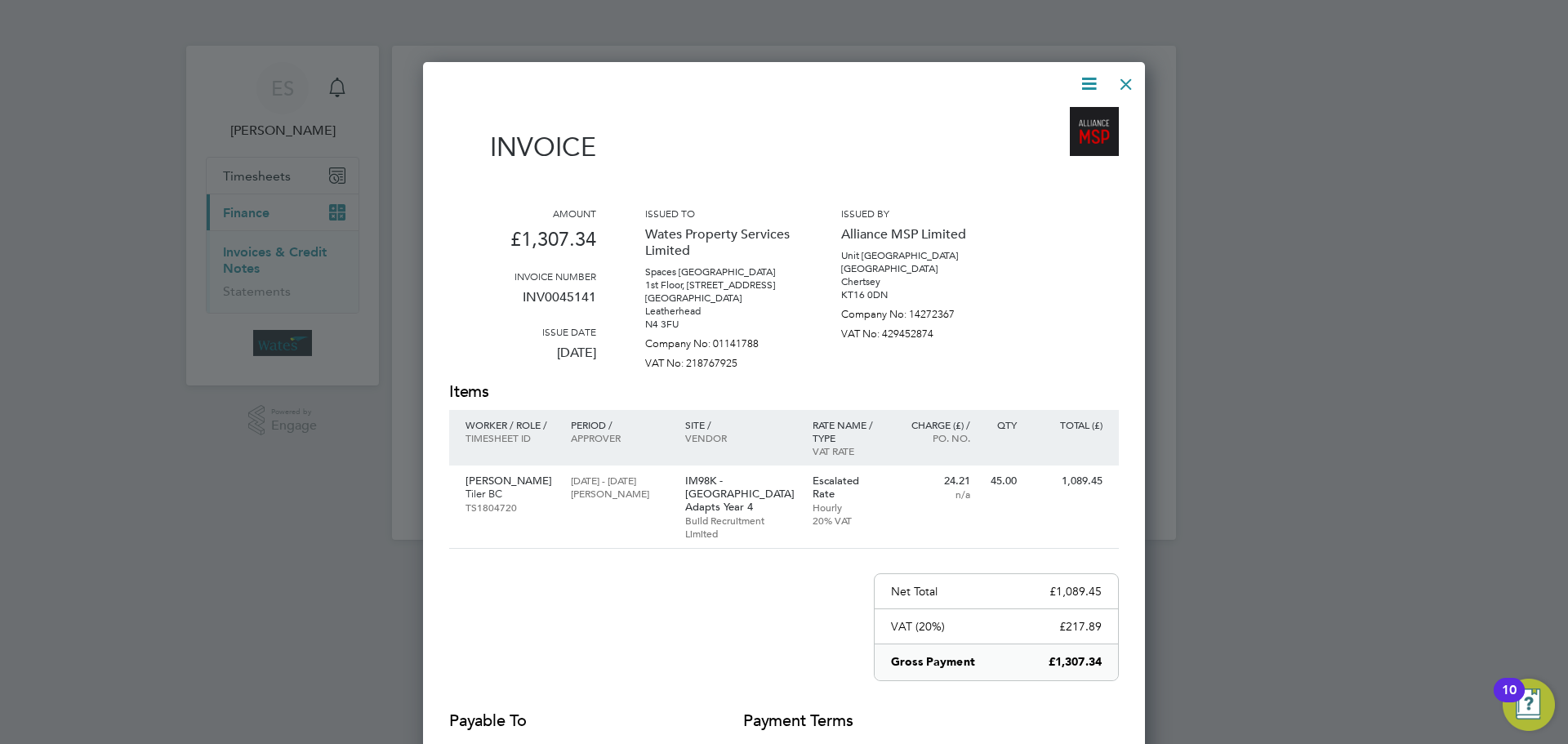
click at [1083, 77] on icon at bounding box center [1089, 83] width 21 height 21
click at [1056, 116] on li "Download Invoice" at bounding box center [1039, 122] width 113 height 23
click at [1090, 69] on div "Invoice Amount £1,307.34 Invoice number INV0045141 Issue date 26 Aug 2025 Issue…" at bounding box center [784, 477] width 722 height 831
click at [1086, 77] on icon at bounding box center [1089, 83] width 21 height 21
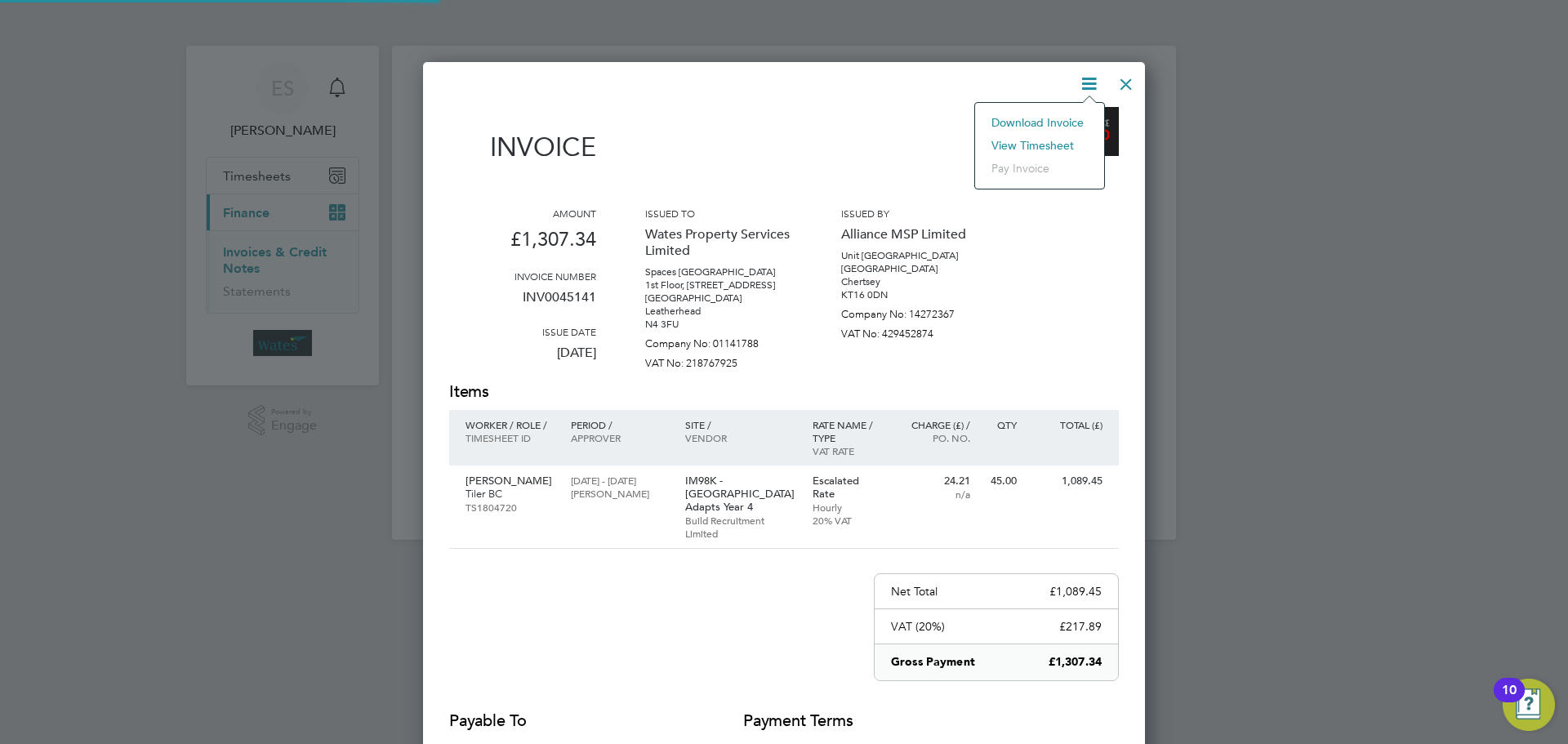
click at [1038, 135] on li "View timesheet" at bounding box center [1039, 145] width 113 height 23
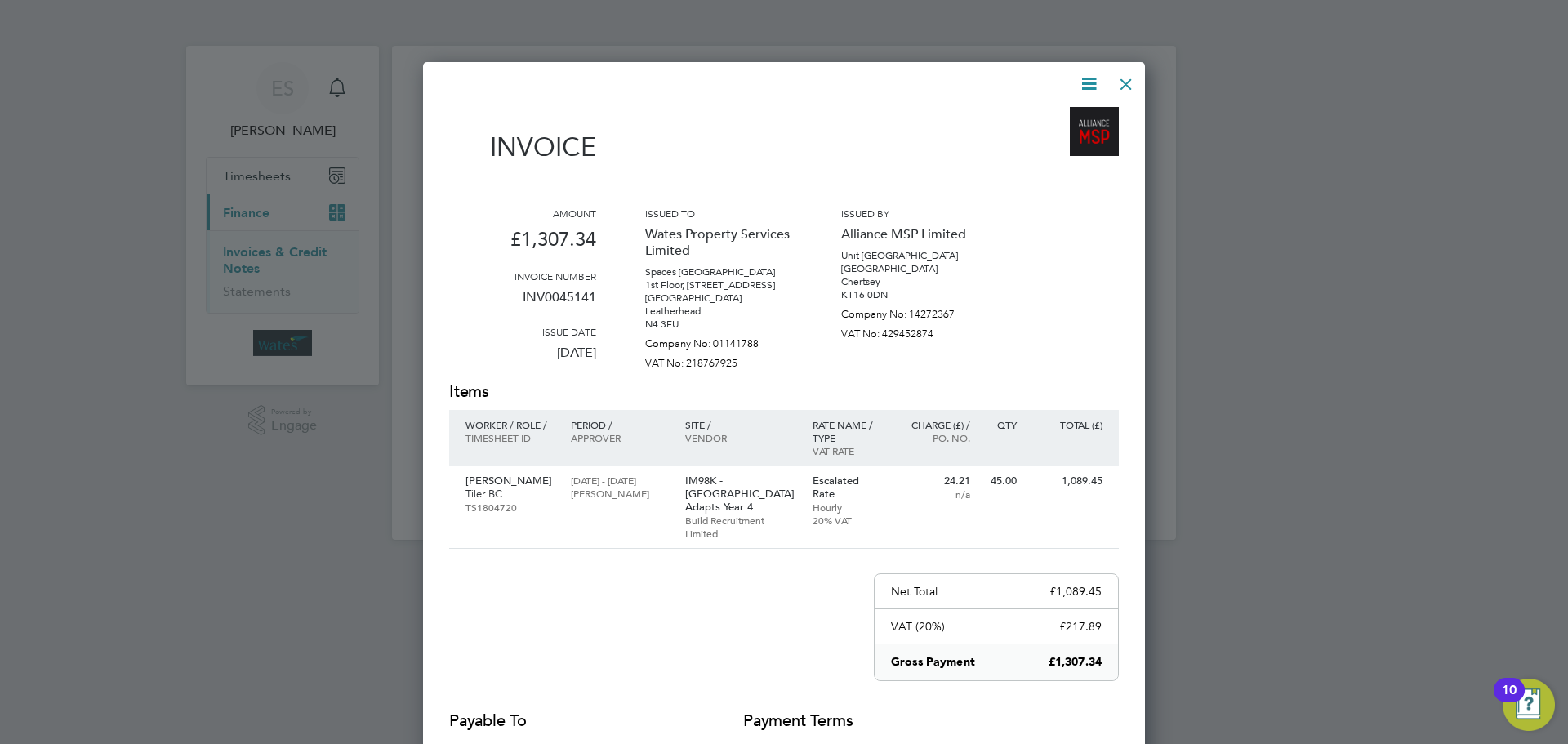
click at [1126, 76] on div at bounding box center [1126, 80] width 29 height 29
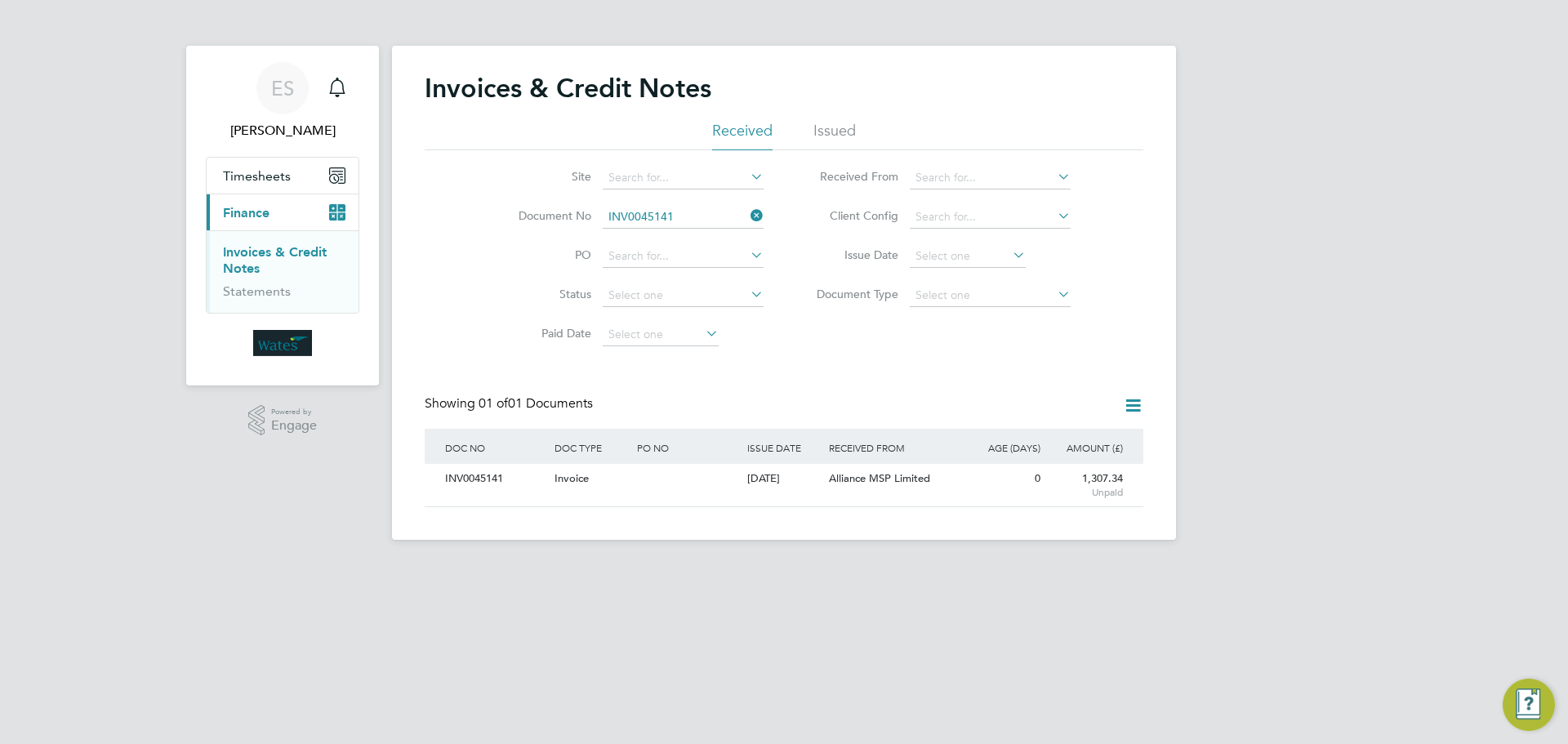
click at [748, 220] on icon at bounding box center [748, 215] width 0 height 23
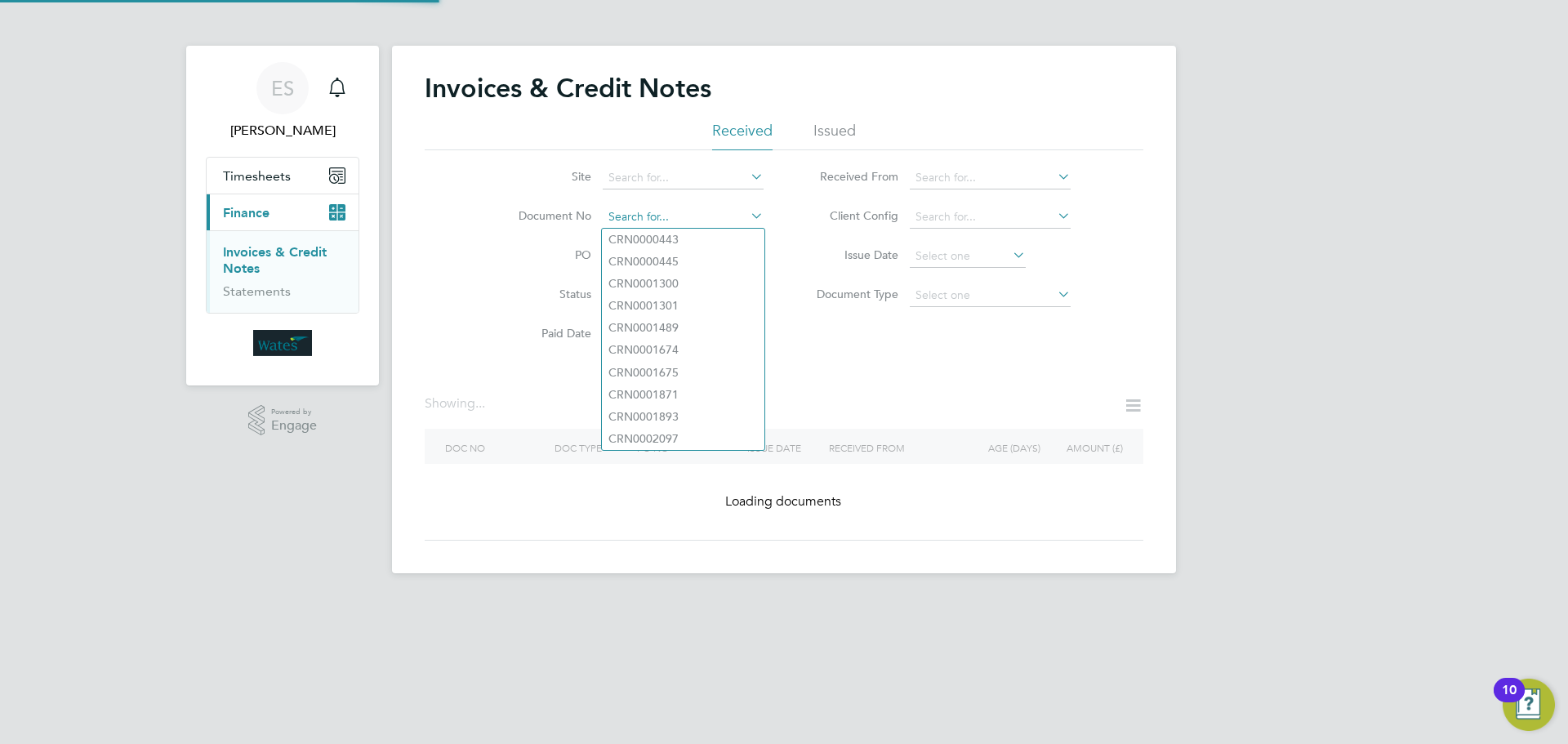
paste input "INV0045142"
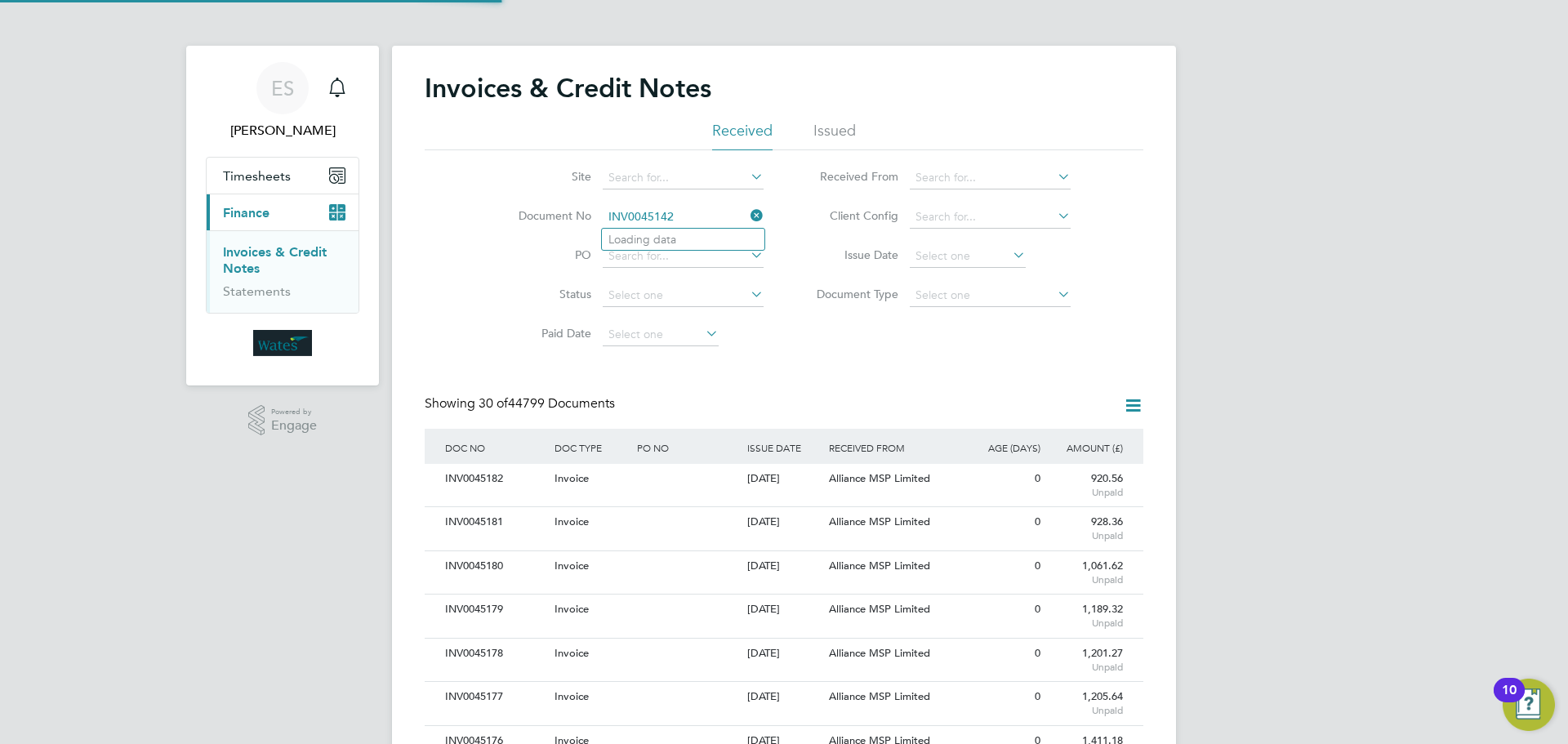
scroll to position [31, 111]
type input "INV0045142"
click at [664, 233] on b "INV0045142" at bounding box center [641, 240] width 66 height 14
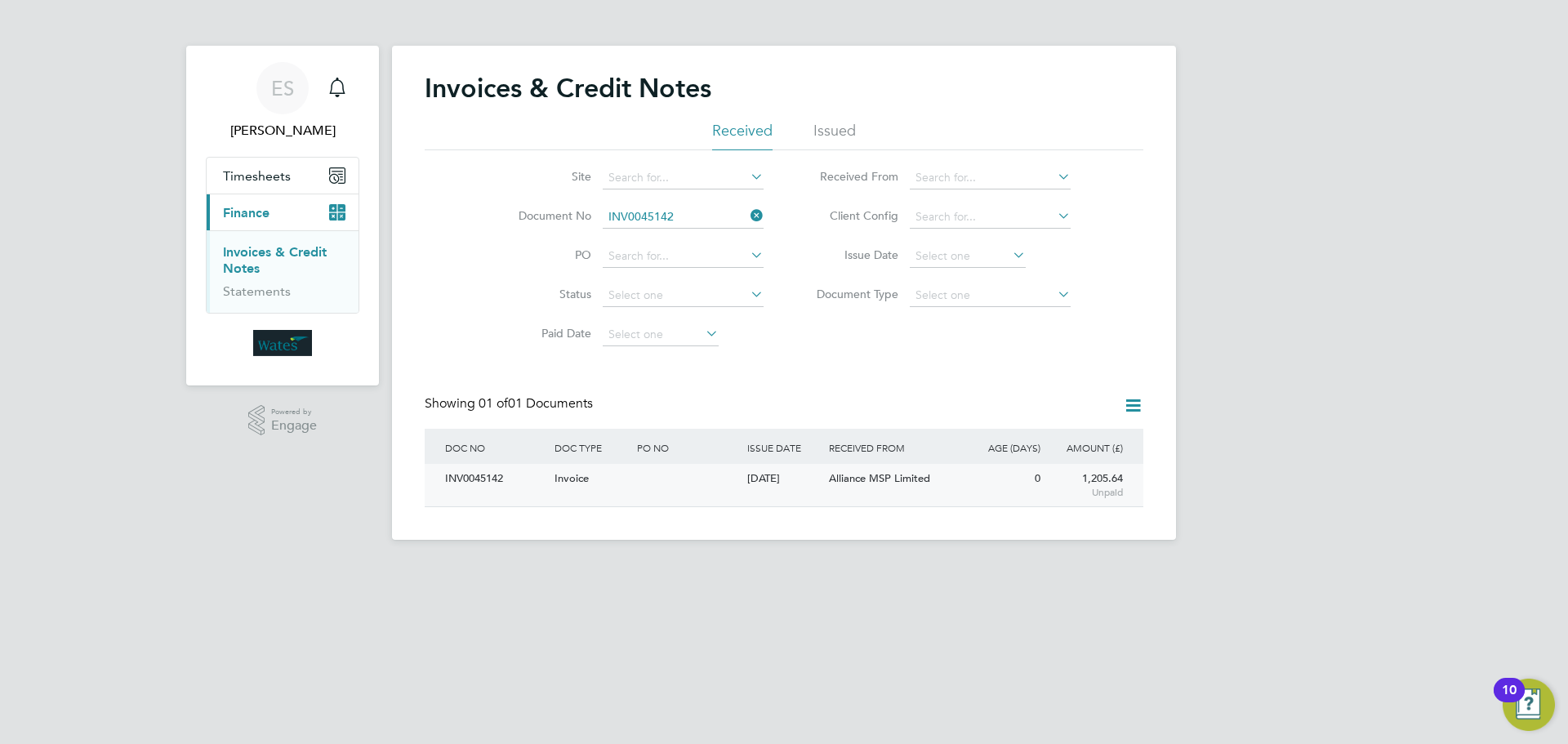
click at [454, 475] on div "INV0045142" at bounding box center [496, 478] width 110 height 30
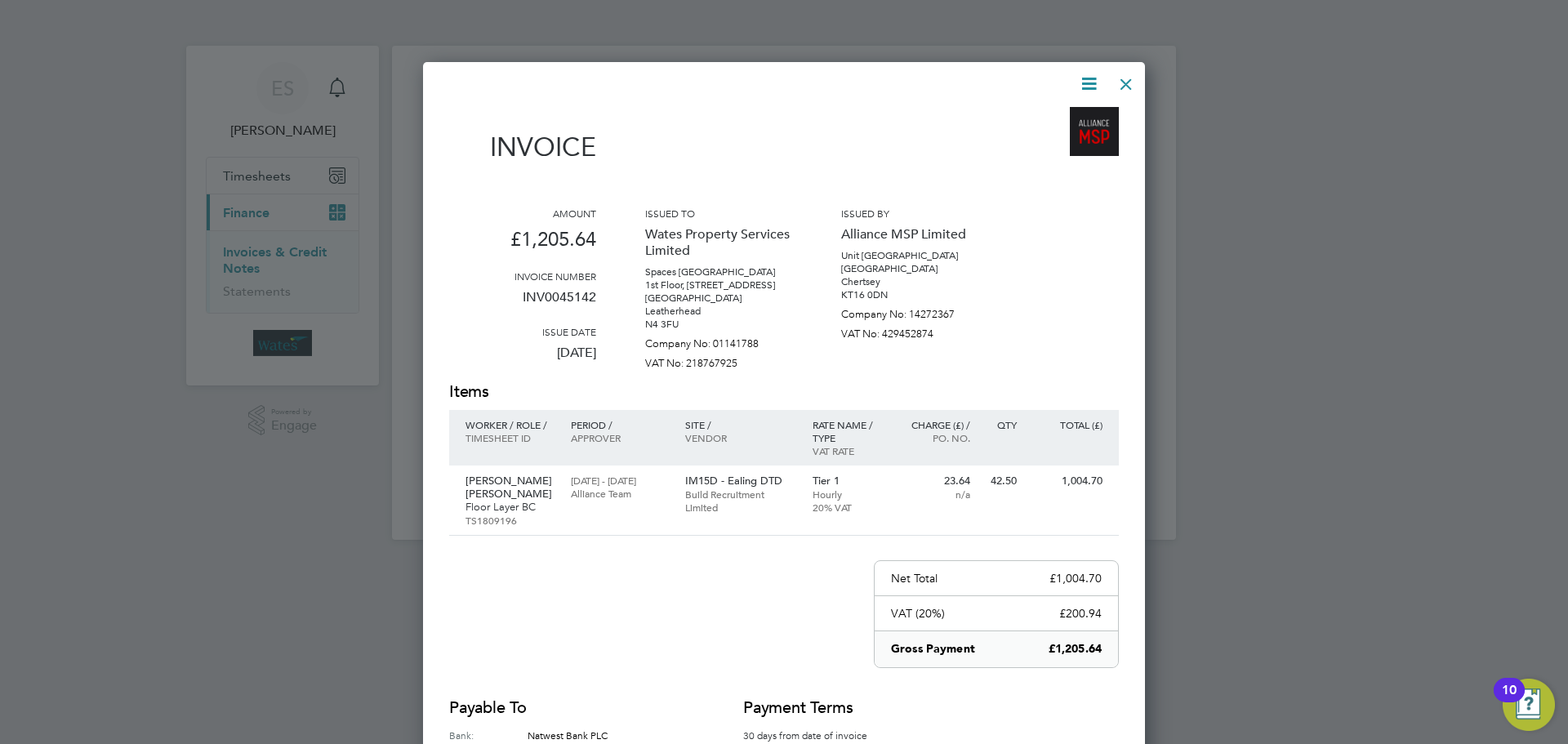
click at [1091, 82] on icon at bounding box center [1089, 83] width 21 height 21
click at [1068, 121] on li "Download Invoice" at bounding box center [1039, 122] width 113 height 23
click at [1079, 81] on icon at bounding box center [1089, 83] width 21 height 21
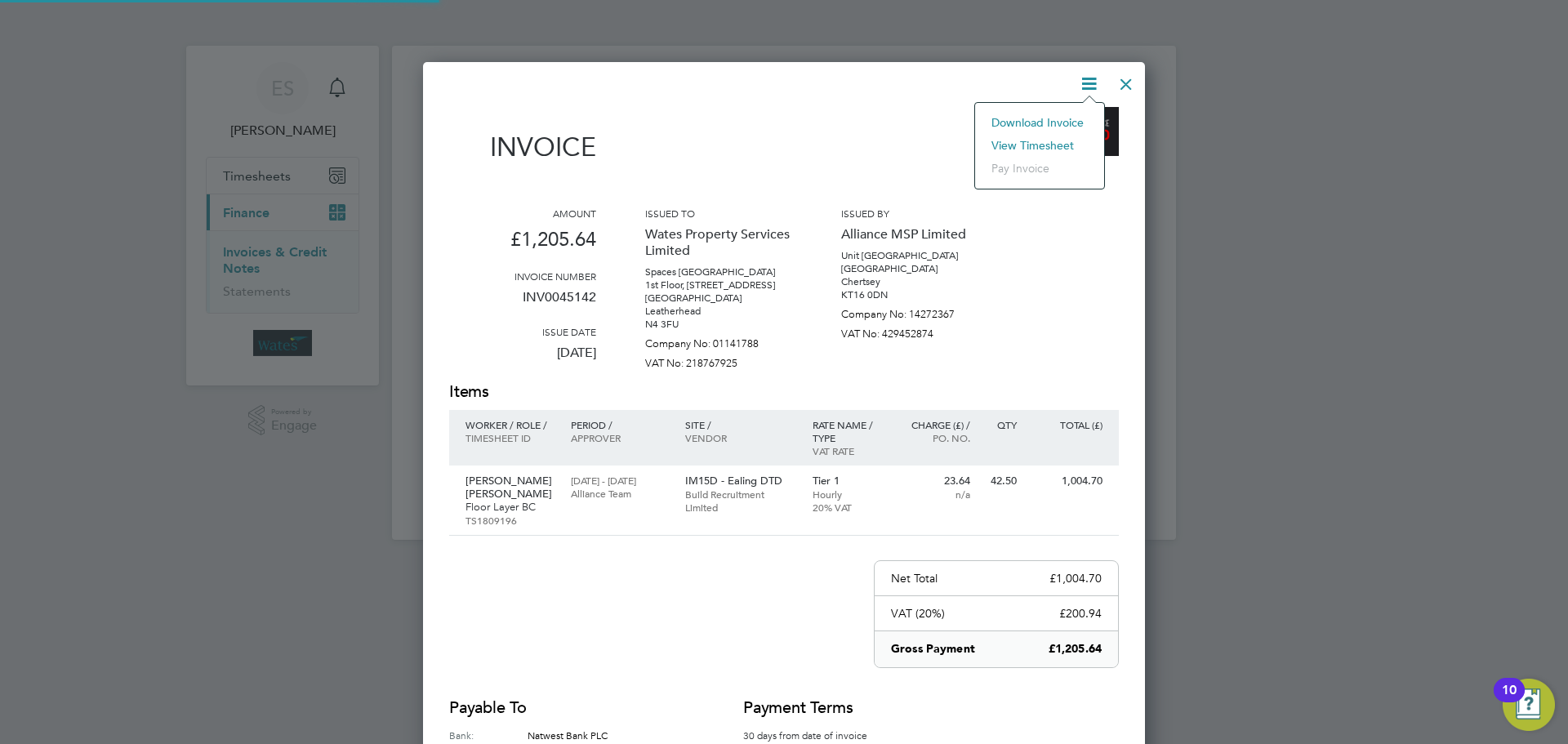
click at [1041, 132] on li "Download Invoice" at bounding box center [1039, 122] width 113 height 23
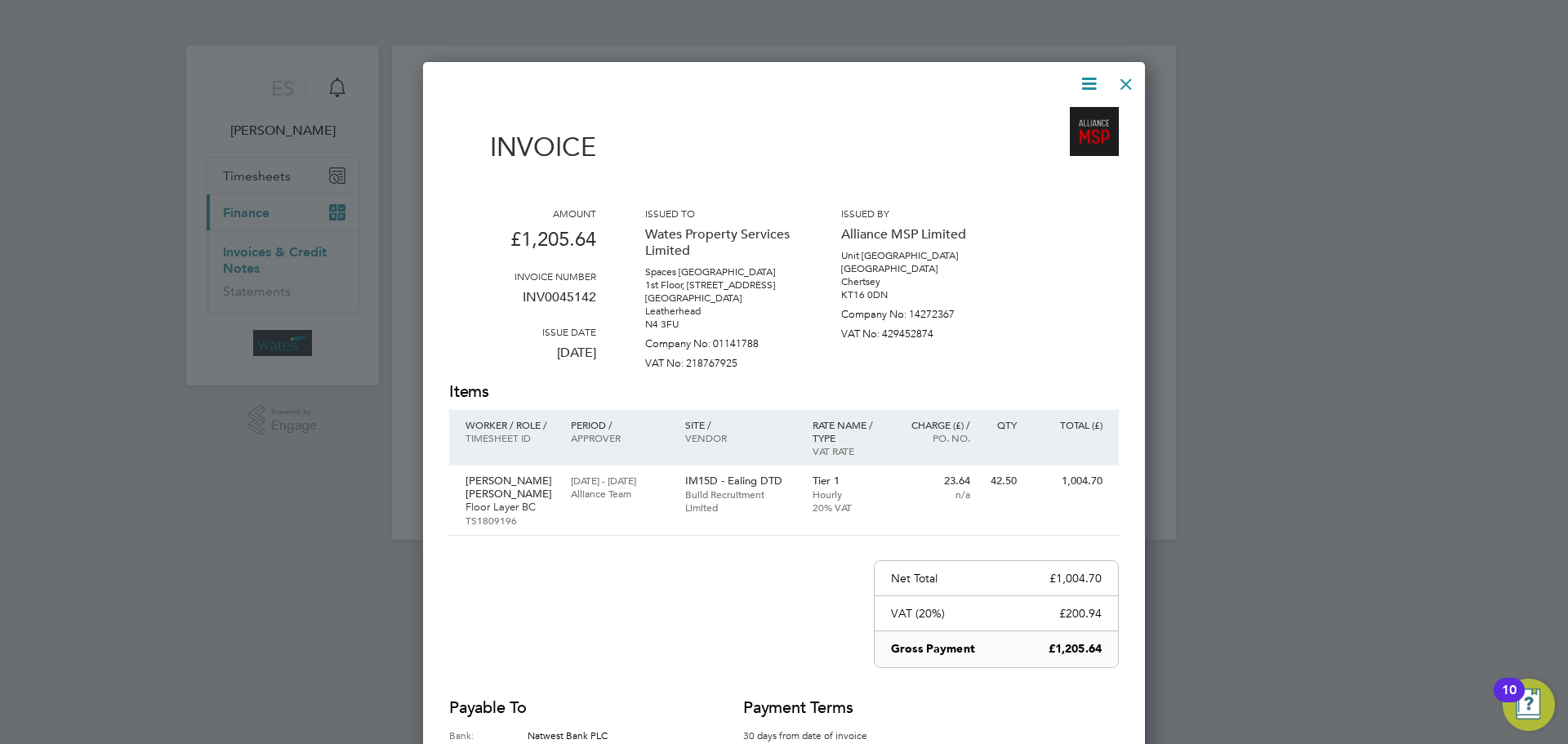
click at [1311, 263] on div at bounding box center [784, 372] width 1568 height 744
click at [1082, 85] on icon at bounding box center [1089, 83] width 21 height 21
click at [1021, 138] on li "View timesheet" at bounding box center [1039, 145] width 113 height 23
click at [1120, 87] on div at bounding box center [1126, 80] width 29 height 29
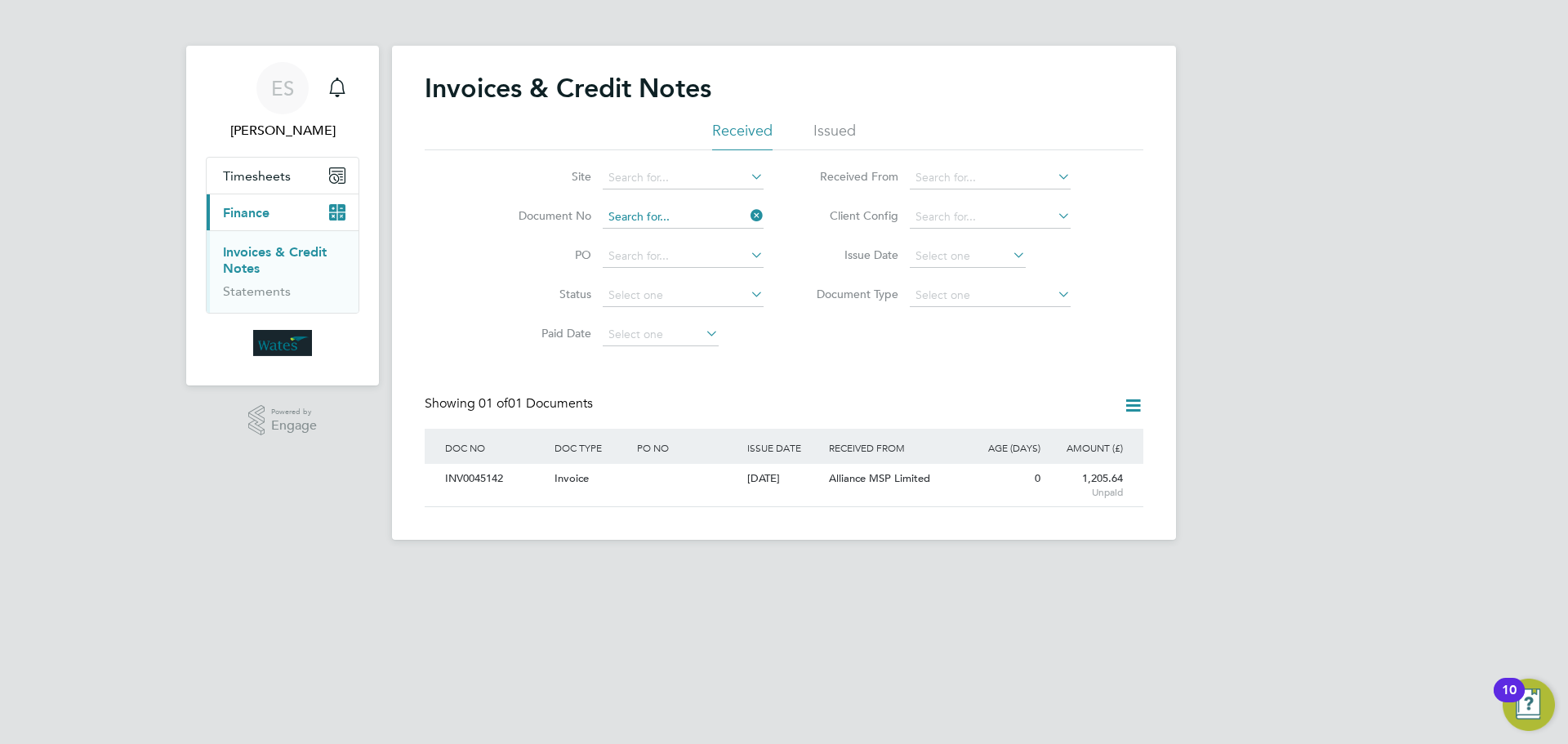
click at [747, 211] on input at bounding box center [683, 217] width 161 height 23
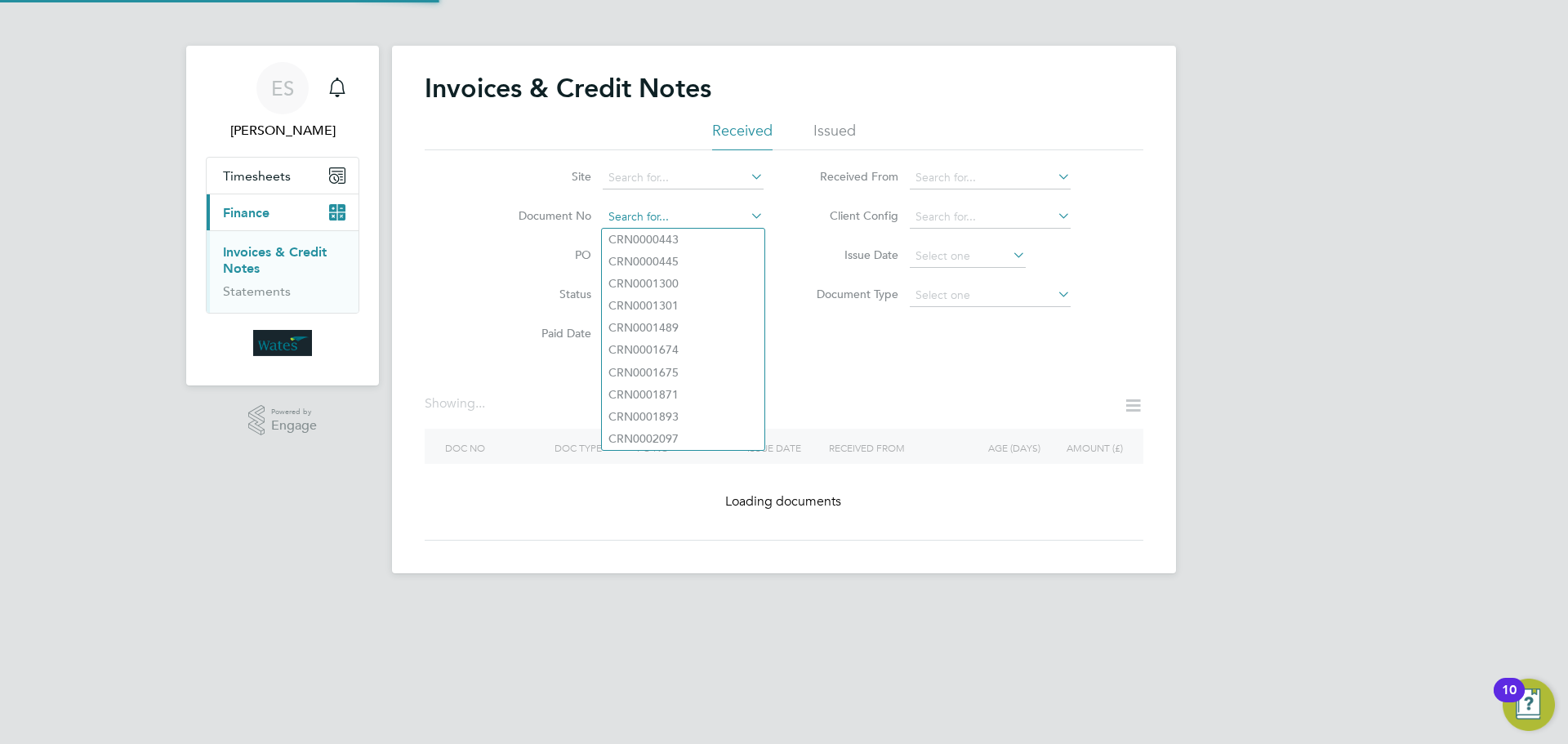
paste input "INV0045143"
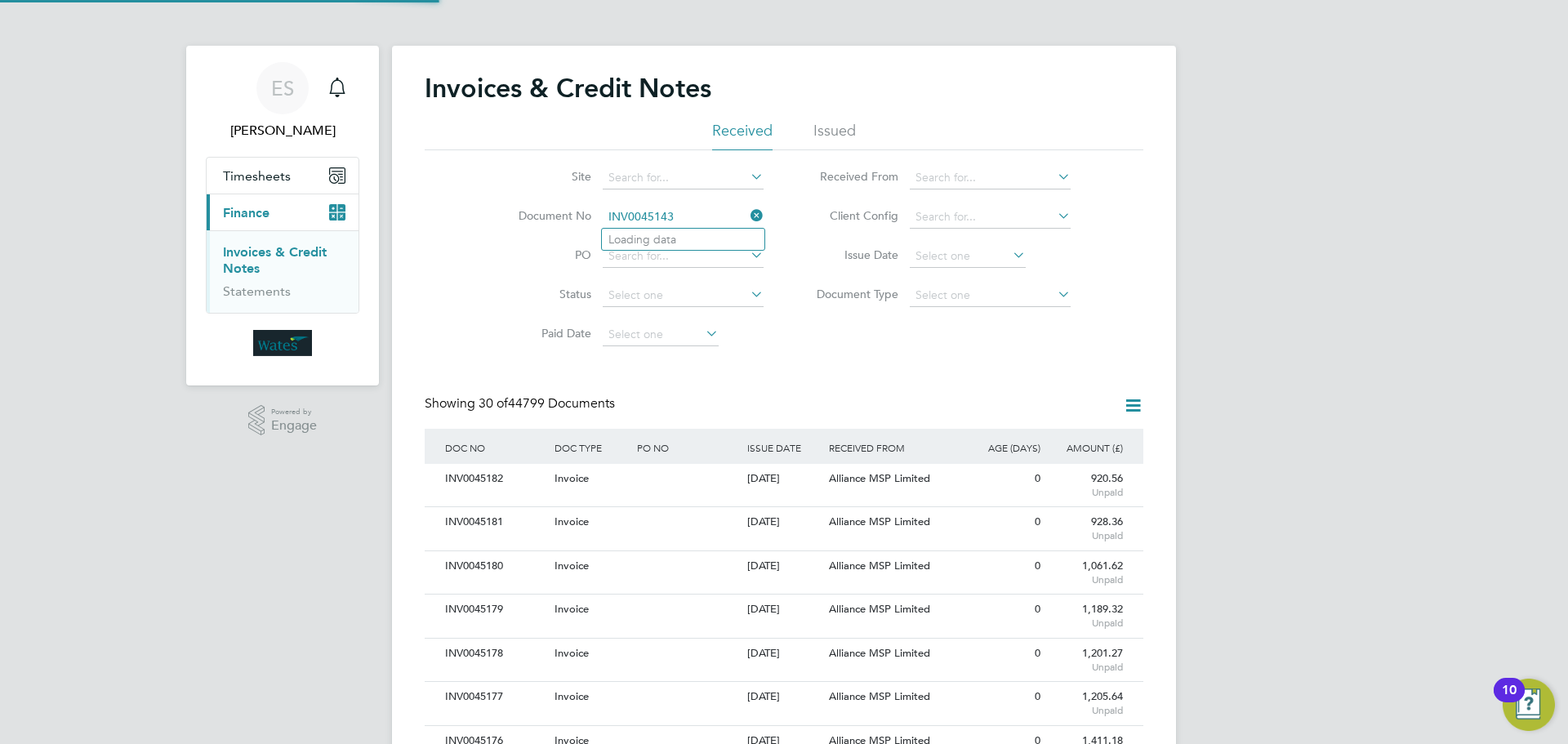
scroll to position [31, 111]
type input "INV0045143"
click at [674, 236] on b "INV0045143" at bounding box center [641, 240] width 66 height 14
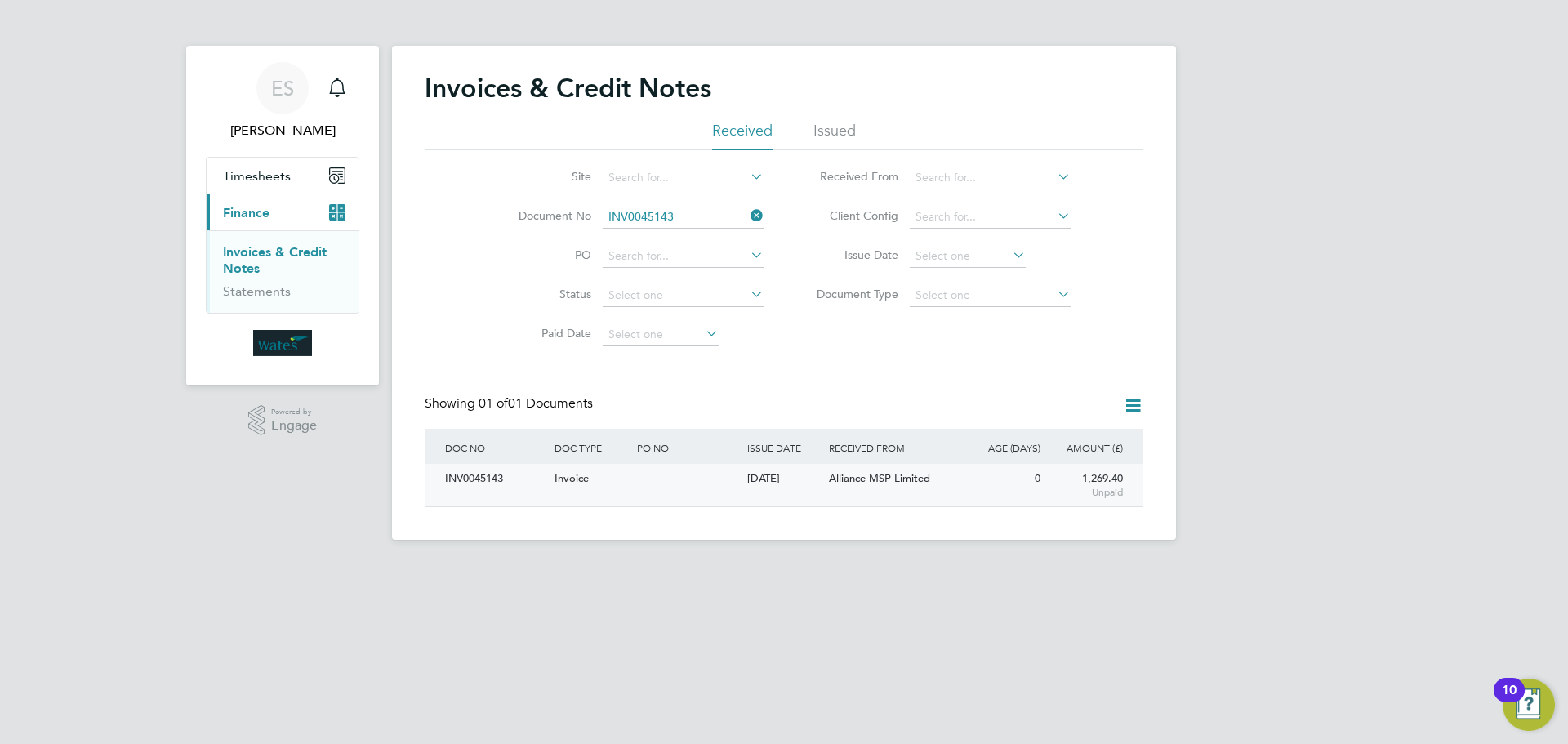
click at [466, 475] on div "INV0045143" at bounding box center [496, 478] width 110 height 30
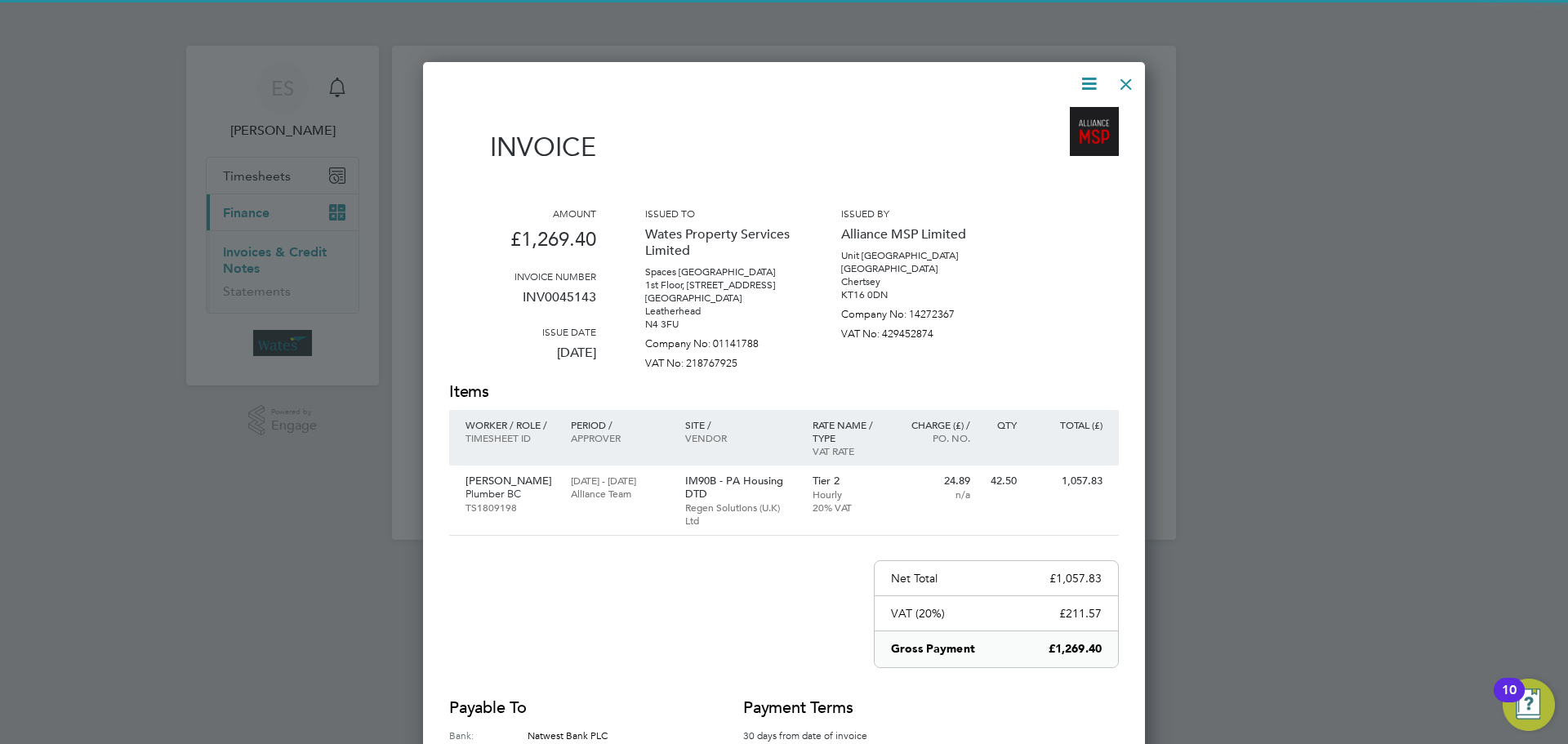
click at [1095, 79] on icon at bounding box center [1089, 83] width 21 height 21
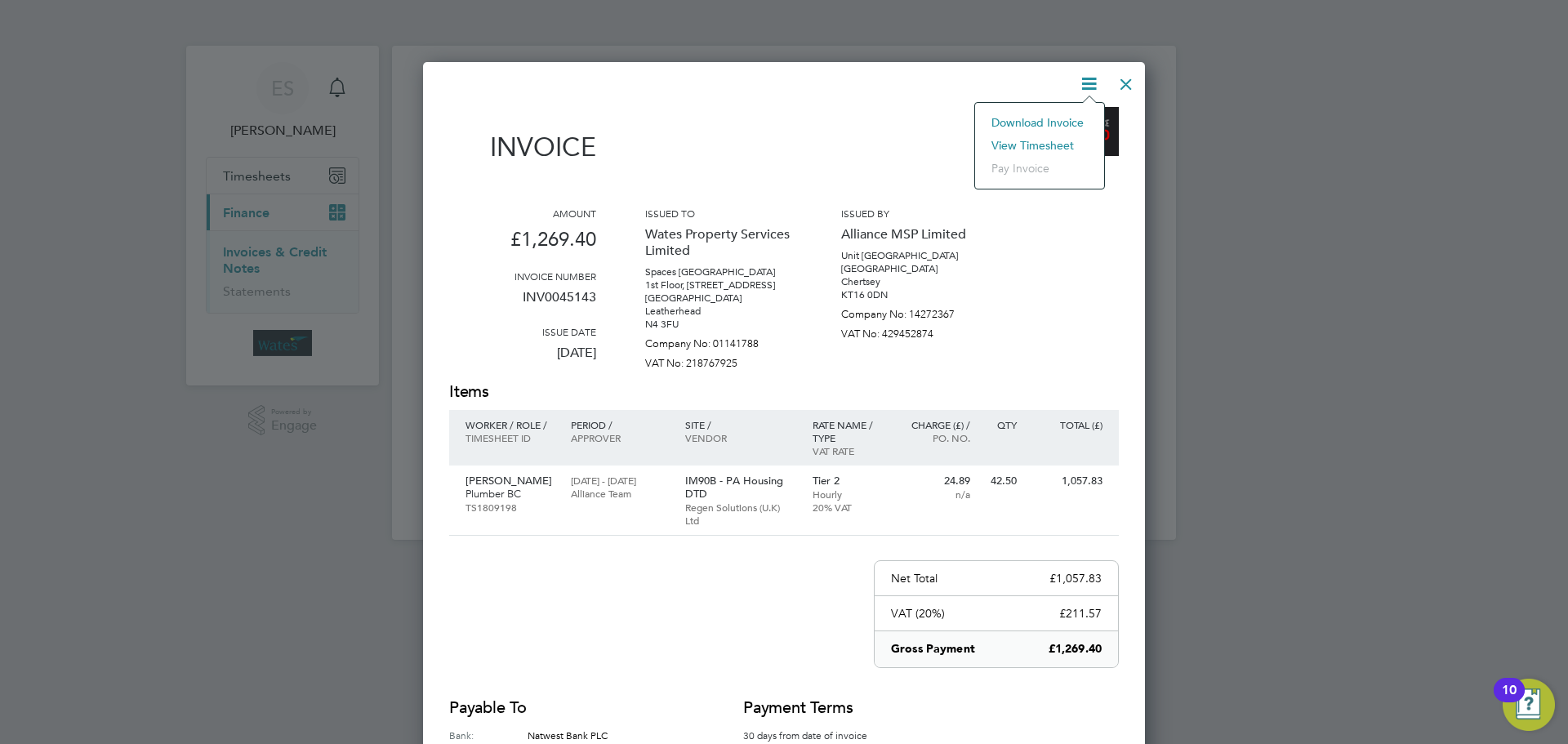
click at [1073, 122] on li "Download Invoice" at bounding box center [1039, 122] width 113 height 23
drag, startPoint x: 1090, startPoint y: 81, endPoint x: 1085, endPoint y: 89, distance: 9.4
click at [1090, 81] on icon at bounding box center [1089, 83] width 21 height 21
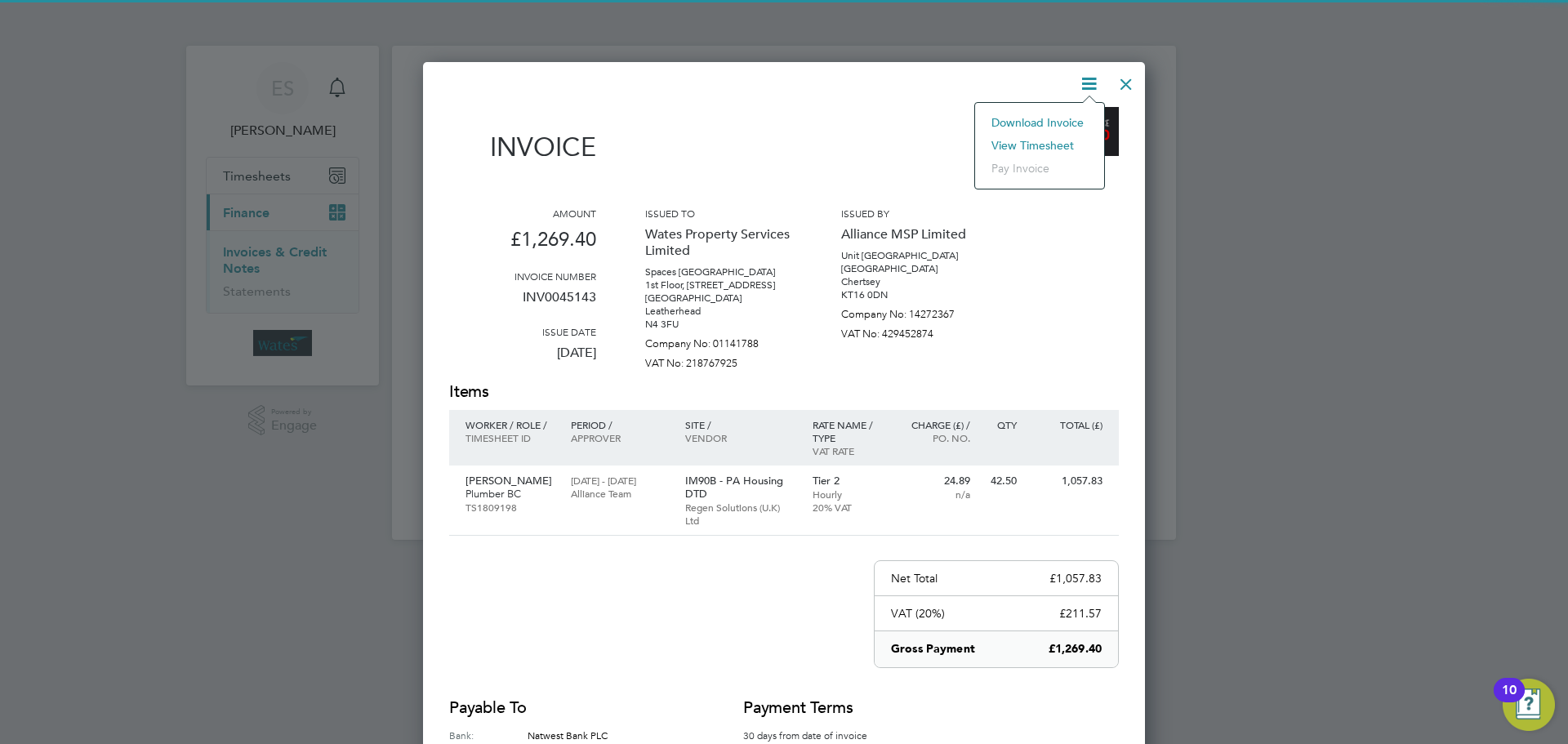
click at [1047, 139] on li "View timesheet" at bounding box center [1039, 145] width 113 height 23
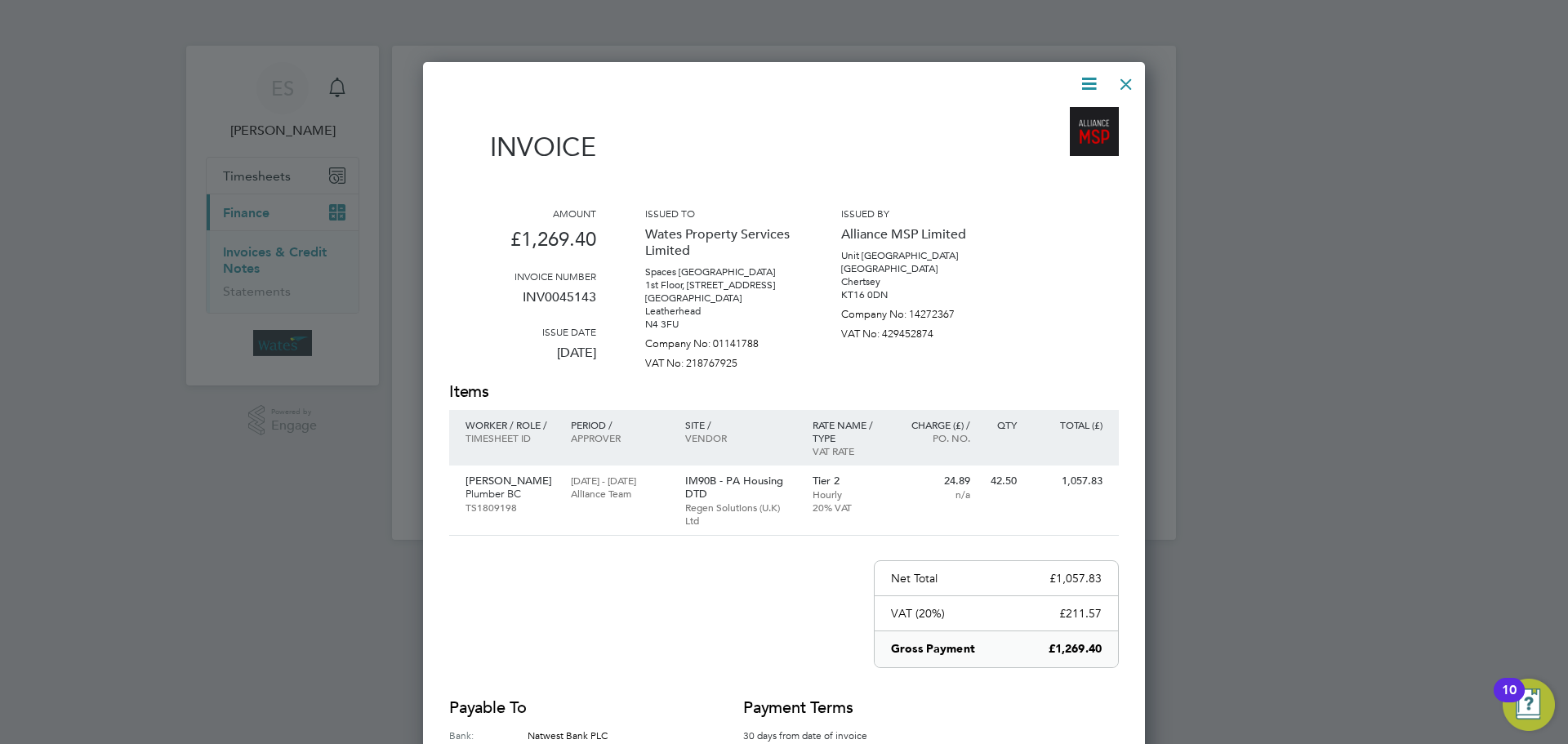
click at [1125, 81] on div at bounding box center [1126, 80] width 29 height 29
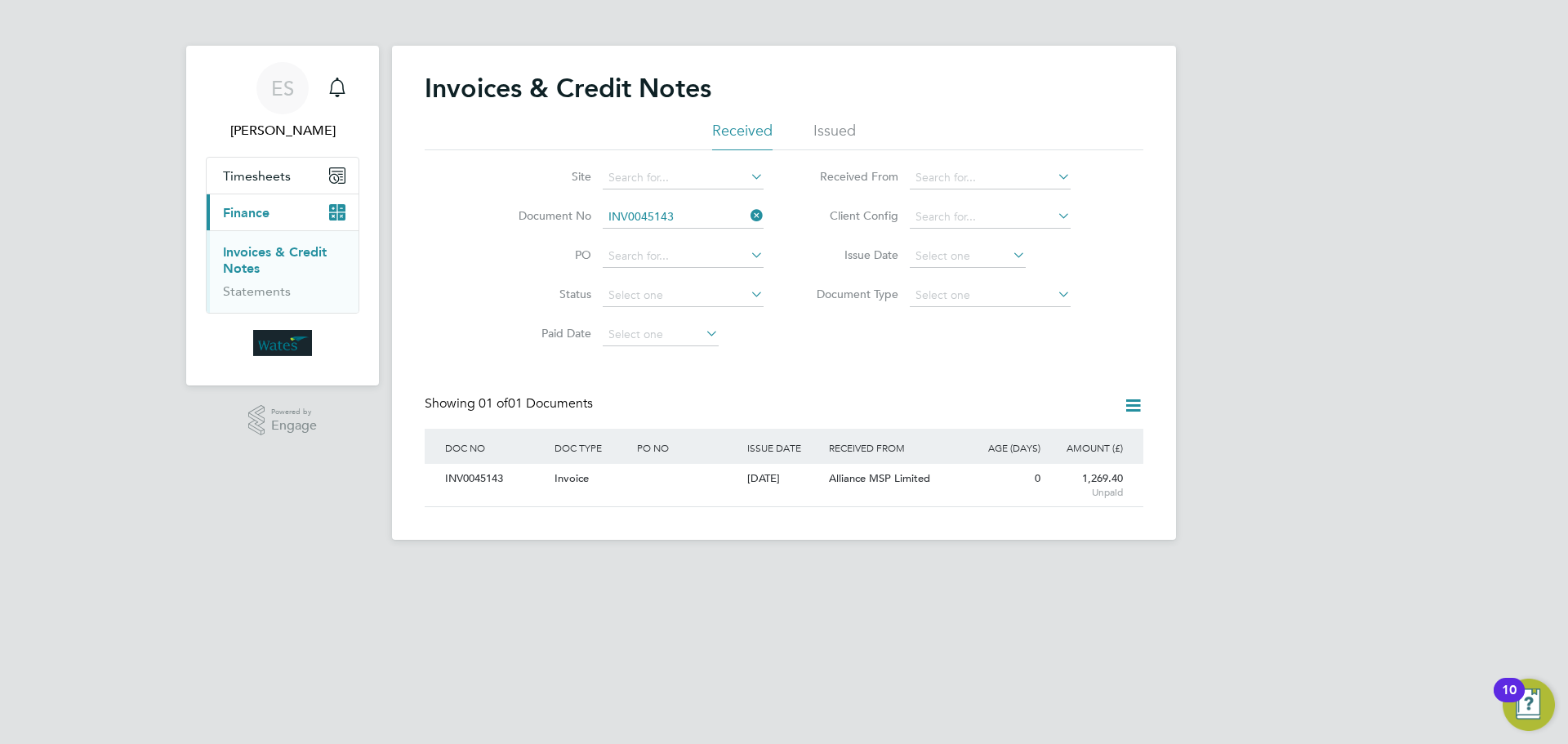
click at [748, 210] on icon at bounding box center [748, 215] width 0 height 23
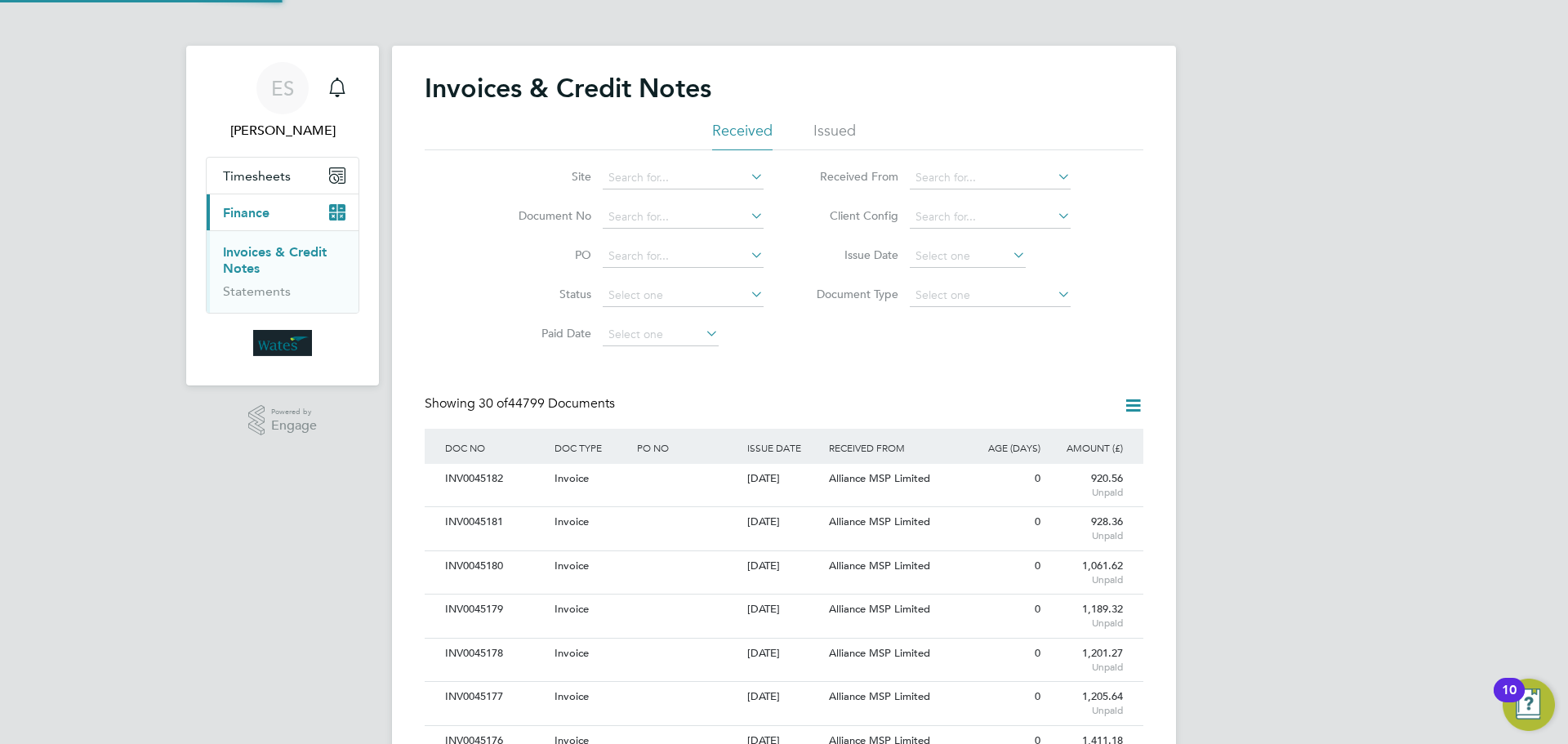
scroll to position [31, 111]
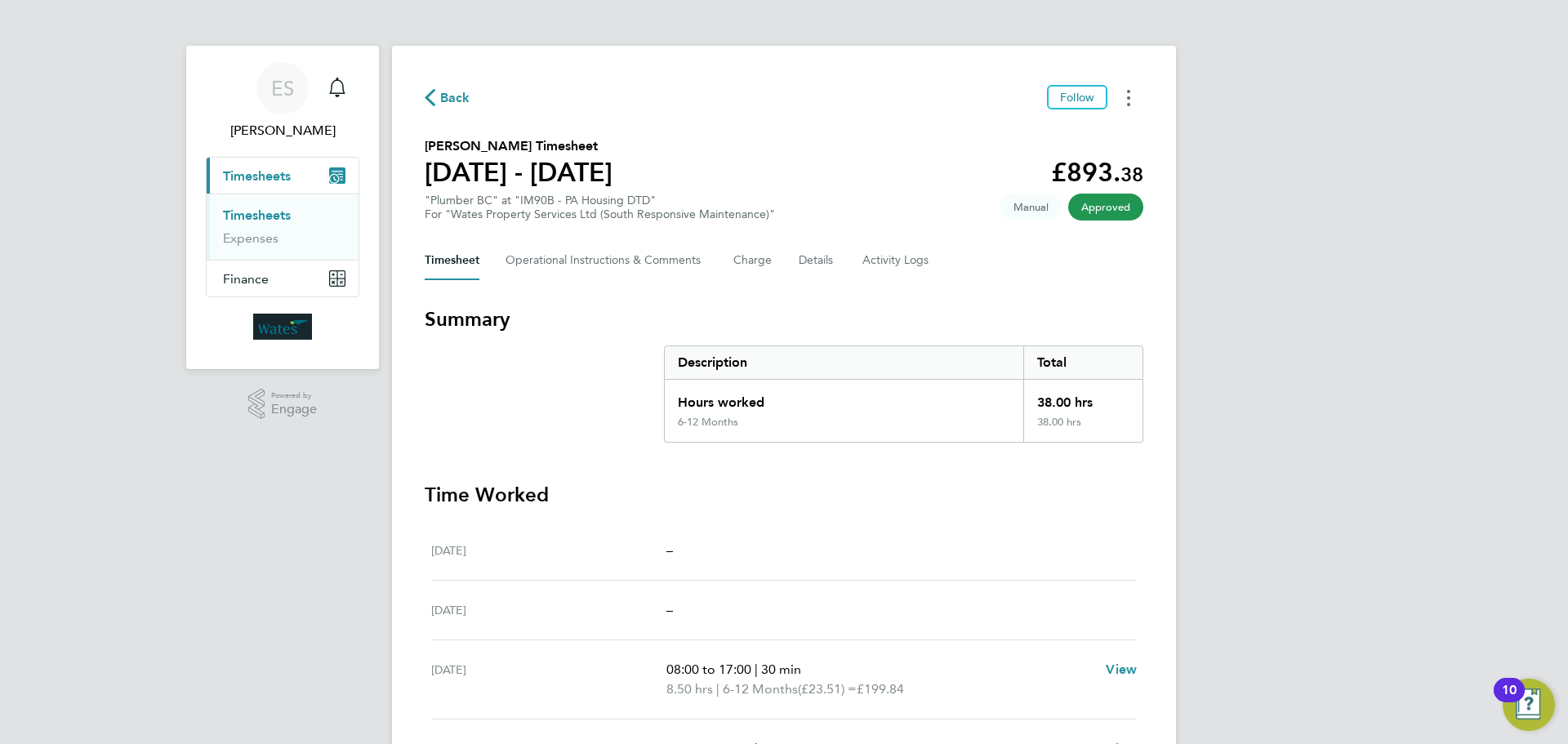
click at [1132, 103] on button "Timesheets Menu" at bounding box center [1129, 98] width 29 height 25
click at [1098, 127] on link "Download timesheet" at bounding box center [1046, 133] width 196 height 32
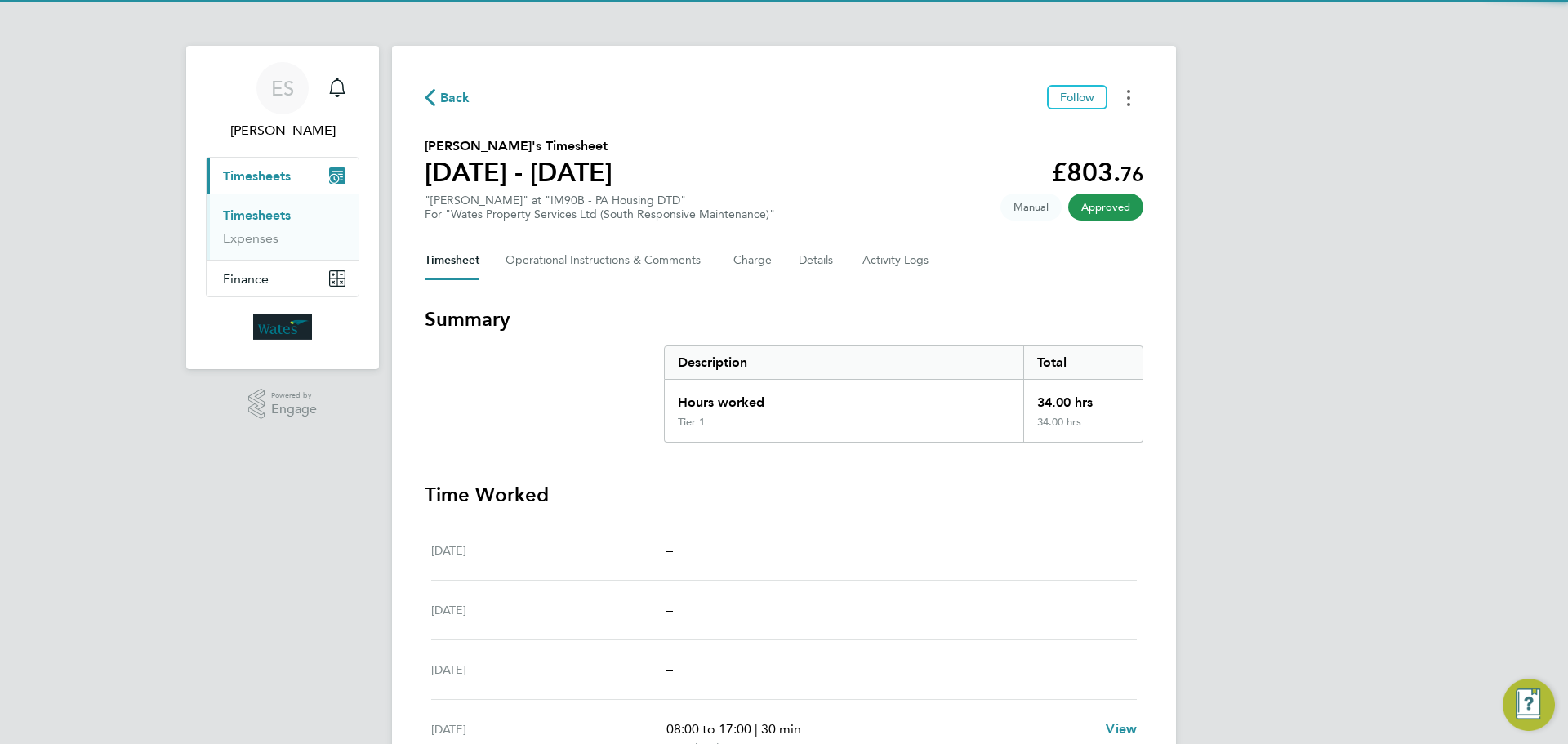
click at [1125, 88] on button "Timesheets Menu" at bounding box center [1129, 98] width 29 height 25
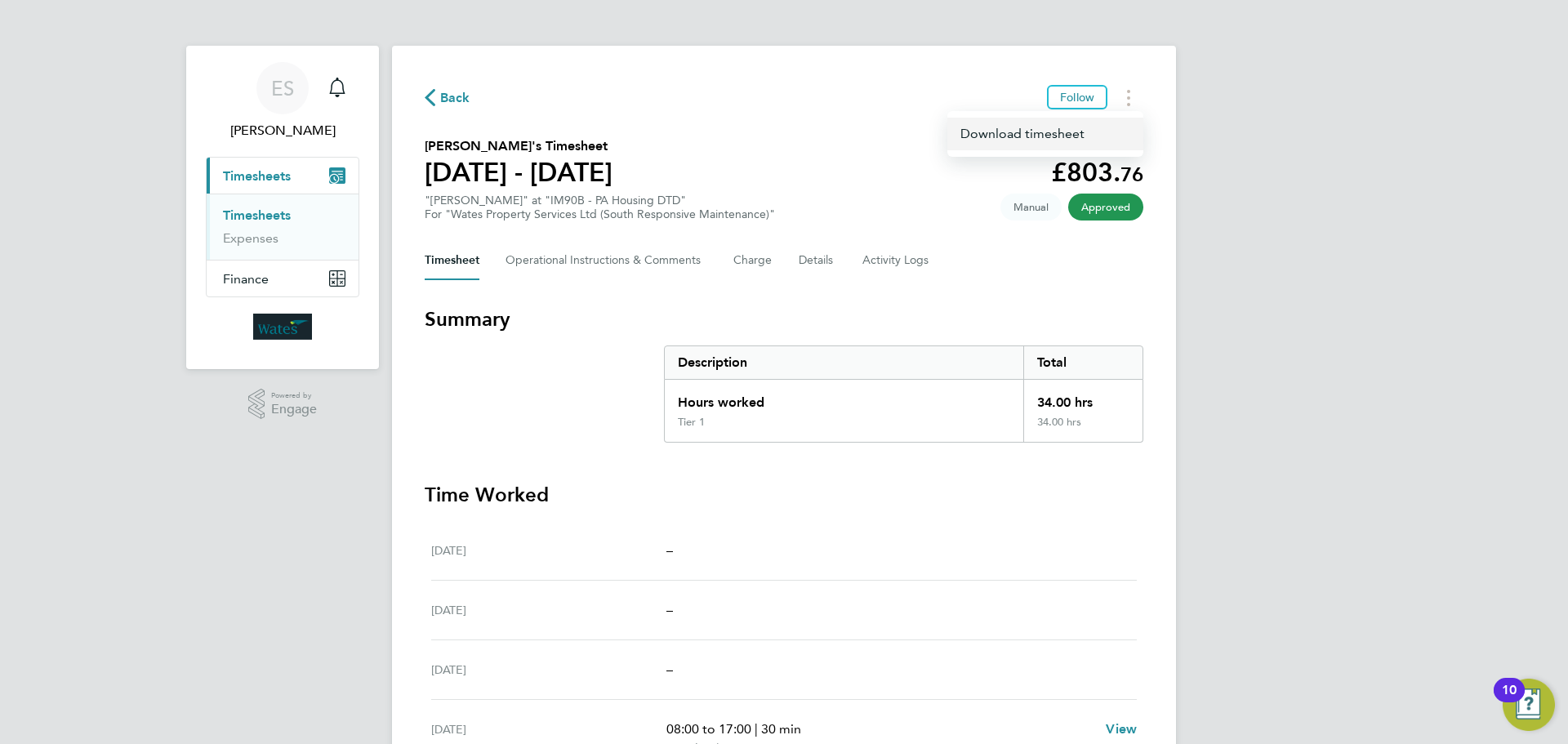
click at [1092, 135] on link "Download timesheet" at bounding box center [1046, 133] width 196 height 32
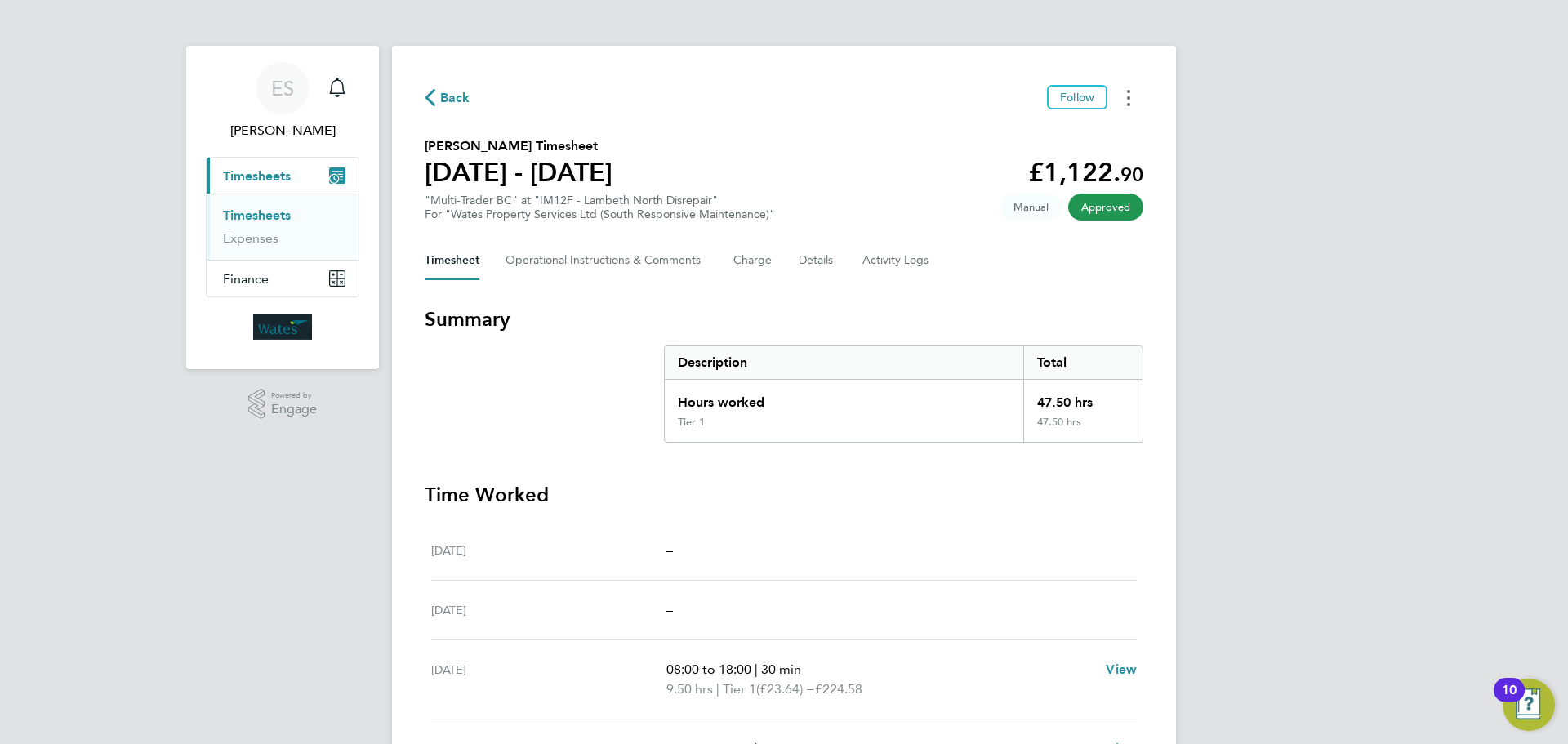
click at [1115, 96] on button "Timesheets Menu" at bounding box center [1129, 98] width 29 height 25
click at [1088, 130] on link "Download timesheet" at bounding box center [1046, 133] width 196 height 32
click at [1116, 97] on button "Timesheets Menu" at bounding box center [1129, 98] width 29 height 25
click at [1102, 130] on link "Download timesheet" at bounding box center [1046, 133] width 196 height 32
click at [1119, 104] on button "Timesheets Menu" at bounding box center [1129, 98] width 29 height 25
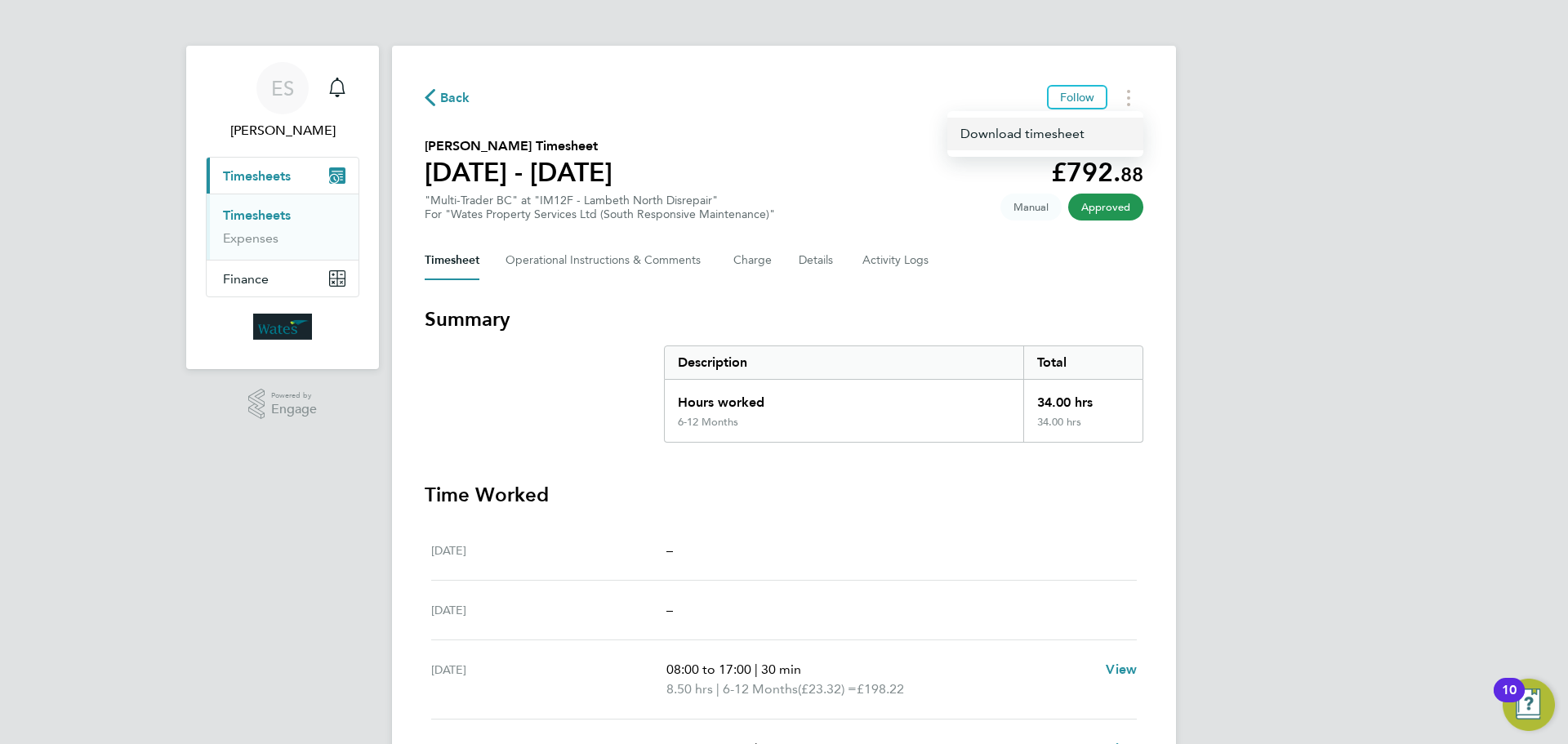
click at [1086, 130] on link "Download timesheet" at bounding box center [1046, 133] width 196 height 32
click at [1409, 494] on div "ES [PERSON_NAME] Notifications Applications: Current page: Timesheets Timesheet…" at bounding box center [784, 541] width 1568 height 1082
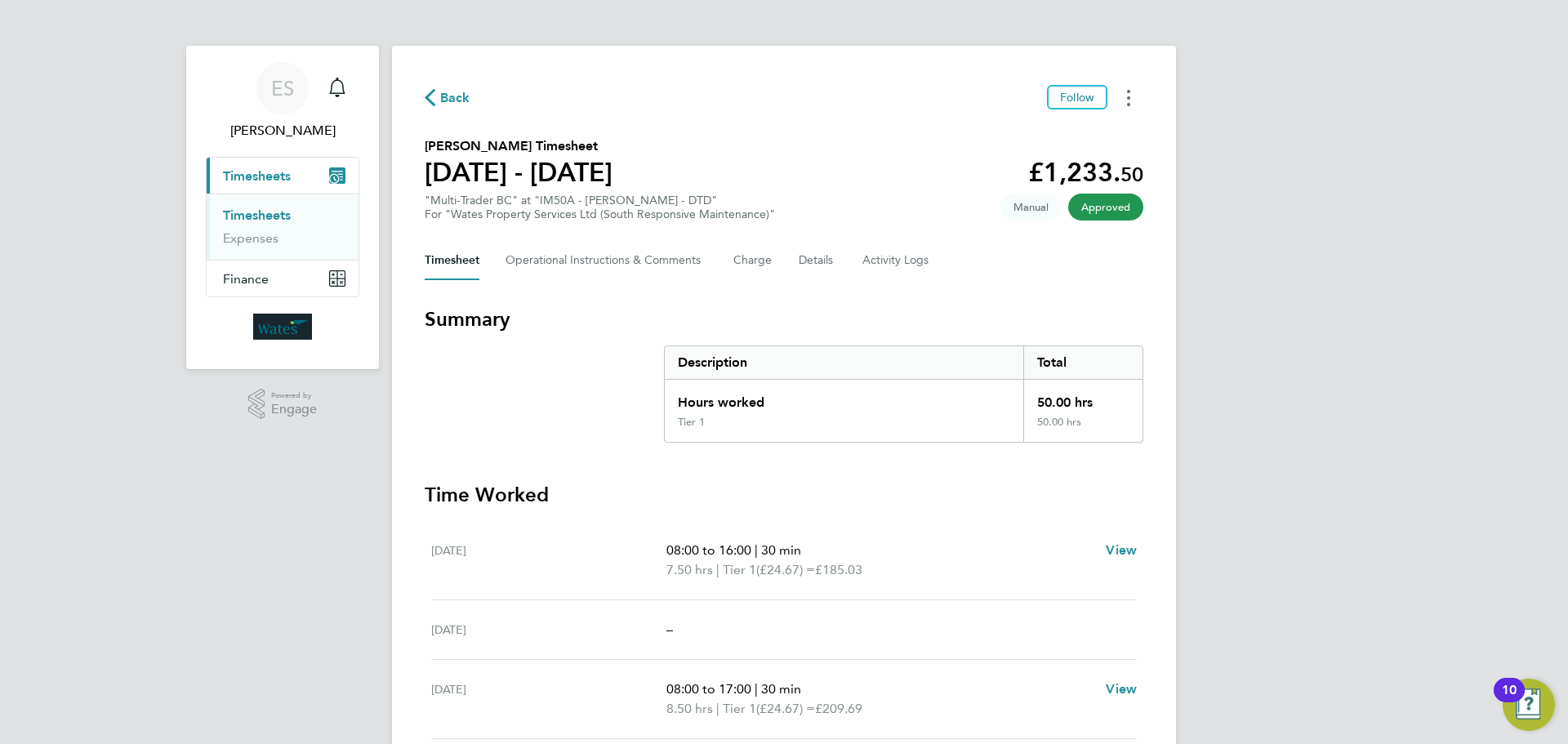
click at [1135, 101] on button "Timesheets Menu" at bounding box center [1129, 98] width 29 height 25
click at [1104, 125] on link "Download timesheet" at bounding box center [1046, 133] width 196 height 32
drag, startPoint x: 1313, startPoint y: 492, endPoint x: 1345, endPoint y: 429, distance: 70.7
click at [1313, 492] on div "ES Emily Summerfield Notifications Applications: Current page: Timesheets Times…" at bounding box center [784, 561] width 1568 height 1121
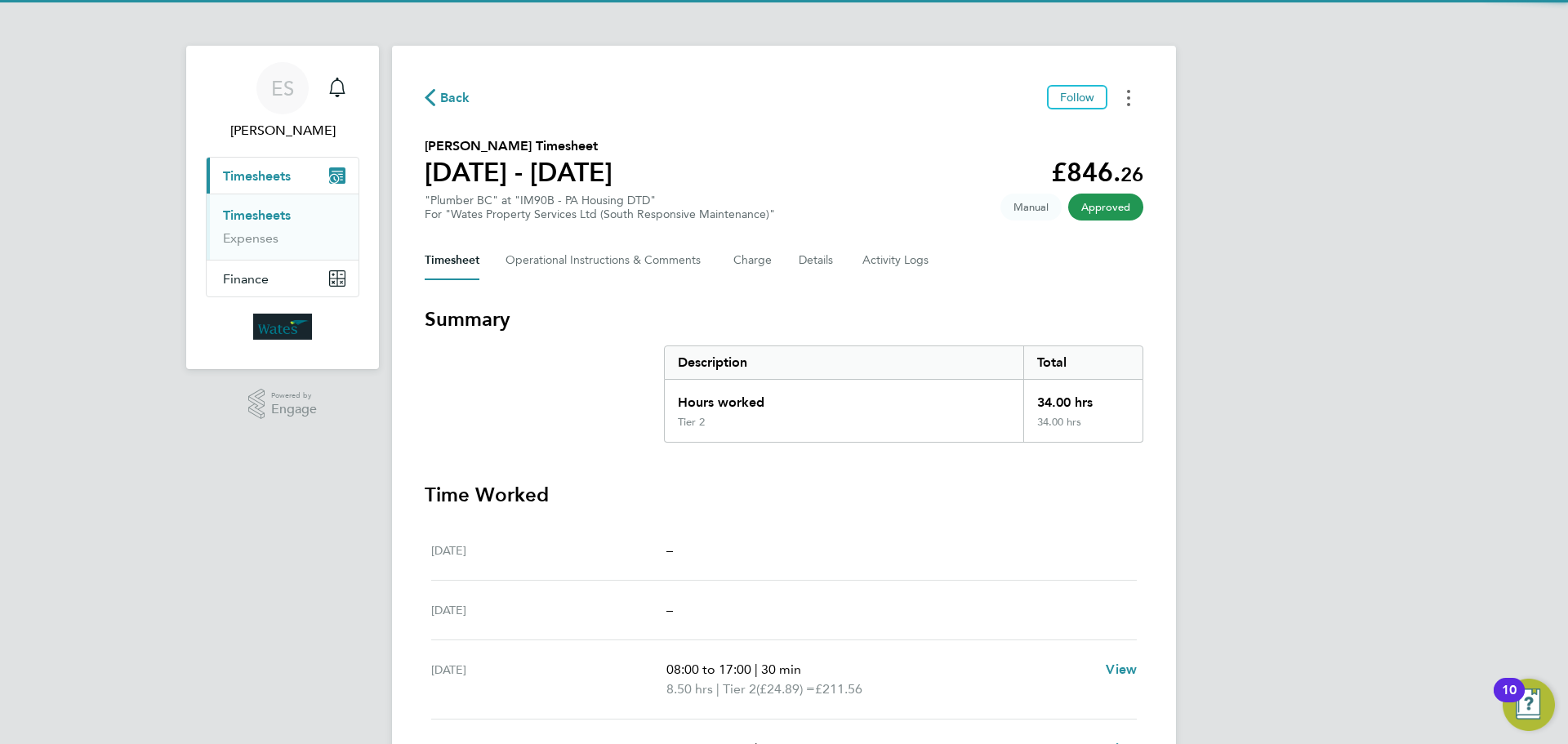
drag, startPoint x: 1125, startPoint y: 86, endPoint x: 1117, endPoint y: 104, distance: 19.7
click at [1125, 86] on button "Timesheets Menu" at bounding box center [1129, 98] width 29 height 25
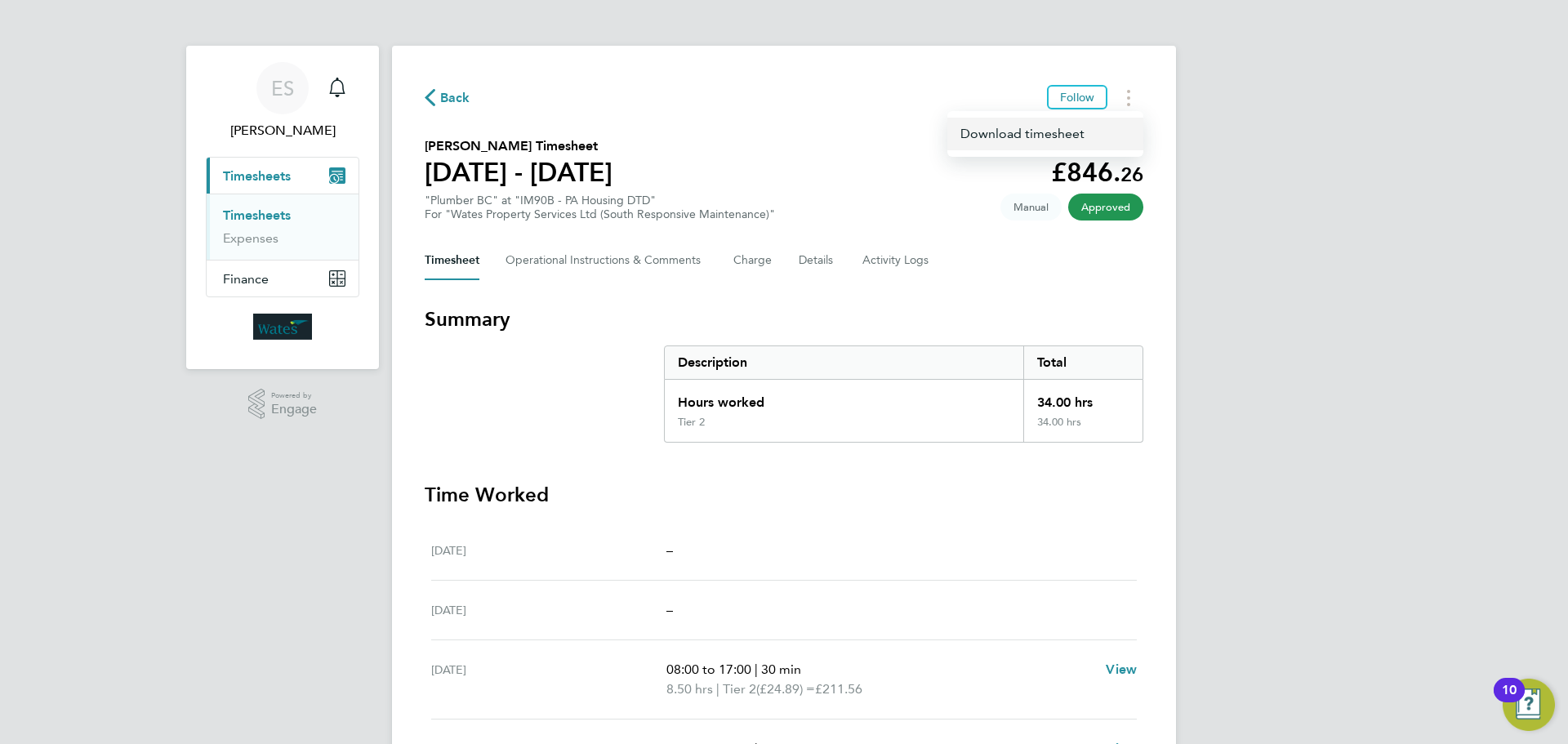
click at [1093, 130] on link "Download timesheet" at bounding box center [1046, 133] width 196 height 32
click at [1121, 96] on button "Timesheets Menu" at bounding box center [1129, 98] width 29 height 25
click at [1034, 137] on link "Download timesheet" at bounding box center [1046, 133] width 196 height 32
click at [1121, 104] on button "Timesheets Menu" at bounding box center [1129, 98] width 29 height 25
click at [1057, 138] on link "Download timesheet" at bounding box center [1046, 133] width 196 height 32
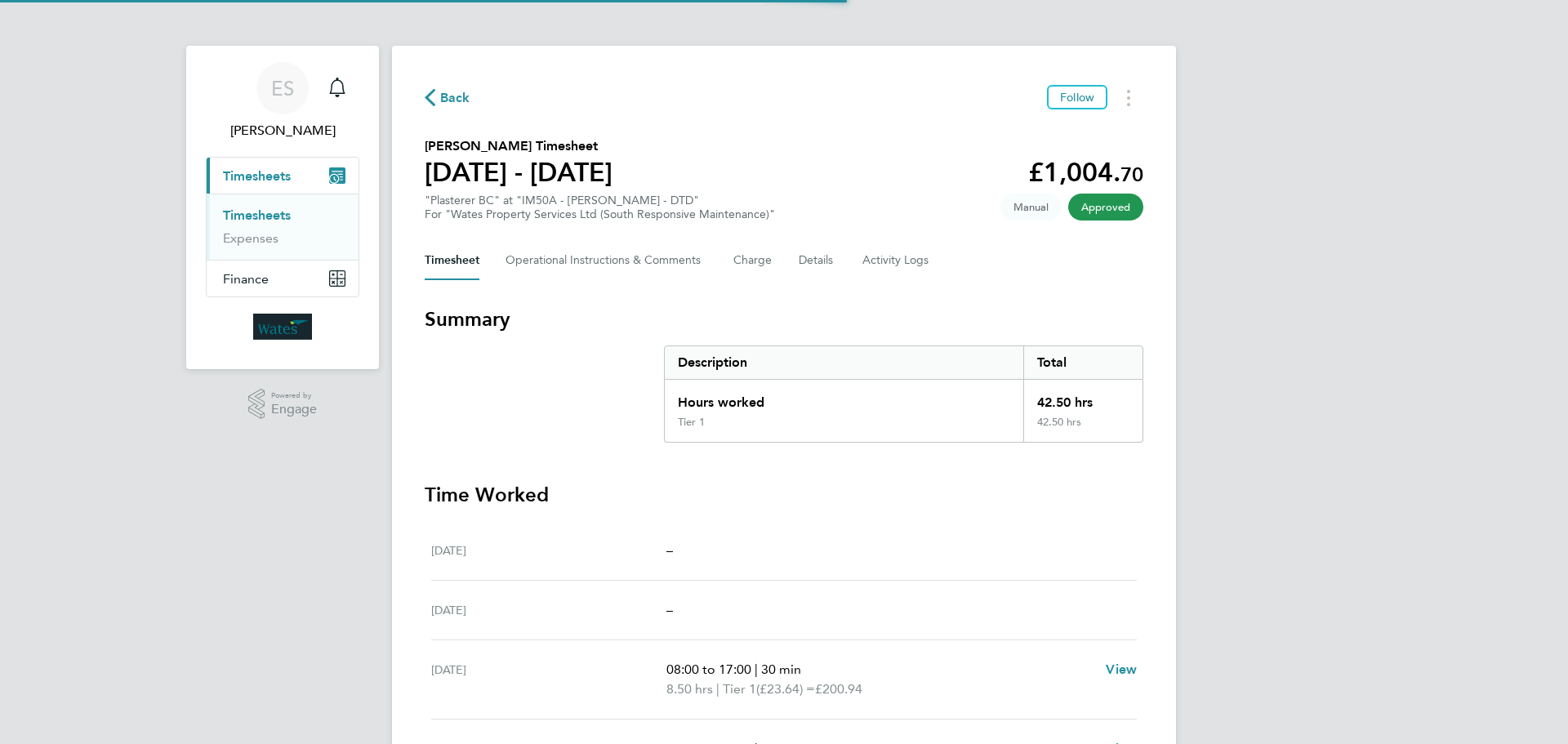
drag, startPoint x: 1125, startPoint y: 98, endPoint x: 1110, endPoint y: 107, distance: 17.5
click at [1125, 98] on button "Timesheets Menu" at bounding box center [1129, 98] width 29 height 25
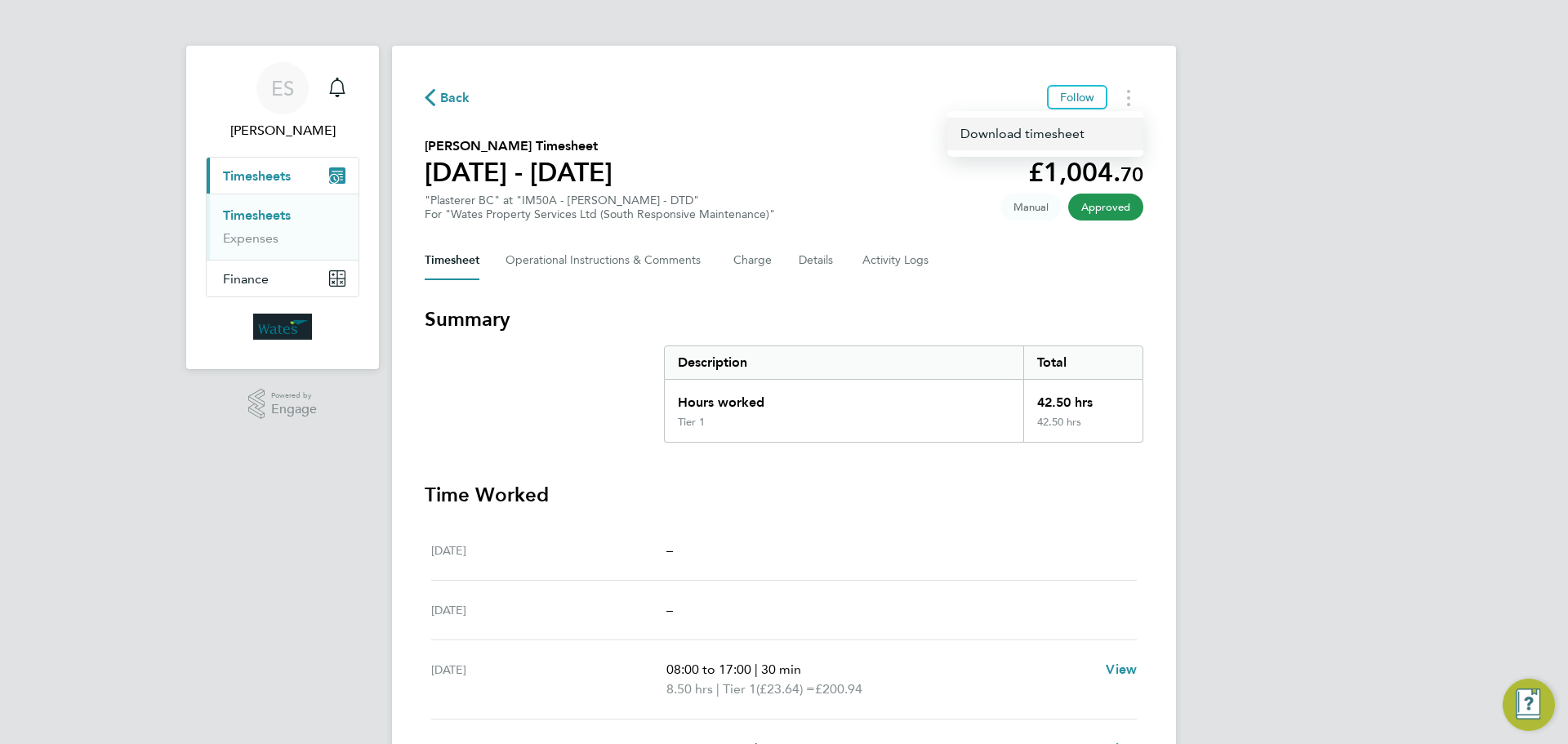
click at [1059, 135] on link "Download timesheet" at bounding box center [1046, 133] width 196 height 32
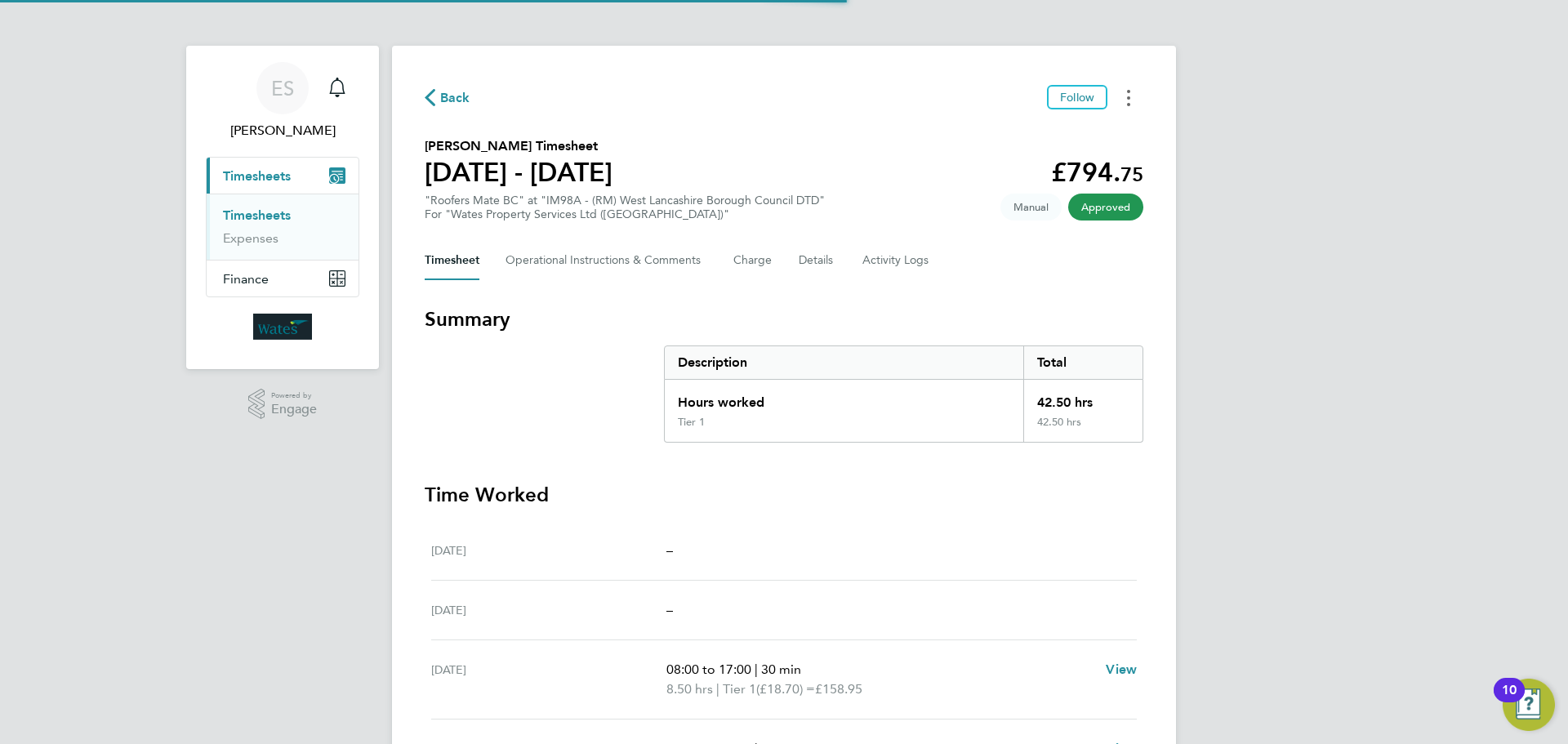
click at [1130, 96] on icon "Timesheets Menu" at bounding box center [1128, 98] width 3 height 17
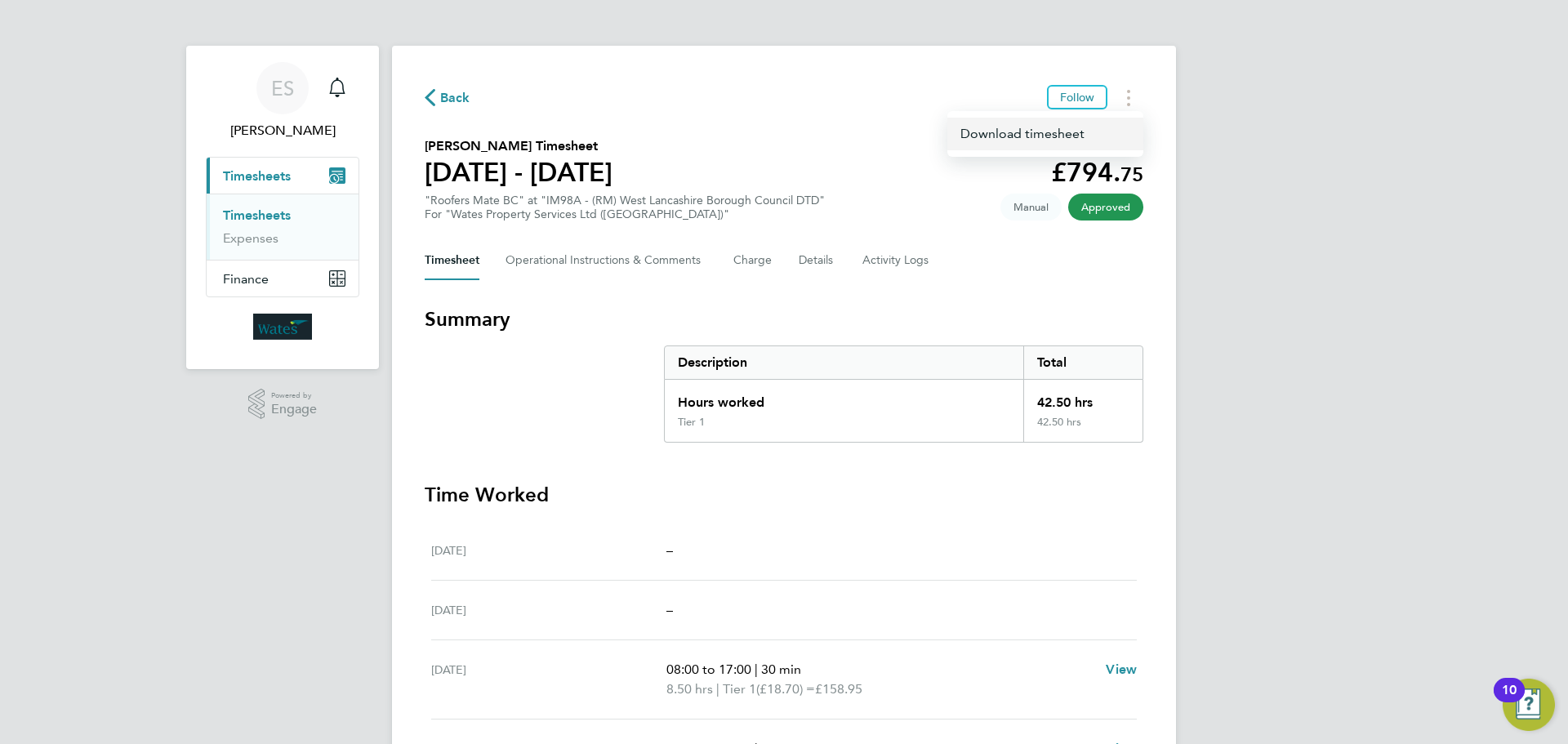
drag, startPoint x: 1081, startPoint y: 132, endPoint x: 942, endPoint y: 157, distance: 141.2
click at [1080, 132] on link "Download timesheet" at bounding box center [1046, 133] width 196 height 32
click at [1317, 542] on div "ES Emily Summerfield Notifications Applications: Current page: Timesheets Times…" at bounding box center [784, 551] width 1568 height 1102
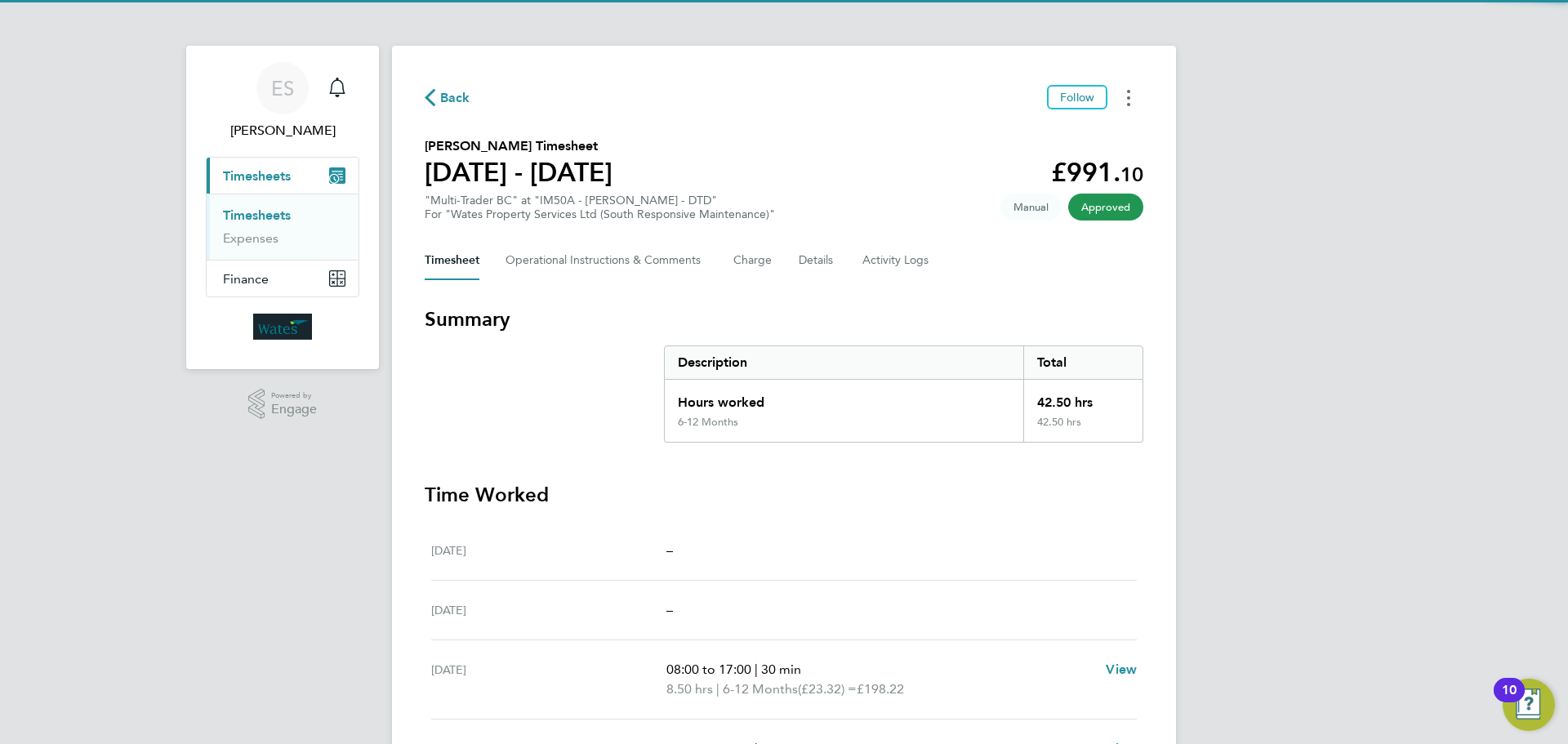
click at [1135, 100] on button "Timesheets Menu" at bounding box center [1129, 98] width 29 height 25
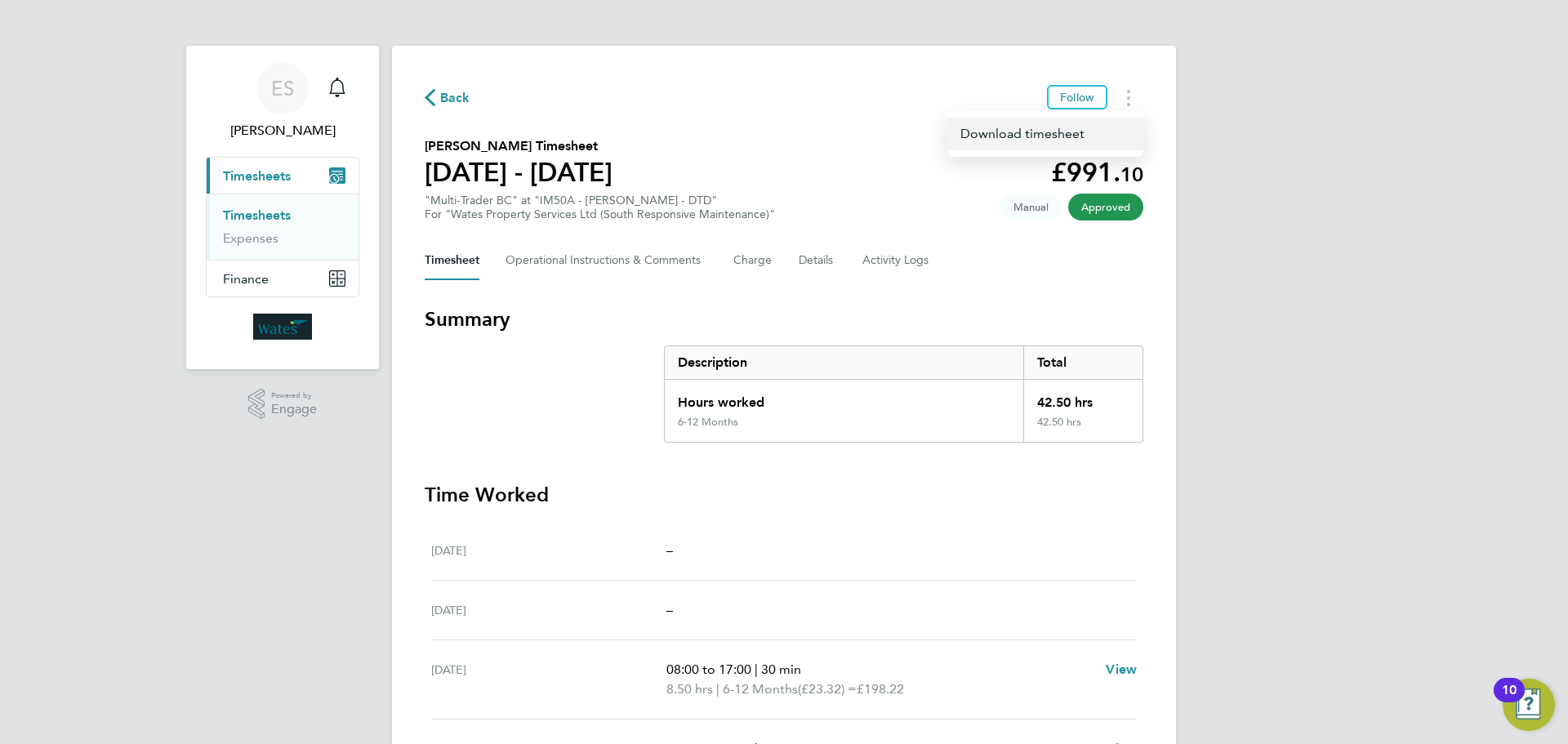
click at [1057, 135] on link "Download timesheet" at bounding box center [1046, 133] width 196 height 32
click at [1361, 580] on div "ES [PERSON_NAME] Notifications Applications: Current page: Timesheets Timesheet…" at bounding box center [784, 551] width 1568 height 1102
click at [1363, 553] on div "ES [PERSON_NAME] Notifications Applications: Current page: Timesheets Timesheet…" at bounding box center [784, 551] width 1568 height 1102
click at [1136, 101] on button "Timesheets Menu" at bounding box center [1129, 98] width 29 height 25
click at [1095, 129] on link "Download timesheet" at bounding box center [1046, 133] width 196 height 32
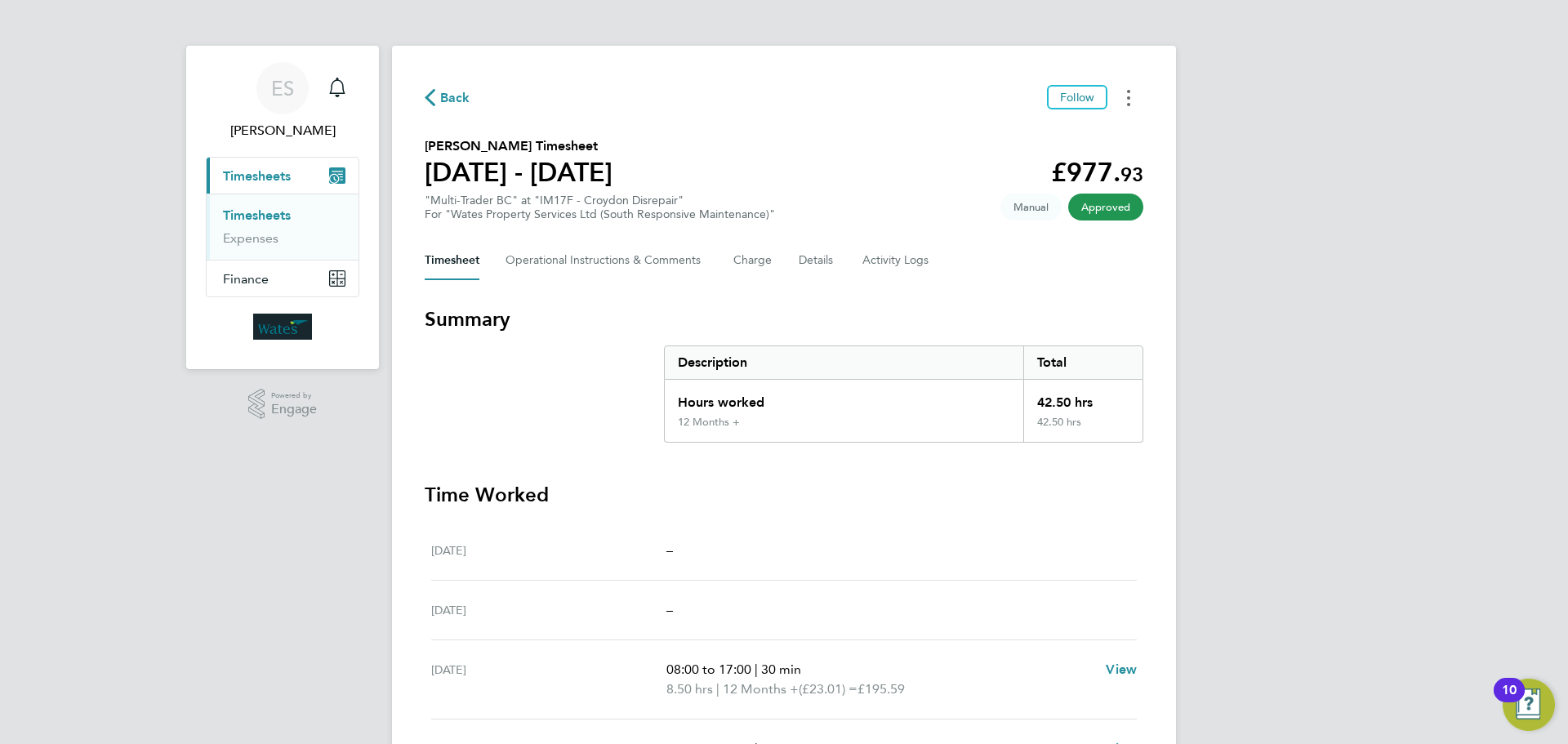
click at [1128, 103] on circle "Timesheets Menu" at bounding box center [1128, 104] width 3 height 3
click at [1076, 138] on link "Download timesheet" at bounding box center [1046, 133] width 196 height 32
click at [1136, 100] on button "Timesheets Menu" at bounding box center [1129, 98] width 29 height 25
click at [1086, 123] on link "Download timesheet" at bounding box center [1046, 133] width 196 height 32
click at [1371, 514] on div "ES [PERSON_NAME] Notifications Applications: Current page: Timesheets Timesheet…" at bounding box center [784, 512] width 1568 height 1023
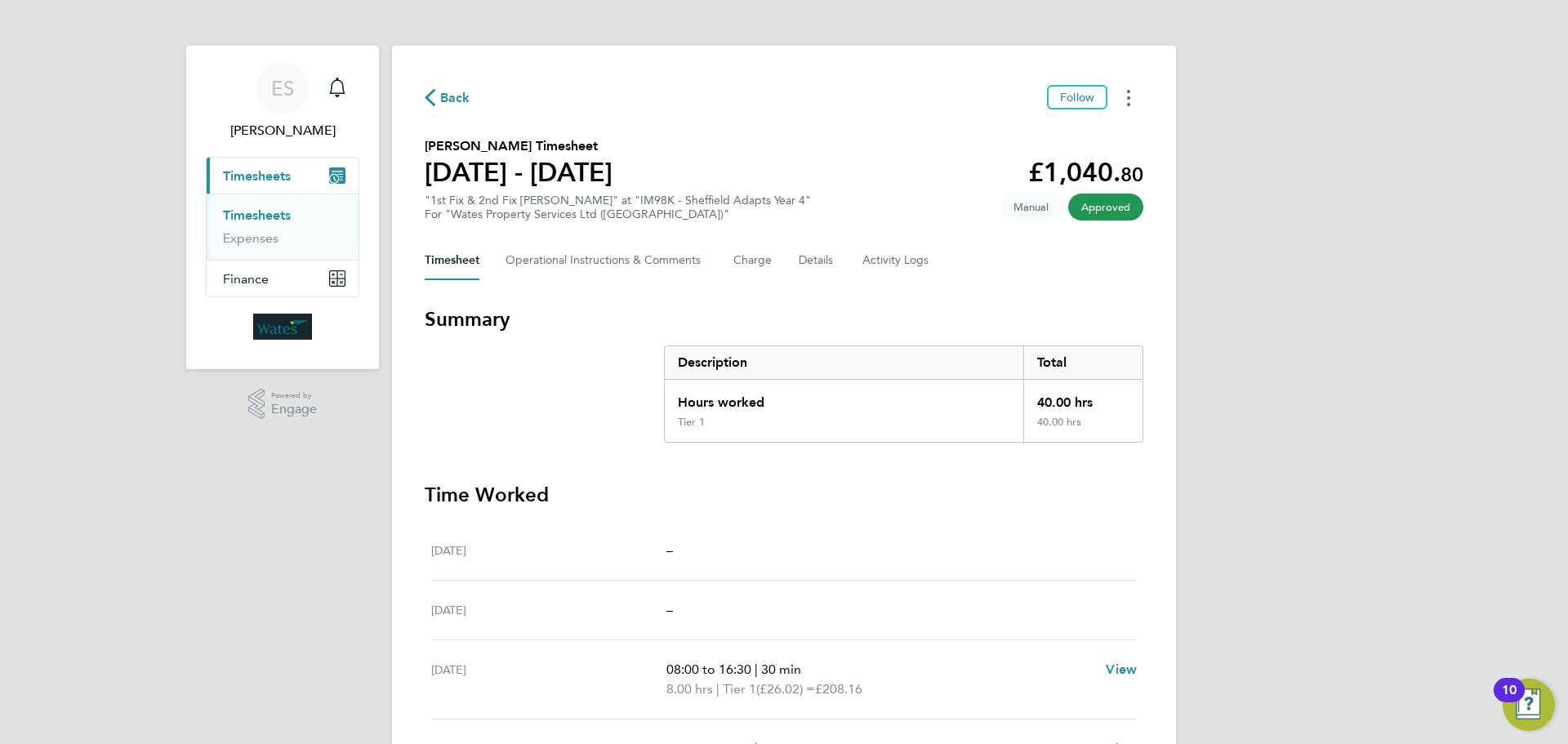
drag, startPoint x: 1138, startPoint y: 88, endPoint x: 1113, endPoint y: 103, distance: 29.2
click at [1138, 88] on button "Timesheets Menu" at bounding box center [1129, 98] width 29 height 25
click at [1081, 127] on link "Download timesheet" at bounding box center [1046, 133] width 196 height 32
click at [1389, 568] on div "ES [PERSON_NAME] Notifications Applications: Current page: Timesheets Timesheet…" at bounding box center [784, 551] width 1568 height 1102
click at [1316, 692] on div "ES [PERSON_NAME] Notifications Applications: Current page: Timesheets Timesheet…" at bounding box center [784, 551] width 1568 height 1102
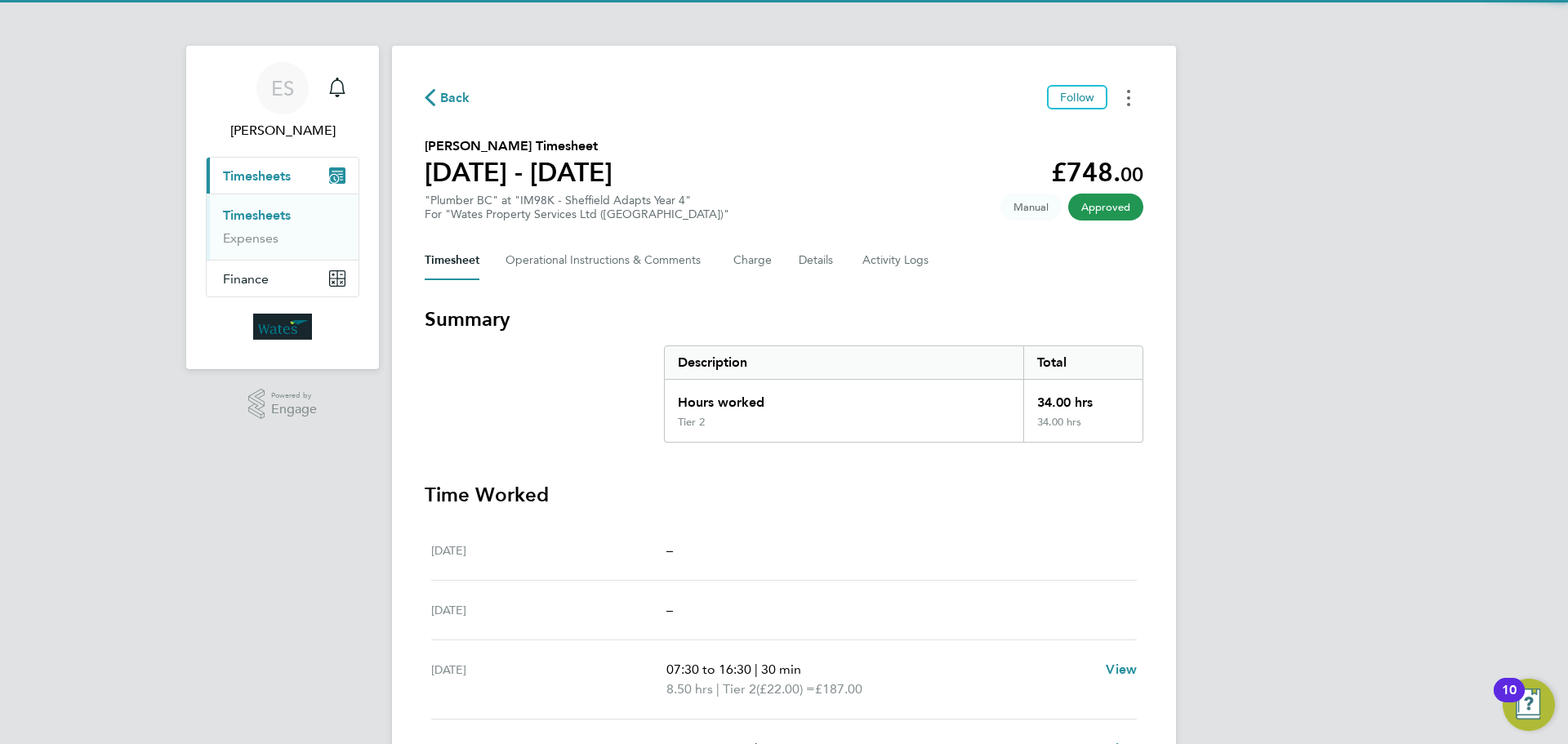
drag, startPoint x: 1135, startPoint y: 96, endPoint x: 1112, endPoint y: 110, distance: 26.9
click at [1135, 96] on button "Timesheets Menu" at bounding box center [1129, 98] width 29 height 25
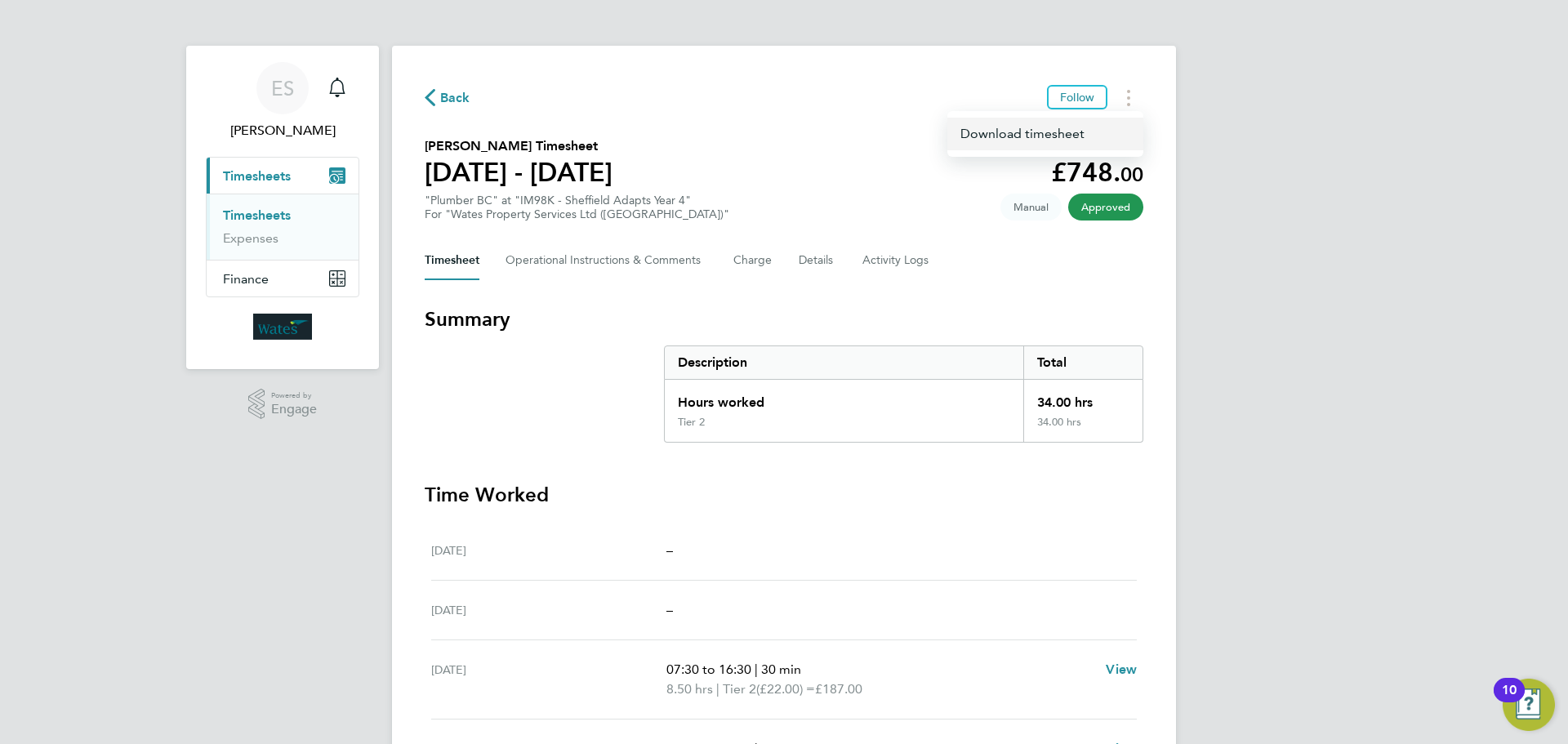
click at [1059, 130] on link "Download timesheet" at bounding box center [1046, 133] width 196 height 32
click at [1125, 89] on button "Timesheets Menu" at bounding box center [1129, 98] width 29 height 25
click at [1082, 127] on link "Download timesheet" at bounding box center [1046, 133] width 196 height 32
drag, startPoint x: 1406, startPoint y: 619, endPoint x: 1372, endPoint y: 452, distance: 170.4
click at [1406, 619] on div "ES [PERSON_NAME] Notifications Applications: Current page: Timesheets Timesheet…" at bounding box center [784, 551] width 1568 height 1102
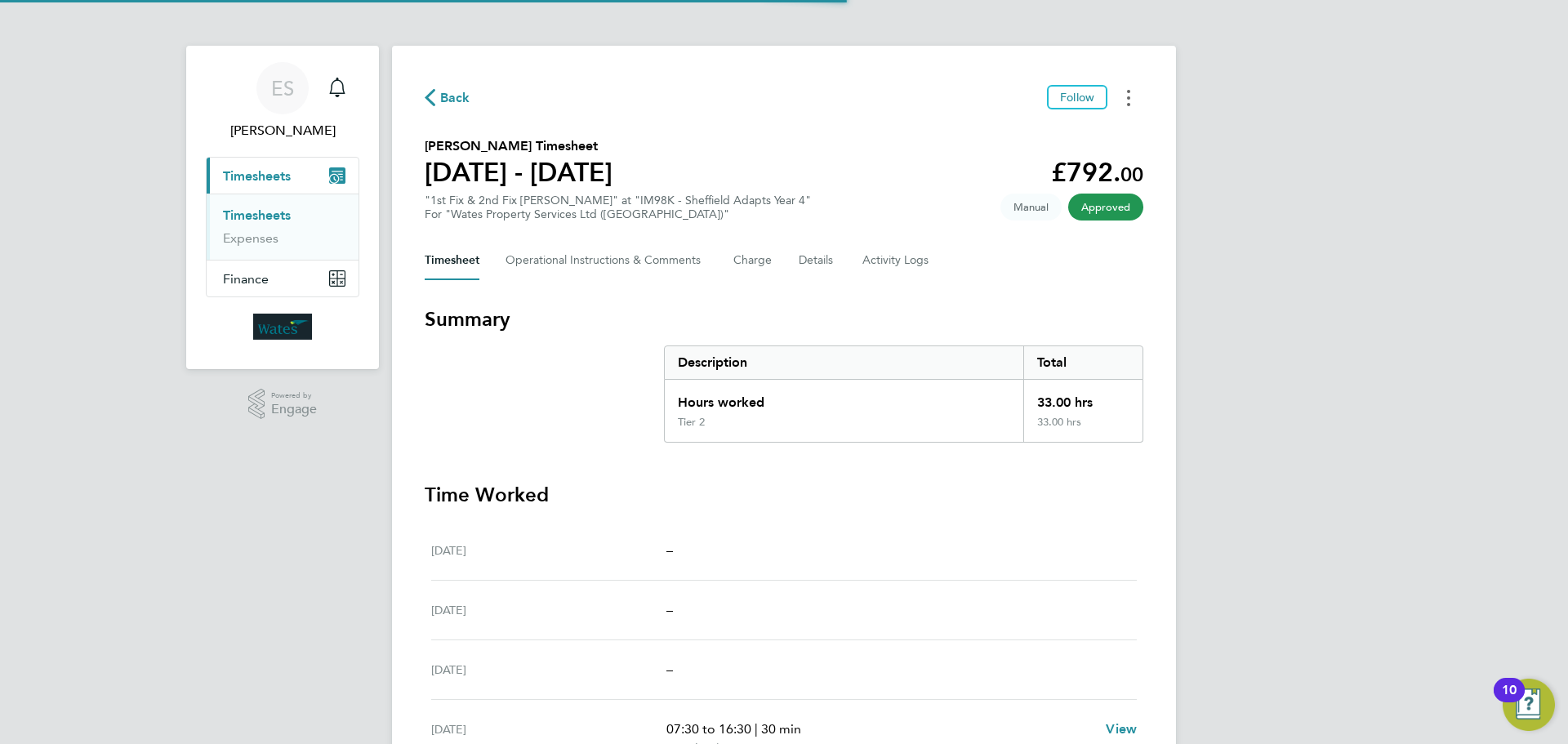
click at [1114, 100] on button "Timesheets Menu" at bounding box center [1129, 98] width 29 height 25
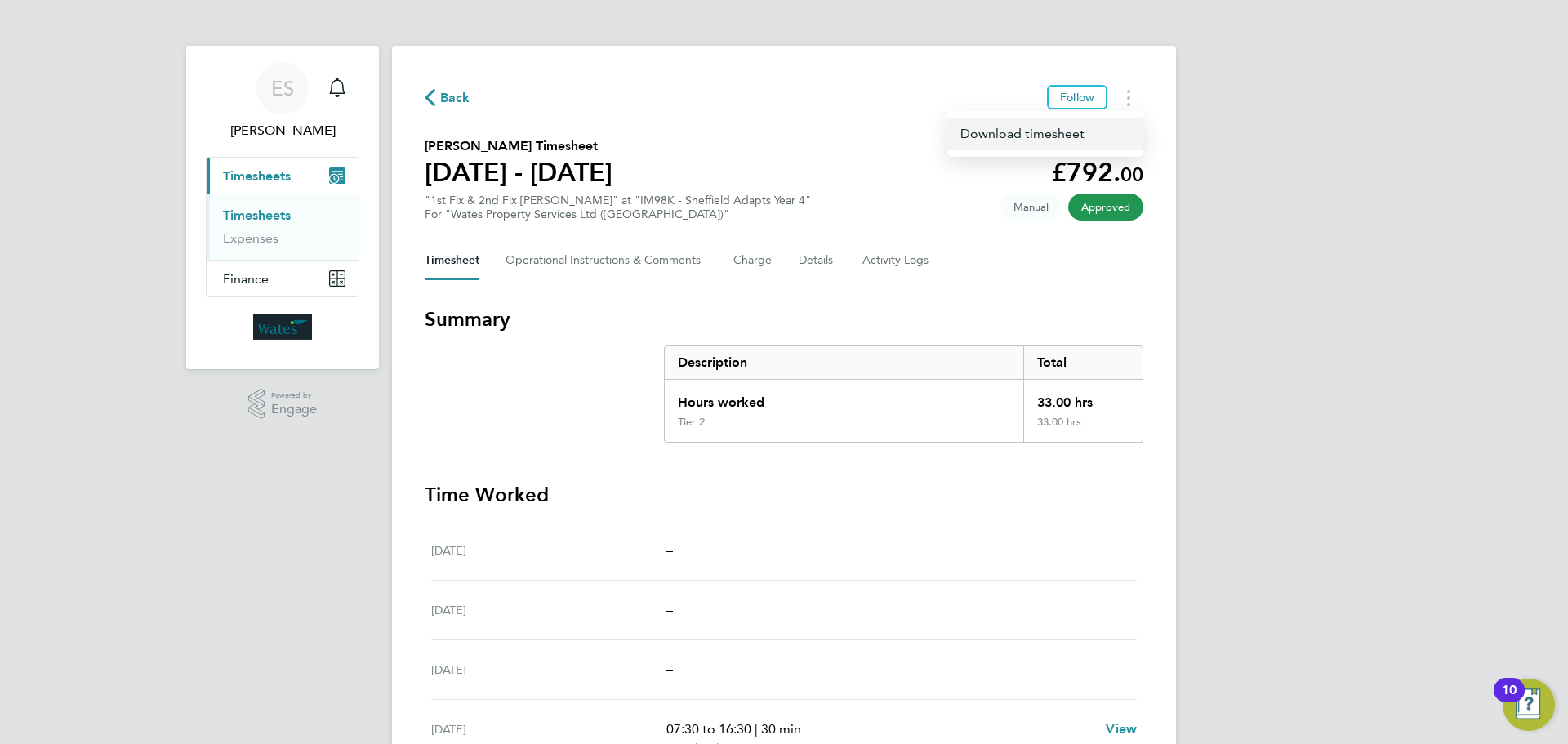
click at [1077, 130] on link "Download timesheet" at bounding box center [1046, 133] width 196 height 32
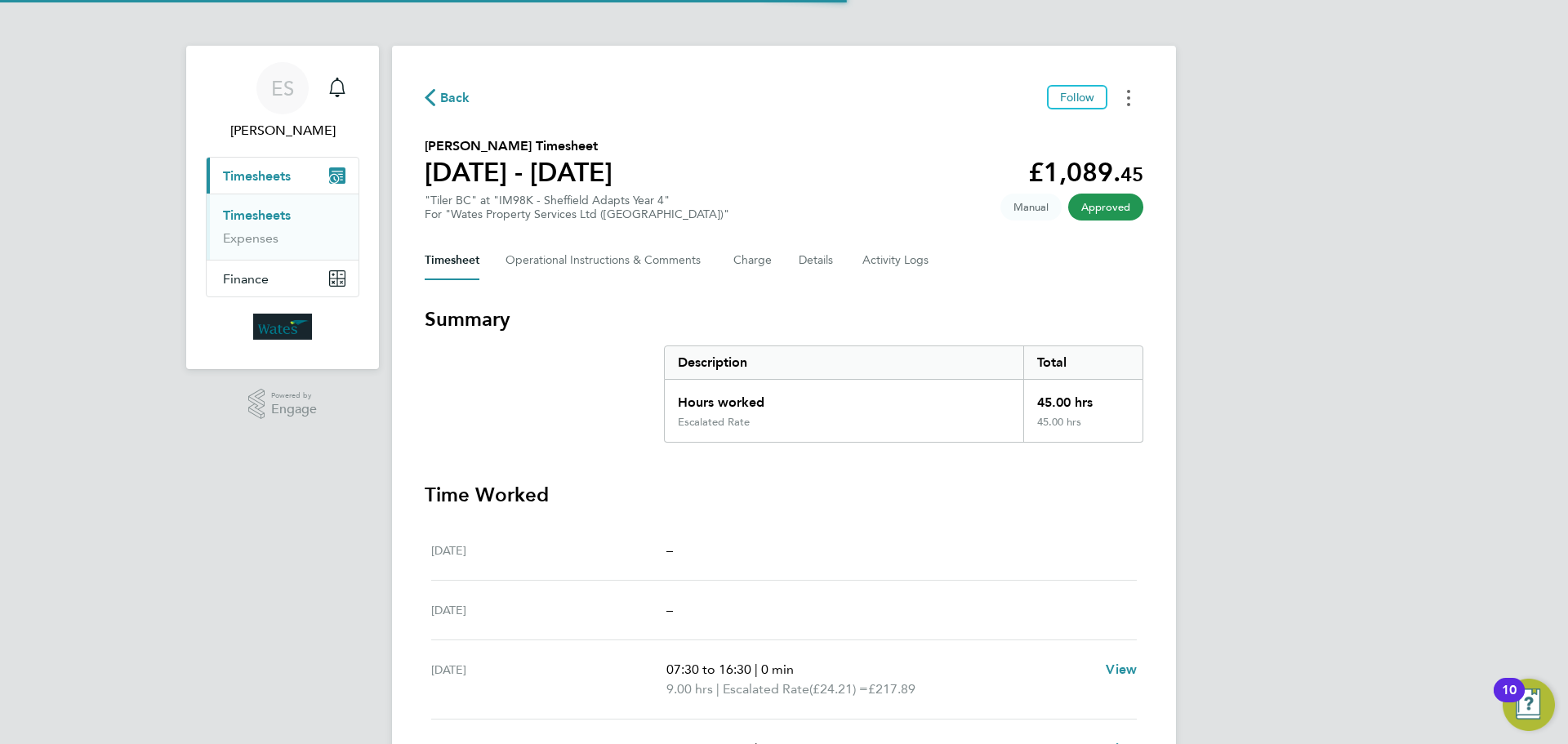
click at [1132, 86] on button "Timesheets Menu" at bounding box center [1129, 98] width 29 height 25
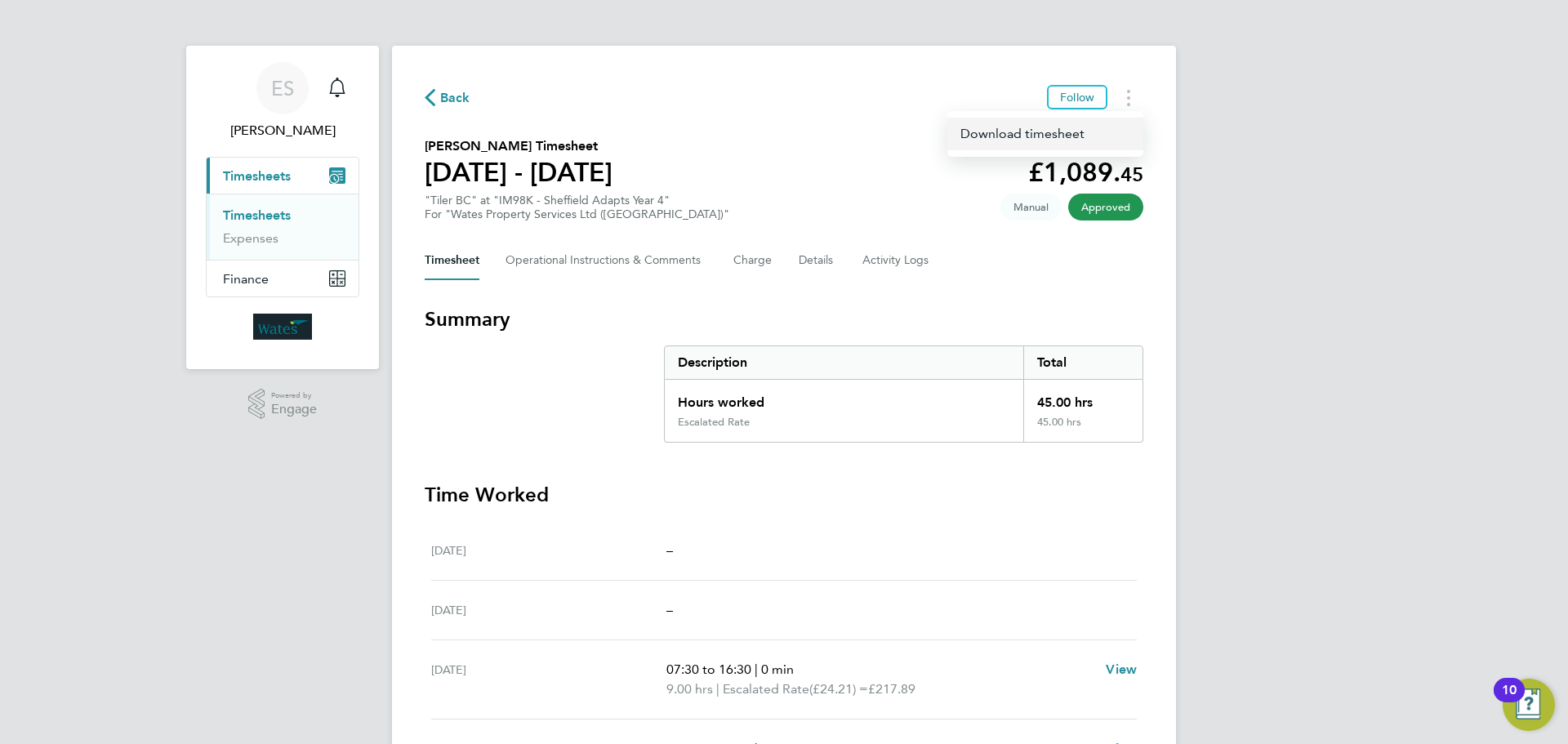
click at [1086, 133] on link "Download timesheet" at bounding box center [1046, 133] width 196 height 32
click at [1273, 562] on div "ES [PERSON_NAME] Notifications Applications: Current page: Timesheets Timesheet…" at bounding box center [784, 551] width 1568 height 1102
click at [1327, 534] on div "ES [PERSON_NAME] Notifications Applications: Current page: Timesheets Timesheet…" at bounding box center [784, 551] width 1568 height 1102
click at [1135, 100] on button "Timesheets Menu" at bounding box center [1129, 98] width 29 height 25
click at [1100, 132] on link "Download timesheet" at bounding box center [1046, 133] width 196 height 32
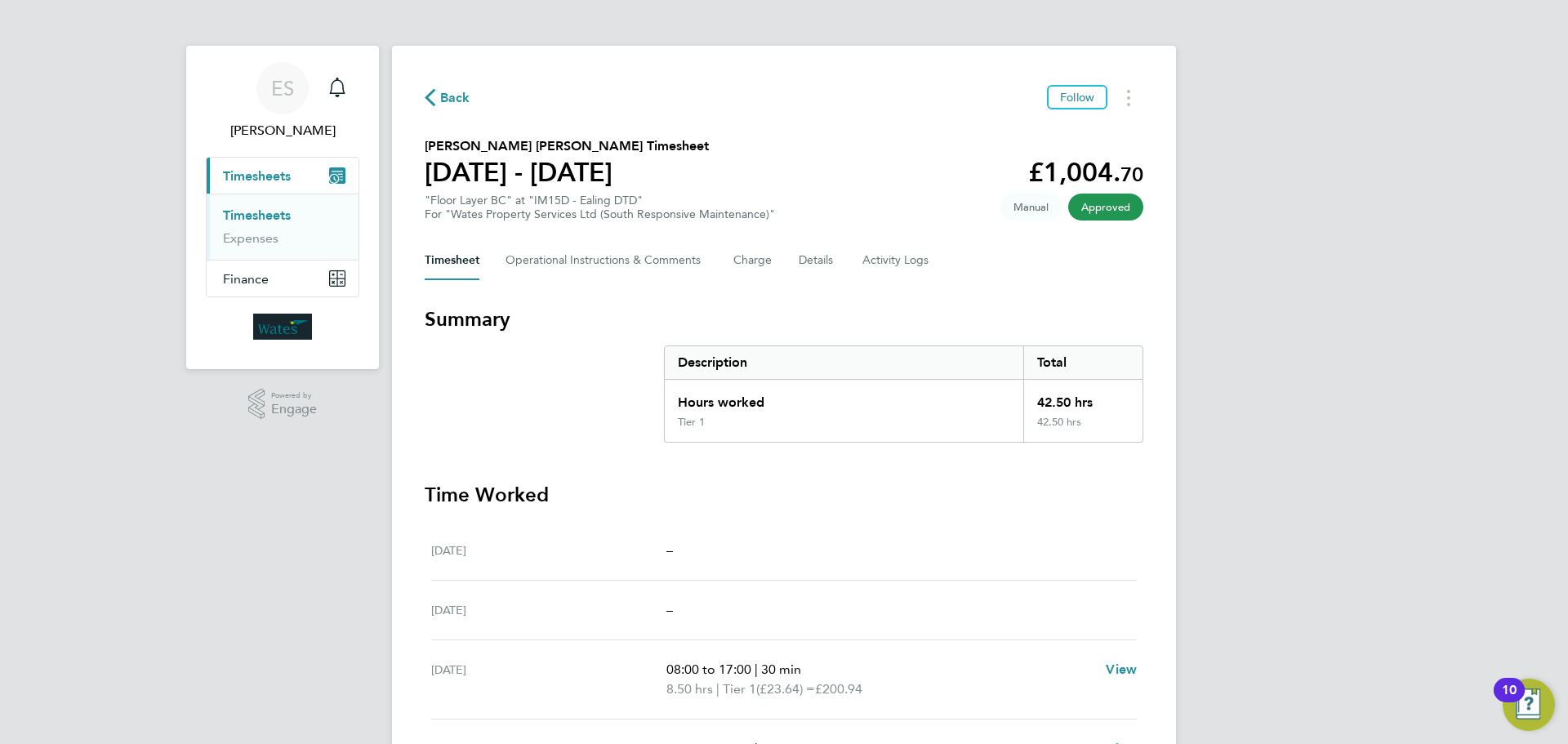
click at [1298, 372] on div "ES Emily Summerfield Notifications Applications: Current page: Timesheets Times…" at bounding box center [784, 551] width 1568 height 1102
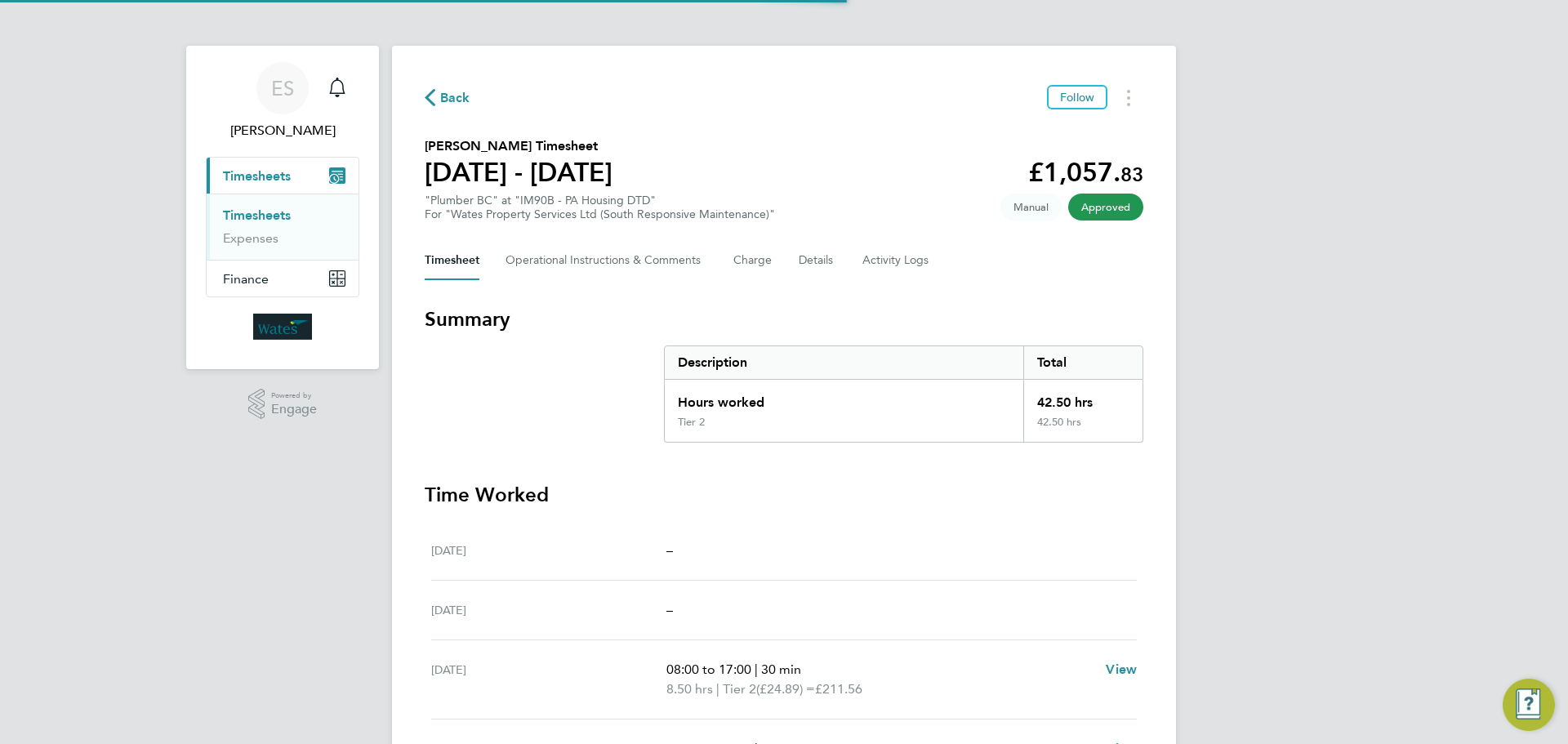
drag, startPoint x: 1120, startPoint y: 95, endPoint x: 1113, endPoint y: 107, distance: 13.9
click at [1120, 95] on button "Timesheets Menu" at bounding box center [1129, 98] width 29 height 25
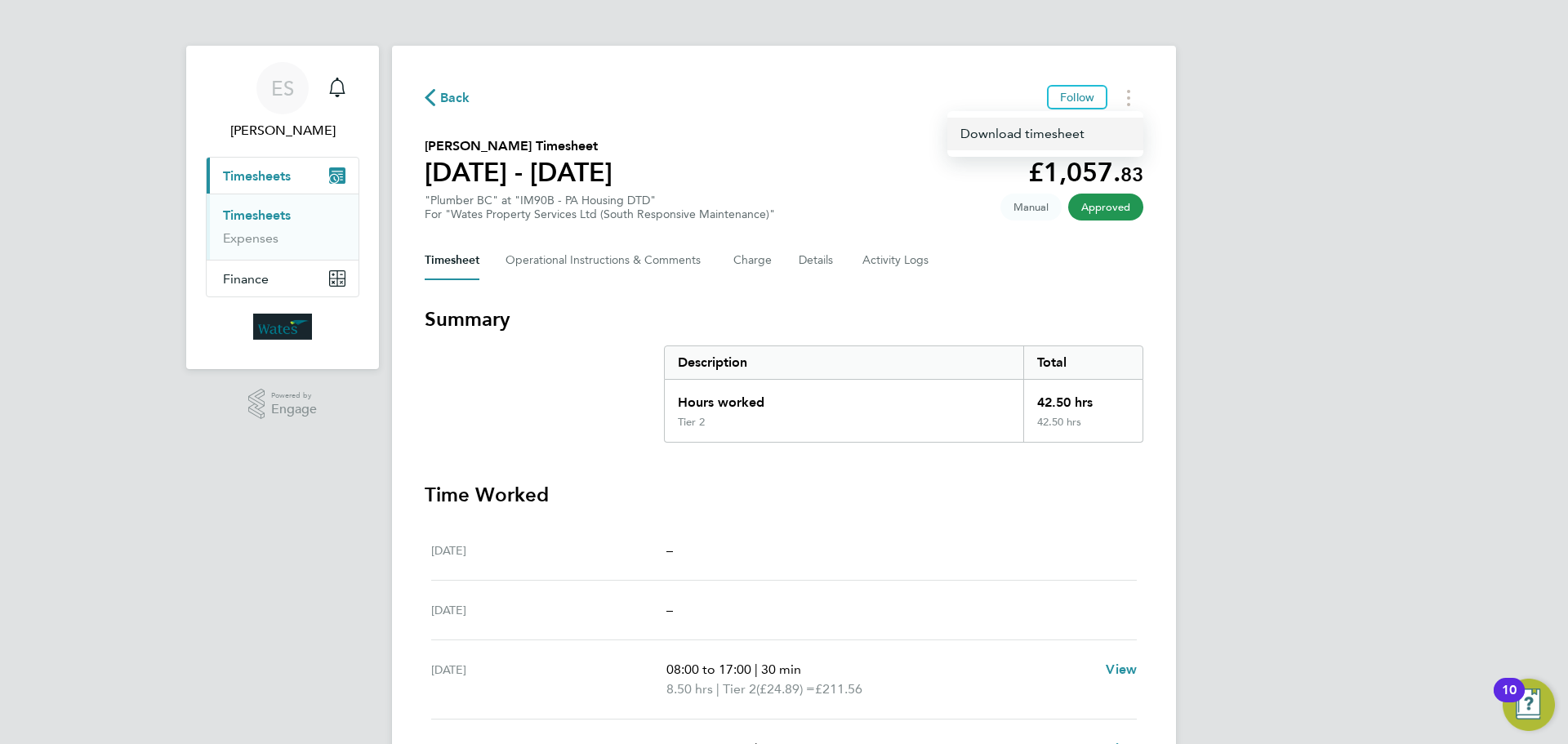
click at [1100, 125] on link "Download timesheet" at bounding box center [1046, 133] width 196 height 32
